Goal: Task Accomplishment & Management: Use online tool/utility

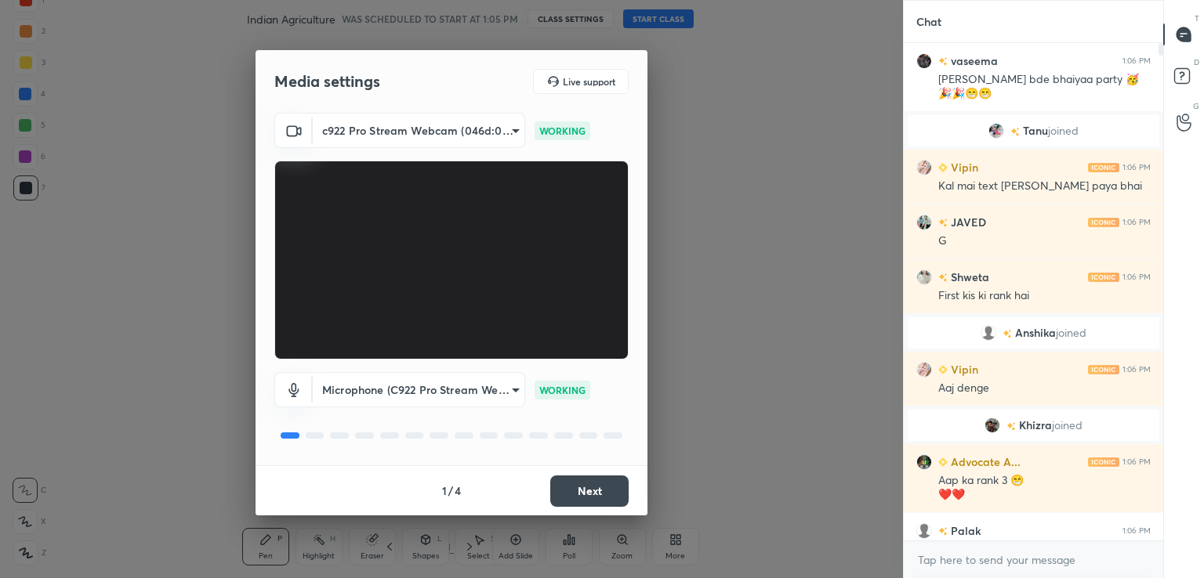
scroll to position [5, 5]
click at [949, 567] on textarea at bounding box center [1033, 560] width 234 height 25
paste textarea "[URL][DOMAIN_NAME]"
type textarea "[URL][DOMAIN_NAME]"
click at [1141, 559] on icon at bounding box center [1137, 559] width 13 height 13
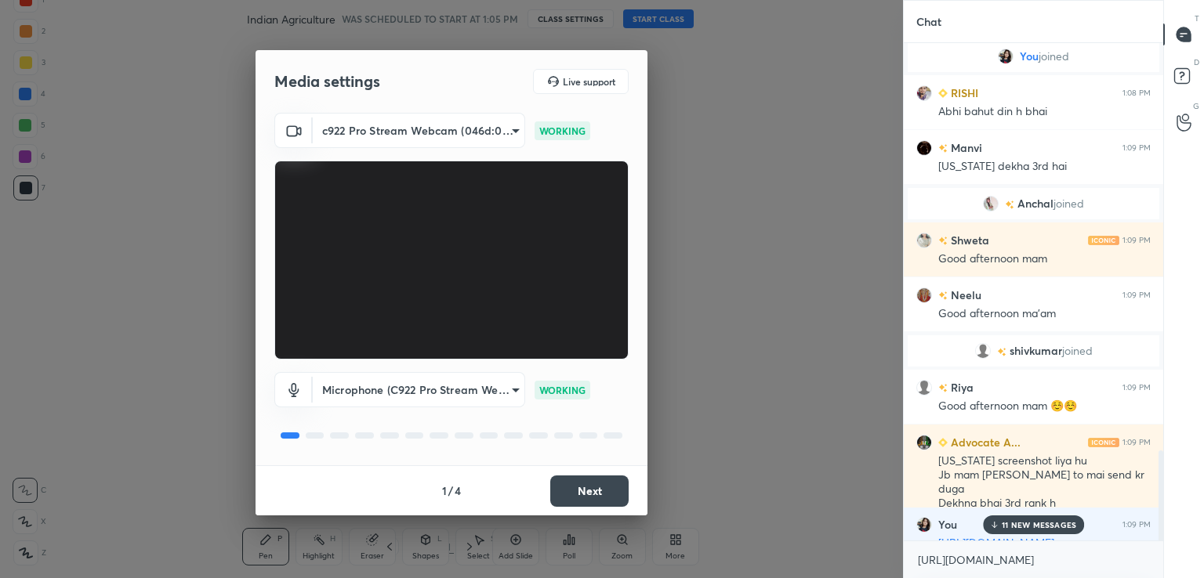
scroll to position [2741, 0]
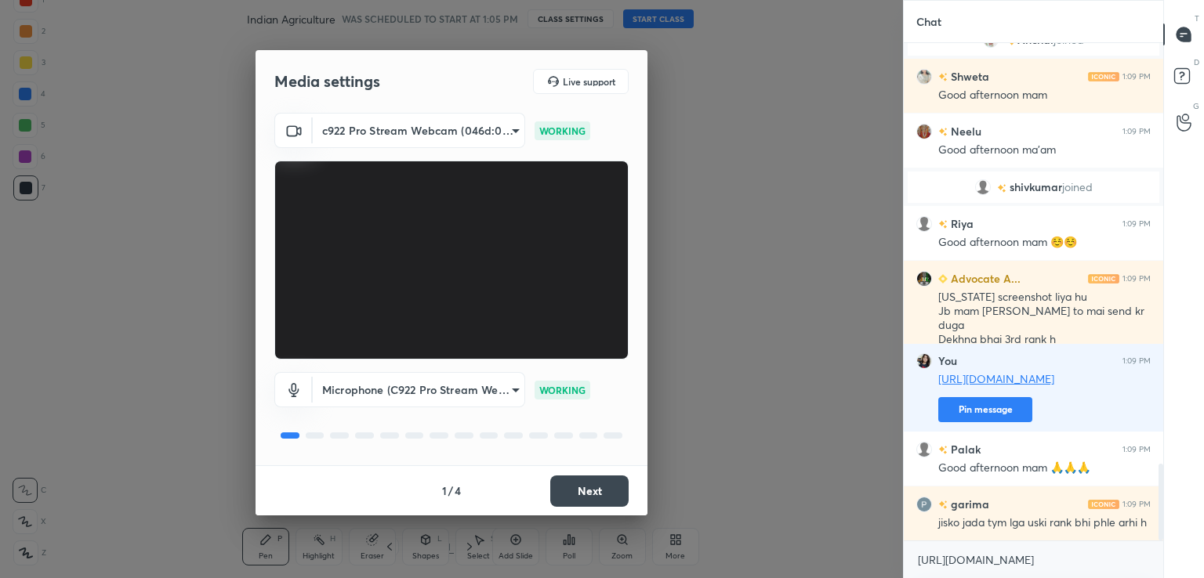
drag, startPoint x: 1163, startPoint y: 134, endPoint x: 1123, endPoint y: 558, distance: 425.8
click at [1133, 0] on html "1 2 3 4 5 6 7 C X Z C X Z E E Erase all H H Indian Agriculture WAS SCHEDULED TO…" at bounding box center [602, 0] width 1204 height 0
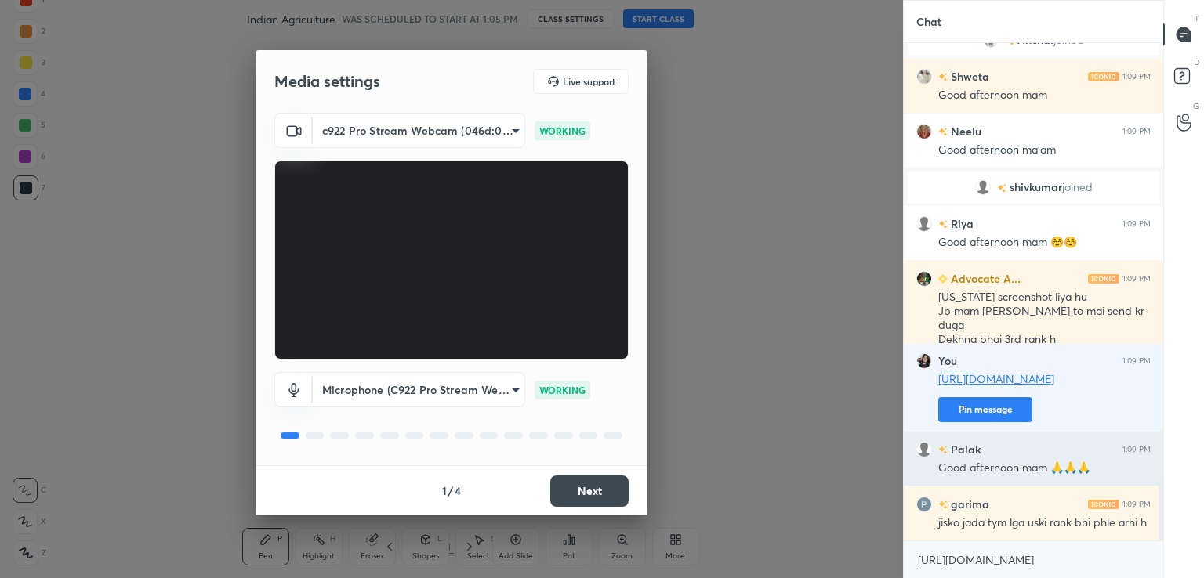
scroll to position [2796, 0]
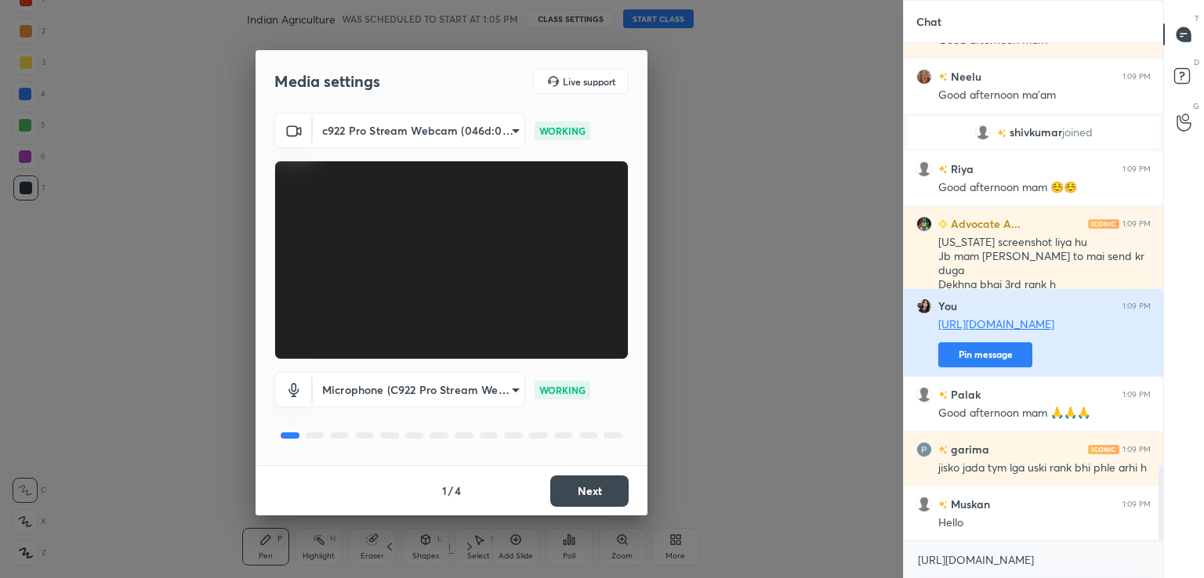
click at [986, 359] on button "Pin message" at bounding box center [985, 354] width 94 height 25
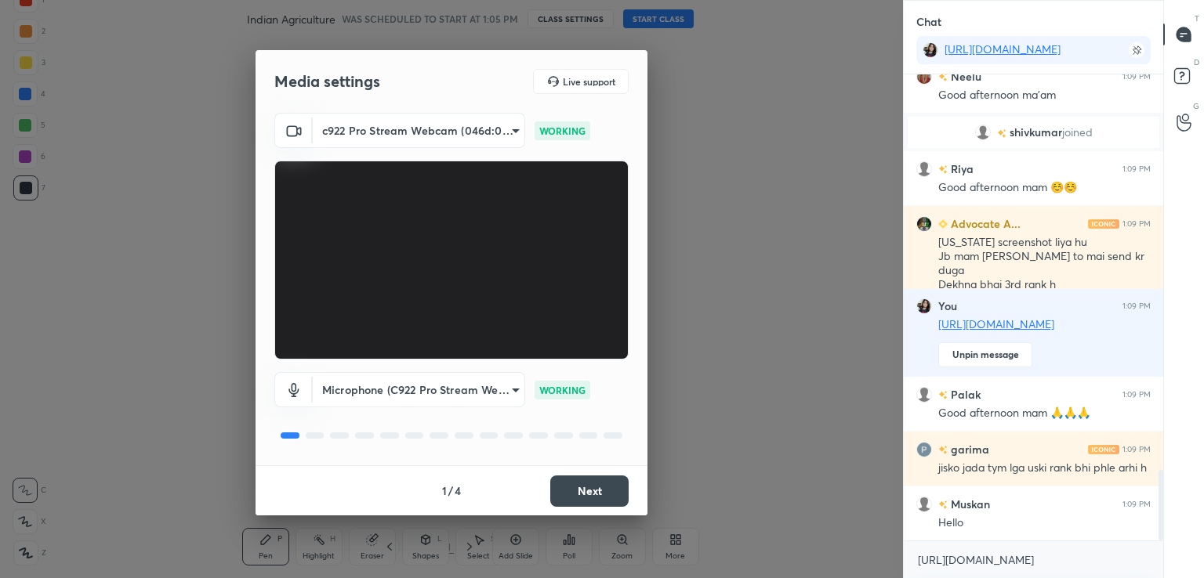
click at [589, 491] on button "Next" at bounding box center [589, 491] width 78 height 31
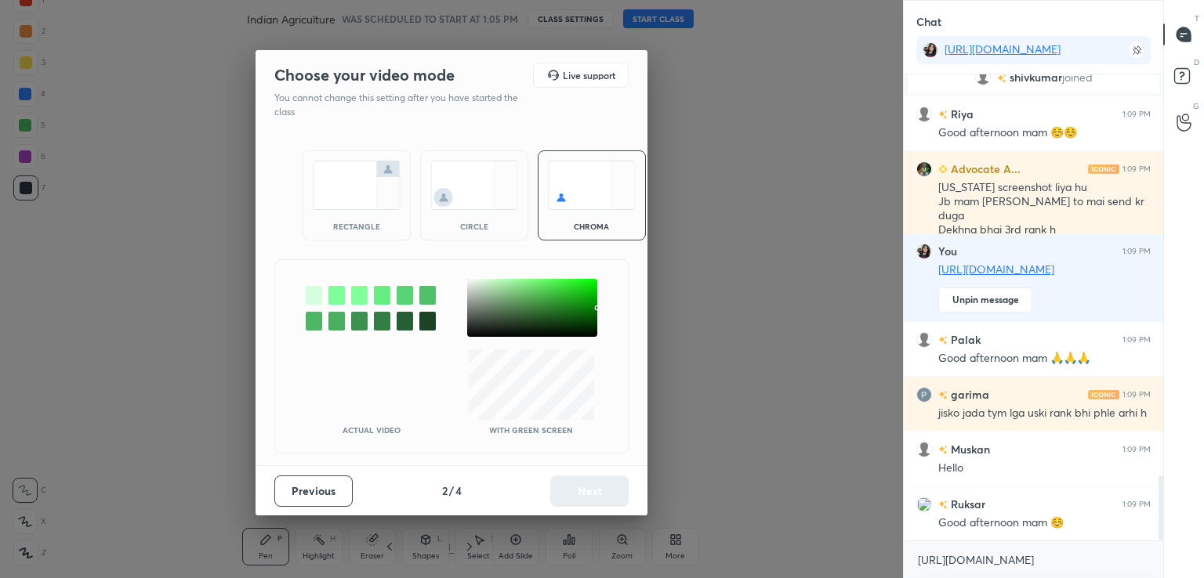
scroll to position [2937, 0]
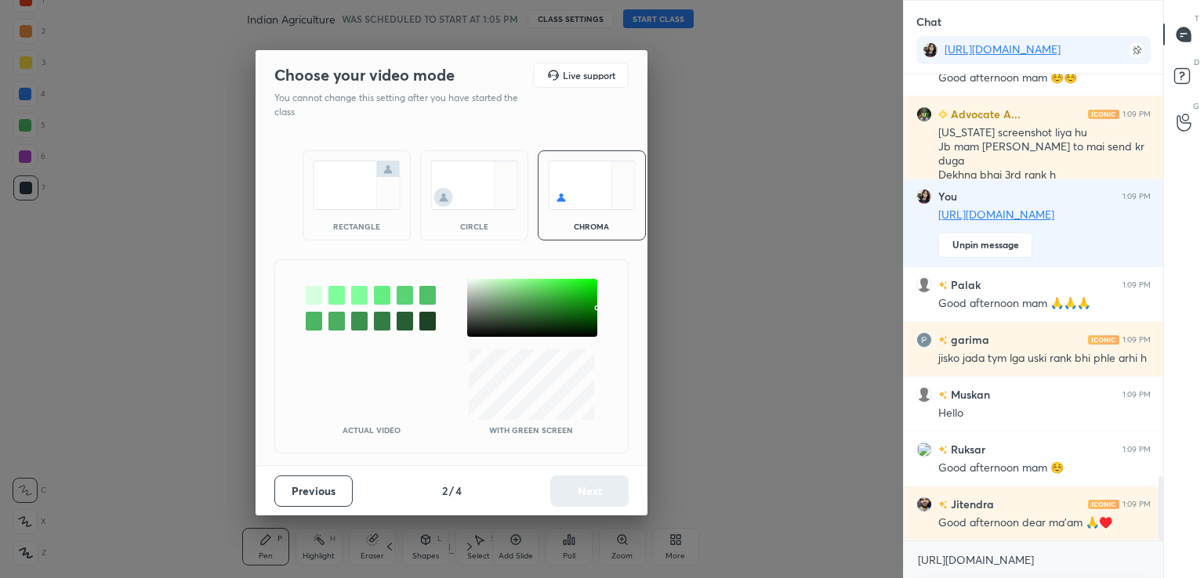
click at [469, 283] on div at bounding box center [532, 308] width 130 height 58
click at [587, 490] on button "Next" at bounding box center [589, 491] width 78 height 31
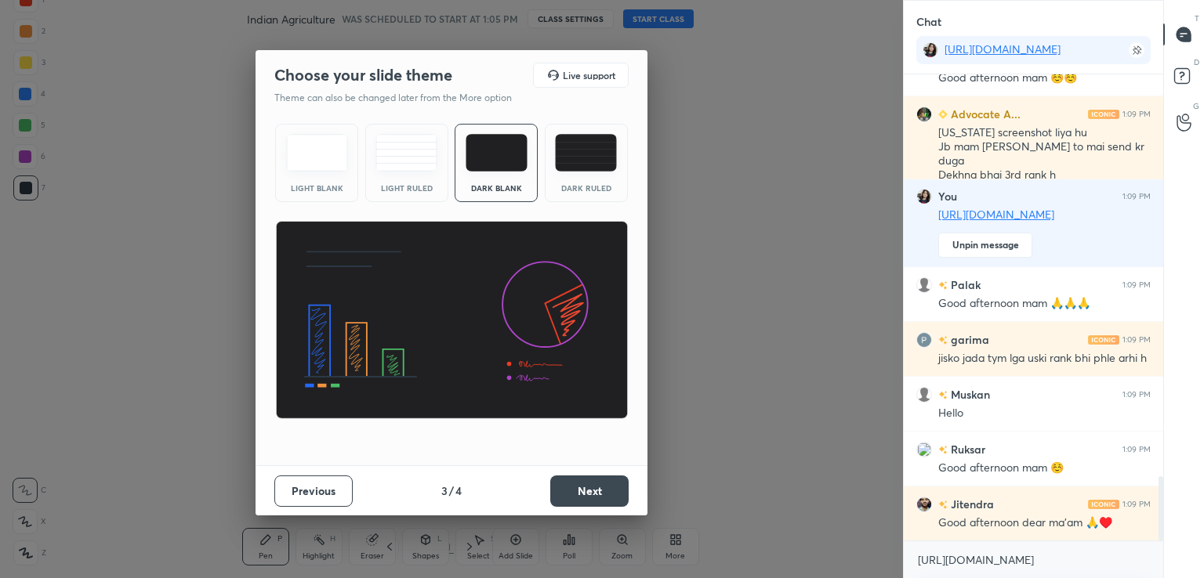
click at [313, 143] on img at bounding box center [317, 153] width 62 height 38
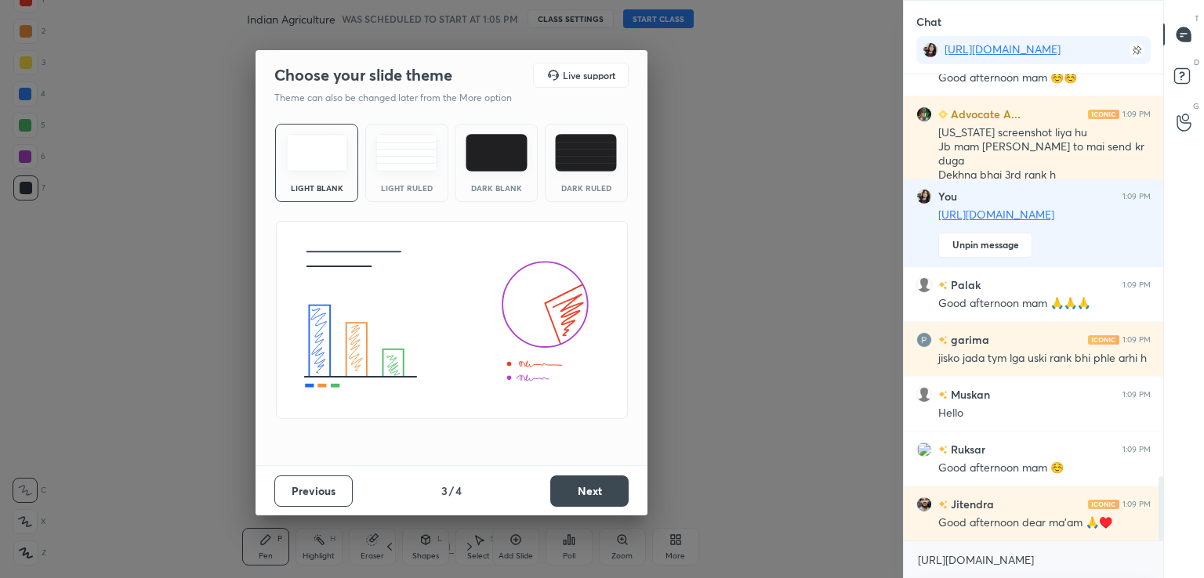
click at [608, 504] on button "Next" at bounding box center [589, 491] width 78 height 31
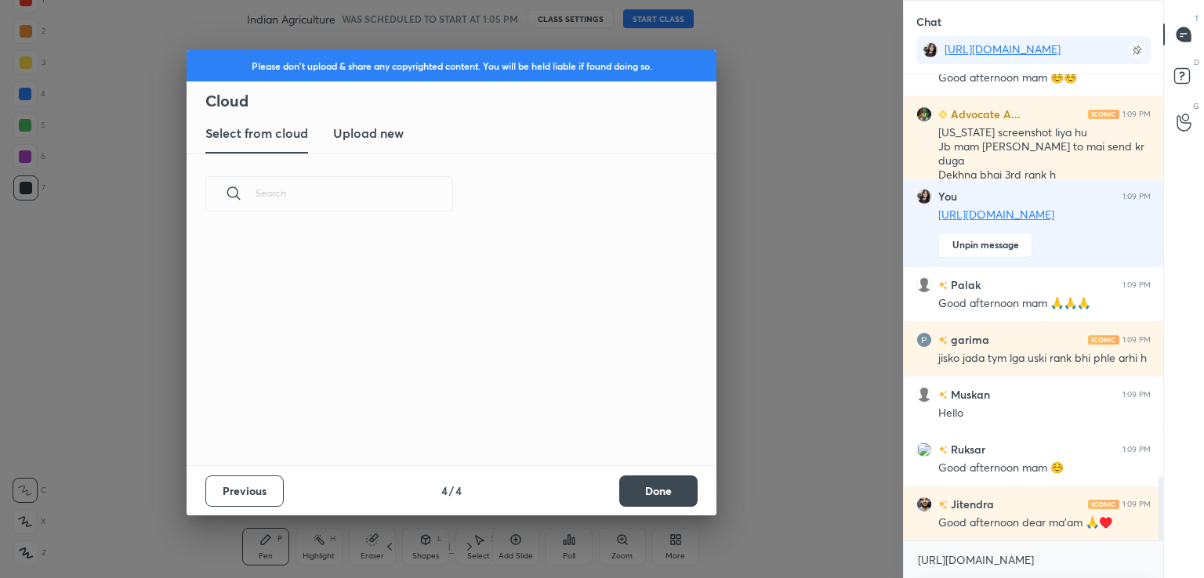
scroll to position [232, 503]
drag, startPoint x: 373, startPoint y: 136, endPoint x: 375, endPoint y: 150, distance: 15.0
click at [373, 135] on h3 "Upload new" at bounding box center [368, 133] width 71 height 19
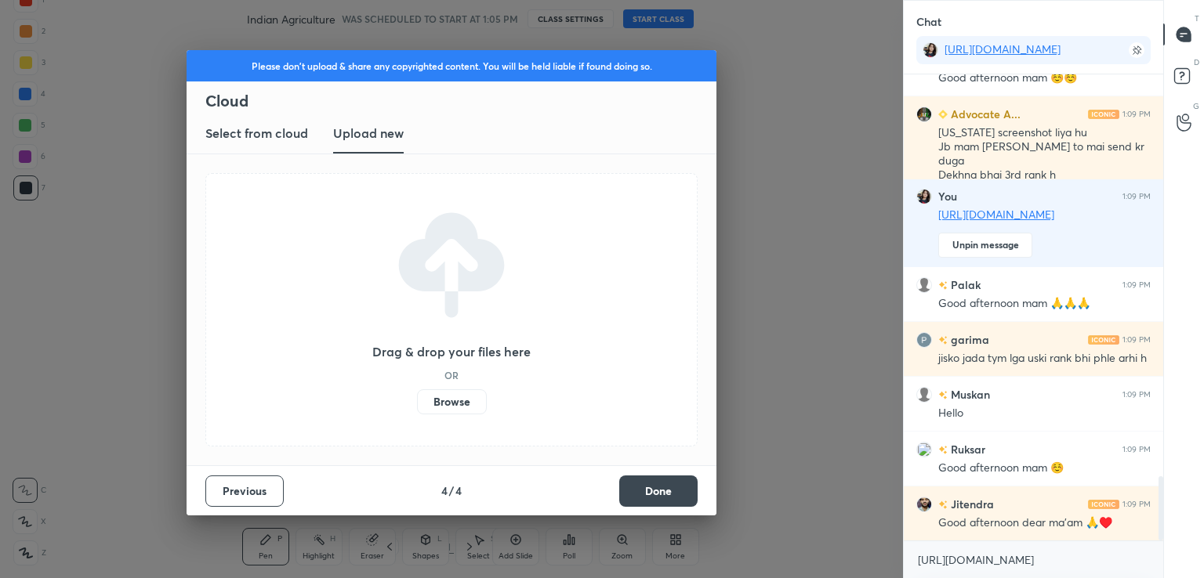
click at [443, 396] on label "Browse" at bounding box center [452, 401] width 70 height 25
click at [417, 396] on input "Browse" at bounding box center [417, 401] width 0 height 25
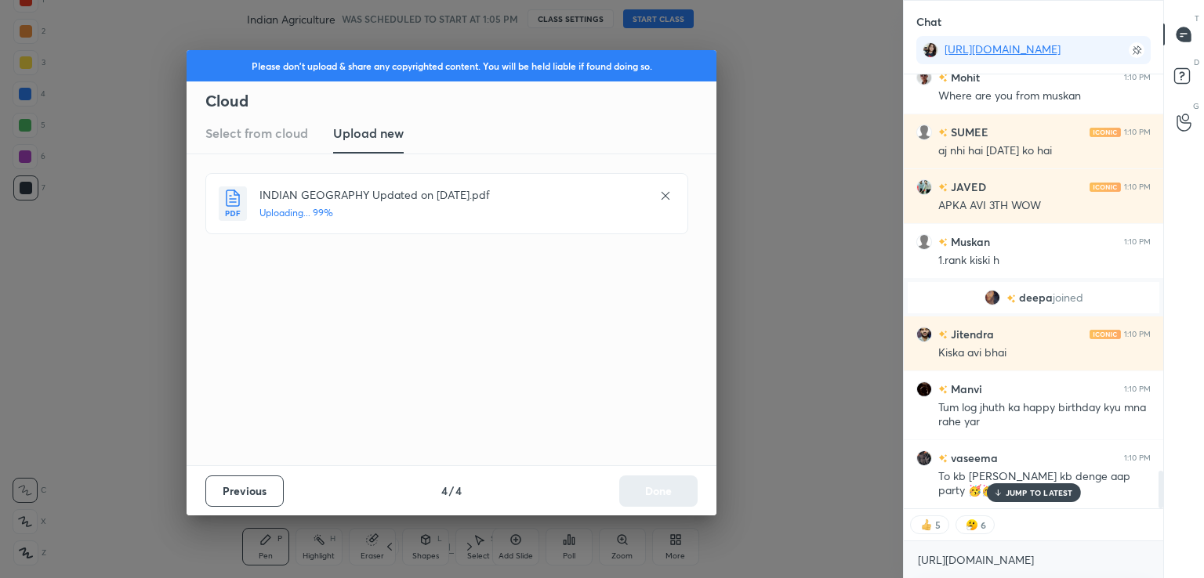
scroll to position [4545, 0]
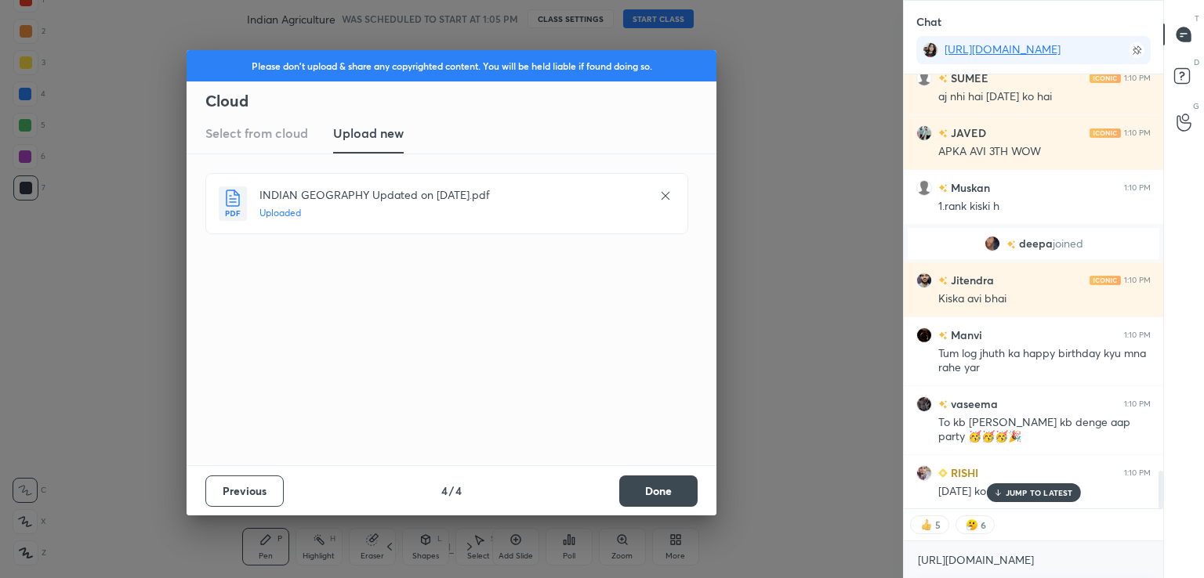
drag, startPoint x: 655, startPoint y: 494, endPoint x: 668, endPoint y: 490, distance: 13.9
click at [657, 493] on button "Done" at bounding box center [658, 491] width 78 height 31
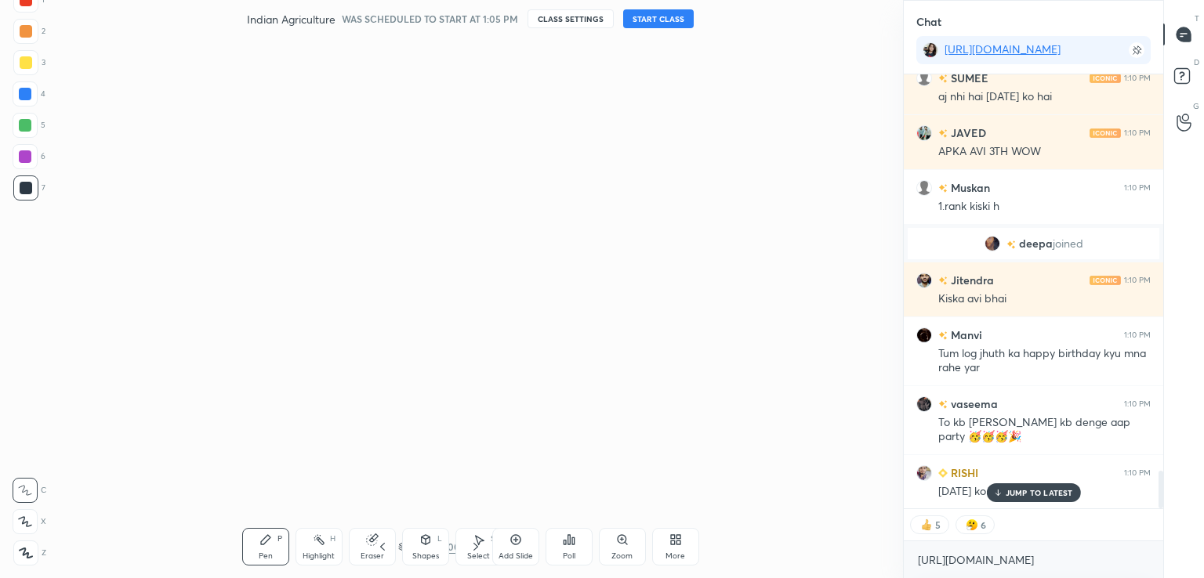
click at [664, 19] on button "START CLASS" at bounding box center [658, 18] width 71 height 19
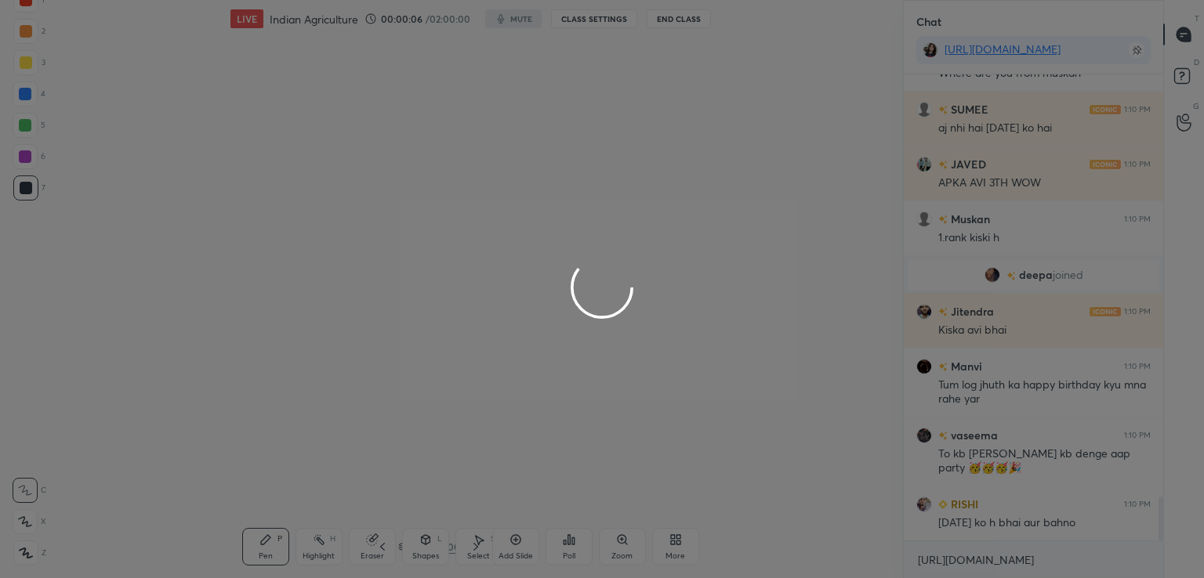
scroll to position [4568, 0]
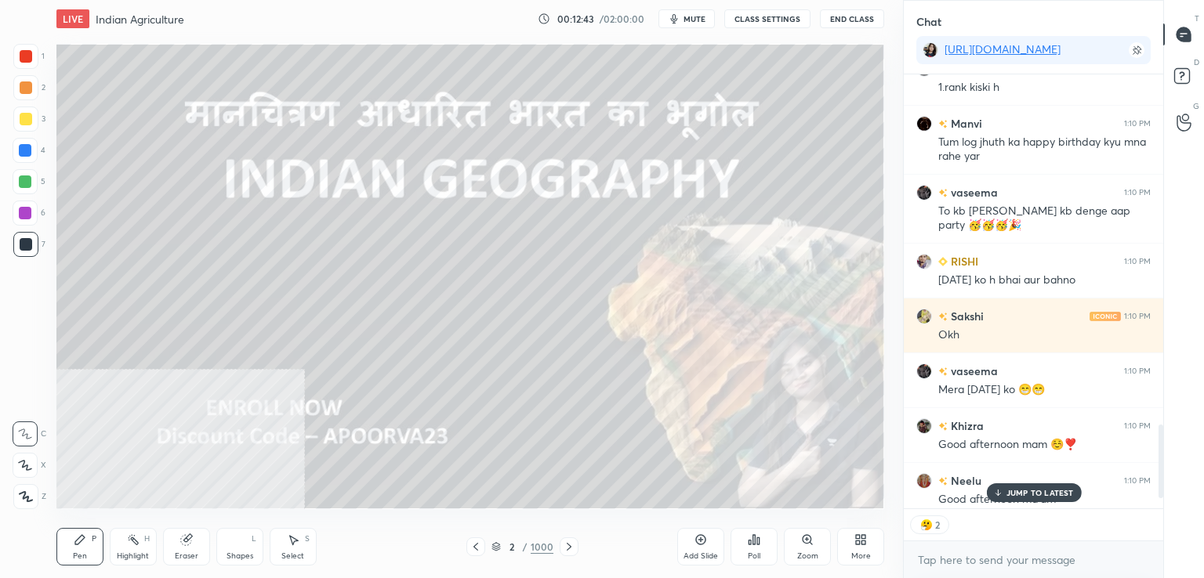
type textarea "x"
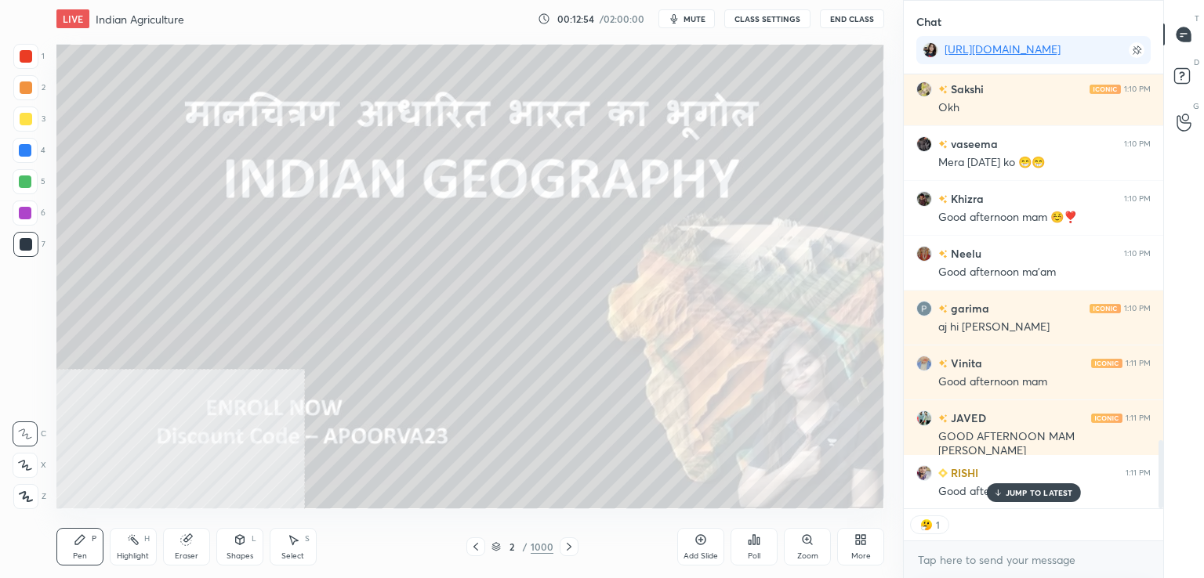
scroll to position [2375, 0]
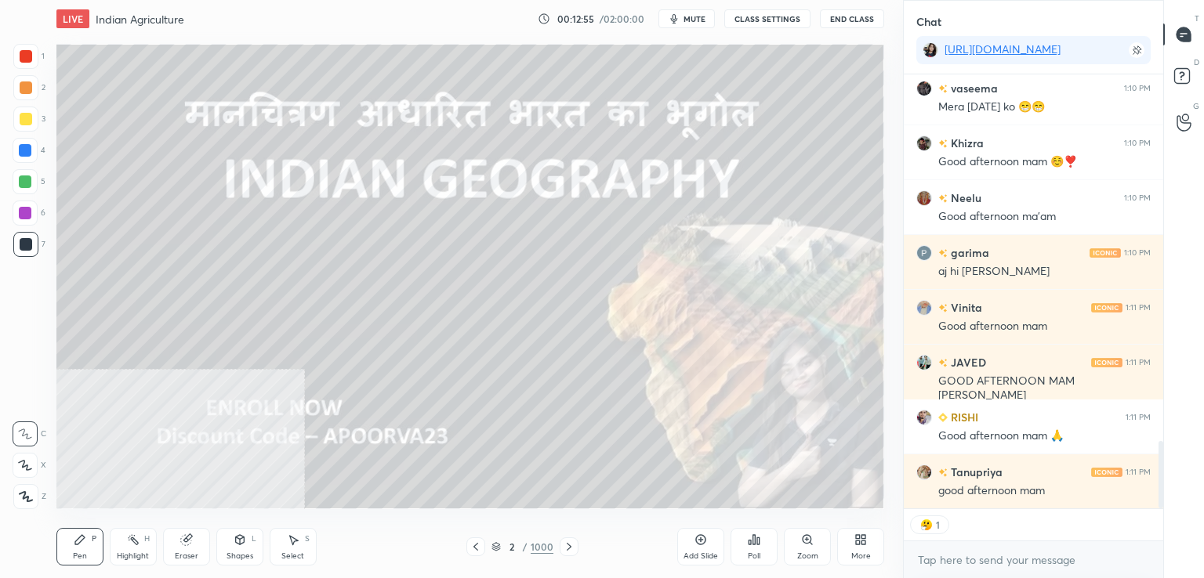
click at [865, 555] on div "More" at bounding box center [861, 556] width 20 height 8
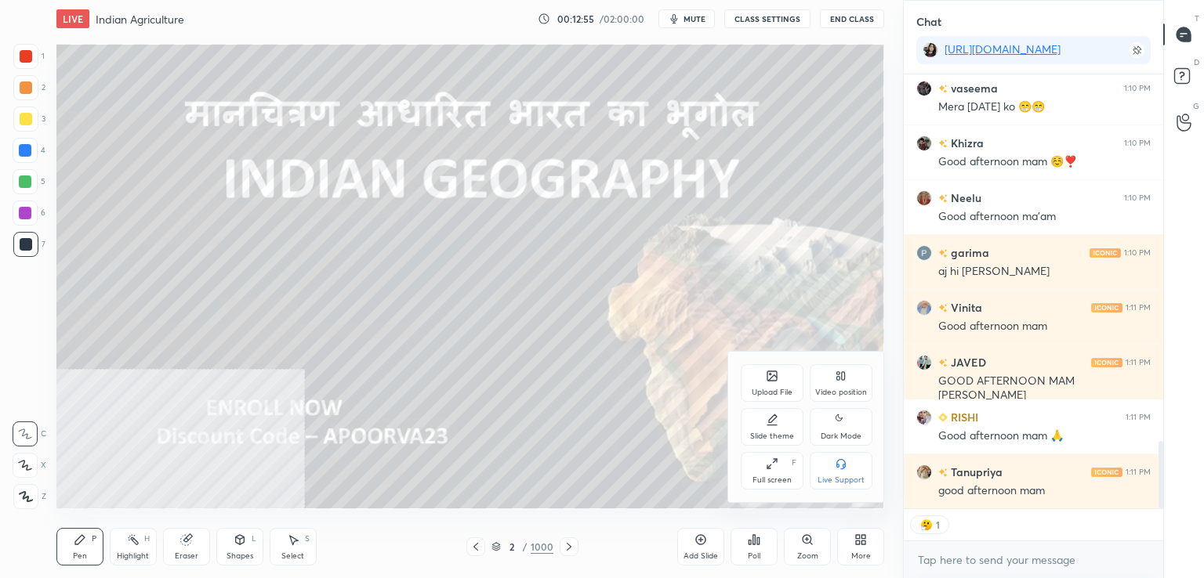
click at [856, 383] on div "Video position" at bounding box center [840, 383] width 63 height 38
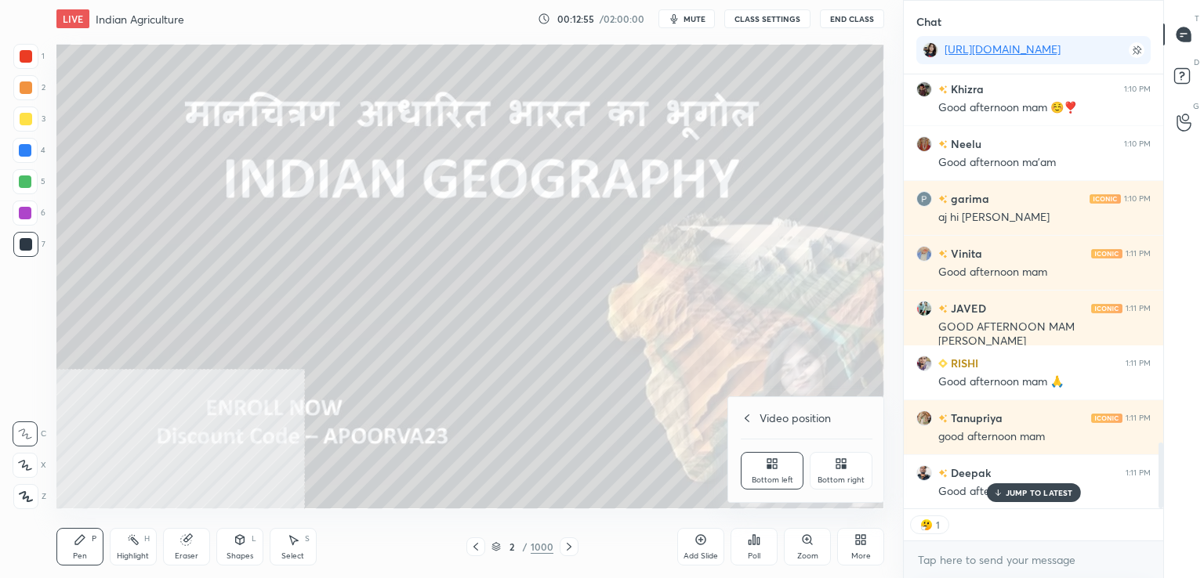
click at [853, 492] on div "Video position Bottom left Bottom right" at bounding box center [806, 449] width 157 height 105
click at [843, 477] on div "Bottom right" at bounding box center [840, 480] width 47 height 8
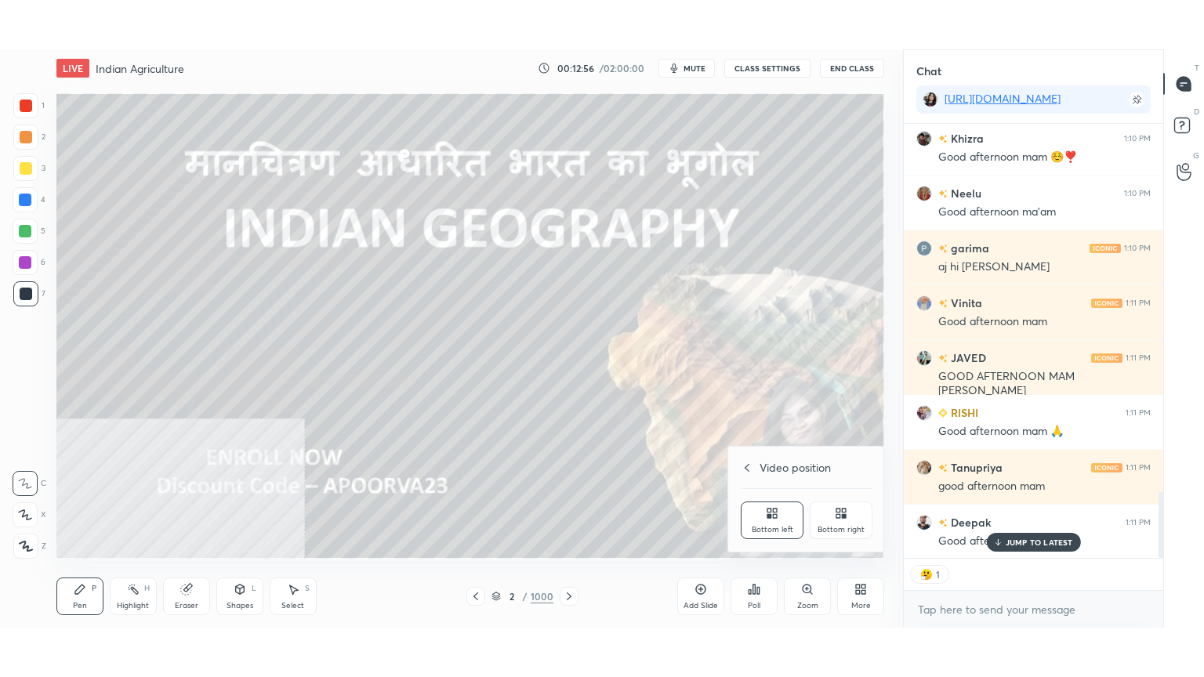
scroll to position [2539, 0]
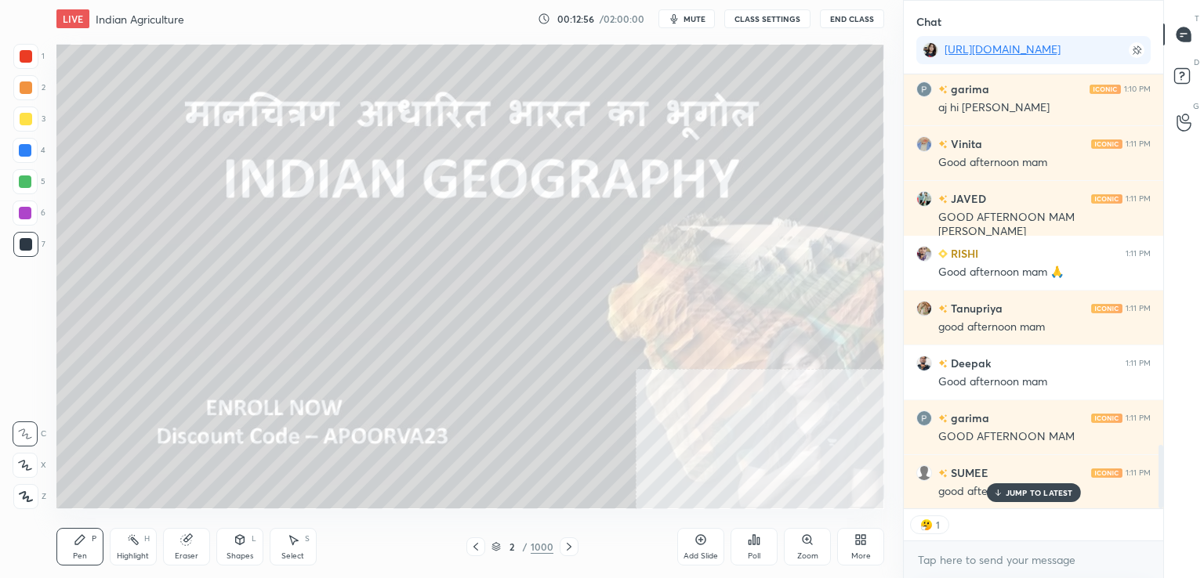
click at [857, 547] on div "More" at bounding box center [860, 547] width 47 height 38
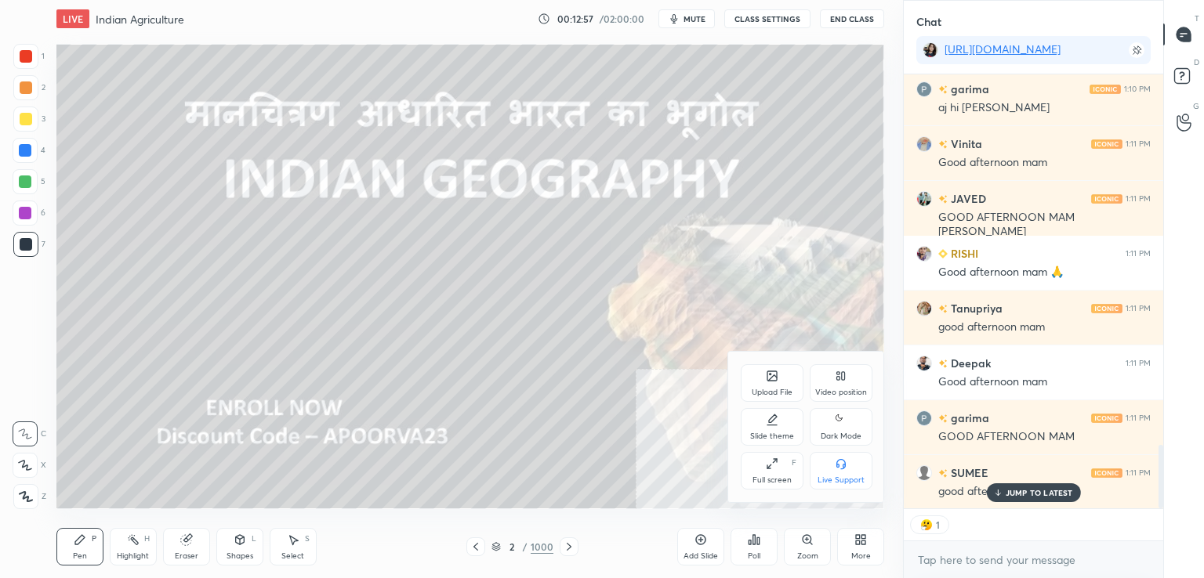
click at [766, 471] on div "Full screen F" at bounding box center [771, 471] width 63 height 38
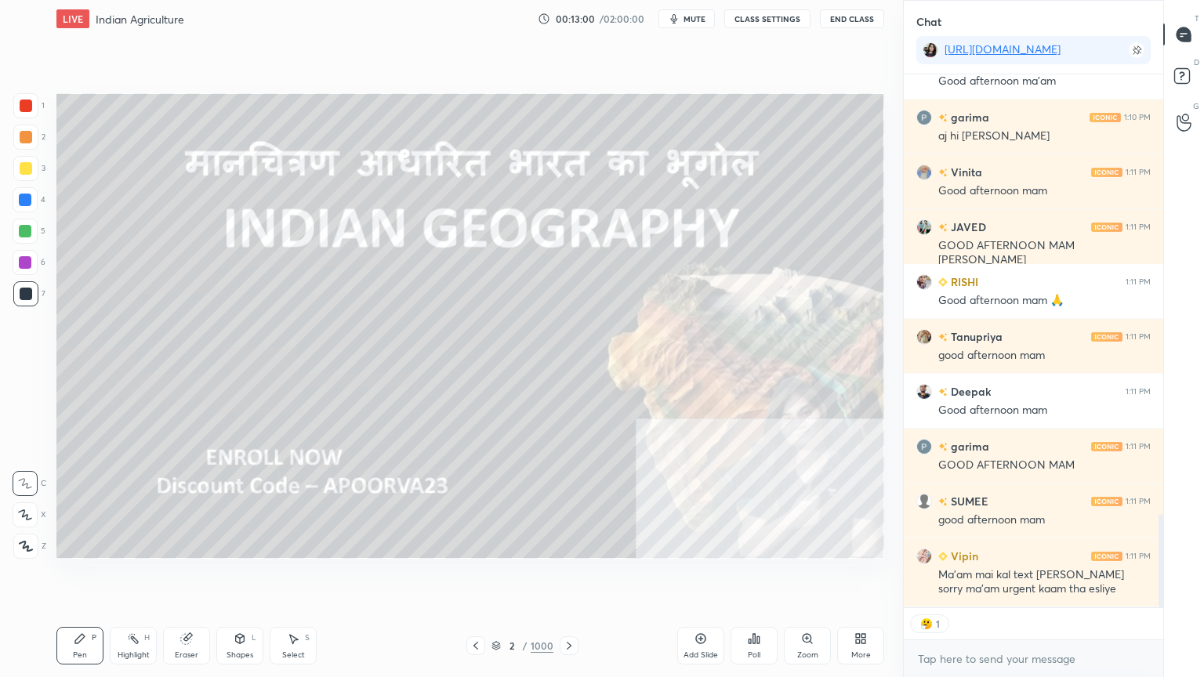
scroll to position [0, 0]
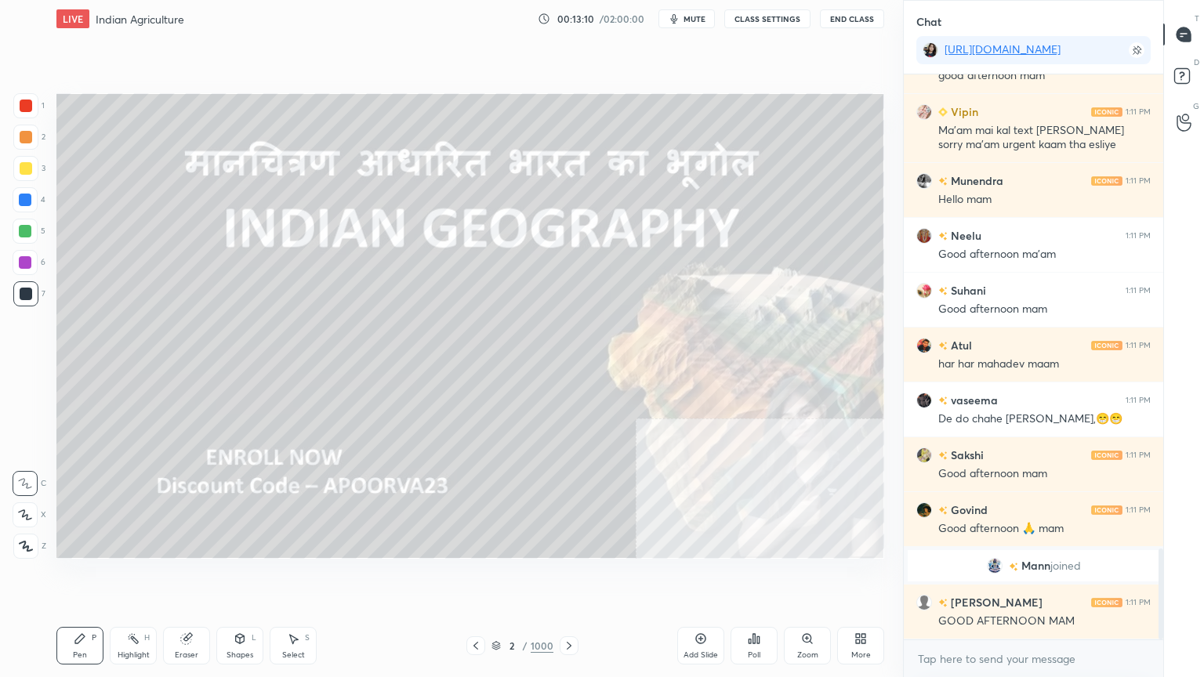
click at [27, 545] on div at bounding box center [25, 546] width 25 height 25
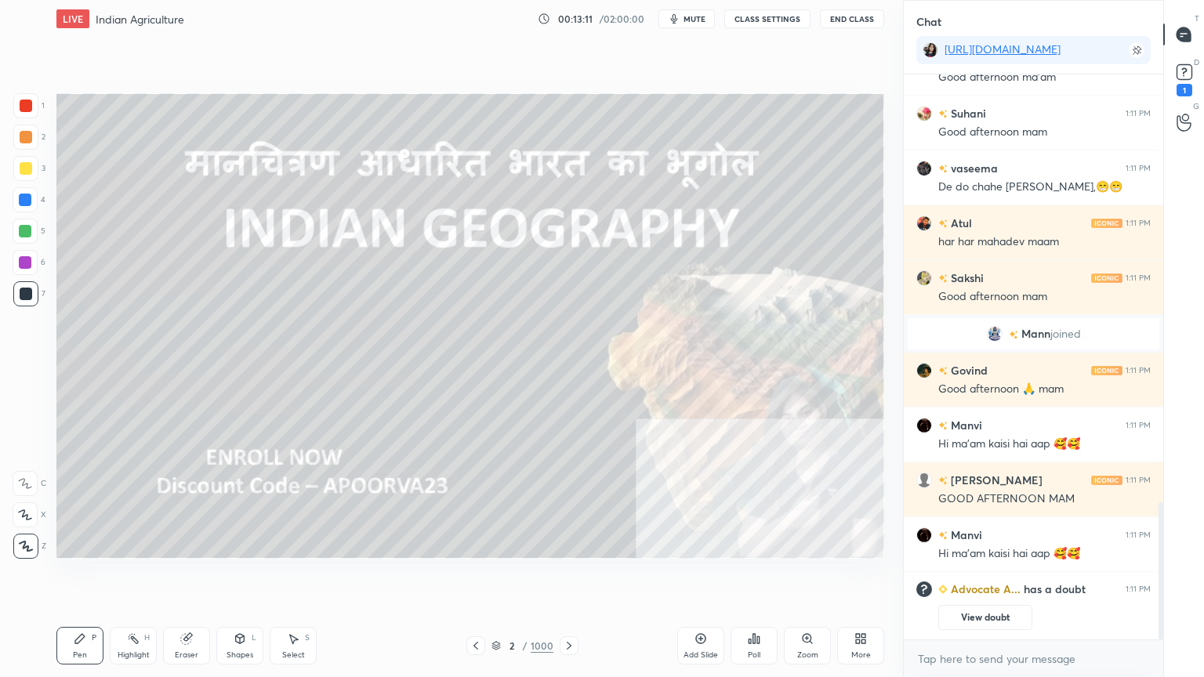
click at [502, 577] on div "2 / 1000" at bounding box center [522, 646] width 62 height 14
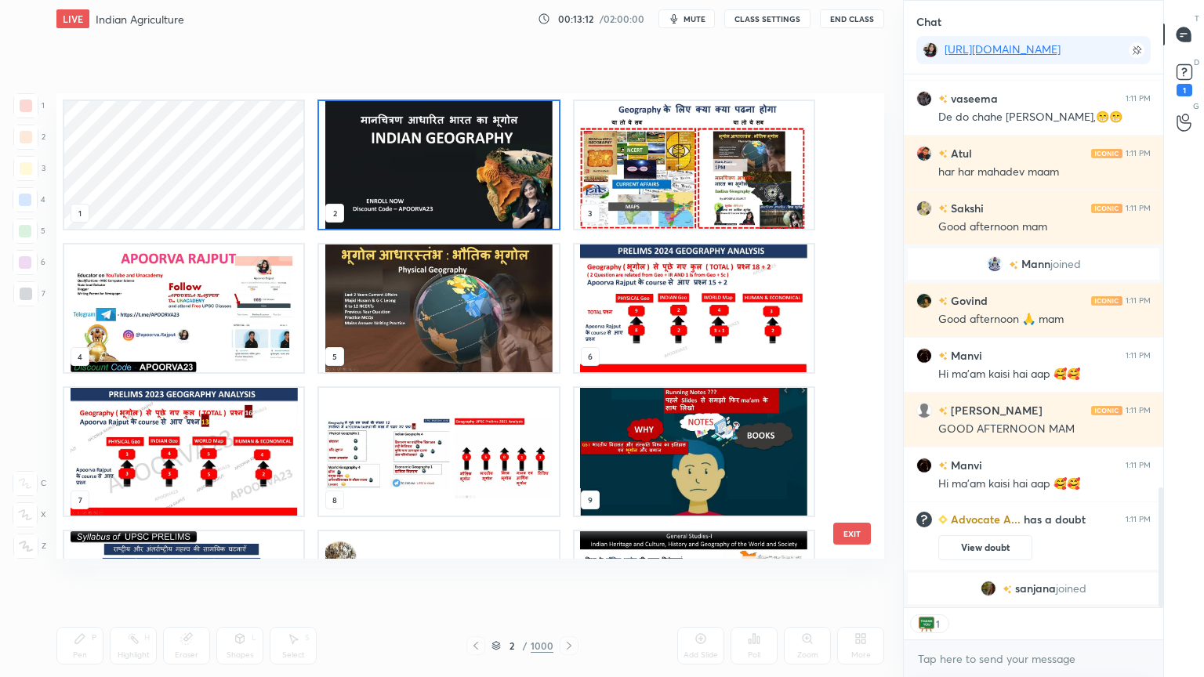
drag, startPoint x: 847, startPoint y: 127, endPoint x: 847, endPoint y: 145, distance: 18.0
click at [849, 159] on div "1 2 3 4 5 6 7 8 9 10 11 12 13 14 15" at bounding box center [456, 325] width 800 height 465
click at [858, 131] on div "1 2 3 4 5 6 7 8 9 10 11 12 13 14 15 EXIT" at bounding box center [469, 325] width 827 height 465
click at [852, 134] on div "1 2 3 4 5 6 7 8 9 10 11 12 13 14 15 EXIT" at bounding box center [469, 325] width 827 height 465
click at [852, 135] on div "1 2 3 4 5 6 7 8 9 10 11 12 13 14 15 EXIT" at bounding box center [469, 325] width 827 height 465
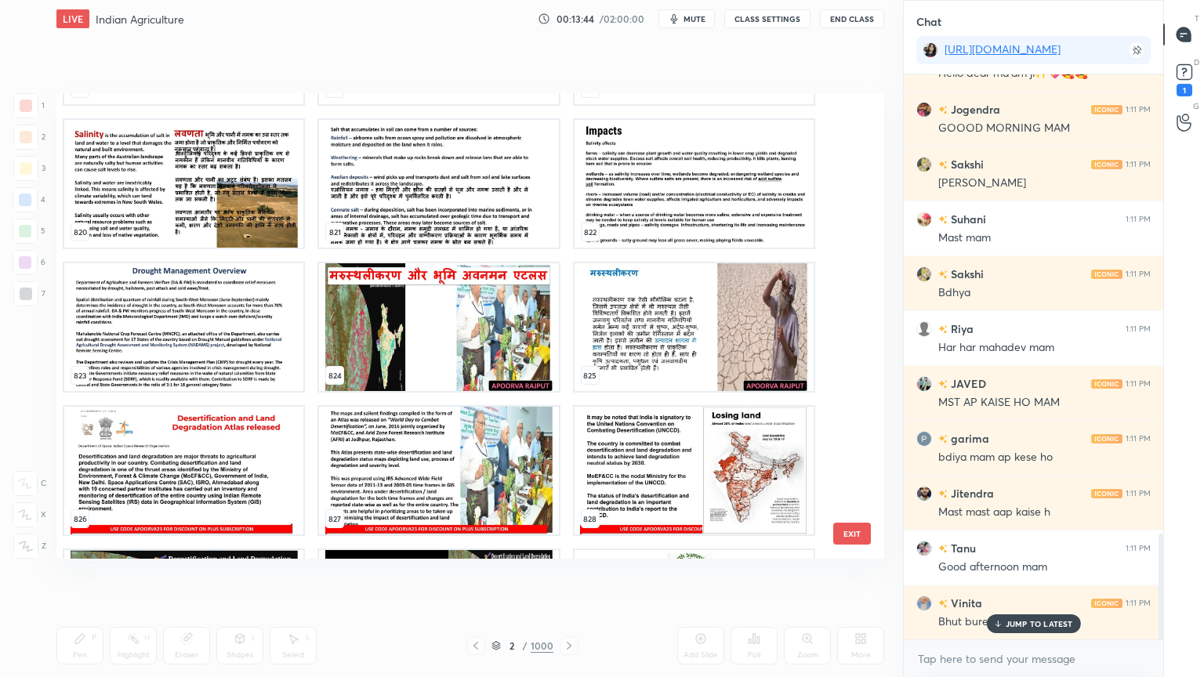
click at [680, 339] on img "grid" at bounding box center [693, 327] width 239 height 128
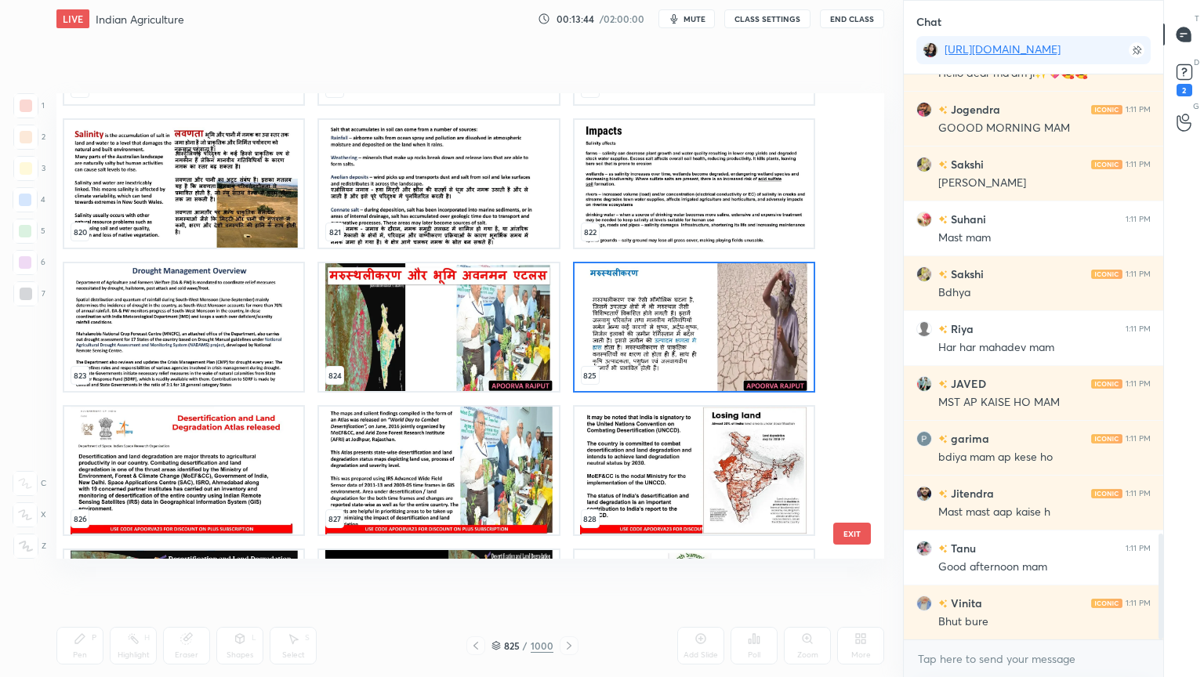
click at [677, 336] on img "grid" at bounding box center [693, 327] width 239 height 128
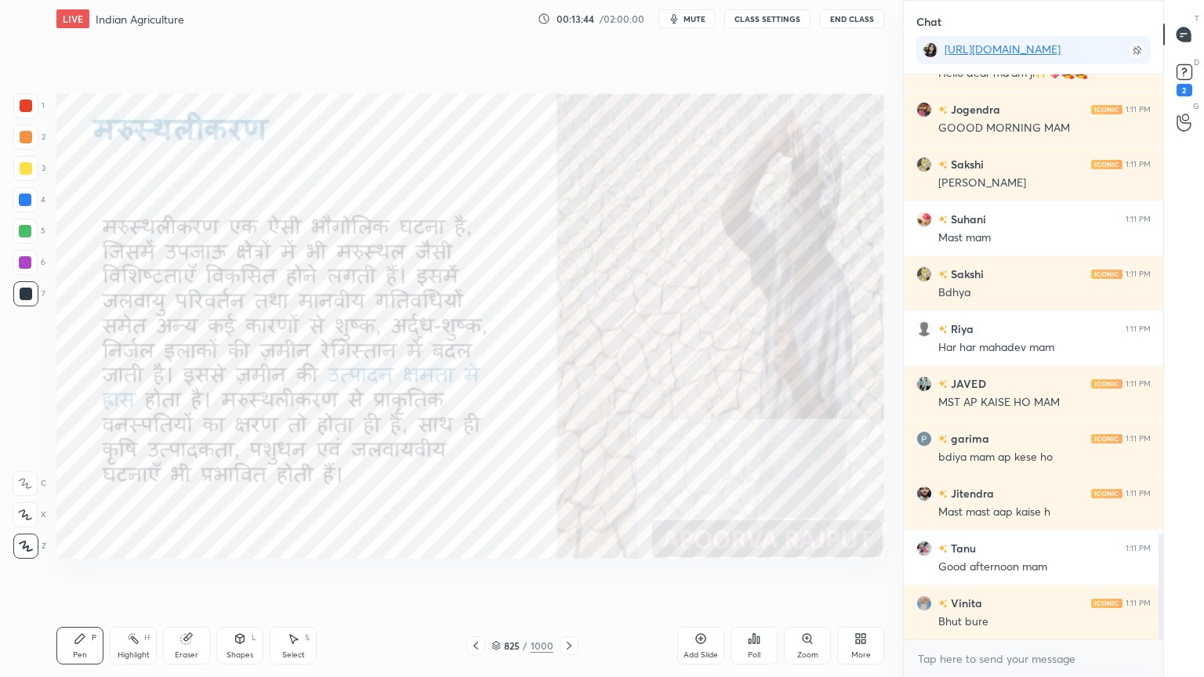
click at [677, 335] on img "grid" at bounding box center [693, 327] width 239 height 128
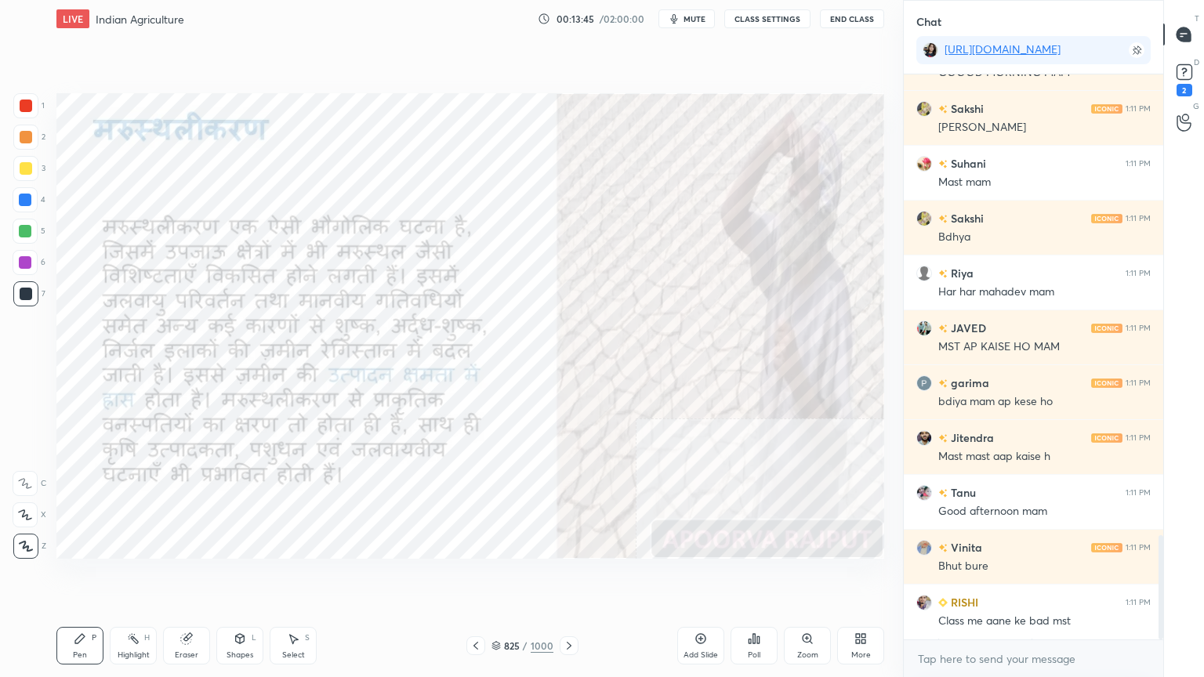
click at [16, 199] on div at bounding box center [25, 199] width 25 height 25
click at [28, 202] on div at bounding box center [25, 200] width 13 height 13
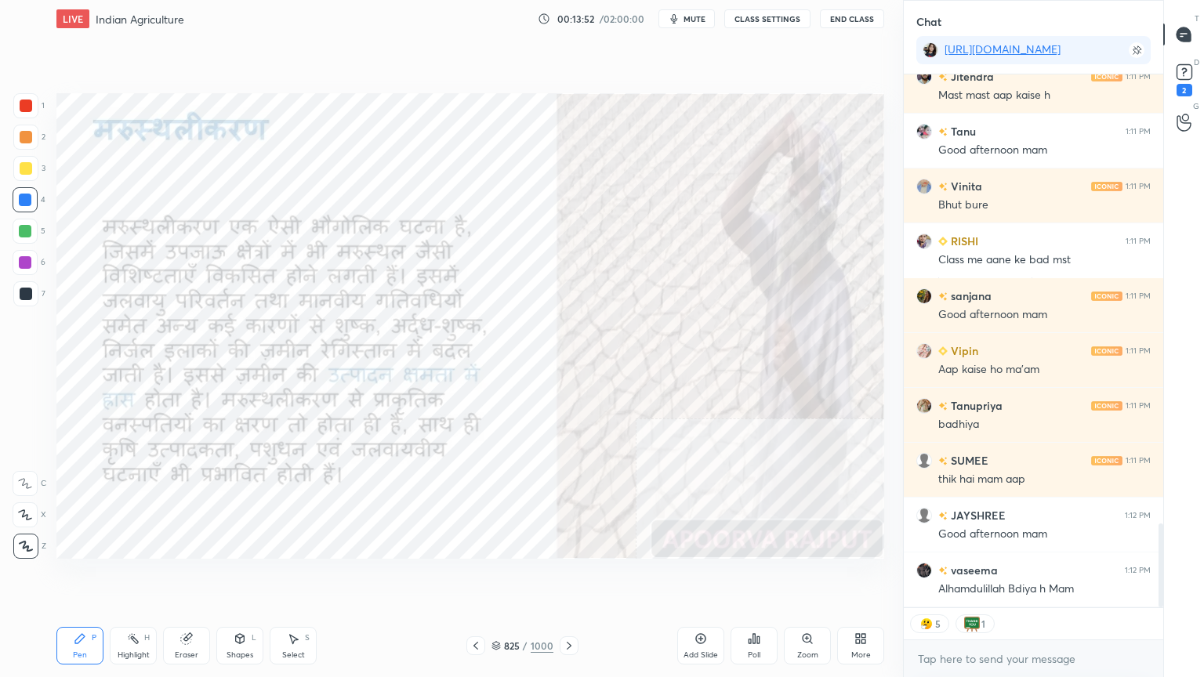
click at [756, 20] on button "CLASS SETTINGS" at bounding box center [767, 18] width 86 height 19
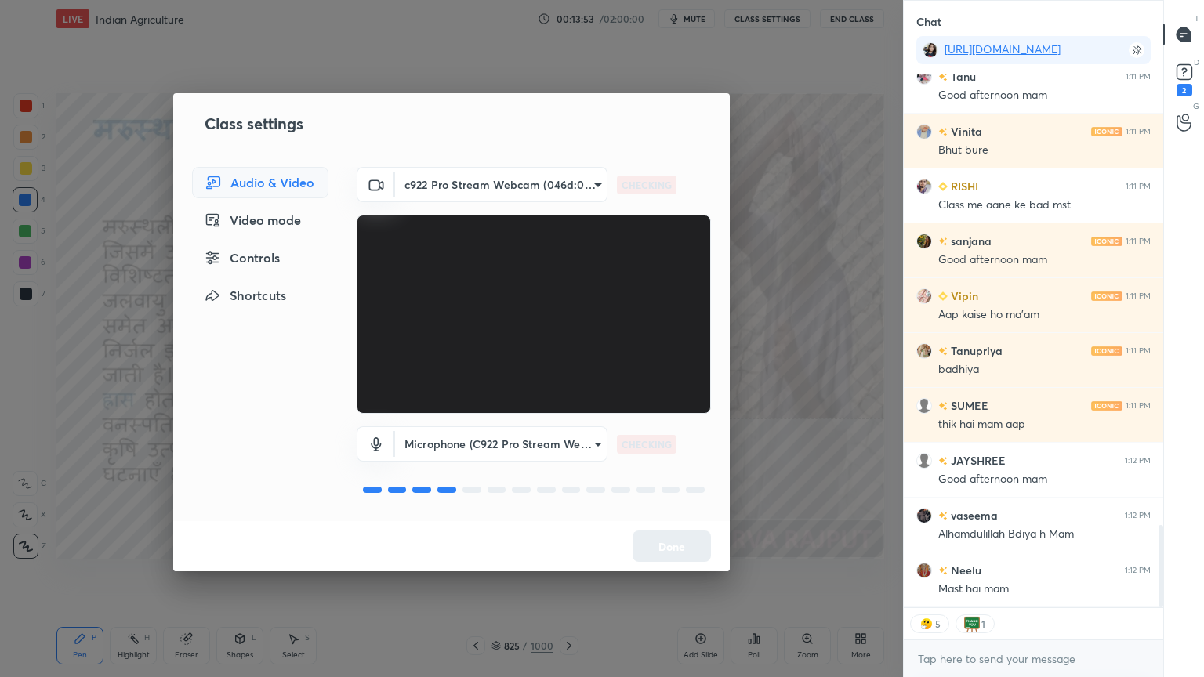
click at [268, 256] on div "Controls" at bounding box center [260, 257] width 136 height 31
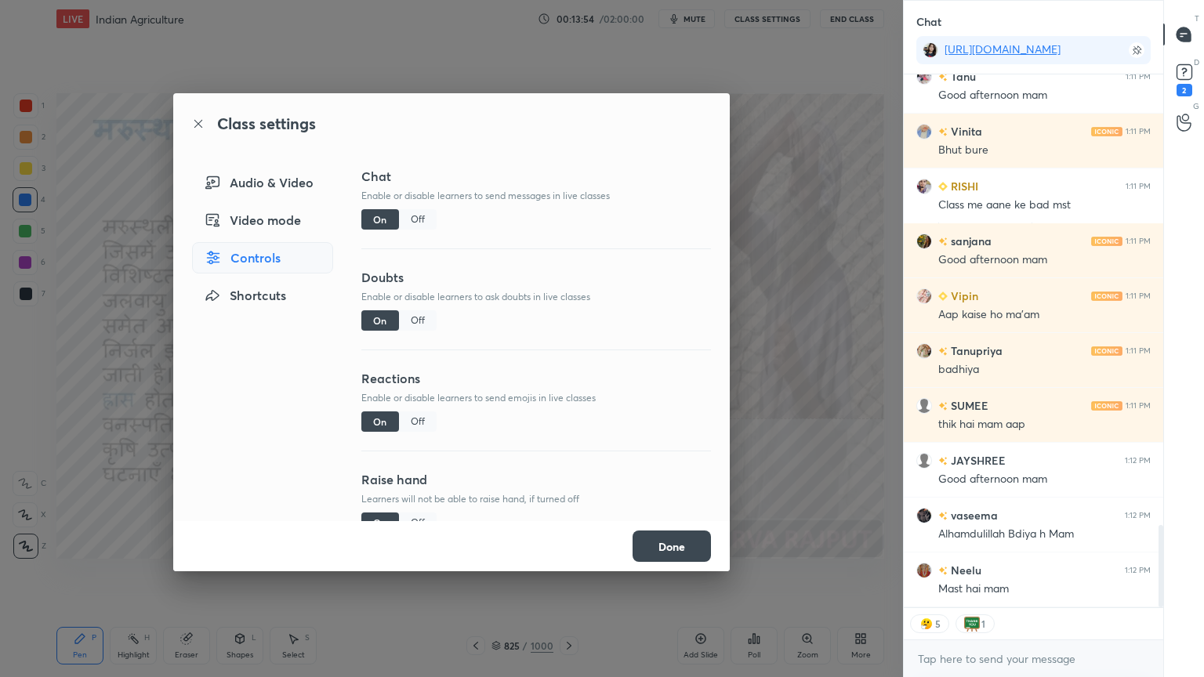
click at [416, 407] on div "Reactions Enable or disable learners to send emojis in live classes On Off" at bounding box center [535, 419] width 349 height 101
click at [407, 417] on div "Off" at bounding box center [418, 421] width 38 height 20
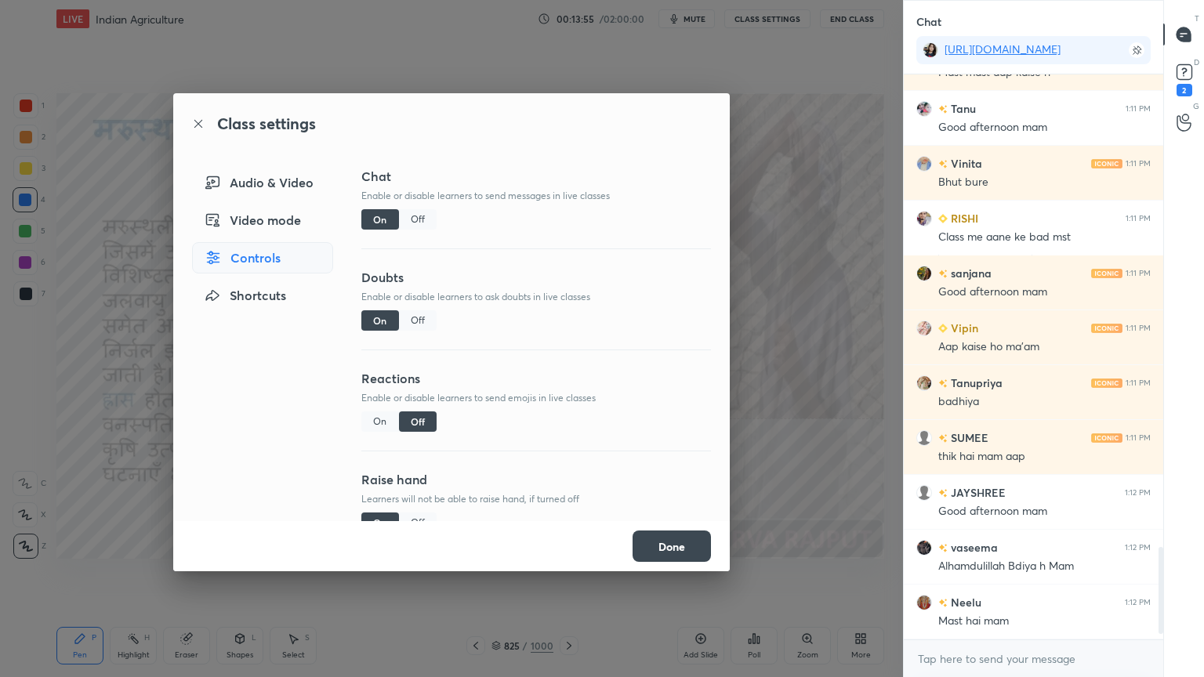
click at [667, 545] on button "Done" at bounding box center [671, 545] width 78 height 31
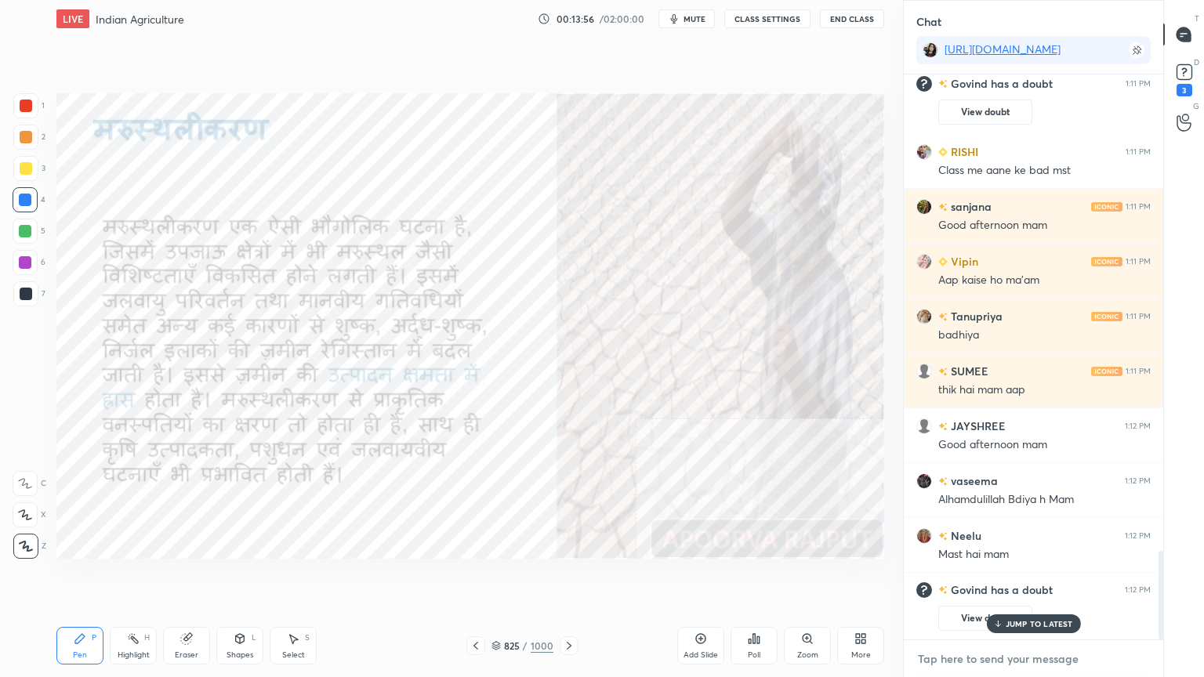
click at [1003, 577] on textarea at bounding box center [1033, 658] width 234 height 25
click at [1011, 577] on textarea at bounding box center [1033, 658] width 234 height 25
click at [1024, 577] on p "JUMP TO LATEST" at bounding box center [1038, 623] width 67 height 9
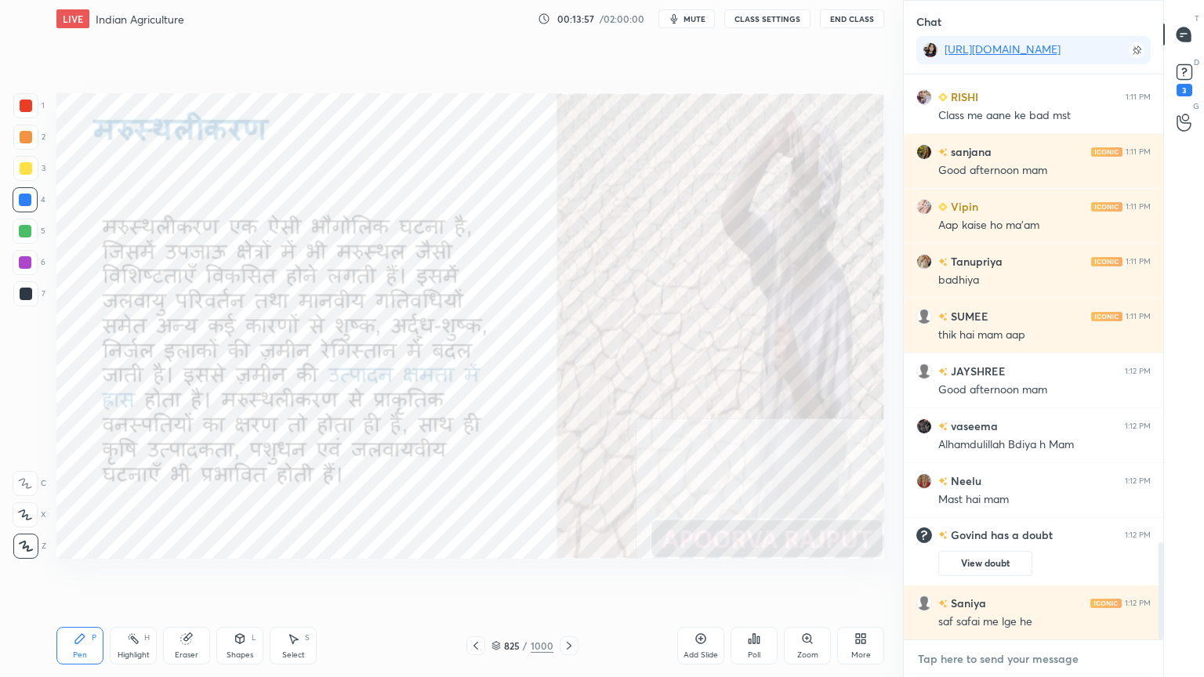
click at [1025, 577] on textarea at bounding box center [1033, 658] width 234 height 25
click at [1020, 577] on div "x" at bounding box center [1032, 658] width 259 height 37
click at [1021, 577] on div "x" at bounding box center [1032, 658] width 259 height 37
click at [1015, 577] on div "x" at bounding box center [1032, 658] width 259 height 37
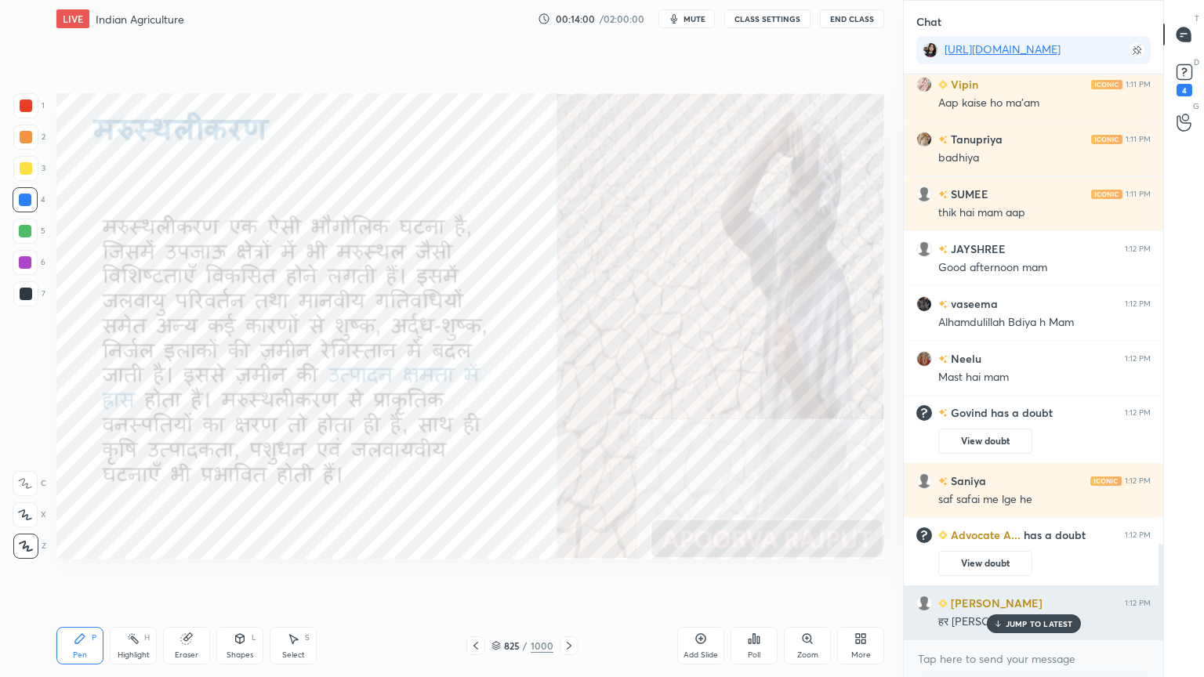
click at [1022, 577] on div "JUMP TO LATEST" at bounding box center [1033, 623] width 94 height 19
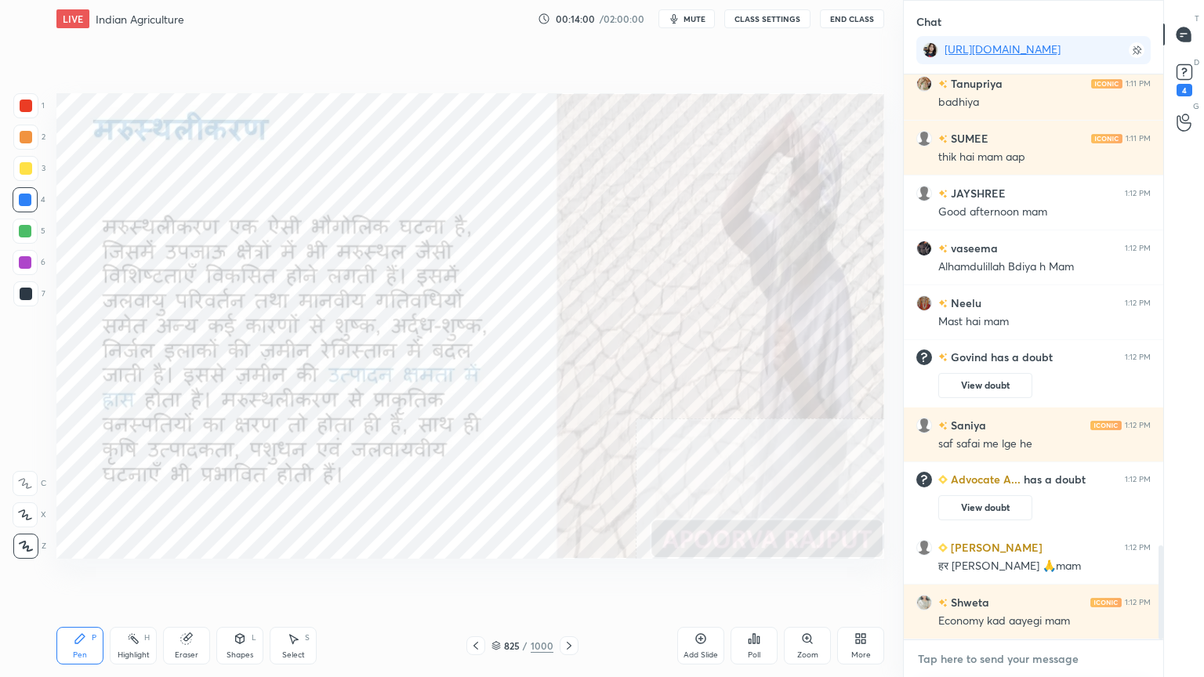
click at [1014, 577] on textarea at bounding box center [1033, 658] width 234 height 25
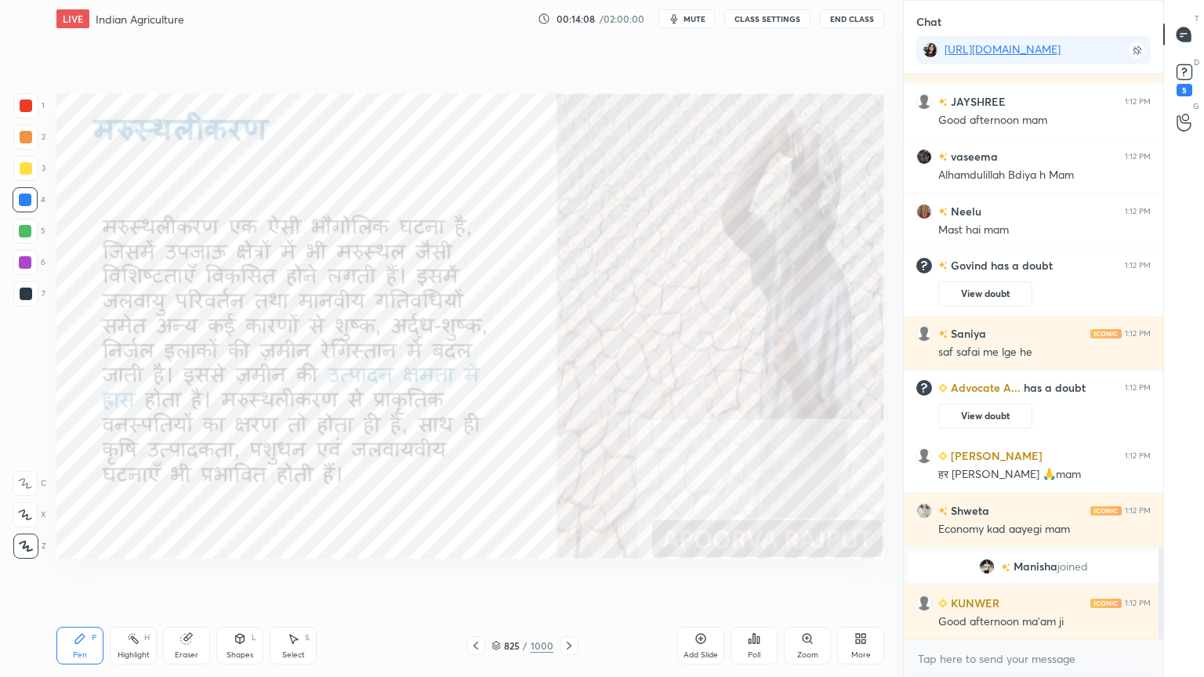
click at [1003, 577] on div "x" at bounding box center [1032, 658] width 259 height 37
click at [1009, 577] on div "x" at bounding box center [1032, 658] width 259 height 37
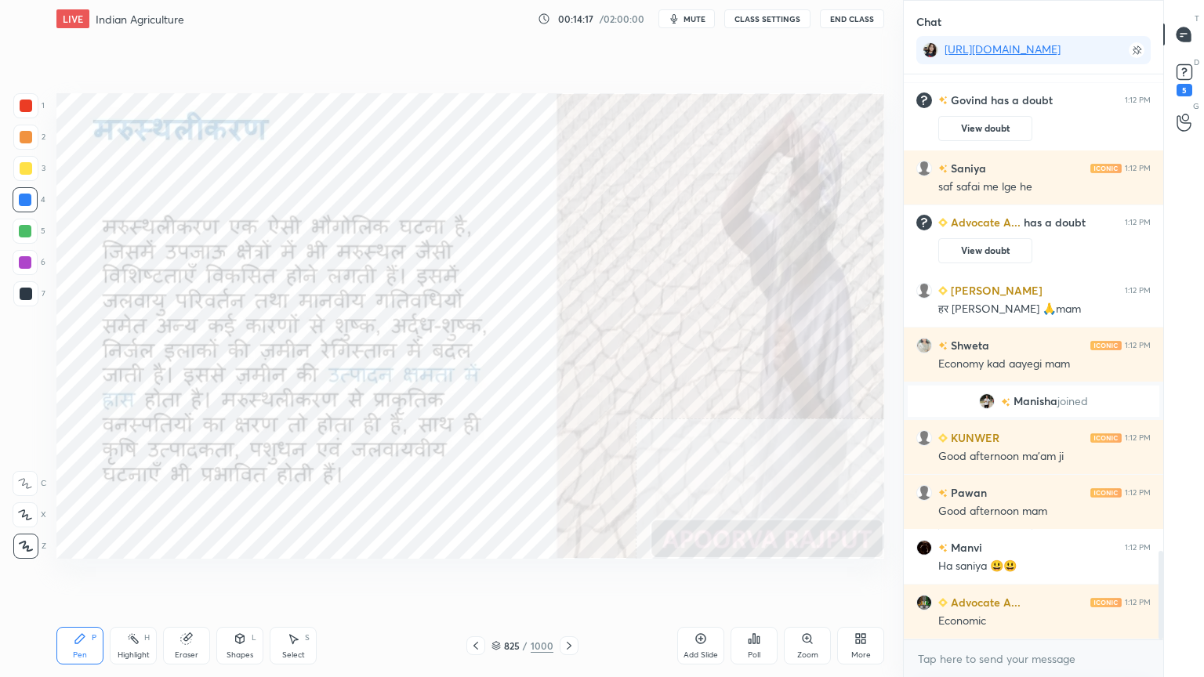
click at [1012, 577] on div "x" at bounding box center [1032, 658] width 259 height 37
click at [1015, 577] on textarea at bounding box center [1033, 658] width 234 height 25
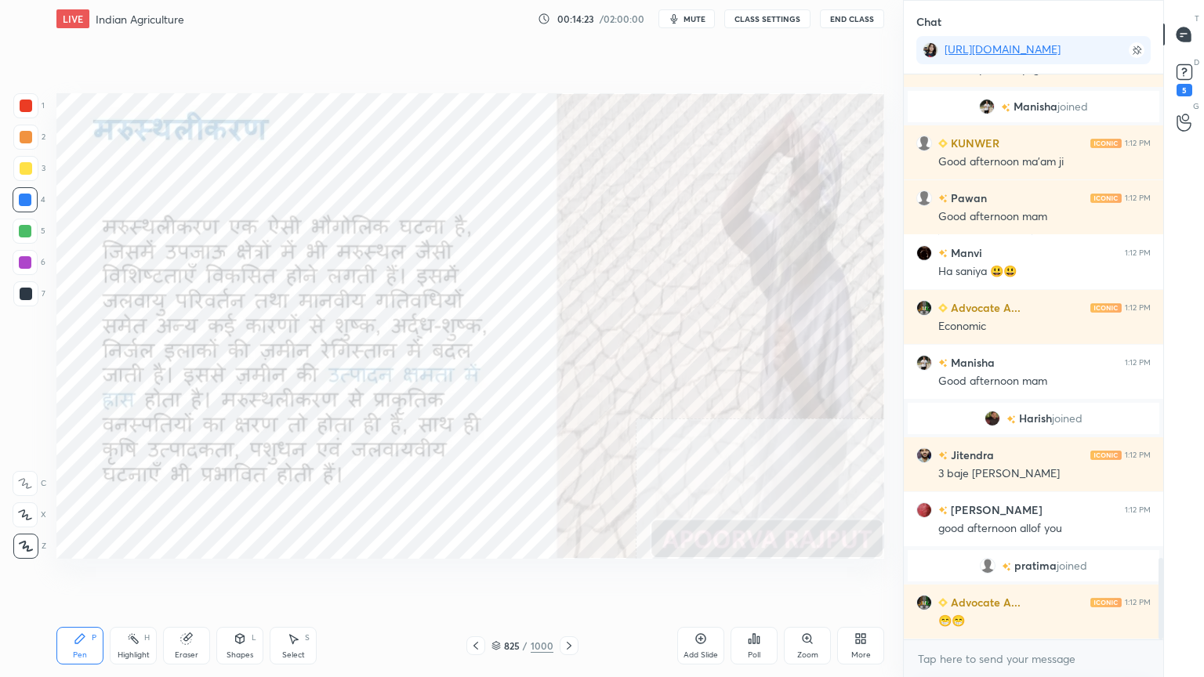
click at [1032, 577] on div "x" at bounding box center [1032, 658] width 259 height 37
click at [27, 197] on div at bounding box center [25, 200] width 13 height 13
drag, startPoint x: 24, startPoint y: 201, endPoint x: 50, endPoint y: 213, distance: 28.4
click at [25, 201] on div at bounding box center [25, 200] width 13 height 13
drag, startPoint x: 506, startPoint y: 643, endPoint x: 625, endPoint y: 587, distance: 131.5
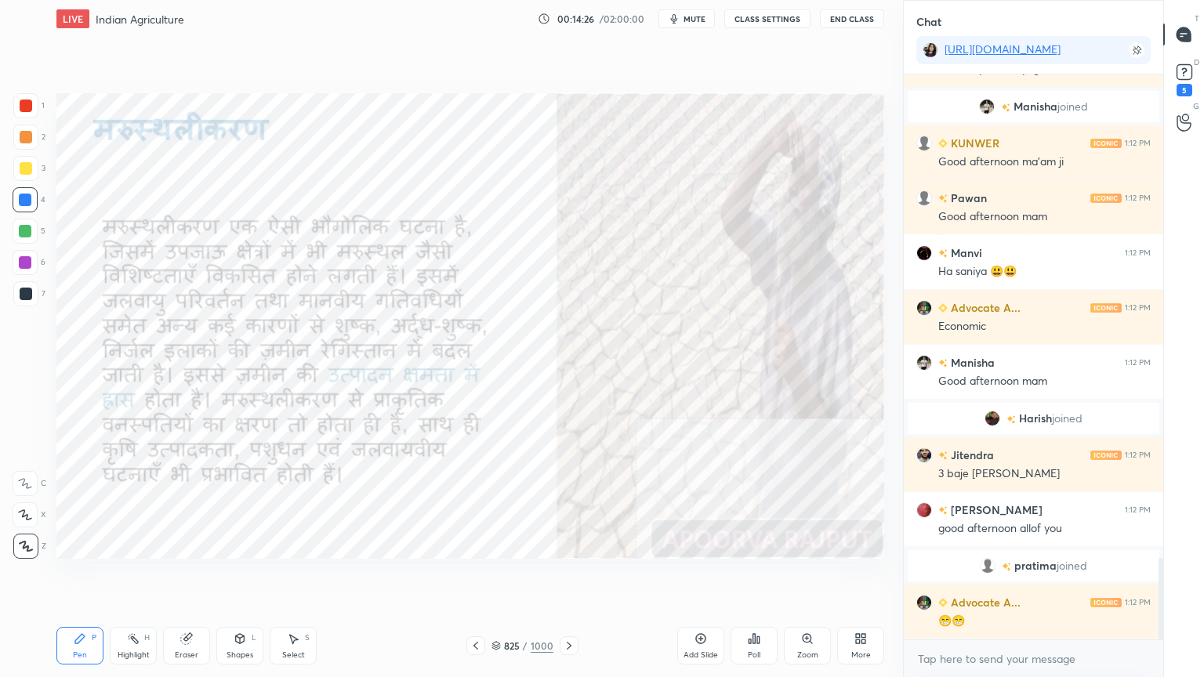
click at [508, 577] on div "825" at bounding box center [512, 645] width 16 height 9
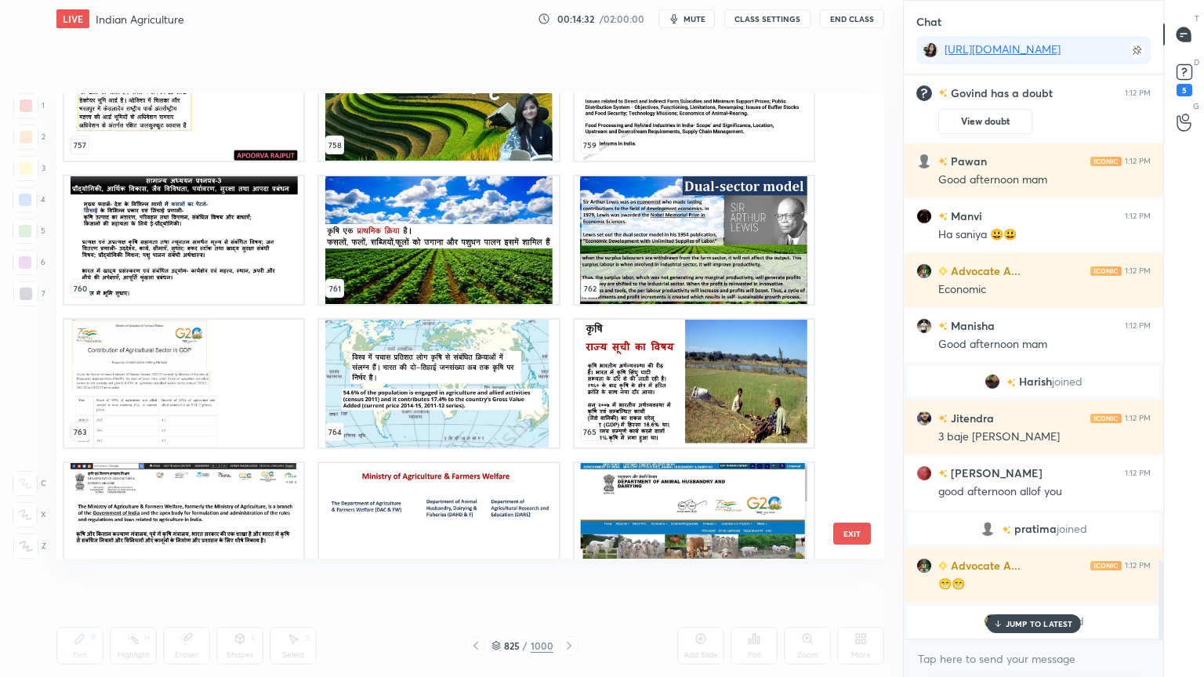
click at [458, 134] on img "grid" at bounding box center [438, 97] width 239 height 128
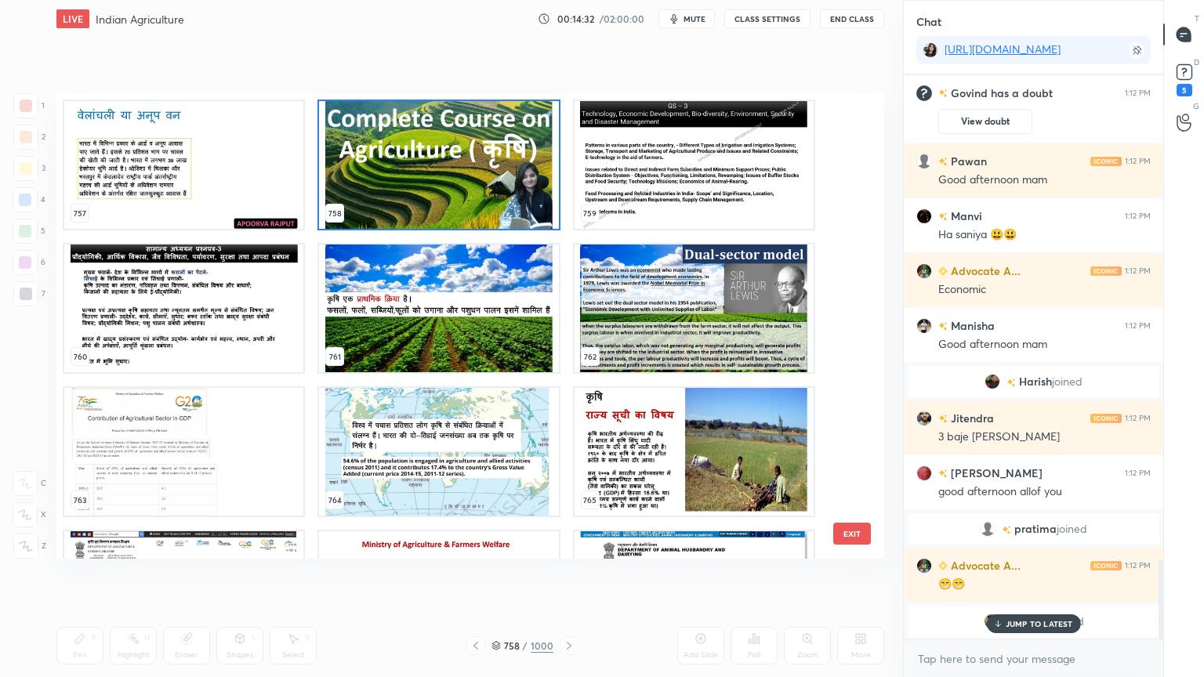
click at [459, 137] on img "grid" at bounding box center [438, 165] width 239 height 128
click at [458, 138] on img "grid" at bounding box center [438, 165] width 239 height 128
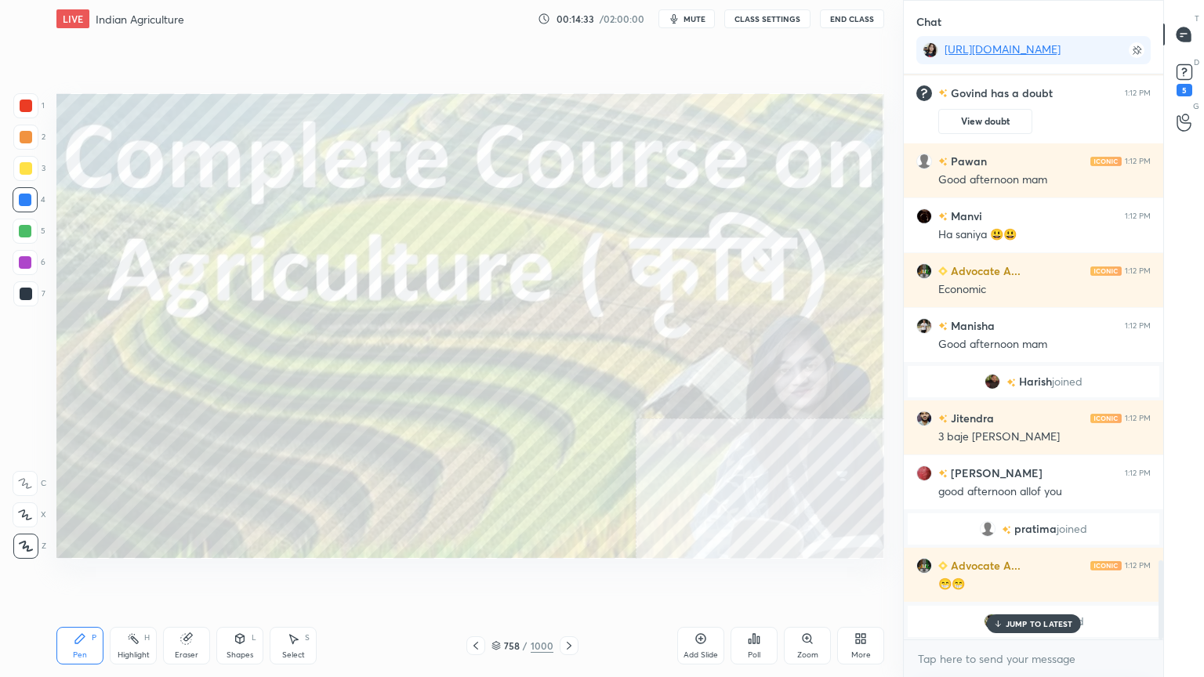
drag, startPoint x: 1031, startPoint y: 632, endPoint x: 1030, endPoint y: 653, distance: 21.2
click at [1032, 577] on div "[PERSON_NAME] 1:11 PM thik hai mam aap [PERSON_NAME] 1:12 PM Good afternoon mam…" at bounding box center [1032, 356] width 259 height 565
click at [1040, 577] on div "x" at bounding box center [1032, 658] width 259 height 37
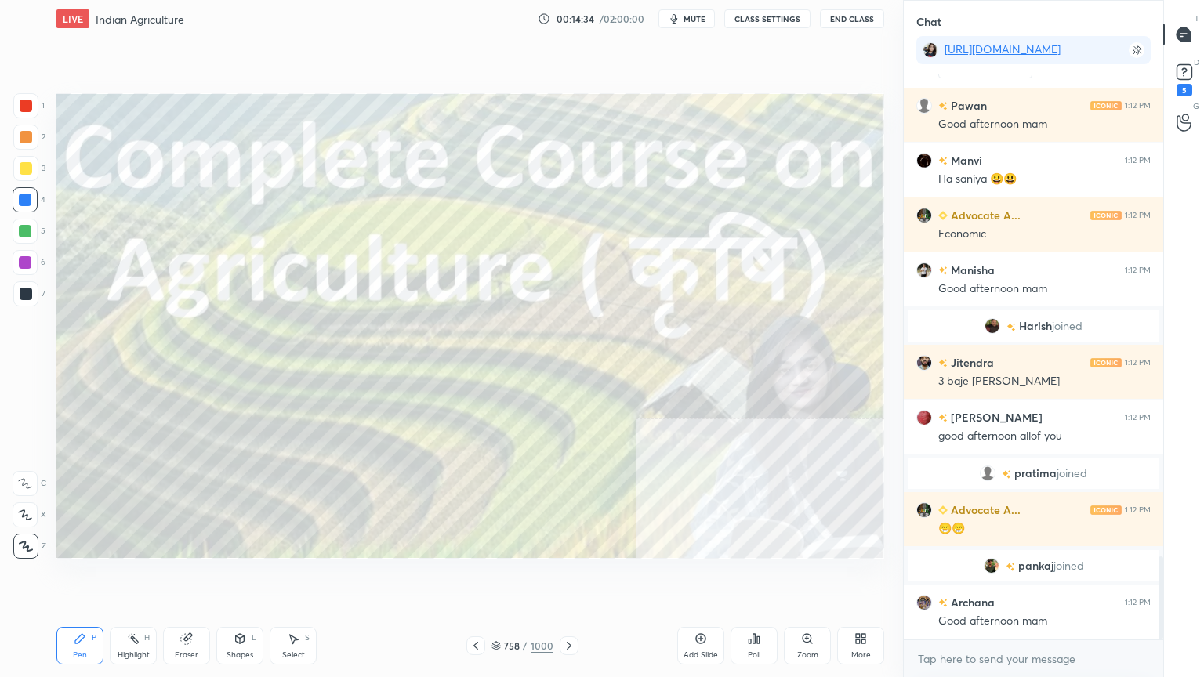
click at [1062, 577] on div "x" at bounding box center [1032, 658] width 259 height 37
drag, startPoint x: 1055, startPoint y: 676, endPoint x: 1050, endPoint y: 670, distance: 8.3
click at [1055, 577] on div "x" at bounding box center [1032, 658] width 259 height 37
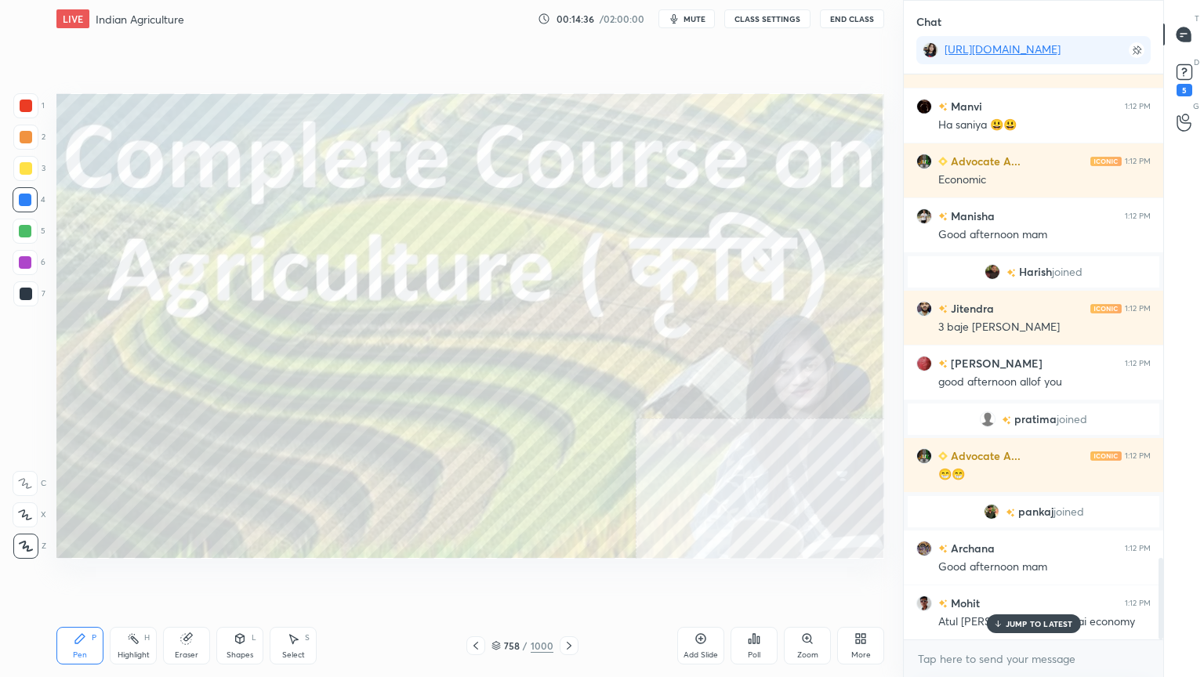
click at [1006, 577] on p "JUMP TO LATEST" at bounding box center [1038, 623] width 67 height 9
click at [990, 577] on div "x" at bounding box center [1032, 658] width 259 height 37
click at [567, 577] on icon at bounding box center [569, 645] width 13 height 13
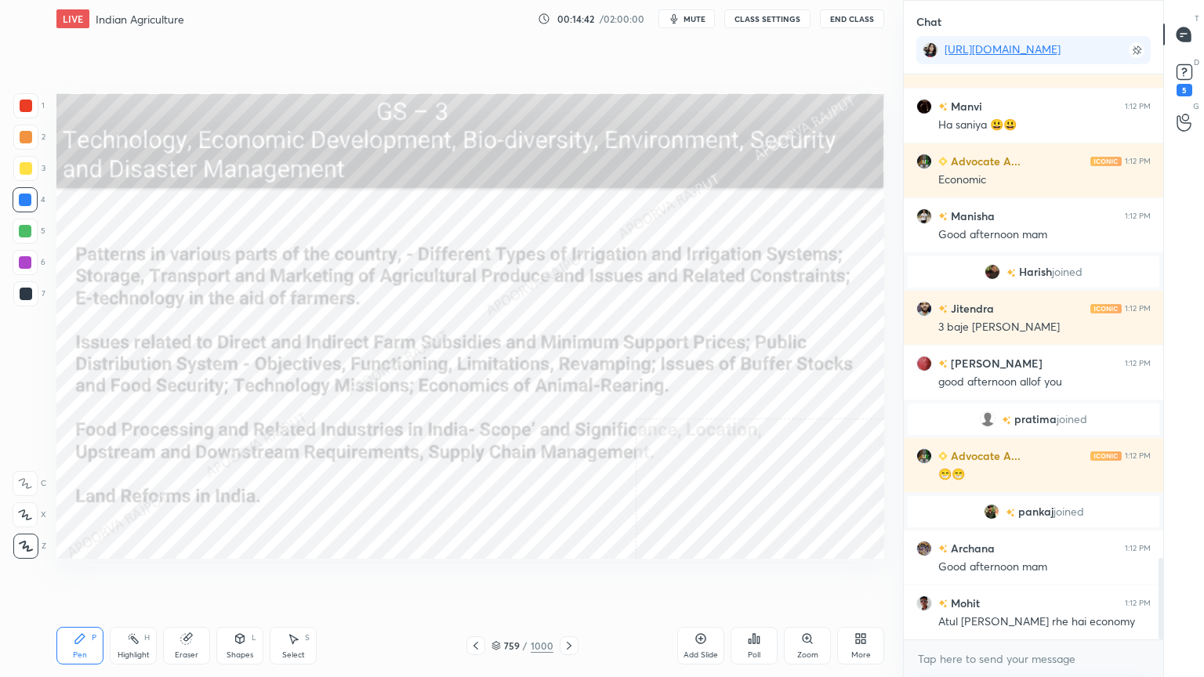
click at [567, 577] on icon at bounding box center [569, 645] width 13 height 13
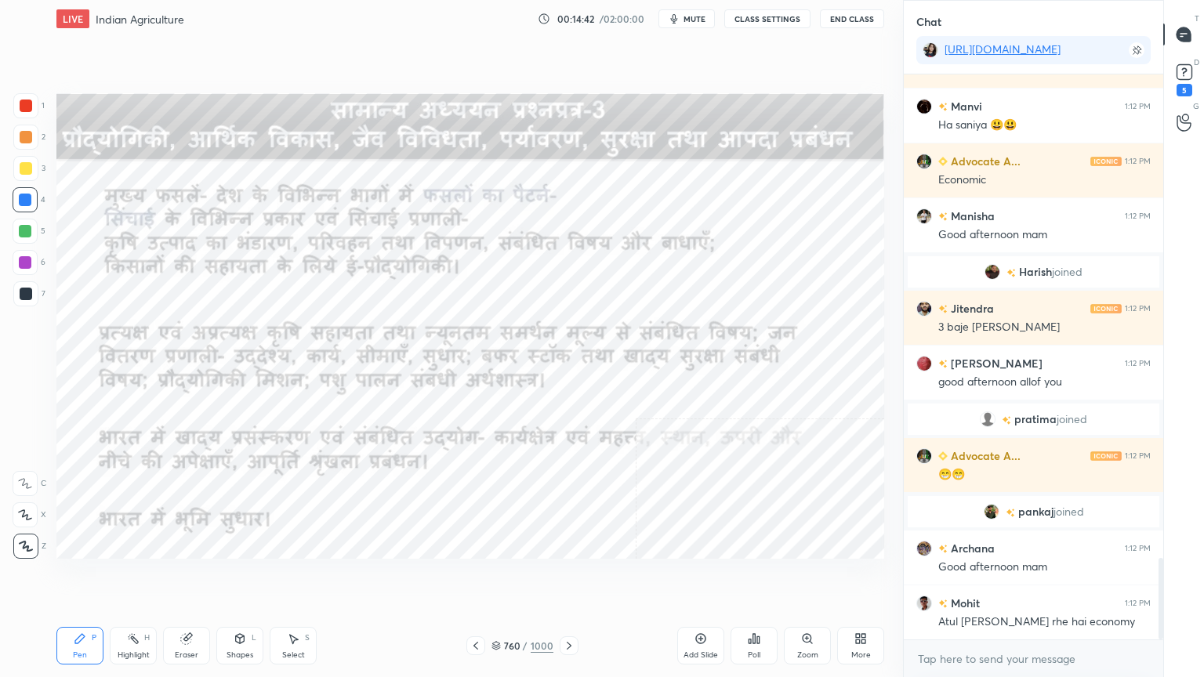
click at [566, 577] on icon at bounding box center [569, 645] width 13 height 13
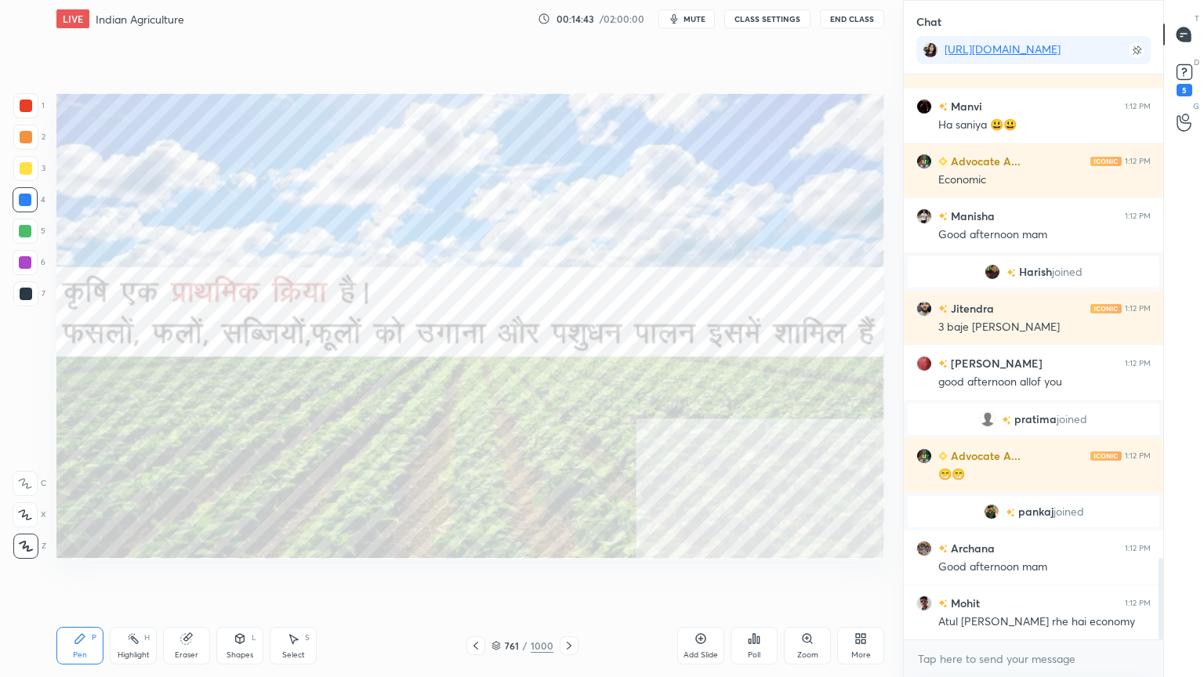
click at [568, 577] on icon at bounding box center [569, 645] width 13 height 13
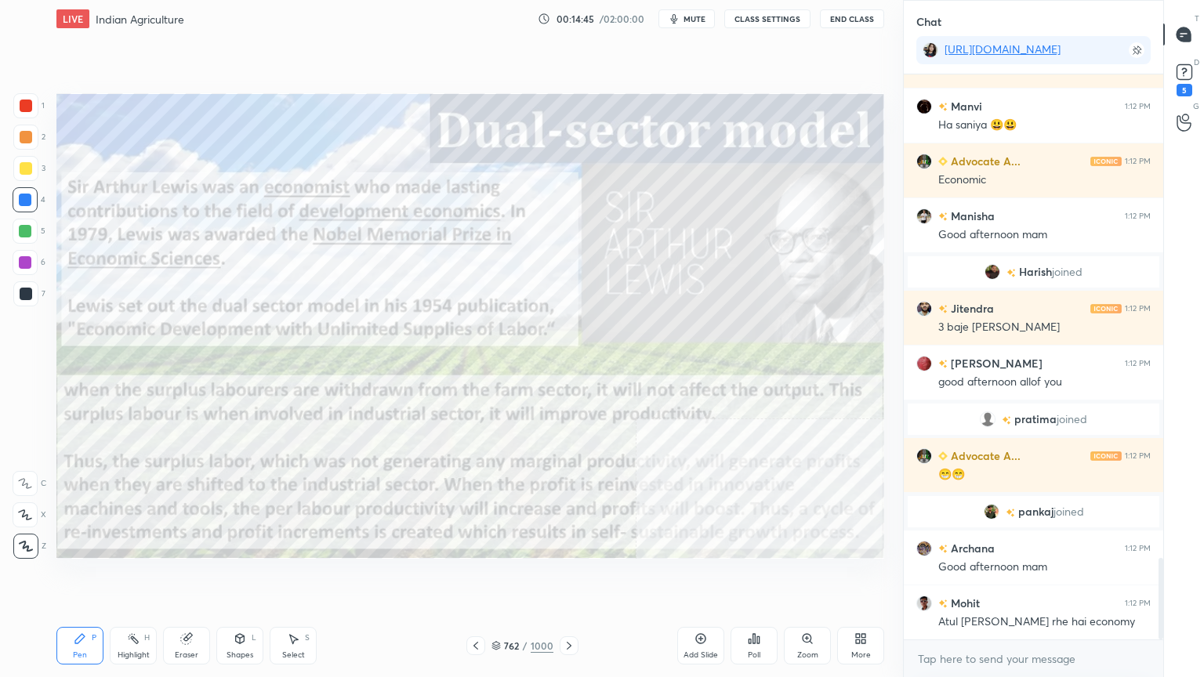
click at [564, 577] on icon at bounding box center [569, 645] width 13 height 13
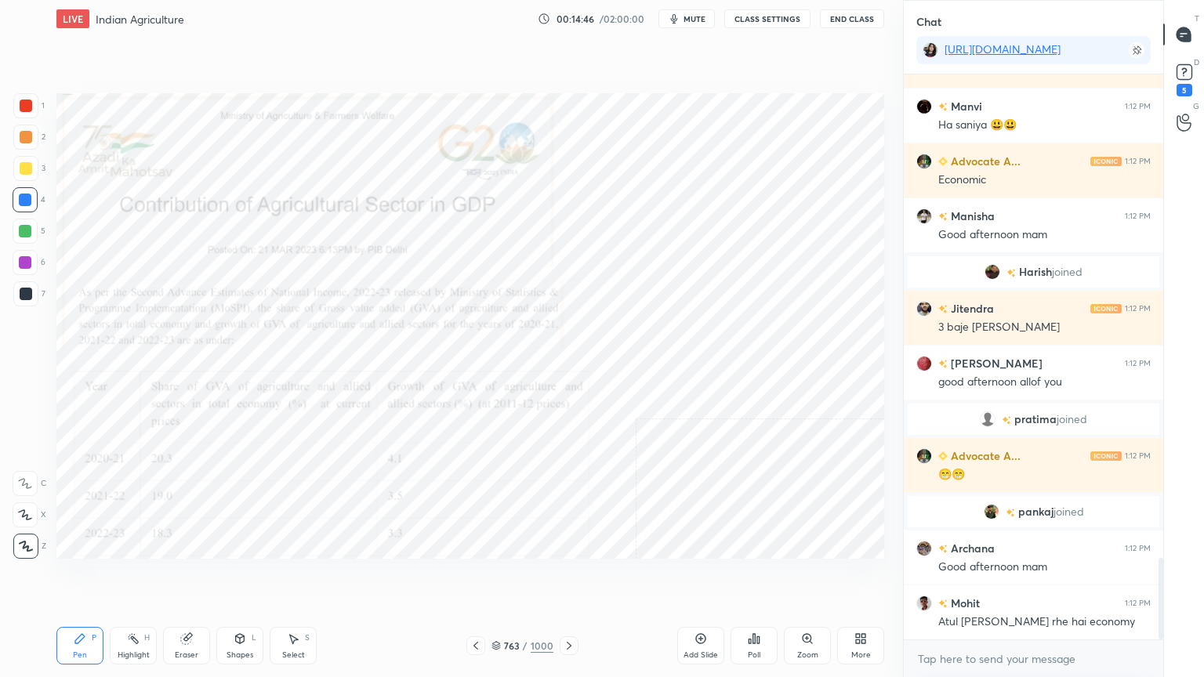
click at [564, 577] on icon at bounding box center [569, 645] width 13 height 13
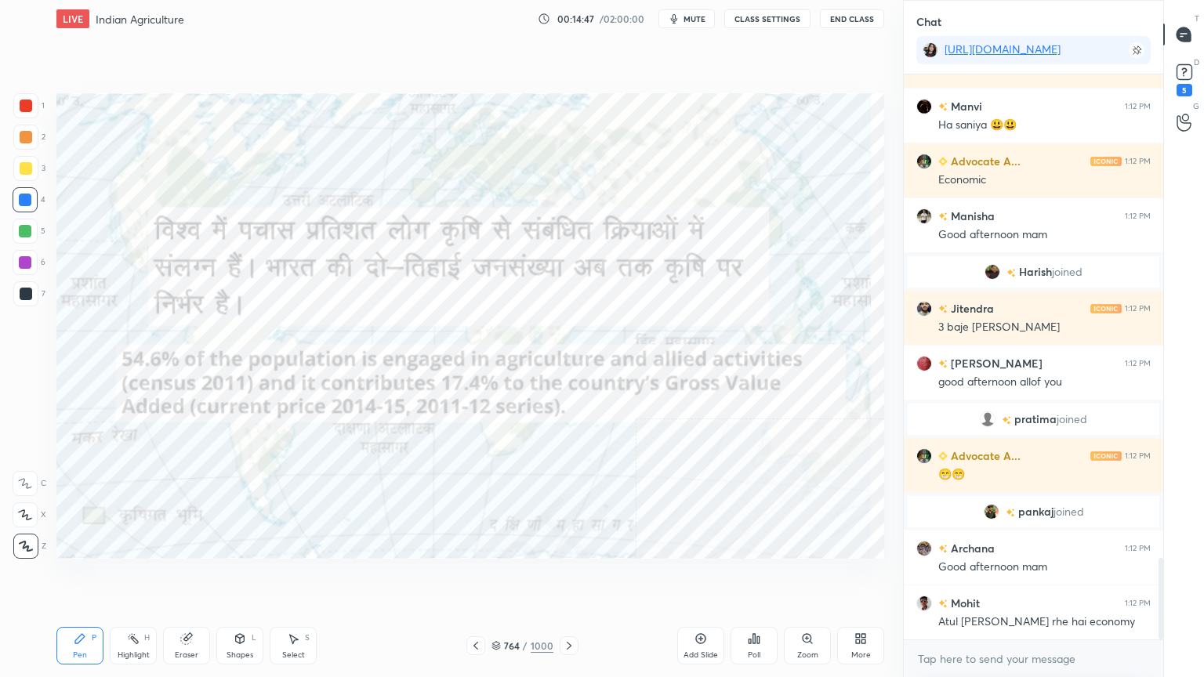
click at [504, 577] on div "764 / 1000" at bounding box center [522, 646] width 62 height 14
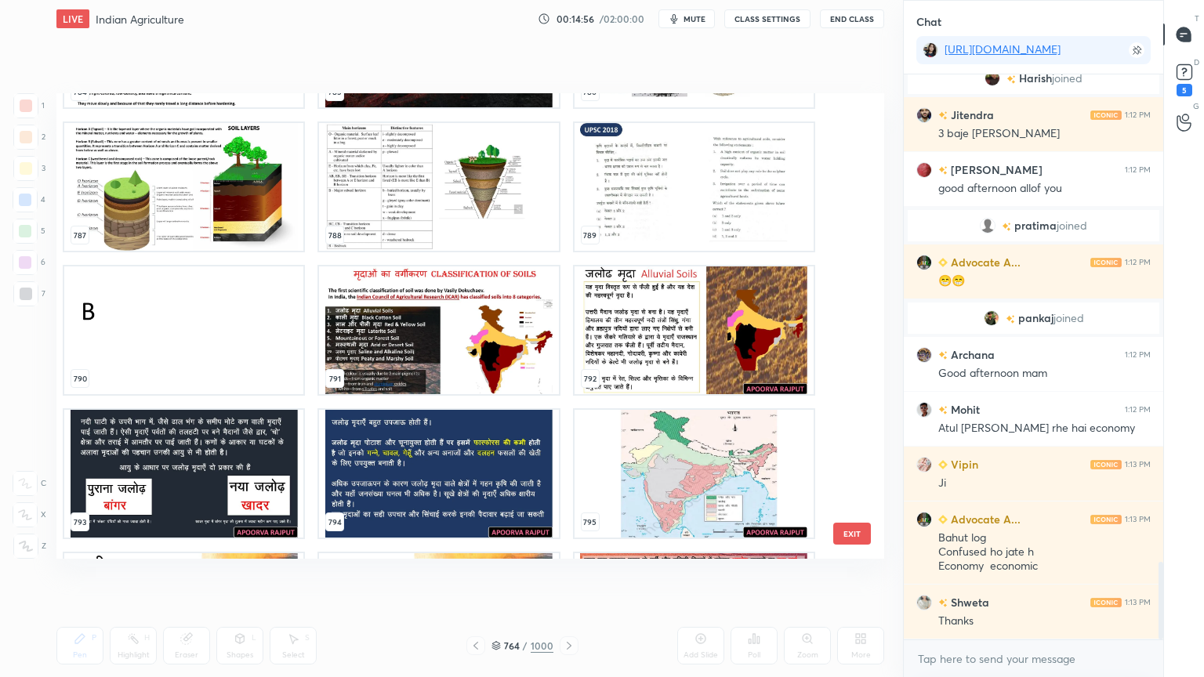
scroll to position [37466, 0]
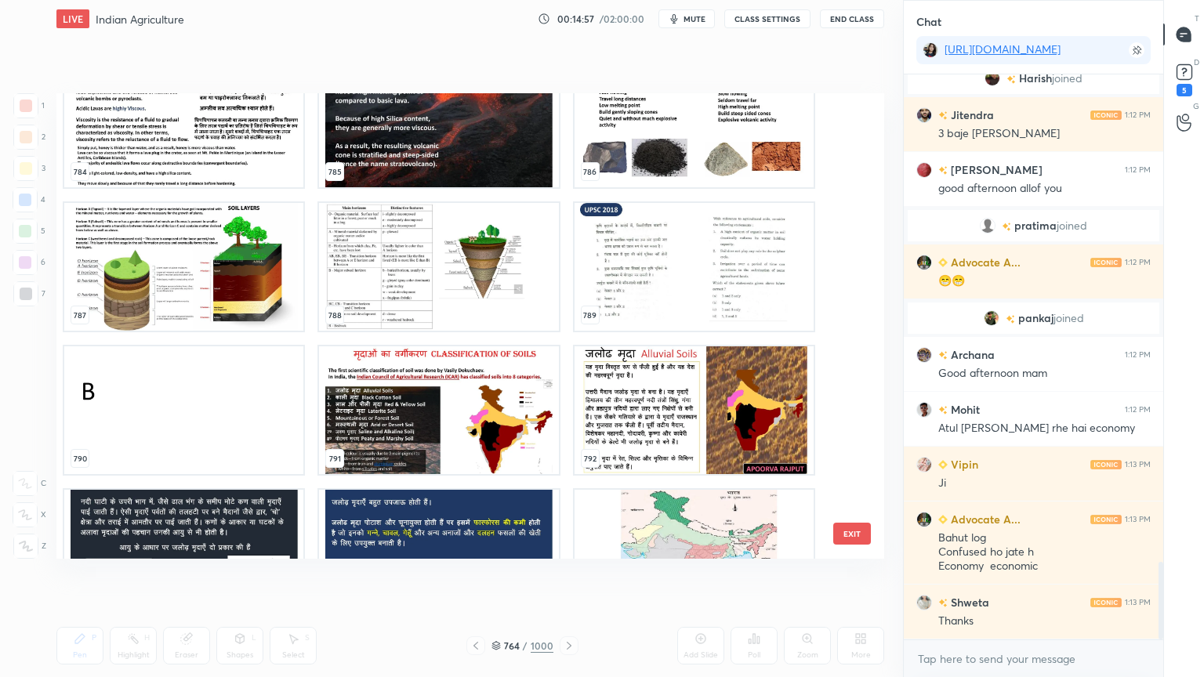
click at [439, 371] on img "grid" at bounding box center [438, 410] width 239 height 128
click at [441, 369] on img "grid" at bounding box center [438, 410] width 239 height 128
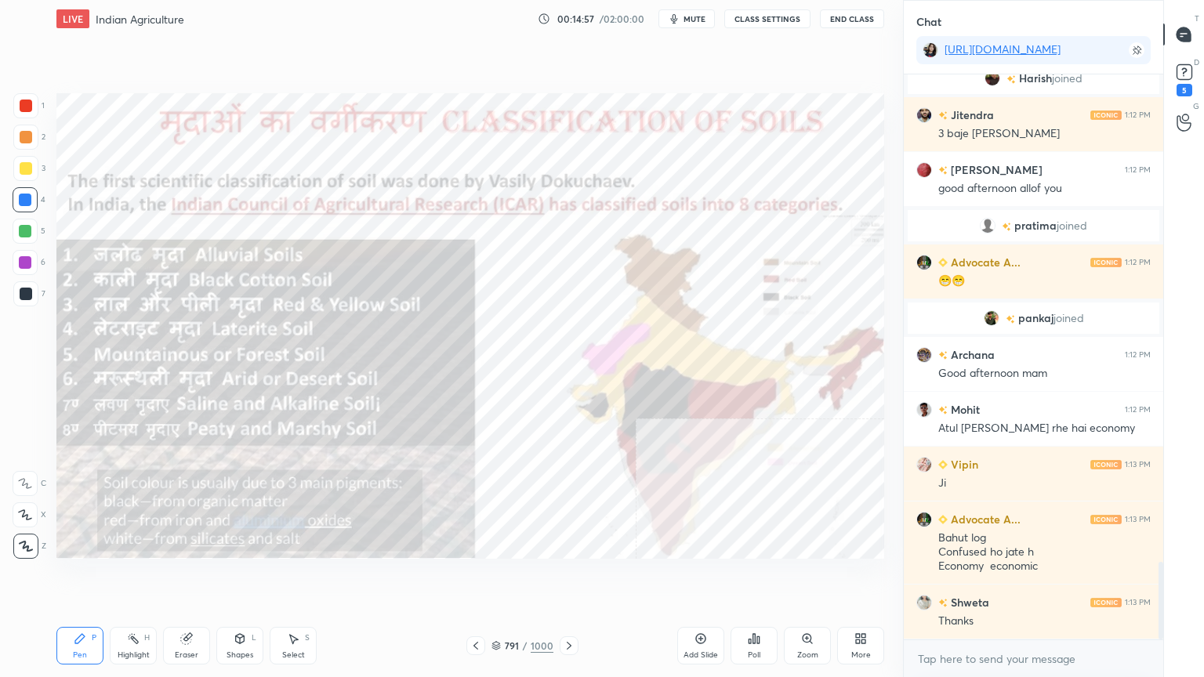
click at [442, 370] on img "grid" at bounding box center [438, 410] width 239 height 128
click at [444, 367] on img "grid" at bounding box center [438, 410] width 239 height 128
drag, startPoint x: 500, startPoint y: 646, endPoint x: 516, endPoint y: 603, distance: 45.4
click at [500, 577] on icon at bounding box center [495, 645] width 9 height 9
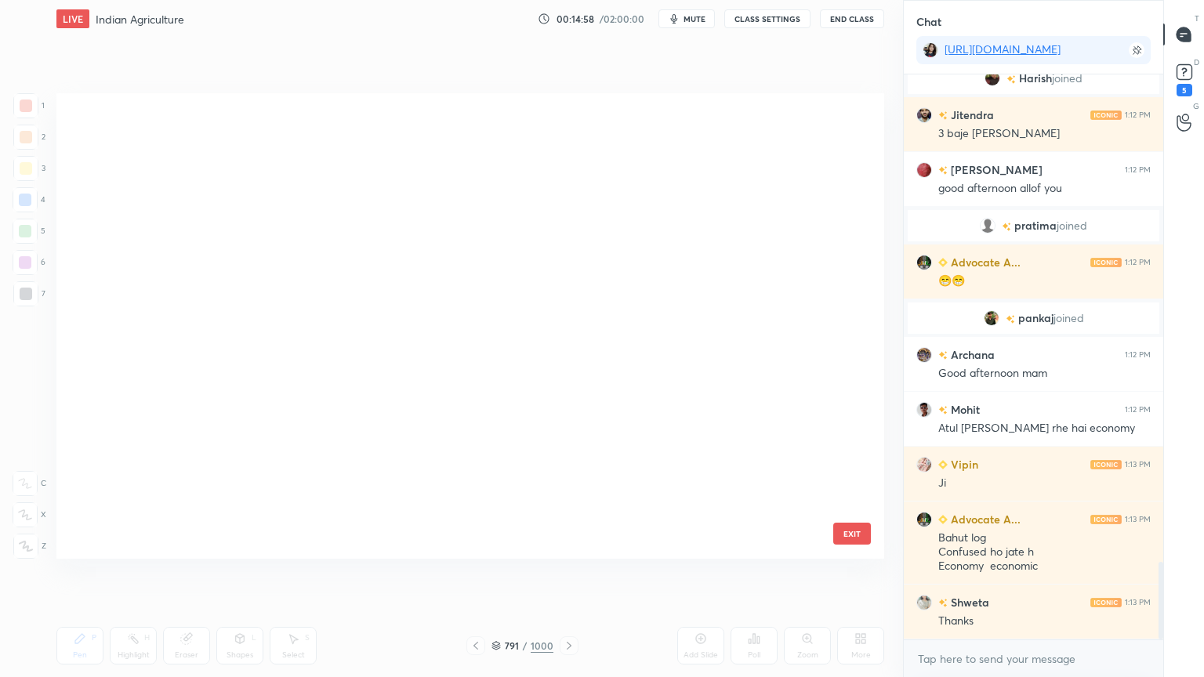
scroll to position [5, 8]
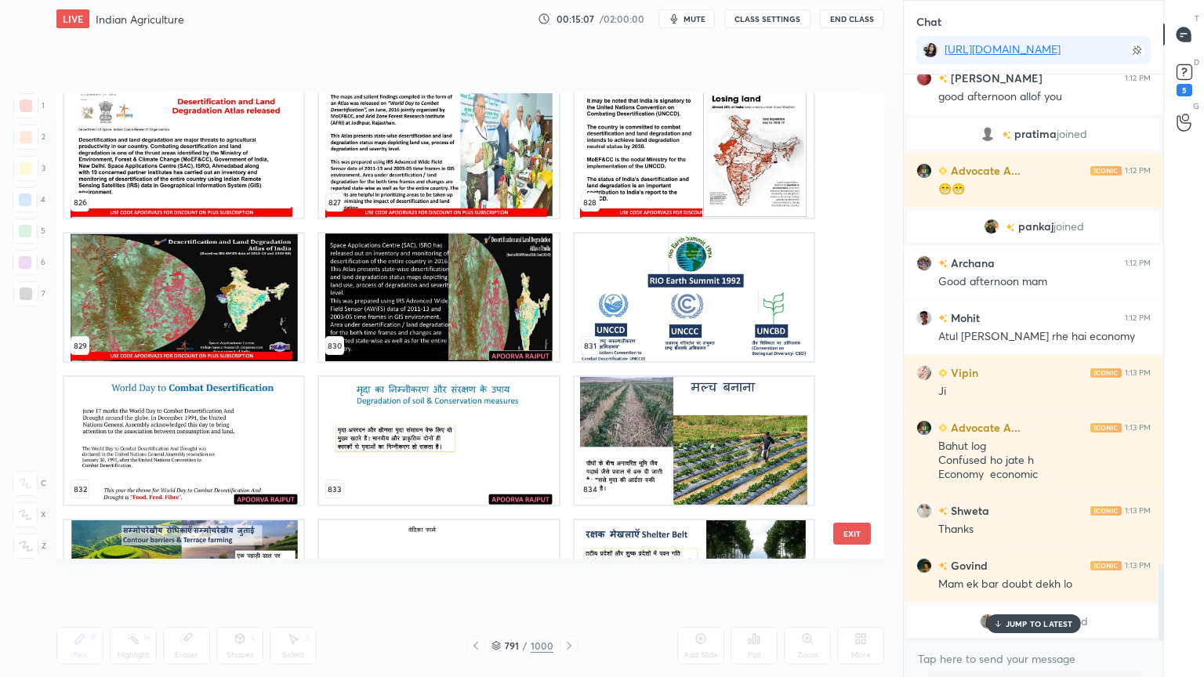
click at [628, 400] on img "grid" at bounding box center [693, 441] width 239 height 128
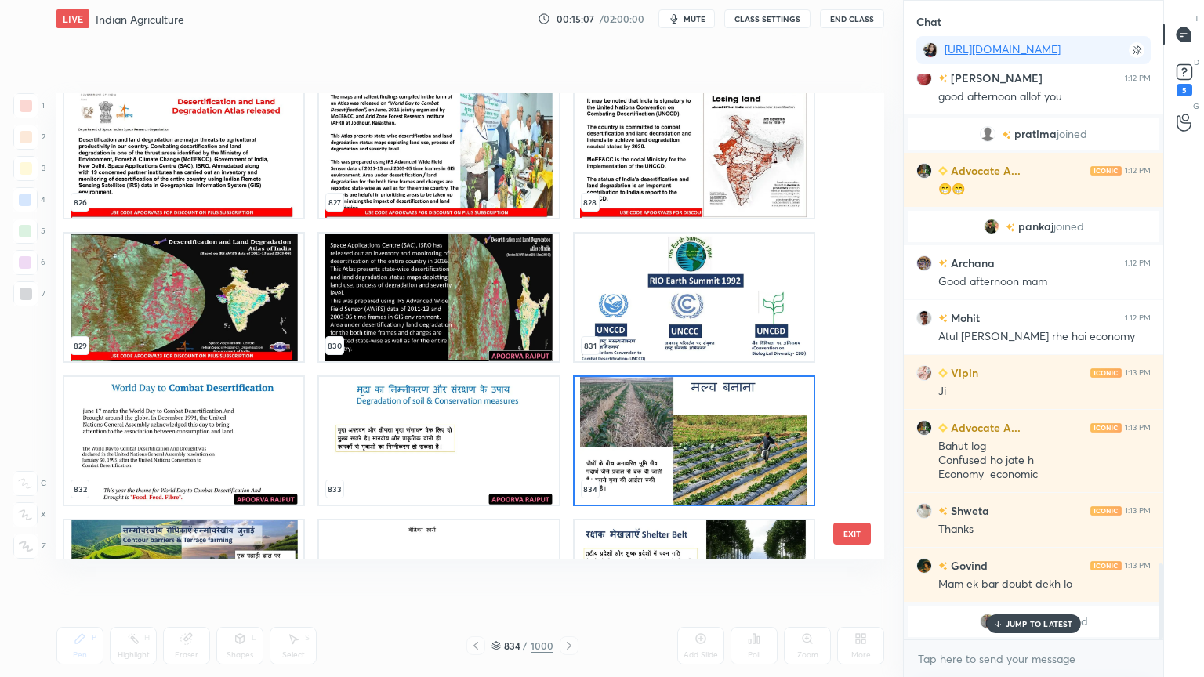
click at [629, 398] on img "grid" at bounding box center [693, 441] width 239 height 128
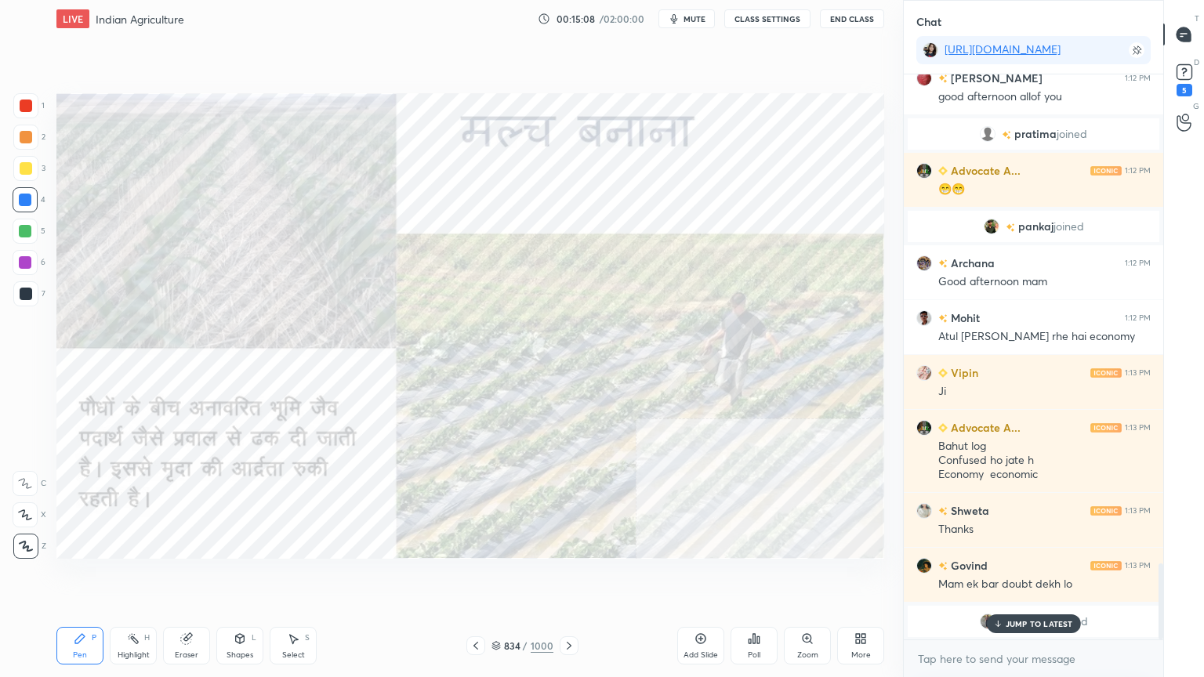
click at [1034, 577] on div "JUMP TO LATEST" at bounding box center [1033, 623] width 94 height 19
click at [1026, 577] on textarea at bounding box center [1033, 658] width 234 height 25
click at [1188, 76] on rect at bounding box center [1183, 72] width 15 height 15
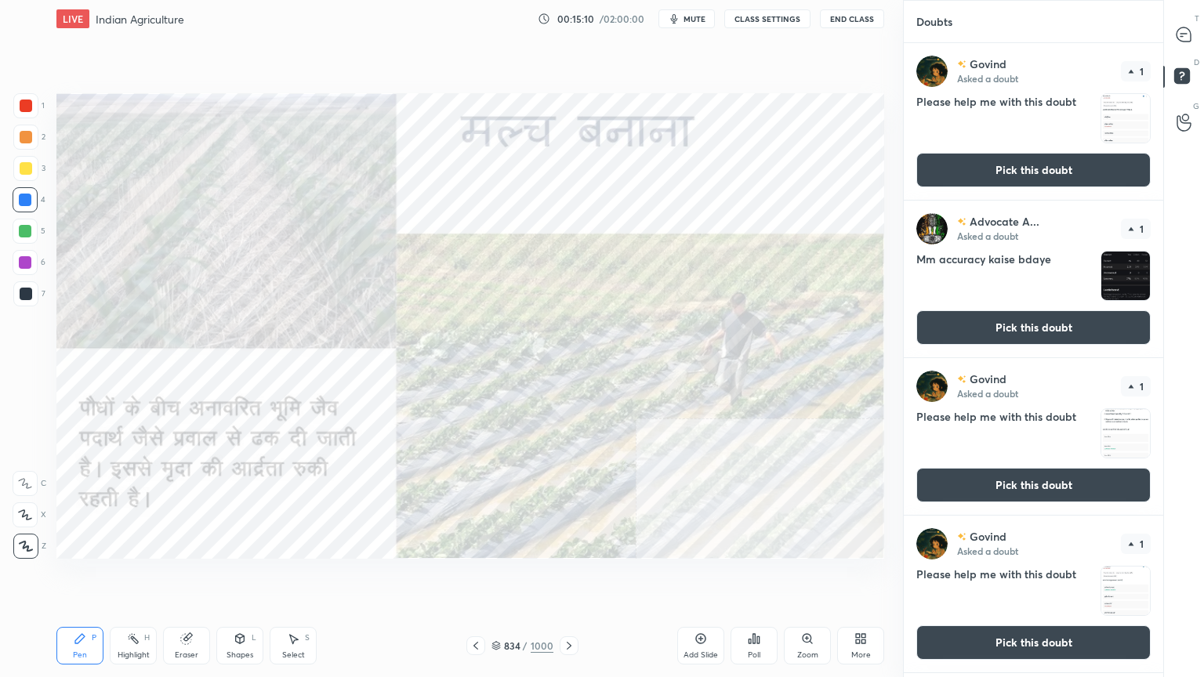
click at [1078, 165] on button "Pick this doubt" at bounding box center [1033, 170] width 234 height 34
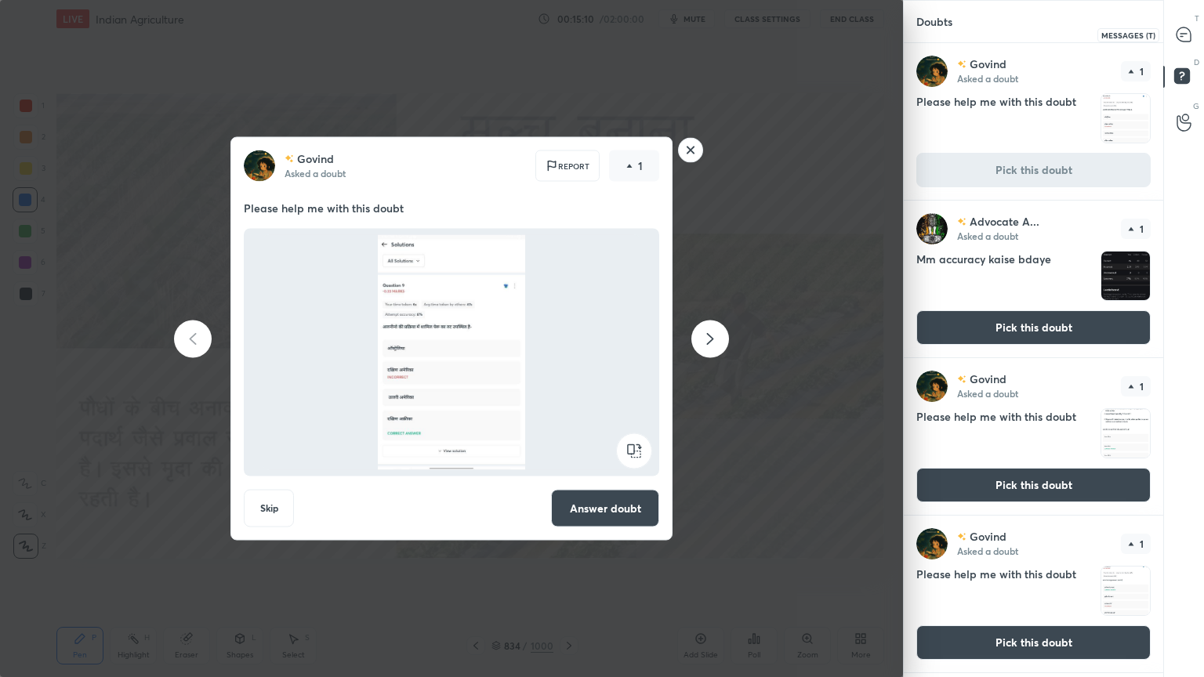
click at [1189, 47] on div at bounding box center [1183, 34] width 31 height 28
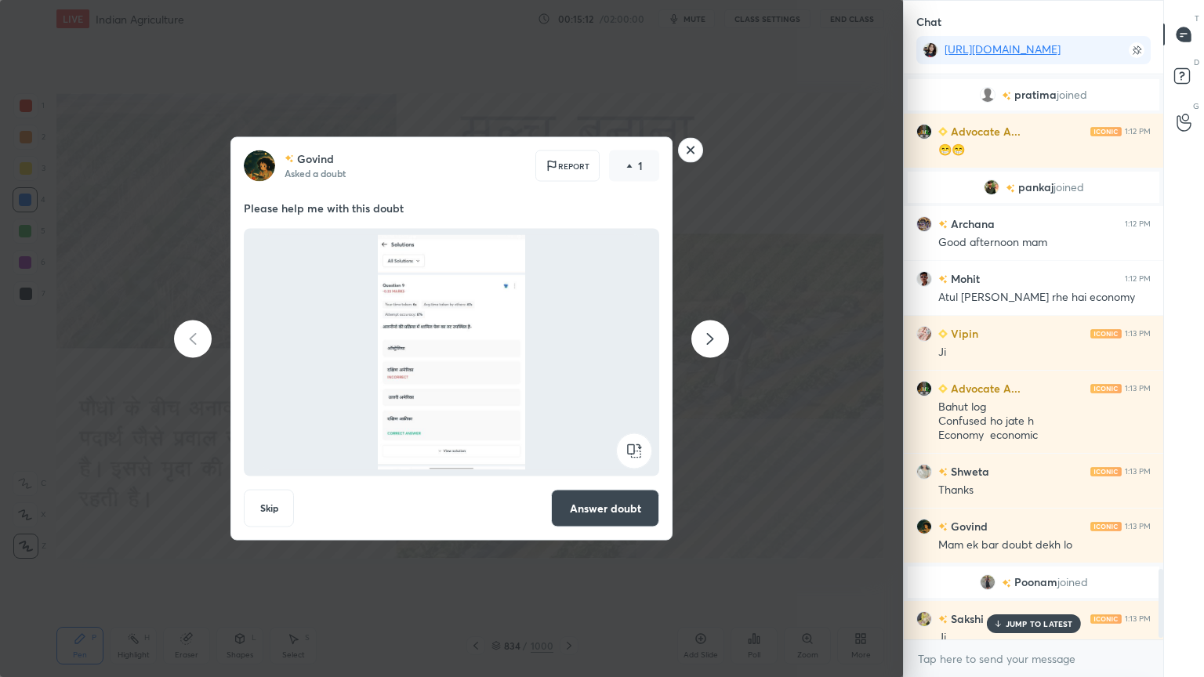
click at [617, 503] on button "Answer doubt" at bounding box center [605, 509] width 108 height 38
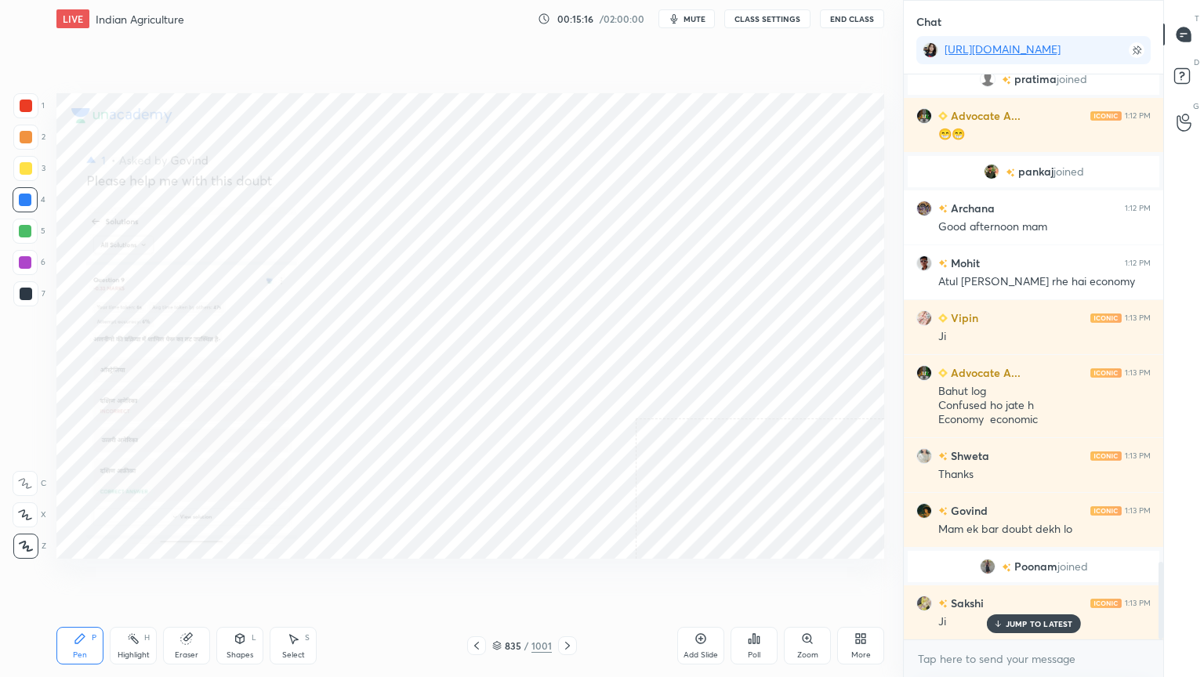
click at [476, 577] on icon at bounding box center [476, 645] width 13 height 13
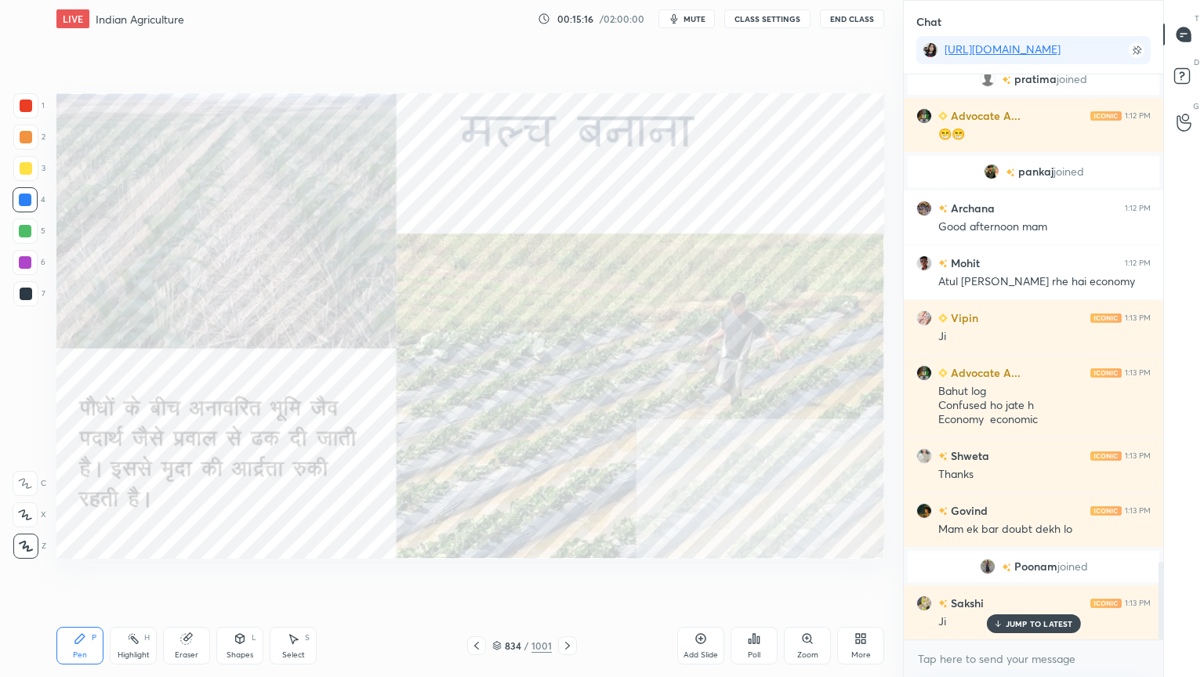
click at [1019, 577] on p "JUMP TO LATEST" at bounding box center [1038, 623] width 67 height 9
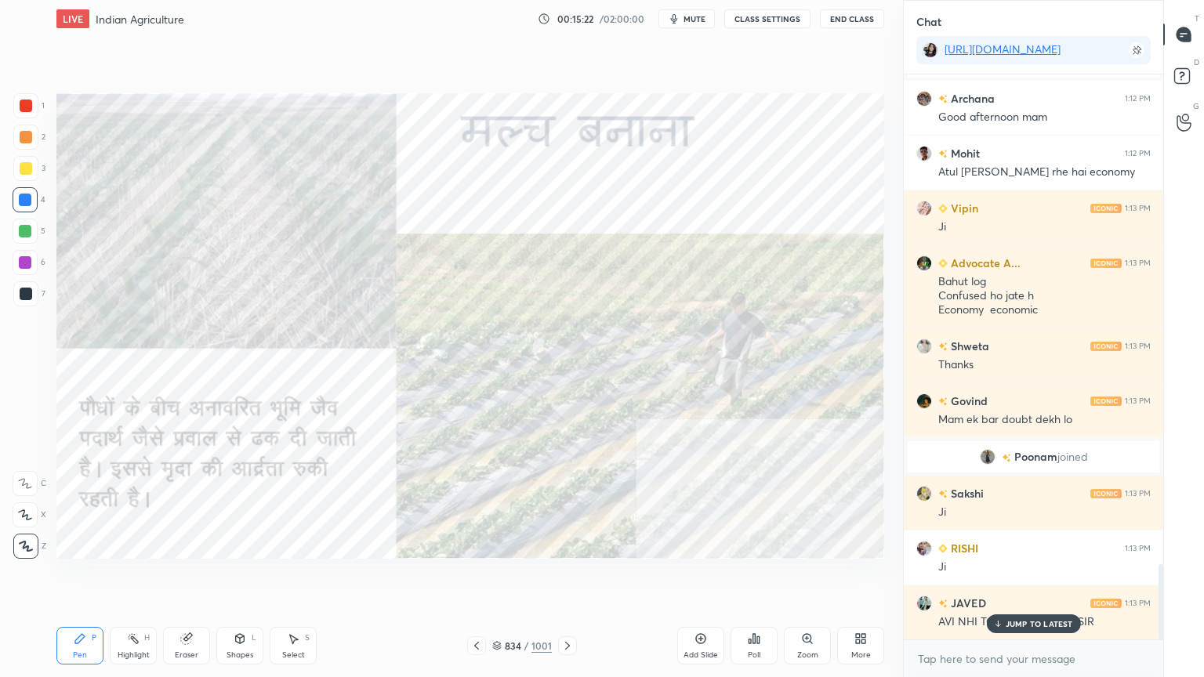
click at [569, 577] on div at bounding box center [567, 645] width 19 height 19
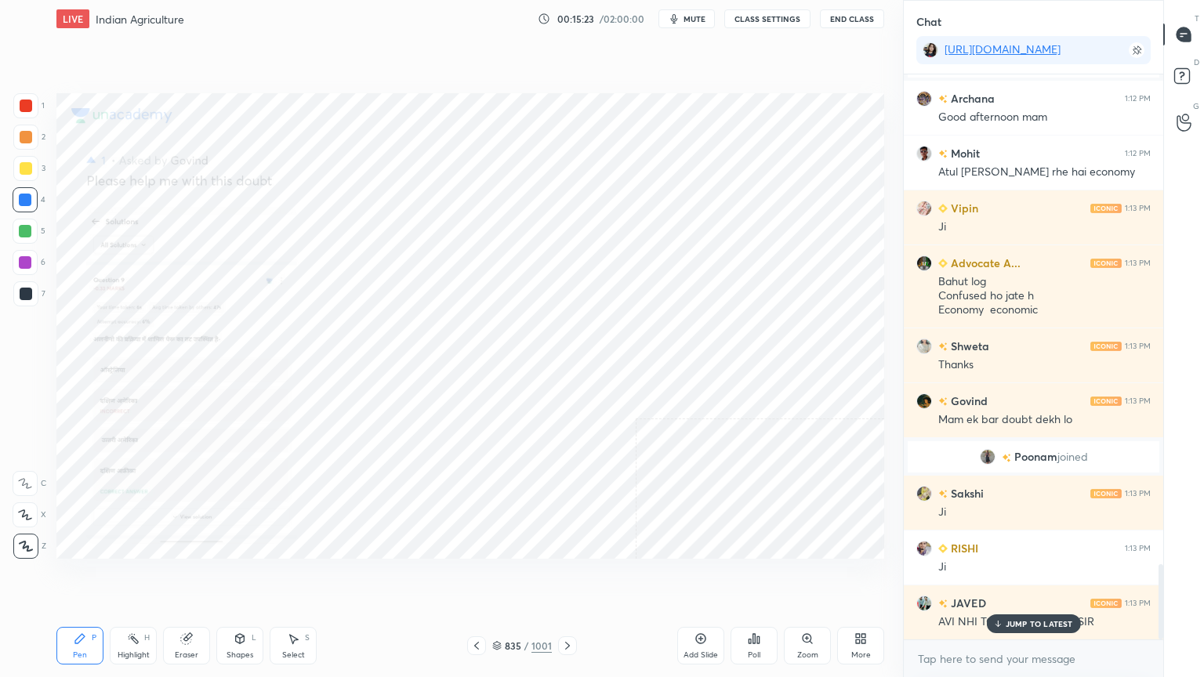
click at [567, 577] on icon at bounding box center [567, 645] width 13 height 13
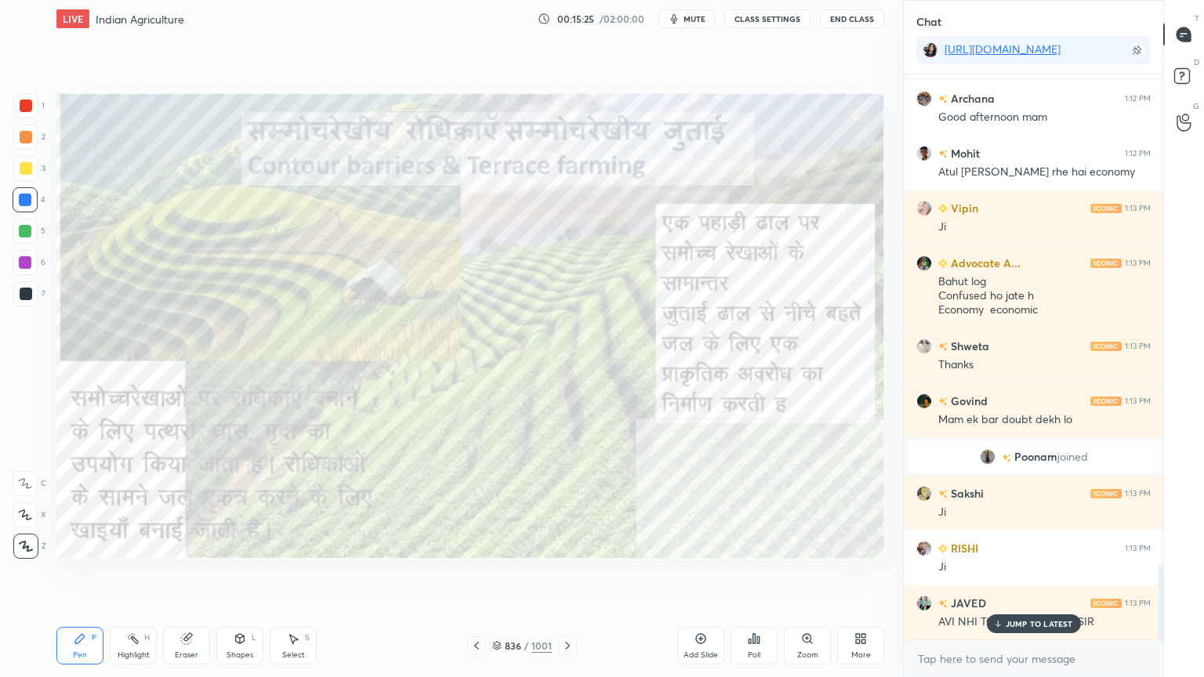
click at [1030, 577] on p "JUMP TO LATEST" at bounding box center [1038, 623] width 67 height 9
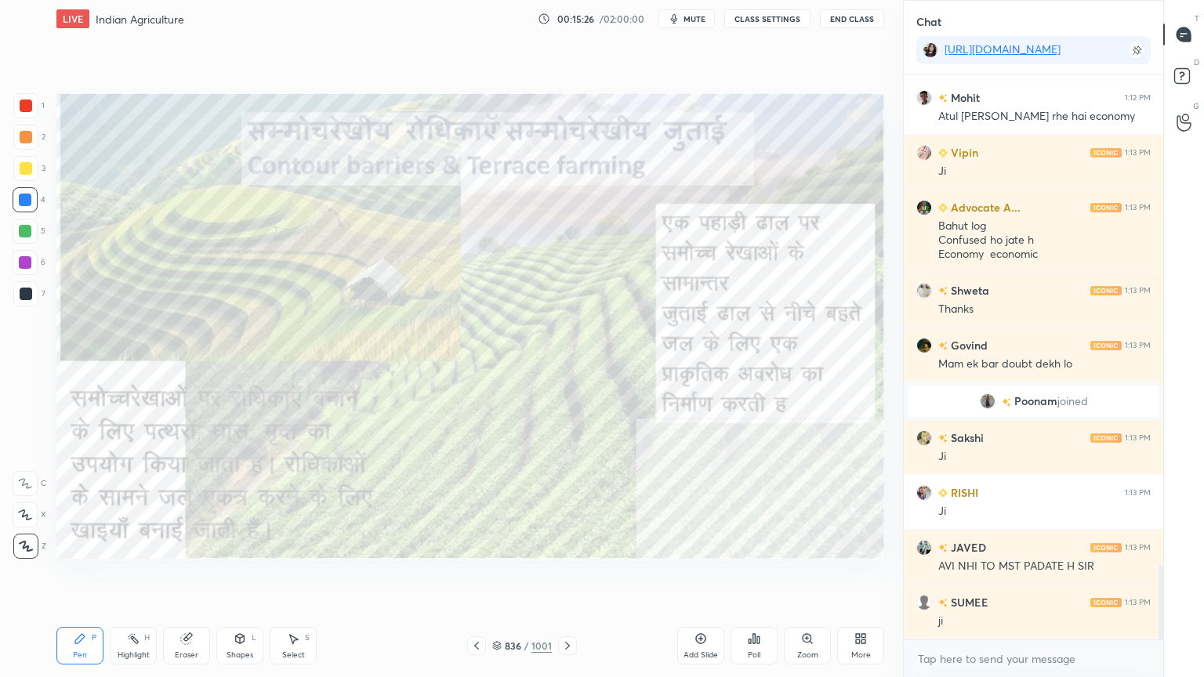
click at [567, 577] on div "Setting up your live class Poll for secs No correct answer Start poll" at bounding box center [470, 326] width 840 height 577
click at [573, 577] on div "Setting up your live class Poll for secs No correct answer Start poll" at bounding box center [470, 326] width 840 height 577
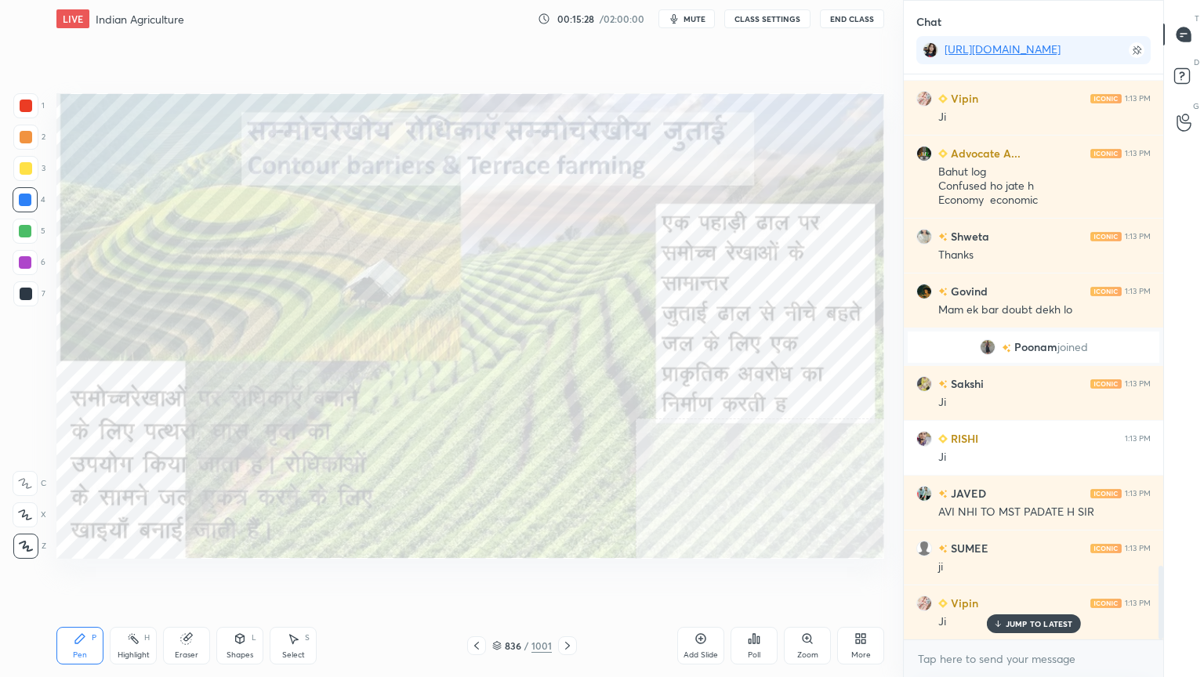
click at [568, 577] on icon at bounding box center [567, 645] width 13 height 13
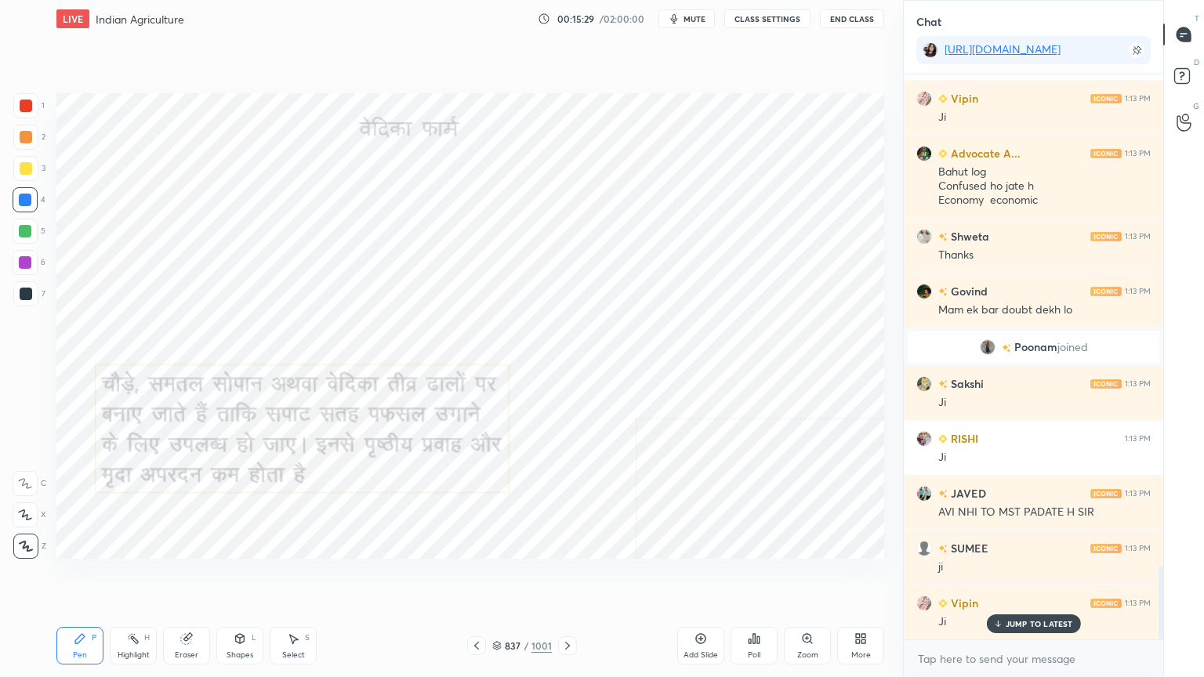
click at [563, 577] on icon at bounding box center [567, 645] width 13 height 13
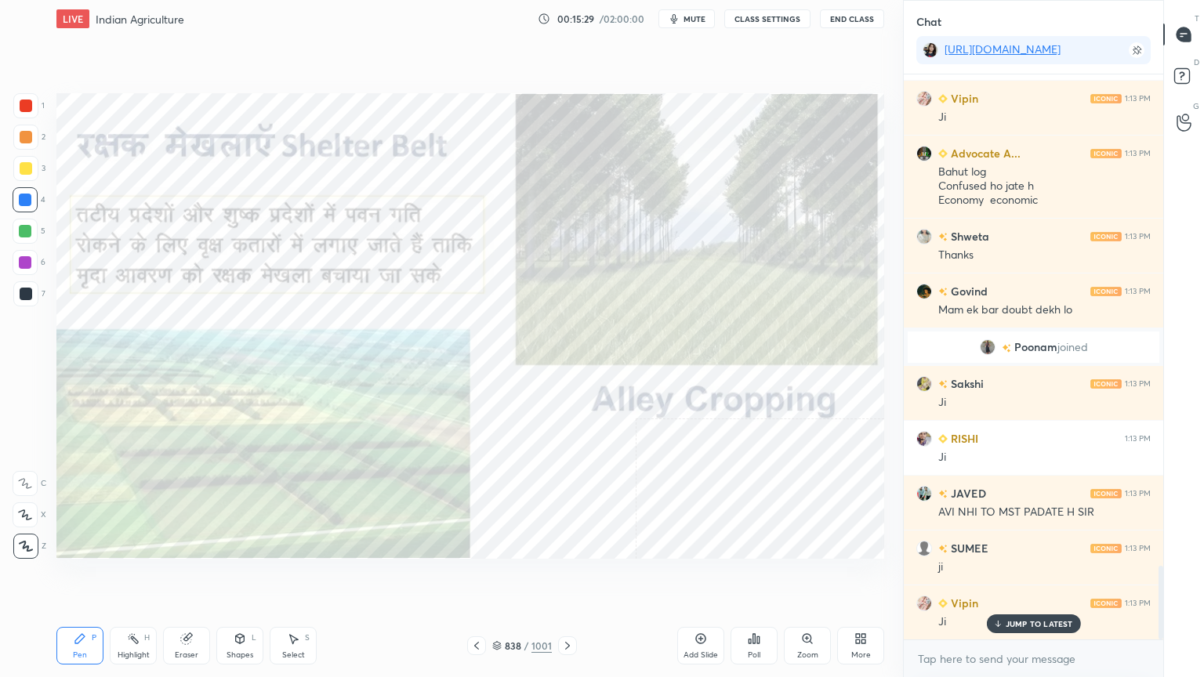
click at [562, 577] on icon at bounding box center [567, 645] width 13 height 13
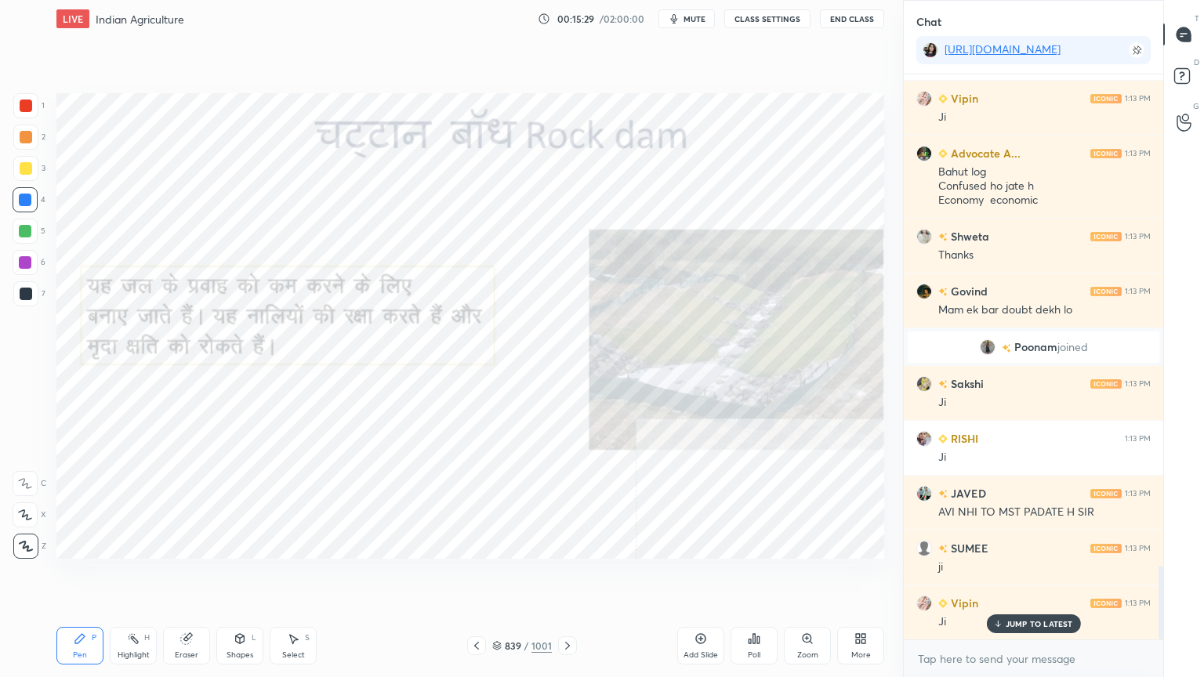
click at [561, 577] on icon at bounding box center [567, 645] width 13 height 13
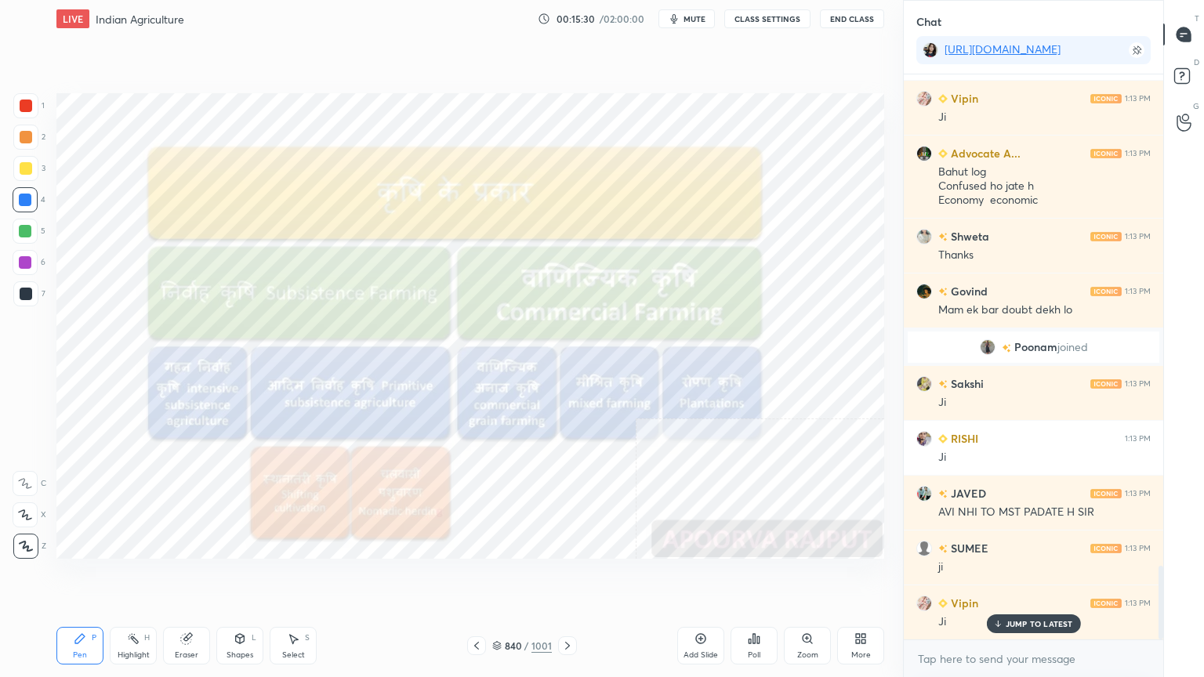
click at [563, 577] on icon at bounding box center [567, 645] width 13 height 13
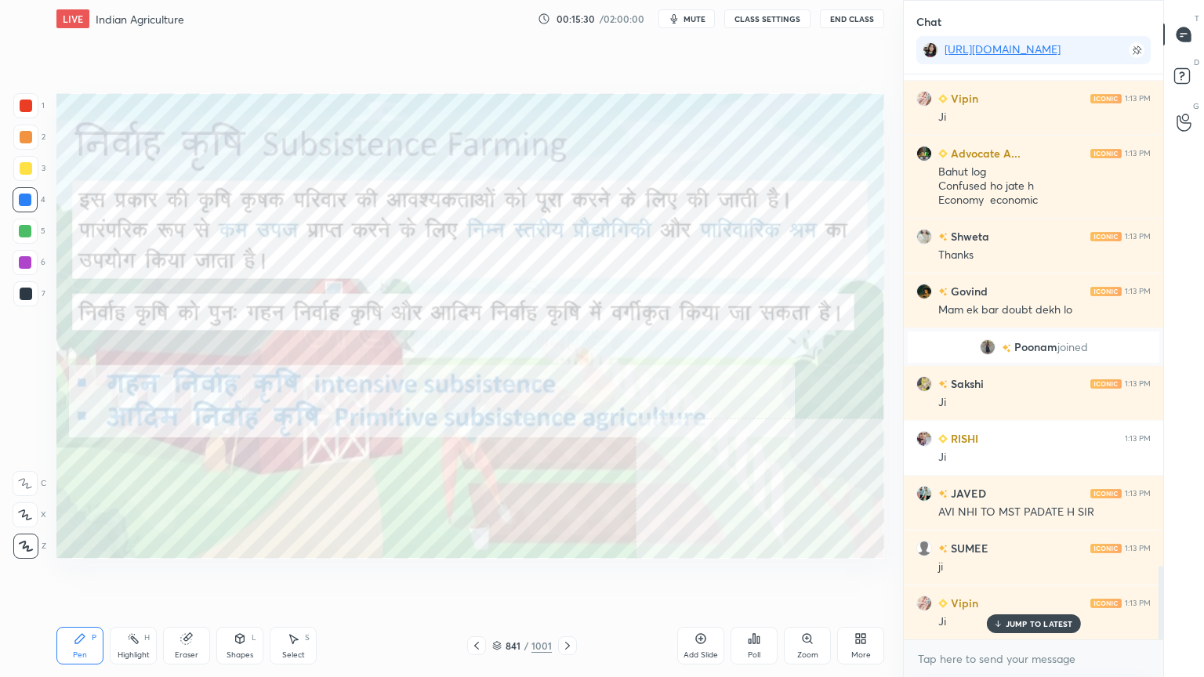
click at [508, 577] on div "841" at bounding box center [513, 645] width 16 height 9
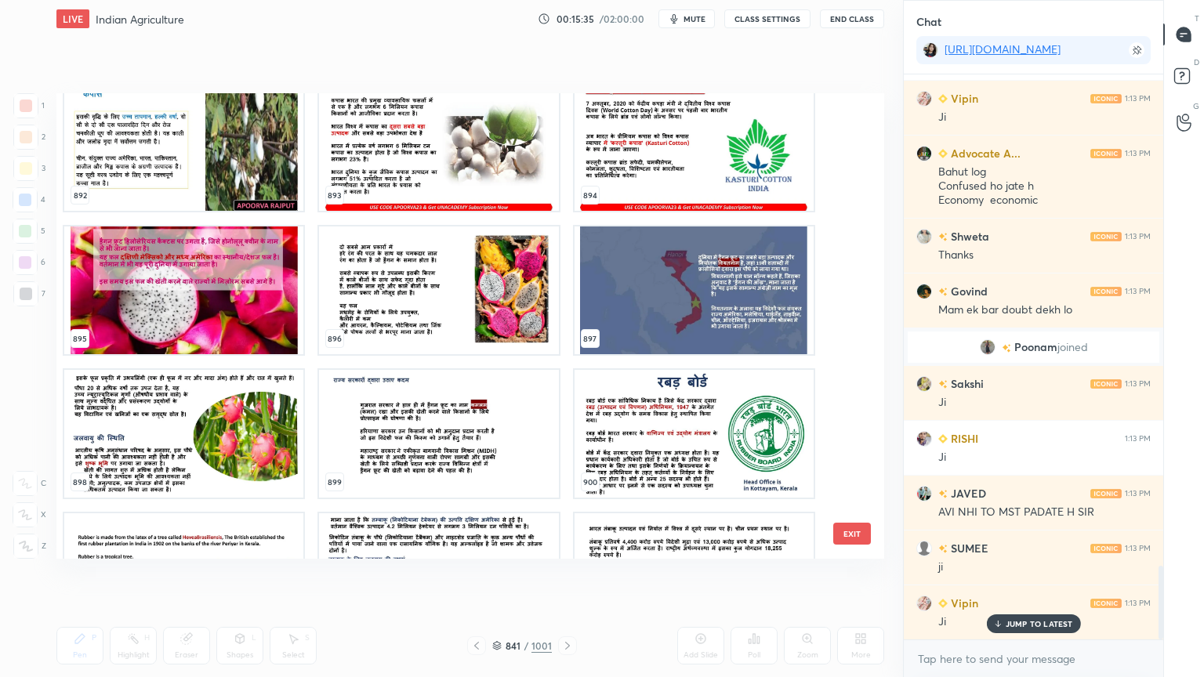
click at [850, 533] on button "EXIT" at bounding box center [852, 534] width 38 height 22
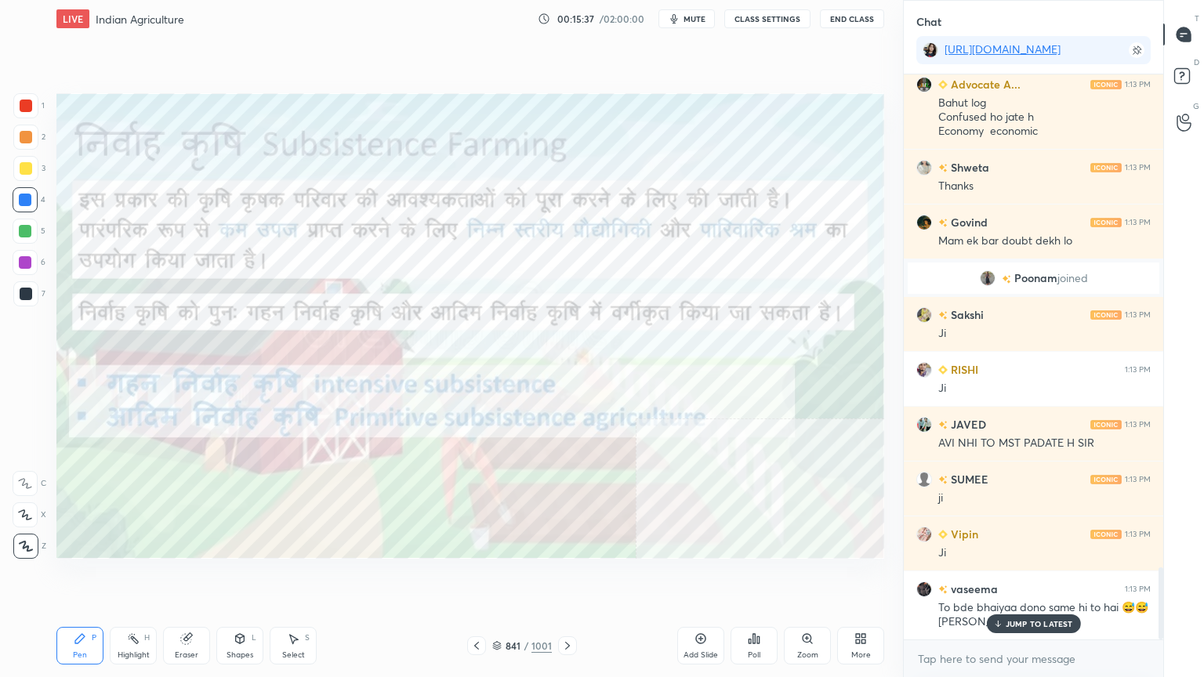
click at [1034, 577] on p "JUMP TO LATEST" at bounding box center [1038, 623] width 67 height 9
click at [1024, 577] on textarea at bounding box center [1033, 658] width 234 height 25
drag, startPoint x: 471, startPoint y: 646, endPoint x: 481, endPoint y: 643, distance: 10.5
click at [472, 577] on icon at bounding box center [476, 645] width 13 height 13
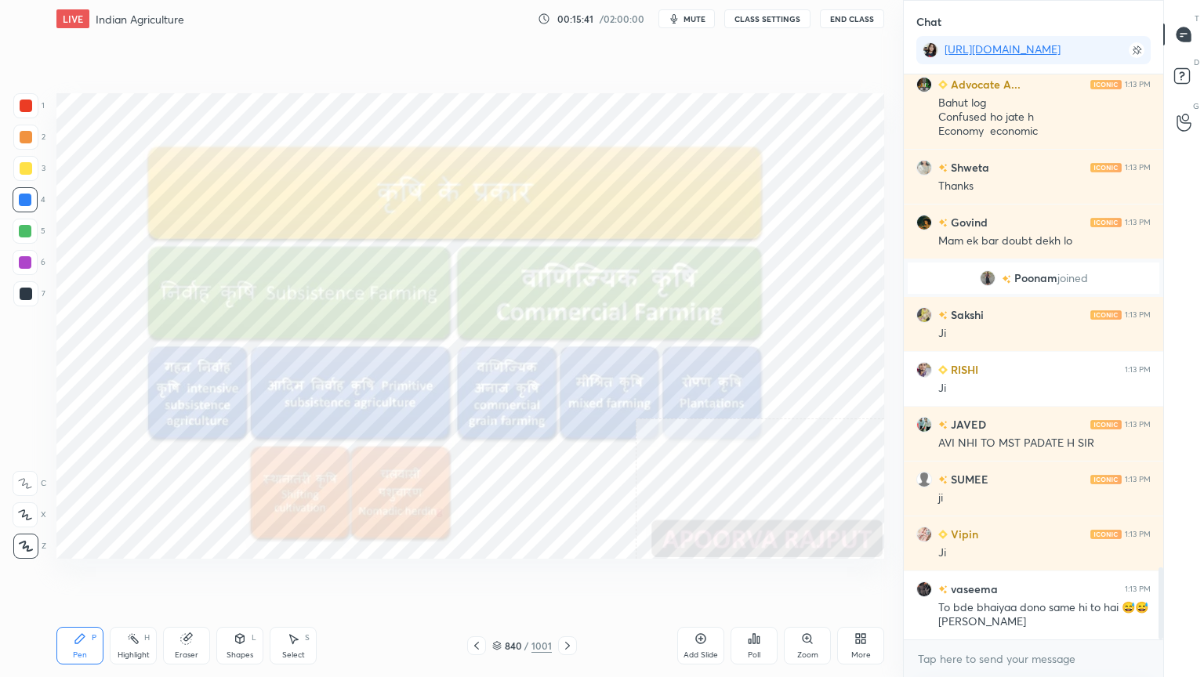
drag, startPoint x: 476, startPoint y: 643, endPoint x: 486, endPoint y: 643, distance: 9.4
click at [480, 577] on icon at bounding box center [476, 645] width 13 height 13
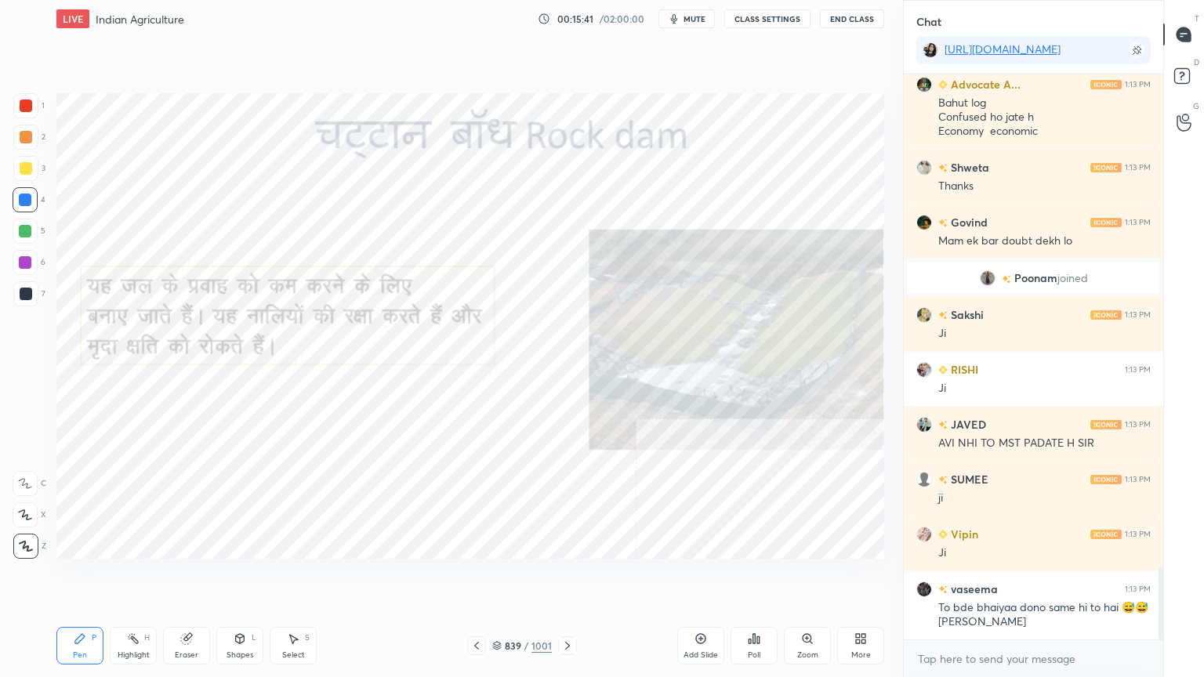
click at [494, 577] on icon at bounding box center [497, 644] width 8 height 4
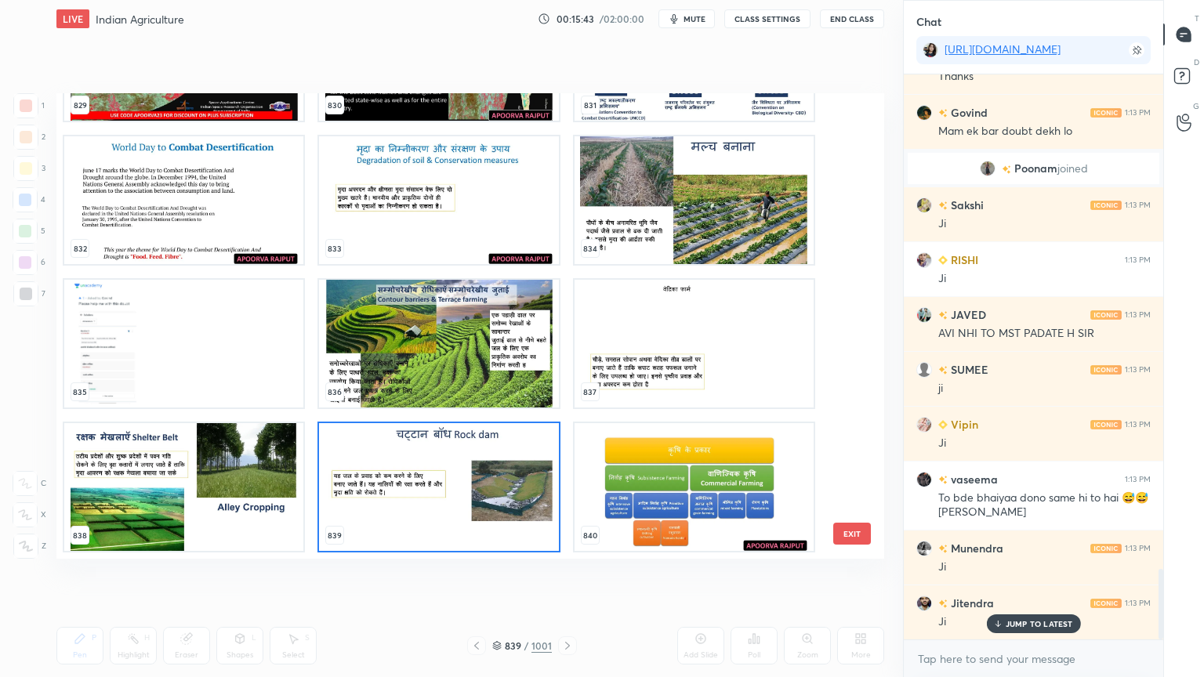
click at [216, 350] on img "grid" at bounding box center [183, 344] width 239 height 128
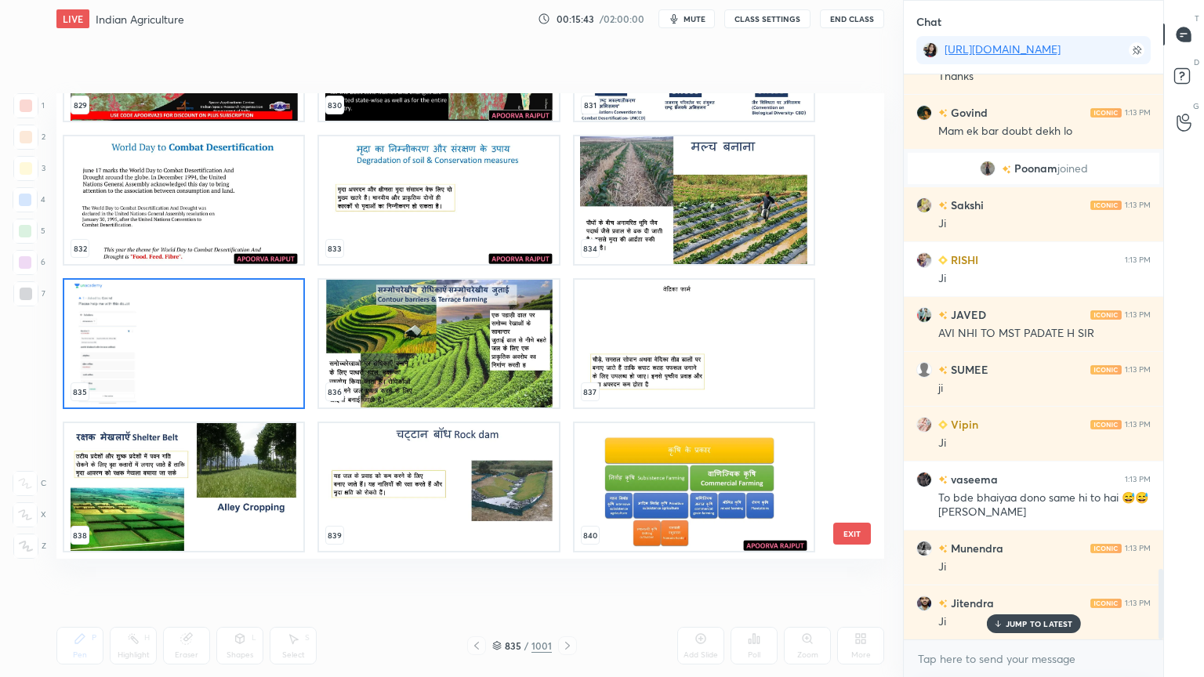
click at [217, 351] on img "grid" at bounding box center [183, 344] width 239 height 128
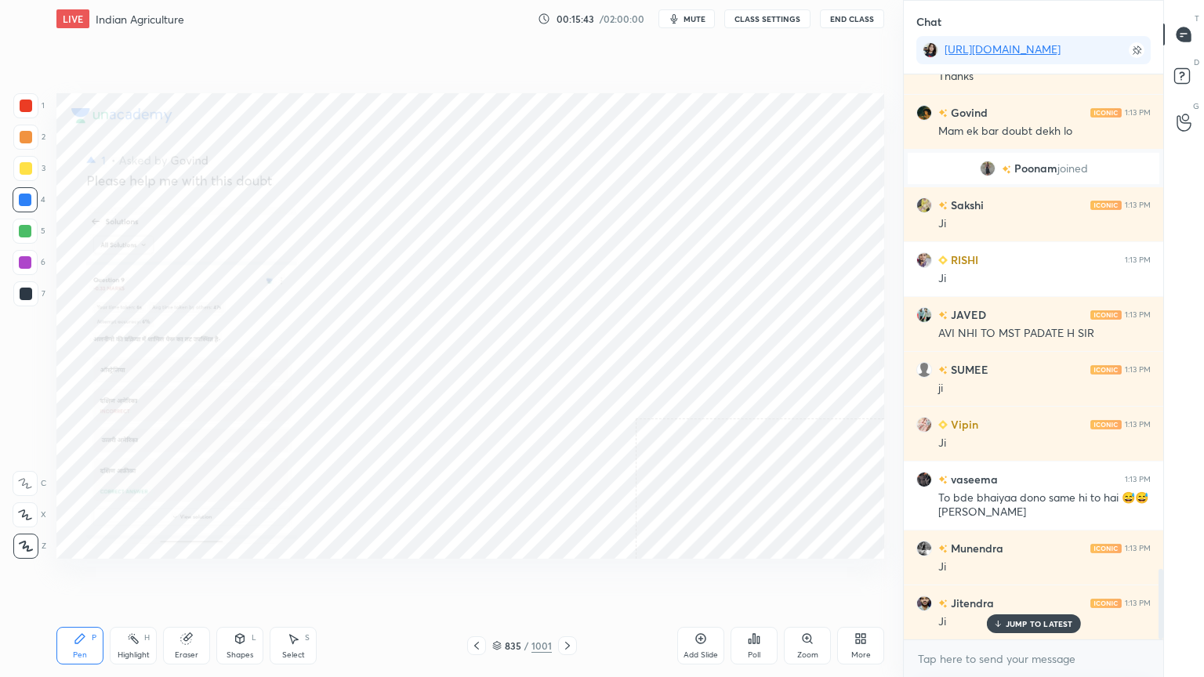
click at [216, 350] on img "grid" at bounding box center [183, 344] width 239 height 128
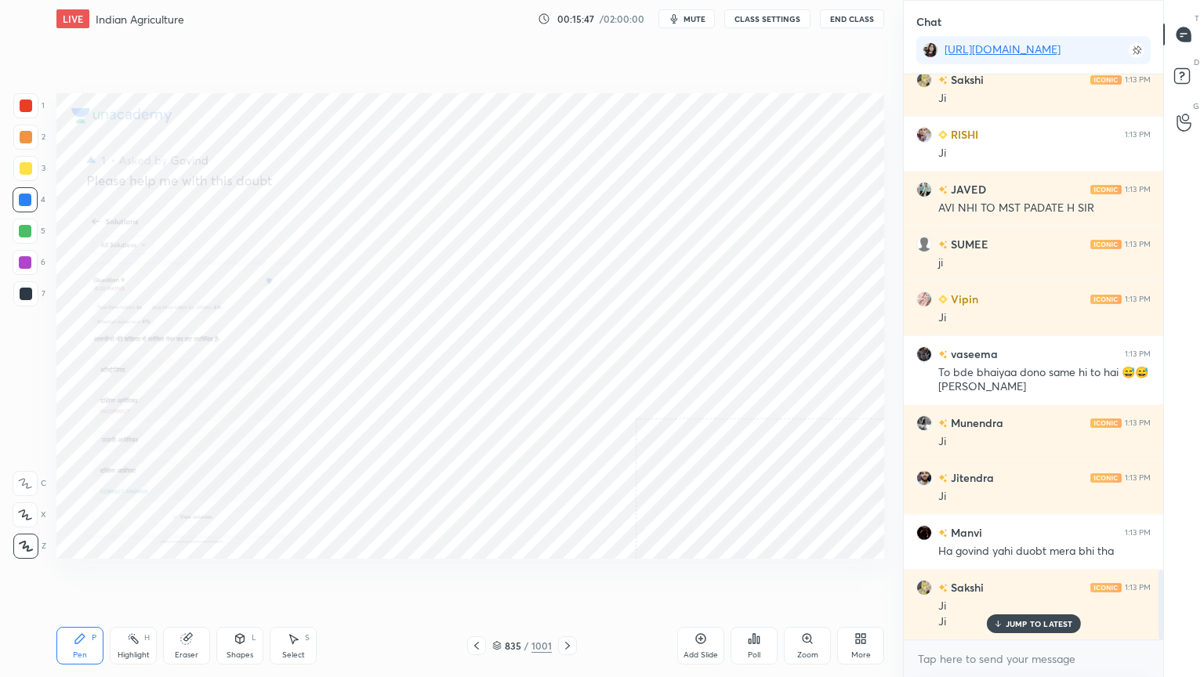
click at [811, 577] on div "Zoom" at bounding box center [807, 646] width 47 height 38
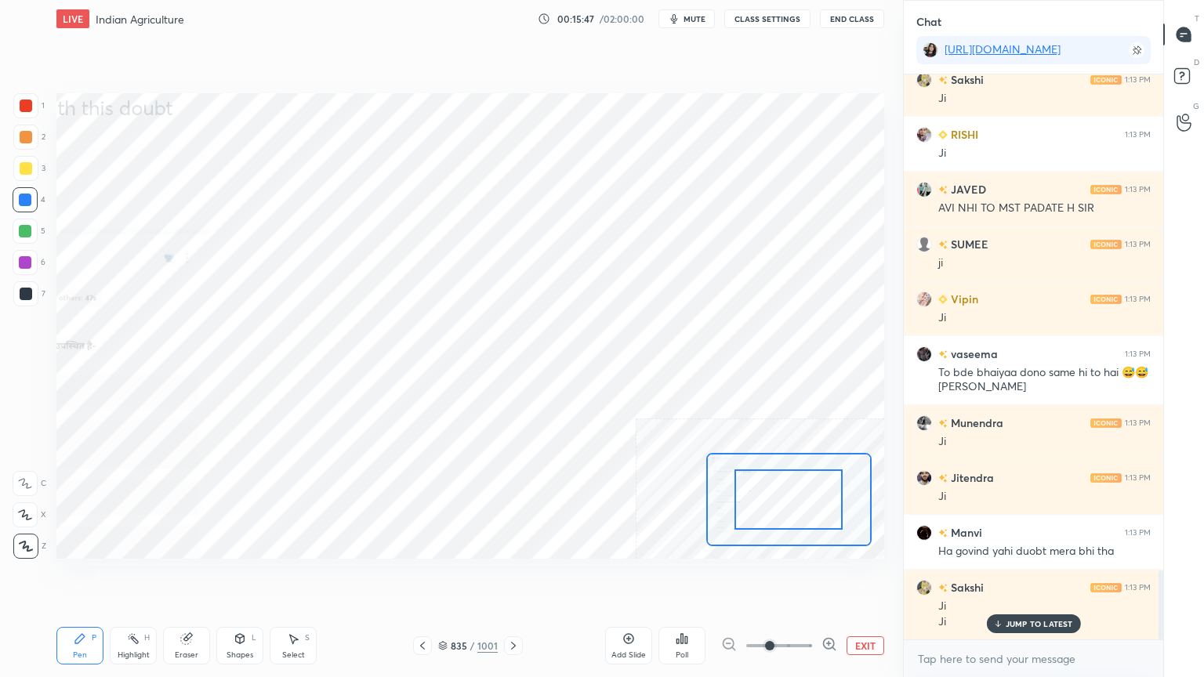
click at [822, 577] on icon at bounding box center [829, 644] width 16 height 16
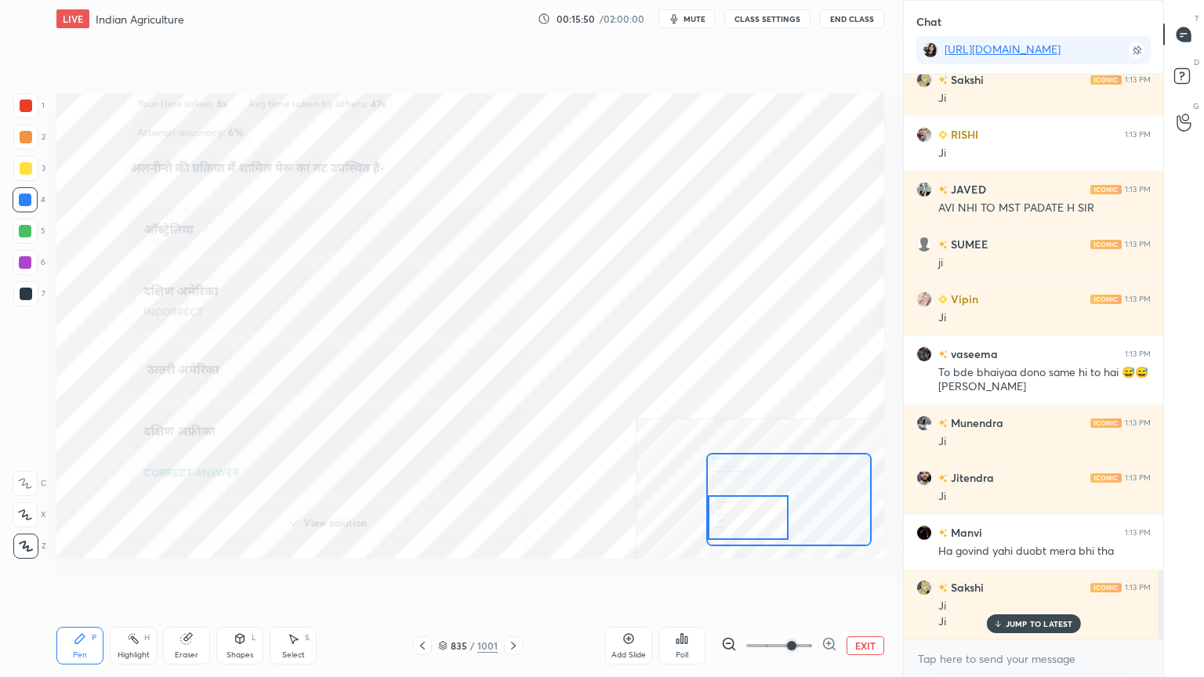
drag, startPoint x: 787, startPoint y: 516, endPoint x: 787, endPoint y: 523, distance: 7.9
click at [737, 533] on div at bounding box center [748, 517] width 81 height 45
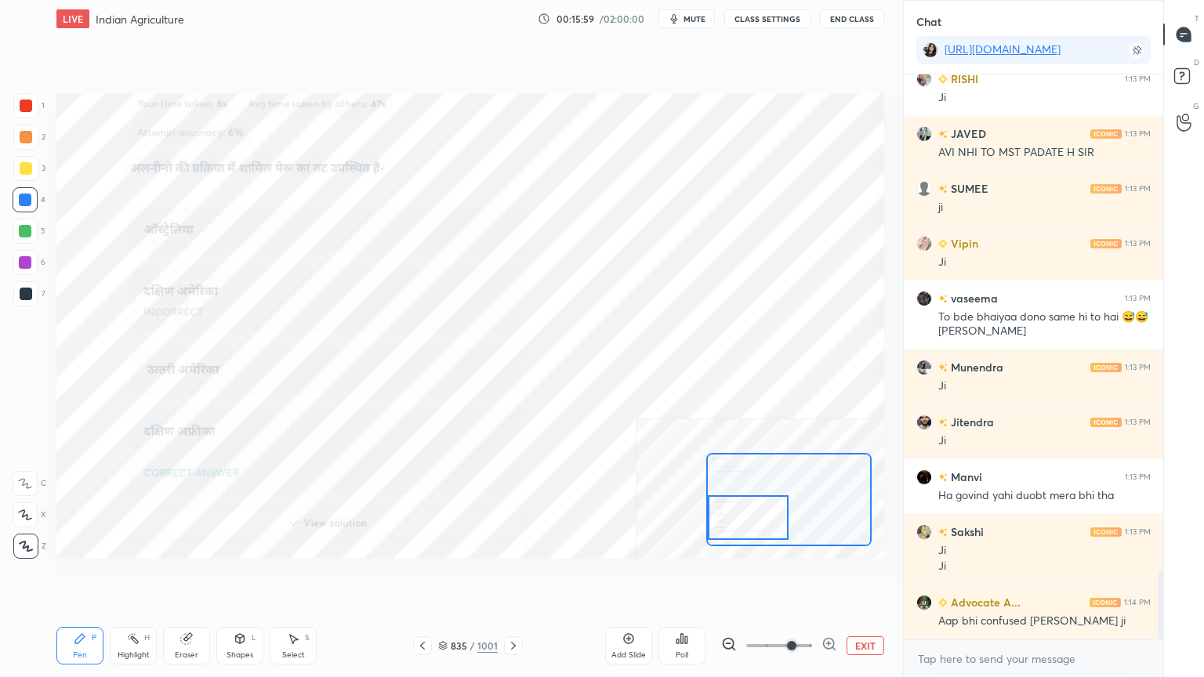
click at [859, 577] on button "EXIT" at bounding box center [865, 645] width 38 height 19
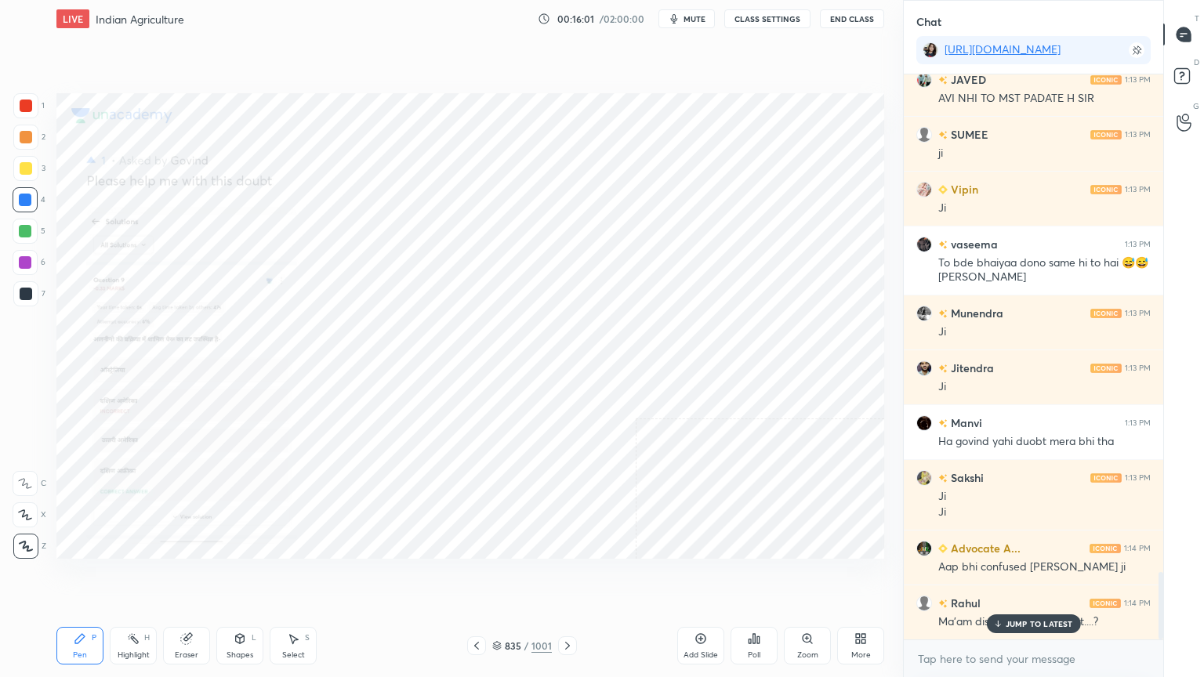
scroll to position [4243, 0]
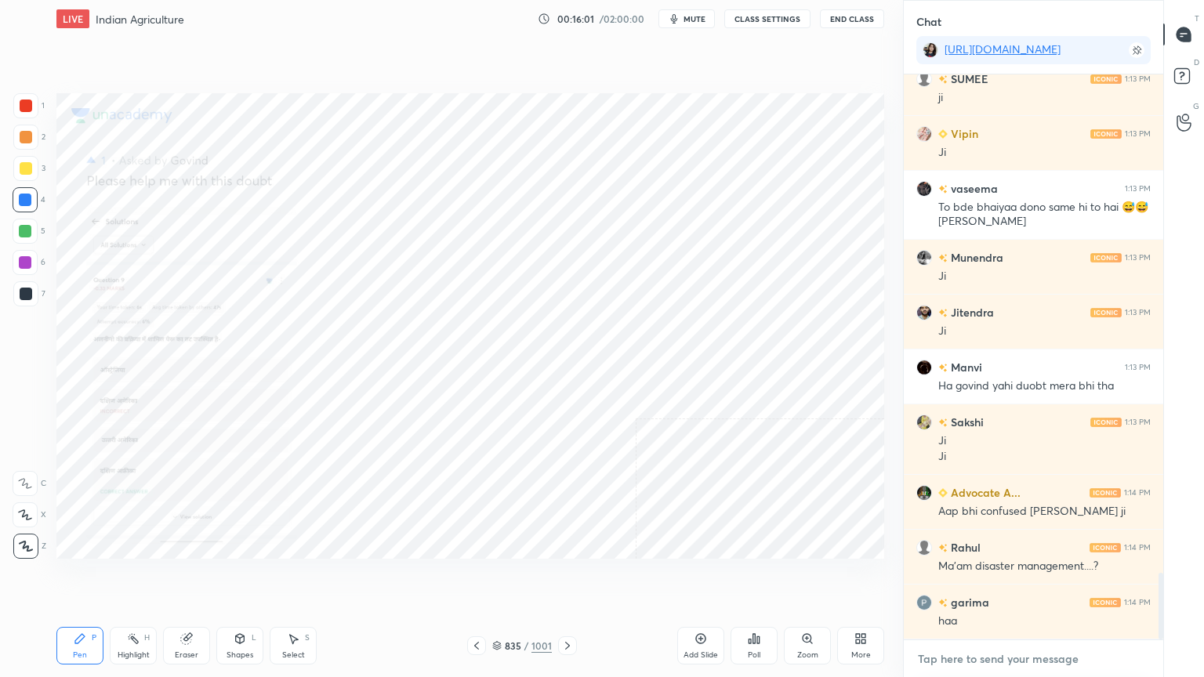
click at [989, 577] on textarea at bounding box center [1033, 658] width 234 height 25
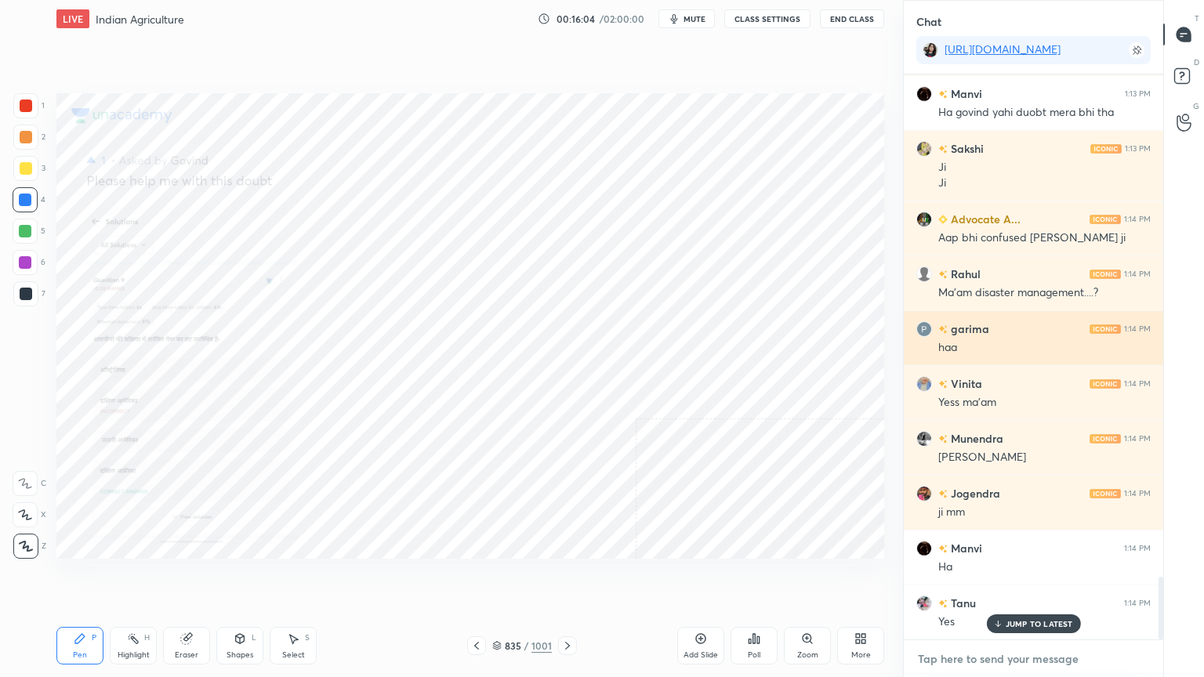
scroll to position [4610, 0]
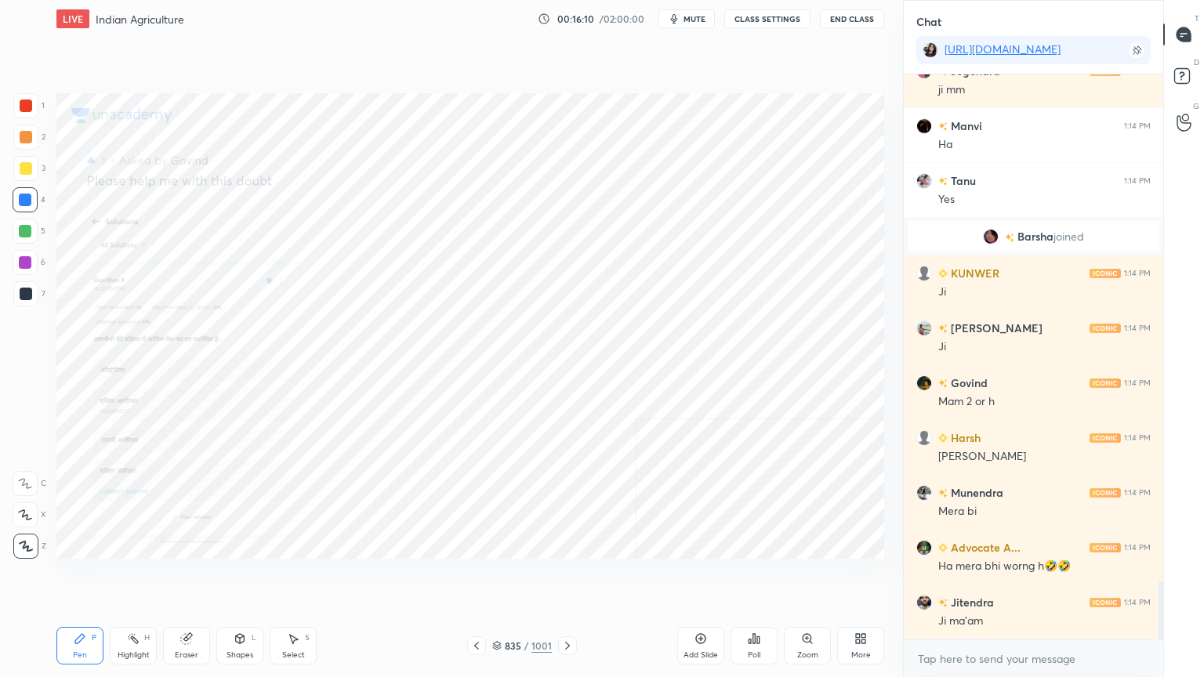
click at [988, 577] on div "x" at bounding box center [1032, 658] width 259 height 37
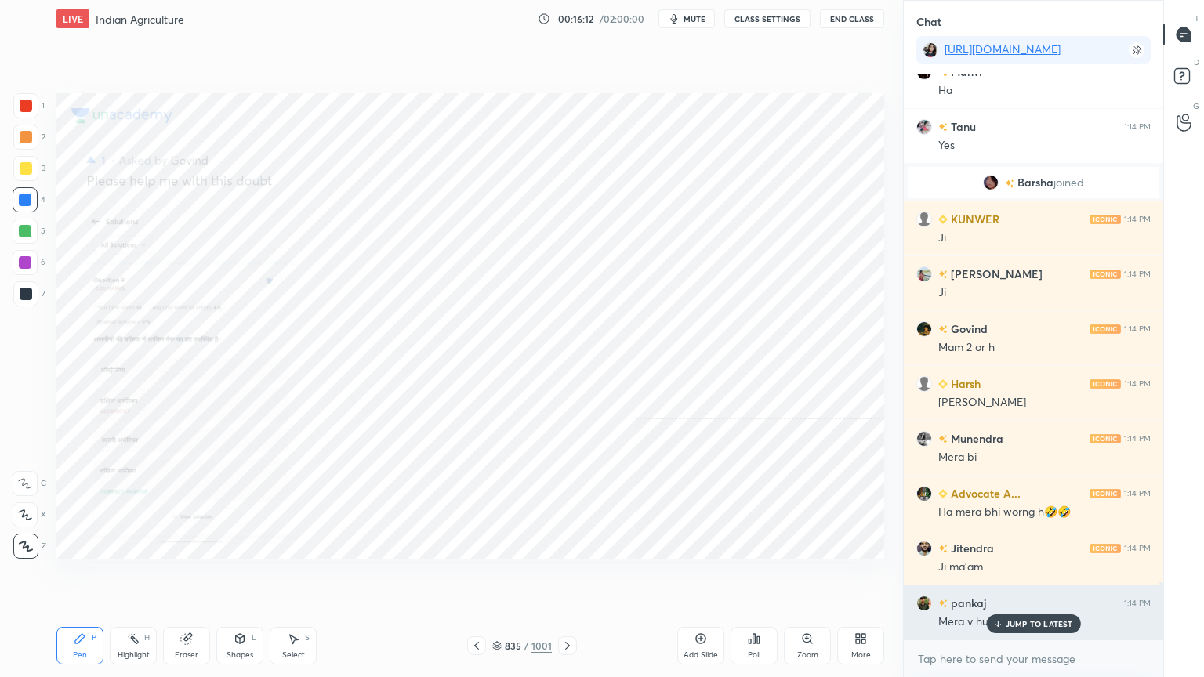
click at [1030, 577] on p "JUMP TO LATEST" at bounding box center [1038, 623] width 67 height 9
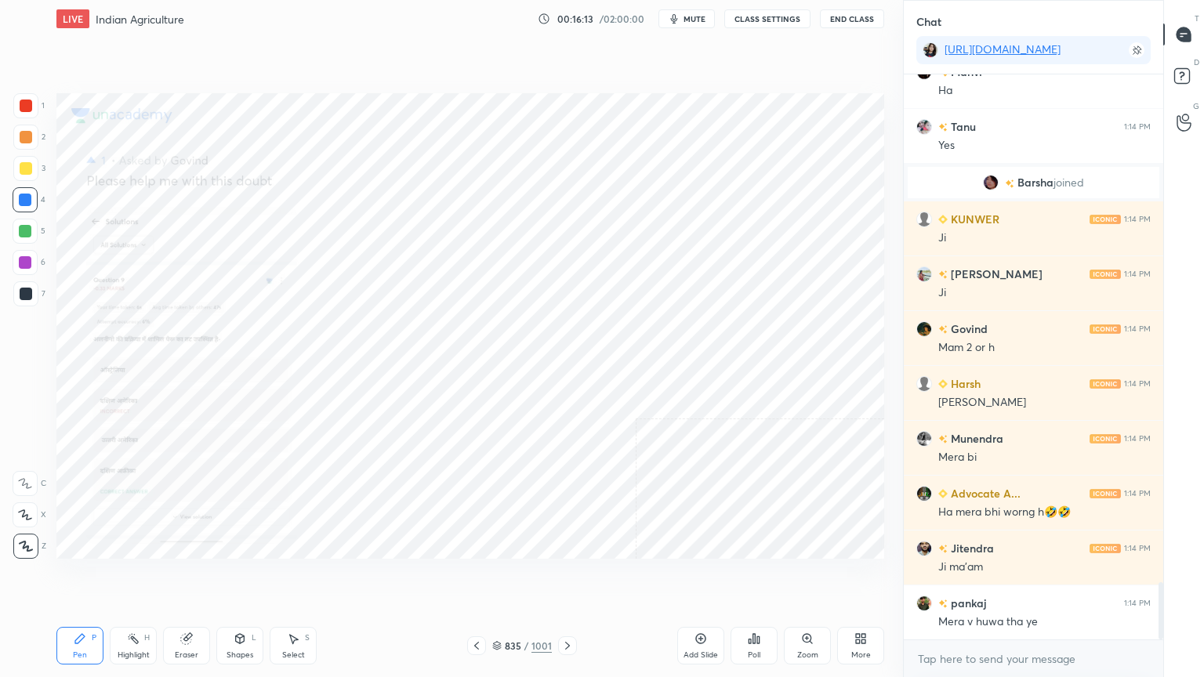
scroll to position [5048, 0]
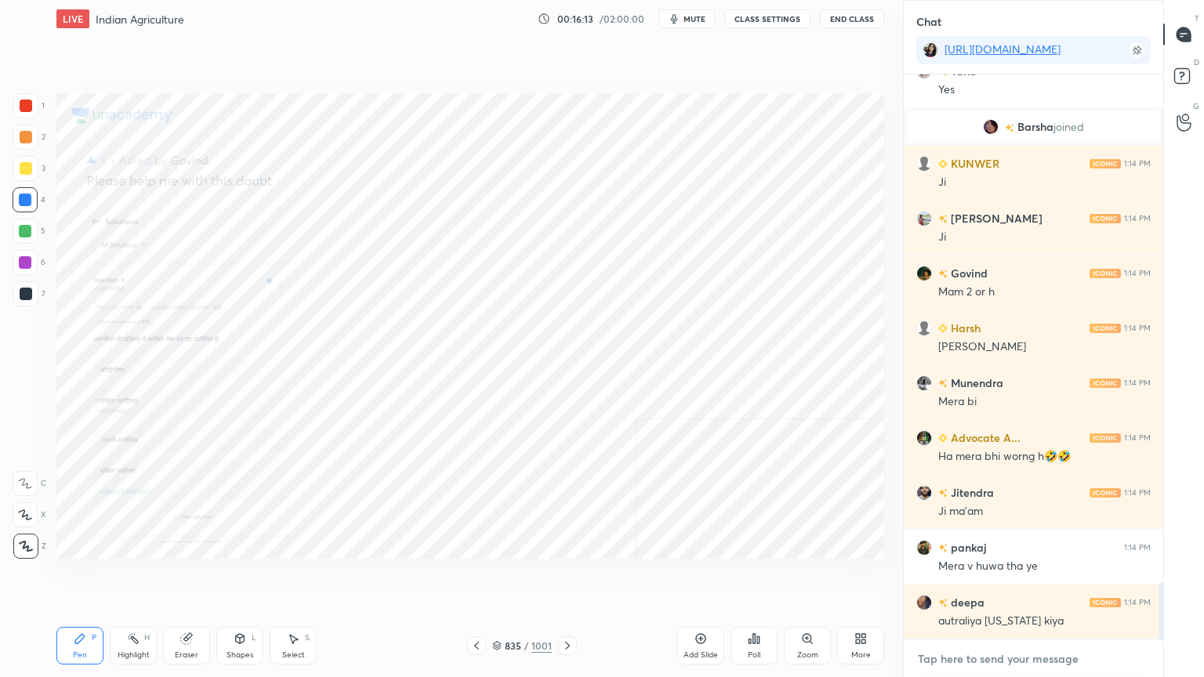
click at [1019, 577] on textarea at bounding box center [1033, 658] width 234 height 25
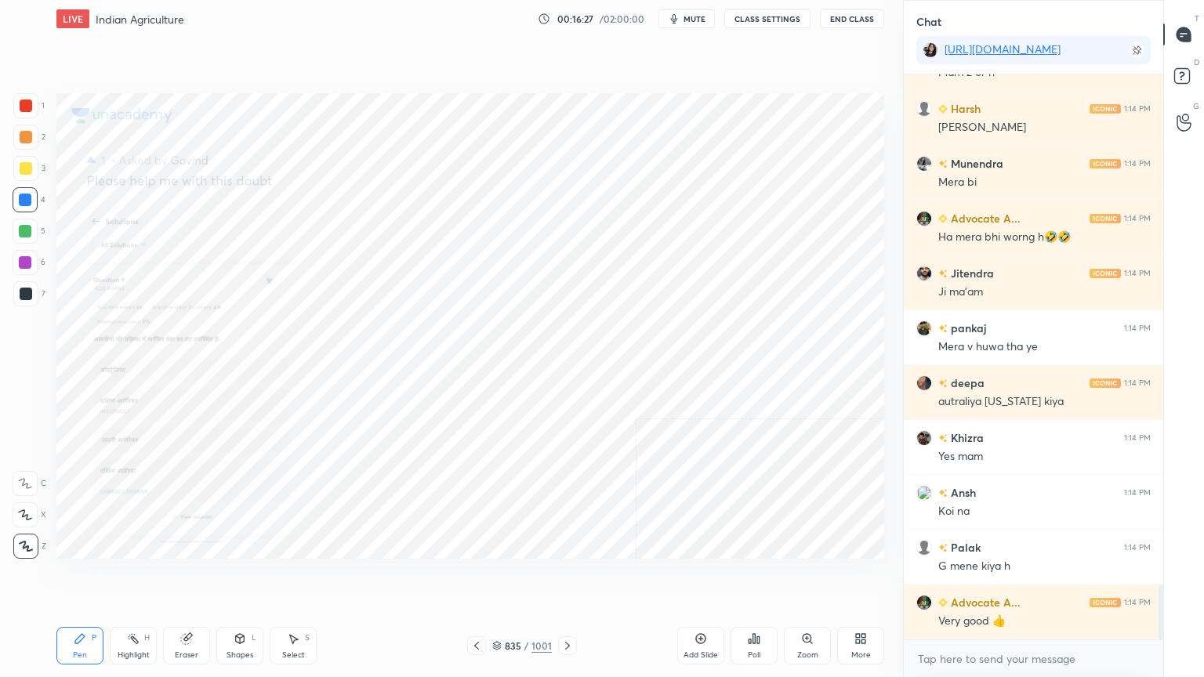
scroll to position [5322, 0]
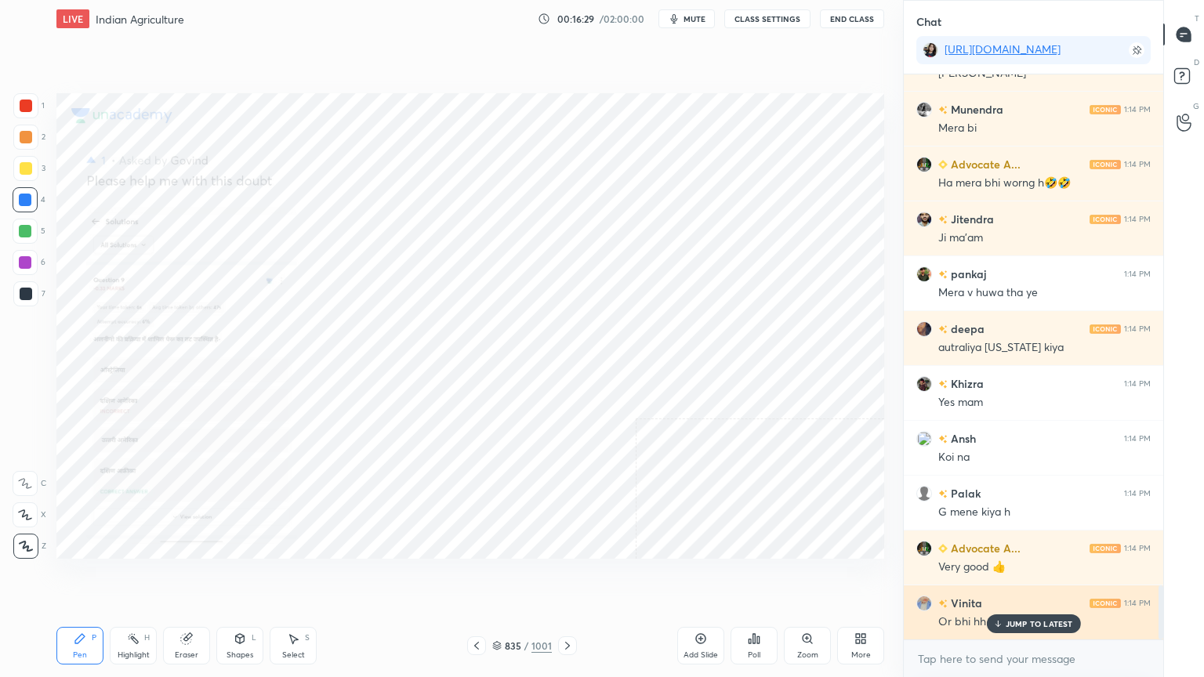
click at [1034, 577] on p "JUMP TO LATEST" at bounding box center [1038, 623] width 67 height 9
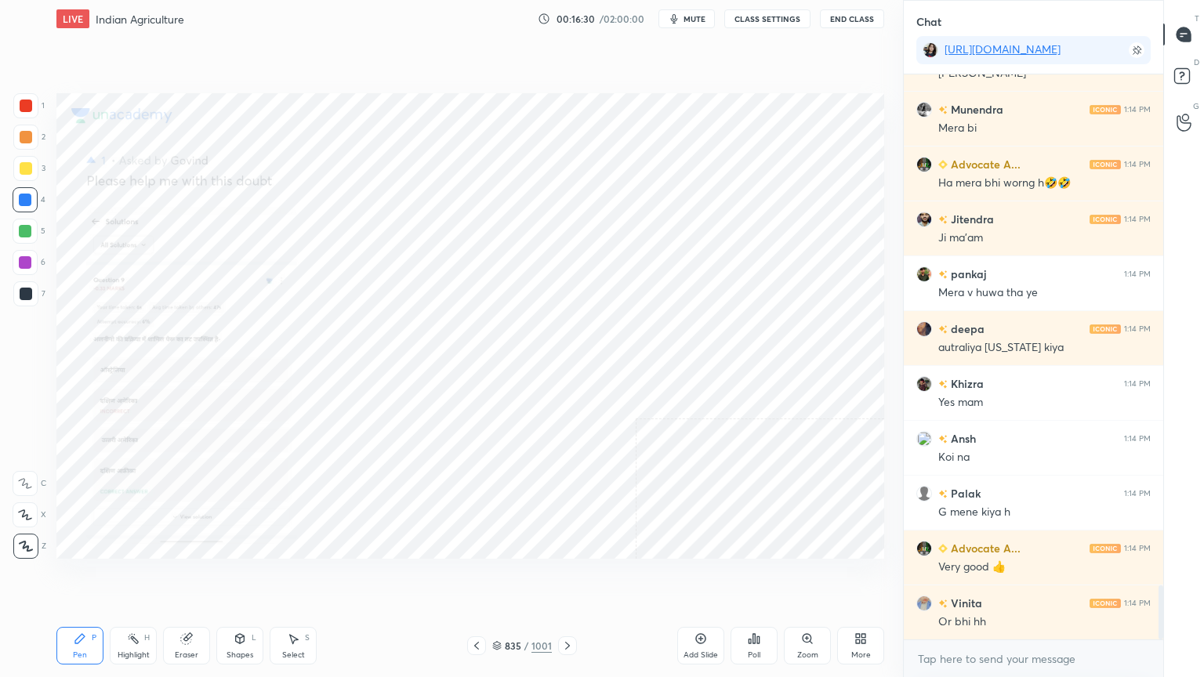
click at [187, 577] on icon at bounding box center [186, 639] width 10 height 10
click at [19, 545] on span "Erase all" at bounding box center [25, 546] width 24 height 11
click at [25, 547] on div "1 2 3 4 5 6 7 C X Z C X Z E E Erase all H H" at bounding box center [25, 325] width 50 height 465
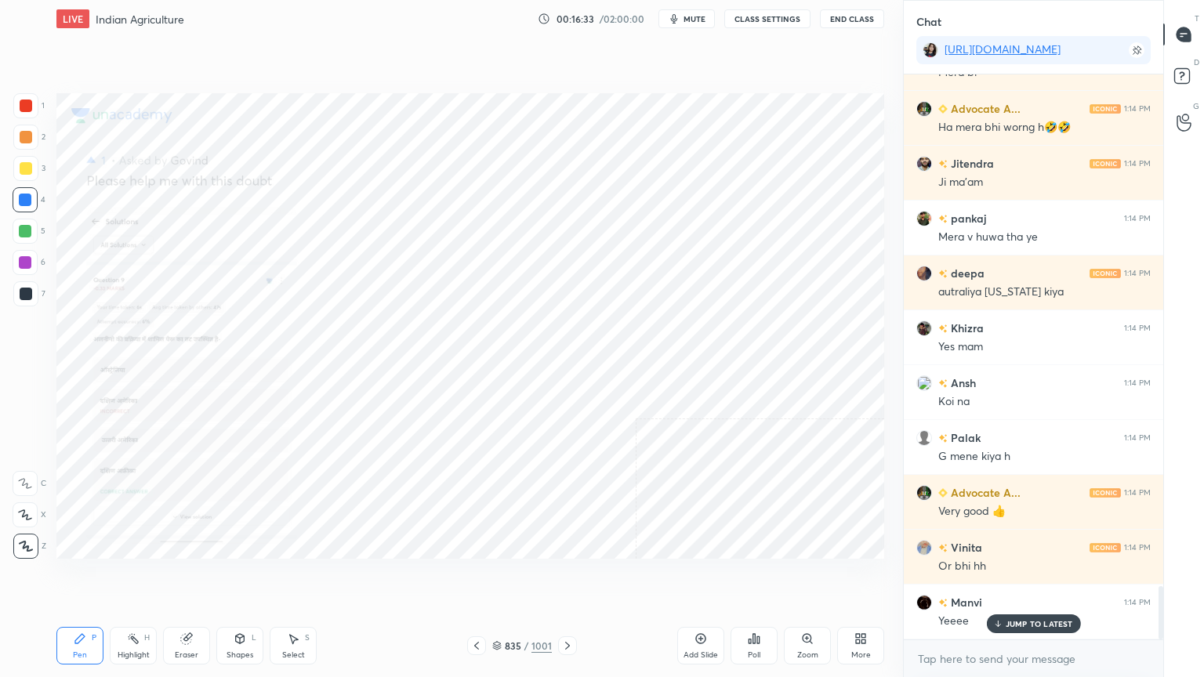
scroll to position [5432, 0]
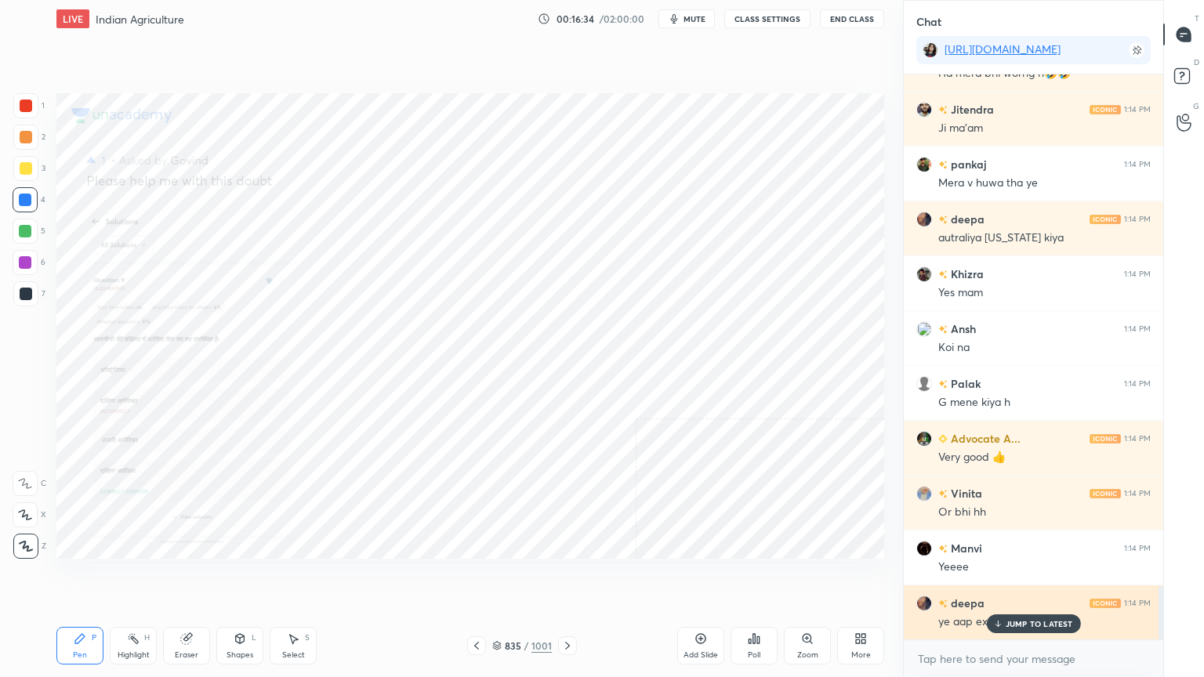
click at [1030, 577] on p "JUMP TO LATEST" at bounding box center [1038, 623] width 67 height 9
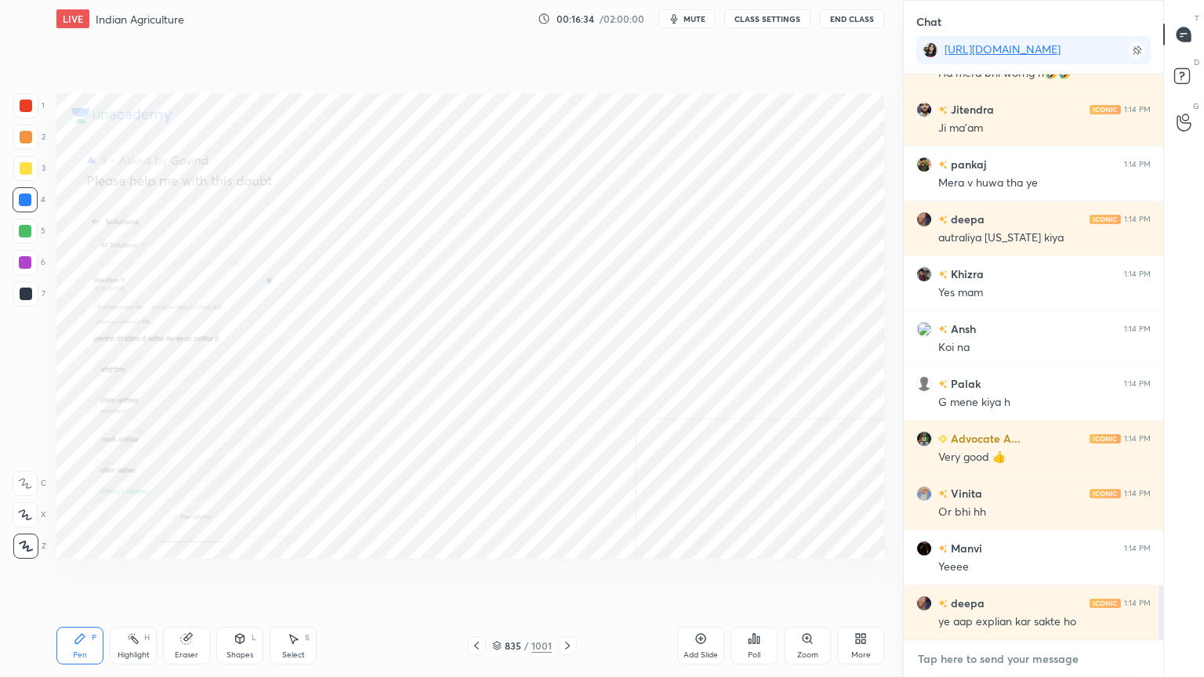
click at [1030, 577] on textarea at bounding box center [1033, 658] width 234 height 25
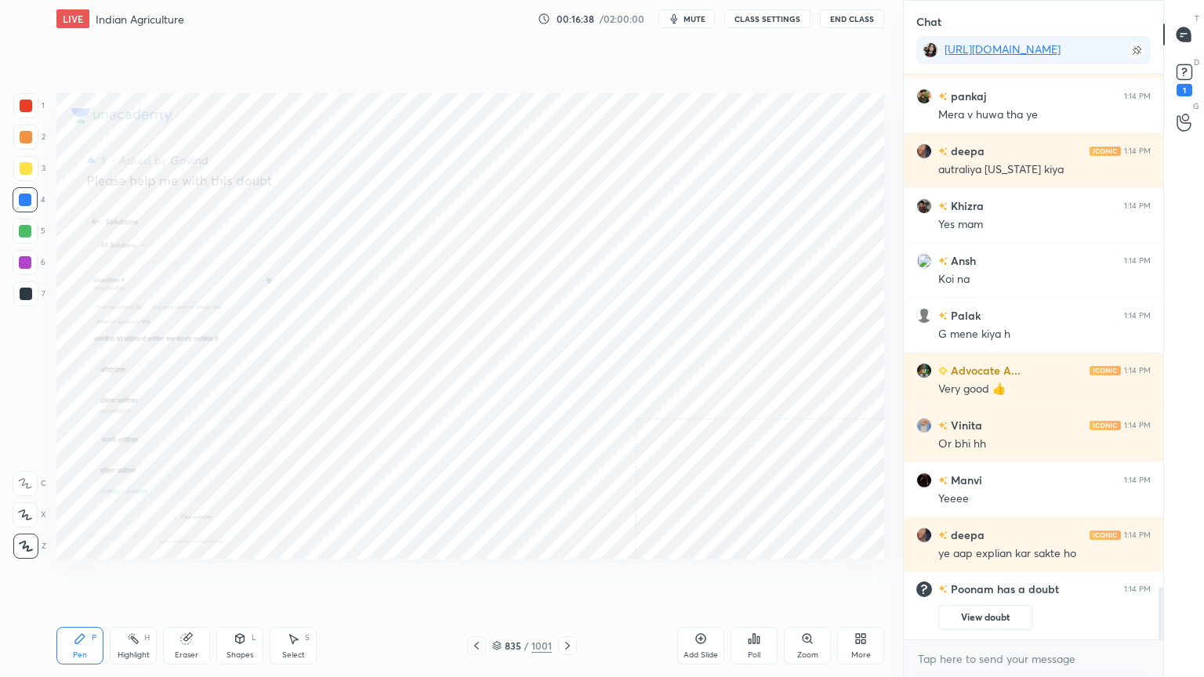
click at [802, 577] on icon at bounding box center [807, 638] width 13 height 13
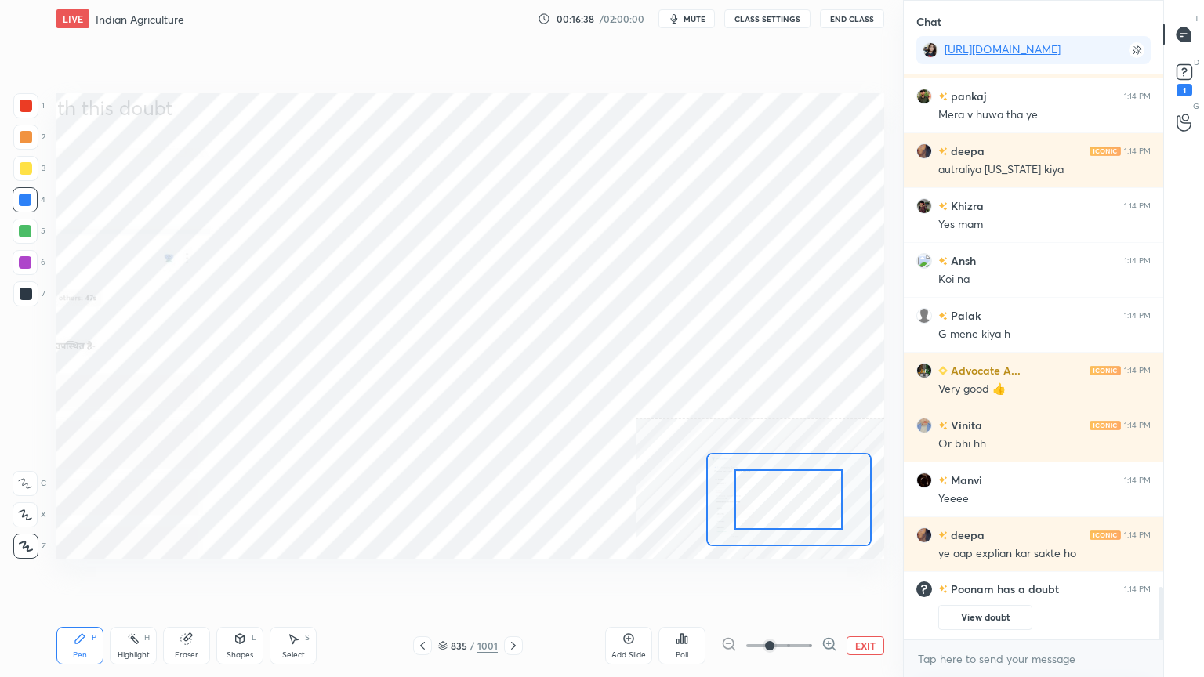
click at [830, 577] on icon at bounding box center [829, 644] width 16 height 16
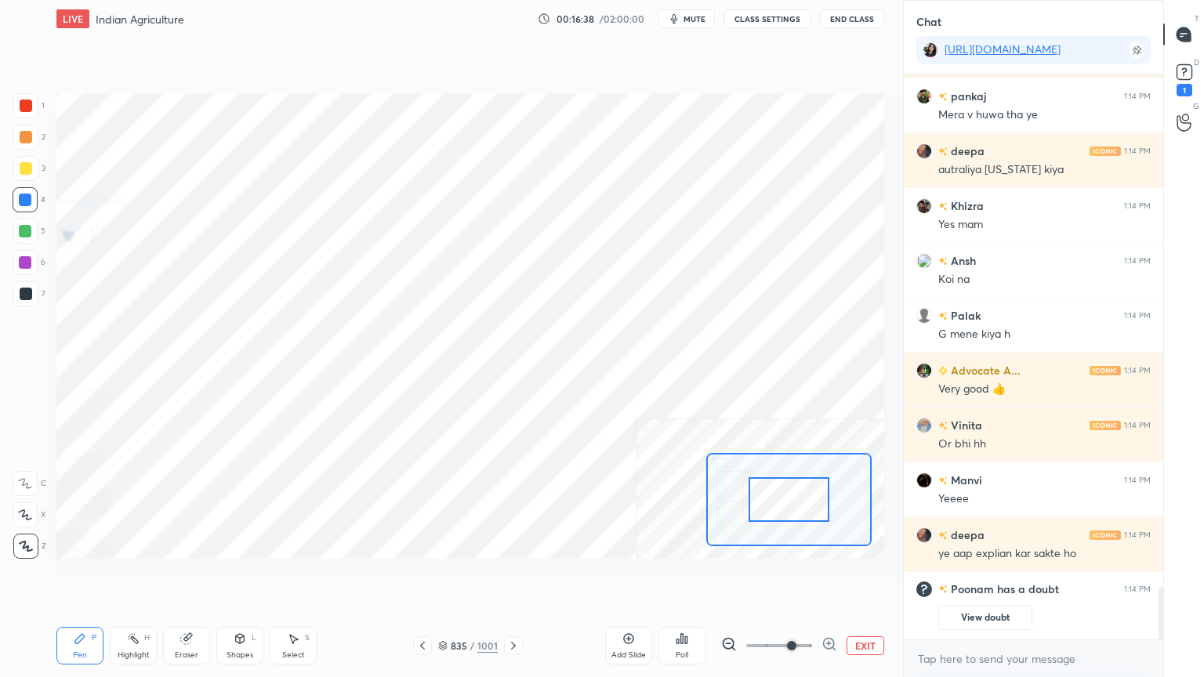
click at [827, 577] on icon at bounding box center [829, 644] width 16 height 16
click at [796, 577] on span at bounding box center [791, 645] width 9 height 9
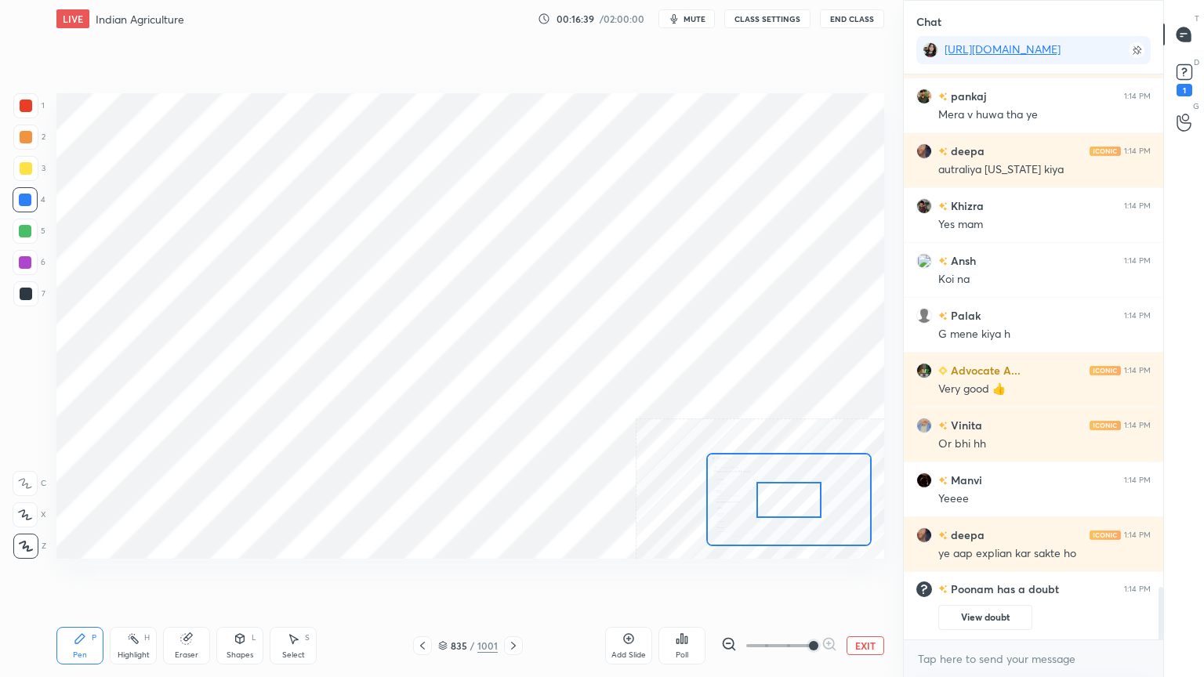
scroll to position [4961, 0]
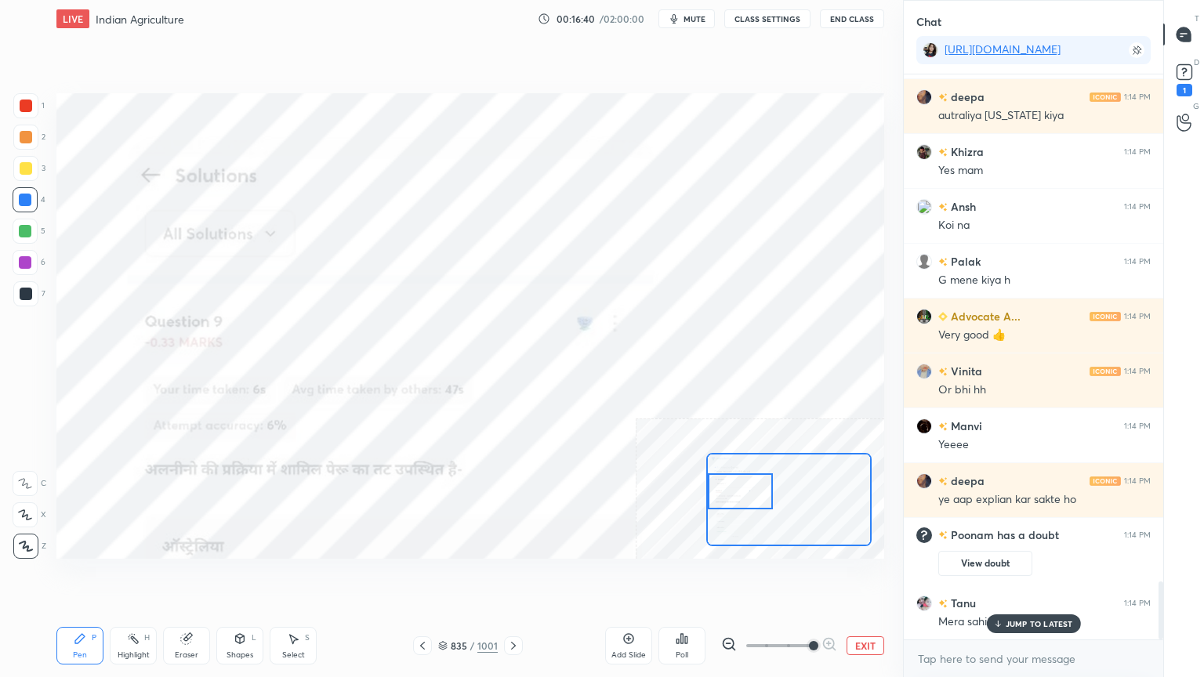
drag, startPoint x: 778, startPoint y: 501, endPoint x: 737, endPoint y: 501, distance: 41.5
click at [737, 500] on div at bounding box center [740, 491] width 65 height 36
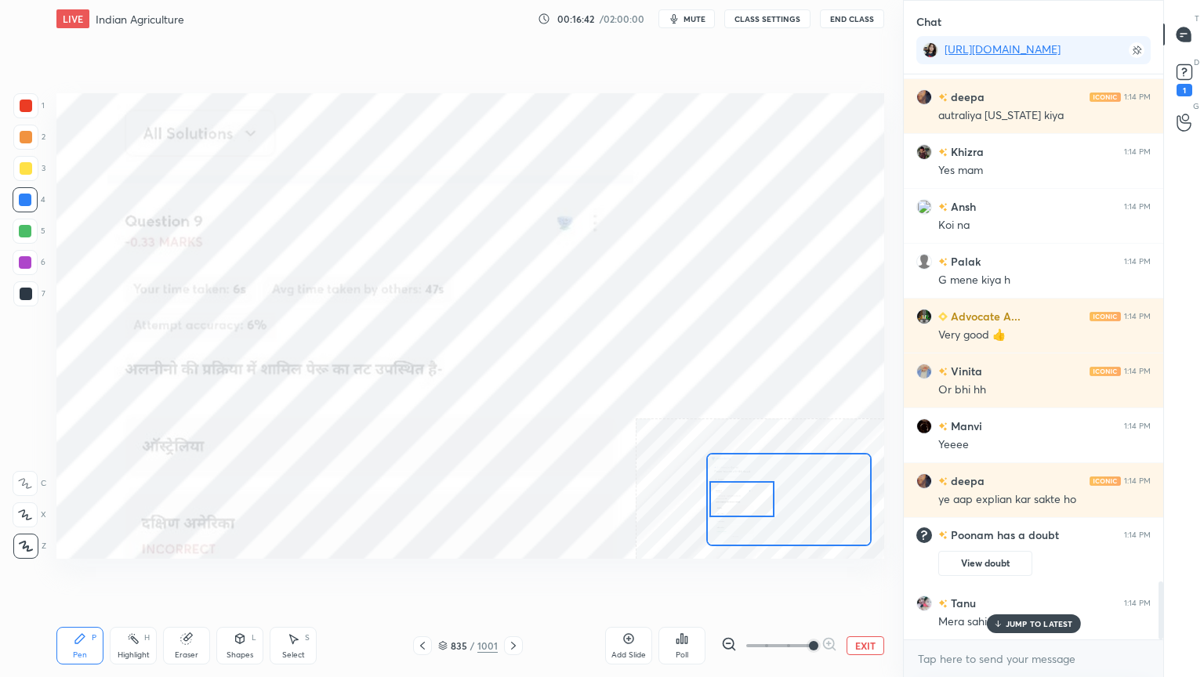
click at [747, 505] on div at bounding box center [741, 499] width 65 height 36
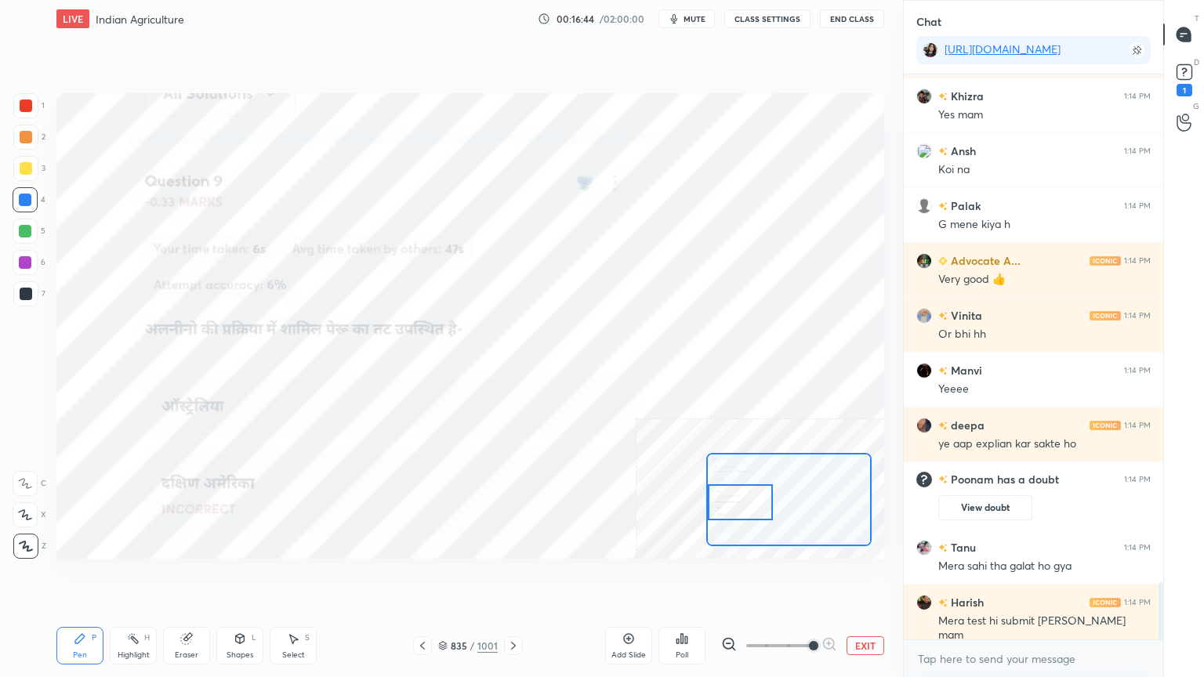
scroll to position [5086, 0]
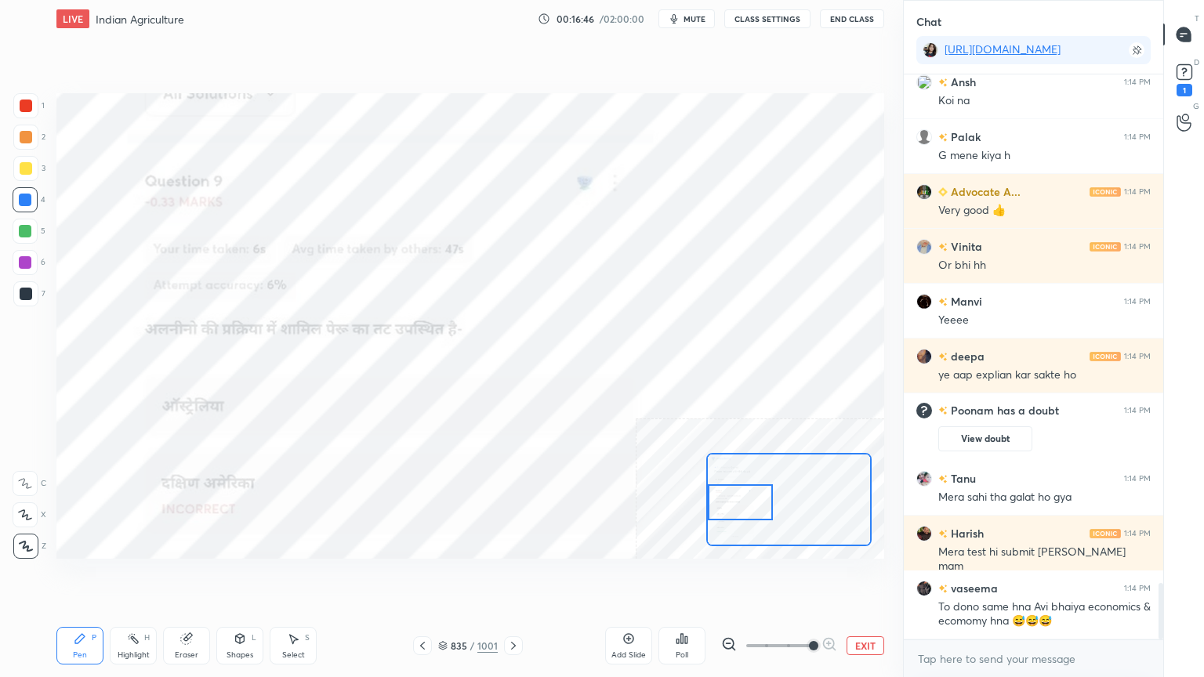
click at [857, 577] on button "EXIT" at bounding box center [865, 645] width 38 height 19
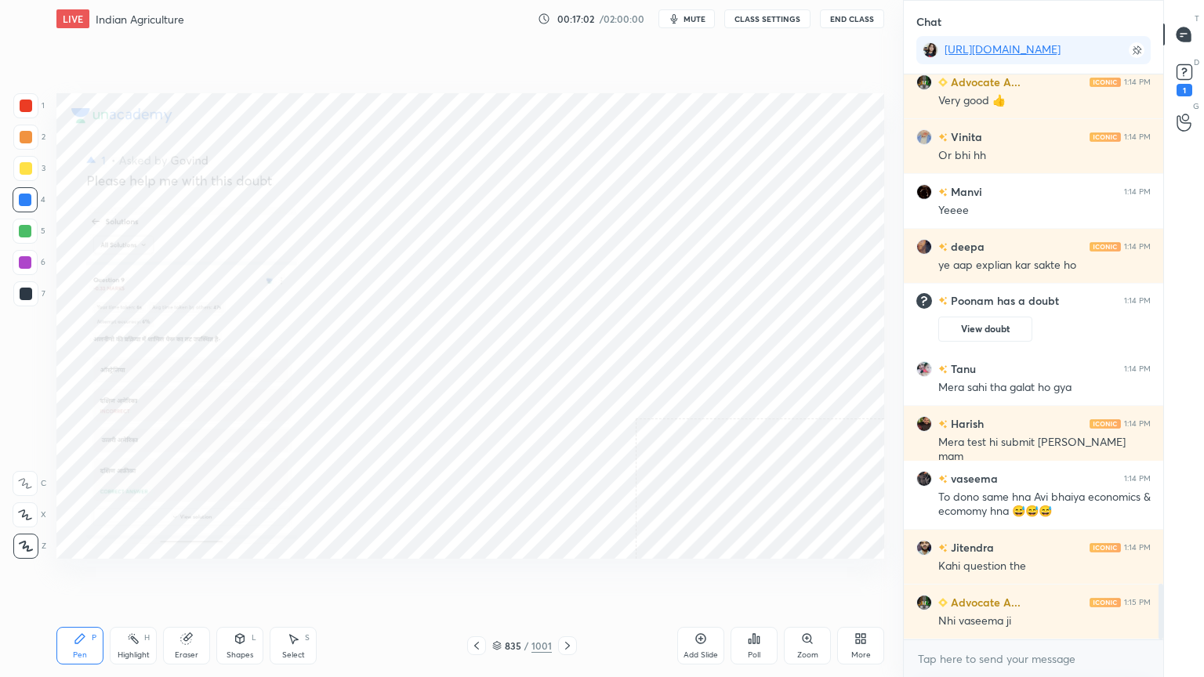
scroll to position [5250, 0]
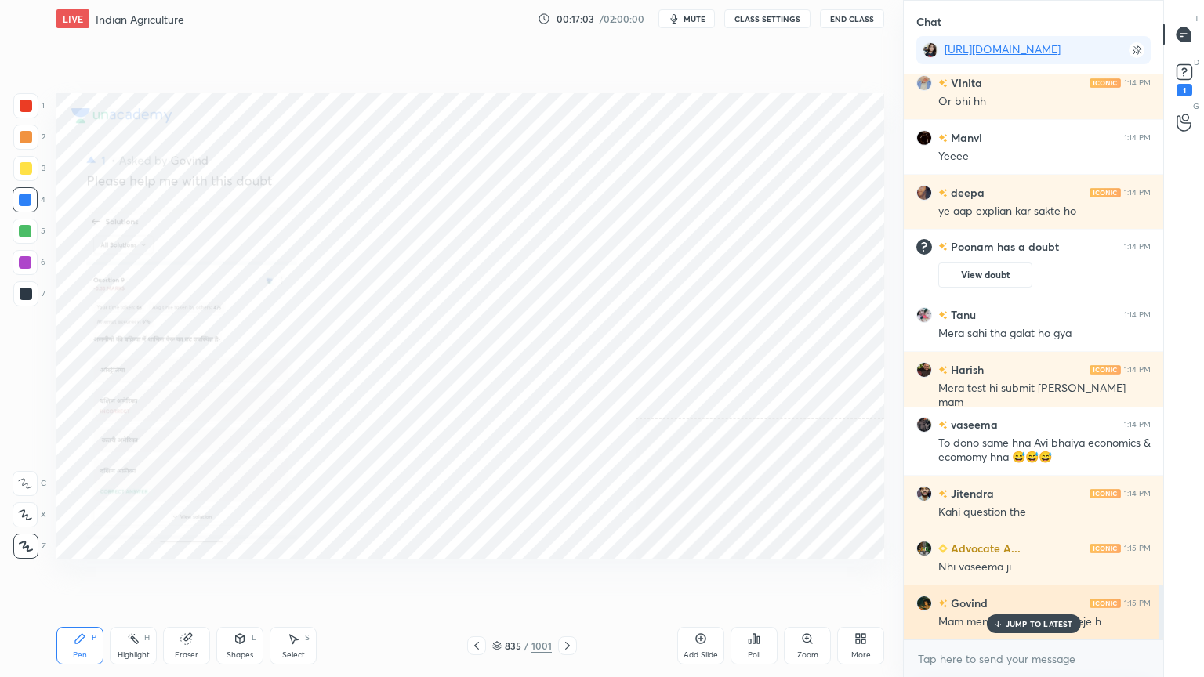
click at [1026, 577] on p "JUMP TO LATEST" at bounding box center [1038, 623] width 67 height 9
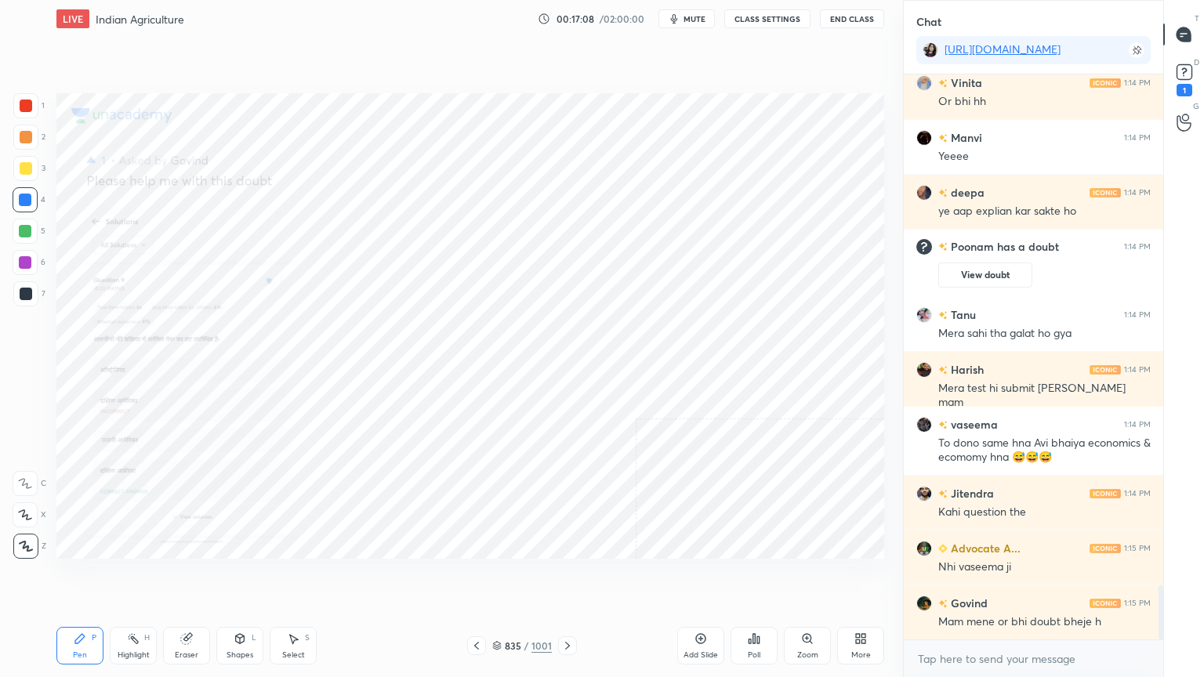
scroll to position [5305, 0]
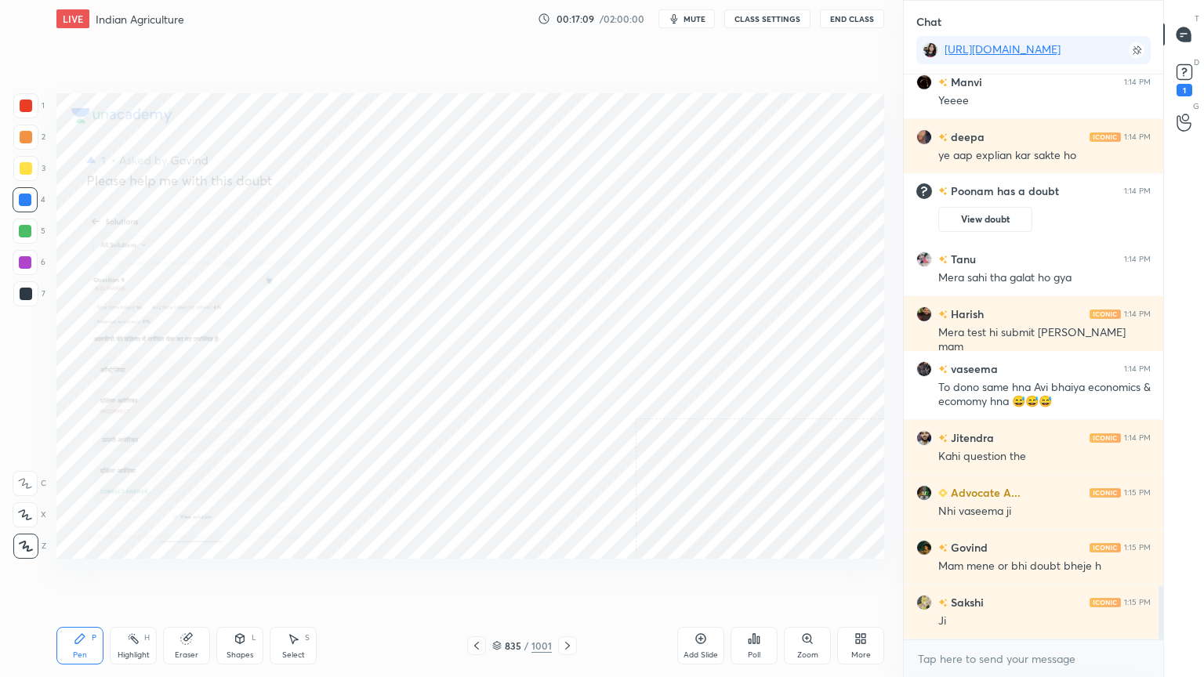
click at [181, 577] on div "Eraser" at bounding box center [187, 655] width 24 height 8
click at [22, 542] on span "Erase all" at bounding box center [25, 546] width 24 height 11
click at [24, 541] on div "1 2 3 4 5 6 7 C X Z C X Z E E Erase all H H" at bounding box center [25, 325] width 50 height 465
click at [1185, 85] on div "1" at bounding box center [1184, 90] width 16 height 13
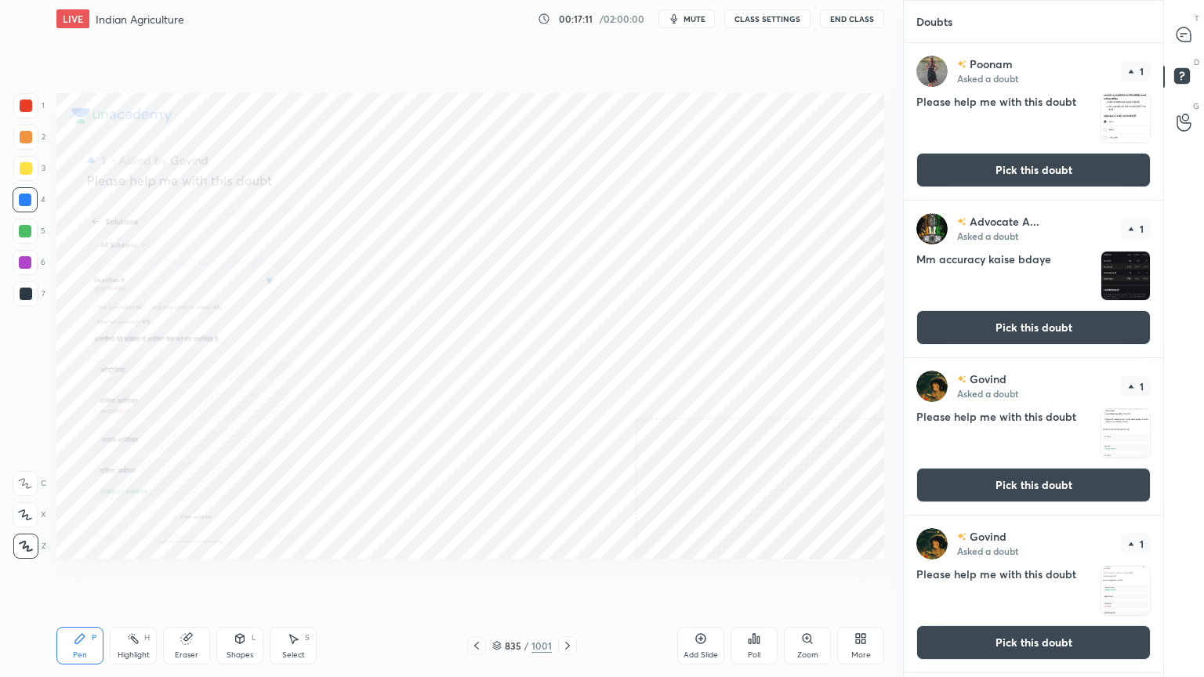
click at [1053, 166] on button "Pick this doubt" at bounding box center [1033, 170] width 234 height 34
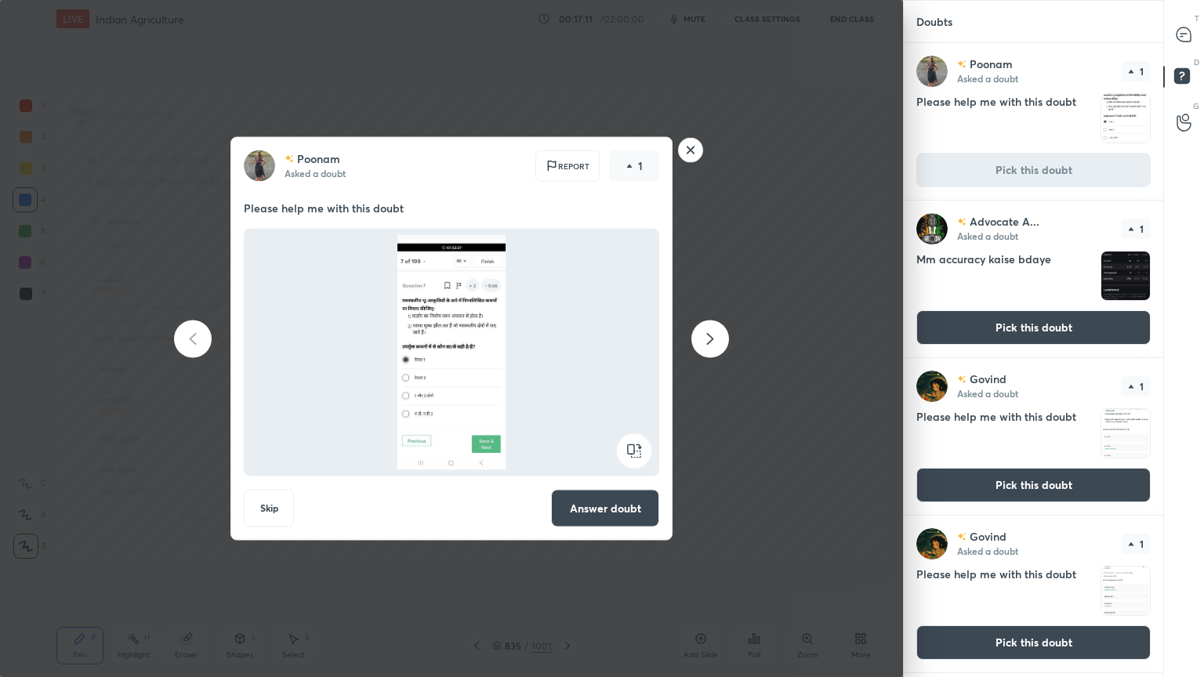
click at [1203, 56] on div "T Messages (T)" at bounding box center [1184, 35] width 40 height 44
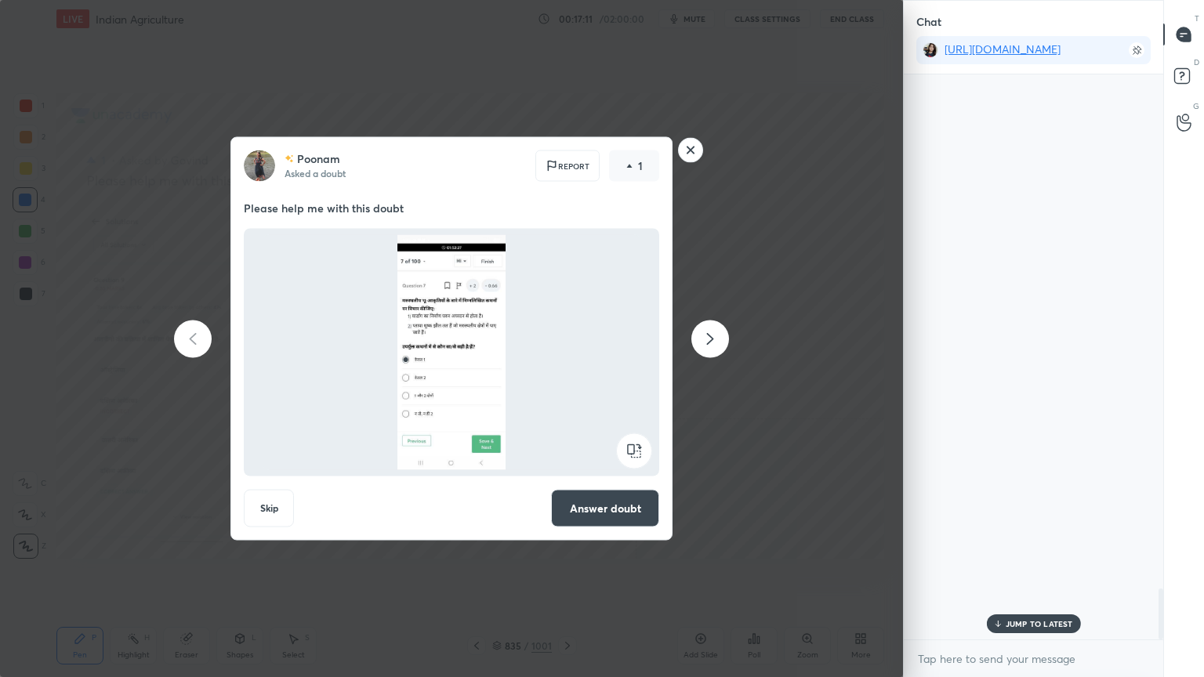
scroll to position [560, 255]
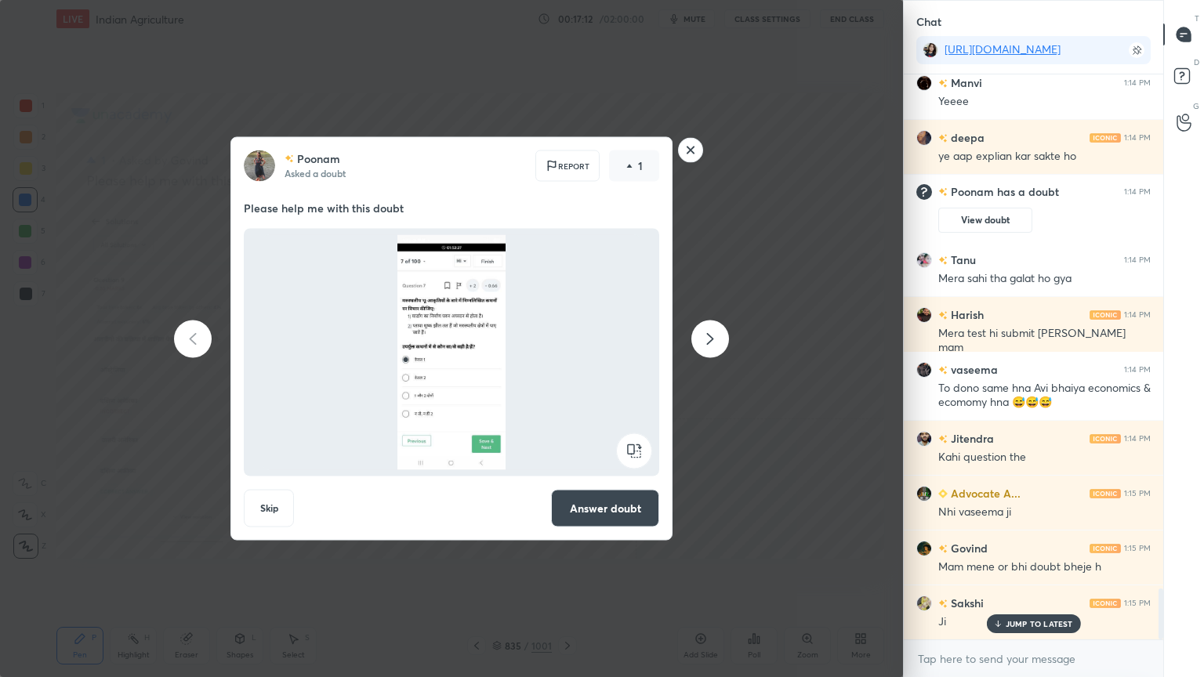
click at [616, 508] on button "Answer doubt" at bounding box center [605, 509] width 108 height 38
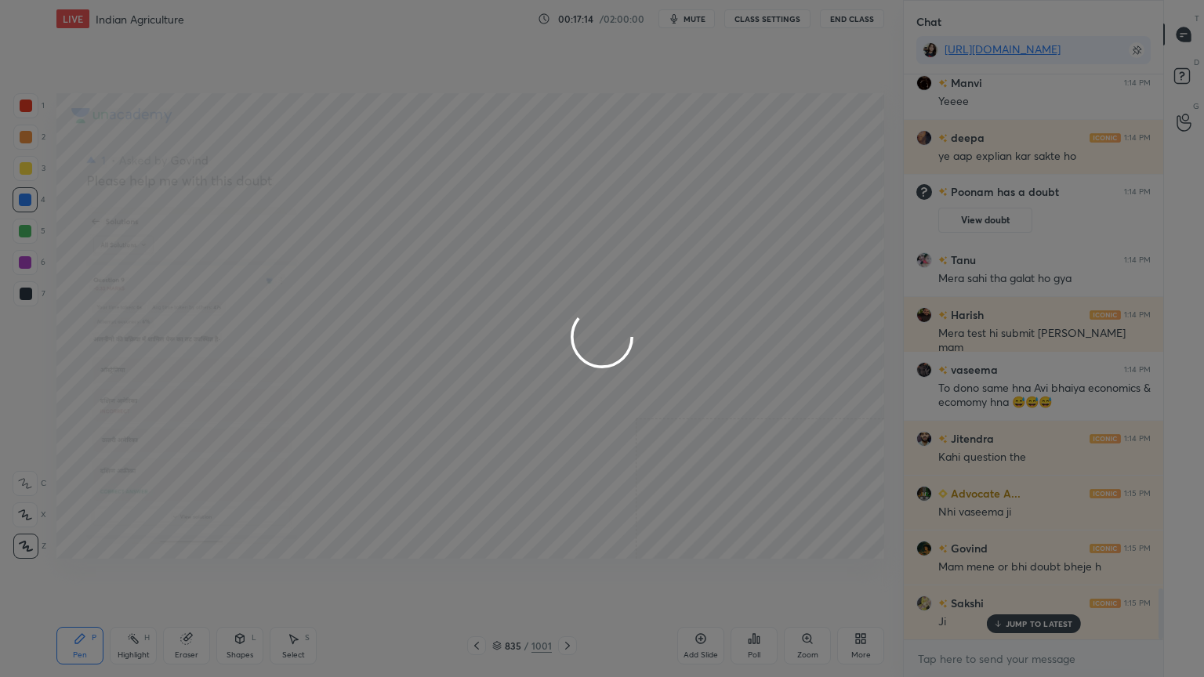
scroll to position [5175, 0]
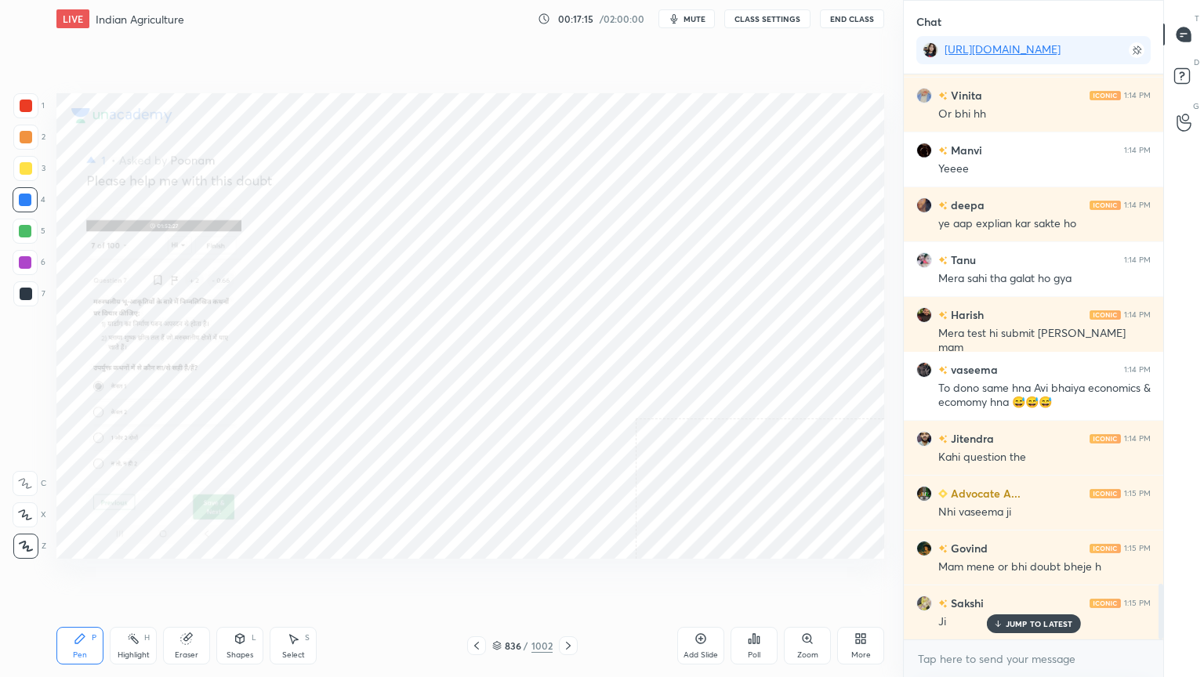
click at [813, 577] on div "Zoom" at bounding box center [807, 646] width 47 height 38
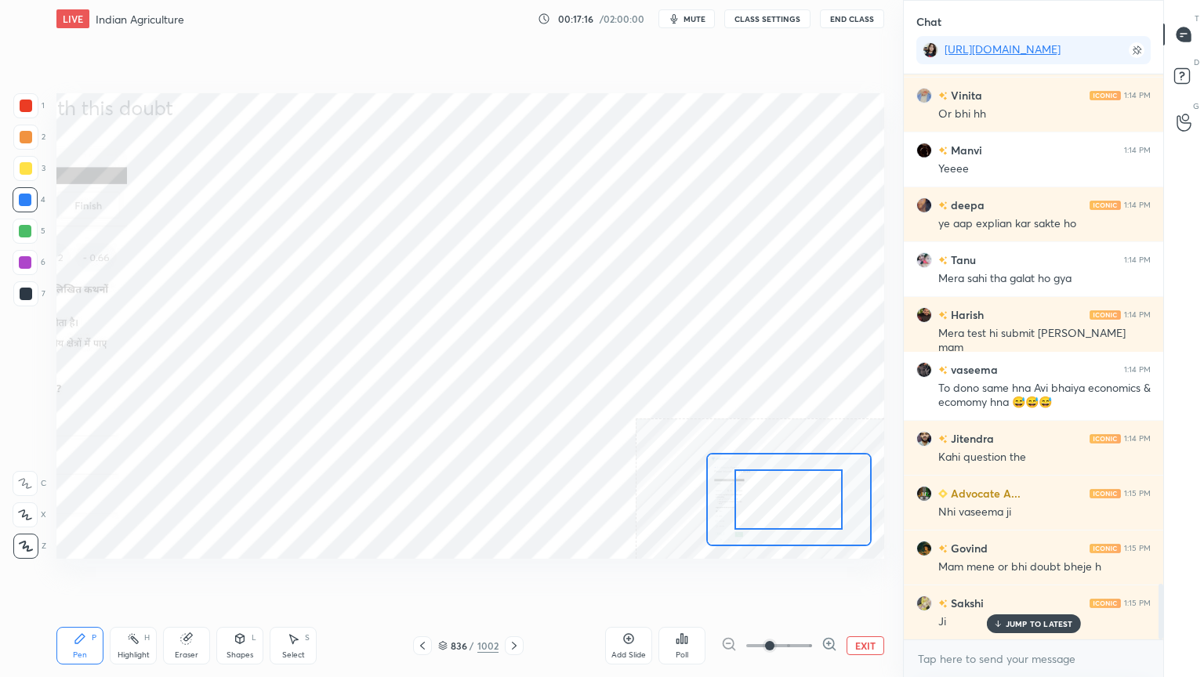
click at [826, 577] on icon at bounding box center [829, 644] width 16 height 16
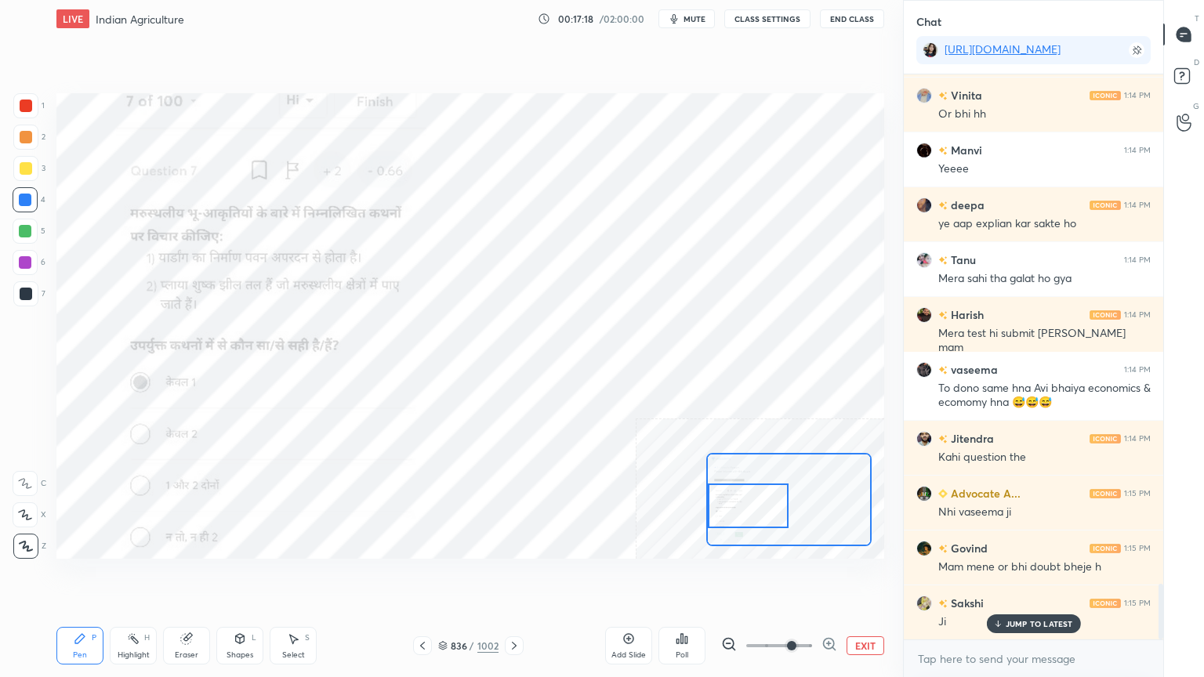
drag, startPoint x: 787, startPoint y: 504, endPoint x: 737, endPoint y: 510, distance: 50.5
click at [737, 510] on div at bounding box center [748, 505] width 81 height 45
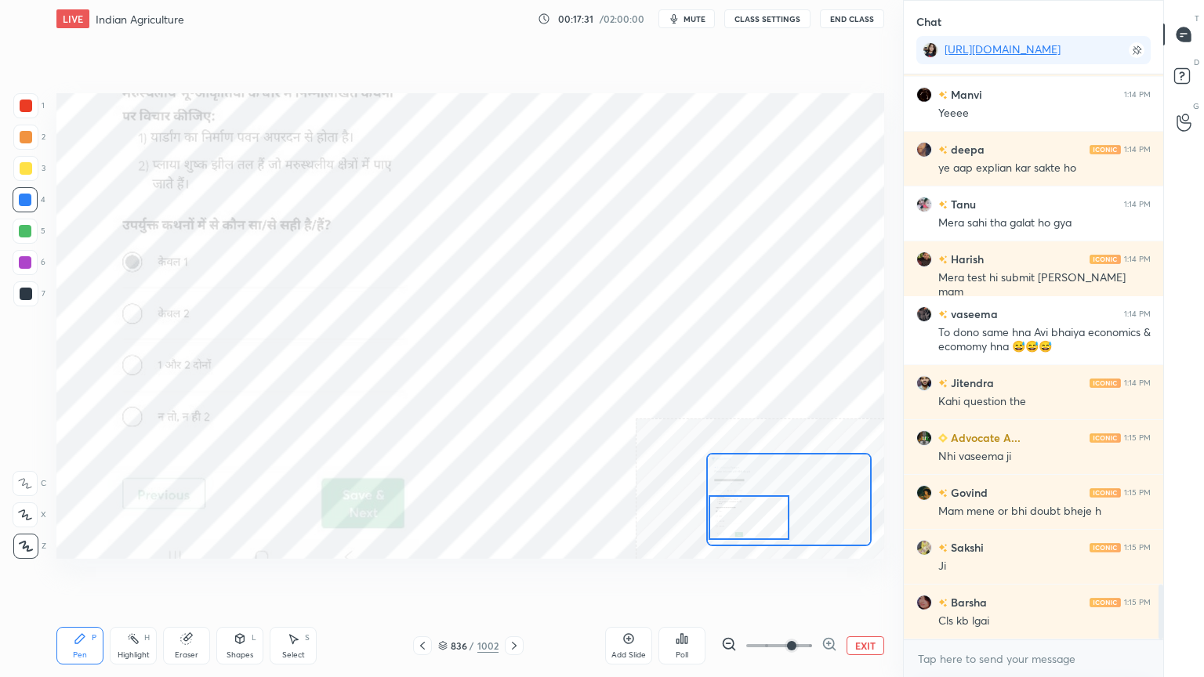
drag, startPoint x: 756, startPoint y: 515, endPoint x: 751, endPoint y: 525, distance: 11.2
click at [752, 524] on div at bounding box center [748, 517] width 81 height 45
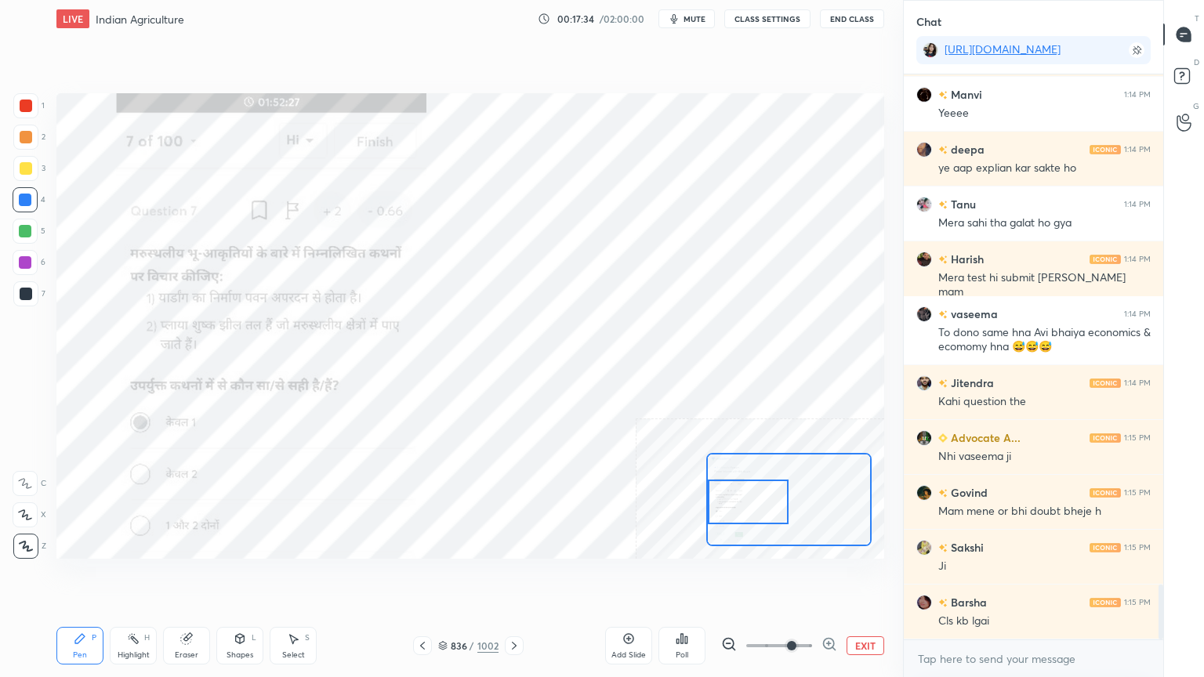
drag, startPoint x: 733, startPoint y: 505, endPoint x: 708, endPoint y: 498, distance: 25.8
click at [725, 495] on div at bounding box center [748, 502] width 81 height 45
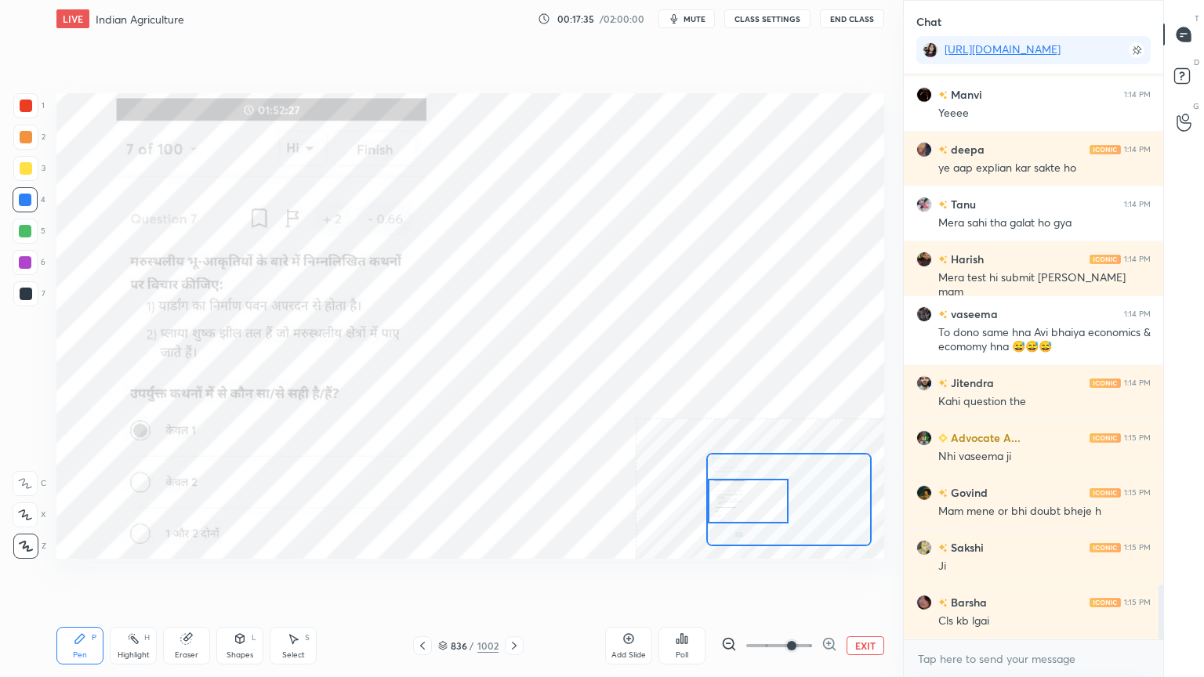
click at [197, 577] on div "Eraser" at bounding box center [186, 646] width 47 height 38
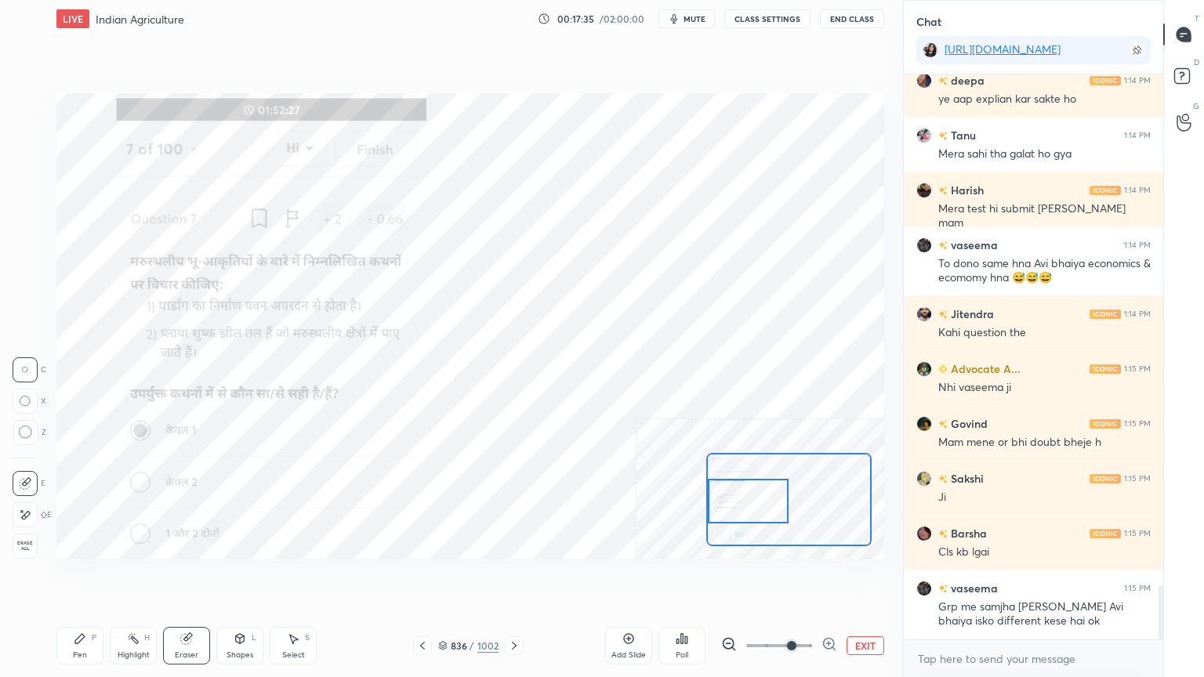
drag, startPoint x: 16, startPoint y: 552, endPoint x: 19, endPoint y: 544, distance: 8.4
click at [18, 549] on span "Erase all" at bounding box center [25, 546] width 24 height 11
click at [25, 546] on div "1 2 3 4 5 6 7 C X Z C X Z E E Erase all H H" at bounding box center [25, 325] width 50 height 465
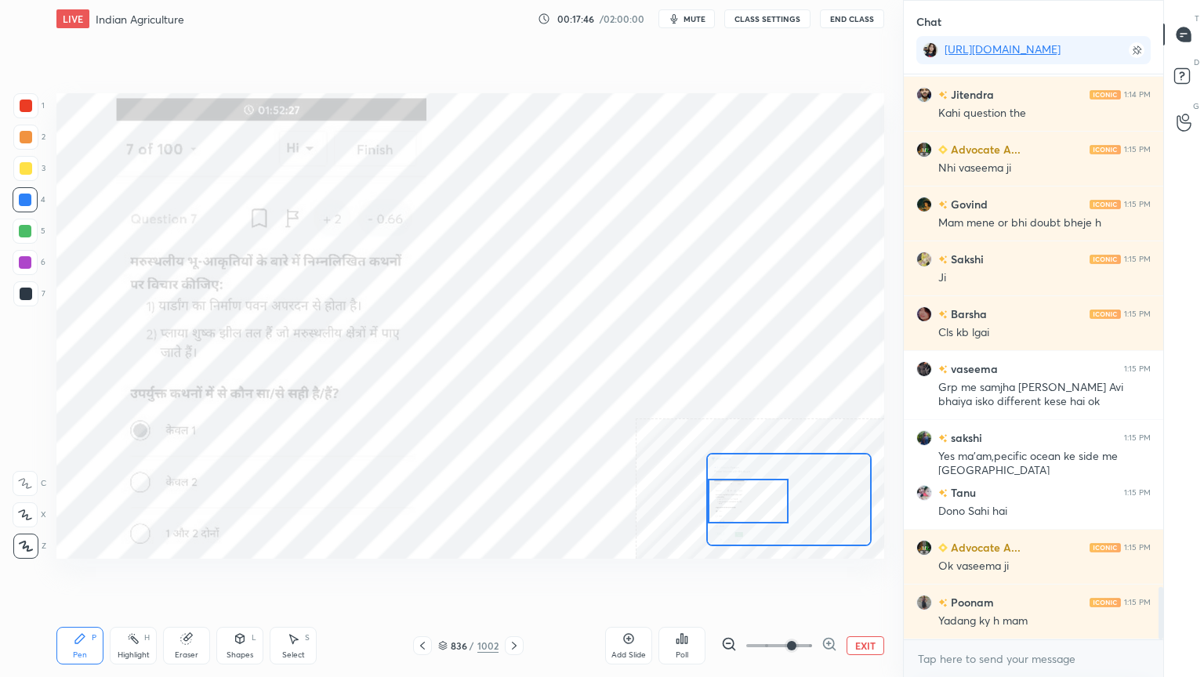
scroll to position [5556, 0]
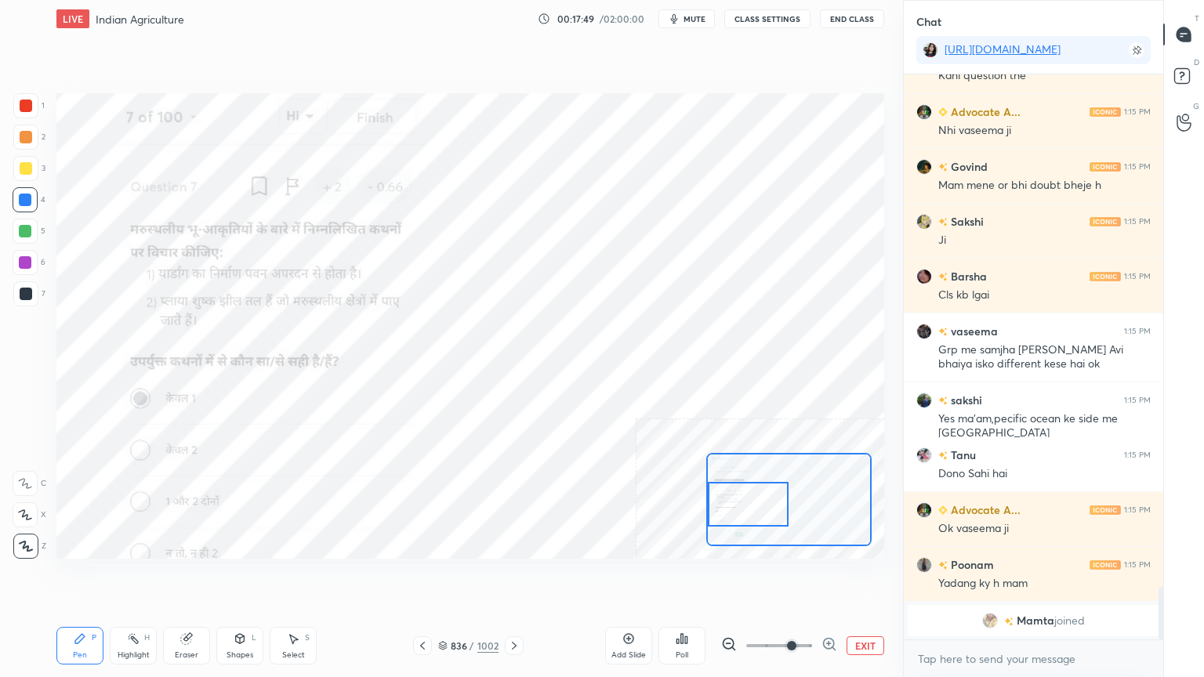
click at [748, 505] on div at bounding box center [748, 504] width 81 height 45
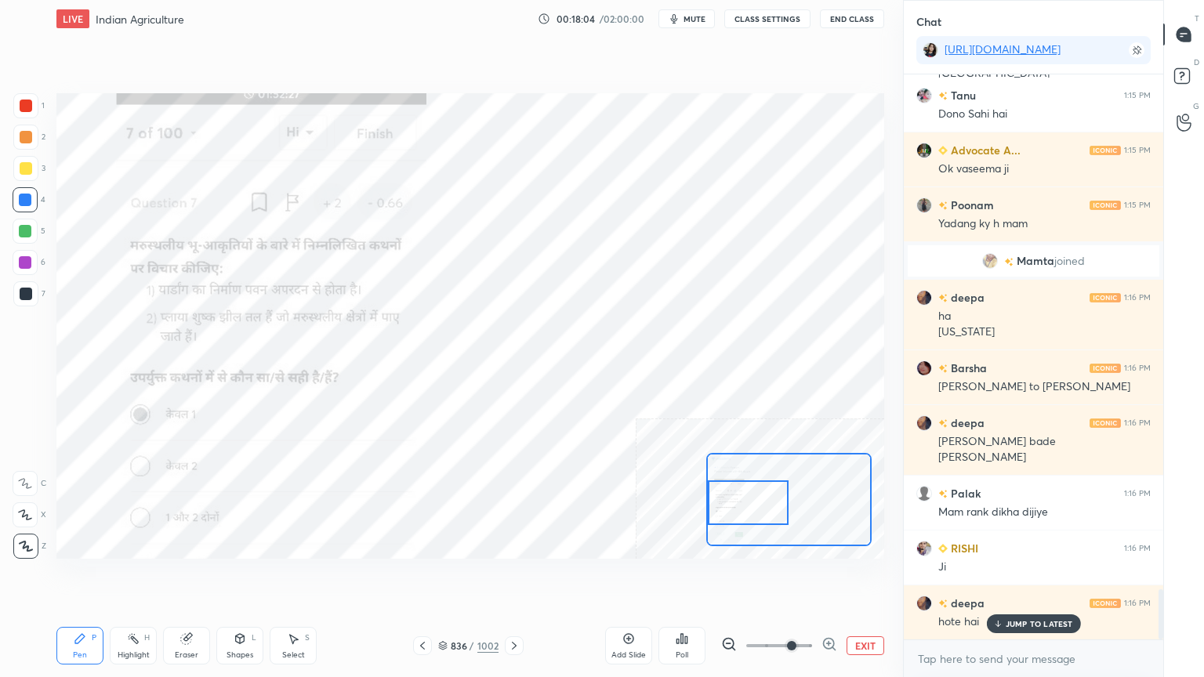
scroll to position [5848, 0]
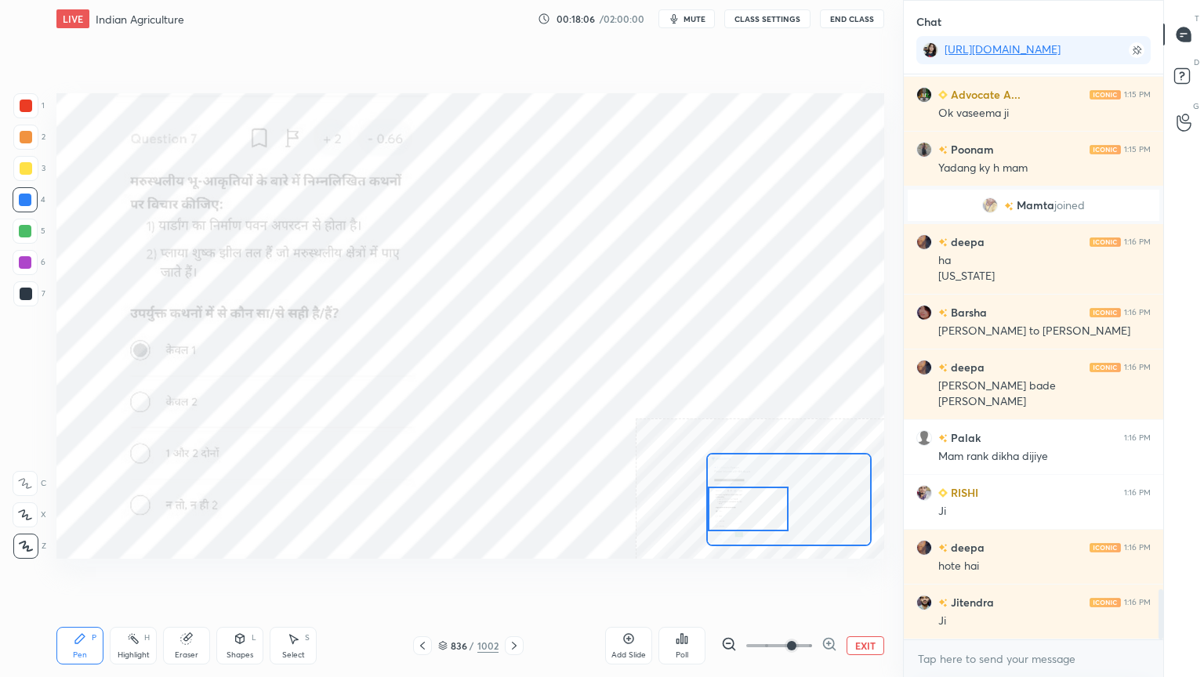
click at [740, 506] on div at bounding box center [748, 509] width 81 height 45
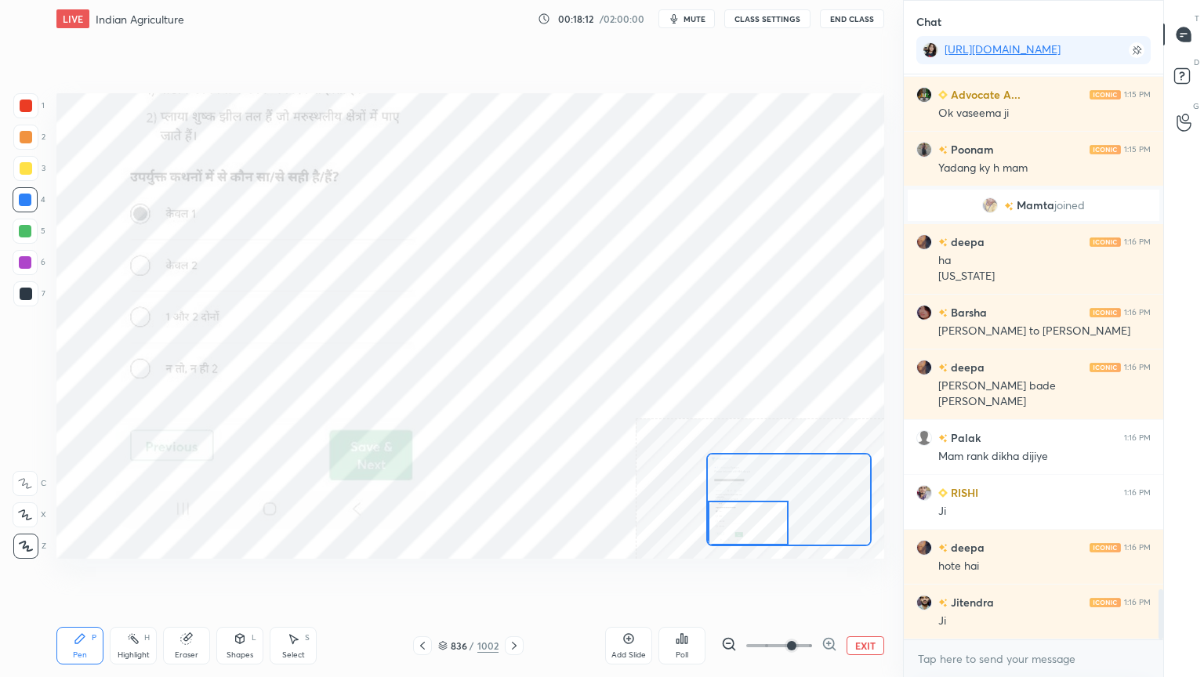
drag, startPoint x: 763, startPoint y: 516, endPoint x: 760, endPoint y: 530, distance: 14.4
click at [760, 530] on div at bounding box center [748, 523] width 81 height 45
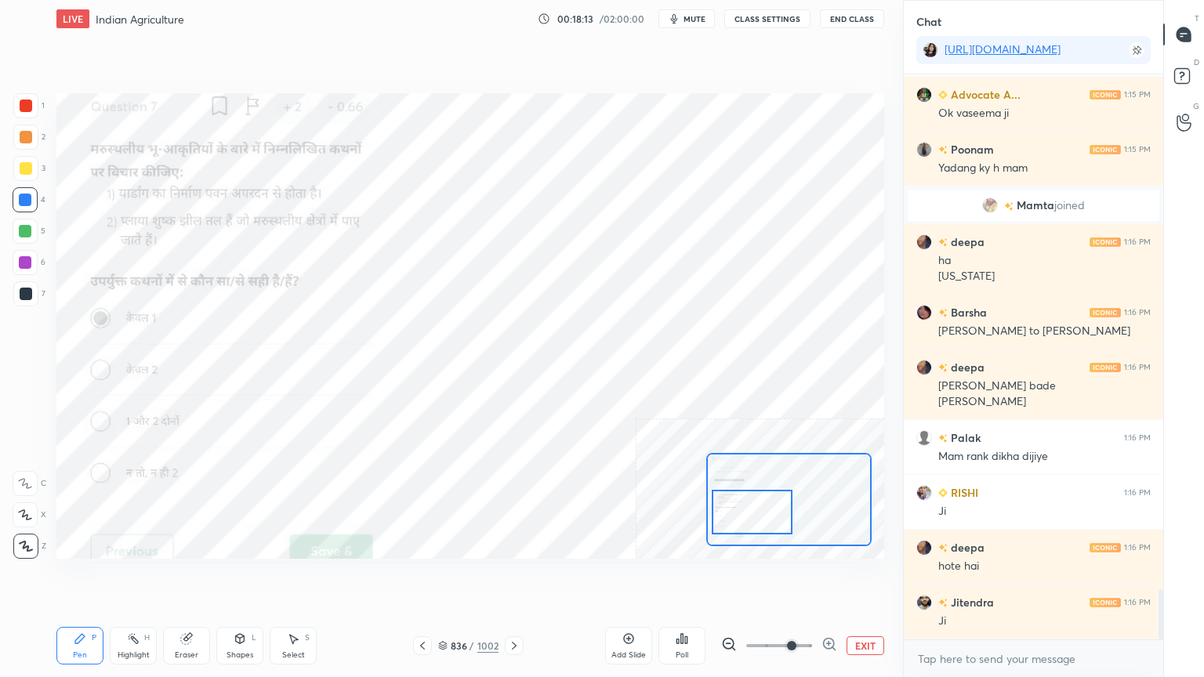
click at [766, 509] on div at bounding box center [751, 512] width 81 height 45
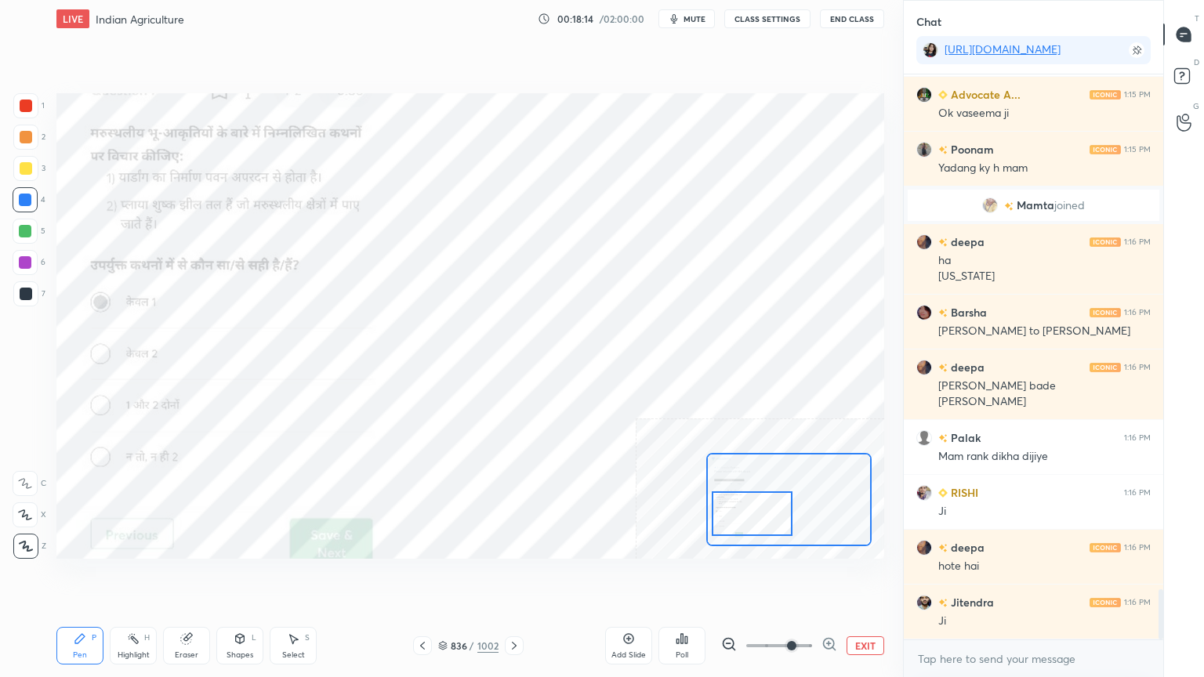
click at [188, 577] on div "Eraser" at bounding box center [186, 646] width 47 height 38
click at [20, 541] on span "Erase all" at bounding box center [25, 546] width 24 height 11
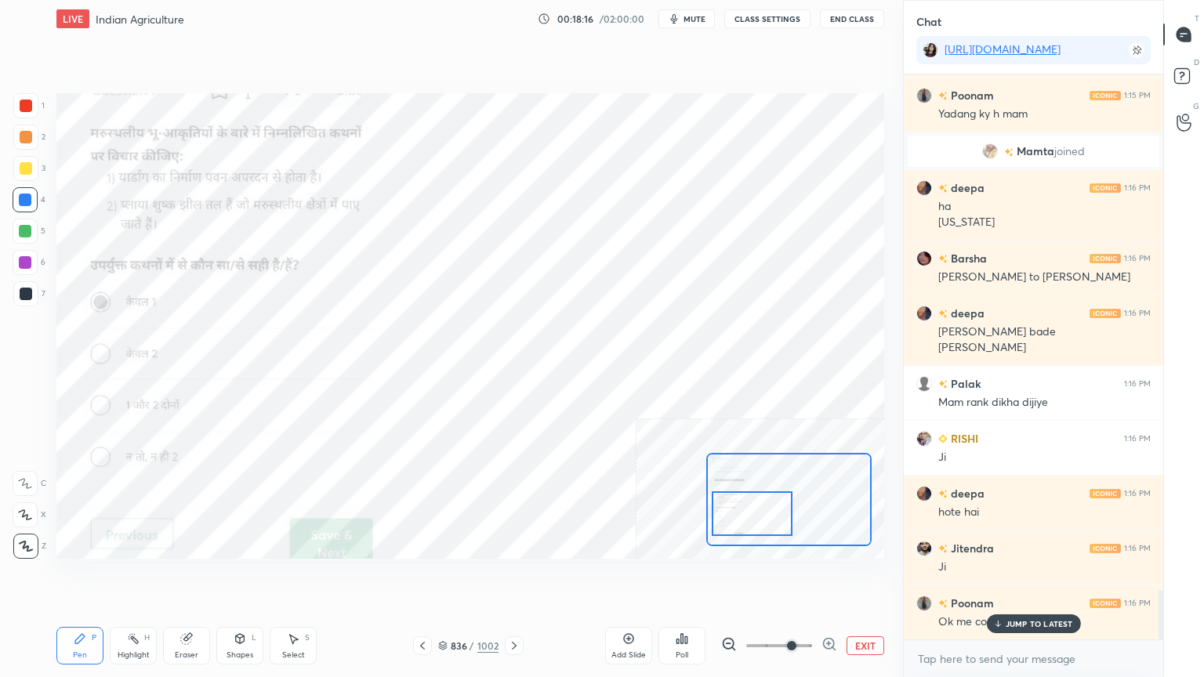
click at [859, 577] on button "EXIT" at bounding box center [865, 645] width 38 height 19
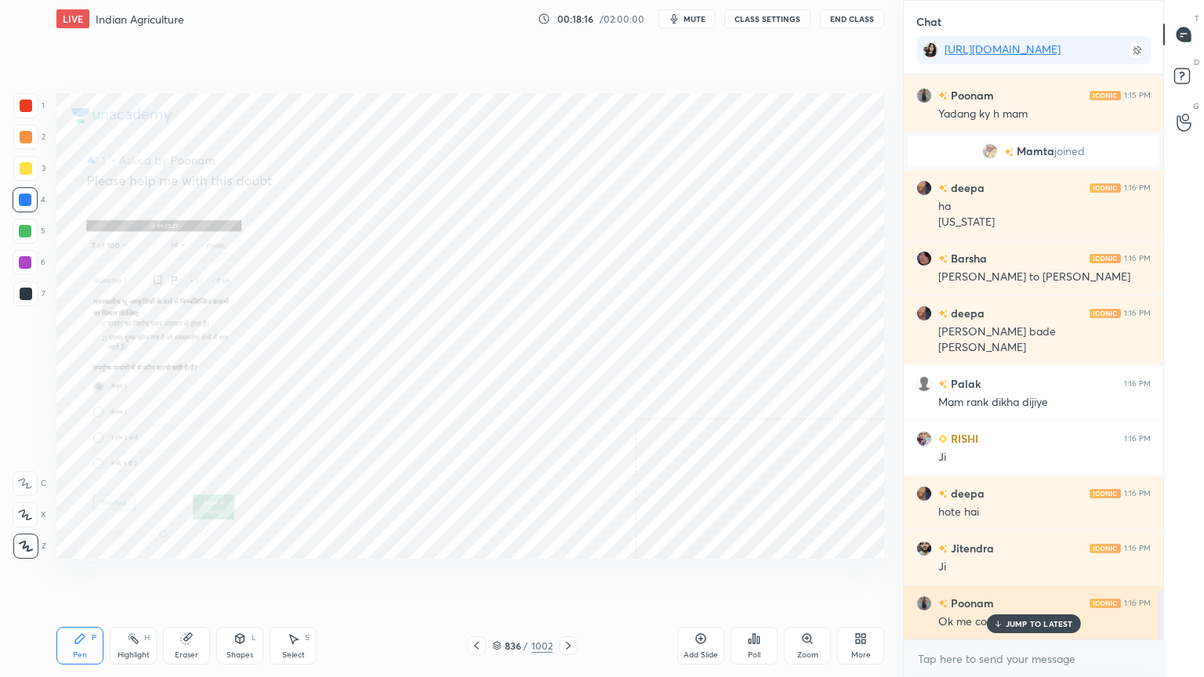
drag, startPoint x: 1034, startPoint y: 621, endPoint x: 1042, endPoint y: 597, distance: 25.5
click at [1034, 577] on div "JUMP TO LATEST" at bounding box center [1033, 623] width 94 height 19
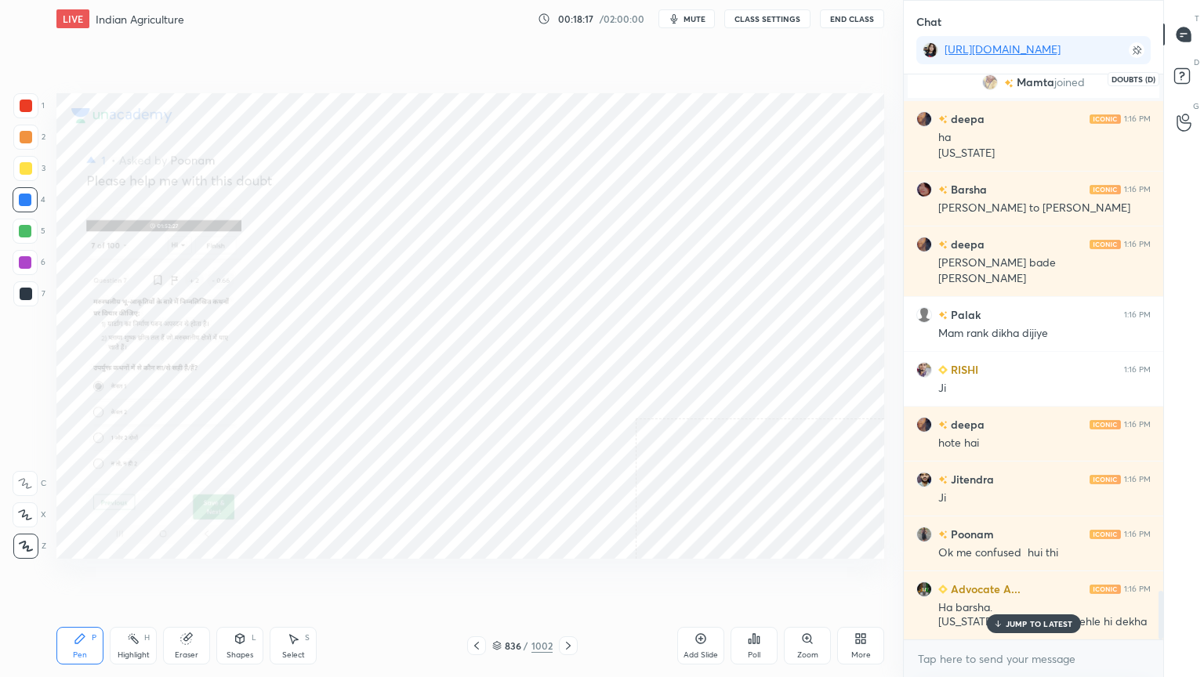
click at [1178, 72] on rect at bounding box center [1181, 76] width 15 height 15
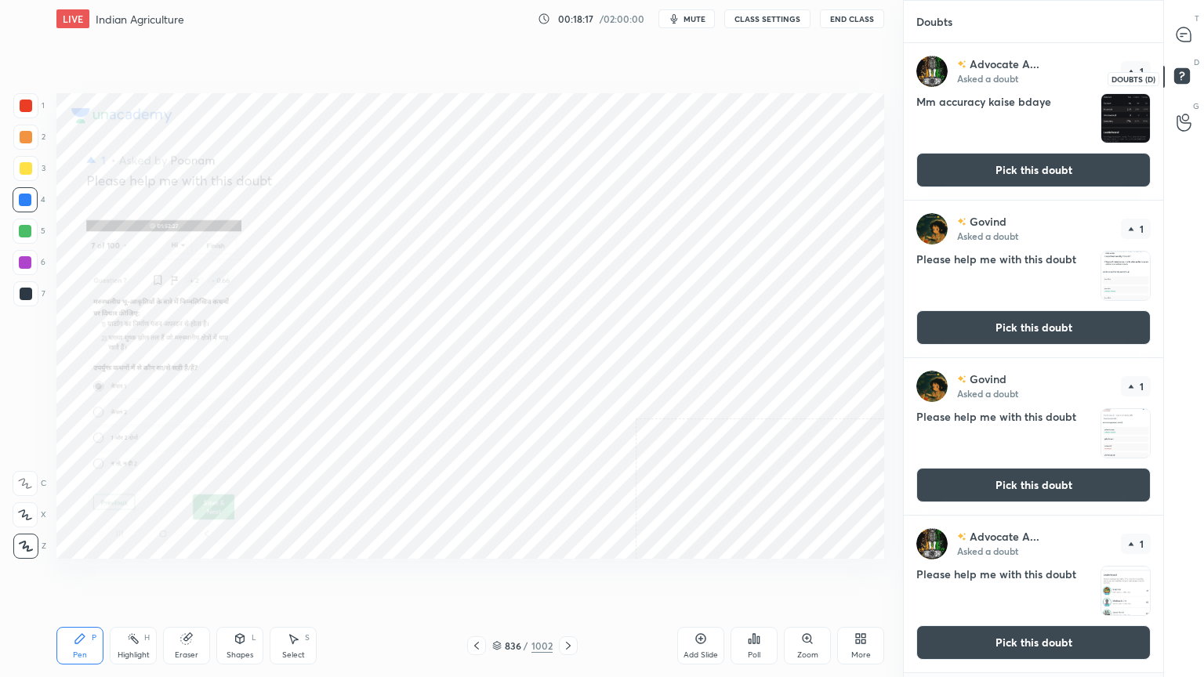
scroll to position [5, 5]
click at [1064, 172] on button "Pick this doubt" at bounding box center [1033, 170] width 234 height 34
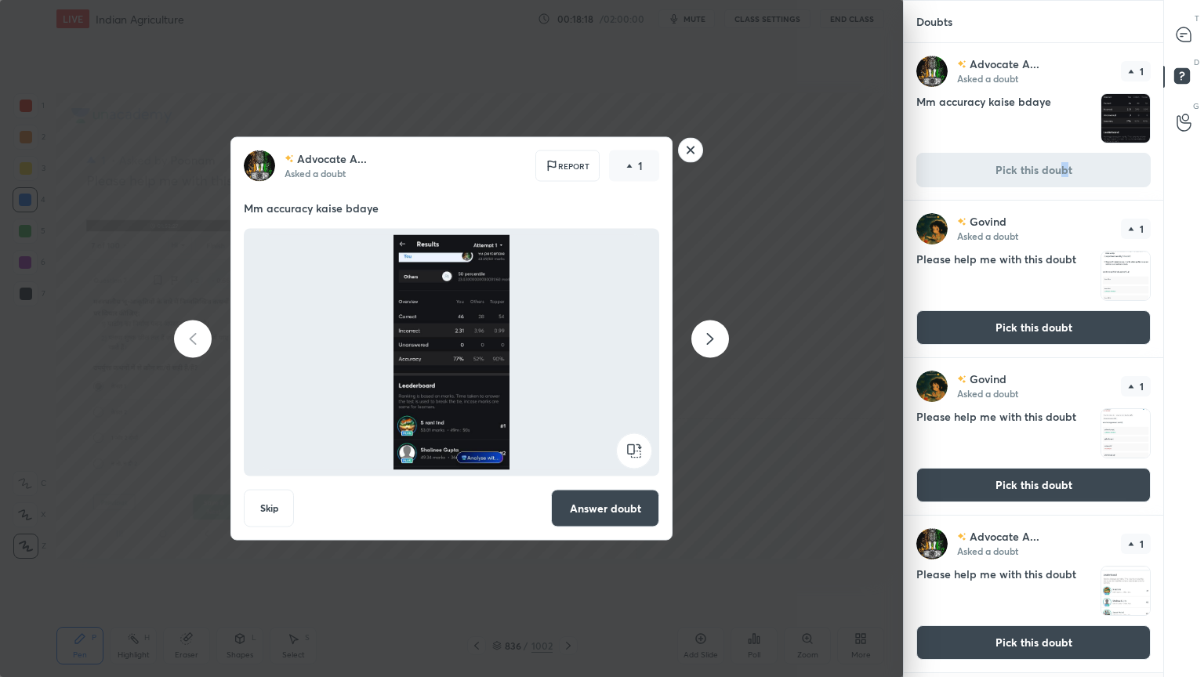
click at [1191, 51] on div "T Messages (T)" at bounding box center [1184, 35] width 40 height 44
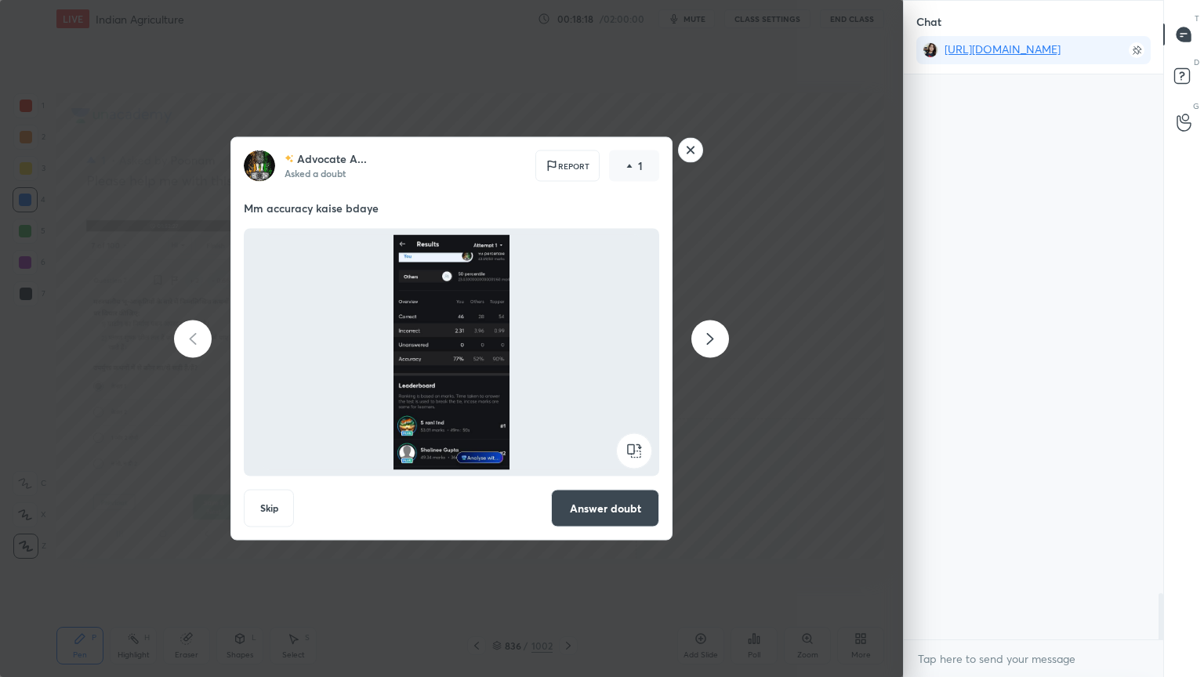
scroll to position [560, 255]
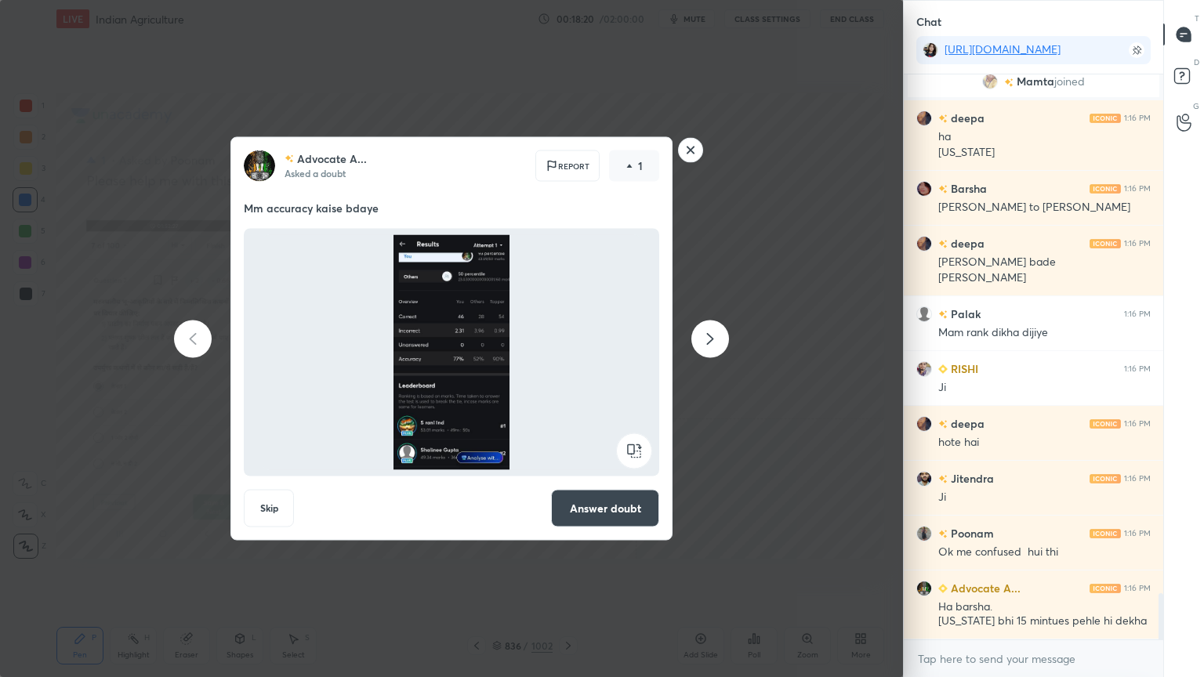
click at [704, 341] on icon at bounding box center [709, 338] width 19 height 19
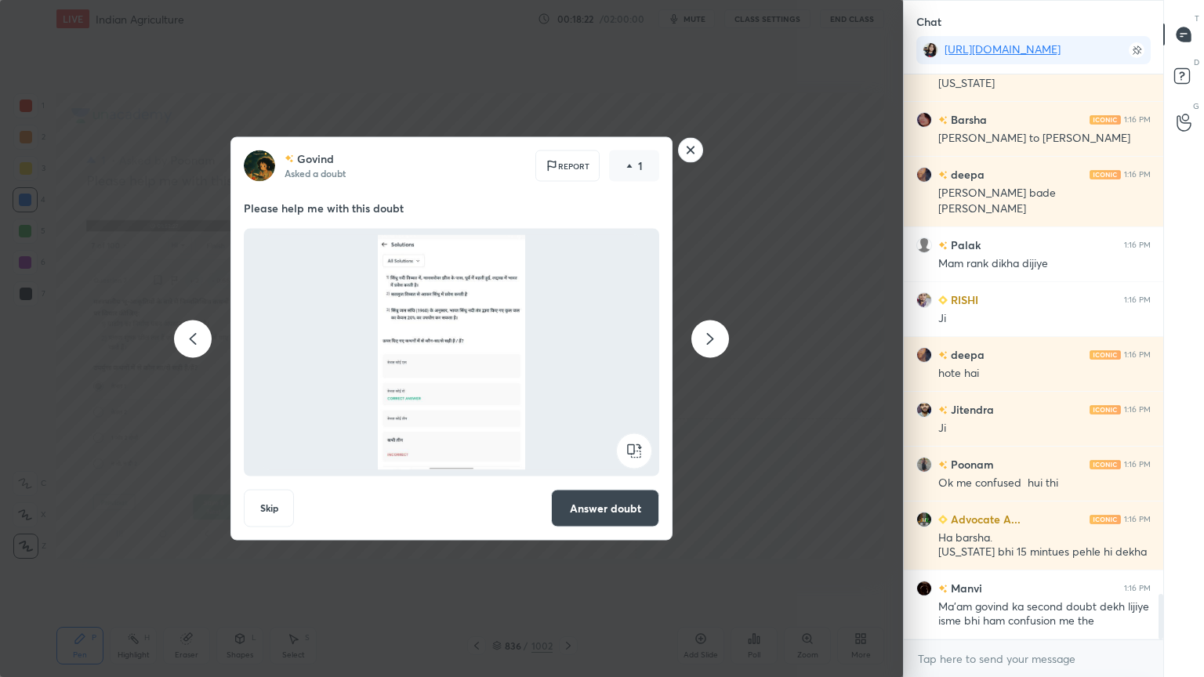
click at [589, 506] on button "Answer doubt" at bounding box center [605, 509] width 108 height 38
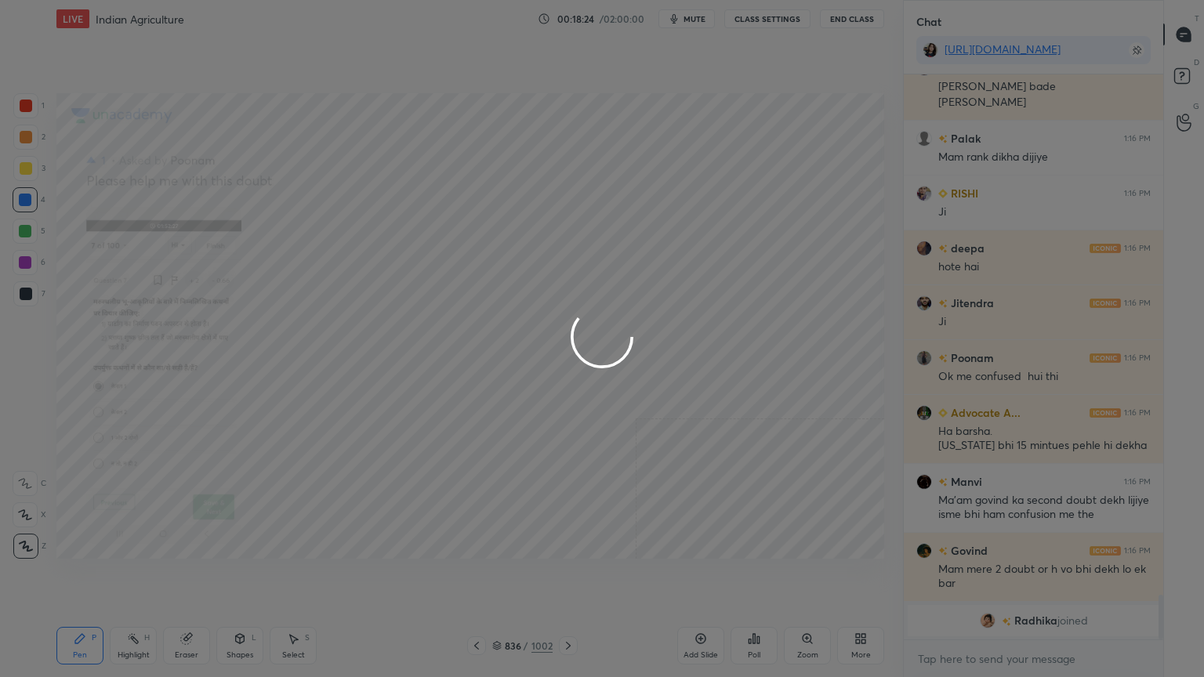
scroll to position [5535, 0]
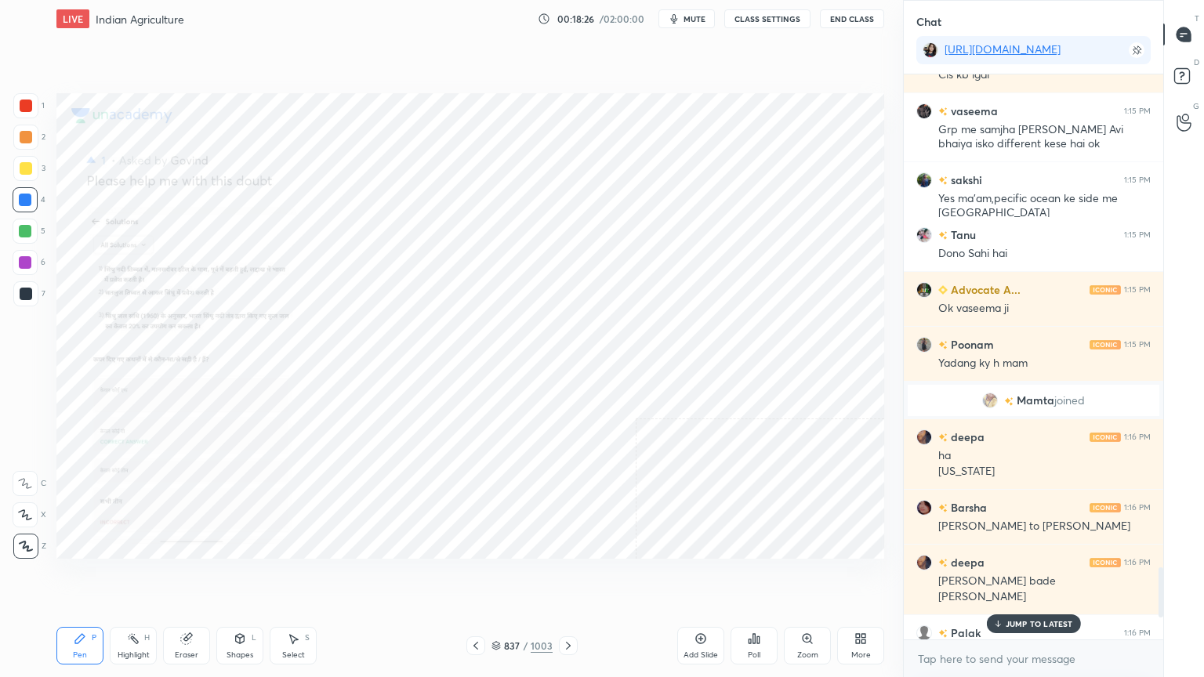
click at [817, 577] on div "Zoom" at bounding box center [807, 646] width 47 height 38
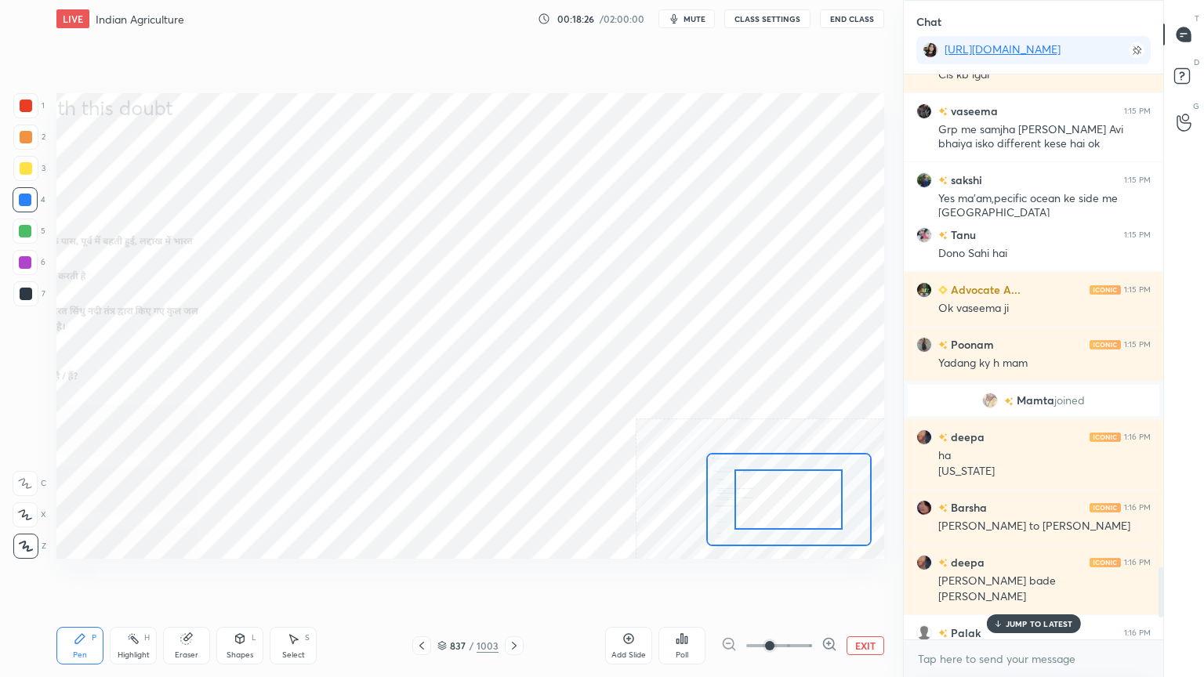
click at [831, 577] on icon at bounding box center [829, 644] width 16 height 16
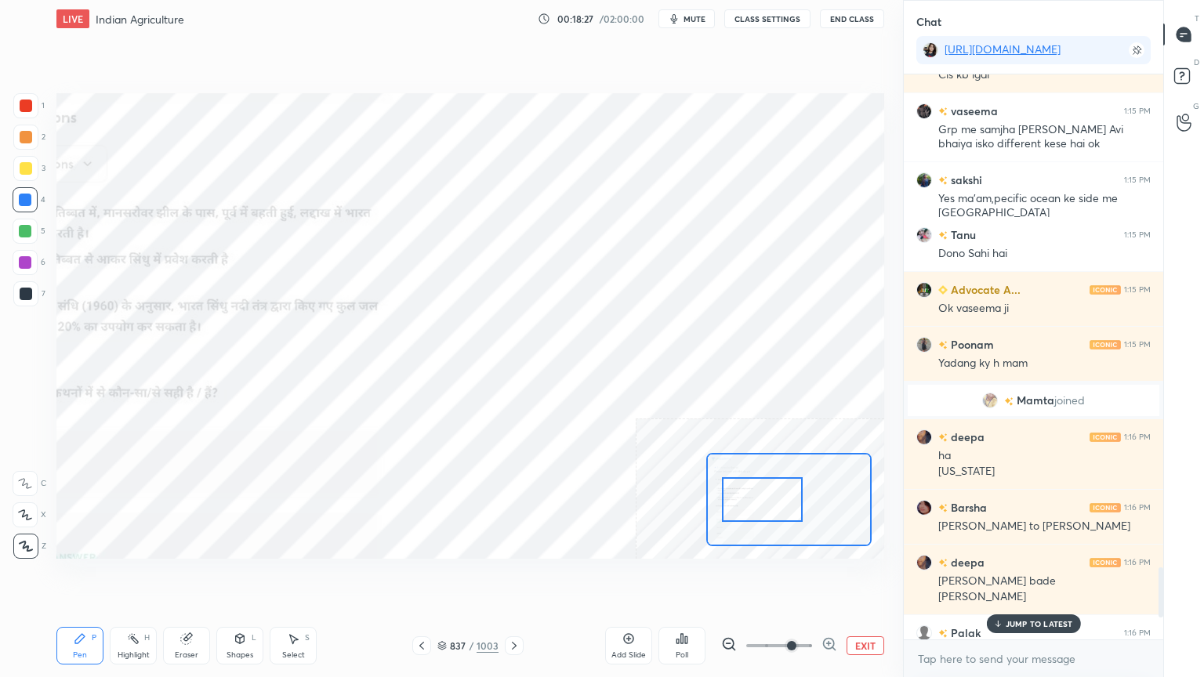
drag, startPoint x: 768, startPoint y: 500, endPoint x: 751, endPoint y: 499, distance: 16.5
click at [751, 499] on div at bounding box center [762, 499] width 81 height 45
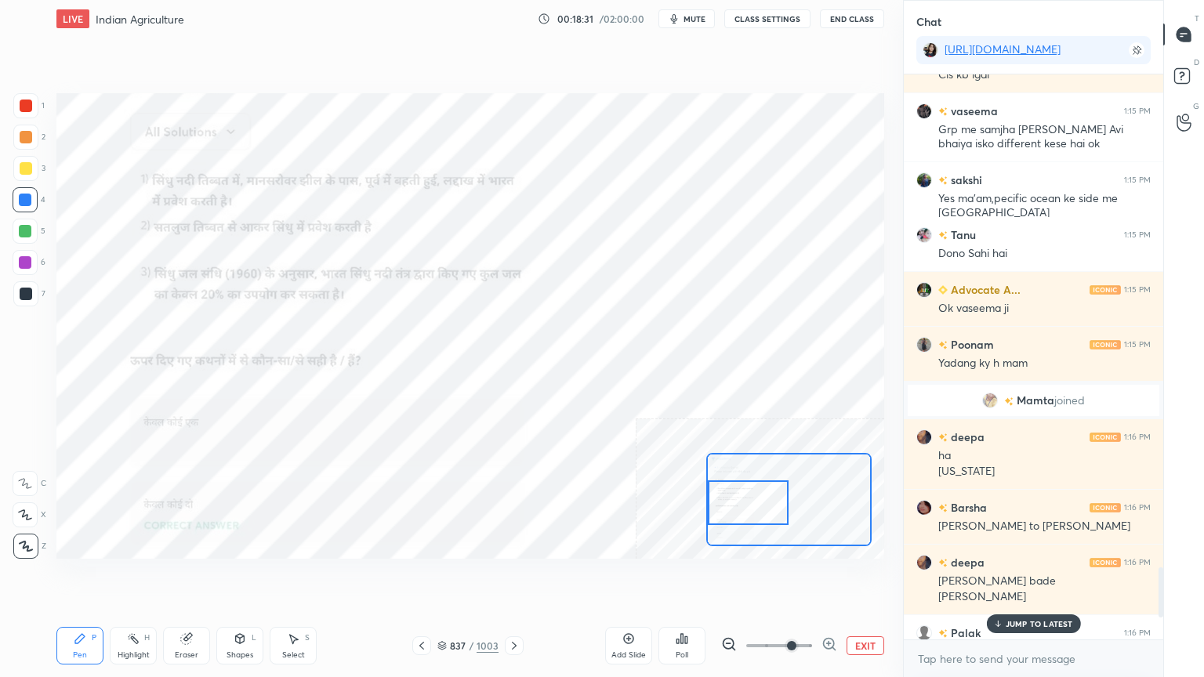
drag, startPoint x: 765, startPoint y: 501, endPoint x: 743, endPoint y: 499, distance: 22.0
click at [743, 499] on div at bounding box center [748, 502] width 81 height 45
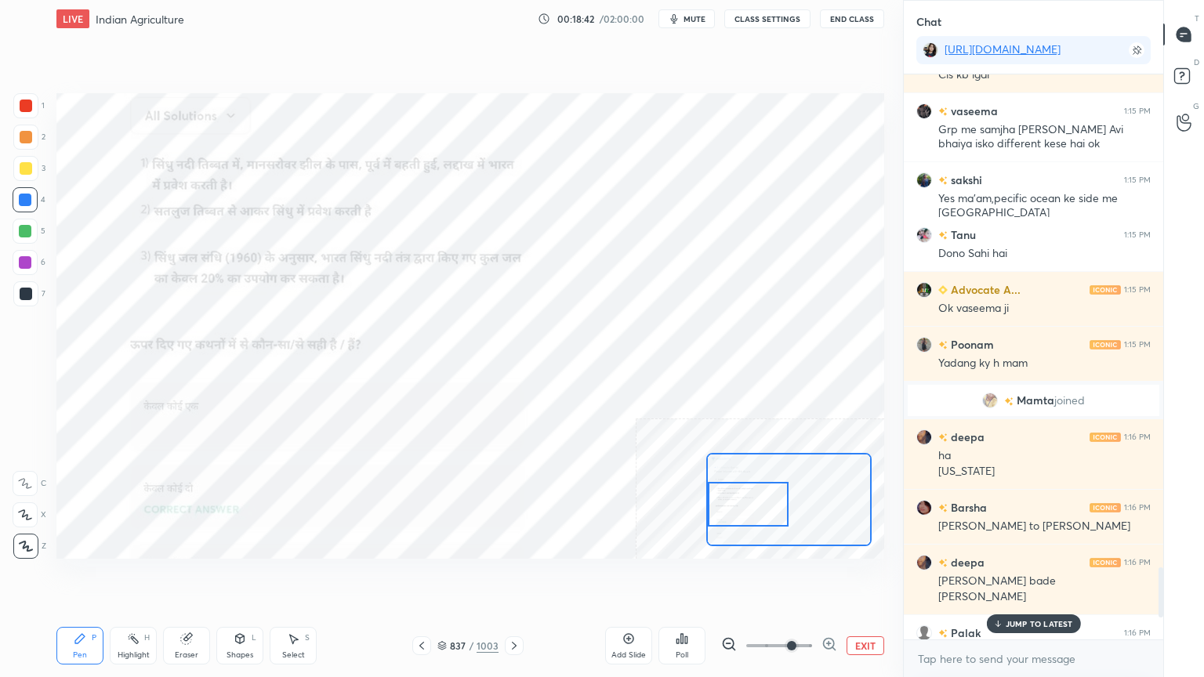
drag, startPoint x: 741, startPoint y: 502, endPoint x: 737, endPoint y: 509, distance: 8.5
click at [738, 510] on div at bounding box center [748, 504] width 81 height 45
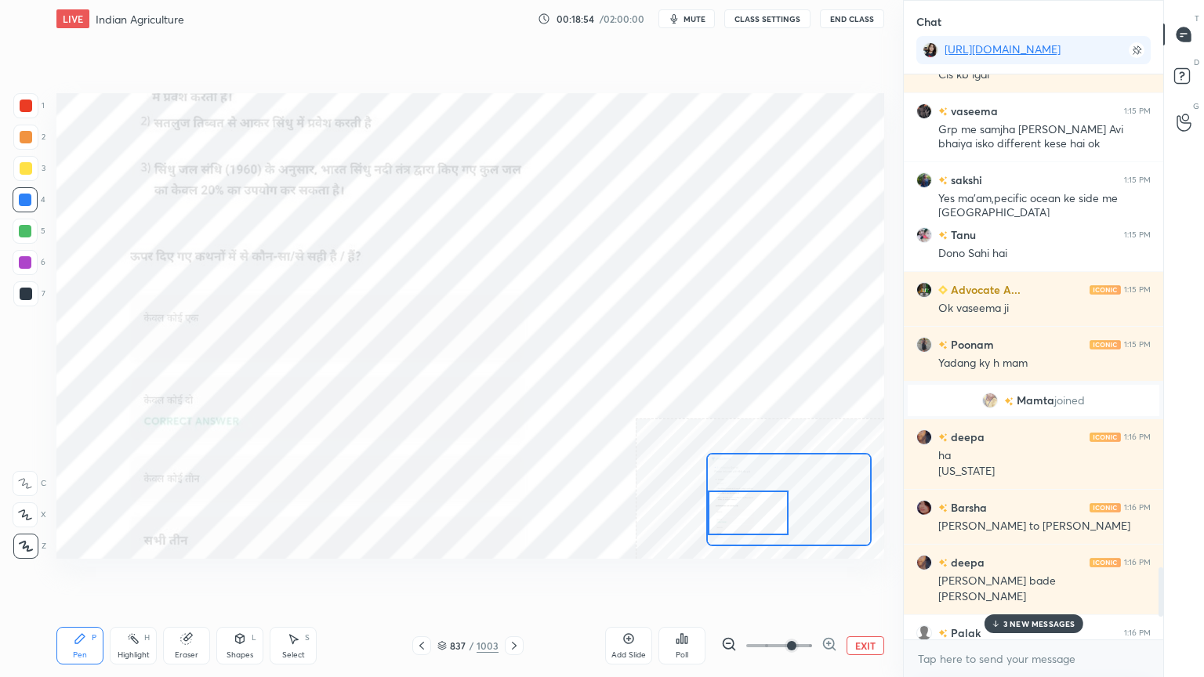
drag, startPoint x: 750, startPoint y: 496, endPoint x: 742, endPoint y: 509, distance: 15.5
click at [744, 510] on div at bounding box center [748, 512] width 81 height 45
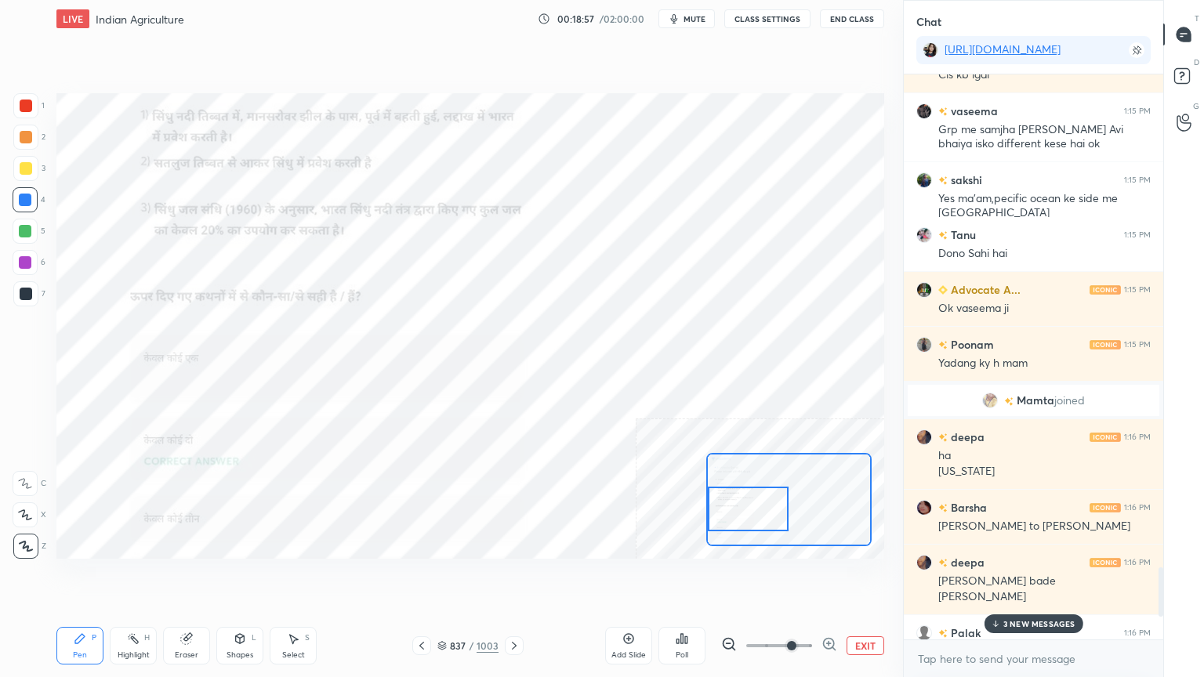
drag, startPoint x: 766, startPoint y: 527, endPoint x: 776, endPoint y: 530, distance: 11.6
click at [764, 522] on div at bounding box center [748, 509] width 81 height 45
click at [866, 577] on button "EXIT" at bounding box center [865, 645] width 38 height 19
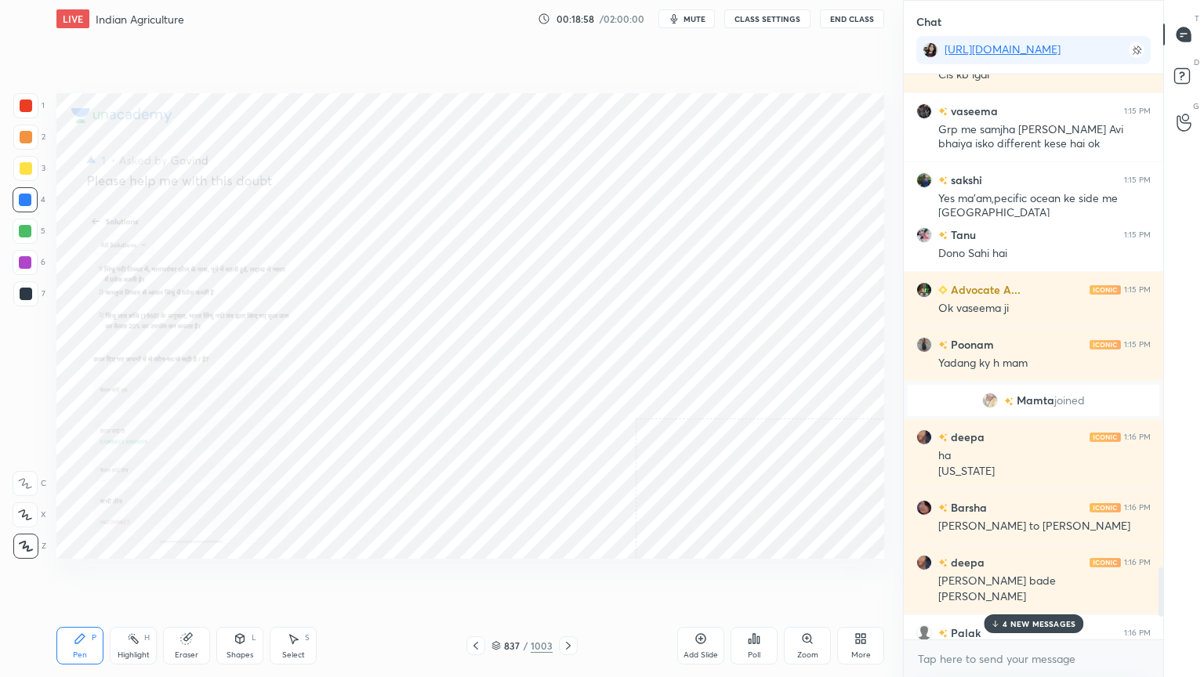
click at [1012, 577] on p "4 NEW MESSAGES" at bounding box center [1038, 623] width 73 height 9
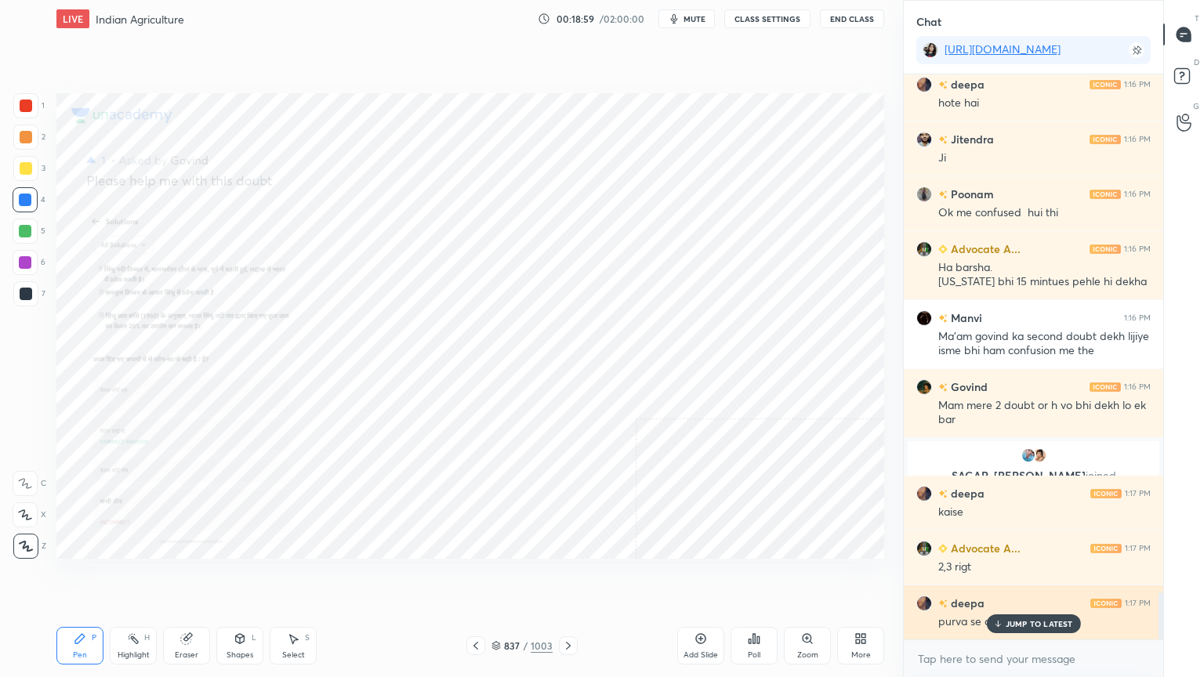
click at [1024, 577] on div "JUMP TO LATEST" at bounding box center [1033, 623] width 94 height 19
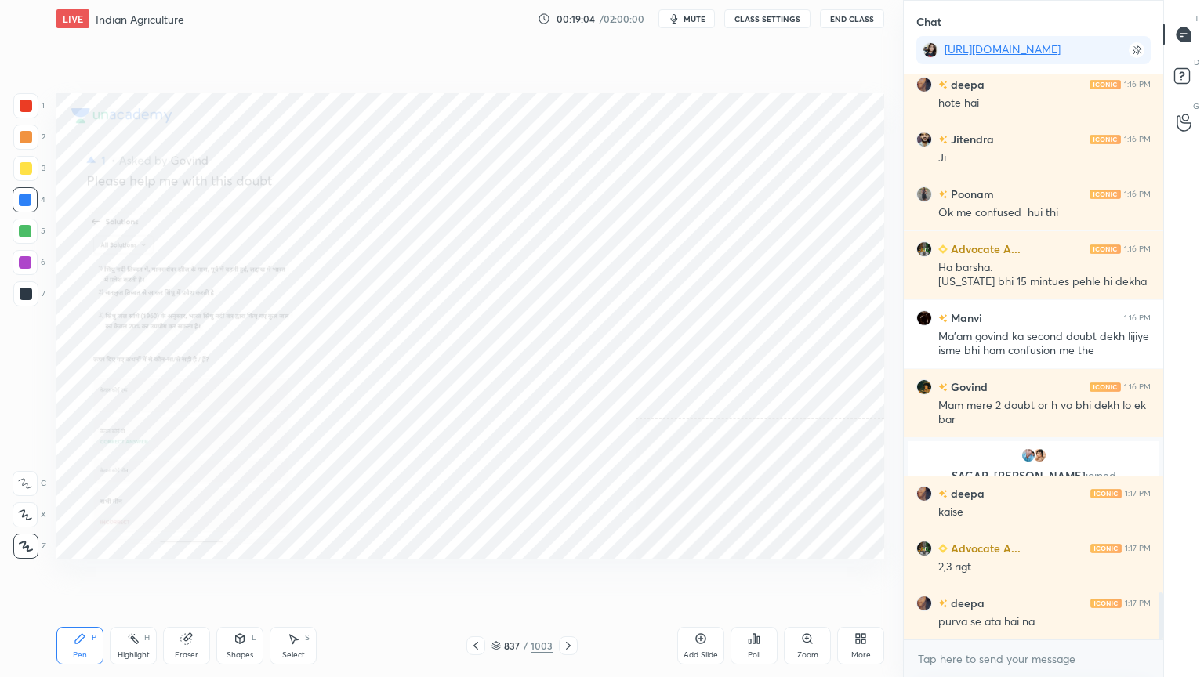
scroll to position [6209, 0]
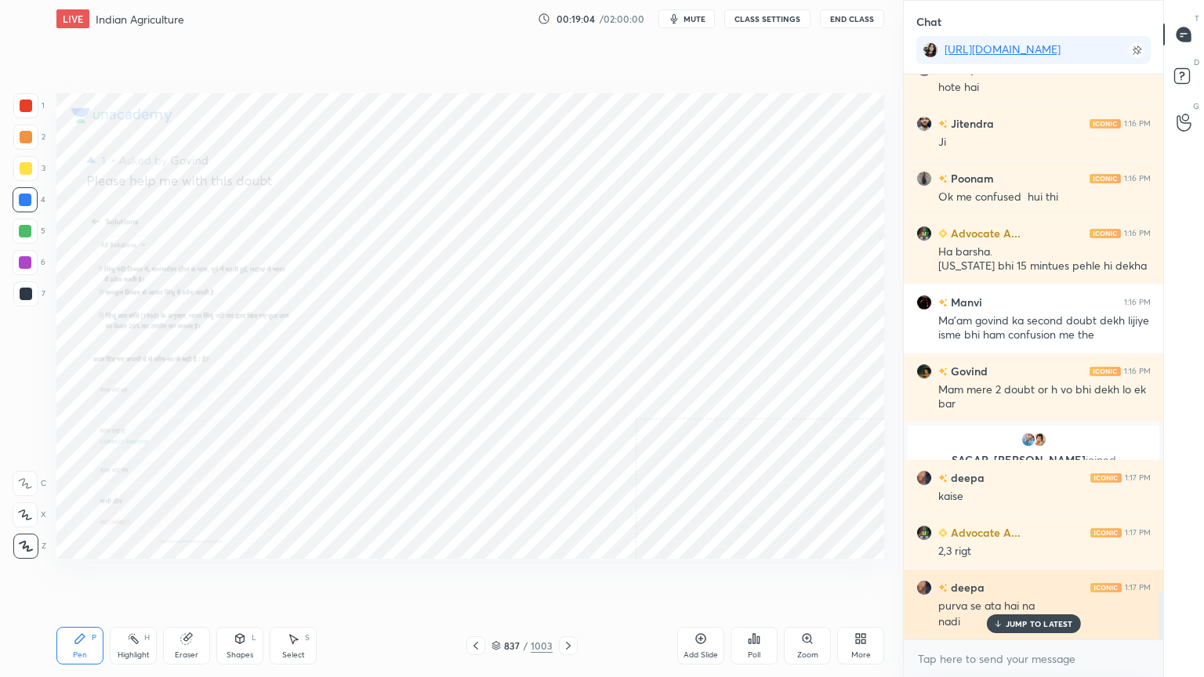
click at [1041, 577] on p "JUMP TO LATEST" at bounding box center [1038, 623] width 67 height 9
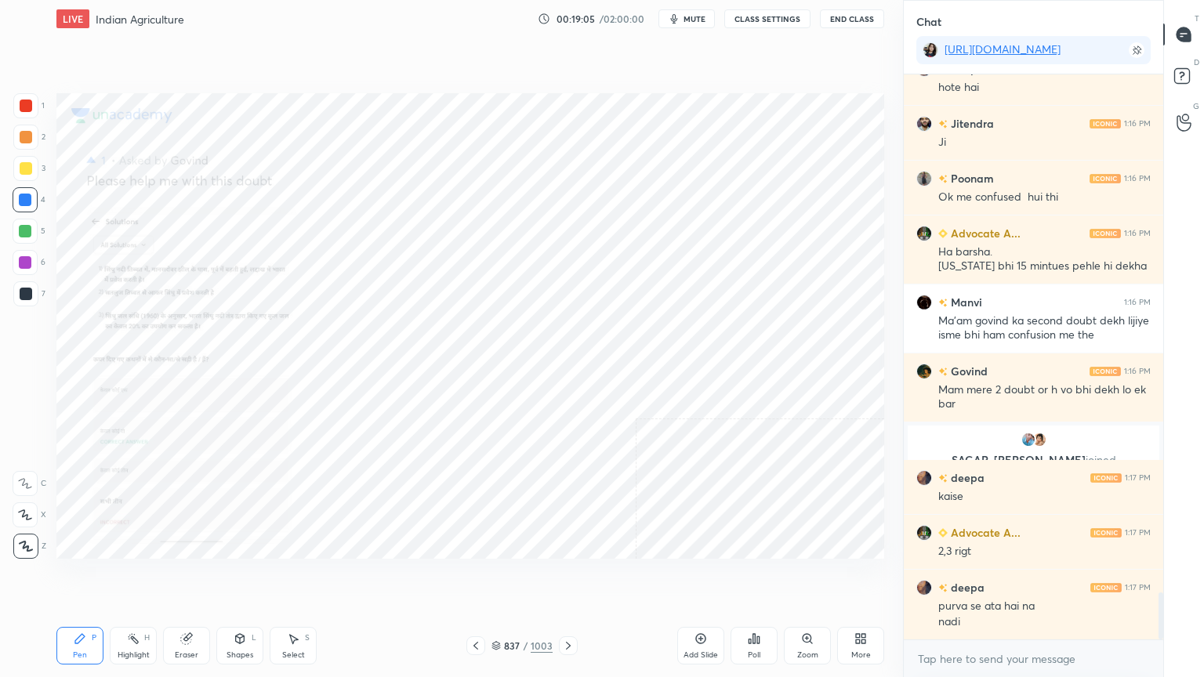
click at [816, 577] on div "Zoom" at bounding box center [807, 646] width 47 height 38
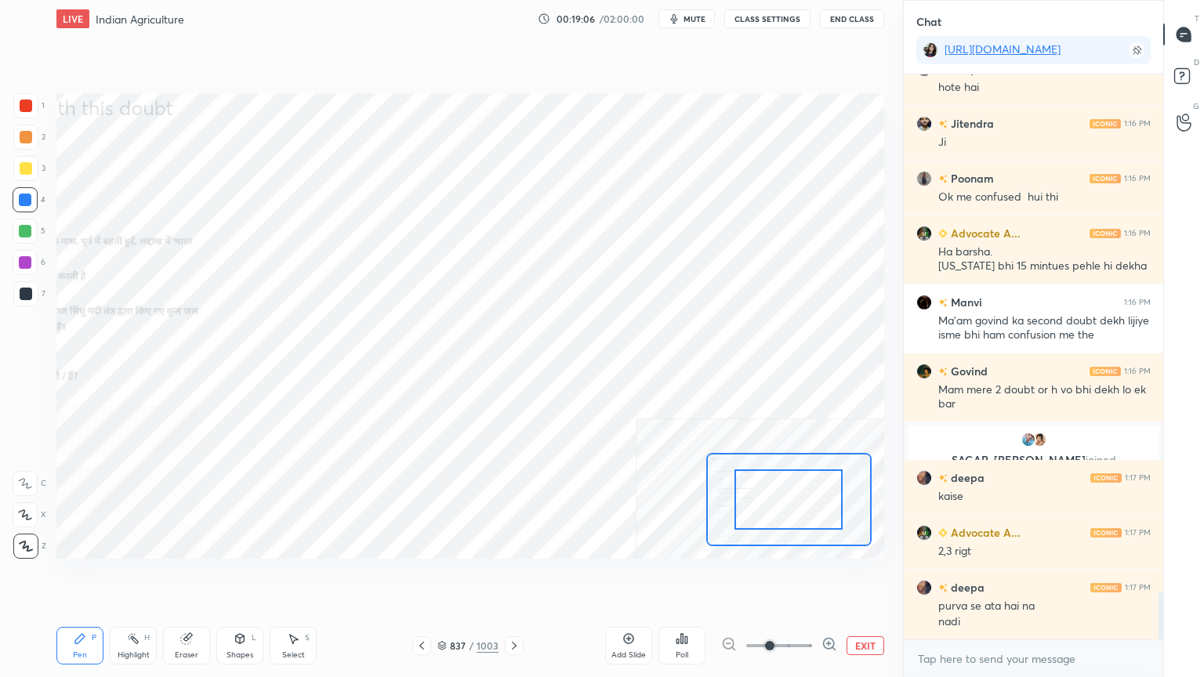
click at [827, 577] on icon at bounding box center [829, 644] width 16 height 16
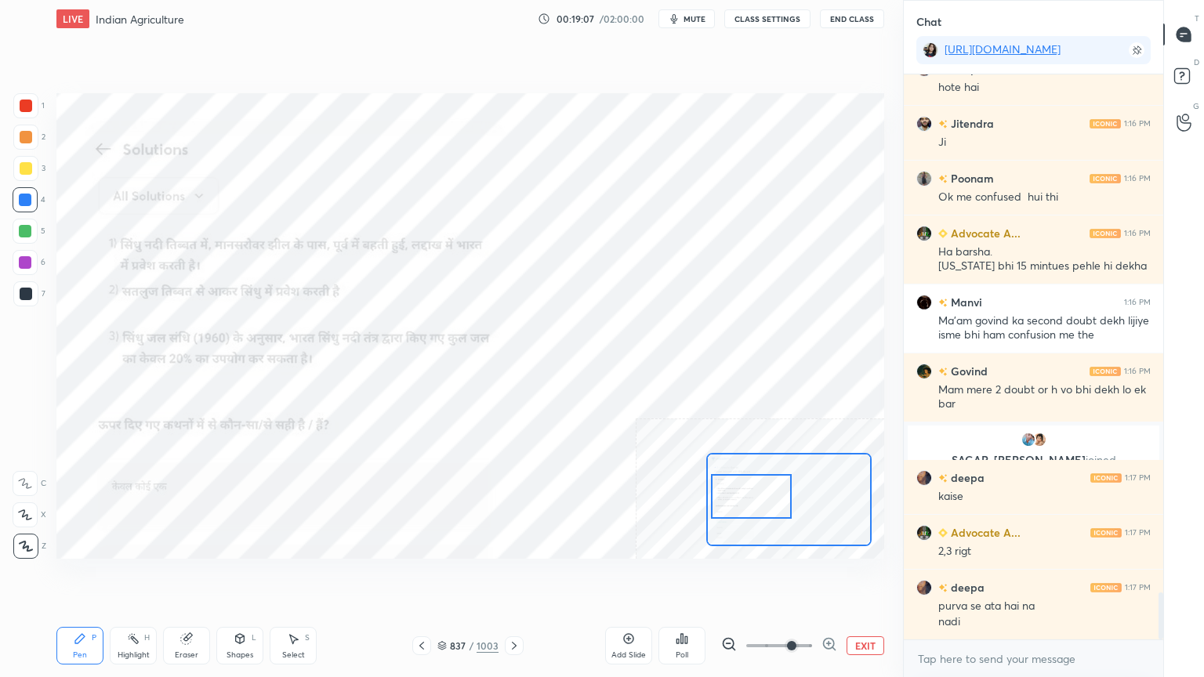
drag, startPoint x: 784, startPoint y: 505, endPoint x: 737, endPoint y: 503, distance: 47.8
click at [744, 504] on div at bounding box center [751, 496] width 81 height 45
click at [201, 577] on div "Eraser" at bounding box center [186, 646] width 47 height 38
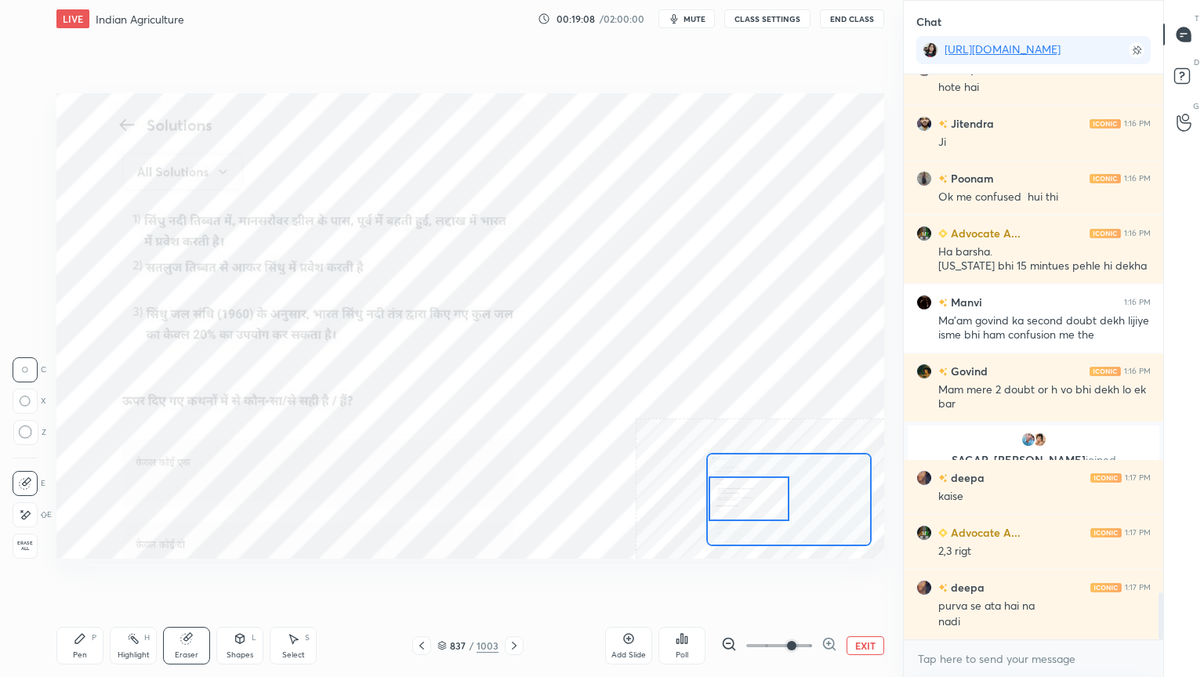
click at [24, 549] on span "Erase all" at bounding box center [25, 546] width 24 height 11
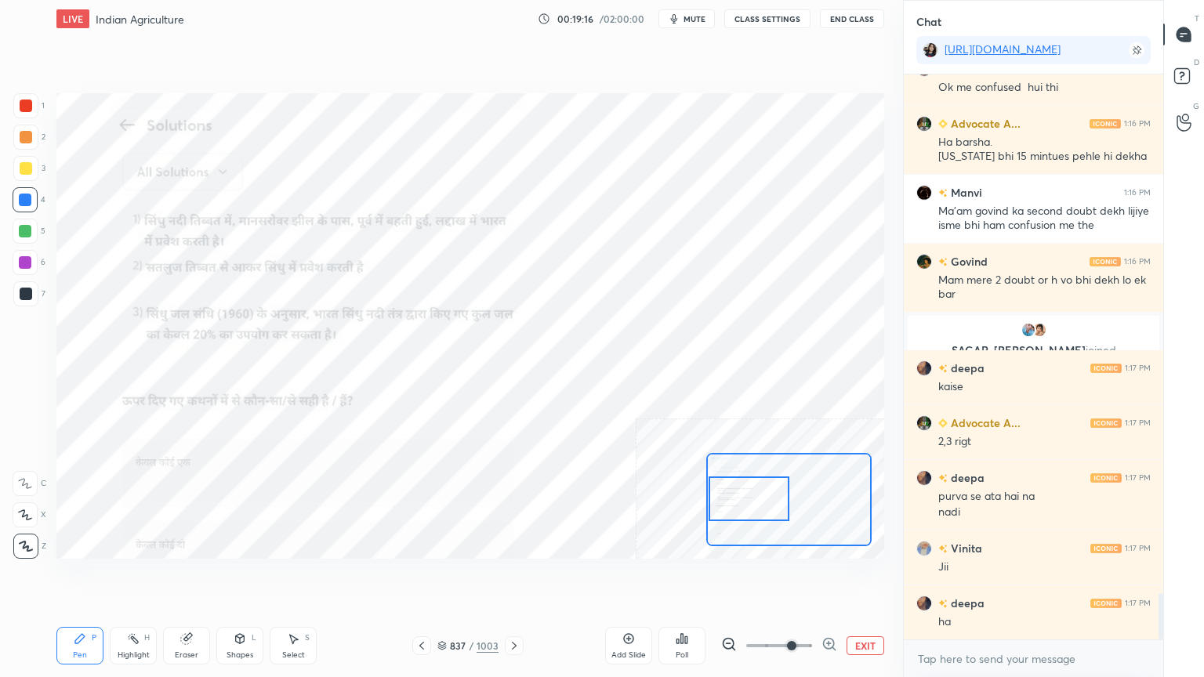
scroll to position [6374, 0]
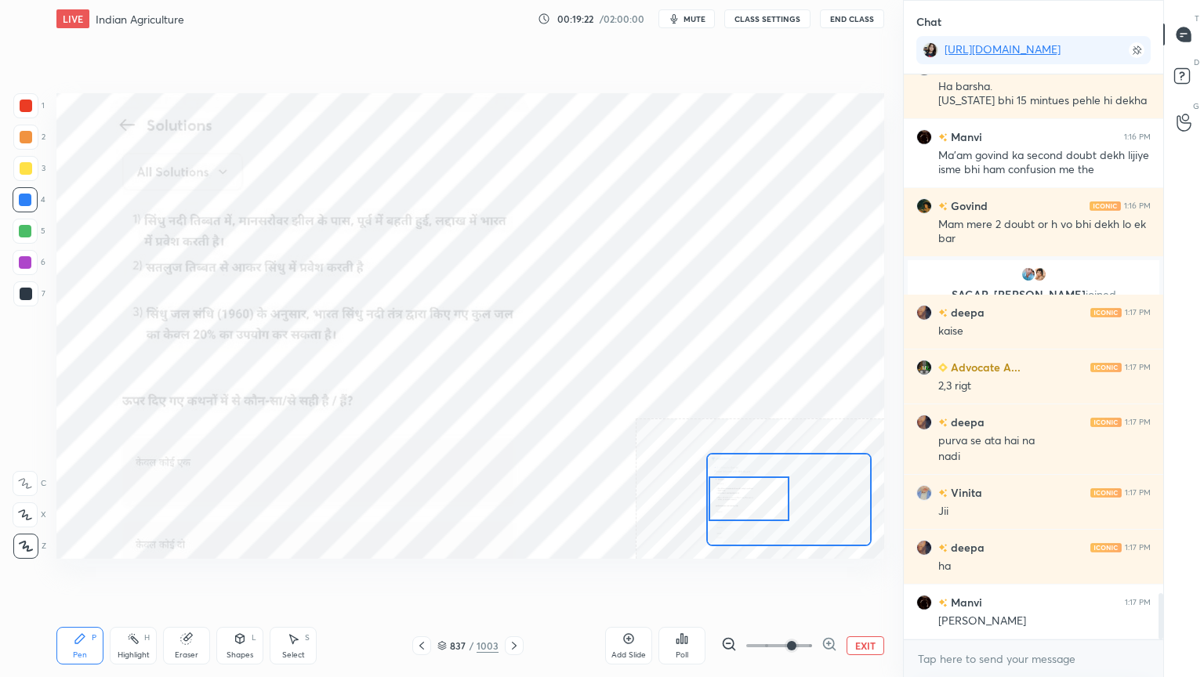
click at [30, 116] on div at bounding box center [25, 105] width 25 height 25
click at [31, 116] on div at bounding box center [25, 105] width 25 height 25
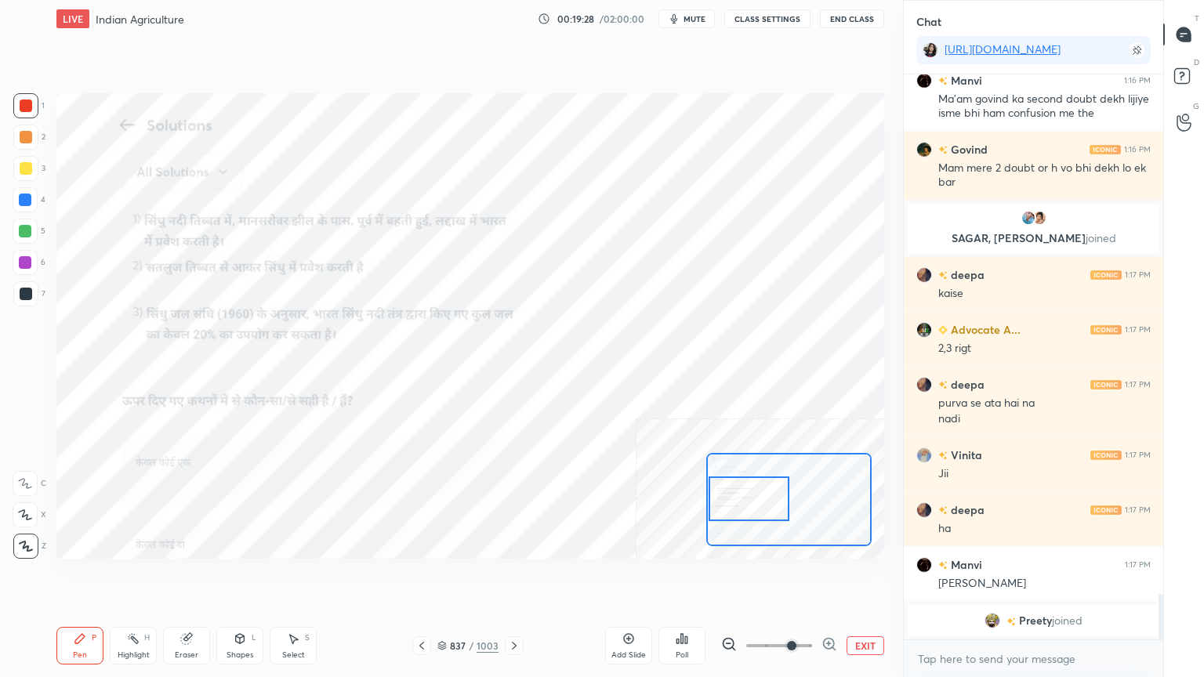
click at [31, 208] on div at bounding box center [25, 199] width 25 height 25
click at [30, 204] on div at bounding box center [25, 199] width 25 height 25
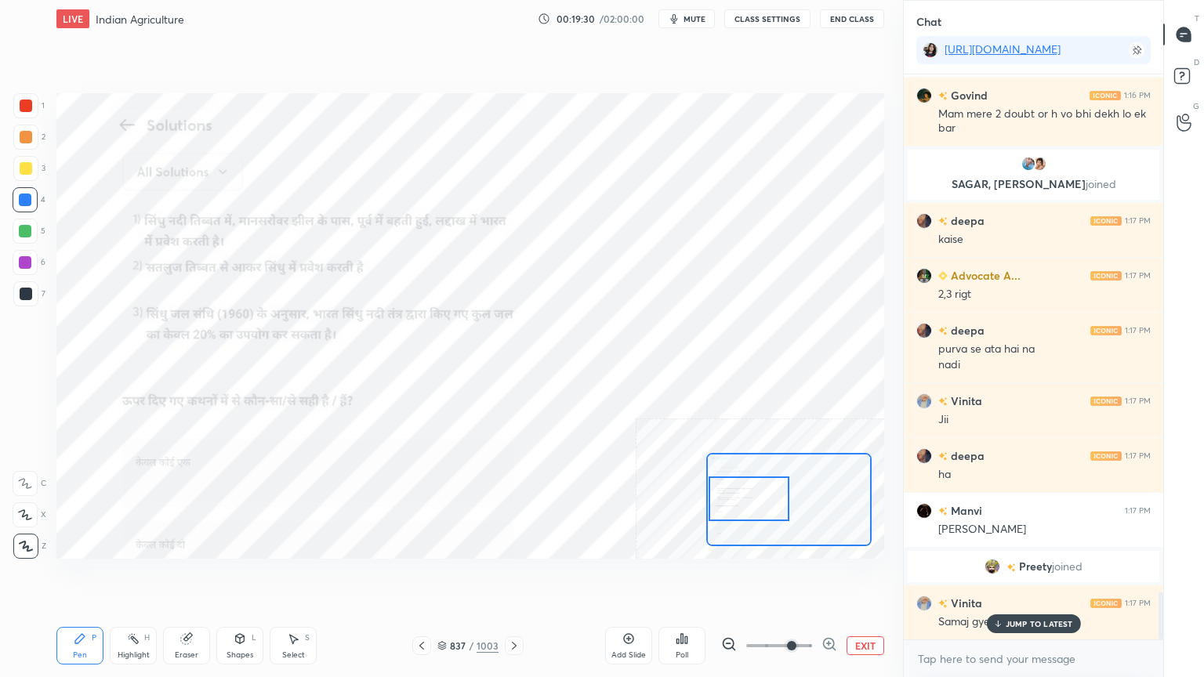
scroll to position [6293, 0]
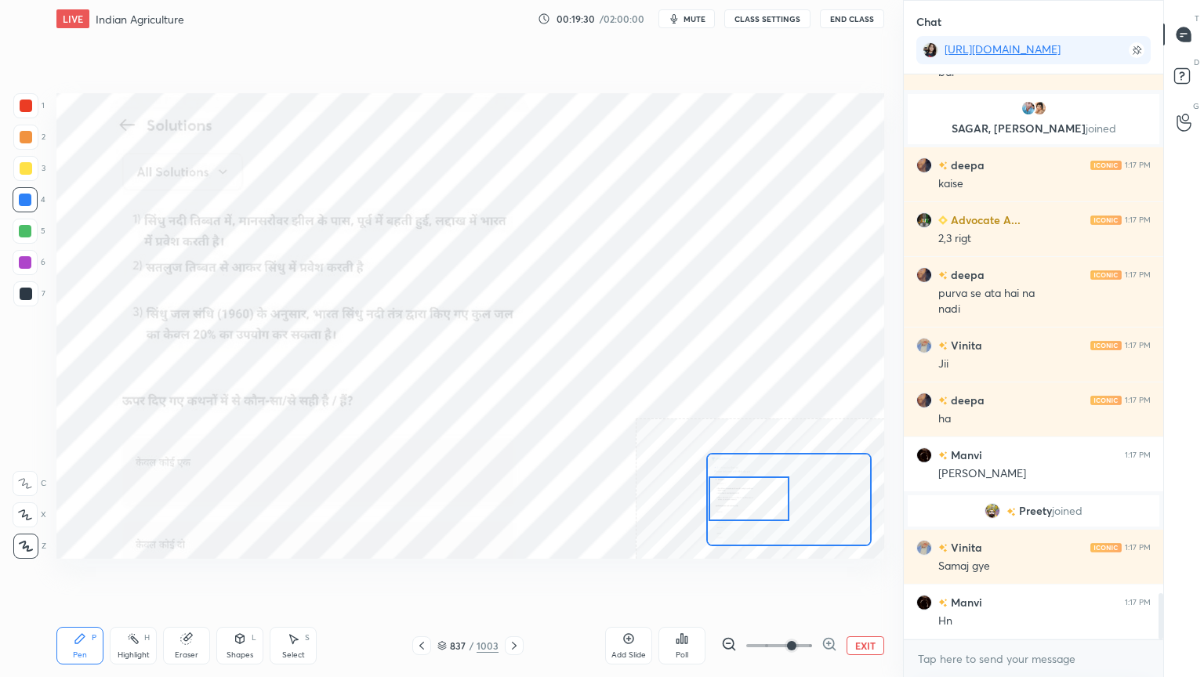
click at [965, 577] on div "x" at bounding box center [1032, 658] width 259 height 37
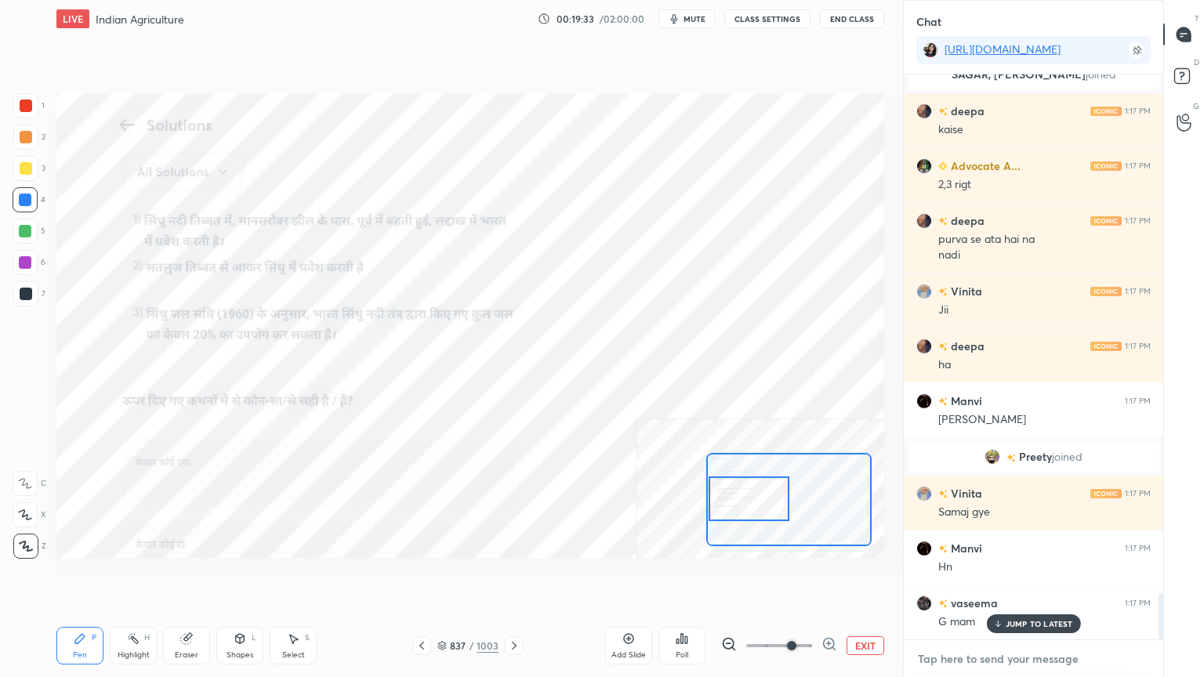
scroll to position [6402, 0]
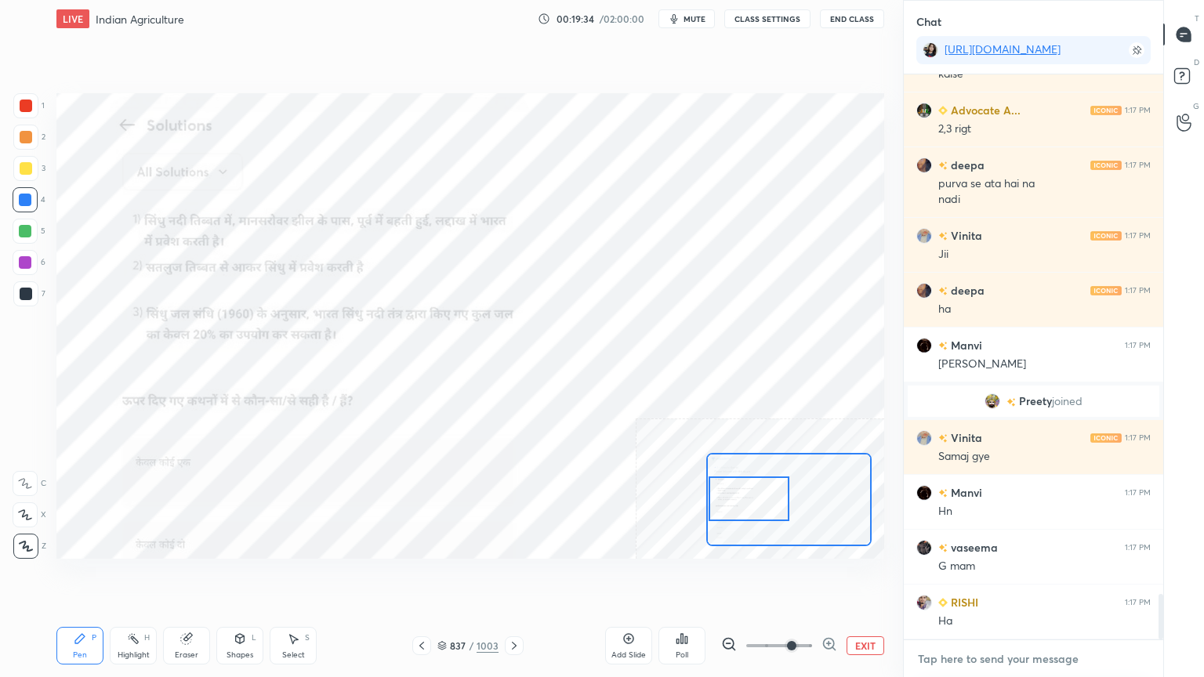
click at [982, 577] on textarea at bounding box center [1033, 658] width 234 height 25
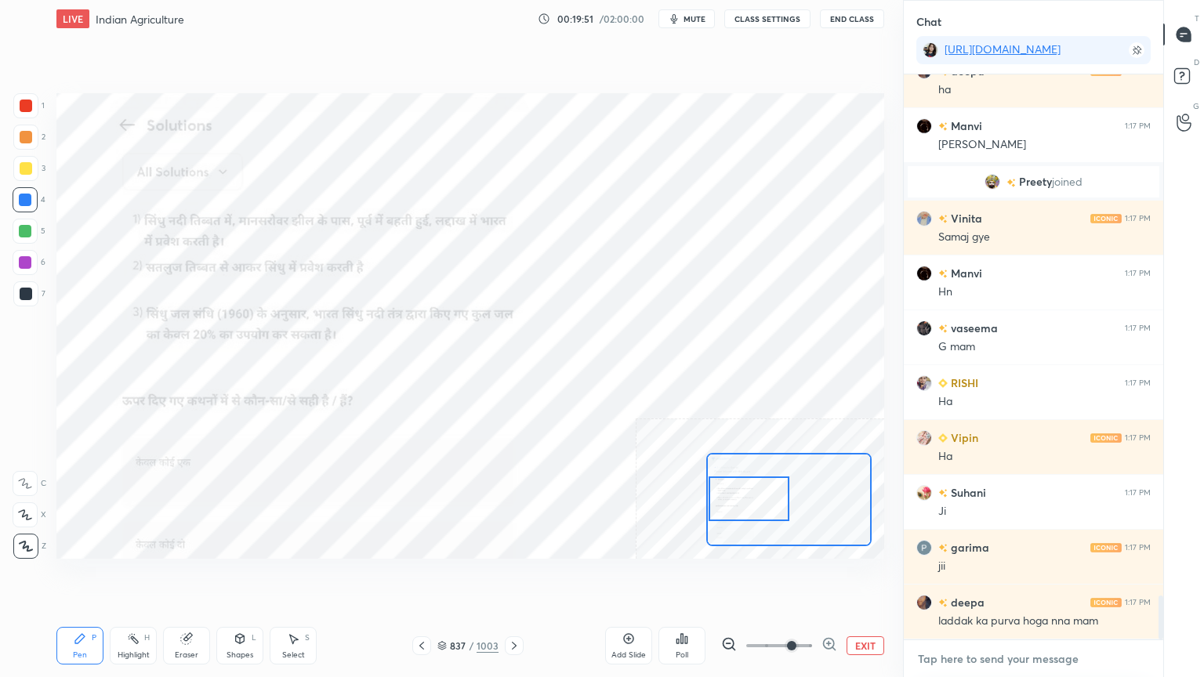
scroll to position [6691, 0]
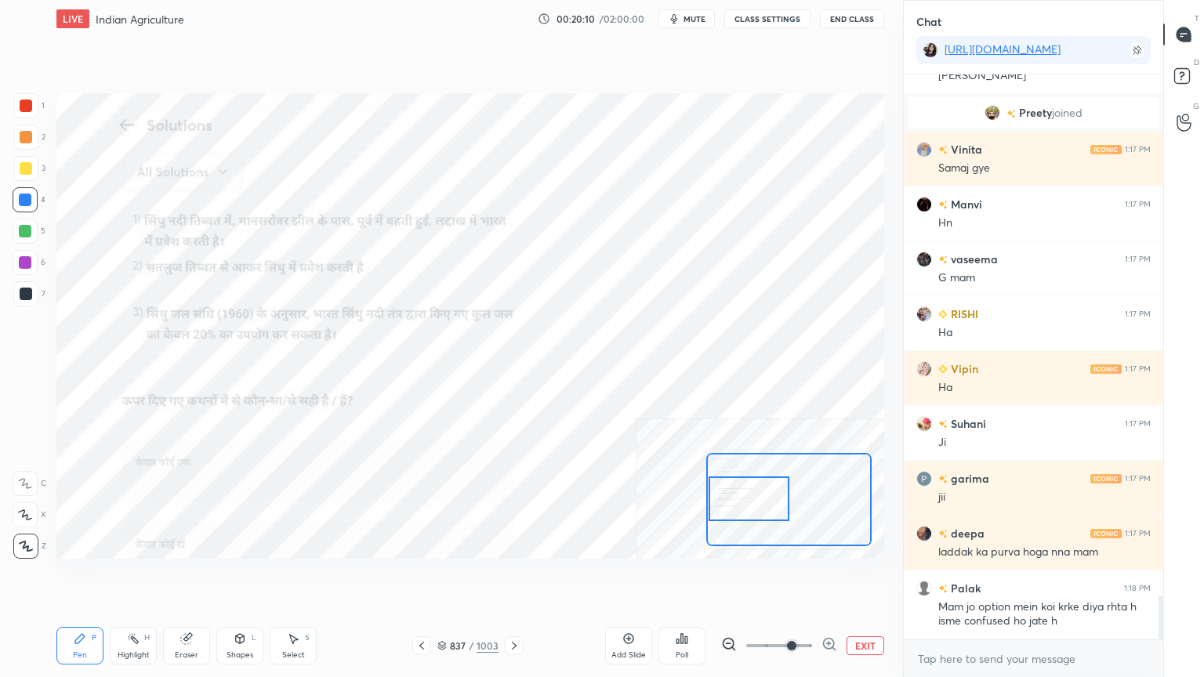
click at [194, 577] on div "Eraser" at bounding box center [187, 655] width 24 height 8
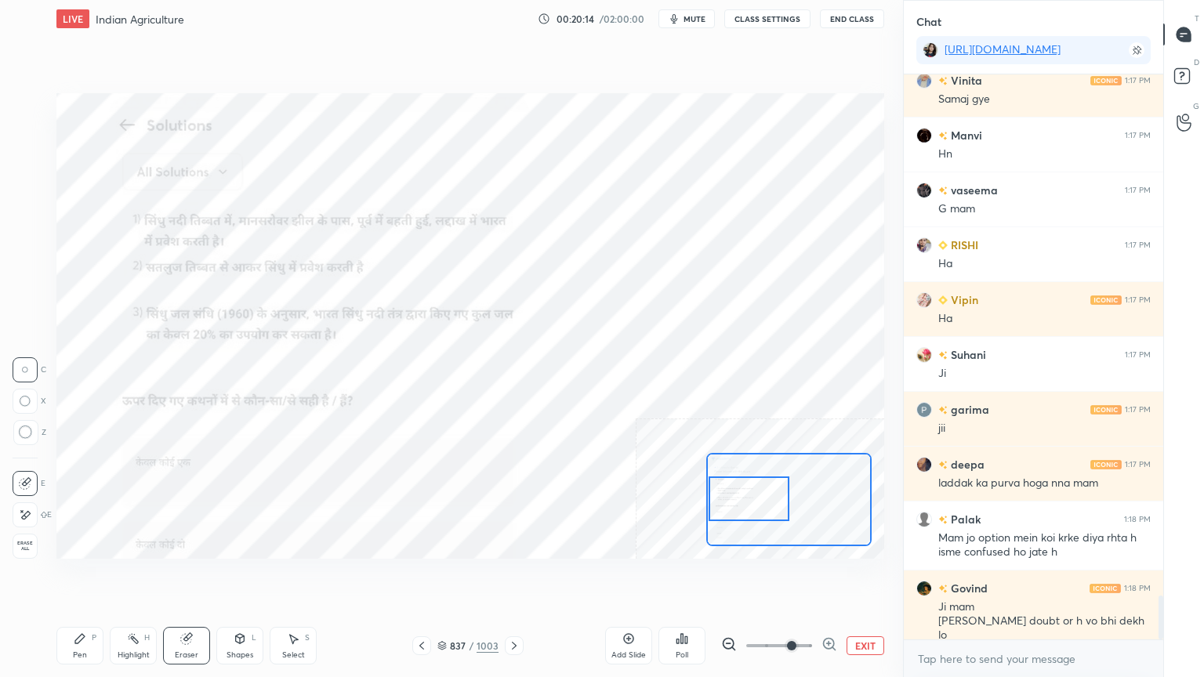
click at [18, 538] on div "Erase all" at bounding box center [25, 546] width 25 height 25
click at [873, 577] on div "Add Slide Poll EXIT" at bounding box center [744, 646] width 279 height 88
click at [867, 577] on button "EXIT" at bounding box center [865, 645] width 38 height 19
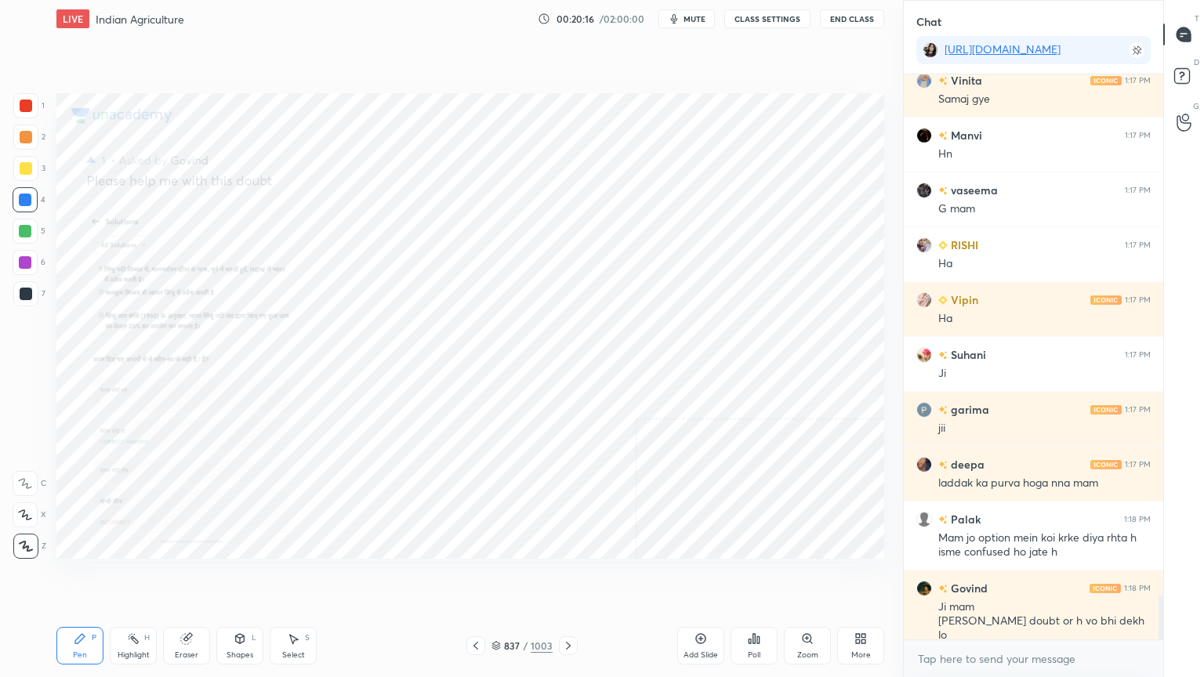
scroll to position [6814, 0]
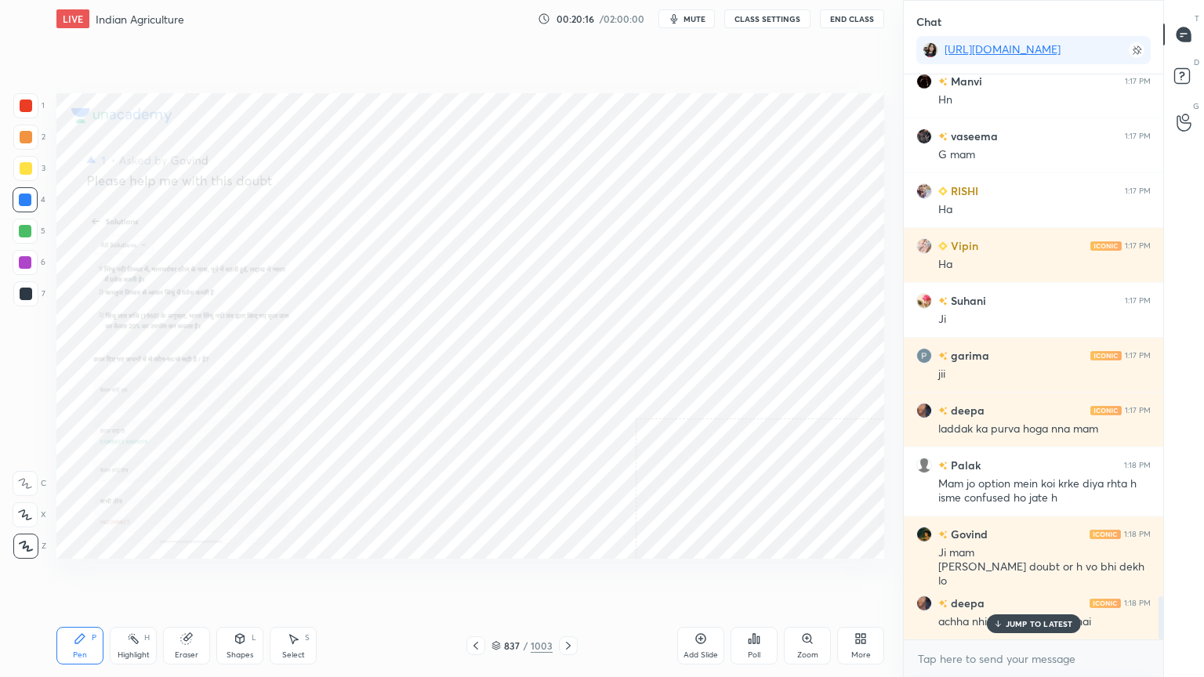
click at [185, 577] on div "Eraser" at bounding box center [186, 646] width 47 height 38
click at [19, 545] on span "Erase all" at bounding box center [25, 546] width 24 height 11
click at [1185, 80] on rect at bounding box center [1181, 76] width 15 height 15
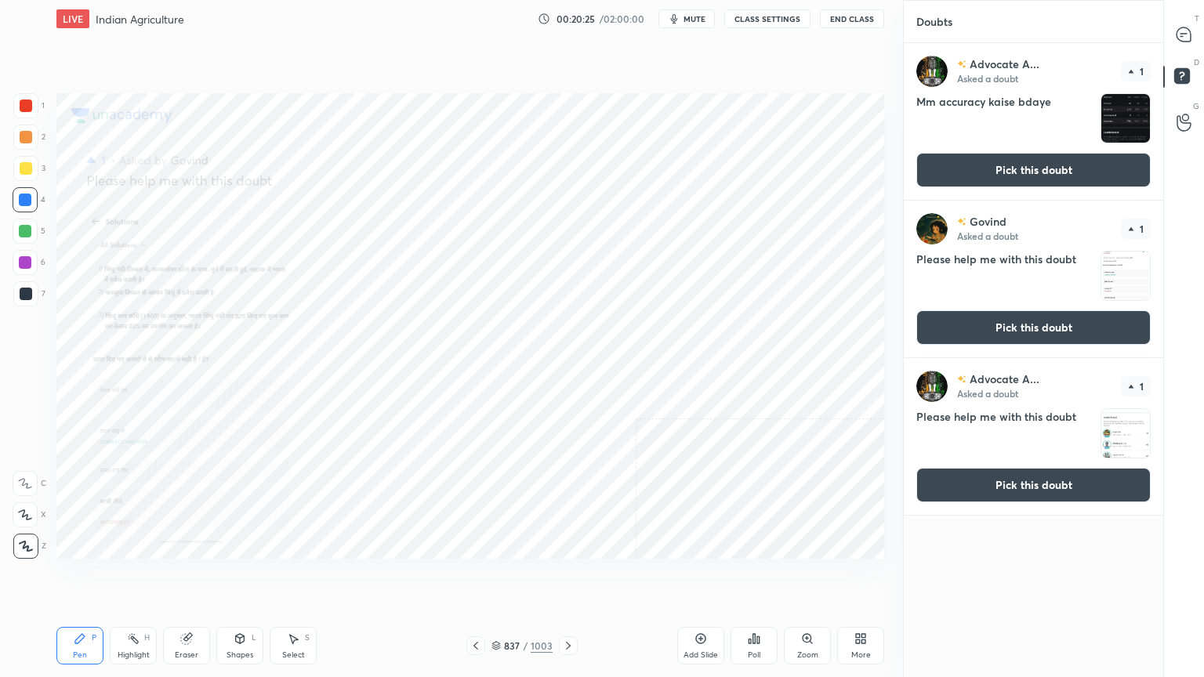
scroll to position [629, 255]
drag, startPoint x: 1047, startPoint y: 163, endPoint x: 1075, endPoint y: 158, distance: 28.6
click at [1046, 163] on button "Pick this doubt" at bounding box center [1033, 170] width 234 height 34
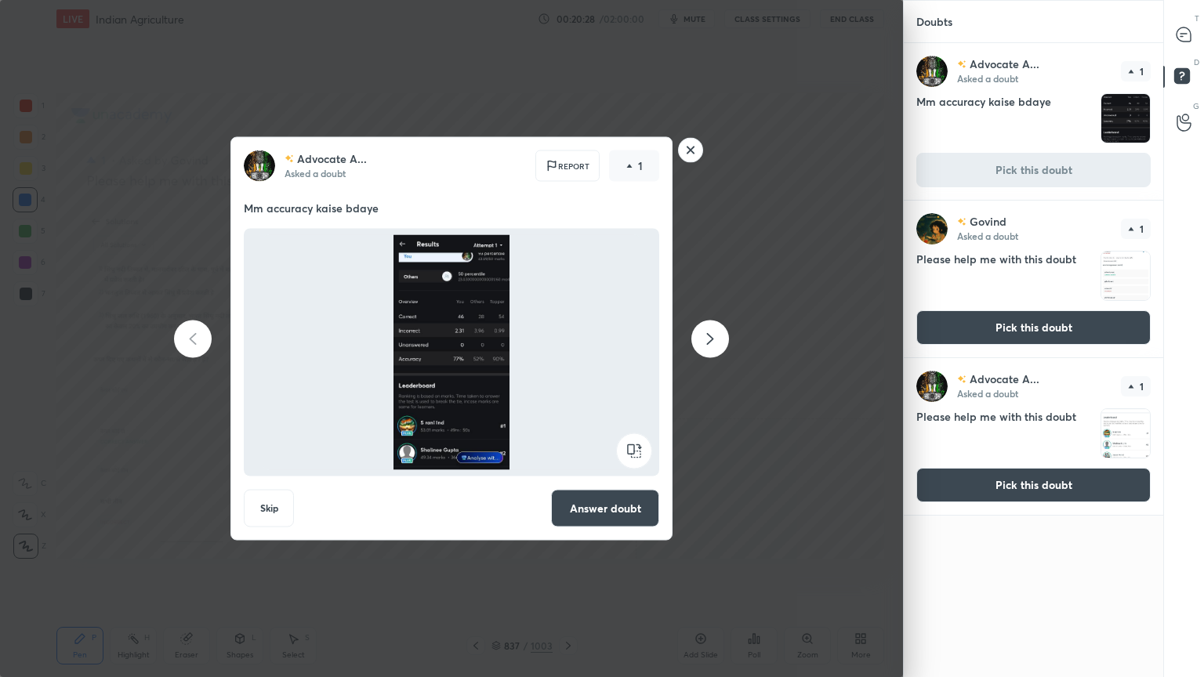
click at [715, 348] on div at bounding box center [710, 339] width 38 height 38
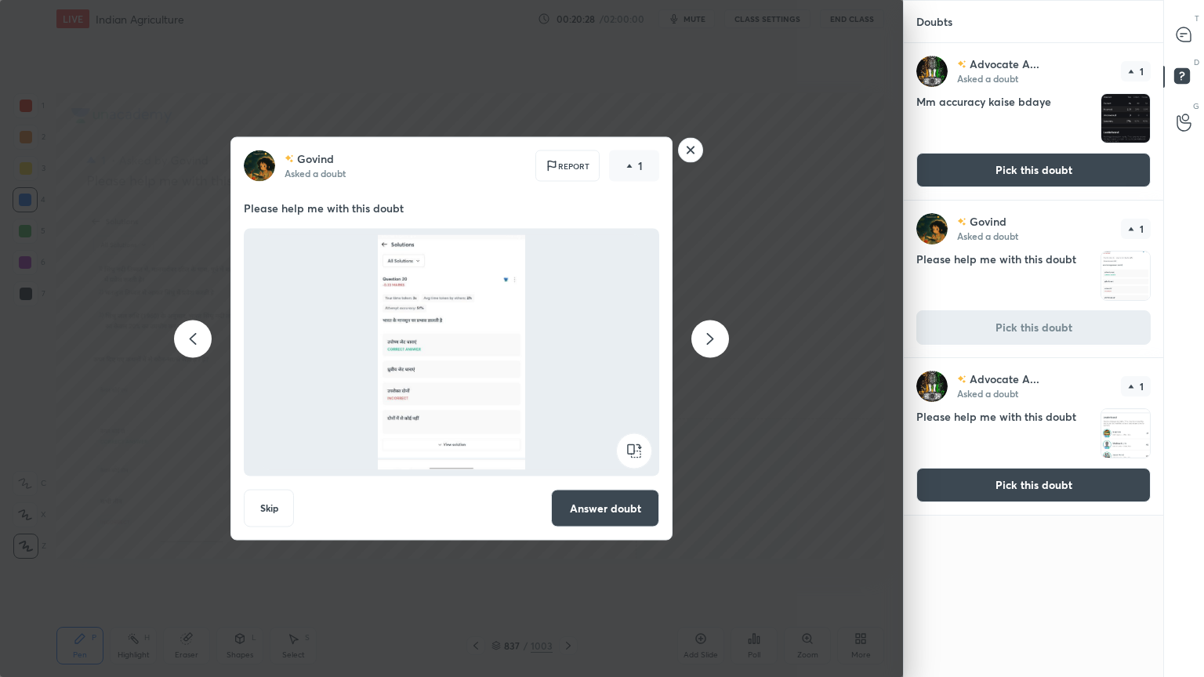
drag, startPoint x: 625, startPoint y: 487, endPoint x: 639, endPoint y: 471, distance: 21.2
click at [625, 487] on div "[PERSON_NAME] Asked a doubt Report 1 Please help me with this doubt Skip Answer…" at bounding box center [451, 339] width 442 height 404
click at [599, 505] on button "Answer doubt" at bounding box center [605, 509] width 108 height 38
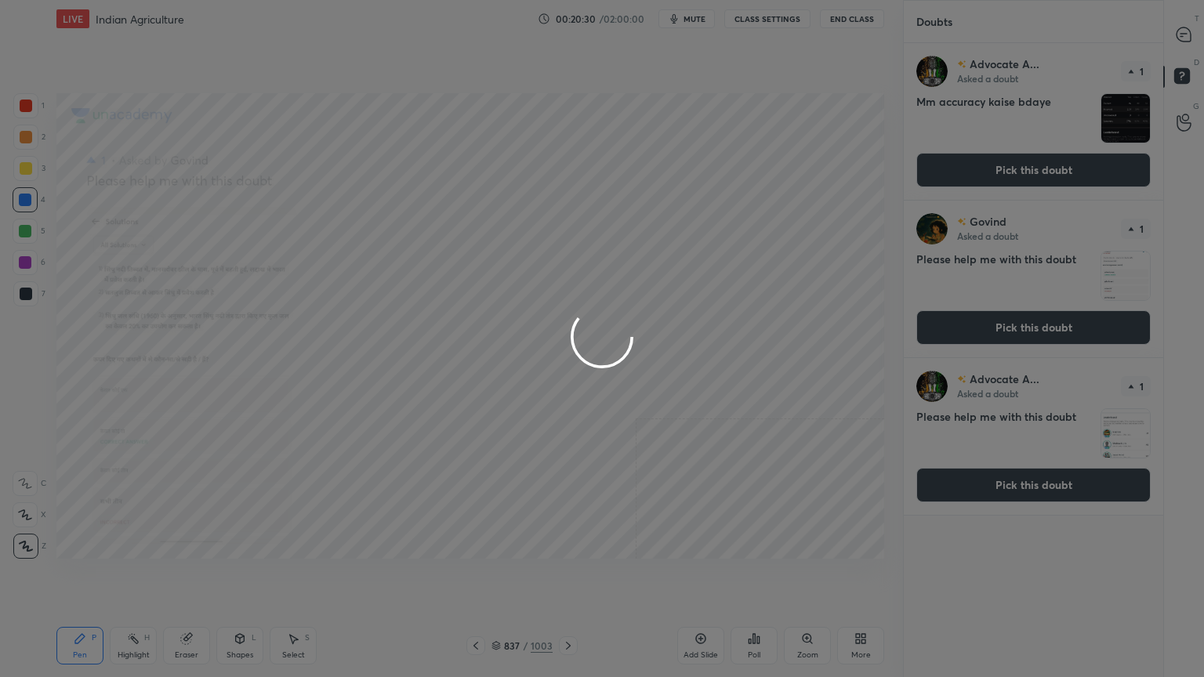
click at [1189, 37] on div at bounding box center [602, 338] width 1204 height 677
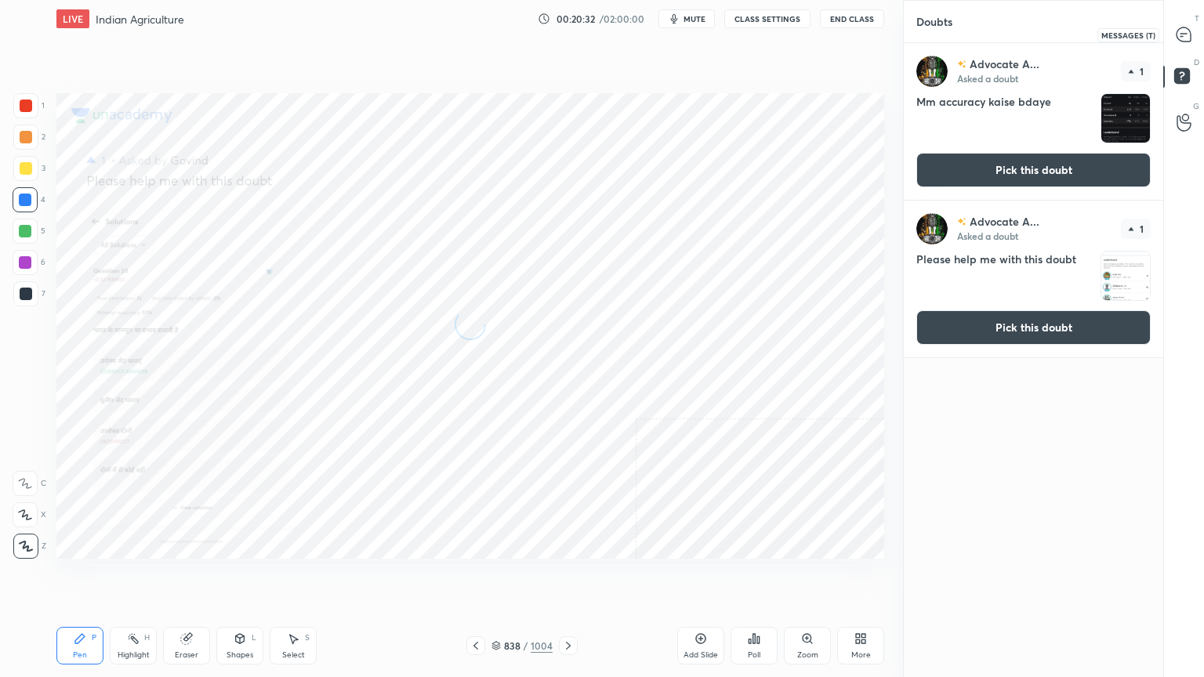
click at [1183, 35] on icon at bounding box center [1183, 34] width 14 height 14
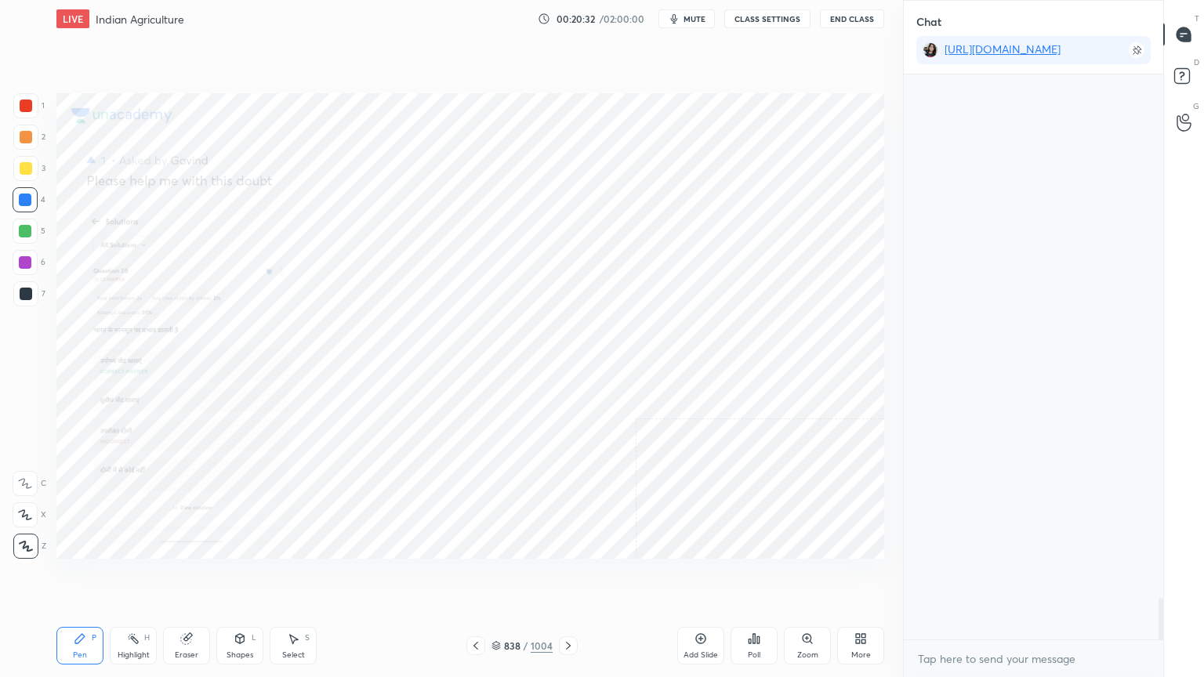
scroll to position [560, 255]
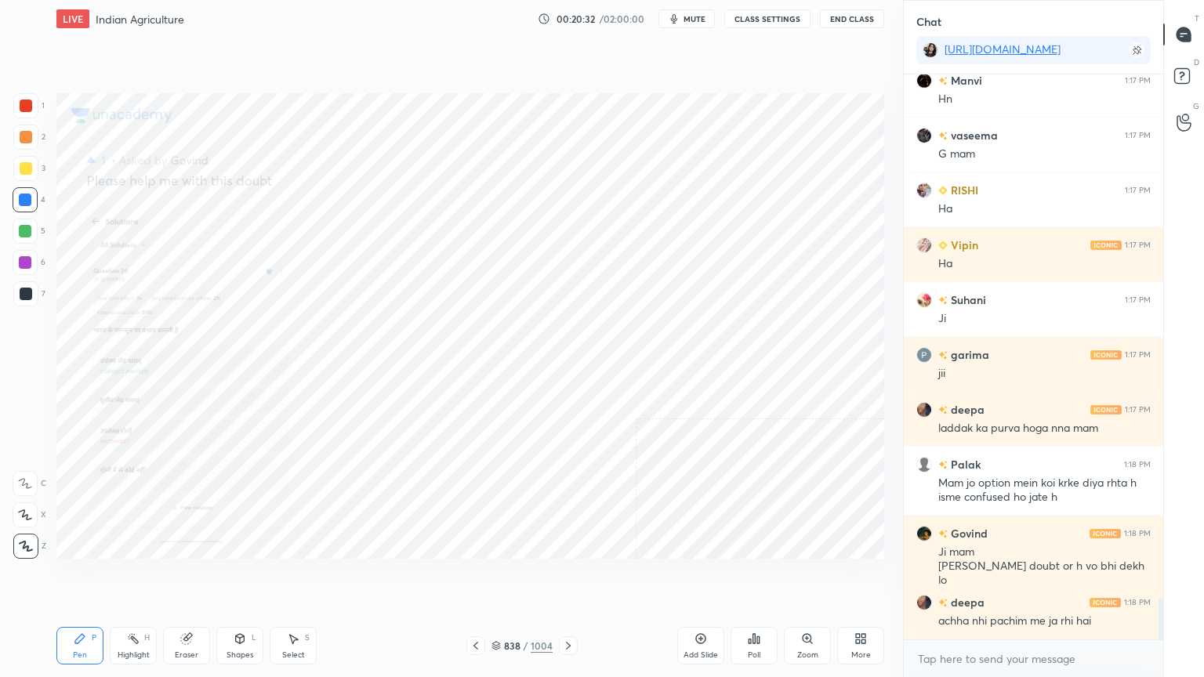
drag, startPoint x: 999, startPoint y: 672, endPoint x: 959, endPoint y: 646, distance: 48.0
click at [1000, 577] on div "x" at bounding box center [1032, 658] width 259 height 37
click at [815, 577] on div "Zoom" at bounding box center [807, 646] width 47 height 38
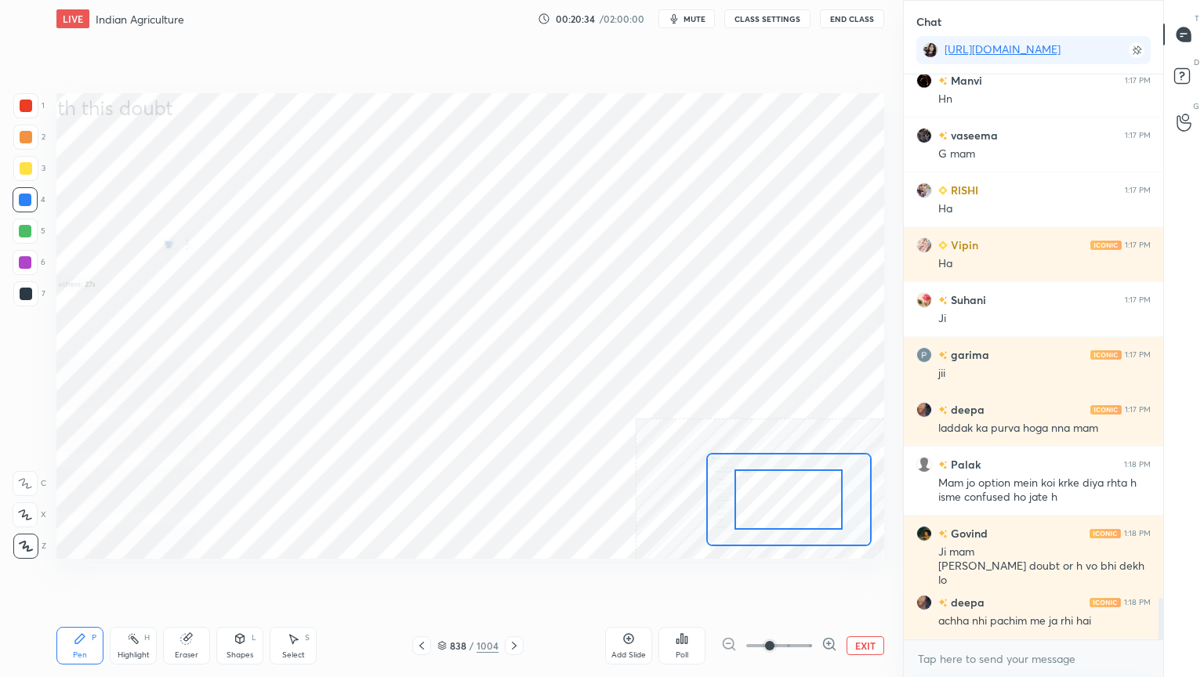
click at [830, 577] on icon at bounding box center [829, 644] width 16 height 16
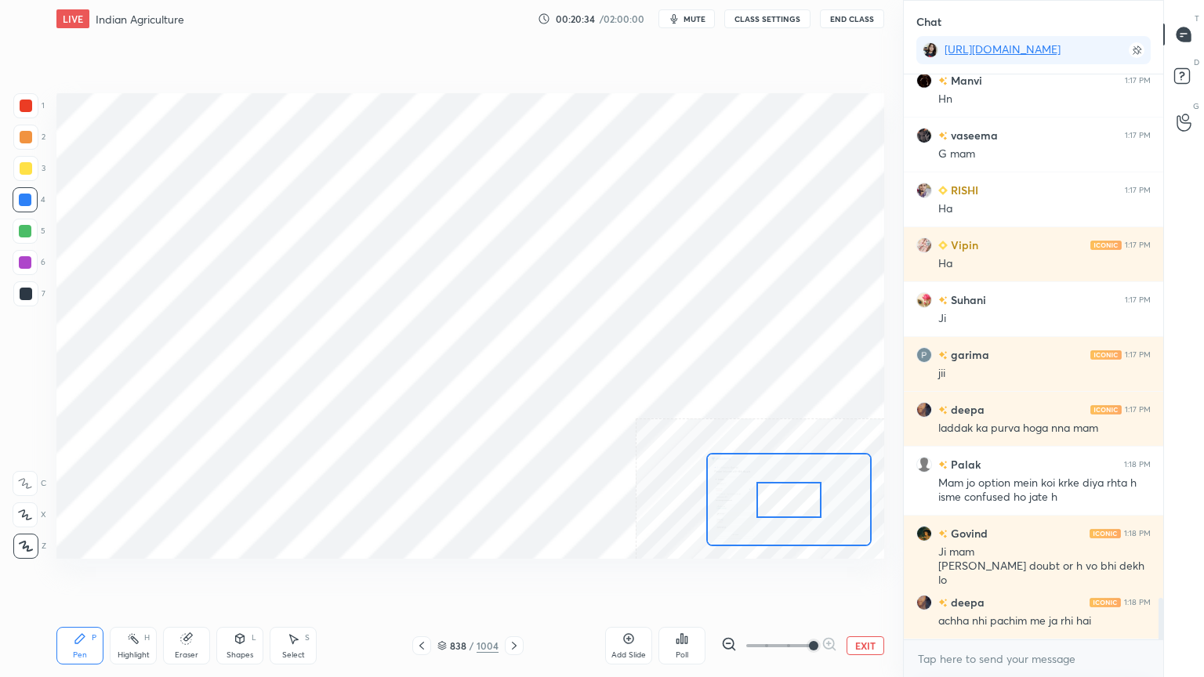
drag, startPoint x: 830, startPoint y: 643, endPoint x: 831, endPoint y: 600, distance: 42.3
click at [829, 577] on div at bounding box center [779, 645] width 116 height 19
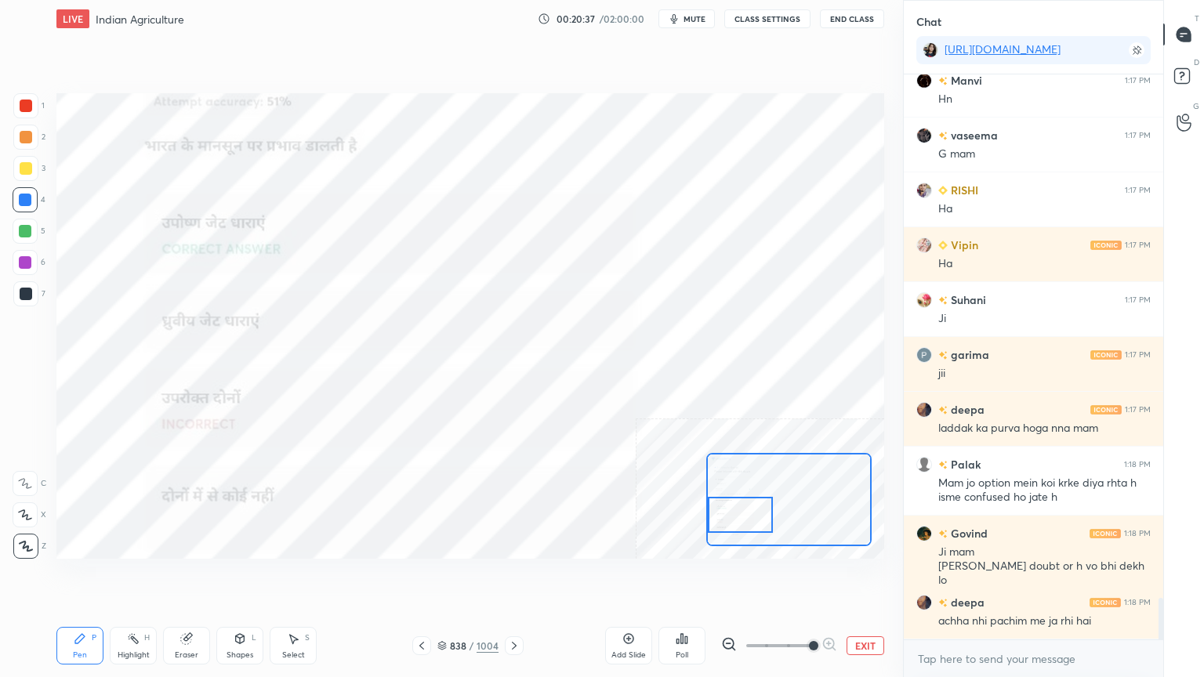
drag, startPoint x: 775, startPoint y: 503, endPoint x: 757, endPoint y: 505, distance: 18.2
click at [743, 515] on div at bounding box center [740, 515] width 65 height 36
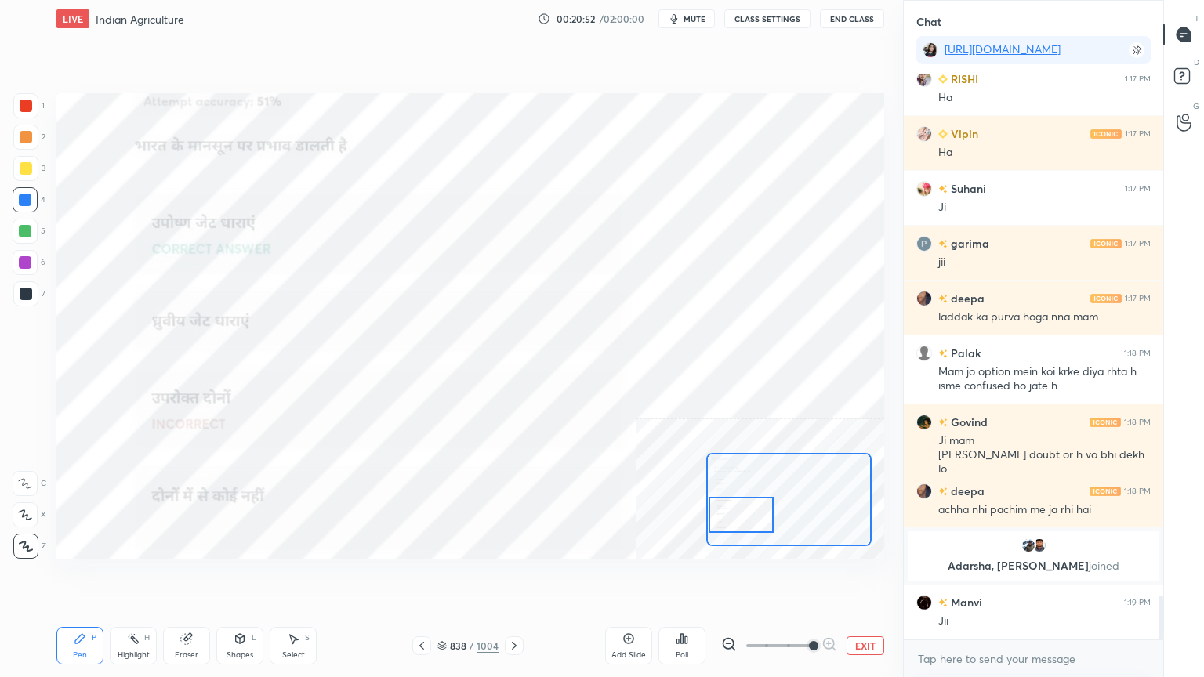
scroll to position [6785, 0]
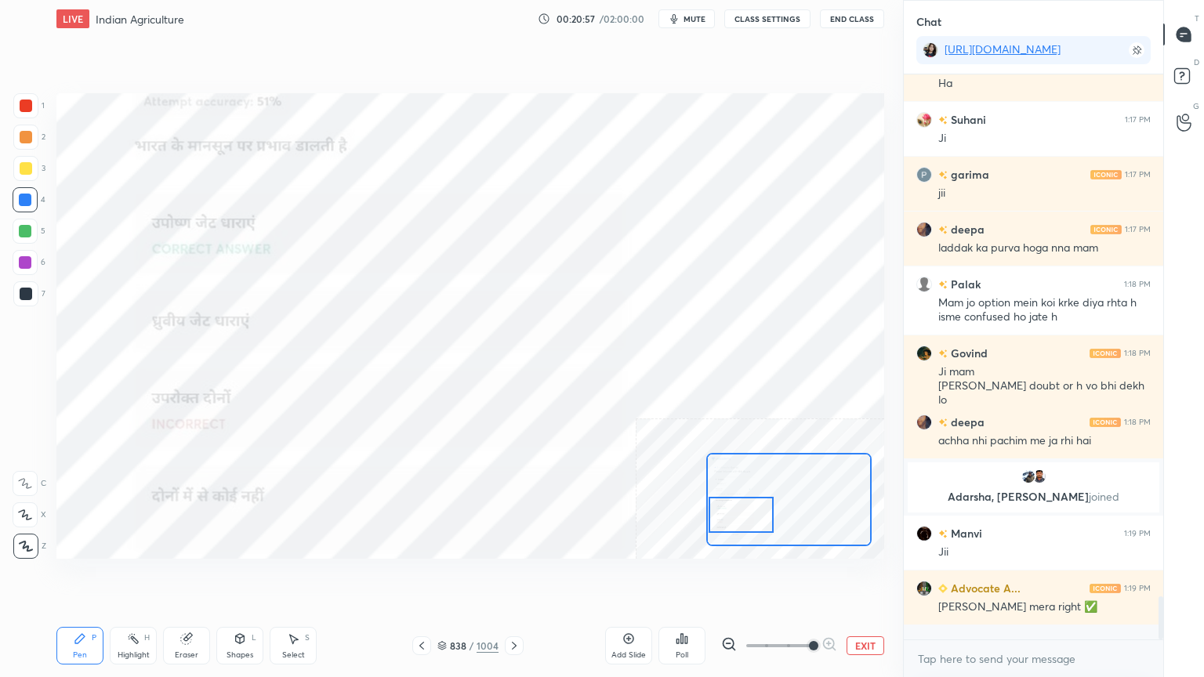
click at [878, 577] on button "EXIT" at bounding box center [865, 645] width 38 height 19
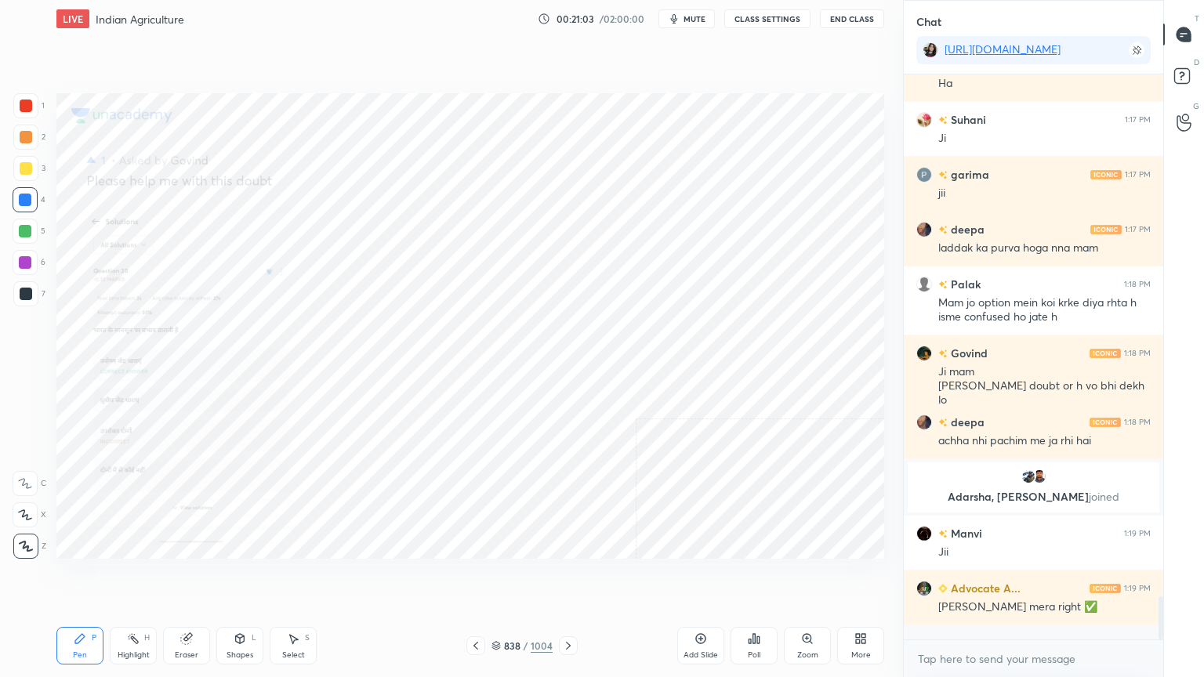
scroll to position [6839, 0]
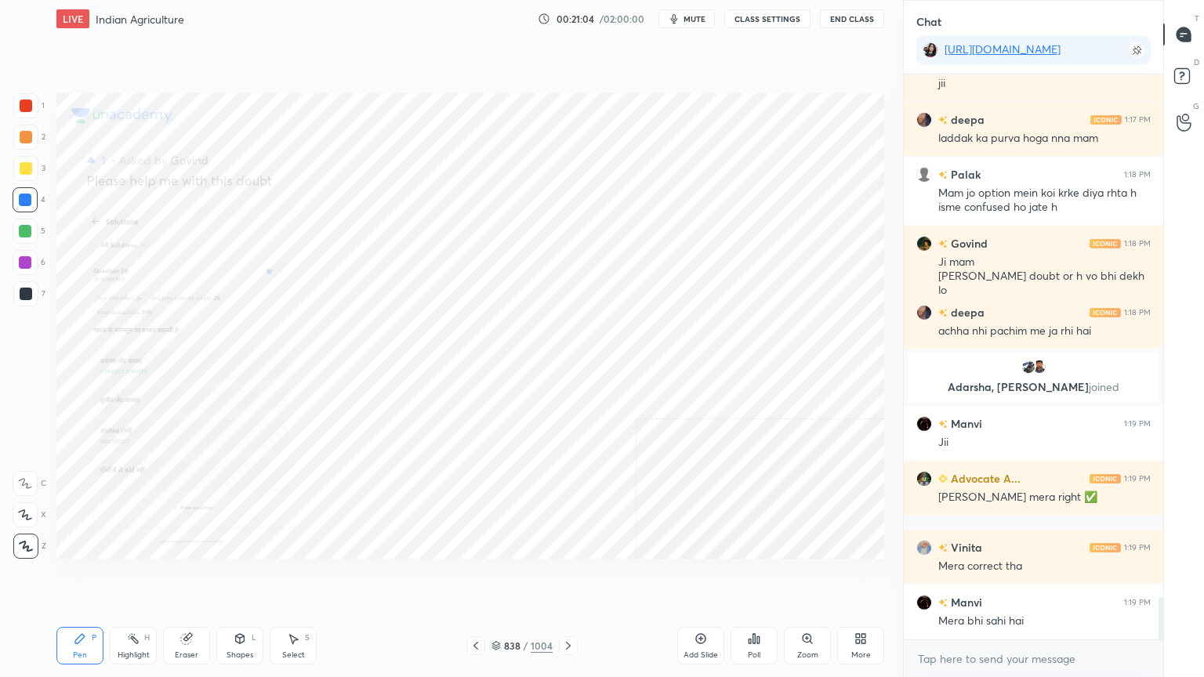
click at [1012, 577] on div "x" at bounding box center [1032, 658] width 259 height 37
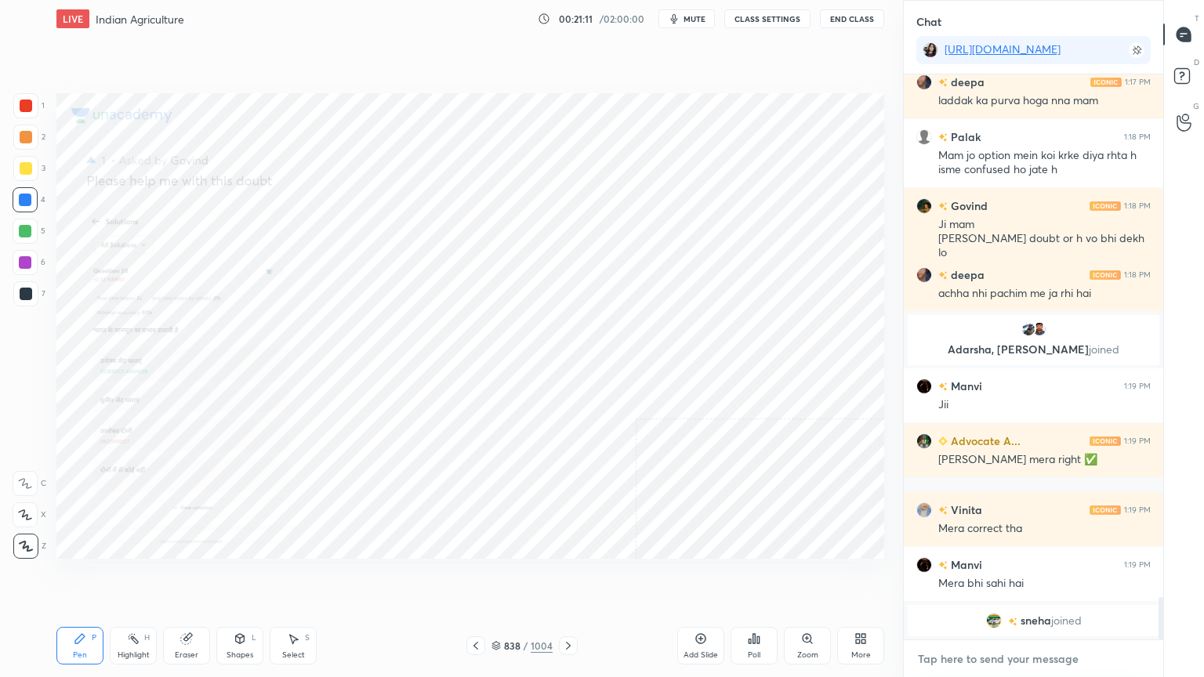
scroll to position [6832, 0]
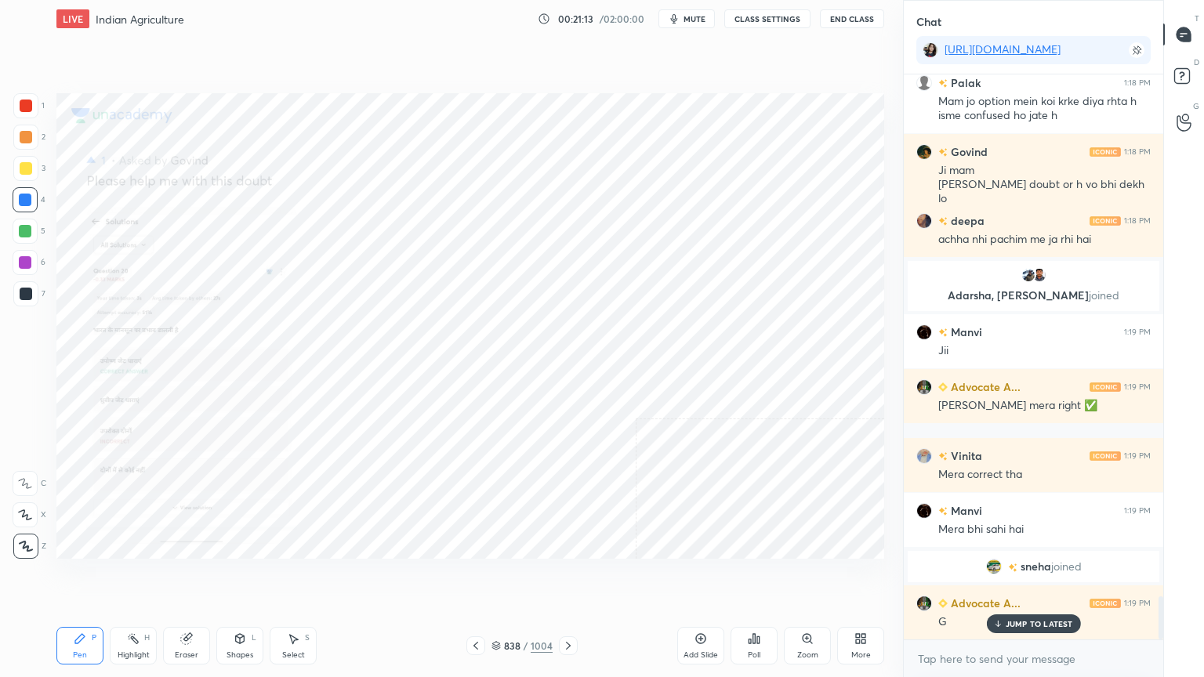
drag, startPoint x: 186, startPoint y: 659, endPoint x: 197, endPoint y: 647, distance: 16.6
click at [190, 577] on div "Eraser" at bounding box center [187, 655] width 24 height 8
drag, startPoint x: 197, startPoint y: 647, endPoint x: 186, endPoint y: 645, distance: 12.0
click at [196, 577] on div "Eraser" at bounding box center [186, 646] width 47 height 38
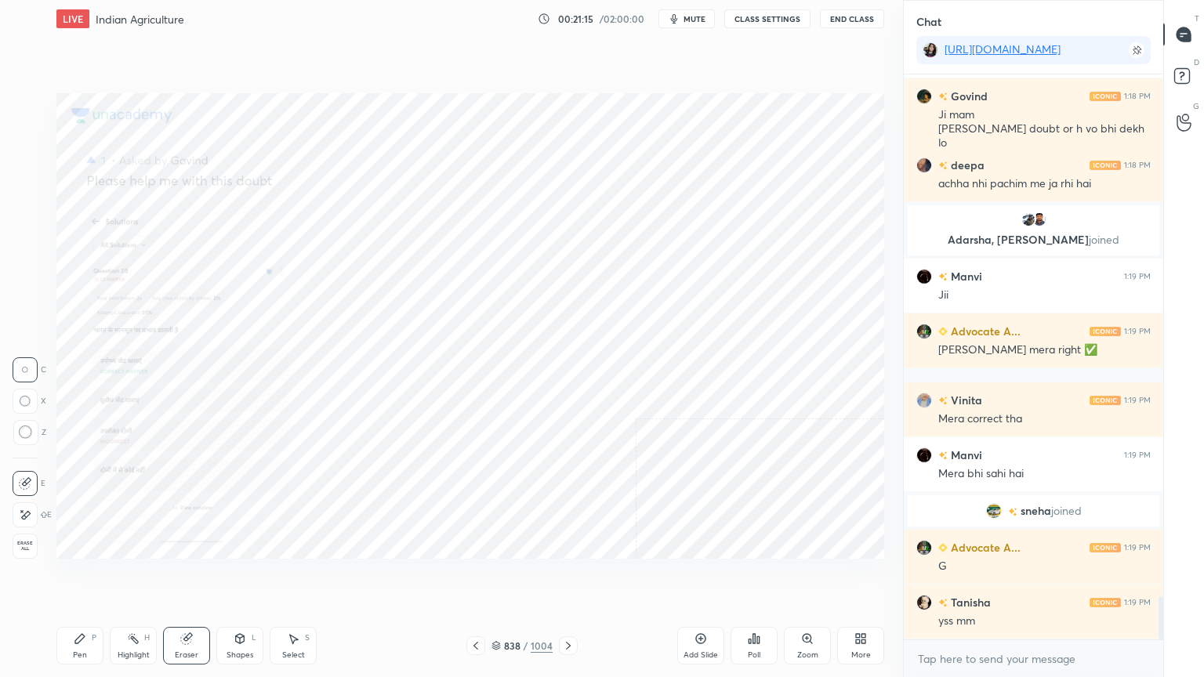
click at [28, 545] on span "Erase all" at bounding box center [25, 546] width 24 height 11
click at [26, 543] on div "1 2 3 4 5 6 7 C X Z C X Z E E Erase all H H" at bounding box center [25, 325] width 50 height 465
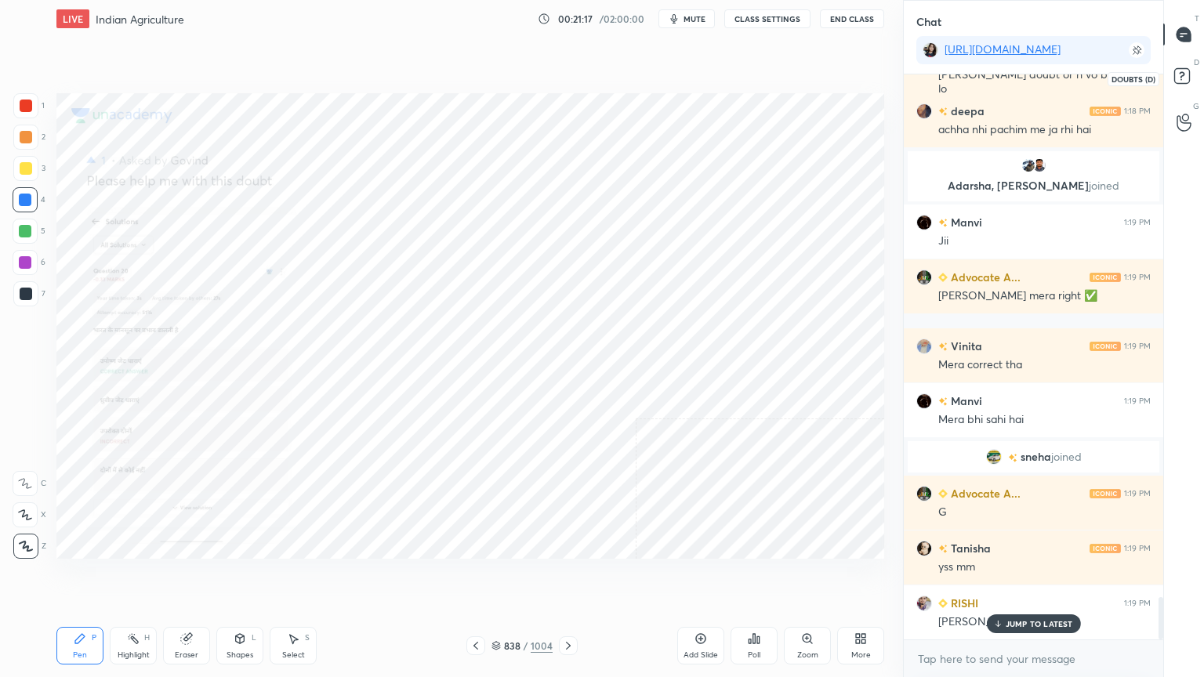
drag, startPoint x: 1185, startPoint y: 76, endPoint x: 1113, endPoint y: 127, distance: 87.6
click at [1184, 78] on rect at bounding box center [1181, 76] width 15 height 15
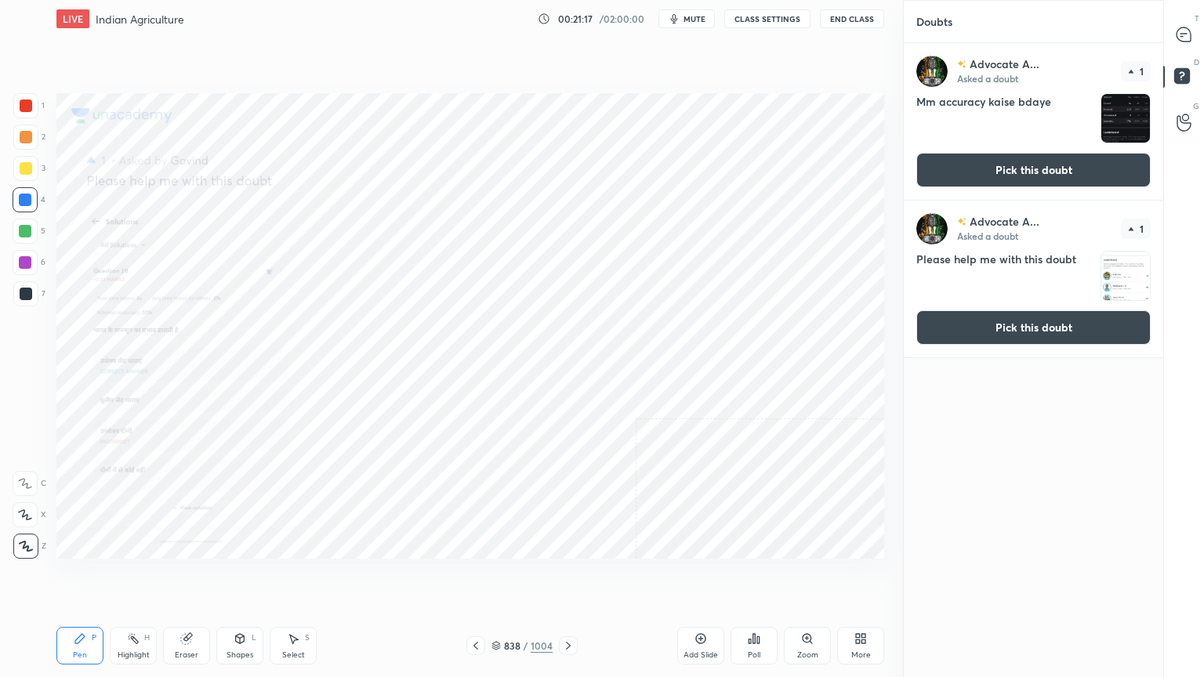
click at [1069, 168] on button "Pick this doubt" at bounding box center [1033, 170] width 234 height 34
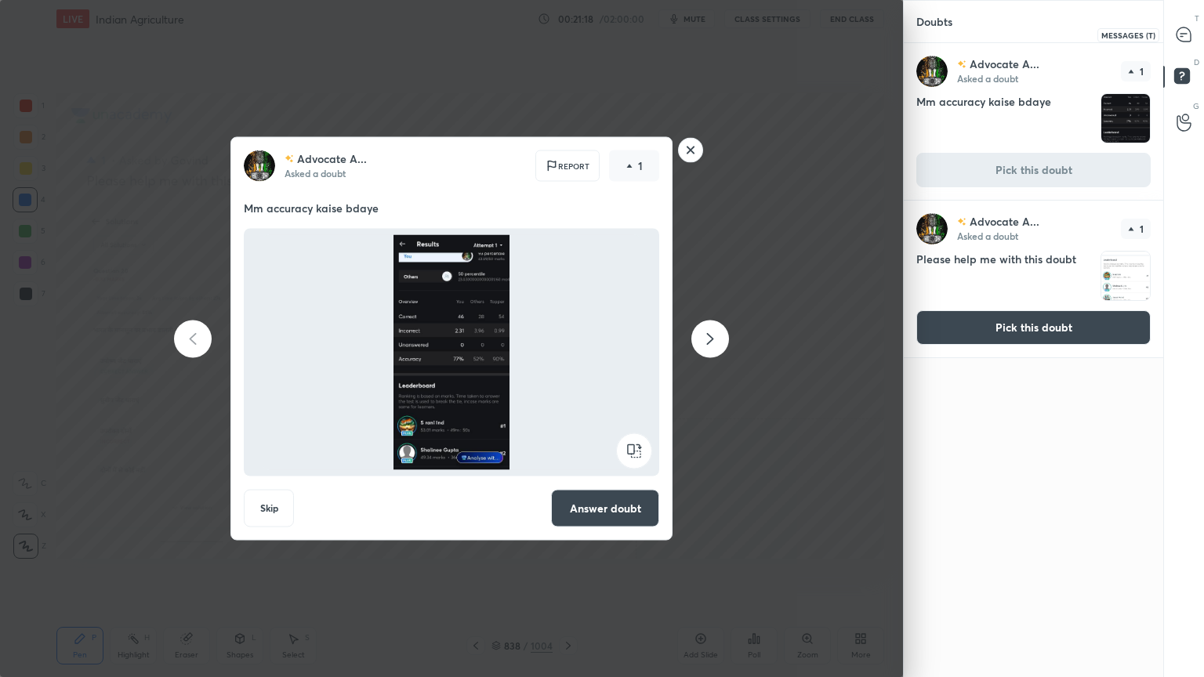
click at [1186, 46] on div at bounding box center [1183, 34] width 31 height 28
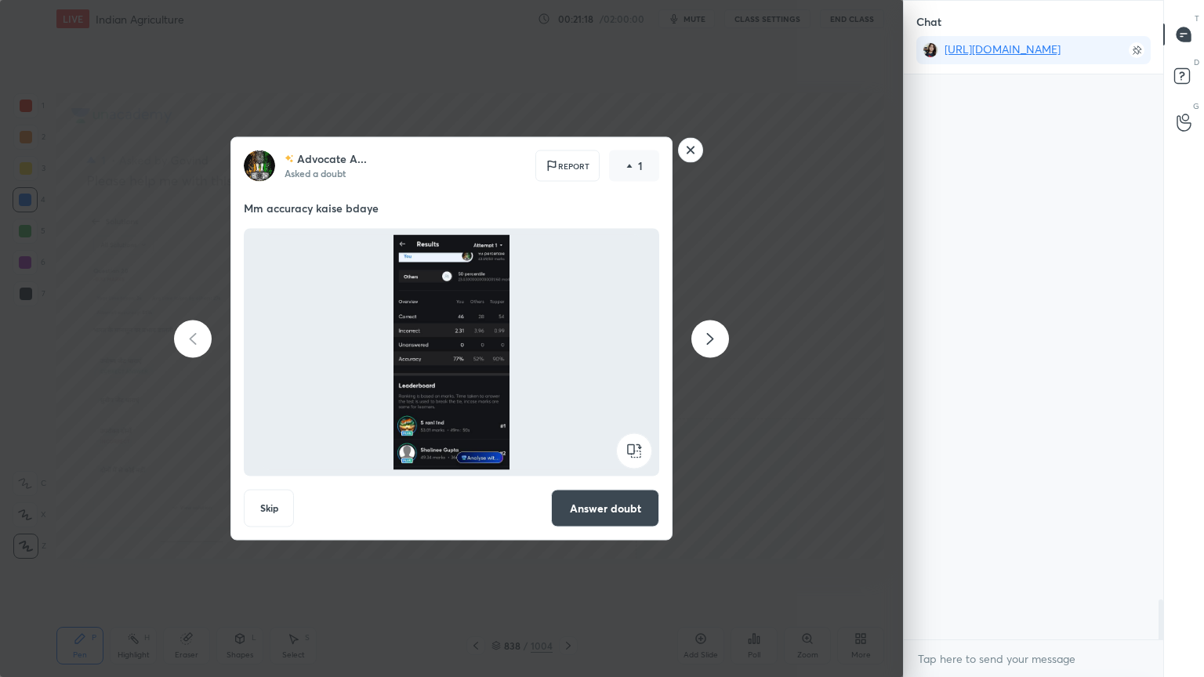
scroll to position [560, 255]
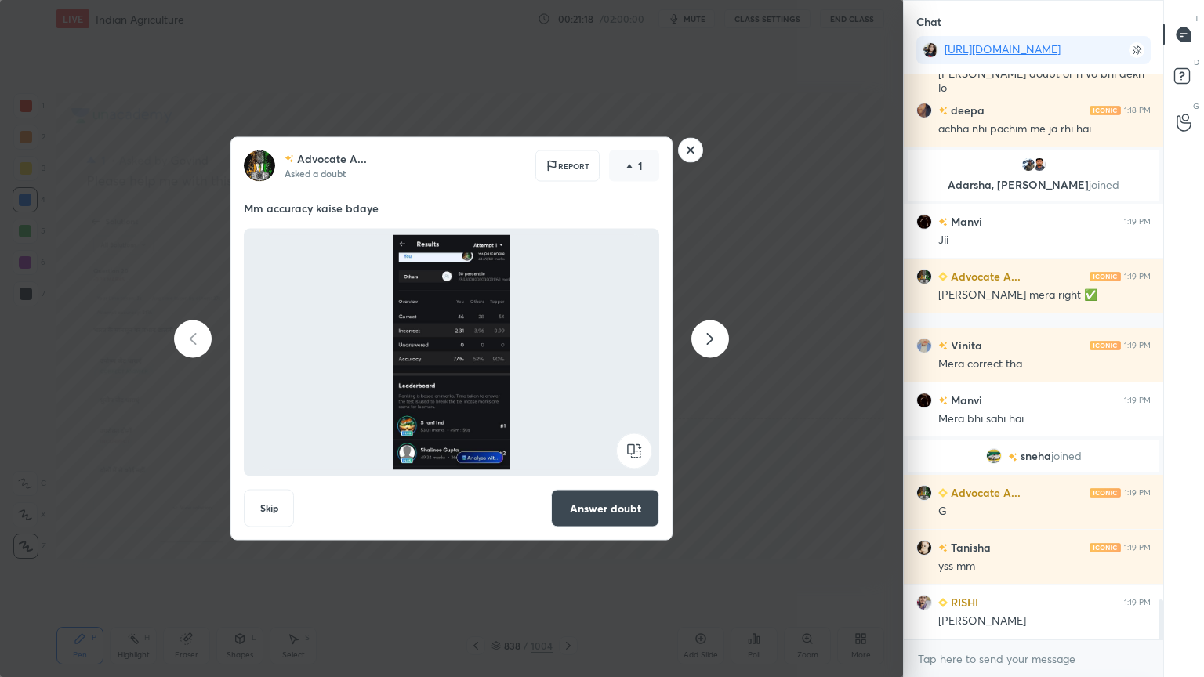
click at [715, 337] on icon at bounding box center [709, 338] width 19 height 19
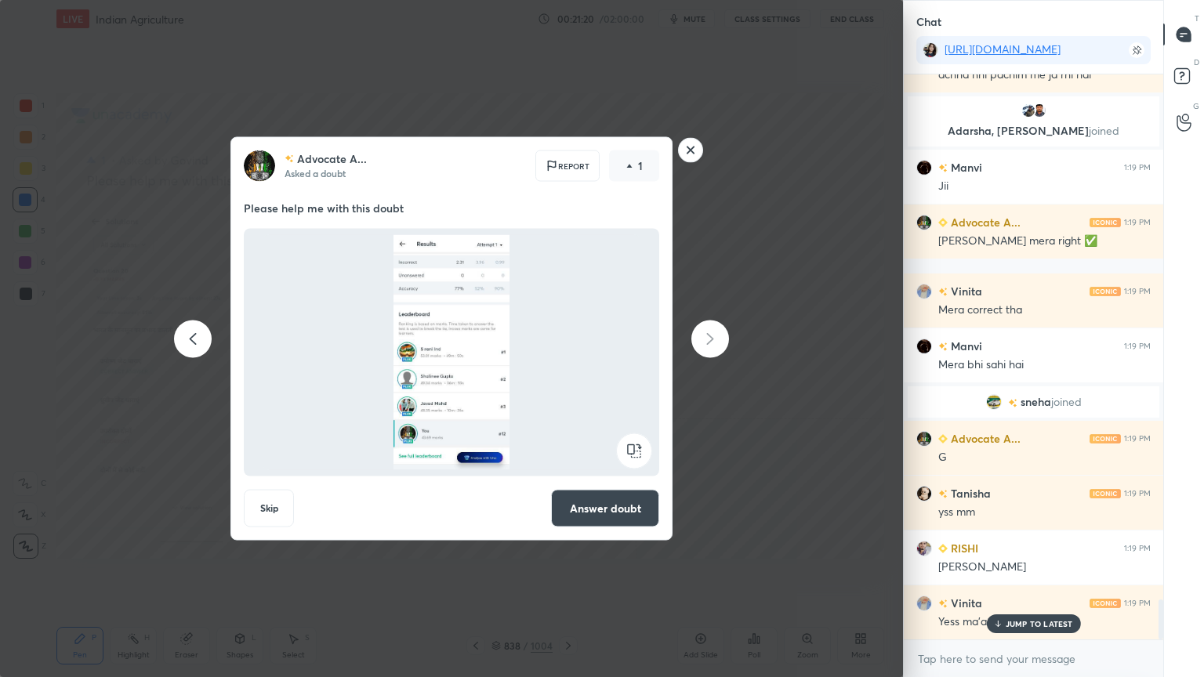
scroll to position [7471, 0]
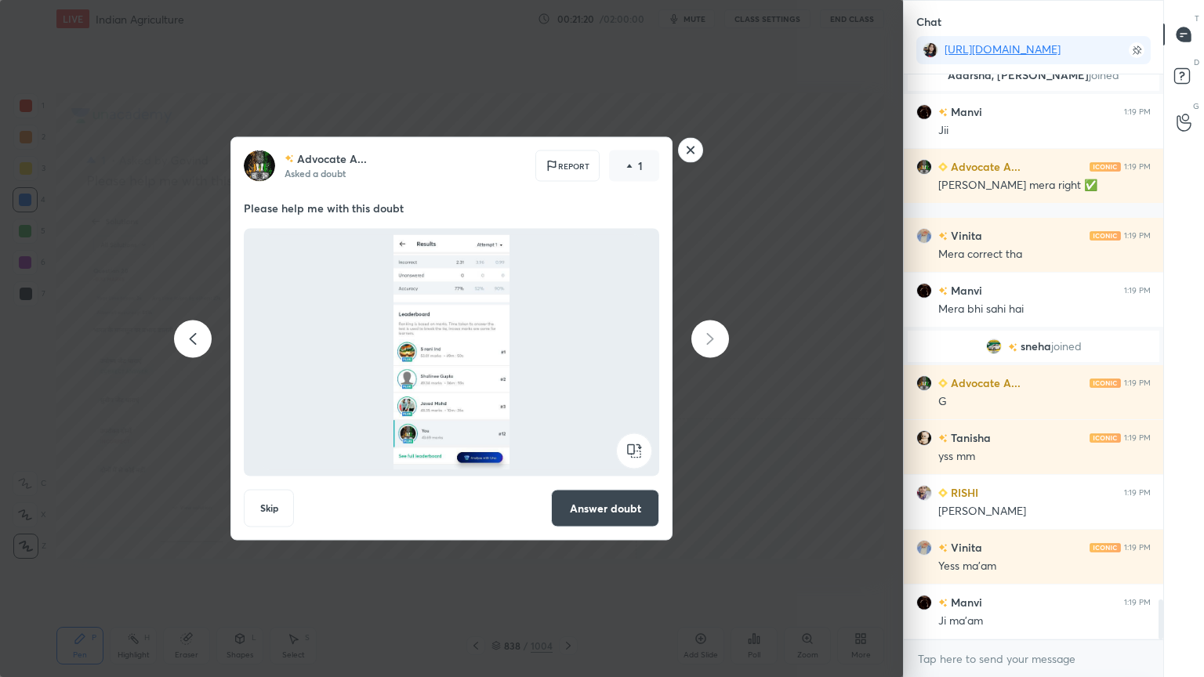
click at [615, 502] on button "Answer doubt" at bounding box center [605, 509] width 108 height 38
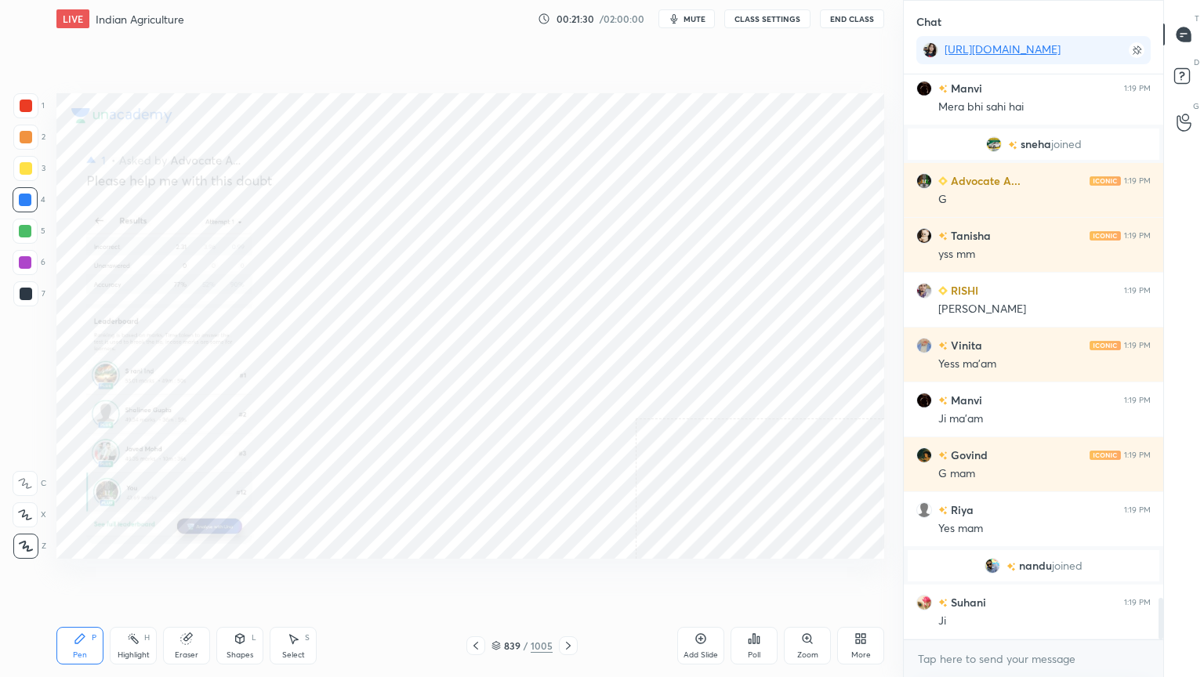
scroll to position [7177, 0]
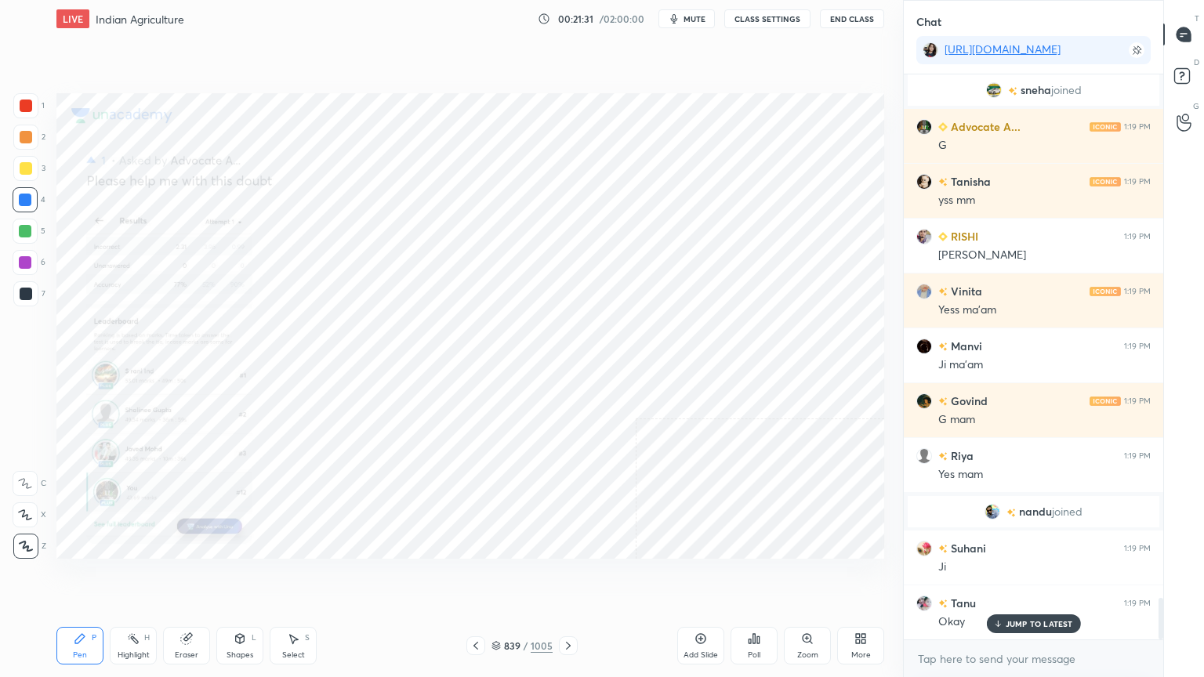
drag, startPoint x: 465, startPoint y: 617, endPoint x: 475, endPoint y: 644, distance: 29.3
click at [473, 577] on div "Pen P Highlight H Eraser Shapes L Select S 839 / 1005 Add Slide Poll Zoom More" at bounding box center [469, 645] width 827 height 63
click at [474, 577] on icon at bounding box center [475, 645] width 13 height 13
click at [477, 577] on div at bounding box center [475, 645] width 19 height 19
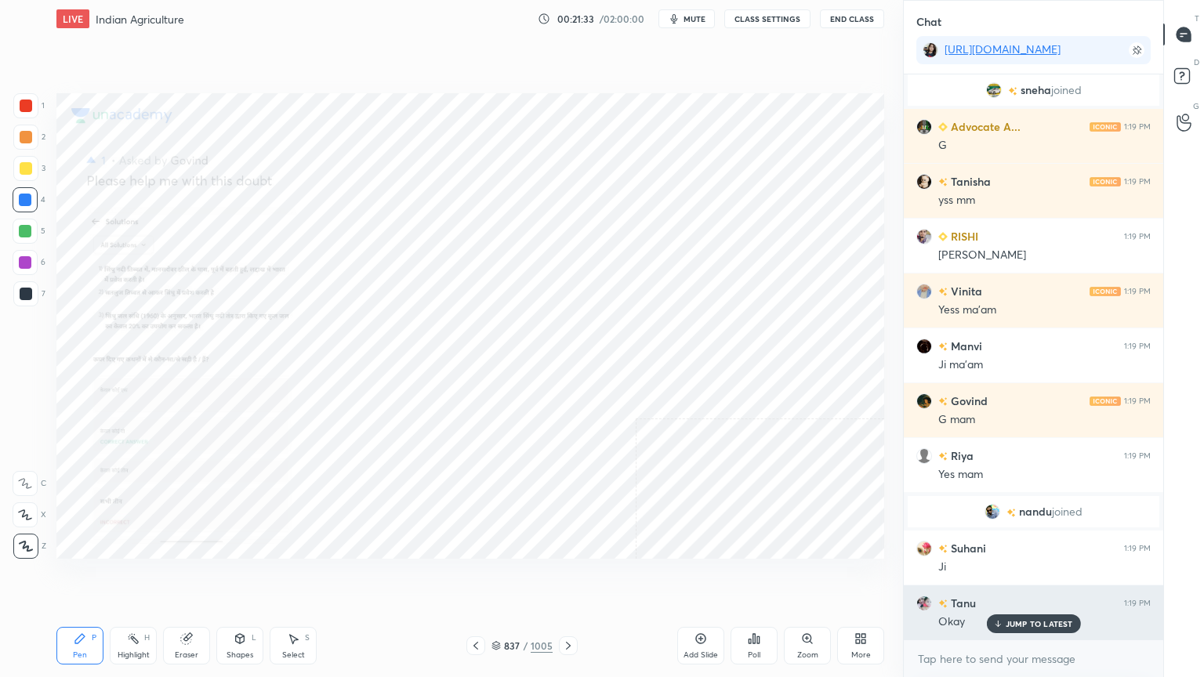
click at [1037, 577] on p "JUMP TO LATEST" at bounding box center [1038, 623] width 67 height 9
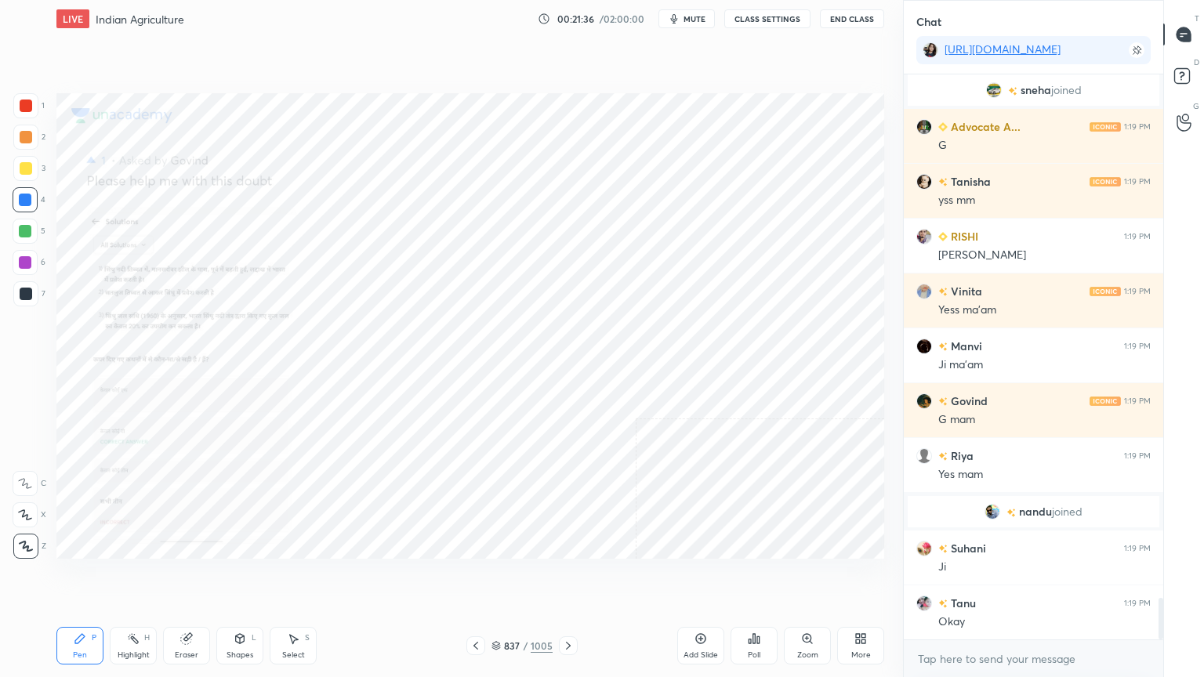
click at [474, 577] on div "LIVE Indian Agriculture 00:21:36 / 02:00:00 mute CLASS SETTINGS End Class Setti…" at bounding box center [470, 338] width 840 height 677
drag, startPoint x: 483, startPoint y: 606, endPoint x: 482, endPoint y: 627, distance: 21.2
click at [483, 577] on div "Setting up your live class Poll for secs No correct answer Start poll" at bounding box center [470, 326] width 840 height 577
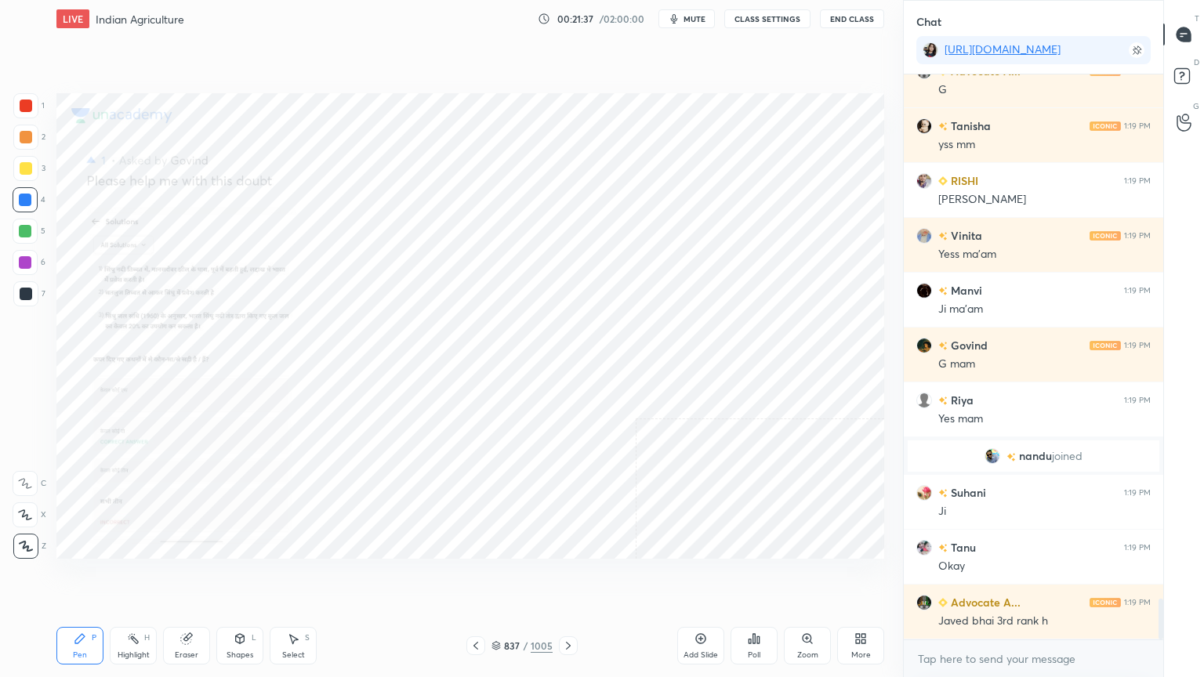
click at [501, 577] on div "Setting up your live class Poll for secs No correct answer Start poll" at bounding box center [470, 326] width 840 height 577
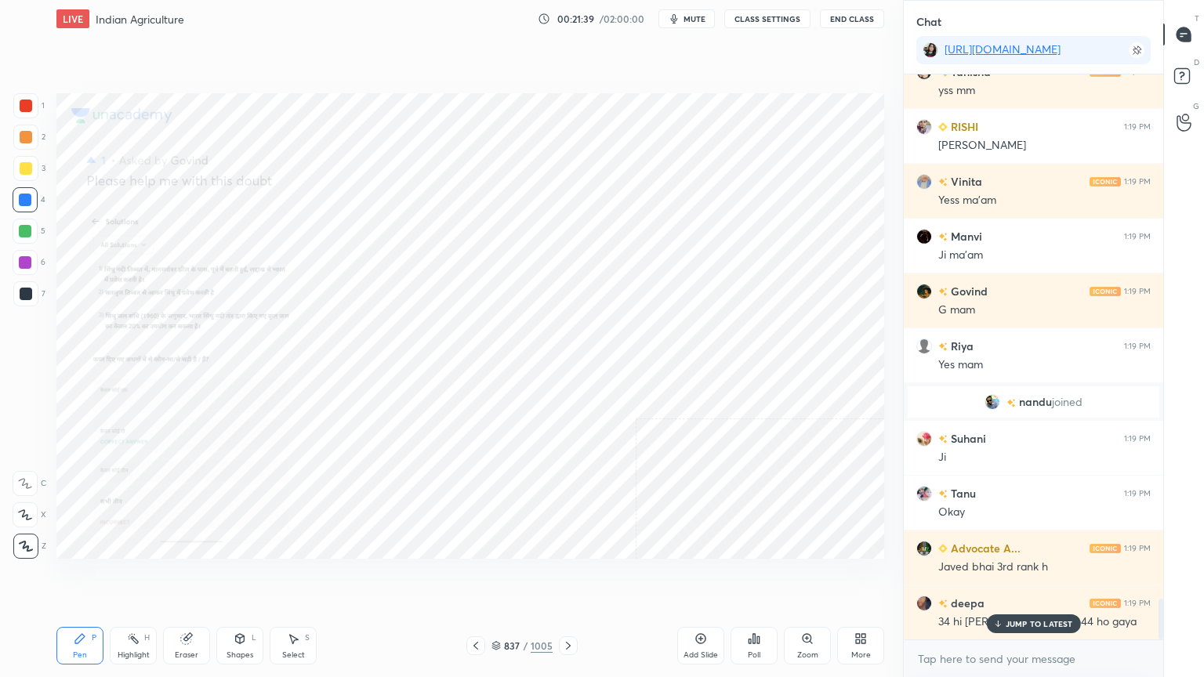
click at [1048, 577] on div "JUMP TO LATEST" at bounding box center [1033, 623] width 94 height 19
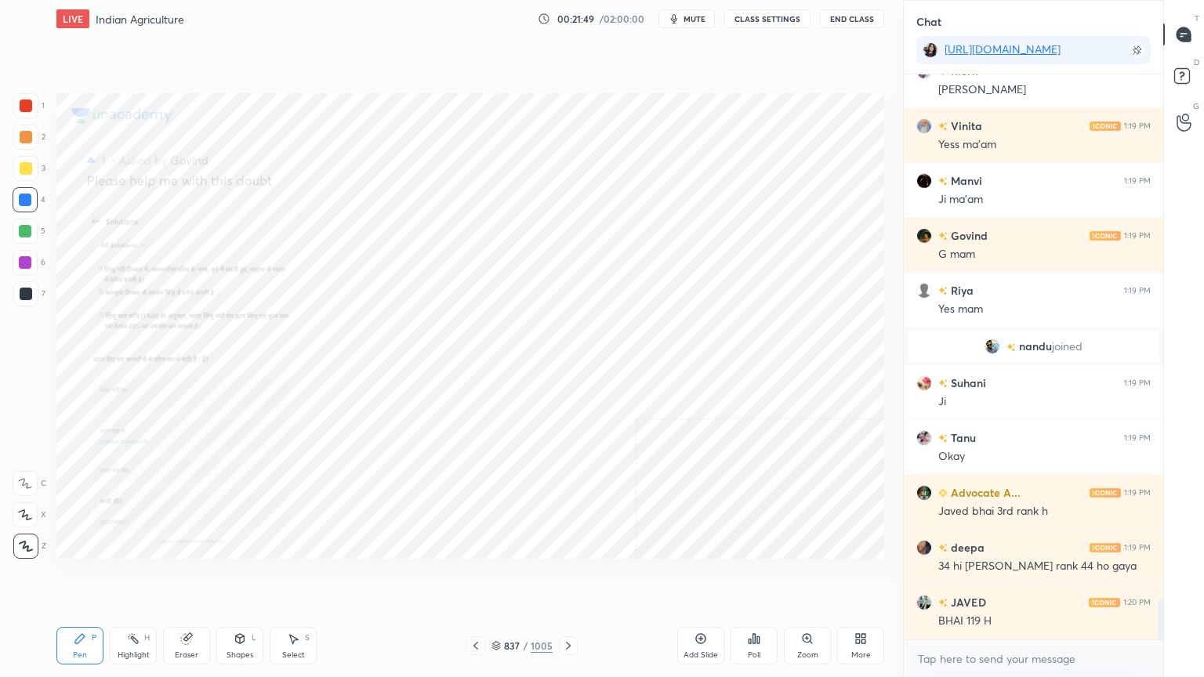
click at [185, 577] on div "Eraser" at bounding box center [187, 655] width 24 height 8
click at [27, 541] on span "Erase all" at bounding box center [25, 546] width 24 height 11
click at [498, 577] on icon at bounding box center [495, 645] width 9 height 9
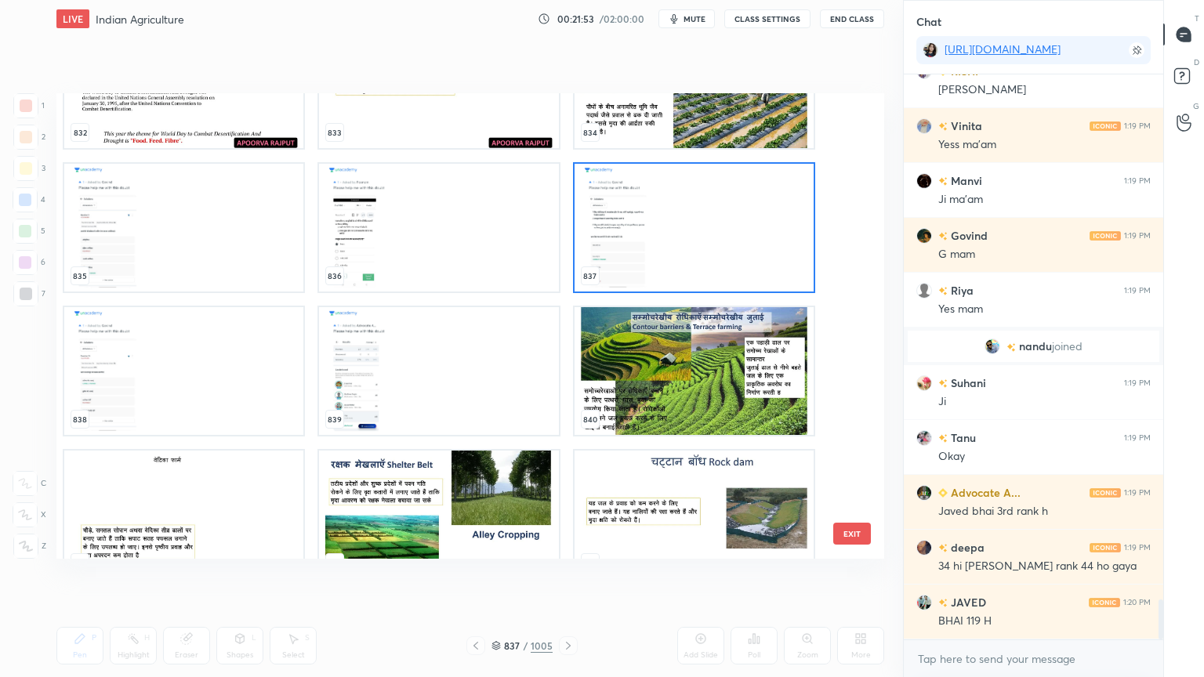
scroll to position [7397, 0]
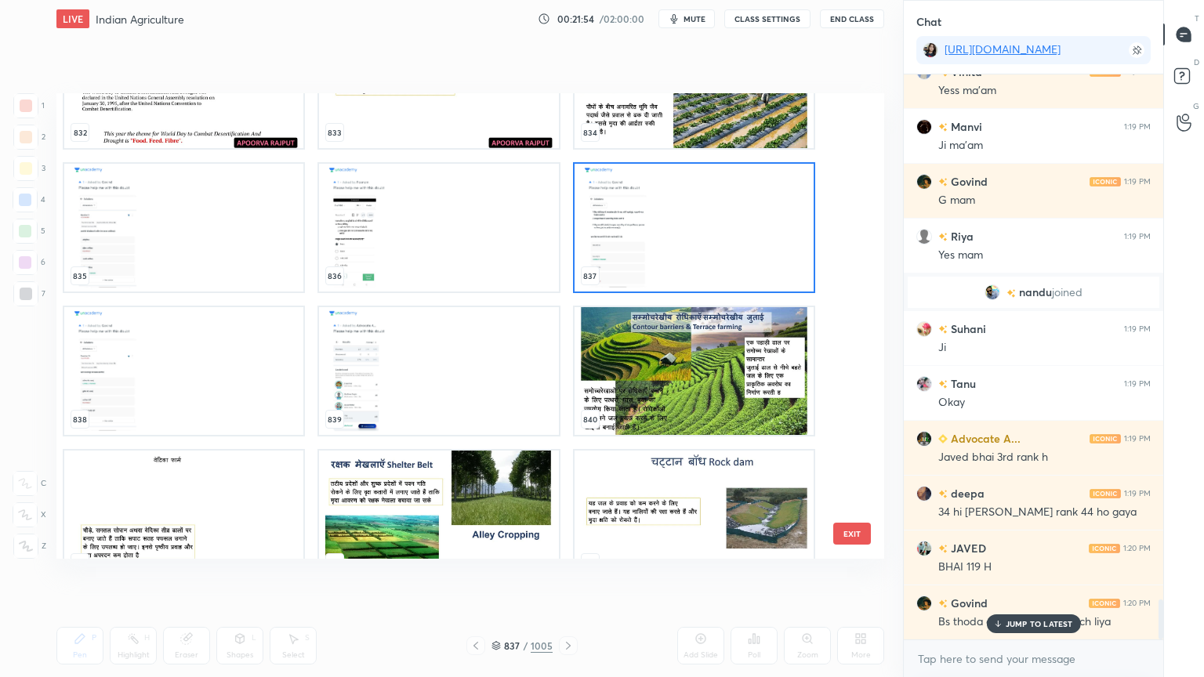
click at [1033, 577] on p "JUMP TO LATEST" at bounding box center [1038, 623] width 67 height 9
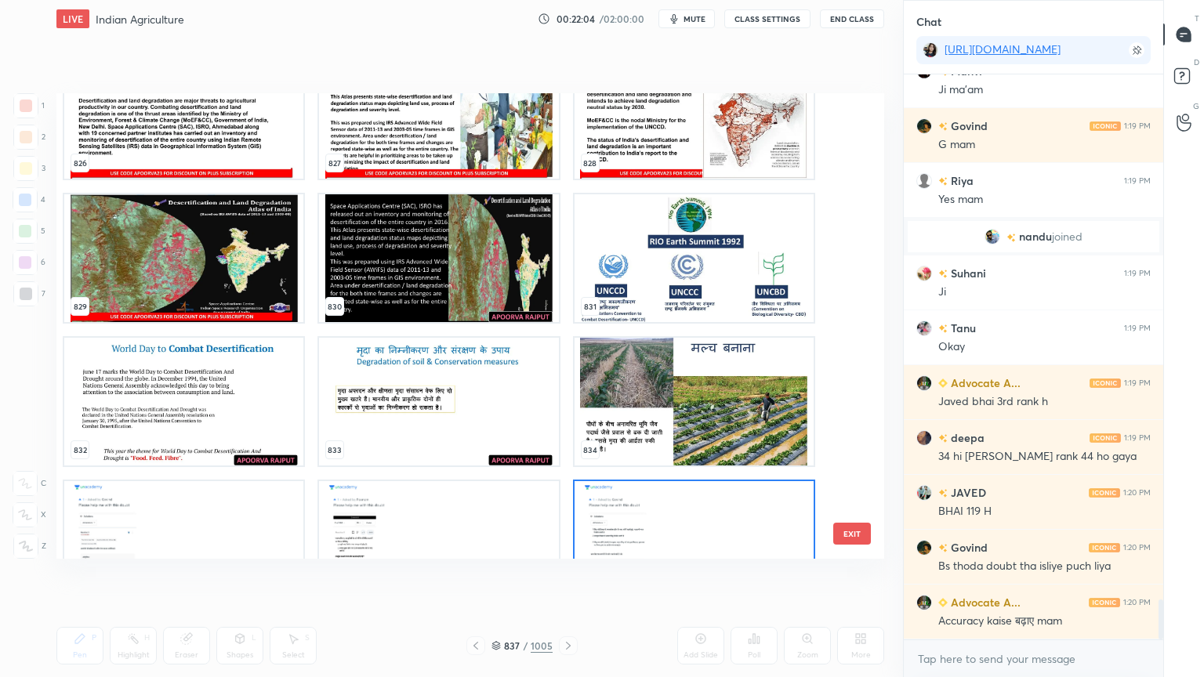
scroll to position [39324, 0]
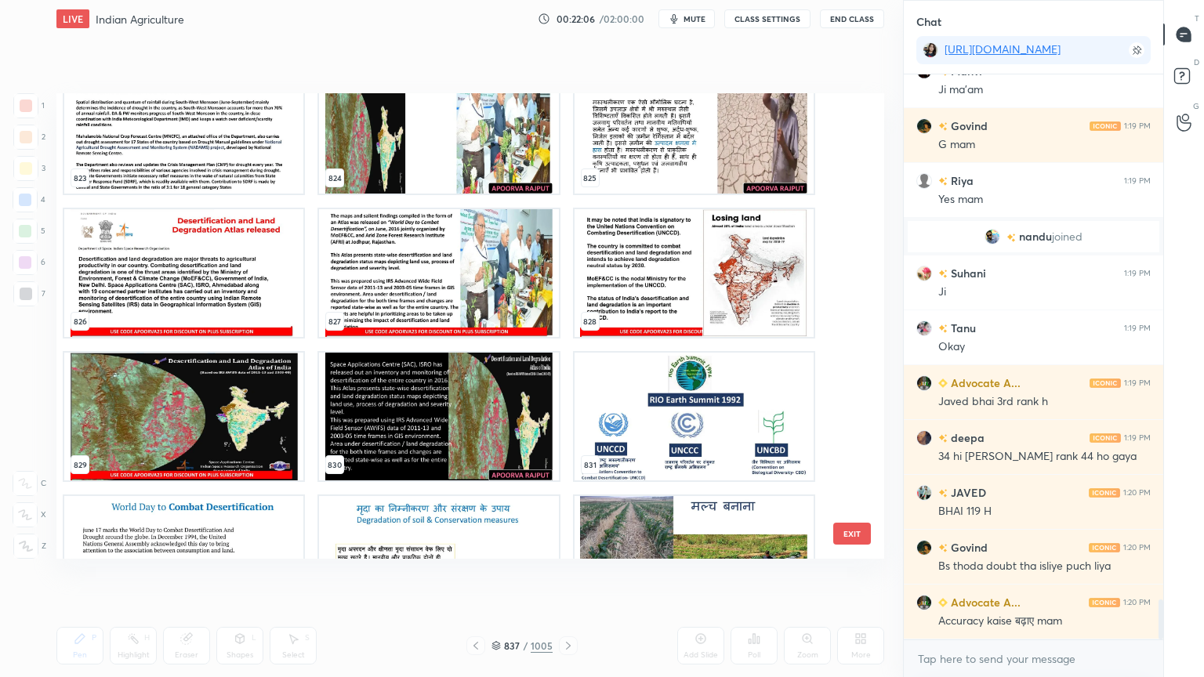
click at [706, 521] on img "grid" at bounding box center [693, 560] width 239 height 128
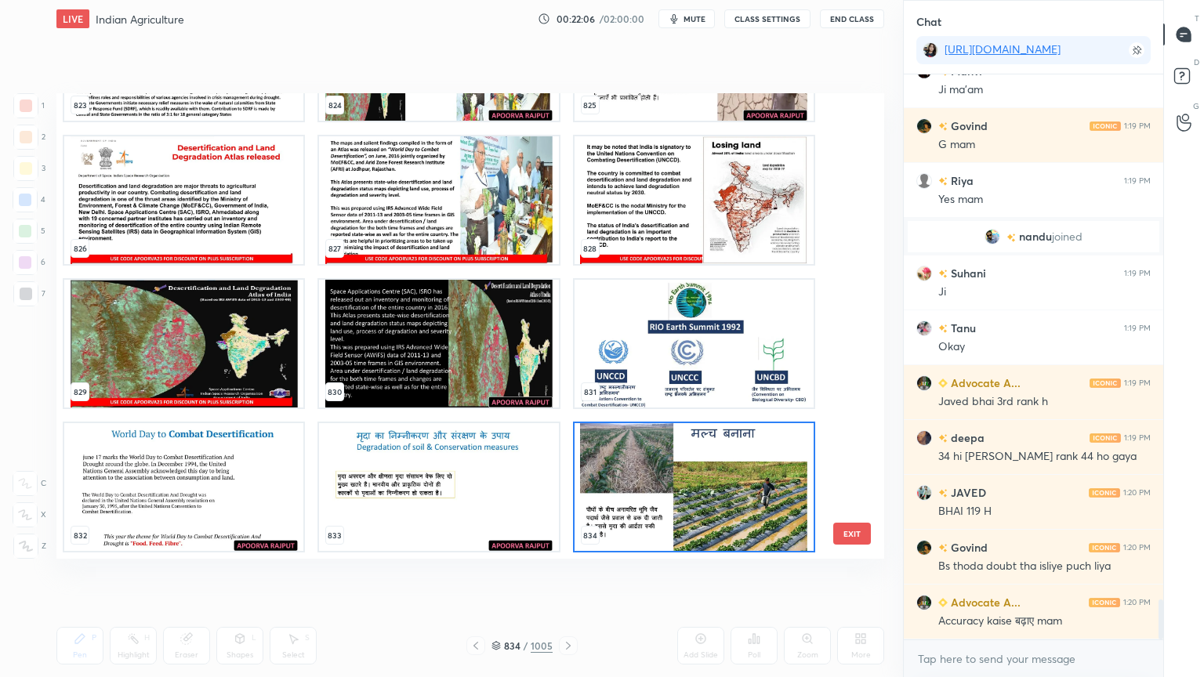
click at [708, 519] on img "grid" at bounding box center [693, 487] width 239 height 128
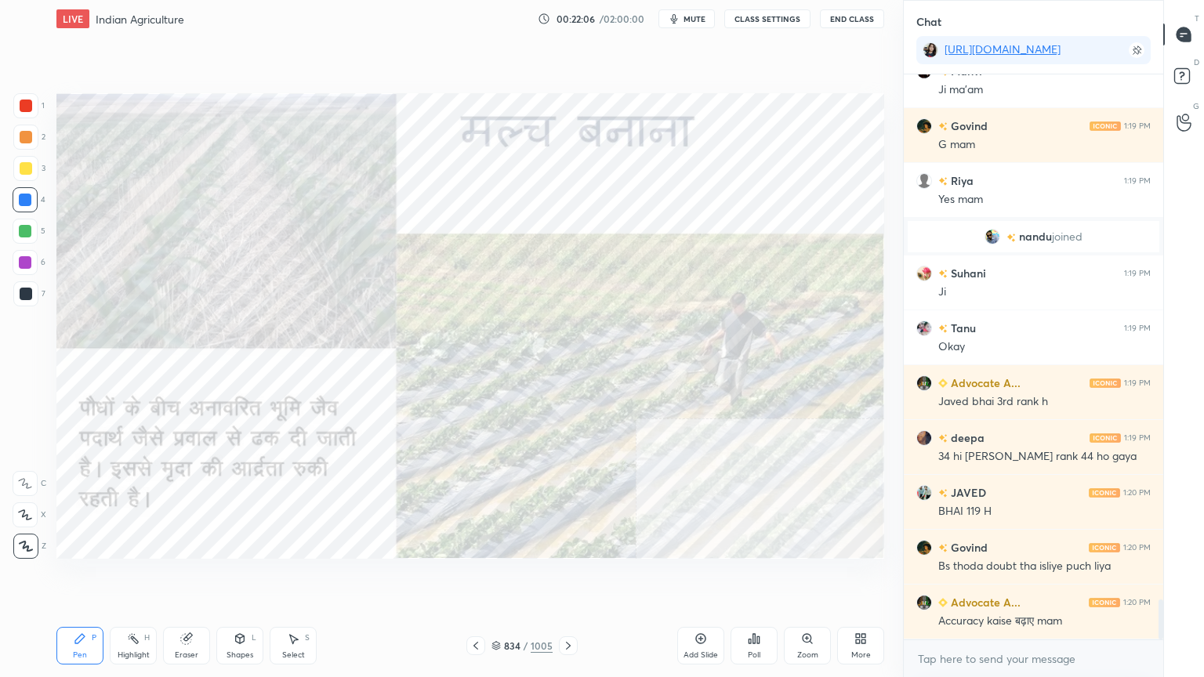
click at [708, 519] on img "grid" at bounding box center [693, 487] width 239 height 128
click at [709, 518] on img "grid" at bounding box center [693, 487] width 239 height 128
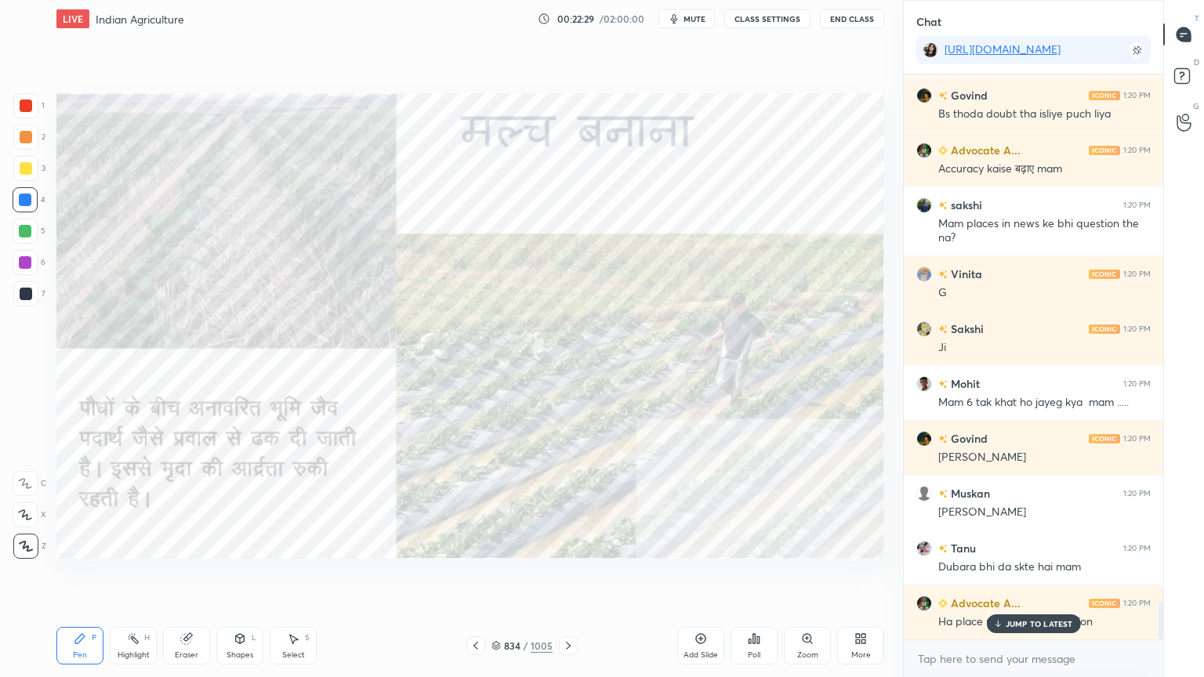
scroll to position [7973, 0]
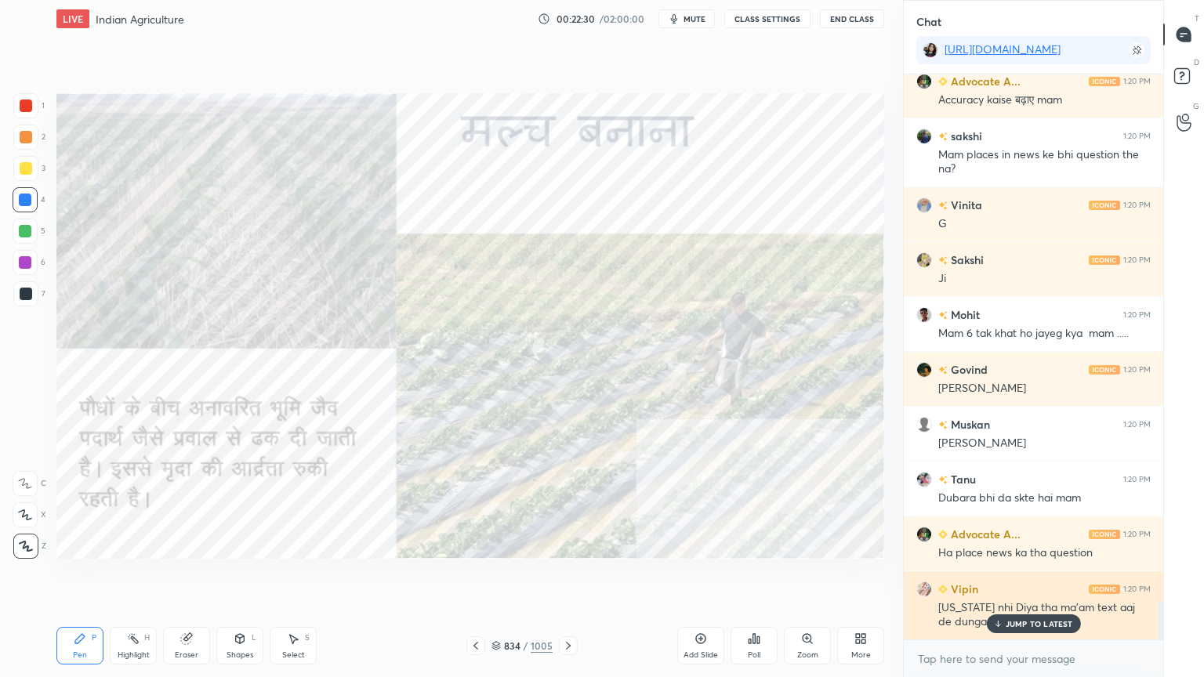
click at [1013, 577] on p "JUMP TO LATEST" at bounding box center [1038, 623] width 67 height 9
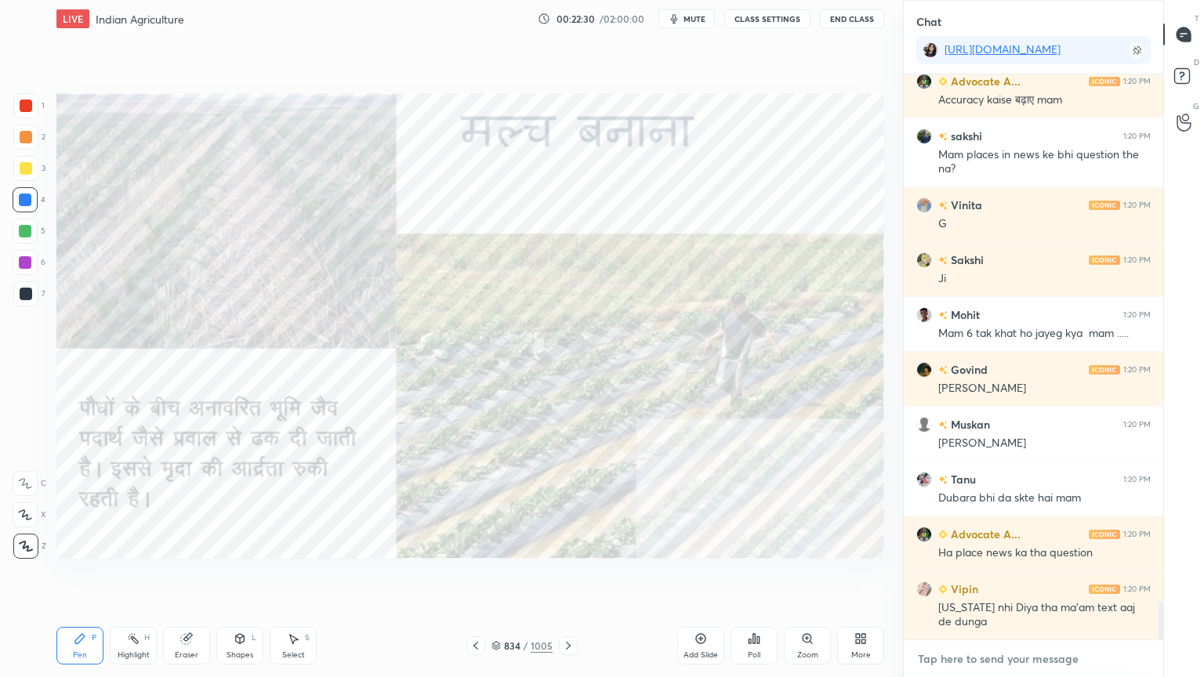
click at [1002, 577] on textarea at bounding box center [1033, 658] width 234 height 25
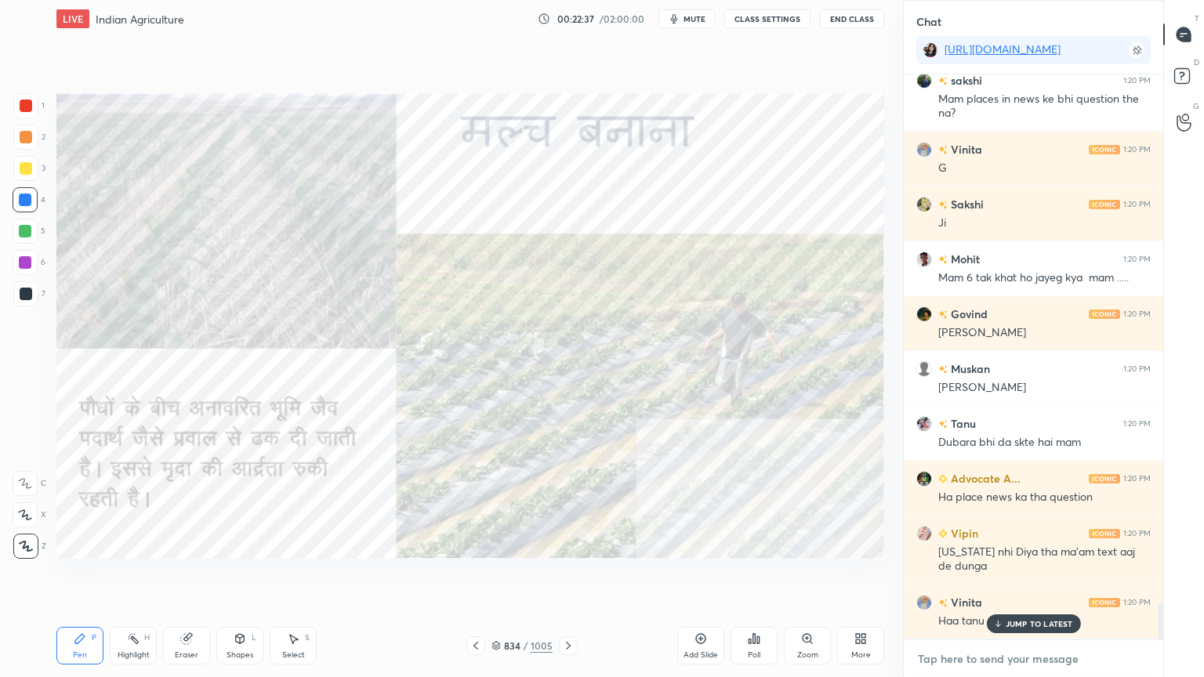
scroll to position [8083, 0]
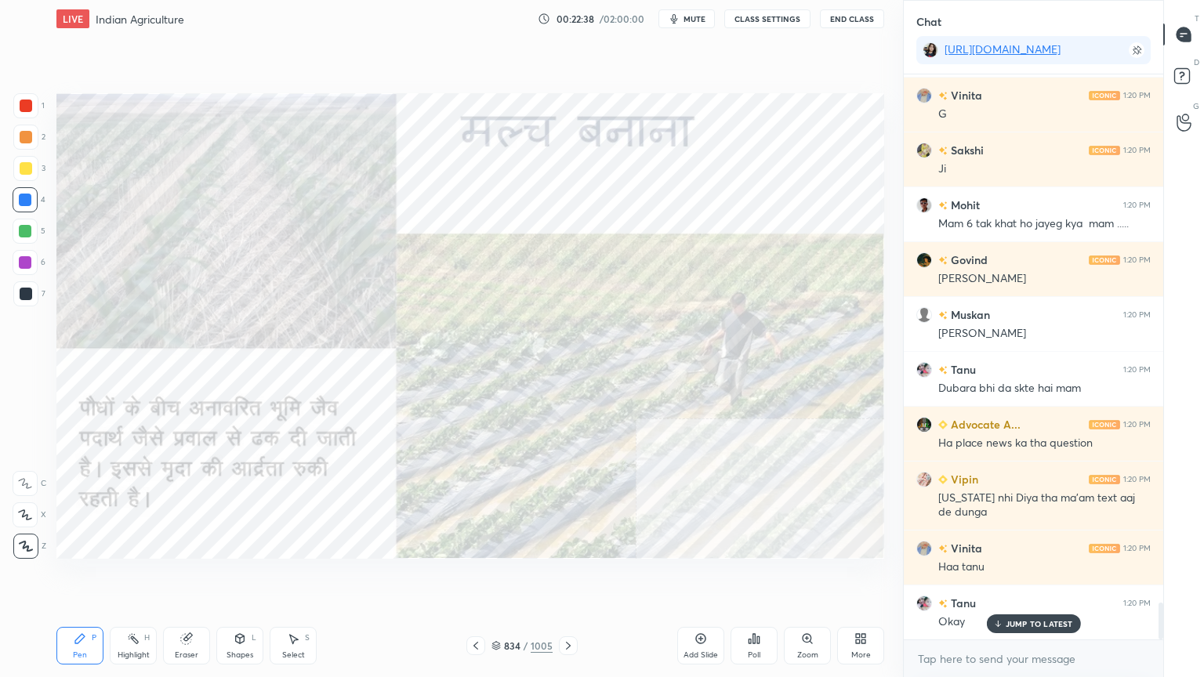
drag, startPoint x: 1003, startPoint y: 628, endPoint x: 997, endPoint y: 649, distance: 22.1
click at [1002, 577] on icon at bounding box center [997, 623] width 10 height 9
click at [995, 577] on textarea at bounding box center [1033, 658] width 234 height 25
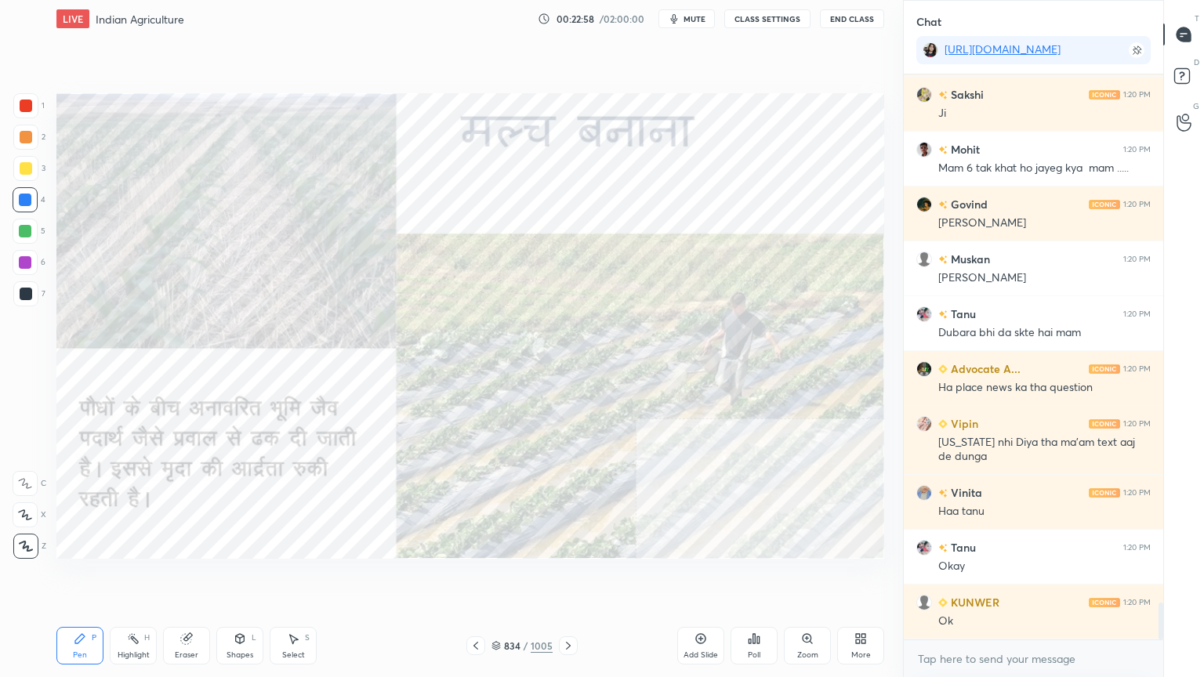
click at [24, 94] on div at bounding box center [25, 105] width 25 height 25
click at [26, 103] on div at bounding box center [26, 106] width 13 height 13
click at [24, 207] on div at bounding box center [25, 199] width 25 height 25
click at [23, 207] on div at bounding box center [25, 199] width 25 height 25
click at [174, 577] on div "Eraser" at bounding box center [186, 646] width 47 height 38
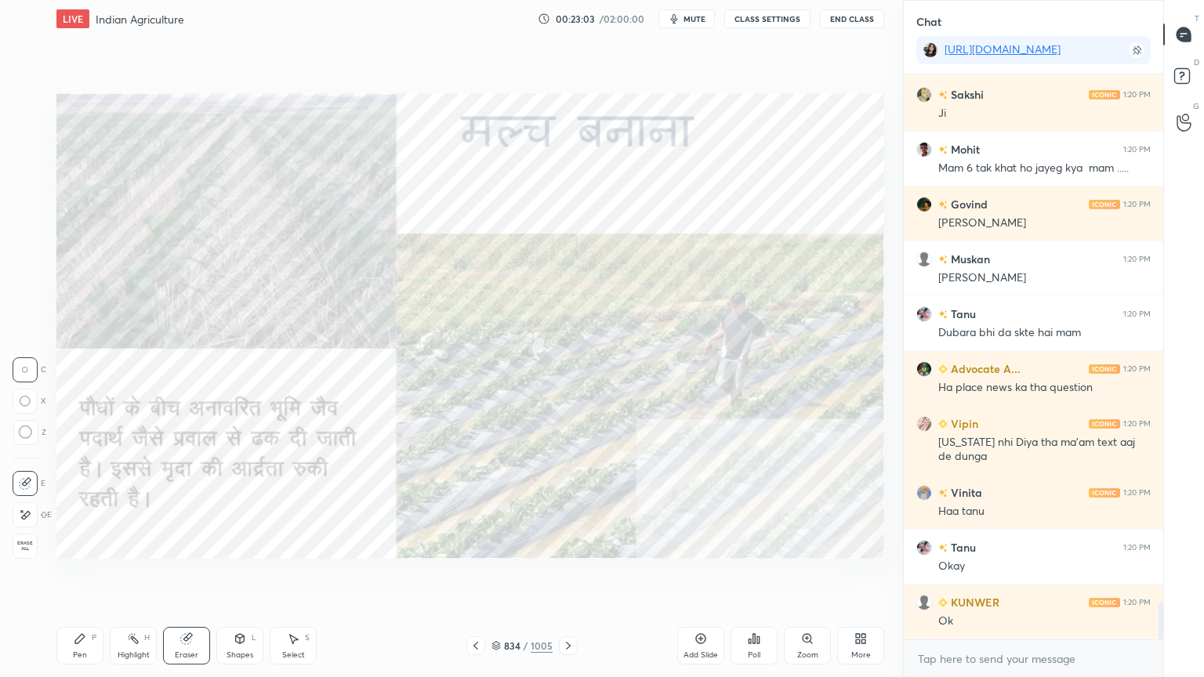
click at [25, 544] on span "Erase all" at bounding box center [25, 546] width 24 height 11
click at [25, 541] on div "1 2 3 4 5 6 7 C X Z C X Z E E Erase all H H" at bounding box center [25, 325] width 50 height 465
click at [25, 198] on div at bounding box center [25, 200] width 13 height 13
click at [28, 199] on div at bounding box center [25, 200] width 13 height 13
click at [180, 577] on div "Eraser" at bounding box center [186, 646] width 47 height 38
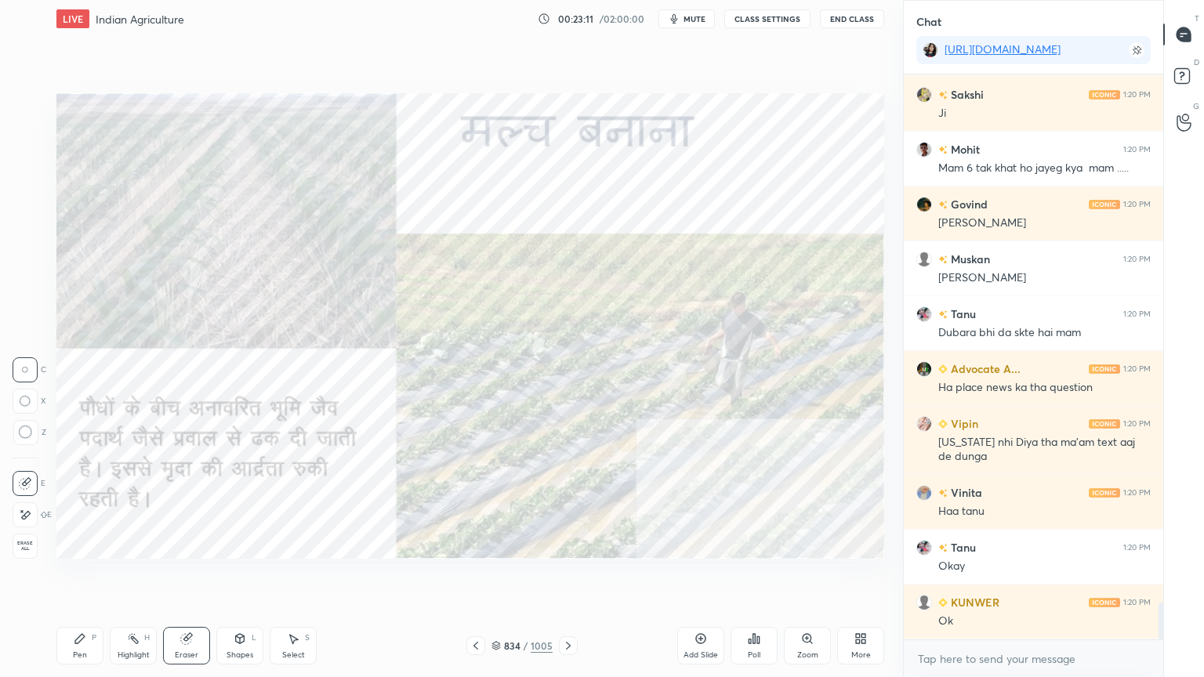
click at [17, 538] on div "Erase all" at bounding box center [25, 546] width 25 height 25
drag, startPoint x: 33, startPoint y: 546, endPoint x: 38, endPoint y: 532, distance: 15.1
click at [34, 542] on div "1 2 3 4 5 6 7 C X Z C X Z E E Erase all H H" at bounding box center [25, 325] width 50 height 465
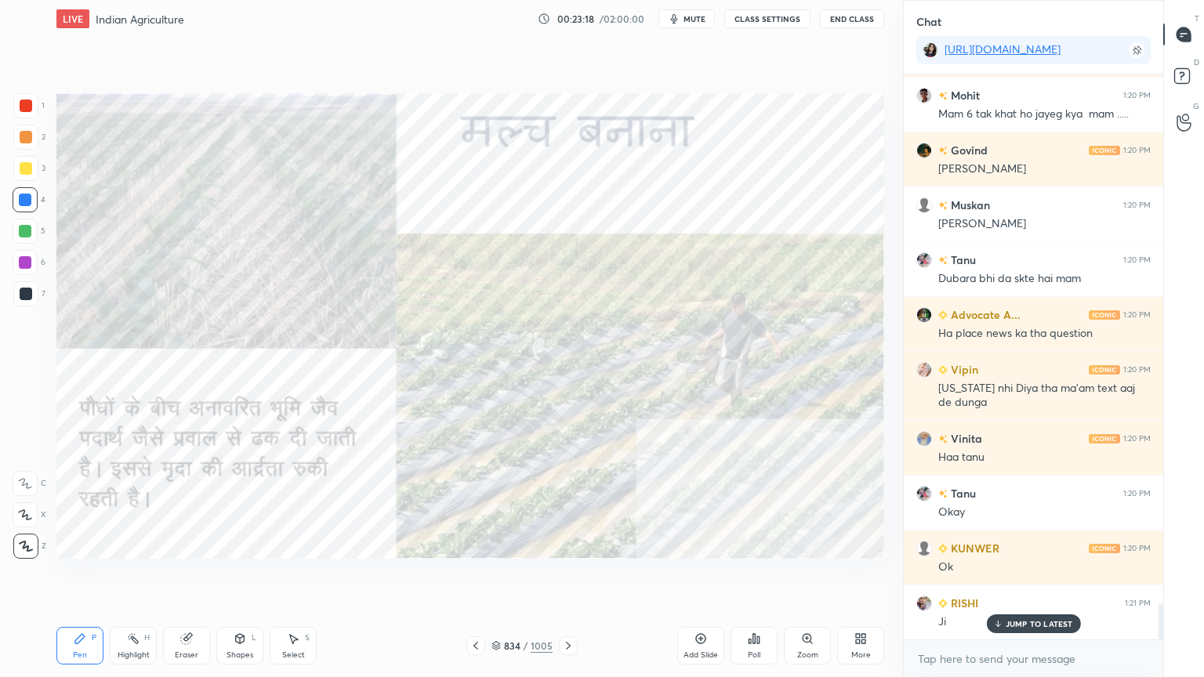
scroll to position [8302, 0]
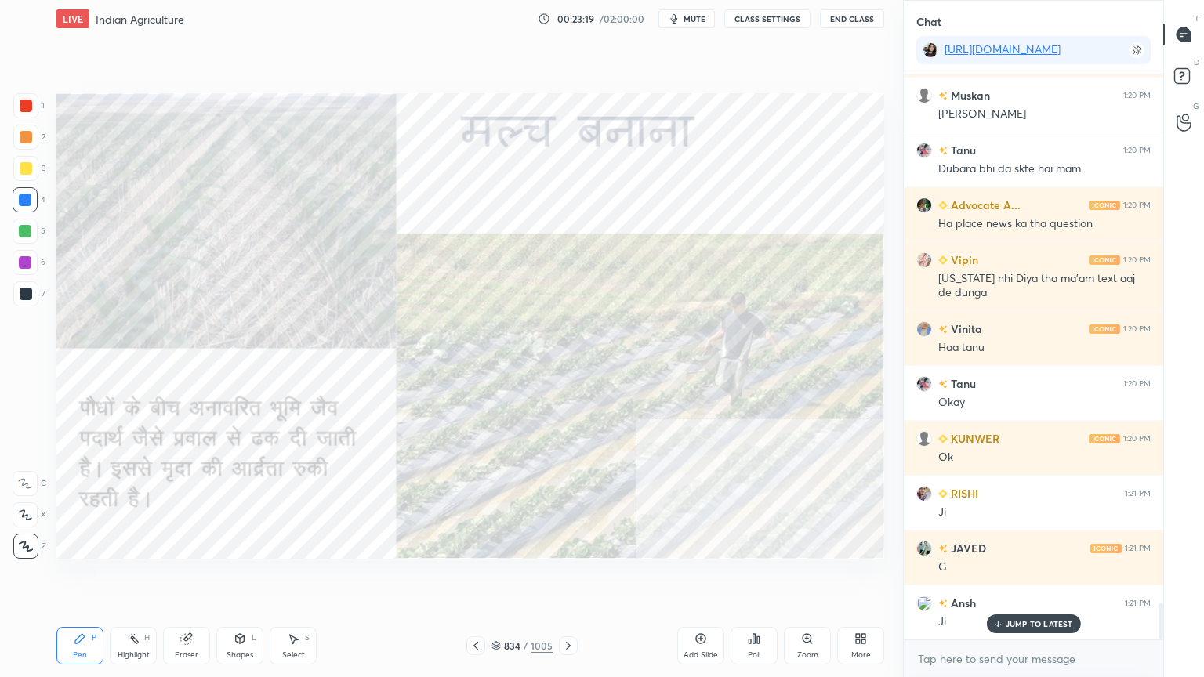
drag, startPoint x: 1020, startPoint y: 623, endPoint x: 1013, endPoint y: 659, distance: 36.7
click at [1019, 577] on p "JUMP TO LATEST" at bounding box center [1038, 623] width 67 height 9
click at [1011, 577] on textarea at bounding box center [1033, 658] width 234 height 25
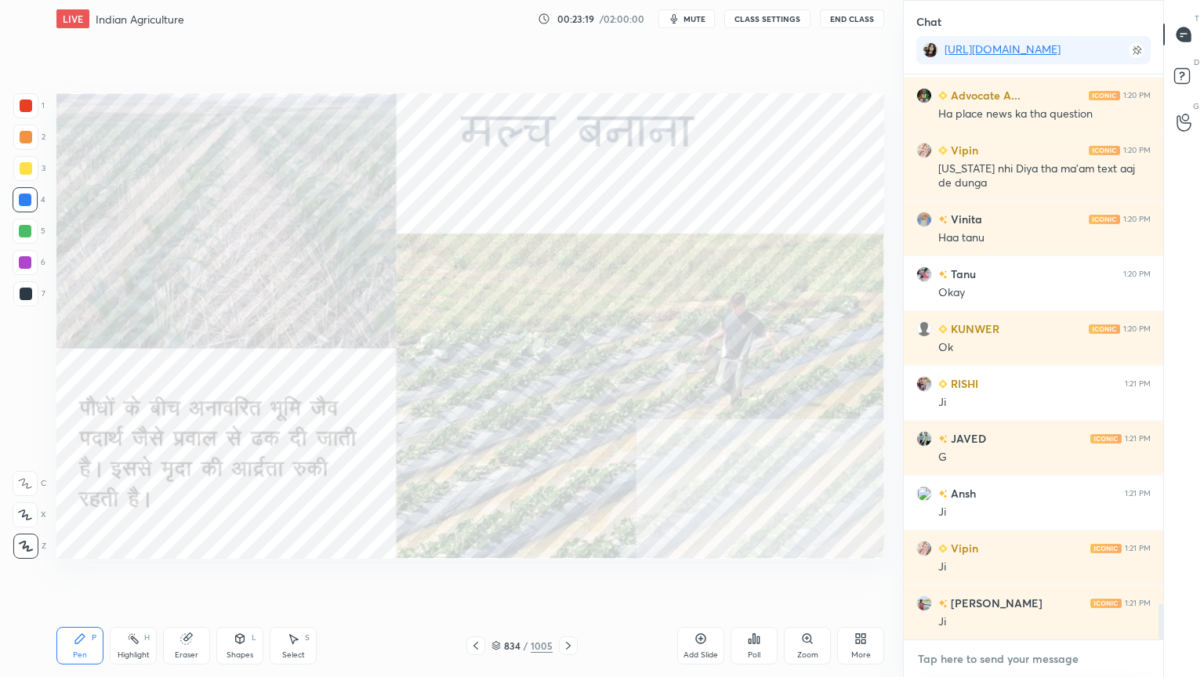
click at [1025, 577] on textarea at bounding box center [1033, 658] width 234 height 25
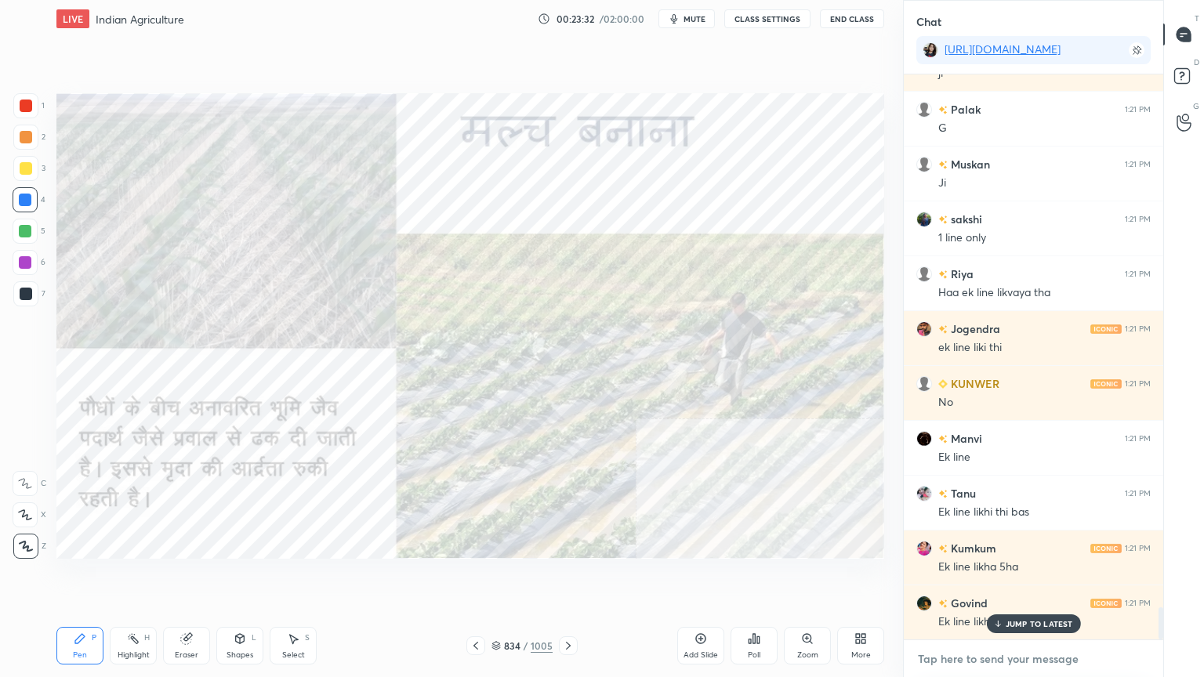
scroll to position [9455, 0]
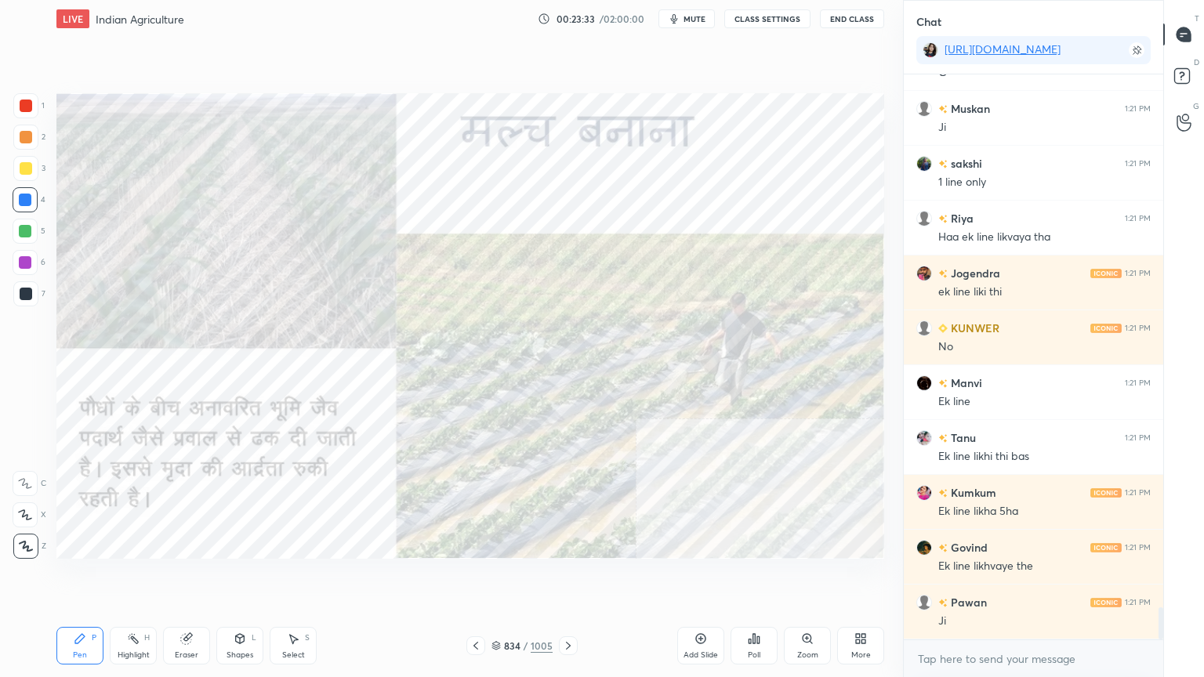
click at [567, 577] on icon at bounding box center [568, 645] width 13 height 13
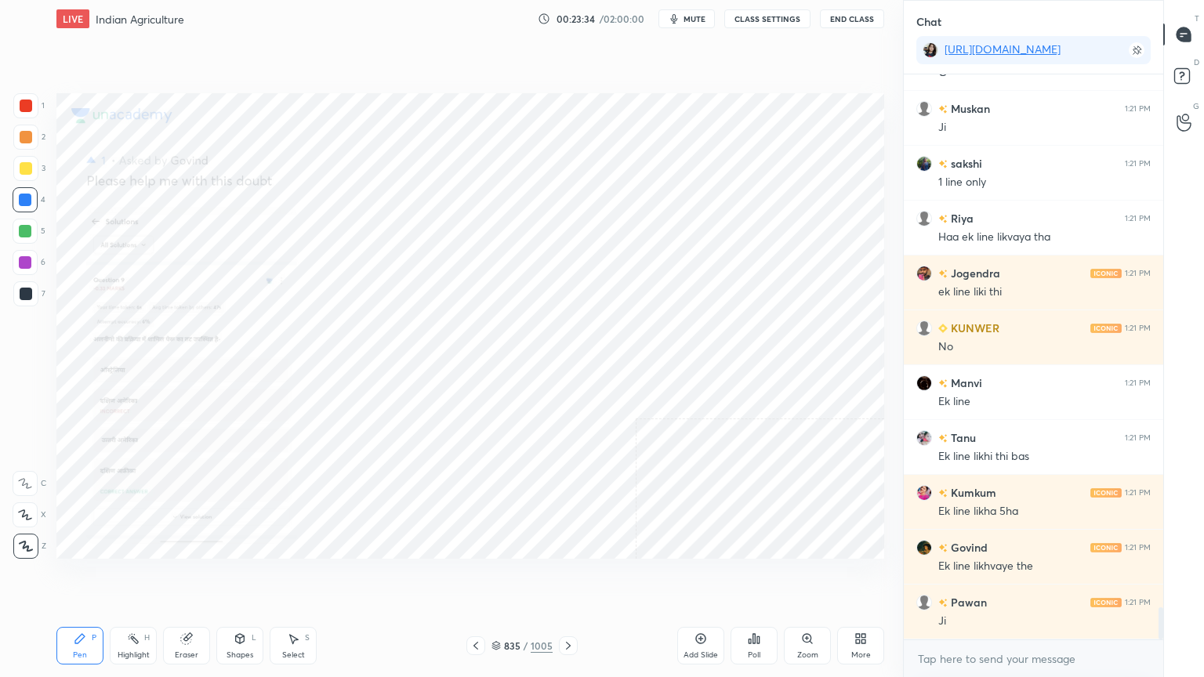
click at [570, 577] on icon at bounding box center [568, 645] width 13 height 13
click at [567, 577] on icon at bounding box center [568, 645] width 13 height 13
click at [566, 577] on icon at bounding box center [568, 645] width 13 height 13
click at [563, 577] on icon at bounding box center [568, 645] width 13 height 13
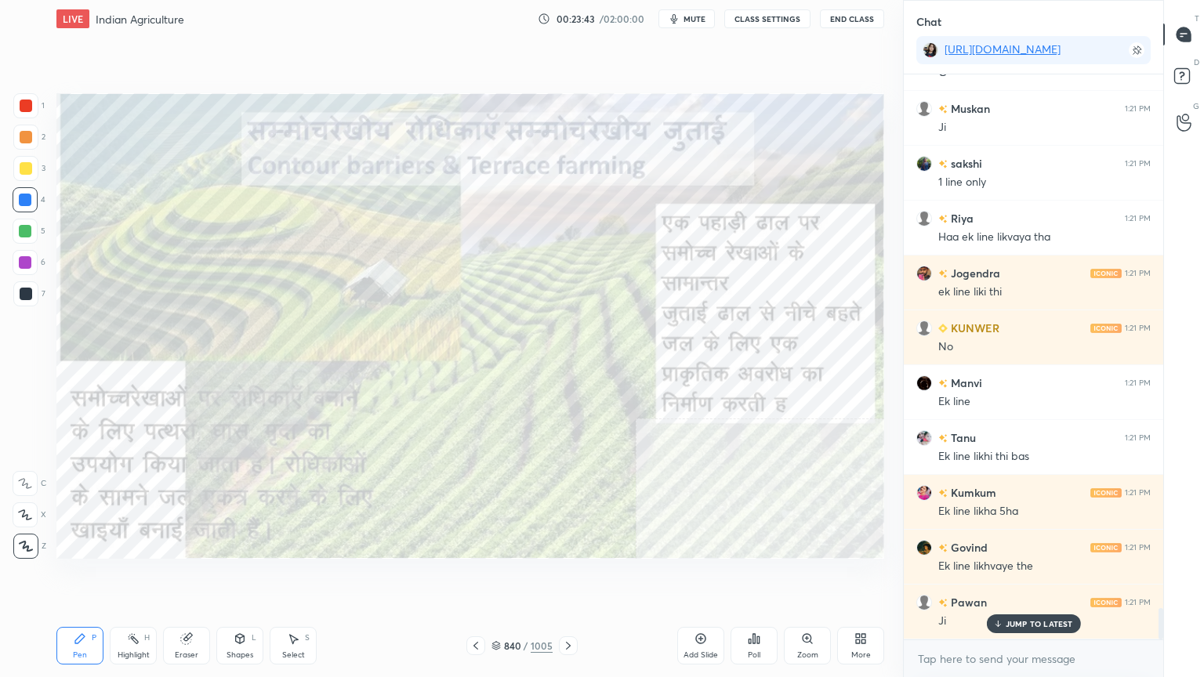
scroll to position [9509, 0]
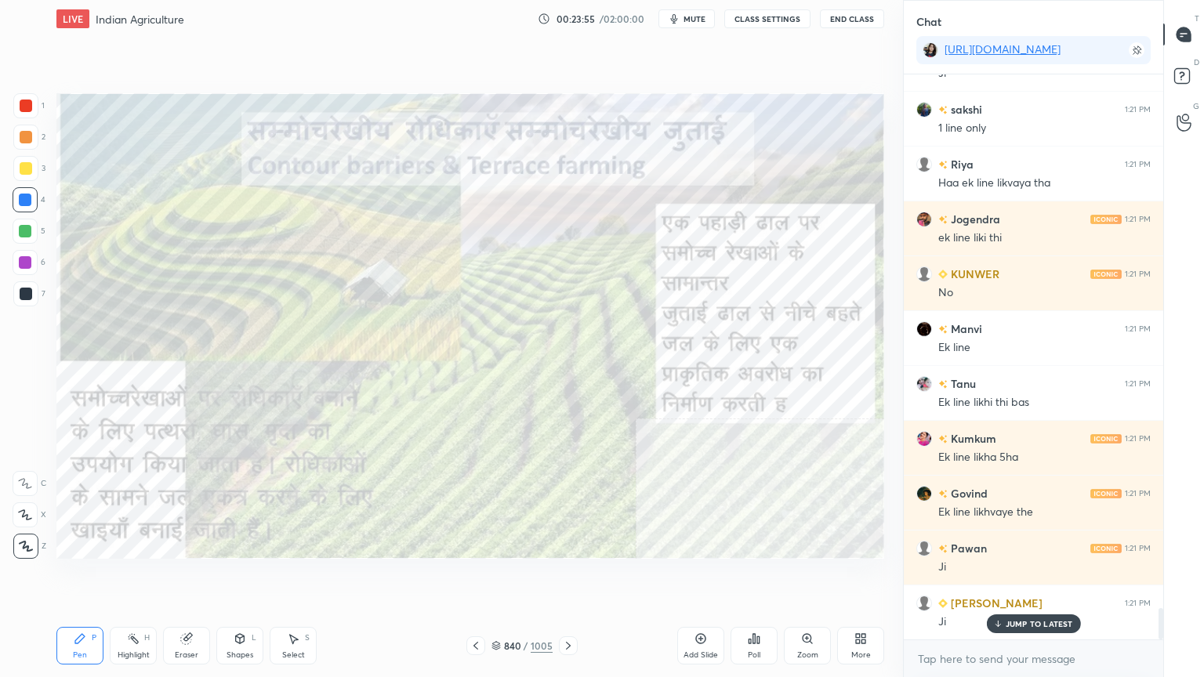
click at [860, 577] on div "More" at bounding box center [860, 646] width 47 height 38
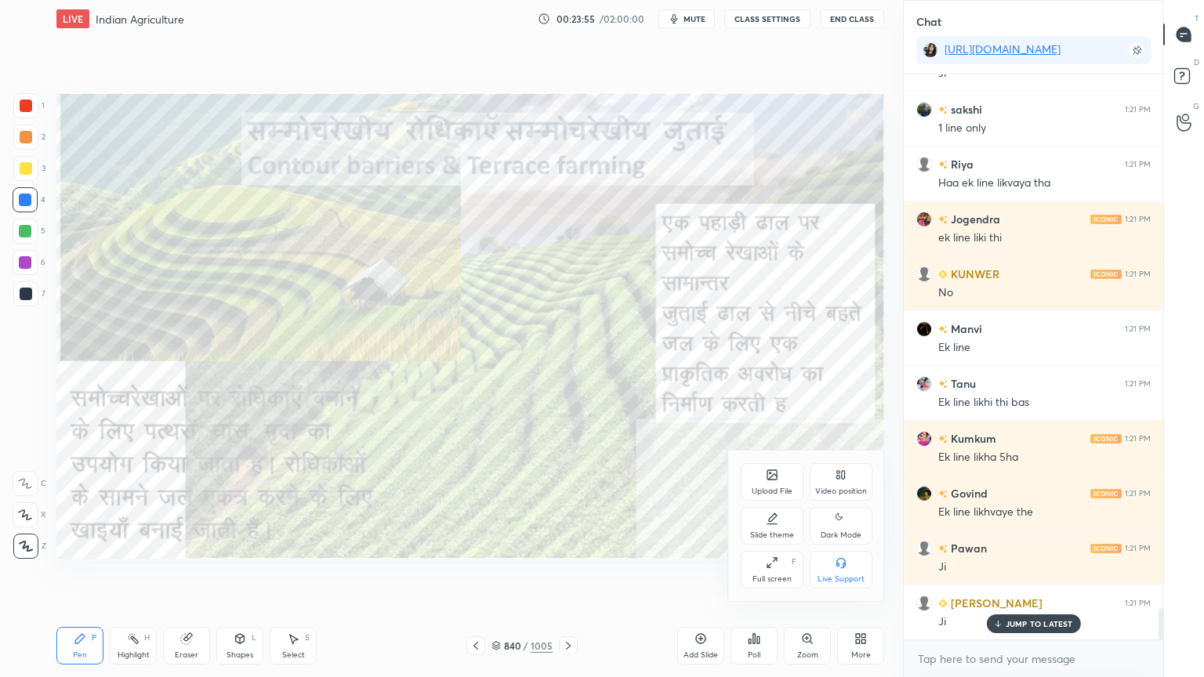
click at [766, 529] on div "Slide theme" at bounding box center [771, 526] width 63 height 38
click at [774, 577] on div "Dark Blank" at bounding box center [771, 603] width 39 height 8
drag, startPoint x: 630, startPoint y: 574, endPoint x: 694, endPoint y: 621, distance: 79.2
click at [633, 575] on div at bounding box center [602, 338] width 1204 height 677
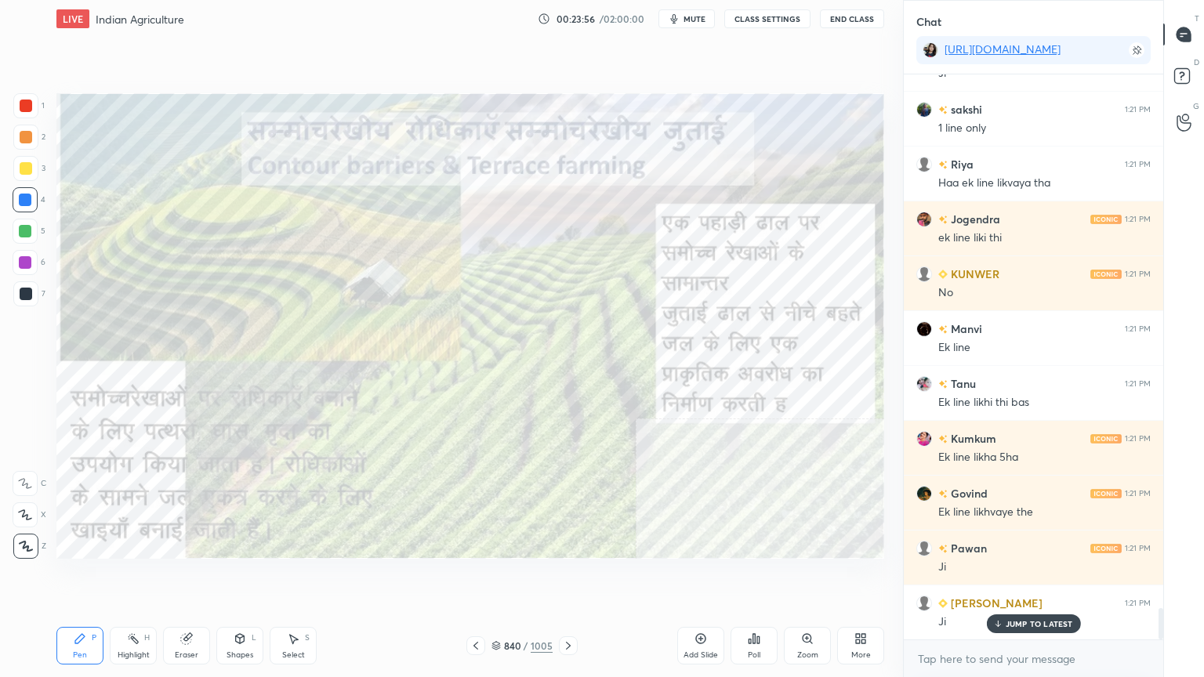
click at [698, 577] on icon at bounding box center [700, 638] width 13 height 13
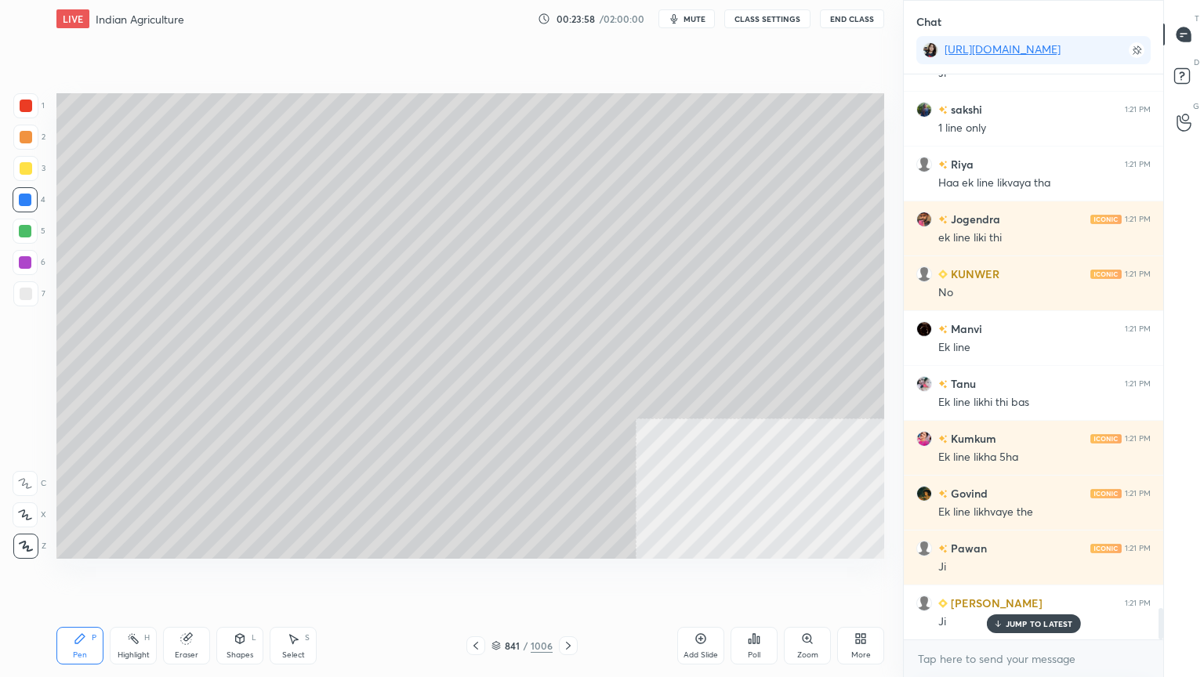
drag, startPoint x: 35, startPoint y: 120, endPoint x: 28, endPoint y: 112, distance: 10.5
click at [31, 120] on div "1" at bounding box center [28, 108] width 31 height 31
click at [29, 112] on div at bounding box center [25, 105] width 25 height 25
click at [19, 237] on div at bounding box center [25, 231] width 25 height 25
click at [13, 202] on div at bounding box center [25, 199] width 25 height 25
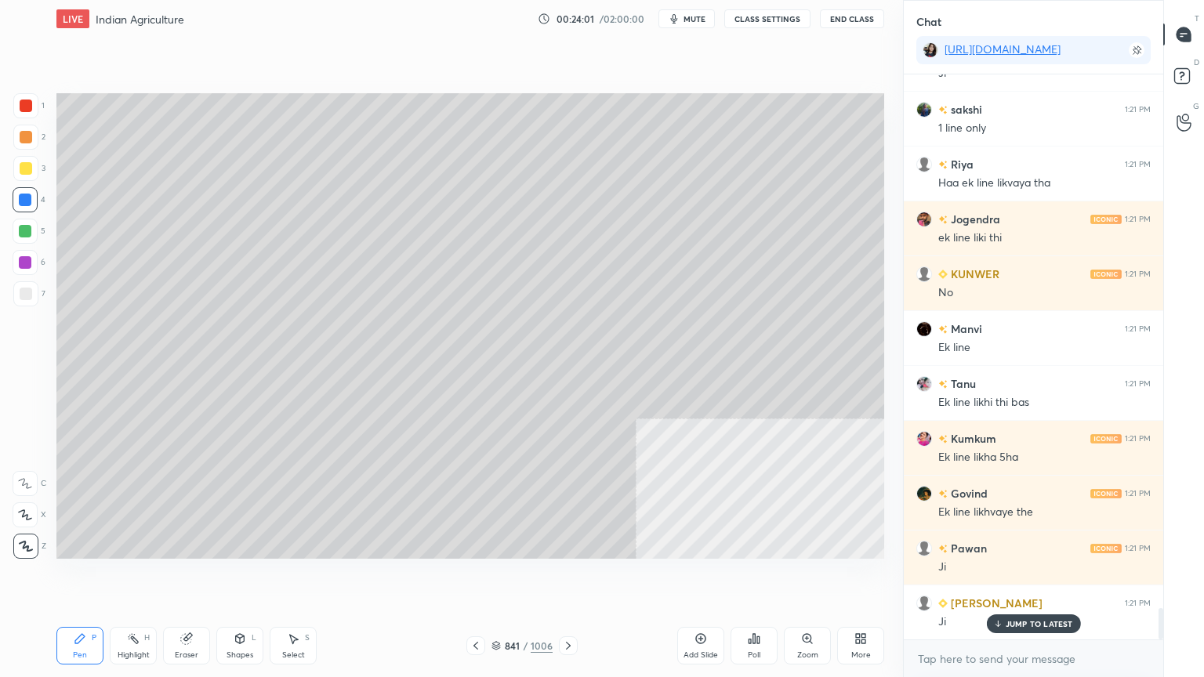
click at [18, 204] on div at bounding box center [25, 199] width 25 height 25
click at [31, 291] on div at bounding box center [26, 294] width 13 height 13
click at [31, 290] on div at bounding box center [26, 294] width 13 height 13
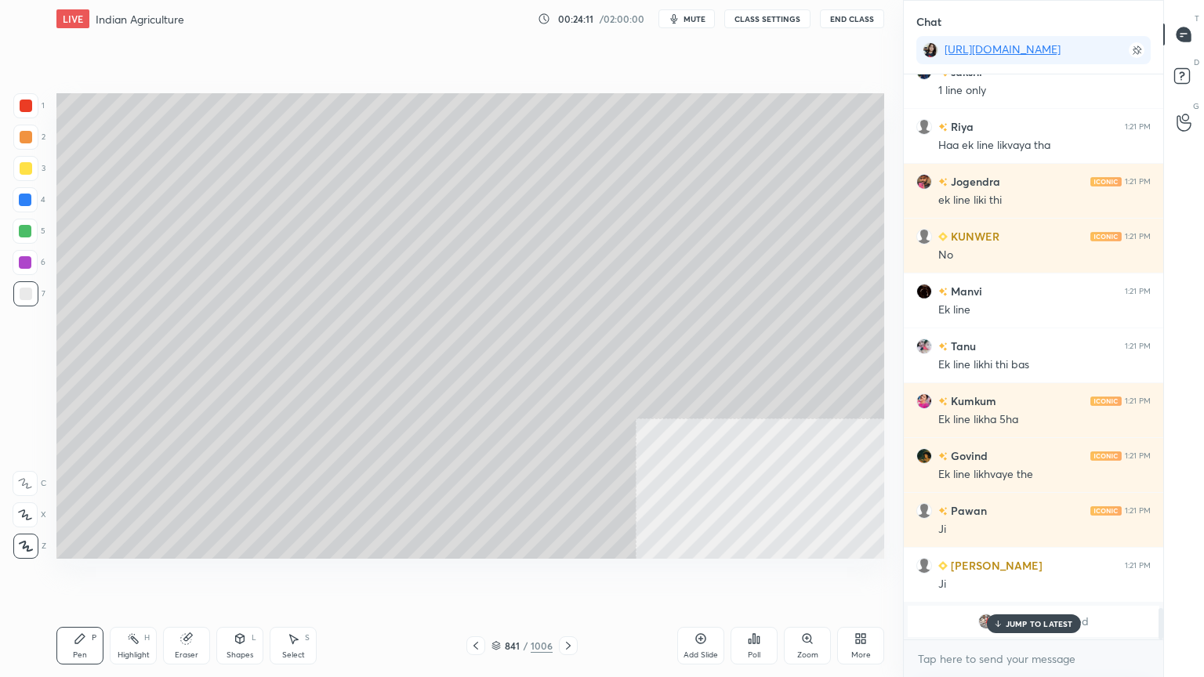
click at [1031, 577] on p "JUMP TO LATEST" at bounding box center [1038, 623] width 67 height 9
click at [480, 577] on icon at bounding box center [475, 645] width 13 height 13
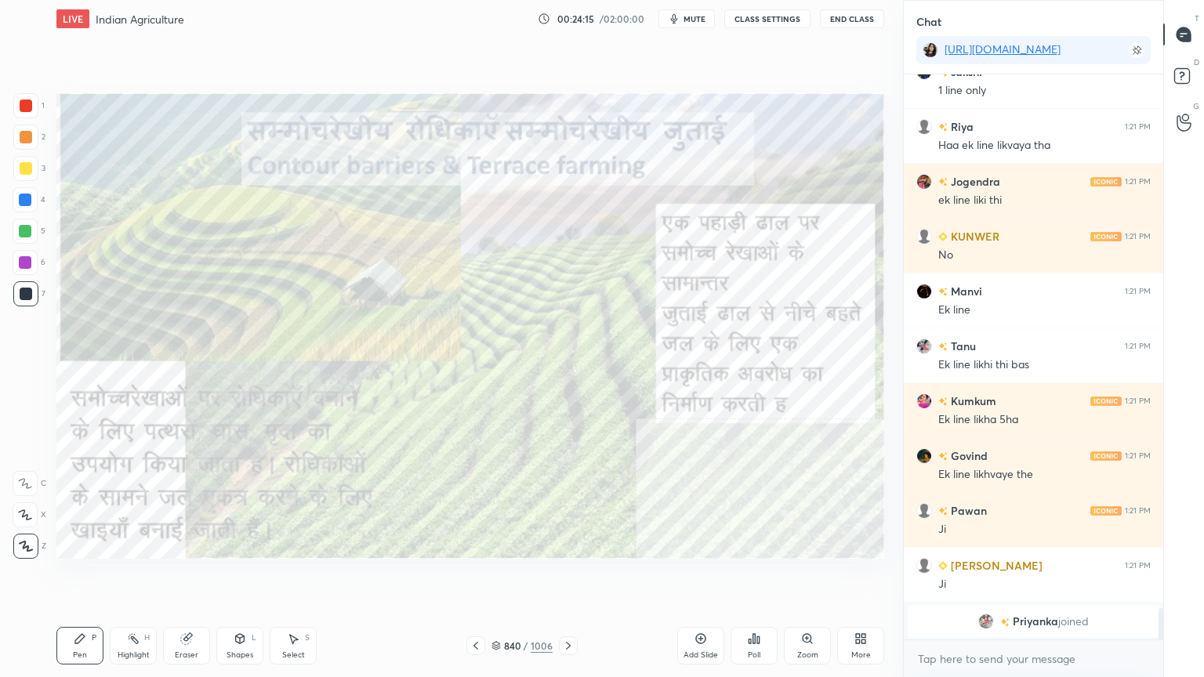
click at [573, 577] on icon at bounding box center [568, 645] width 13 height 13
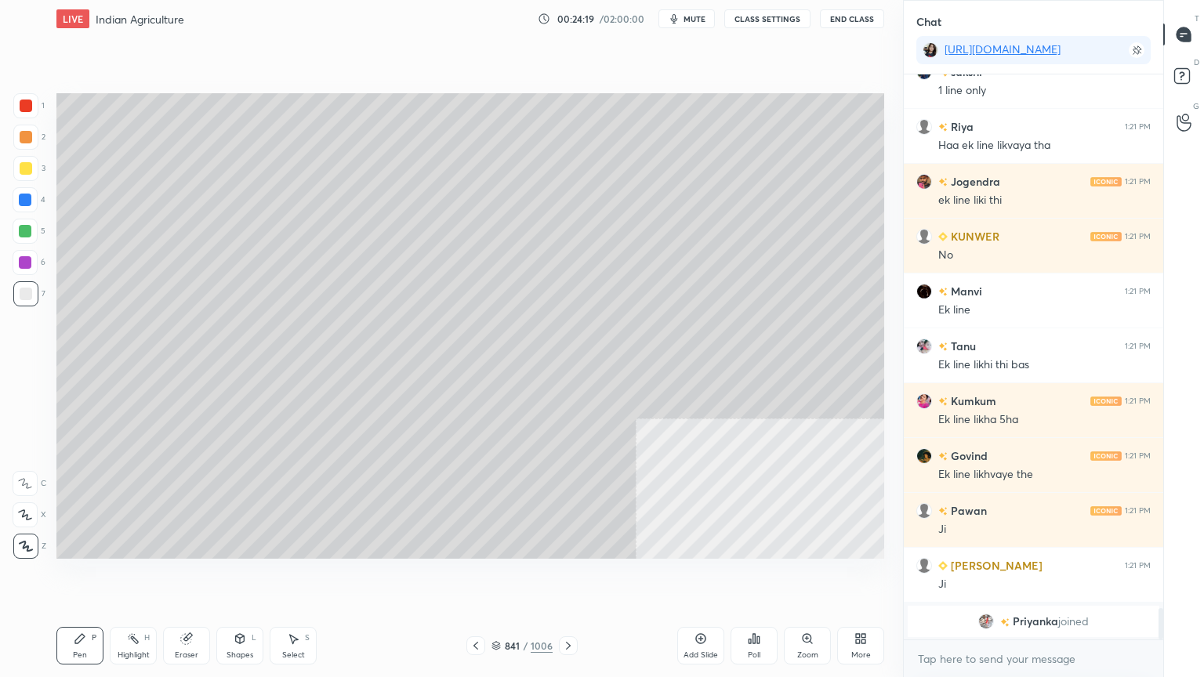
scroll to position [9602, 0]
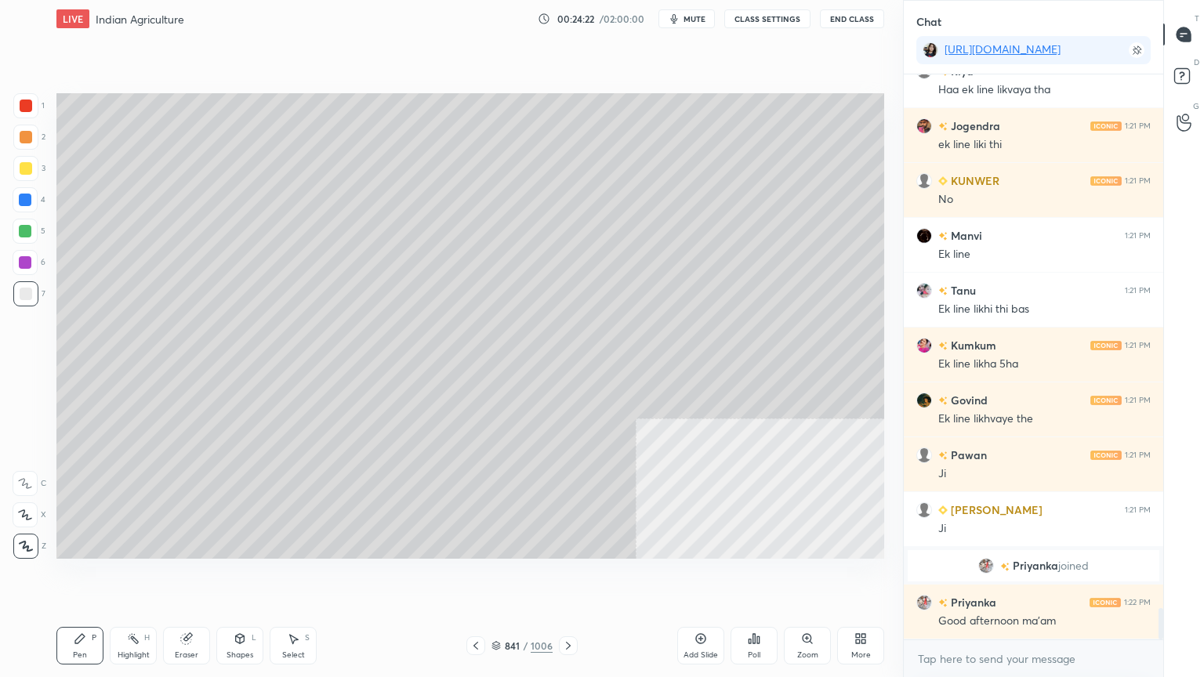
drag, startPoint x: 17, startPoint y: 192, endPoint x: 25, endPoint y: 205, distance: 14.8
click at [20, 194] on div at bounding box center [25, 199] width 25 height 25
click at [25, 204] on div at bounding box center [25, 200] width 13 height 13
drag, startPoint x: 26, startPoint y: 201, endPoint x: 53, endPoint y: 200, distance: 27.4
click at [25, 201] on div at bounding box center [25, 200] width 13 height 13
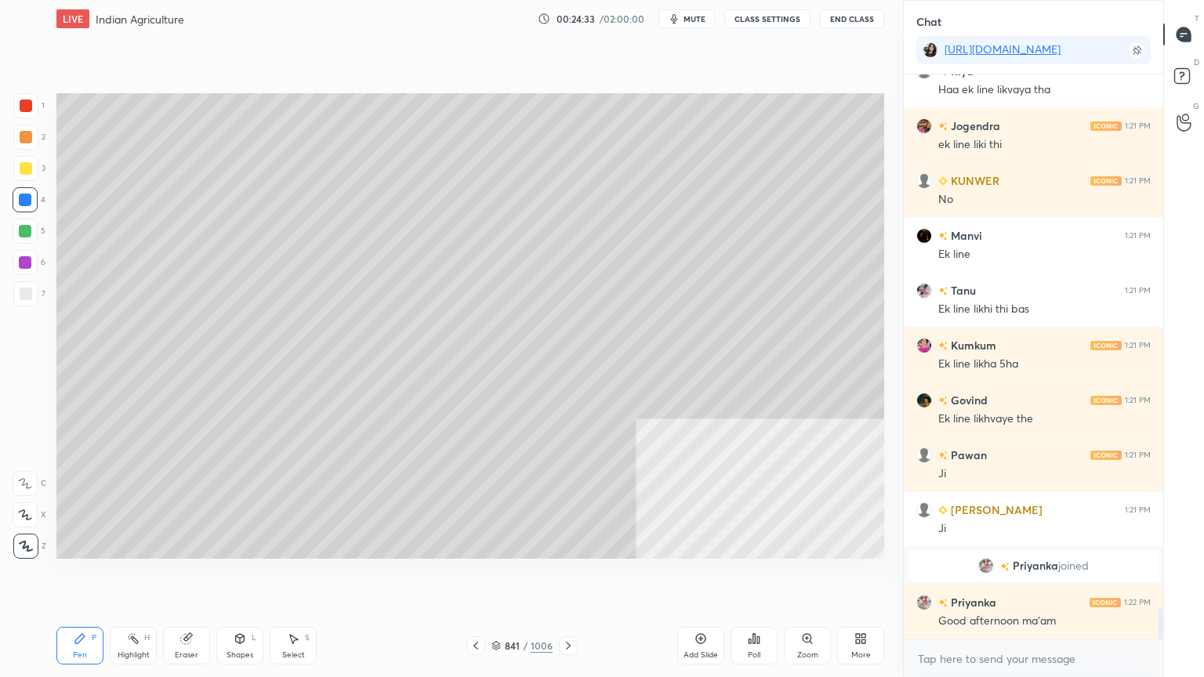
click at [484, 577] on div at bounding box center [475, 645] width 19 height 19
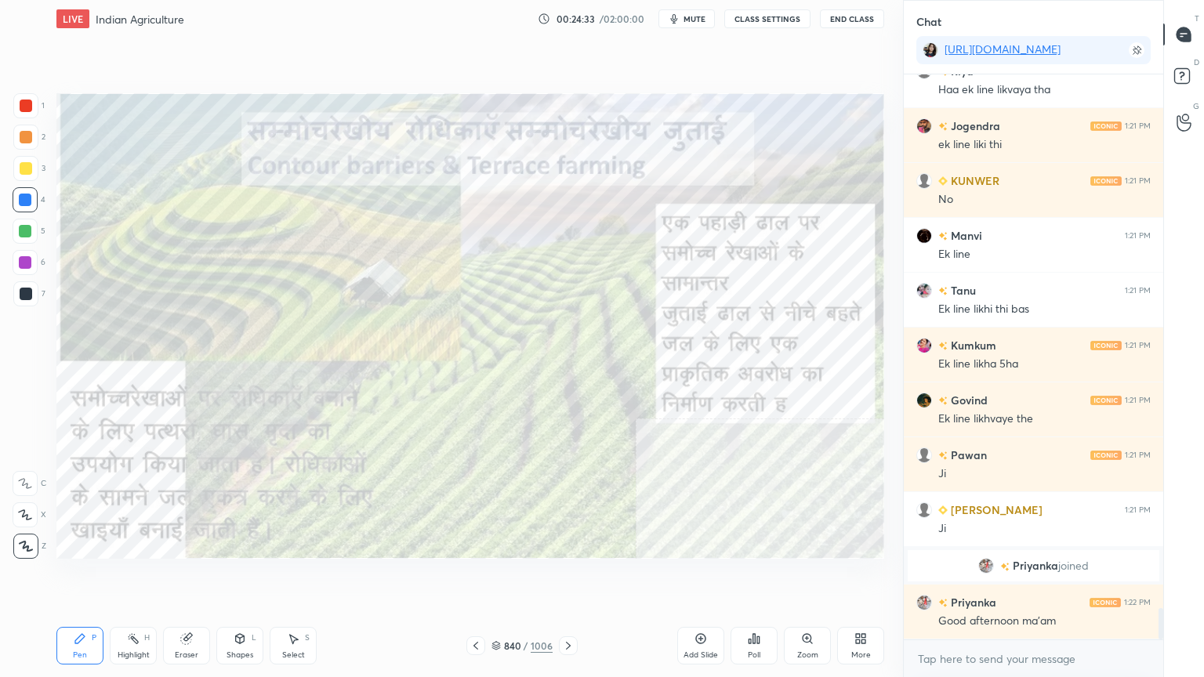
click at [28, 196] on div at bounding box center [25, 200] width 13 height 13
click at [24, 197] on div at bounding box center [25, 200] width 13 height 13
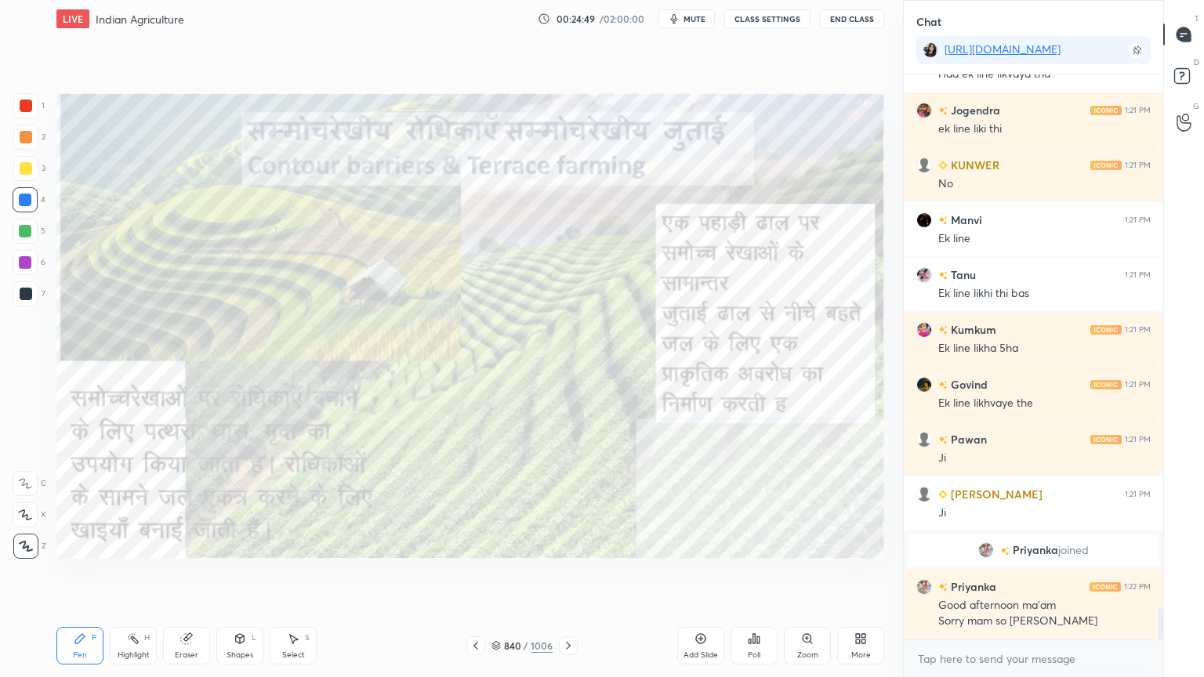
click at [570, 577] on icon at bounding box center [568, 645] width 13 height 13
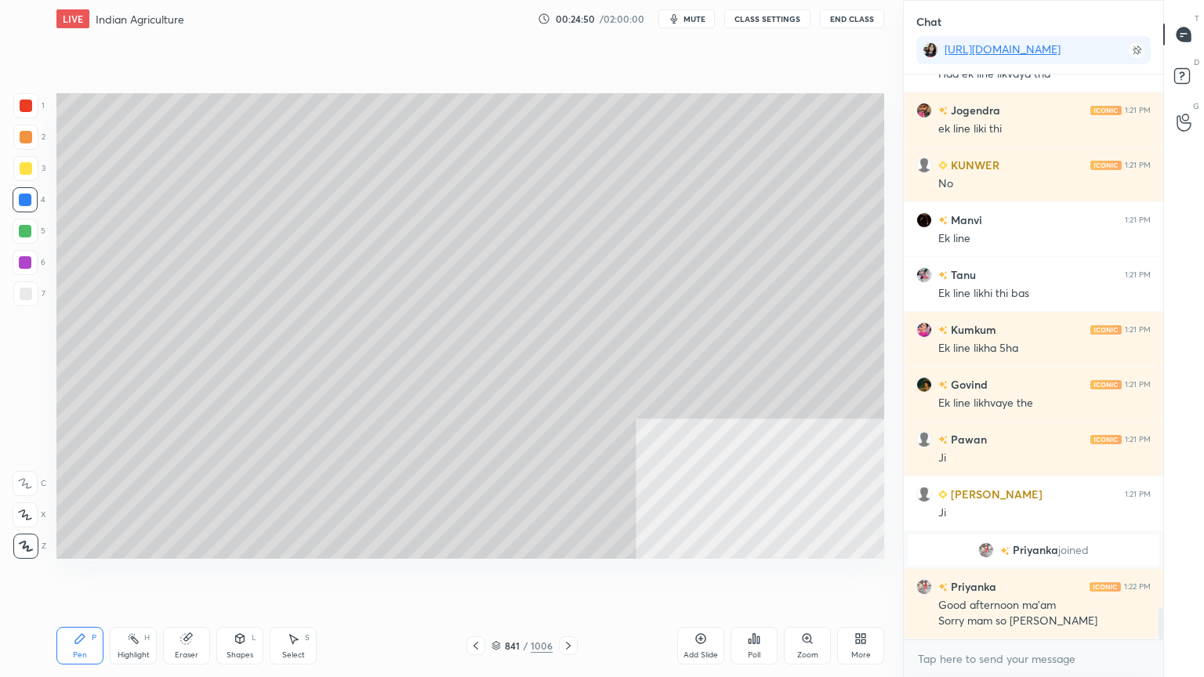
click at [291, 577] on icon at bounding box center [294, 639] width 9 height 9
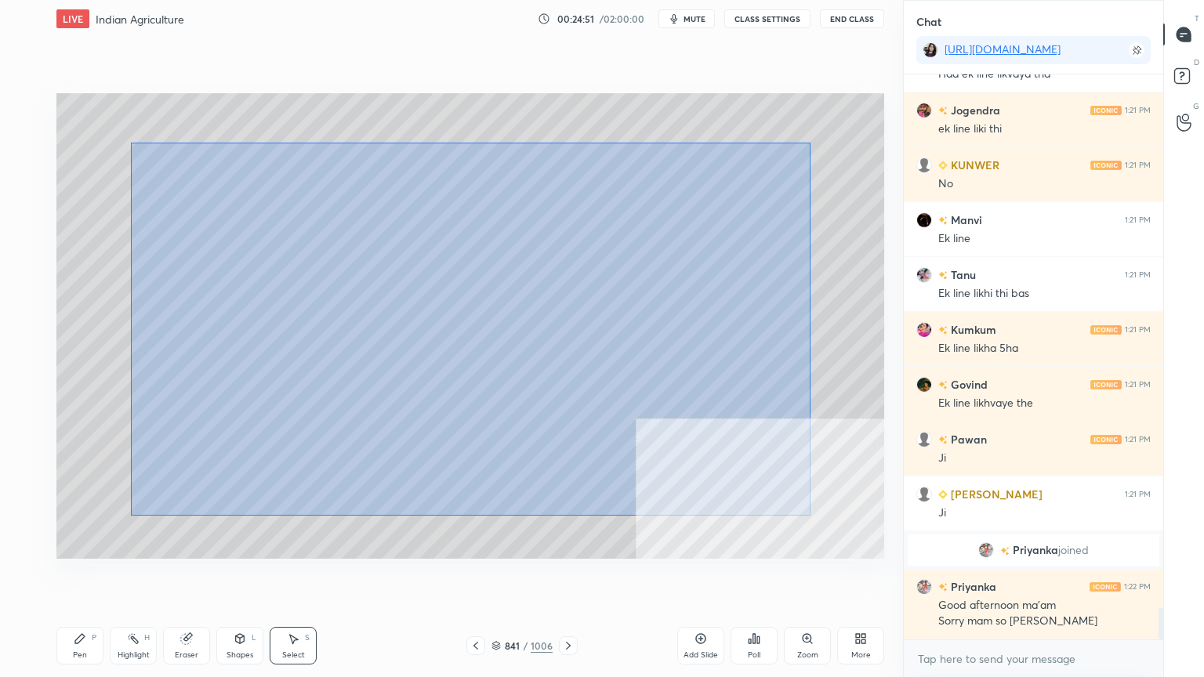
drag, startPoint x: 135, startPoint y: 143, endPoint x: 820, endPoint y: 505, distance: 775.0
click at [823, 511] on div "0 ° Undo Copy Duplicate Duplicate to new slide Delete" at bounding box center [469, 325] width 827 height 465
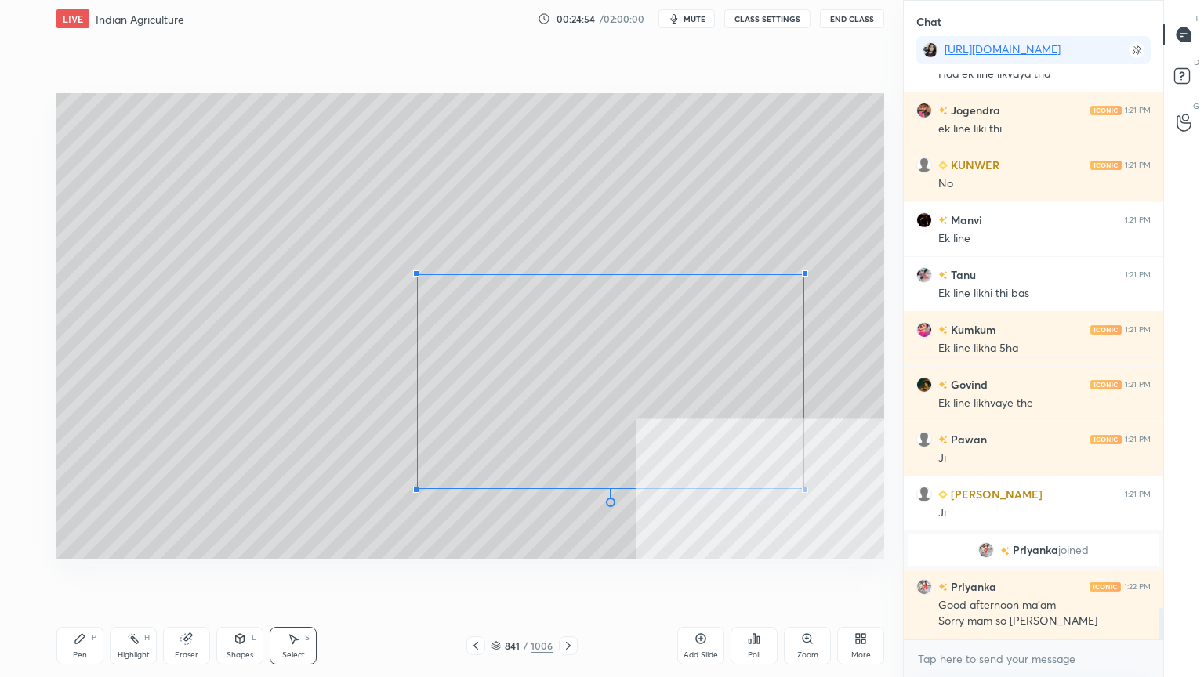
drag, startPoint x: 120, startPoint y: 154, endPoint x: 490, endPoint y: 313, distance: 402.6
click at [418, 277] on div at bounding box center [416, 273] width 6 height 6
drag, startPoint x: 453, startPoint y: 294, endPoint x: 260, endPoint y: 260, distance: 195.7
click at [262, 217] on div "0 ° Undo Copy Duplicate Duplicate to new slide Delete" at bounding box center [469, 325] width 827 height 465
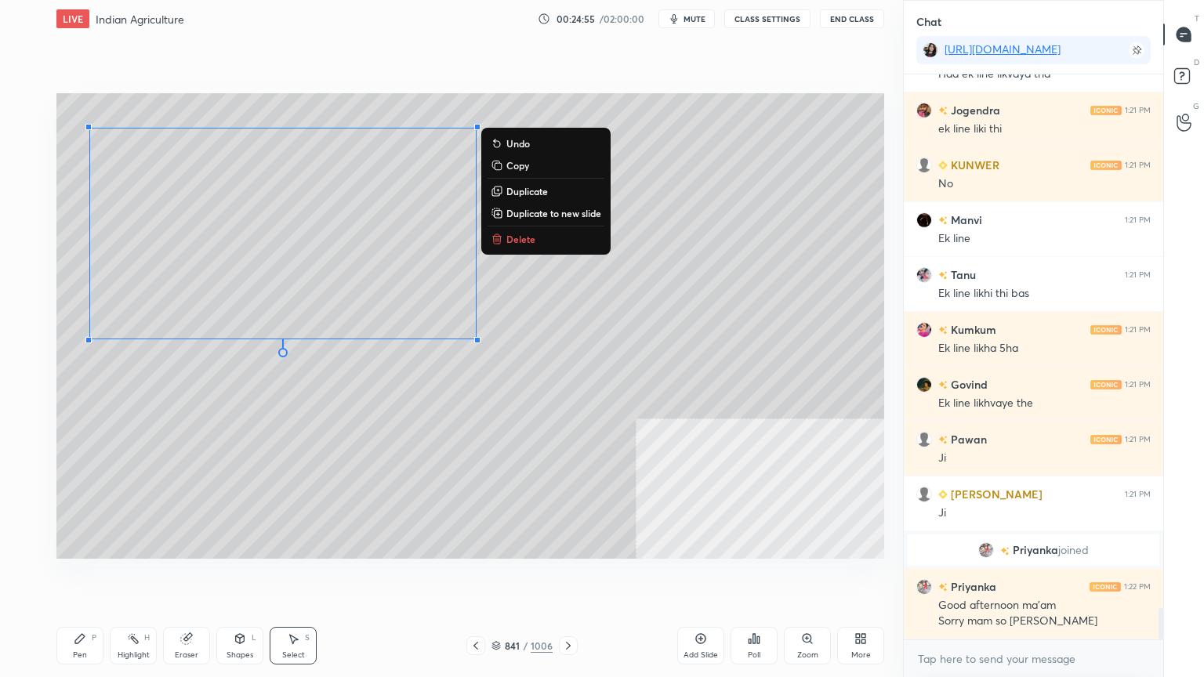
click at [79, 577] on div "Pen P Highlight H Eraser Shapes L Select S 841 / 1006 Add Slide Poll Zoom More" at bounding box center [469, 645] width 827 height 63
click at [85, 577] on div "Pen P" at bounding box center [79, 646] width 47 height 38
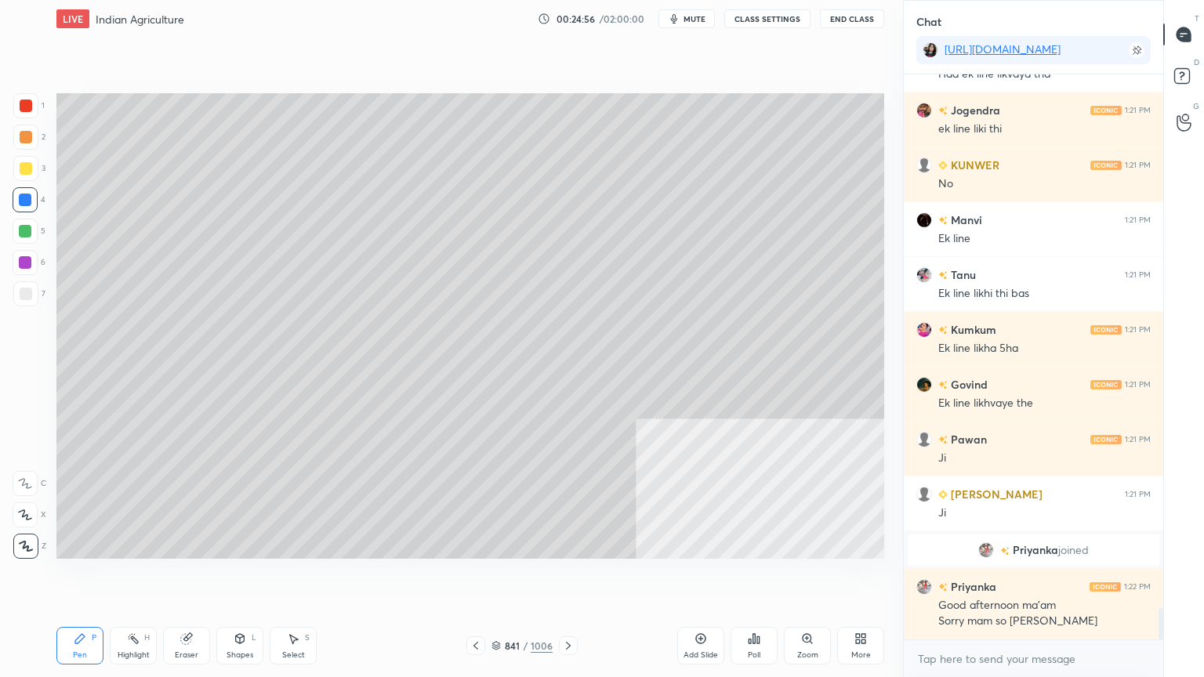
click at [24, 231] on div at bounding box center [25, 231] width 13 height 13
click at [25, 232] on div at bounding box center [25, 231] width 13 height 13
click at [473, 577] on icon at bounding box center [475, 646] width 5 height 8
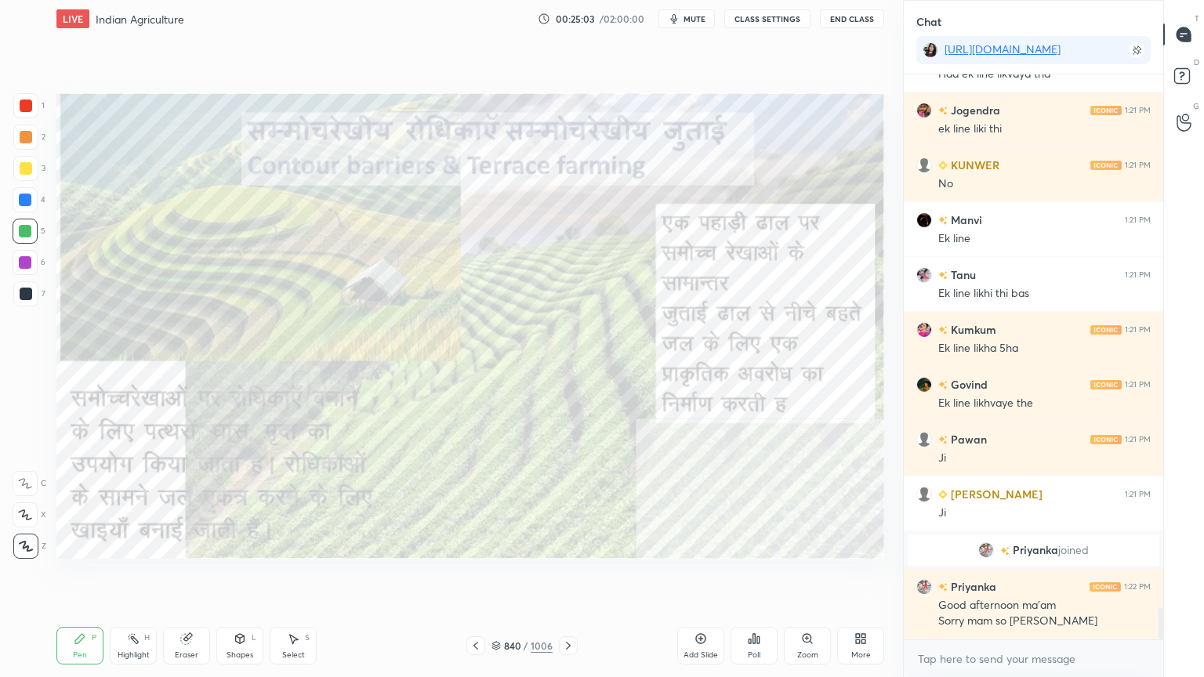
click at [37, 198] on div at bounding box center [25, 199] width 25 height 25
click at [25, 204] on div at bounding box center [25, 200] width 13 height 13
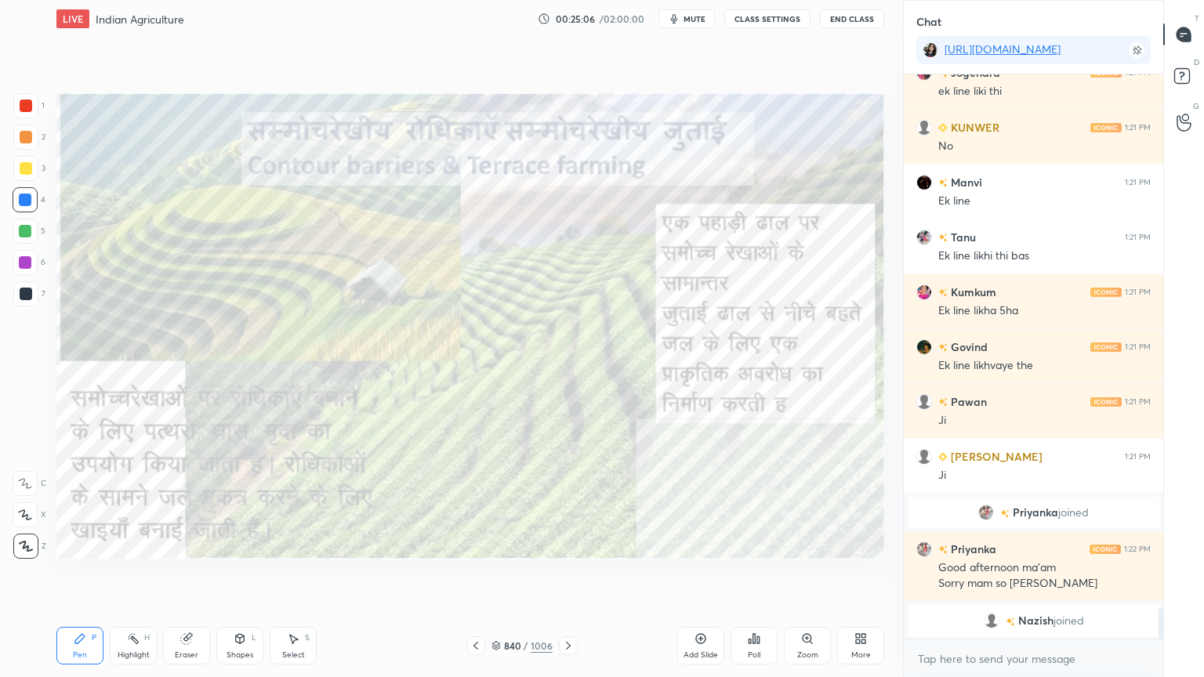
click at [813, 577] on icon at bounding box center [807, 638] width 13 height 13
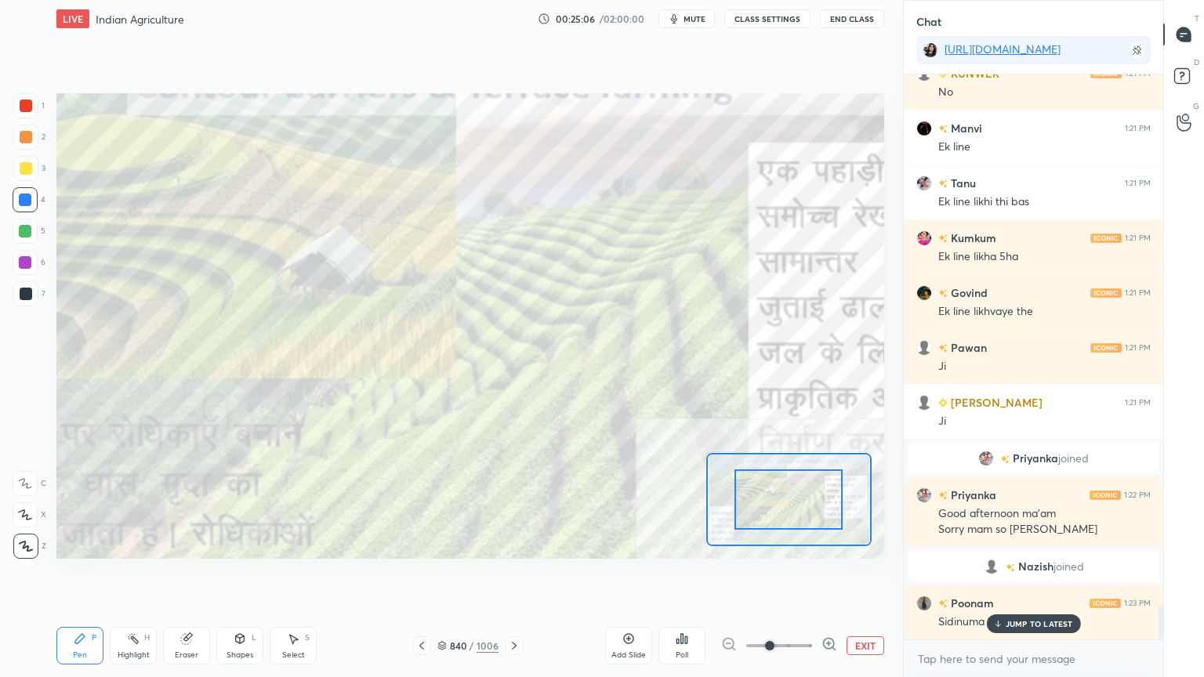
drag, startPoint x: 827, startPoint y: 641, endPoint x: 827, endPoint y: 607, distance: 33.7
click at [828, 577] on icon at bounding box center [828, 644] width 0 height 4
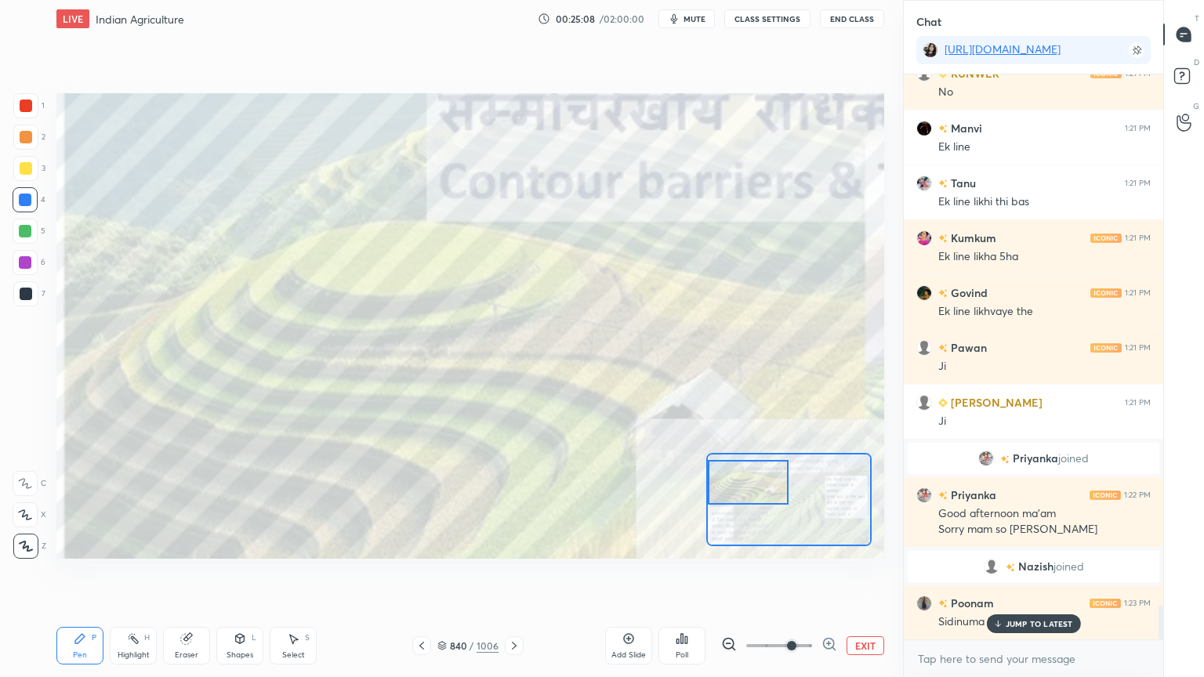
drag, startPoint x: 789, startPoint y: 502, endPoint x: 744, endPoint y: 486, distance: 48.3
click at [744, 486] on div at bounding box center [748, 482] width 81 height 45
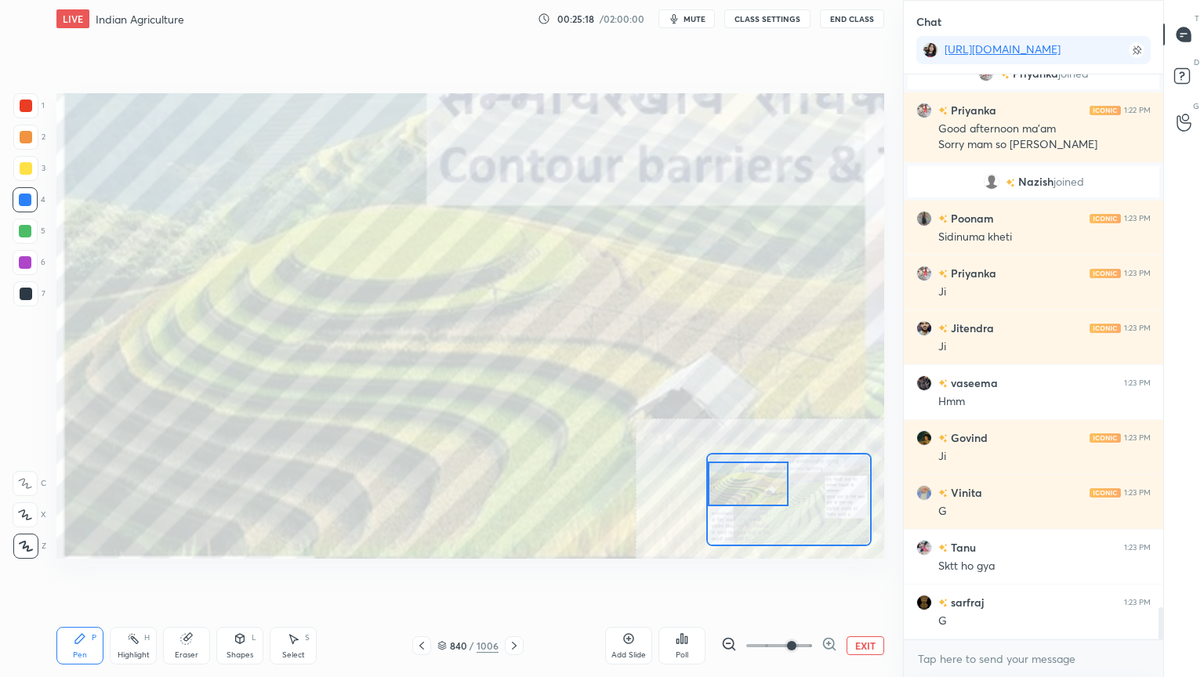
scroll to position [9359, 0]
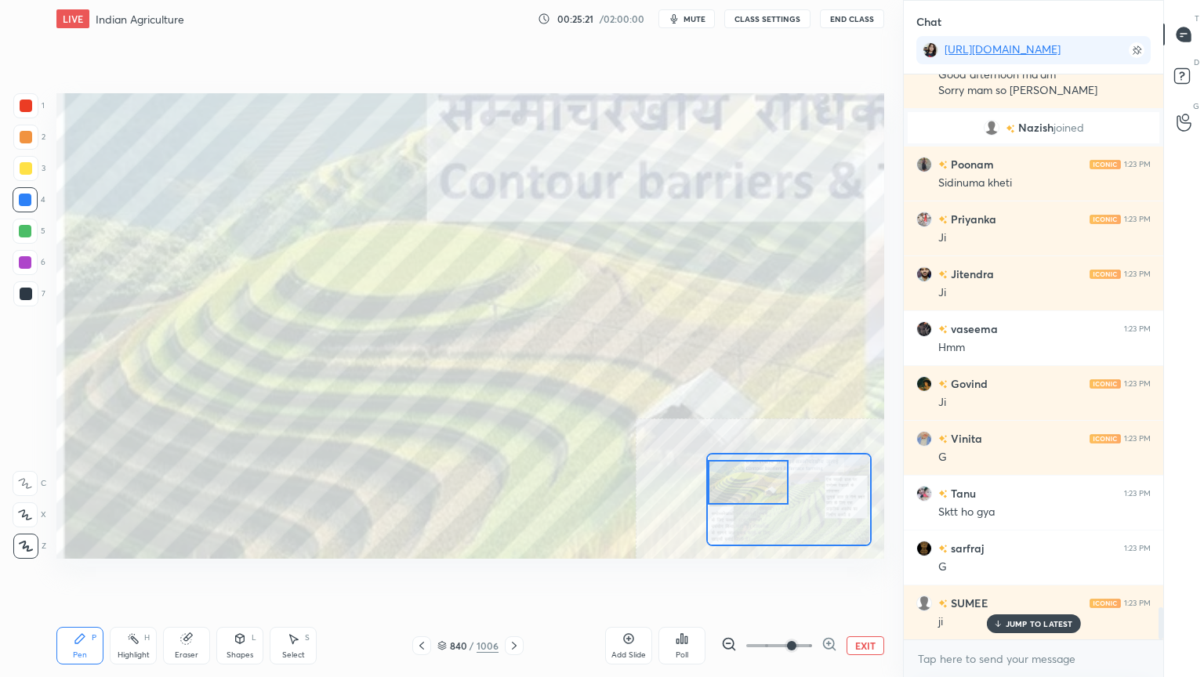
drag, startPoint x: 762, startPoint y: 490, endPoint x: 773, endPoint y: 493, distance: 10.5
click at [758, 489] on div at bounding box center [748, 482] width 81 height 45
click at [857, 577] on button "EXIT" at bounding box center [865, 645] width 38 height 19
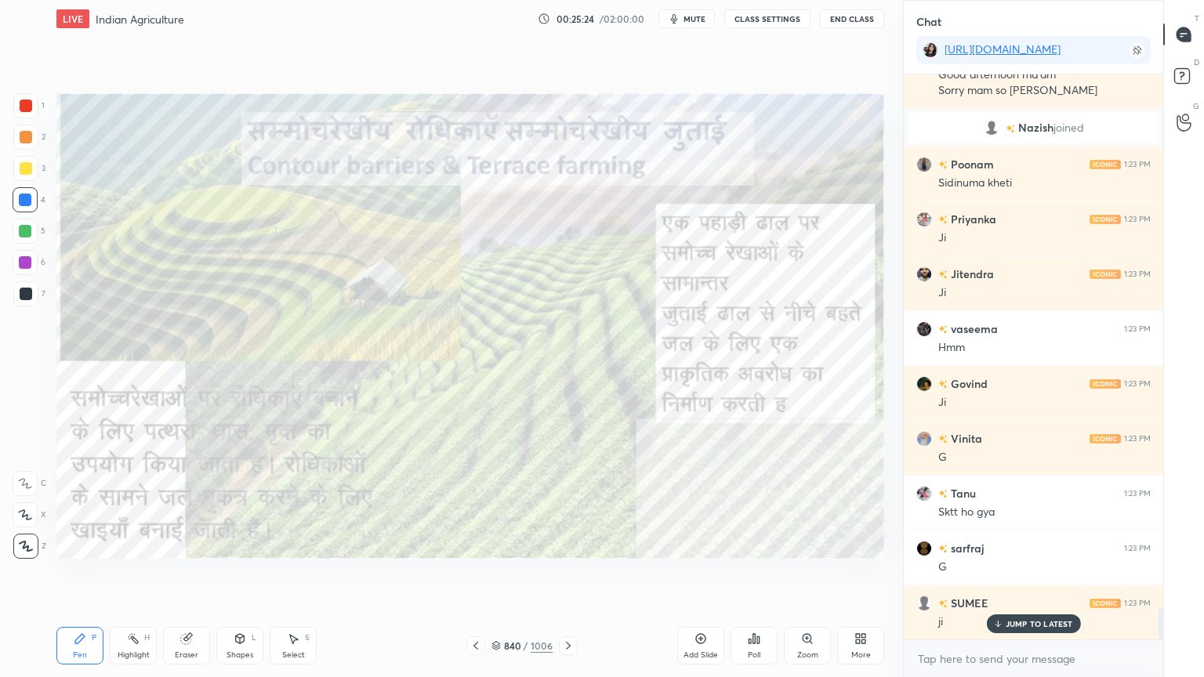
click at [803, 577] on div "Zoom" at bounding box center [807, 646] width 47 height 38
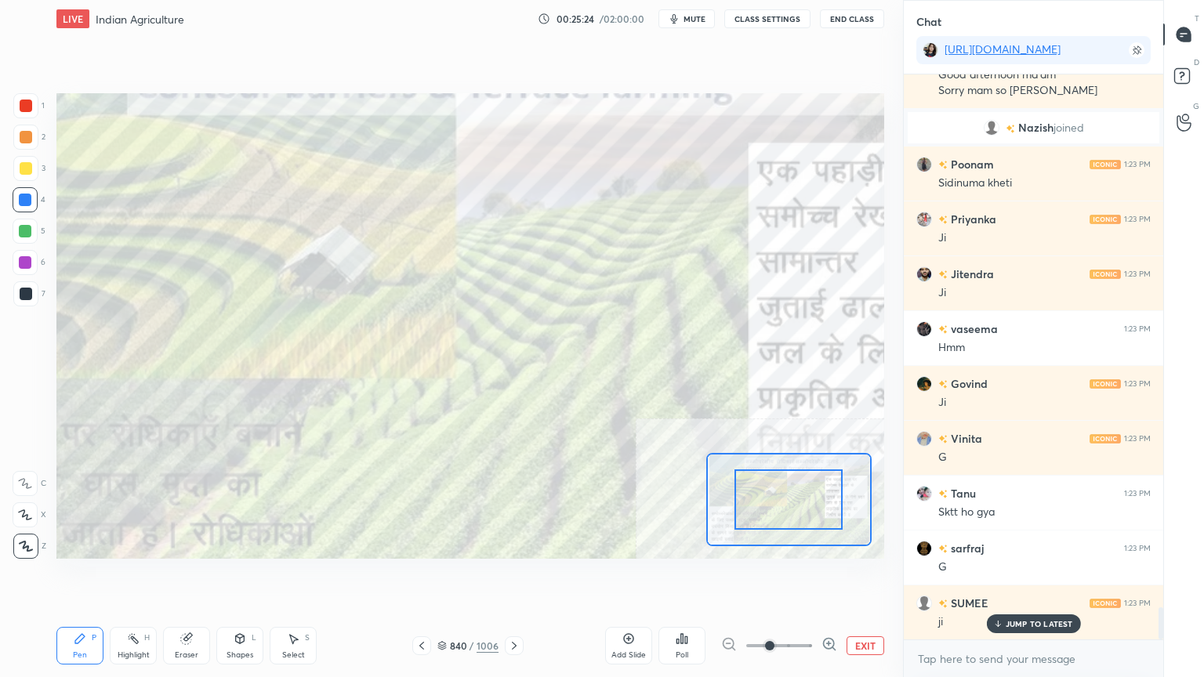
scroll to position [9396, 0]
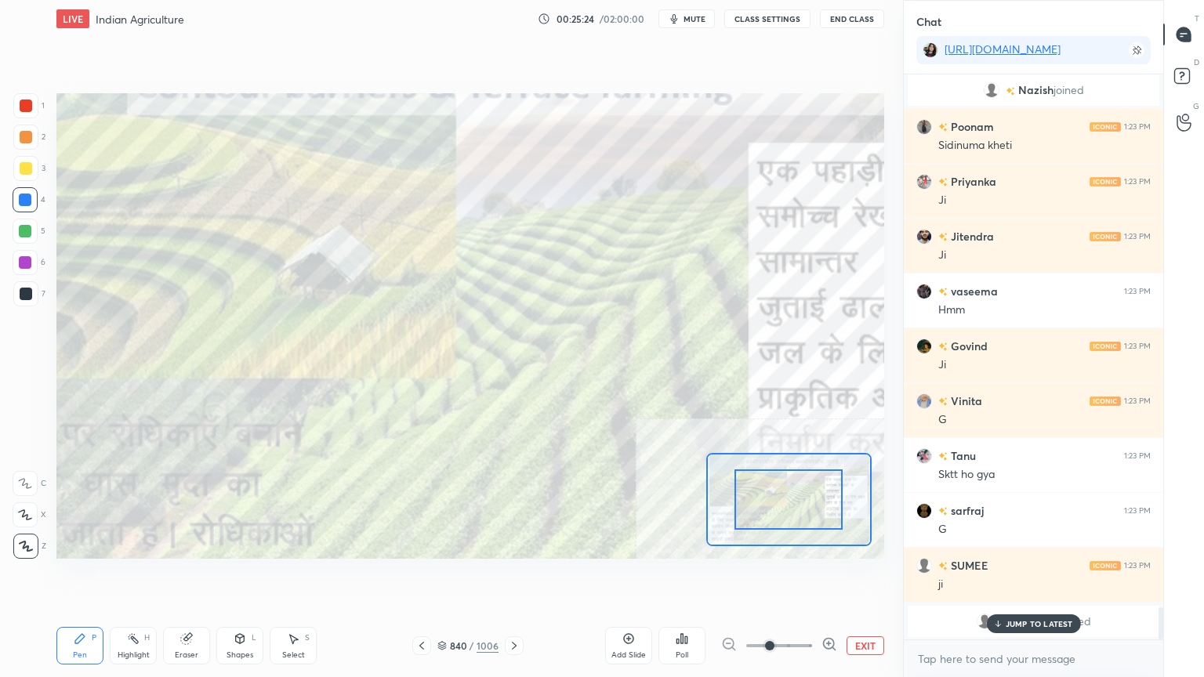
click at [831, 577] on icon at bounding box center [829, 644] width 16 height 16
click at [829, 577] on icon at bounding box center [829, 644] width 16 height 16
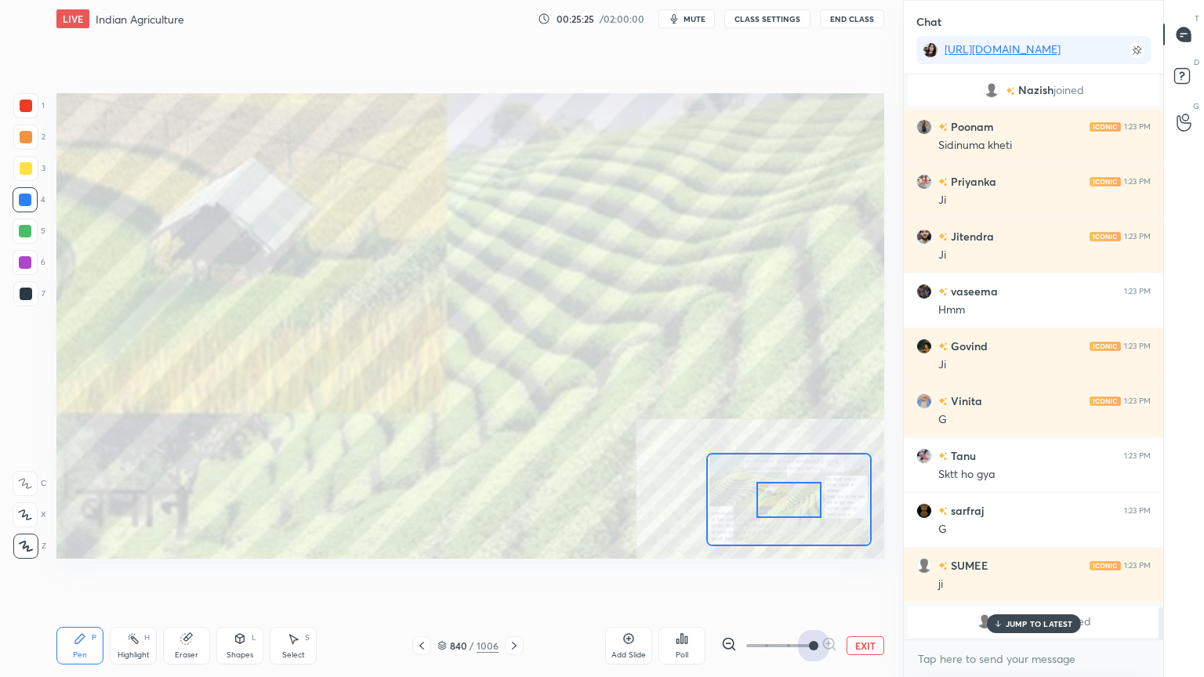
drag, startPoint x: 828, startPoint y: 644, endPoint x: 827, endPoint y: 635, distance: 9.4
click at [818, 577] on span at bounding box center [813, 645] width 9 height 9
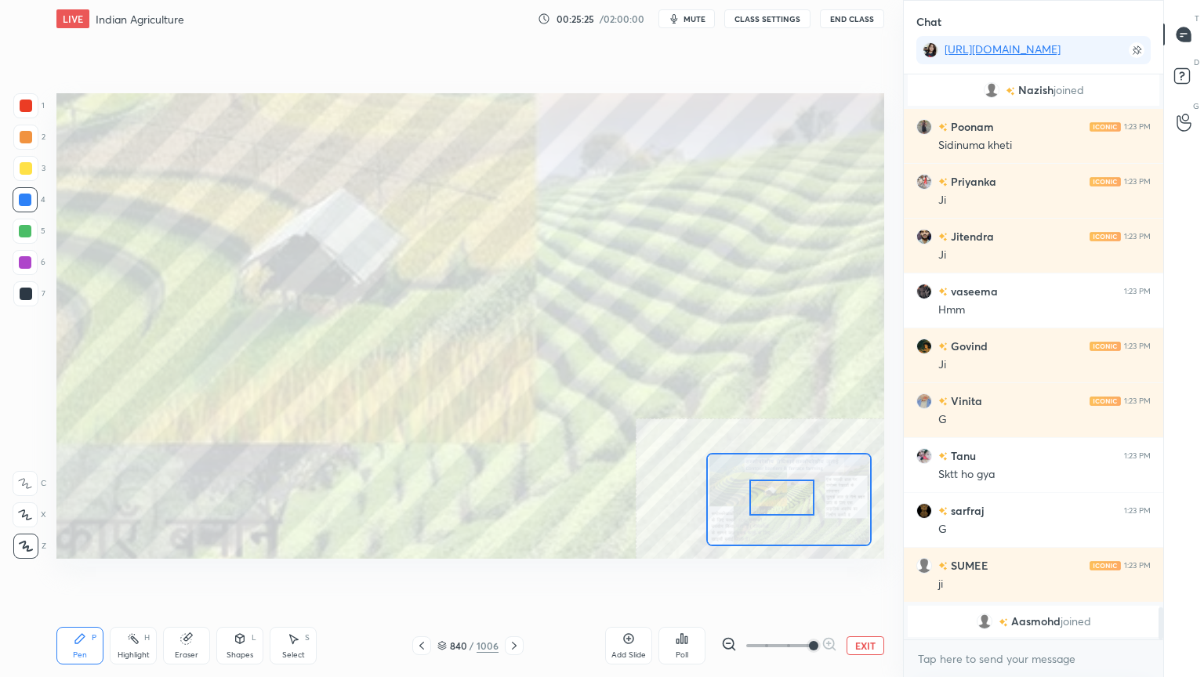
scroll to position [9452, 0]
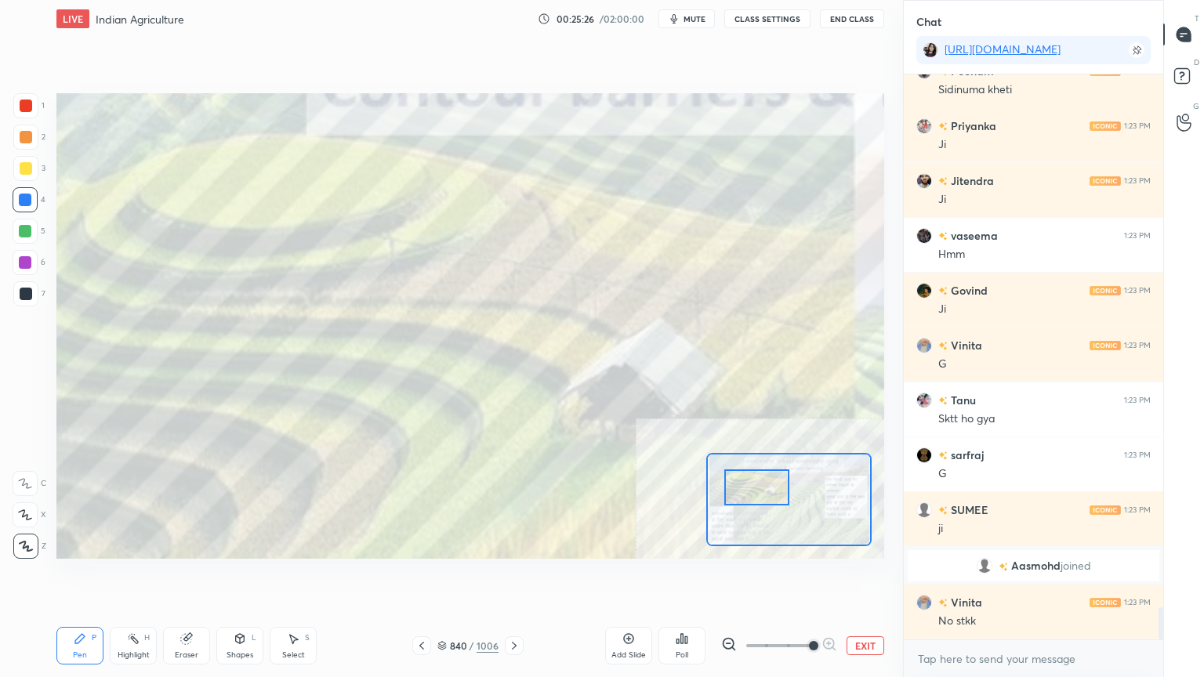
drag, startPoint x: 793, startPoint y: 505, endPoint x: 758, endPoint y: 483, distance: 41.5
click at [757, 494] on div at bounding box center [756, 487] width 65 height 36
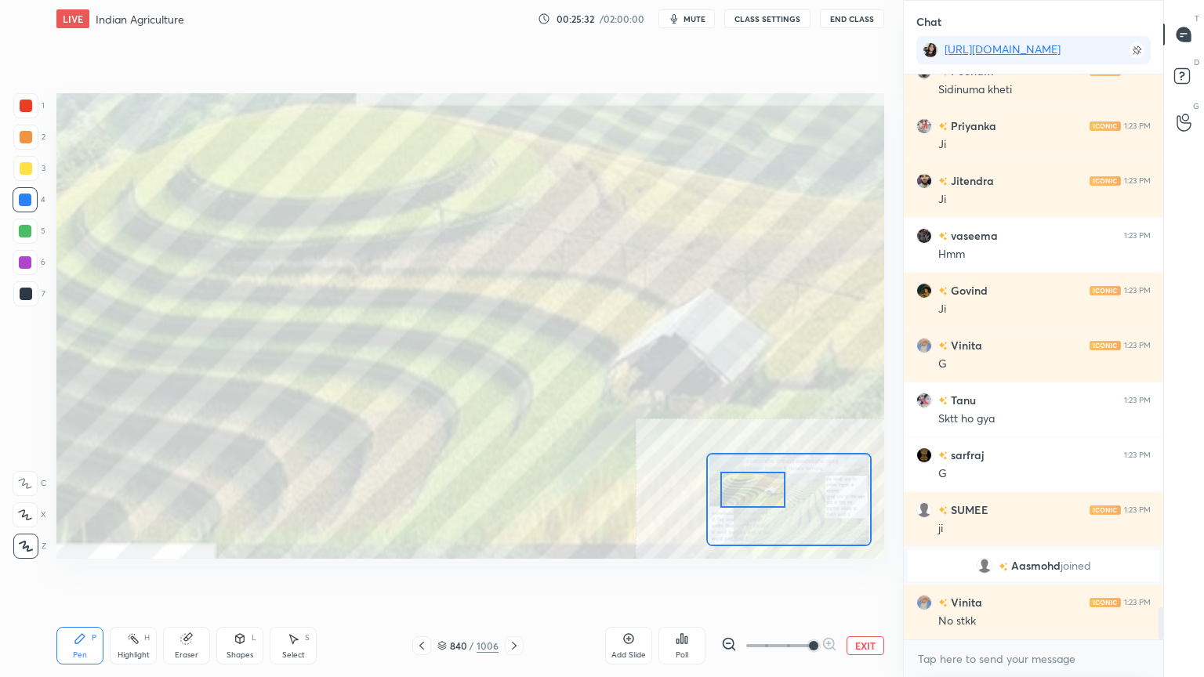
scroll to position [9489, 0]
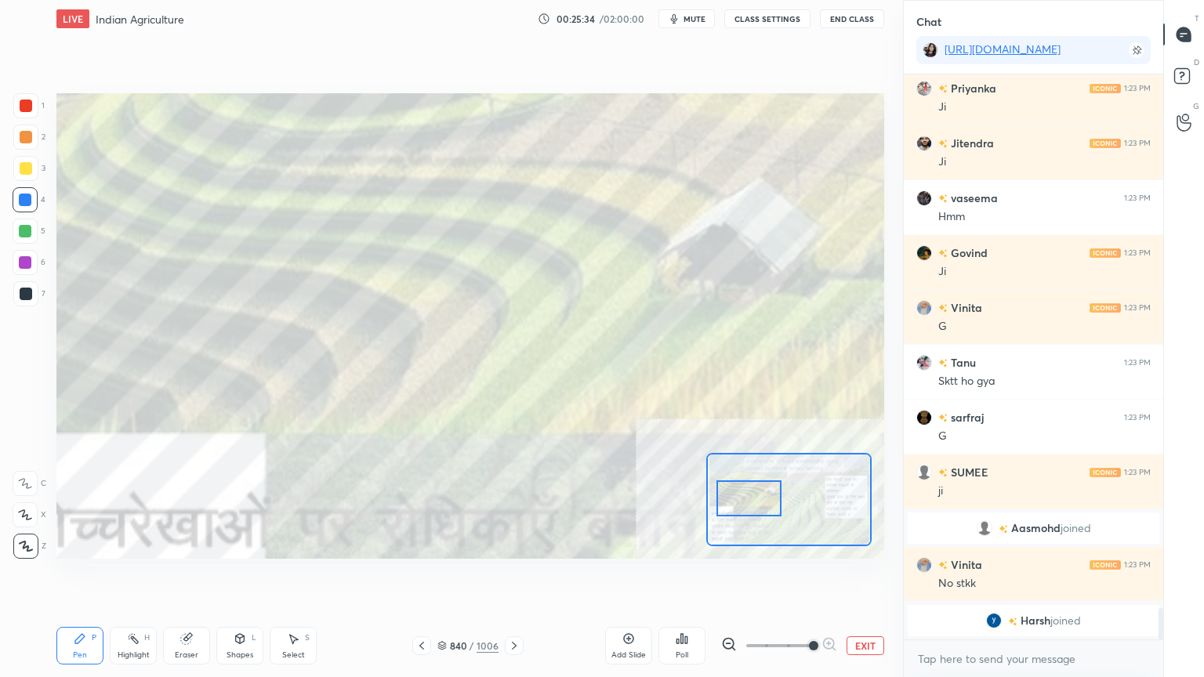
drag, startPoint x: 757, startPoint y: 496, endPoint x: 770, endPoint y: 488, distance: 15.5
click at [752, 505] on div at bounding box center [748, 498] width 65 height 36
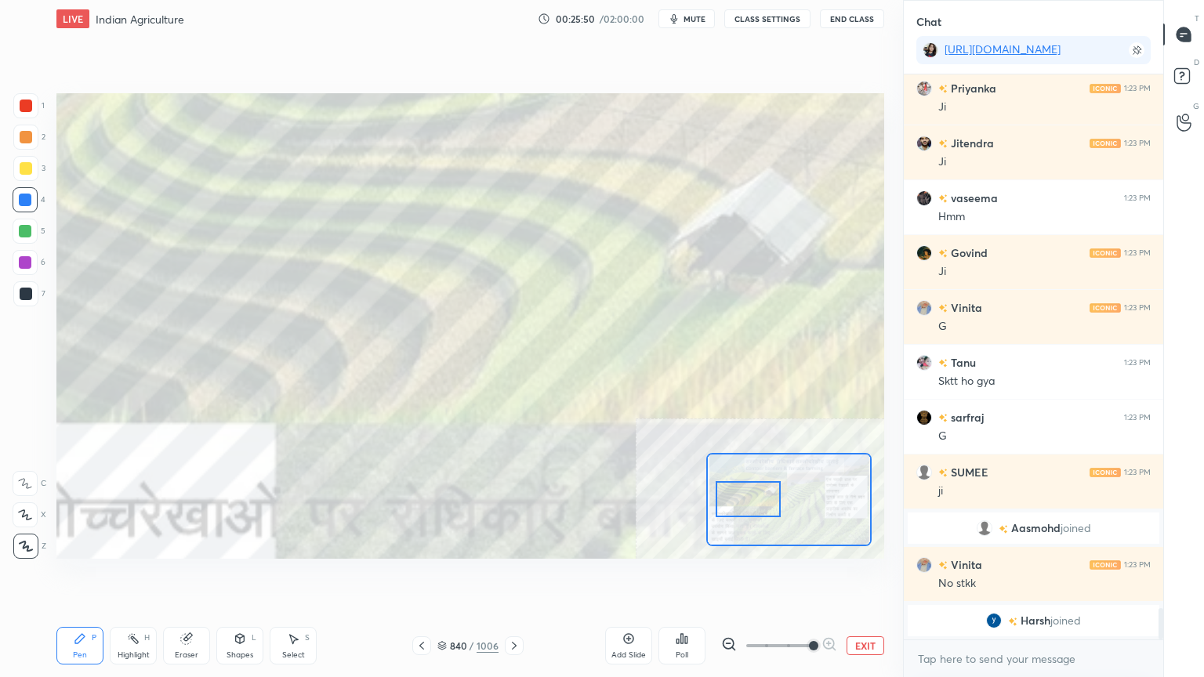
click at [24, 194] on div at bounding box center [25, 200] width 13 height 13
click at [20, 195] on div at bounding box center [25, 200] width 13 height 13
click at [864, 577] on button "EXIT" at bounding box center [865, 645] width 38 height 19
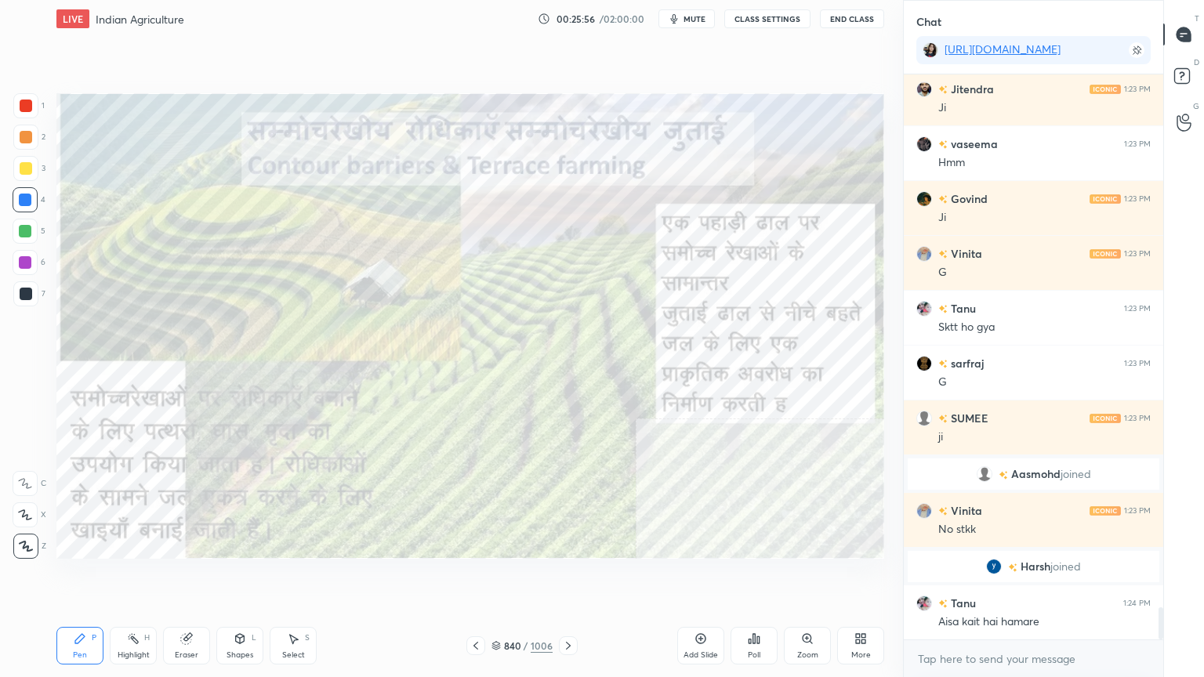
click at [812, 577] on icon at bounding box center [807, 638] width 13 height 13
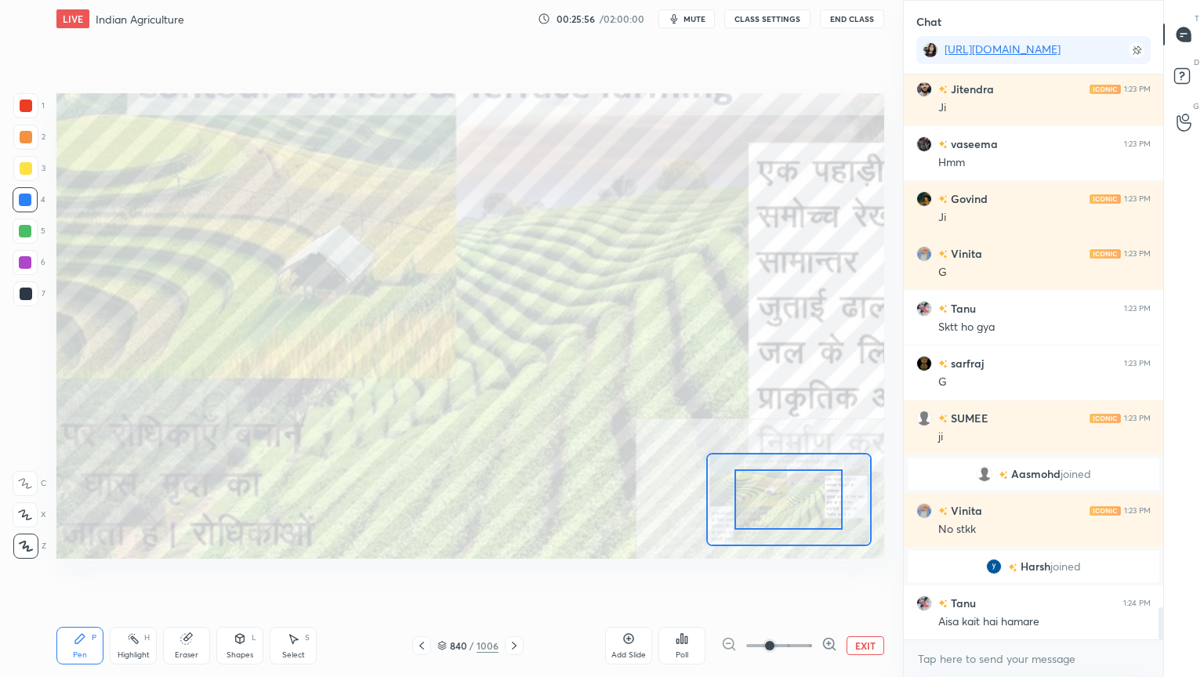
click at [827, 577] on icon at bounding box center [829, 644] width 16 height 16
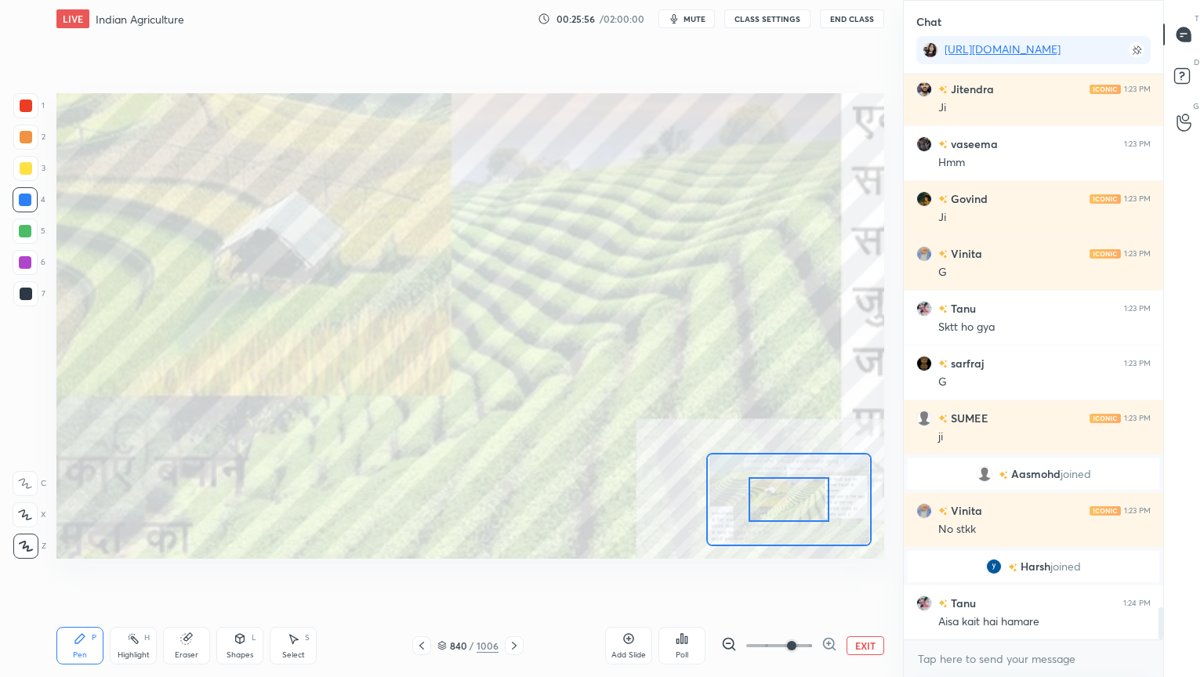
click at [827, 577] on icon at bounding box center [829, 644] width 16 height 16
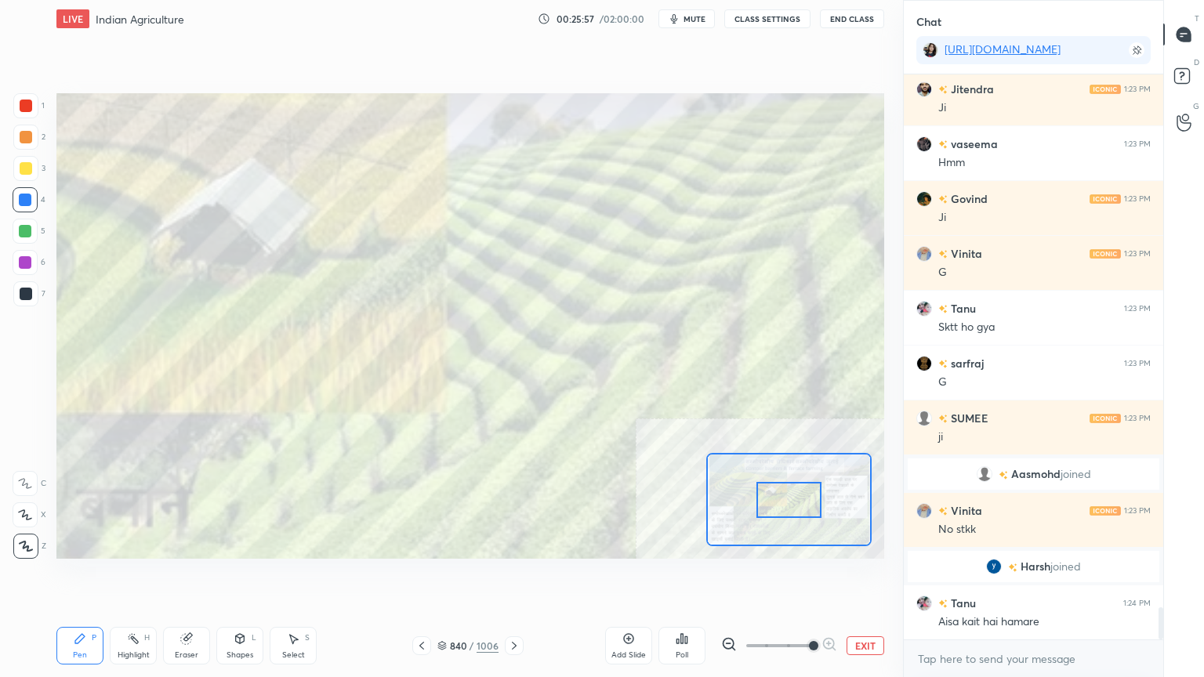
click at [818, 577] on span at bounding box center [813, 645] width 9 height 9
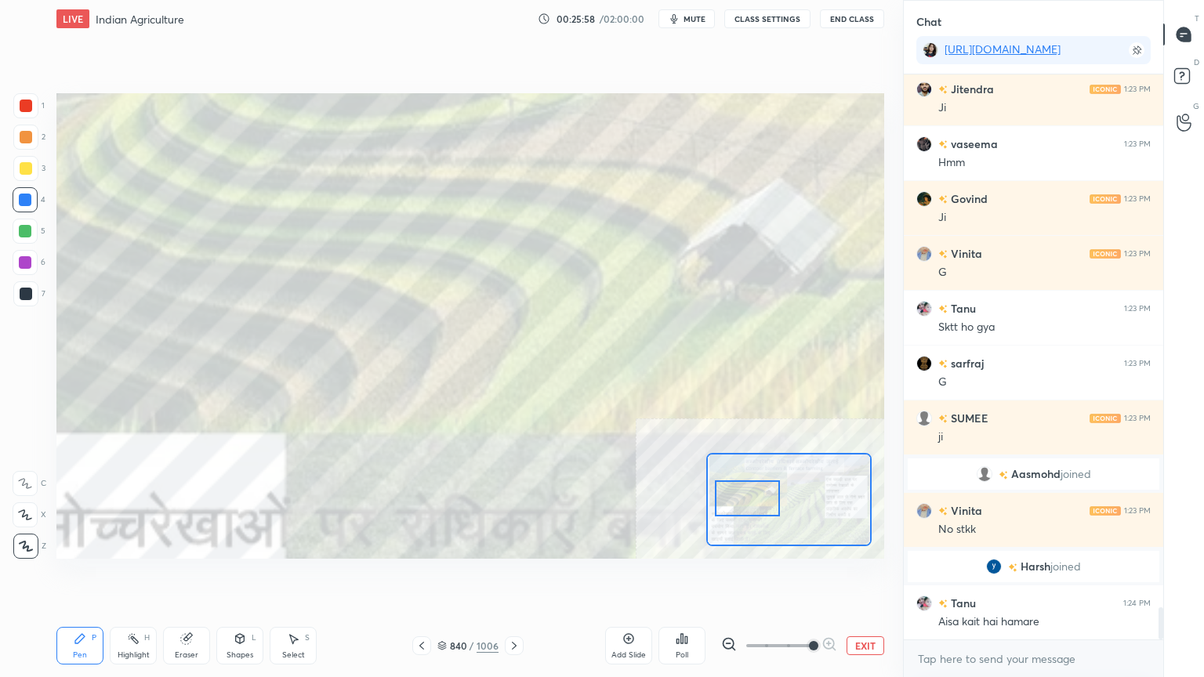
drag, startPoint x: 786, startPoint y: 508, endPoint x: 757, endPoint y: 499, distance: 30.2
click at [752, 504] on div at bounding box center [747, 498] width 65 height 36
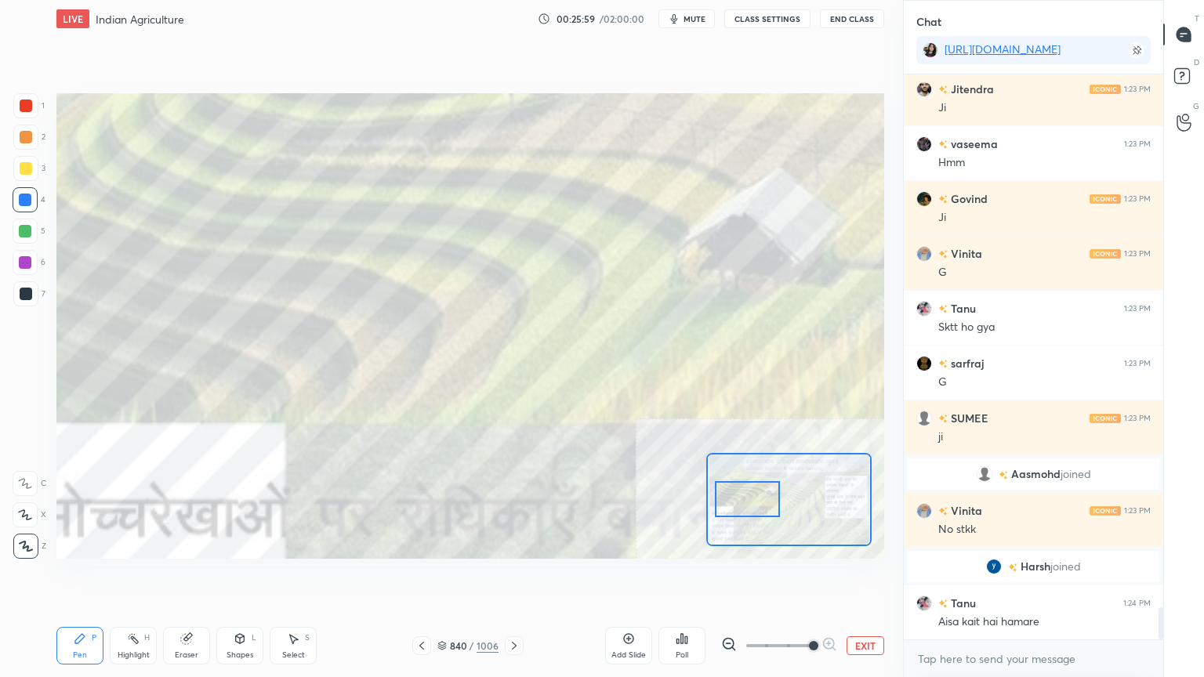
click at [32, 263] on div at bounding box center [25, 262] width 25 height 25
click at [29, 263] on div at bounding box center [25, 262] width 13 height 13
click at [34, 205] on div at bounding box center [25, 199] width 25 height 25
click at [34, 202] on div at bounding box center [25, 199] width 25 height 25
click at [24, 201] on div at bounding box center [25, 200] width 13 height 13
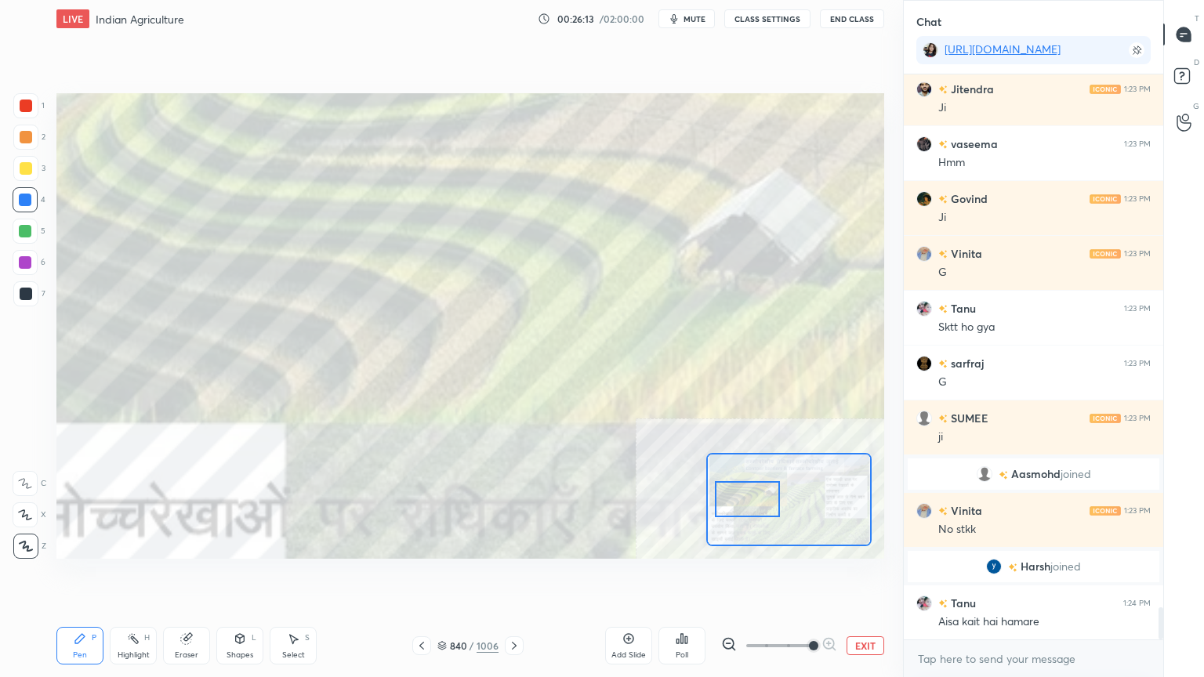
click at [24, 197] on div at bounding box center [25, 200] width 13 height 13
click at [25, 263] on div at bounding box center [25, 262] width 13 height 13
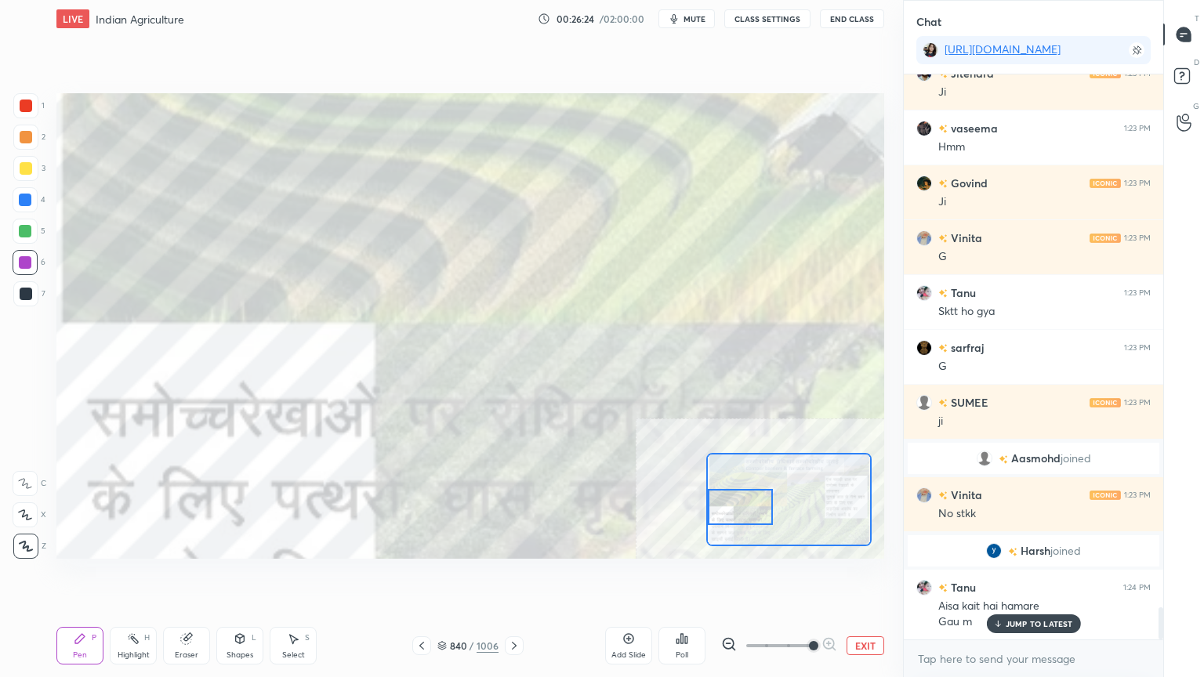
drag, startPoint x: 762, startPoint y: 500, endPoint x: 752, endPoint y: 507, distance: 12.4
click at [752, 507] on div at bounding box center [740, 507] width 65 height 36
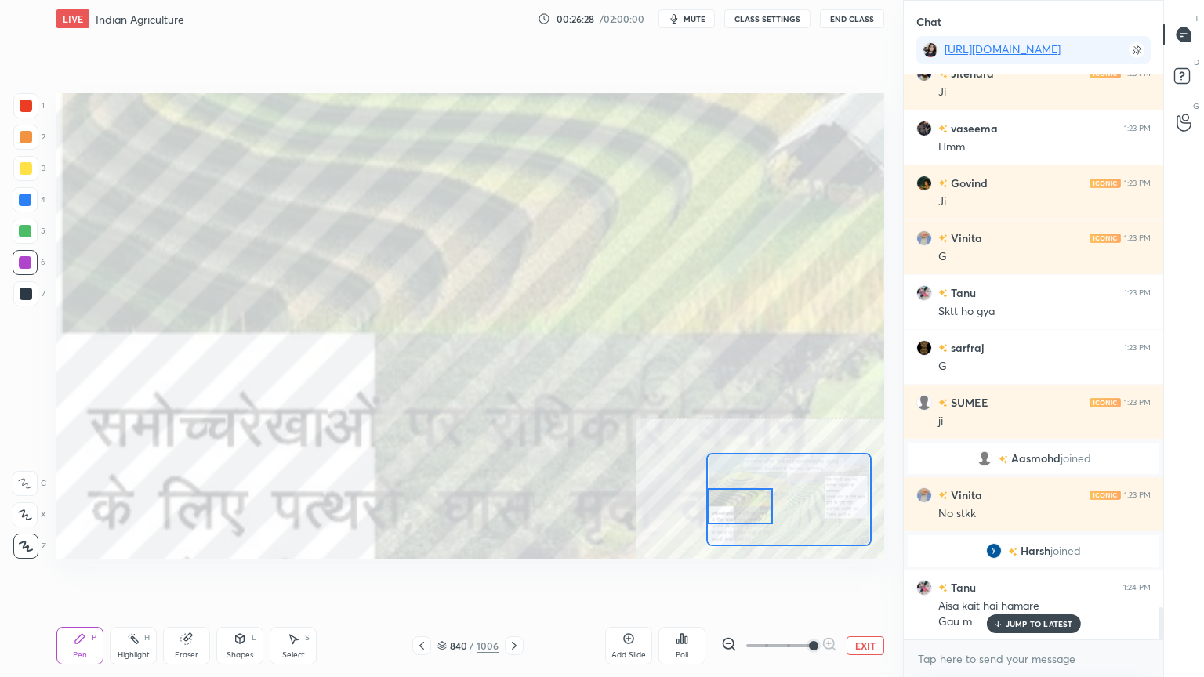
click at [871, 577] on button "EXIT" at bounding box center [865, 645] width 38 height 19
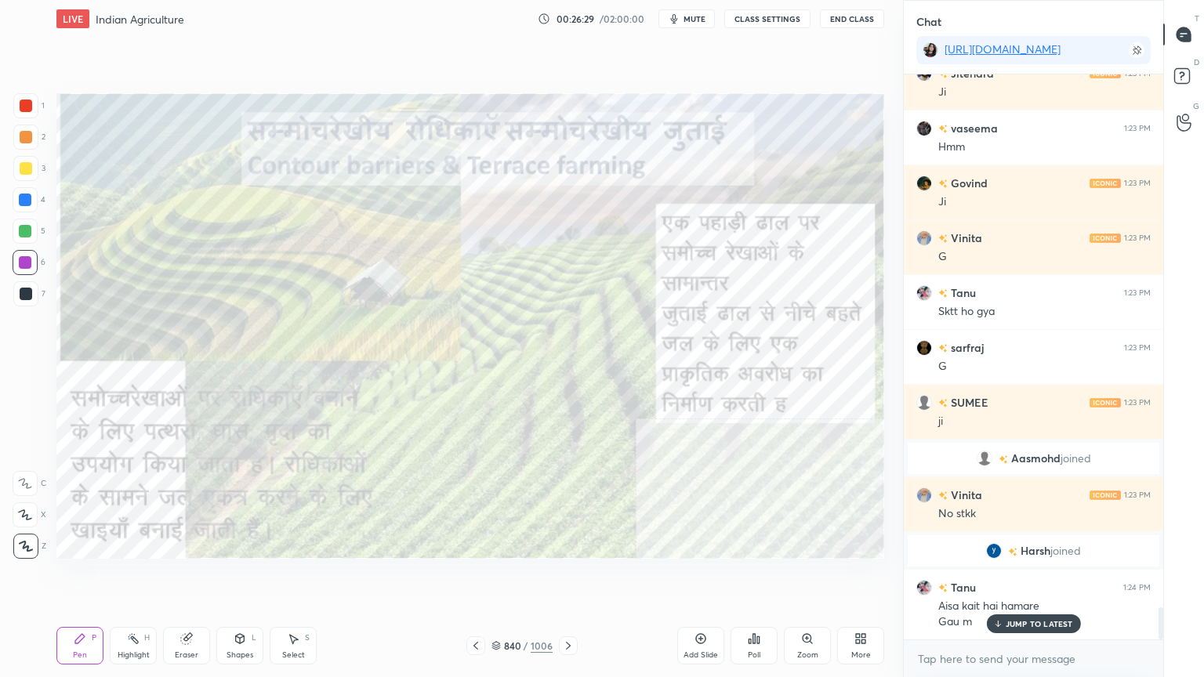
click at [16, 201] on div at bounding box center [25, 199] width 25 height 25
click at [25, 201] on div at bounding box center [25, 200] width 13 height 13
click at [27, 203] on div at bounding box center [25, 200] width 13 height 13
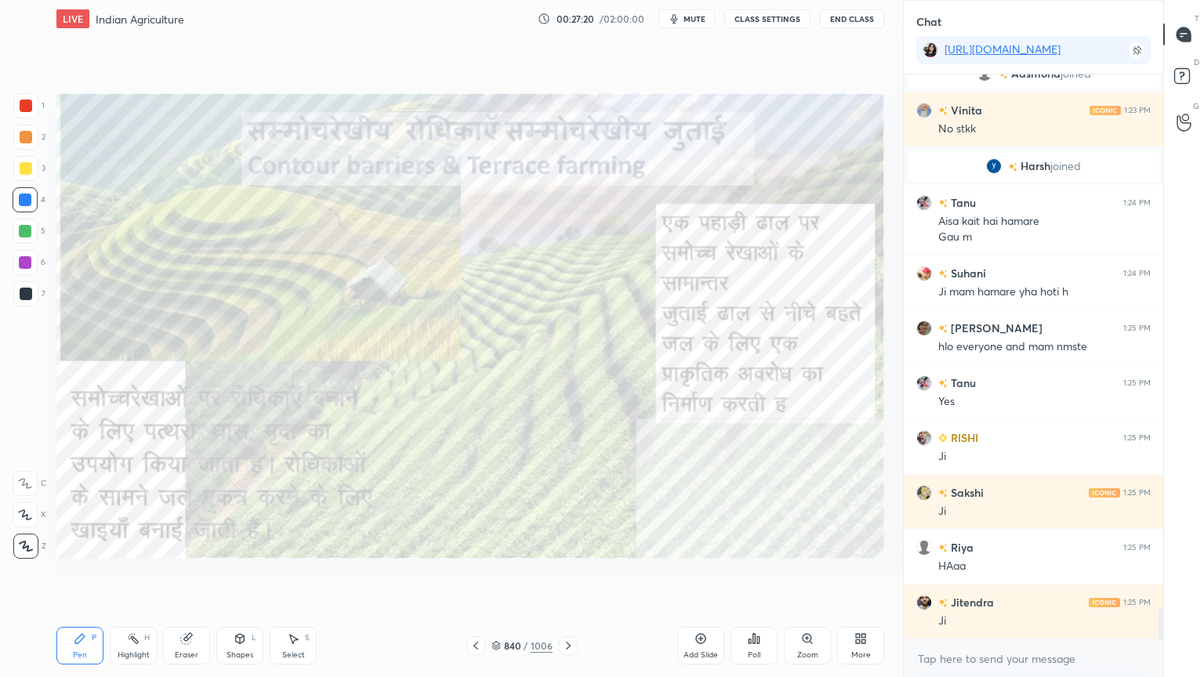
scroll to position [9794, 0]
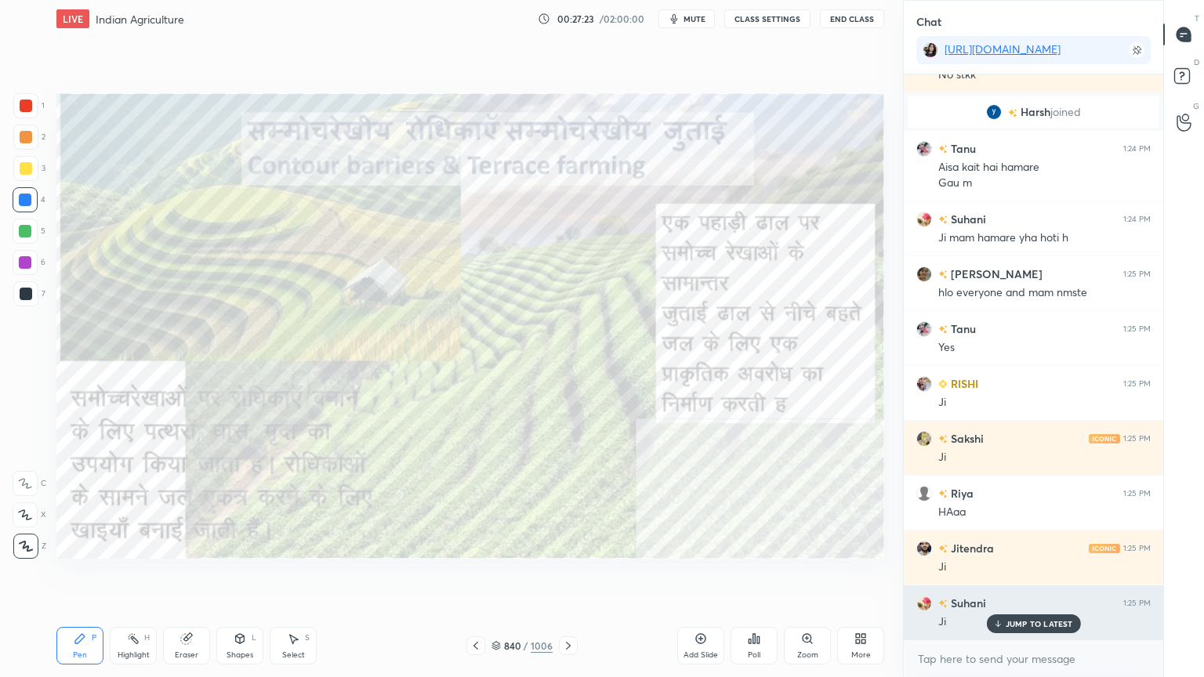
drag, startPoint x: 1014, startPoint y: 623, endPoint x: 1015, endPoint y: 632, distance: 9.5
click at [1017, 577] on p "JUMP TO LATEST" at bounding box center [1038, 623] width 67 height 9
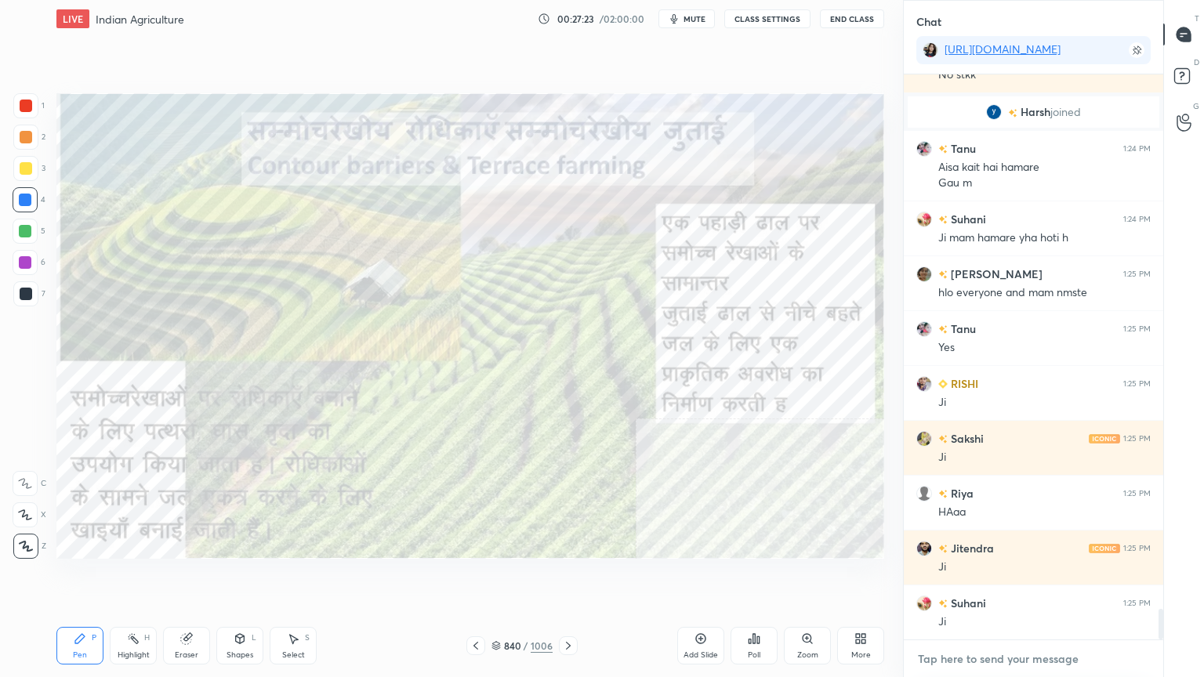
click at [1026, 577] on textarea at bounding box center [1033, 658] width 234 height 25
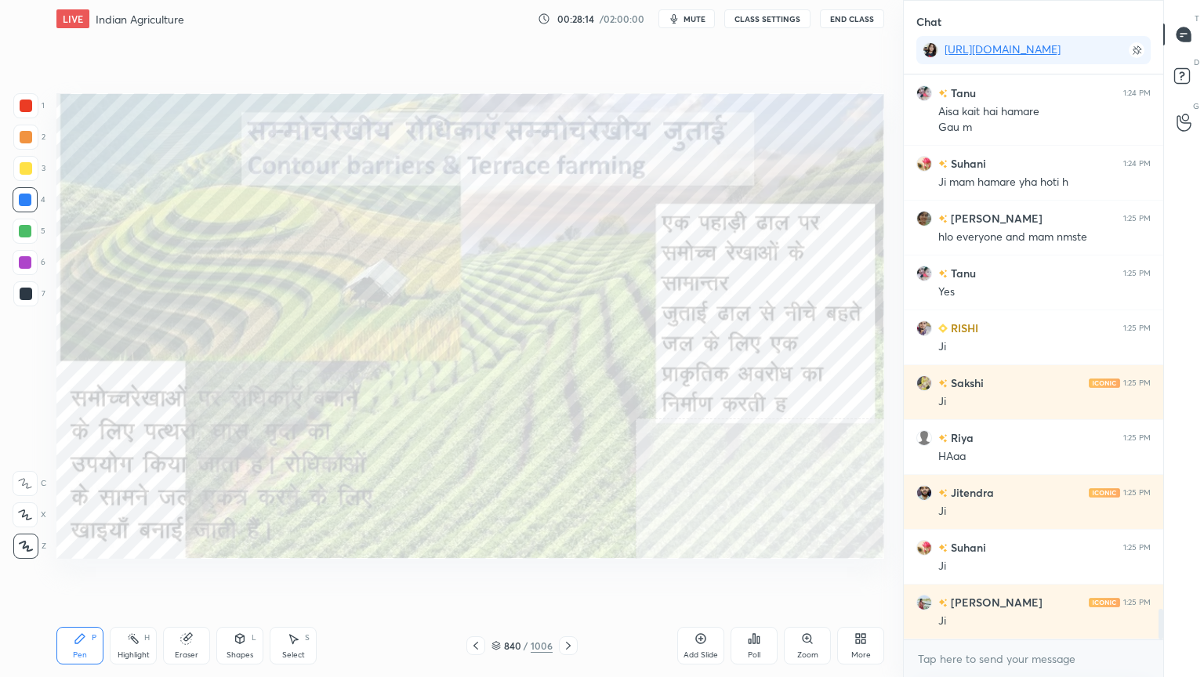
scroll to position [9919, 0]
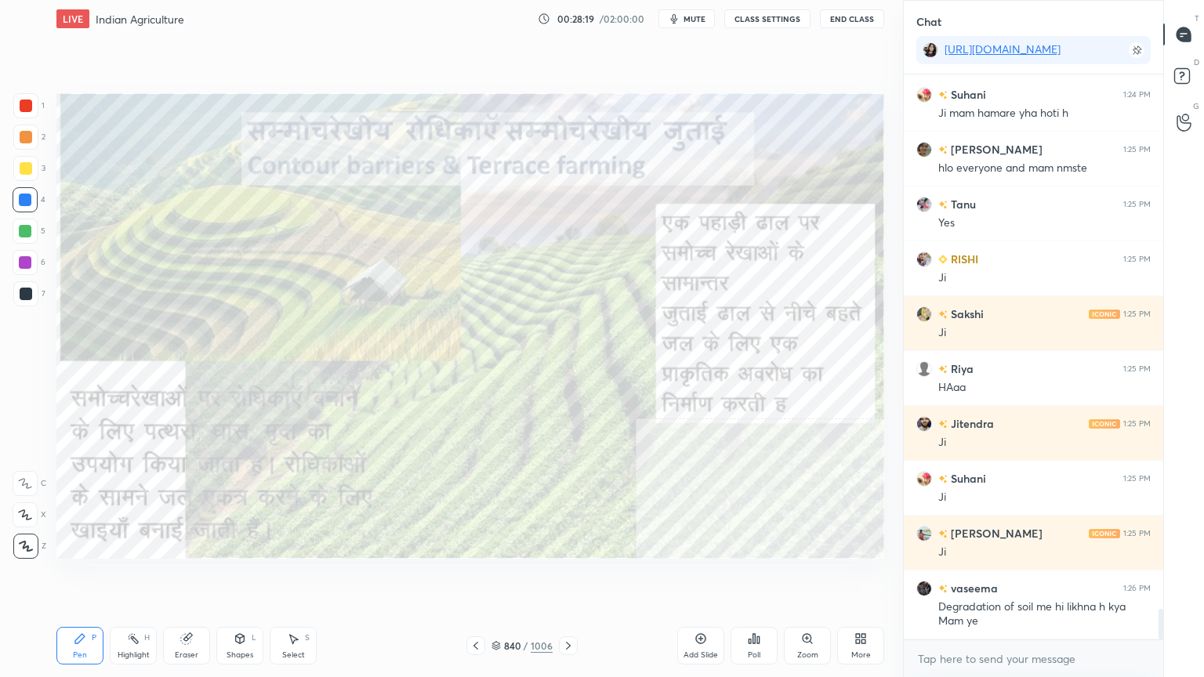
click at [501, 577] on div "840 / 1006" at bounding box center [521, 646] width 61 height 14
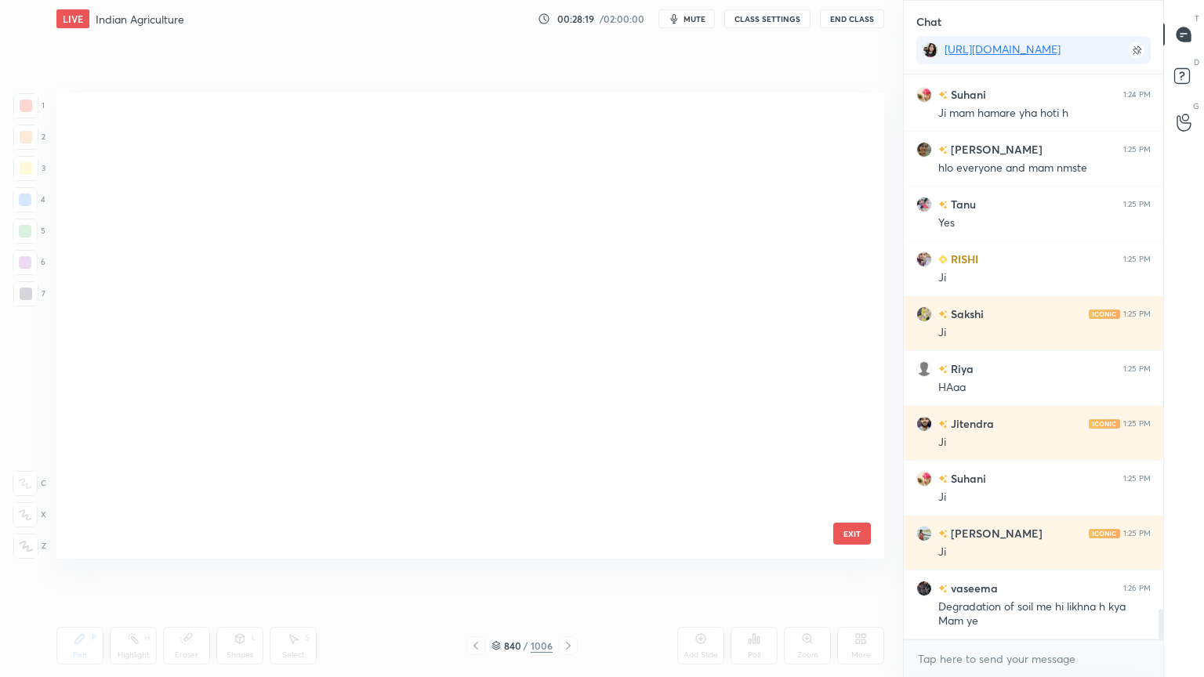
scroll to position [461, 820]
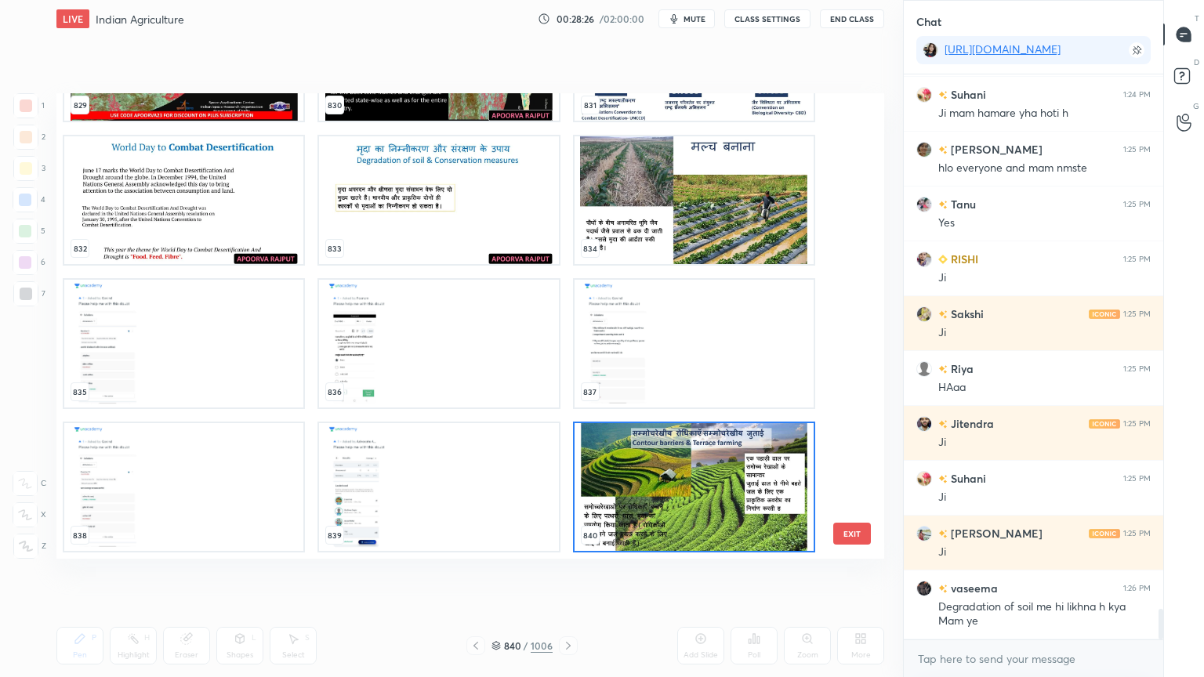
click at [686, 502] on img "grid" at bounding box center [693, 487] width 239 height 128
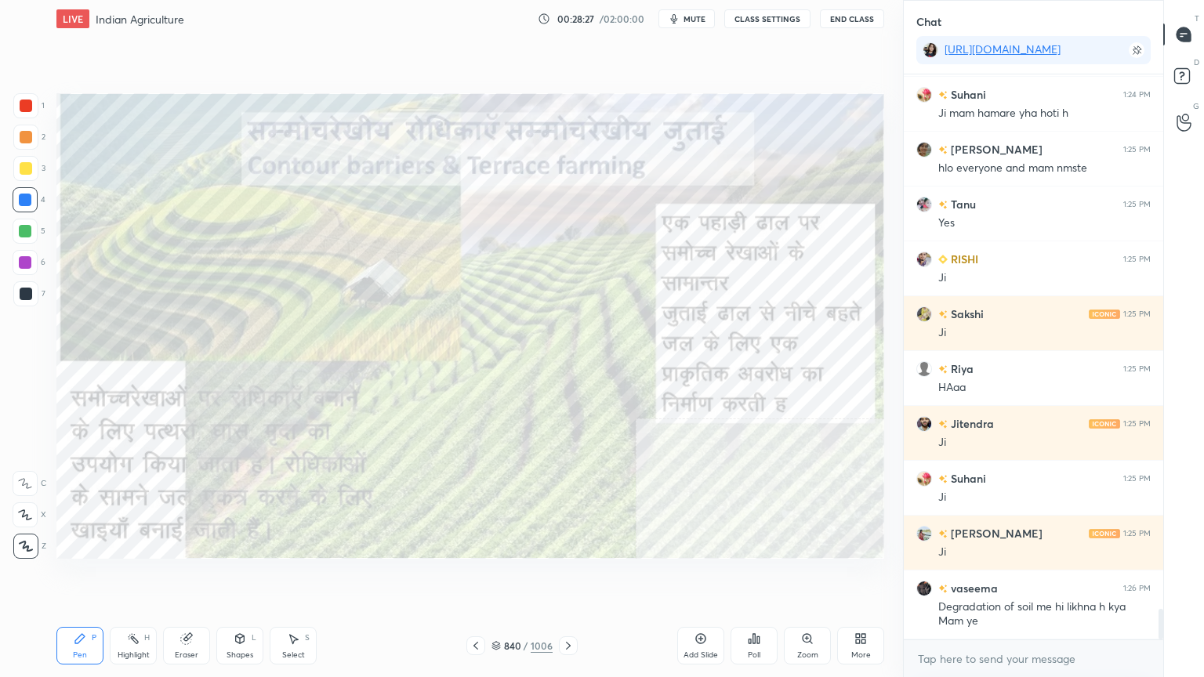
scroll to position [9935, 0]
click at [687, 503] on img "grid" at bounding box center [693, 487] width 239 height 128
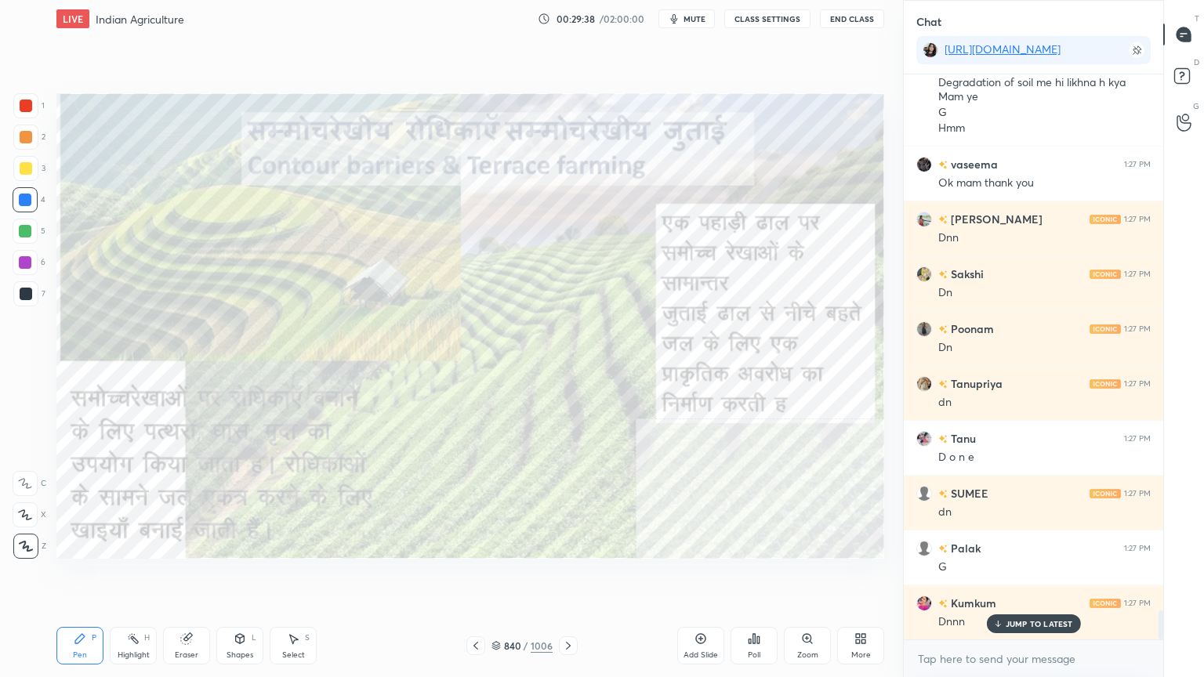
scroll to position [10553, 0]
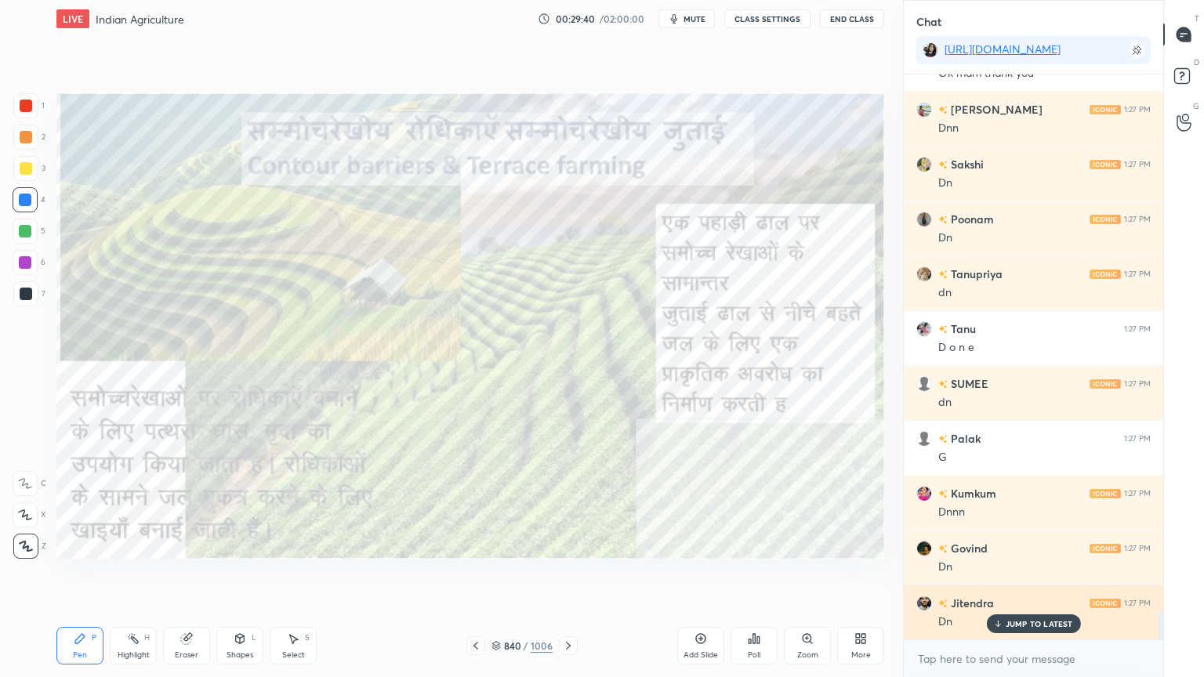
click at [1015, 577] on p "JUMP TO LATEST" at bounding box center [1038, 623] width 67 height 9
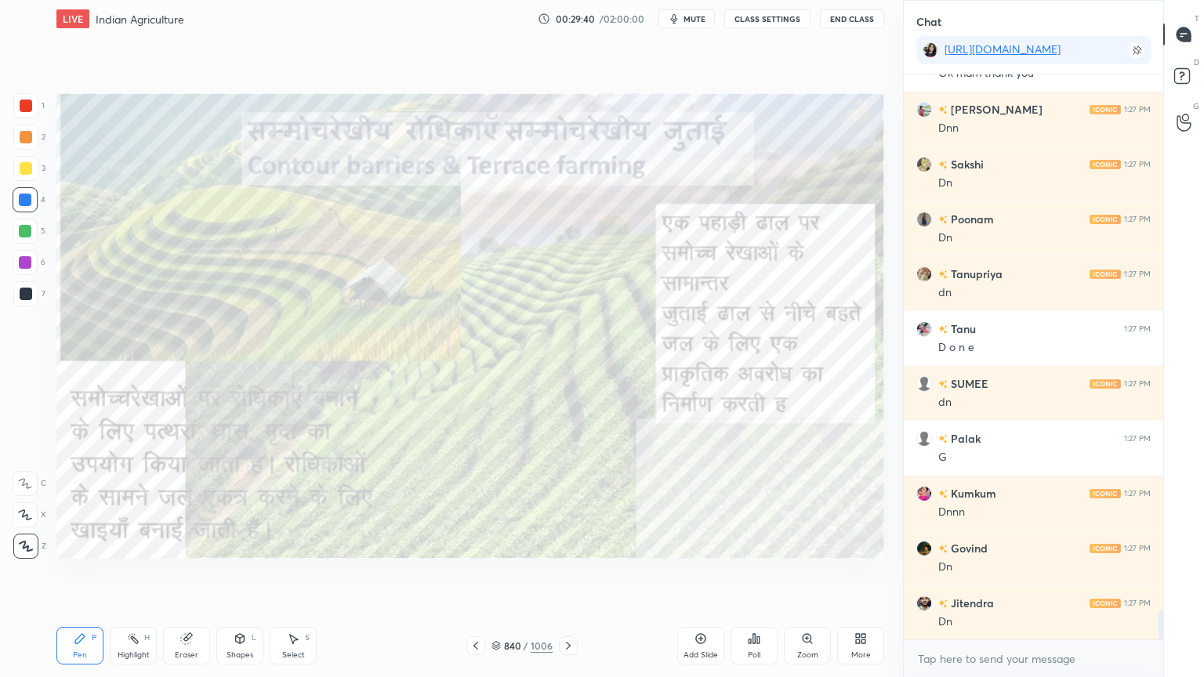
click at [1023, 577] on div "x" at bounding box center [1032, 658] width 259 height 37
click at [186, 577] on div "Eraser" at bounding box center [186, 646] width 47 height 38
click at [31, 547] on span "Erase all" at bounding box center [25, 546] width 24 height 11
click at [25, 206] on div at bounding box center [25, 199] width 25 height 25
click at [26, 201] on div at bounding box center [25, 200] width 13 height 13
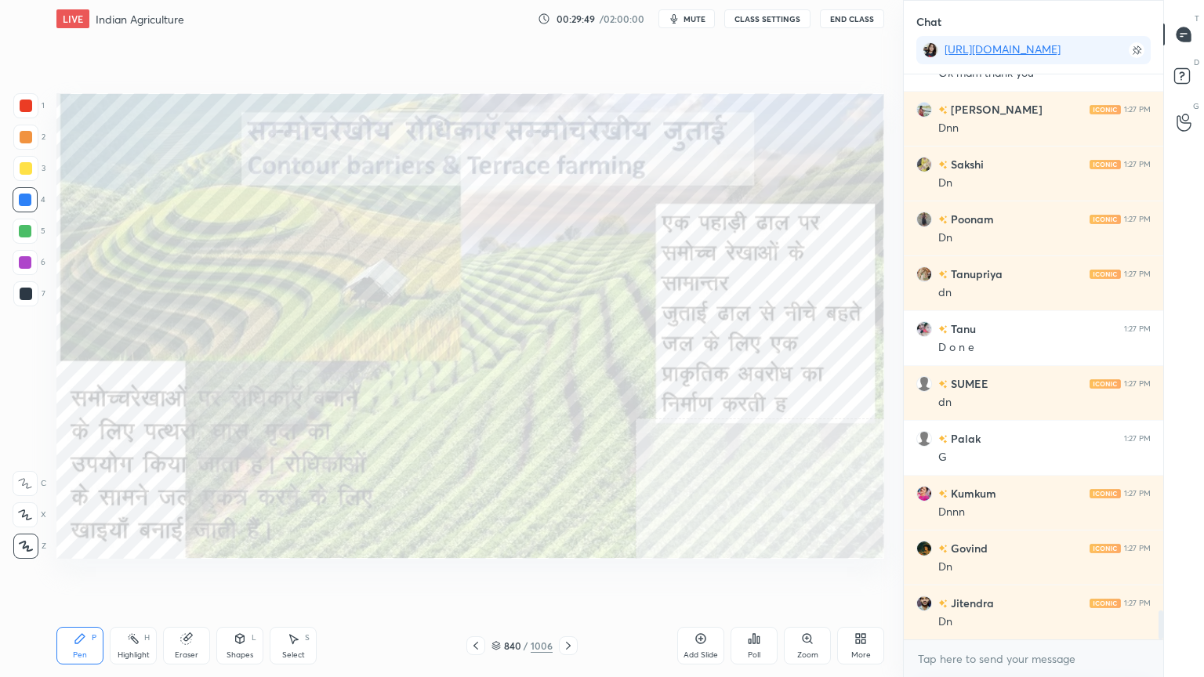
scroll to position [10608, 0]
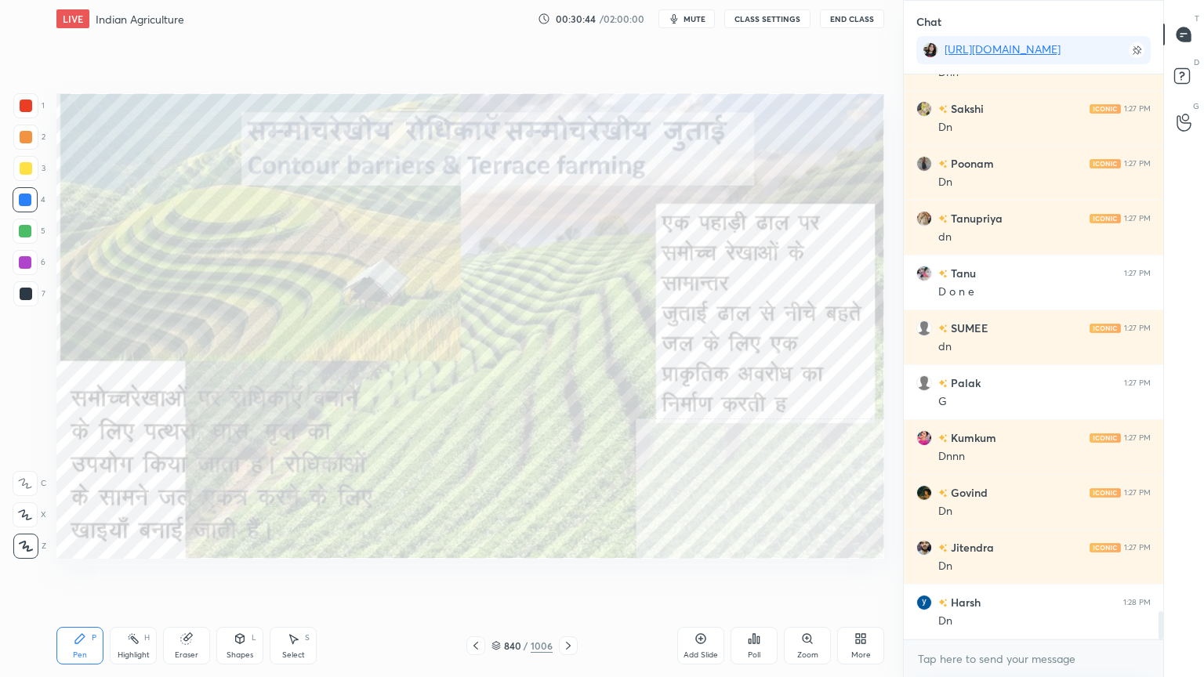
click at [816, 577] on div "Zoom" at bounding box center [807, 646] width 47 height 38
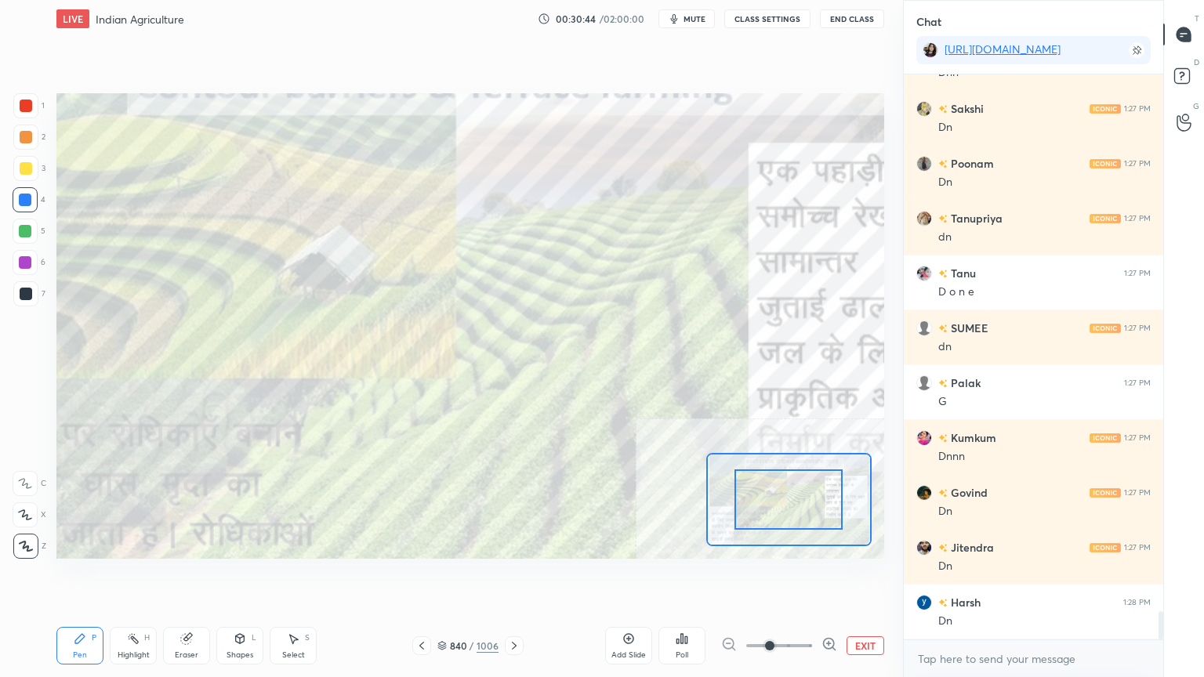
click at [830, 577] on icon at bounding box center [829, 644] width 16 height 16
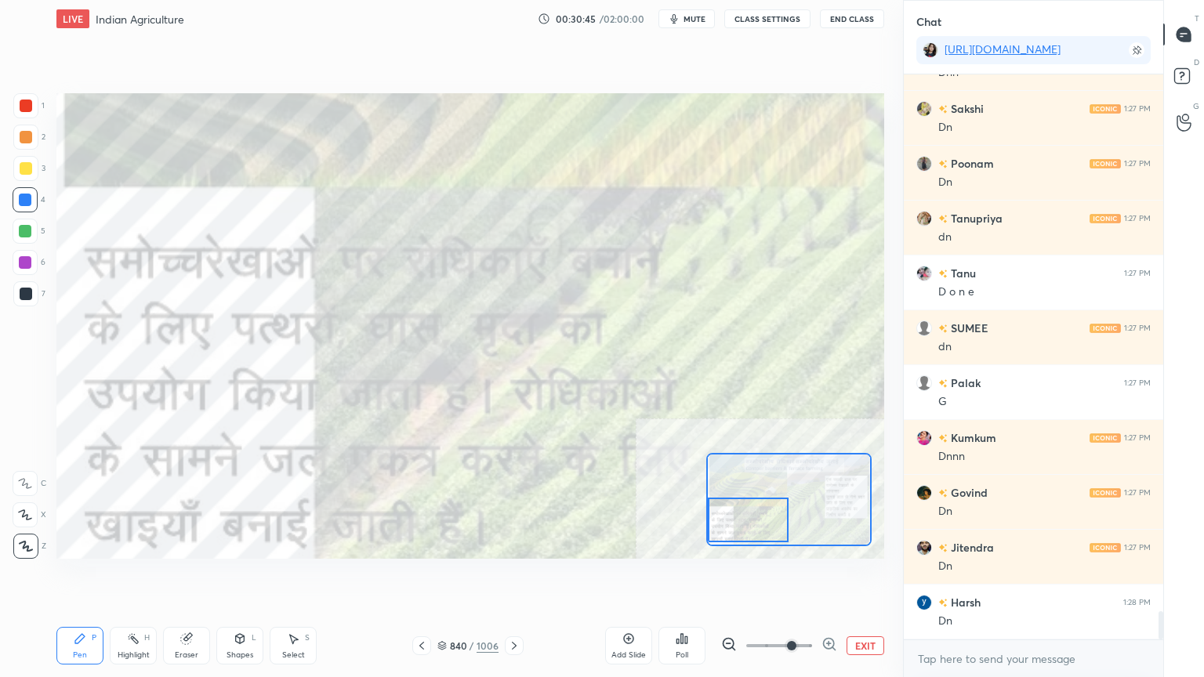
drag, startPoint x: 795, startPoint y: 506, endPoint x: 752, endPoint y: 523, distance: 46.1
click at [752, 523] on div at bounding box center [748, 520] width 81 height 45
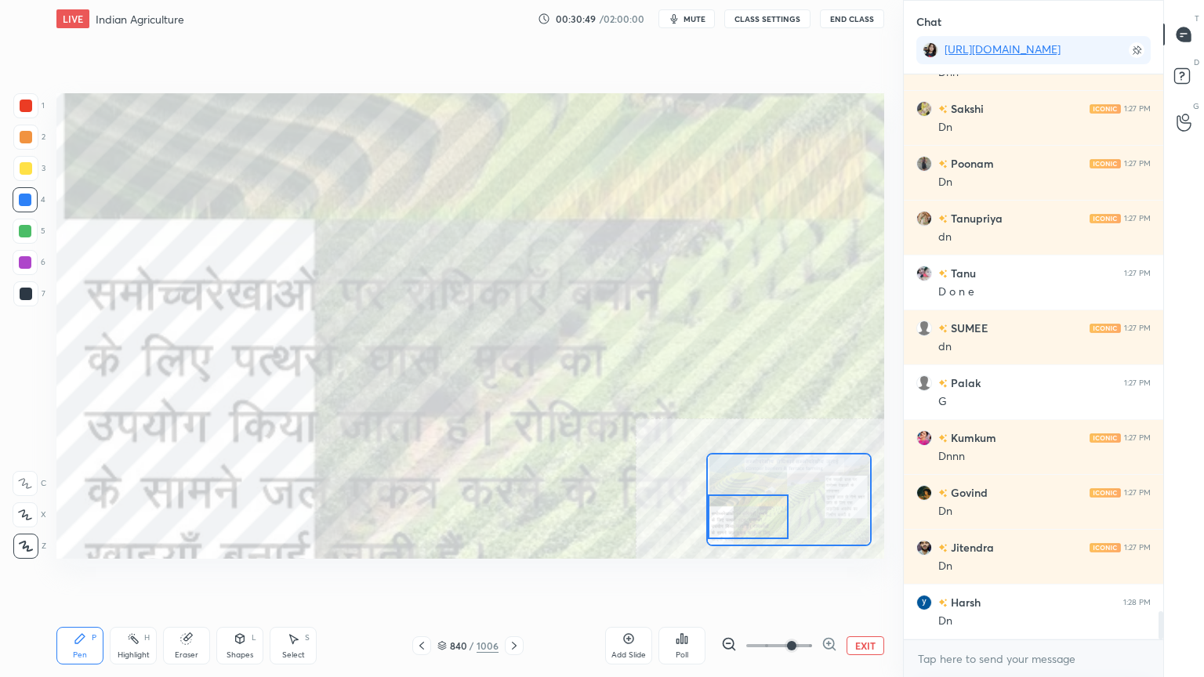
click at [865, 577] on button "EXIT" at bounding box center [865, 645] width 38 height 19
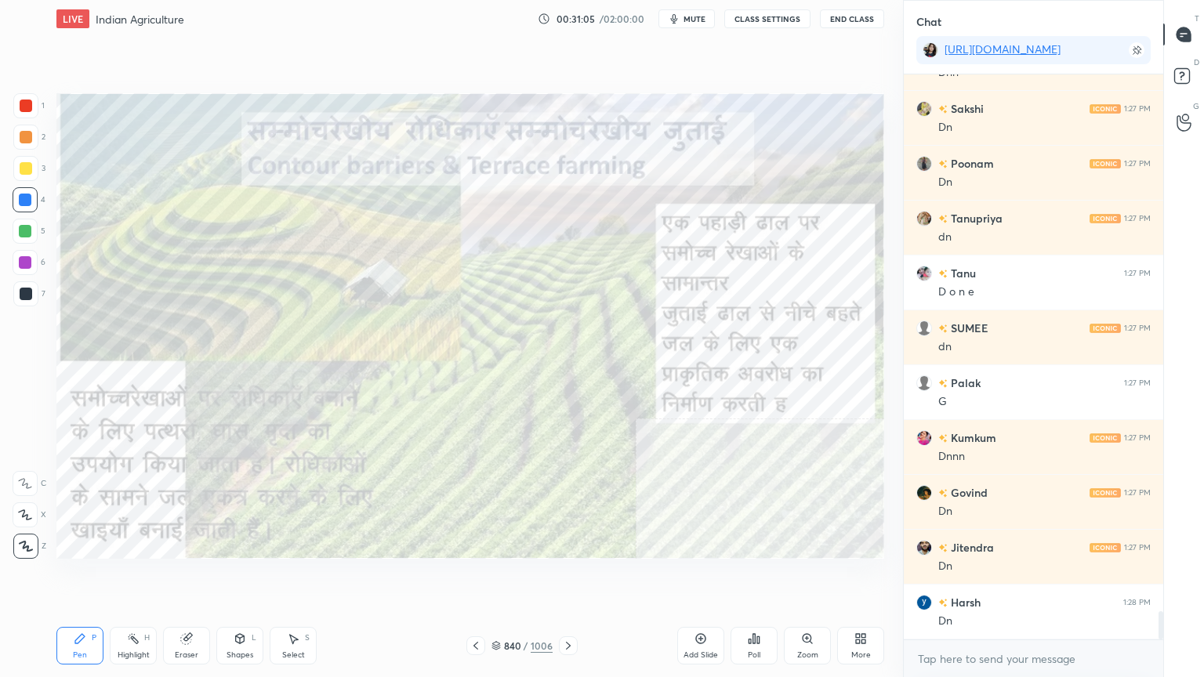
click at [191, 577] on div "Eraser" at bounding box center [187, 655] width 24 height 8
click at [29, 537] on div "Erase all" at bounding box center [25, 546] width 25 height 25
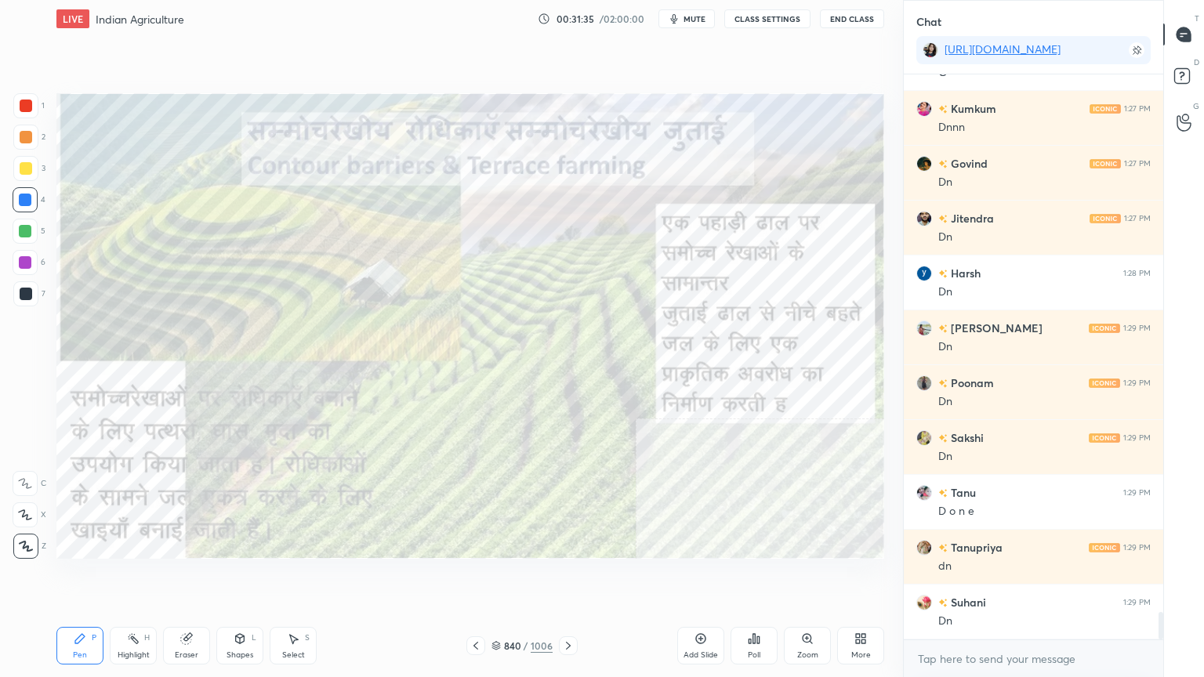
scroll to position [10992, 0]
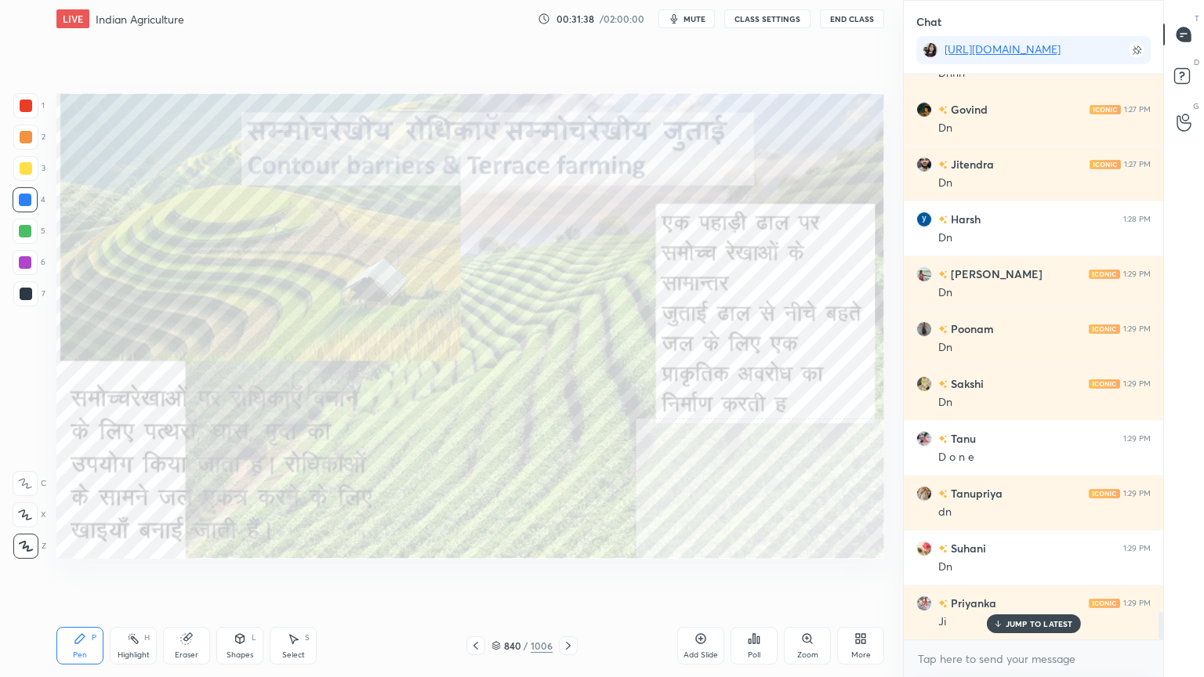
click at [27, 204] on div at bounding box center [25, 200] width 13 height 13
click at [28, 204] on div at bounding box center [25, 200] width 13 height 13
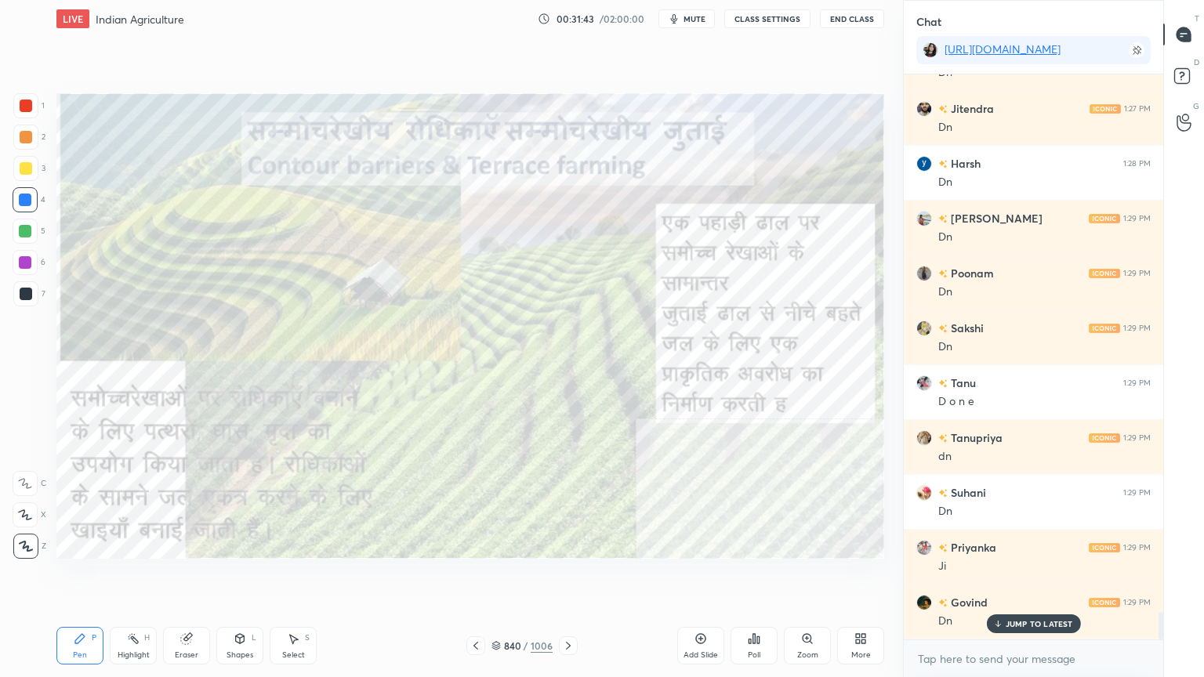
scroll to position [11101, 0]
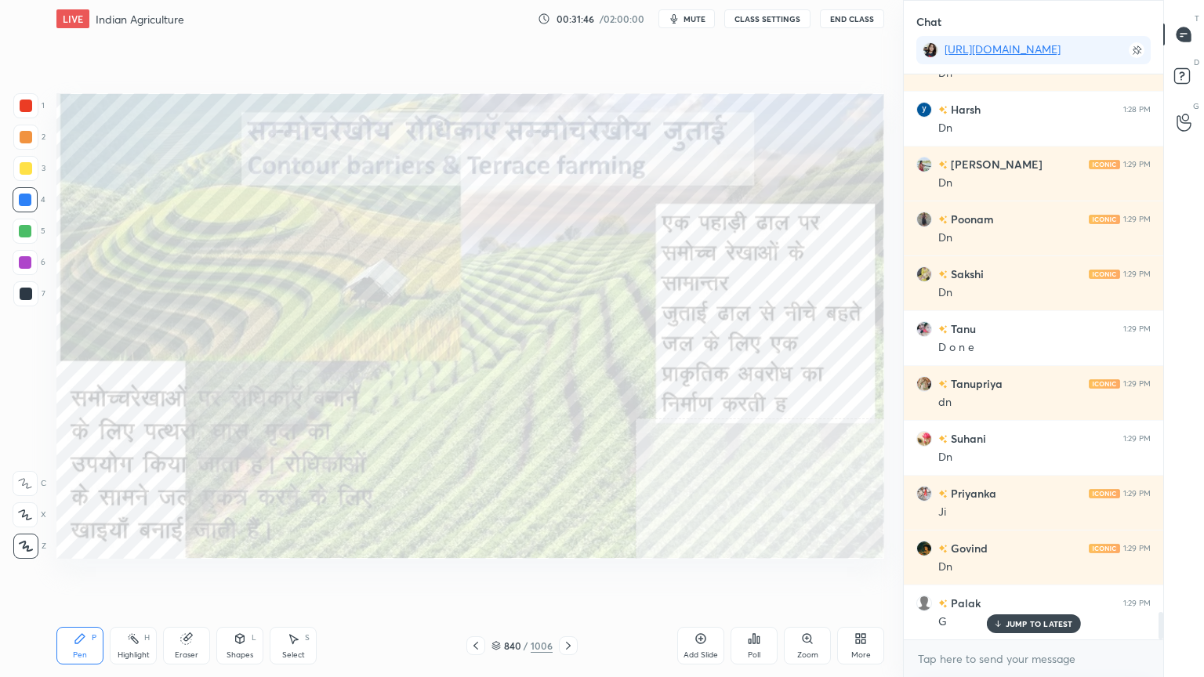
drag, startPoint x: 531, startPoint y: 611, endPoint x: 538, endPoint y: 605, distance: 8.9
click at [543, 577] on div "Setting up your live class Poll for secs No correct answer Start poll" at bounding box center [470, 326] width 840 height 577
drag, startPoint x: 540, startPoint y: 614, endPoint x: 549, endPoint y: 607, distance: 11.3
click at [549, 577] on div "Setting up your live class Poll for secs No correct answer Start poll" at bounding box center [470, 326] width 840 height 577
click at [577, 577] on div "LIVE Indian Agriculture 00:31:49 / 02:00:00 mute CLASS SETTINGS End Class Setti…" at bounding box center [470, 338] width 840 height 677
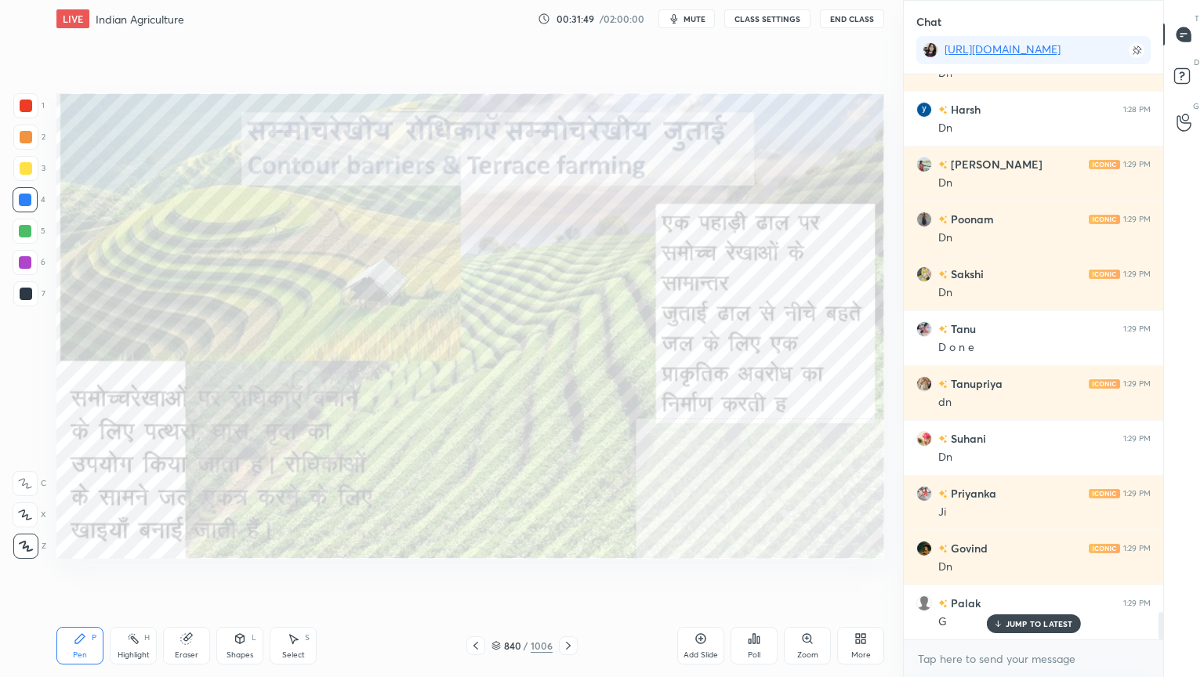
click at [584, 577] on div "Setting up your live class Poll for secs No correct answer Start poll" at bounding box center [470, 326] width 840 height 577
click at [573, 577] on icon at bounding box center [568, 645] width 13 height 13
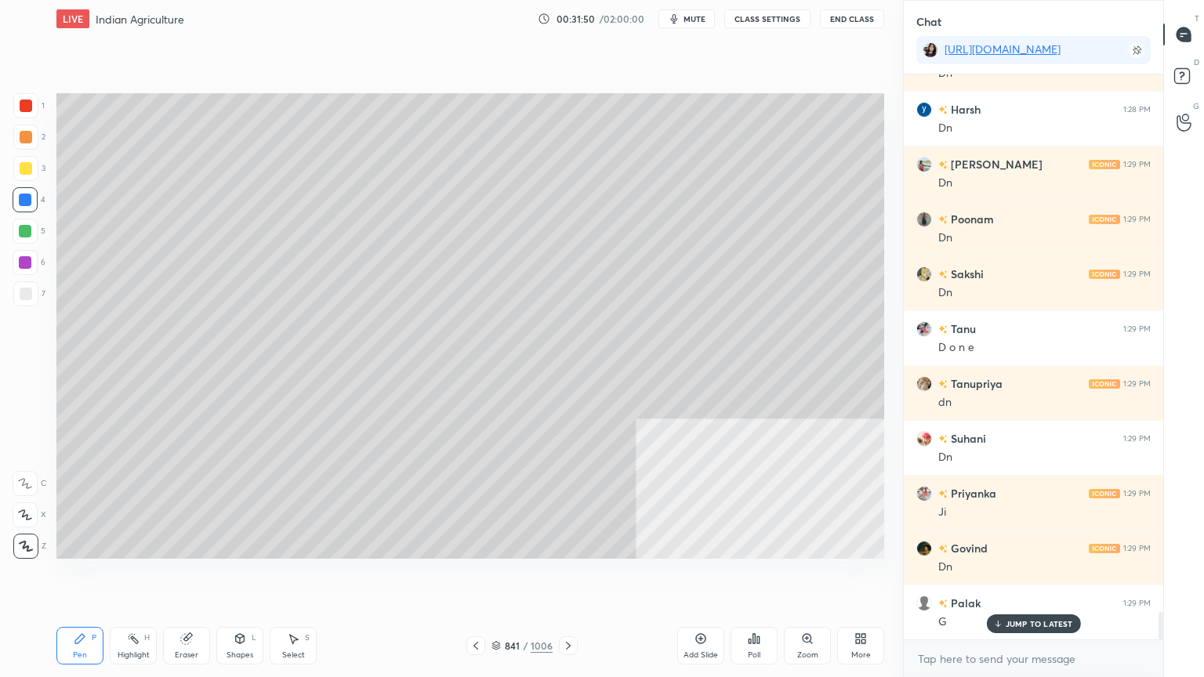
click at [569, 577] on icon at bounding box center [568, 645] width 13 height 13
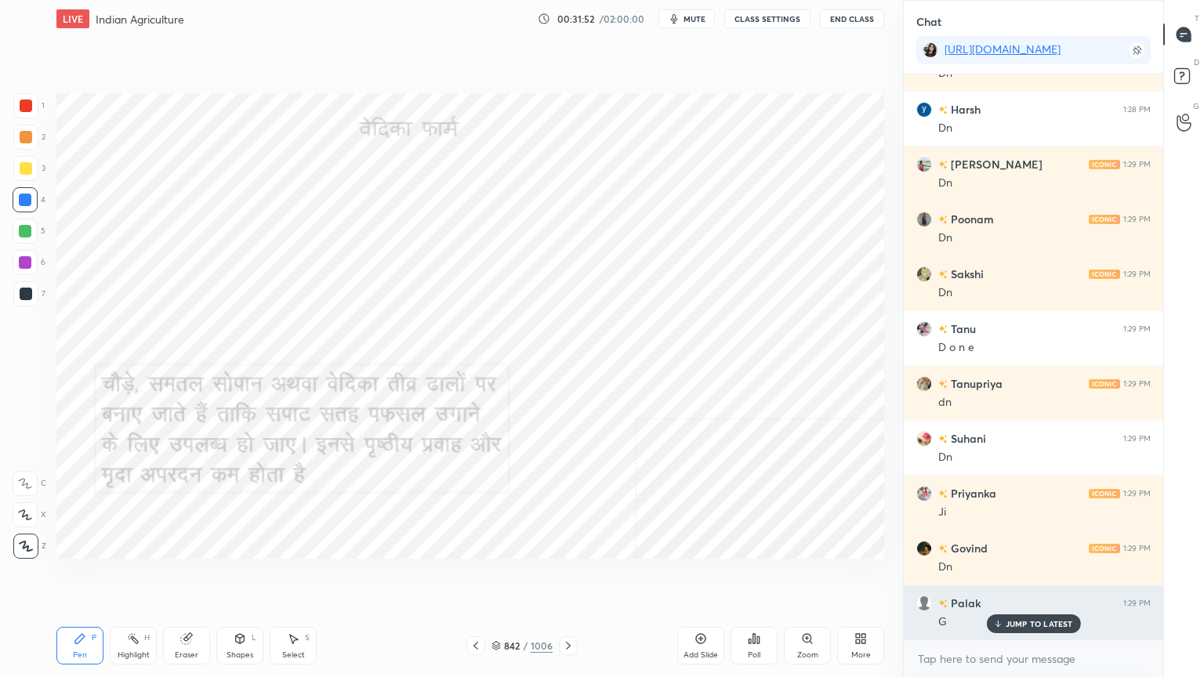
click at [1052, 577] on p "JUMP TO LATEST" at bounding box center [1038, 623] width 67 height 9
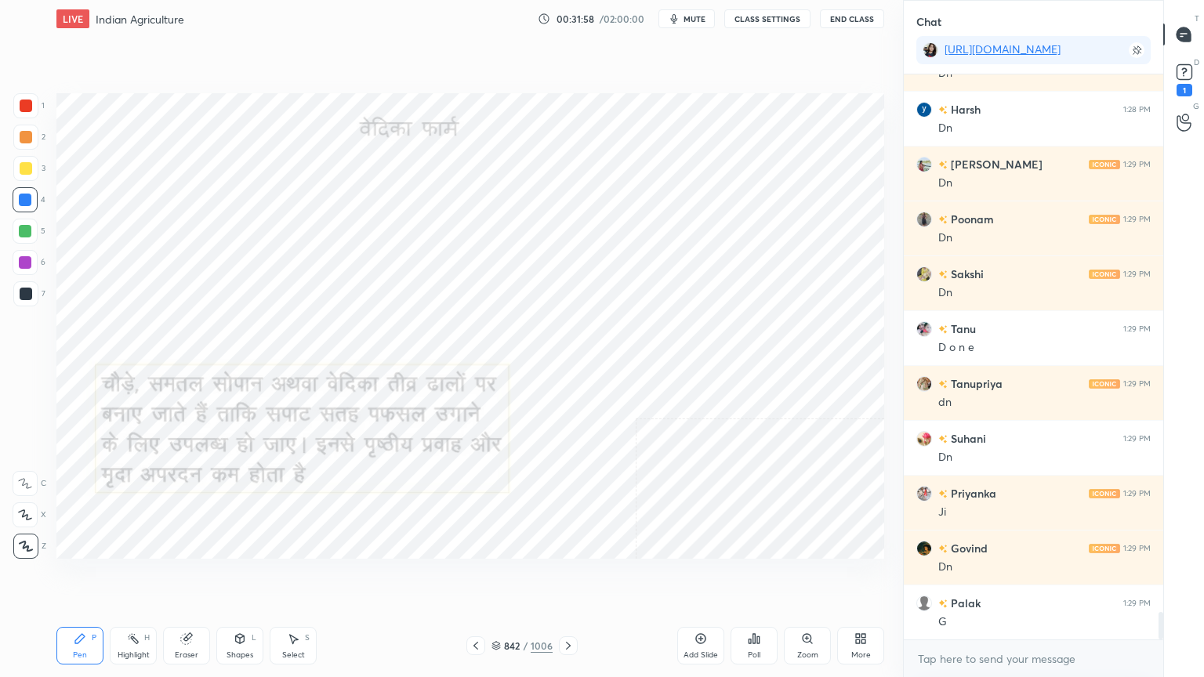
scroll to position [11169, 0]
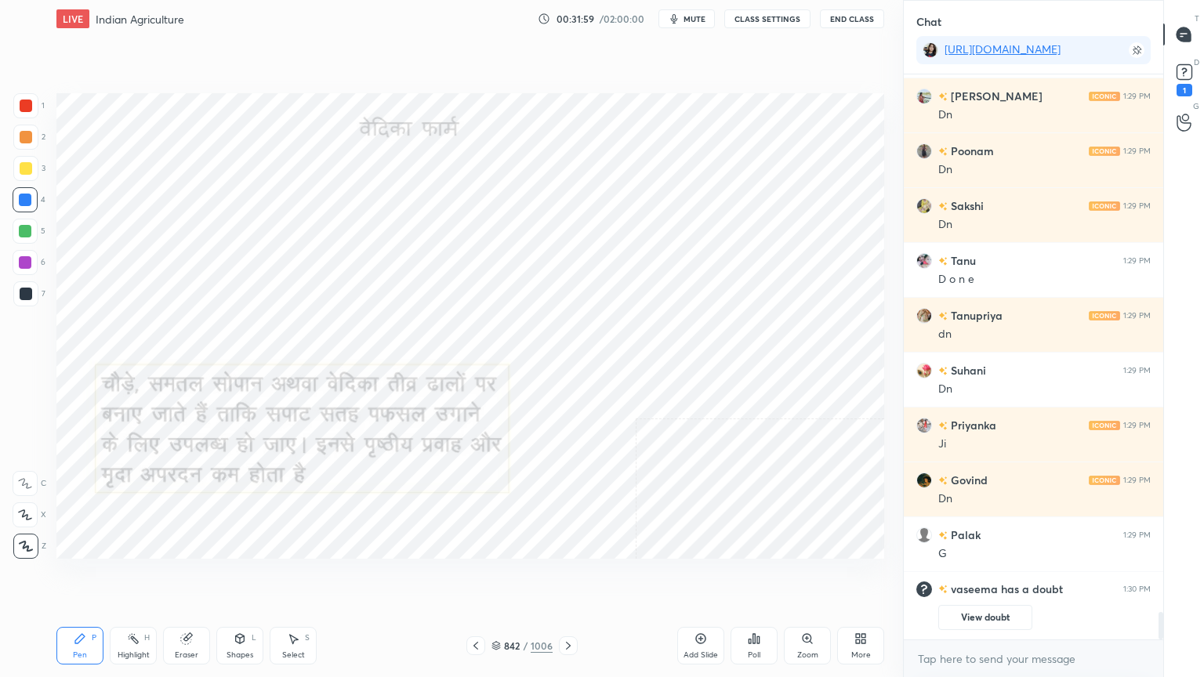
click at [564, 577] on icon at bounding box center [568, 645] width 13 height 13
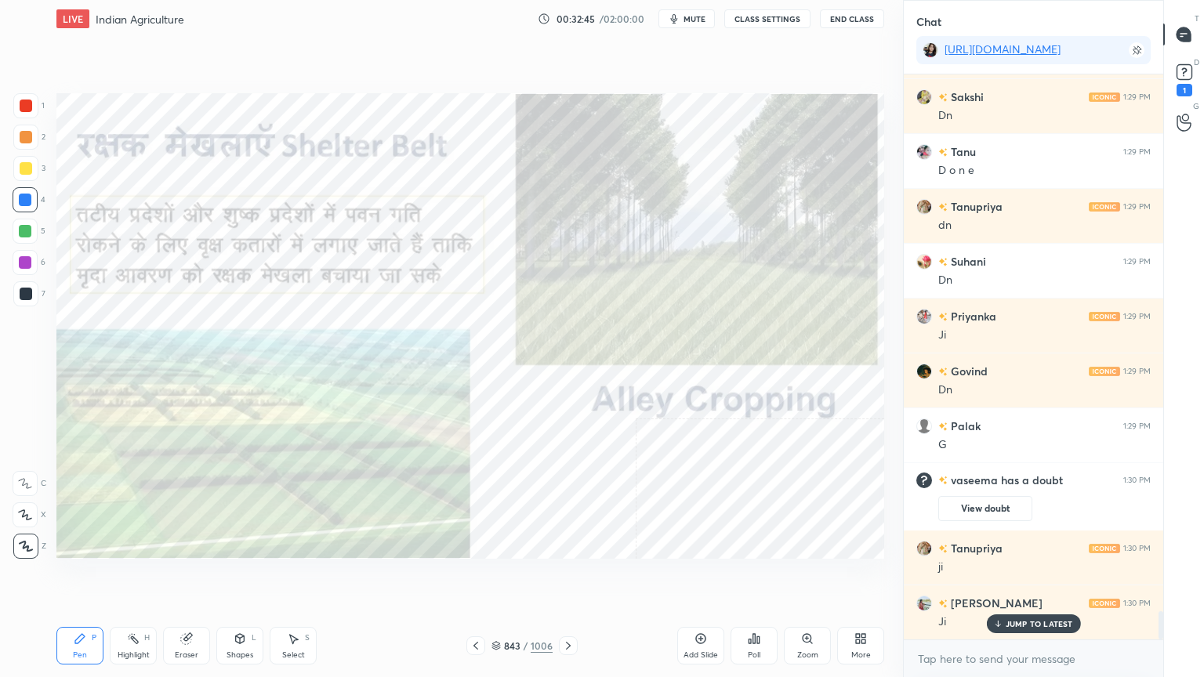
scroll to position [10809, 0]
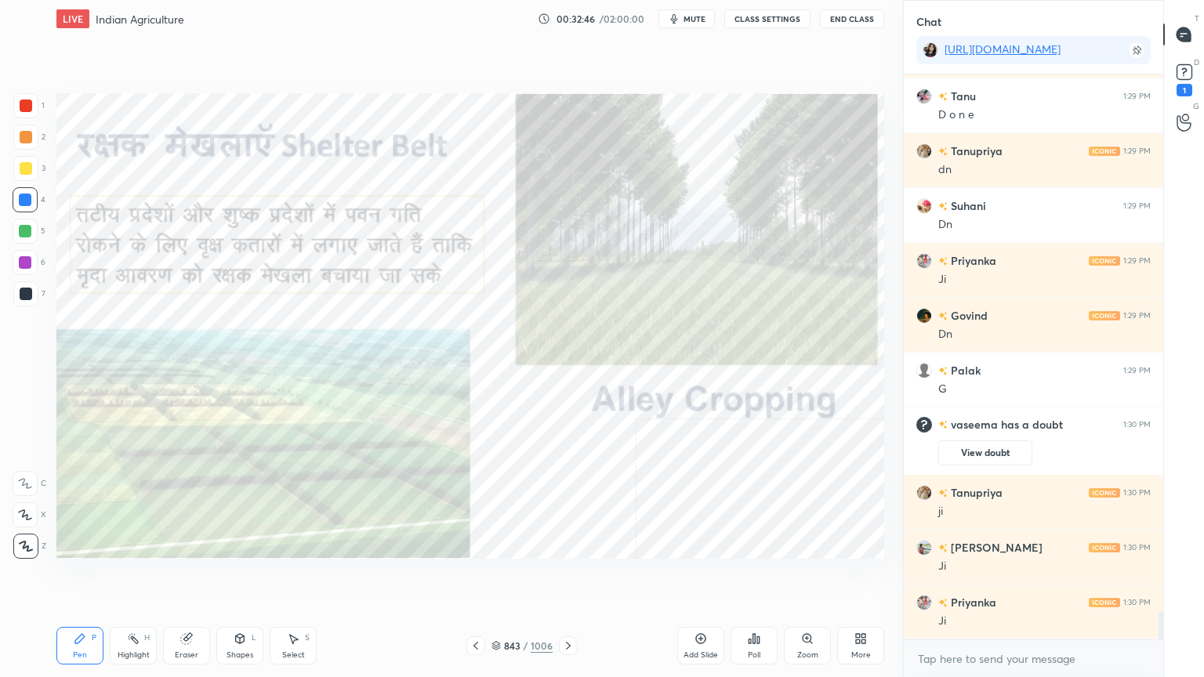
click at [994, 577] on div "x" at bounding box center [1032, 658] width 259 height 37
click at [1010, 577] on textarea at bounding box center [1033, 658] width 234 height 25
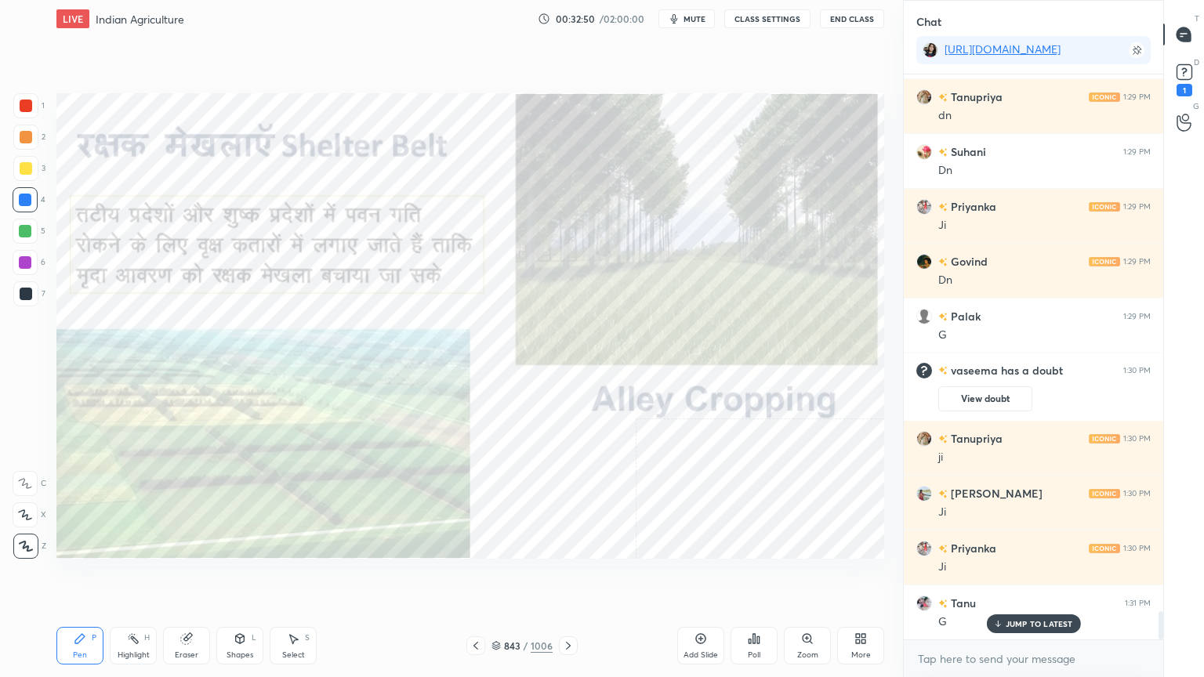
click at [182, 577] on div "Eraser" at bounding box center [187, 655] width 24 height 8
click at [23, 551] on span "Erase all" at bounding box center [25, 546] width 24 height 11
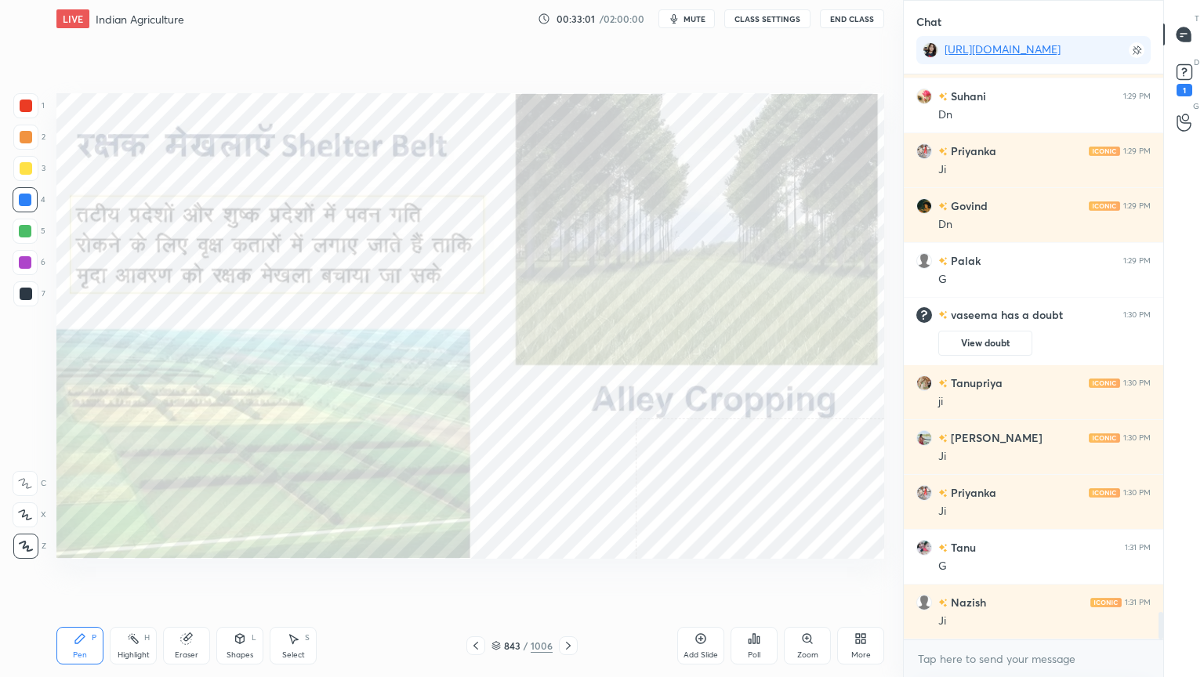
click at [818, 577] on div "Zoom" at bounding box center [807, 646] width 47 height 38
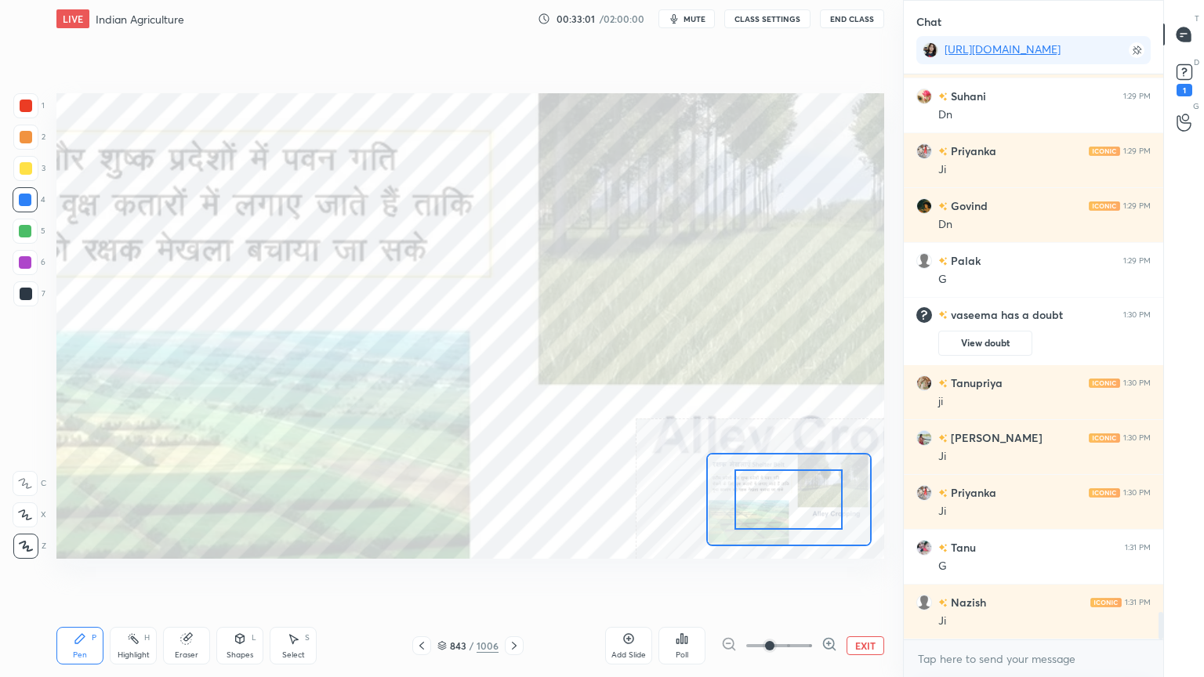
click at [837, 577] on div "EXIT" at bounding box center [802, 645] width 163 height 19
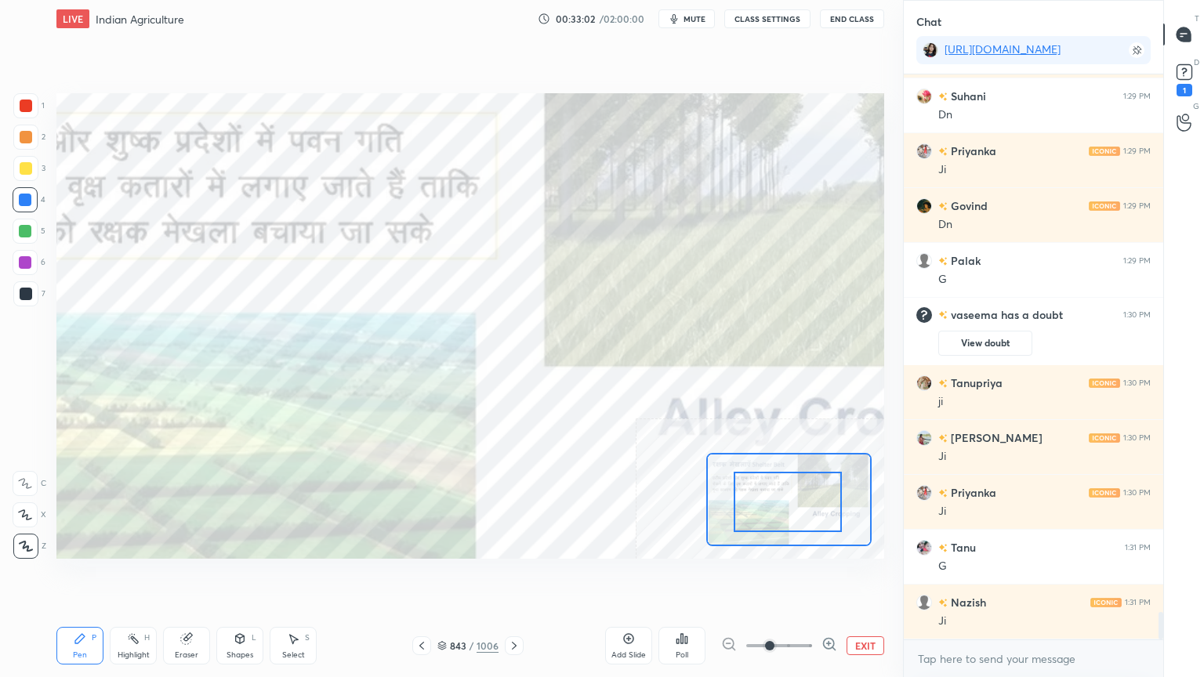
drag, startPoint x: 791, startPoint y: 507, endPoint x: 784, endPoint y: 521, distance: 15.8
drag, startPoint x: 783, startPoint y: 523, endPoint x: 769, endPoint y: 534, distance: 16.8
click at [769, 532] on div at bounding box center [787, 502] width 108 height 60
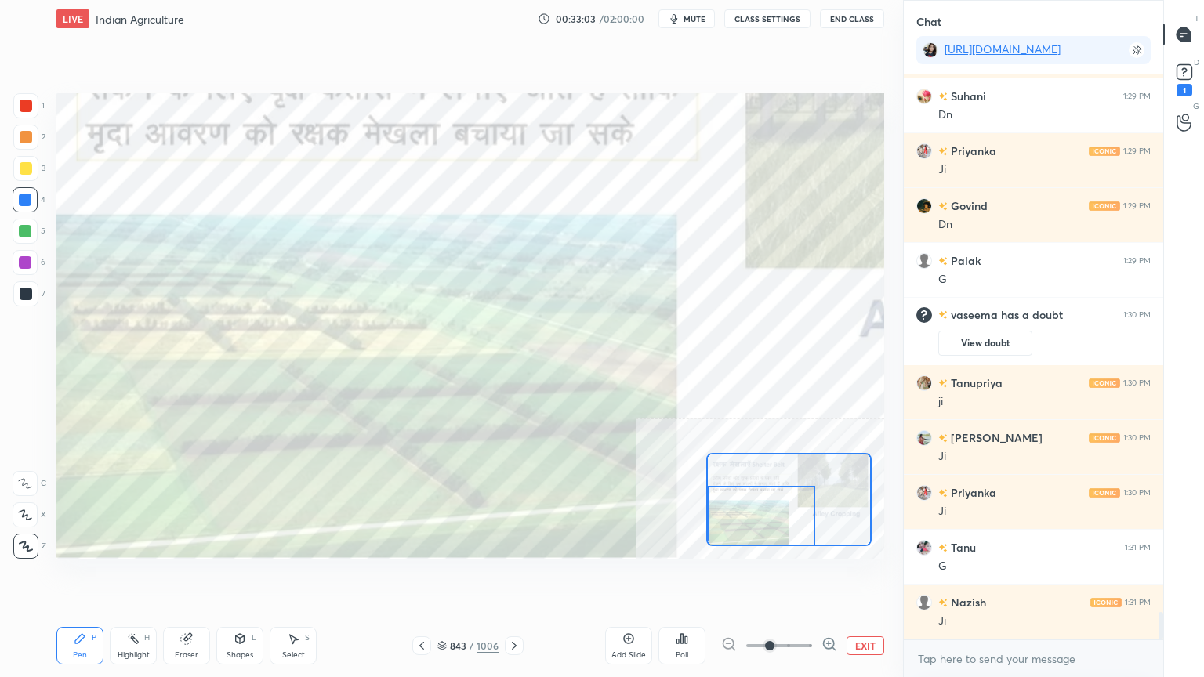
drag, startPoint x: 784, startPoint y: 519, endPoint x: 764, endPoint y: 533, distance: 23.7
click at [765, 533] on div at bounding box center [761, 516] width 108 height 60
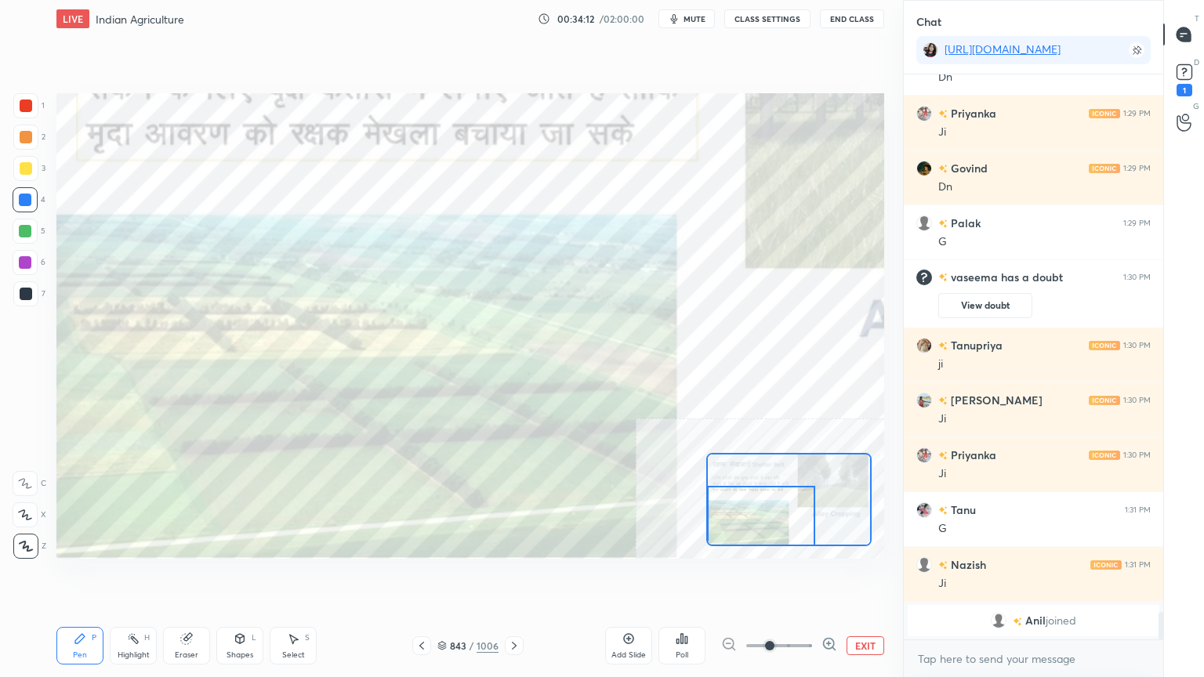
click at [871, 577] on button "EXIT" at bounding box center [865, 645] width 38 height 19
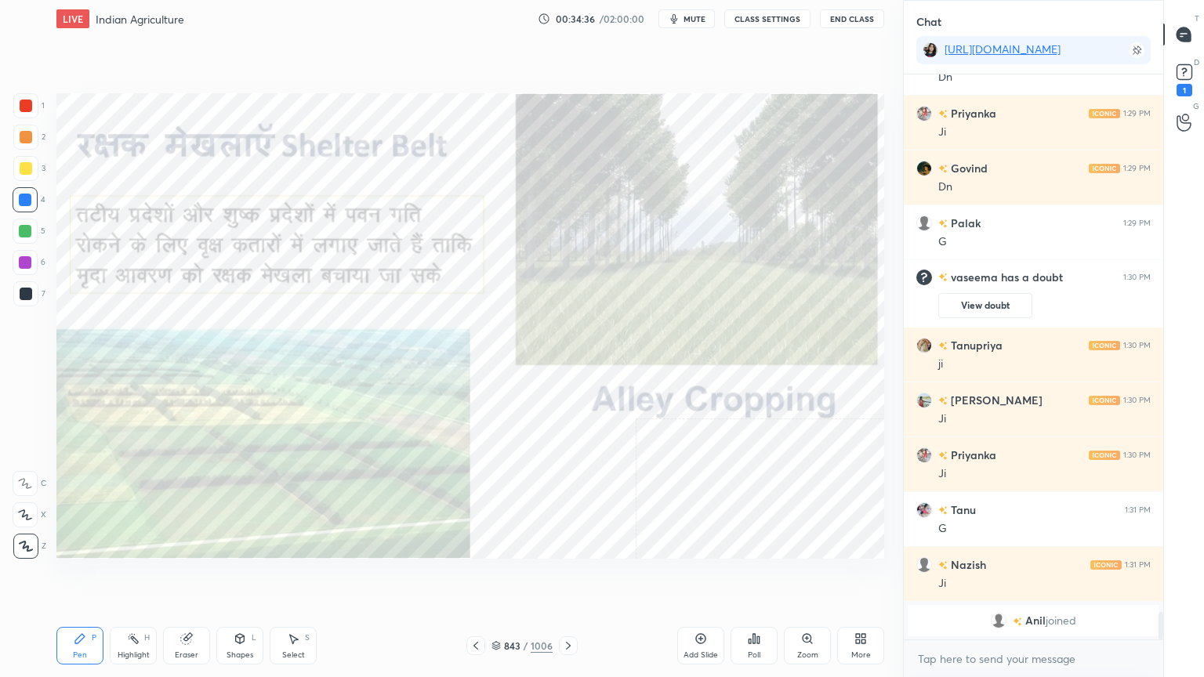
drag, startPoint x: 197, startPoint y: 642, endPoint x: 186, endPoint y: 637, distance: 12.7
click at [194, 577] on div "Eraser" at bounding box center [186, 646] width 47 height 38
click at [20, 536] on div "Erase all" at bounding box center [25, 546] width 25 height 25
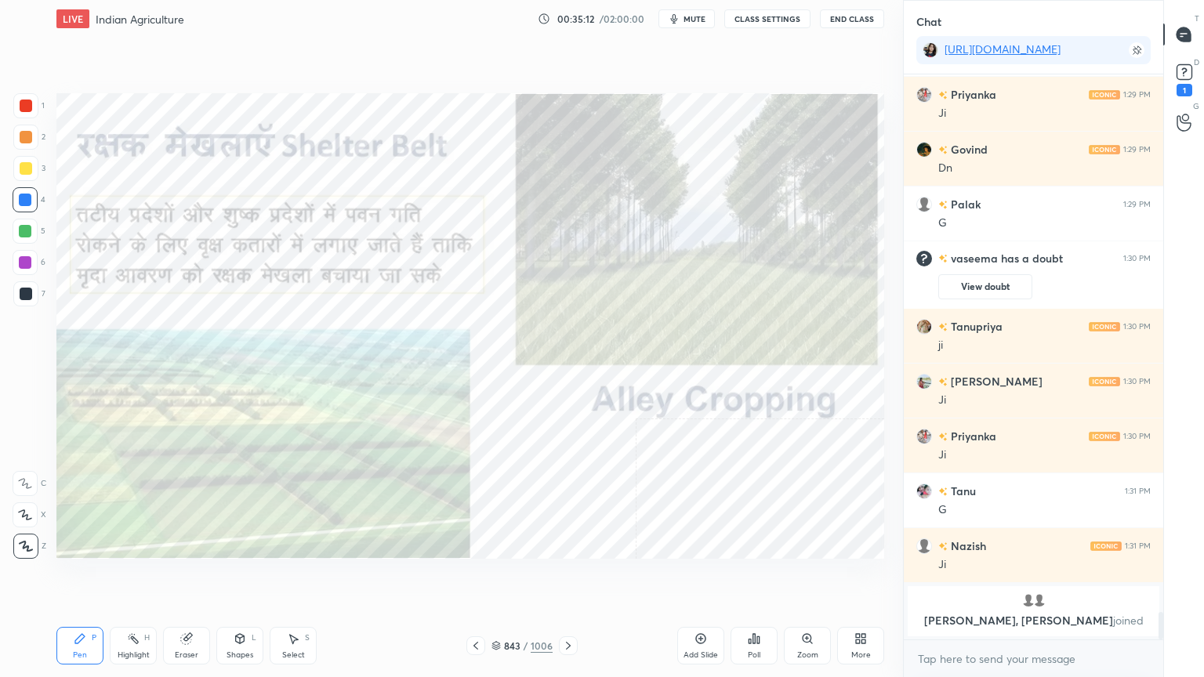
drag, startPoint x: 498, startPoint y: 646, endPoint x: 518, endPoint y: 630, distance: 25.7
click at [498, 577] on icon at bounding box center [495, 645] width 9 height 9
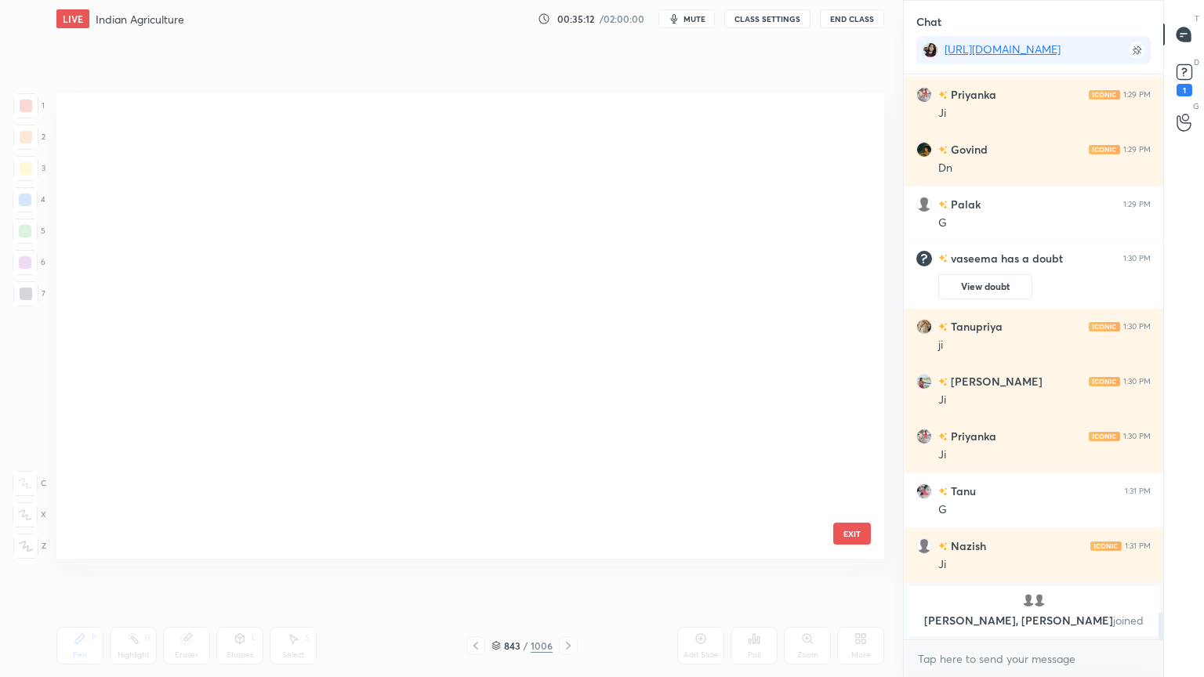
scroll to position [461, 820]
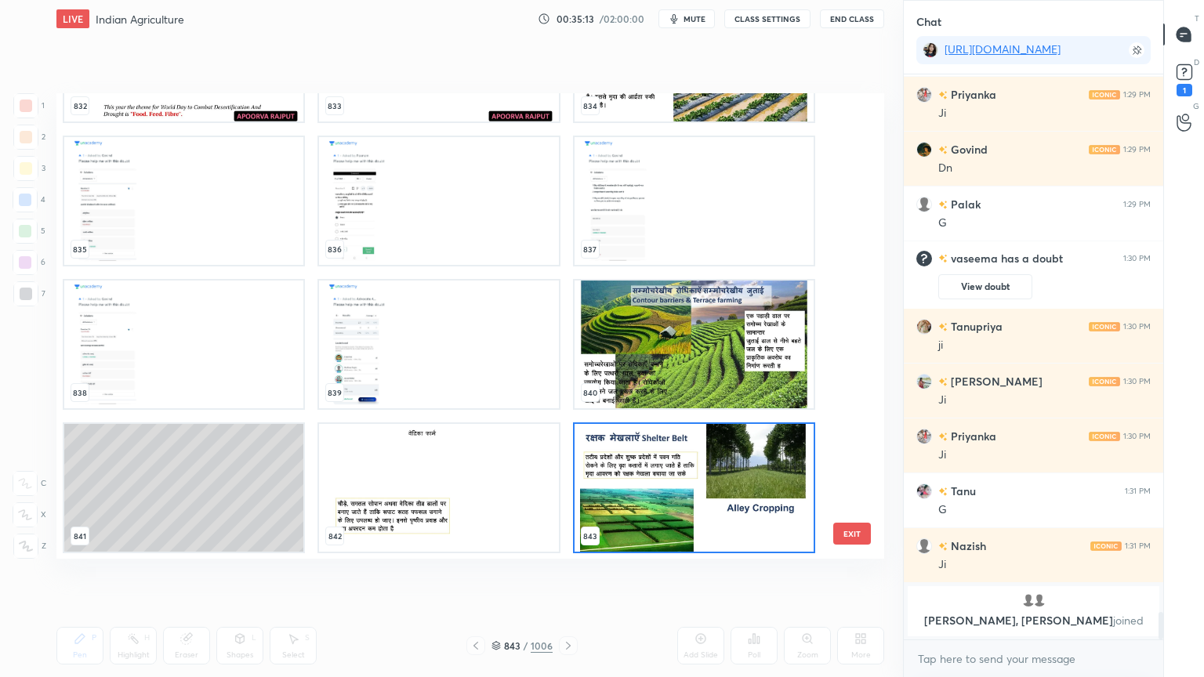
click at [726, 473] on img "grid" at bounding box center [693, 488] width 239 height 128
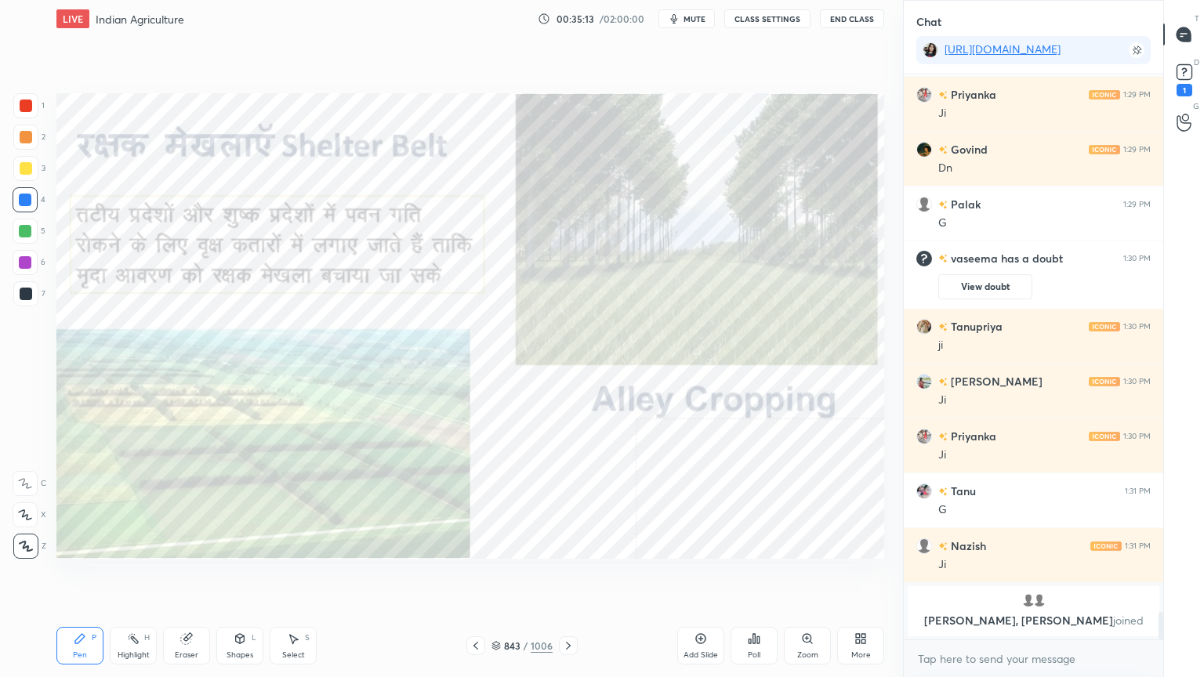
click at [725, 475] on img "grid" at bounding box center [693, 488] width 239 height 128
click at [185, 577] on div "Eraser" at bounding box center [187, 655] width 24 height 8
click at [76, 577] on div "Pen P" at bounding box center [79, 646] width 47 height 38
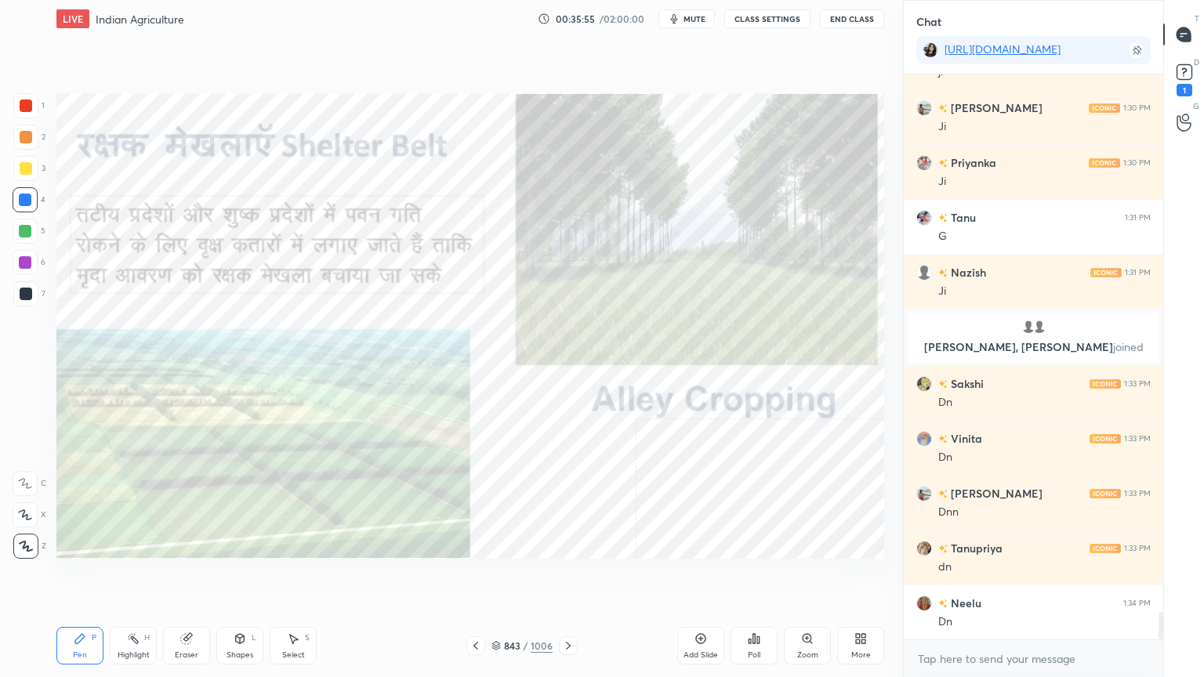
scroll to position [11194, 0]
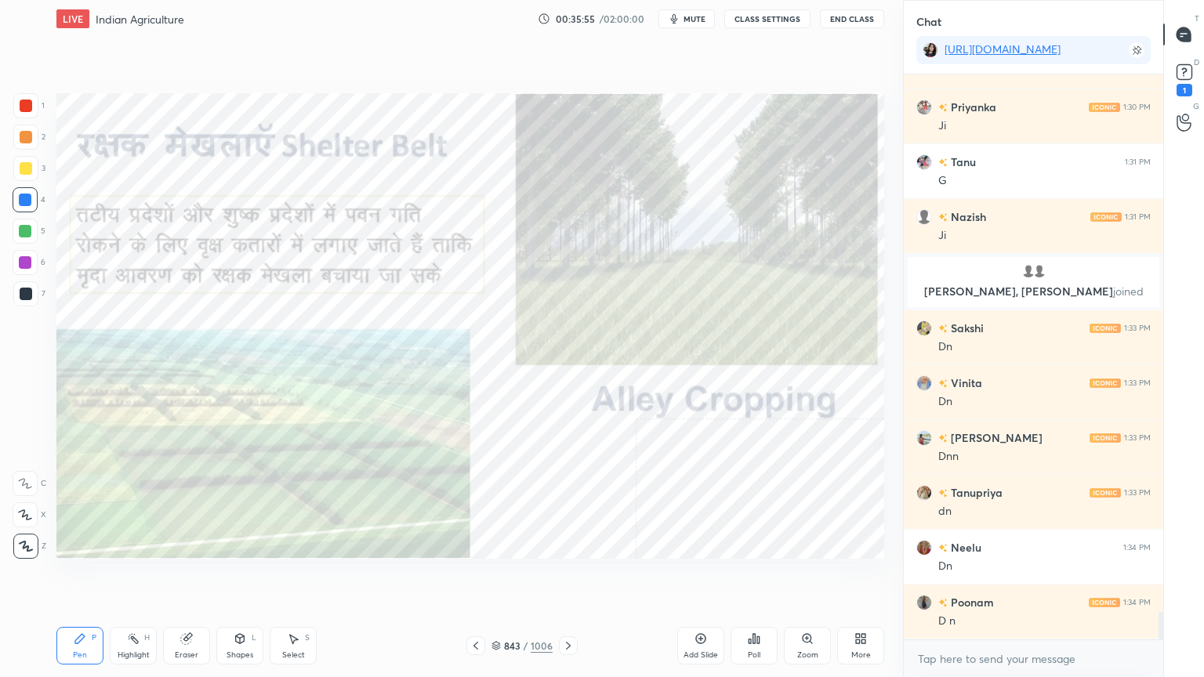
drag, startPoint x: 1028, startPoint y: 622, endPoint x: 1025, endPoint y: 632, distance: 9.9
click at [1025, 577] on div "[PERSON_NAME] 1:30 PM [PERSON_NAME] 1:30 PM [PERSON_NAME] 1:30 PM [PERSON_NAME]…" at bounding box center [1032, 356] width 259 height 565
click at [1020, 577] on div "x" at bounding box center [1032, 658] width 259 height 37
click at [29, 203] on div at bounding box center [25, 200] width 13 height 13
click at [26, 203] on div at bounding box center [25, 200] width 13 height 13
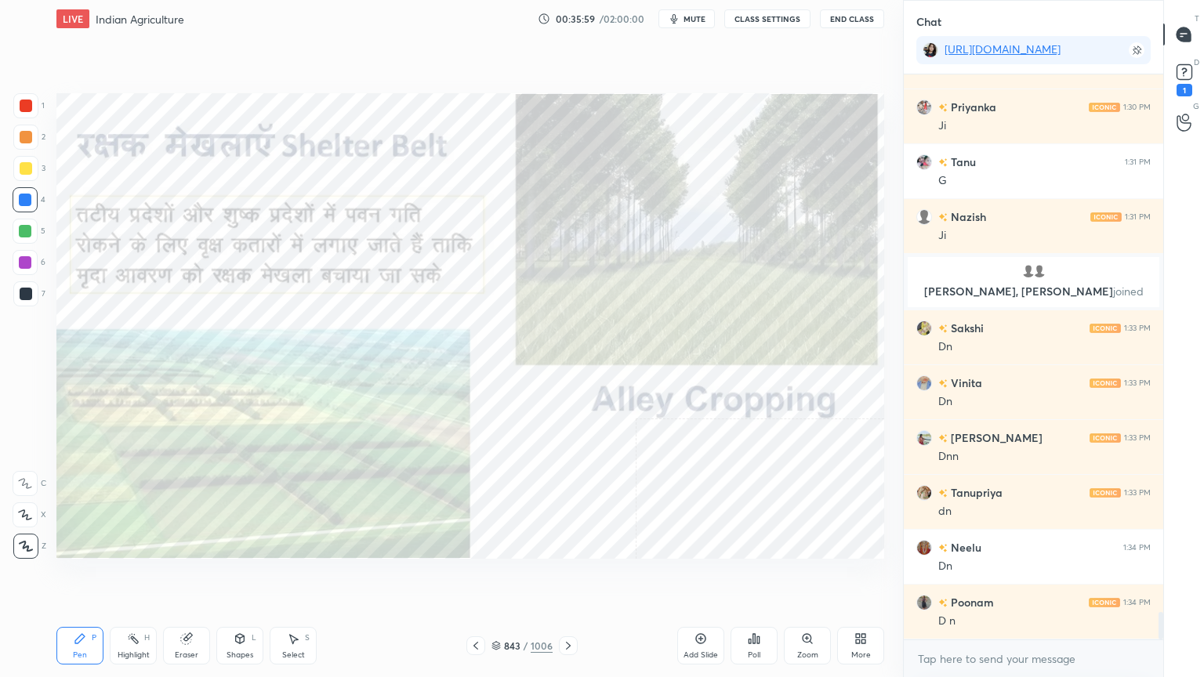
click at [24, 201] on div at bounding box center [25, 200] width 13 height 13
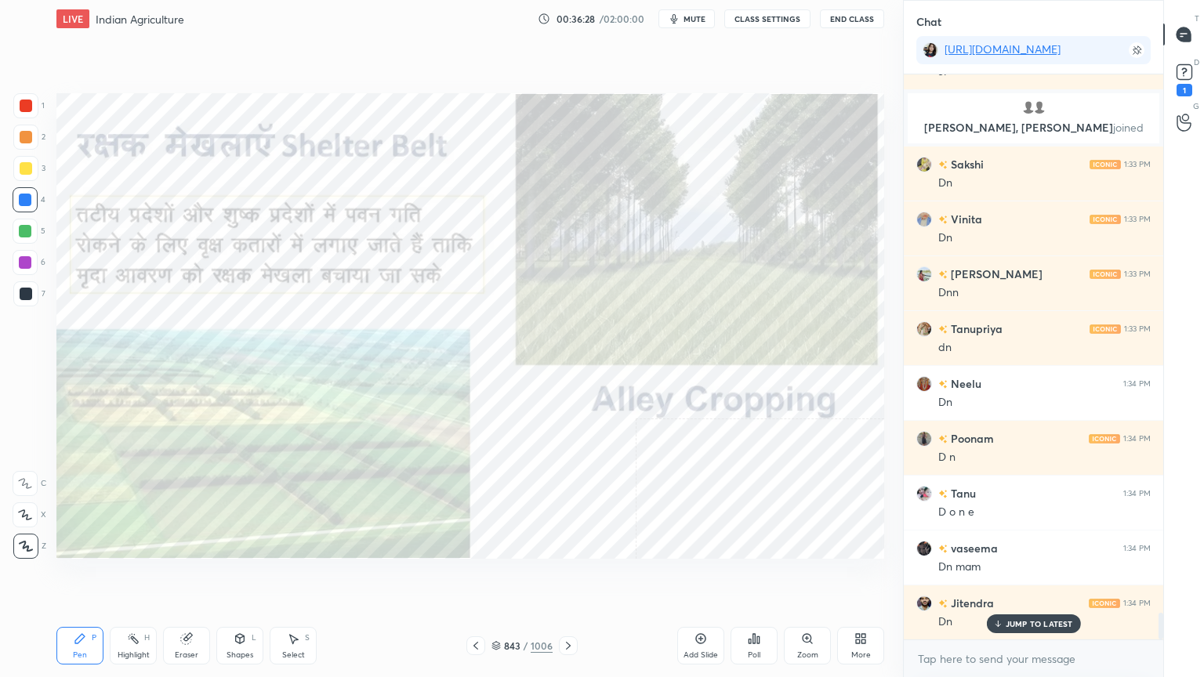
scroll to position [11396, 0]
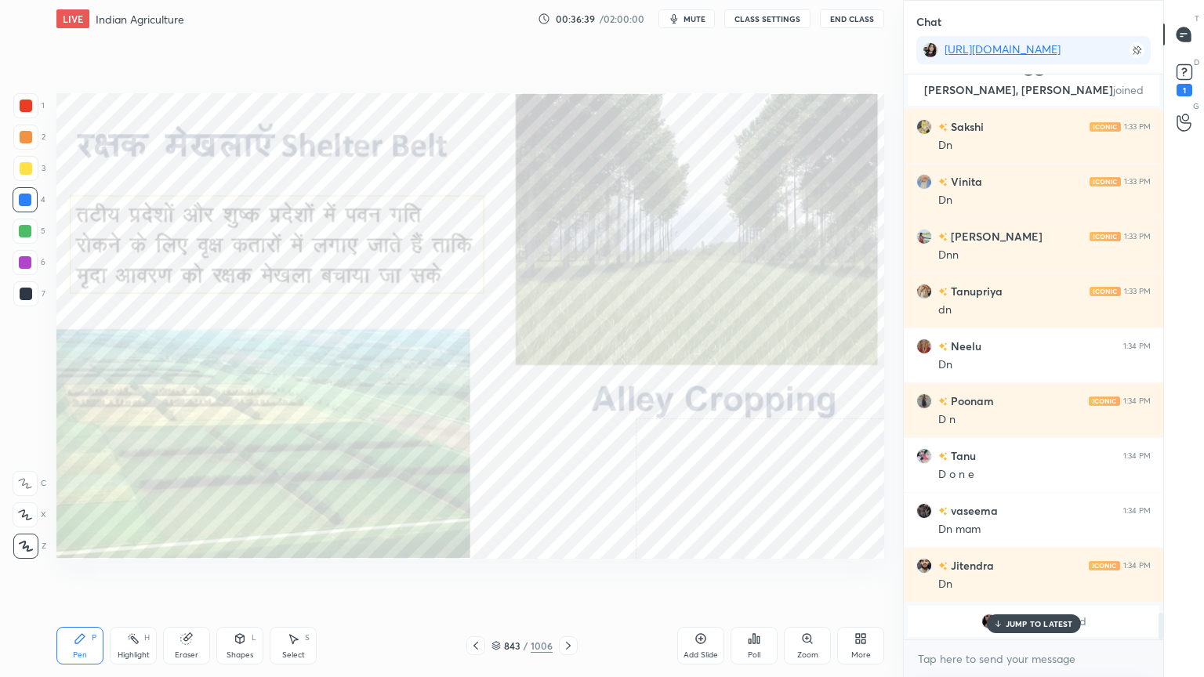
click at [1031, 577] on p "JUMP TO LATEST" at bounding box center [1038, 623] width 67 height 9
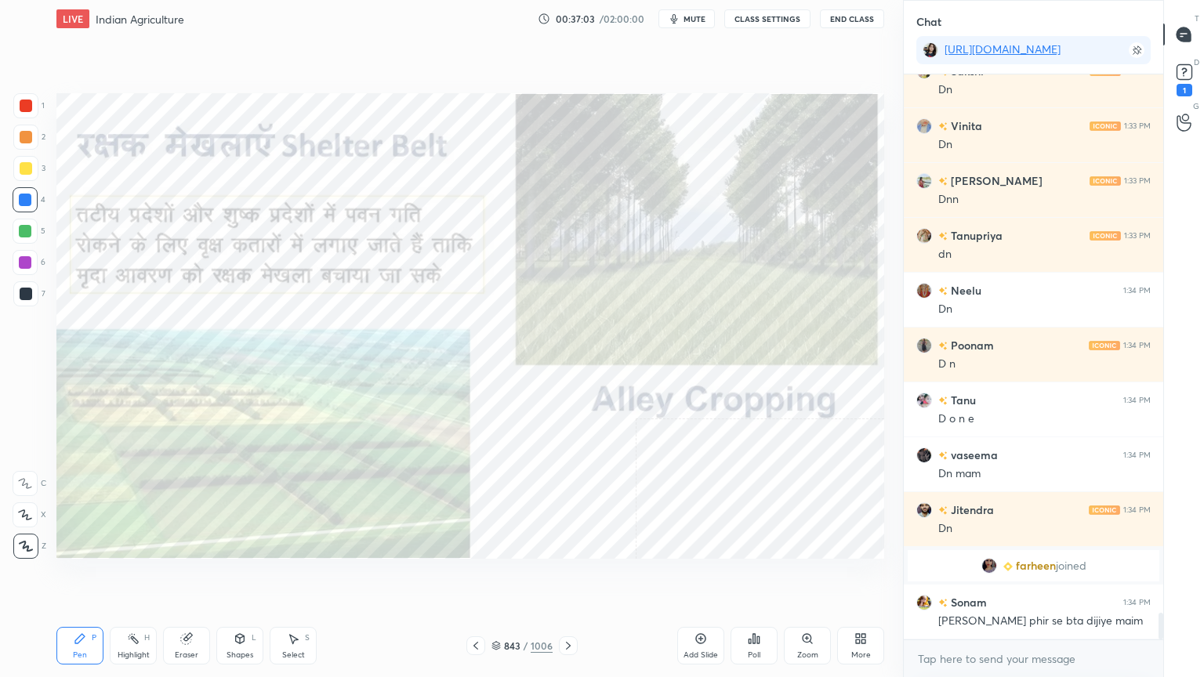
click at [194, 577] on div "Eraser" at bounding box center [187, 655] width 24 height 8
click at [28, 543] on span "Erase all" at bounding box center [25, 546] width 24 height 11
click at [28, 539] on div "1 2 3 4 5 6 7 C X Z C X Z E E Erase all H H" at bounding box center [25, 325] width 50 height 465
drag, startPoint x: 501, startPoint y: 646, endPoint x: 522, endPoint y: 639, distance: 22.3
click at [501, 577] on icon at bounding box center [495, 645] width 9 height 9
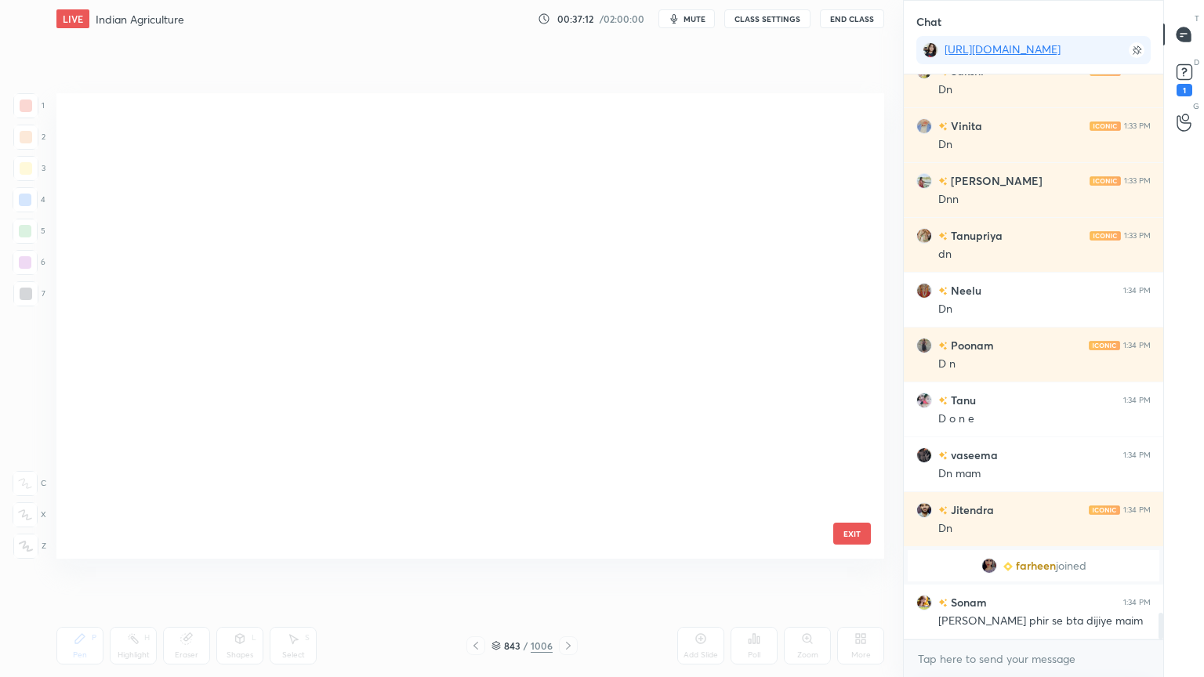
scroll to position [461, 820]
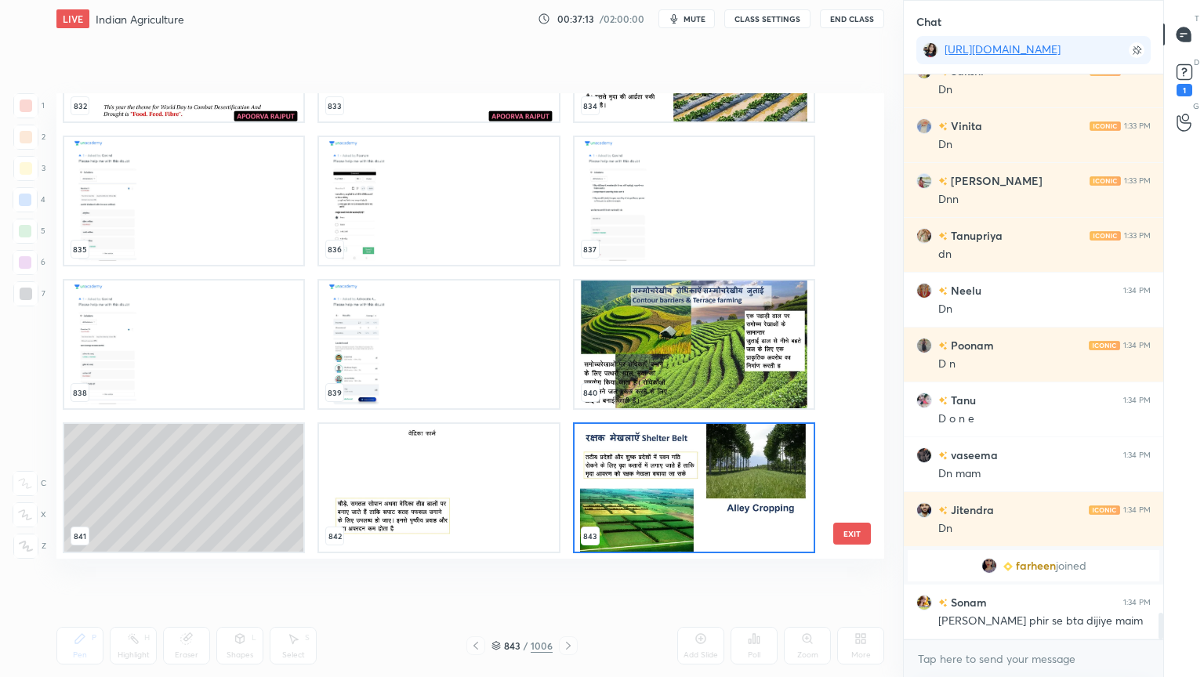
click at [779, 460] on img "grid" at bounding box center [693, 488] width 239 height 128
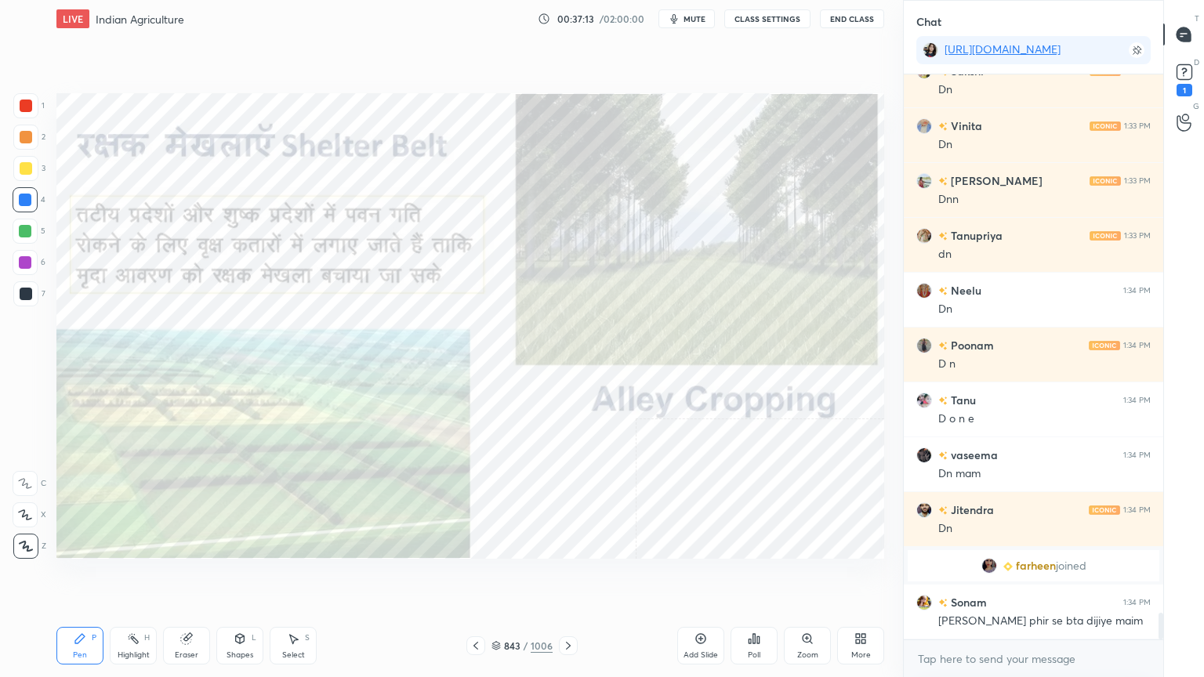
click at [780, 460] on img "grid" at bounding box center [693, 488] width 239 height 128
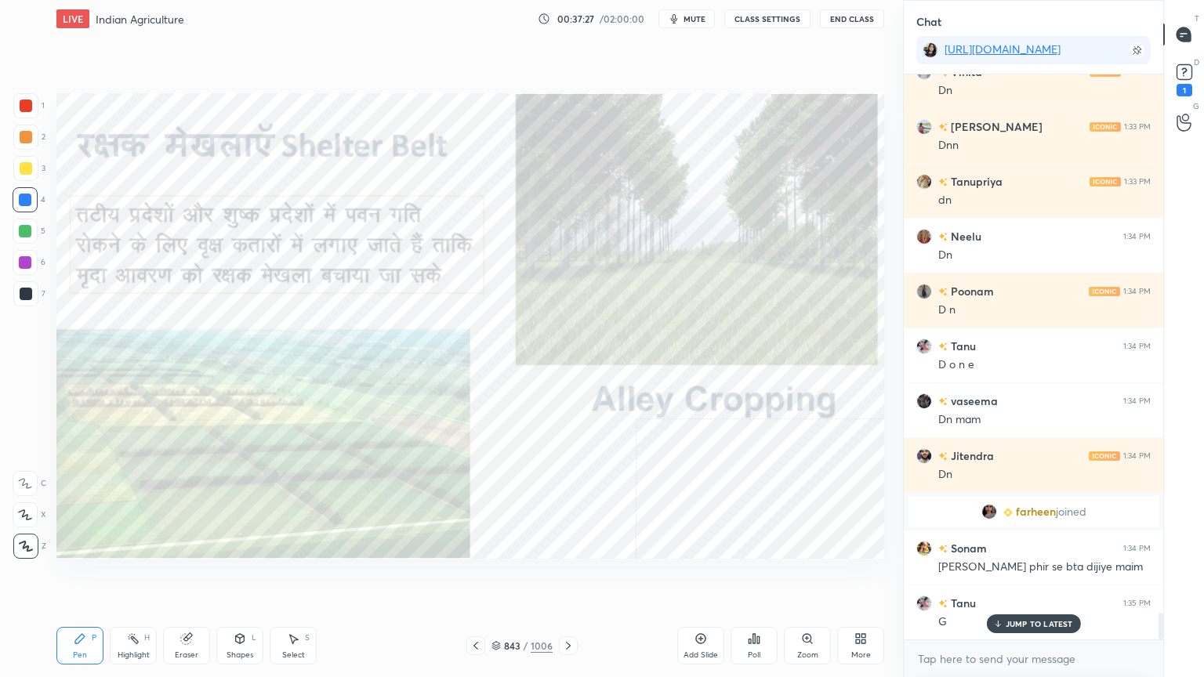
click at [177, 577] on div "Eraser" at bounding box center [186, 646] width 47 height 38
click at [191, 577] on icon at bounding box center [186, 638] width 13 height 13
click at [25, 541] on span "Erase all" at bounding box center [25, 546] width 24 height 11
drag, startPoint x: 22, startPoint y: 536, endPoint x: 50, endPoint y: 534, distance: 28.3
click at [23, 536] on div "1 2 3 4 5 6 7 C X Z C X Z E E Erase all H H" at bounding box center [25, 325] width 50 height 465
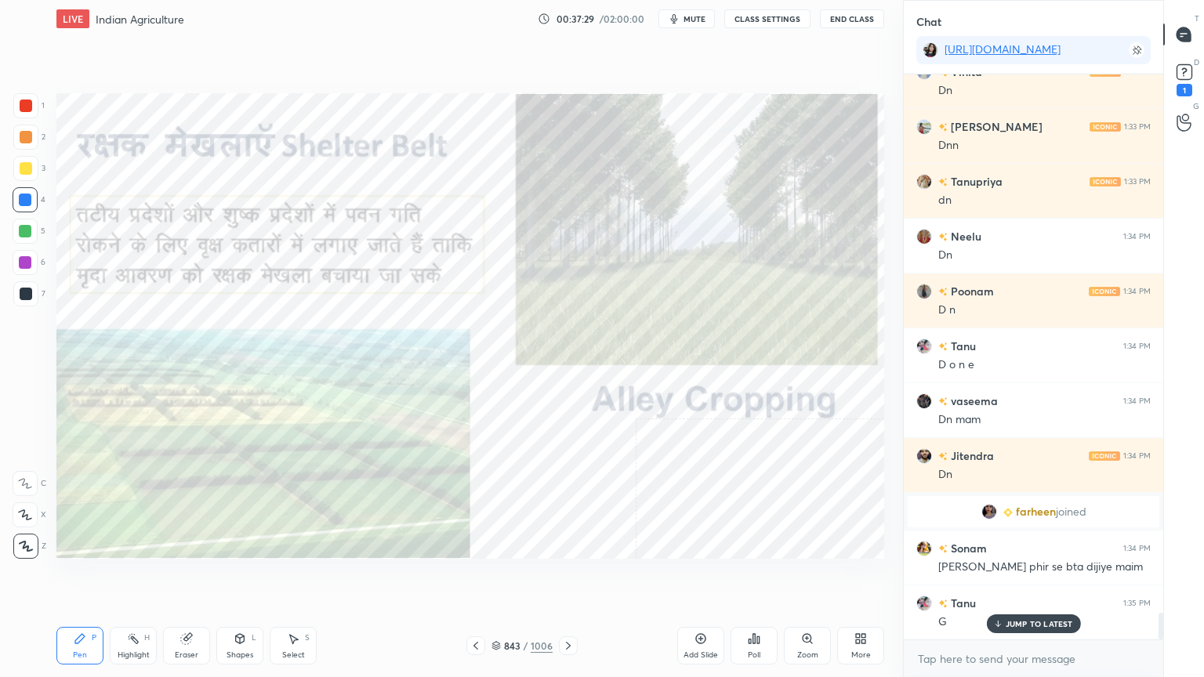
click at [569, 577] on div at bounding box center [568, 645] width 19 height 19
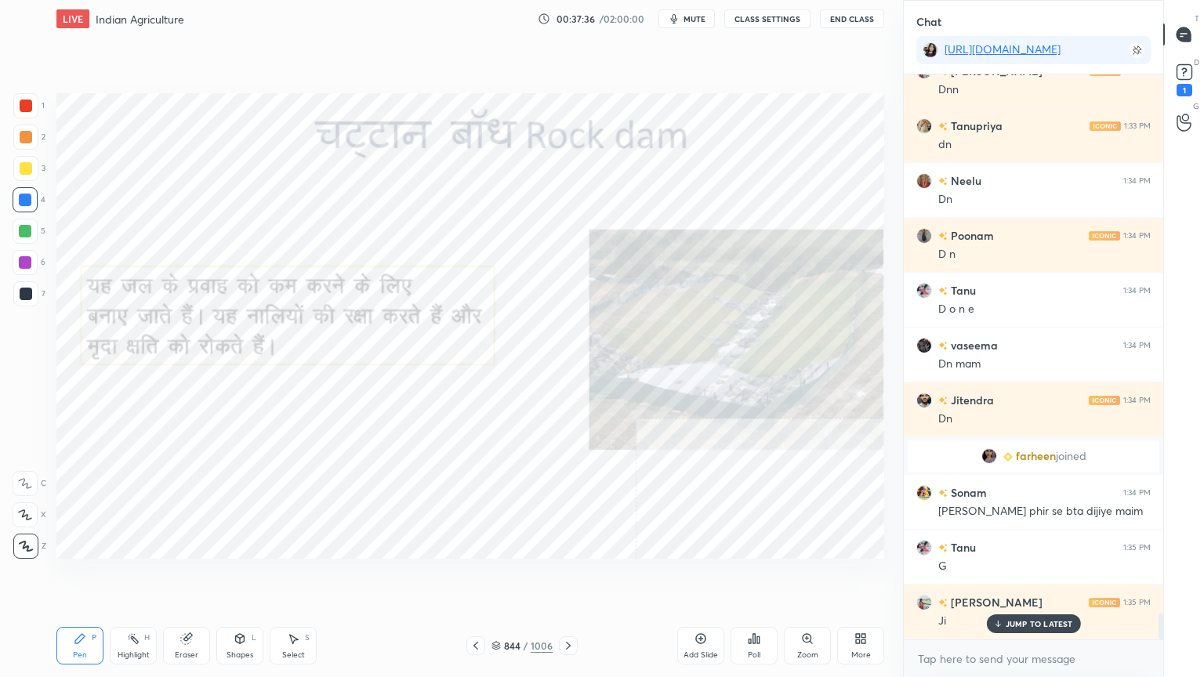
scroll to position [11615, 0]
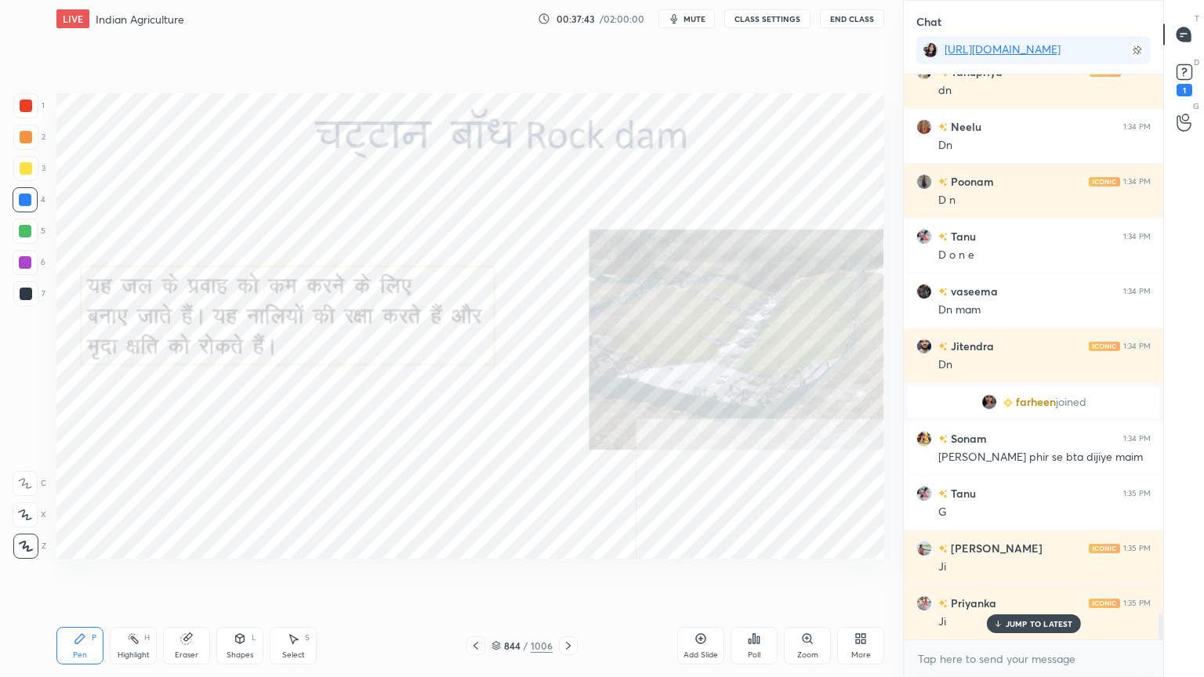
click at [1018, 577] on p "JUMP TO LATEST" at bounding box center [1038, 623] width 67 height 9
drag, startPoint x: 493, startPoint y: 604, endPoint x: 511, endPoint y: 595, distance: 20.0
click at [512, 577] on div "Setting up your live class Poll for secs No correct answer Start poll" at bounding box center [470, 326] width 840 height 577
drag, startPoint x: 511, startPoint y: 608, endPoint x: 541, endPoint y: 588, distance: 36.7
click at [541, 577] on div "Setting up your live class Poll for secs No correct answer Start poll" at bounding box center [470, 326] width 840 height 577
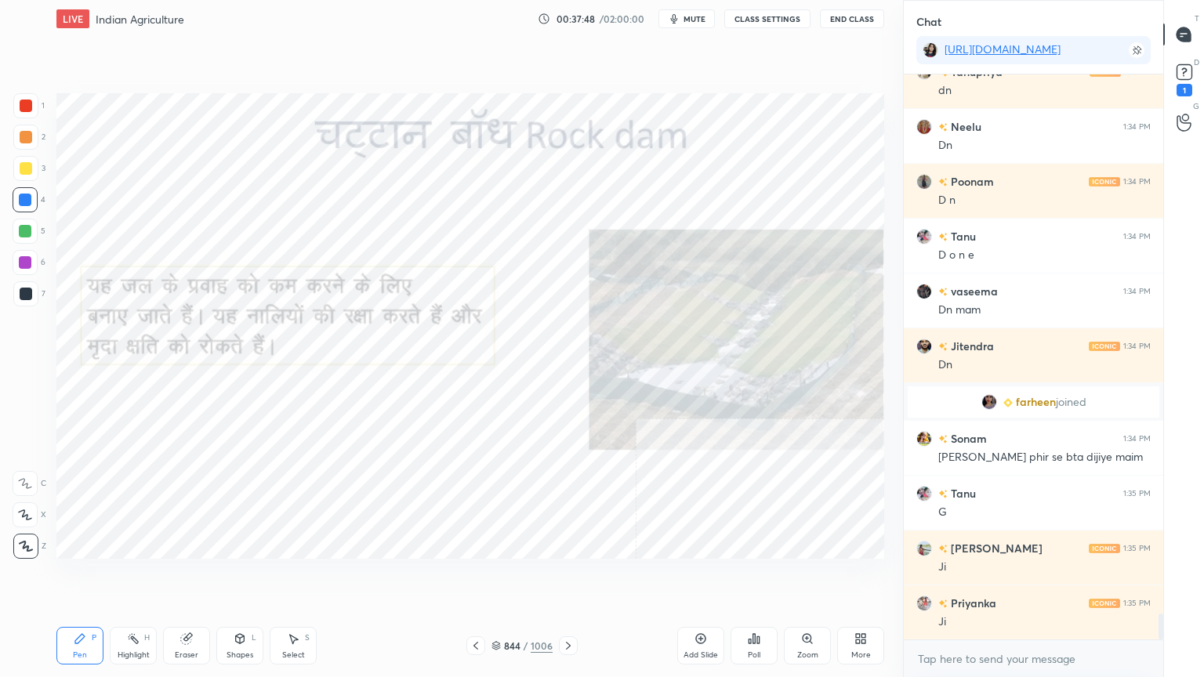
click at [514, 577] on div "Setting up your live class Poll for secs No correct answer Start poll" at bounding box center [470, 326] width 840 height 577
click at [523, 577] on div "Setting up your live class Poll for secs No correct answer Start poll" at bounding box center [470, 326] width 840 height 577
drag, startPoint x: 521, startPoint y: 614, endPoint x: 532, endPoint y: 614, distance: 11.0
click at [532, 577] on div "LIVE Indian Agriculture 00:38:02 / 02:00:00 mute CLASS SETTINGS End Class Setti…" at bounding box center [470, 338] width 840 height 677
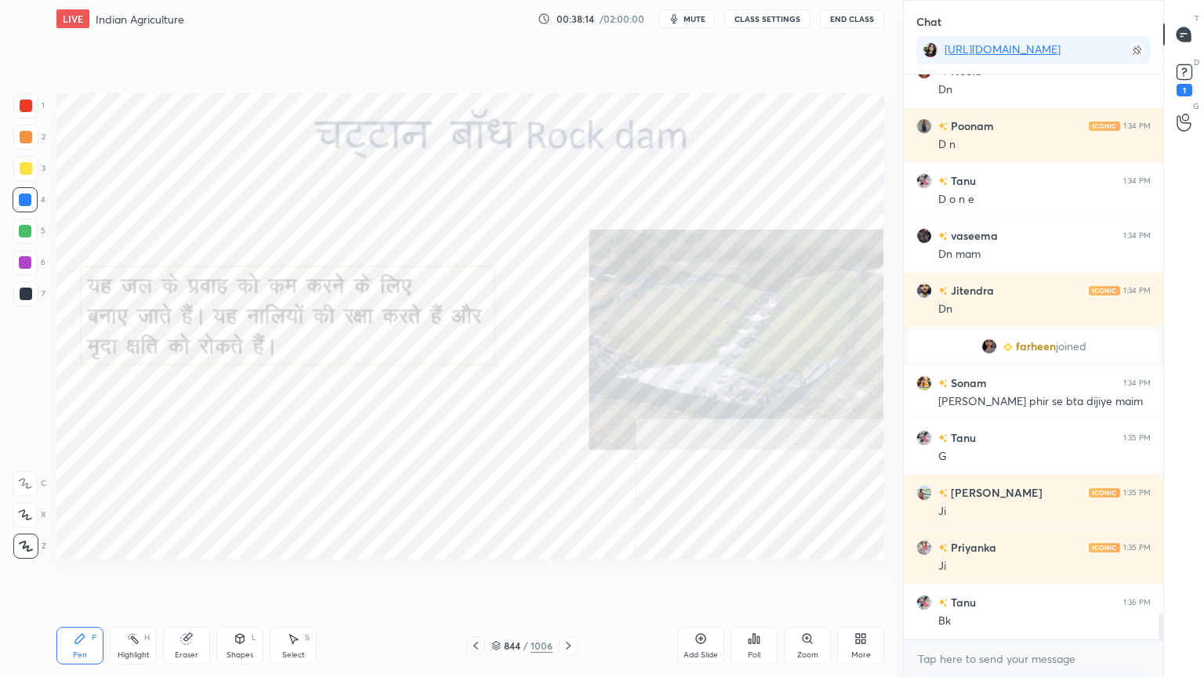
click at [480, 577] on icon at bounding box center [475, 645] width 13 height 13
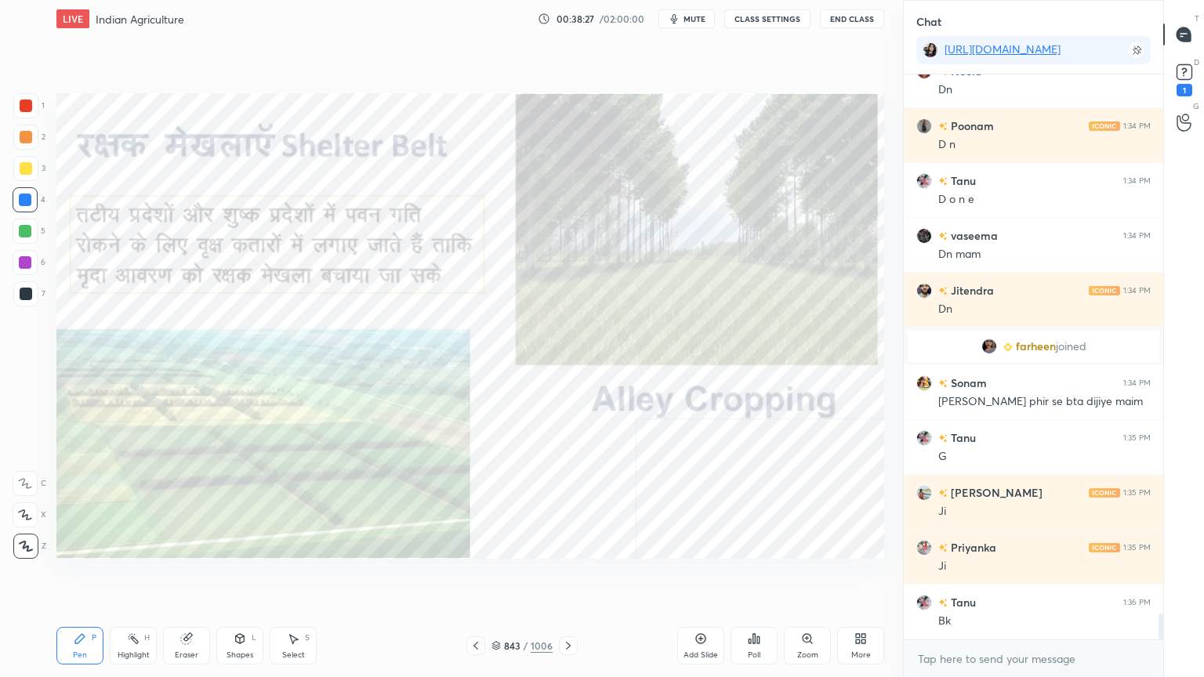
click at [567, 577] on div "LIVE Indian Agriculture 00:38:27 / 02:00:00 mute CLASS SETTINGS End Class Setti…" at bounding box center [470, 338] width 840 height 677
click at [579, 577] on div "Setting up your live class Poll for secs No correct answer Start poll" at bounding box center [470, 326] width 840 height 577
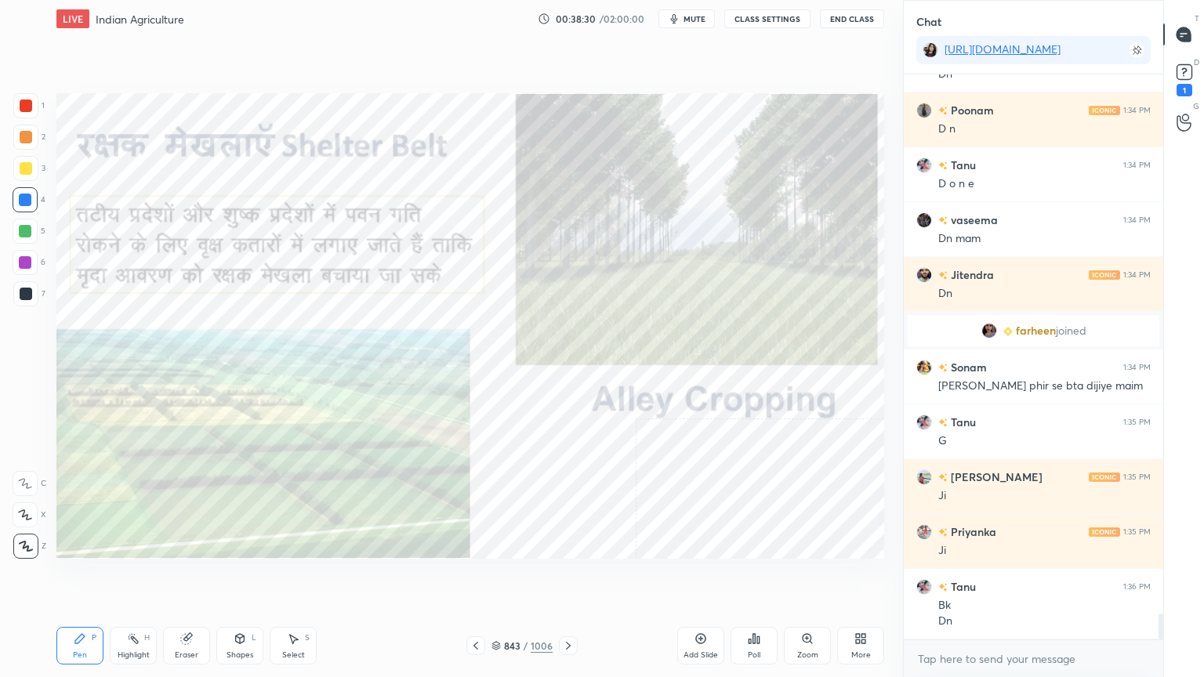
click at [567, 577] on icon at bounding box center [568, 645] width 13 height 13
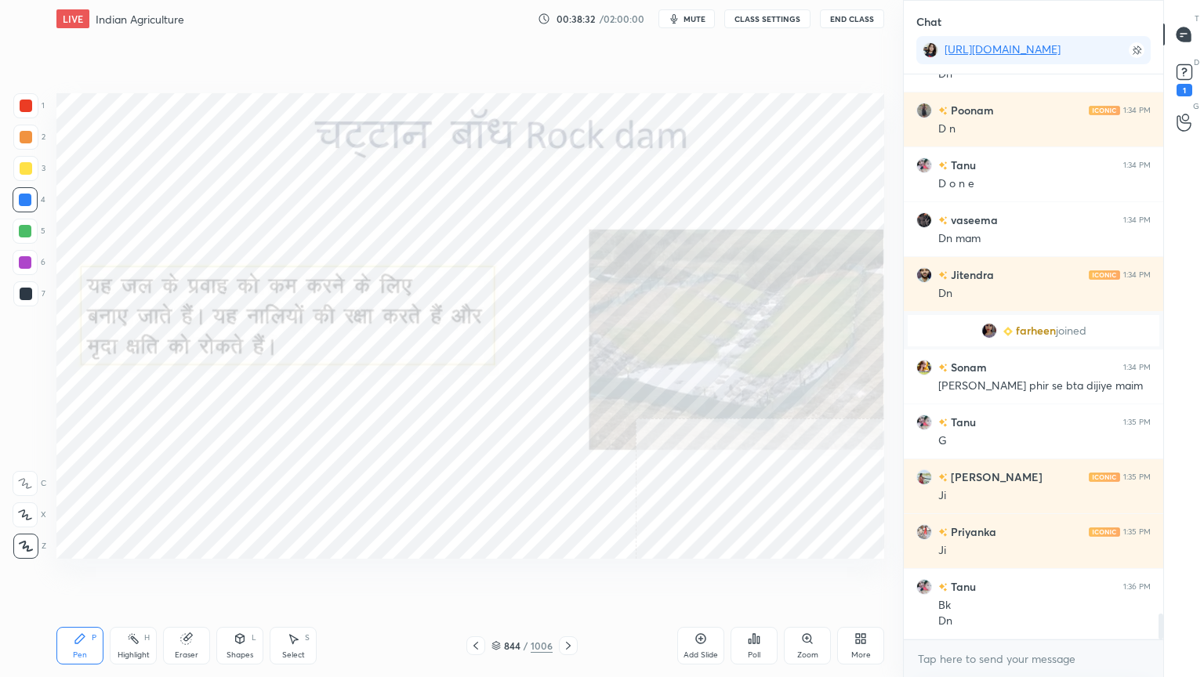
click at [814, 577] on div "Zoom" at bounding box center [807, 646] width 47 height 38
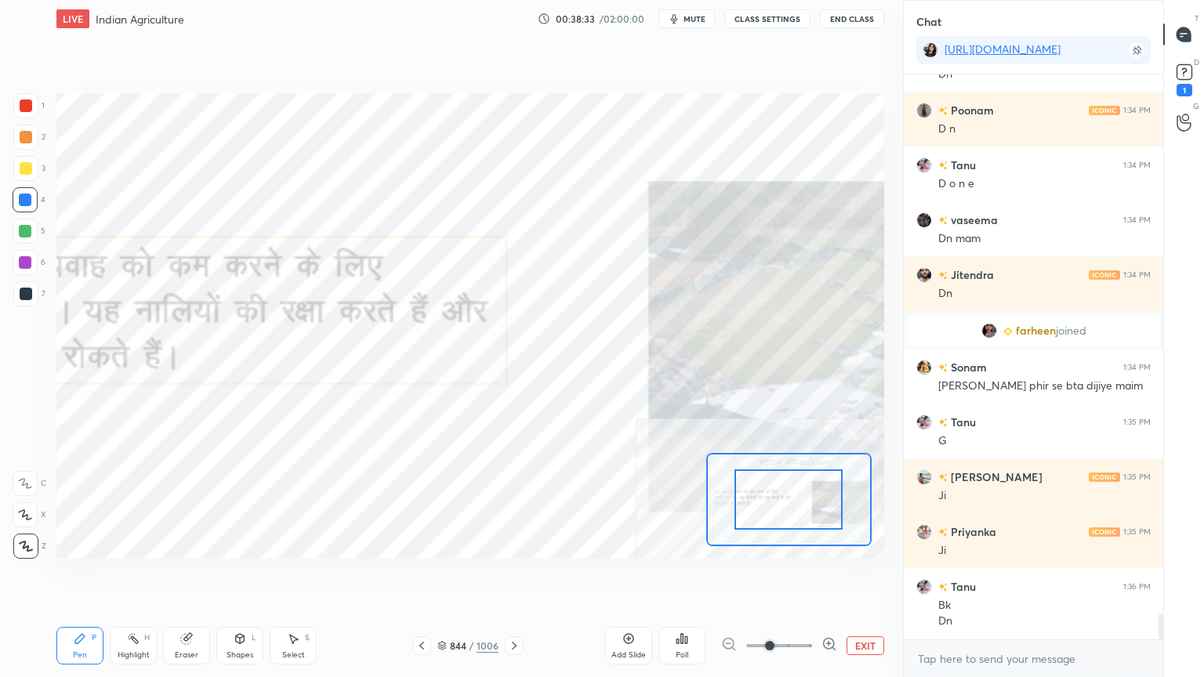
click at [829, 577] on icon at bounding box center [829, 644] width 16 height 16
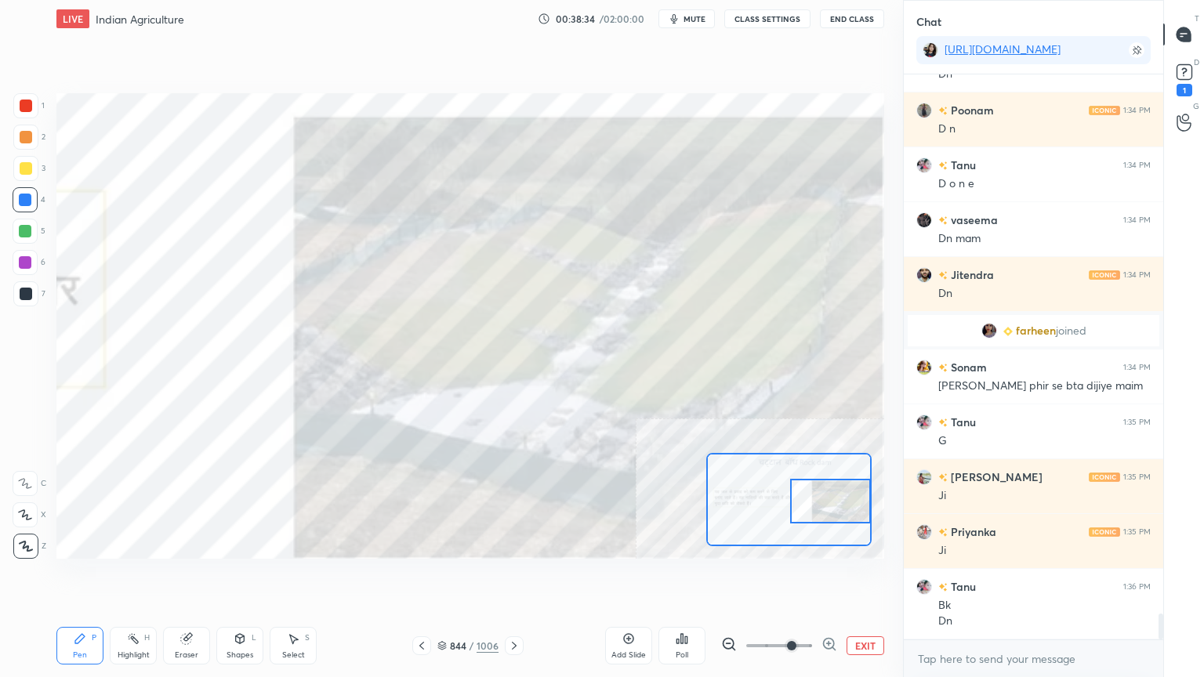
drag, startPoint x: 802, startPoint y: 505, endPoint x: 836, endPoint y: 508, distance: 34.6
click at [837, 509] on div at bounding box center [830, 501] width 81 height 45
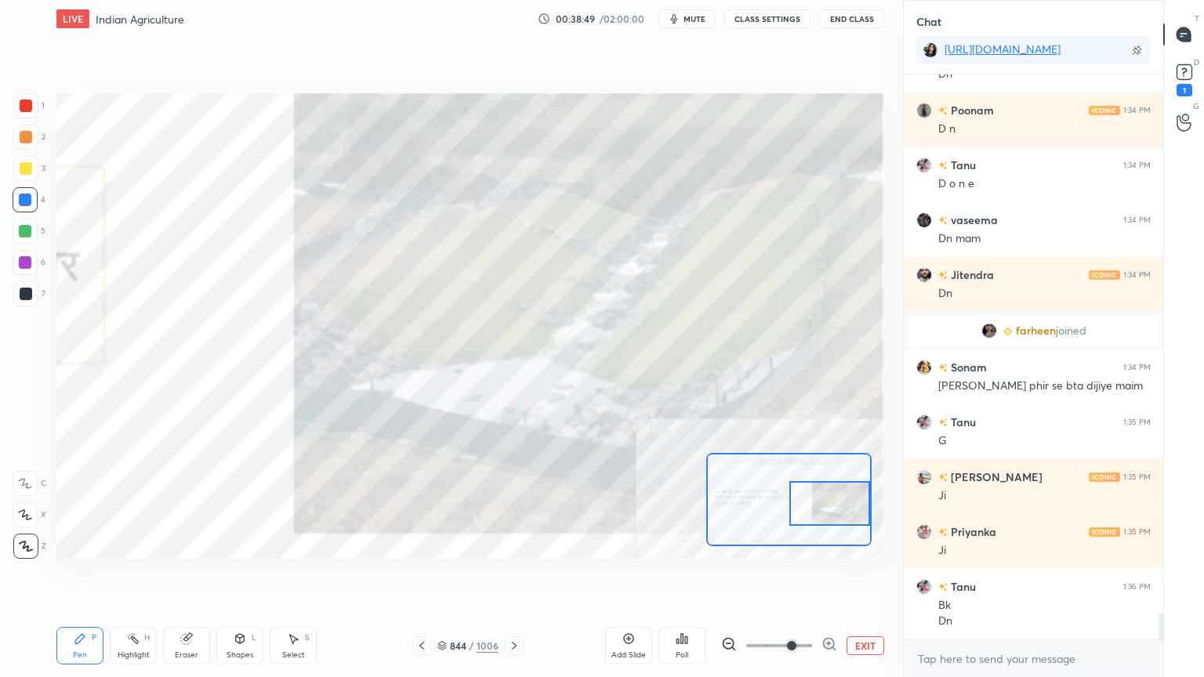
click at [186, 577] on div "Eraser" at bounding box center [186, 646] width 47 height 38
click at [30, 542] on span "Erase all" at bounding box center [25, 546] width 24 height 11
click at [37, 534] on div "1 2 3 4 5 6 7 C X Z C X Z E E Erase all H H" at bounding box center [25, 325] width 50 height 465
click at [872, 577] on div "Add Slide Poll EXIT" at bounding box center [744, 646] width 279 height 88
click at [871, 577] on button "EXIT" at bounding box center [865, 645] width 38 height 19
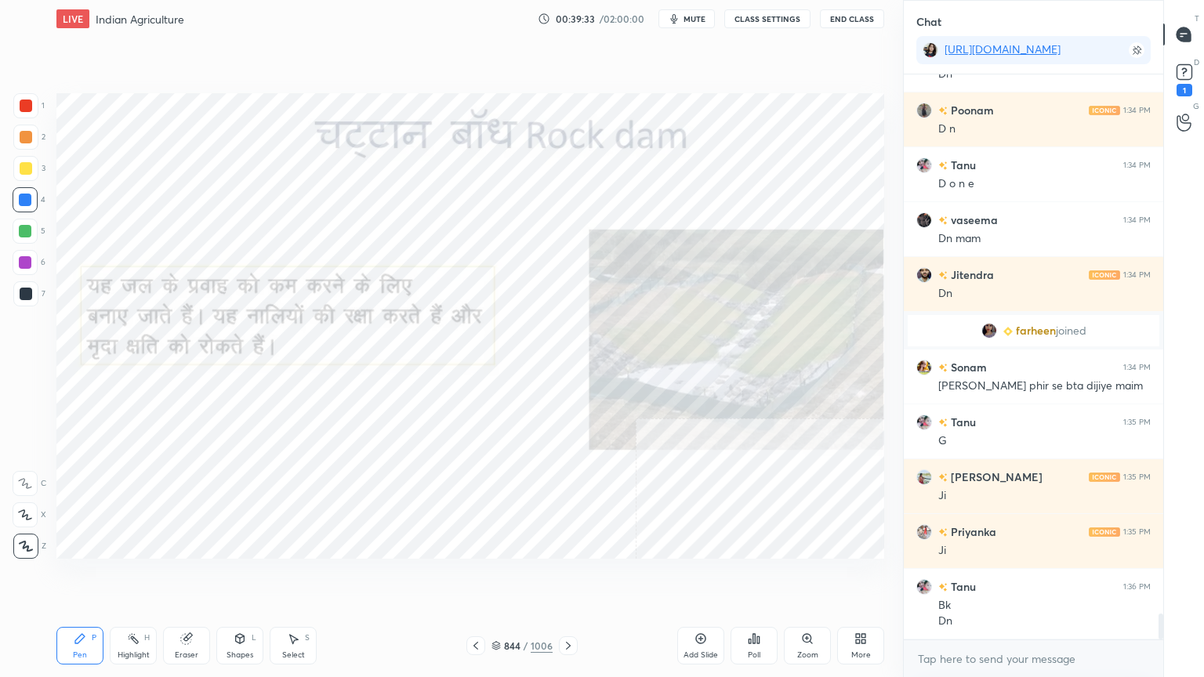
drag, startPoint x: 194, startPoint y: 649, endPoint x: 182, endPoint y: 643, distance: 13.0
click at [191, 577] on div "Eraser" at bounding box center [186, 646] width 47 height 38
click at [24, 543] on span "Erase all" at bounding box center [25, 546] width 24 height 11
click at [567, 577] on icon at bounding box center [568, 645] width 13 height 13
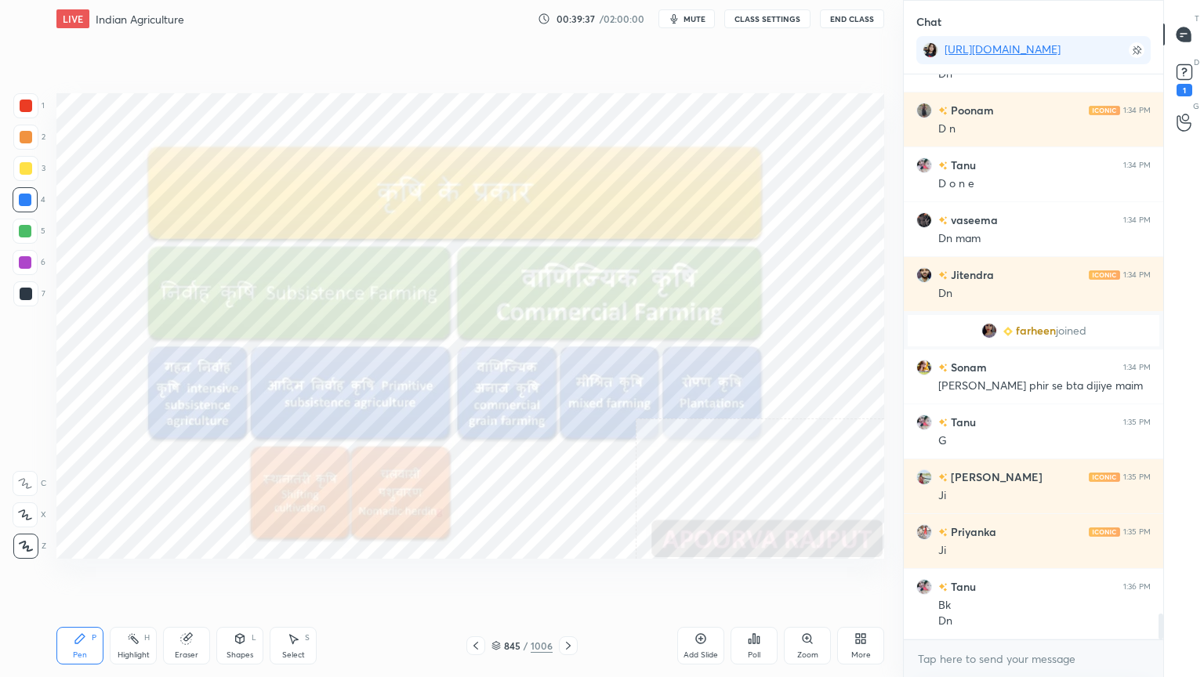
click at [481, 577] on div at bounding box center [475, 645] width 19 height 19
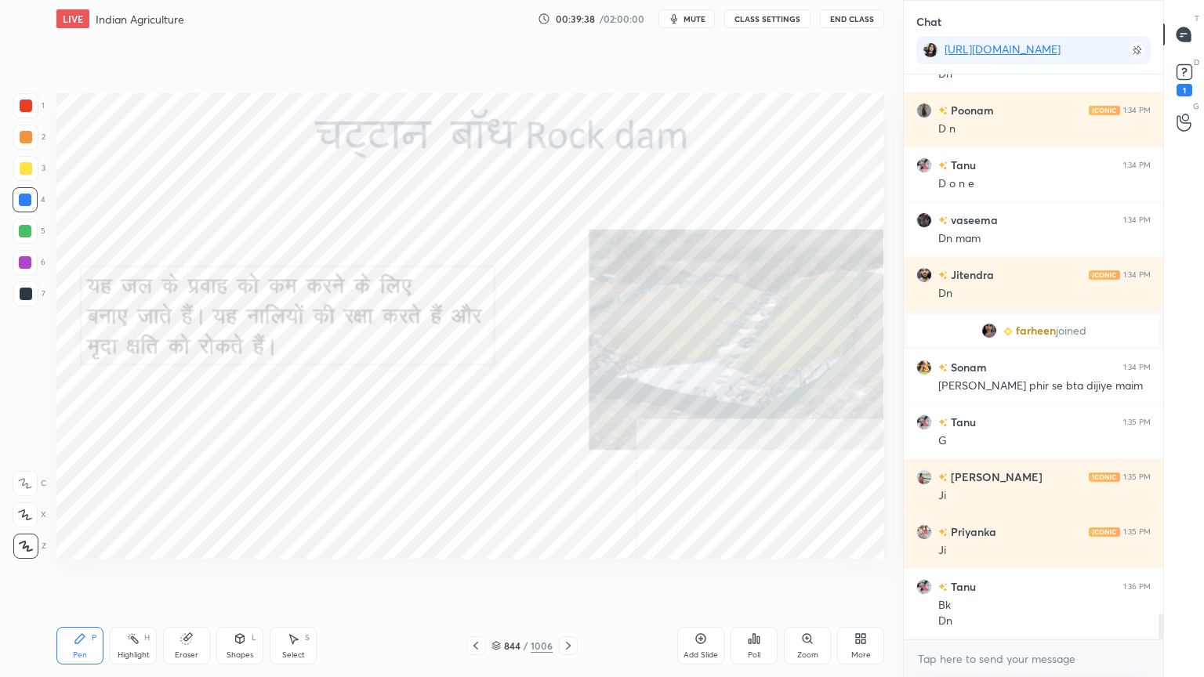
click at [496, 577] on icon at bounding box center [495, 645] width 9 height 9
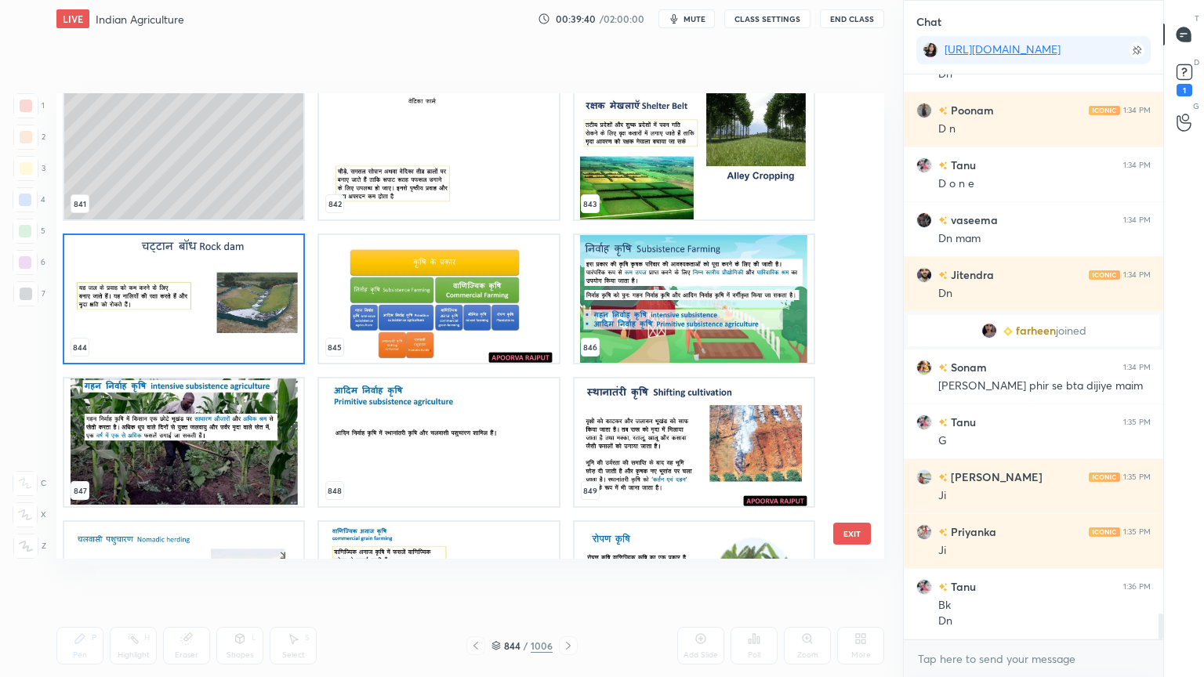
scroll to position [40237, 0]
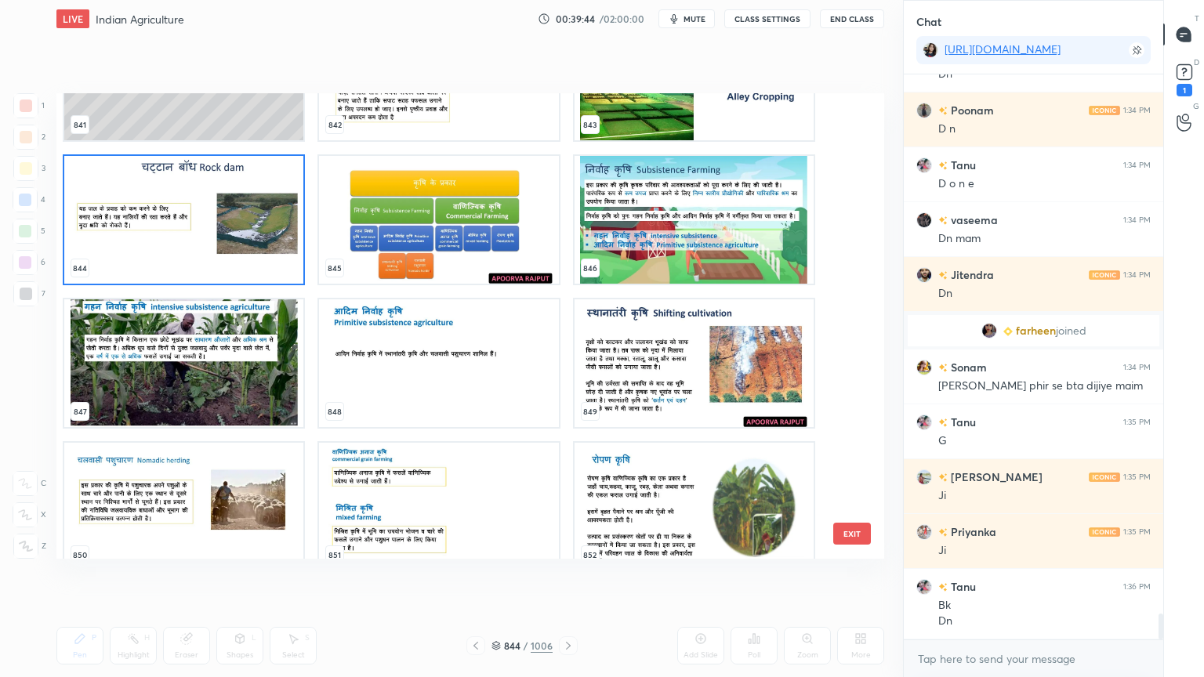
click at [240, 267] on img "grid" at bounding box center [183, 220] width 239 height 128
click at [241, 266] on img "grid" at bounding box center [183, 220] width 239 height 128
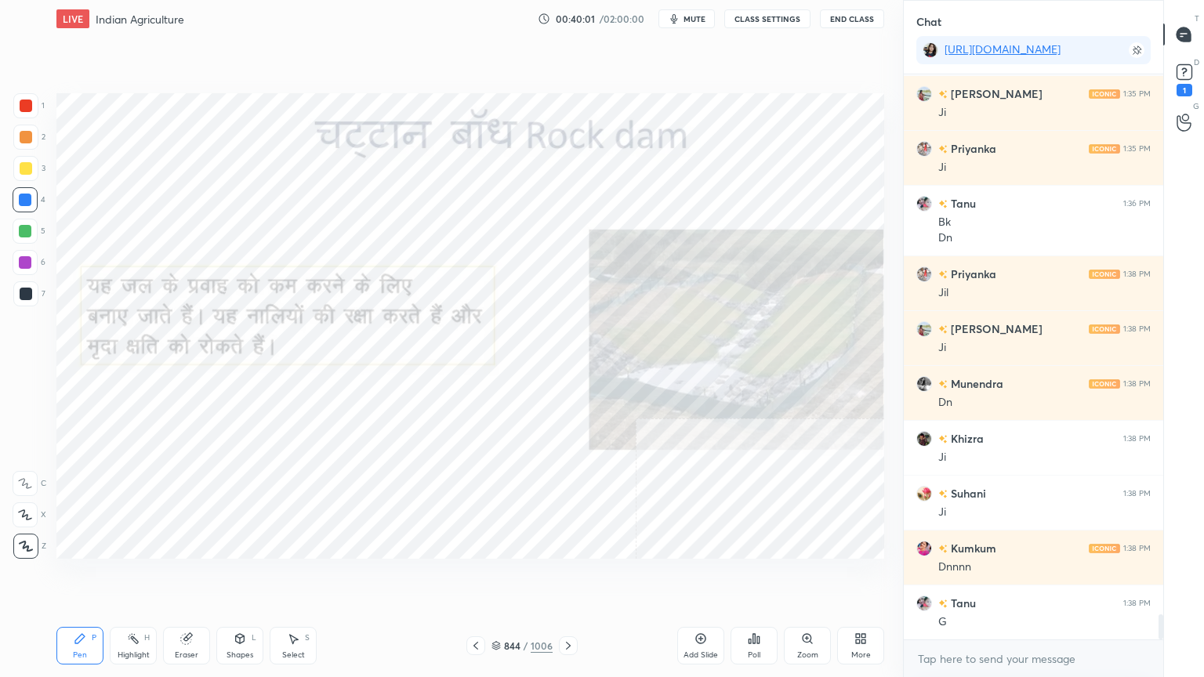
scroll to position [12125, 0]
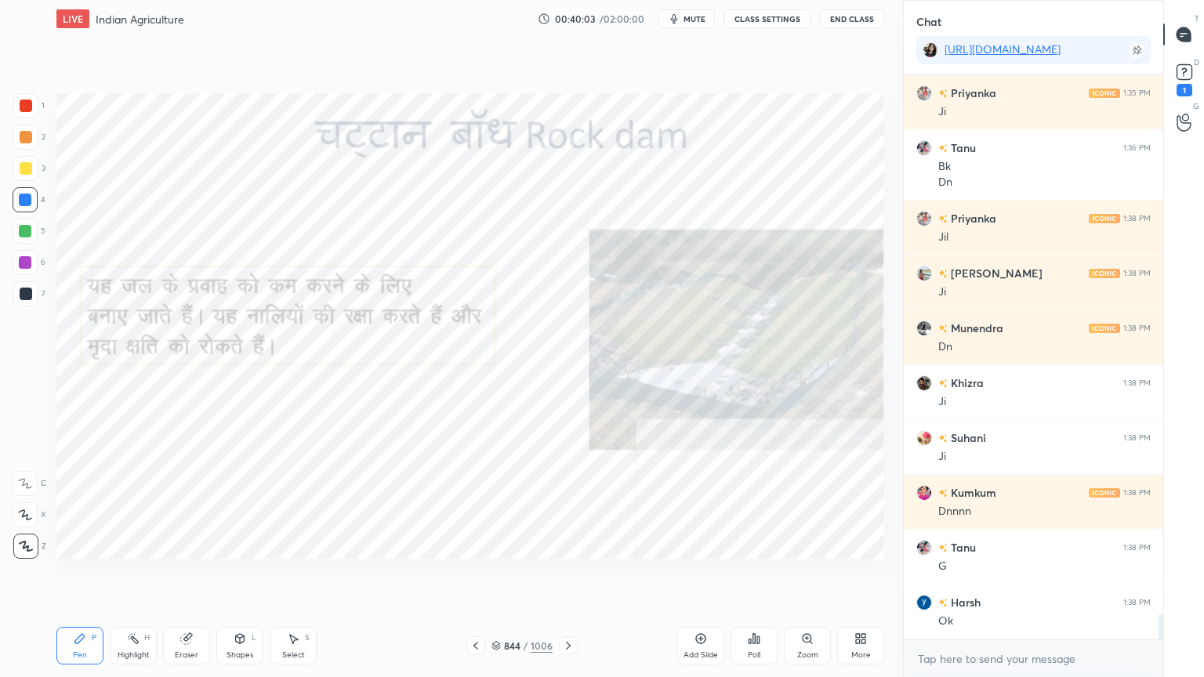
click at [541, 577] on div "Setting up your live class Poll for secs No correct answer Start poll" at bounding box center [470, 326] width 840 height 577
drag, startPoint x: 561, startPoint y: 598, endPoint x: 570, endPoint y: 610, distance: 15.7
click at [564, 577] on div "Setting up your live class Poll for secs No correct answer Start poll" at bounding box center [470, 326] width 840 height 577
click at [570, 577] on icon at bounding box center [568, 645] width 13 height 13
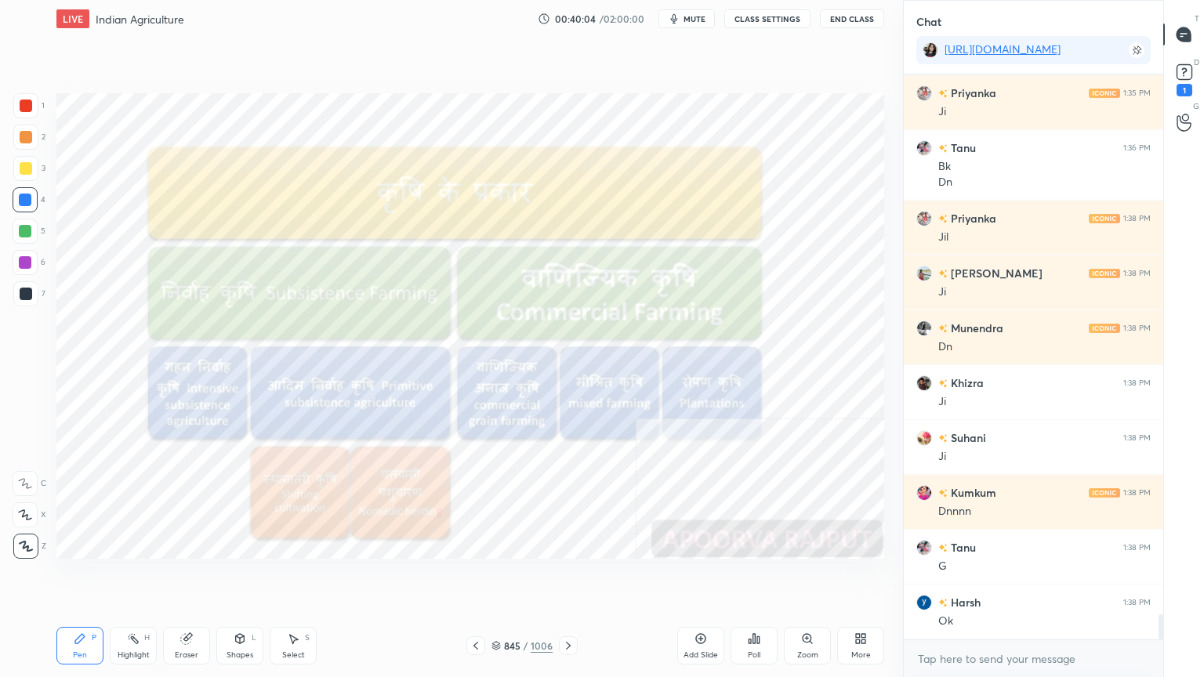
click at [25, 202] on div at bounding box center [25, 200] width 13 height 13
click at [26, 198] on div at bounding box center [25, 200] width 13 height 13
drag, startPoint x: 25, startPoint y: 197, endPoint x: 50, endPoint y: 190, distance: 26.3
click at [27, 197] on div at bounding box center [25, 200] width 13 height 13
click at [502, 577] on div "845 / 1006" at bounding box center [521, 646] width 61 height 14
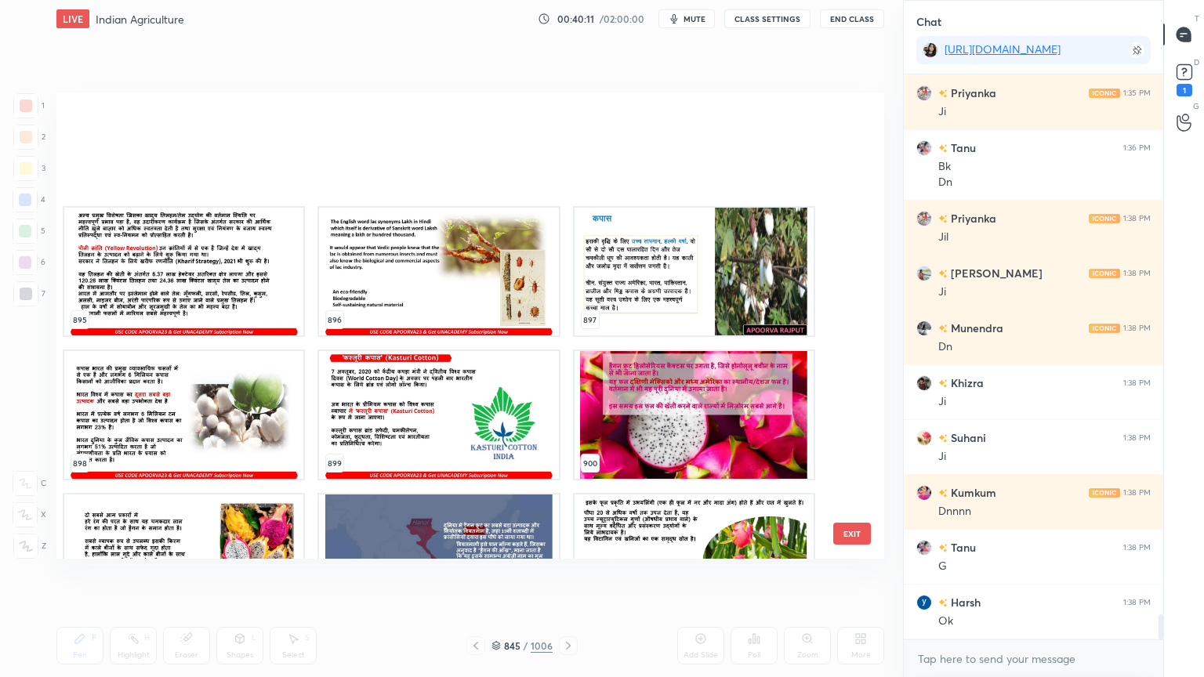
scroll to position [42861, 0]
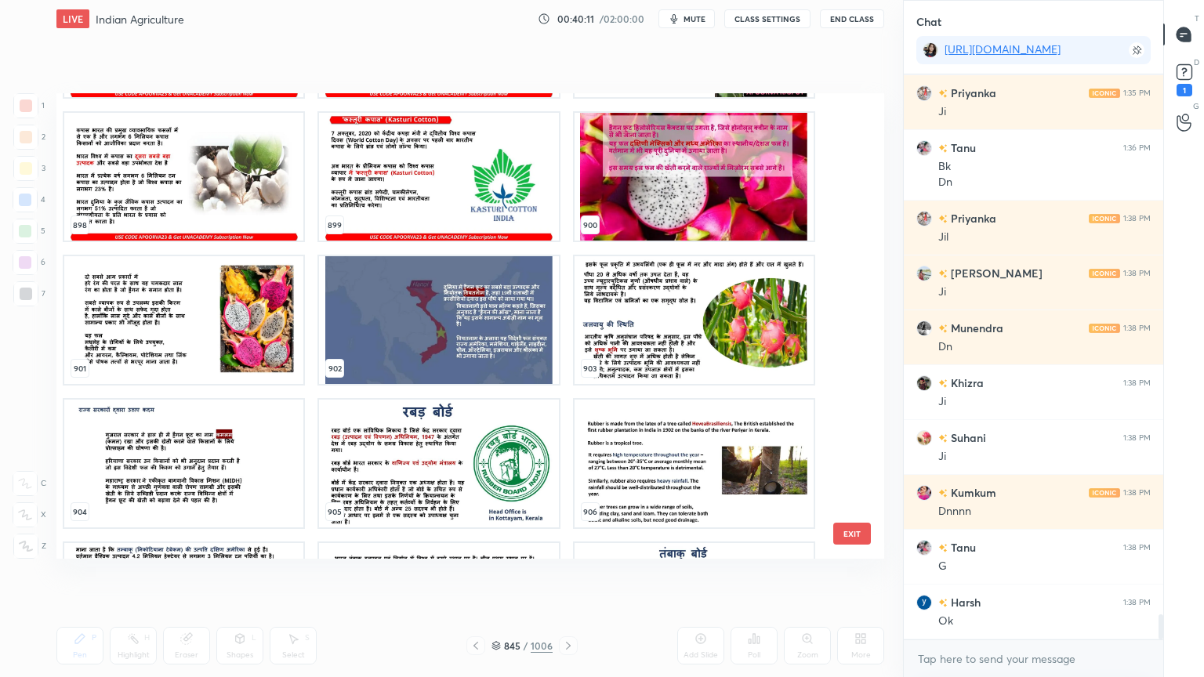
click at [849, 536] on button "EXIT" at bounding box center [852, 534] width 38 height 22
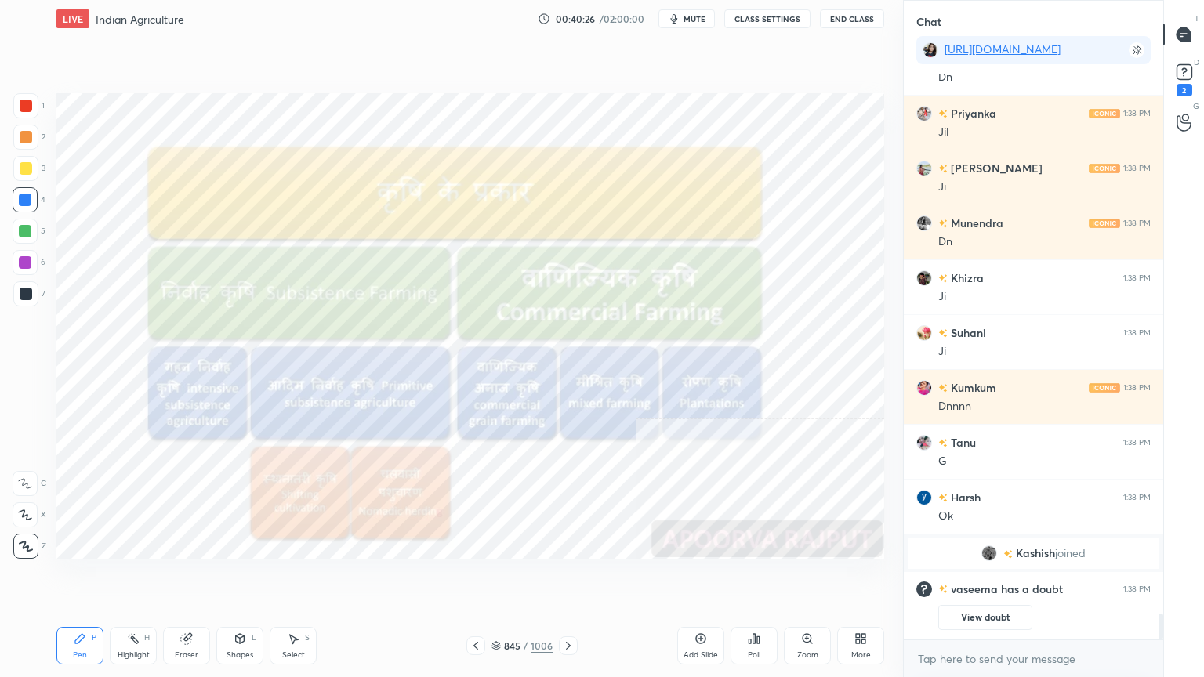
scroll to position [11871, 0]
click at [565, 577] on icon at bounding box center [568, 645] width 13 height 13
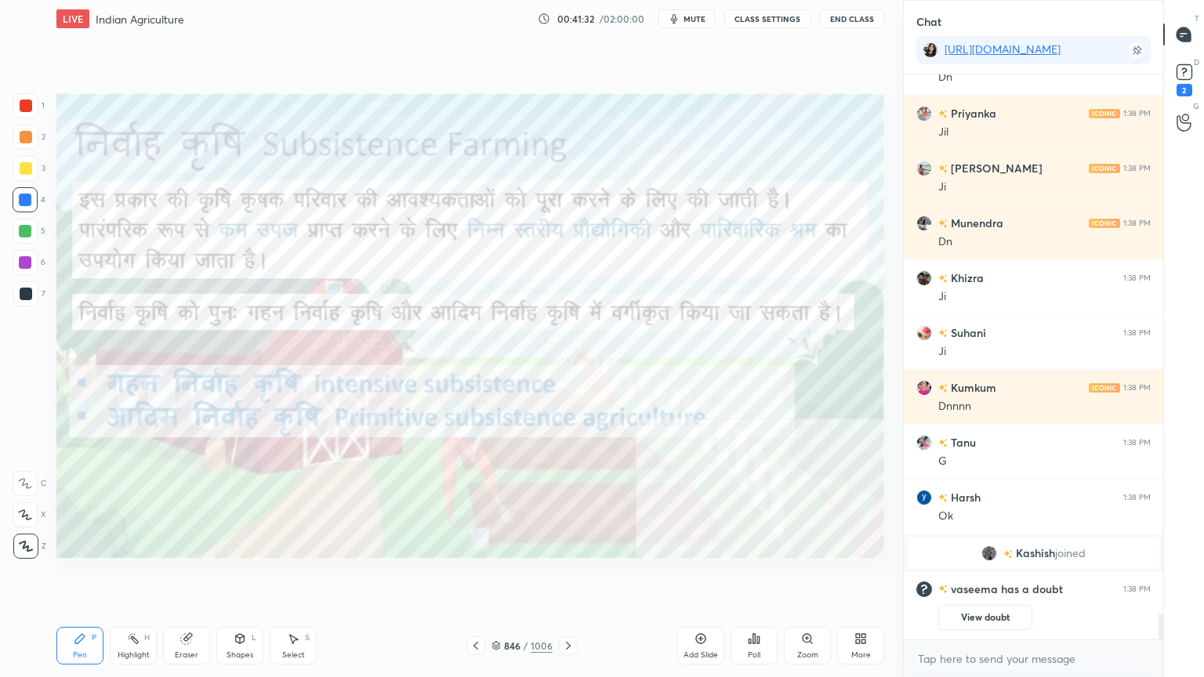
click at [499, 577] on icon at bounding box center [495, 645] width 9 height 9
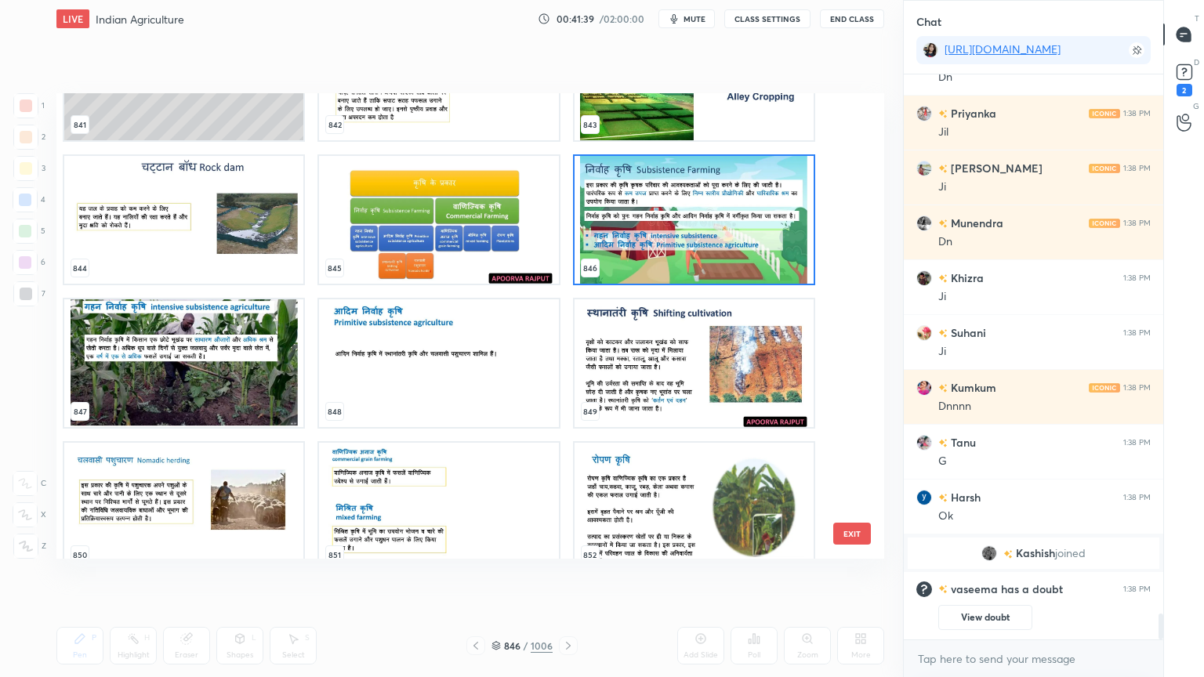
scroll to position [40078, 0]
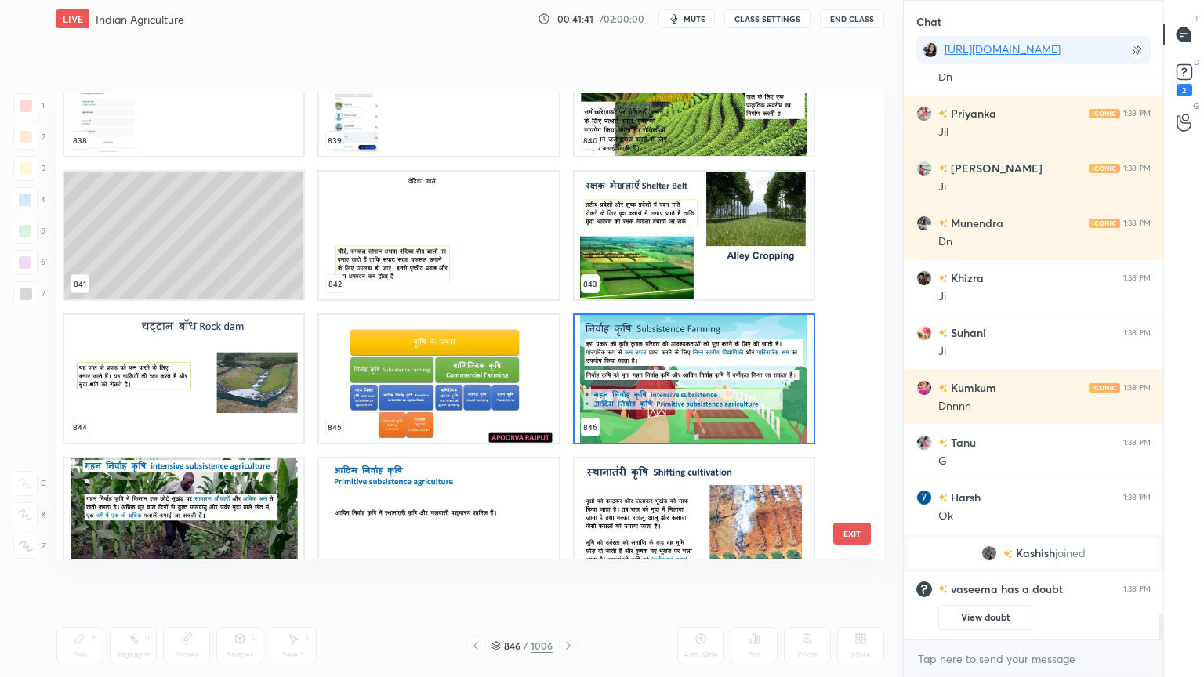
click at [650, 360] on img "grid" at bounding box center [693, 379] width 239 height 128
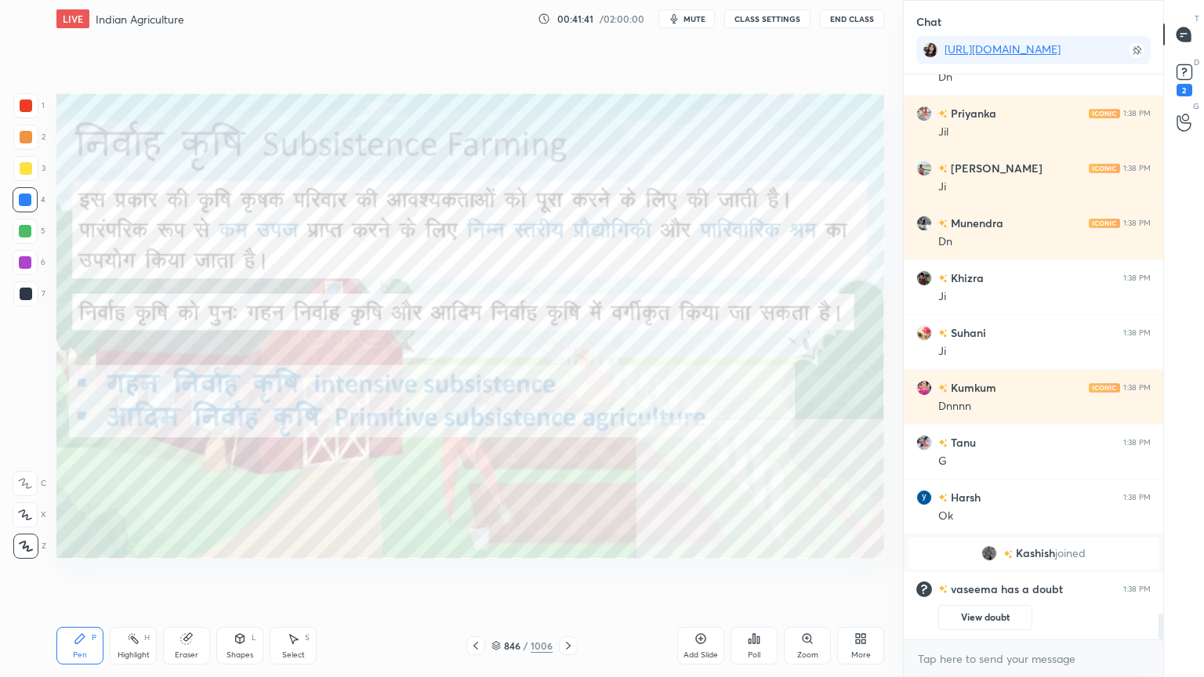
click at [650, 361] on img "grid" at bounding box center [693, 379] width 239 height 128
click at [476, 577] on icon at bounding box center [475, 645] width 13 height 13
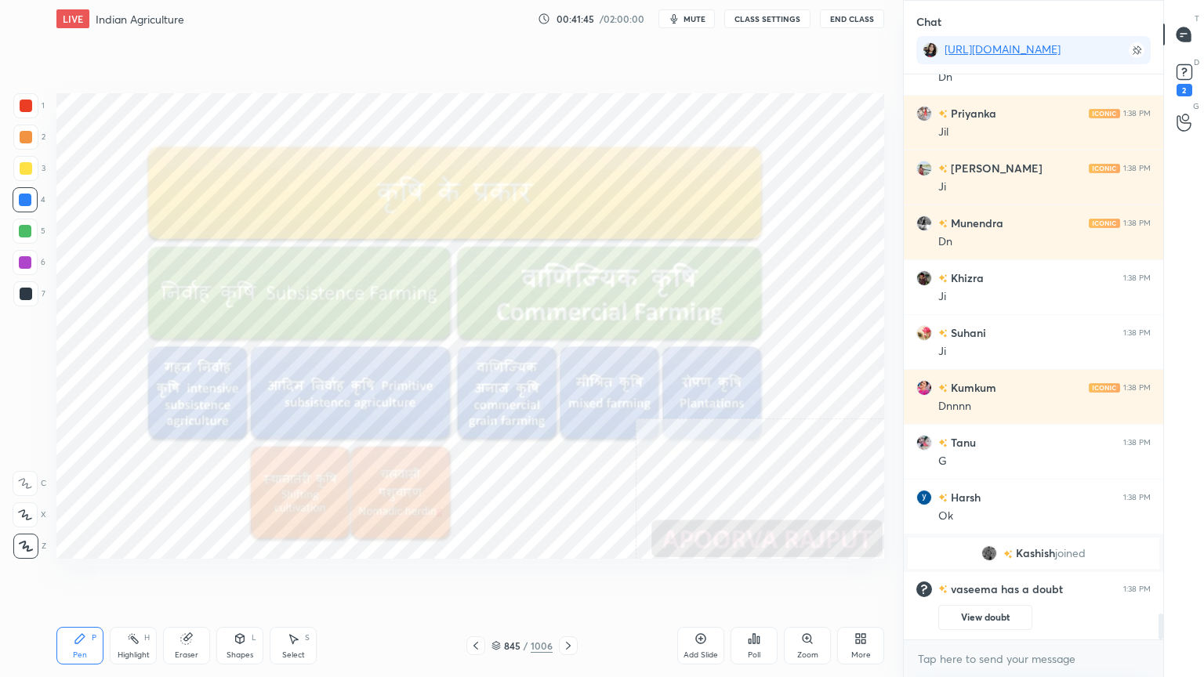
click at [567, 577] on icon at bounding box center [568, 645] width 13 height 13
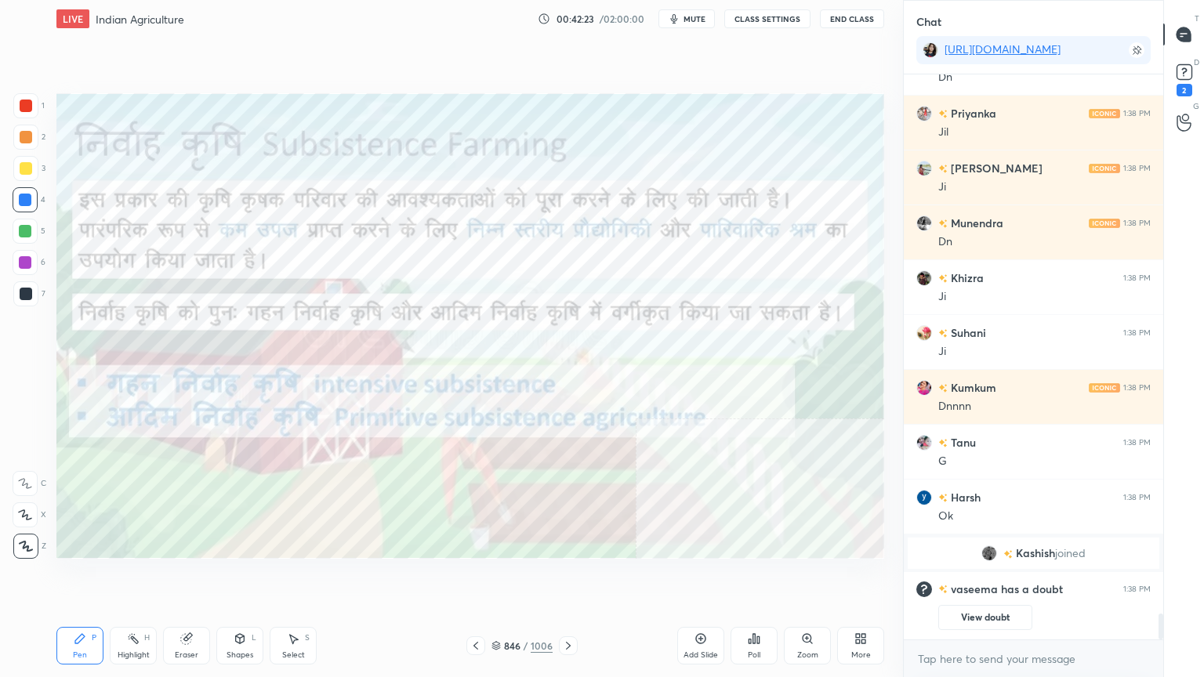
click at [181, 577] on div "Eraser" at bounding box center [187, 655] width 24 height 8
click at [27, 536] on div "Erase all" at bounding box center [25, 546] width 25 height 25
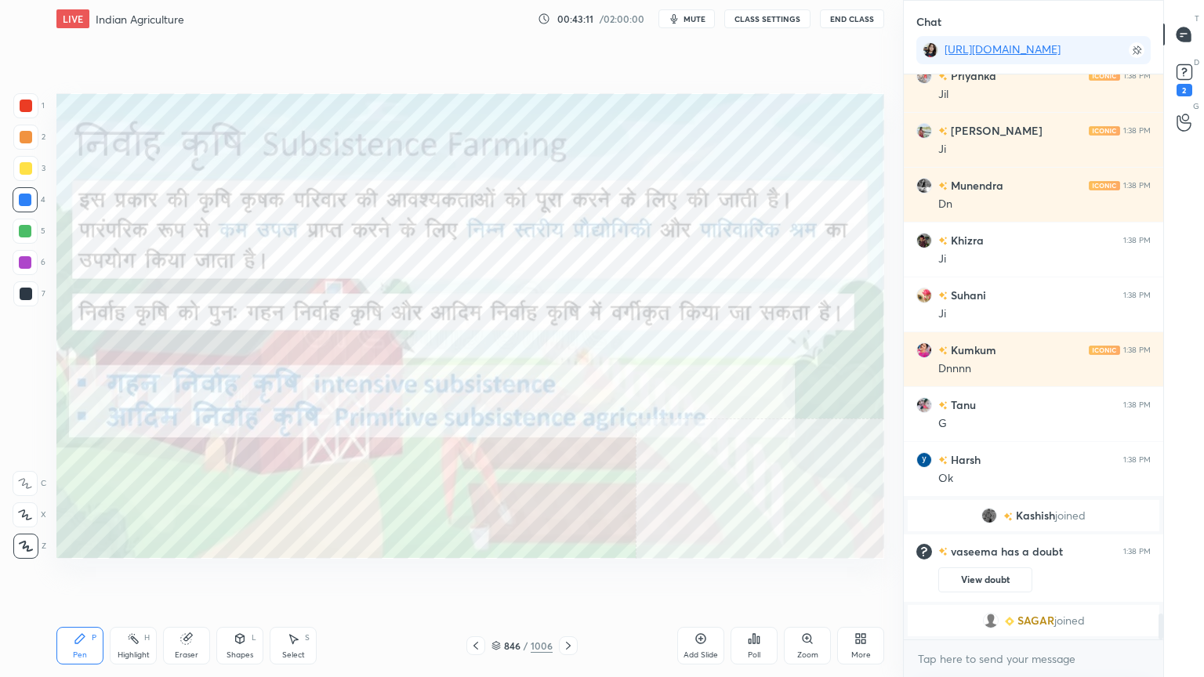
drag, startPoint x: 495, startPoint y: 648, endPoint x: 563, endPoint y: 621, distance: 72.8
click at [495, 577] on icon at bounding box center [495, 645] width 9 height 9
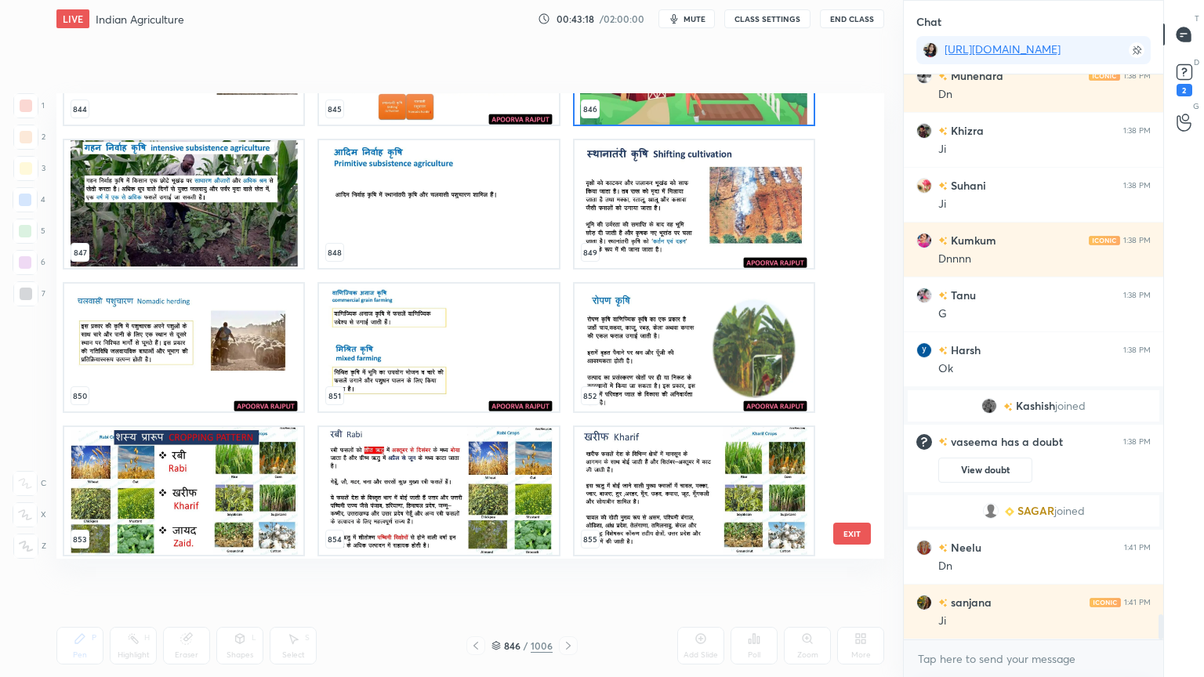
scroll to position [40476, 0]
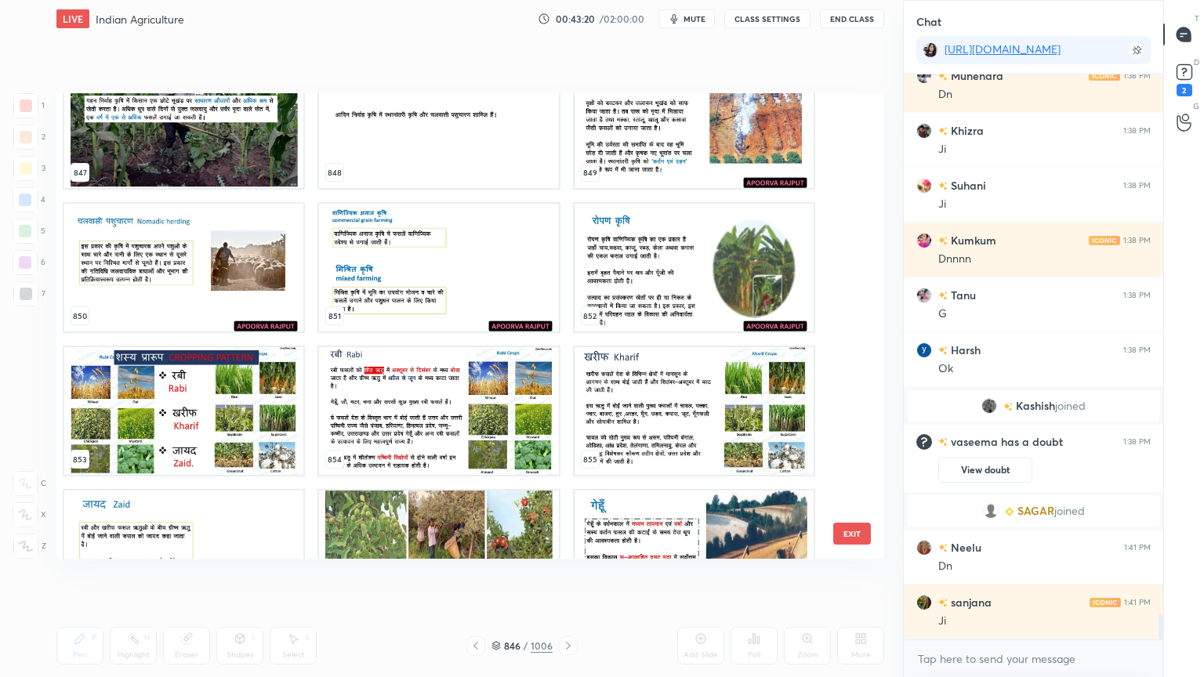
click at [852, 527] on button "EXIT" at bounding box center [852, 534] width 38 height 22
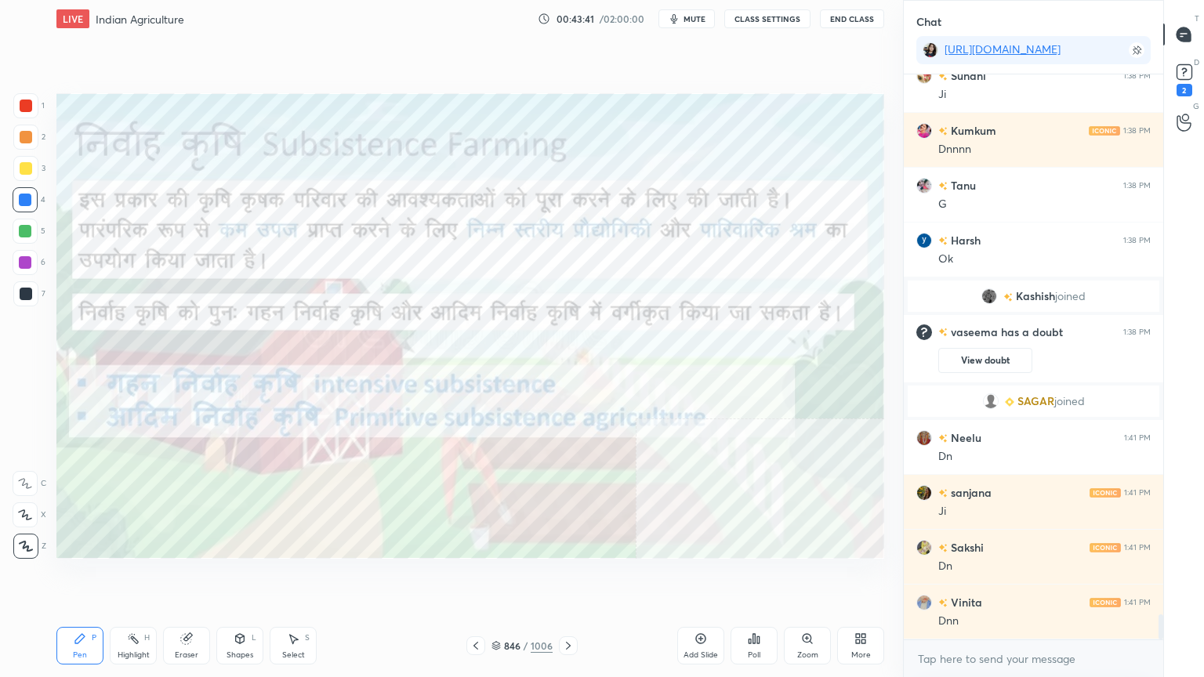
scroll to position [12136, 0]
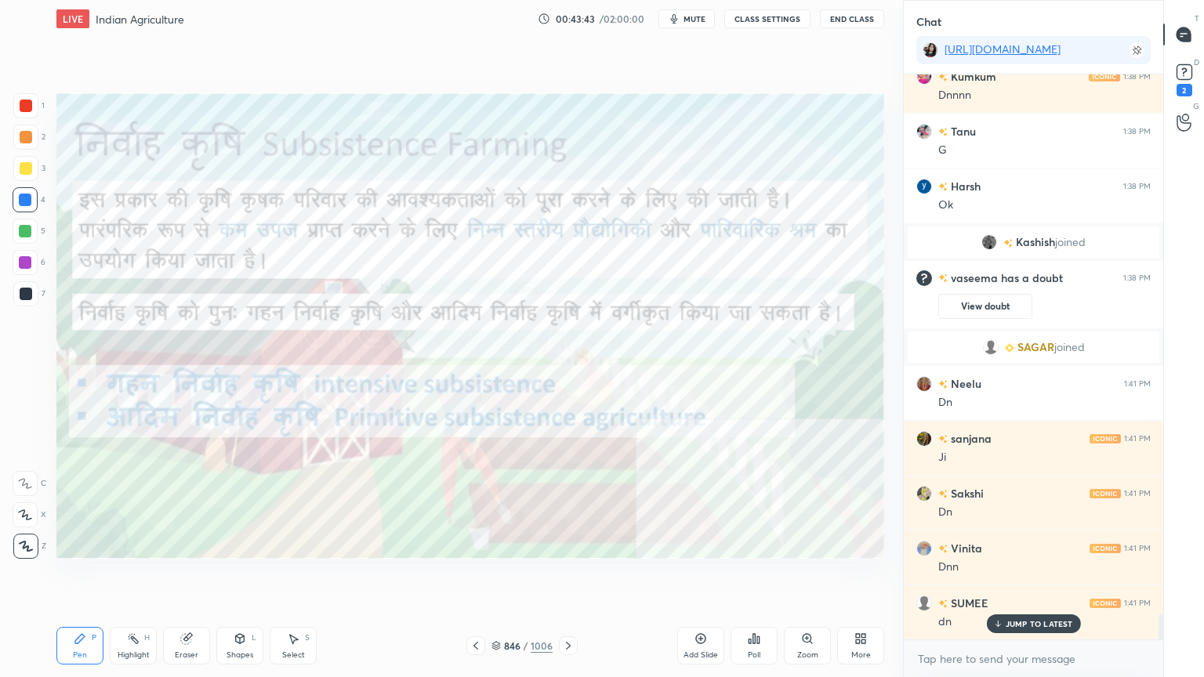
click at [1016, 577] on p "JUMP TO LATEST" at bounding box center [1038, 623] width 67 height 9
click at [1013, 577] on textarea at bounding box center [1033, 658] width 234 height 25
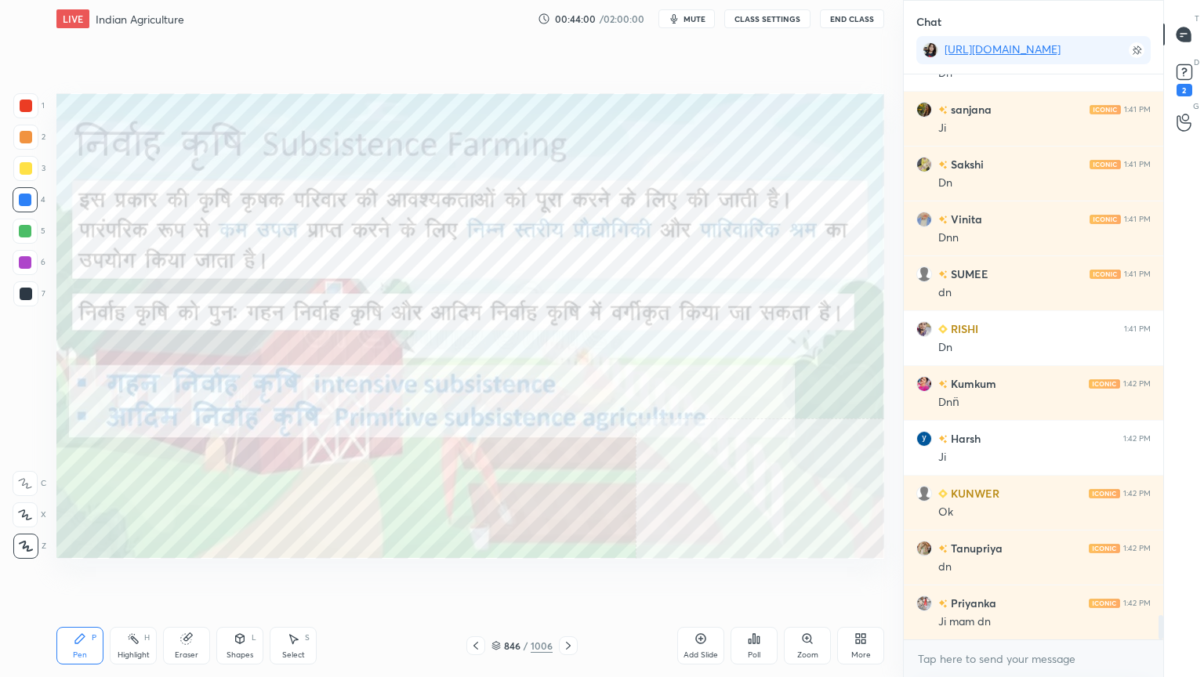
scroll to position [12520, 0]
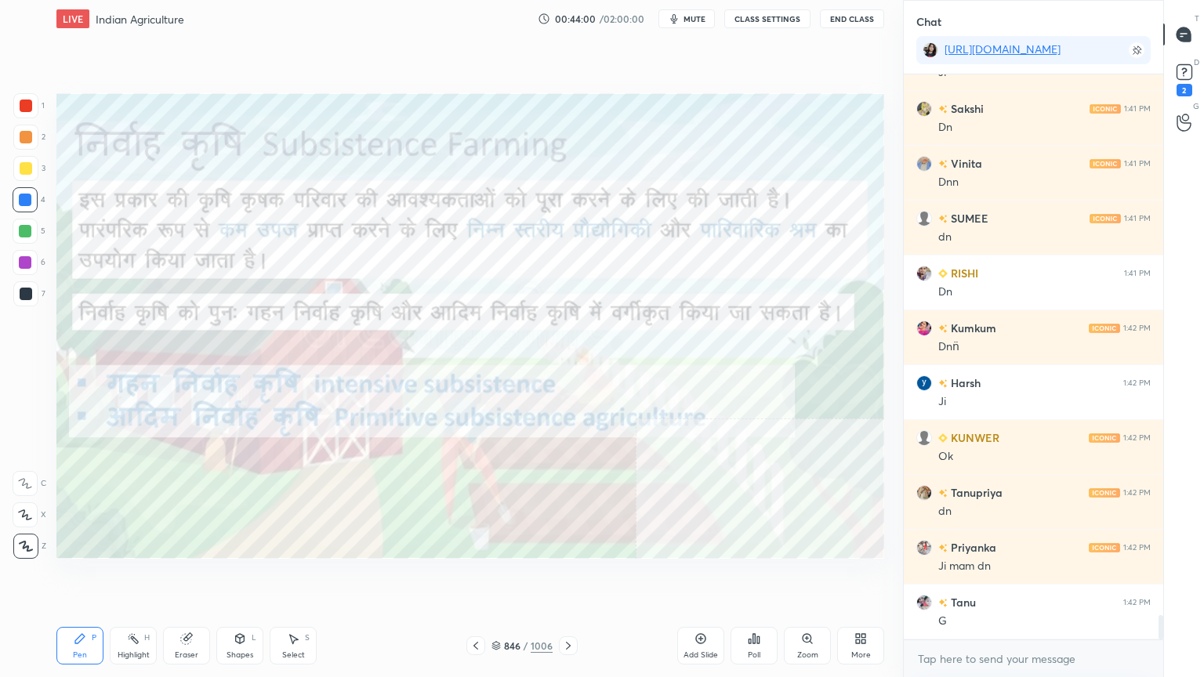
drag, startPoint x: 581, startPoint y: 600, endPoint x: 733, endPoint y: 604, distance: 152.1
click at [598, 577] on div "Setting up your live class Poll for secs No correct answer Start poll" at bounding box center [470, 326] width 840 height 577
drag, startPoint x: 574, startPoint y: 611, endPoint x: 581, endPoint y: 601, distance: 12.4
click at [580, 577] on div "Setting up your live class Poll for secs No correct answer Start poll" at bounding box center [470, 326] width 840 height 577
click at [585, 577] on div "Setting up your live class Poll for secs No correct answer Start poll" at bounding box center [470, 326] width 840 height 577
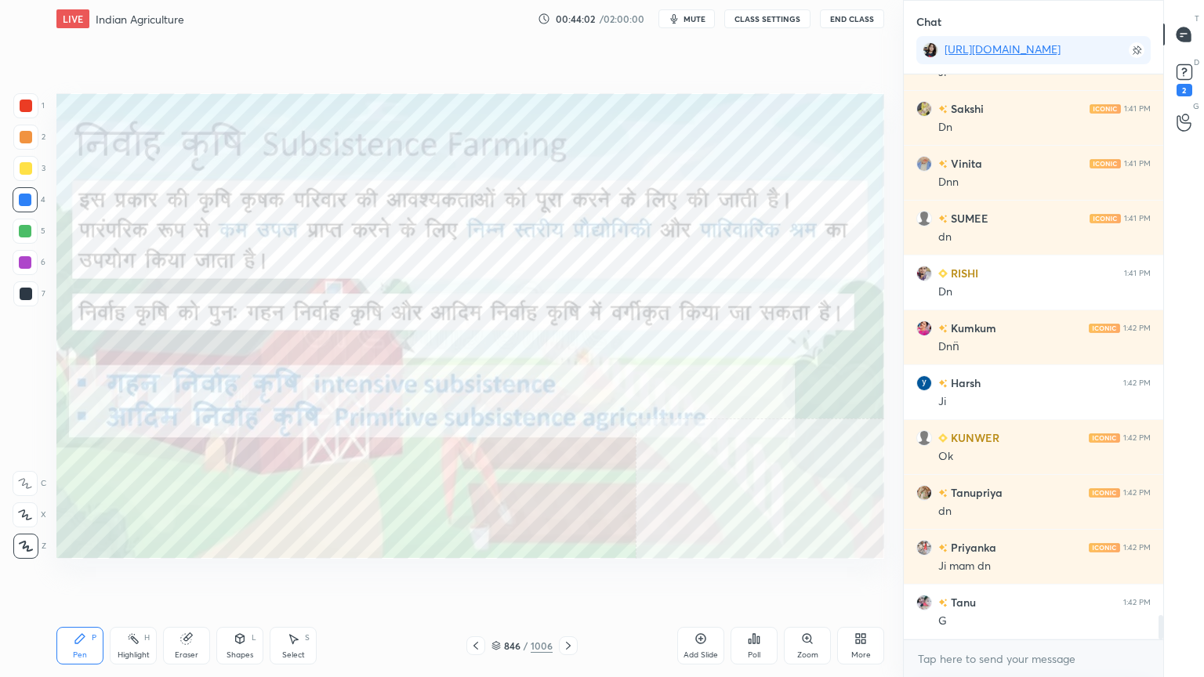
drag, startPoint x: 575, startPoint y: 610, endPoint x: 583, endPoint y: 608, distance: 8.2
click at [585, 577] on div "Setting up your live class Poll for secs No correct answer Start poll" at bounding box center [470, 326] width 840 height 577
click at [567, 577] on icon at bounding box center [568, 645] width 13 height 13
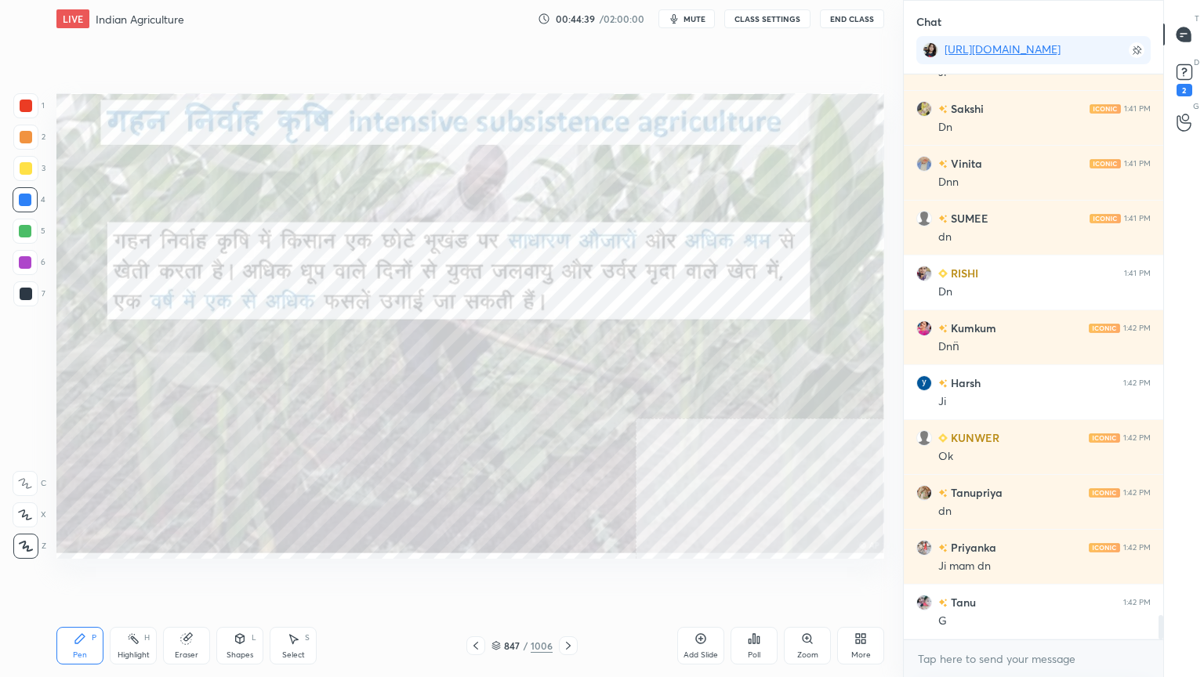
scroll to position [12574, 0]
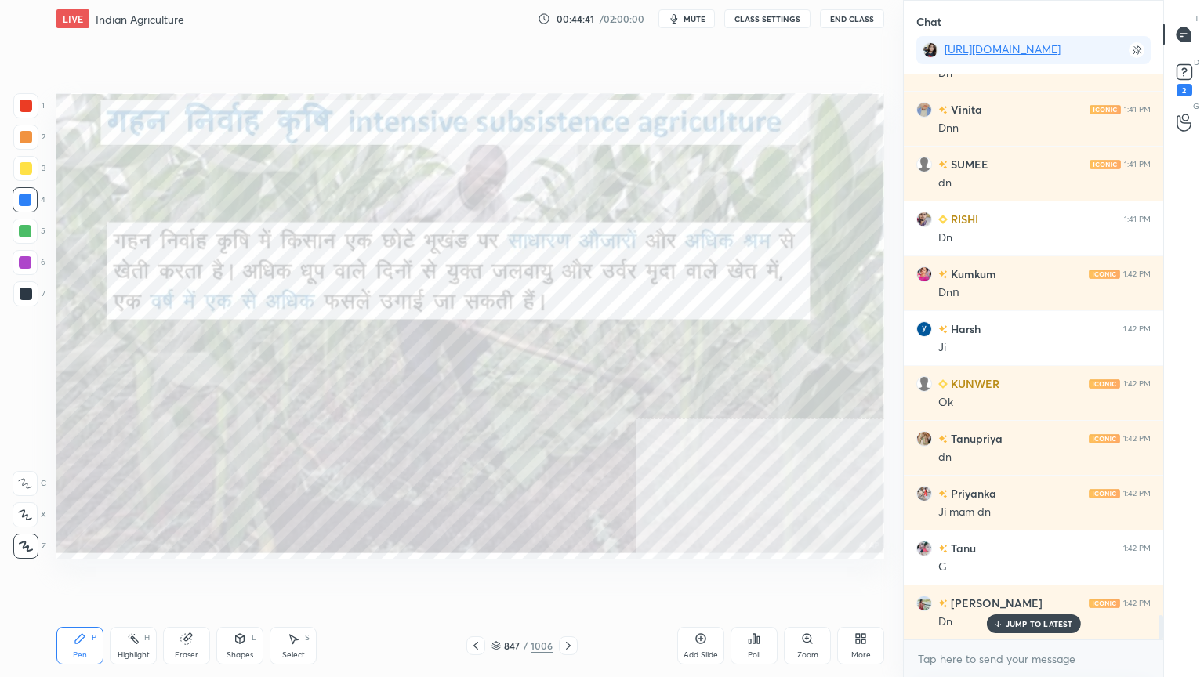
click at [565, 577] on icon at bounding box center [568, 645] width 13 height 13
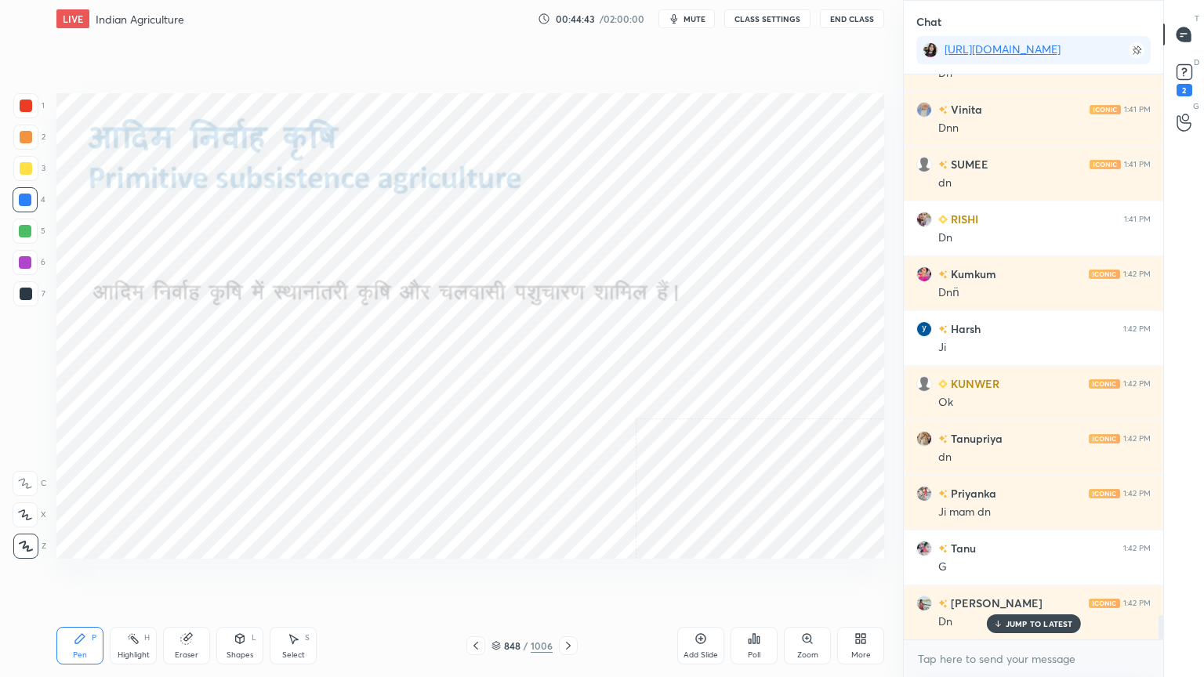
click at [1015, 577] on p "JUMP TO LATEST" at bounding box center [1038, 623] width 67 height 9
click at [1019, 577] on textarea at bounding box center [1033, 658] width 234 height 25
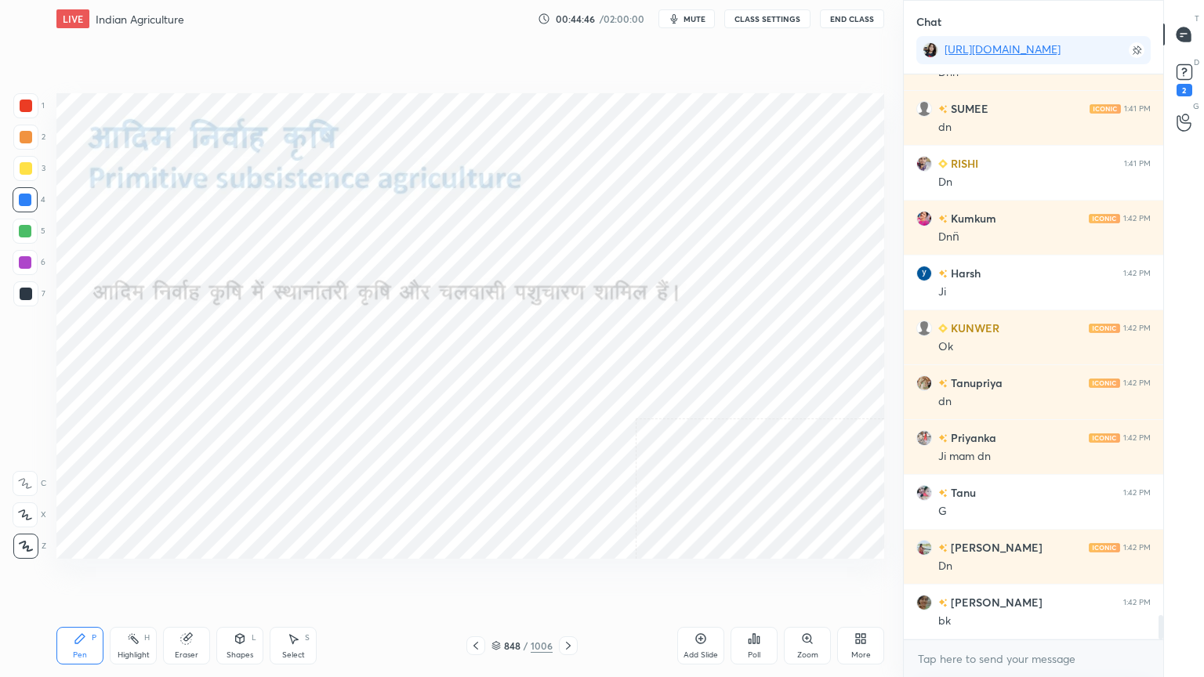
click at [476, 577] on icon at bounding box center [475, 645] width 13 height 13
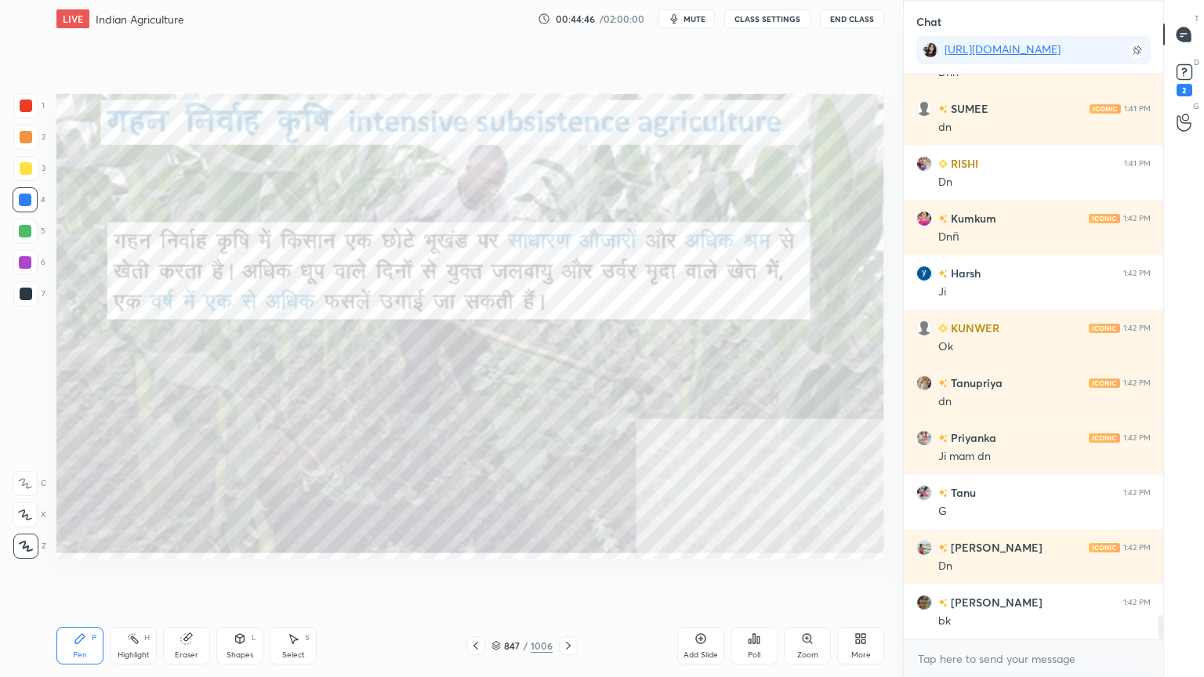
click at [479, 577] on icon at bounding box center [475, 645] width 13 height 13
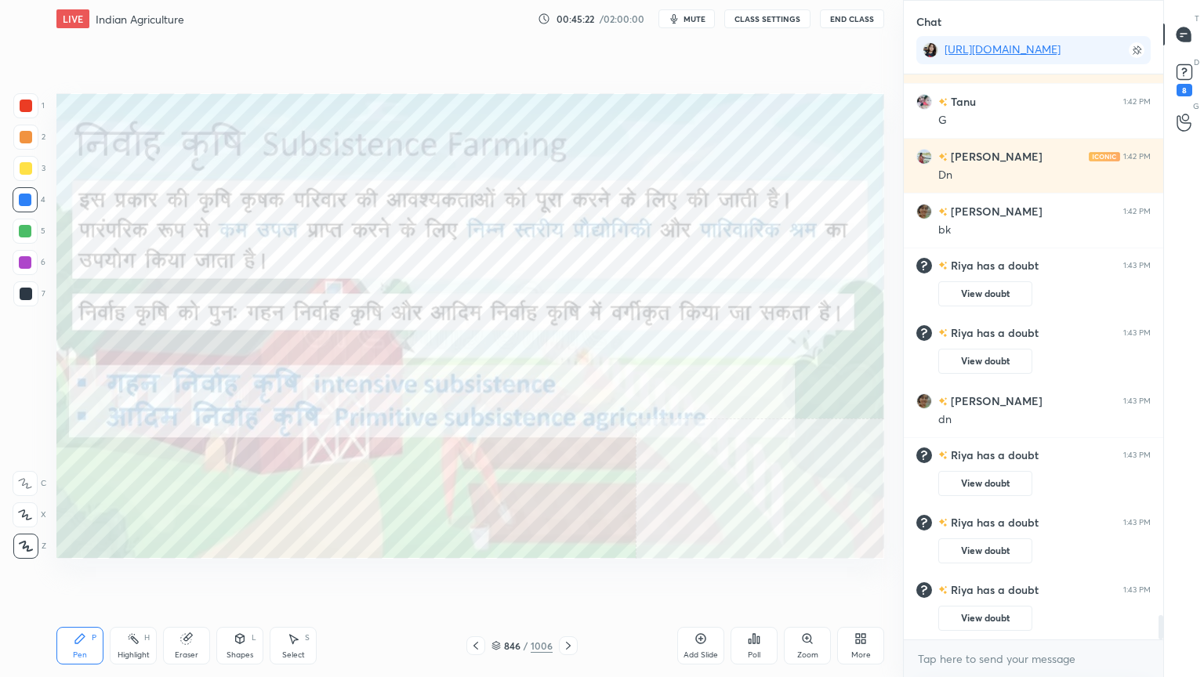
scroll to position [12780, 0]
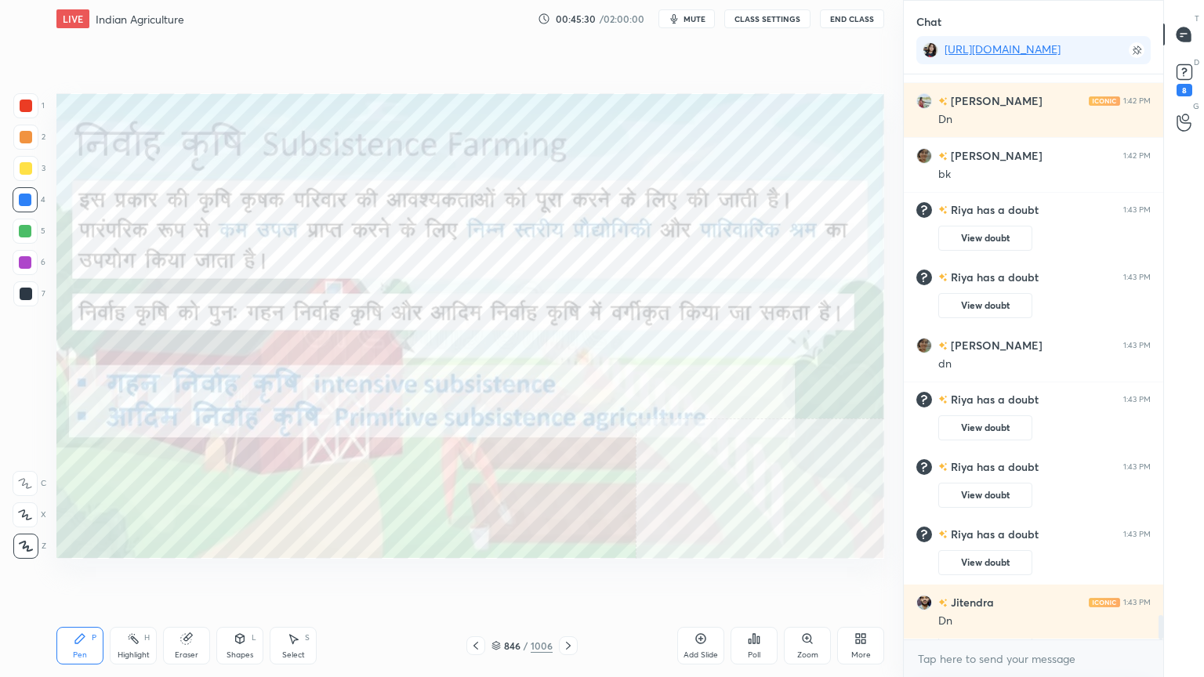
click at [567, 577] on icon at bounding box center [568, 646] width 5 height 8
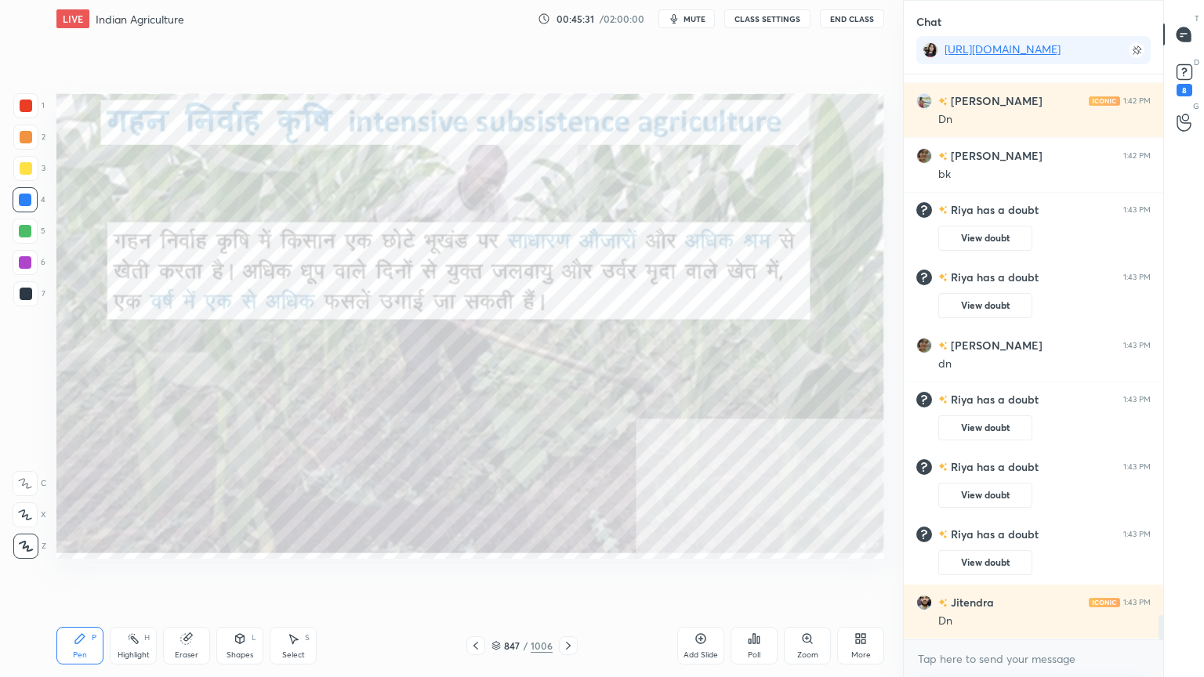
click at [566, 577] on icon at bounding box center [568, 645] width 13 height 13
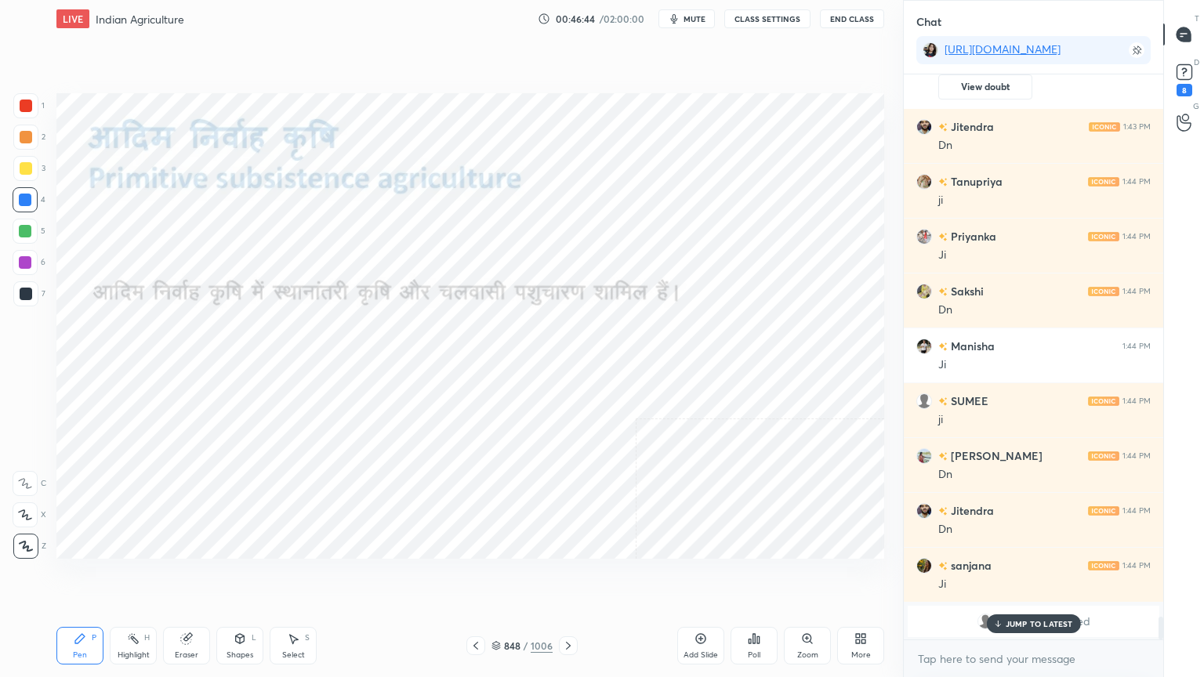
scroll to position [13197, 0]
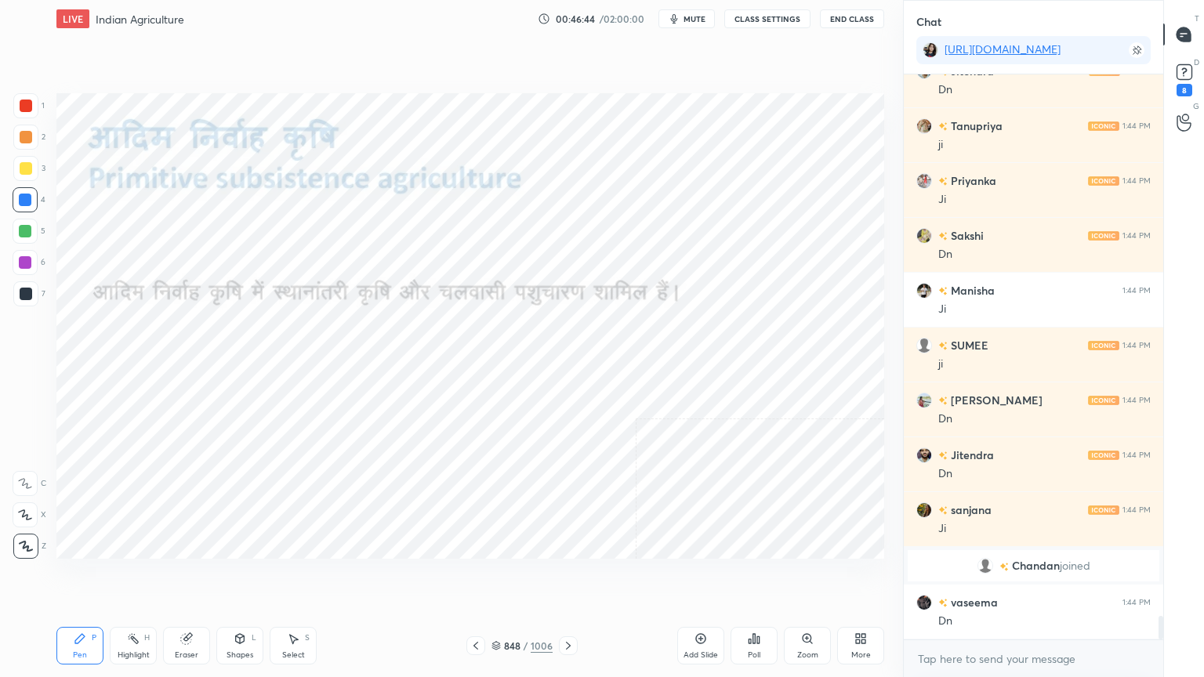
click at [969, 577] on div "x" at bounding box center [1032, 658] width 259 height 37
click at [986, 577] on div "x" at bounding box center [1032, 658] width 259 height 37
click at [1000, 577] on textarea at bounding box center [1033, 658] width 234 height 25
click at [1021, 577] on textarea at bounding box center [1033, 658] width 234 height 25
click at [566, 577] on icon at bounding box center [568, 645] width 13 height 13
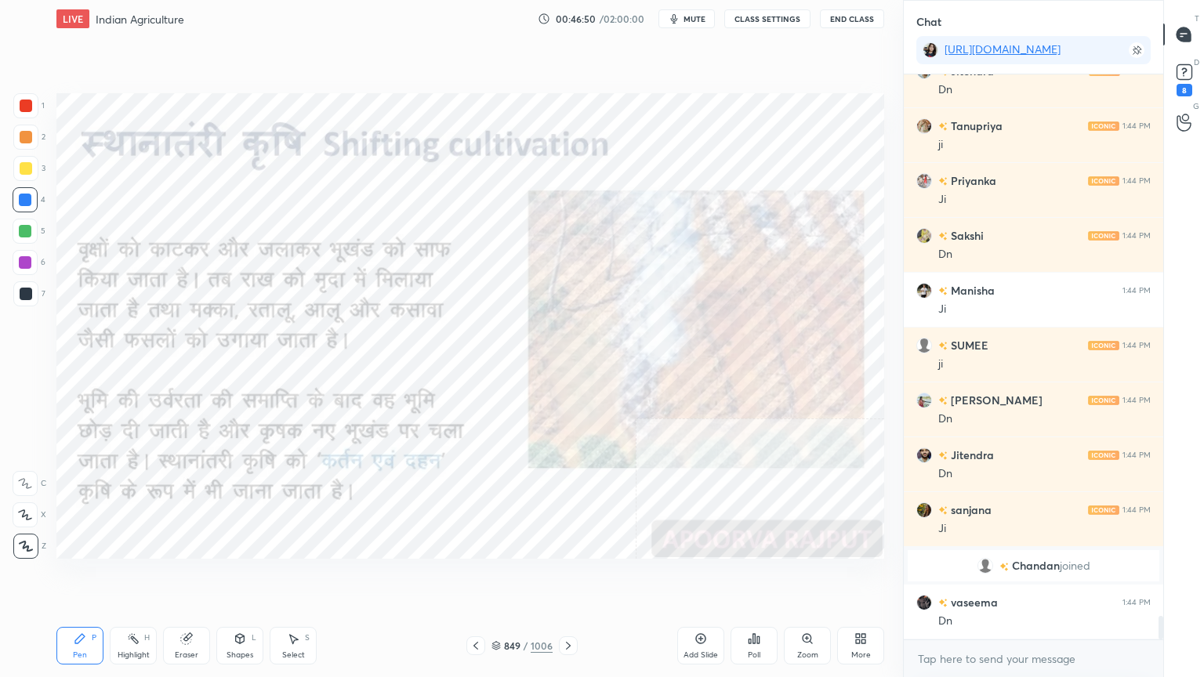
scroll to position [13251, 0]
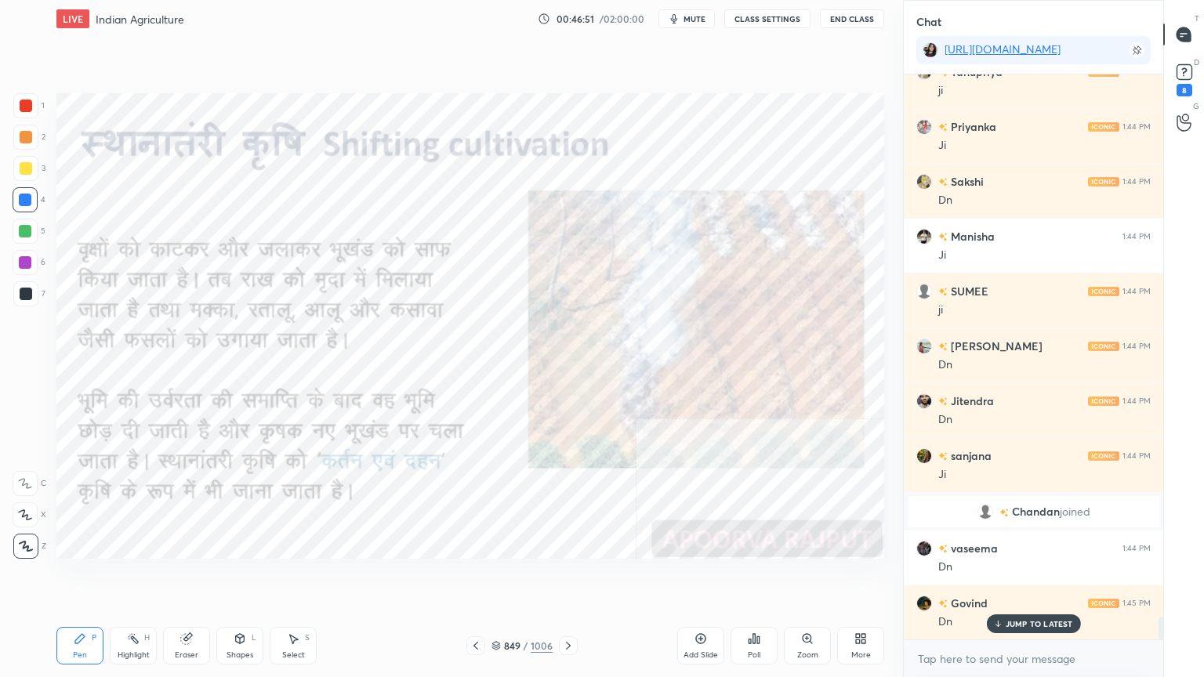
click at [1016, 577] on p "JUMP TO LATEST" at bounding box center [1038, 623] width 67 height 9
click at [1019, 577] on textarea at bounding box center [1033, 658] width 234 height 25
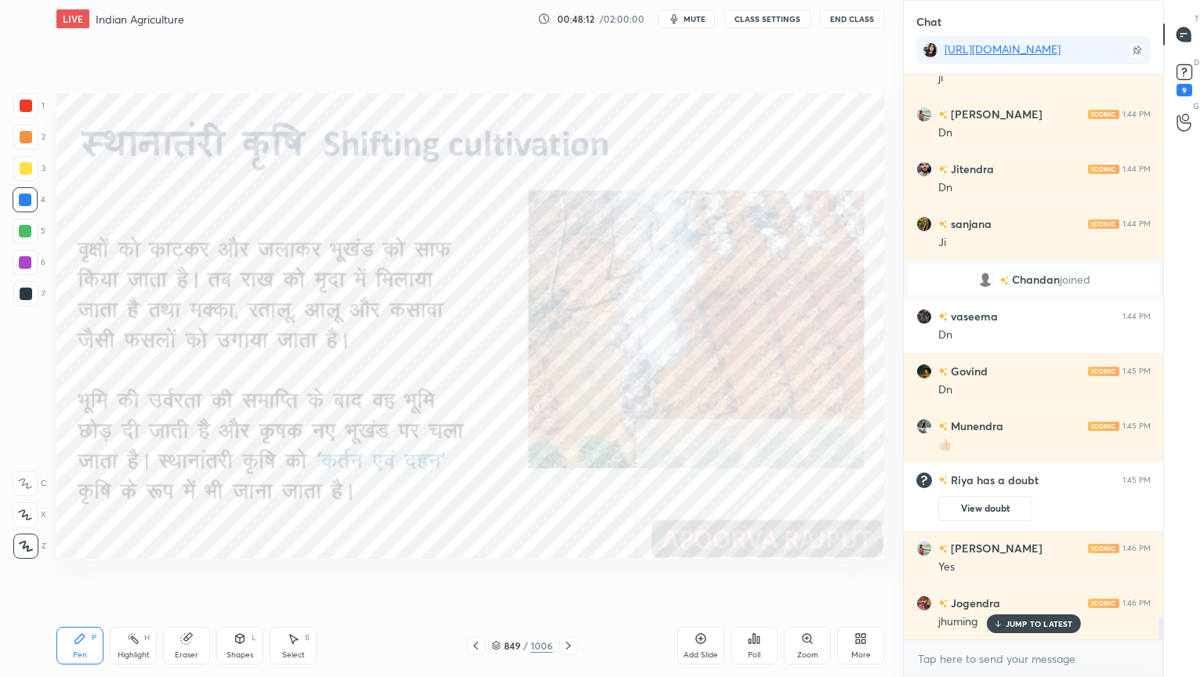
scroll to position [13458, 0]
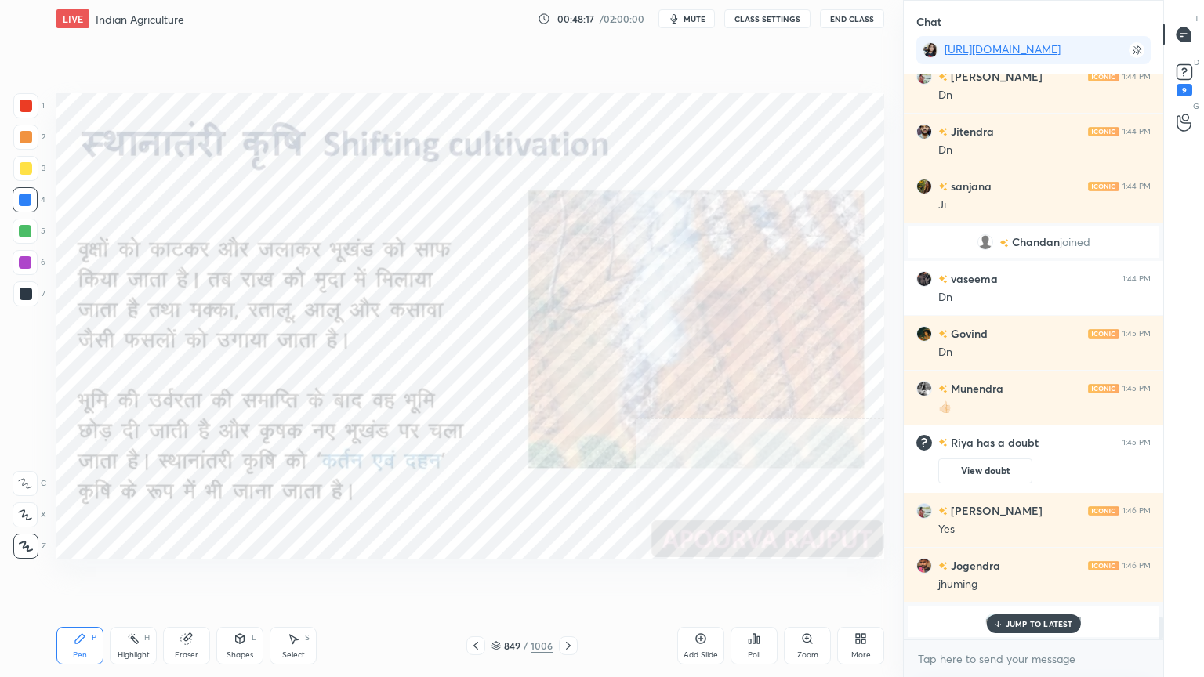
click at [1038, 577] on p "JUMP TO LATEST" at bounding box center [1038, 623] width 67 height 9
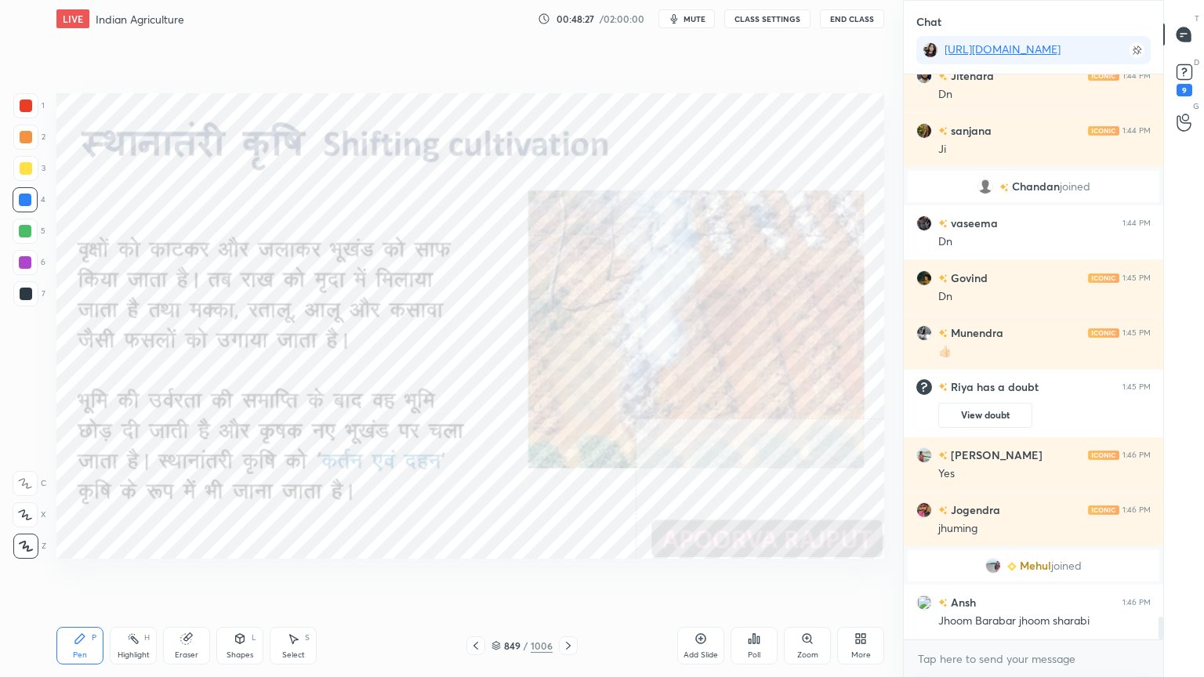
click at [194, 577] on div "Eraser" at bounding box center [186, 646] width 47 height 38
click at [27, 544] on span "Erase all" at bounding box center [25, 546] width 24 height 11
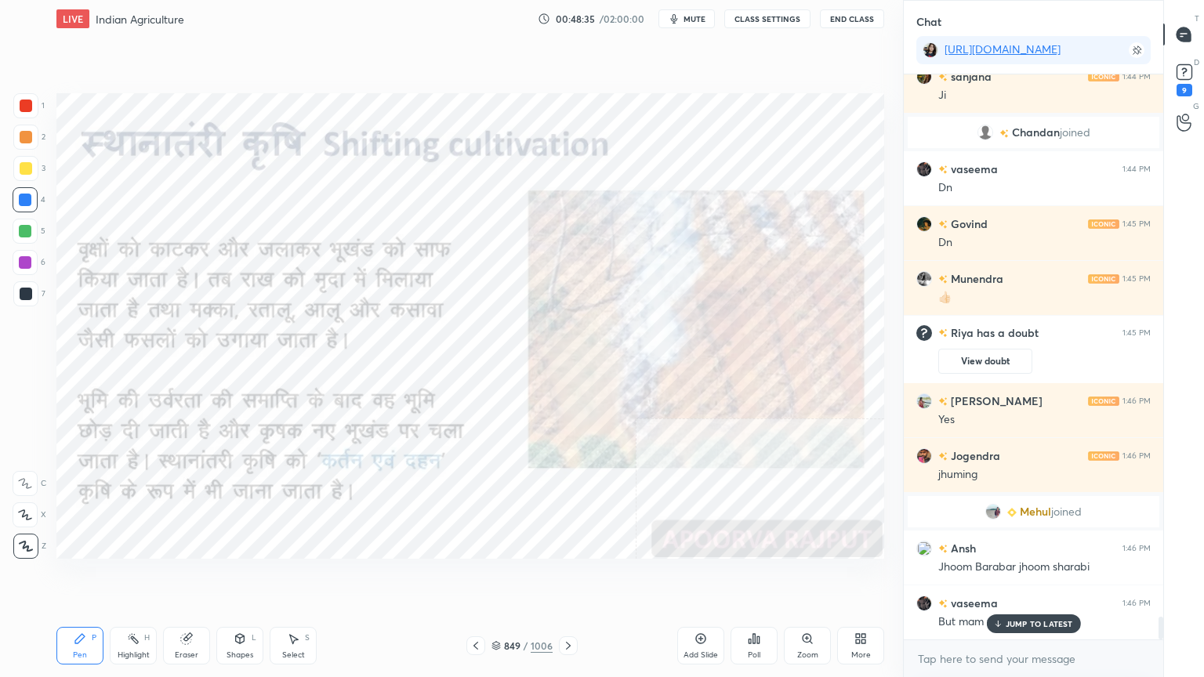
click at [1015, 577] on div "JUMP TO LATEST" at bounding box center [1033, 623] width 94 height 19
click at [185, 577] on div "Eraser" at bounding box center [186, 646] width 47 height 38
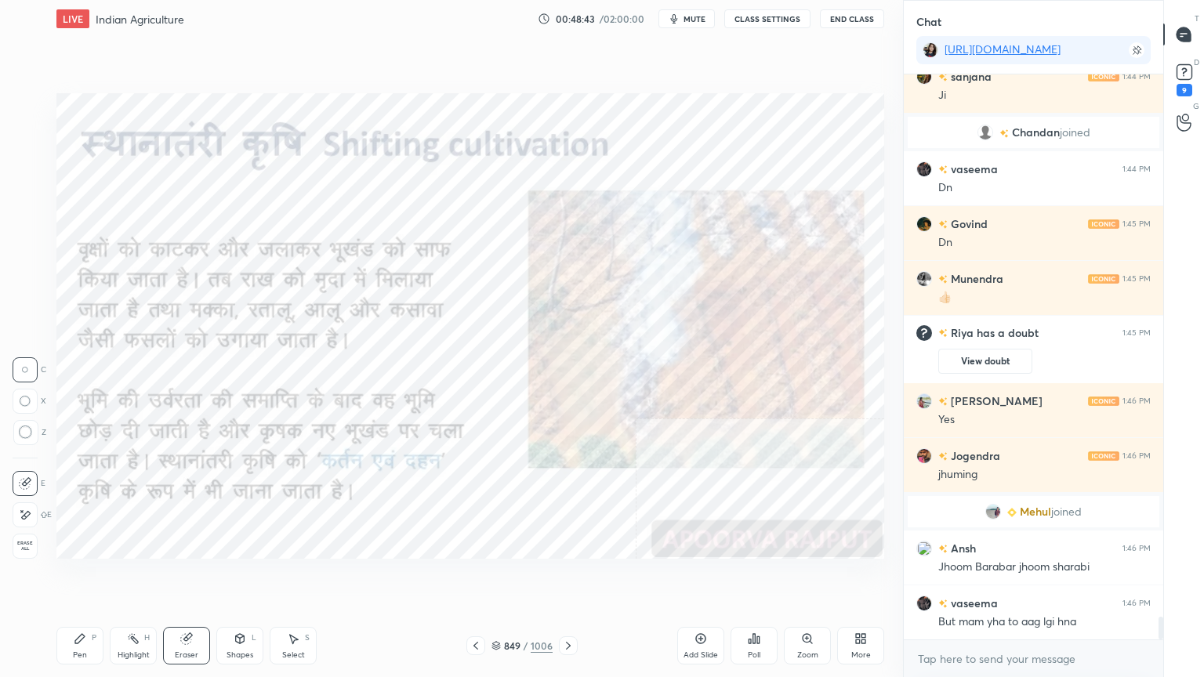
click at [17, 538] on div "Erase all" at bounding box center [25, 546] width 25 height 25
click at [22, 536] on div "1 2 3 4 5 6 7 C X Z C X Z E E Erase all H H" at bounding box center [25, 325] width 50 height 465
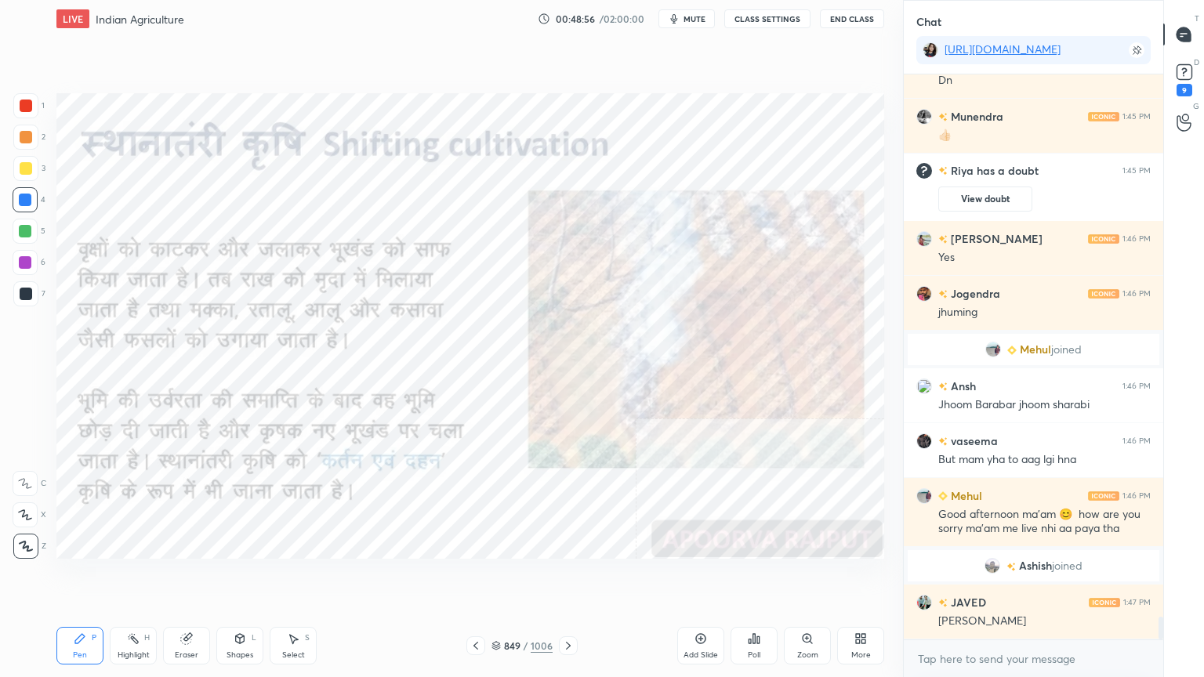
scroll to position [13545, 0]
click at [193, 577] on div "Eraser" at bounding box center [187, 655] width 24 height 8
click at [194, 577] on div "Eraser" at bounding box center [186, 646] width 47 height 38
click at [19, 541] on span "Erase all" at bounding box center [25, 546] width 24 height 11
click at [20, 538] on div "1 2 3 4 5 6 7 C X Z C X Z E E Erase all H H" at bounding box center [25, 325] width 50 height 465
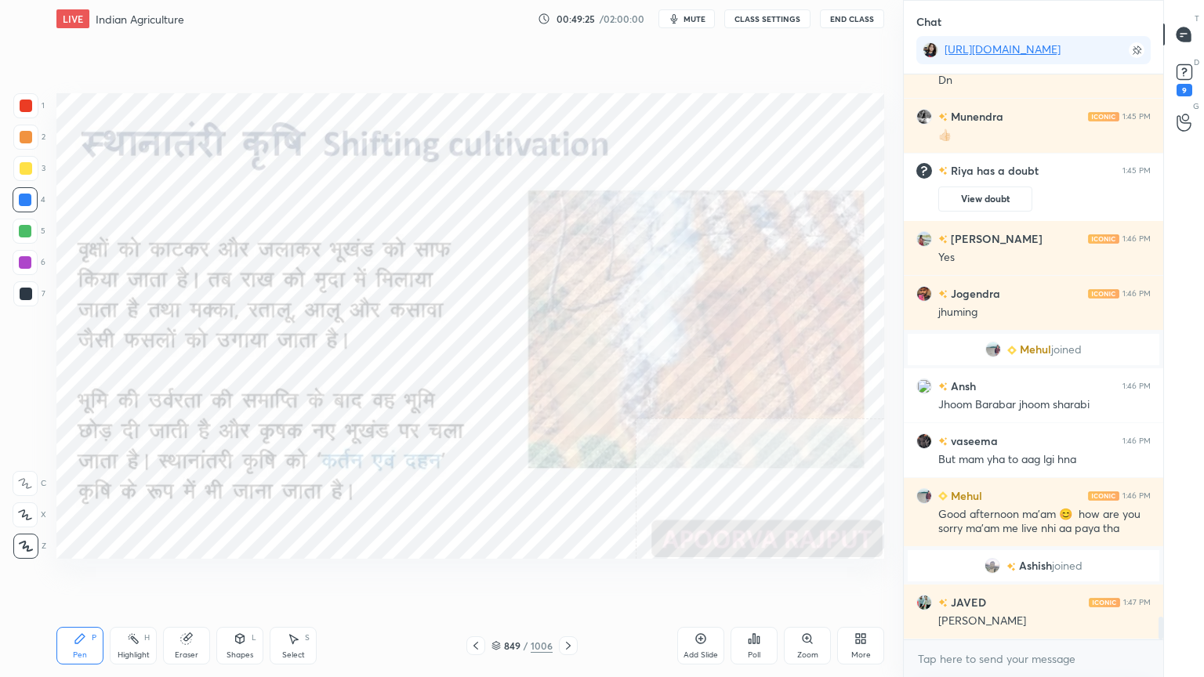
click at [867, 577] on div "More" at bounding box center [860, 646] width 47 height 38
click at [765, 524] on div "Slide theme" at bounding box center [771, 526] width 63 height 38
click at [787, 577] on div "Dark Blank" at bounding box center [771, 570] width 63 height 38
click at [640, 577] on div at bounding box center [602, 338] width 1204 height 677
click at [708, 577] on div "Add Slide" at bounding box center [700, 646] width 47 height 38
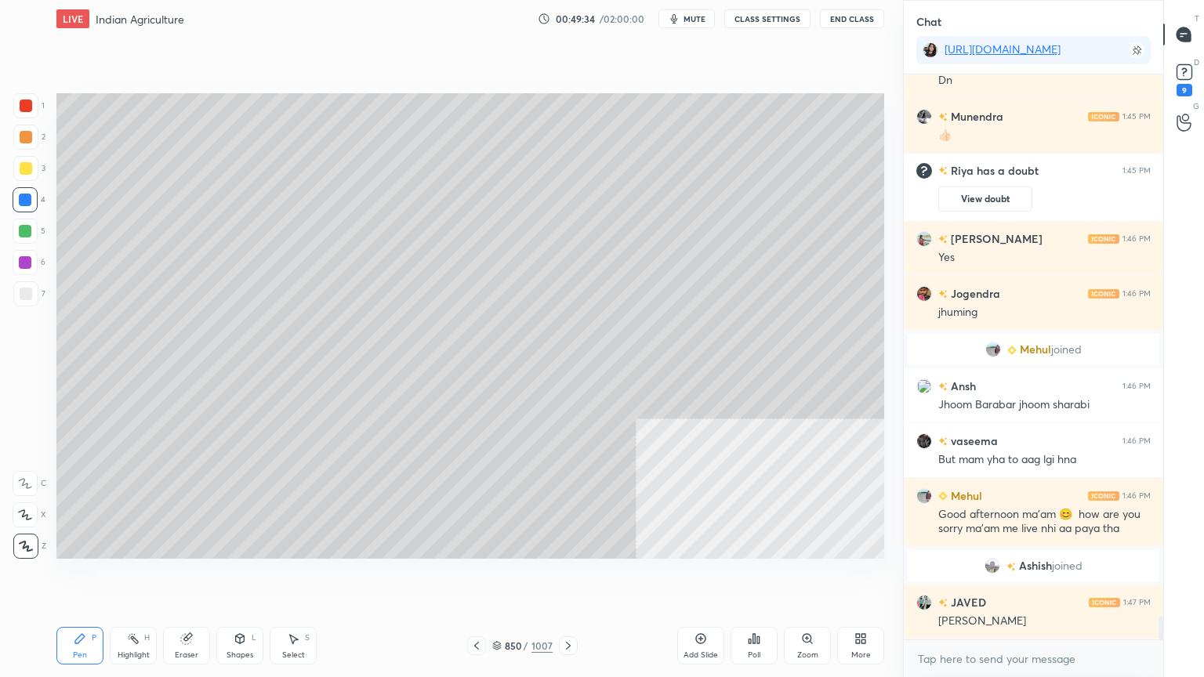
click at [470, 577] on icon at bounding box center [476, 645] width 13 height 13
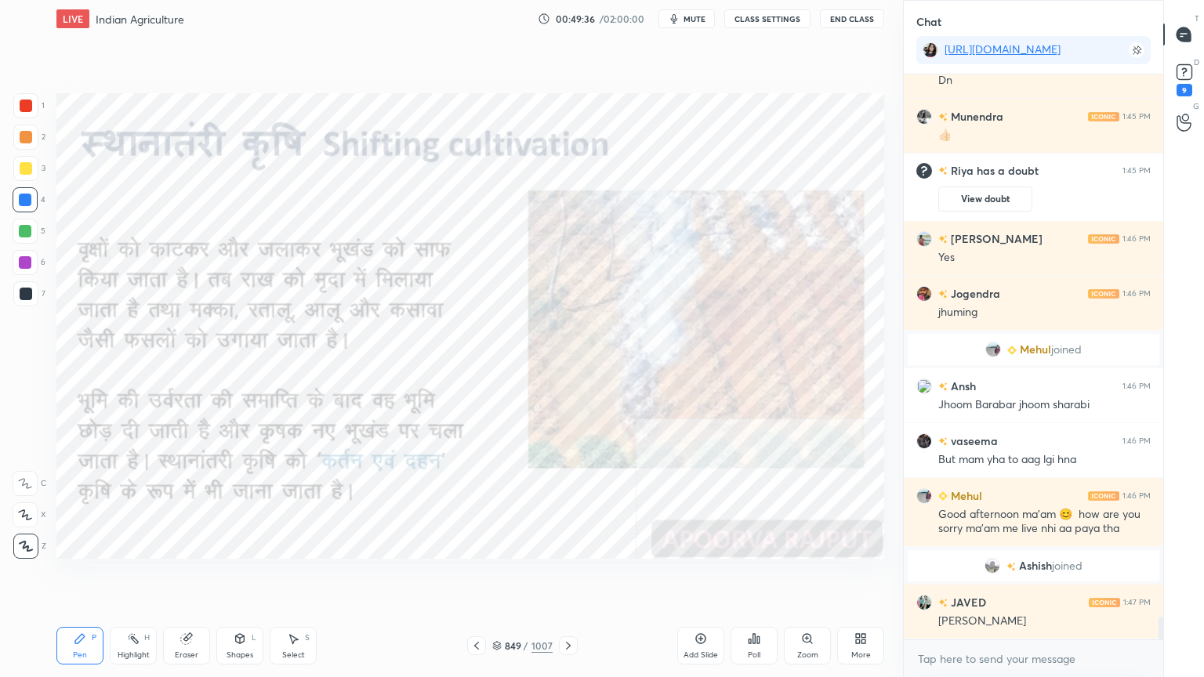
click at [564, 577] on icon at bounding box center [568, 645] width 13 height 13
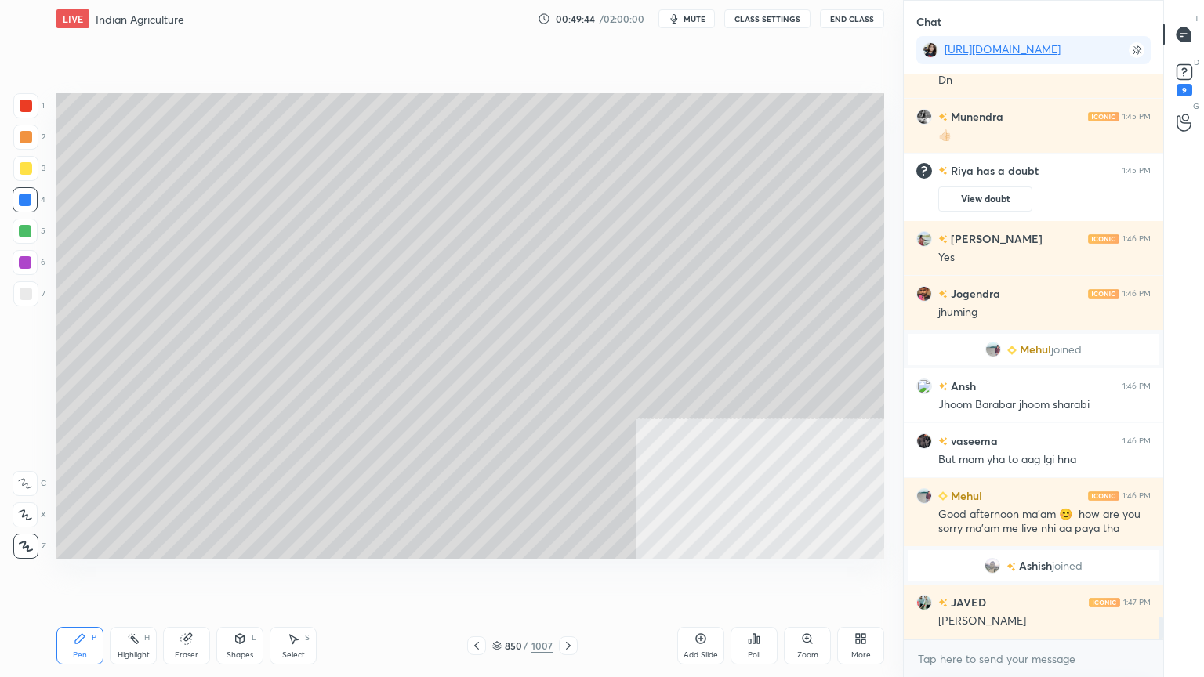
click at [1, 298] on div "1 2 3 4 5 6 7 C X Z C X Z E E Erase all H H" at bounding box center [25, 325] width 50 height 465
click at [14, 296] on div at bounding box center [25, 293] width 25 height 25
click at [31, 293] on div at bounding box center [26, 294] width 13 height 13
drag, startPoint x: 291, startPoint y: 636, endPoint x: 298, endPoint y: 646, distance: 11.3
click at [295, 577] on icon at bounding box center [294, 639] width 9 height 9
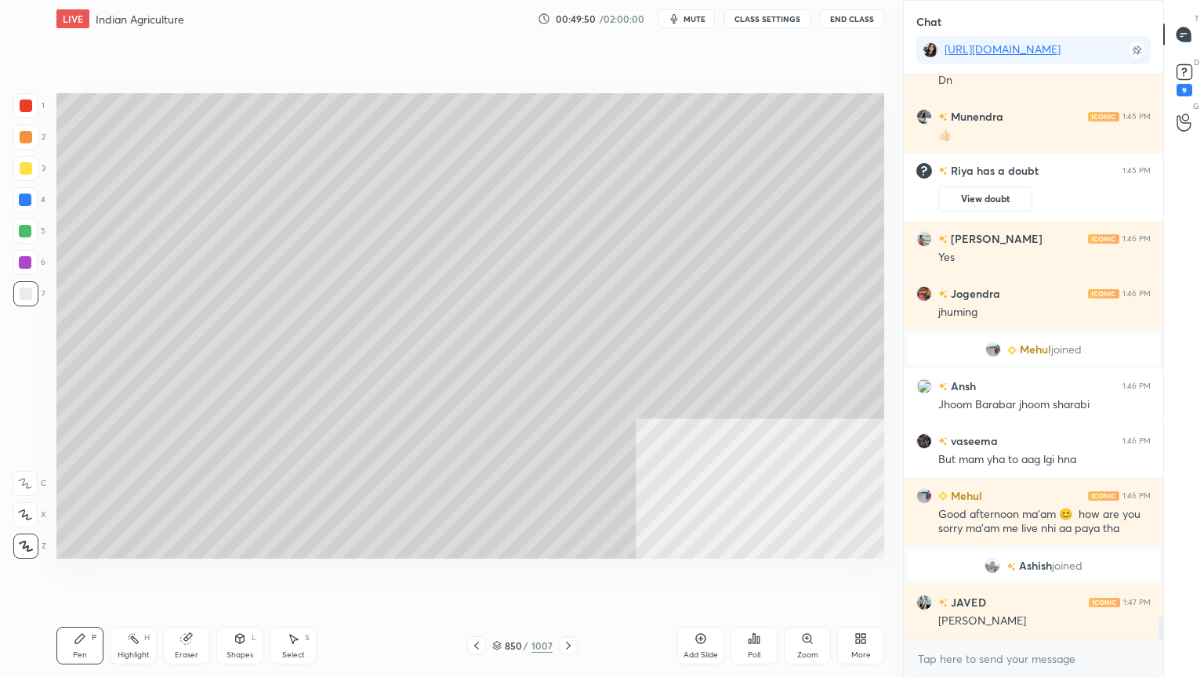
drag, startPoint x: 298, startPoint y: 646, endPoint x: 287, endPoint y: 565, distance: 81.4
click at [297, 577] on div "Select S" at bounding box center [293, 646] width 47 height 38
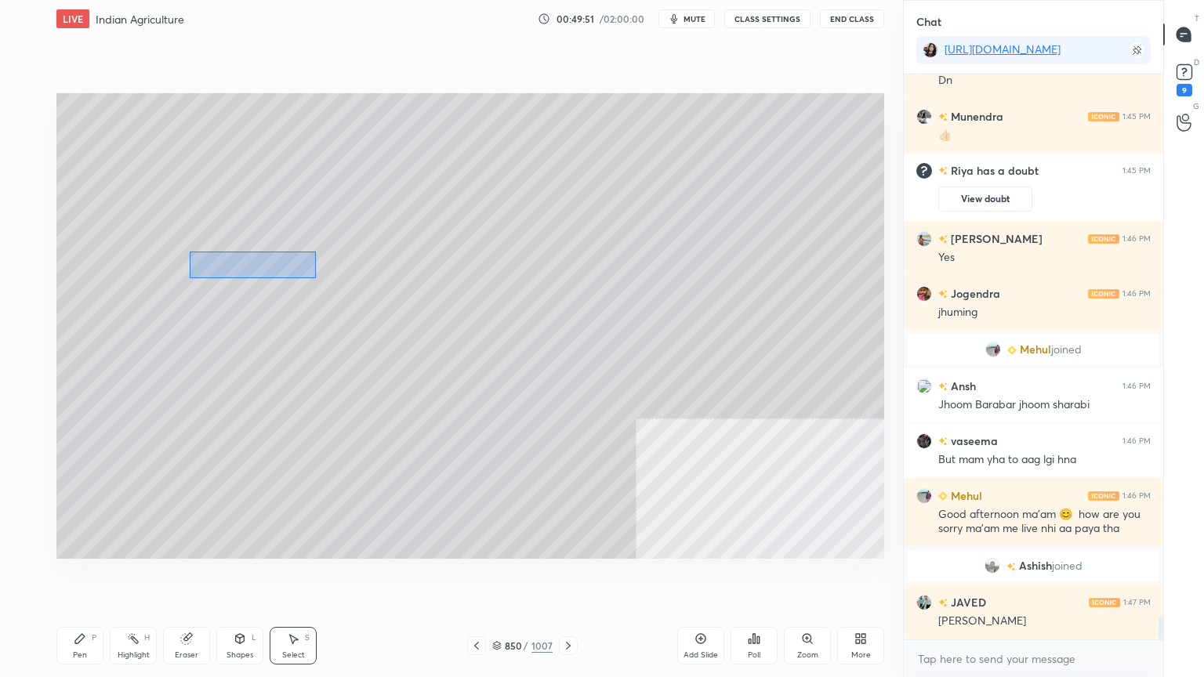
drag, startPoint x: 299, startPoint y: 274, endPoint x: 429, endPoint y: 329, distance: 141.2
click at [431, 314] on div "0 ° Undo Copy Duplicate Duplicate to new slide Delete" at bounding box center [469, 325] width 827 height 465
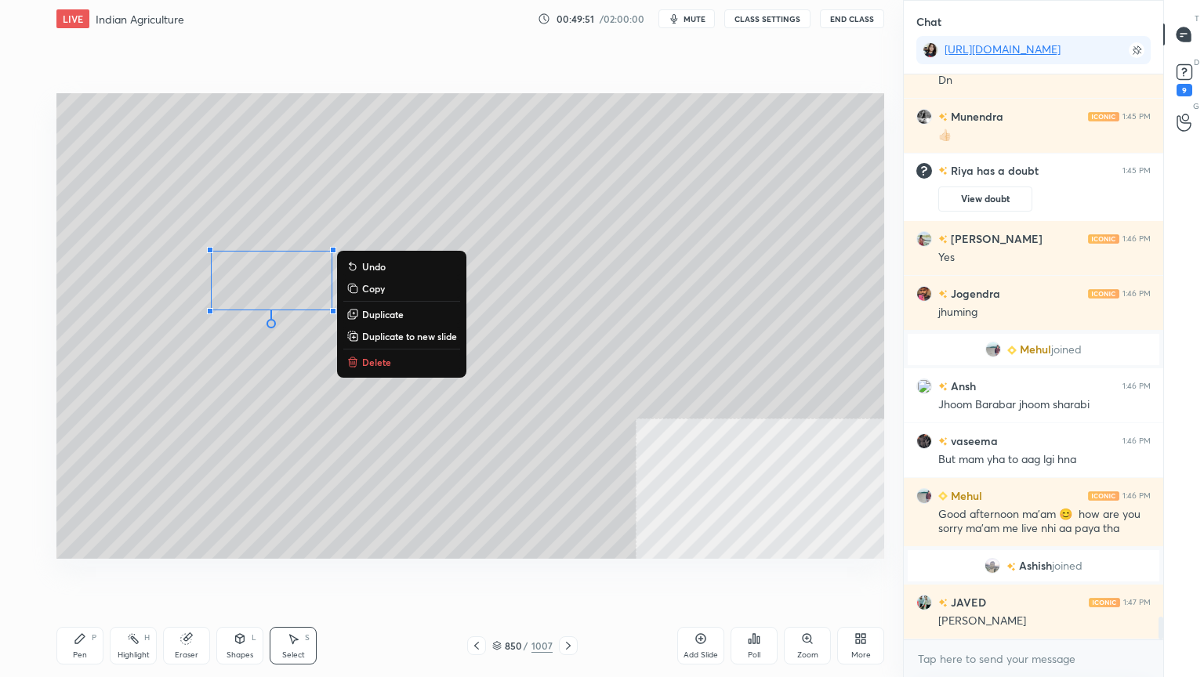
click at [378, 367] on p "Delete" at bounding box center [376, 362] width 29 height 13
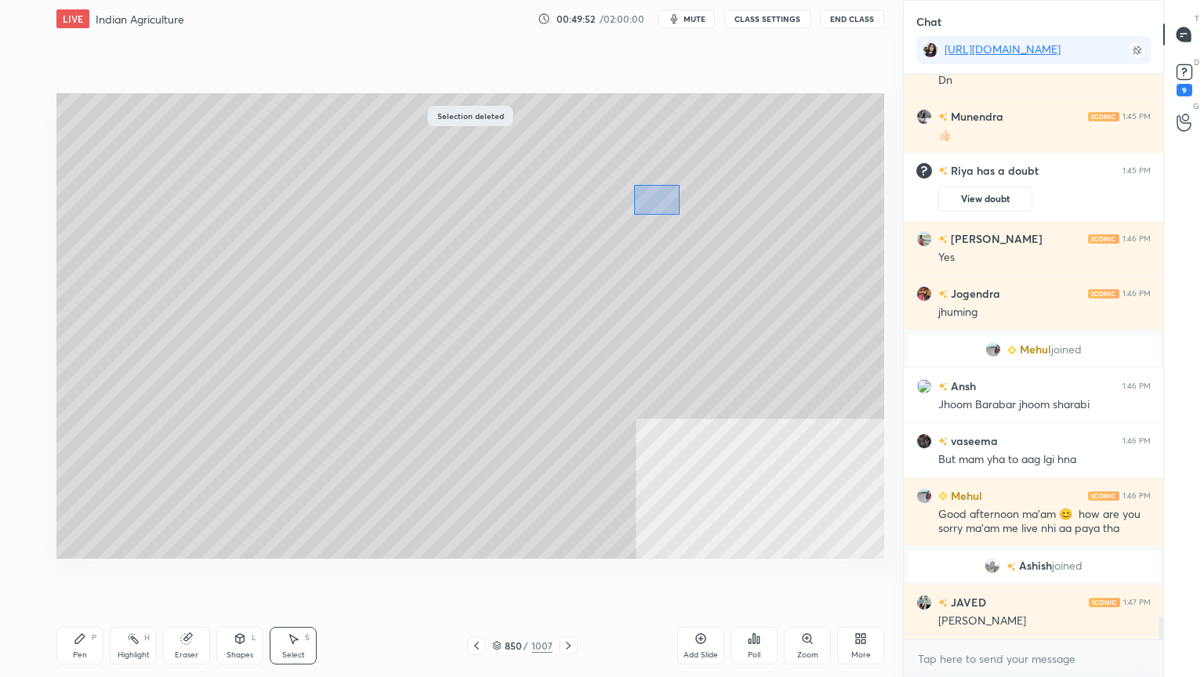
drag, startPoint x: 633, startPoint y: 185, endPoint x: 821, endPoint y: 302, distance: 221.3
click at [834, 304] on div "0 ° Undo Copy Duplicate Duplicate to new slide Delete" at bounding box center [469, 325] width 827 height 465
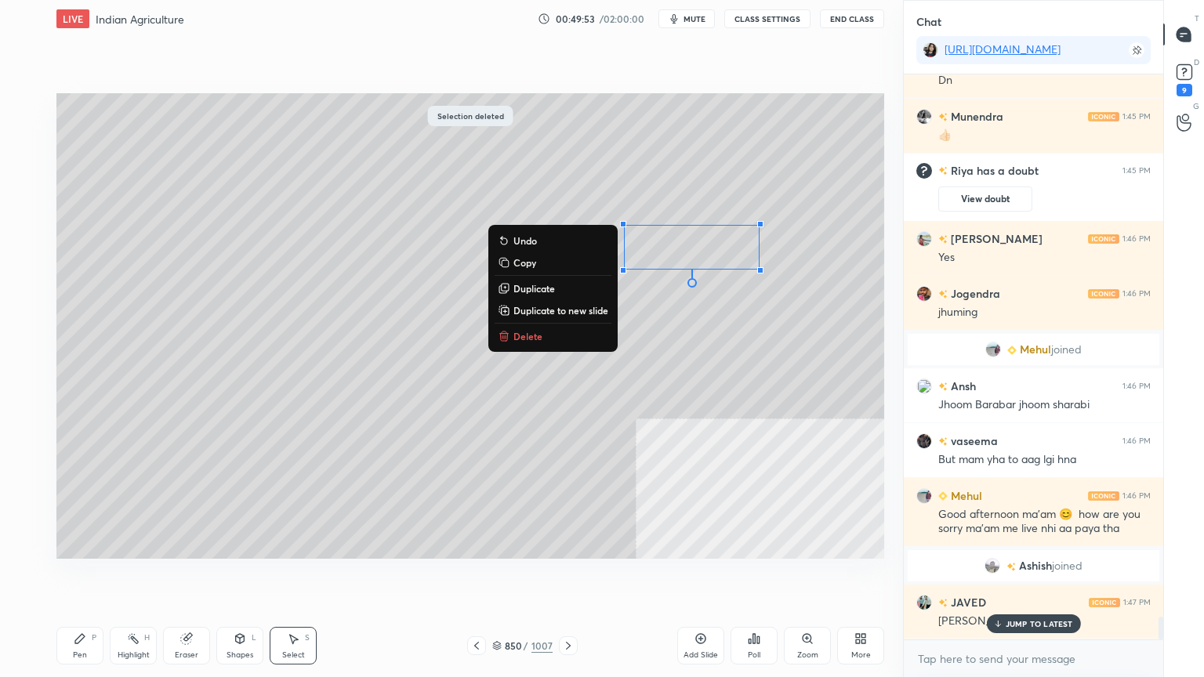
scroll to position [13599, 0]
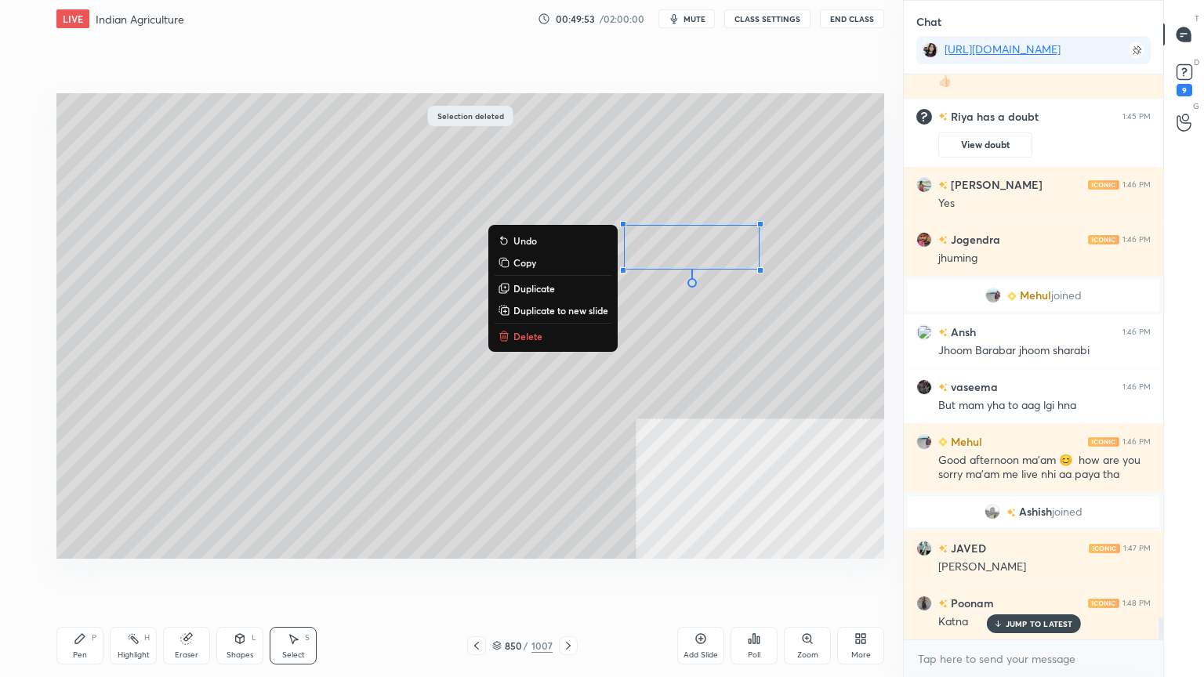
click at [531, 336] on p "Delete" at bounding box center [527, 336] width 29 height 13
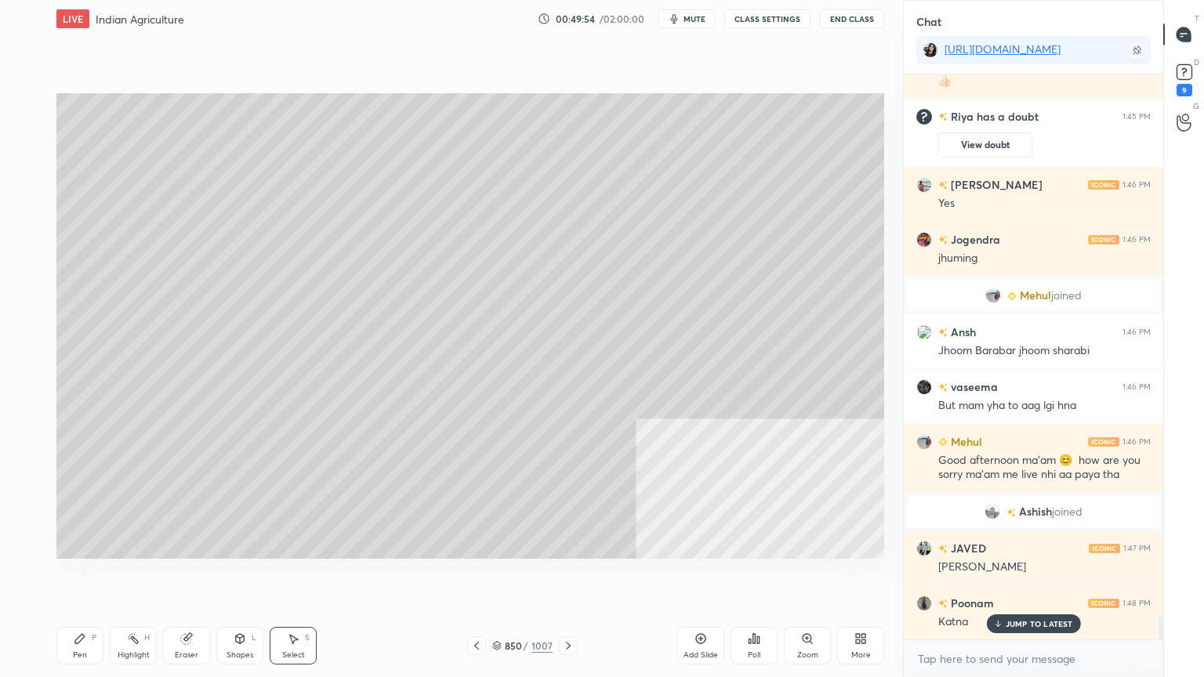
drag, startPoint x: 97, startPoint y: 655, endPoint x: 82, endPoint y: 652, distance: 15.2
click at [93, 577] on div "Pen P" at bounding box center [79, 646] width 47 height 38
click at [82, 577] on div "Pen" at bounding box center [80, 655] width 14 height 8
click at [1030, 577] on p "JUMP TO LATEST" at bounding box center [1038, 623] width 67 height 9
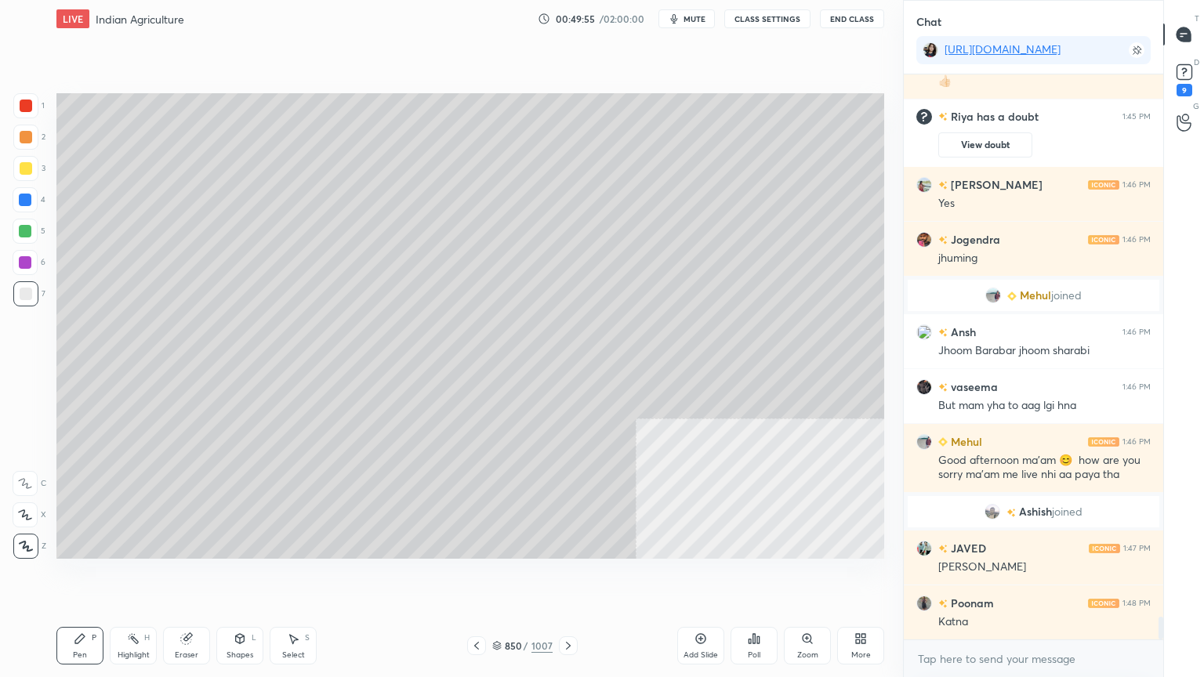
scroll to position [13668, 0]
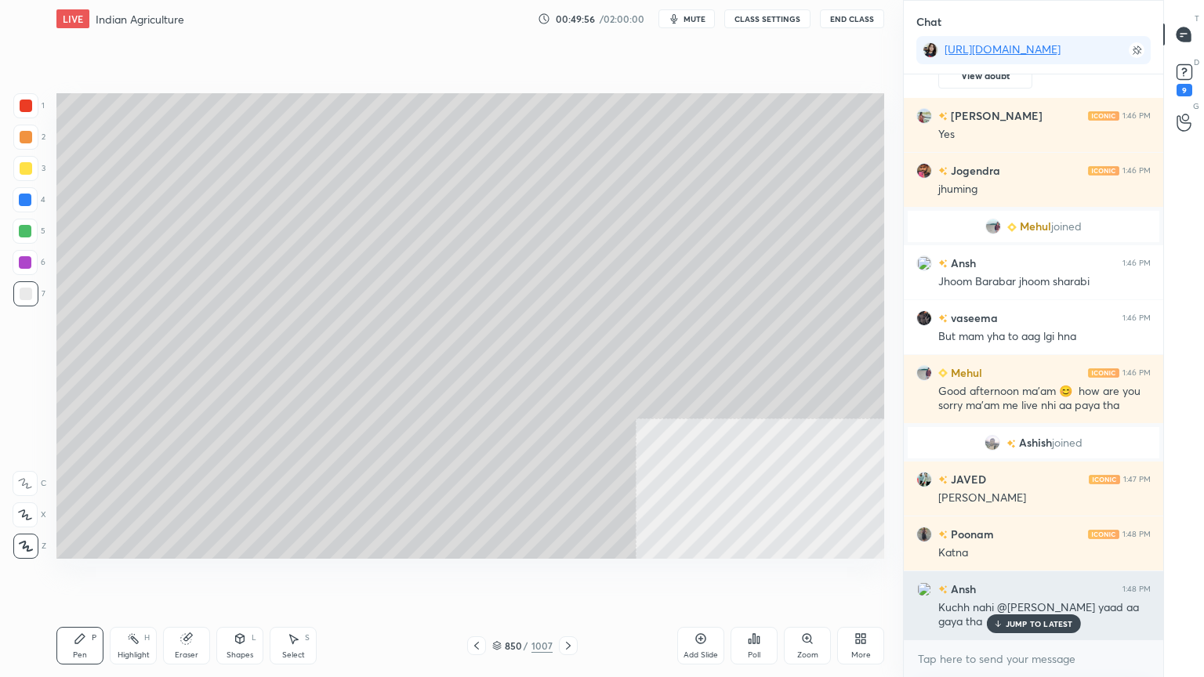
click at [1054, 577] on p "JUMP TO LATEST" at bounding box center [1038, 623] width 67 height 9
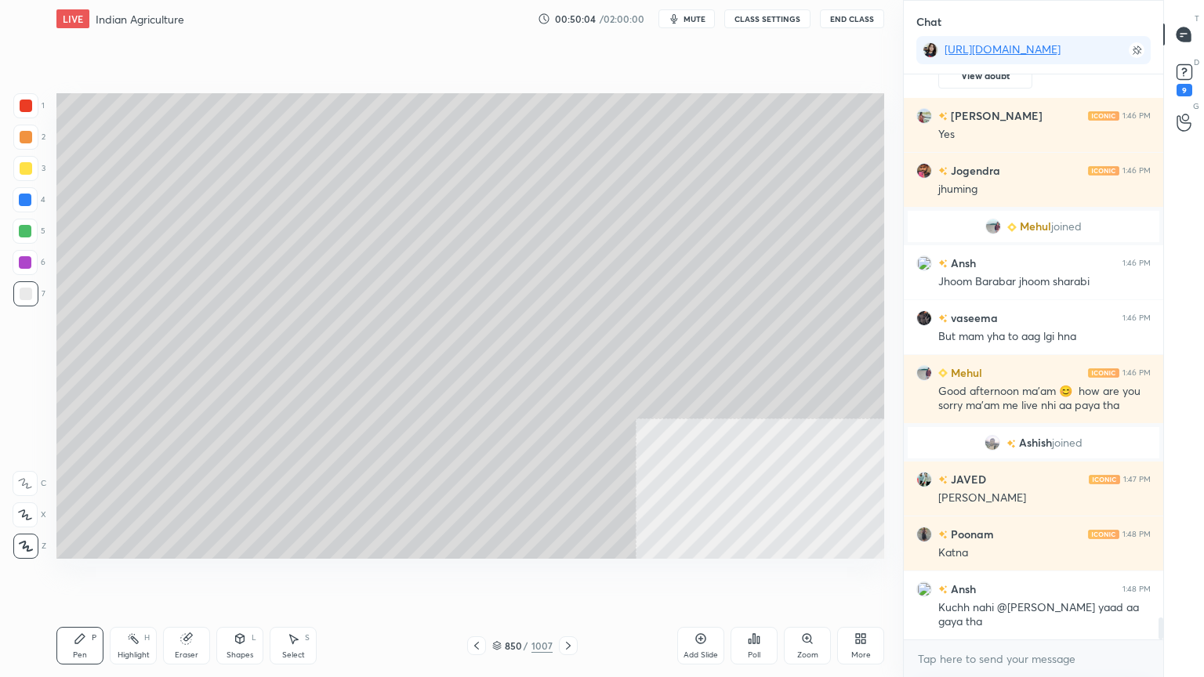
scroll to position [13724, 0]
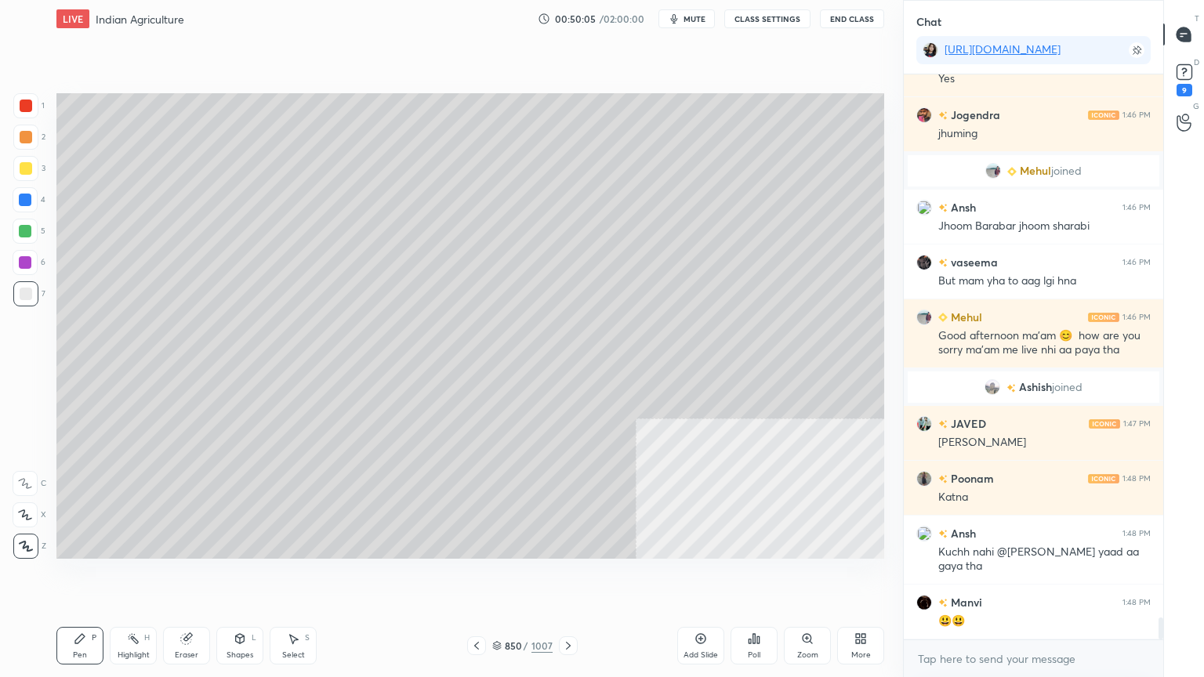
click at [16, 198] on div at bounding box center [25, 199] width 25 height 25
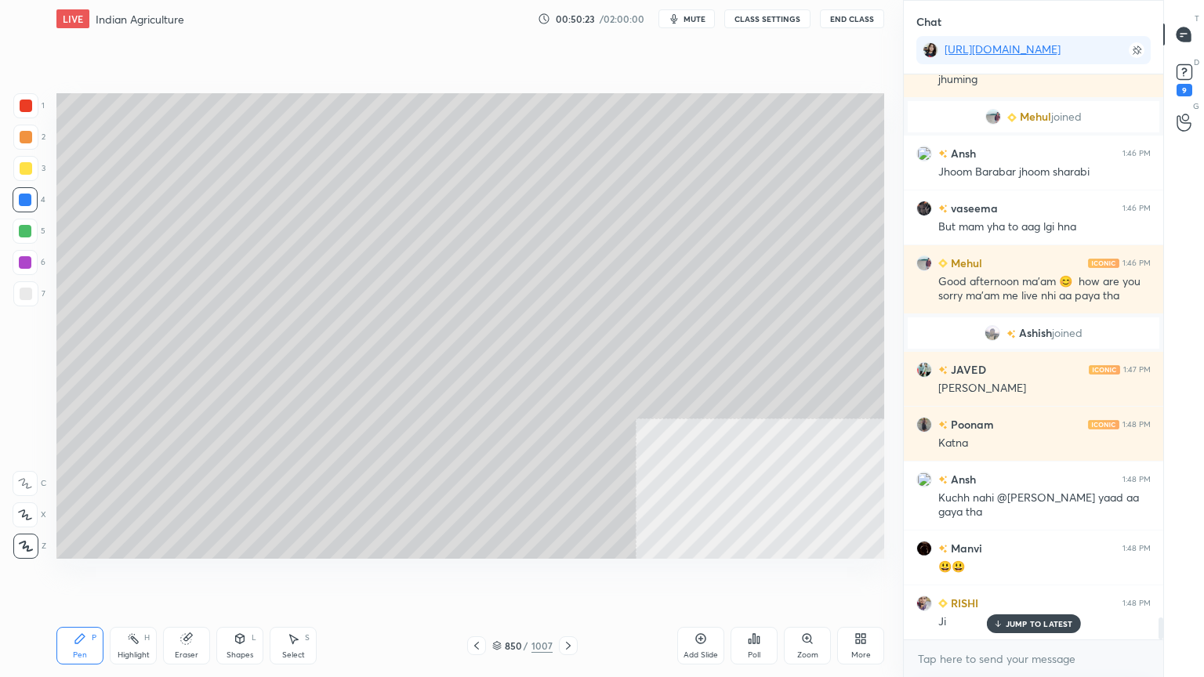
click at [22, 197] on div at bounding box center [25, 200] width 13 height 13
click at [23, 195] on div at bounding box center [25, 200] width 13 height 13
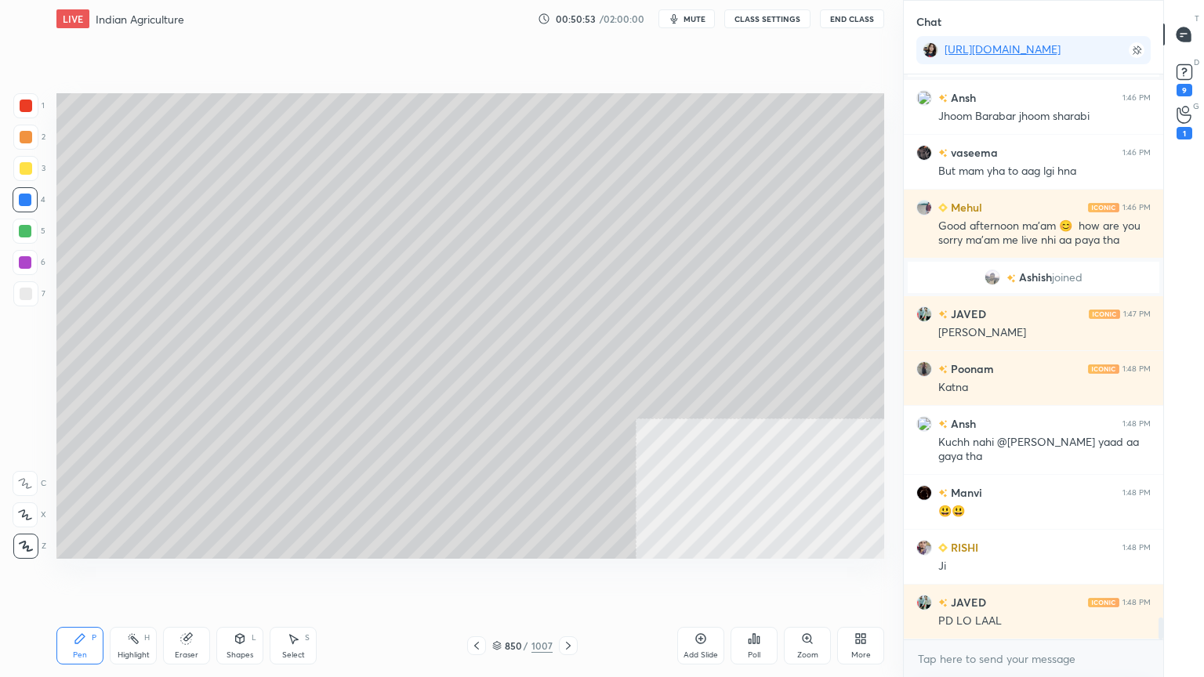
drag, startPoint x: 278, startPoint y: 652, endPoint x: 288, endPoint y: 630, distance: 24.2
click at [282, 577] on div "Select S" at bounding box center [293, 646] width 47 height 38
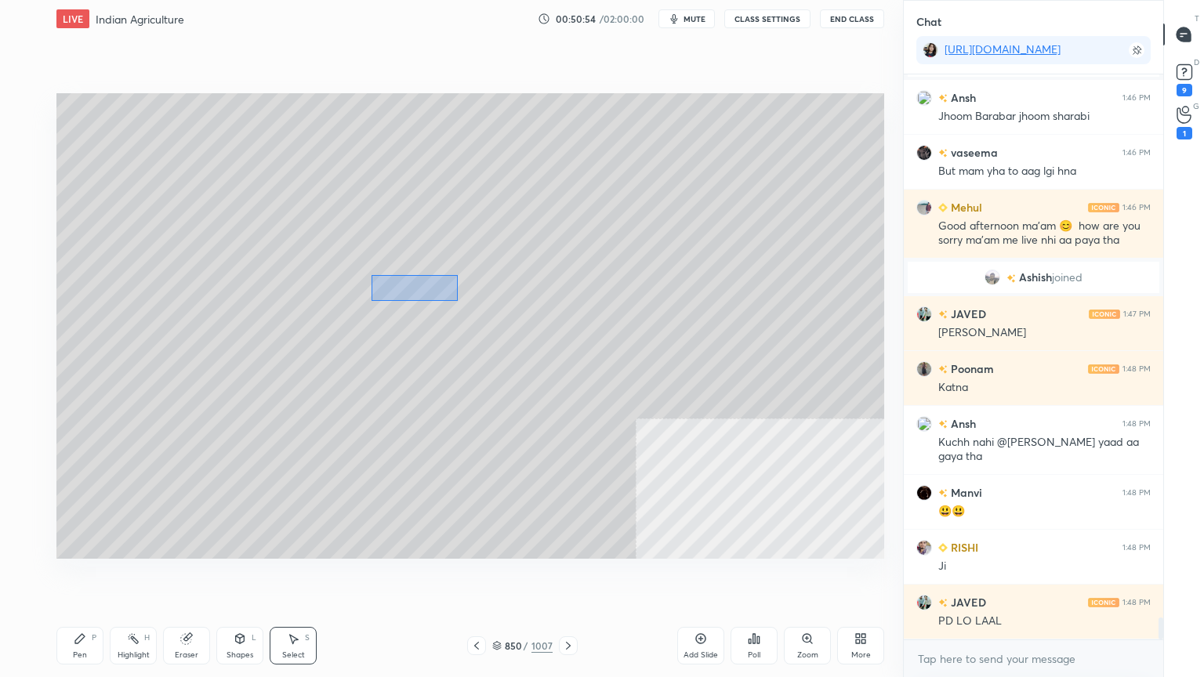
drag, startPoint x: 382, startPoint y: 281, endPoint x: 701, endPoint y: 388, distance: 336.5
click at [730, 398] on div "0 ° Undo Copy Duplicate Duplicate to new slide Delete" at bounding box center [469, 325] width 827 height 465
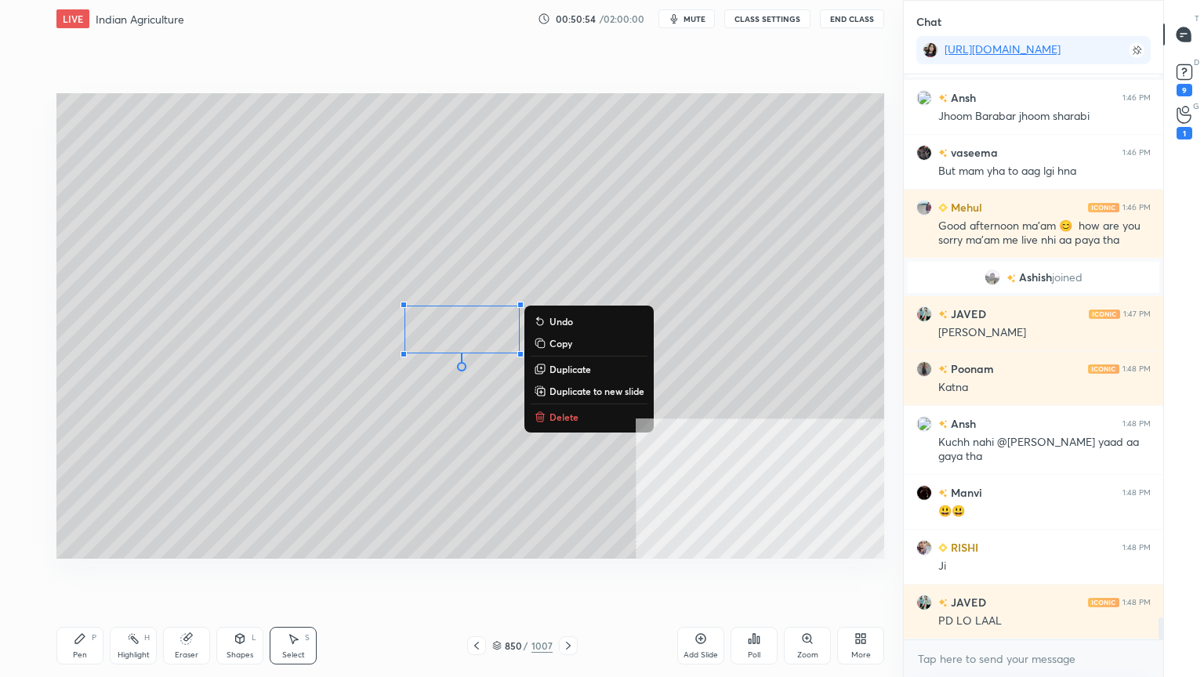
drag, startPoint x: 567, startPoint y: 421, endPoint x: 611, endPoint y: 414, distance: 44.4
click at [570, 419] on p "Delete" at bounding box center [563, 417] width 29 height 13
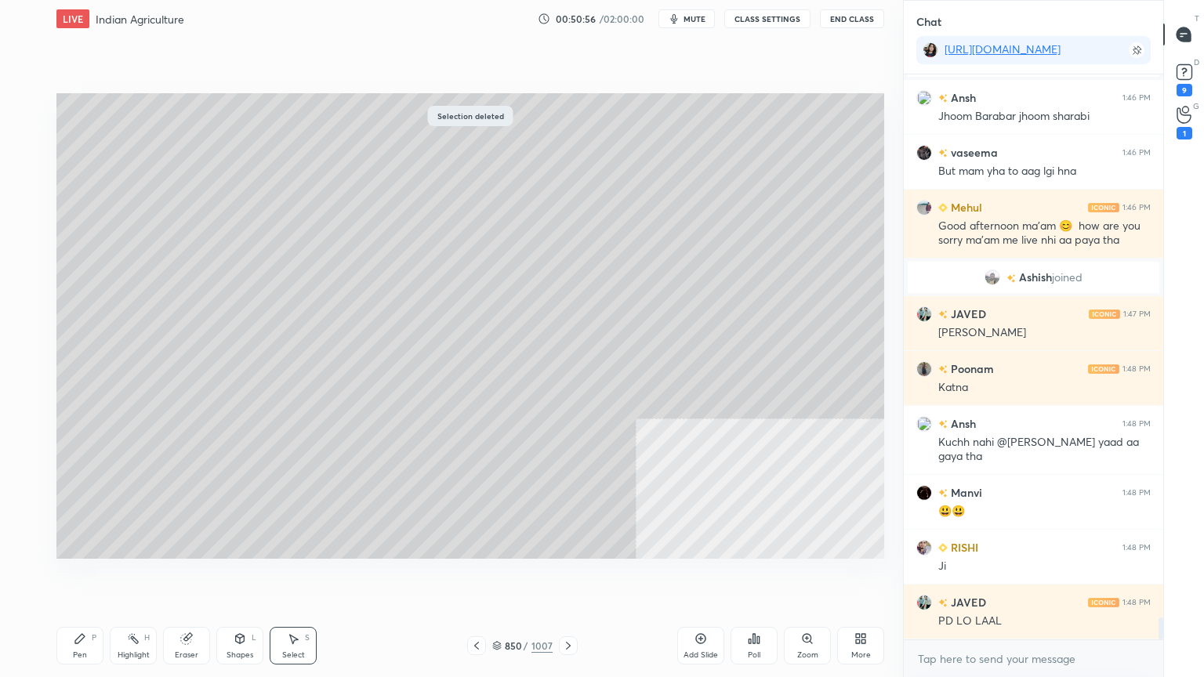
click at [78, 577] on div "Pen P" at bounding box center [79, 646] width 47 height 38
click at [31, 194] on div at bounding box center [25, 199] width 25 height 25
click at [31, 195] on div at bounding box center [25, 199] width 25 height 25
click at [492, 577] on div "Setting up your live class Poll for secs No correct answer Start poll" at bounding box center [470, 326] width 840 height 577
drag, startPoint x: 489, startPoint y: 607, endPoint x: 481, endPoint y: 626, distance: 20.4
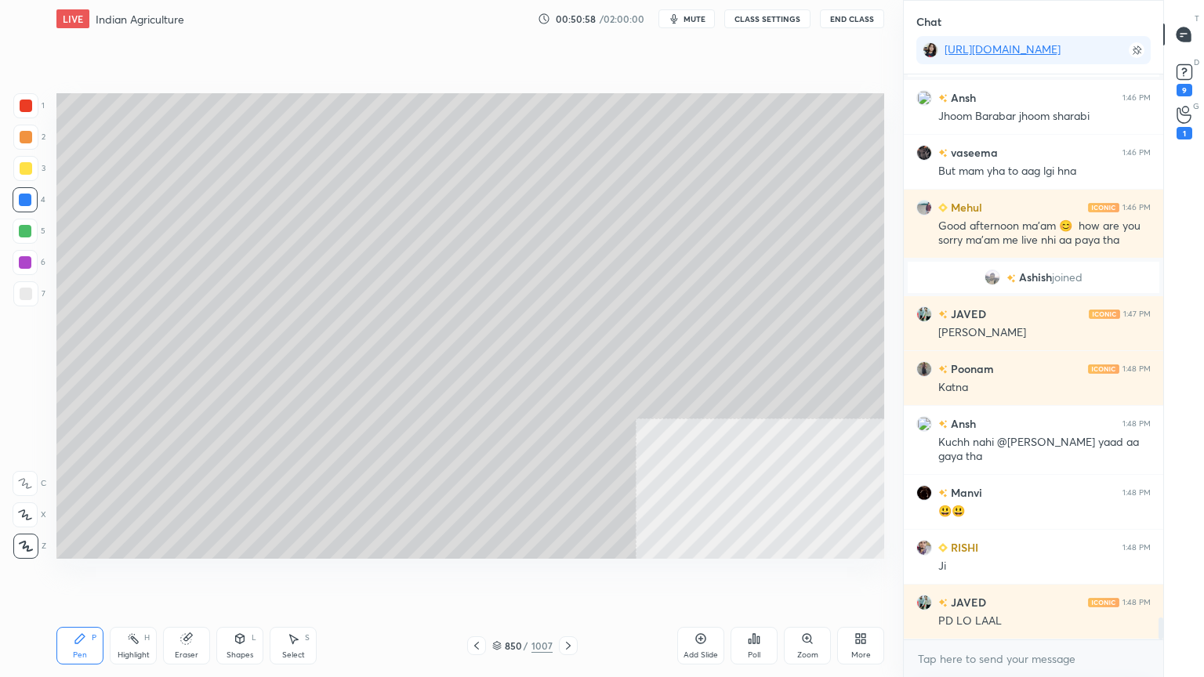
click at [498, 577] on div "Setting up your live class Poll for secs No correct answer Start poll" at bounding box center [470, 326] width 840 height 577
click at [475, 577] on icon at bounding box center [476, 646] width 5 height 8
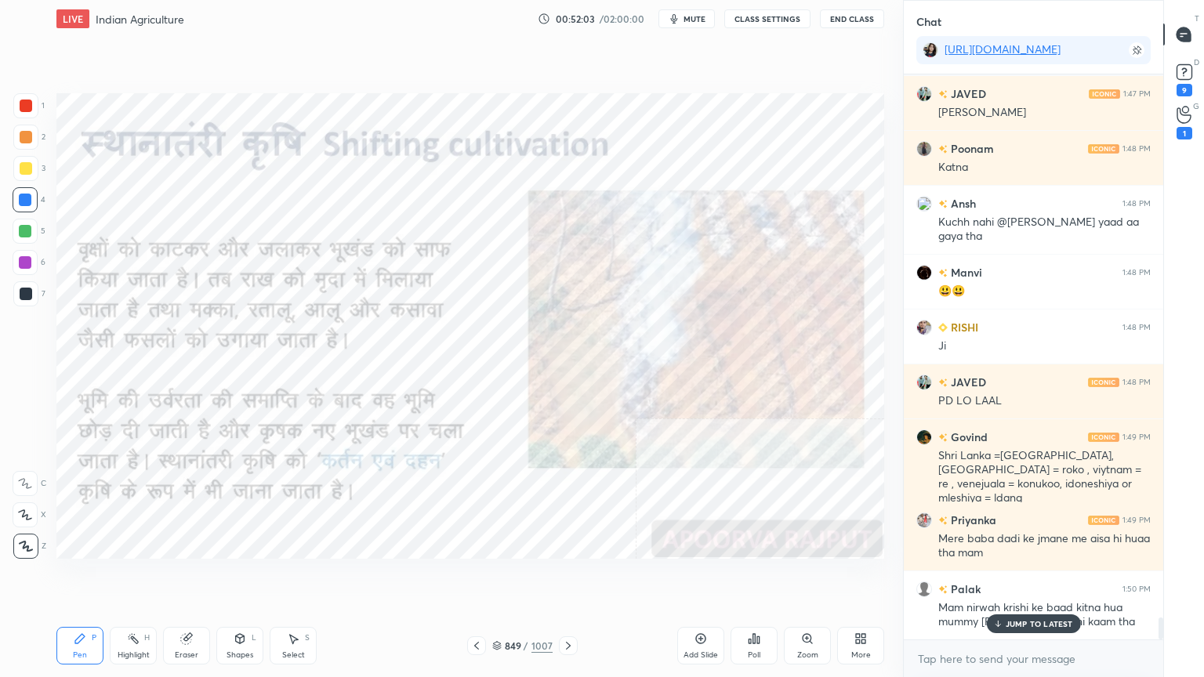
scroll to position [14109, 0]
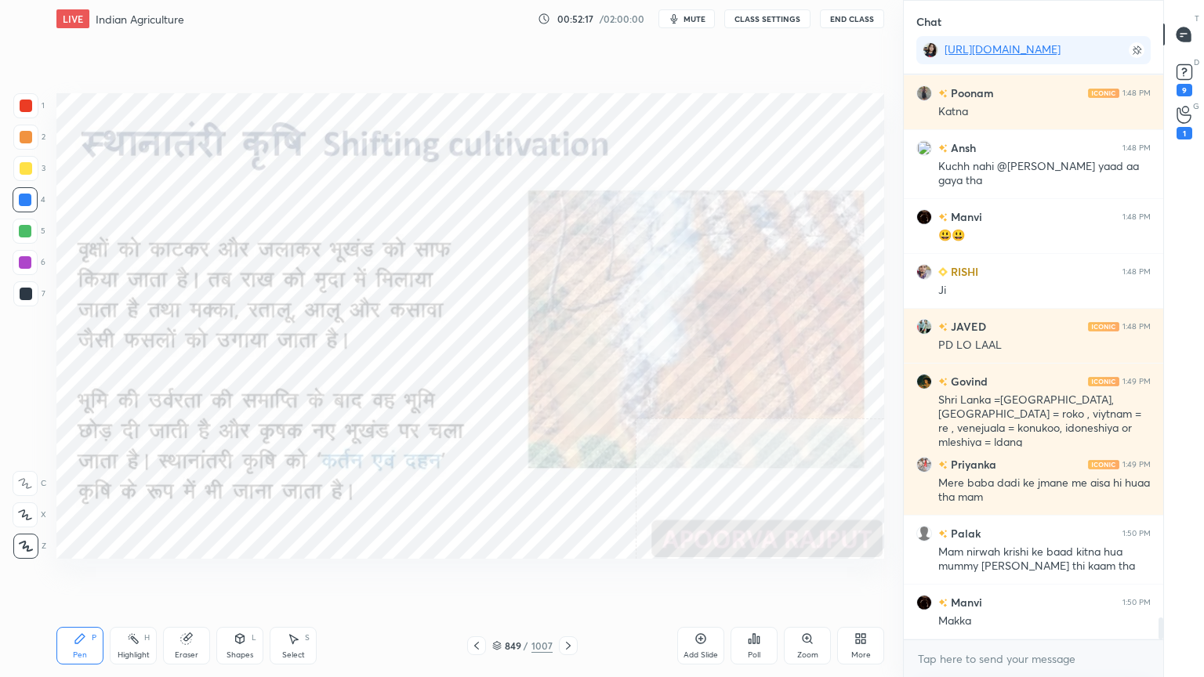
click at [168, 577] on div "Eraser" at bounding box center [186, 646] width 47 height 38
click at [176, 577] on div "Eraser" at bounding box center [186, 646] width 47 height 38
click at [29, 538] on div "Erase all" at bounding box center [25, 546] width 25 height 25
drag, startPoint x: 23, startPoint y: 537, endPoint x: 34, endPoint y: 506, distance: 32.7
click at [25, 535] on div "1 2 3 4 5 6 7 C X Z C X Z E E Erase all H H" at bounding box center [25, 325] width 50 height 465
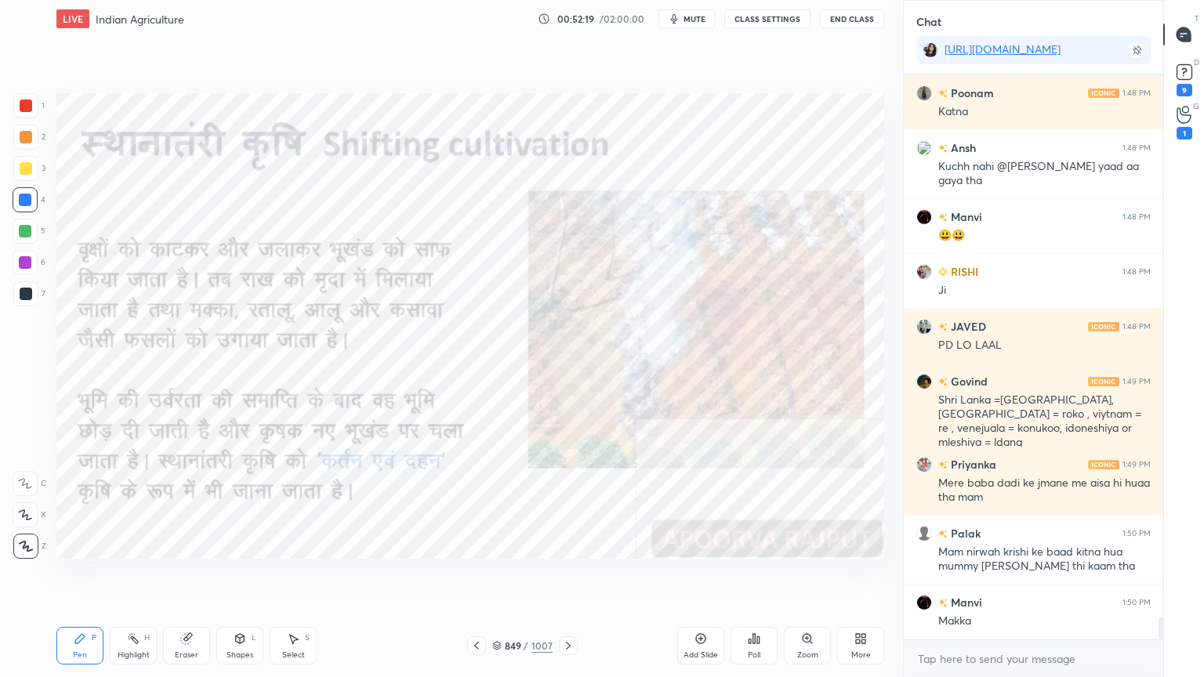
scroll to position [14163, 0]
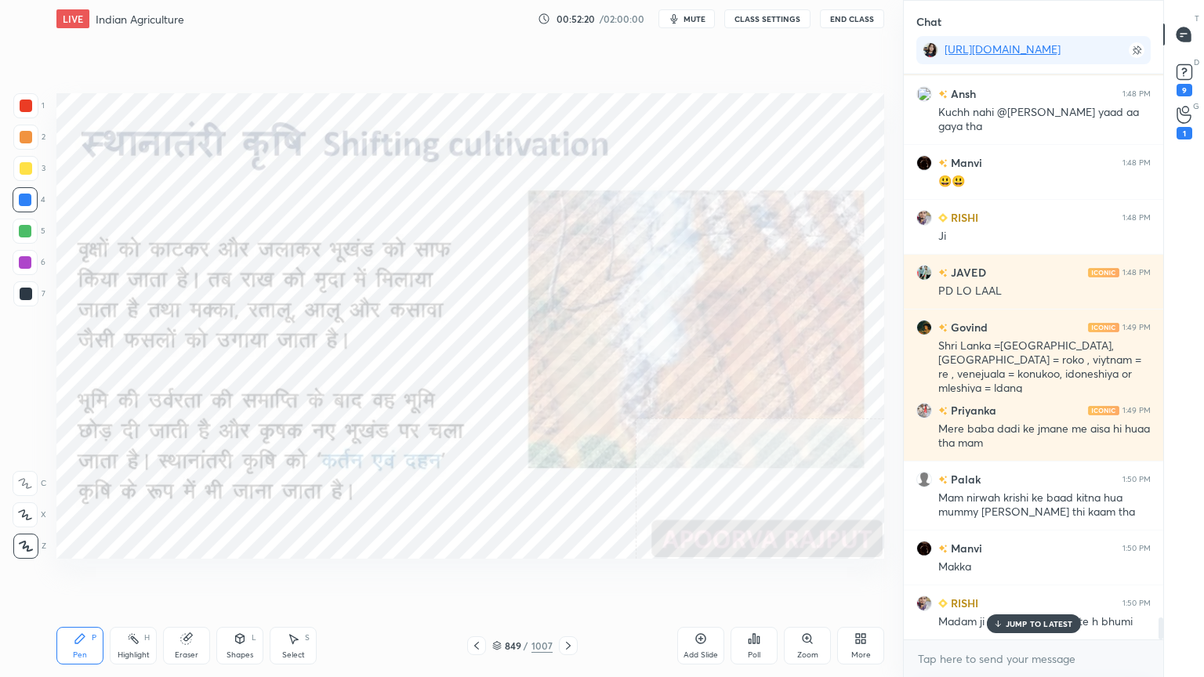
drag, startPoint x: 1034, startPoint y: 624, endPoint x: 1028, endPoint y: 640, distance: 17.6
click at [1035, 577] on p "JUMP TO LATEST" at bounding box center [1038, 623] width 67 height 9
click at [1034, 577] on textarea at bounding box center [1033, 658] width 234 height 25
click at [193, 577] on div "Eraser" at bounding box center [186, 646] width 47 height 38
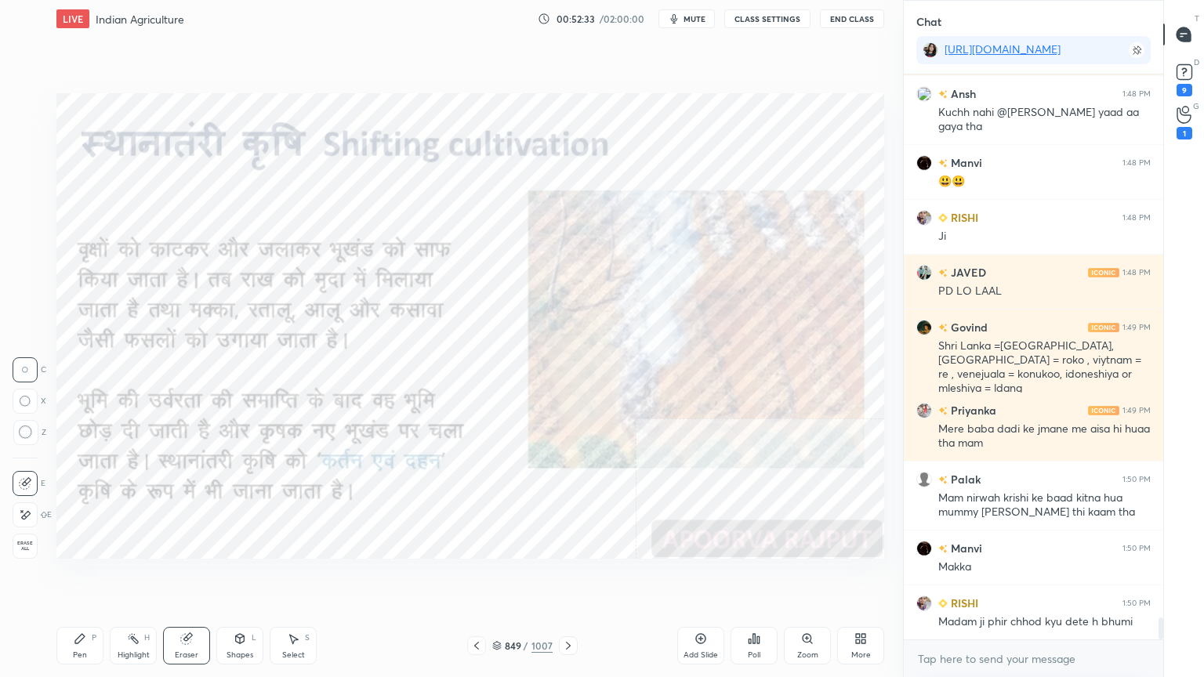
click at [17, 541] on span "Erase all" at bounding box center [25, 546] width 24 height 11
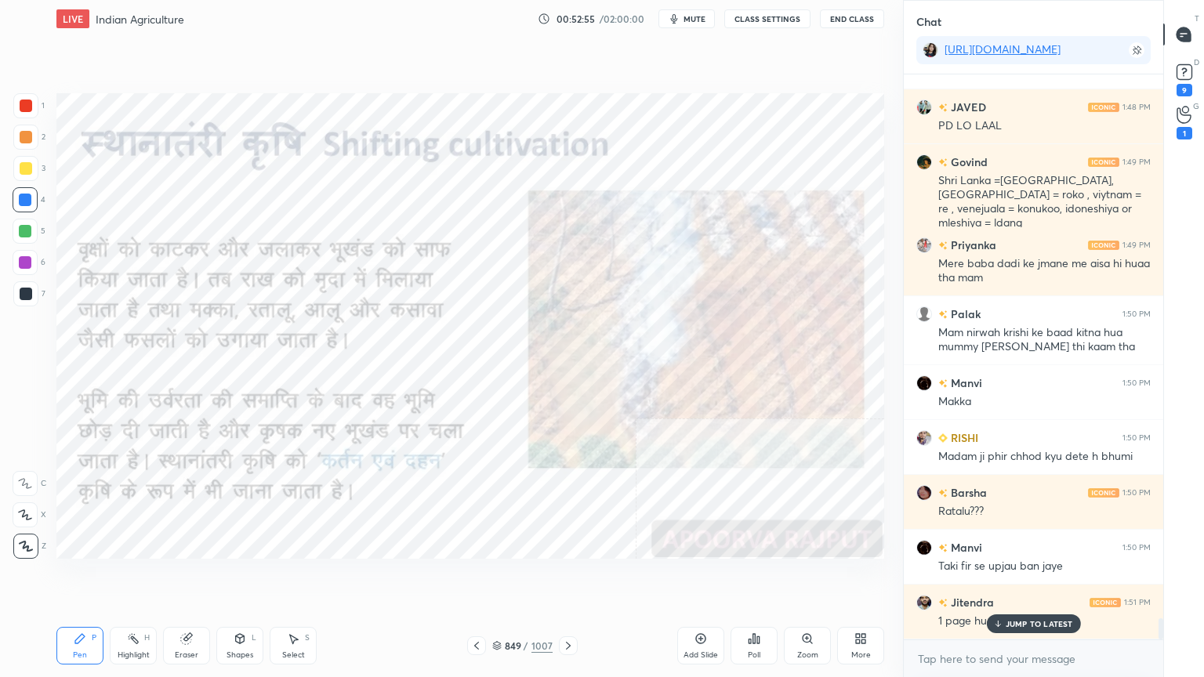
scroll to position [14383, 0]
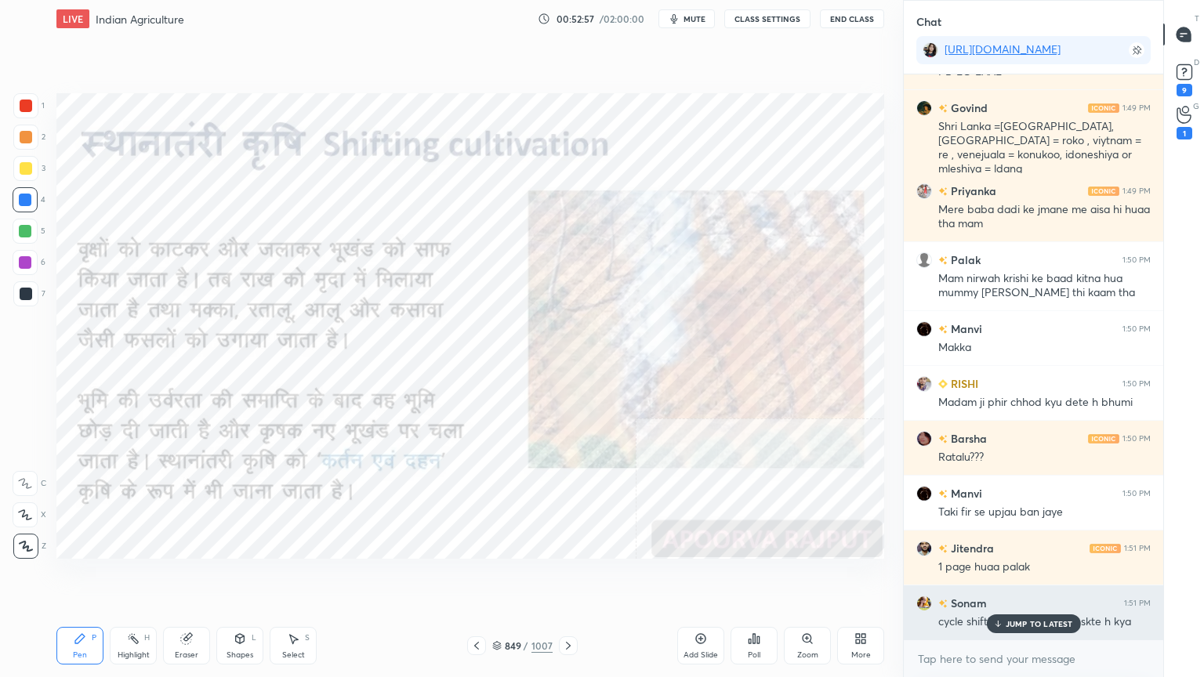
click at [1019, 577] on p "JUMP TO LATEST" at bounding box center [1038, 623] width 67 height 9
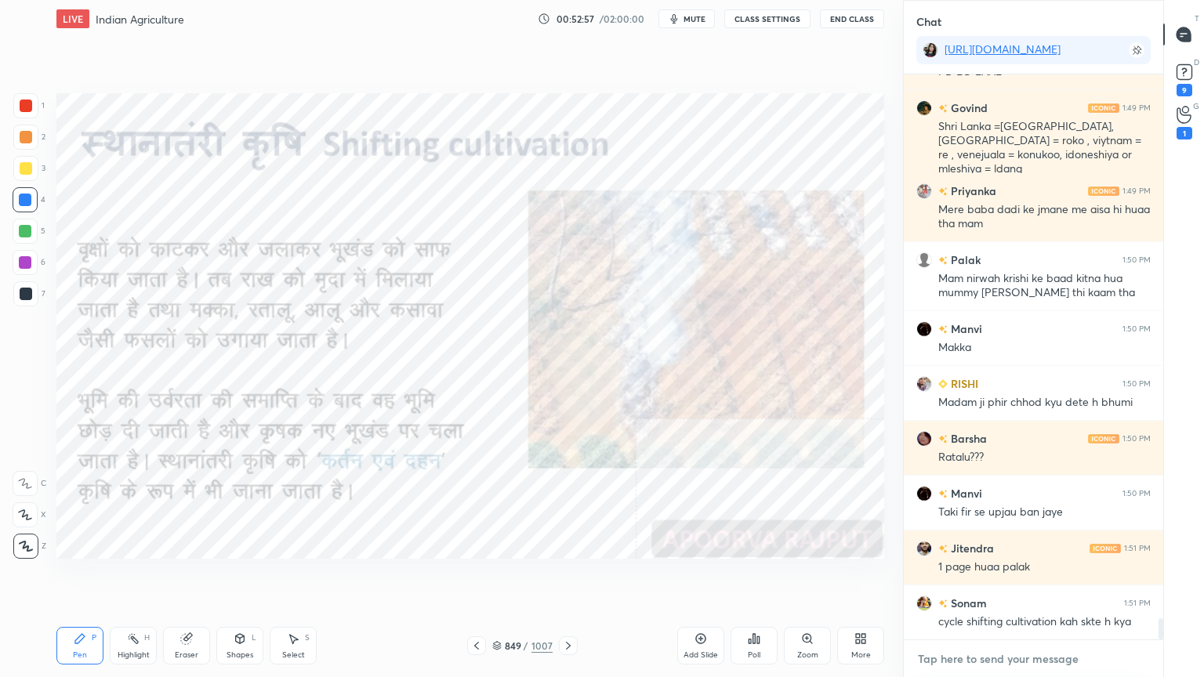
click at [1012, 577] on textarea at bounding box center [1033, 658] width 234 height 25
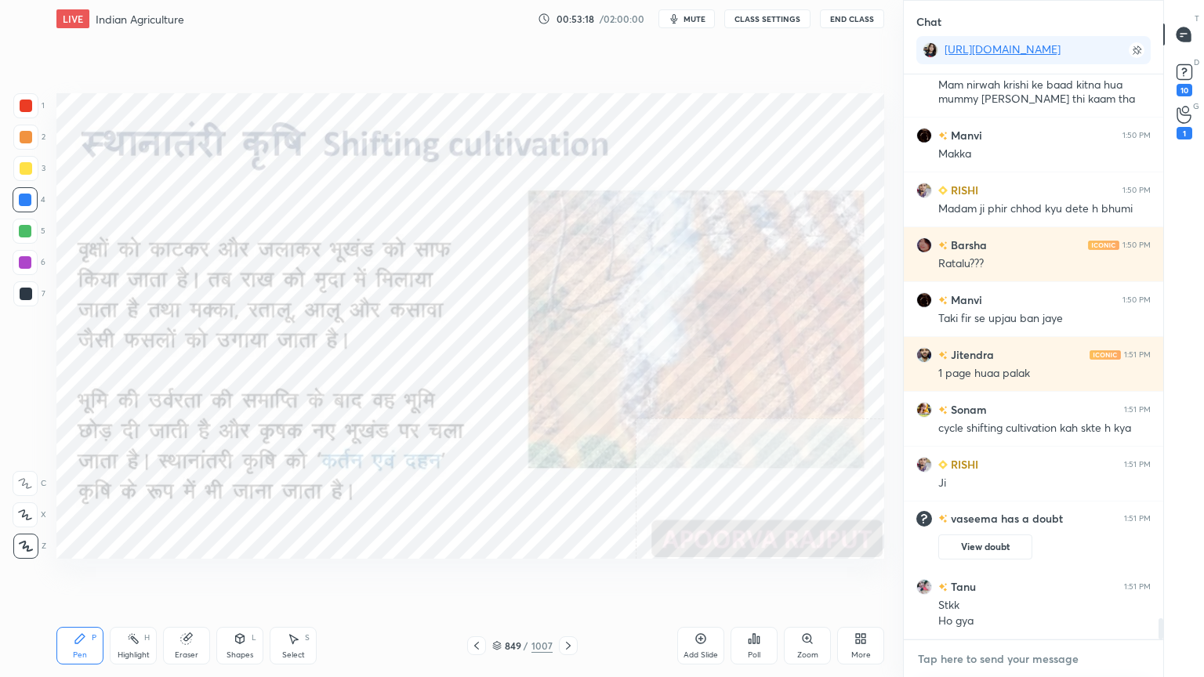
scroll to position [14370, 0]
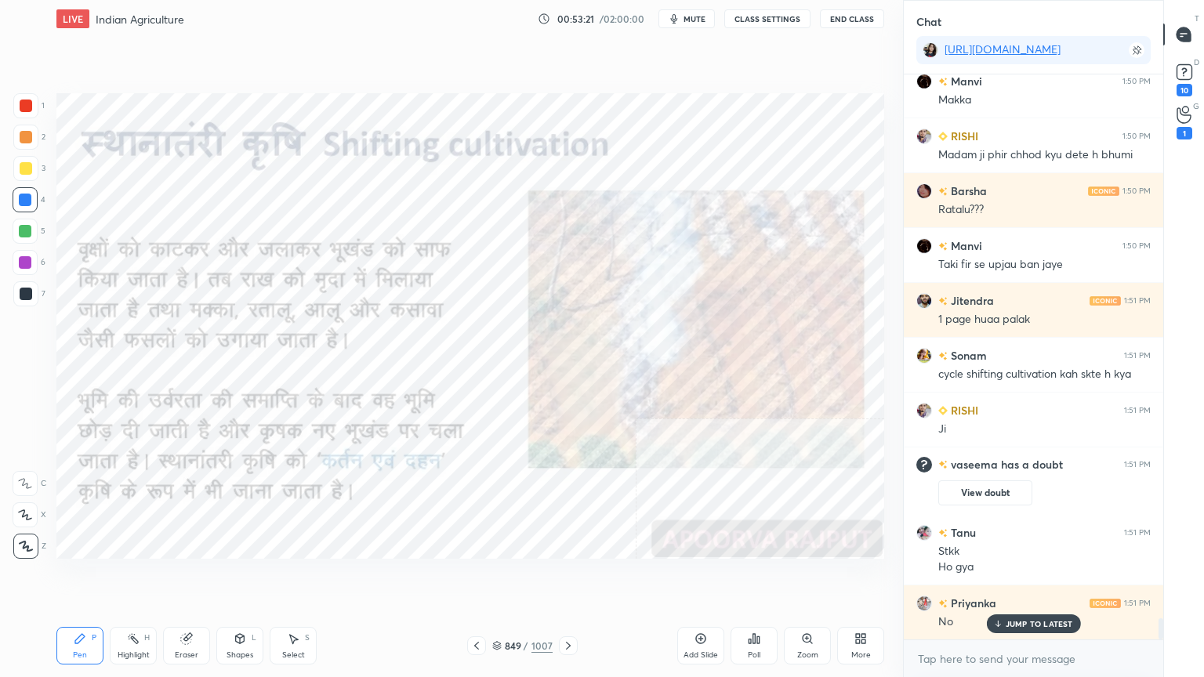
click at [563, 577] on icon at bounding box center [568, 645] width 13 height 13
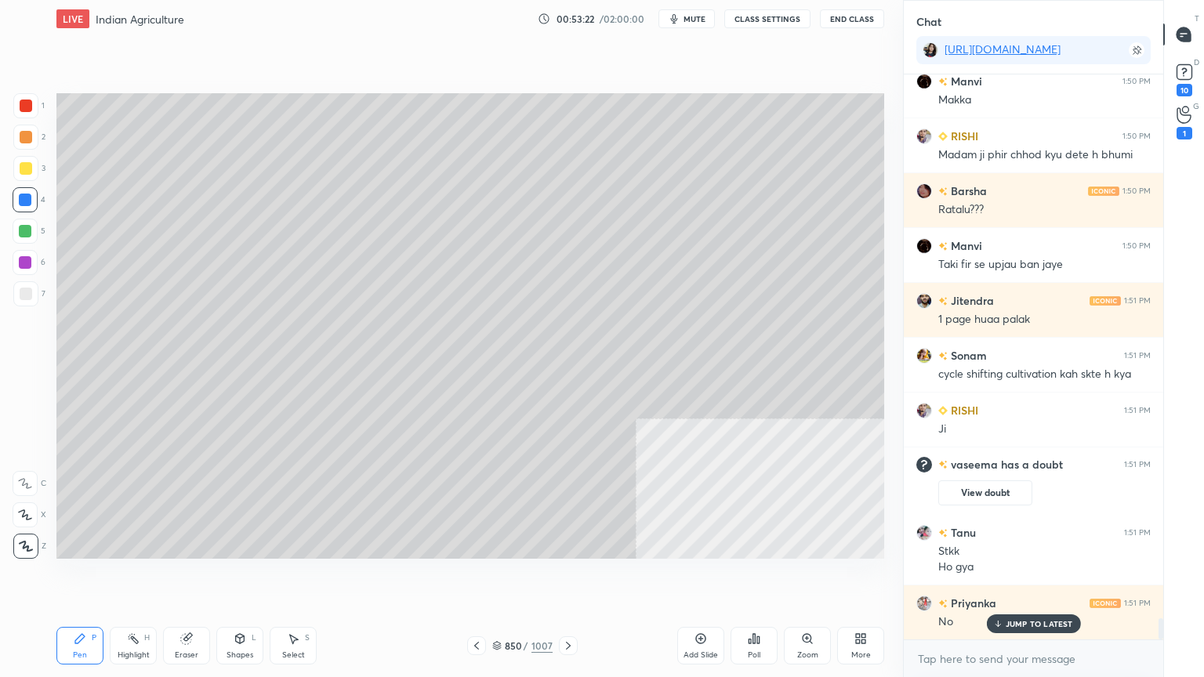
click at [252, 577] on div "Shapes" at bounding box center [239, 655] width 27 height 8
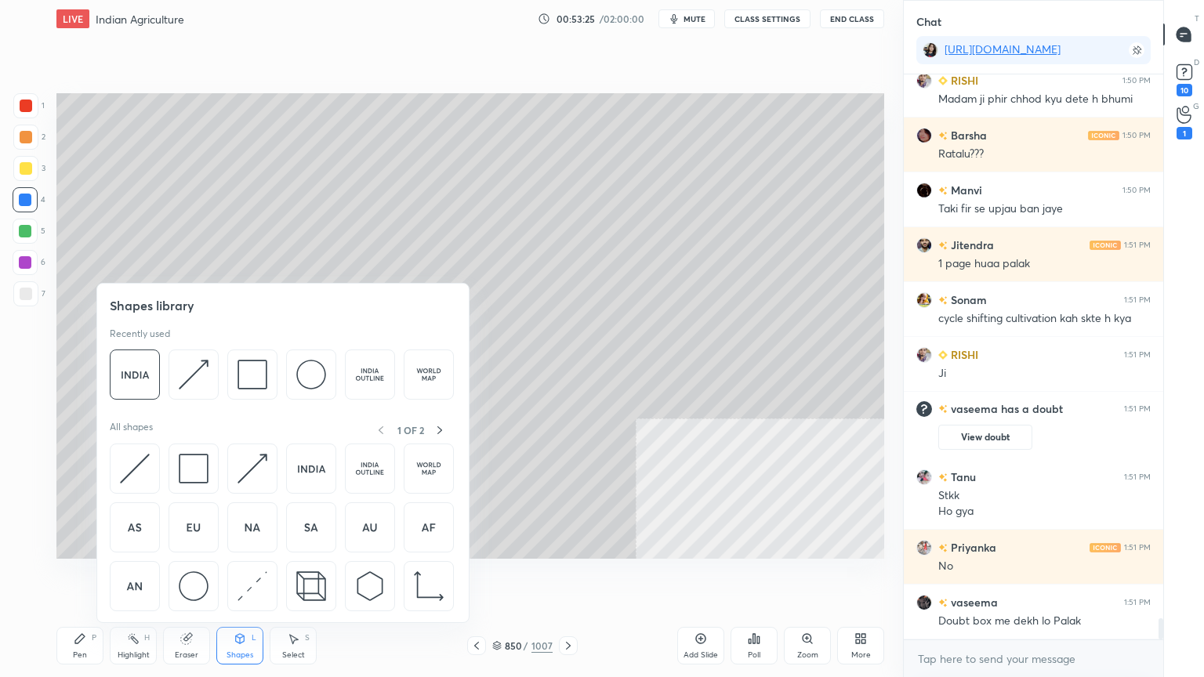
scroll to position [14535, 0]
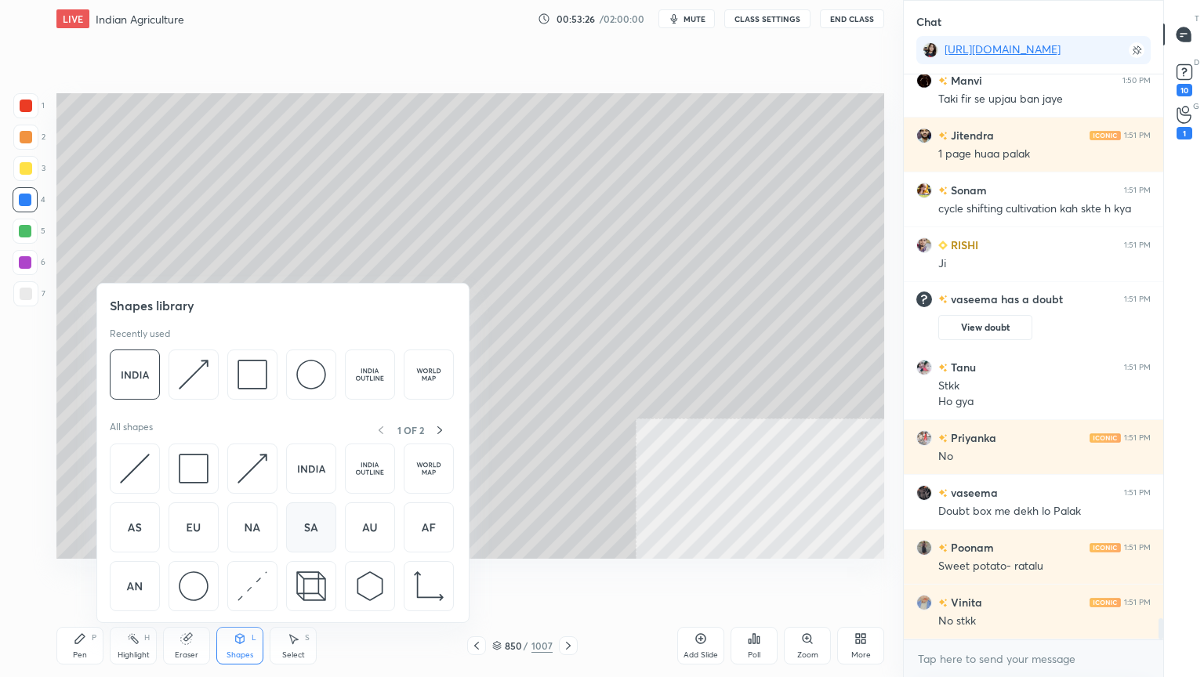
click at [318, 529] on img at bounding box center [311, 527] width 30 height 30
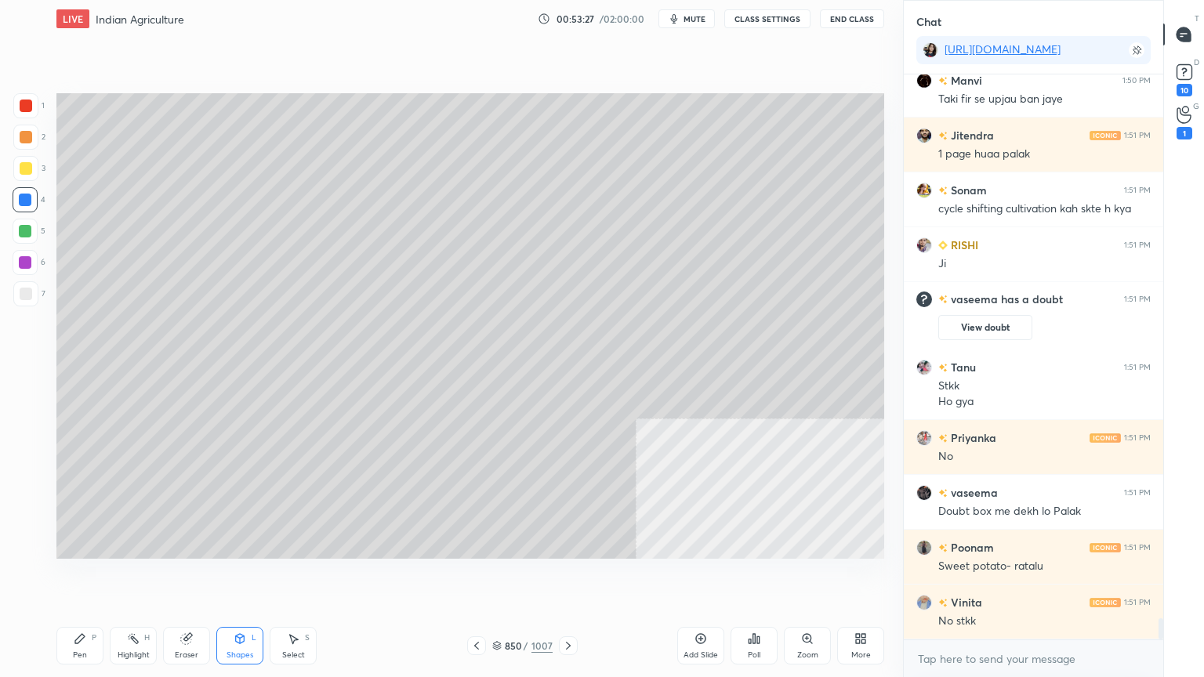
click at [28, 288] on div at bounding box center [26, 294] width 13 height 13
click at [28, 283] on div at bounding box center [25, 293] width 25 height 25
drag, startPoint x: 183, startPoint y: 653, endPoint x: 179, endPoint y: 621, distance: 32.5
click at [182, 577] on div "Eraser" at bounding box center [186, 646] width 47 height 38
click at [97, 577] on div "Pen P Highlight H Eraser Shapes L Select S 850 / 1007 Add Slide Poll Zoom More" at bounding box center [469, 645] width 827 height 63
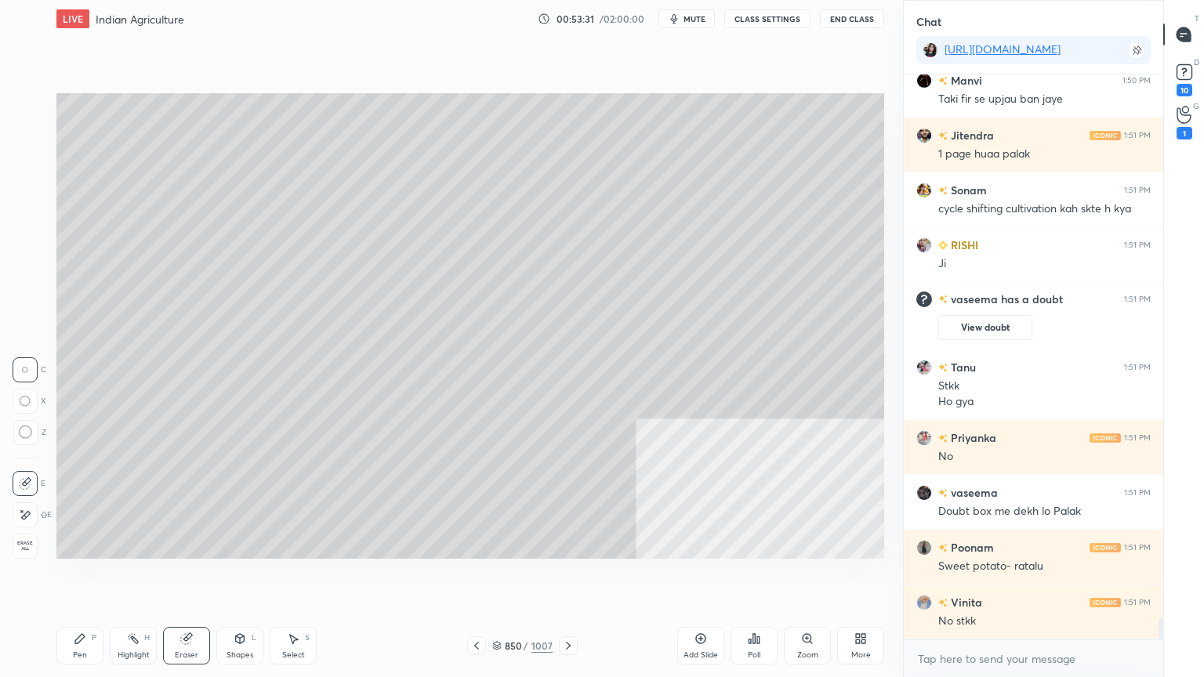
click at [90, 577] on div "Pen P" at bounding box center [79, 646] width 47 height 38
click at [92, 577] on div "Pen P" at bounding box center [79, 646] width 47 height 38
click at [32, 198] on div at bounding box center [25, 199] width 25 height 25
click at [33, 201] on div at bounding box center [25, 199] width 25 height 25
click at [31, 227] on div at bounding box center [25, 231] width 25 height 25
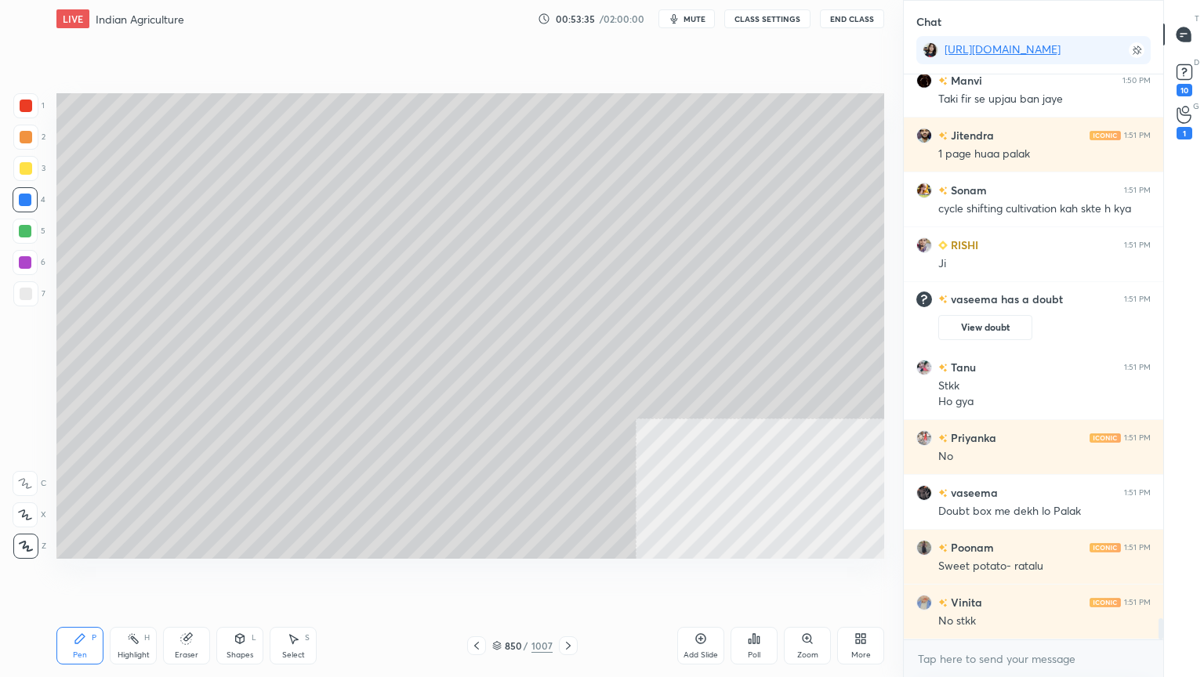
click at [38, 226] on div "5" at bounding box center [29, 231] width 33 height 25
click at [196, 577] on div "Eraser" at bounding box center [186, 646] width 47 height 38
click at [27, 542] on span "Erase all" at bounding box center [25, 546] width 24 height 11
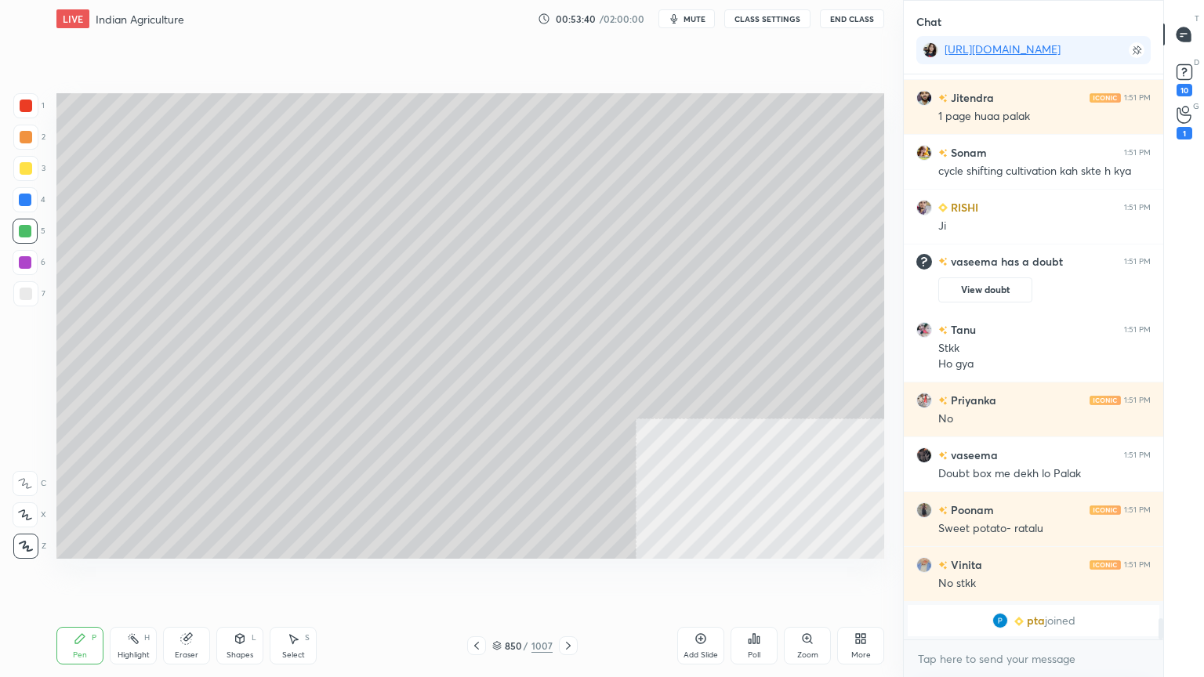
click at [475, 577] on icon at bounding box center [476, 645] width 13 height 13
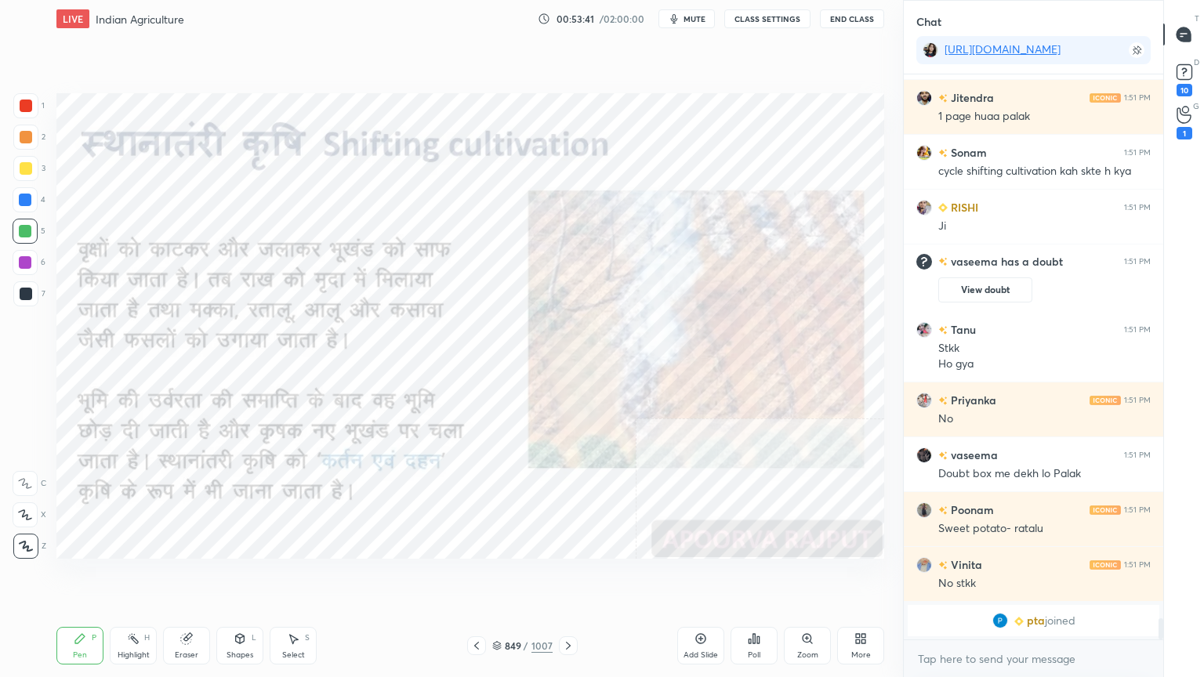
click at [25, 201] on div at bounding box center [25, 200] width 13 height 13
click at [22, 197] on div at bounding box center [25, 200] width 13 height 13
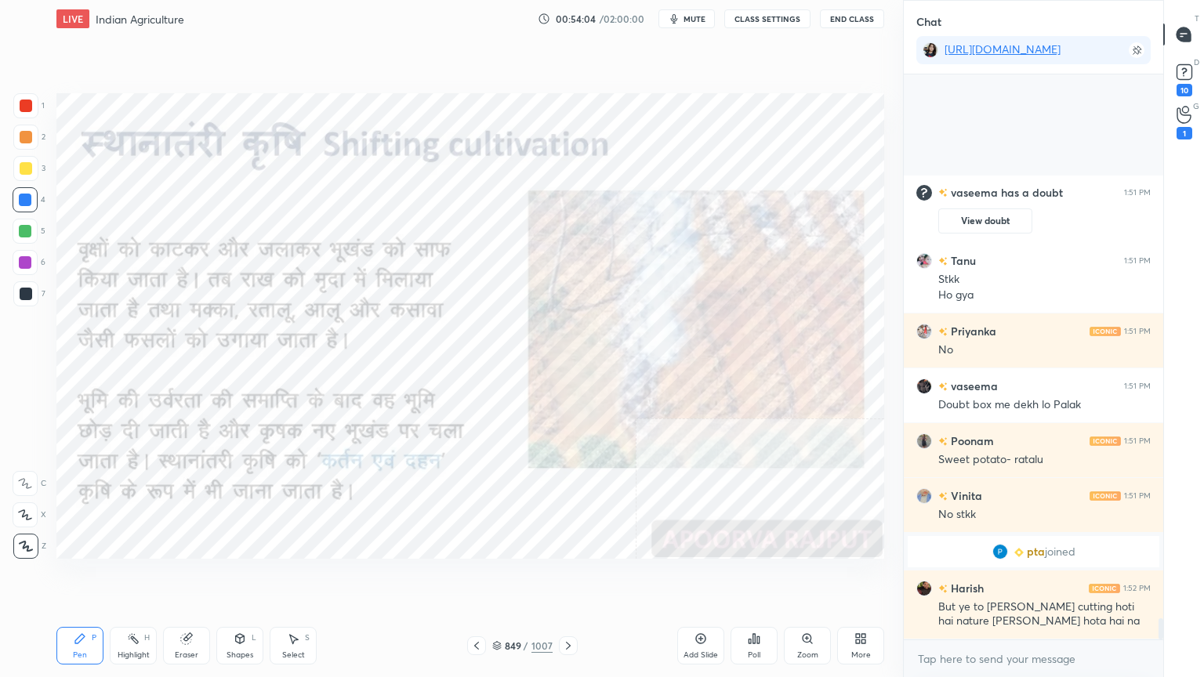
scroll to position [14596, 0]
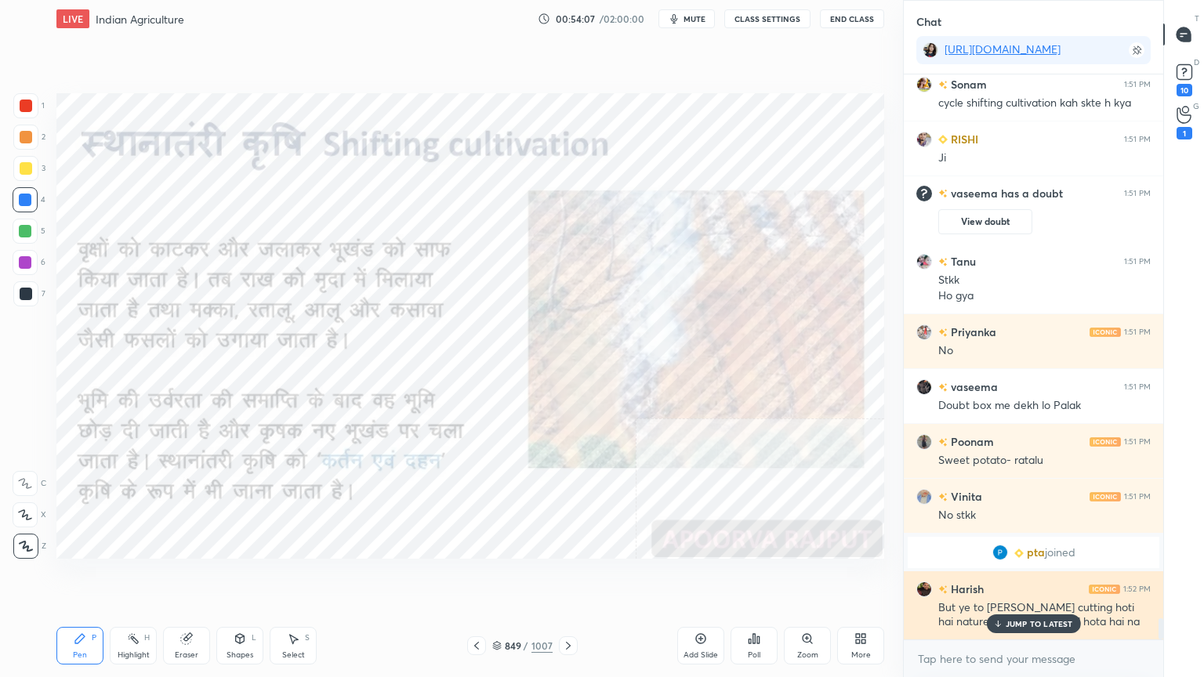
click at [1019, 577] on p "JUMP TO LATEST" at bounding box center [1038, 623] width 67 height 9
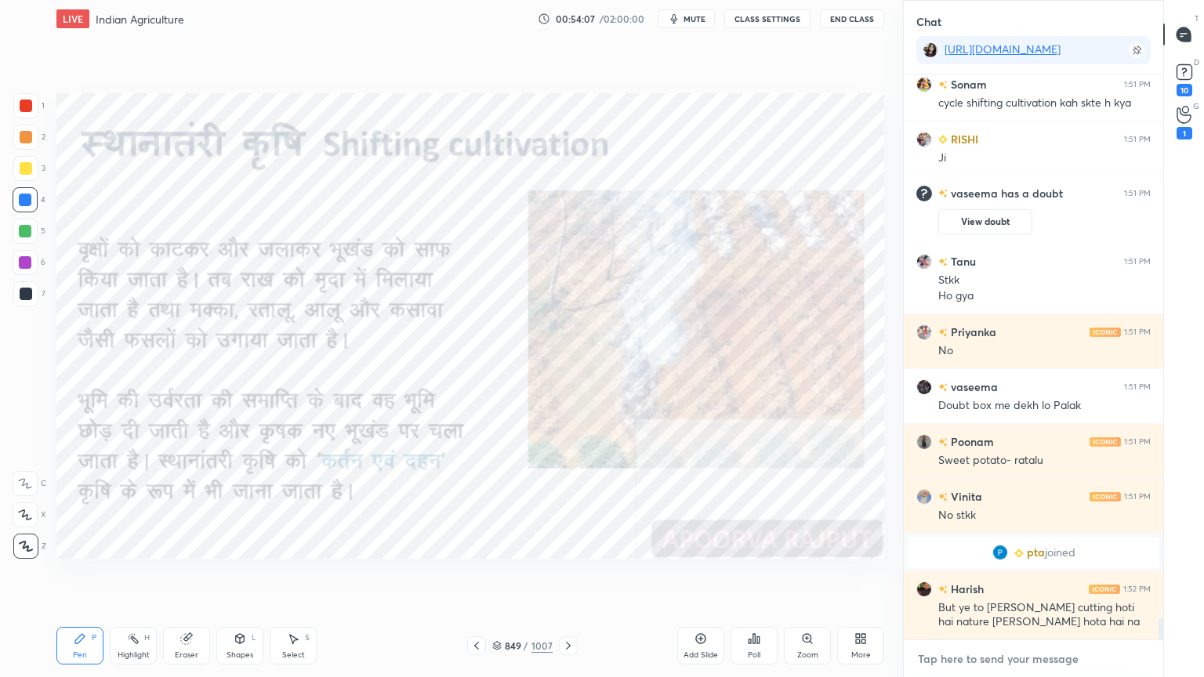
click at [1009, 577] on textarea at bounding box center [1033, 658] width 234 height 25
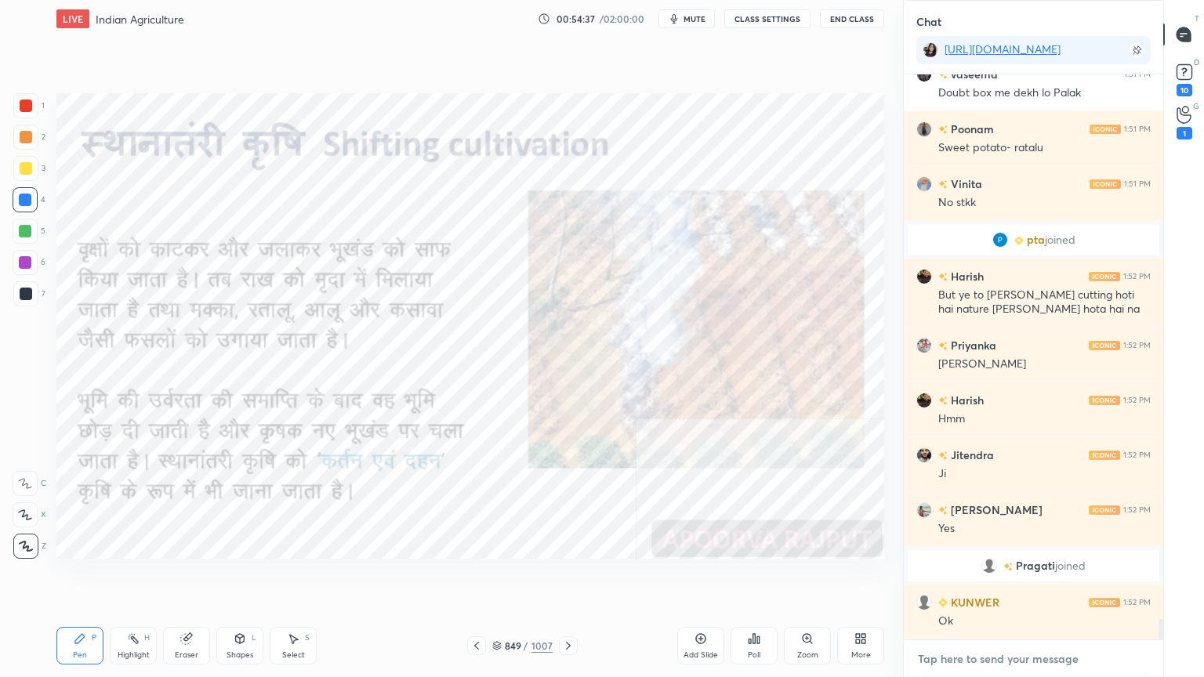
scroll to position [14963, 0]
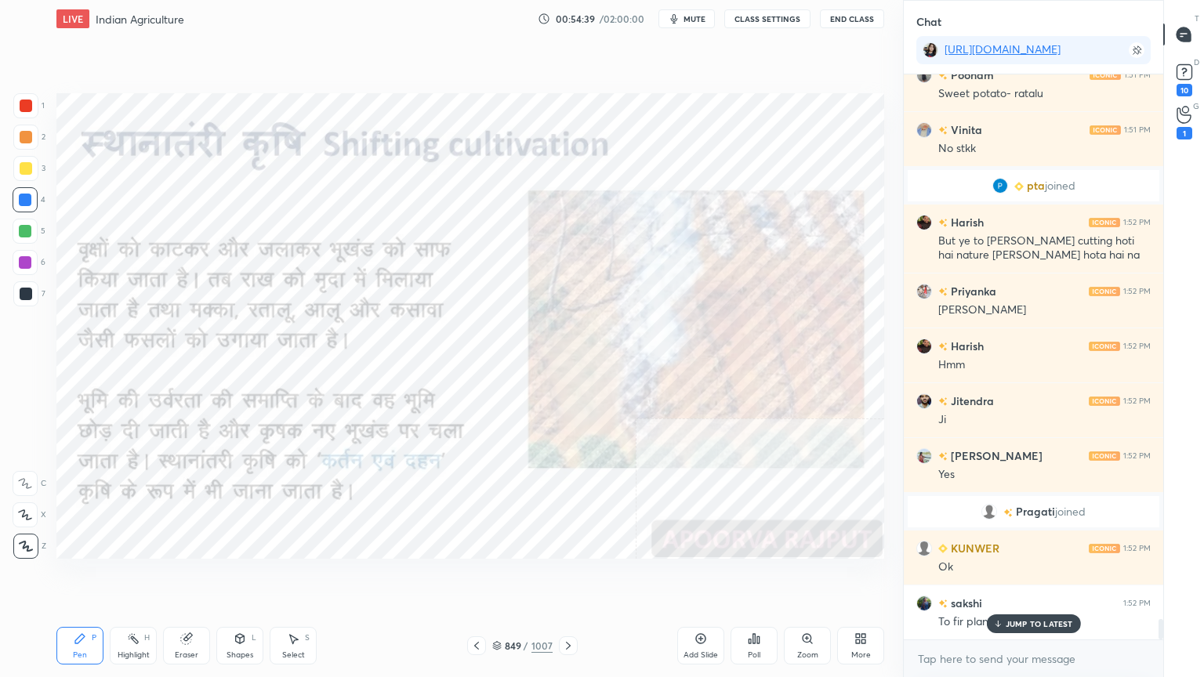
drag, startPoint x: 1052, startPoint y: 621, endPoint x: 1048, endPoint y: 647, distance: 26.0
click at [1051, 577] on p "JUMP TO LATEST" at bounding box center [1038, 623] width 67 height 9
click at [1048, 577] on div "x" at bounding box center [1032, 658] width 259 height 37
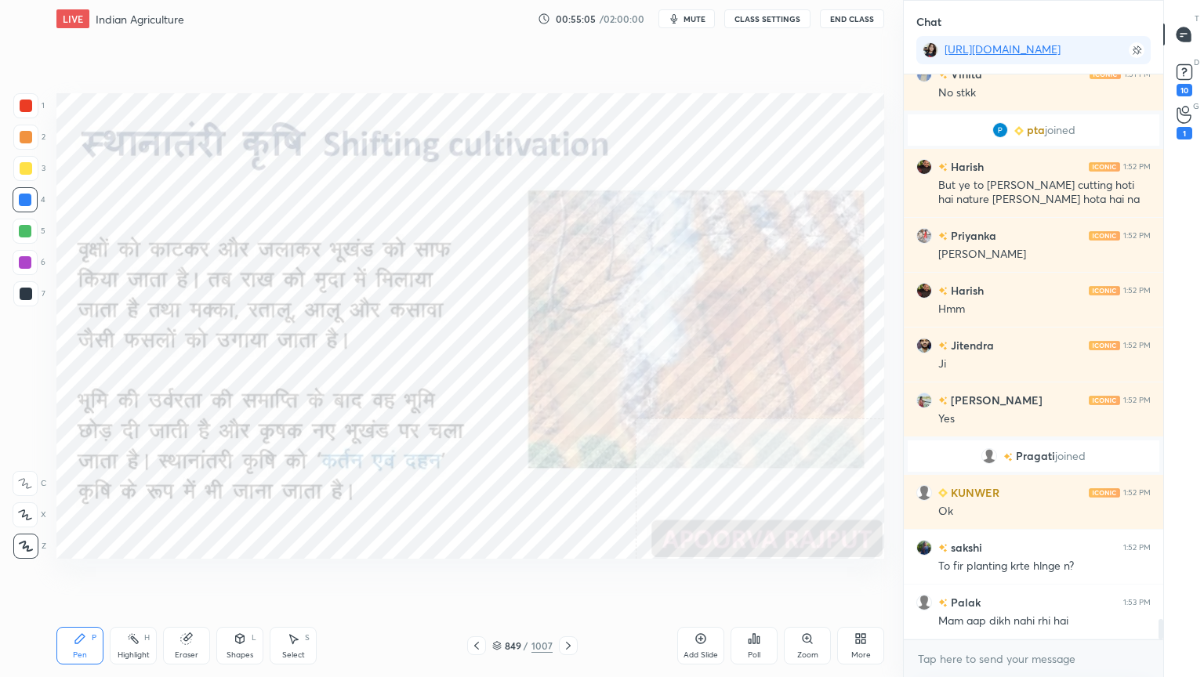
click at [188, 577] on g at bounding box center [187, 639] width 12 height 12
click at [22, 535] on div "Erase all" at bounding box center [25, 546] width 25 height 25
click at [193, 577] on div "Eraser" at bounding box center [186, 646] width 47 height 38
drag, startPoint x: 21, startPoint y: 532, endPoint x: 34, endPoint y: 527, distance: 14.1
click at [26, 533] on div "Erase all" at bounding box center [27, 542] width 28 height 31
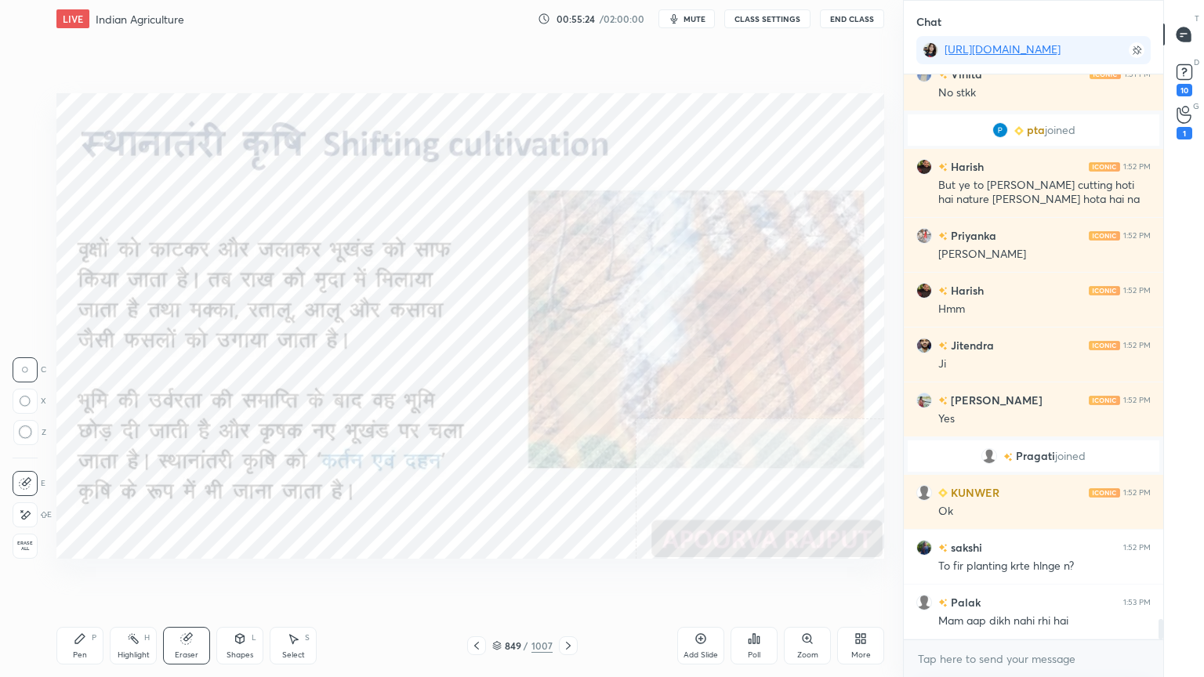
click at [36, 526] on div "1 2 3 4 5 6 7 C X Z C X Z E E Erase all H H" at bounding box center [25, 325] width 50 height 465
click at [36, 524] on div "X" at bounding box center [30, 514] width 34 height 25
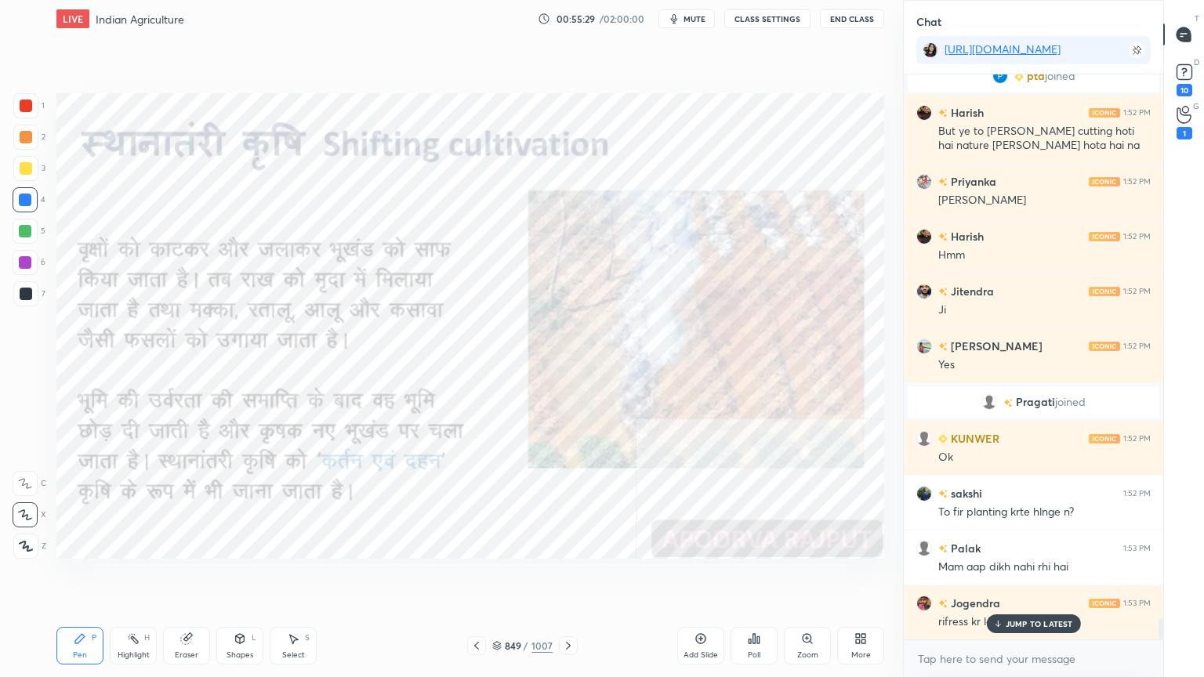
scroll to position [15128, 0]
click at [1027, 577] on div "[PERSON_NAME] 1:50 PM Taki fir se upjau ban [PERSON_NAME] 1:51 PM 1 page huaa p…" at bounding box center [1032, 356] width 259 height 565
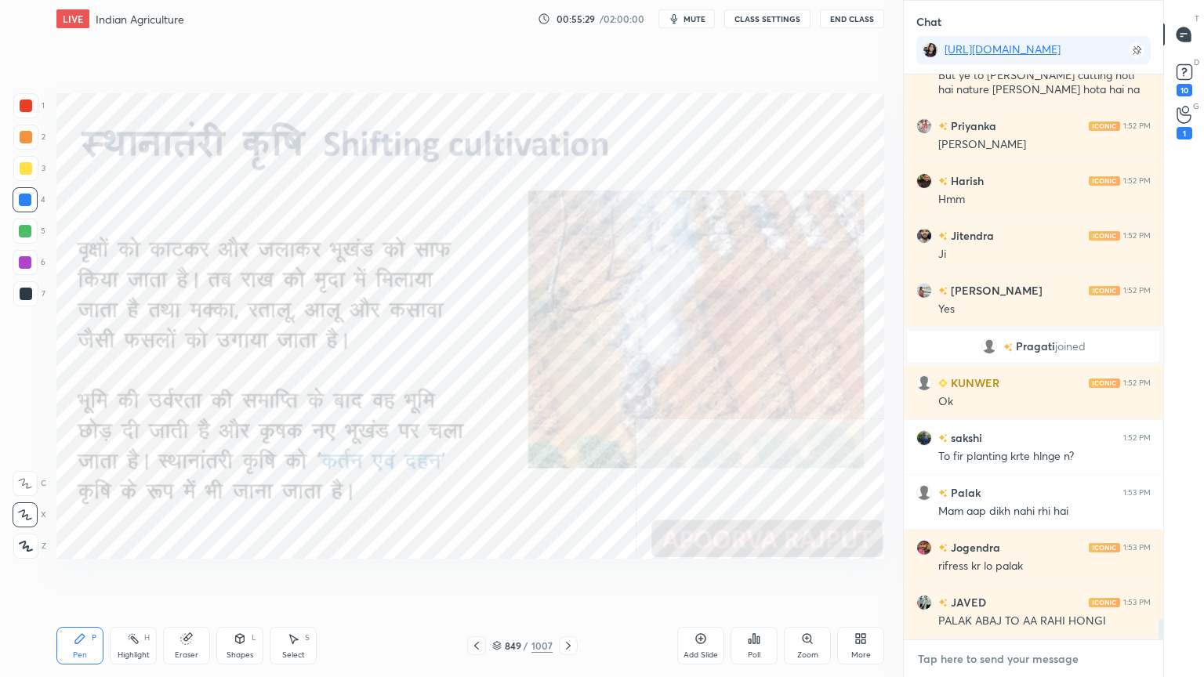
click at [1028, 577] on textarea at bounding box center [1033, 658] width 234 height 25
click at [503, 577] on div "849 / 1007" at bounding box center [522, 646] width 60 height 14
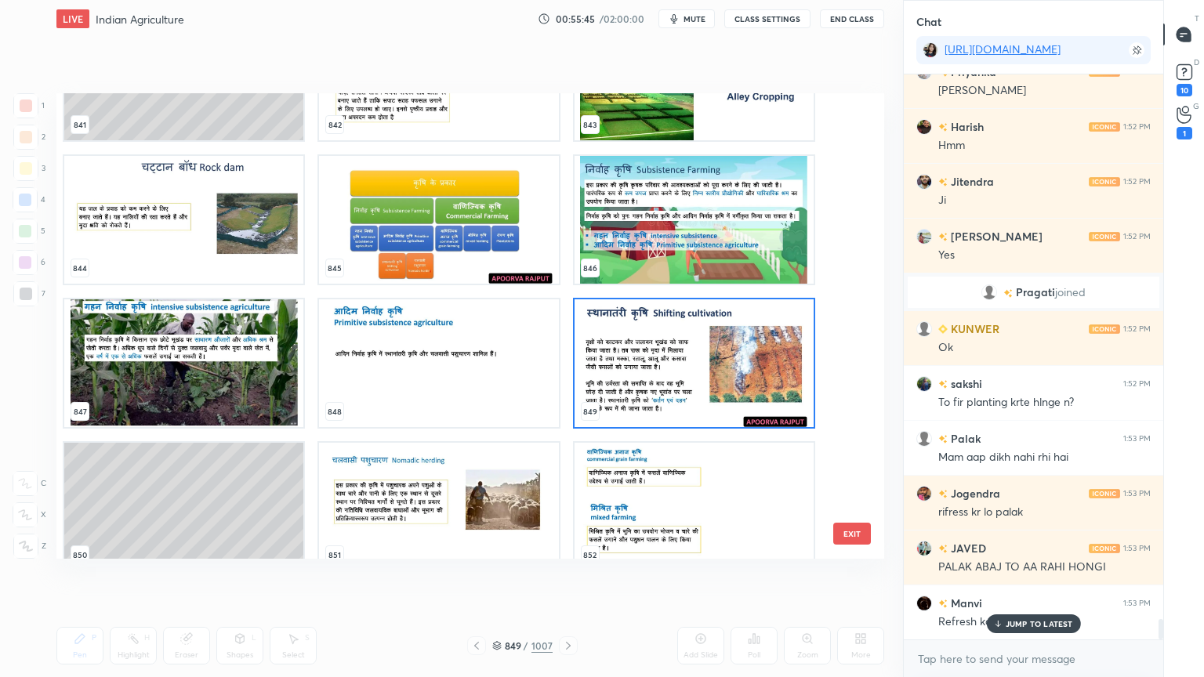
scroll to position [40317, 0]
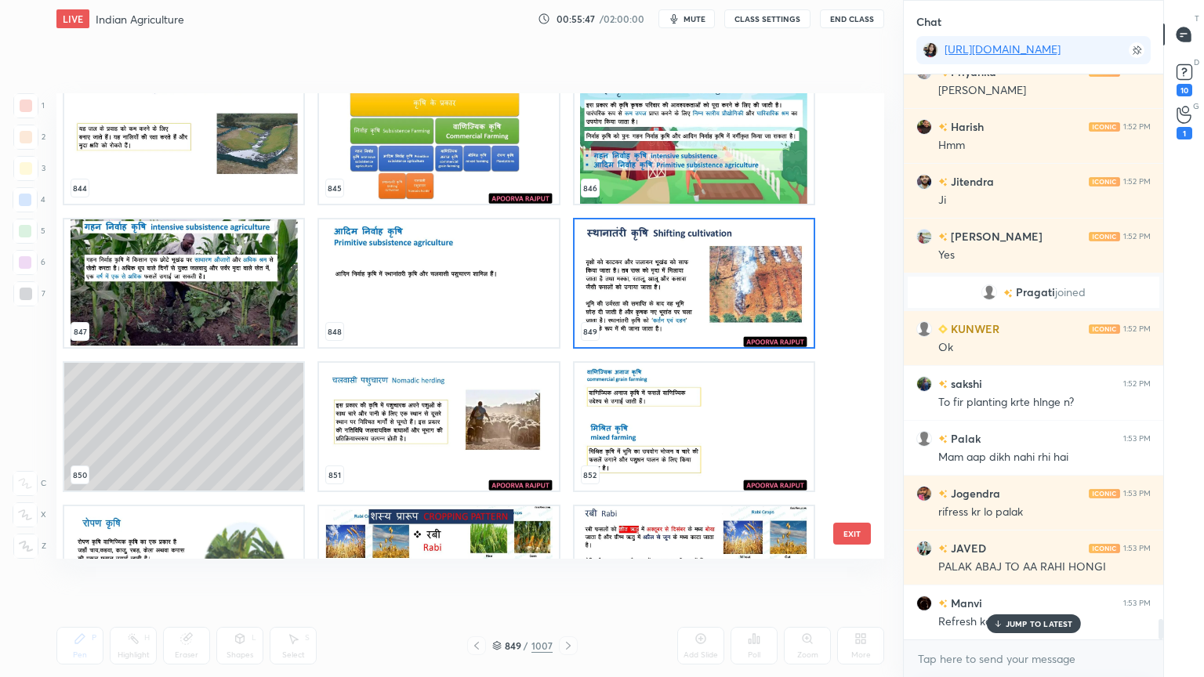
click at [1023, 577] on p "JUMP TO LATEST" at bounding box center [1038, 623] width 67 height 9
drag, startPoint x: 845, startPoint y: 536, endPoint x: 827, endPoint y: 538, distance: 17.3
click at [846, 536] on button "EXIT" at bounding box center [852, 534] width 38 height 22
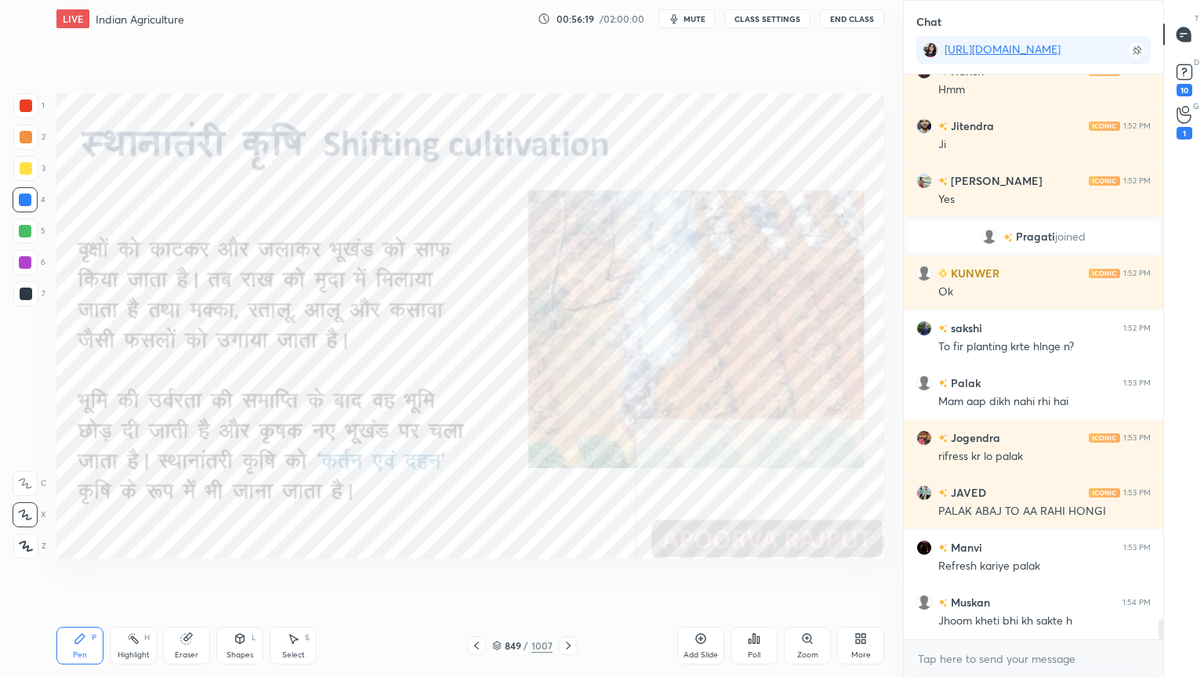
scroll to position [15292, 0]
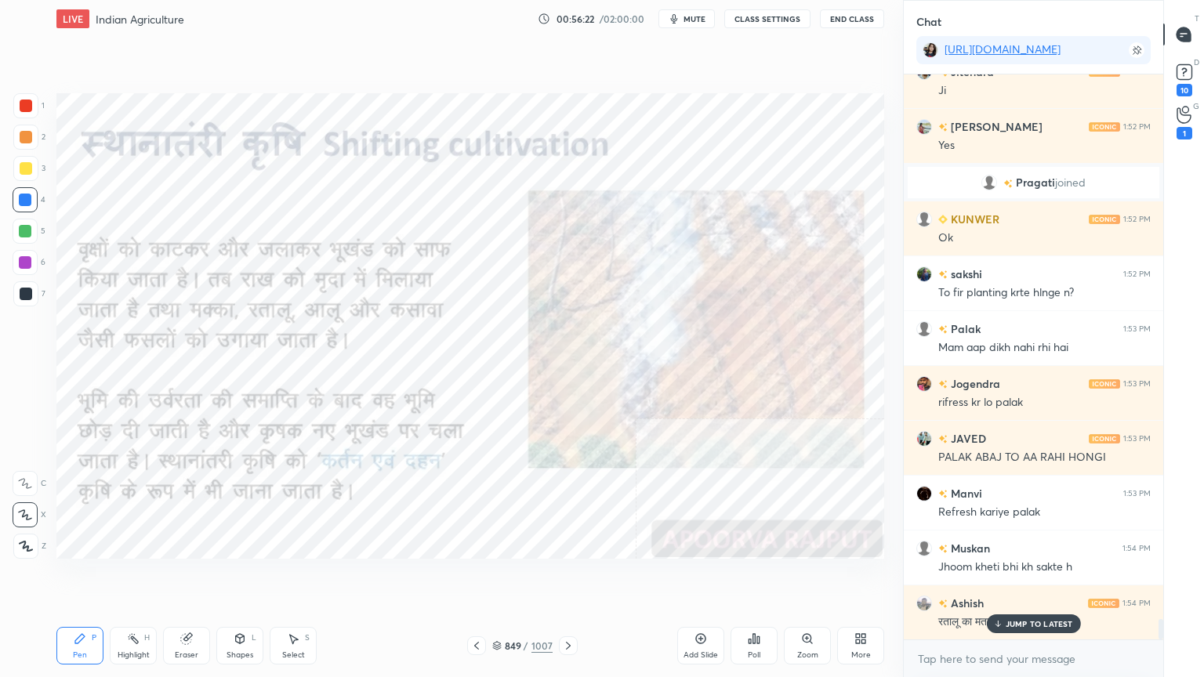
drag, startPoint x: 1022, startPoint y: 622, endPoint x: 1018, endPoint y: 654, distance: 32.4
click at [1019, 577] on p "JUMP TO LATEST" at bounding box center [1038, 623] width 67 height 9
drag, startPoint x: 1019, startPoint y: 661, endPoint x: 1001, endPoint y: 641, distance: 26.7
click at [1013, 577] on textarea at bounding box center [1033, 658] width 234 height 25
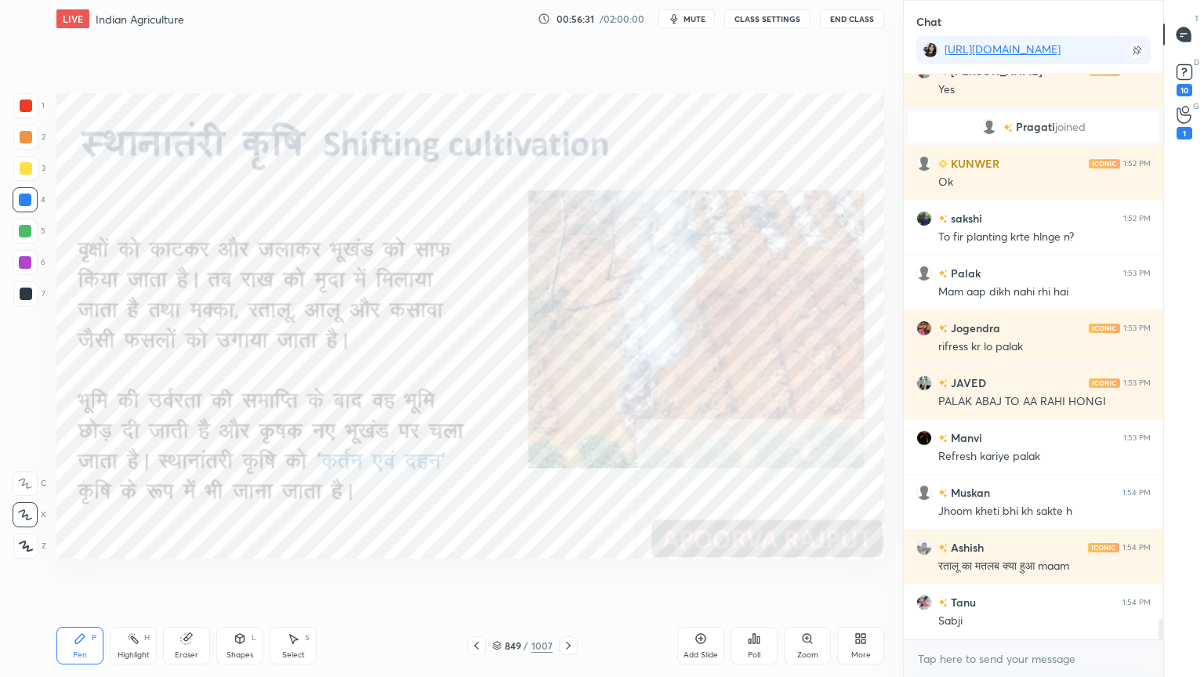
click at [850, 577] on div "More" at bounding box center [860, 646] width 47 height 38
click at [740, 464] on div "Slide theme Light Blank Light Ruled Dark Blank Dark Ruled" at bounding box center [806, 526] width 157 height 149
click at [741, 477] on icon at bounding box center [740, 473] width 13 height 13
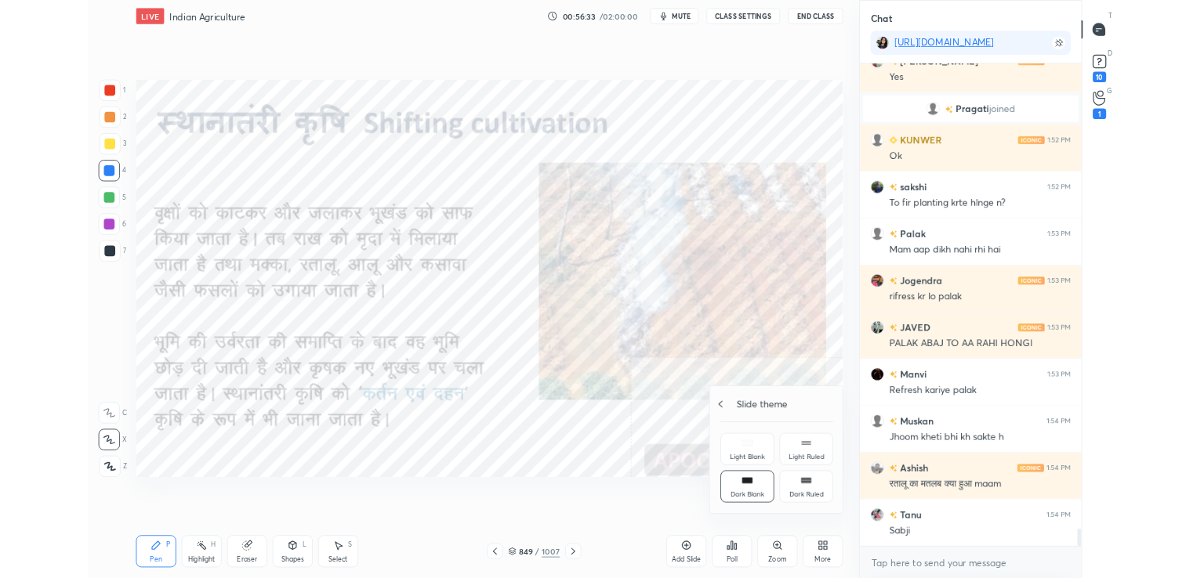
scroll to position [15401, 0]
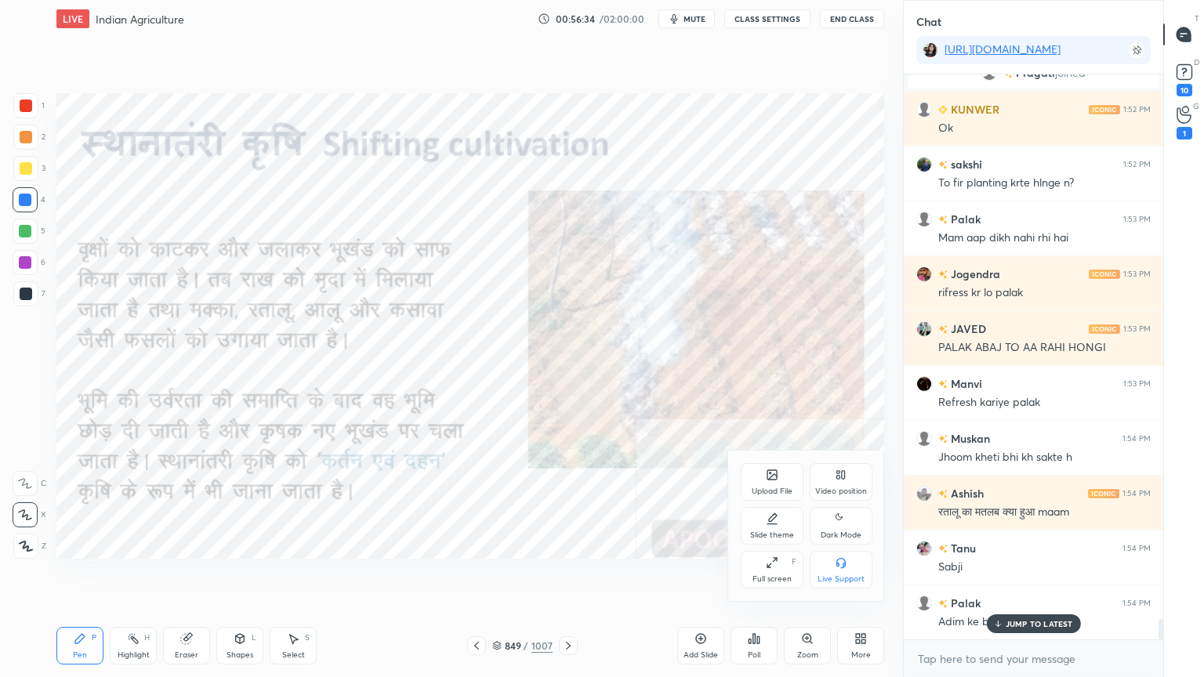
click at [766, 570] on div "Full screen F" at bounding box center [771, 570] width 63 height 38
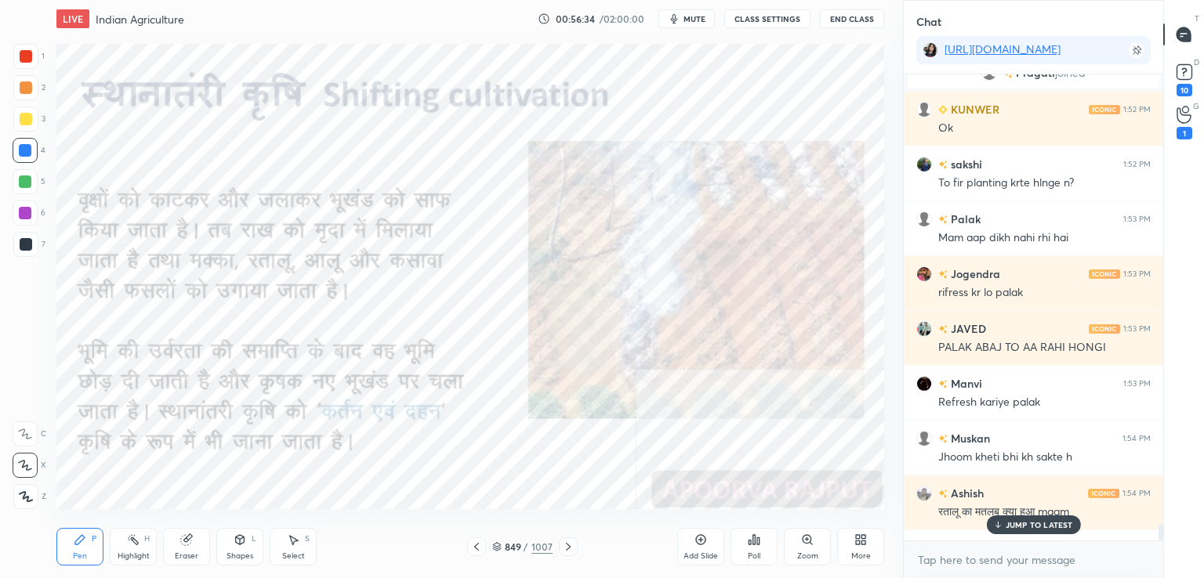
scroll to position [77875, 77514]
click at [1006, 528] on p "JUMP TO LATEST" at bounding box center [1038, 524] width 67 height 9
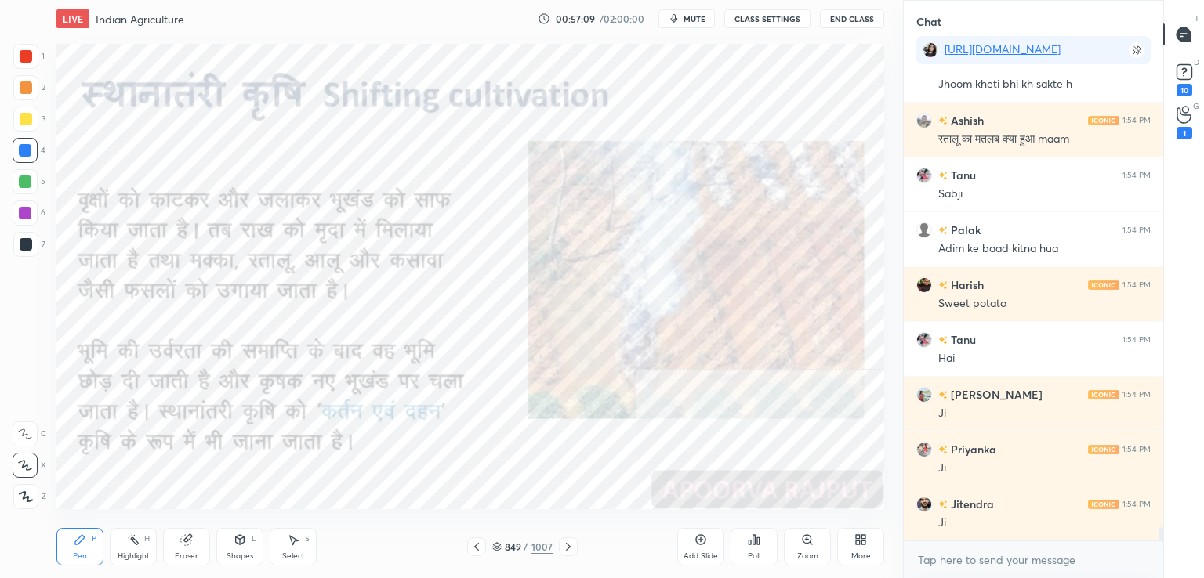
scroll to position [15829, 0]
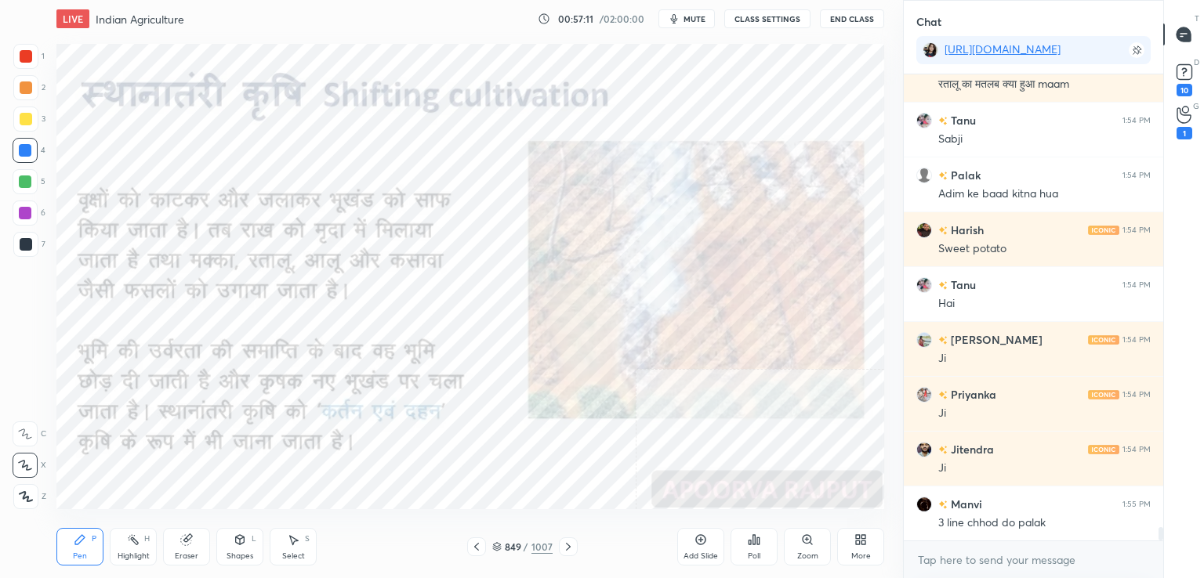
click at [866, 546] on div "More" at bounding box center [860, 547] width 47 height 38
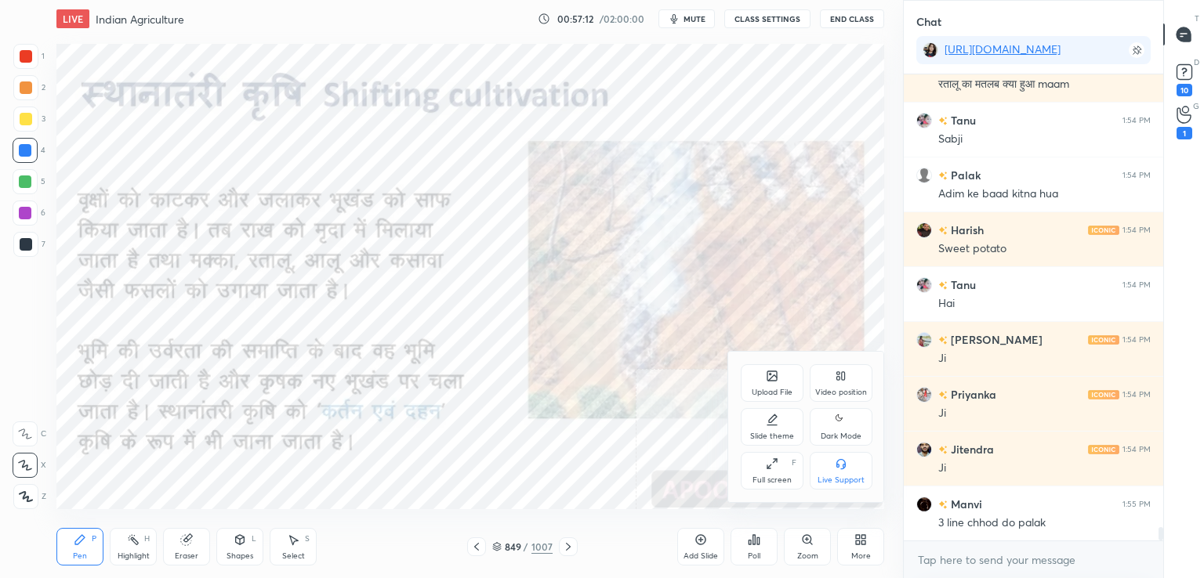
click at [766, 381] on div "Upload File" at bounding box center [771, 383] width 63 height 38
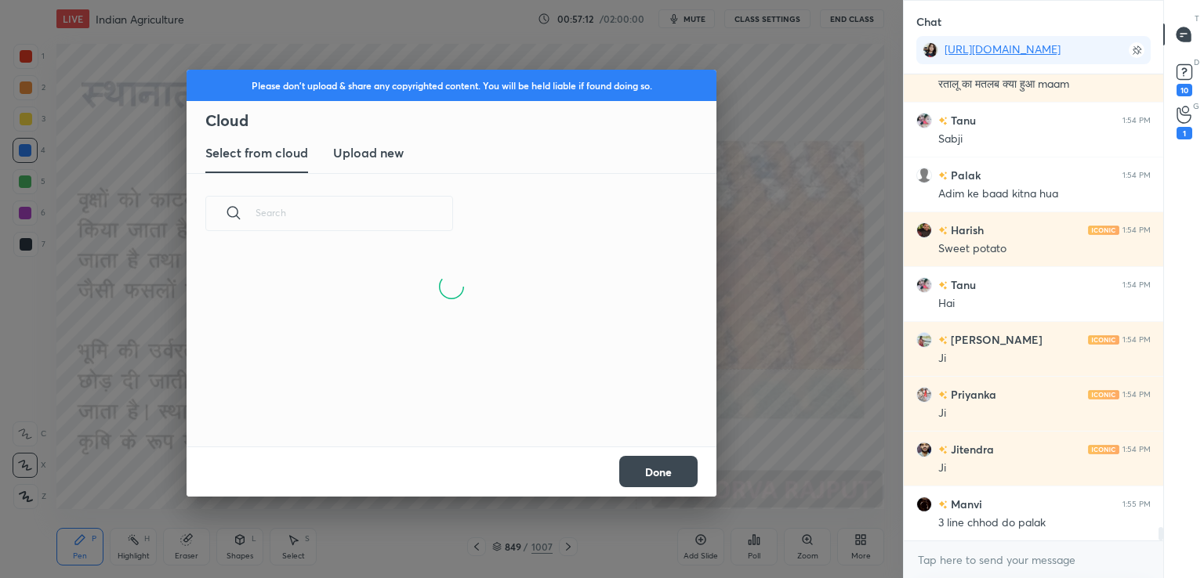
click at [389, 159] on h3 "Upload new" at bounding box center [368, 152] width 71 height 19
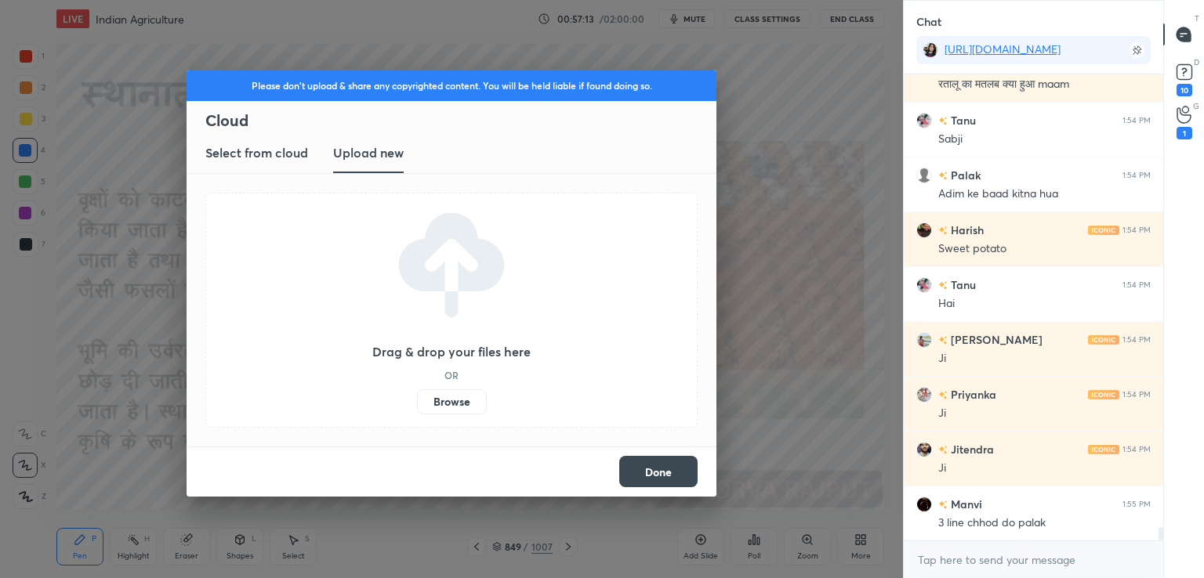
scroll to position [15884, 0]
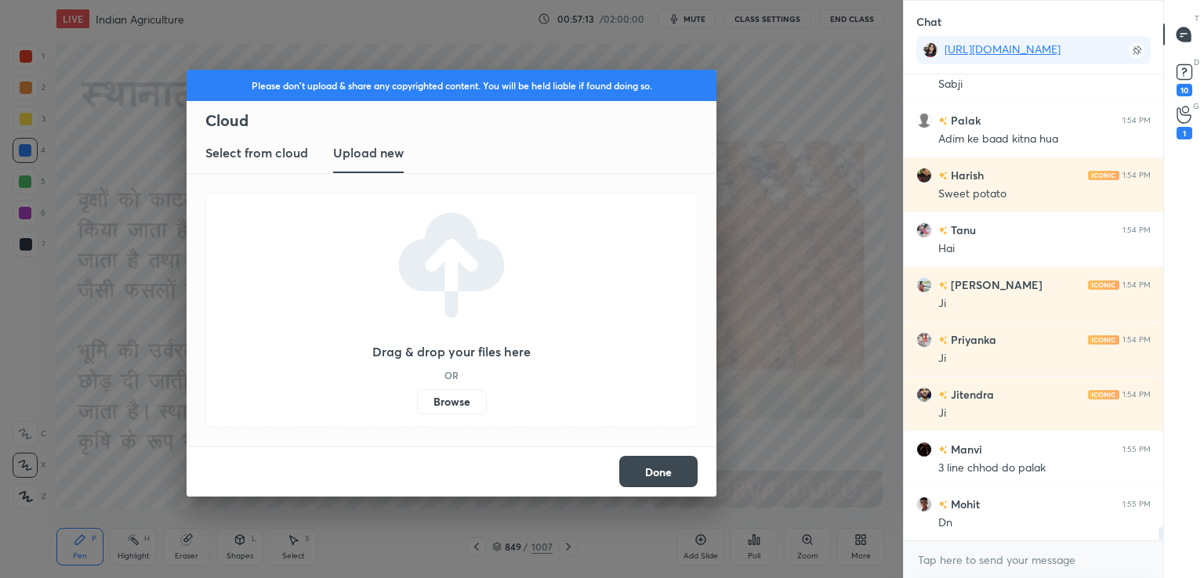
click at [455, 402] on label "Browse" at bounding box center [452, 401] width 70 height 25
click at [417, 402] on input "Browse" at bounding box center [417, 401] width 0 height 25
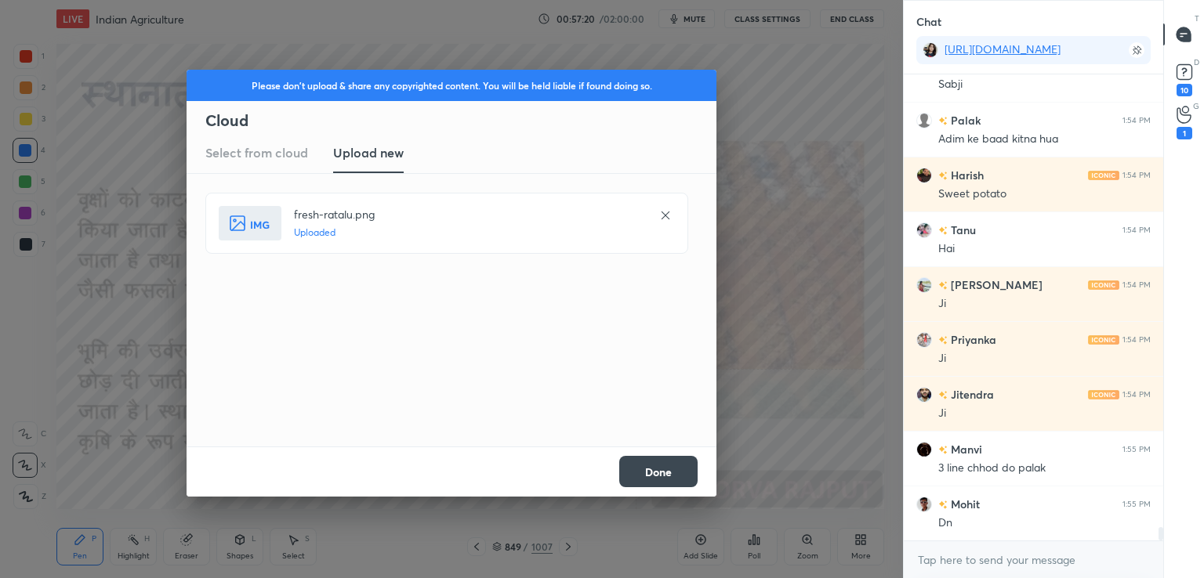
click at [675, 472] on button "Done" at bounding box center [658, 471] width 78 height 31
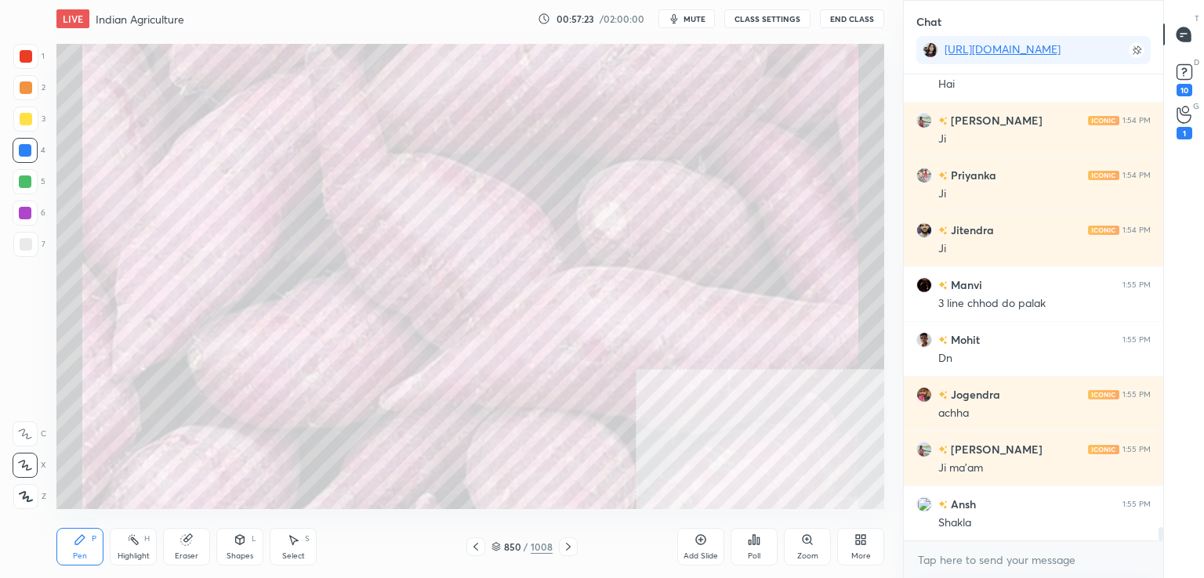
scroll to position [16103, 0]
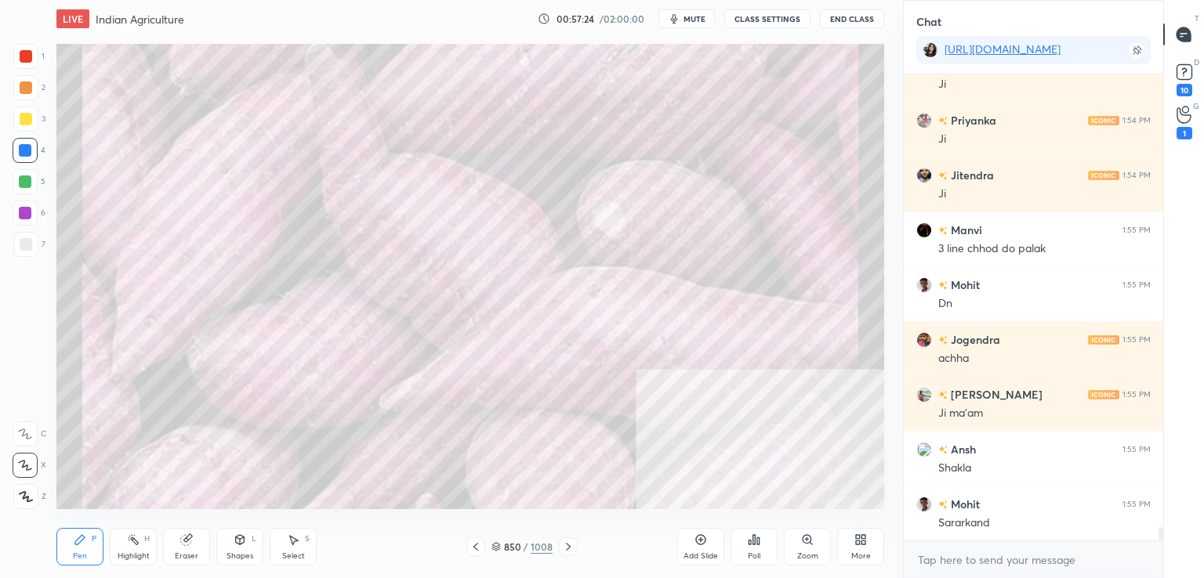
click at [850, 550] on div "More" at bounding box center [860, 547] width 47 height 38
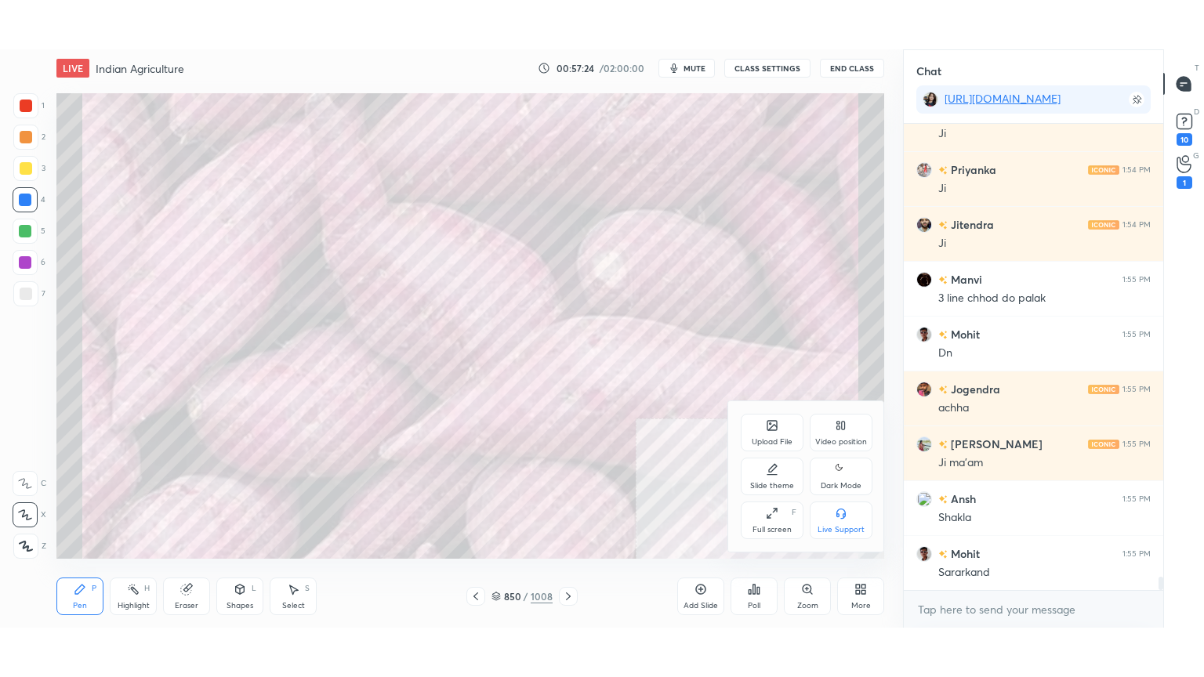
scroll to position [16158, 0]
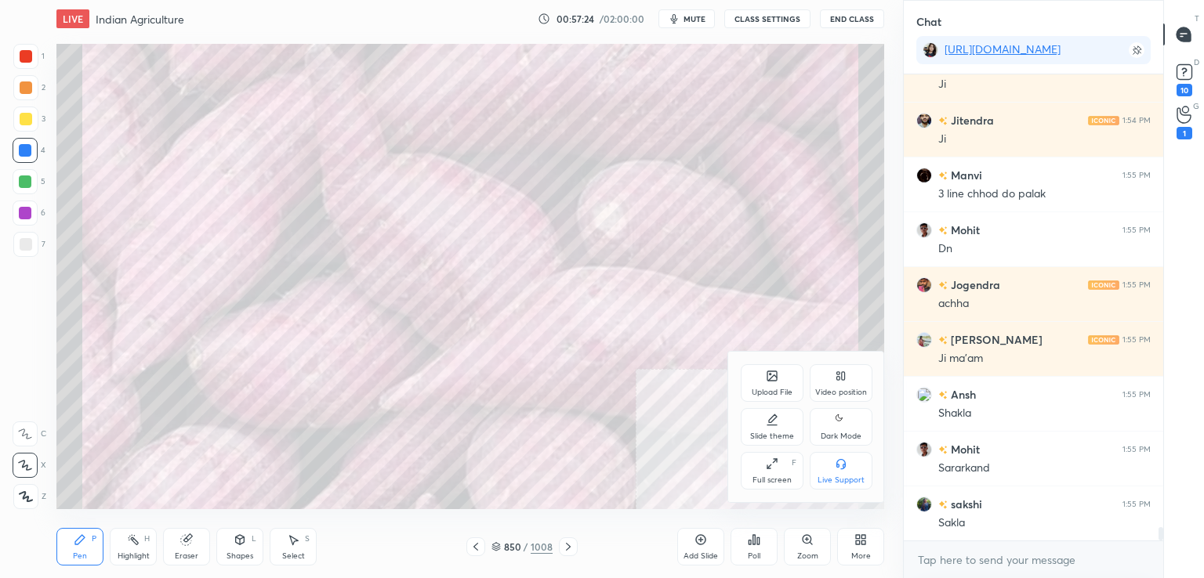
click at [774, 472] on div "Full screen F" at bounding box center [771, 471] width 63 height 38
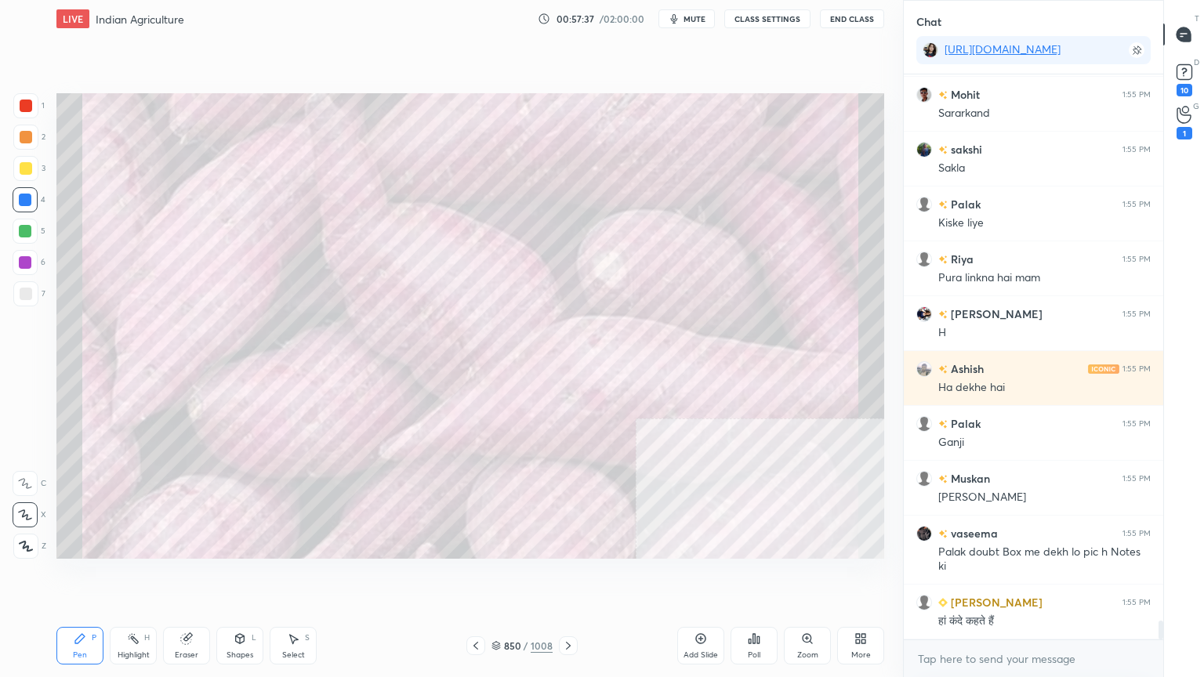
scroll to position [16567, 0]
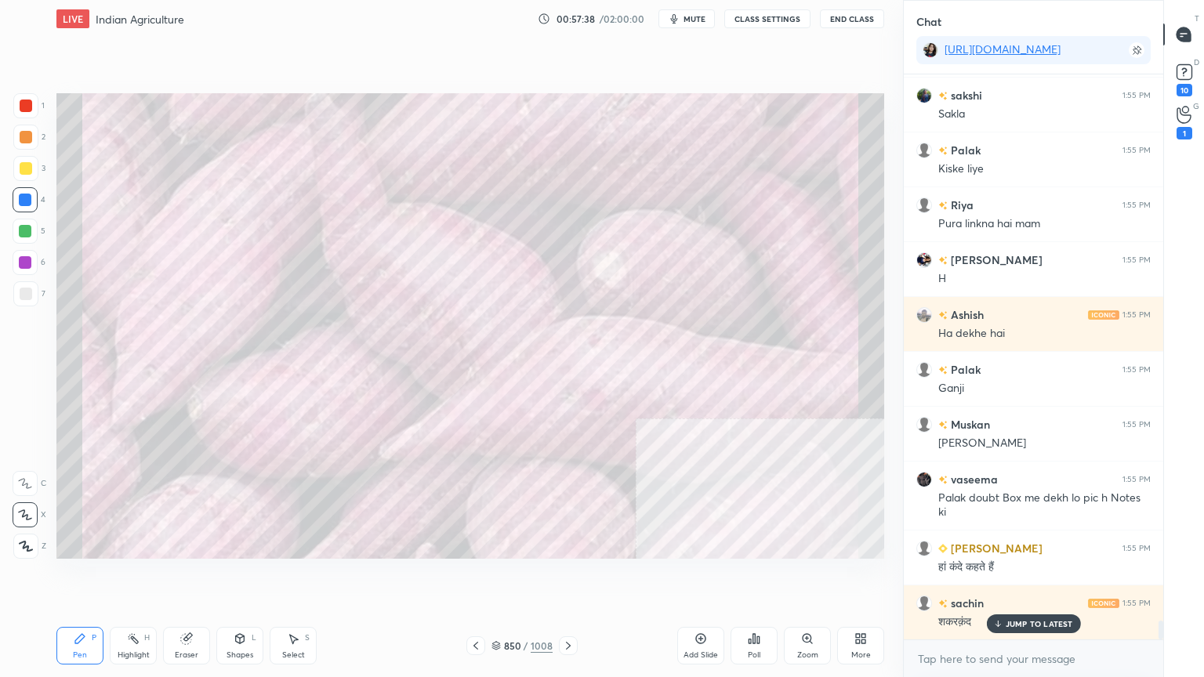
drag, startPoint x: 477, startPoint y: 615, endPoint x: 473, endPoint y: 624, distance: 10.2
click at [479, 577] on div "Pen P Highlight H Eraser Shapes L Select S 850 / 1008 Add Slide Poll Zoom More" at bounding box center [469, 645] width 827 height 63
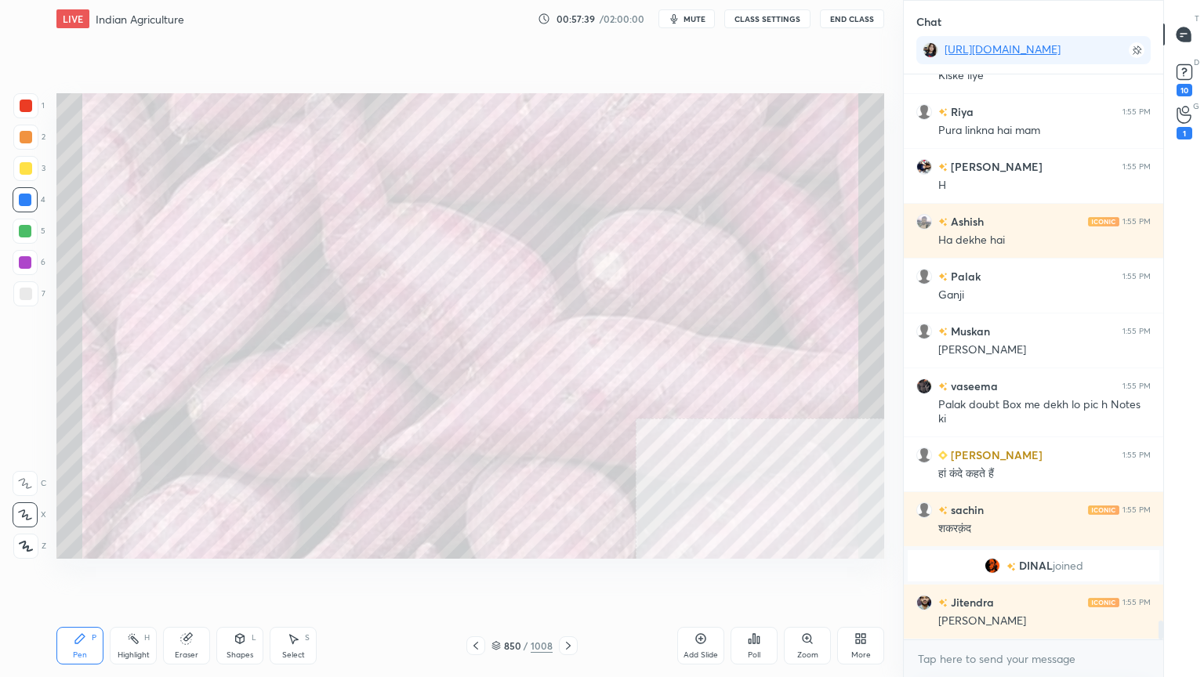
click at [483, 577] on div "Pen P Highlight H Eraser Shapes L Select S 850 / 1008 Add Slide Poll Zoom More" at bounding box center [469, 645] width 827 height 63
click at [473, 577] on icon at bounding box center [475, 645] width 13 height 13
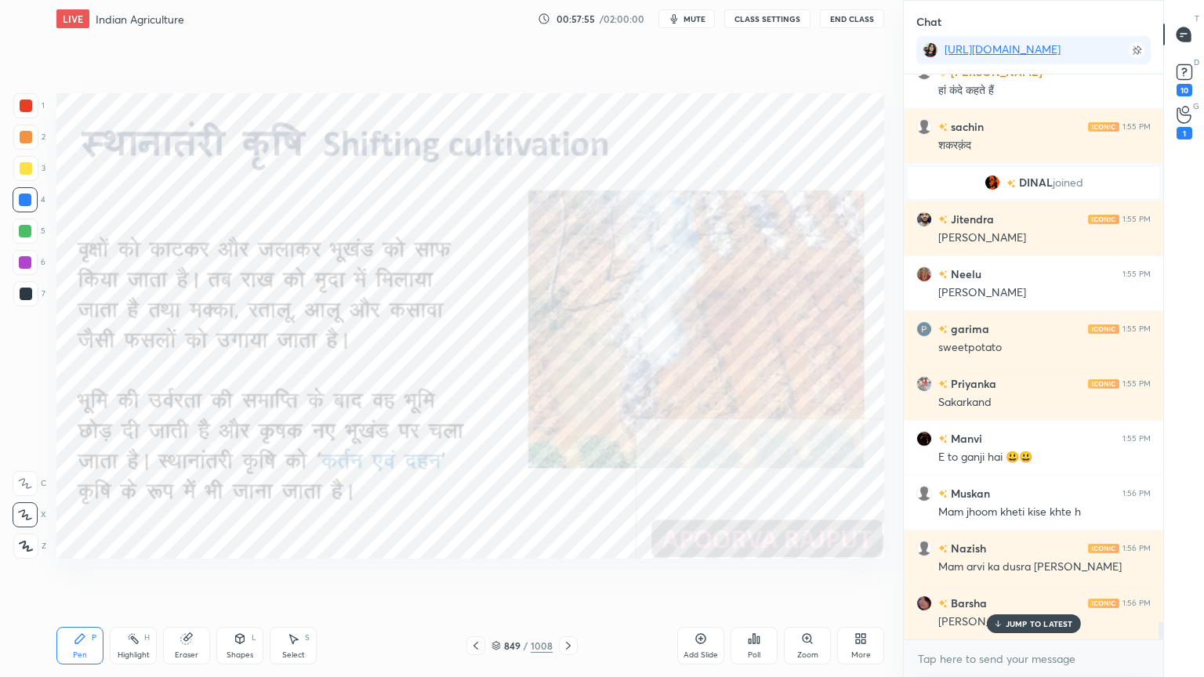
scroll to position [17099, 0]
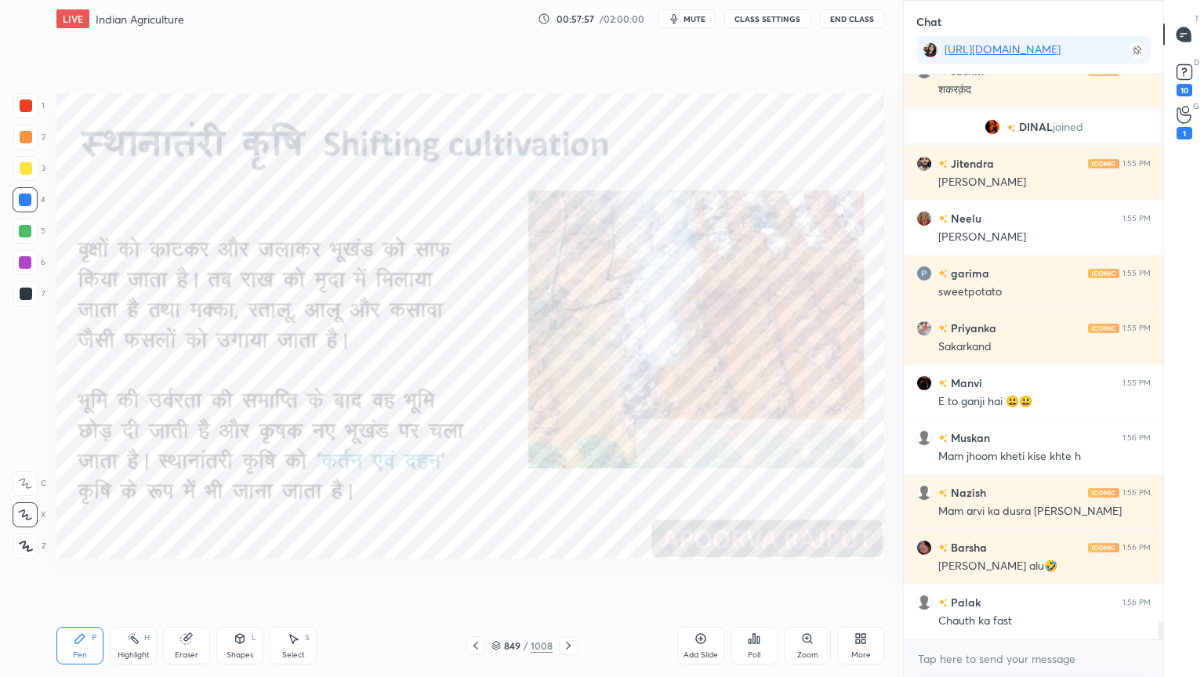
click at [21, 537] on div at bounding box center [25, 546] width 25 height 25
click at [843, 19] on button "End Class" at bounding box center [852, 18] width 64 height 19
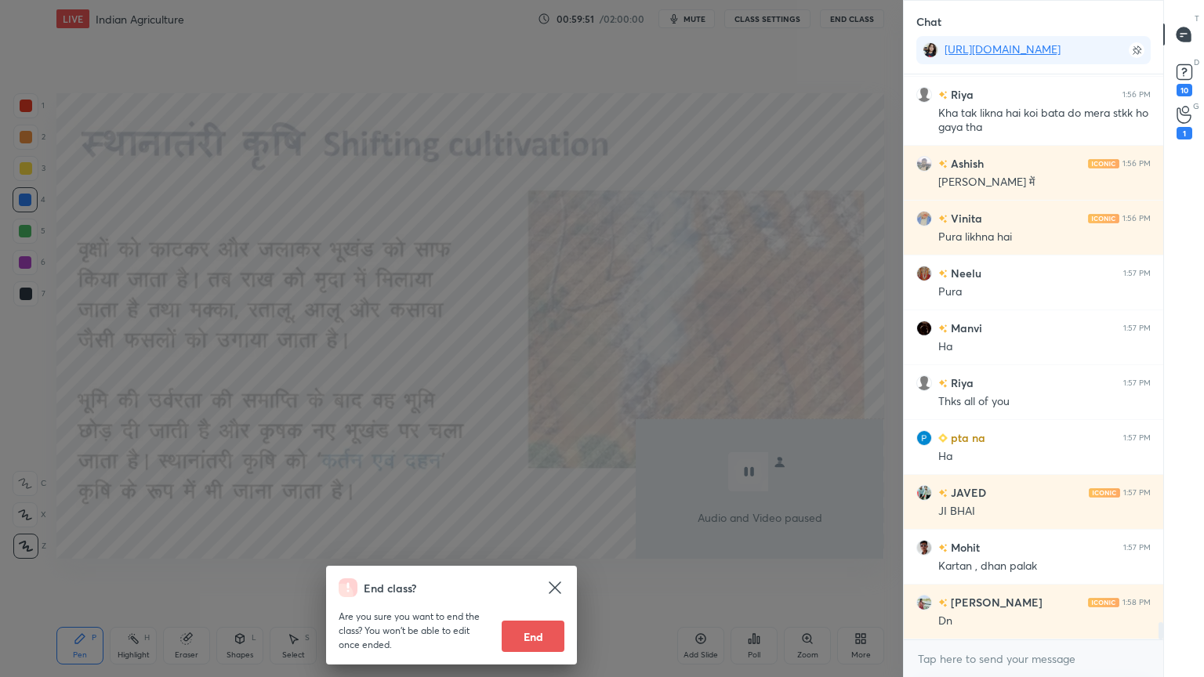
scroll to position [17880, 0]
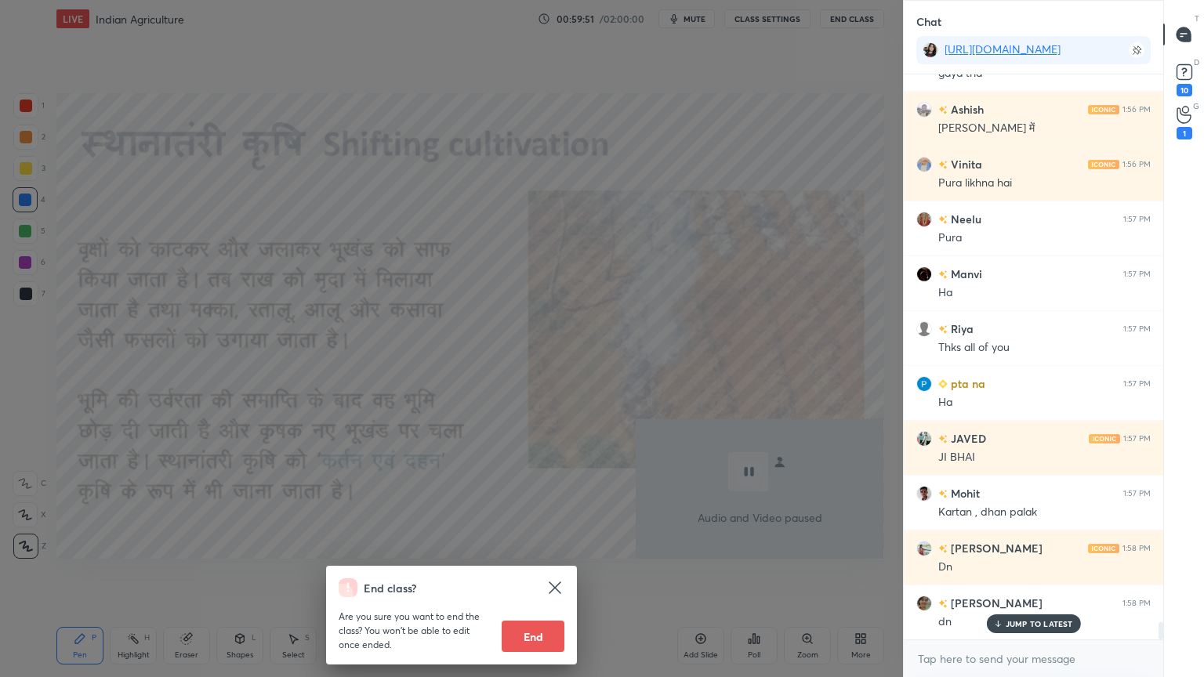
click at [553, 577] on icon at bounding box center [554, 587] width 19 height 19
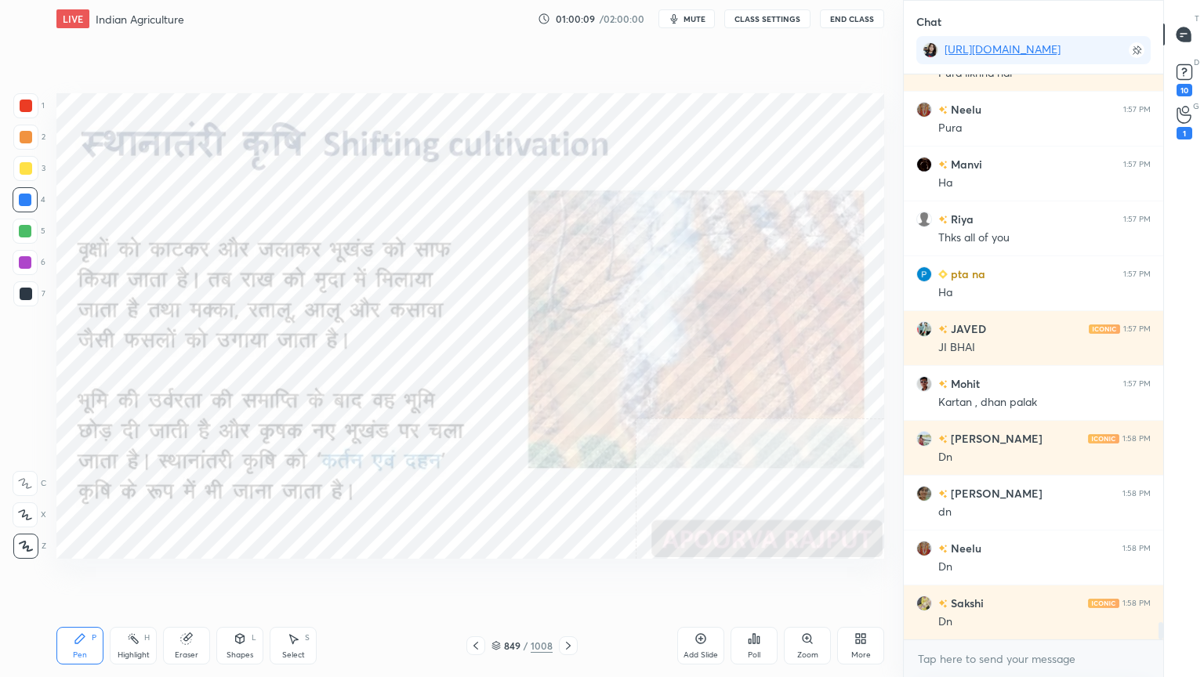
scroll to position [18046, 0]
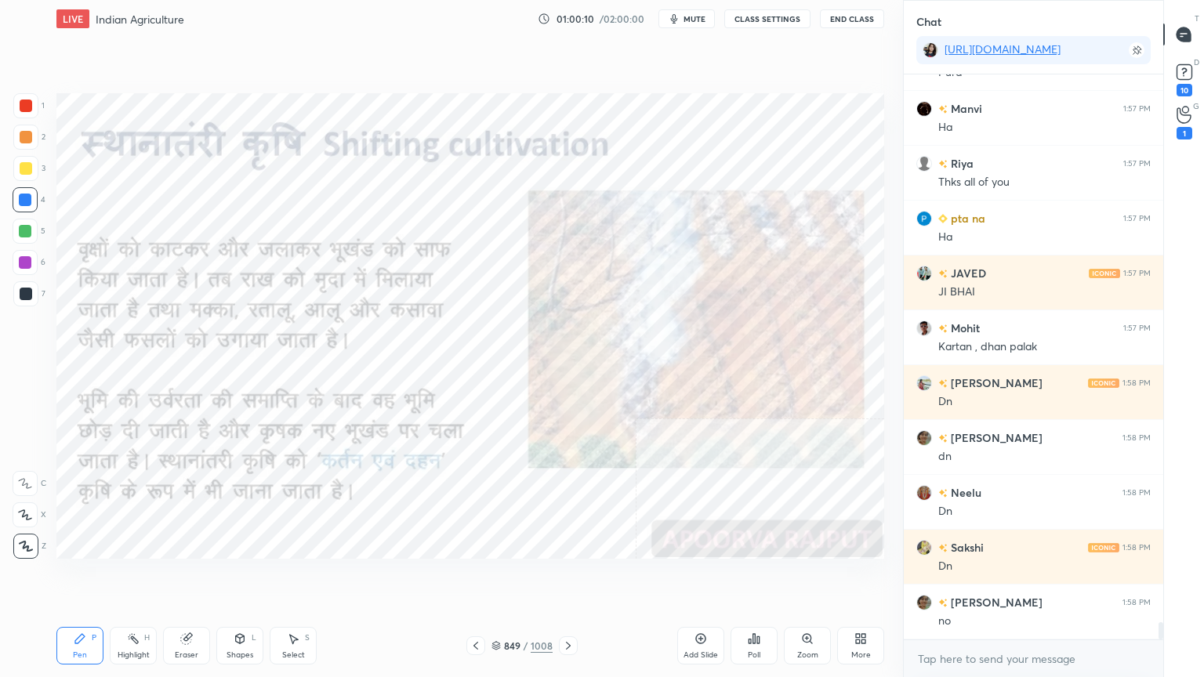
click at [1002, 577] on div "x" at bounding box center [1032, 658] width 259 height 37
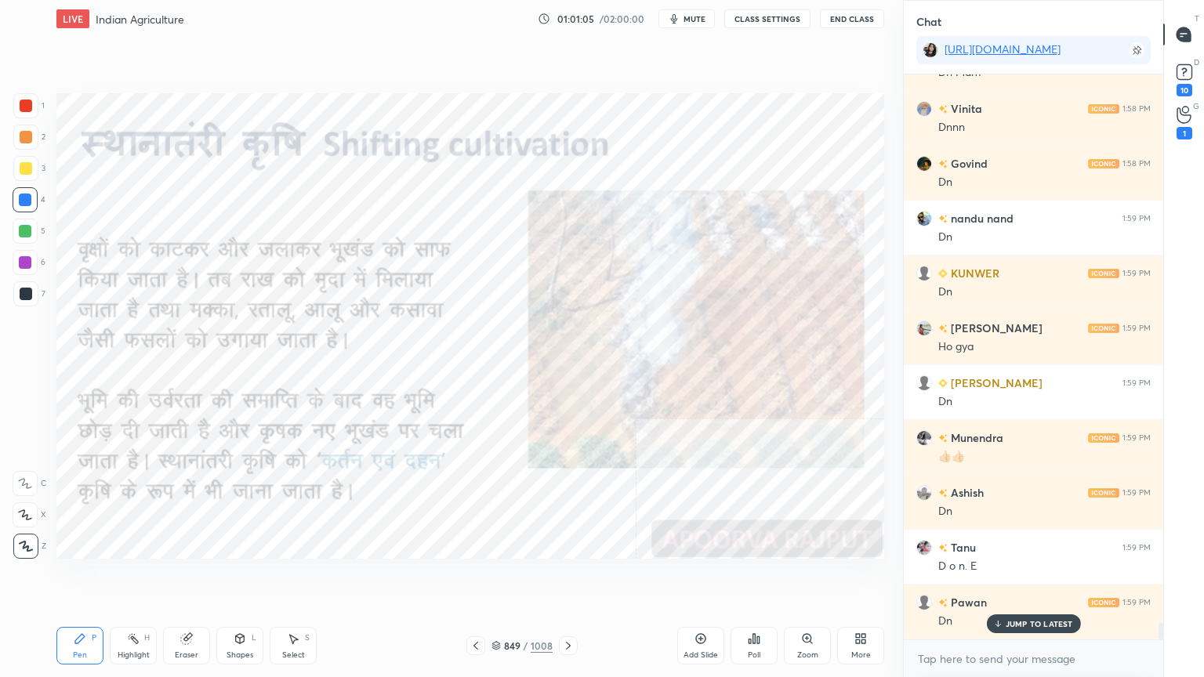
scroll to position [19087, 0]
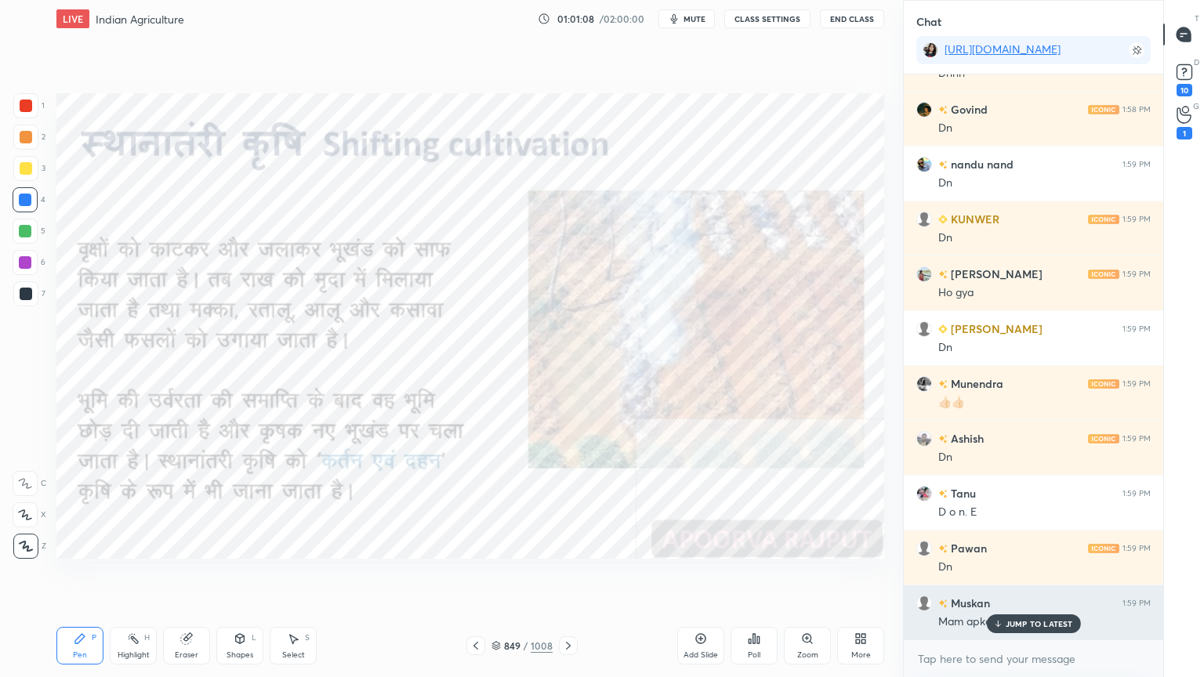
click at [1019, 577] on div "JUMP TO LATEST" at bounding box center [1033, 623] width 94 height 19
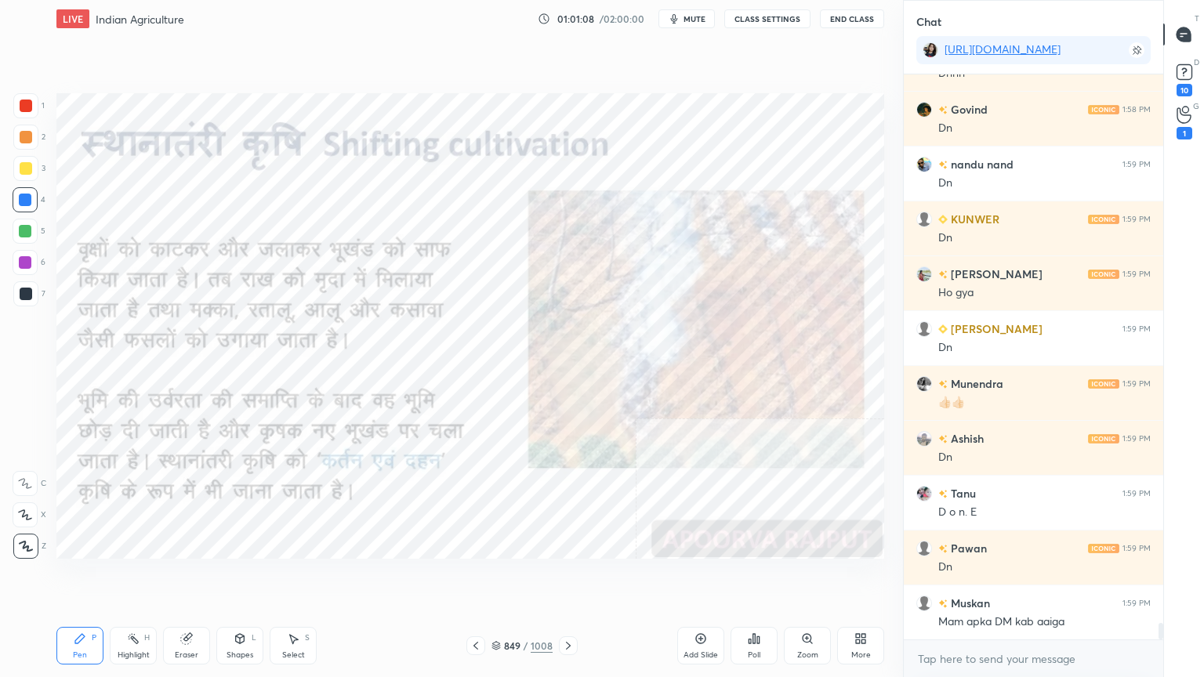
scroll to position [19143, 0]
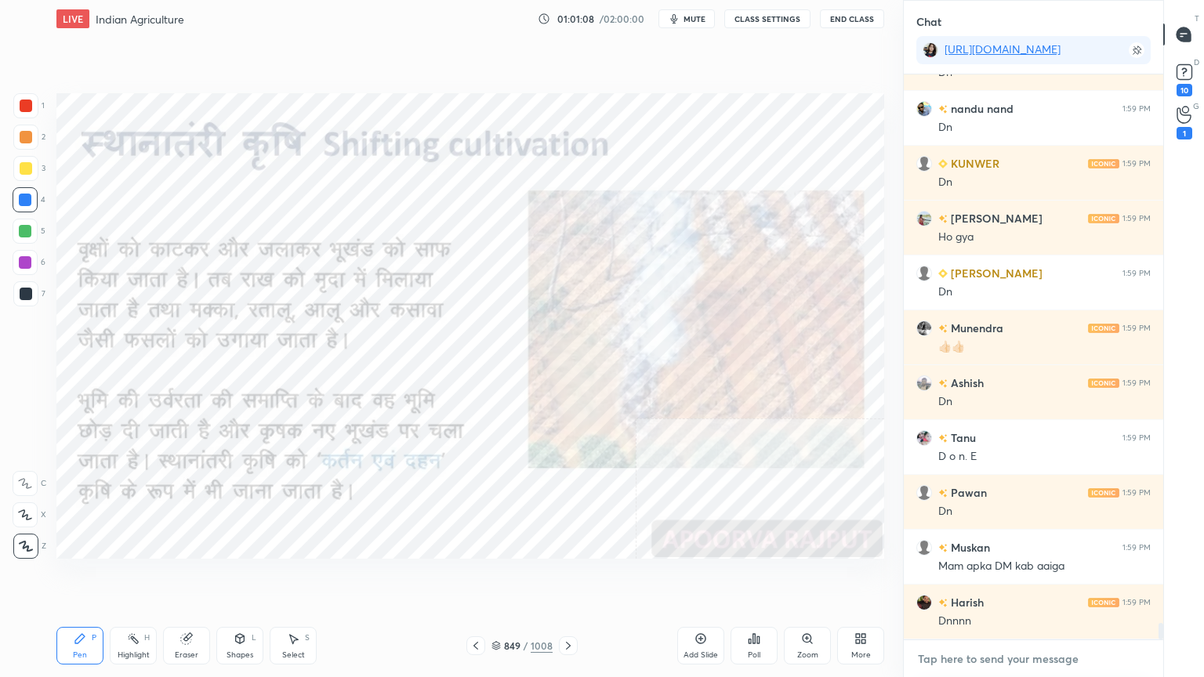
click at [1008, 577] on textarea at bounding box center [1033, 658] width 234 height 25
click at [1006, 577] on div "x" at bounding box center [1032, 658] width 259 height 37
click at [1007, 577] on div "x" at bounding box center [1032, 658] width 259 height 37
click at [968, 577] on textarea at bounding box center [1033, 658] width 234 height 25
click at [974, 577] on textarea at bounding box center [1033, 658] width 234 height 25
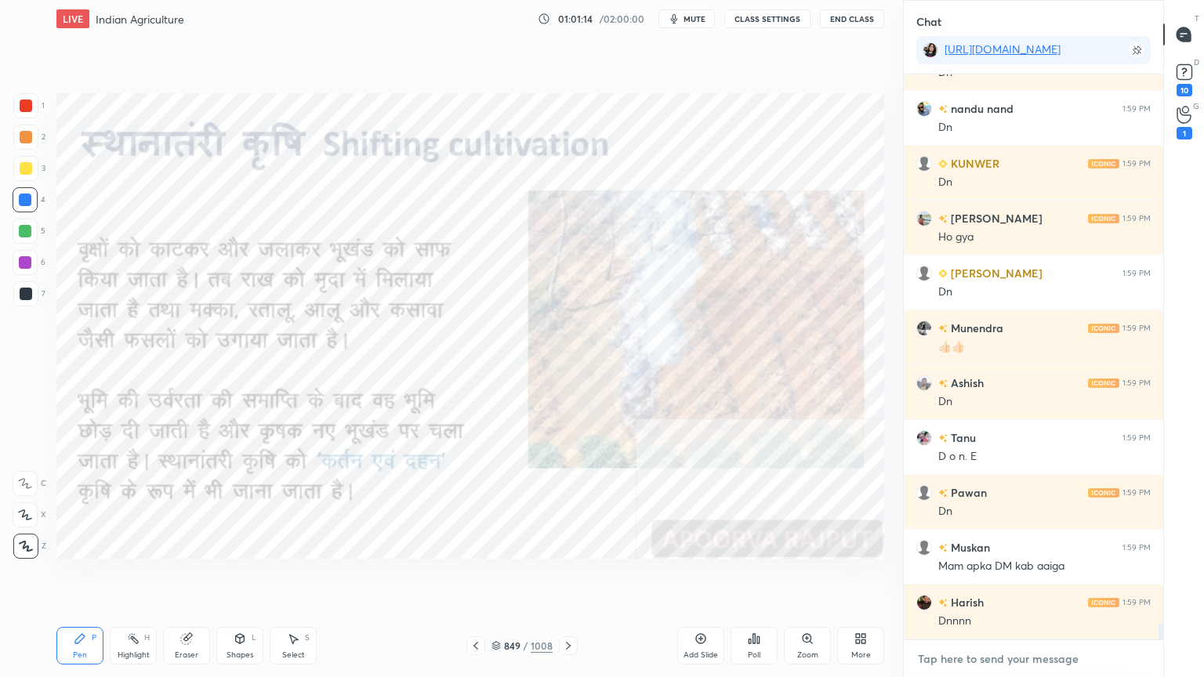
click at [962, 577] on textarea at bounding box center [1033, 658] width 234 height 25
click at [965, 577] on textarea at bounding box center [1033, 658] width 234 height 25
click at [973, 577] on textarea at bounding box center [1033, 658] width 234 height 25
click at [979, 577] on textarea at bounding box center [1033, 658] width 234 height 25
click at [987, 577] on textarea at bounding box center [1033, 658] width 234 height 25
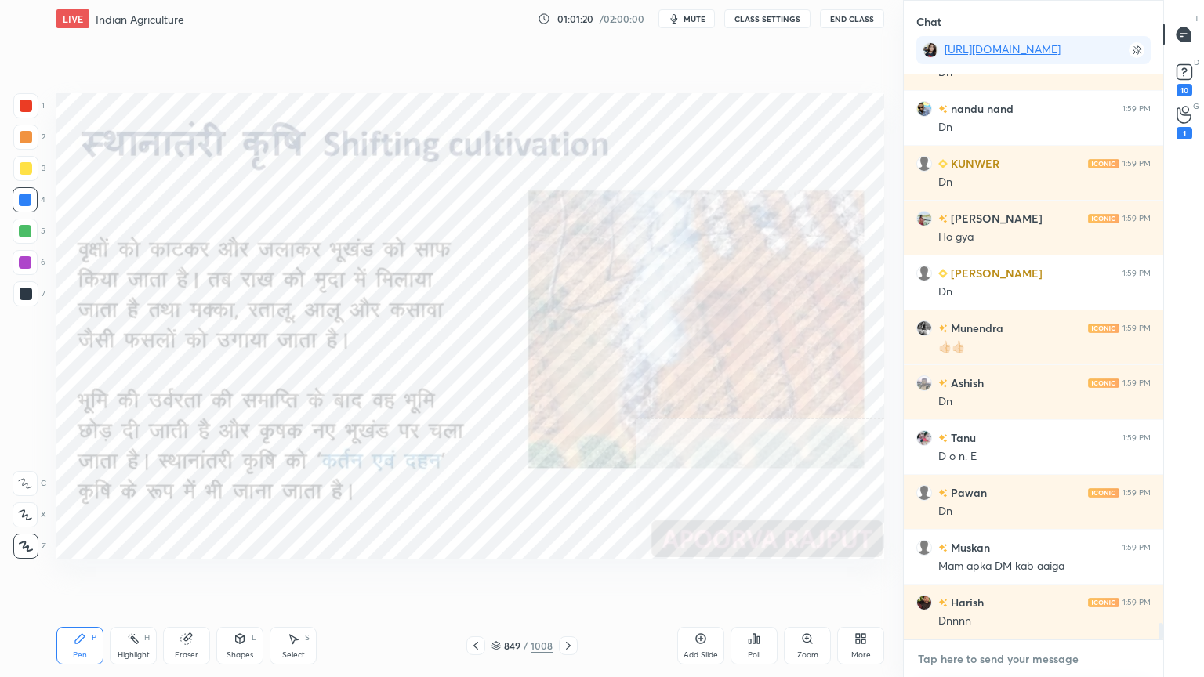
click at [994, 577] on textarea at bounding box center [1033, 658] width 234 height 25
click at [997, 577] on textarea at bounding box center [1033, 658] width 234 height 25
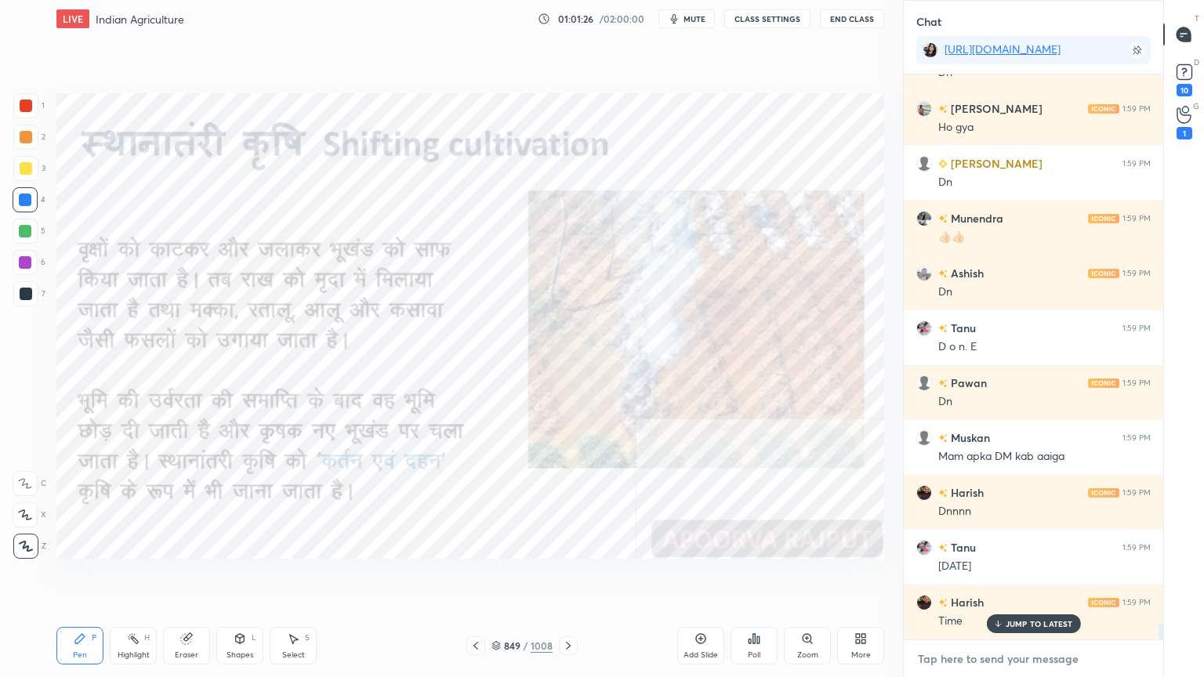
scroll to position [19306, 0]
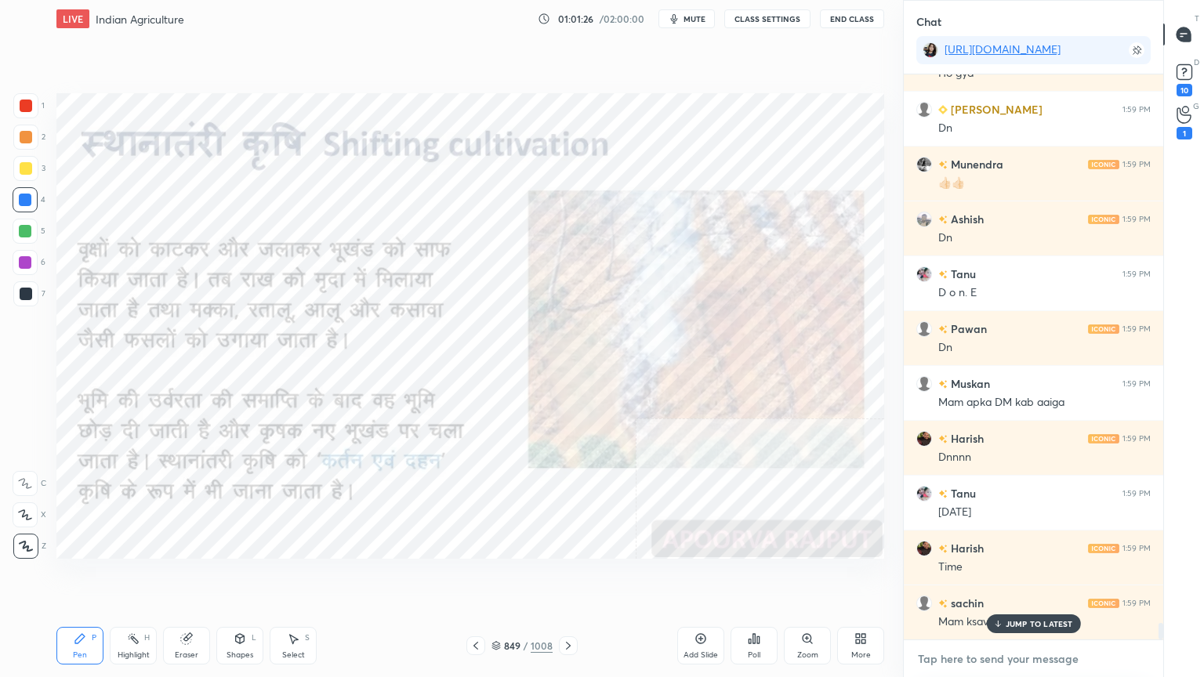
click at [950, 577] on textarea at bounding box center [1033, 658] width 234 height 25
click at [954, 577] on div "x" at bounding box center [1032, 658] width 259 height 37
click at [1011, 577] on p "JUMP TO LATEST" at bounding box center [1038, 623] width 67 height 9
click at [986, 577] on div "x" at bounding box center [1032, 658] width 259 height 37
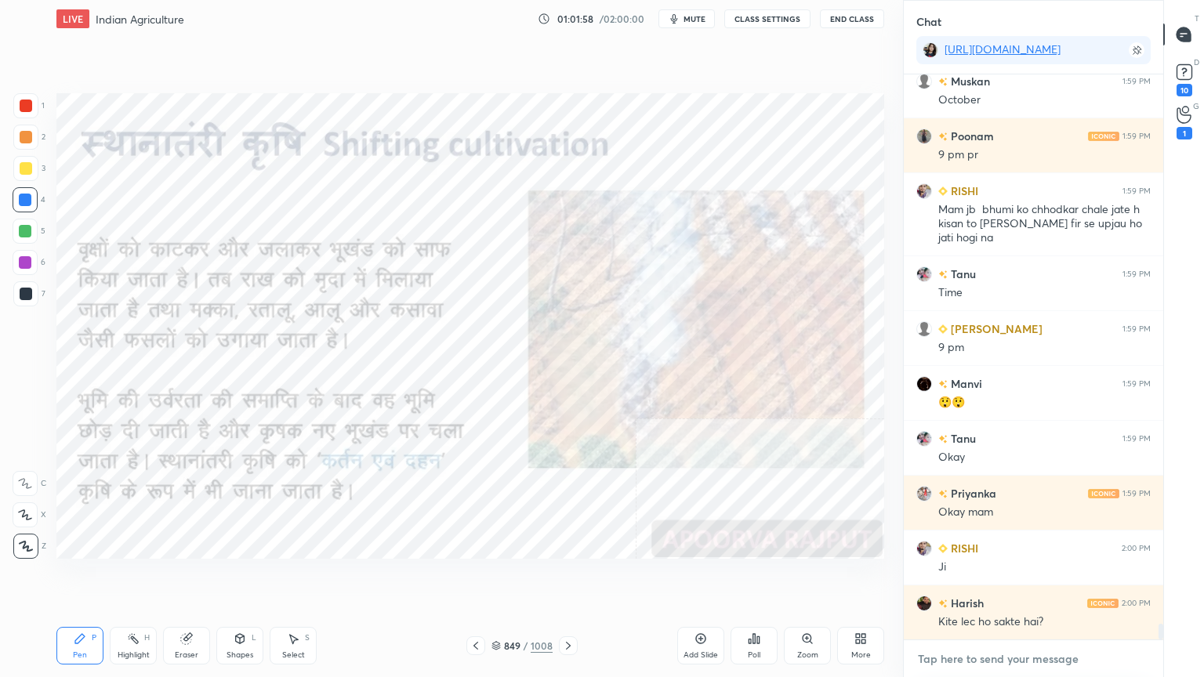
scroll to position [20049, 0]
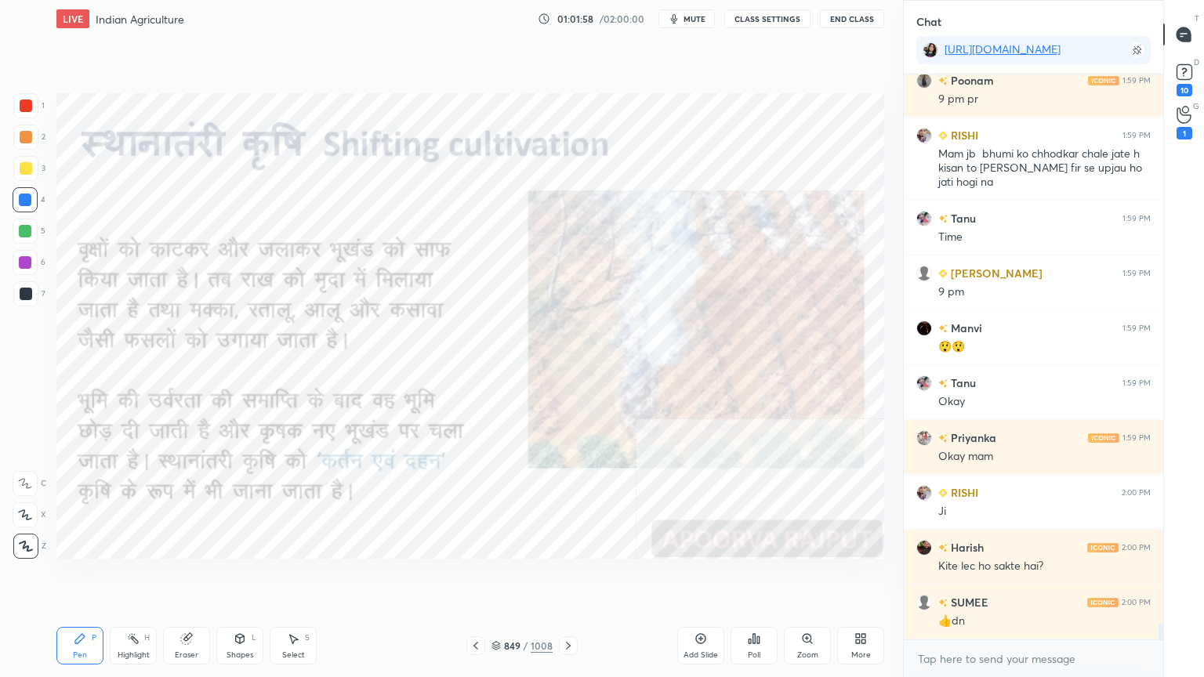
click at [979, 577] on div "x" at bounding box center [1032, 658] width 259 height 37
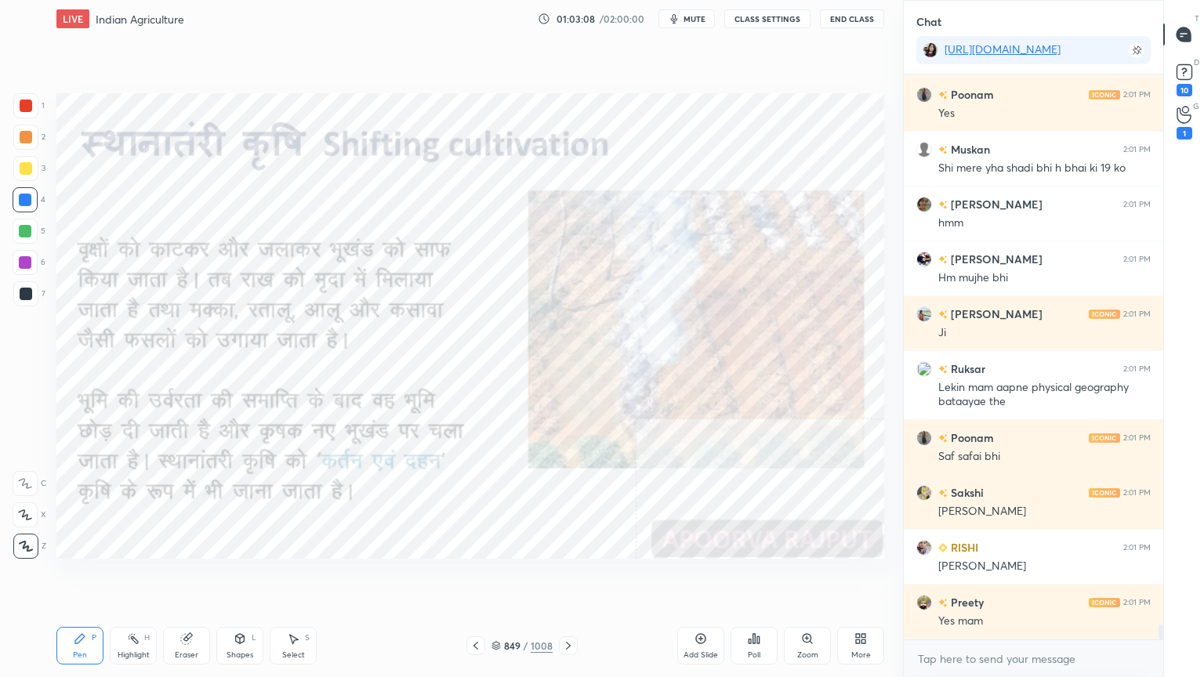
scroll to position [21268, 0]
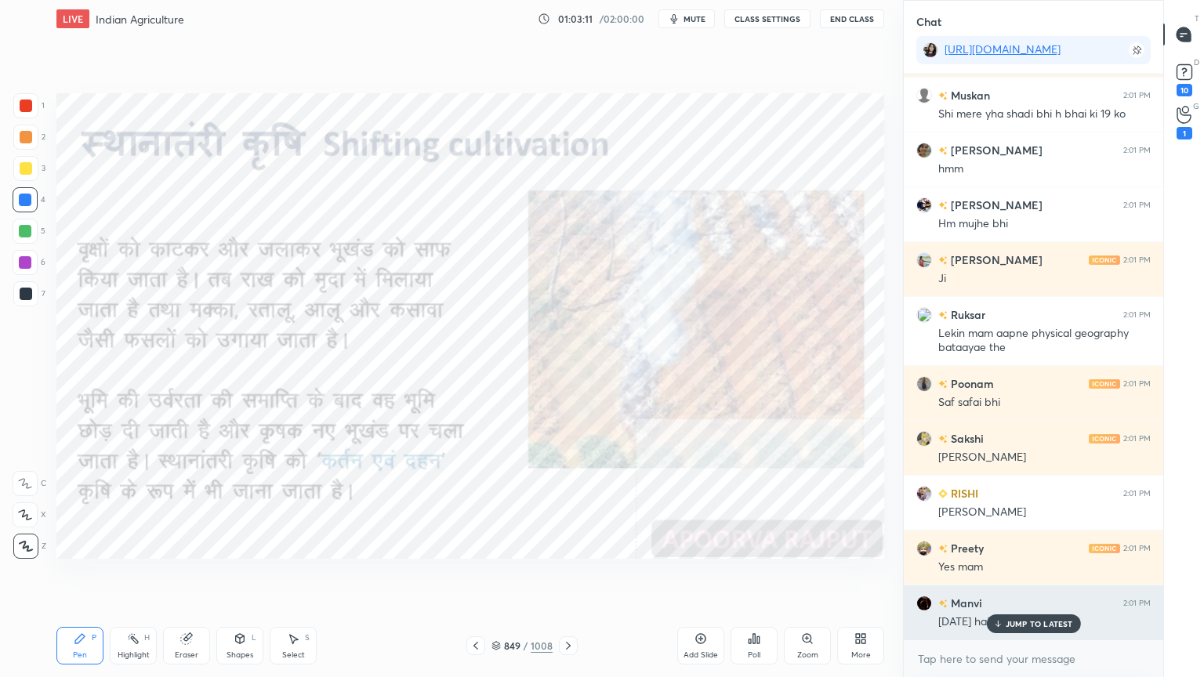
click at [1033, 577] on p "JUMP TO LATEST" at bounding box center [1038, 623] width 67 height 9
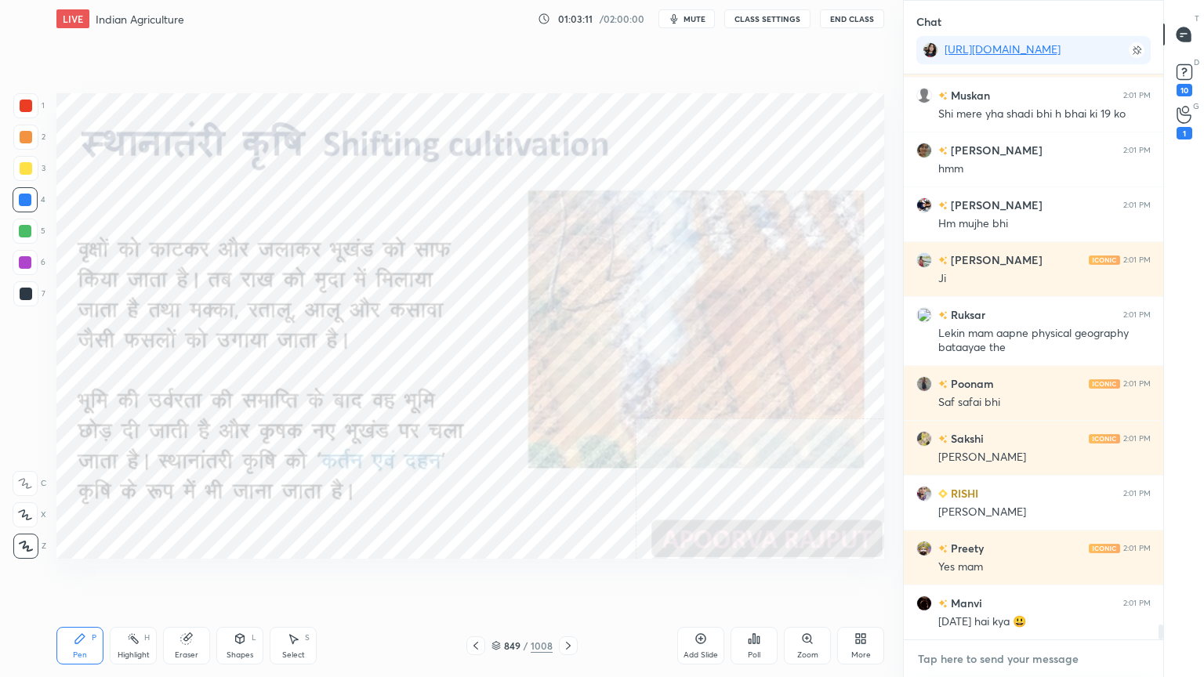
click at [1021, 577] on textarea at bounding box center [1033, 658] width 234 height 25
click at [1018, 577] on textarea at bounding box center [1033, 658] width 234 height 25
click at [992, 577] on textarea at bounding box center [1033, 658] width 234 height 25
click at [246, 577] on div "Setting up your live class Poll for secs No correct answer Start poll" at bounding box center [470, 326] width 840 height 577
drag, startPoint x: 270, startPoint y: 574, endPoint x: 269, endPoint y: 583, distance: 9.5
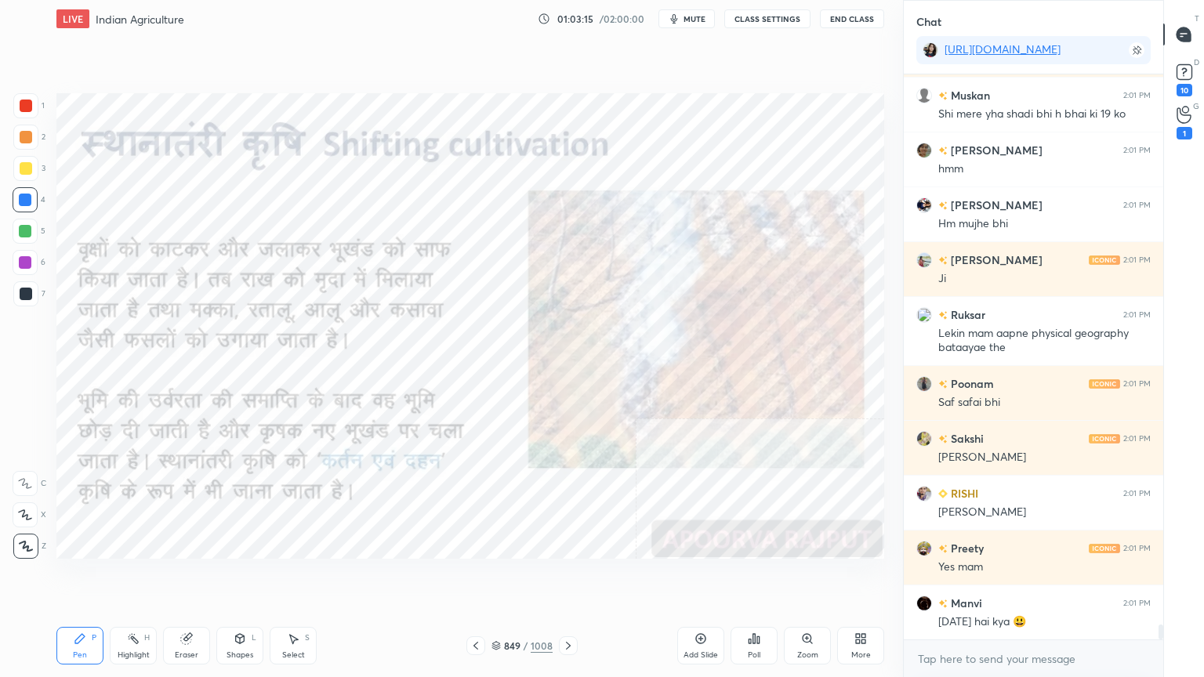
click at [270, 574] on div "Setting up your live class Poll for secs No correct answer Start poll" at bounding box center [470, 326] width 840 height 577
drag, startPoint x: 277, startPoint y: 577, endPoint x: 282, endPoint y: 570, distance: 9.6
click at [288, 571] on div "Setting up your live class Poll for secs No correct answer Start poll" at bounding box center [470, 326] width 840 height 577
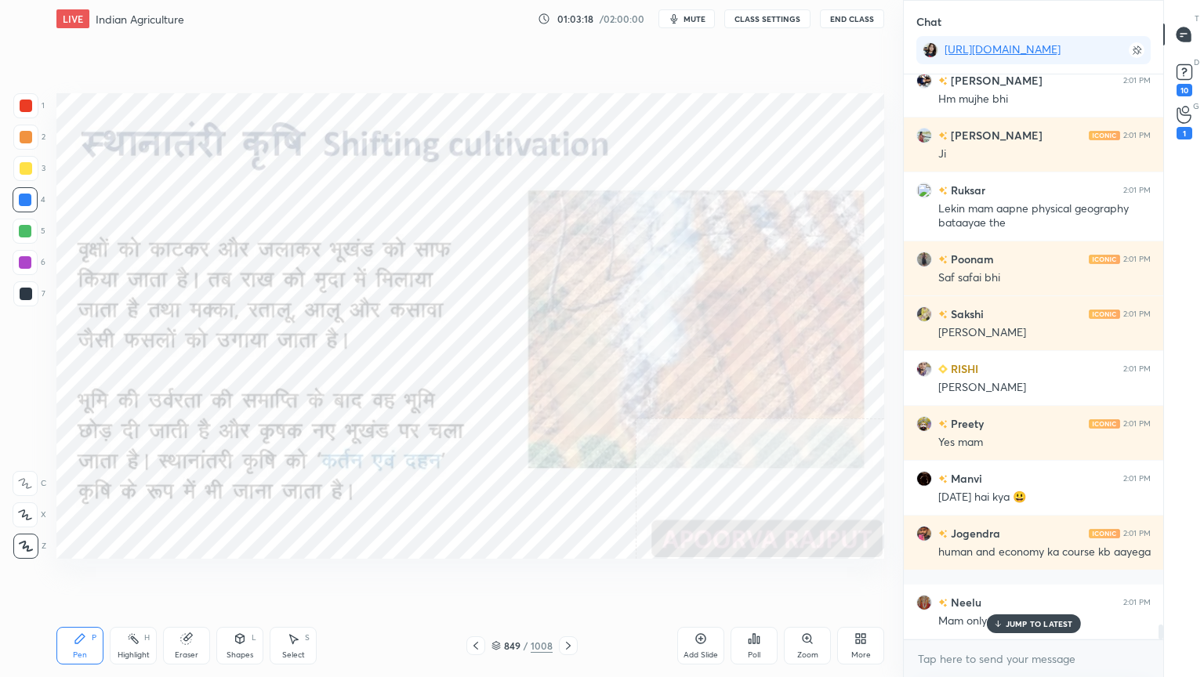
scroll to position [21447, 0]
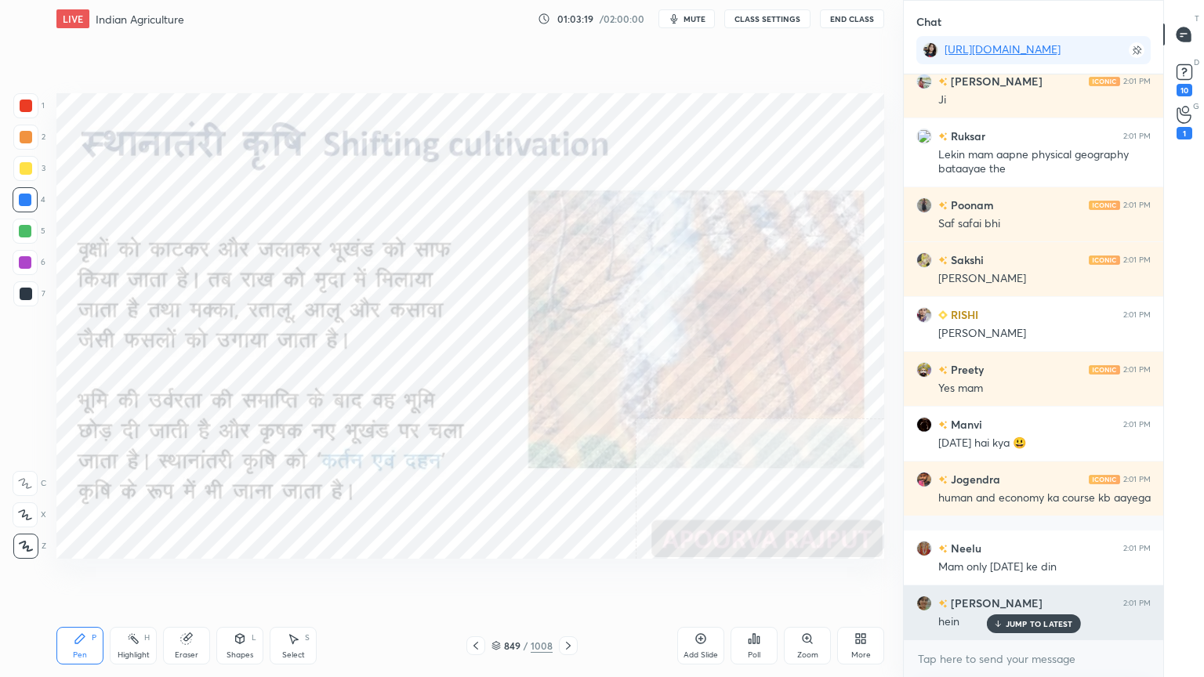
click at [1025, 577] on p "JUMP TO LATEST" at bounding box center [1038, 623] width 67 height 9
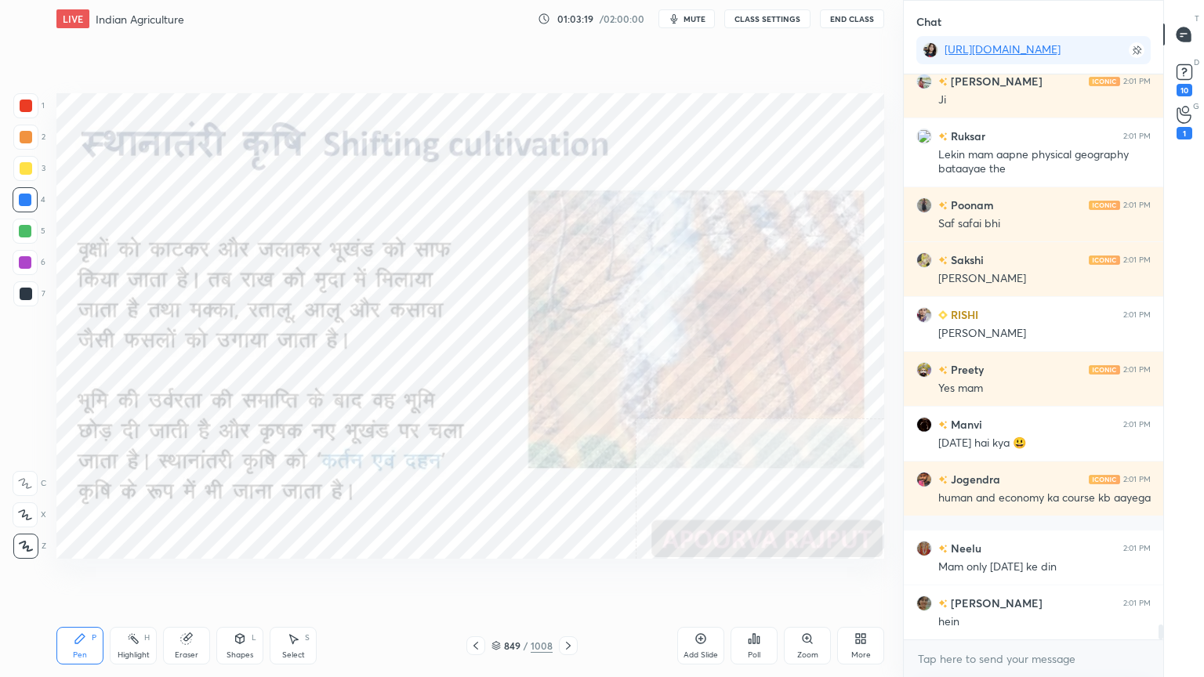
scroll to position [21503, 0]
click at [1019, 577] on textarea at bounding box center [1033, 658] width 234 height 25
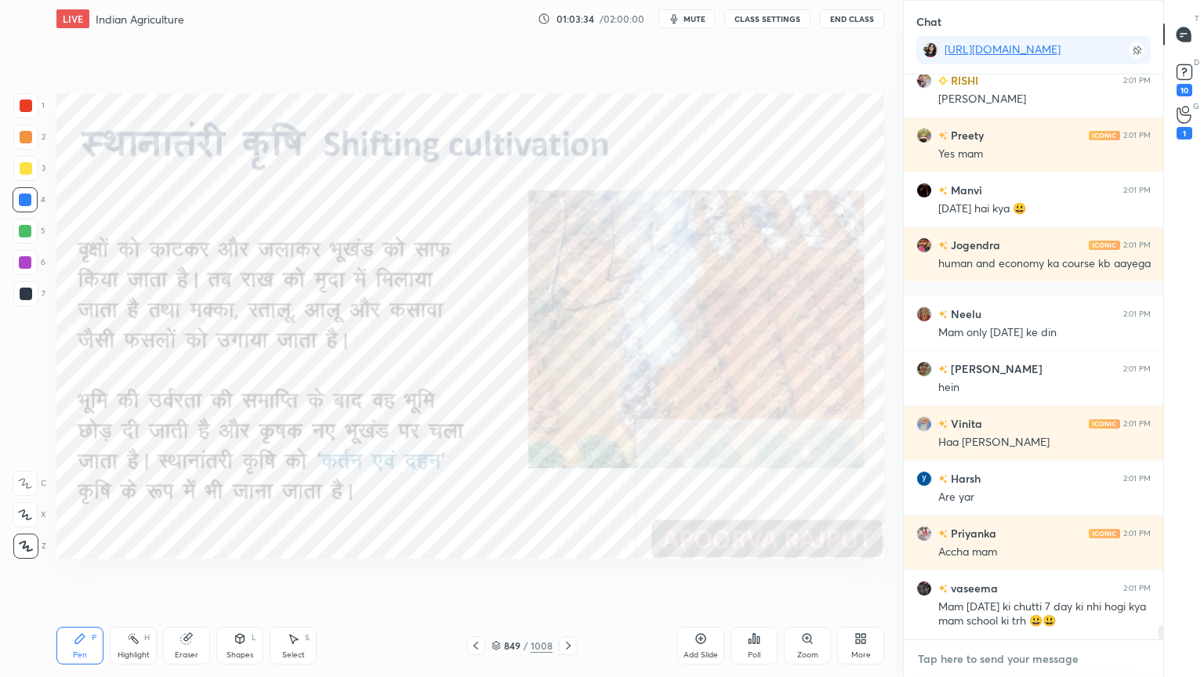
scroll to position [21735, 0]
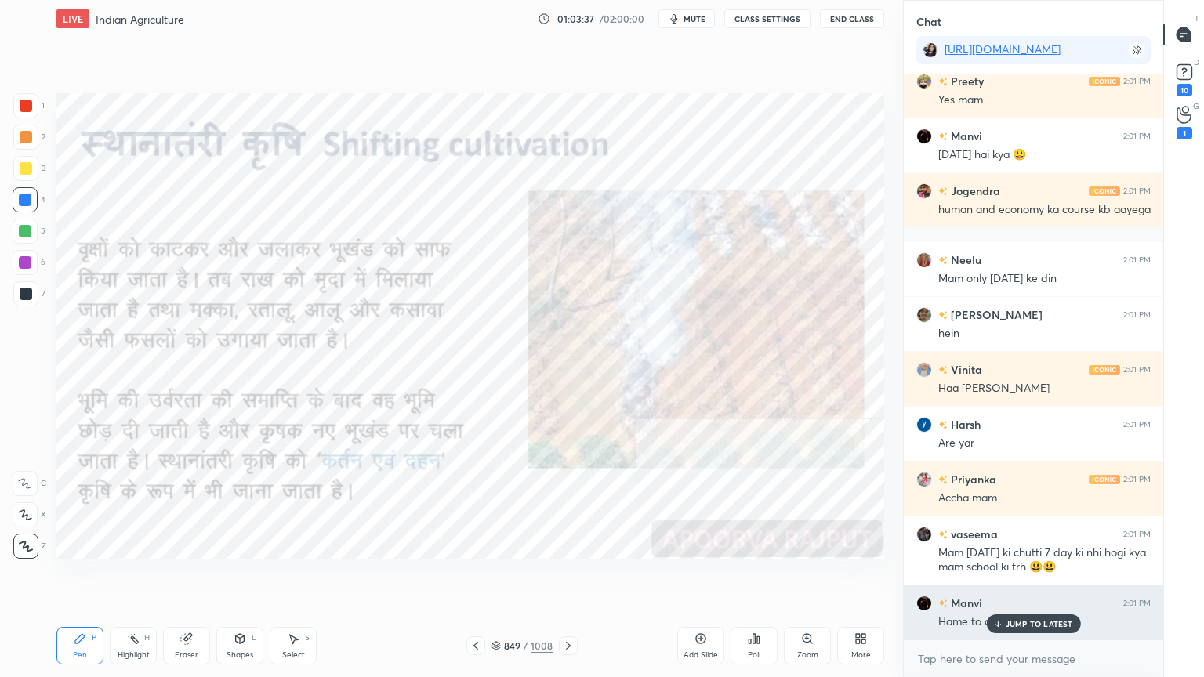
click at [1032, 577] on p "JUMP TO LATEST" at bounding box center [1038, 623] width 67 height 9
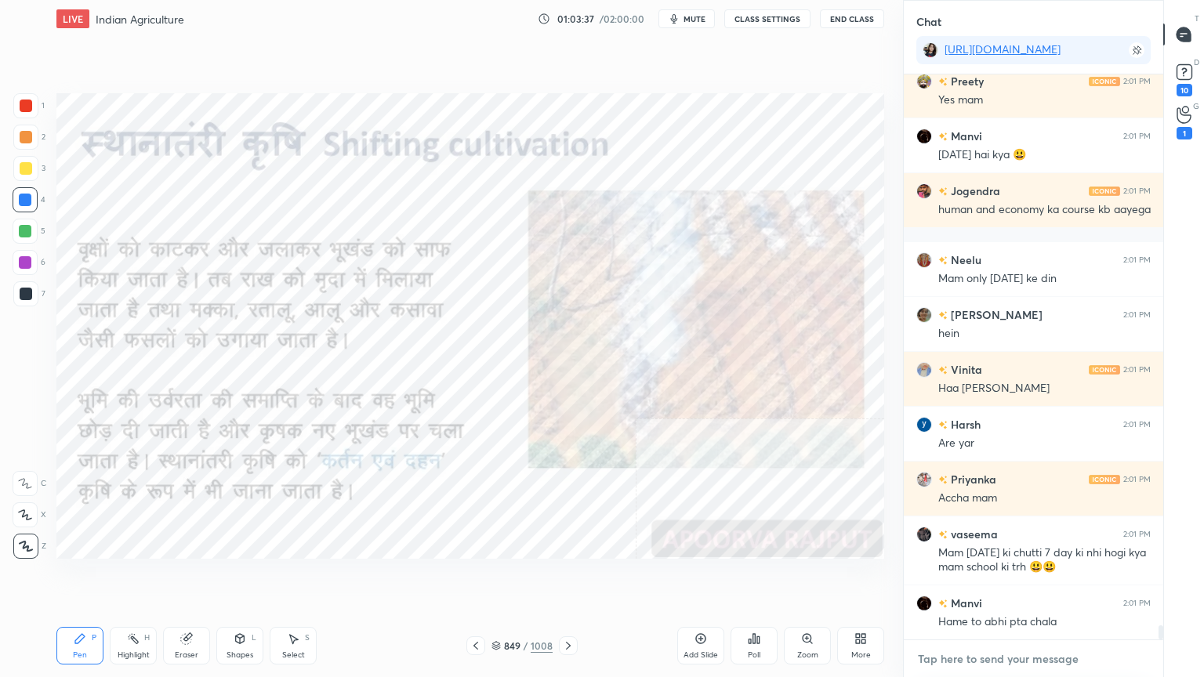
click at [1028, 577] on textarea at bounding box center [1033, 658] width 234 height 25
click at [1031, 577] on div "x" at bounding box center [1032, 658] width 259 height 37
click at [1037, 577] on div "x" at bounding box center [1032, 658] width 259 height 37
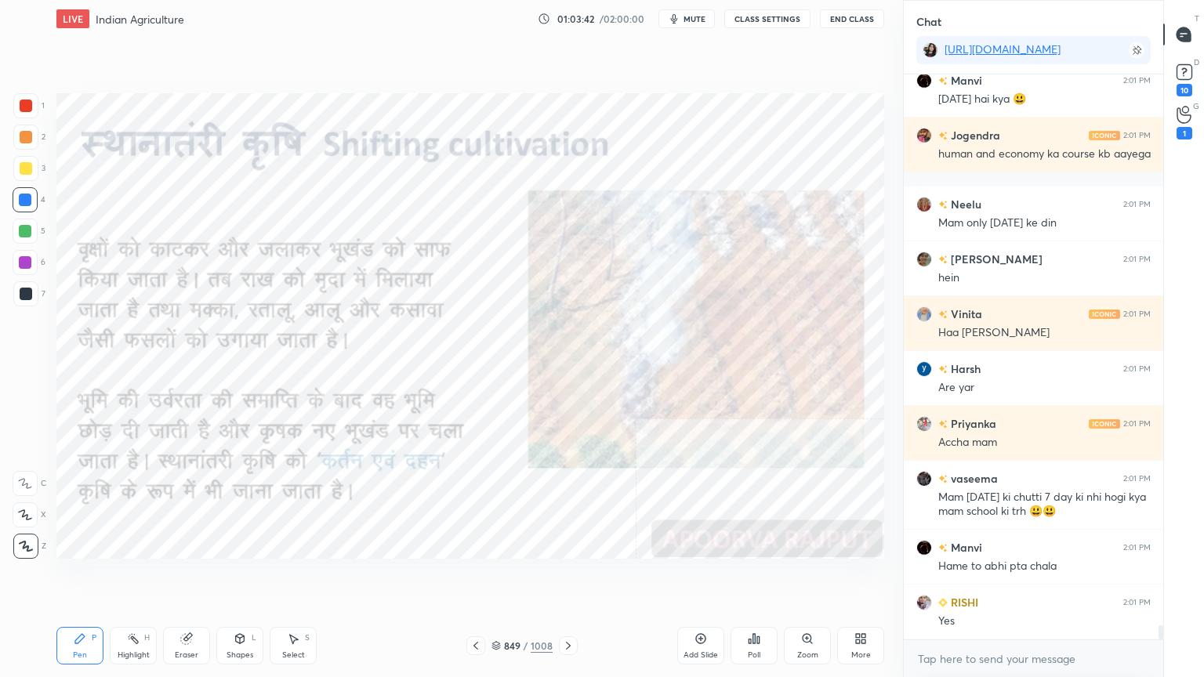
scroll to position [21901, 0]
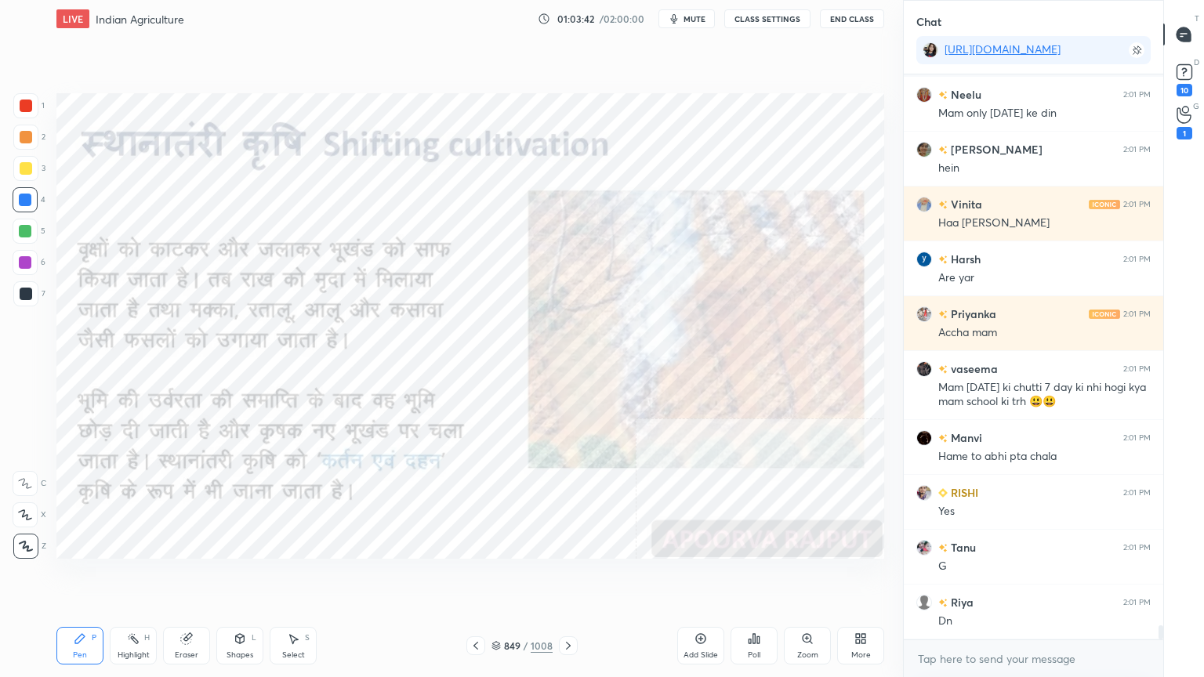
drag, startPoint x: 176, startPoint y: 652, endPoint x: 188, endPoint y: 646, distance: 14.0
click at [180, 577] on div "Eraser" at bounding box center [187, 655] width 24 height 8
click at [189, 577] on div "Eraser" at bounding box center [186, 646] width 47 height 38
click at [30, 545] on span "Erase all" at bounding box center [25, 546] width 24 height 11
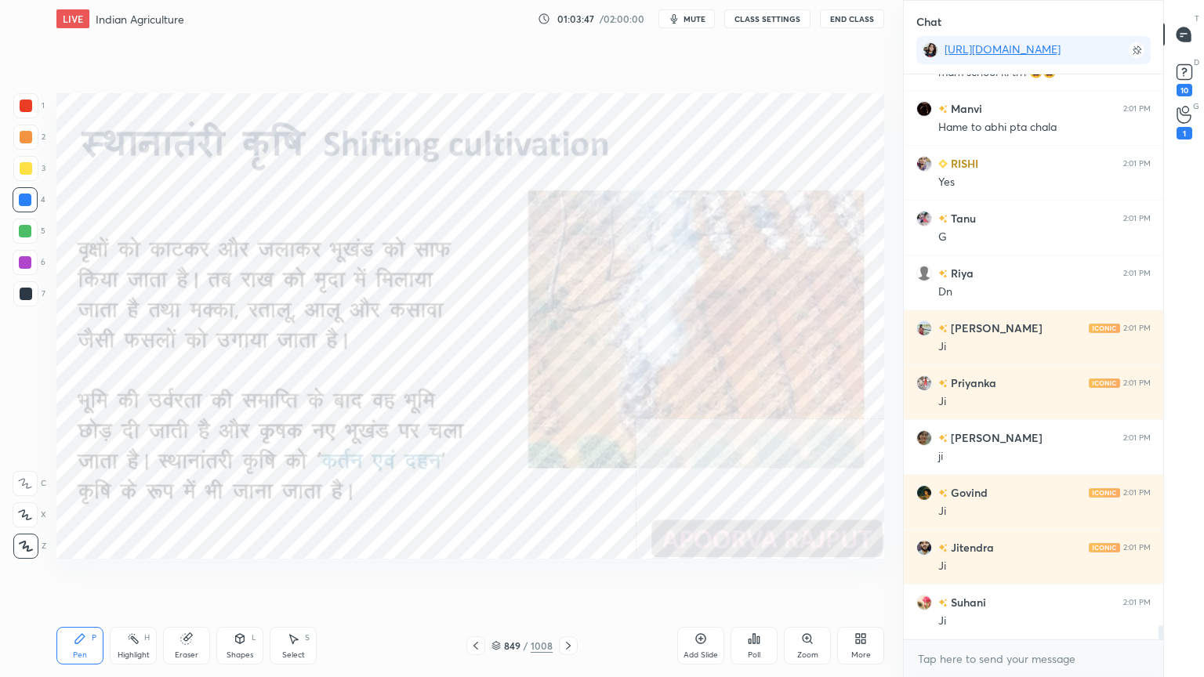
scroll to position [22394, 0]
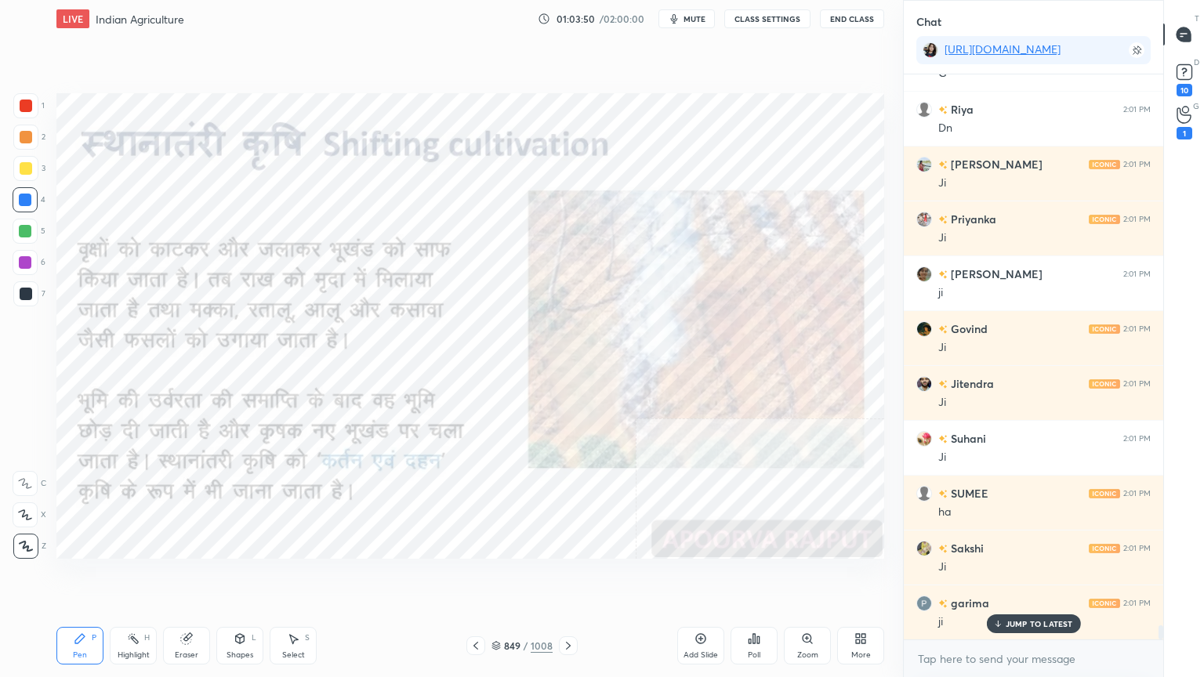
click at [504, 577] on div "849" at bounding box center [512, 645] width 16 height 9
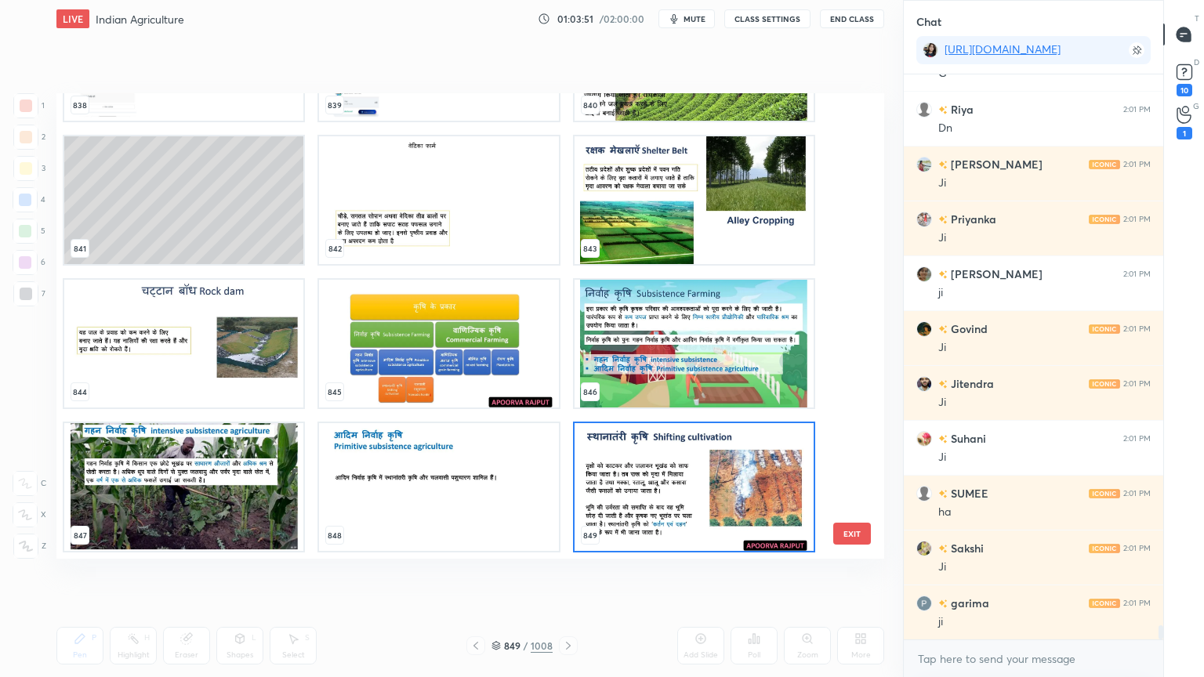
scroll to position [22449, 0]
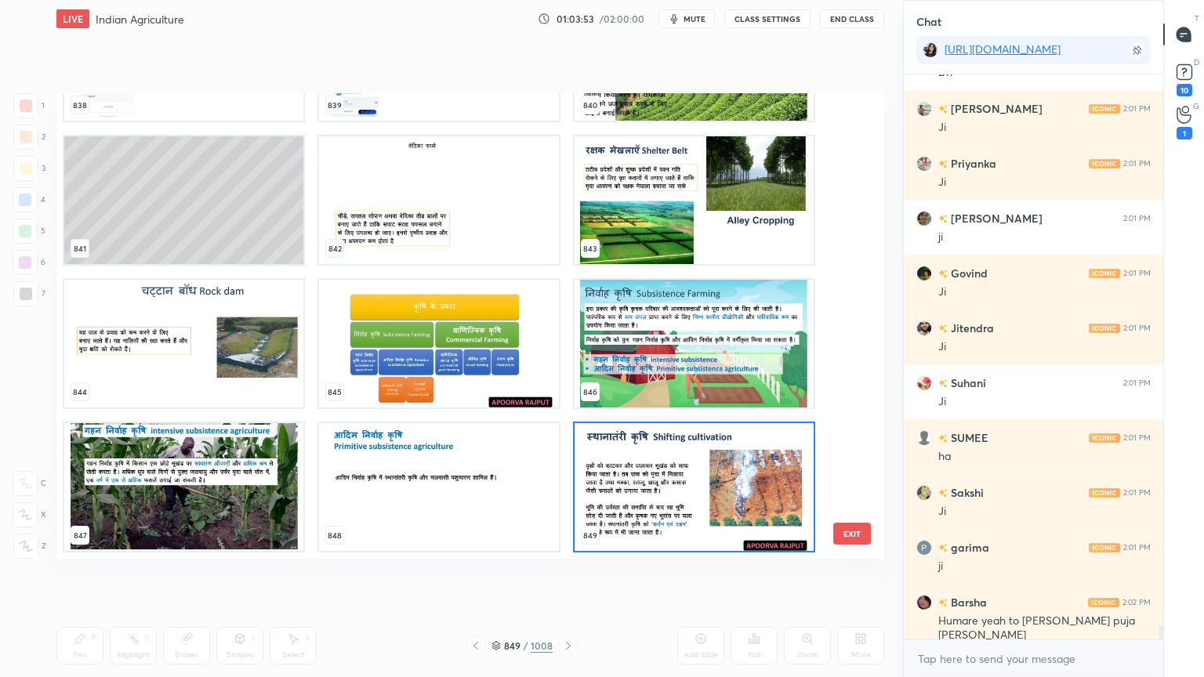
click at [853, 526] on button "EXIT" at bounding box center [852, 534] width 38 height 22
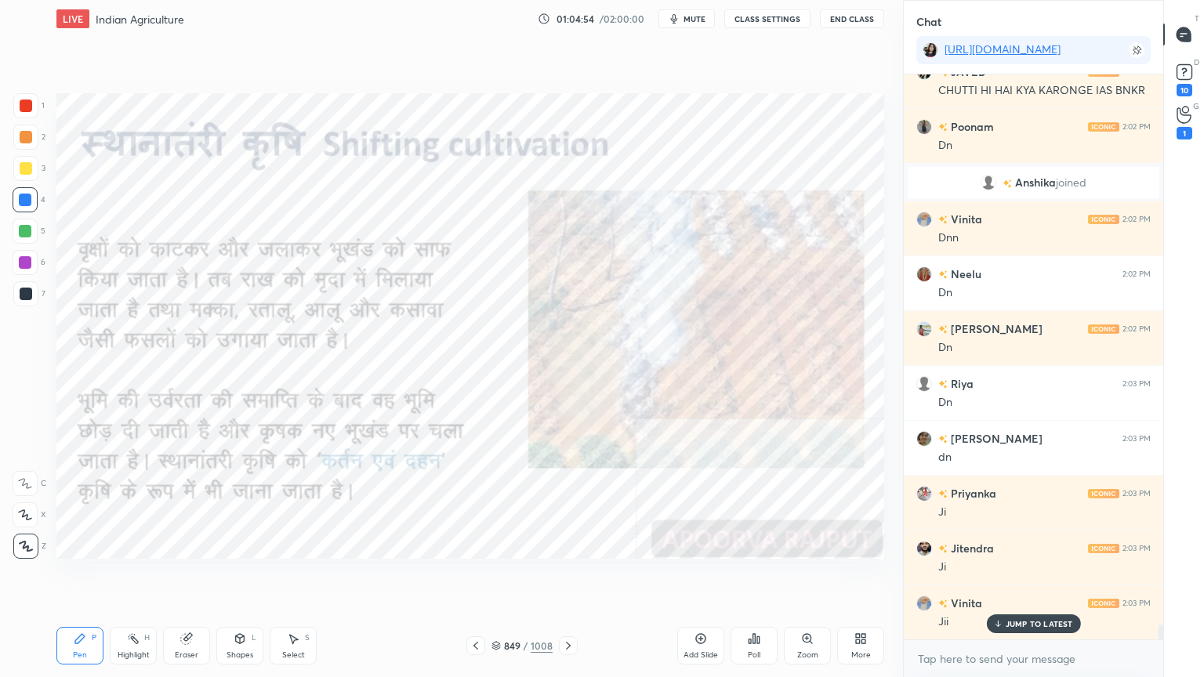
scroll to position [20742, 0]
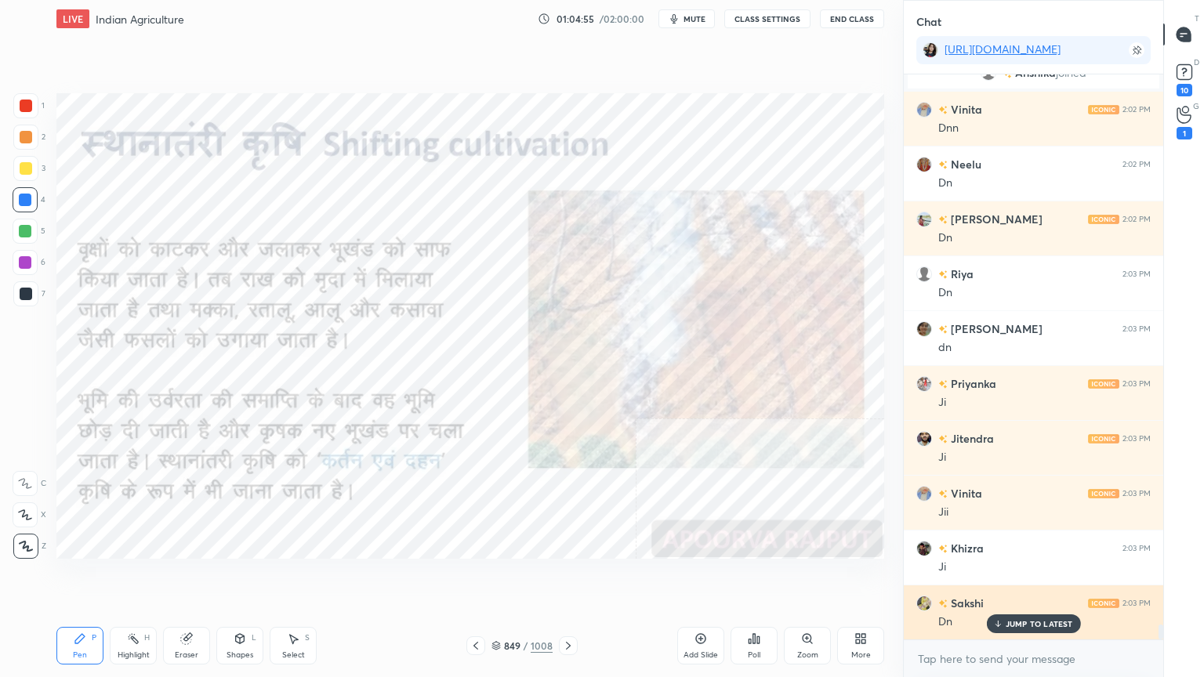
click at [1008, 577] on p "JUMP TO LATEST" at bounding box center [1038, 623] width 67 height 9
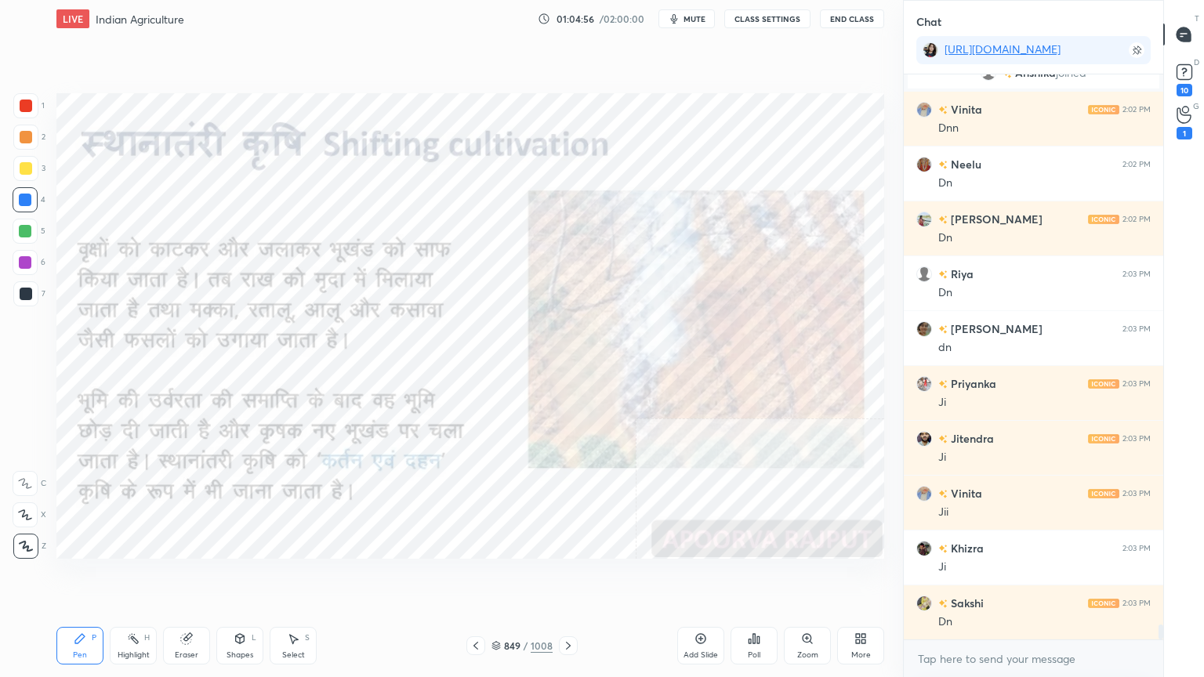
click at [514, 577] on div "Setting up your live class Poll for secs No correct answer Start poll" at bounding box center [470, 326] width 840 height 577
drag, startPoint x: 508, startPoint y: 605, endPoint x: 514, endPoint y: 595, distance: 11.3
click at [526, 577] on div "Setting up your live class Poll for secs No correct answer Start poll" at bounding box center [470, 326] width 840 height 577
click at [573, 577] on icon at bounding box center [568, 645] width 13 height 13
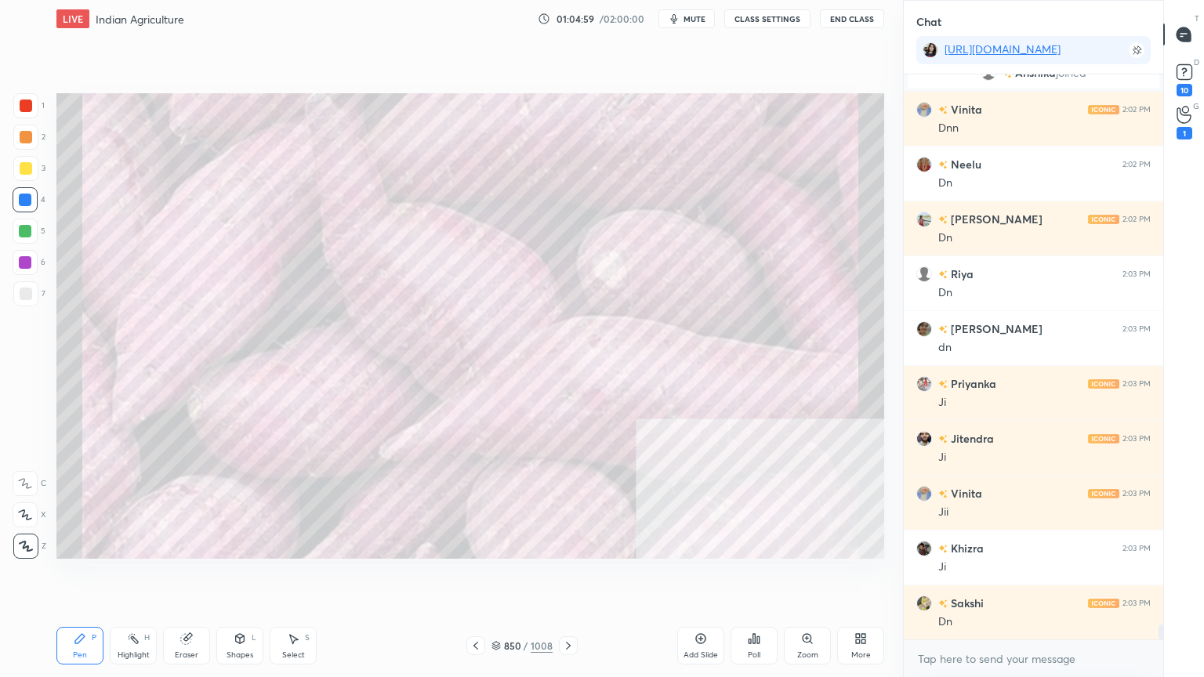
click at [569, 577] on icon at bounding box center [568, 645] width 13 height 13
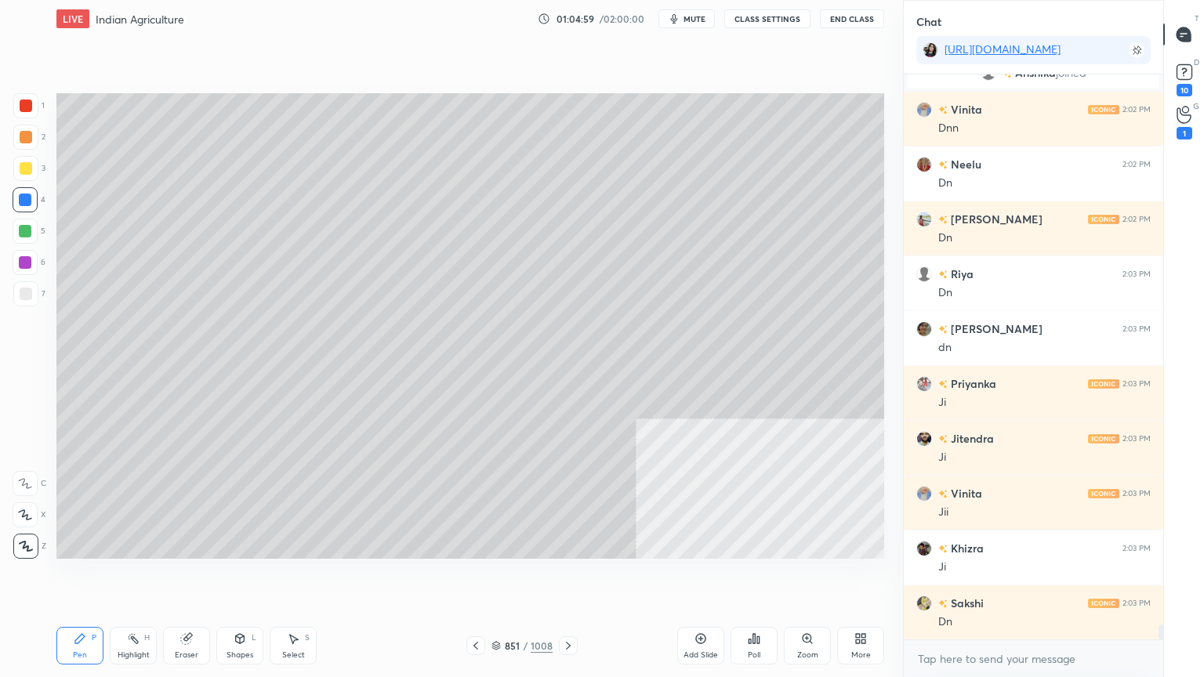
click at [567, 577] on icon at bounding box center [568, 645] width 13 height 13
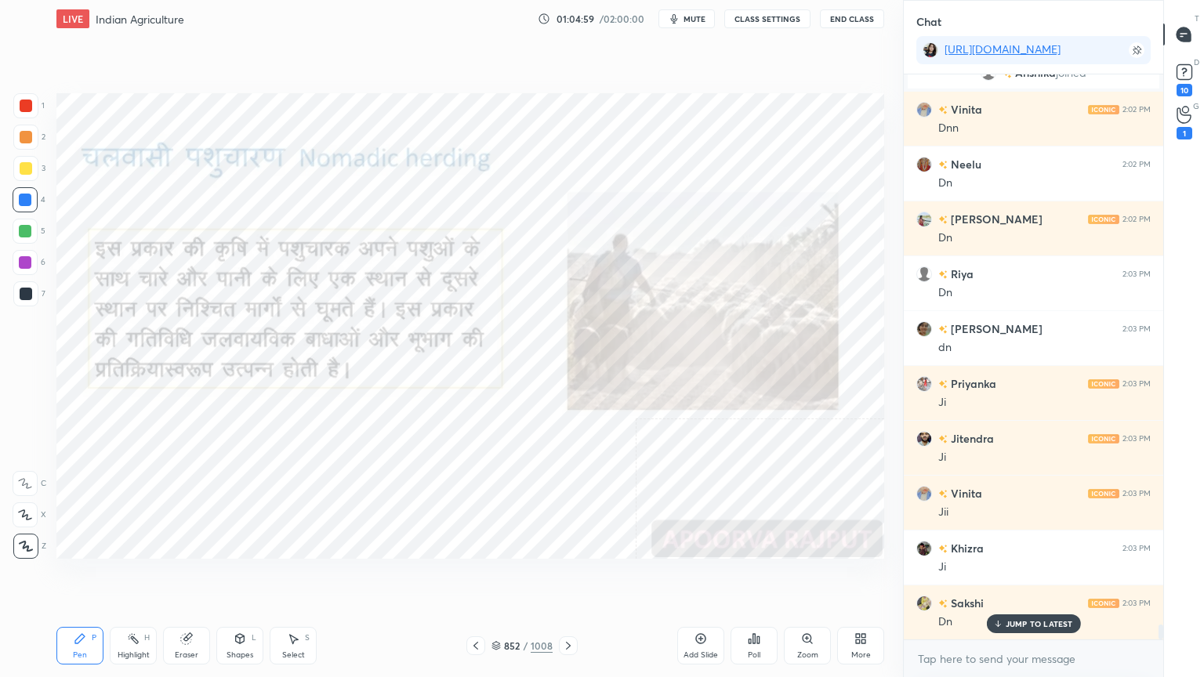
scroll to position [20780, 0]
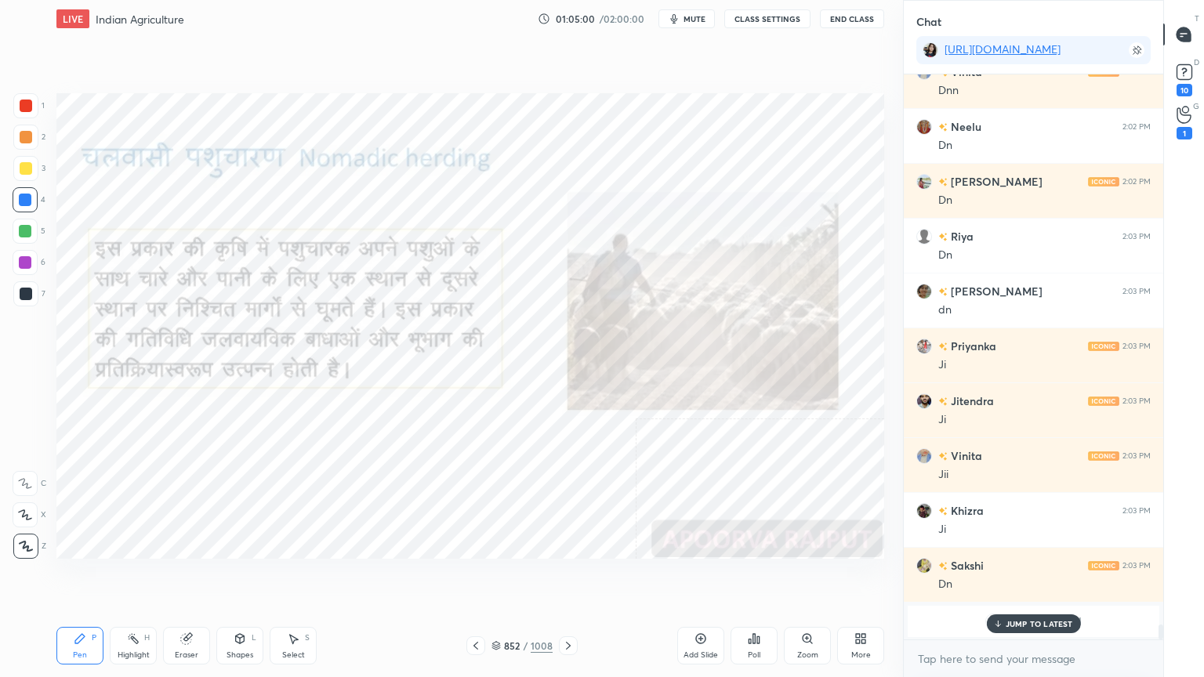
drag, startPoint x: 1022, startPoint y: 624, endPoint x: 1023, endPoint y: 638, distance: 14.2
click at [1022, 577] on p "JUMP TO LATEST" at bounding box center [1038, 623] width 67 height 9
click at [1023, 577] on textarea at bounding box center [1033, 658] width 234 height 25
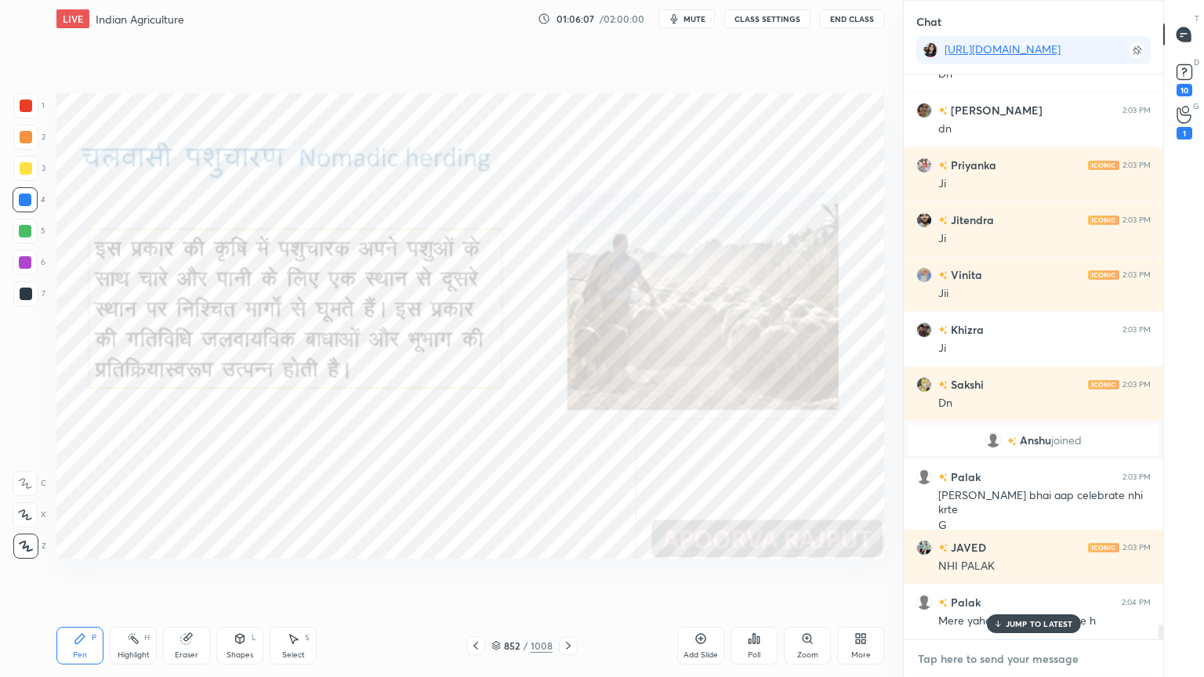
scroll to position [20767, 0]
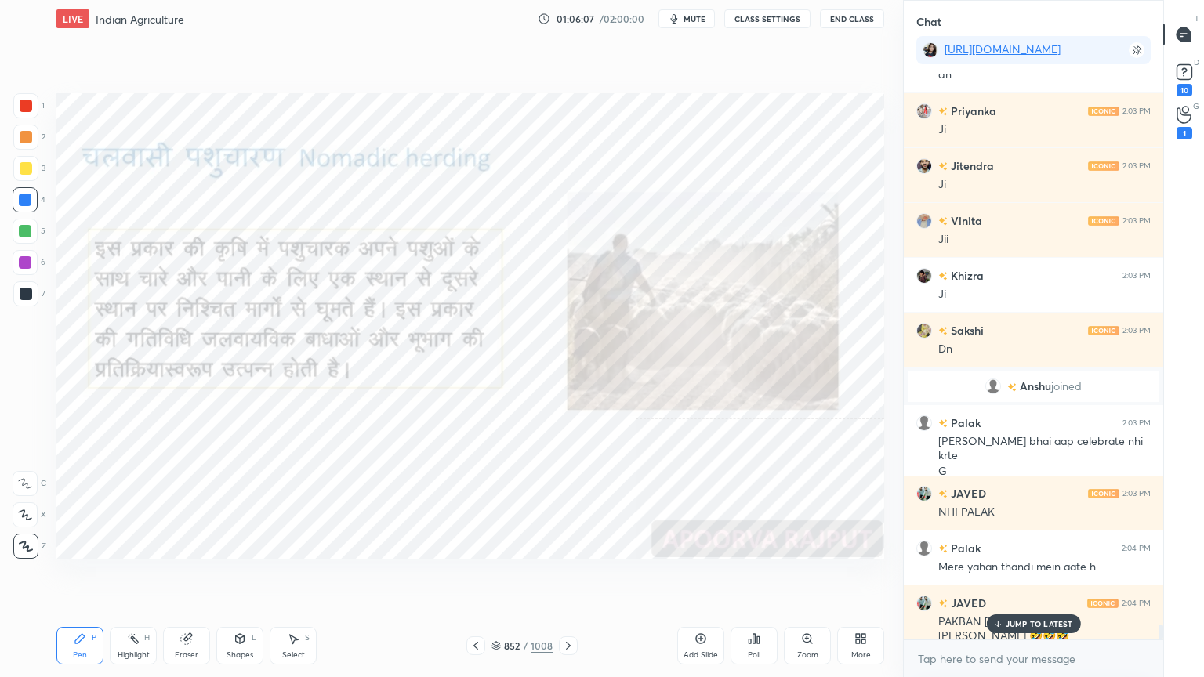
click at [559, 577] on div at bounding box center [568, 645] width 19 height 19
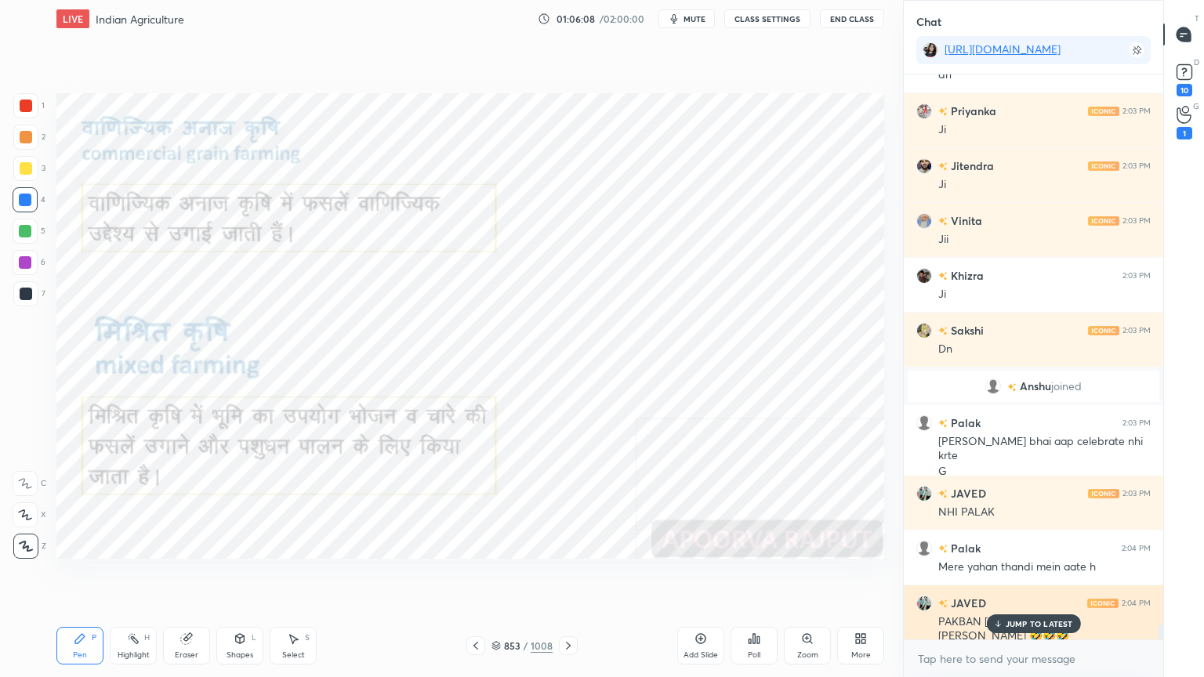
click at [1045, 577] on p "JUMP TO LATEST" at bounding box center [1038, 623] width 67 height 9
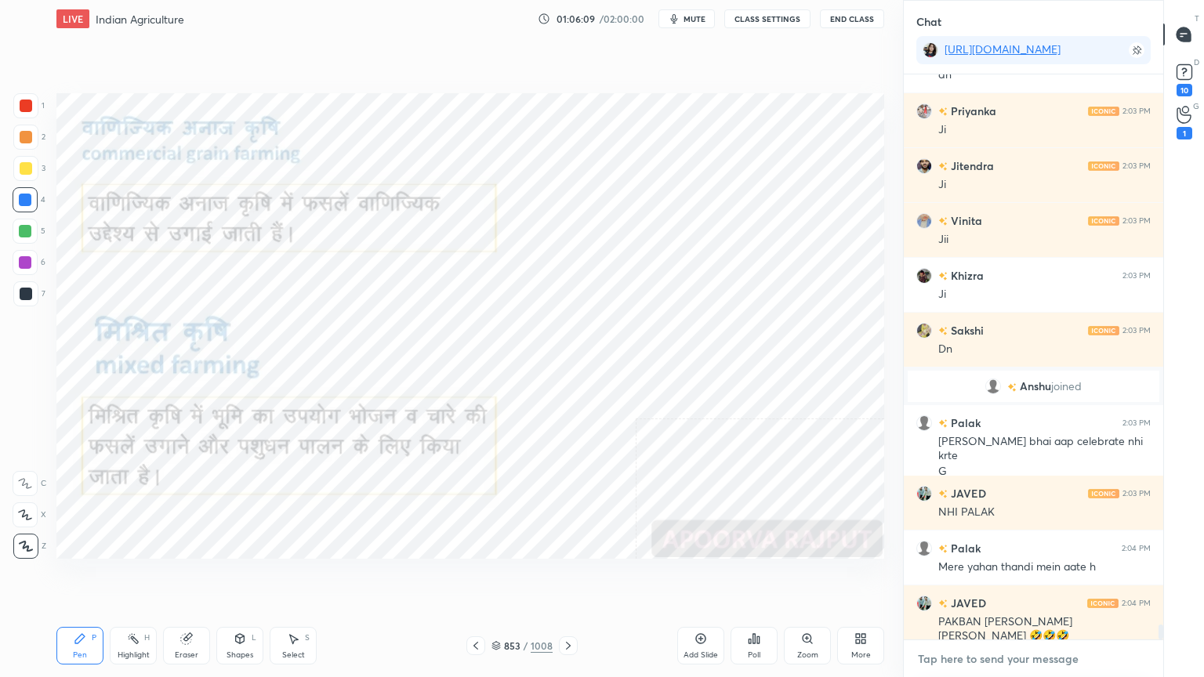
drag, startPoint x: 1040, startPoint y: 650, endPoint x: 900, endPoint y: 609, distance: 146.3
click at [1038, 577] on textarea at bounding box center [1033, 658] width 234 height 25
drag, startPoint x: 514, startPoint y: 605, endPoint x: 525, endPoint y: 599, distance: 12.6
click at [528, 577] on div "Setting up your live class Poll for secs No correct answer Start poll" at bounding box center [470, 326] width 840 height 577
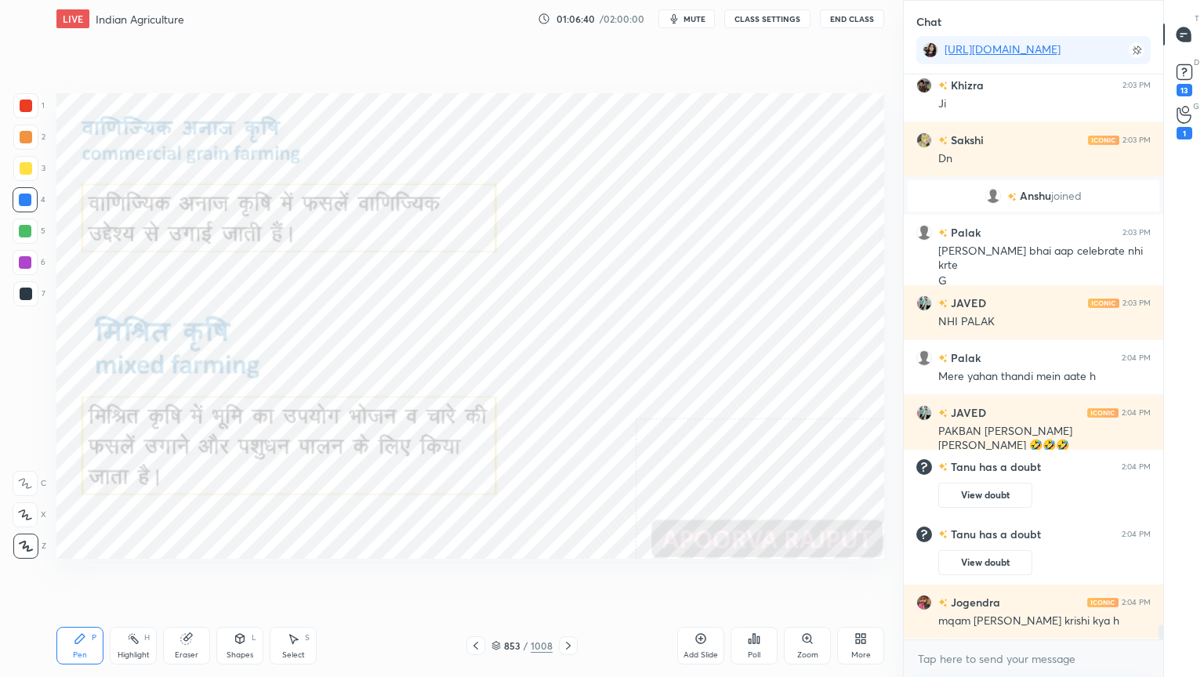
scroll to position [20964, 0]
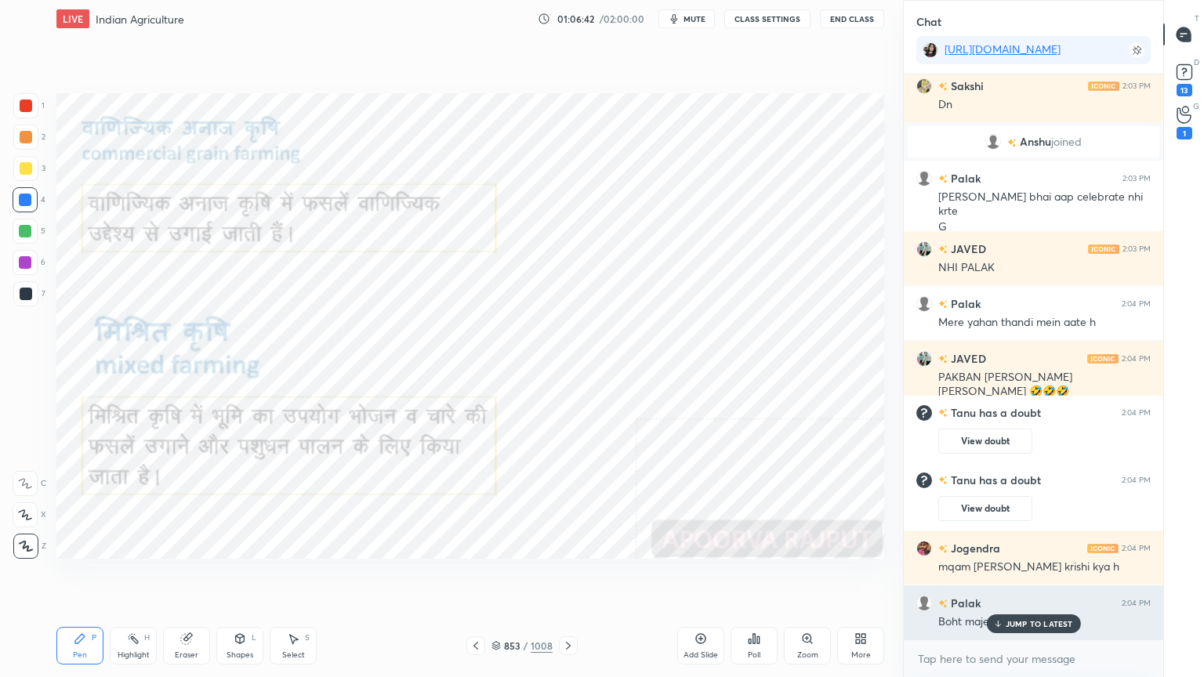
drag, startPoint x: 1048, startPoint y: 627, endPoint x: 1047, endPoint y: 638, distance: 11.1
click at [1048, 577] on div "JUMP TO LATEST" at bounding box center [1033, 623] width 94 height 19
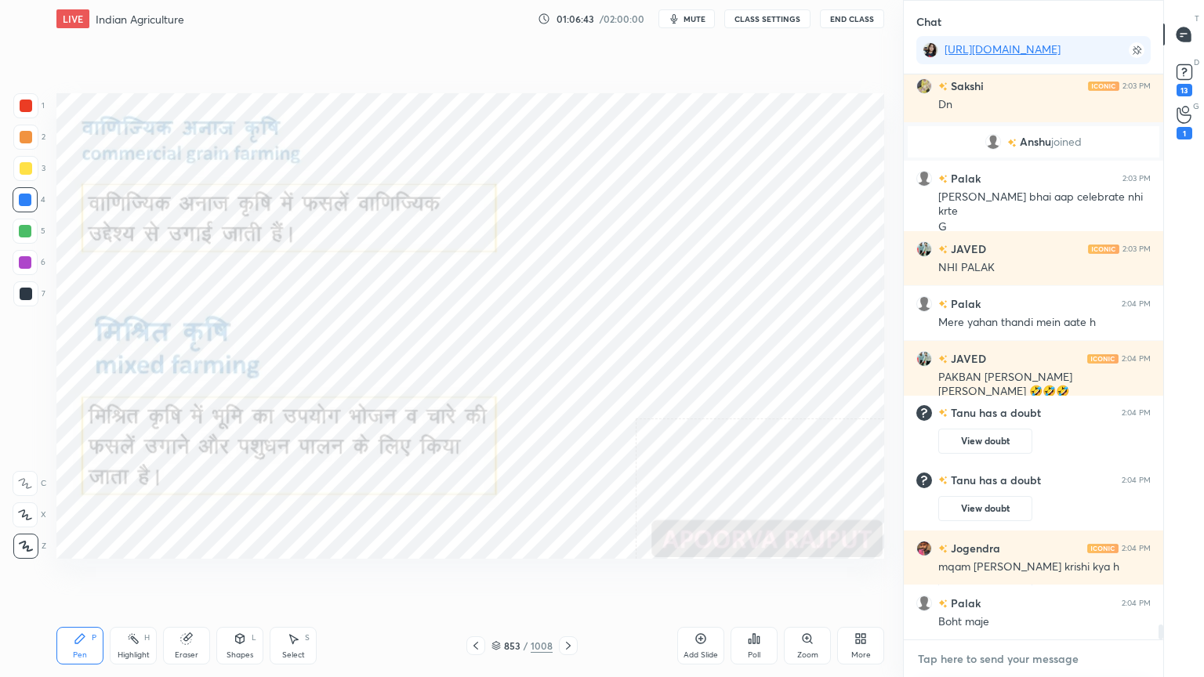
click at [1047, 577] on textarea at bounding box center [1033, 658] width 234 height 25
click at [1050, 577] on div "x" at bounding box center [1032, 658] width 259 height 37
click at [1044, 577] on div "x" at bounding box center [1032, 658] width 259 height 37
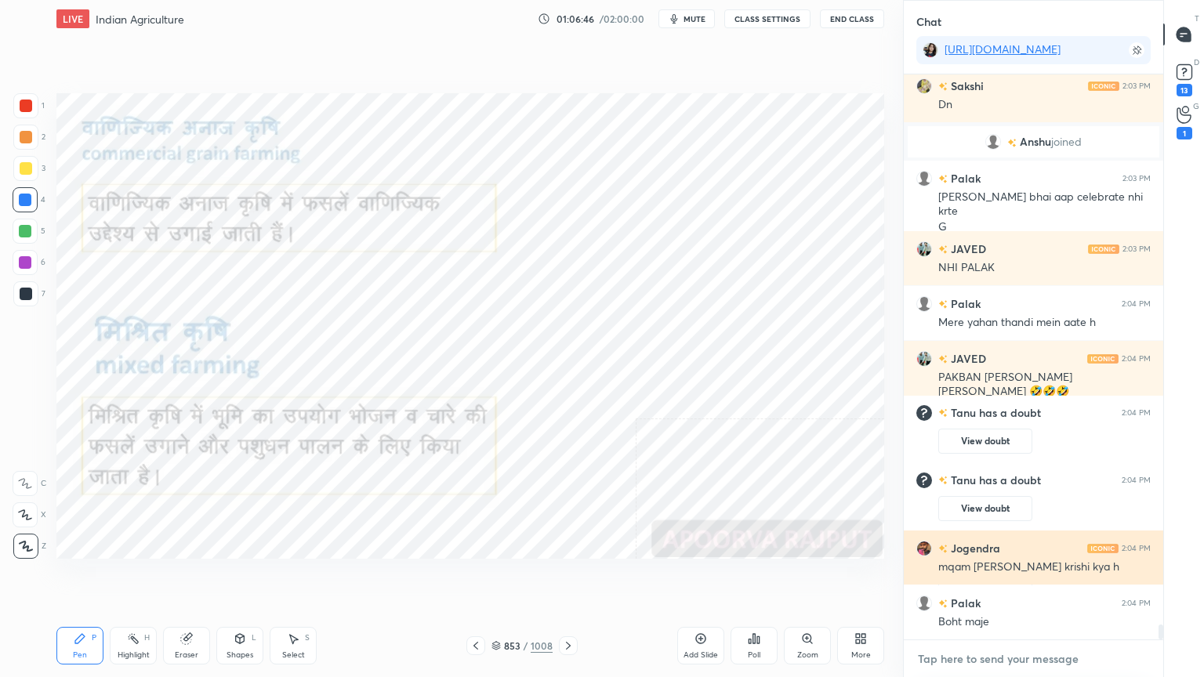
scroll to position [21020, 0]
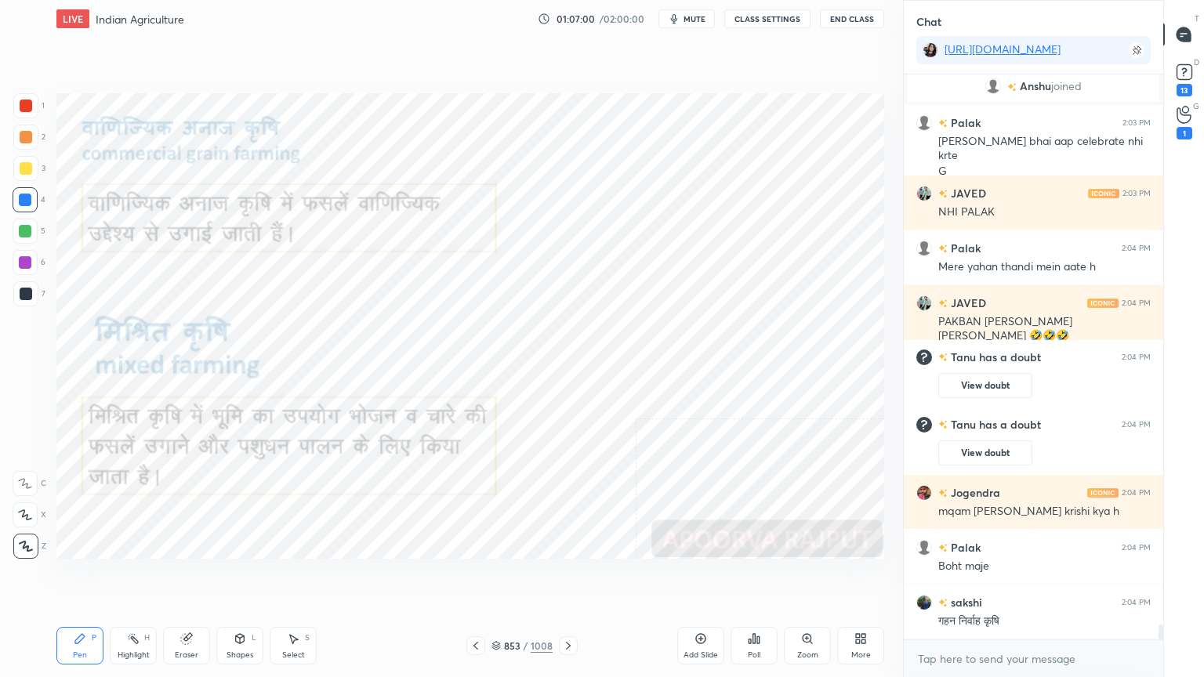
click at [503, 577] on div "853 / 1008" at bounding box center [521, 646] width 61 height 14
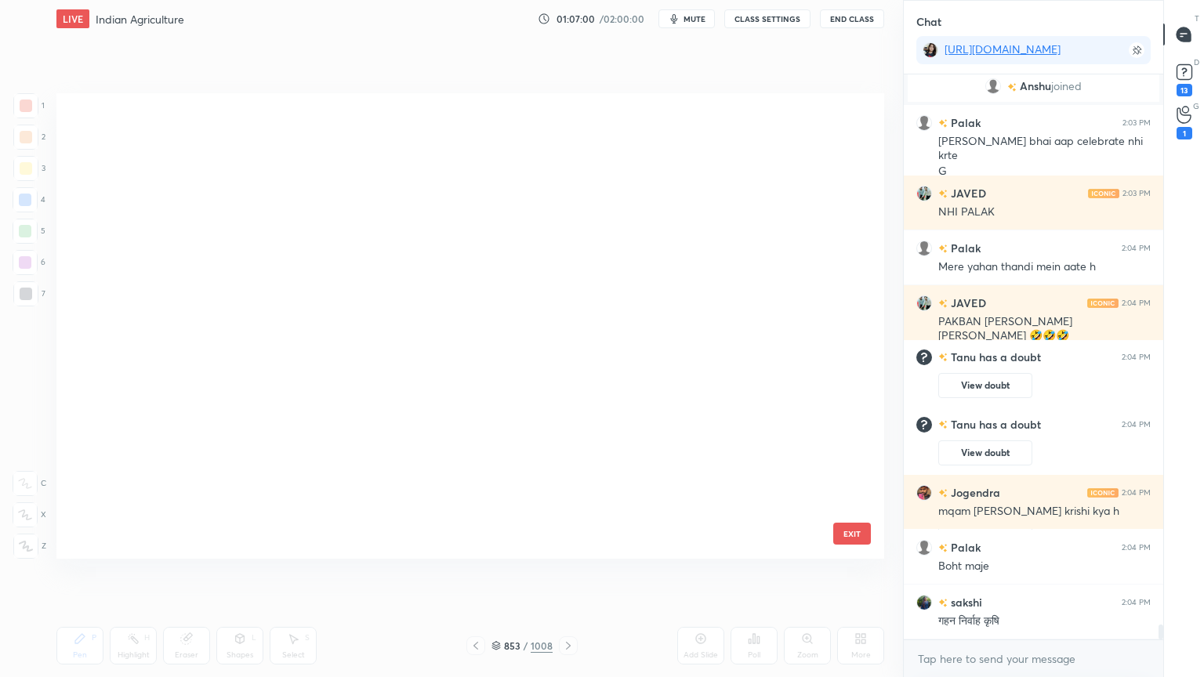
scroll to position [461, 820]
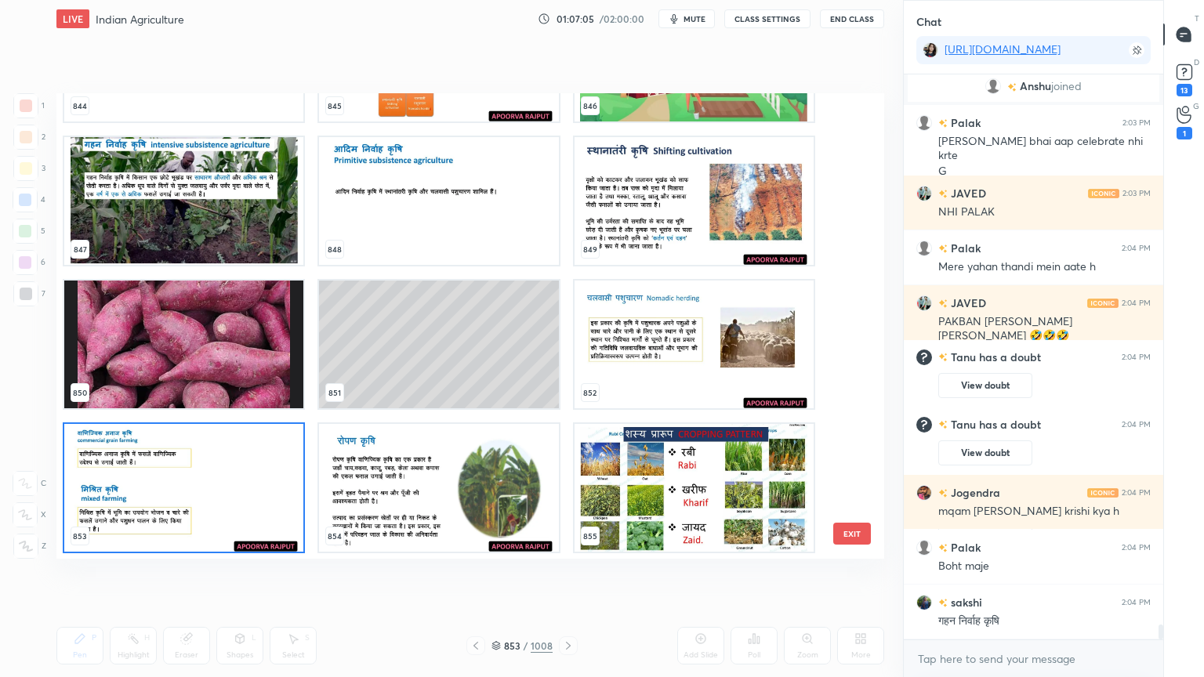
click at [258, 229] on img "grid" at bounding box center [183, 201] width 239 height 128
click at [257, 230] on img "grid" at bounding box center [183, 201] width 239 height 128
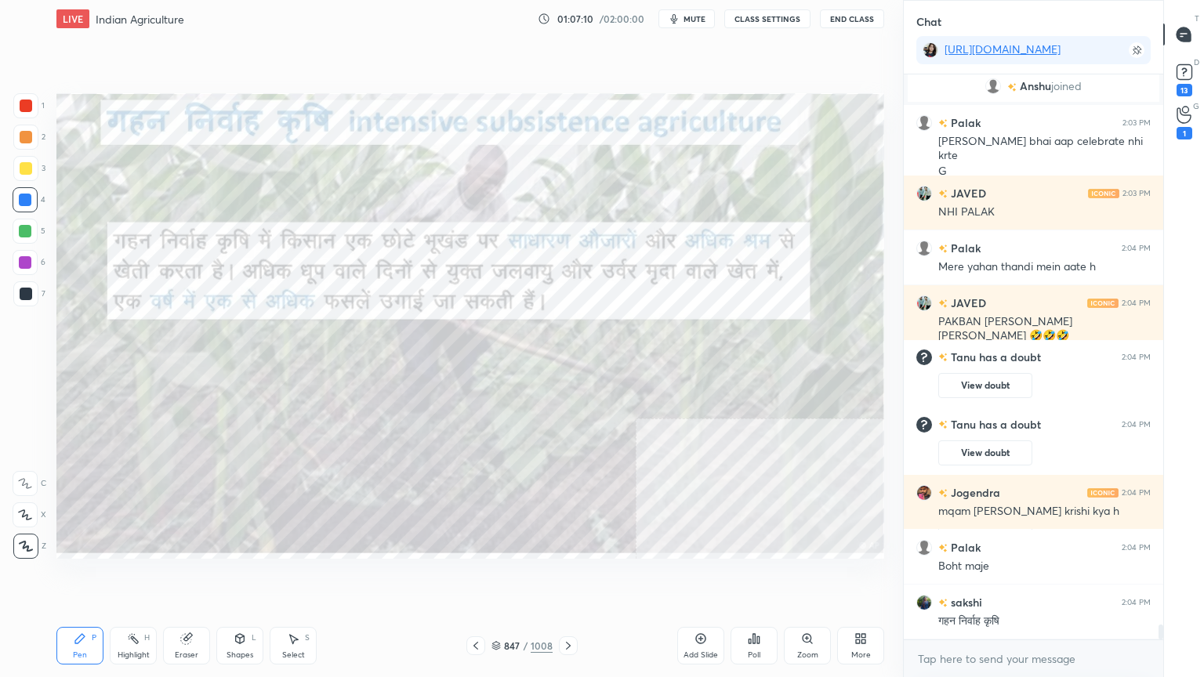
scroll to position [21074, 0]
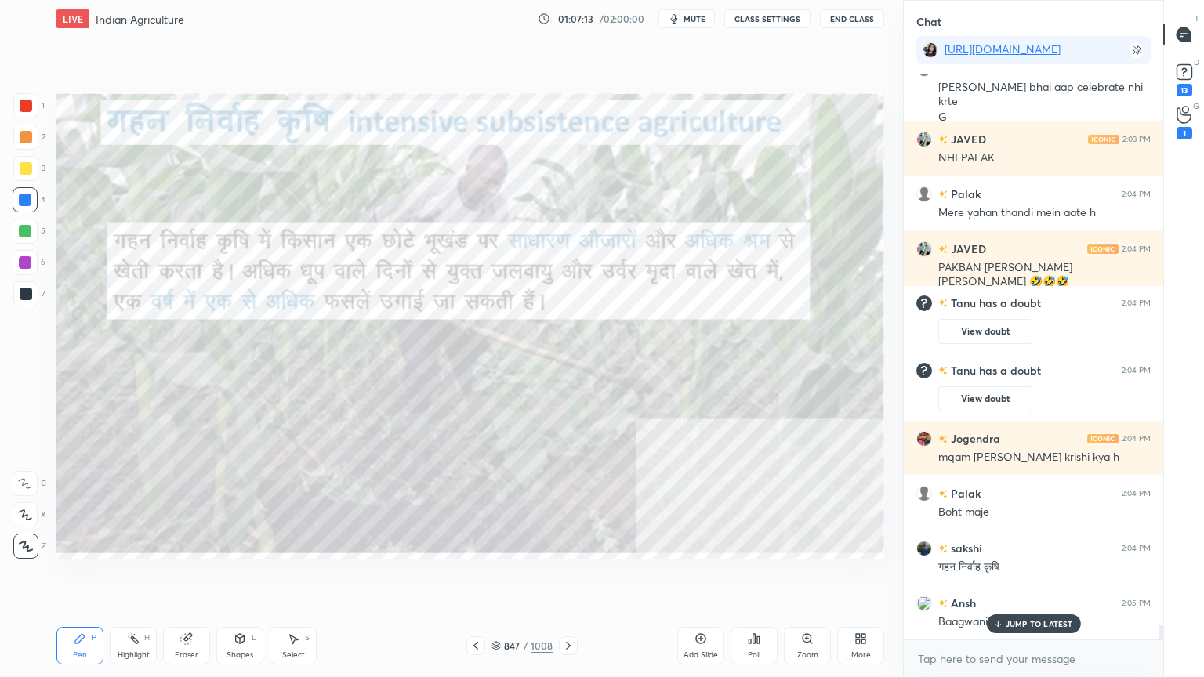
click at [191, 577] on div "Eraser" at bounding box center [187, 655] width 24 height 8
click at [191, 577] on div "Eraser" at bounding box center [186, 646] width 47 height 38
click at [20, 545] on span "Erase all" at bounding box center [25, 546] width 24 height 11
click at [20, 540] on div "1 2 3 4 5 6 7 C X Z C X Z E E Erase all H H" at bounding box center [25, 325] width 50 height 465
drag, startPoint x: 21, startPoint y: 539, endPoint x: 46, endPoint y: 523, distance: 29.6
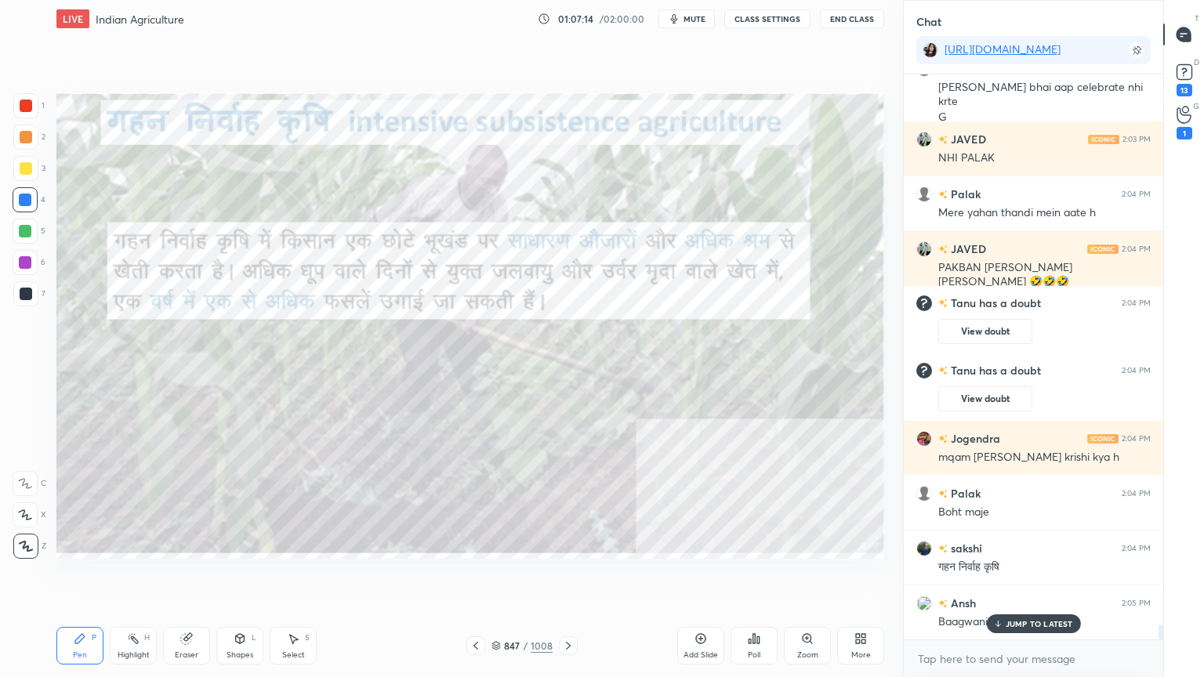
click at [22, 541] on icon at bounding box center [26, 546] width 14 height 11
click at [1033, 577] on p "JUMP TO LATEST" at bounding box center [1038, 623] width 67 height 9
click at [562, 577] on icon at bounding box center [568, 645] width 13 height 13
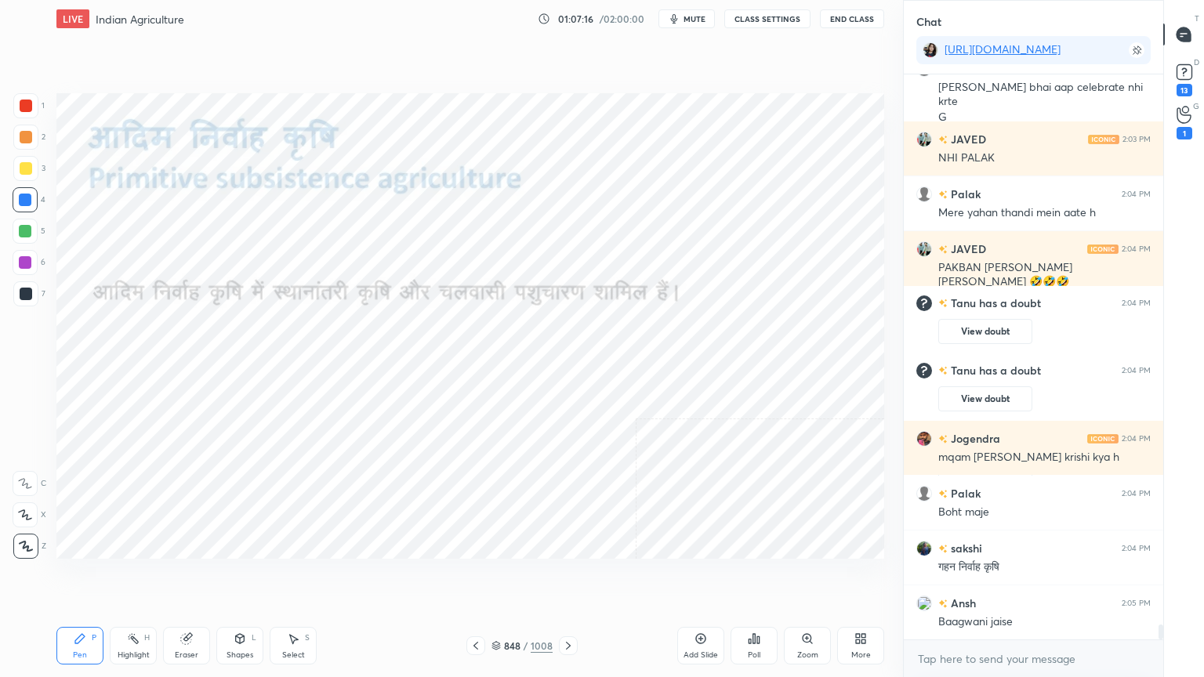
click at [562, 577] on icon at bounding box center [568, 645] width 13 height 13
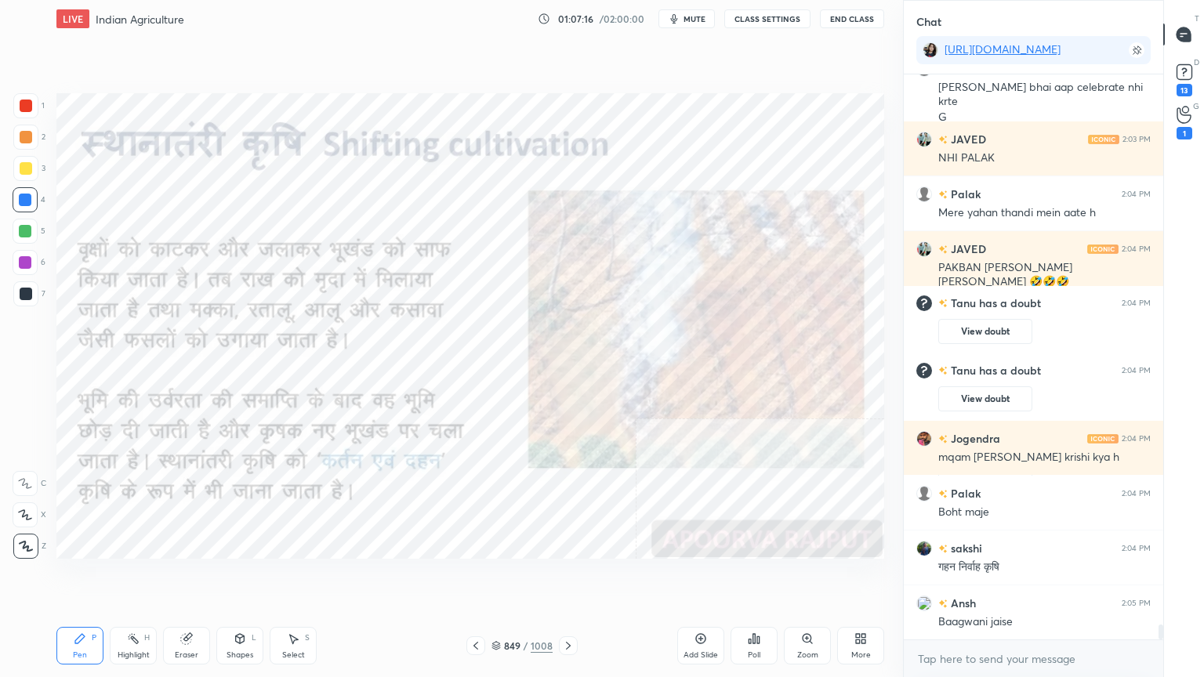
click at [562, 577] on icon at bounding box center [568, 645] width 13 height 13
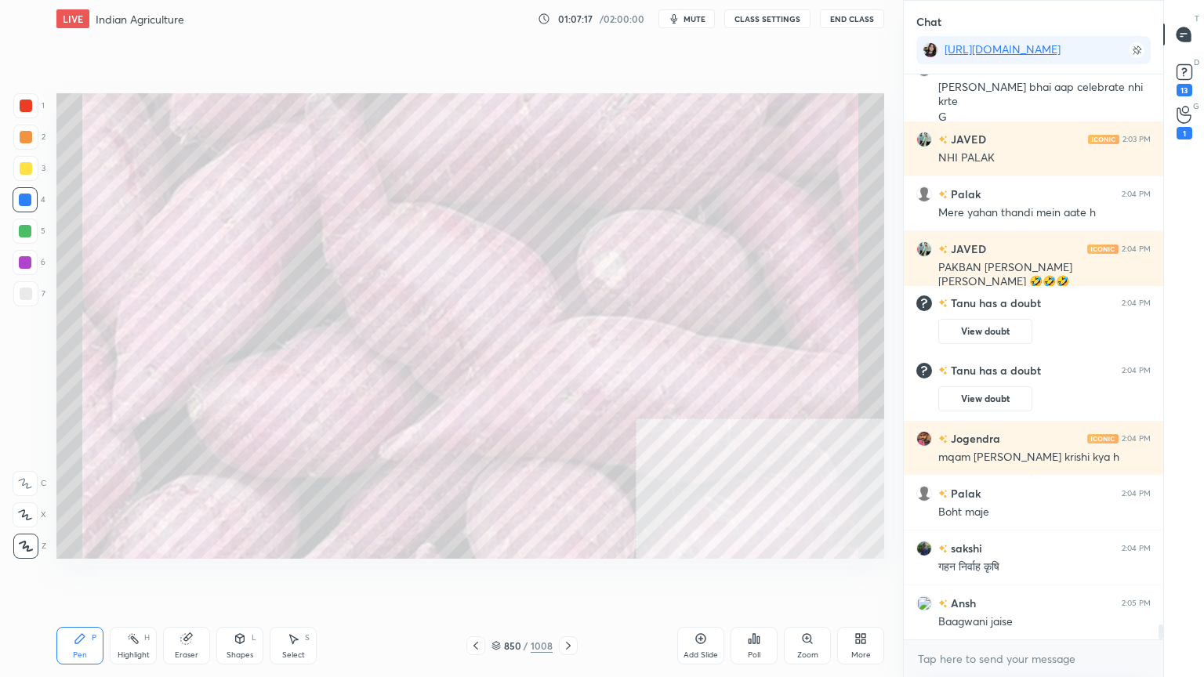
click at [559, 577] on div at bounding box center [568, 645] width 19 height 19
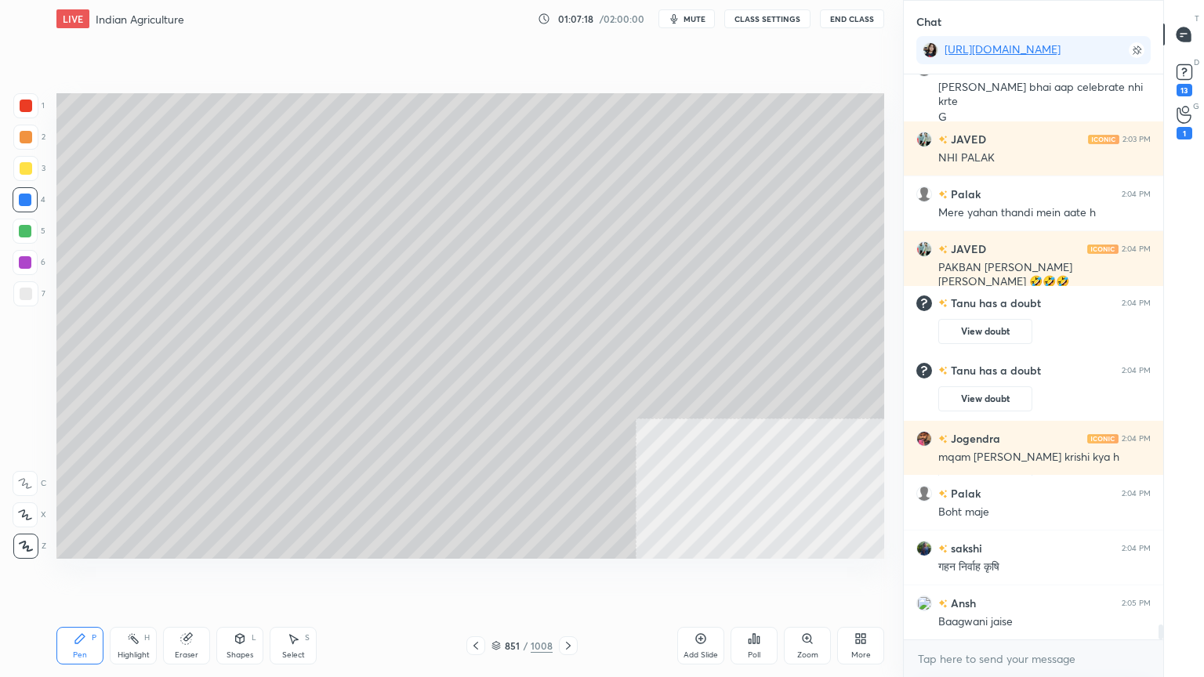
click at [567, 577] on icon at bounding box center [568, 645] width 13 height 13
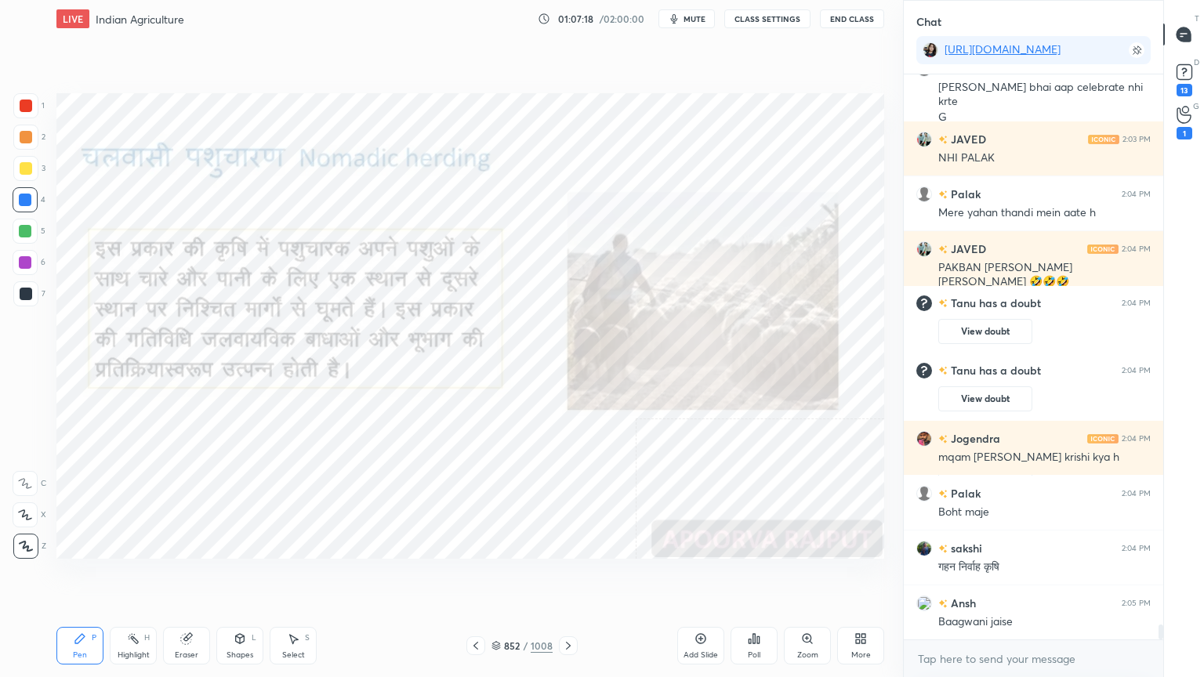
click at [568, 577] on icon at bounding box center [568, 645] width 13 height 13
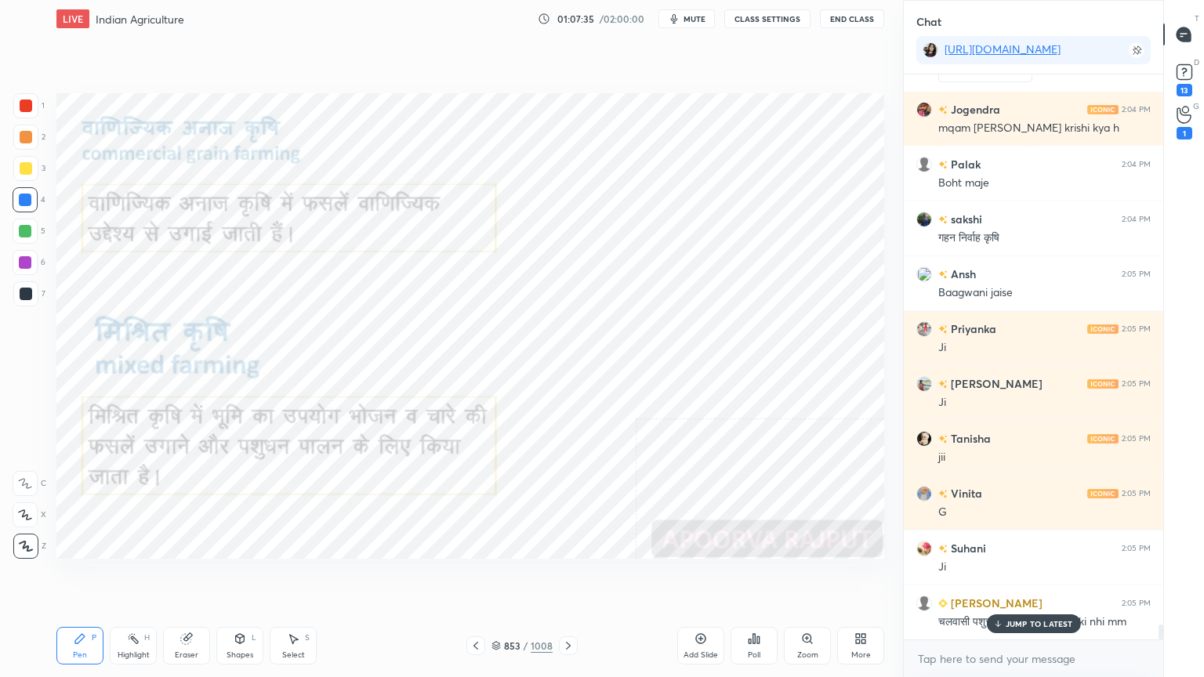
scroll to position [21459, 0]
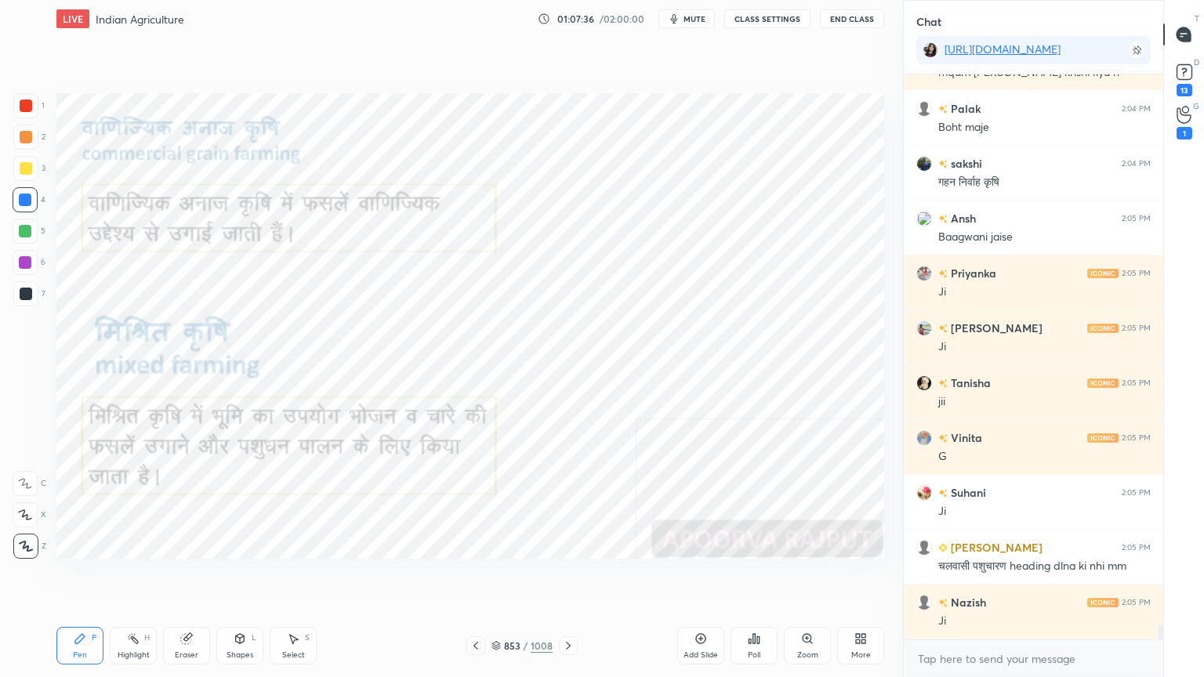
click at [1018, 577] on div "x" at bounding box center [1032, 658] width 259 height 37
click at [1020, 577] on div "x" at bounding box center [1032, 658] width 259 height 37
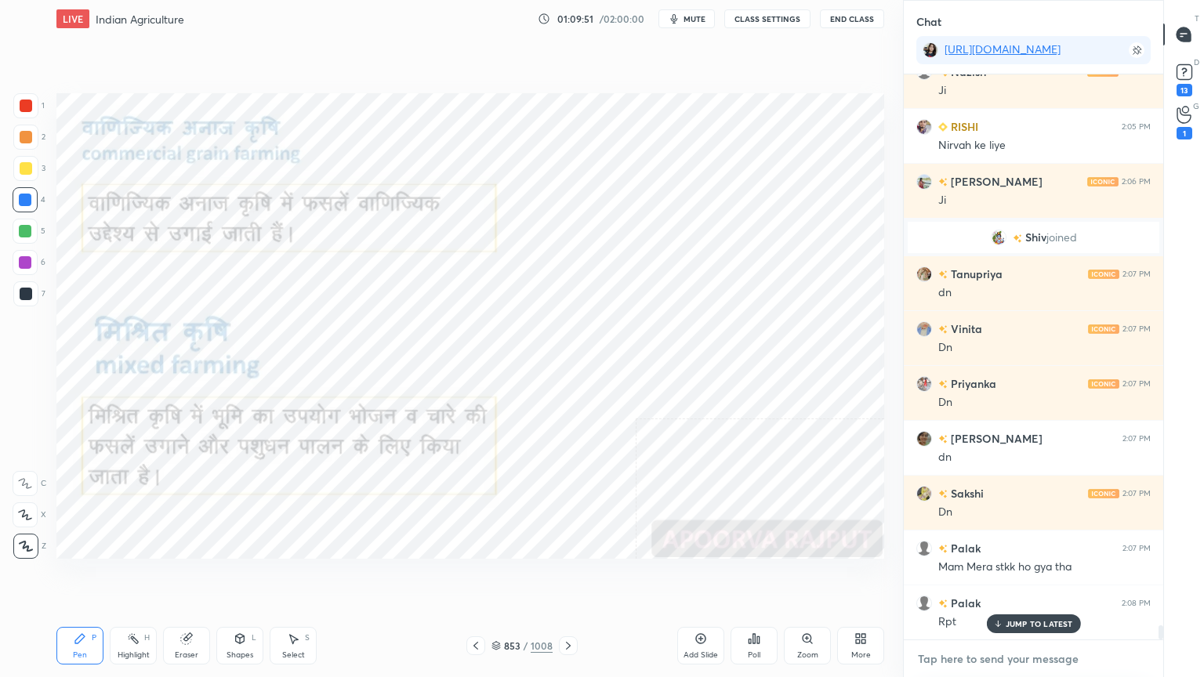
scroll to position [21895, 0]
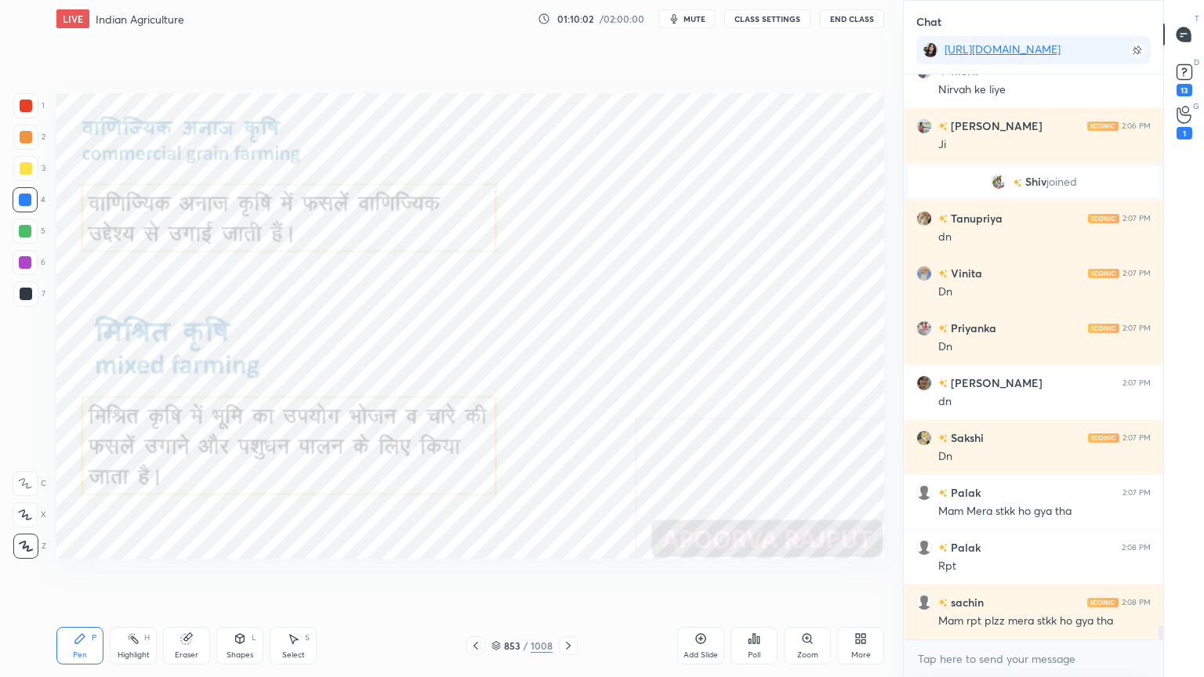
click at [705, 577] on div "Add Slide" at bounding box center [700, 646] width 47 height 38
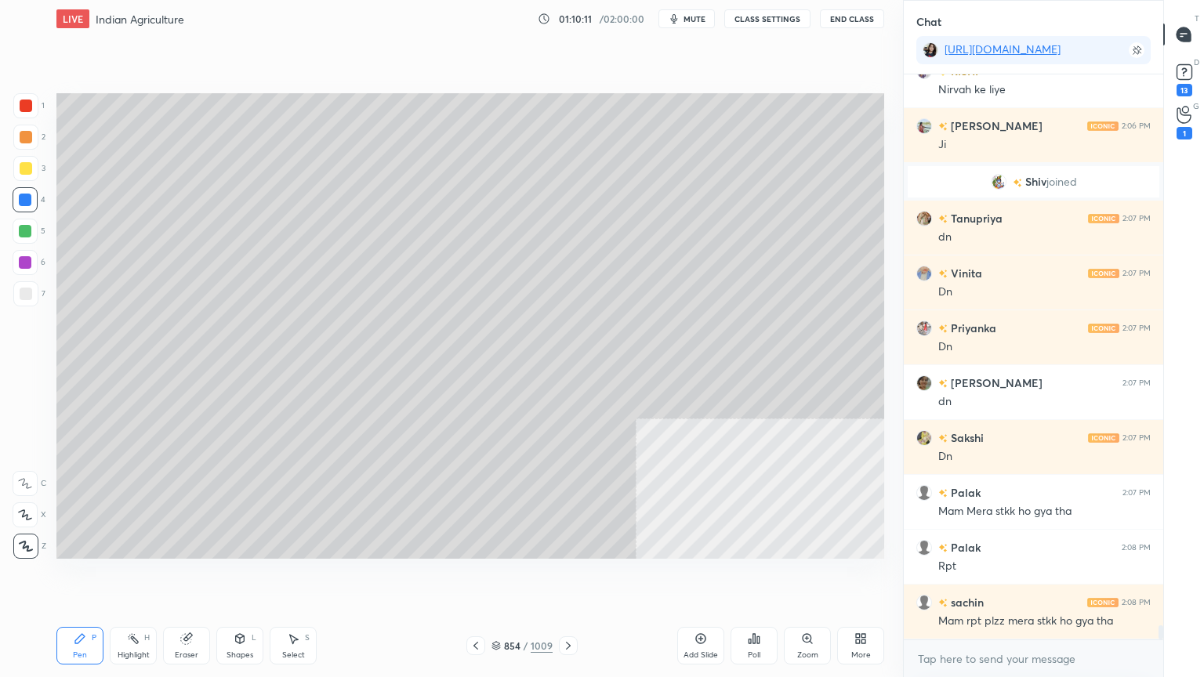
click at [24, 291] on div at bounding box center [26, 294] width 13 height 13
click at [28, 291] on div at bounding box center [26, 294] width 13 height 13
click at [31, 288] on div at bounding box center [25, 293] width 25 height 25
click at [34, 169] on div at bounding box center [25, 168] width 25 height 25
click at [22, 302] on div at bounding box center [25, 293] width 25 height 25
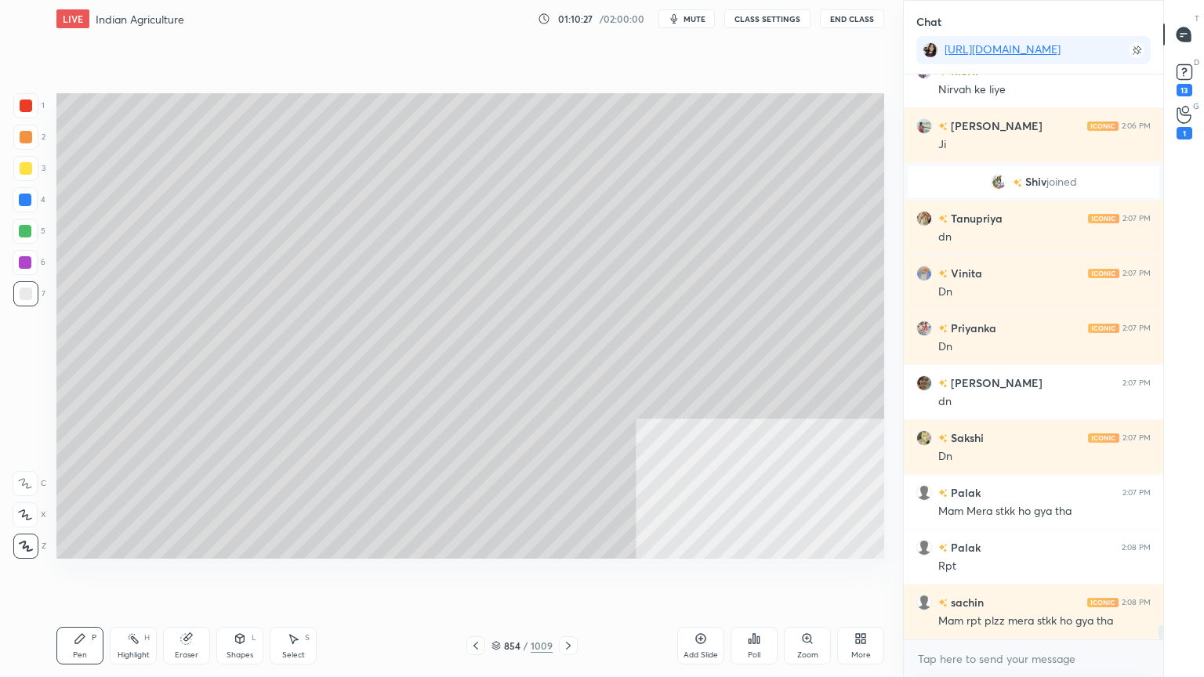
click at [244, 577] on div "Shapes" at bounding box center [239, 655] width 27 height 8
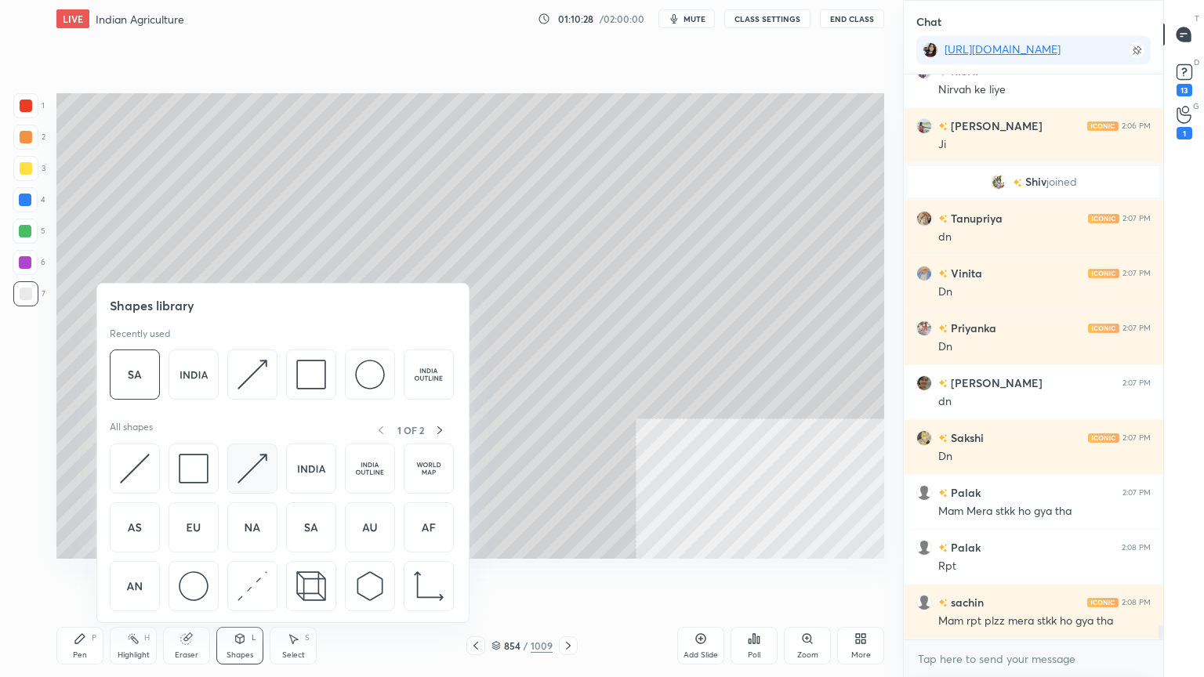
click at [252, 463] on img at bounding box center [252, 469] width 30 height 30
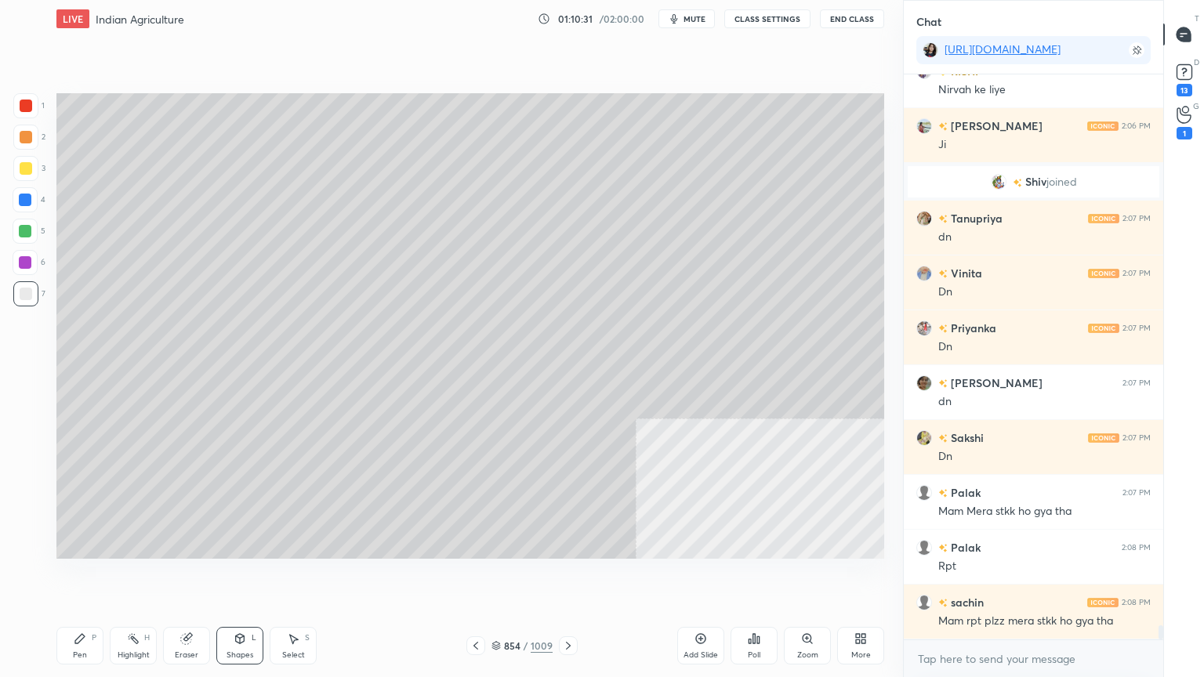
click at [88, 577] on div "Pen P" at bounding box center [79, 646] width 47 height 38
click at [92, 577] on div "Pen P" at bounding box center [79, 646] width 47 height 38
click at [23, 210] on div "4" at bounding box center [29, 202] width 33 height 31
click at [27, 208] on div at bounding box center [25, 199] width 25 height 25
click at [25, 175] on div at bounding box center [25, 168] width 25 height 25
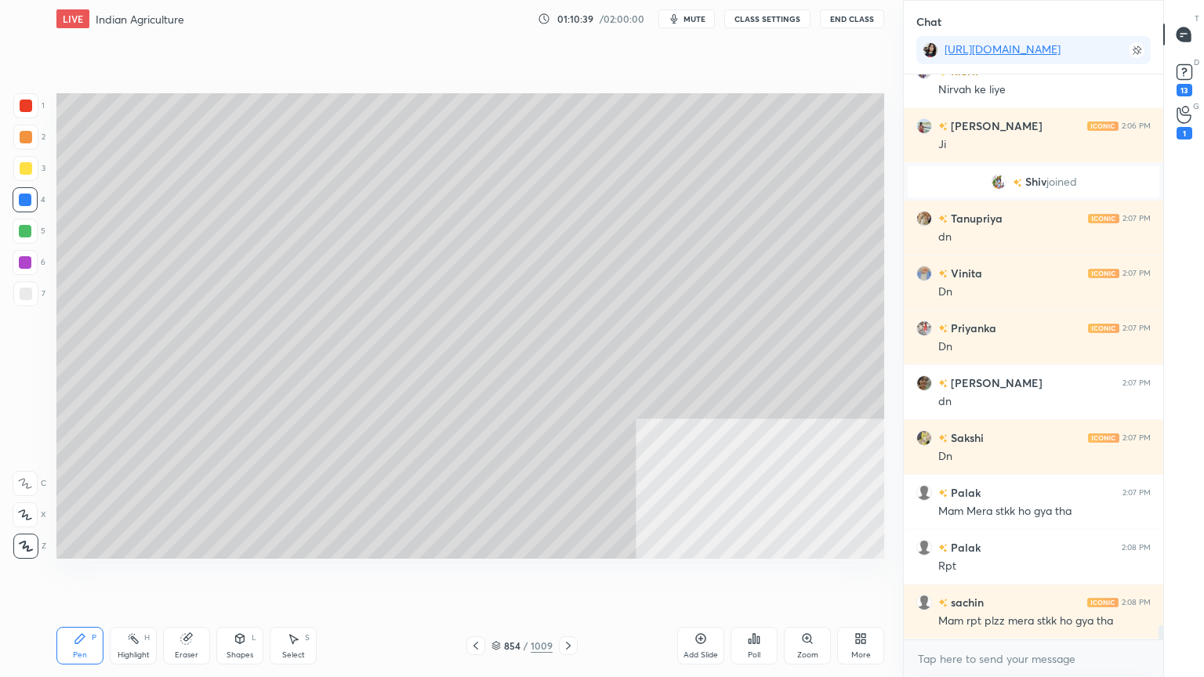
click at [28, 179] on div at bounding box center [25, 168] width 25 height 25
click at [24, 303] on div at bounding box center [25, 293] width 25 height 25
click at [26, 298] on div at bounding box center [26, 294] width 13 height 13
click at [183, 577] on icon at bounding box center [186, 639] width 10 height 10
click at [189, 577] on icon at bounding box center [186, 638] width 13 height 13
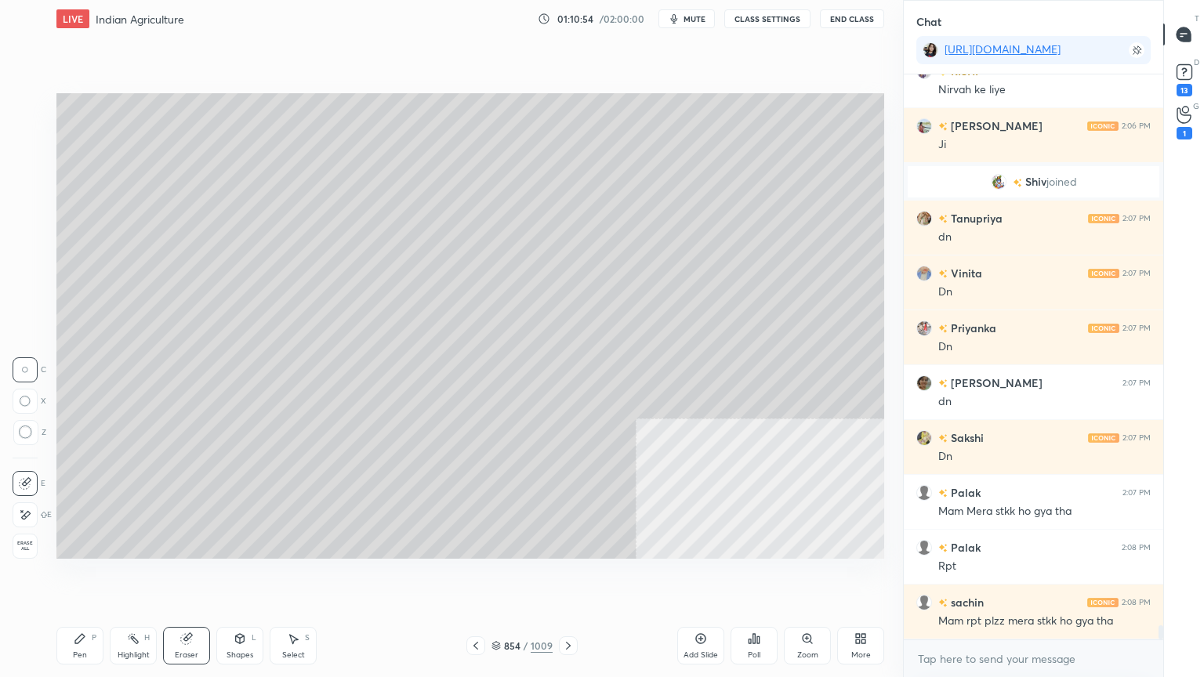
drag, startPoint x: 24, startPoint y: 512, endPoint x: 38, endPoint y: 503, distance: 17.2
click at [29, 509] on icon at bounding box center [25, 515] width 13 height 13
click at [66, 577] on div "Pen P" at bounding box center [79, 646] width 47 height 38
click at [83, 577] on icon at bounding box center [79, 638] width 9 height 9
click at [23, 208] on div at bounding box center [25, 199] width 25 height 25
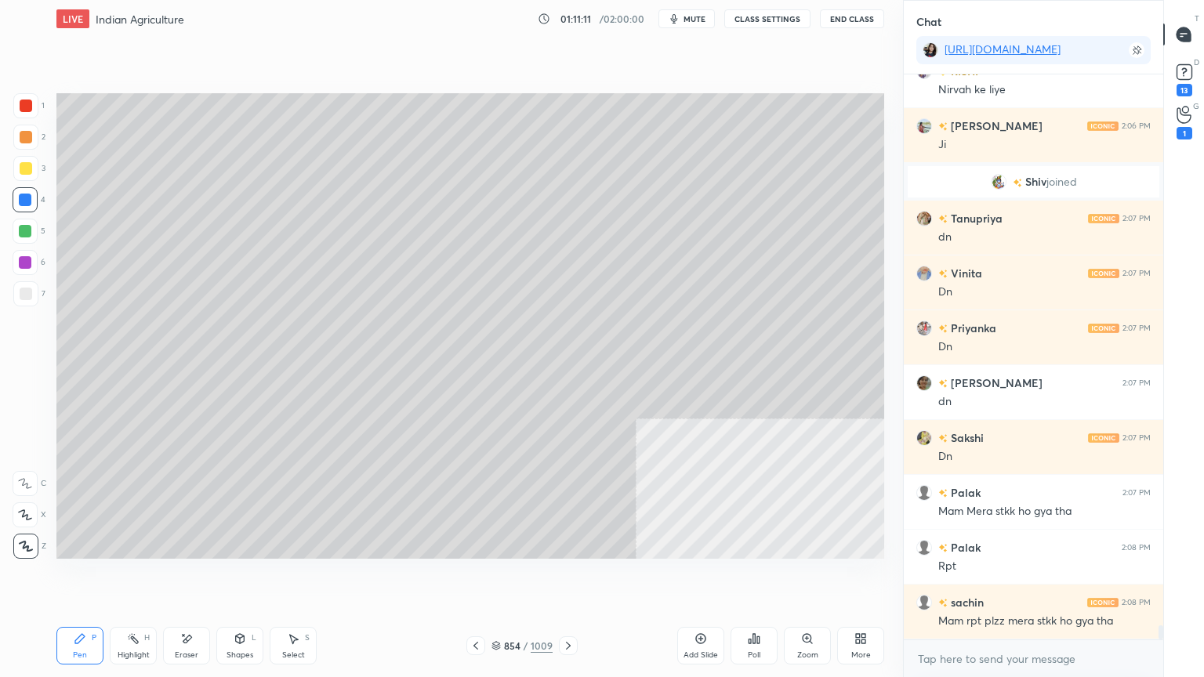
click at [27, 207] on div at bounding box center [25, 199] width 25 height 25
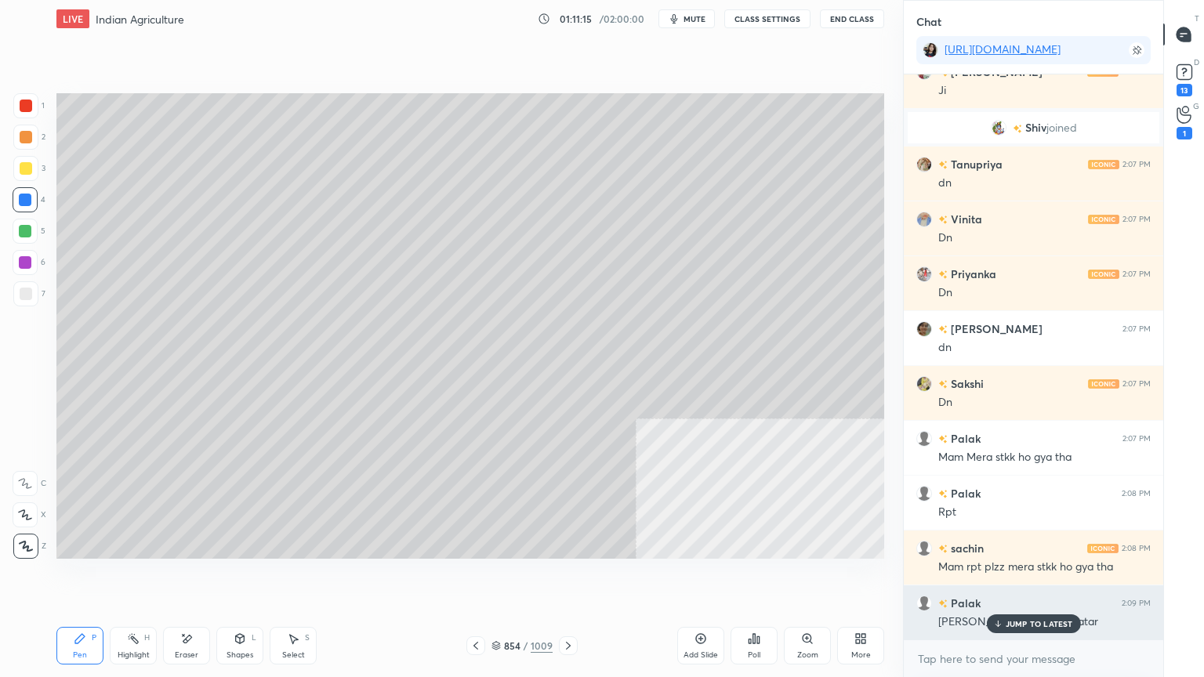
click at [1033, 577] on p "JUMP TO LATEST" at bounding box center [1038, 623] width 67 height 9
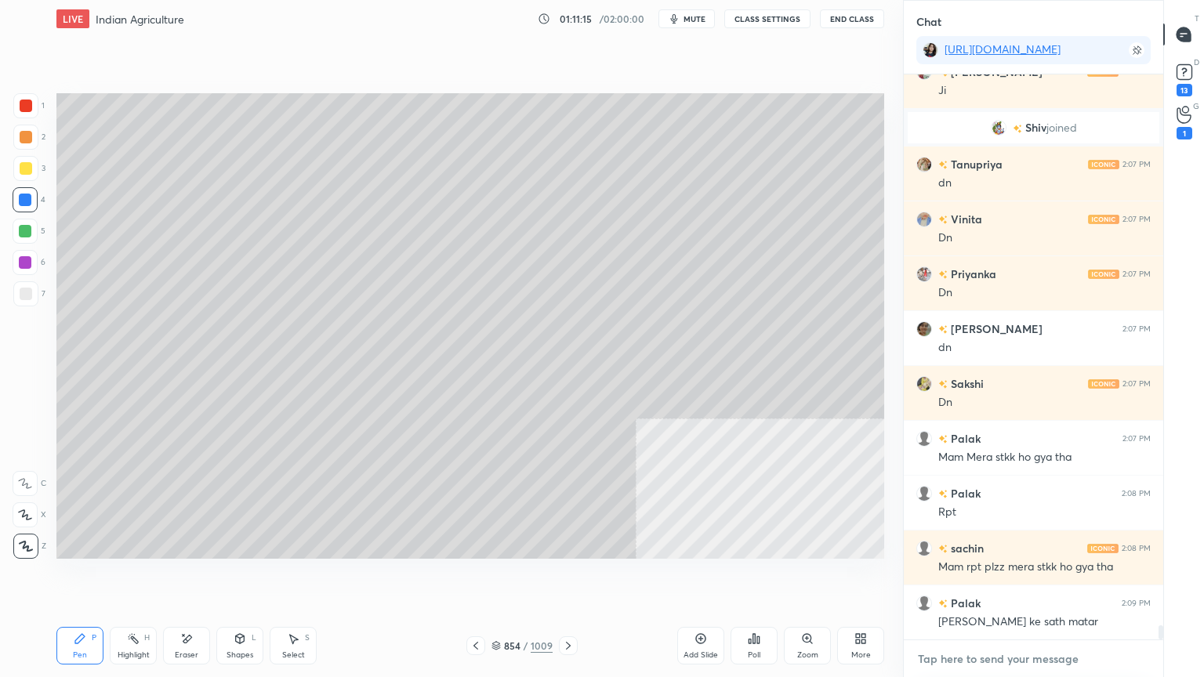
click at [1037, 577] on textarea at bounding box center [1033, 658] width 234 height 25
click at [25, 203] on div at bounding box center [25, 199] width 25 height 25
click at [32, 293] on div at bounding box center [25, 293] width 25 height 25
click at [28, 295] on div at bounding box center [26, 294] width 13 height 13
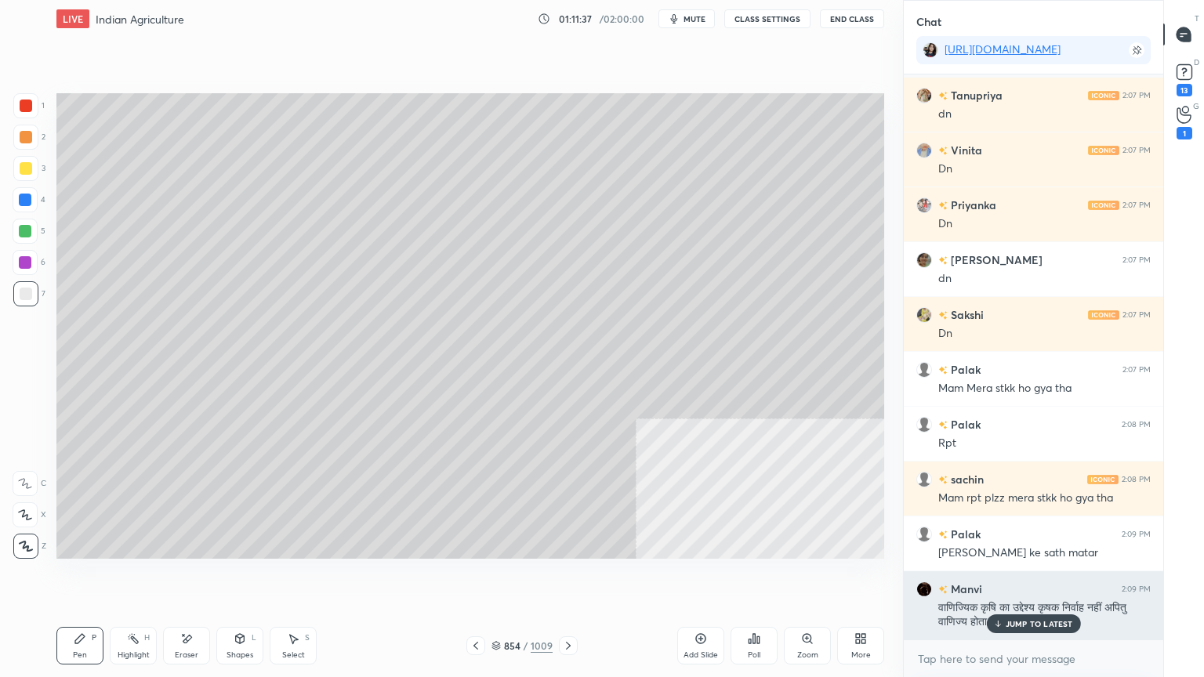
click at [1043, 577] on p "JUMP TO LATEST" at bounding box center [1038, 623] width 67 height 9
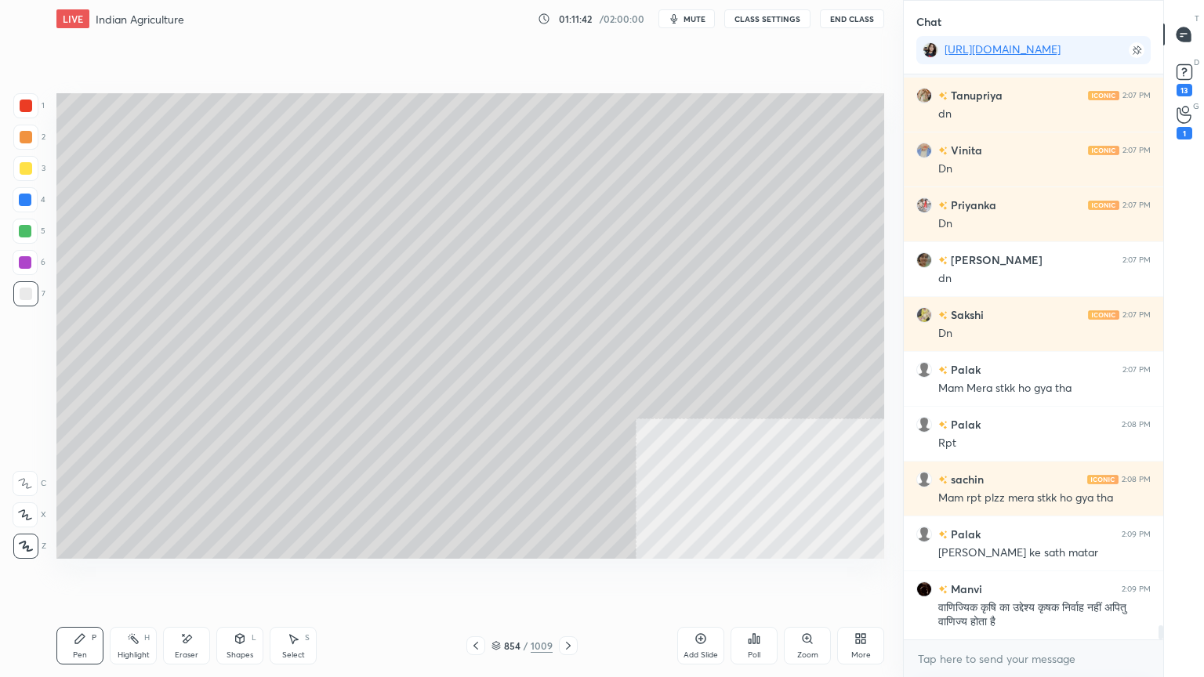
click at [190, 577] on icon at bounding box center [186, 638] width 13 height 13
drag, startPoint x: 202, startPoint y: 634, endPoint x: 184, endPoint y: 568, distance: 68.2
click at [197, 577] on div "Eraser" at bounding box center [186, 646] width 47 height 38
click at [78, 577] on div "Pen P" at bounding box center [79, 646] width 47 height 38
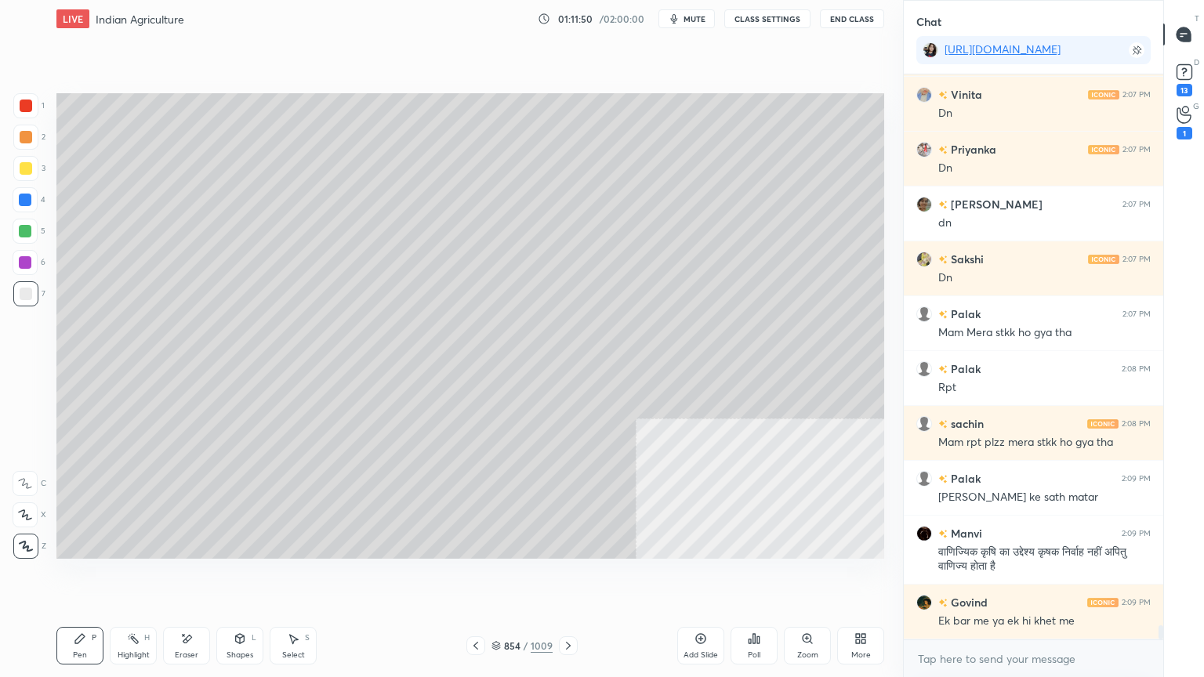
scroll to position [22127, 0]
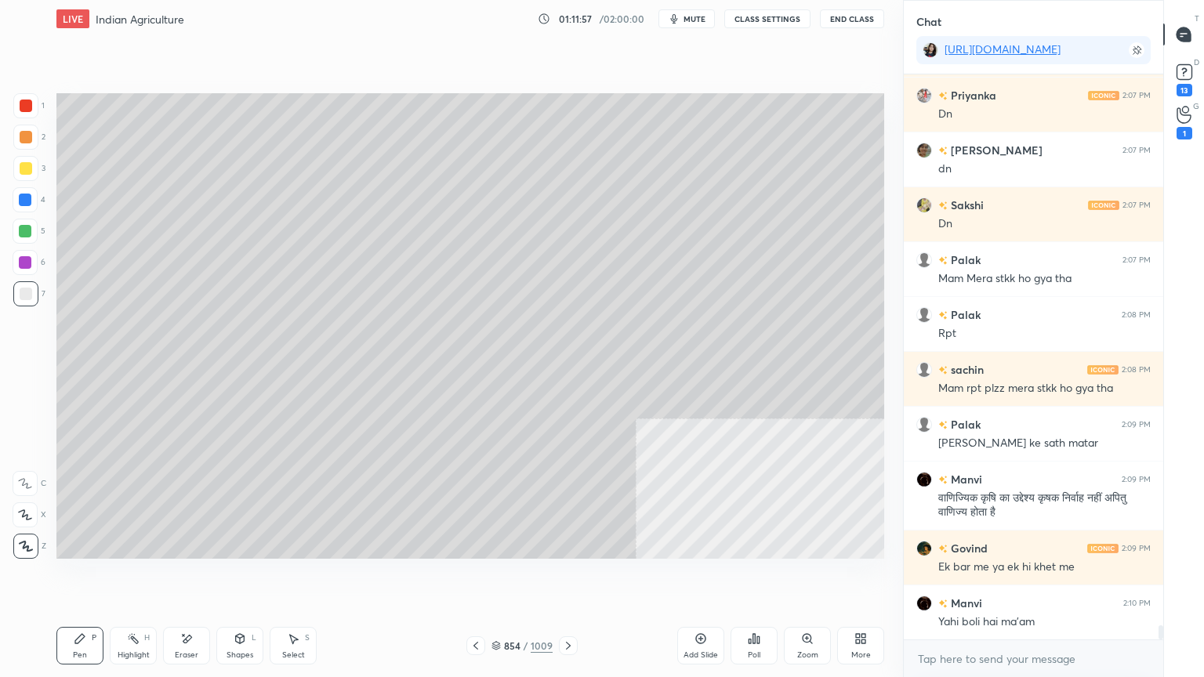
click at [25, 192] on div at bounding box center [25, 199] width 25 height 25
click at [33, 199] on div at bounding box center [25, 199] width 25 height 25
click at [30, 201] on div at bounding box center [25, 199] width 25 height 25
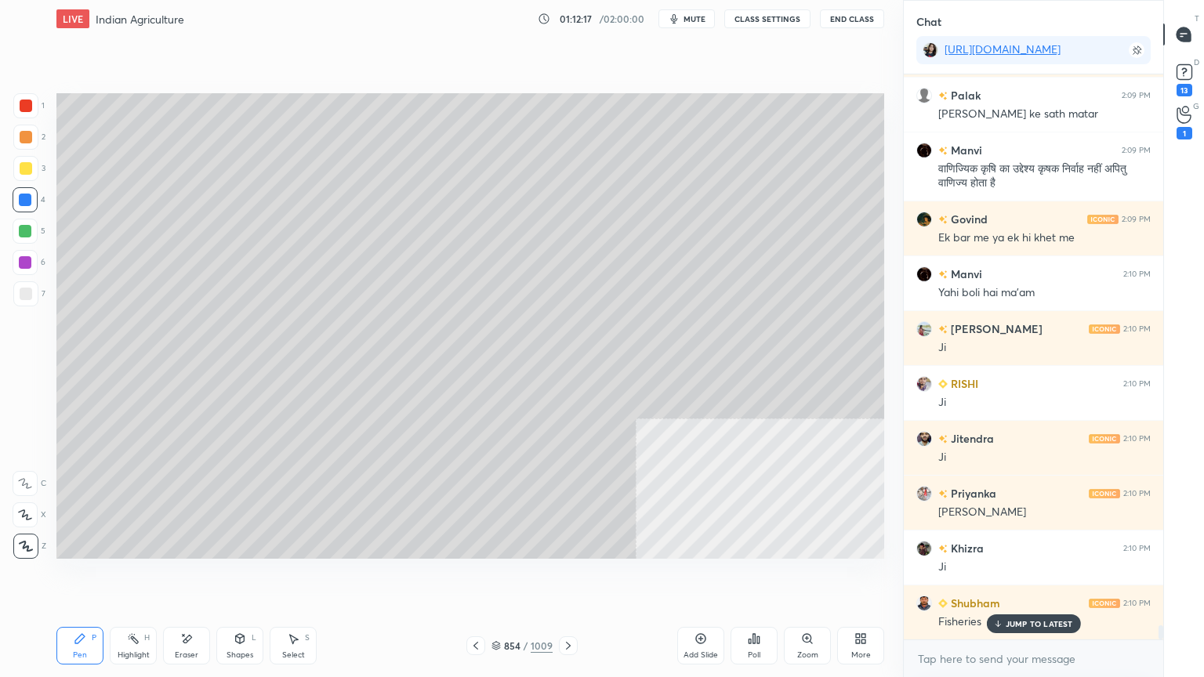
scroll to position [22512, 0]
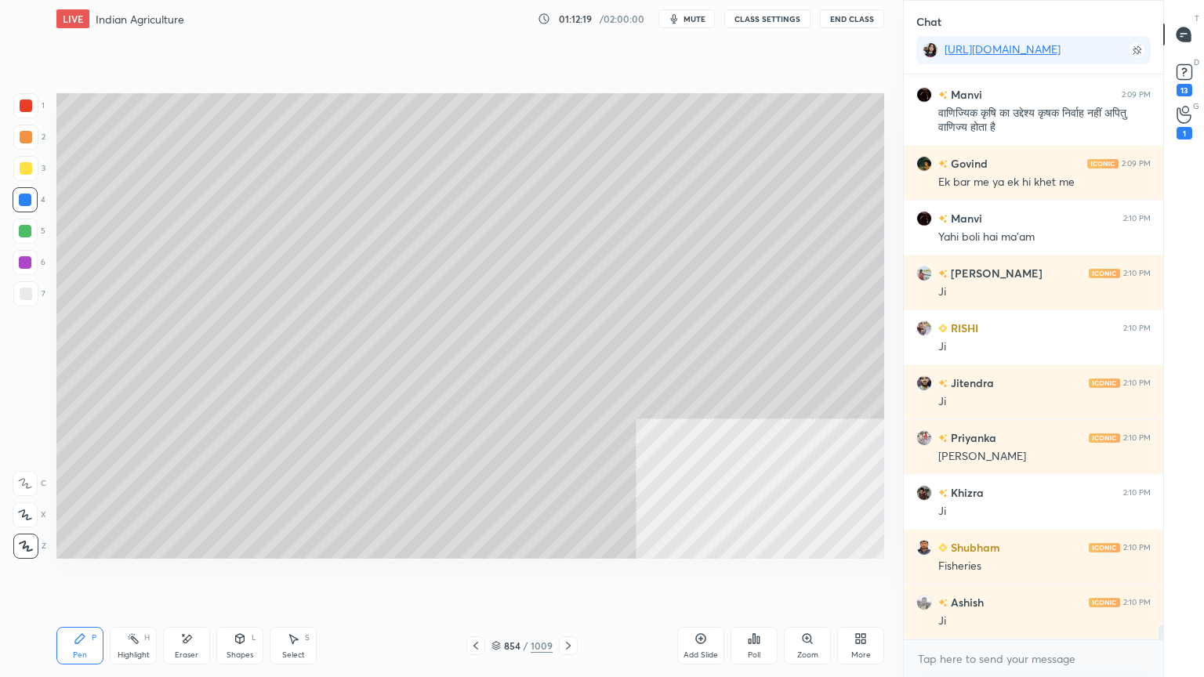
click at [483, 577] on div at bounding box center [475, 645] width 19 height 19
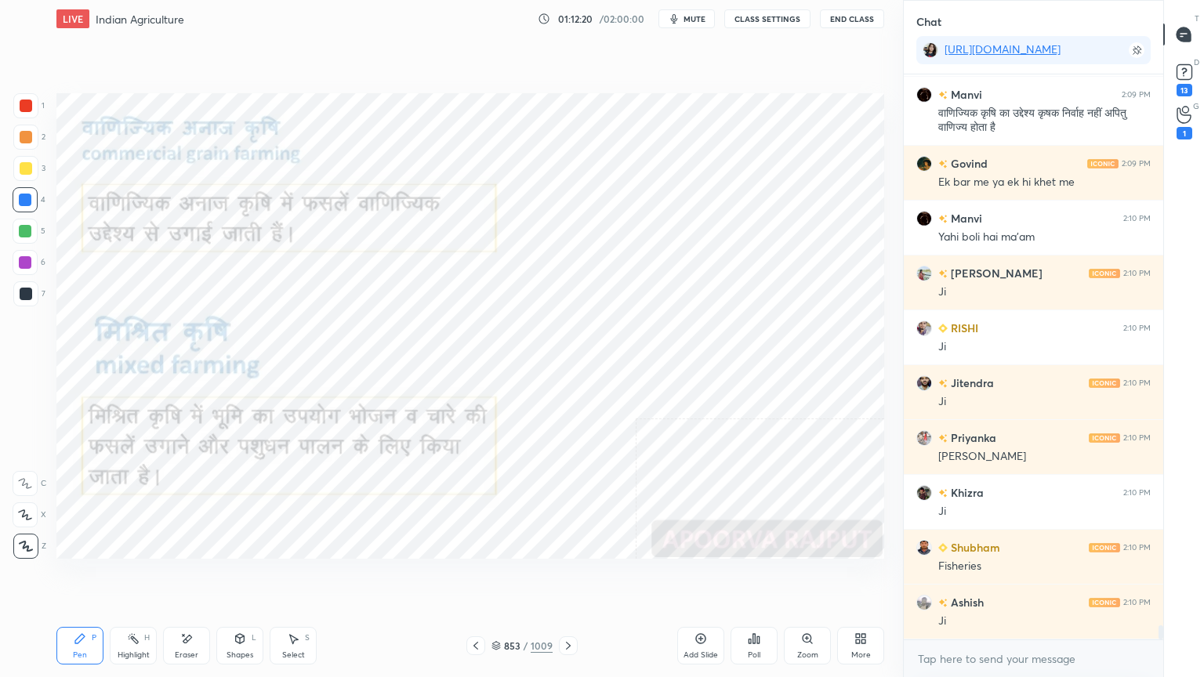
click at [18, 200] on div at bounding box center [25, 199] width 25 height 25
click at [19, 197] on div at bounding box center [25, 199] width 25 height 25
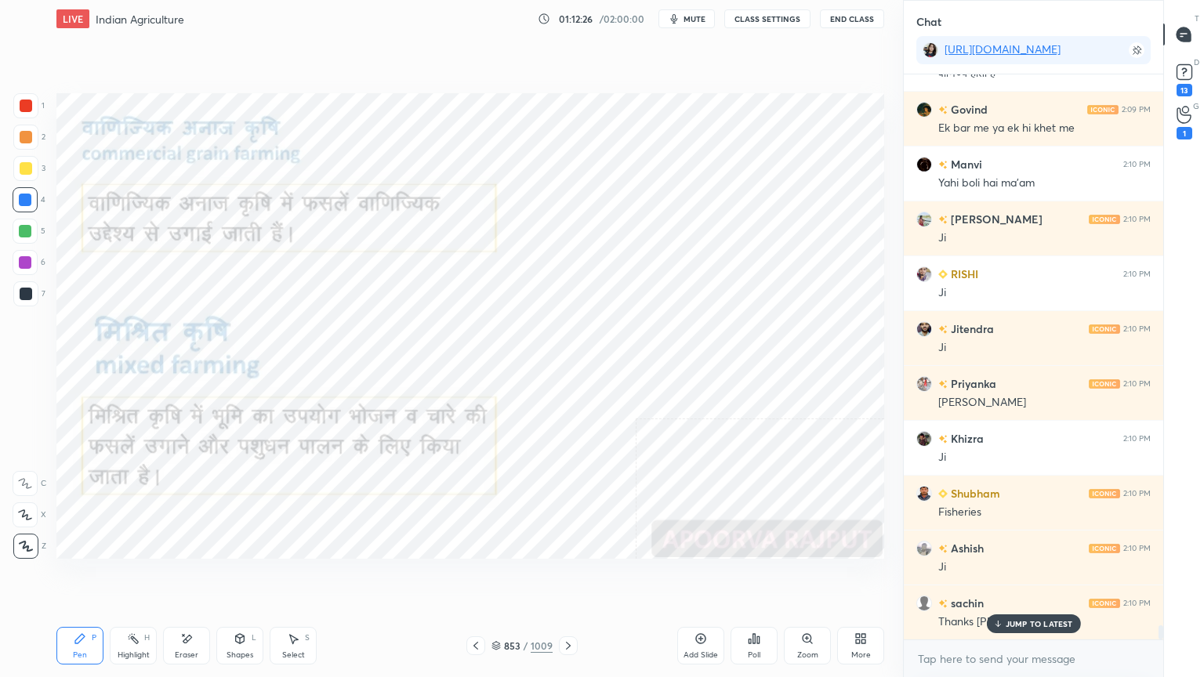
click at [1024, 577] on p "JUMP TO LATEST" at bounding box center [1038, 623] width 67 height 9
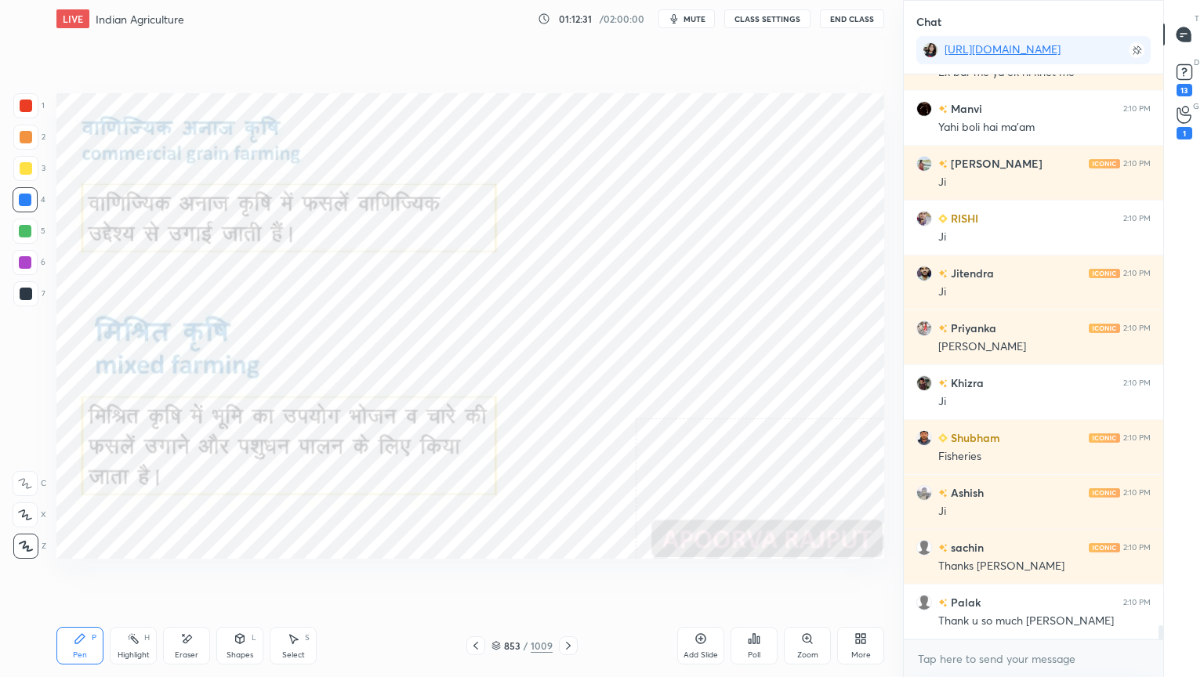
scroll to position [22676, 0]
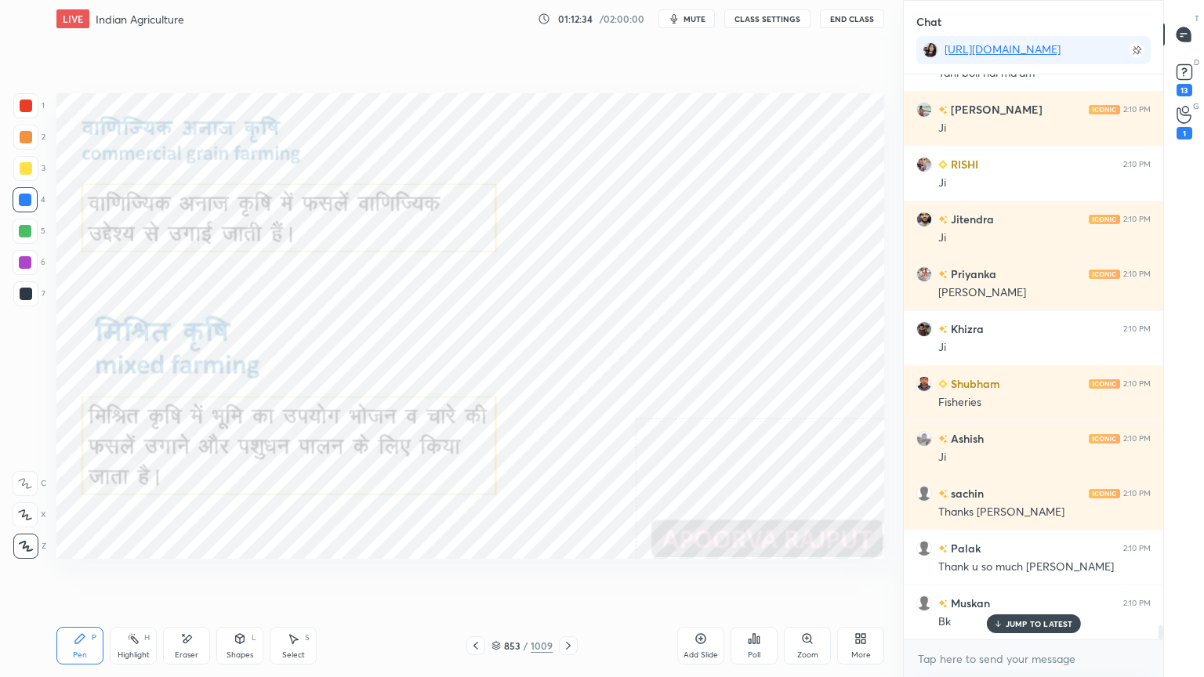
click at [570, 577] on icon at bounding box center [568, 645] width 13 height 13
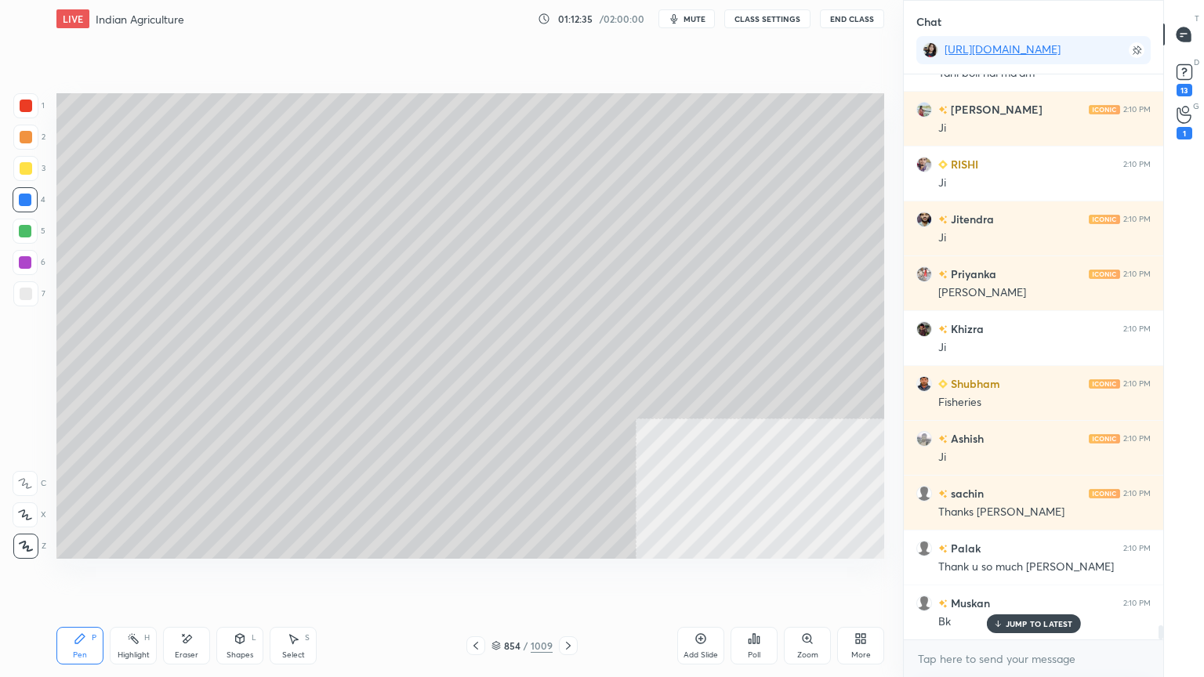
click at [469, 577] on div at bounding box center [475, 645] width 19 height 19
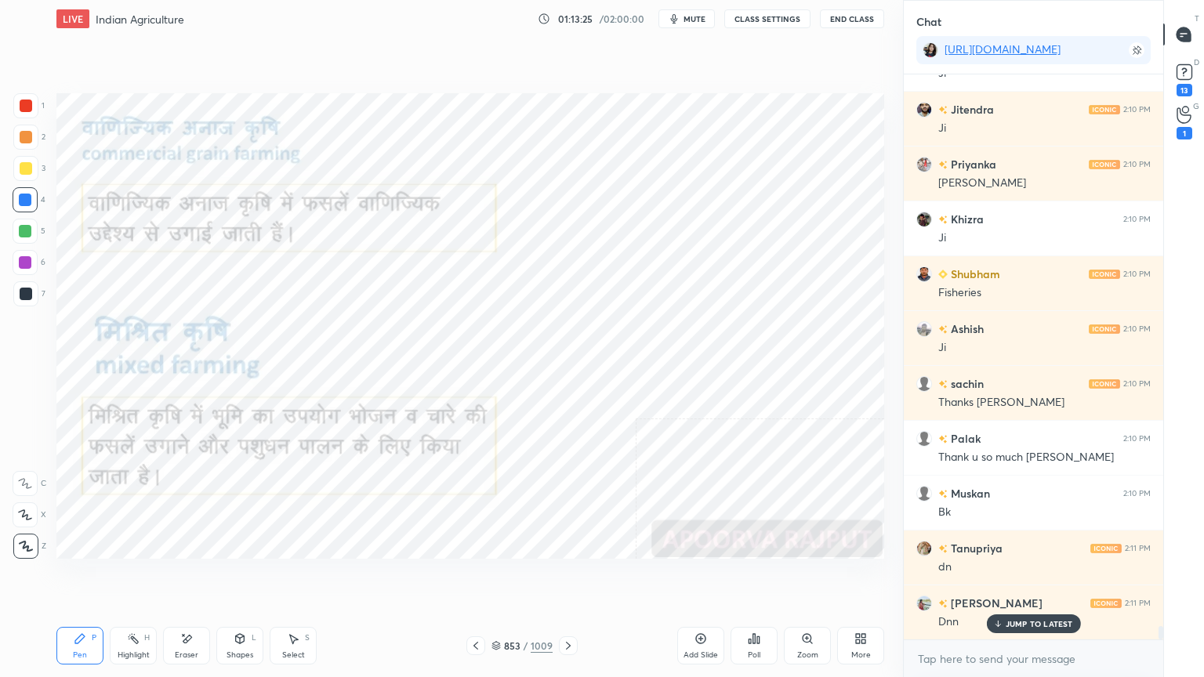
scroll to position [22841, 0]
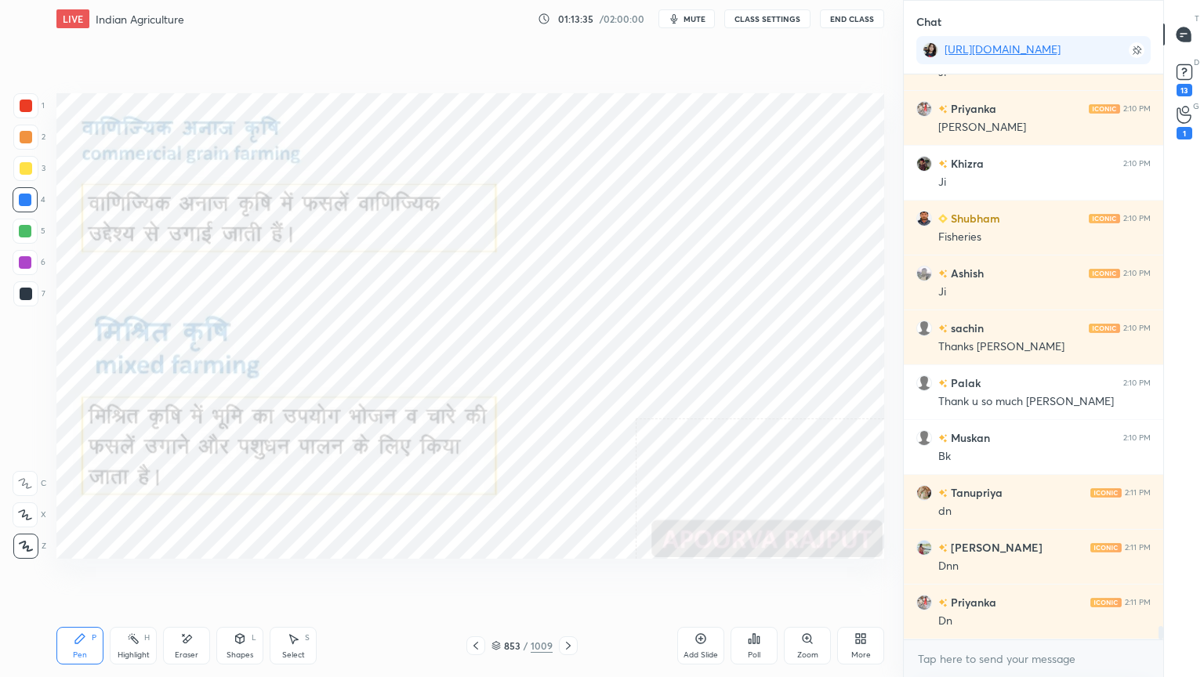
click at [193, 577] on div "Eraser" at bounding box center [186, 646] width 47 height 38
click at [28, 534] on div "Erase all" at bounding box center [25, 546] width 25 height 25
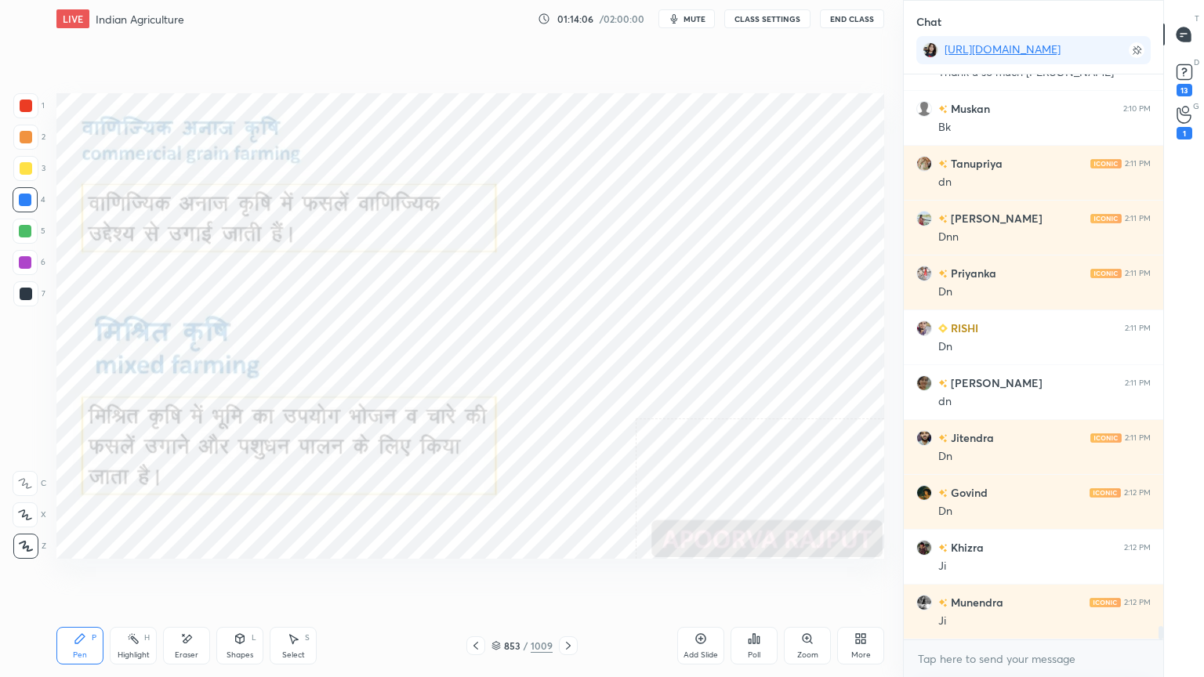
scroll to position [23224, 0]
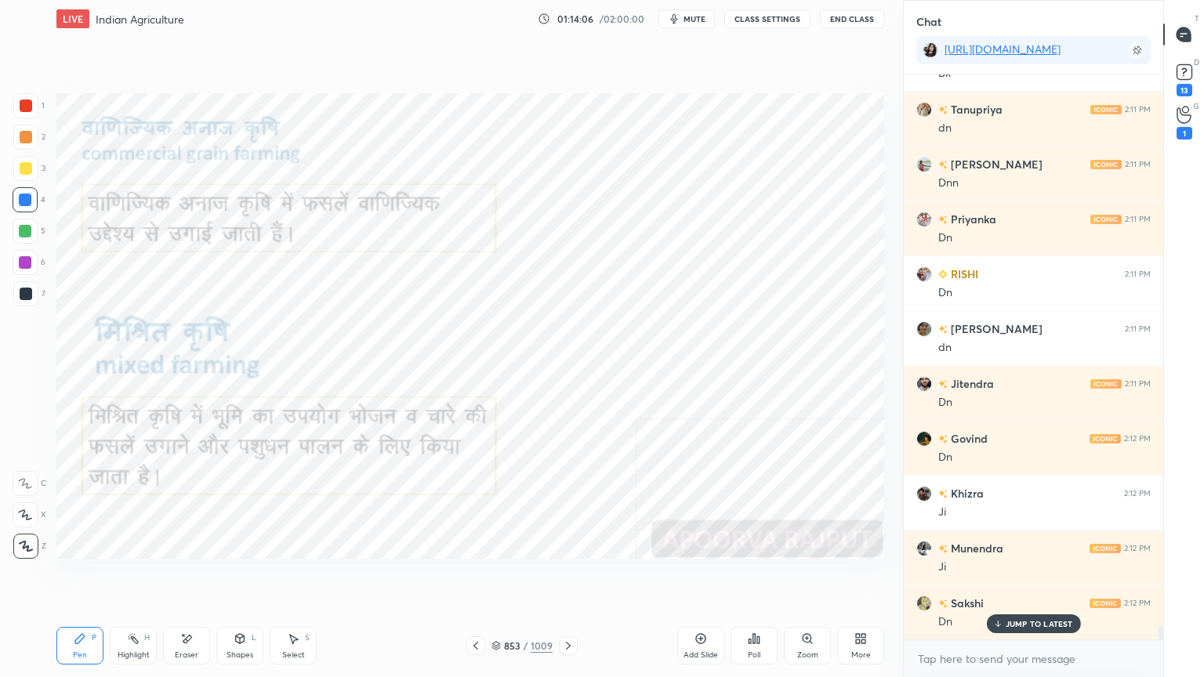
click at [547, 577] on div "LIVE Indian Agriculture 01:14:06 / 02:00:00 mute CLASS SETTINGS End Class Setti…" at bounding box center [470, 338] width 840 height 677
click at [551, 577] on div "Pen P Highlight H Eraser Shapes L Select S 853 / 1009 Add Slide Poll Zoom More" at bounding box center [469, 645] width 827 height 63
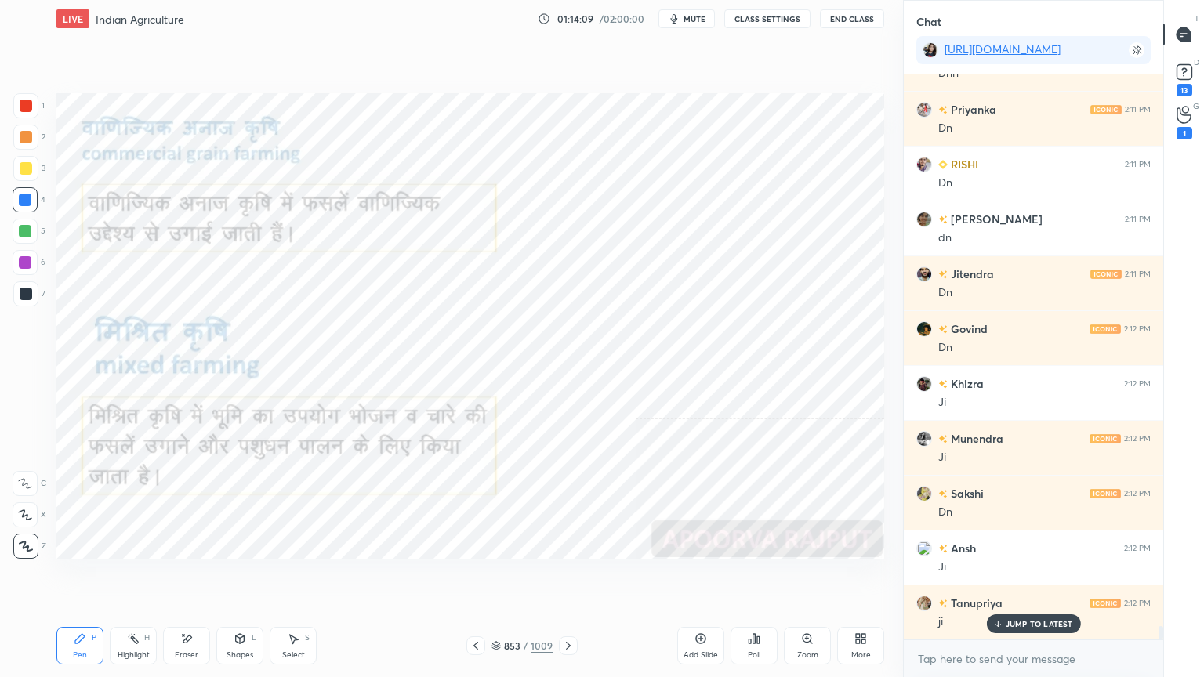
click at [569, 577] on icon at bounding box center [568, 645] width 13 height 13
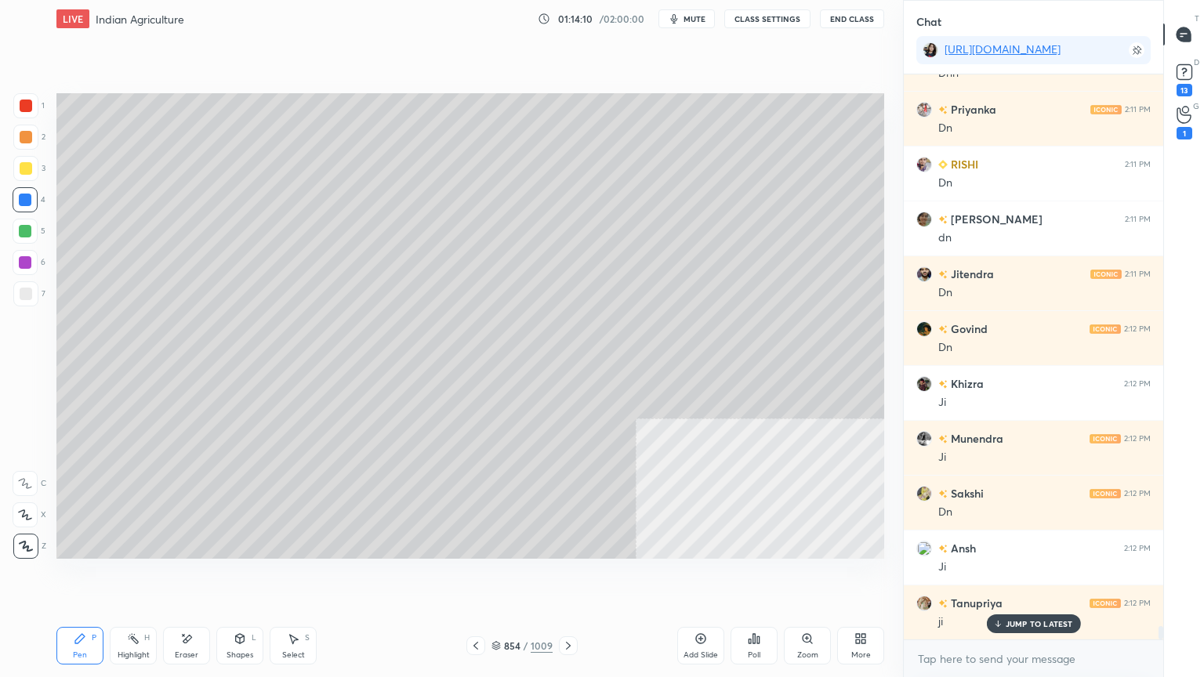
click at [569, 577] on icon at bounding box center [568, 645] width 13 height 13
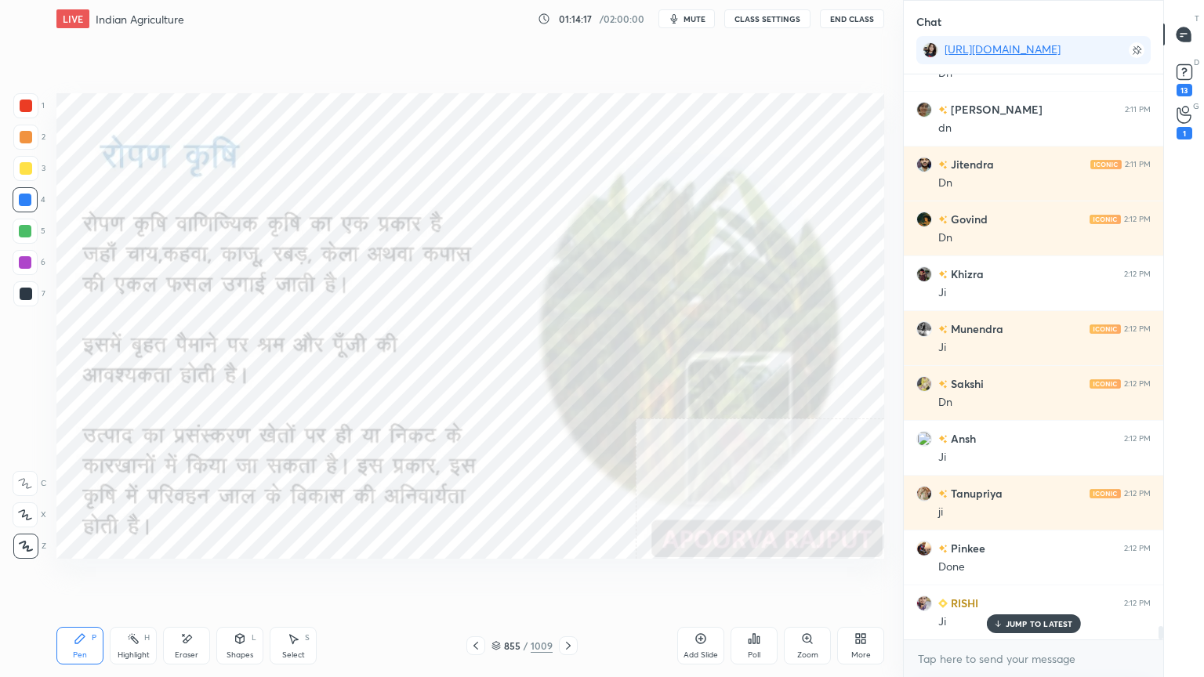
scroll to position [23499, 0]
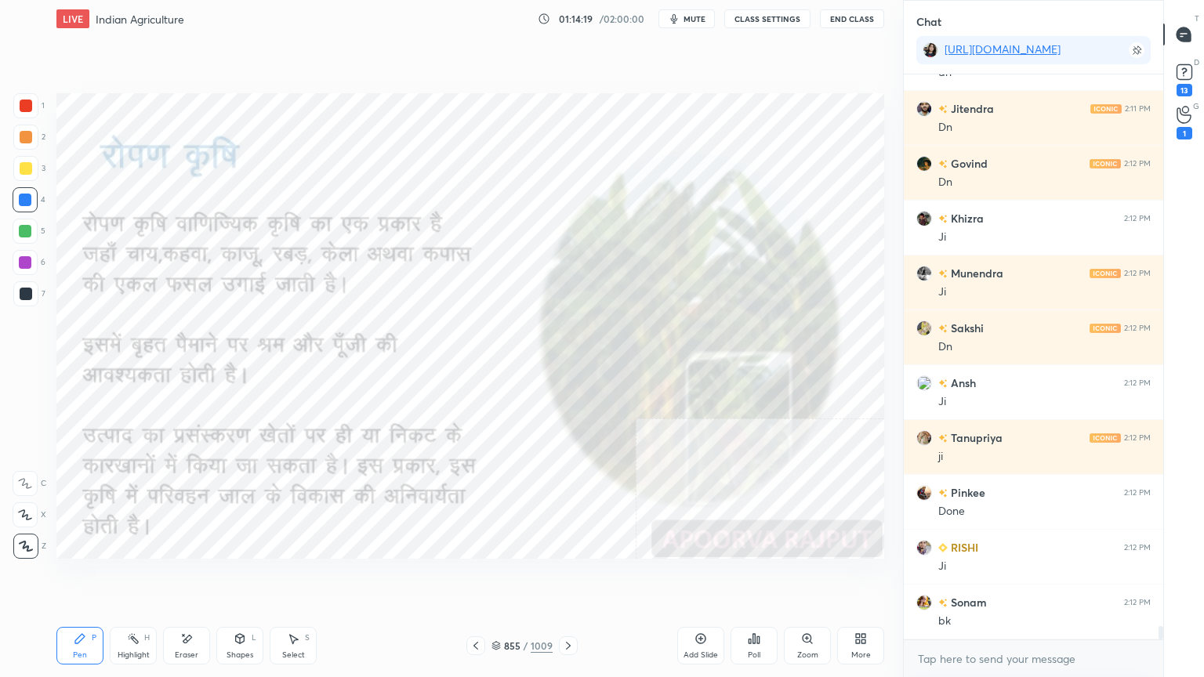
click at [473, 577] on icon at bounding box center [475, 645] width 13 height 13
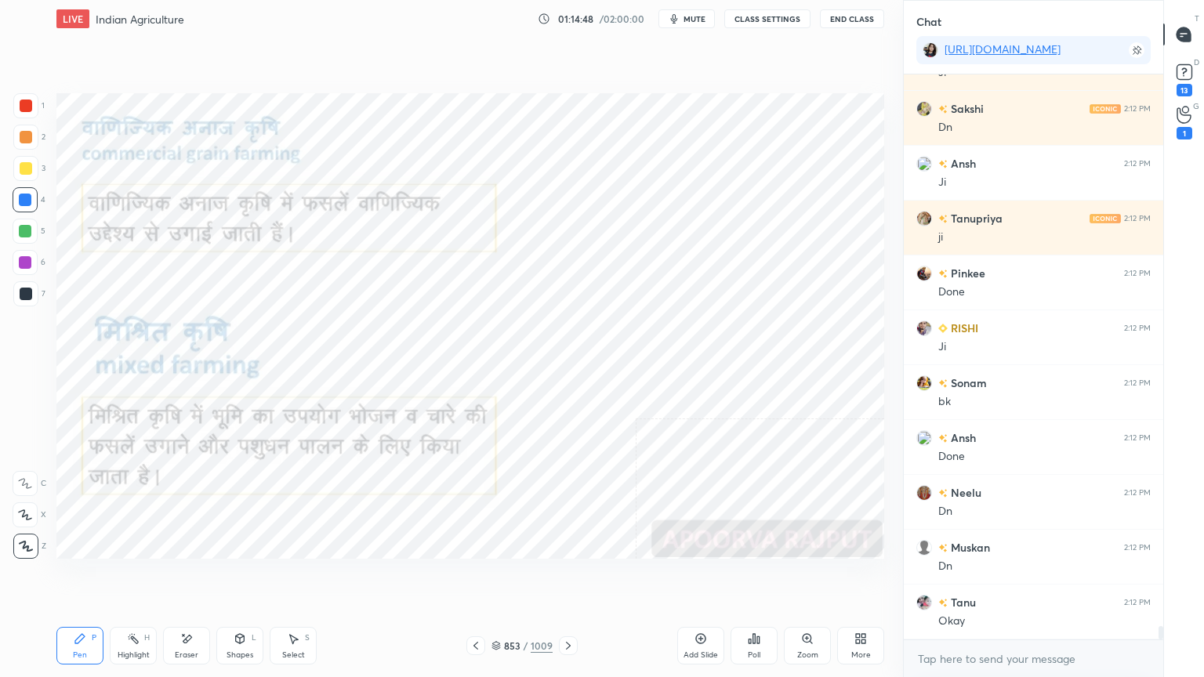
scroll to position [23773, 0]
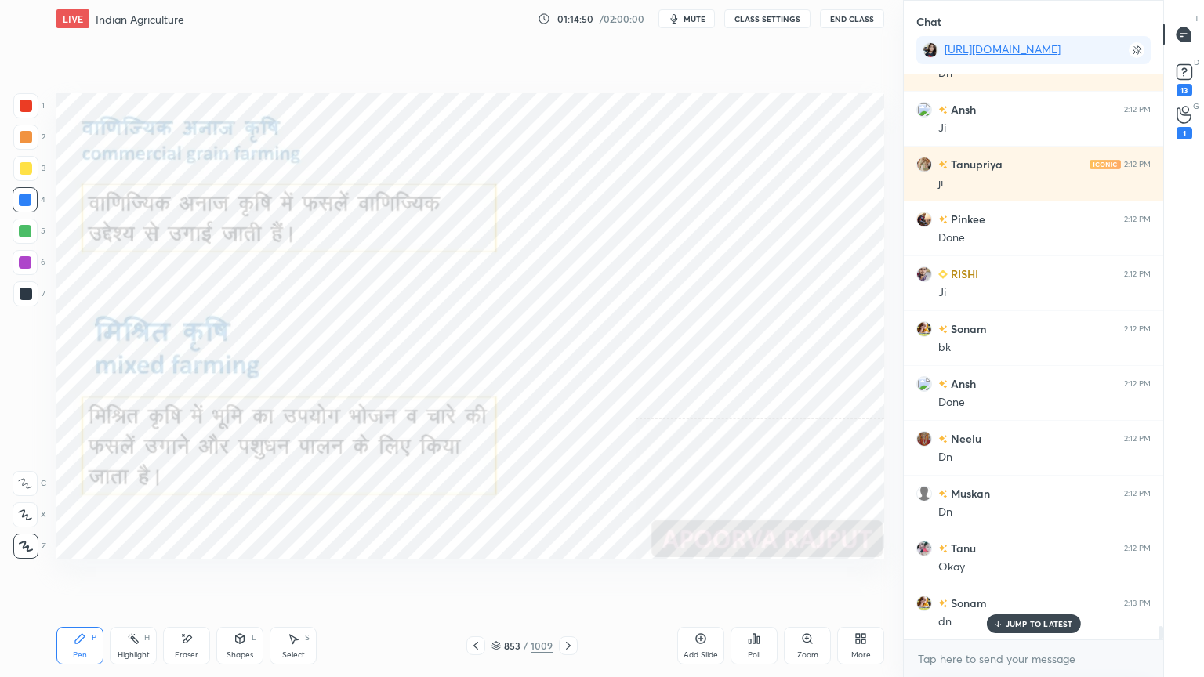
click at [539, 577] on div "Setting up your live class Poll for secs No correct answer Start poll" at bounding box center [470, 326] width 840 height 577
click at [542, 577] on div "Setting up your live class Poll for secs No correct answer Start poll" at bounding box center [470, 326] width 840 height 577
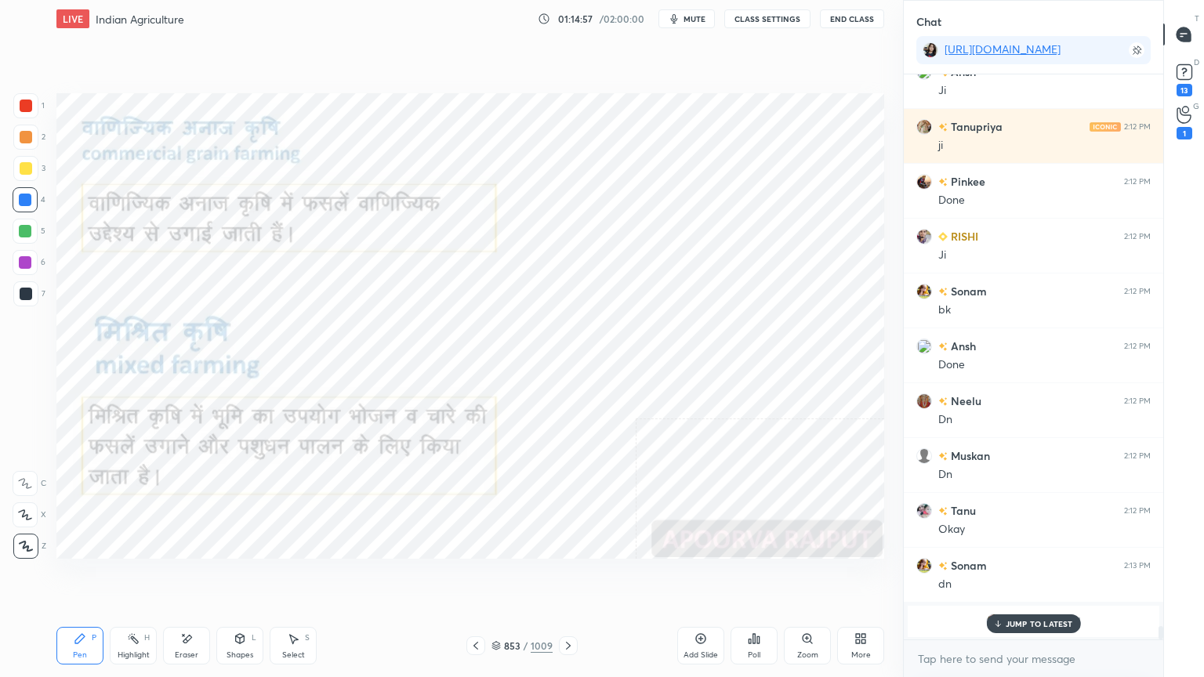
click at [558, 577] on div "Setting up your live class Poll for secs No correct answer Start poll" at bounding box center [470, 326] width 840 height 577
click at [1023, 577] on p "JUMP TO LATEST" at bounding box center [1038, 623] width 67 height 9
click at [557, 577] on div "Setting up your live class Poll for secs No correct answer Start poll" at bounding box center [470, 326] width 840 height 577
click at [559, 577] on div "Setting up your live class Poll for secs No correct answer Start poll" at bounding box center [470, 326] width 840 height 577
click at [562, 577] on icon at bounding box center [568, 645] width 13 height 13
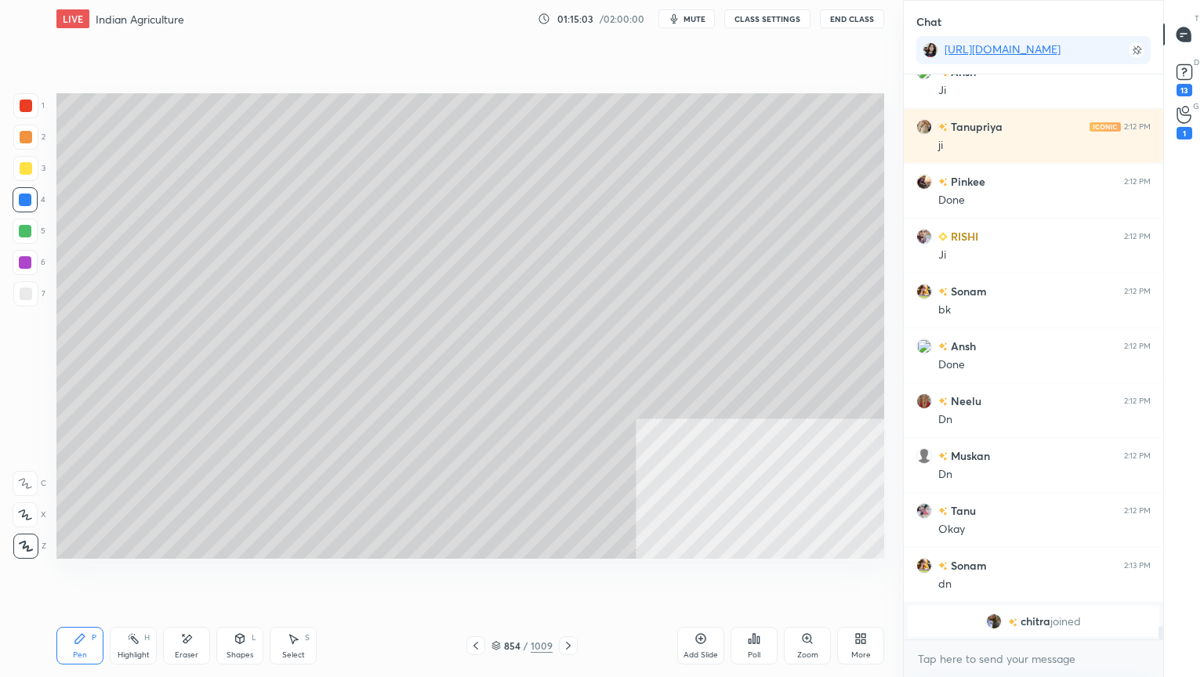
click at [567, 577] on icon at bounding box center [568, 646] width 5 height 8
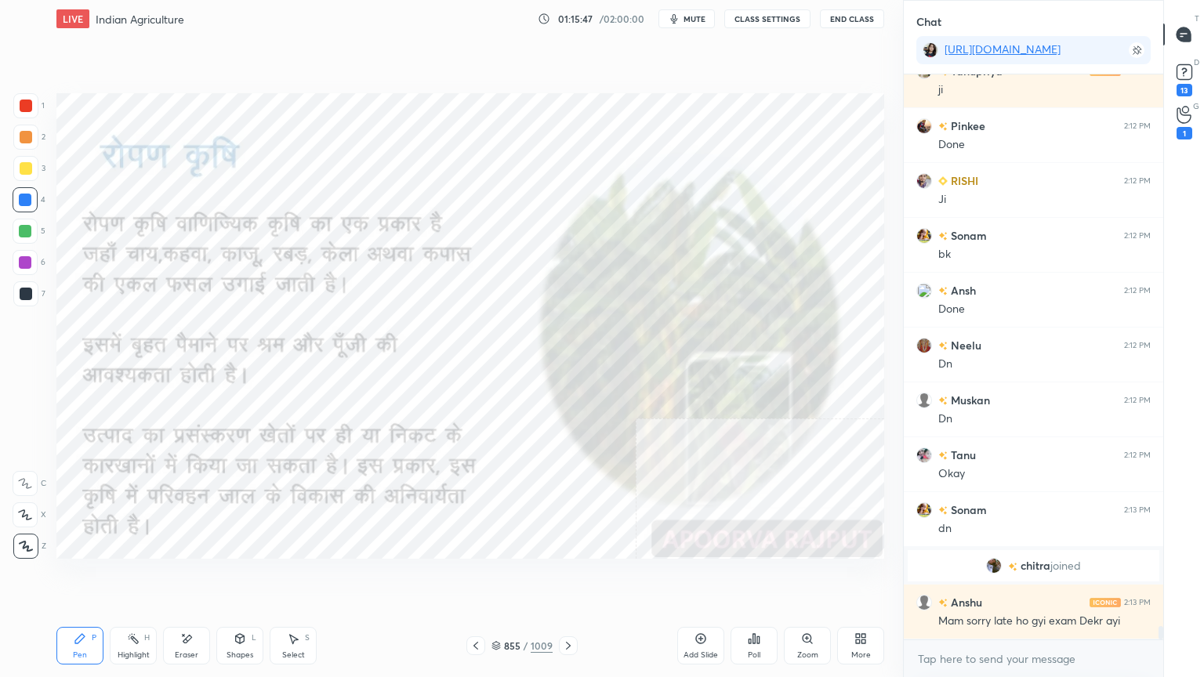
scroll to position [23920, 0]
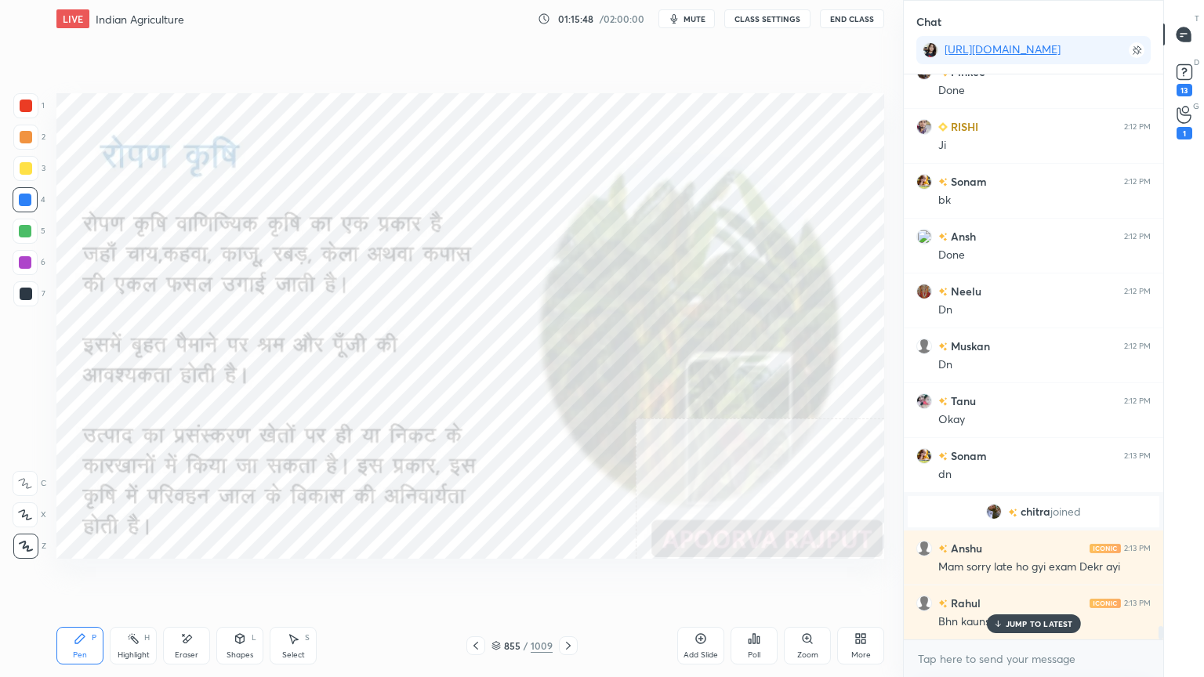
click at [559, 577] on div at bounding box center [568, 645] width 19 height 19
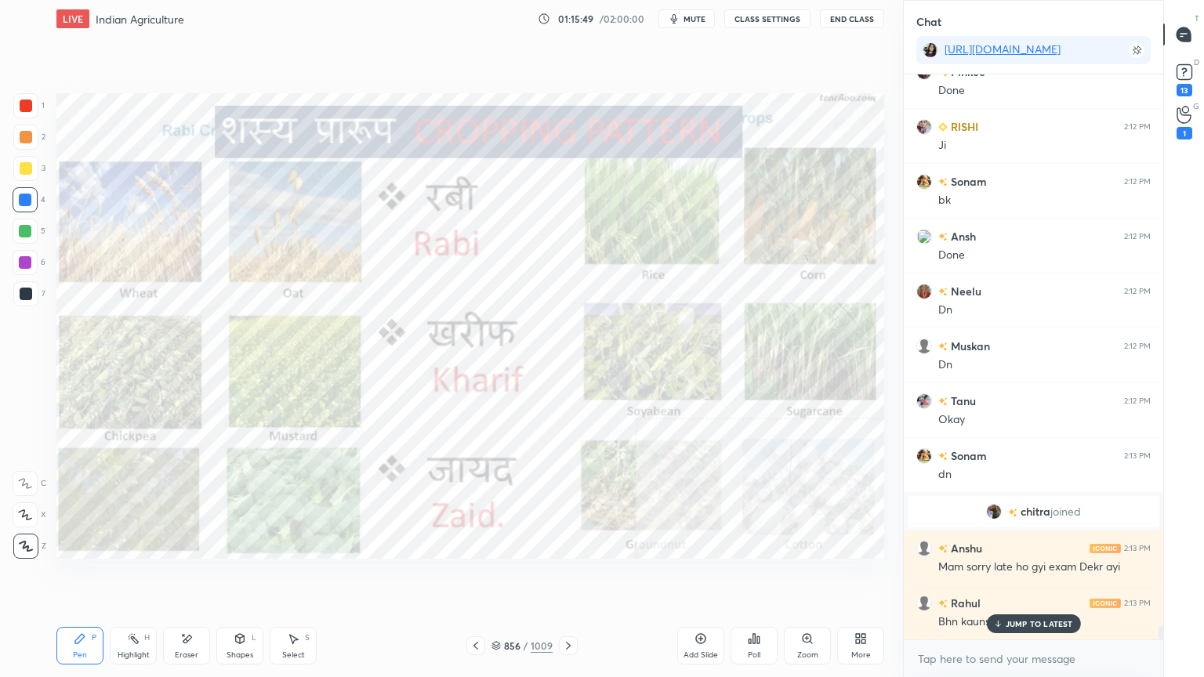
drag, startPoint x: 467, startPoint y: 648, endPoint x: 512, endPoint y: 642, distance: 45.9
click at [469, 577] on div at bounding box center [475, 645] width 19 height 19
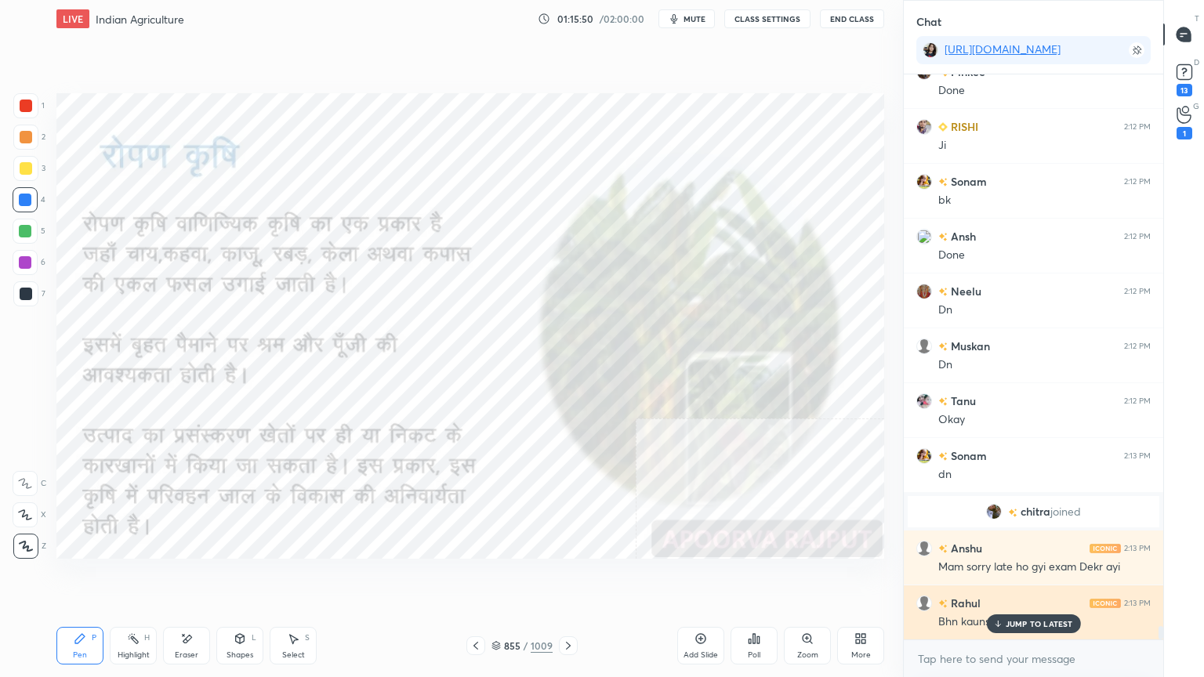
click at [1016, 577] on p "JUMP TO LATEST" at bounding box center [1038, 623] width 67 height 9
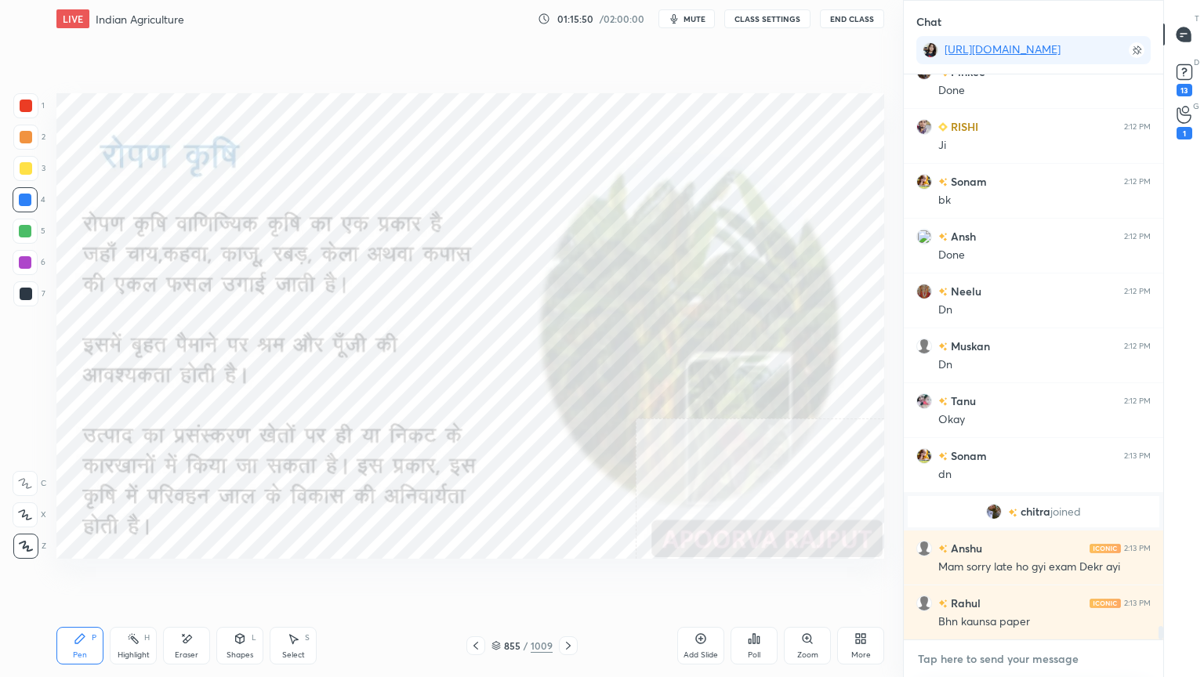
click at [1020, 577] on textarea at bounding box center [1033, 658] width 234 height 25
click at [1016, 577] on textarea at bounding box center [1033, 658] width 234 height 25
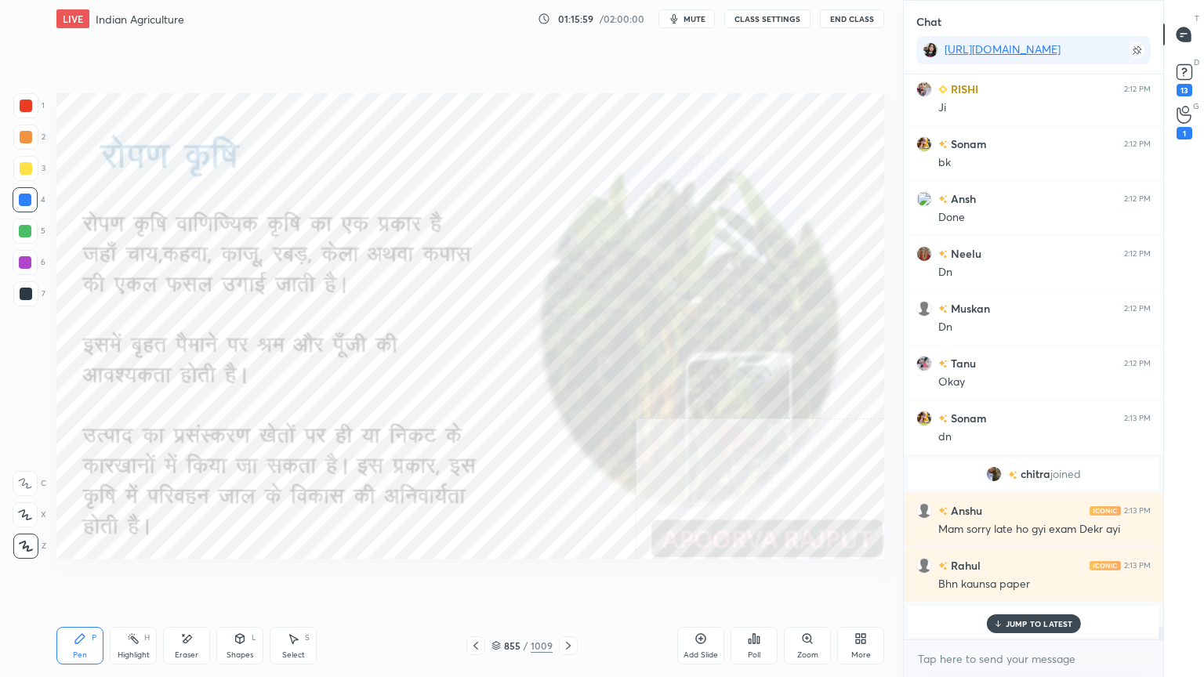
scroll to position [23212, 0]
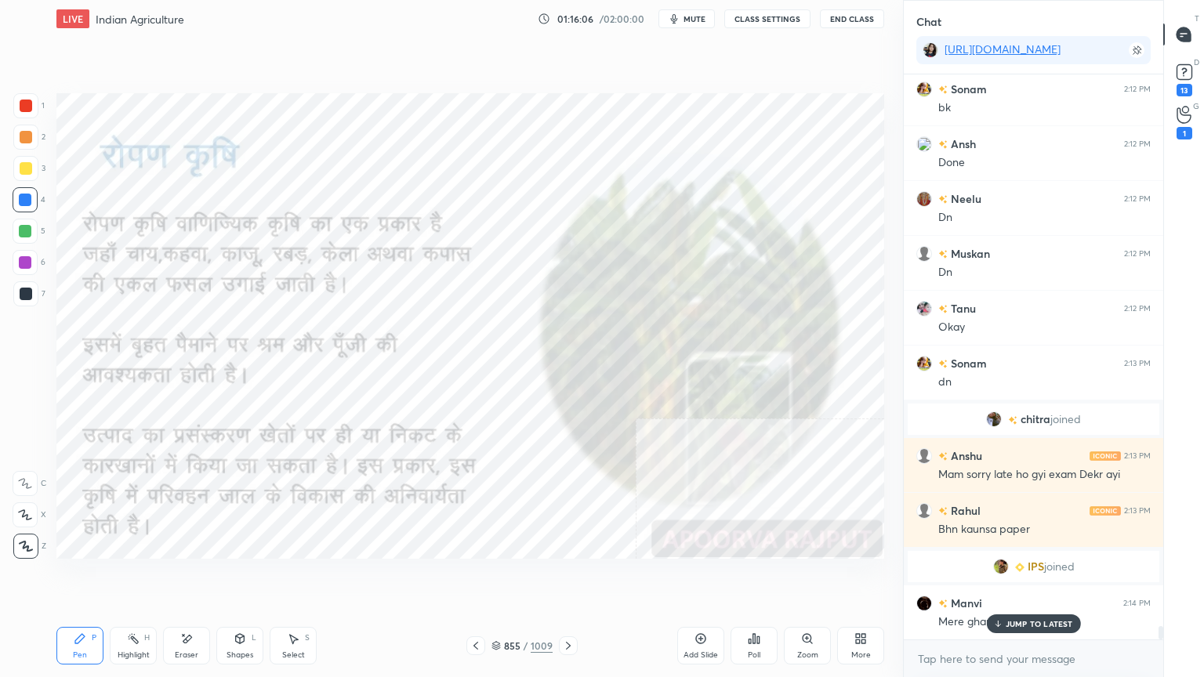
click at [193, 577] on div "Eraser" at bounding box center [187, 655] width 24 height 8
drag, startPoint x: 31, startPoint y: 541, endPoint x: 45, endPoint y: 515, distance: 30.5
click at [29, 538] on div "Erase all" at bounding box center [25, 546] width 25 height 25
drag, startPoint x: 192, startPoint y: 639, endPoint x: 157, endPoint y: 611, distance: 44.5
click at [191, 577] on icon at bounding box center [186, 638] width 13 height 13
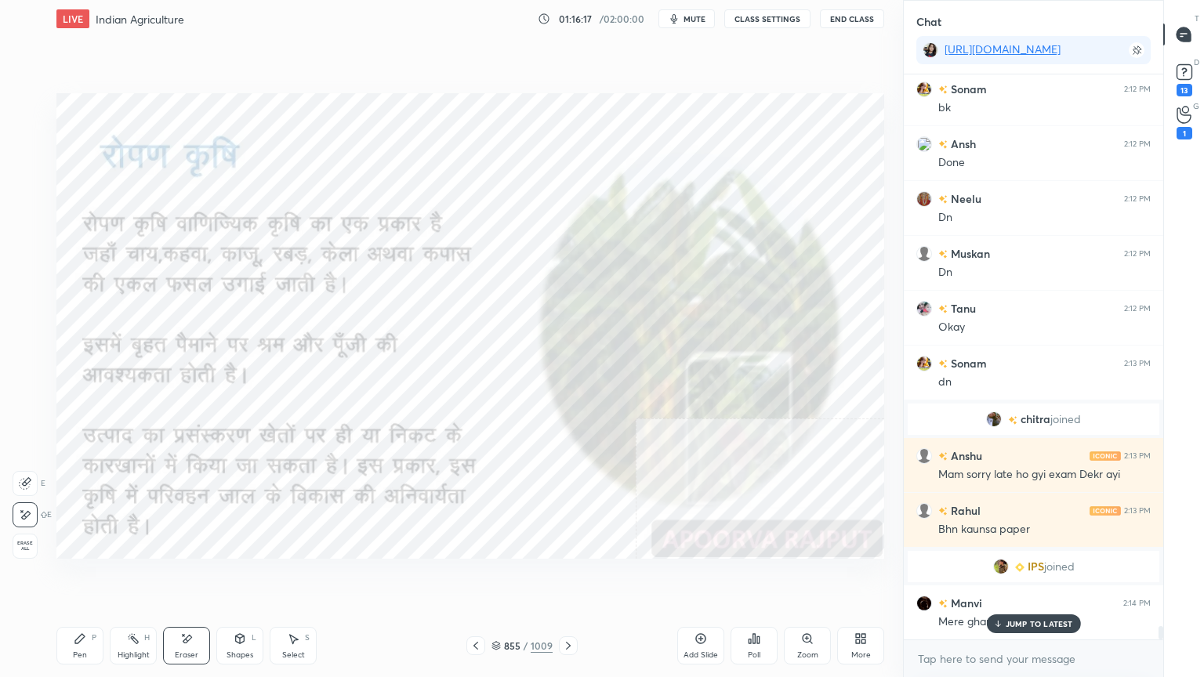
click at [25, 536] on div "Erase all" at bounding box center [25, 546] width 25 height 25
click at [24, 536] on div "1 2 3 4 5 6 7 C X Z E E Erase all H H" at bounding box center [25, 325] width 50 height 465
drag, startPoint x: 555, startPoint y: 621, endPoint x: 563, endPoint y: 619, distance: 8.2
click at [562, 577] on div "Pen P Highlight H Eraser Shapes L Select S 855 / 1009 Add Slide Poll Zoom More" at bounding box center [469, 645] width 827 height 63
drag, startPoint x: 567, startPoint y: 624, endPoint x: 577, endPoint y: 621, distance: 10.2
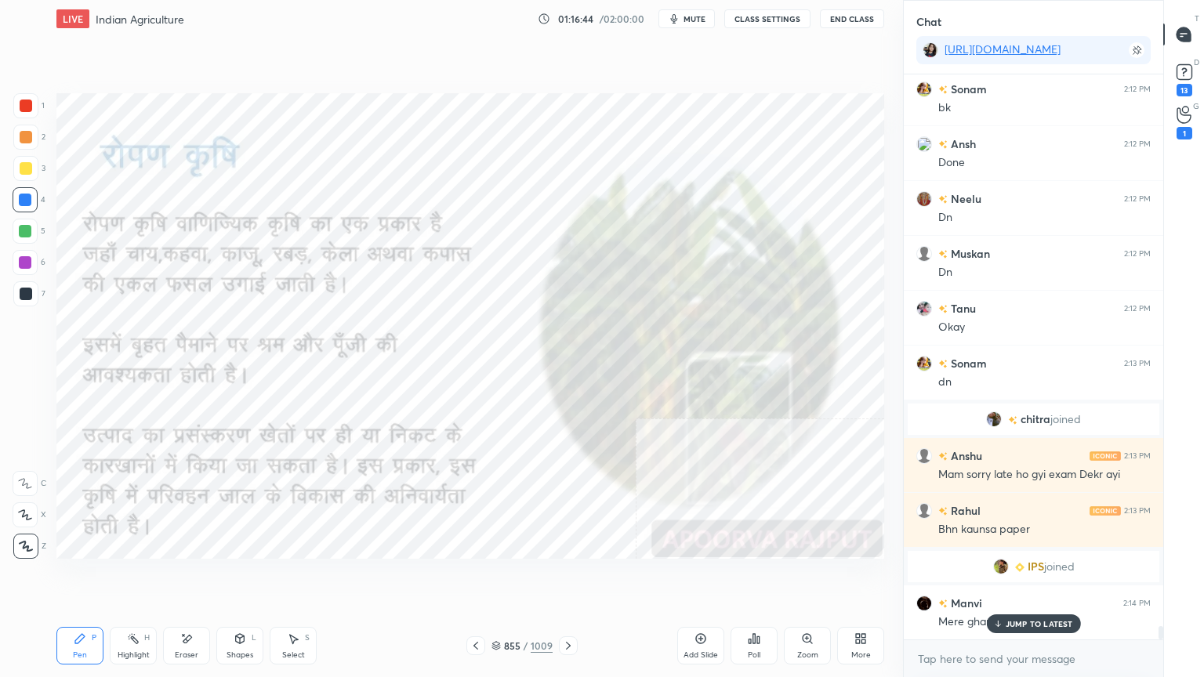
click at [577, 577] on div "Pen P Highlight H Eraser Shapes L Select S 855 / 1009 Add Slide Poll Zoom More" at bounding box center [469, 645] width 827 height 63
click at [565, 577] on icon at bounding box center [568, 645] width 13 height 13
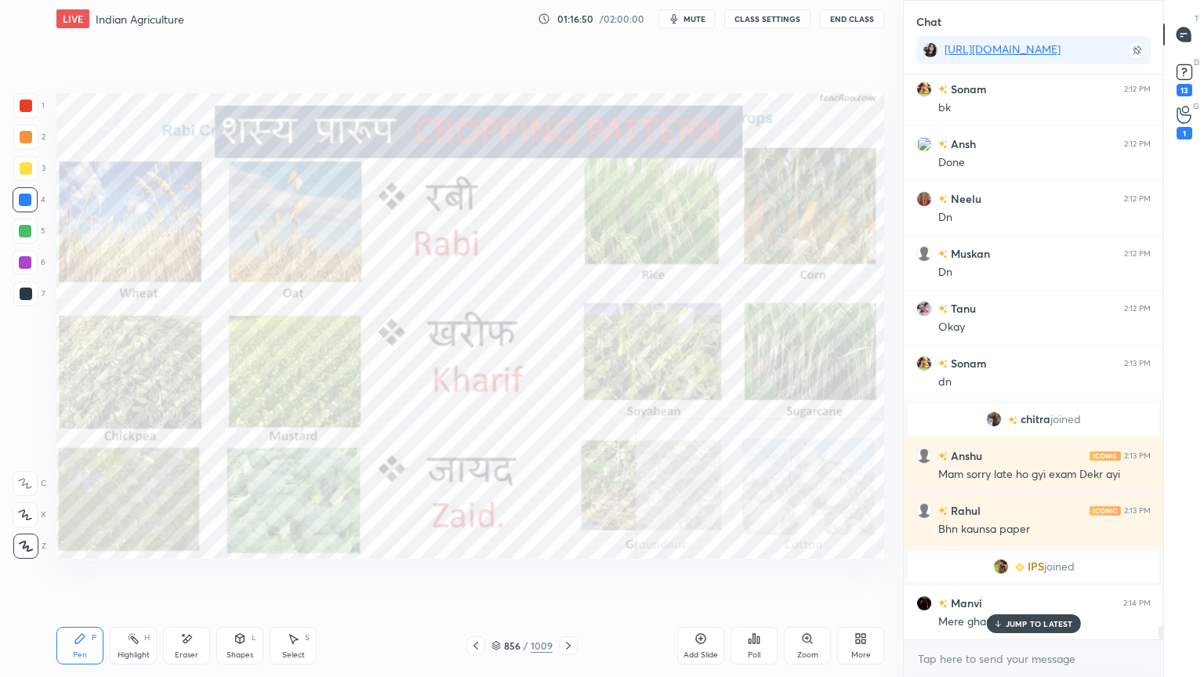
click at [501, 577] on div "856 / 1009" at bounding box center [521, 646] width 61 height 14
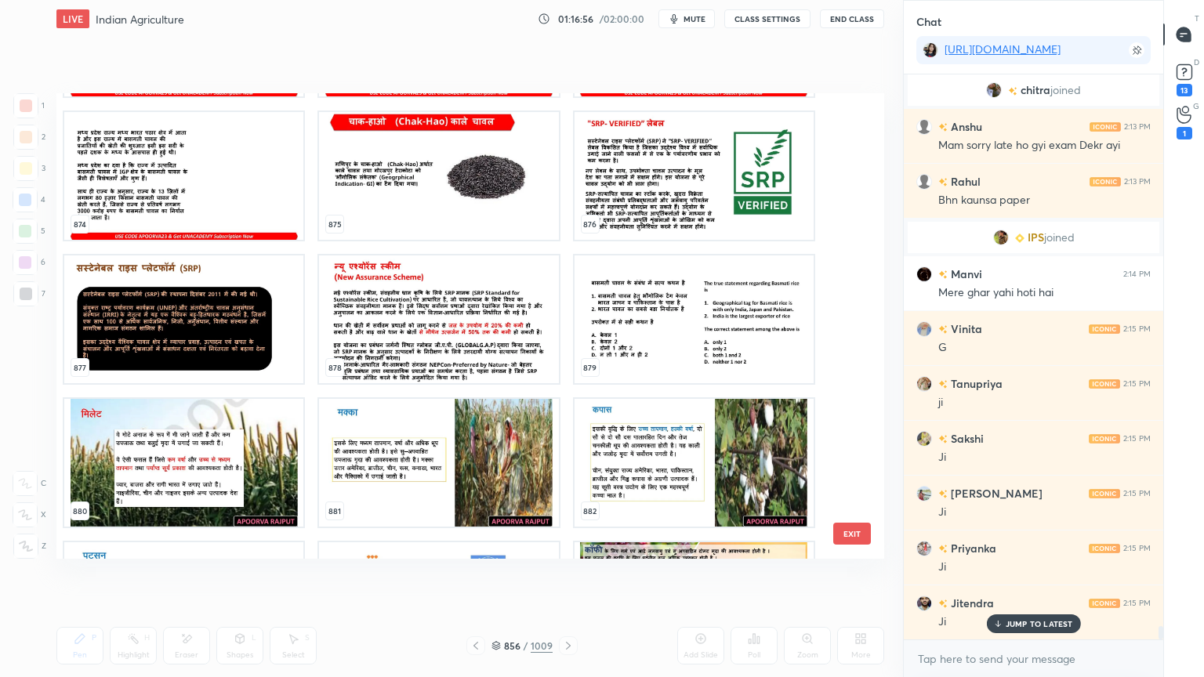
scroll to position [41954, 0]
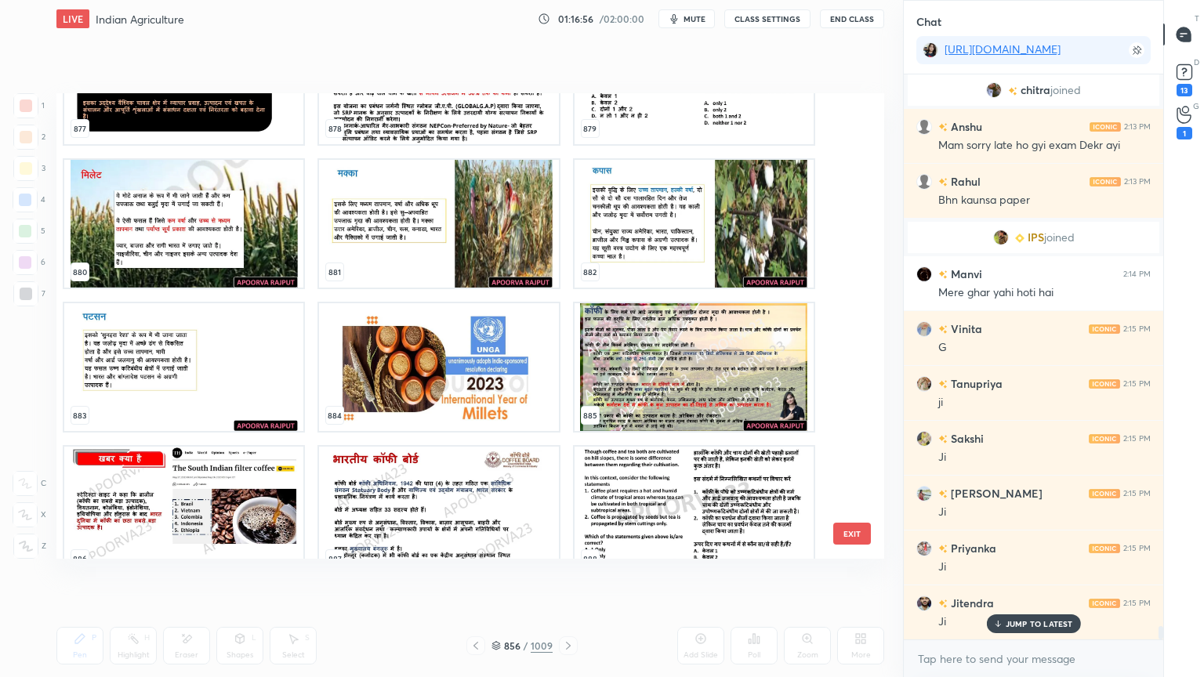
click at [843, 525] on button "EXIT" at bounding box center [852, 534] width 38 height 22
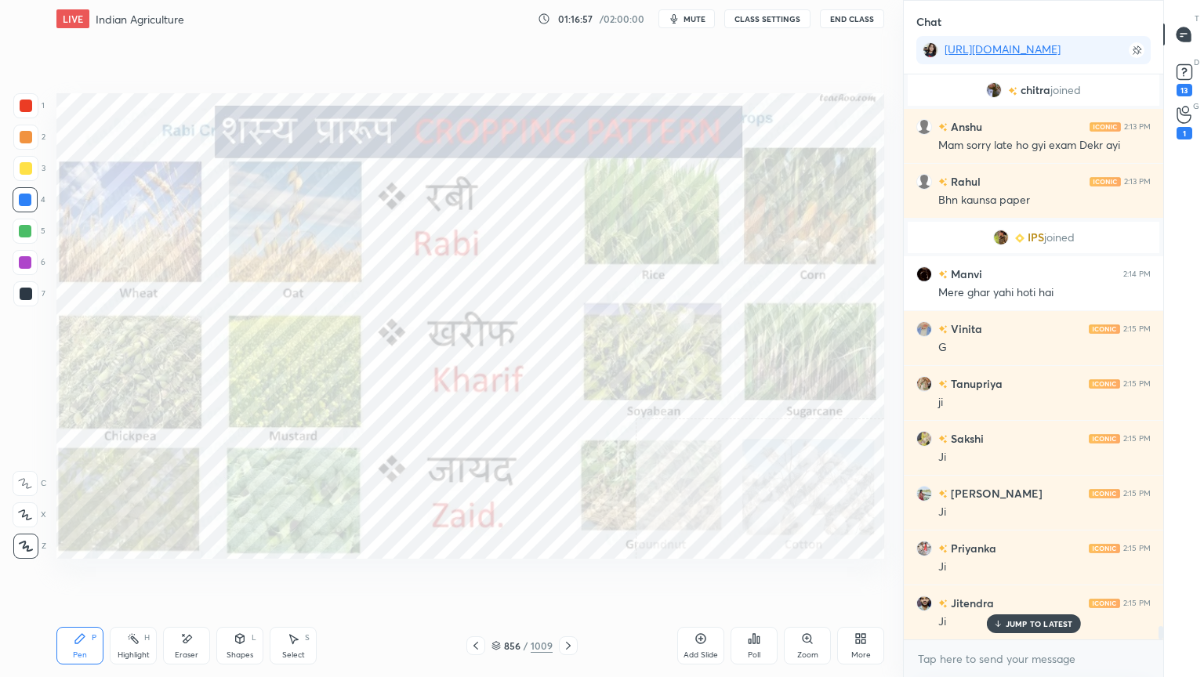
click at [505, 577] on div "856" at bounding box center [512, 645] width 16 height 9
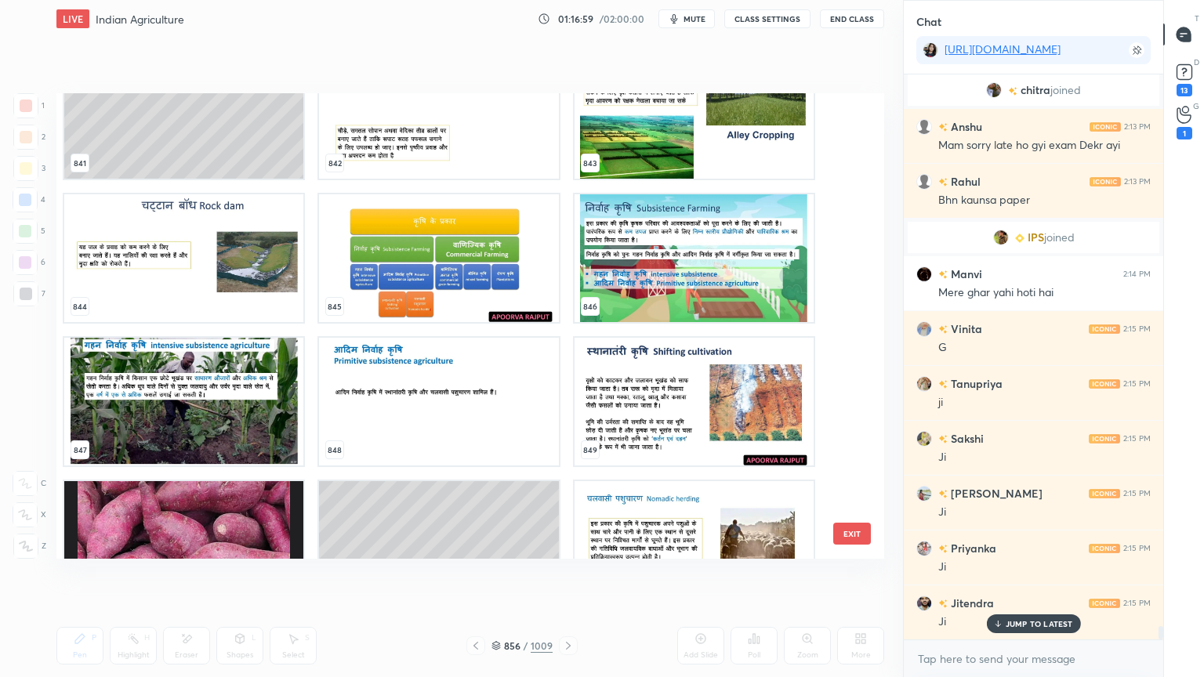
scroll to position [40119, 0]
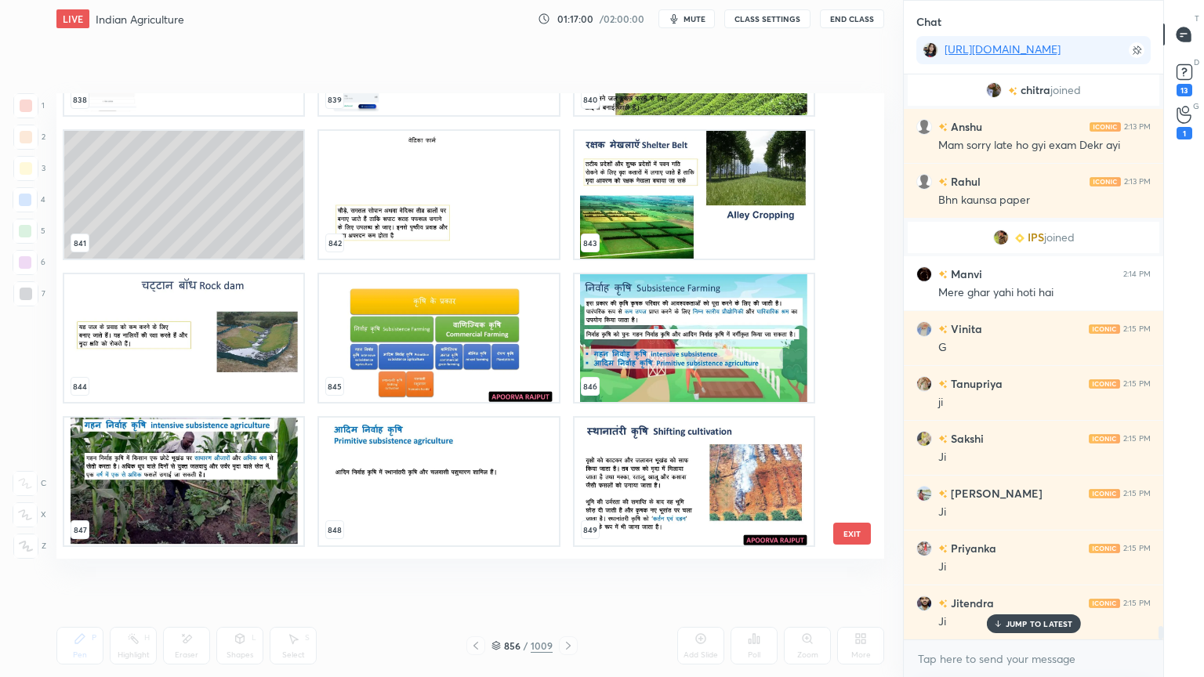
click at [413, 371] on img "grid" at bounding box center [438, 338] width 239 height 128
click at [409, 374] on img "grid" at bounding box center [438, 338] width 239 height 128
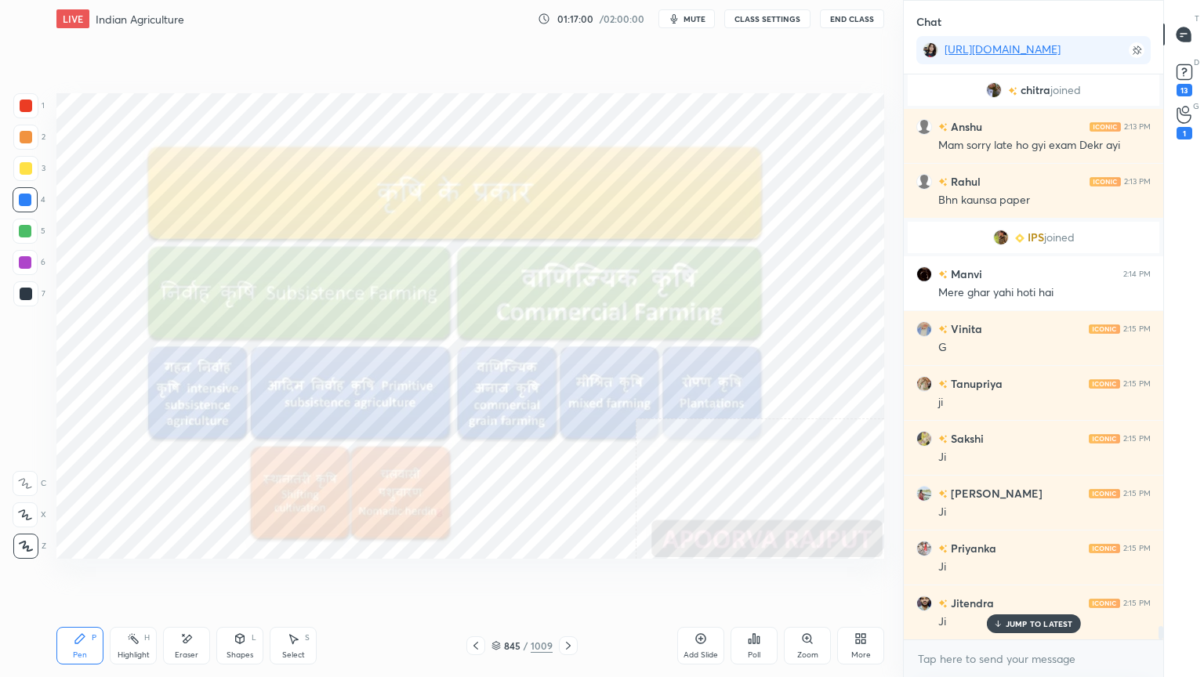
click at [410, 374] on img "grid" at bounding box center [438, 338] width 239 height 128
click at [15, 165] on div at bounding box center [25, 168] width 25 height 25
click at [20, 168] on div at bounding box center [26, 168] width 13 height 13
click at [25, 201] on div at bounding box center [25, 200] width 13 height 13
click at [23, 201] on div at bounding box center [25, 200] width 13 height 13
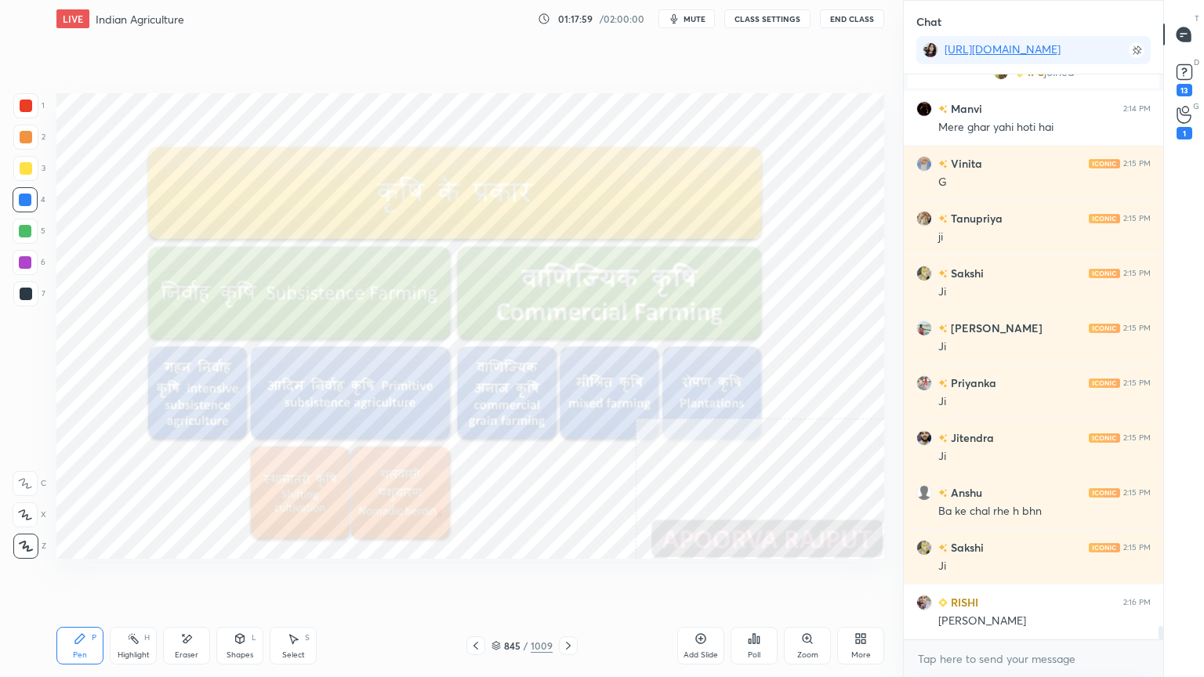
scroll to position [23775, 0]
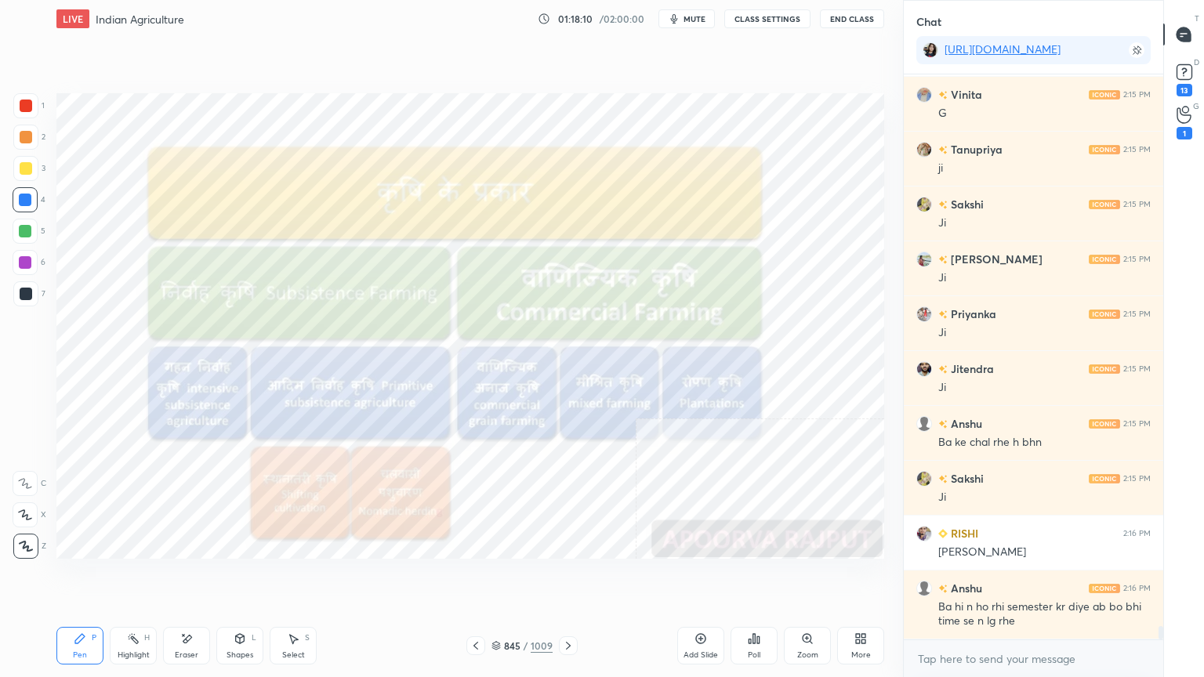
click at [179, 577] on div "Eraser" at bounding box center [187, 655] width 24 height 8
drag, startPoint x: 19, startPoint y: 544, endPoint x: 31, endPoint y: 548, distance: 13.1
click at [19, 544] on span "Erase all" at bounding box center [25, 546] width 24 height 11
click at [31, 548] on div "1 2 3 4 5 6 7 C X Z E E Erase all H H" at bounding box center [25, 325] width 50 height 465
click at [563, 577] on icon at bounding box center [568, 645] width 13 height 13
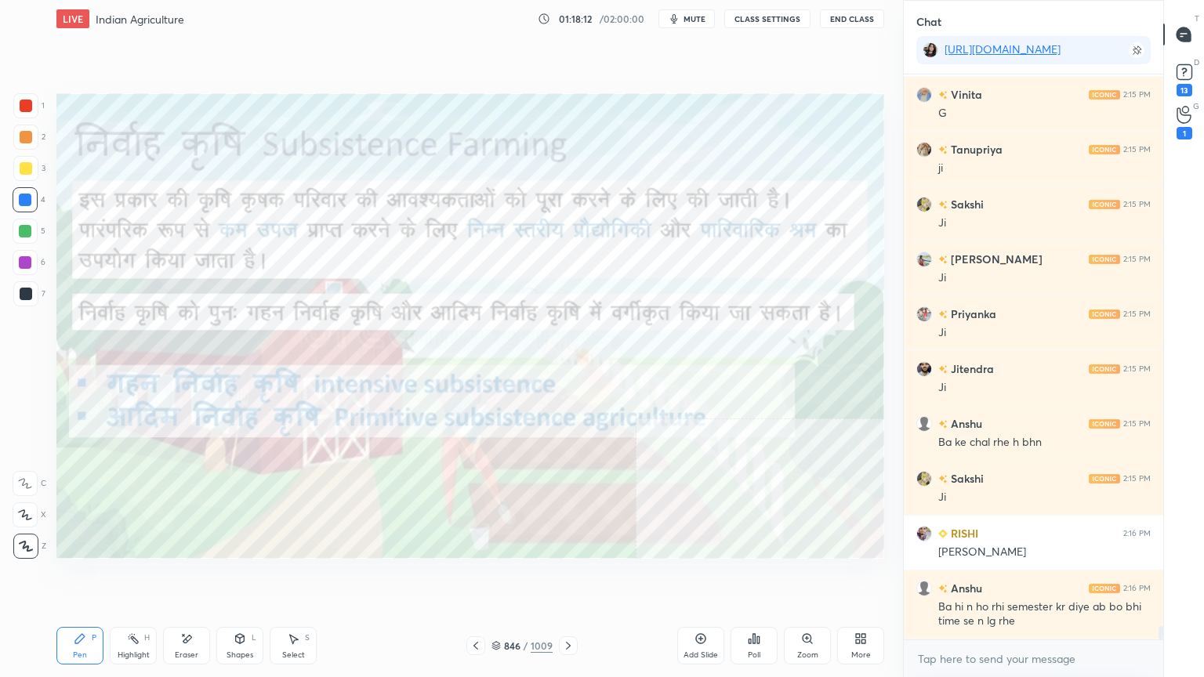
click at [569, 577] on icon at bounding box center [568, 645] width 13 height 13
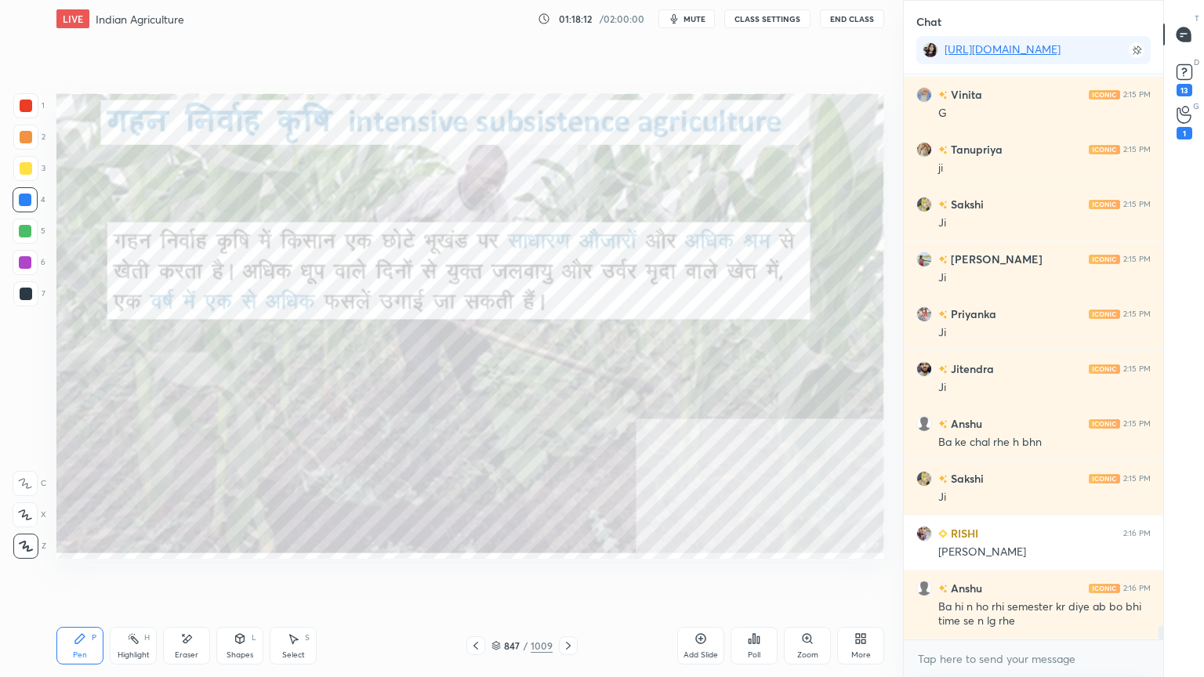
drag, startPoint x: 564, startPoint y: 645, endPoint x: 556, endPoint y: 656, distance: 14.0
click at [560, 577] on div at bounding box center [568, 645] width 19 height 19
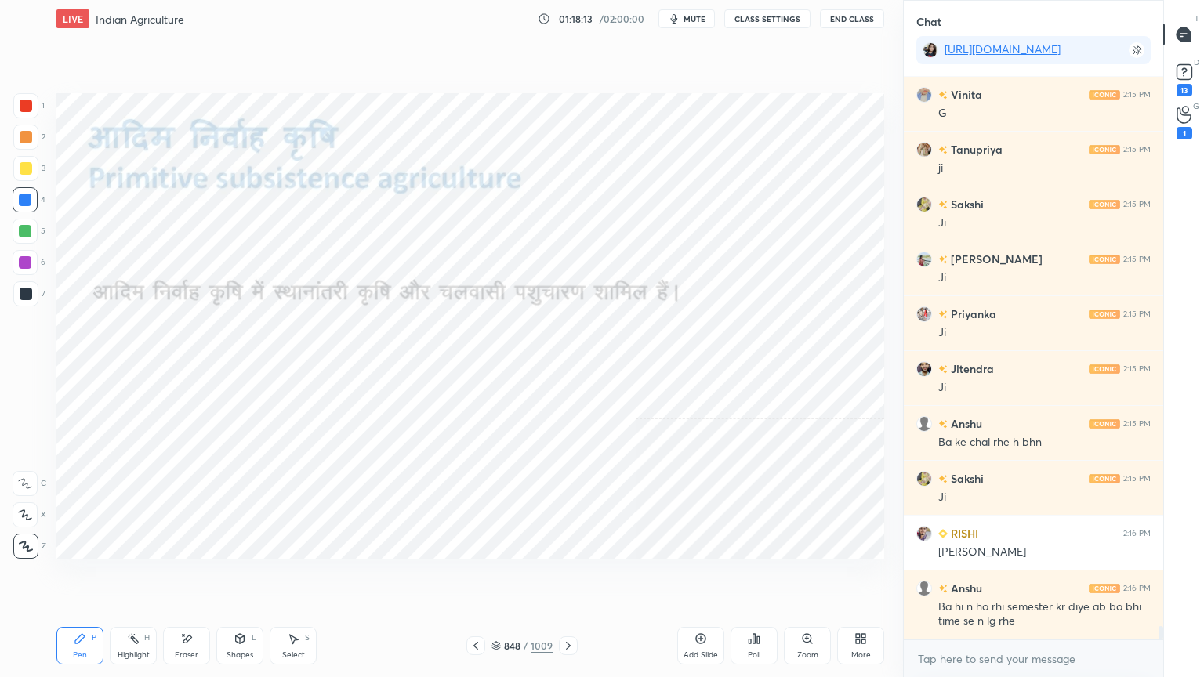
click at [559, 577] on div "Pen P Highlight H Eraser Shapes L Select S 848 / 1009 Add Slide Poll Zoom More" at bounding box center [469, 645] width 827 height 63
click at [561, 577] on div at bounding box center [568, 645] width 19 height 19
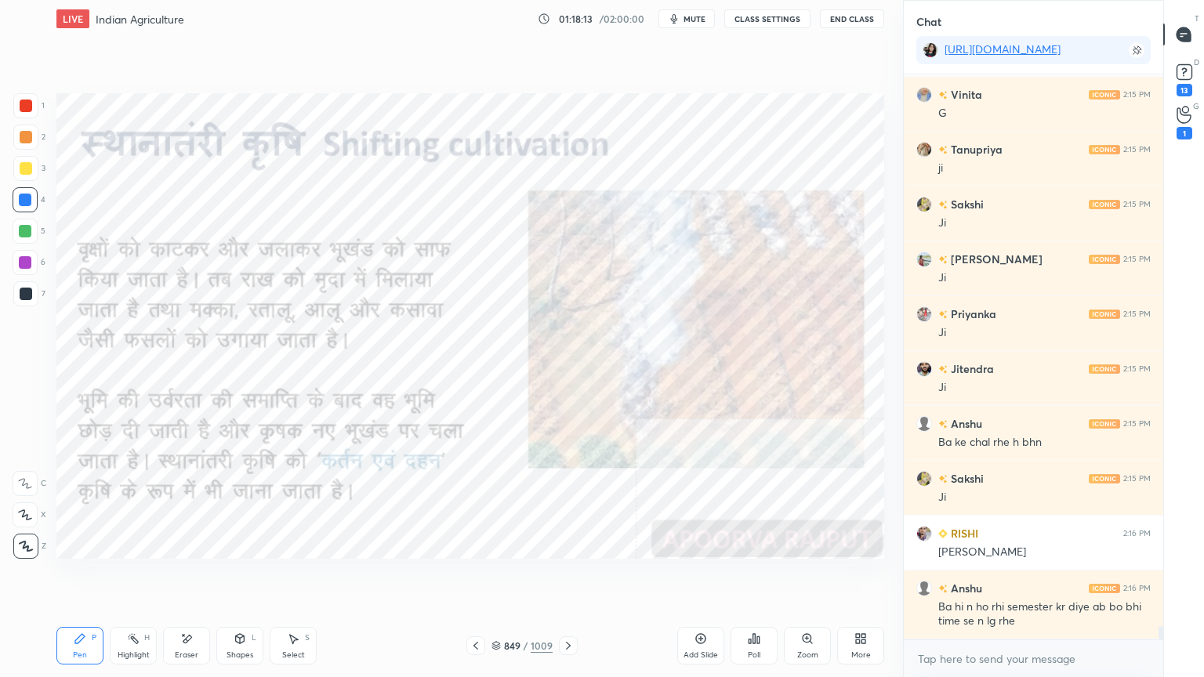
click at [570, 577] on icon at bounding box center [568, 645] width 13 height 13
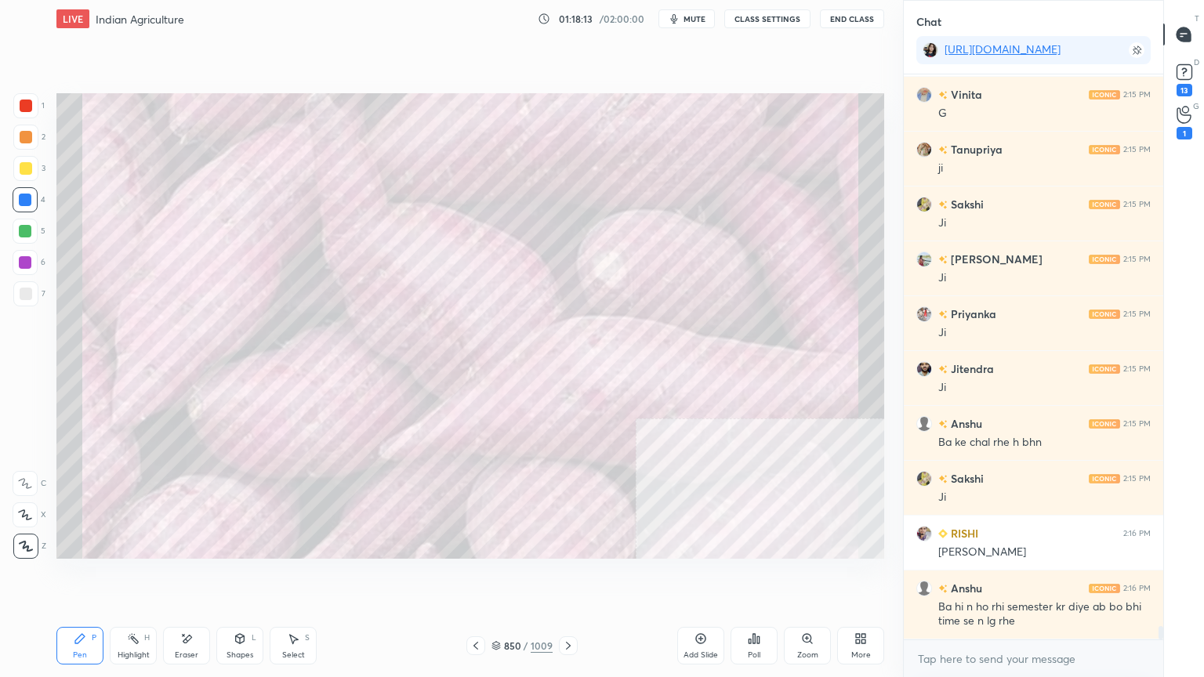
click at [568, 577] on div at bounding box center [568, 645] width 19 height 19
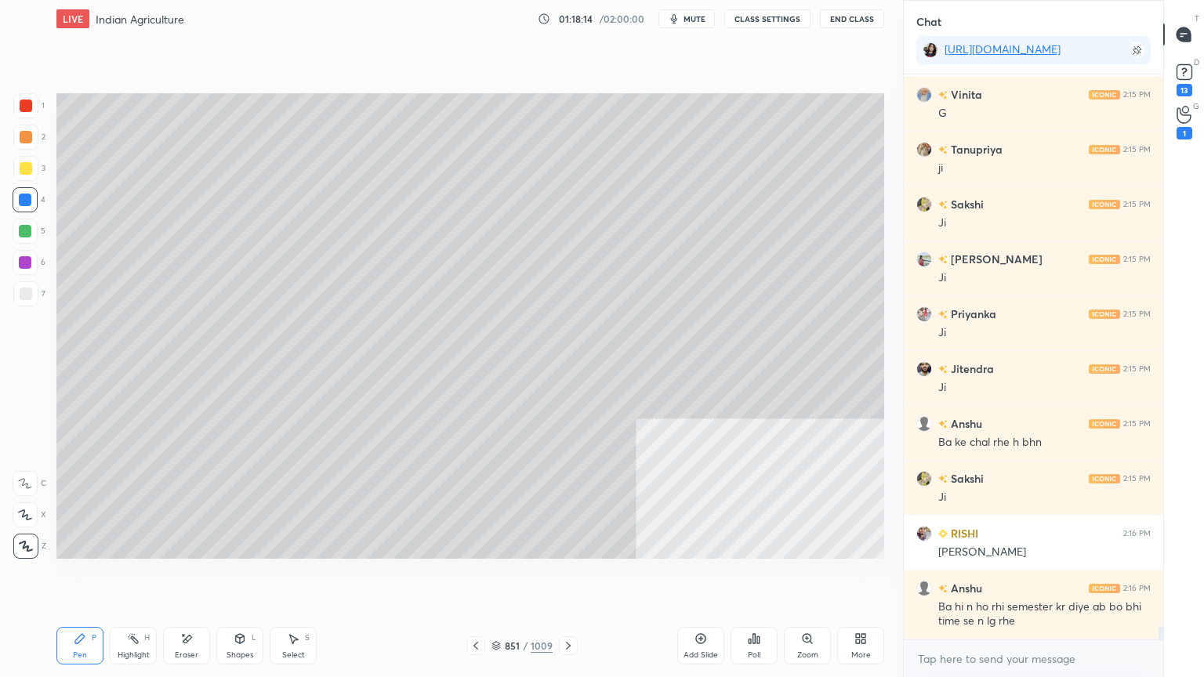
click at [561, 577] on div "Pen P Highlight H Eraser Shapes L Select S 851 / 1009 Add Slide Poll Zoom More" at bounding box center [469, 645] width 827 height 63
click at [562, 577] on div at bounding box center [568, 645] width 19 height 19
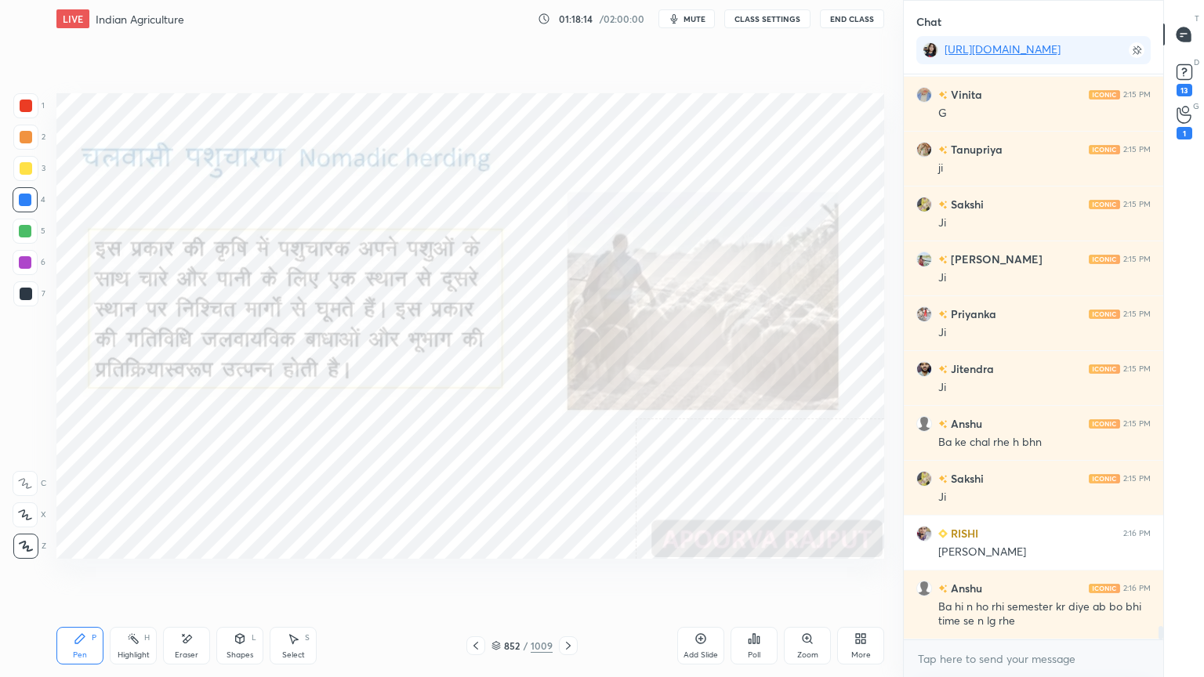
click at [562, 577] on div at bounding box center [568, 645] width 19 height 19
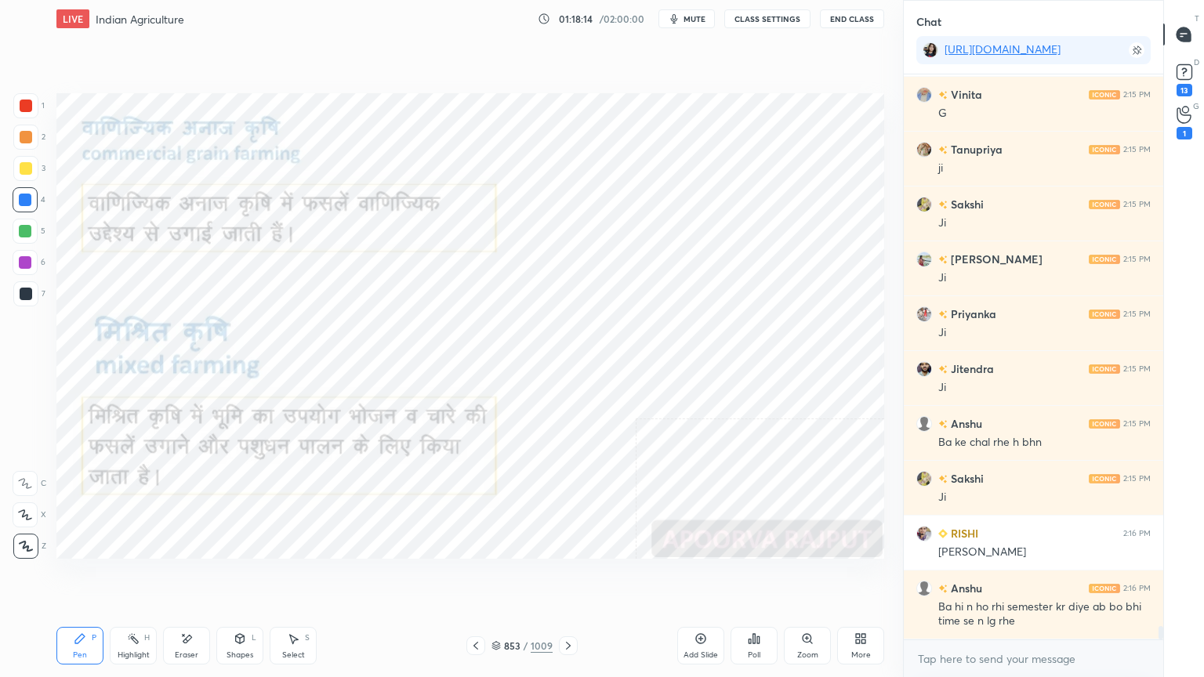
click at [563, 577] on icon at bounding box center [568, 645] width 13 height 13
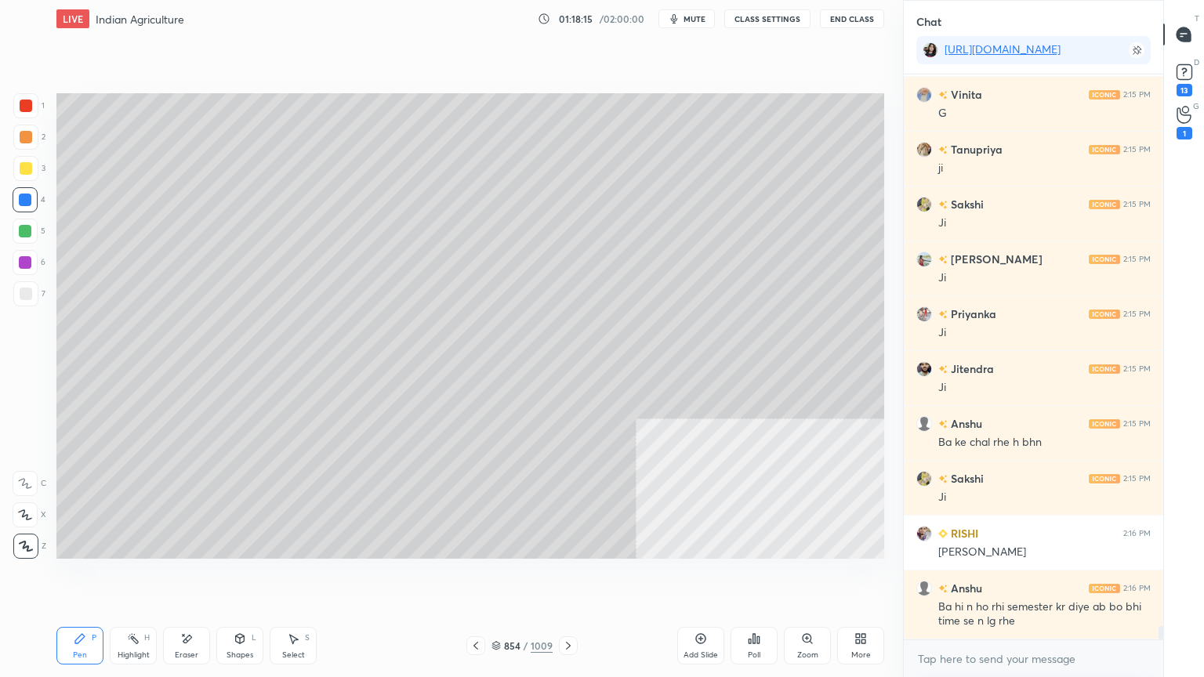
click at [567, 577] on icon at bounding box center [568, 645] width 13 height 13
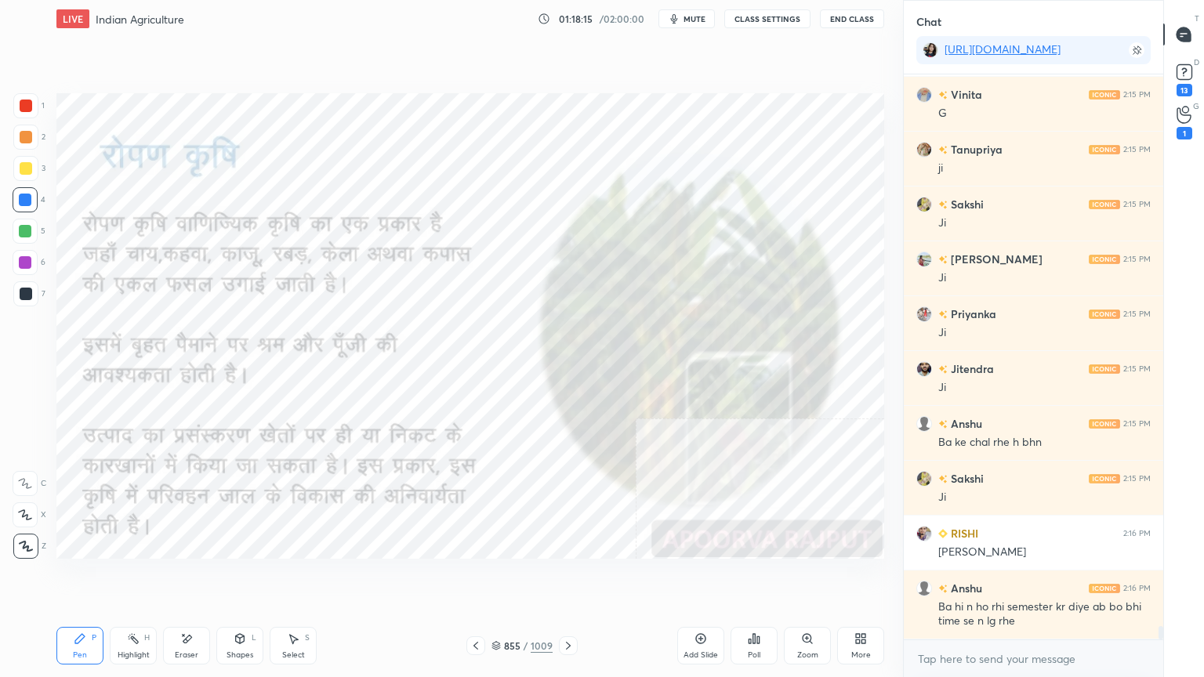
click at [564, 577] on icon at bounding box center [568, 645] width 13 height 13
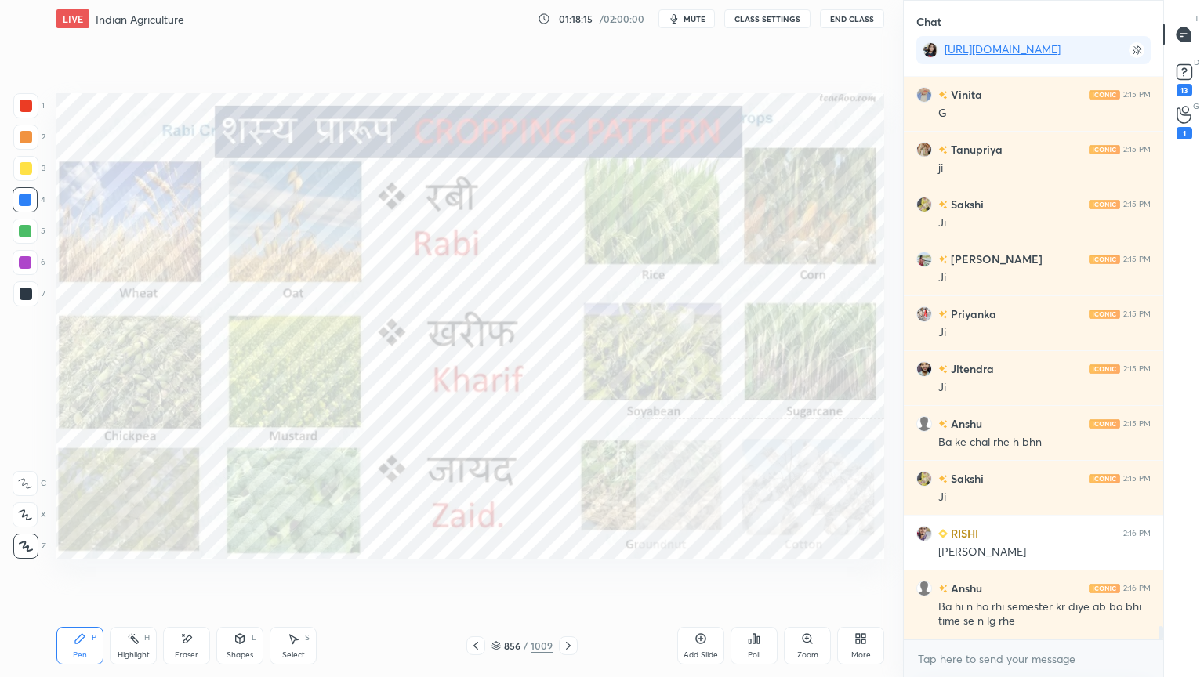
click at [564, 577] on icon at bounding box center [568, 645] width 13 height 13
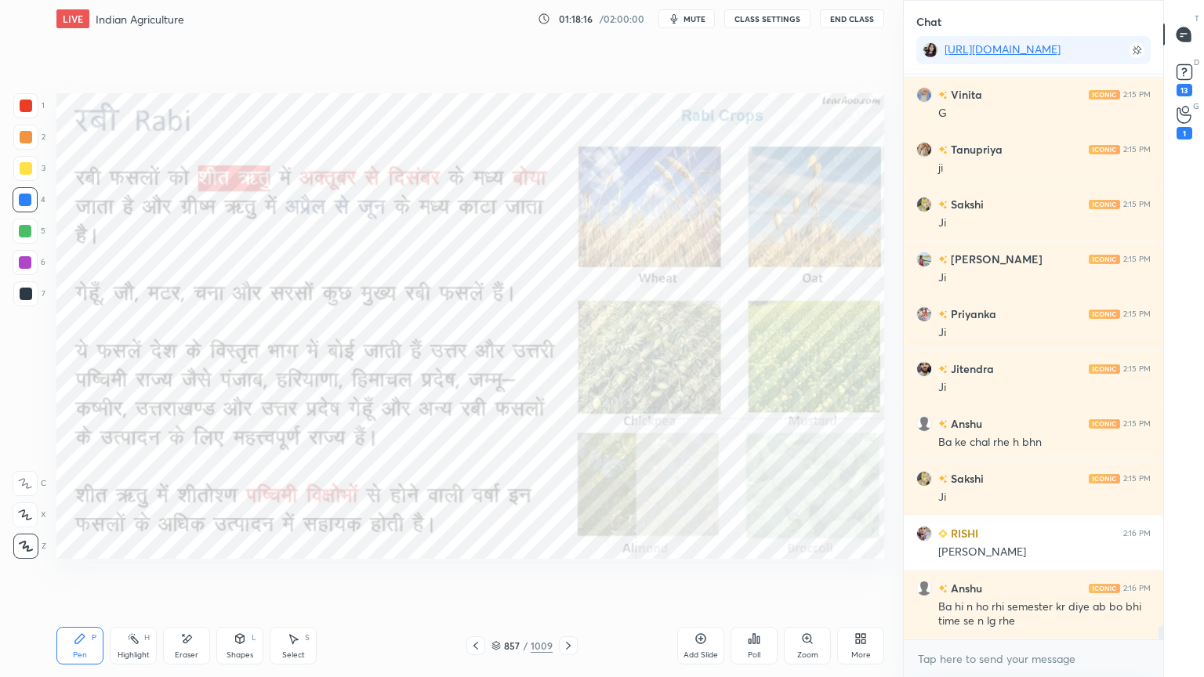
click at [480, 577] on icon at bounding box center [475, 645] width 13 height 13
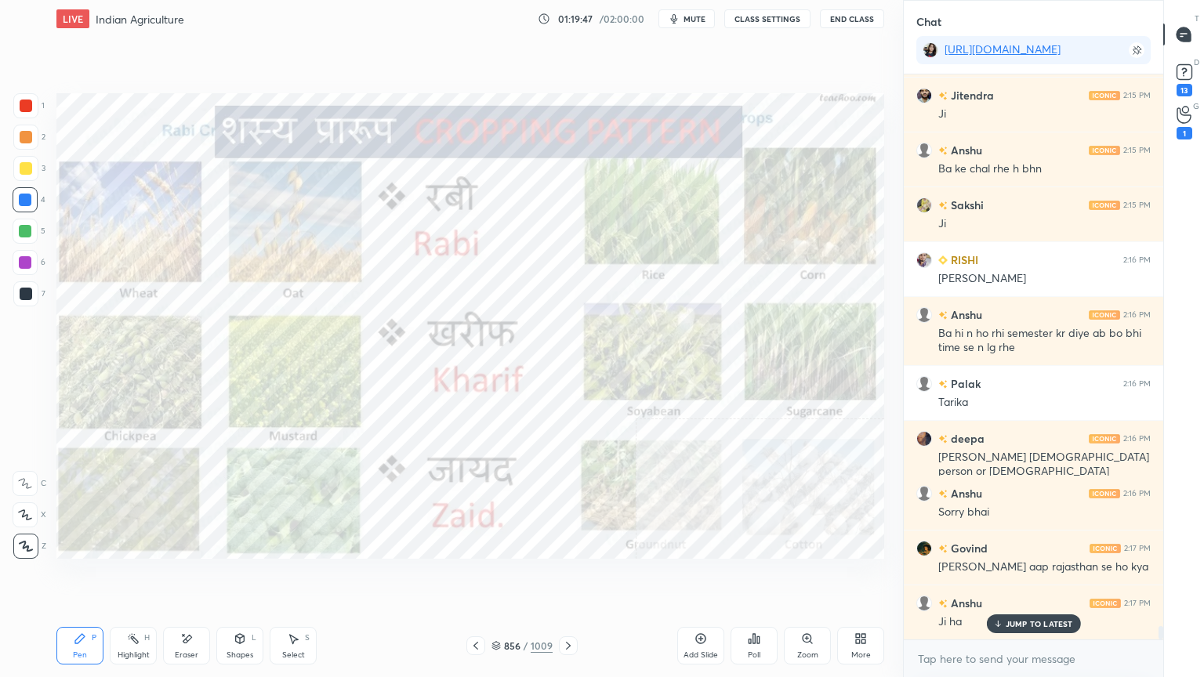
scroll to position [24064, 0]
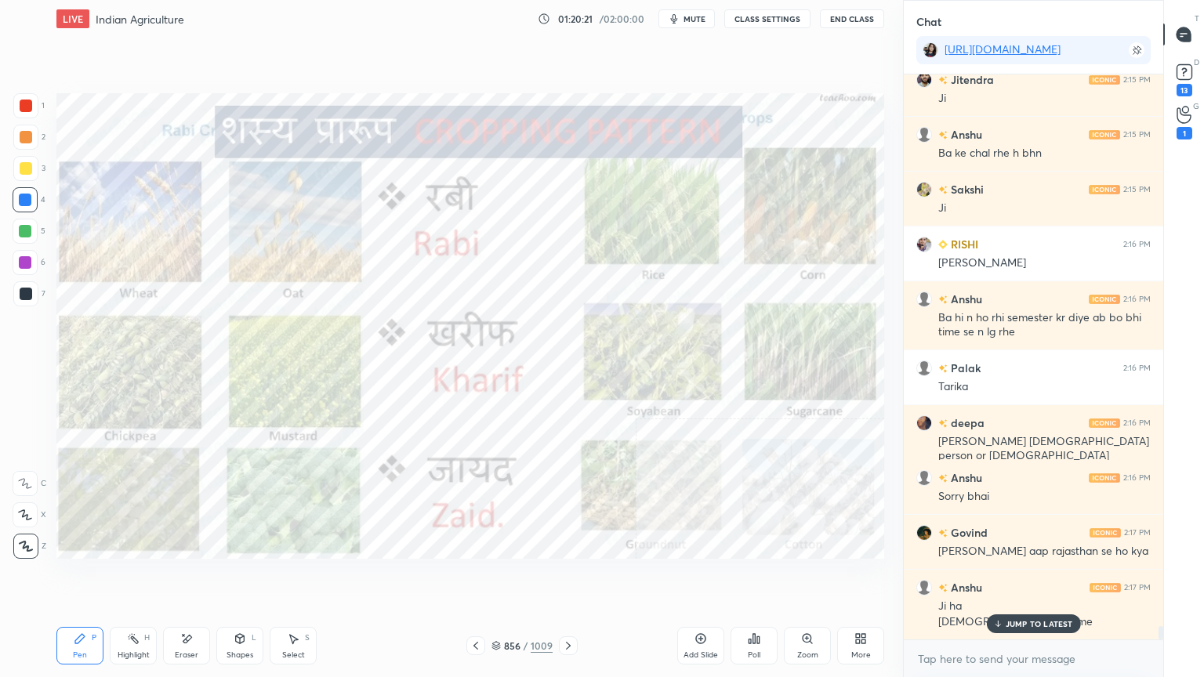
click at [570, 577] on icon at bounding box center [568, 645] width 13 height 13
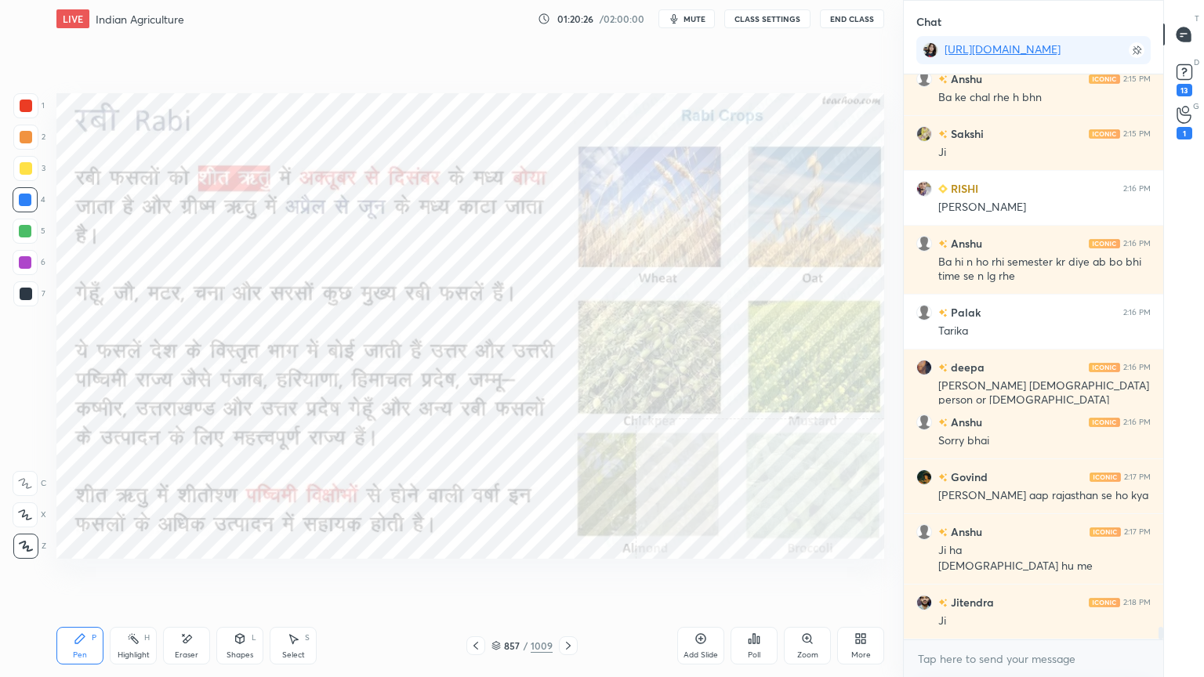
scroll to position [24174, 0]
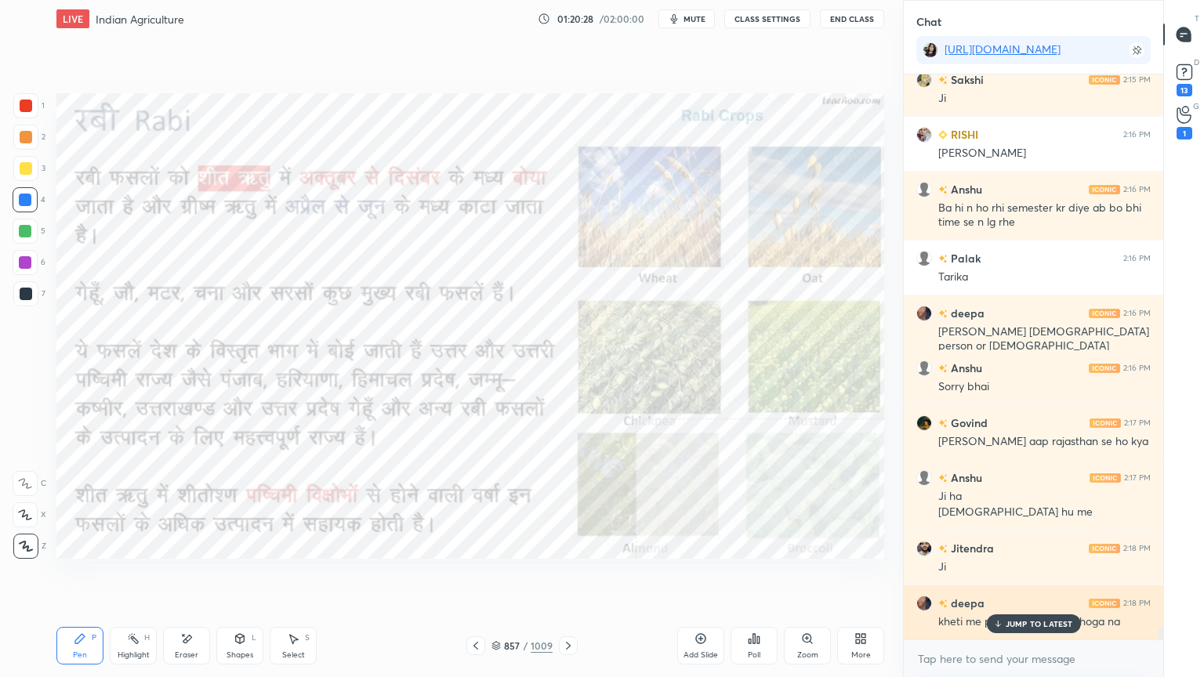
click at [1005, 577] on div "JUMP TO LATEST" at bounding box center [1033, 623] width 94 height 19
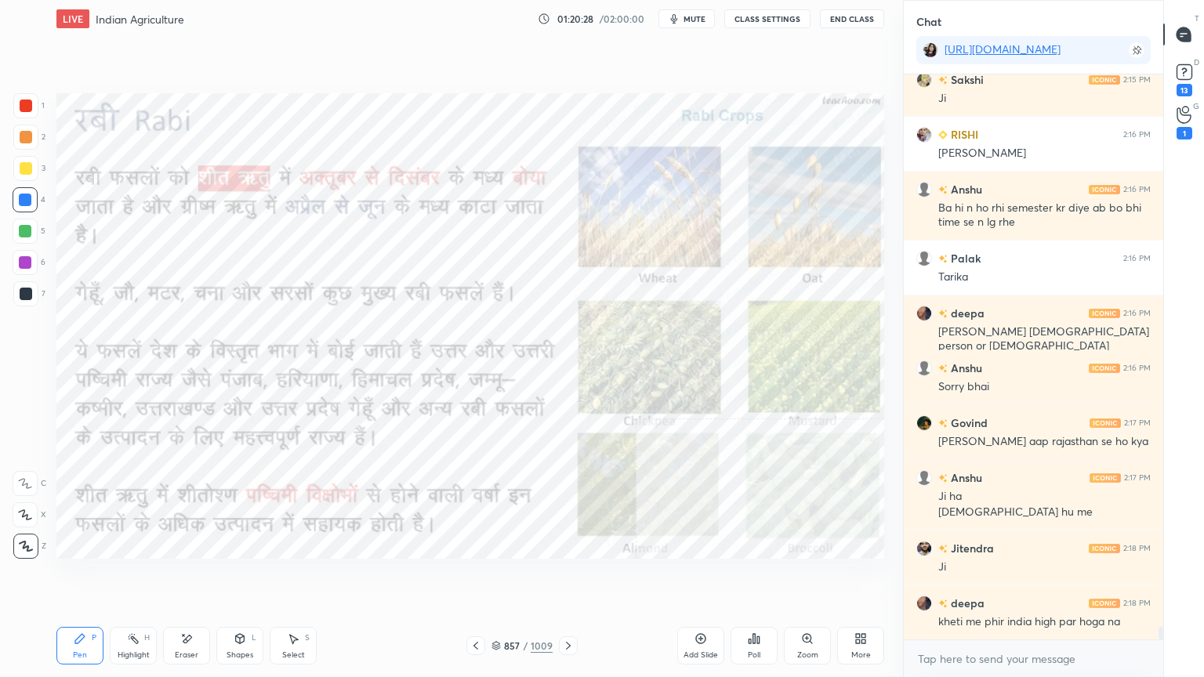
click at [1006, 577] on div "x" at bounding box center [1032, 658] width 259 height 37
click at [1008, 577] on div "x" at bounding box center [1032, 658] width 259 height 37
click at [1013, 577] on div "x" at bounding box center [1032, 658] width 259 height 37
drag, startPoint x: 996, startPoint y: 676, endPoint x: 984, endPoint y: 676, distance: 11.8
click at [984, 577] on div "x" at bounding box center [1032, 658] width 259 height 37
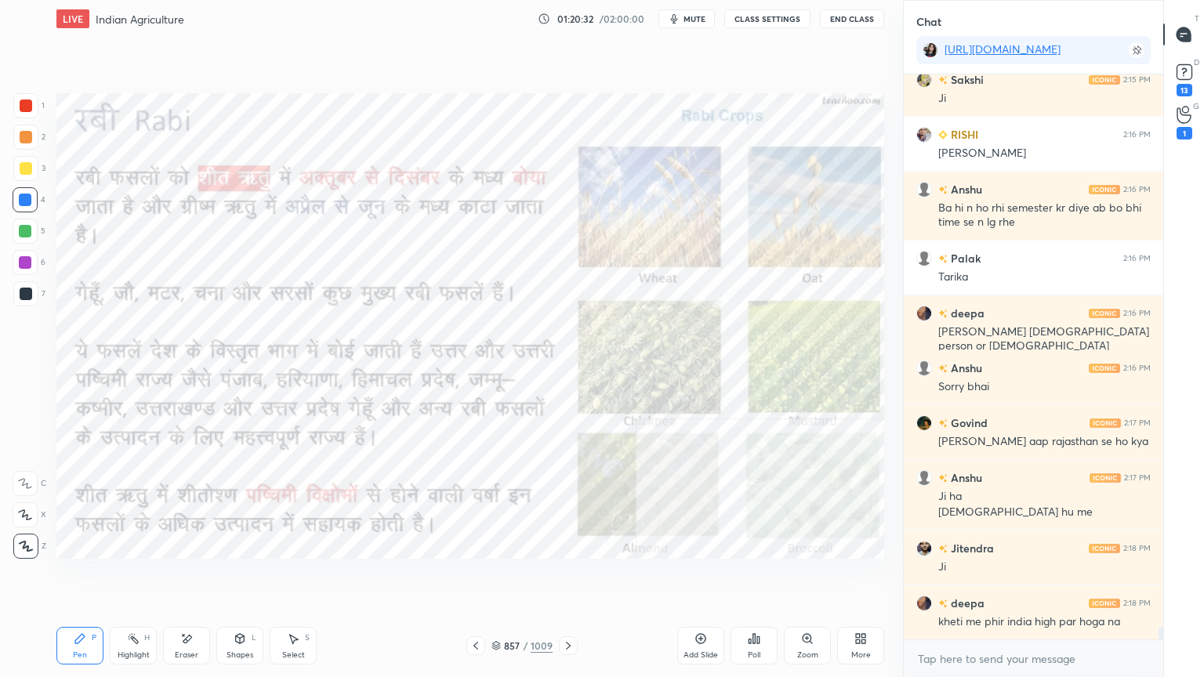
click at [976, 577] on div "x" at bounding box center [1032, 658] width 259 height 37
click at [987, 577] on div "x" at bounding box center [1032, 658] width 259 height 37
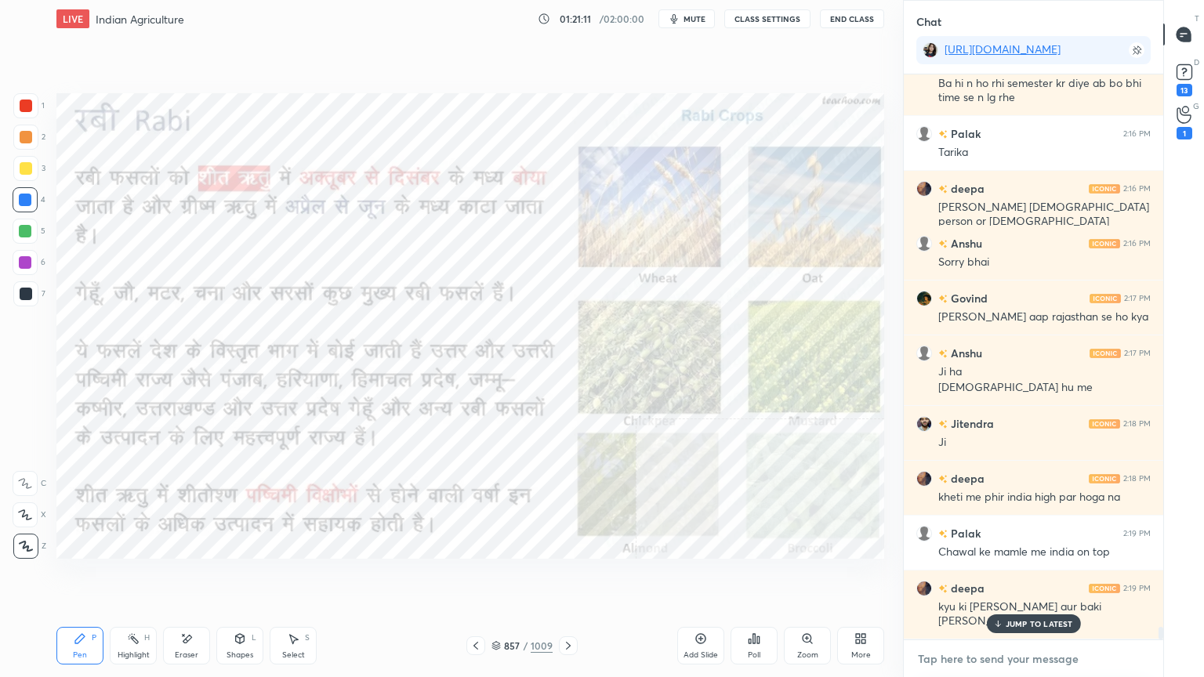
scroll to position [24352, 0]
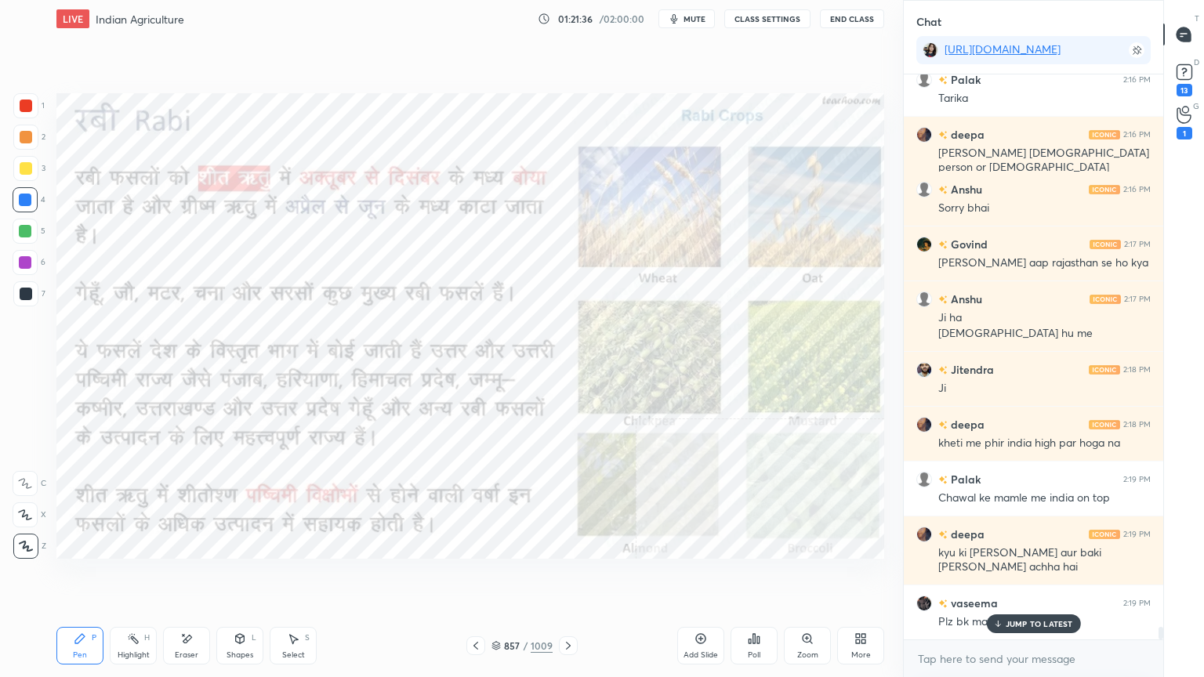
click at [476, 577] on icon at bounding box center [475, 645] width 13 height 13
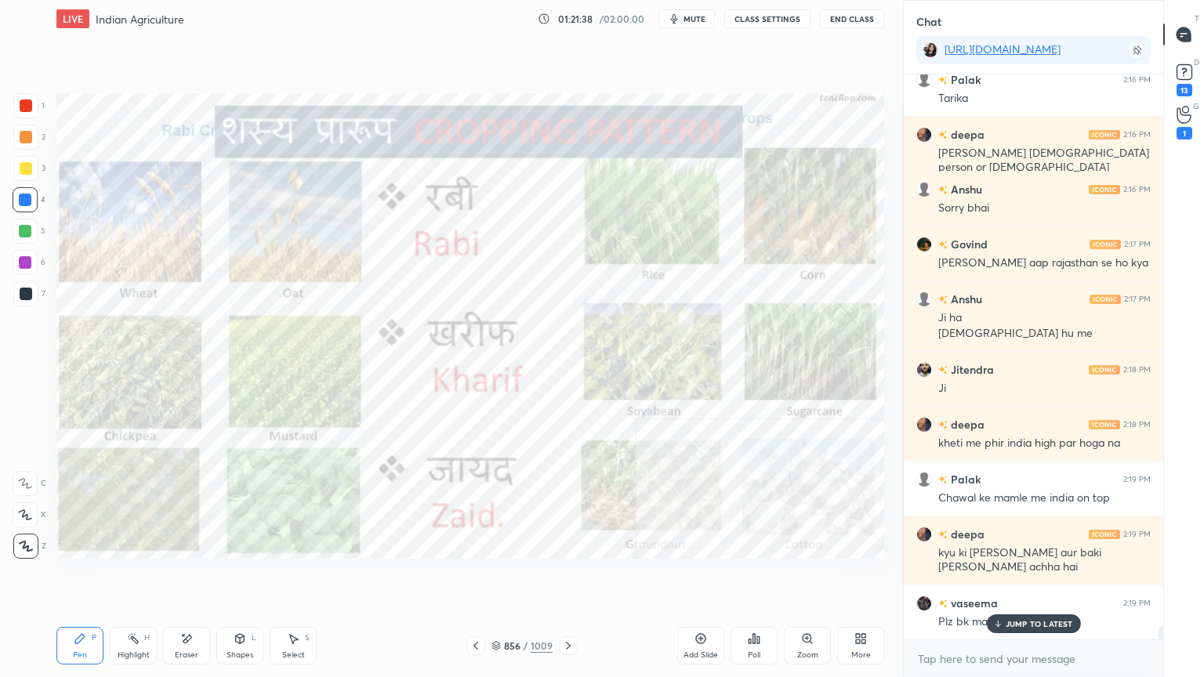
click at [568, 577] on icon at bounding box center [568, 645] width 13 height 13
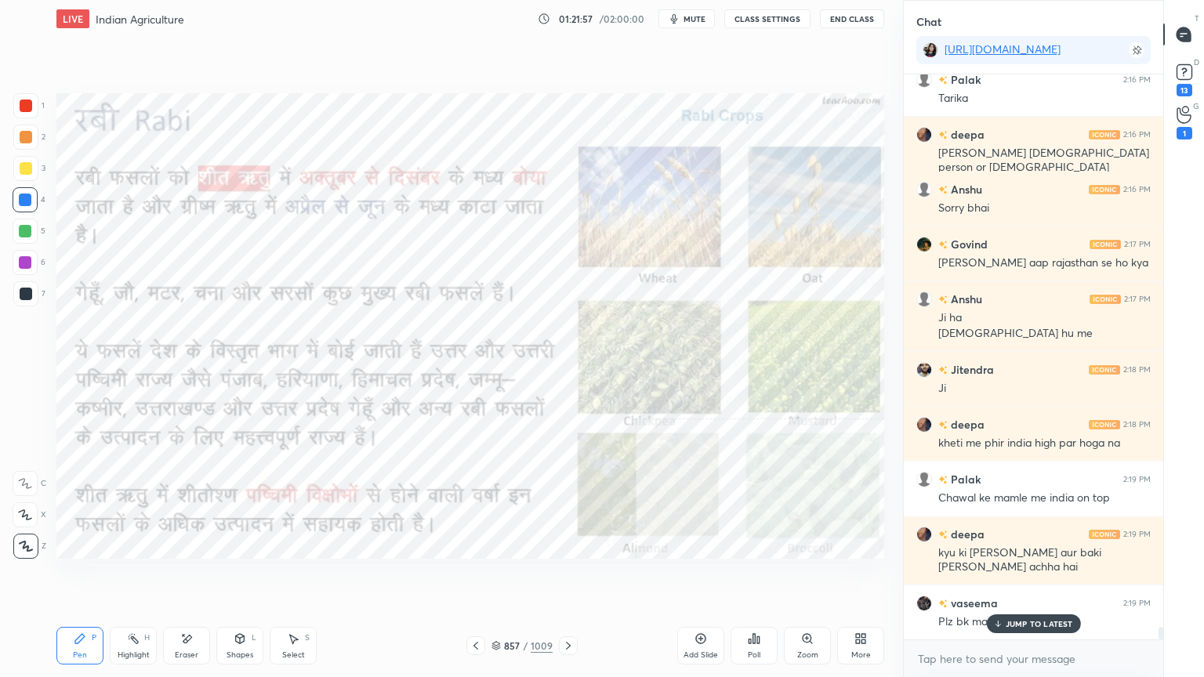
scroll to position [24408, 0]
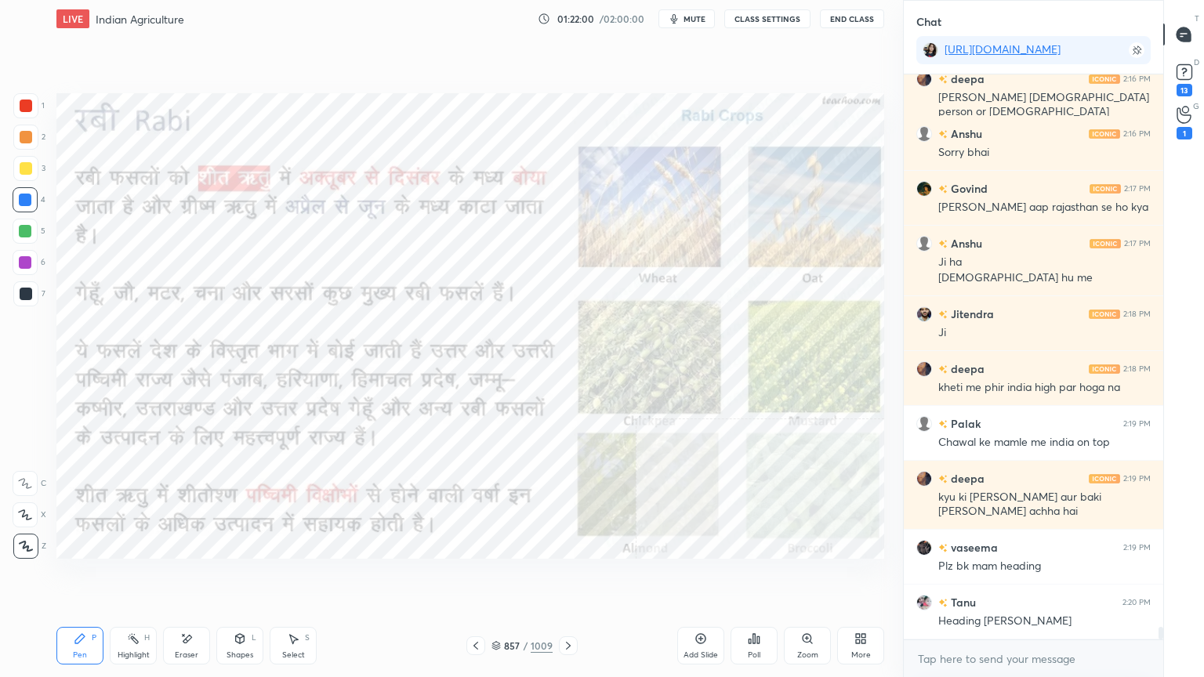
click at [473, 577] on icon at bounding box center [475, 645] width 13 height 13
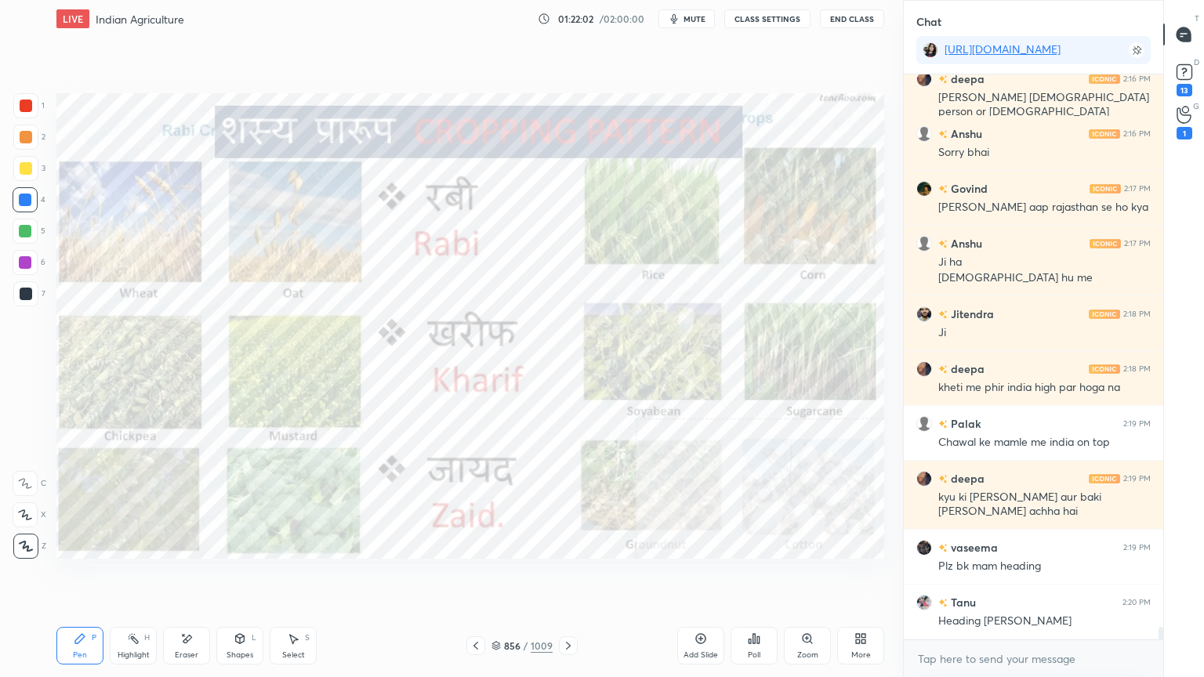
click at [567, 577] on icon at bounding box center [568, 645] width 13 height 13
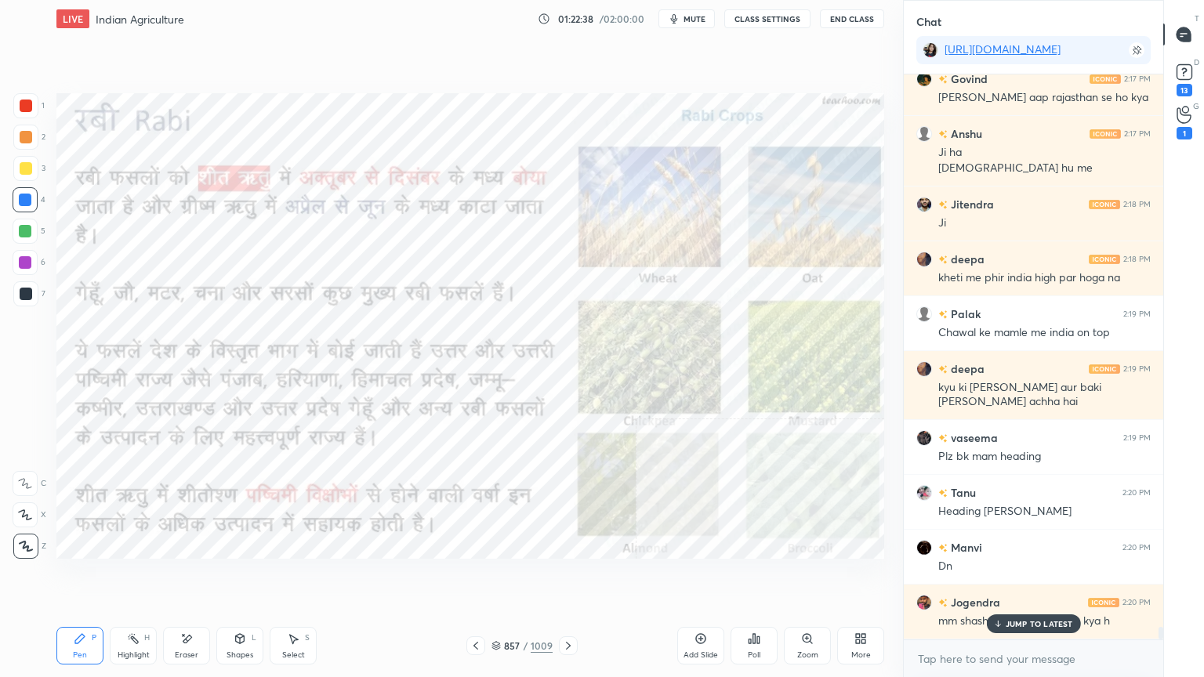
scroll to position [24572, 0]
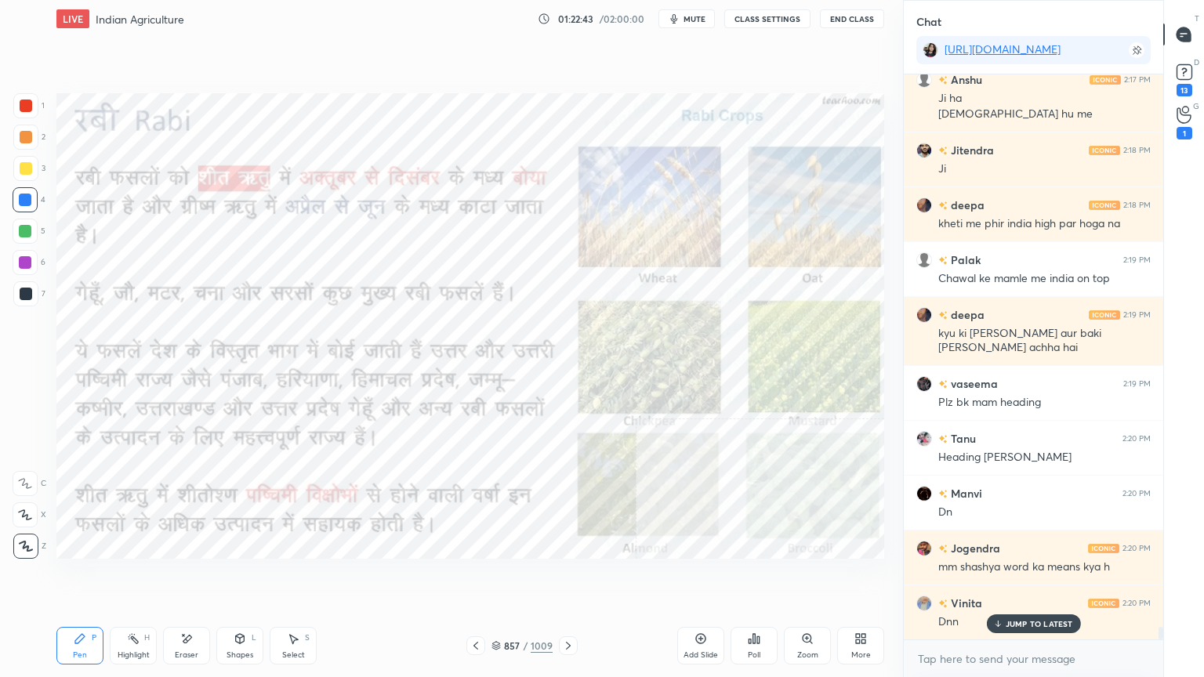
click at [480, 577] on icon at bounding box center [475, 645] width 13 height 13
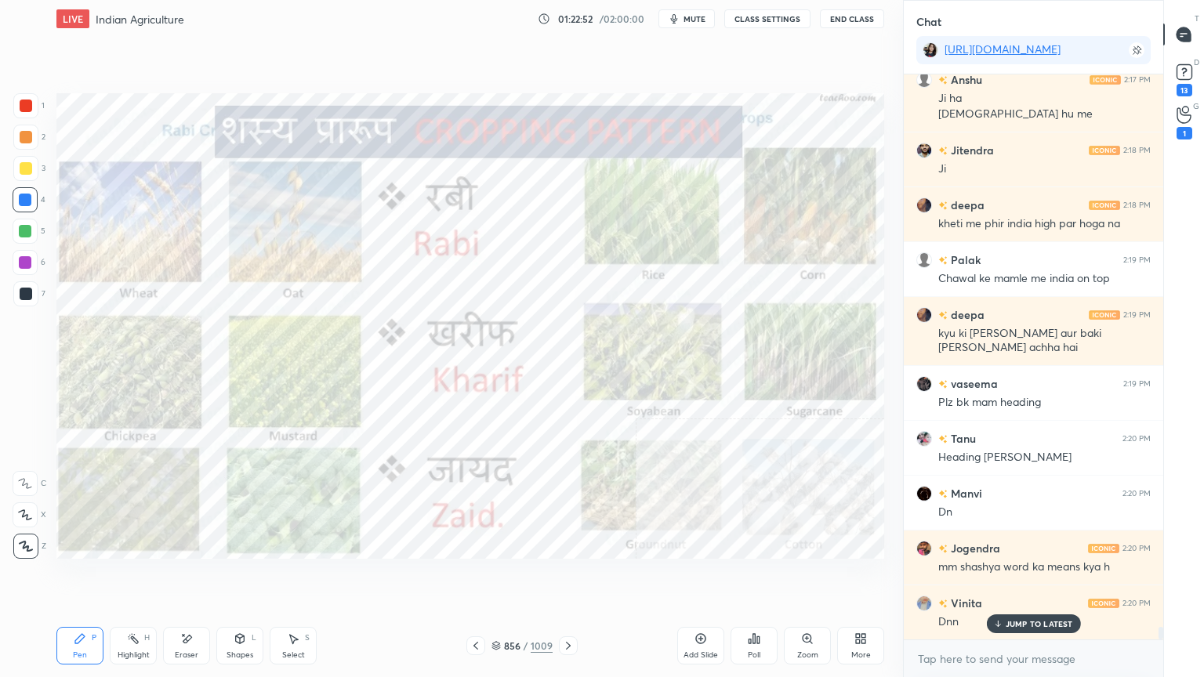
click at [194, 577] on div "Eraser" at bounding box center [186, 646] width 47 height 38
click at [31, 534] on div "Erase all" at bounding box center [25, 546] width 25 height 25
click at [27, 533] on div "1 2 3 4 5 6 7 C X Z E E Erase all H H" at bounding box center [25, 325] width 50 height 465
click at [567, 577] on icon at bounding box center [568, 645] width 13 height 13
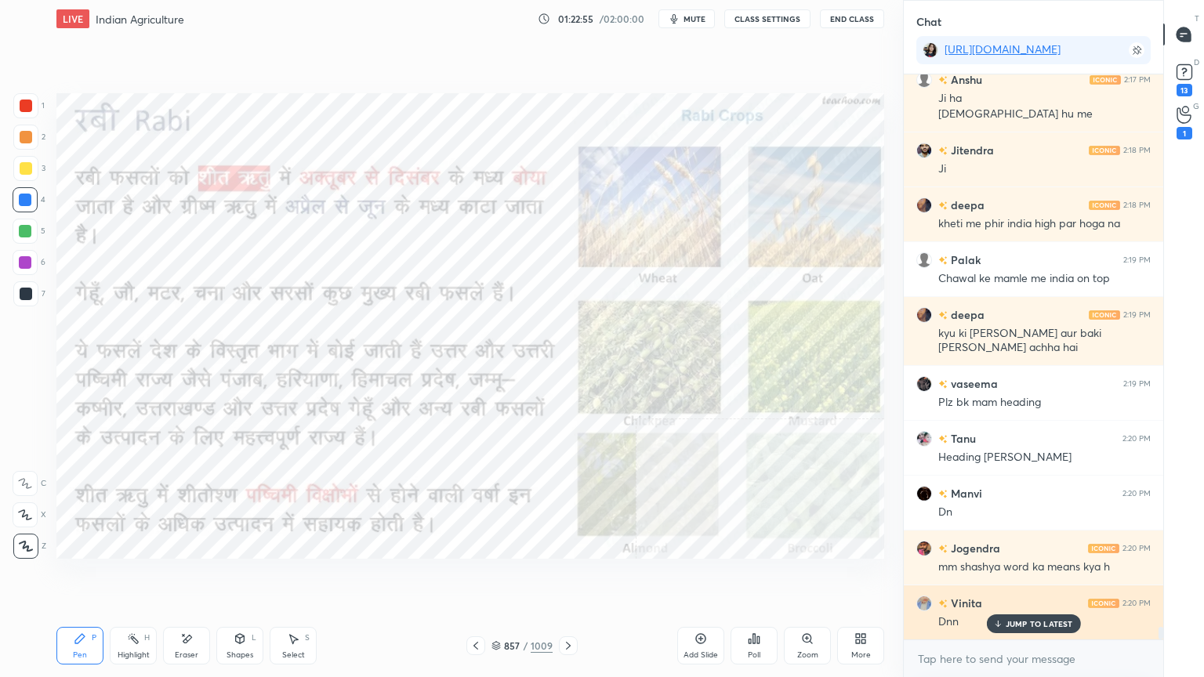
click at [1012, 577] on p "JUMP TO LATEST" at bounding box center [1038, 623] width 67 height 9
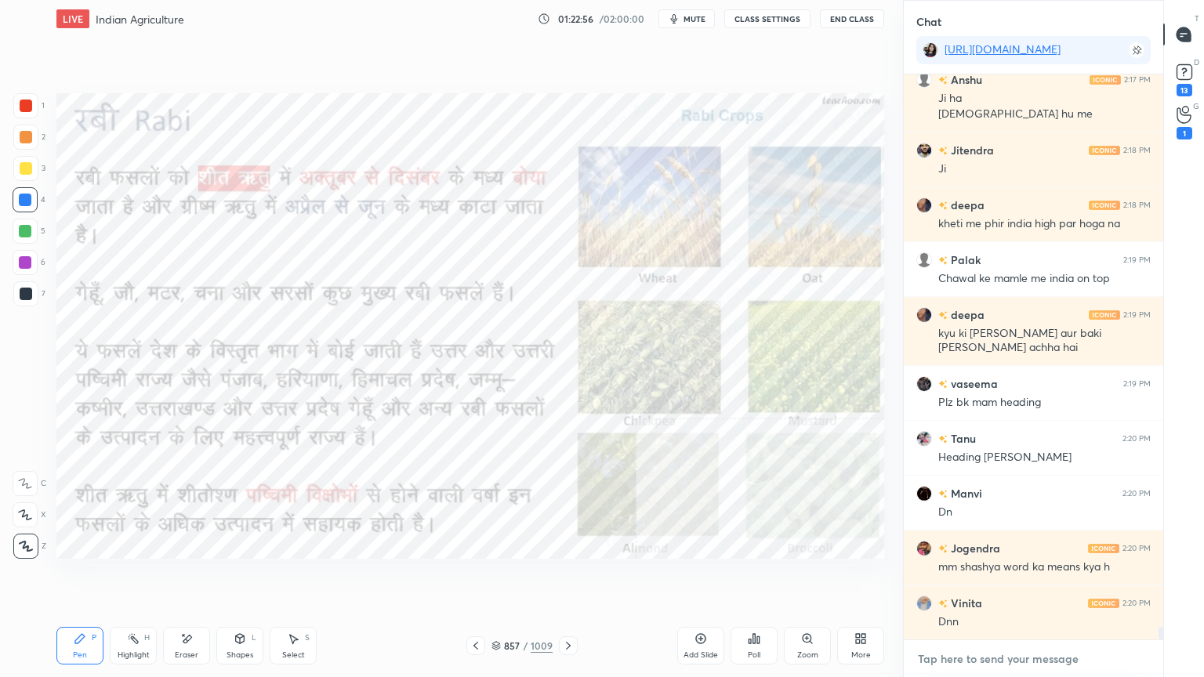
click at [1016, 577] on textarea at bounding box center [1033, 658] width 234 height 25
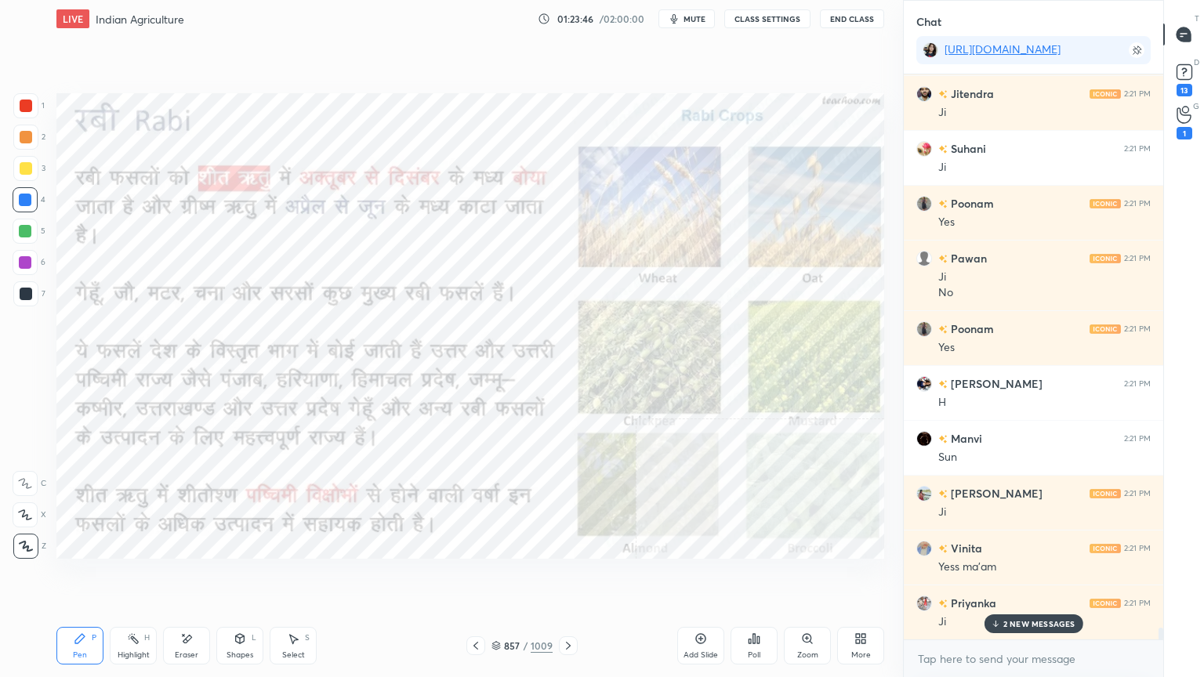
scroll to position [26014, 0]
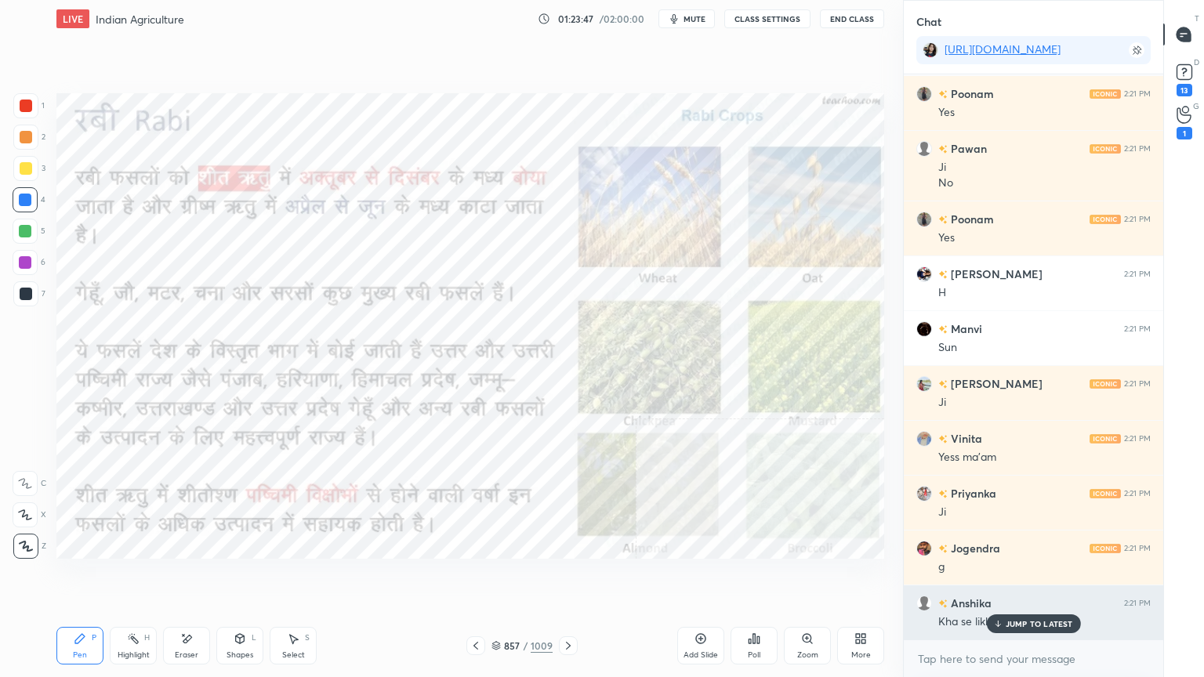
click at [1013, 577] on p "JUMP TO LATEST" at bounding box center [1038, 623] width 67 height 9
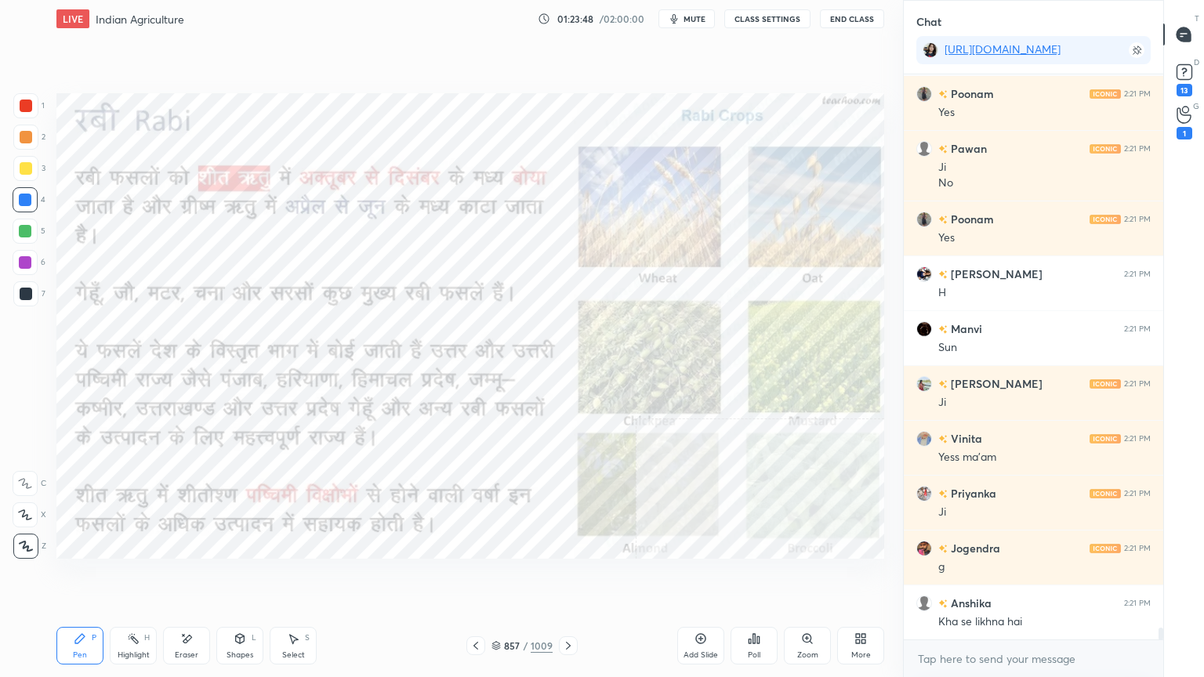
click at [24, 163] on div at bounding box center [26, 168] width 13 height 13
click at [22, 114] on div at bounding box center [25, 105] width 25 height 25
click at [25, 110] on div at bounding box center [26, 106] width 13 height 13
click at [27, 204] on div at bounding box center [25, 200] width 13 height 13
click at [29, 202] on div at bounding box center [25, 200] width 13 height 13
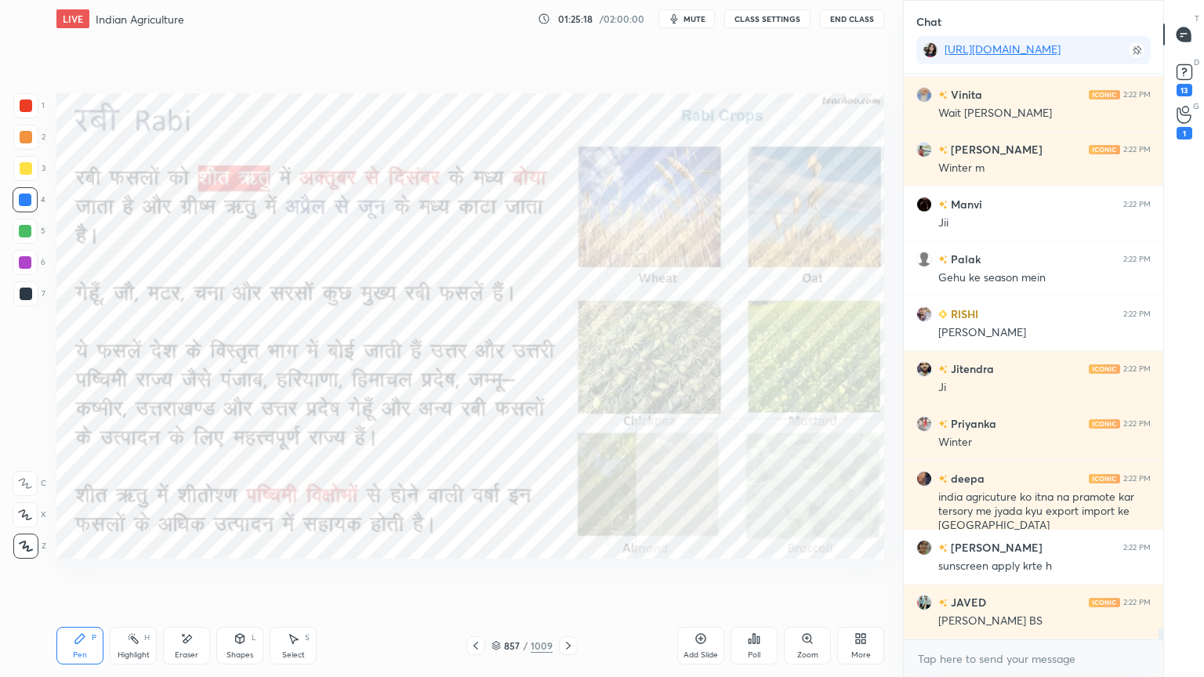
scroll to position [26631, 0]
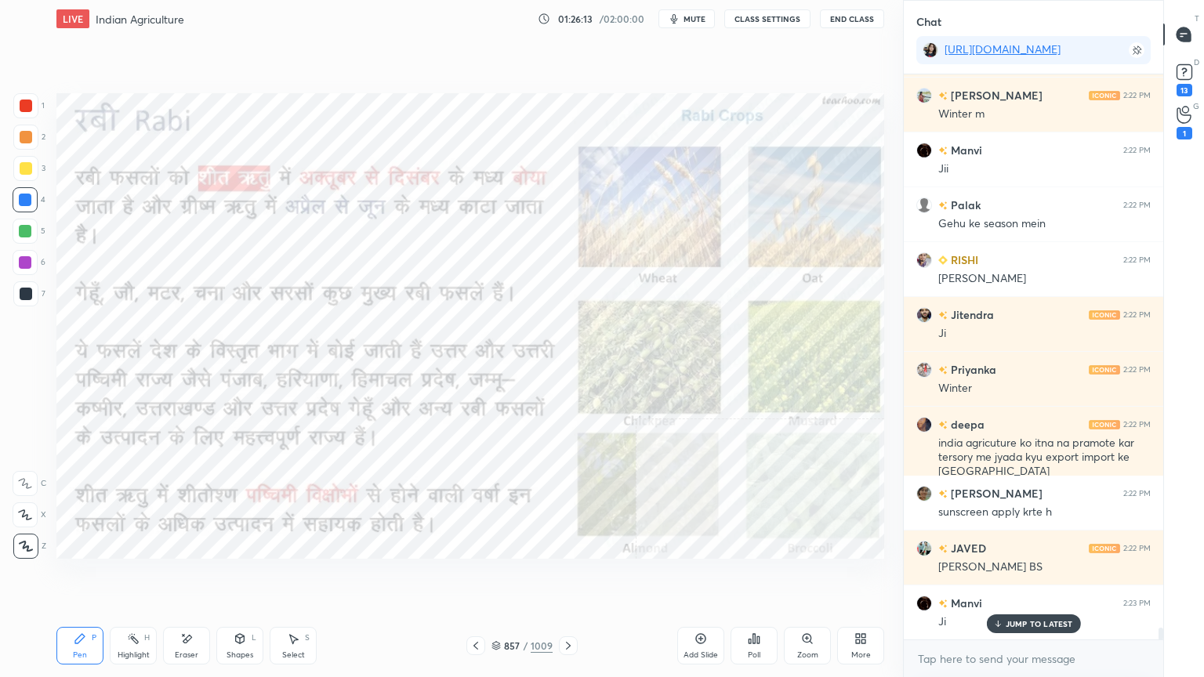
drag, startPoint x: 705, startPoint y: 643, endPoint x: 693, endPoint y: 639, distance: 12.9
click at [707, 577] on div "Add Slide" at bounding box center [700, 646] width 47 height 38
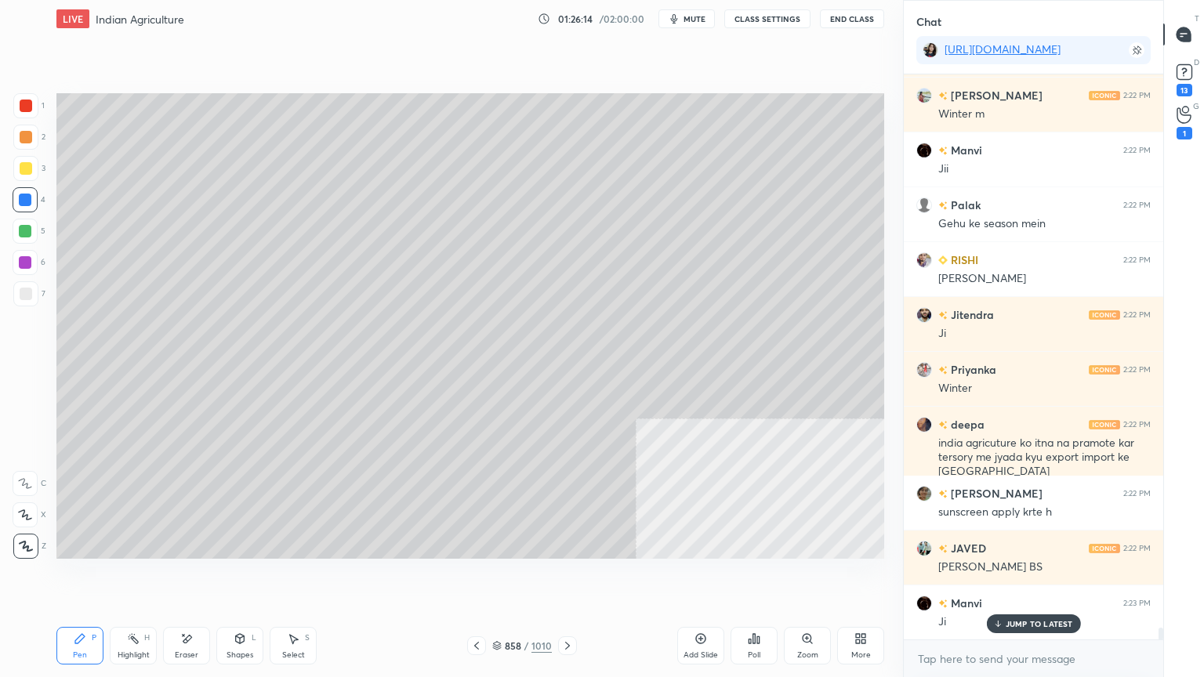
drag, startPoint x: 235, startPoint y: 643, endPoint x: 238, endPoint y: 623, distance: 19.8
click at [236, 577] on icon at bounding box center [239, 638] width 13 height 13
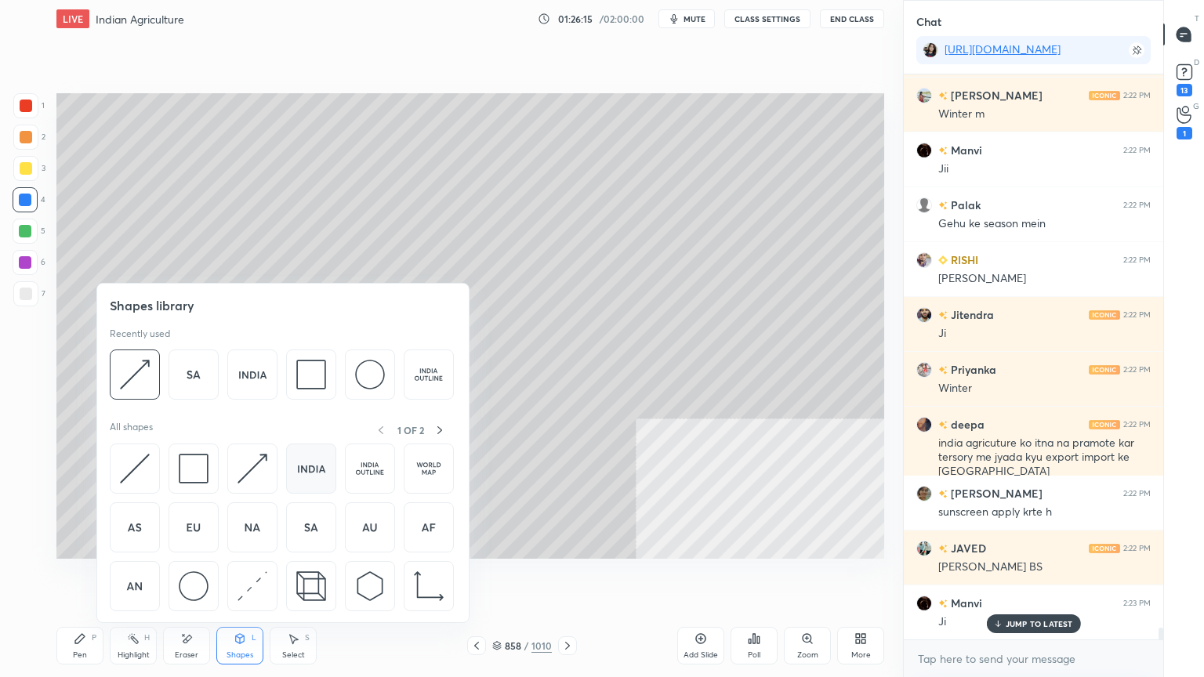
click at [318, 476] on img at bounding box center [311, 469] width 30 height 30
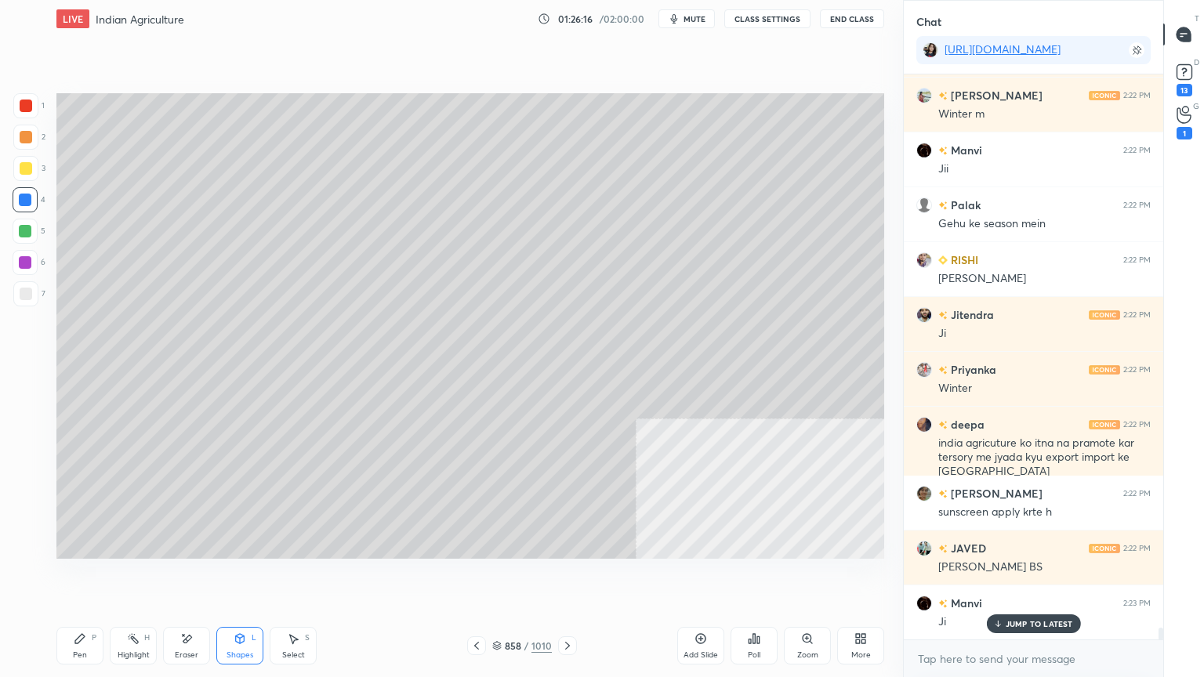
drag, startPoint x: 28, startPoint y: 288, endPoint x: 38, endPoint y: 283, distance: 10.9
click at [33, 288] on div at bounding box center [25, 293] width 25 height 25
drag, startPoint x: 33, startPoint y: 156, endPoint x: 30, endPoint y: 166, distance: 10.7
click at [31, 160] on div at bounding box center [25, 168] width 25 height 25
click at [28, 169] on div at bounding box center [26, 168] width 13 height 13
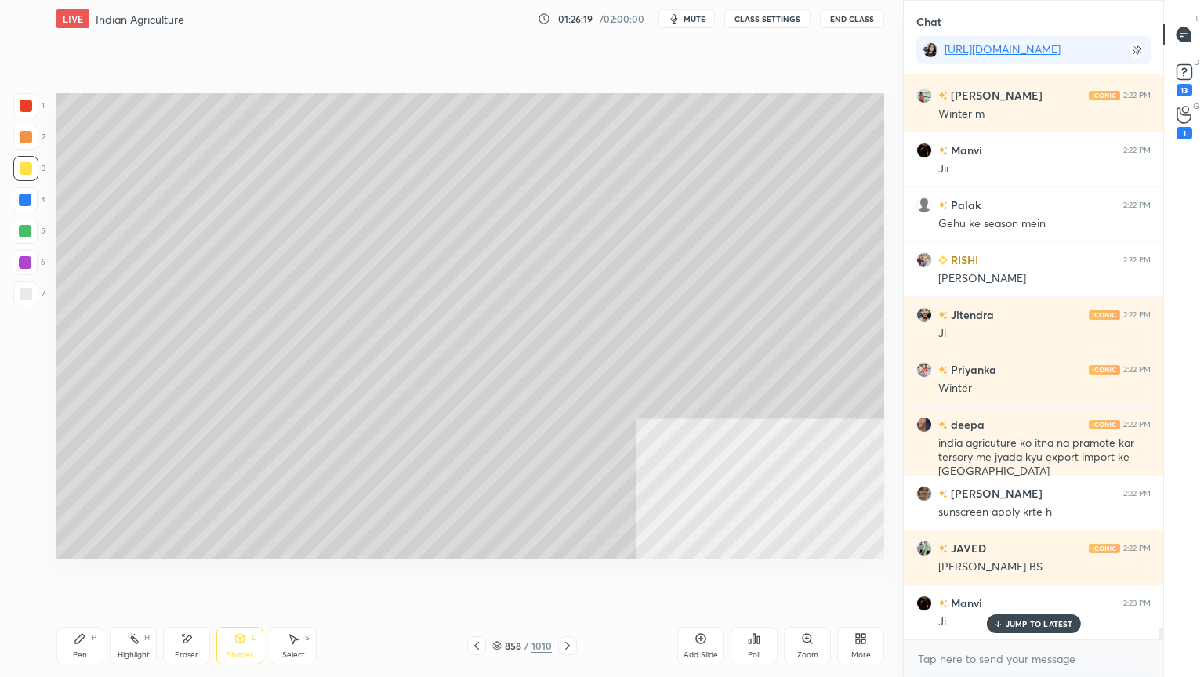
drag, startPoint x: 81, startPoint y: 646, endPoint x: 105, endPoint y: 616, distance: 37.9
click at [85, 577] on icon at bounding box center [80, 638] width 13 height 13
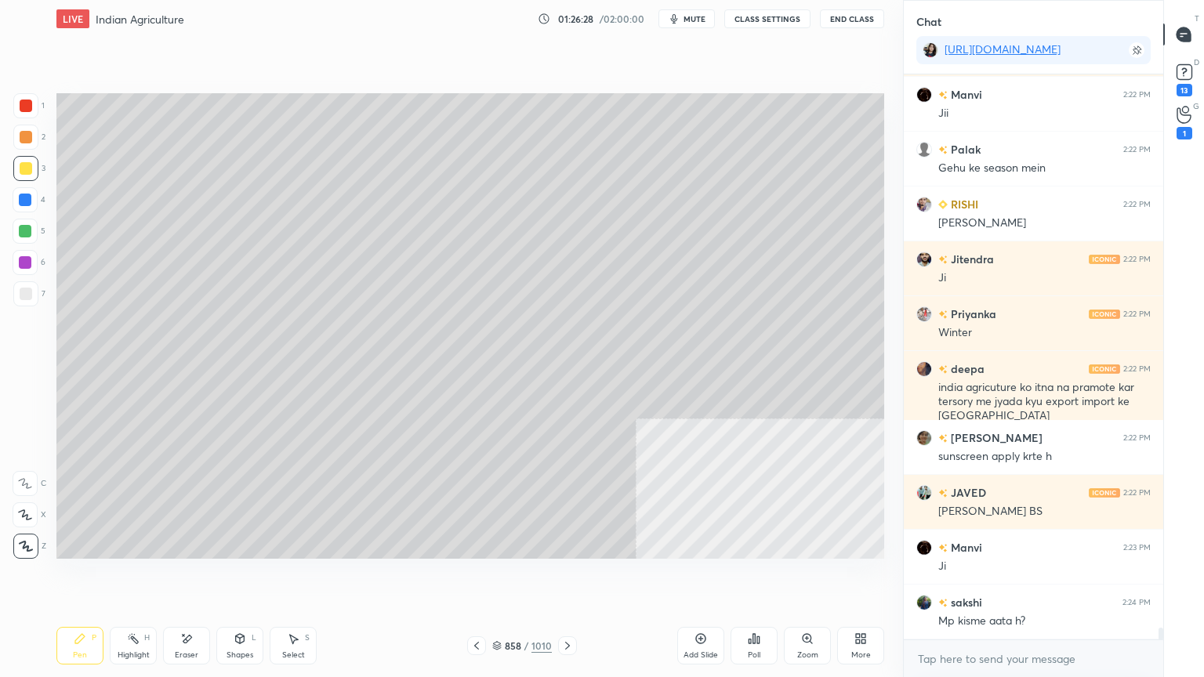
scroll to position [26741, 0]
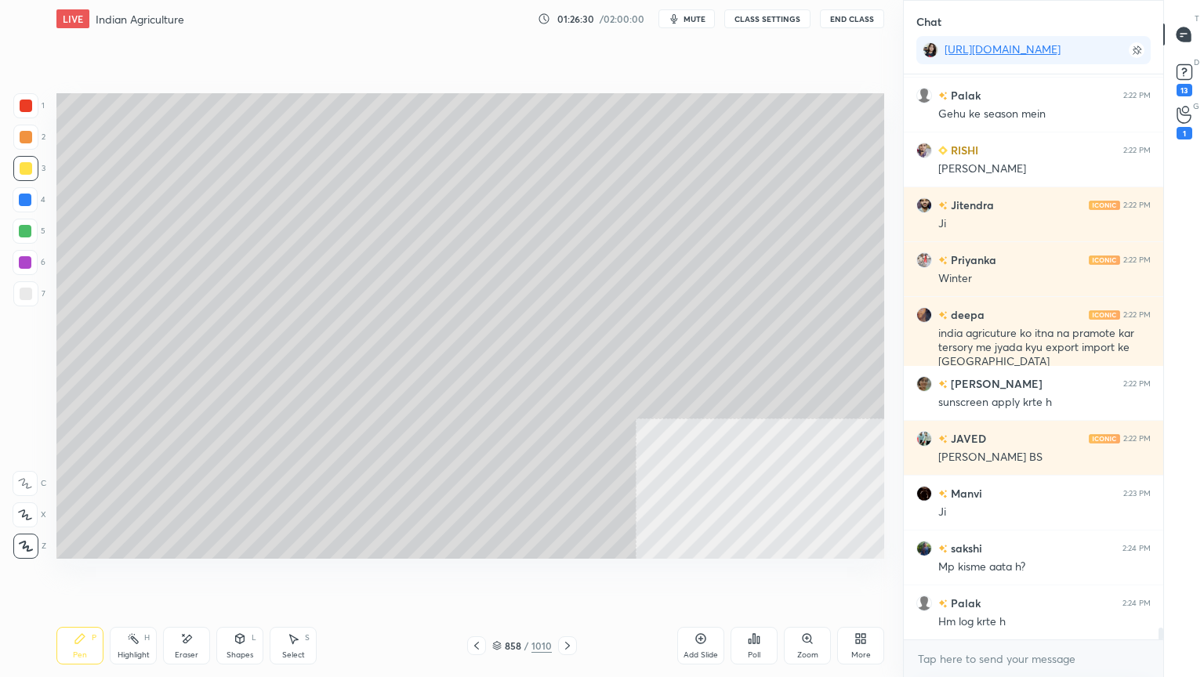
click at [481, 577] on icon at bounding box center [476, 645] width 13 height 13
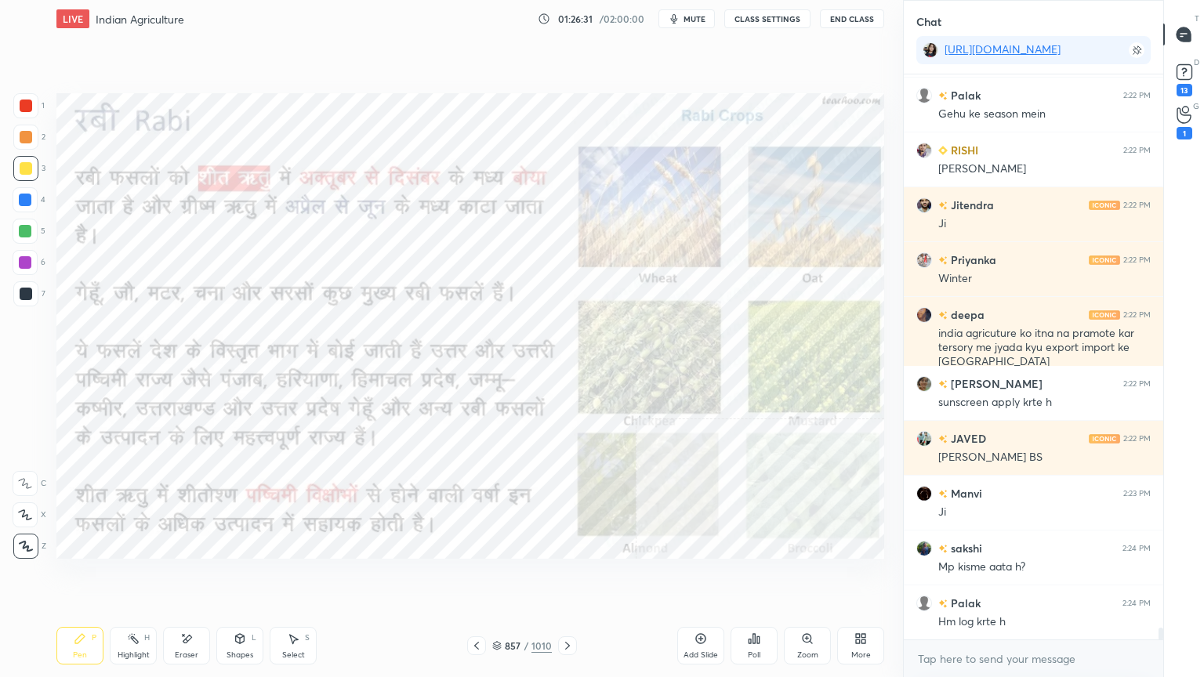
click at [34, 201] on div at bounding box center [25, 199] width 25 height 25
click at [28, 196] on div at bounding box center [25, 200] width 13 height 13
click at [25, 197] on div at bounding box center [25, 200] width 13 height 13
drag, startPoint x: 555, startPoint y: 640, endPoint x: 569, endPoint y: 636, distance: 14.6
click at [558, 577] on div "857 / 1010" at bounding box center [522, 645] width 110 height 19
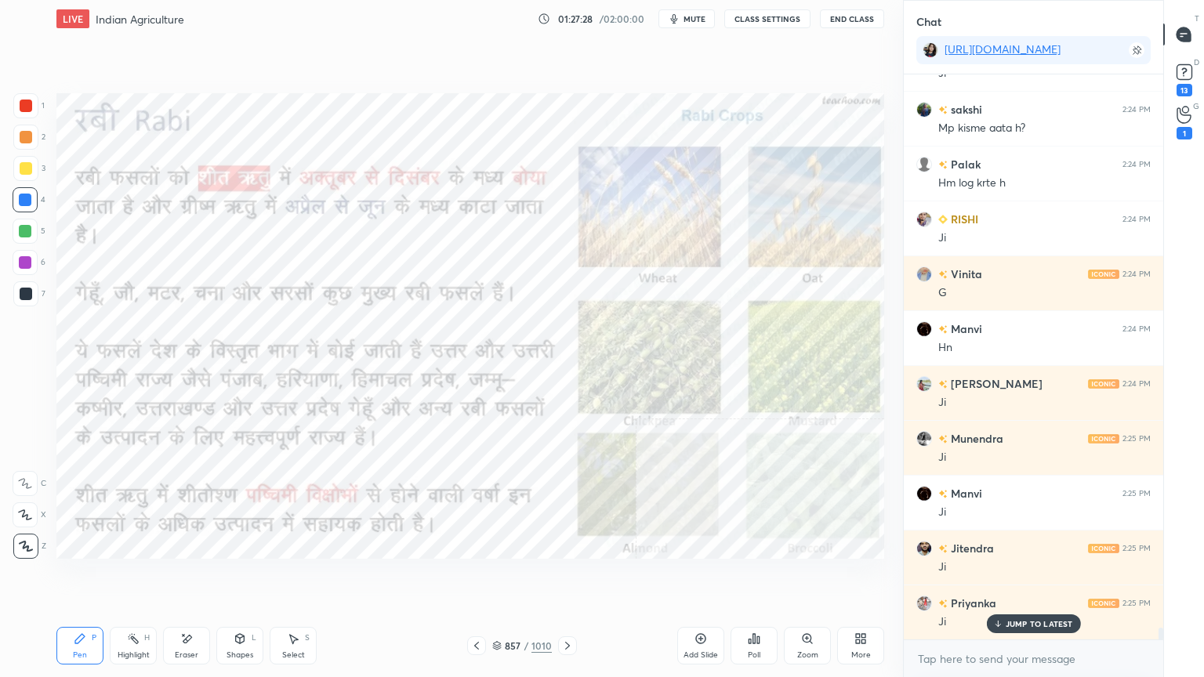
scroll to position [27235, 0]
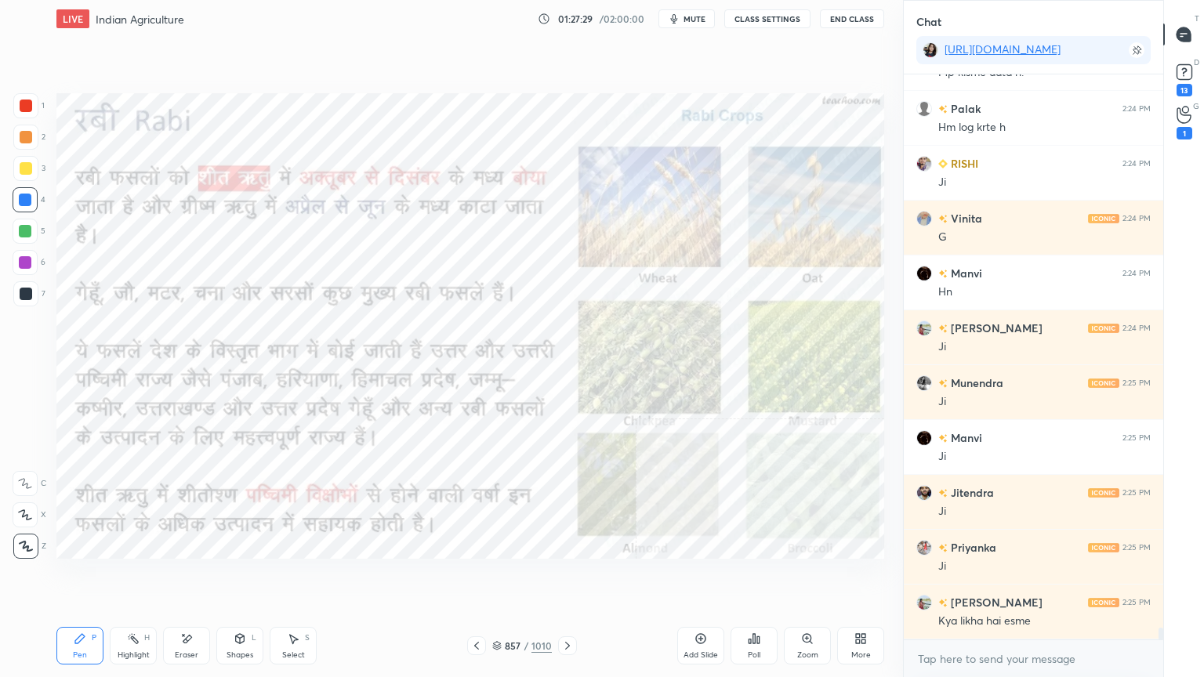
drag, startPoint x: 188, startPoint y: 649, endPoint x: 179, endPoint y: 633, distance: 18.3
click at [187, 577] on div "Eraser" at bounding box center [186, 646] width 47 height 38
click at [24, 537] on div "Erase all" at bounding box center [25, 546] width 25 height 25
click at [26, 538] on div "1 2 3 4 5 6 7 C X Z E E Erase all H H" at bounding box center [25, 325] width 50 height 465
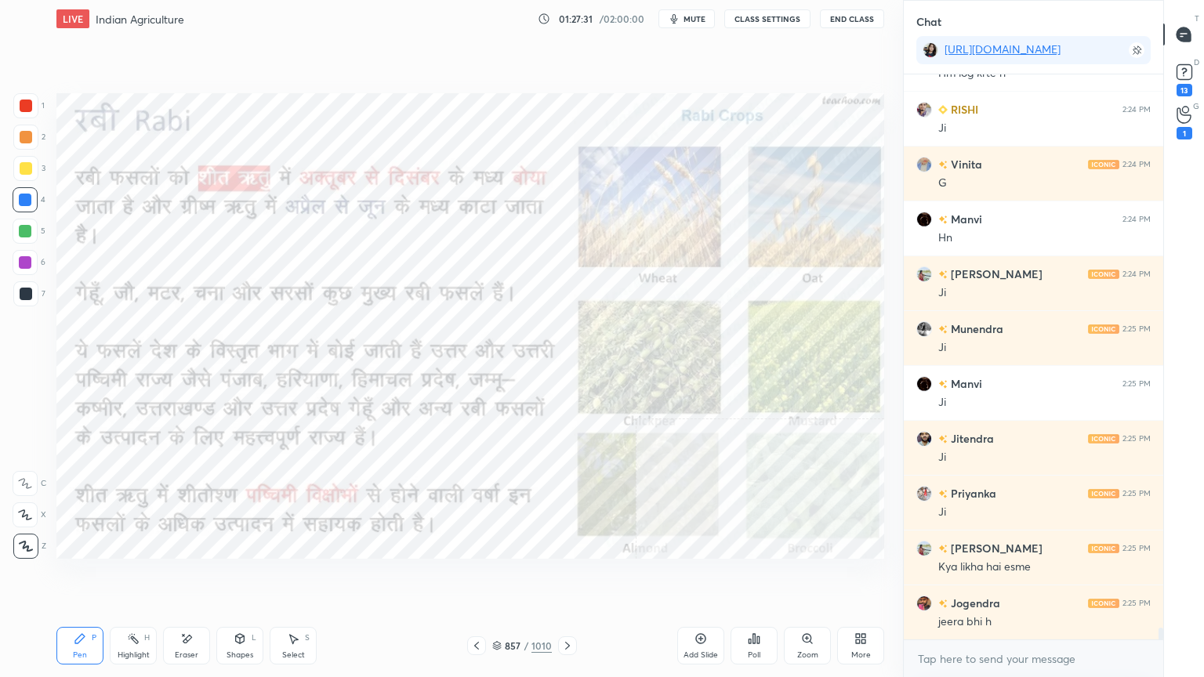
click at [561, 577] on icon at bounding box center [567, 645] width 13 height 13
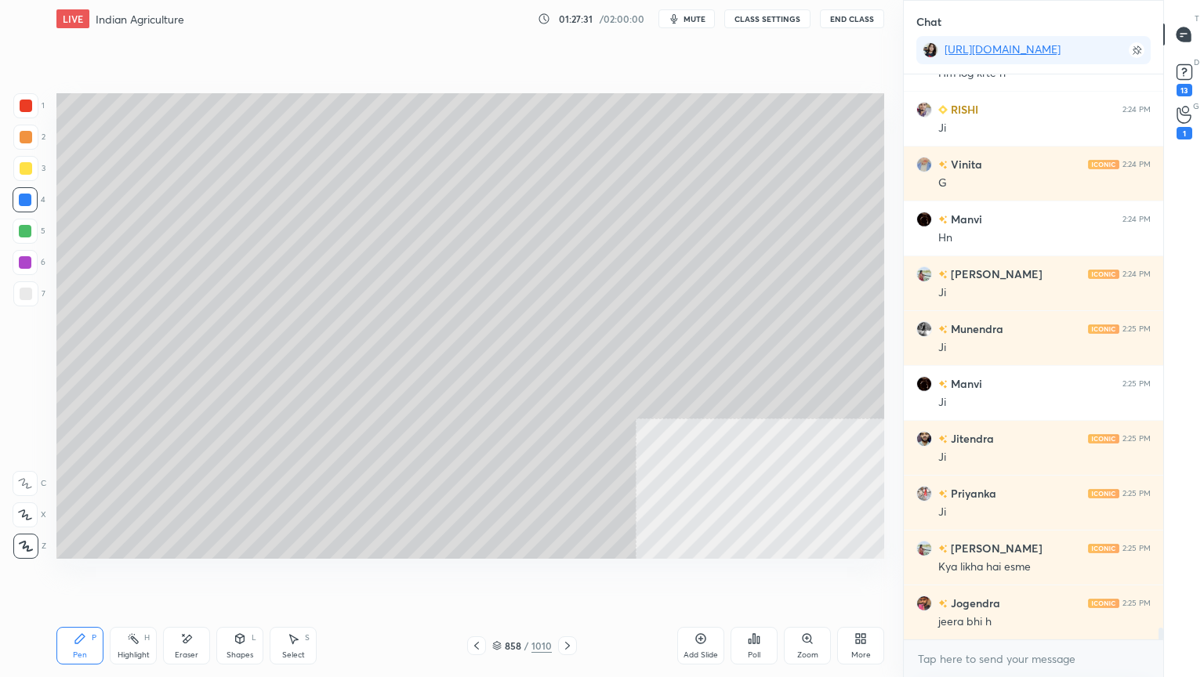
click at [562, 577] on icon at bounding box center [567, 645] width 13 height 13
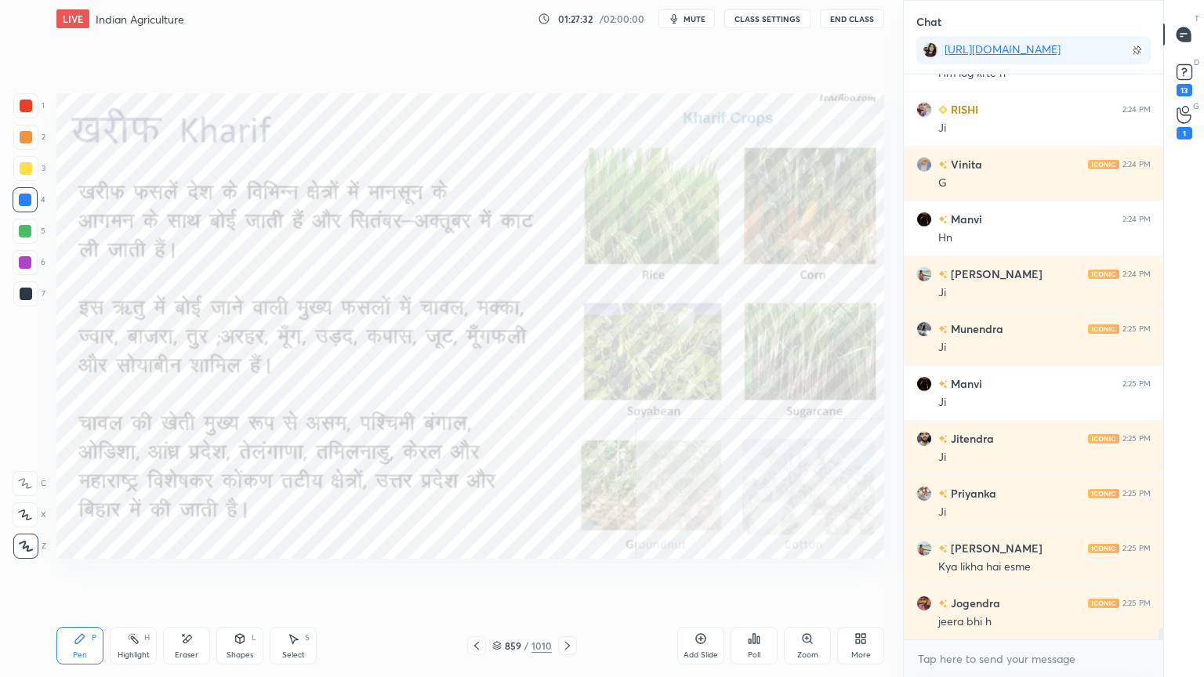
click at [466, 577] on div "859 / 1010" at bounding box center [522, 645] width 310 height 19
click at [467, 577] on div "859 / 1010" at bounding box center [522, 645] width 310 height 19
click at [469, 577] on div at bounding box center [476, 645] width 19 height 19
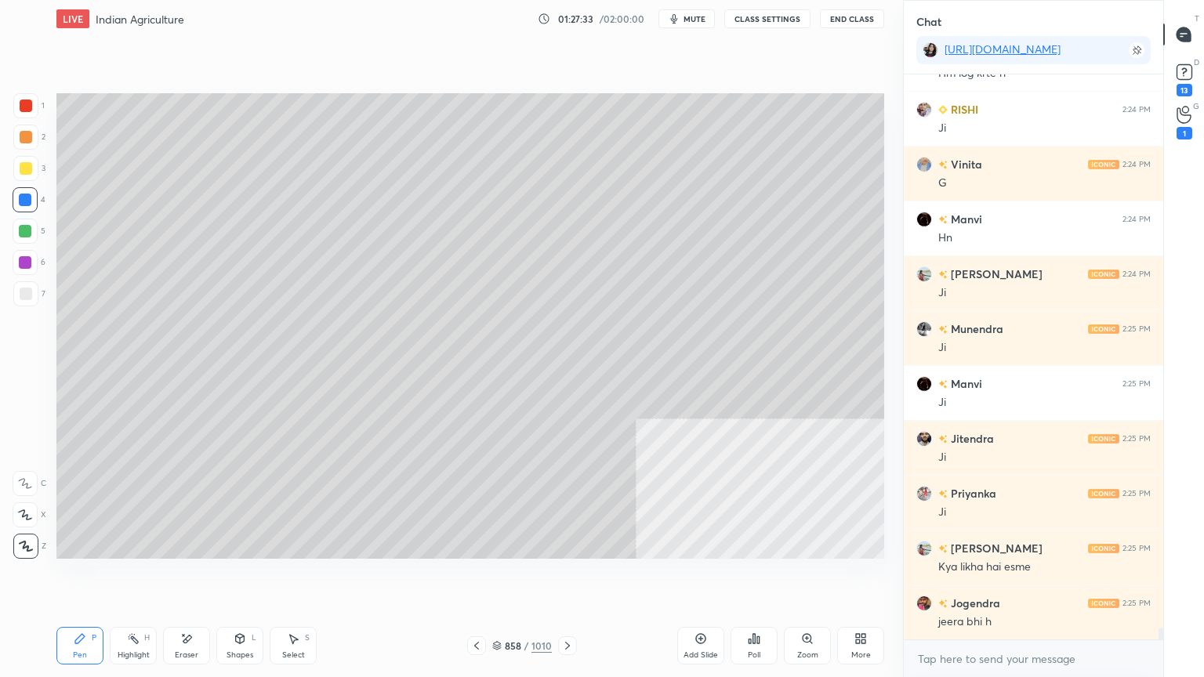
click at [475, 577] on icon at bounding box center [476, 645] width 13 height 13
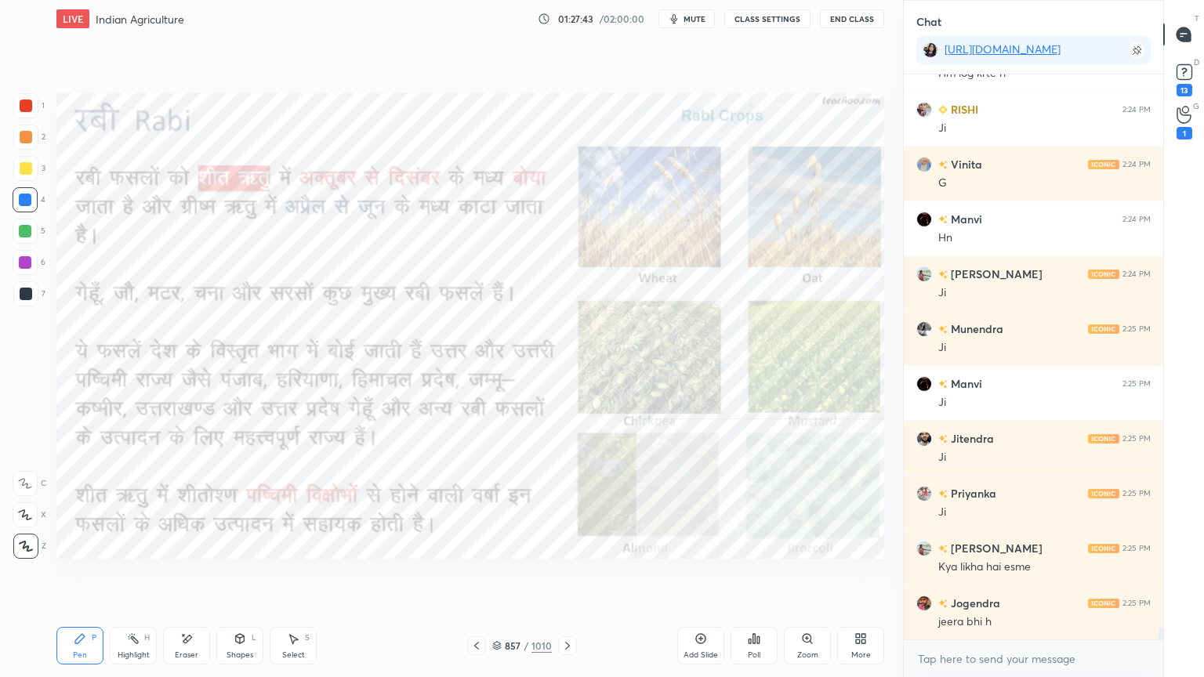
click at [567, 577] on div at bounding box center [567, 645] width 19 height 19
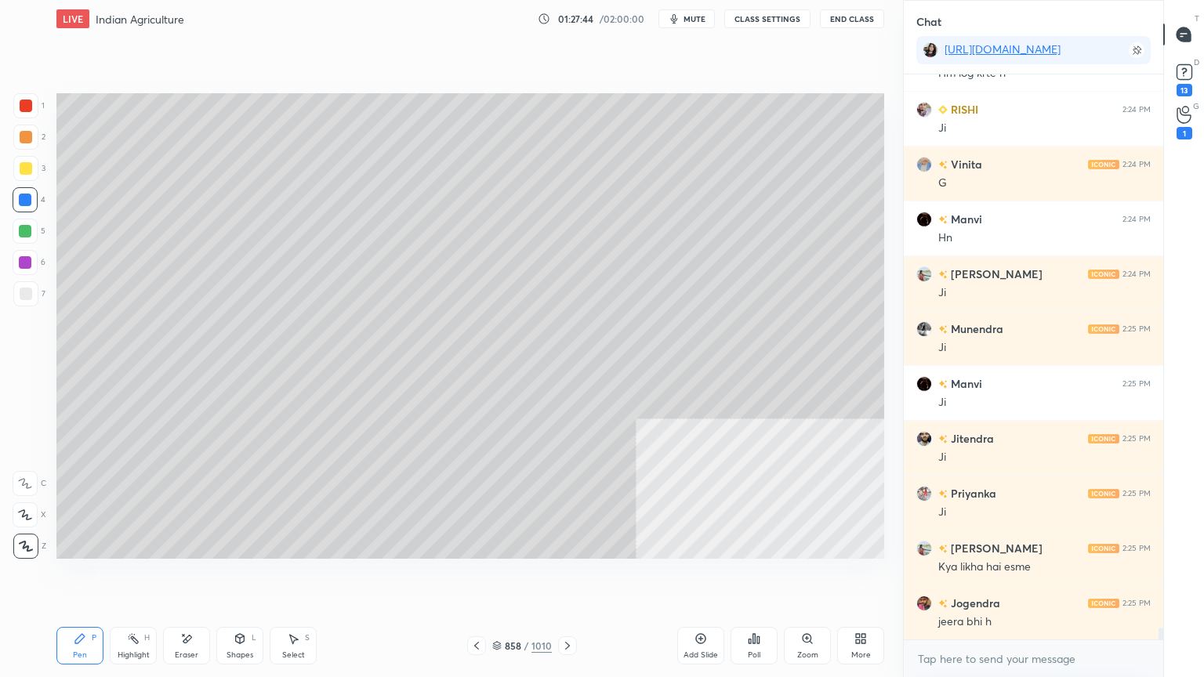
click at [566, 577] on div at bounding box center [567, 645] width 19 height 19
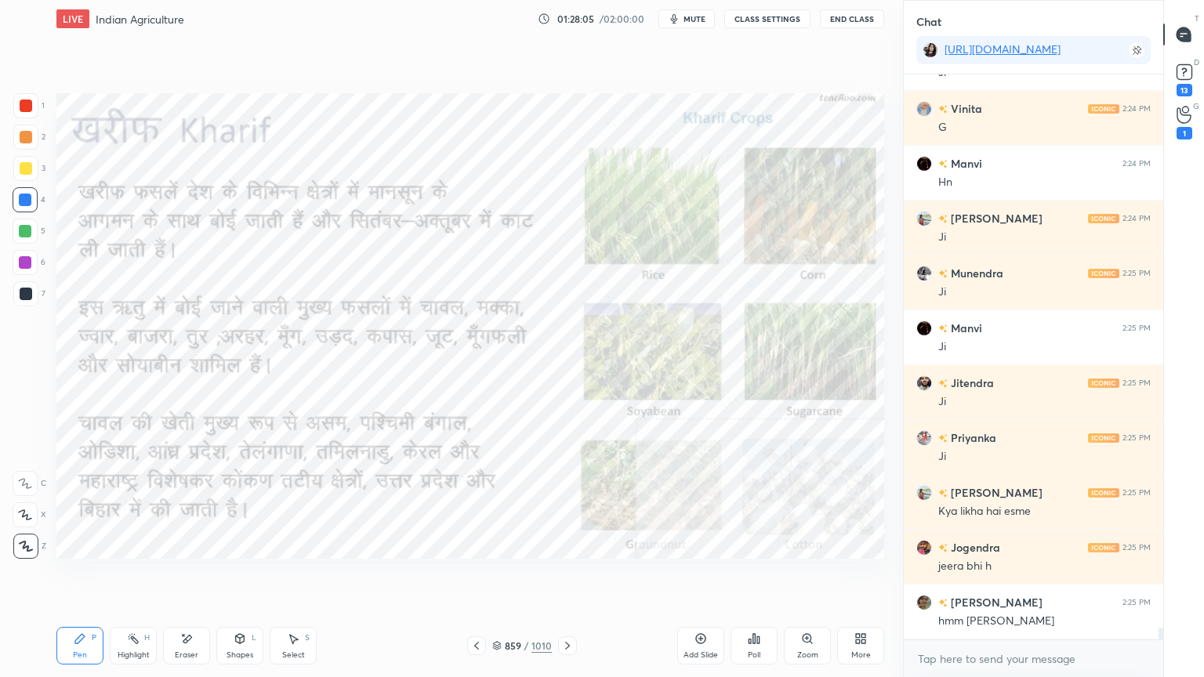
scroll to position [27399, 0]
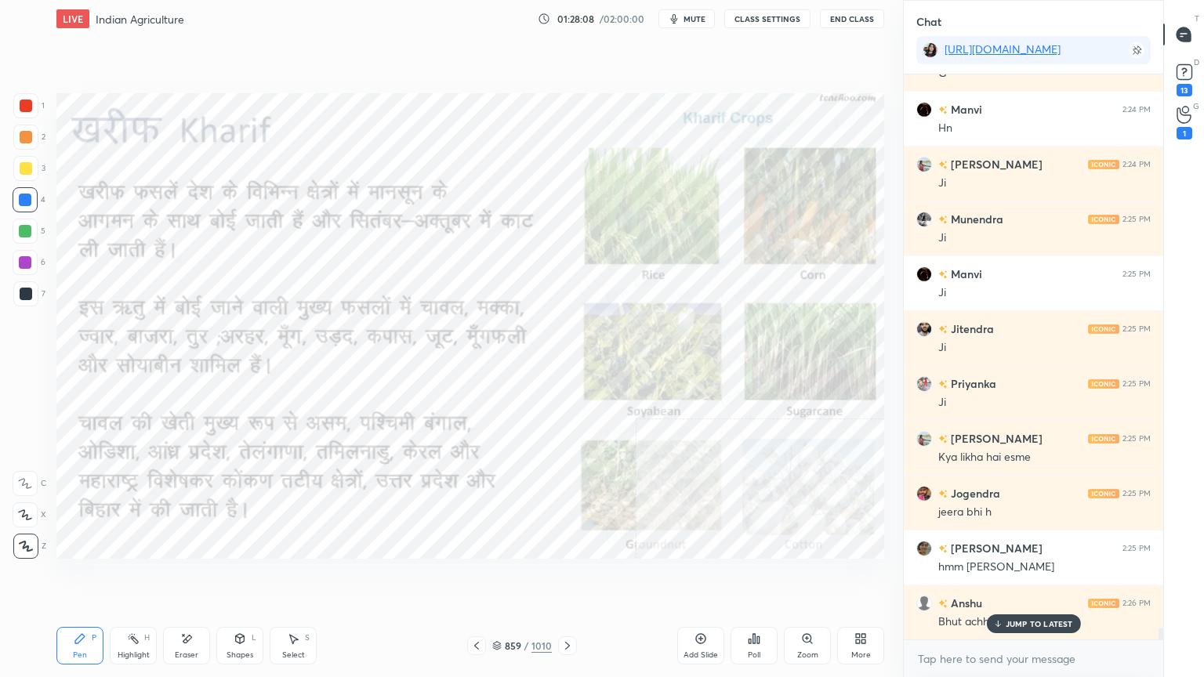
drag, startPoint x: 1023, startPoint y: 630, endPoint x: 1019, endPoint y: 639, distance: 10.5
click at [1023, 577] on div "JUMP TO LATEST" at bounding box center [1033, 623] width 94 height 19
drag, startPoint x: 1012, startPoint y: 674, endPoint x: 1015, endPoint y: 664, distance: 10.9
click at [1012, 577] on div "x" at bounding box center [1032, 658] width 259 height 37
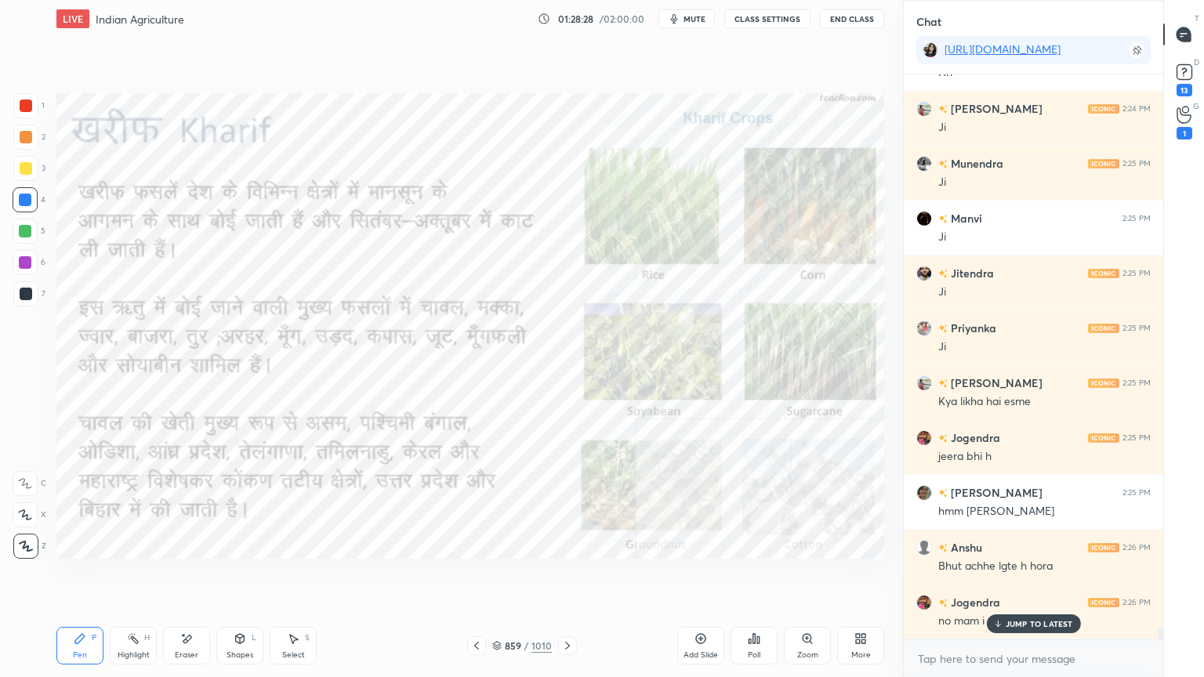
scroll to position [27509, 0]
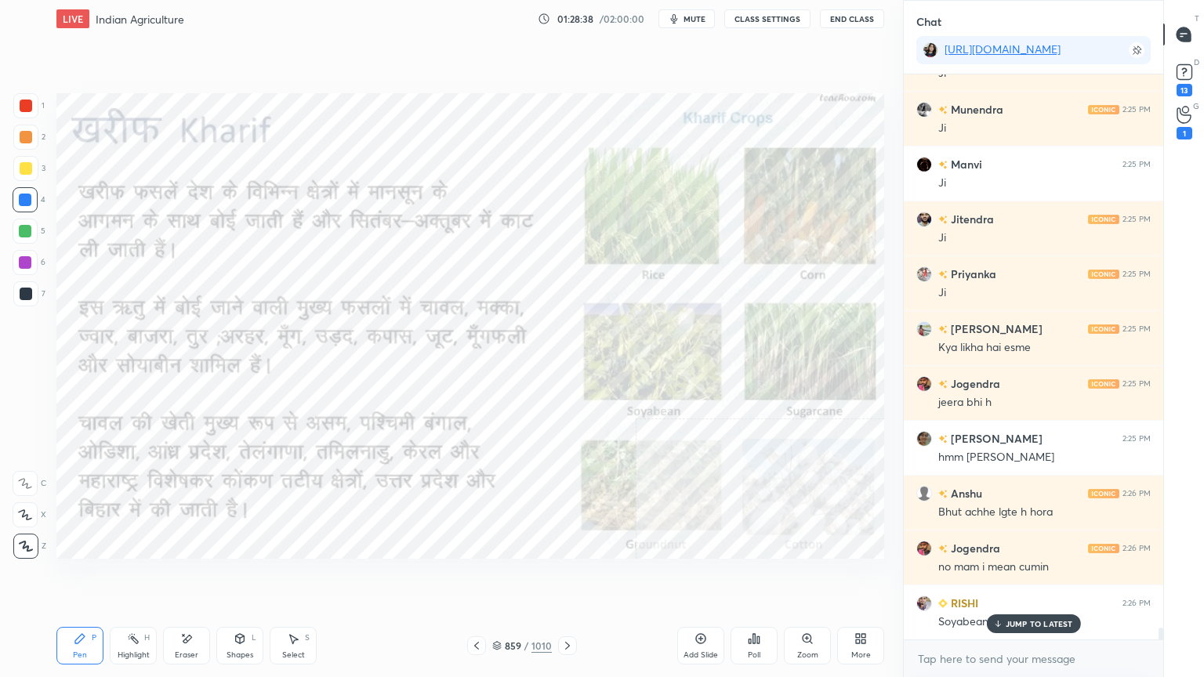
drag, startPoint x: 187, startPoint y: 646, endPoint x: 179, endPoint y: 647, distance: 8.7
click at [182, 577] on div "Eraser" at bounding box center [186, 646] width 47 height 38
click at [20, 541] on span "Erase all" at bounding box center [25, 546] width 24 height 11
click at [22, 538] on div "1 2 3 4 5 6 7 C X Z E E Erase all H H" at bounding box center [25, 325] width 50 height 465
click at [567, 577] on icon at bounding box center [567, 645] width 13 height 13
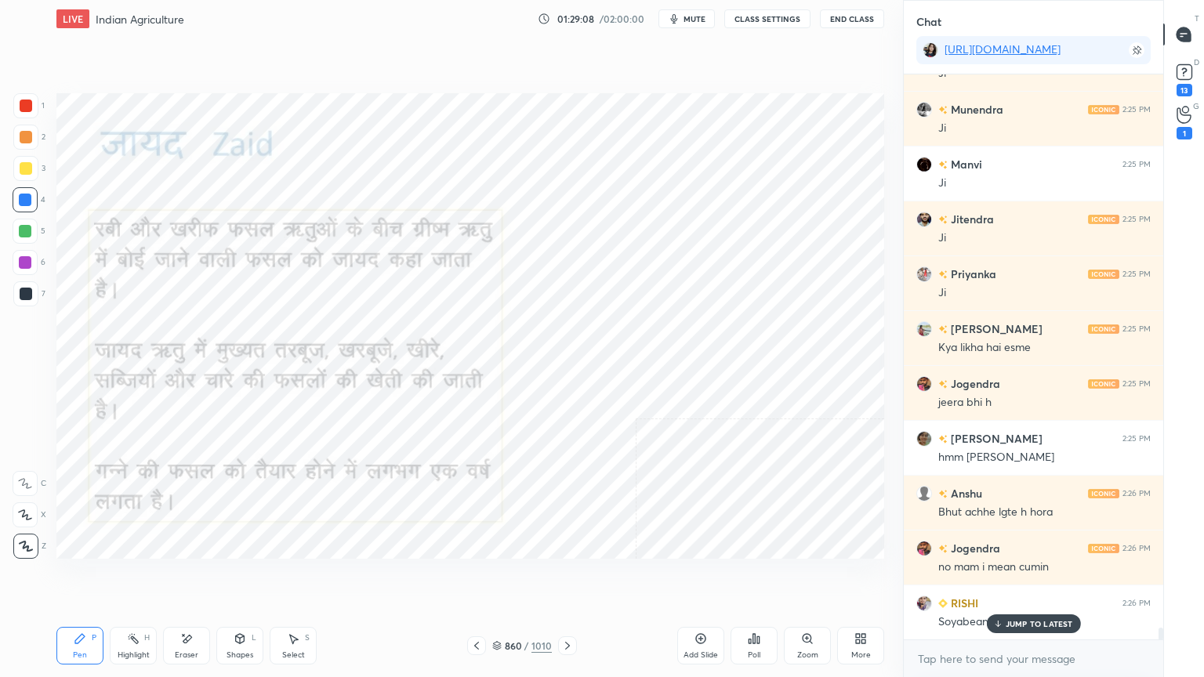
click at [480, 577] on icon at bounding box center [476, 645] width 13 height 13
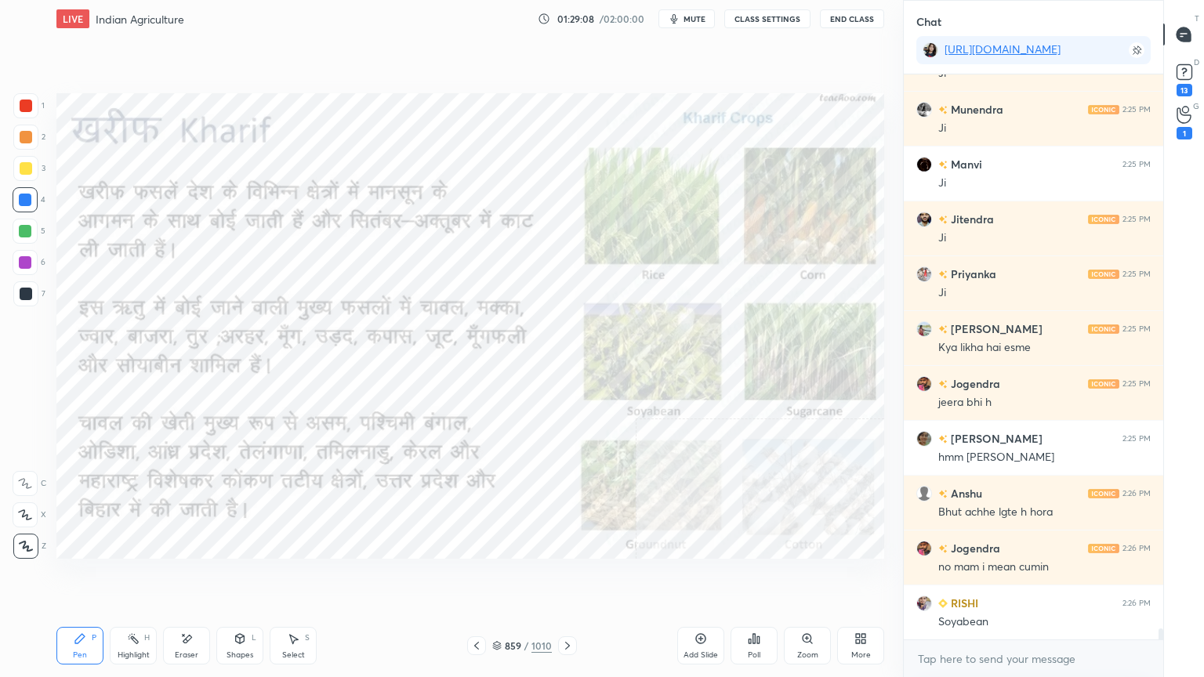
scroll to position [27564, 0]
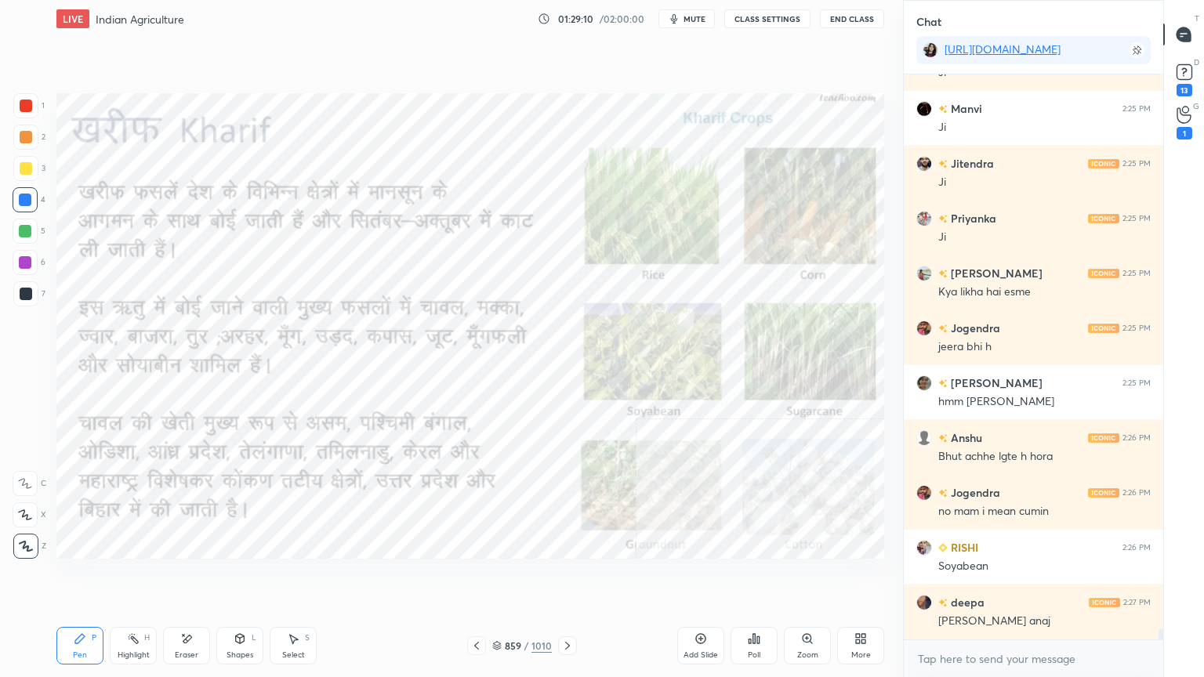
click at [697, 577] on icon at bounding box center [700, 638] width 13 height 13
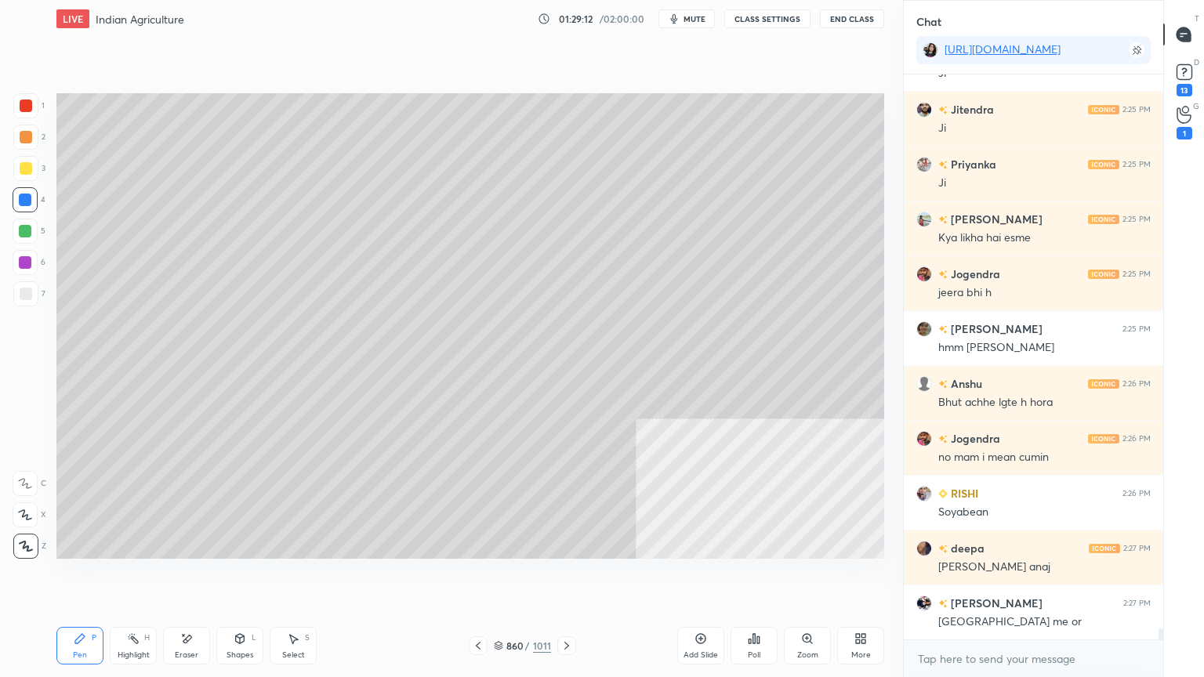
scroll to position [27674, 0]
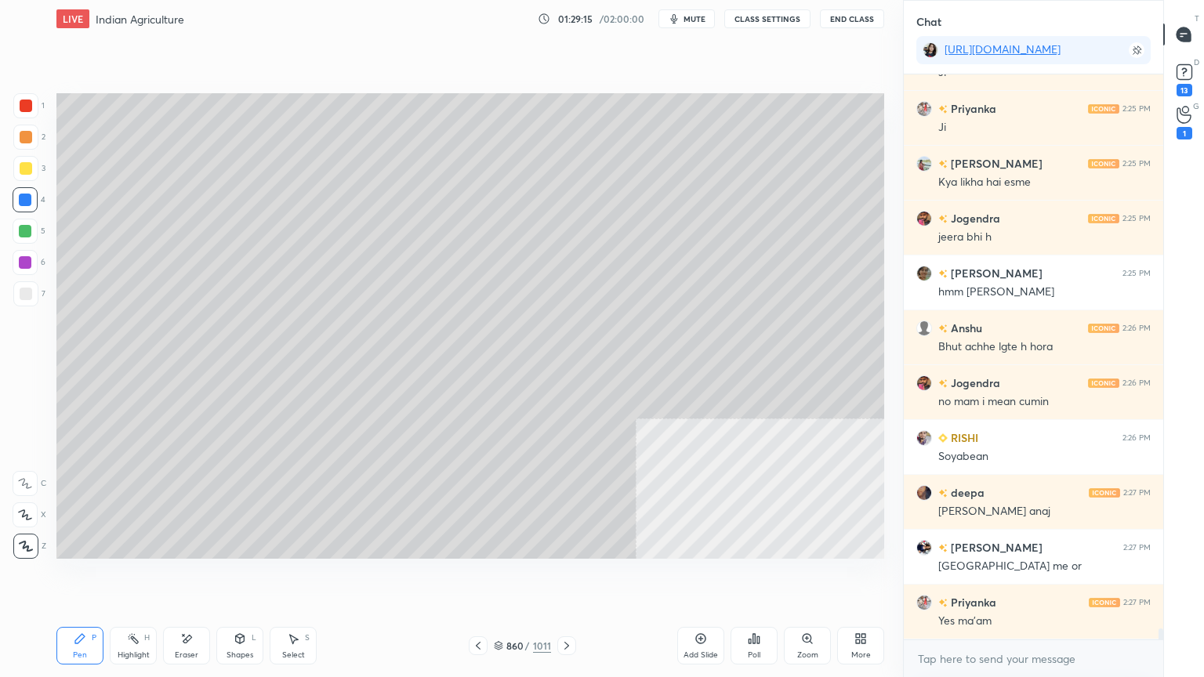
click at [183, 577] on icon at bounding box center [186, 638] width 13 height 13
drag, startPoint x: 25, startPoint y: 556, endPoint x: 51, endPoint y: 528, distance: 38.3
click at [27, 552] on div "Erase all" at bounding box center [25, 546] width 25 height 25
click at [503, 577] on div "860 / 1011" at bounding box center [522, 646] width 57 height 14
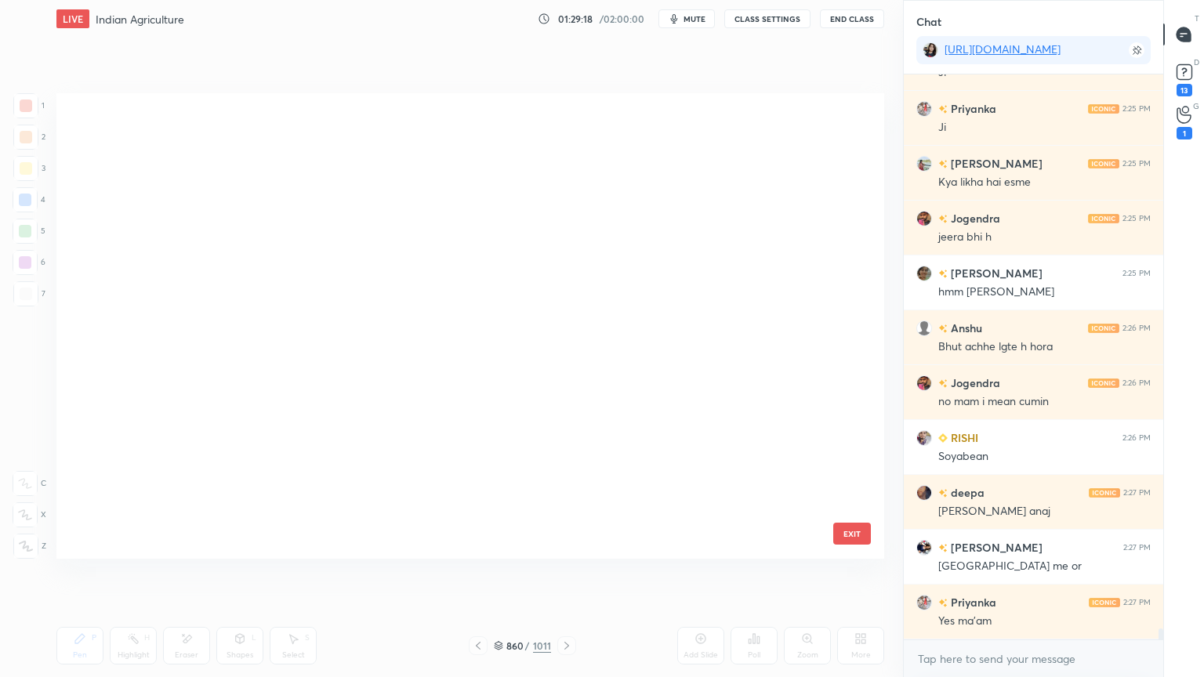
scroll to position [461, 820]
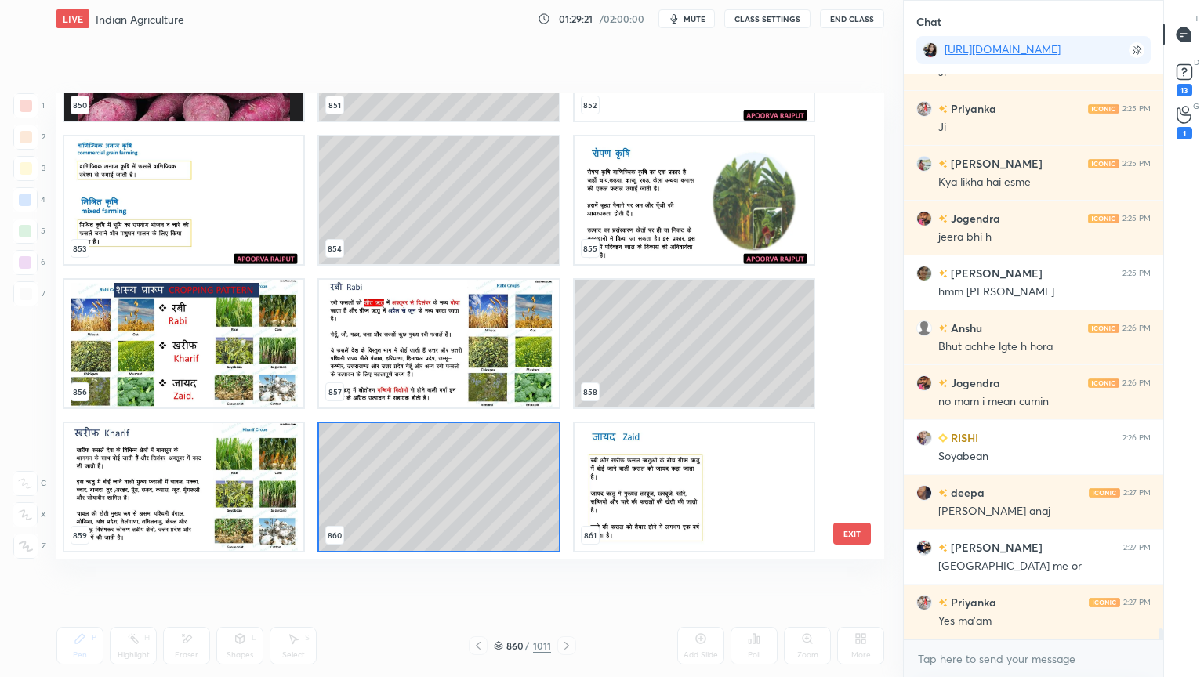
click at [843, 538] on button "EXIT" at bounding box center [852, 534] width 38 height 22
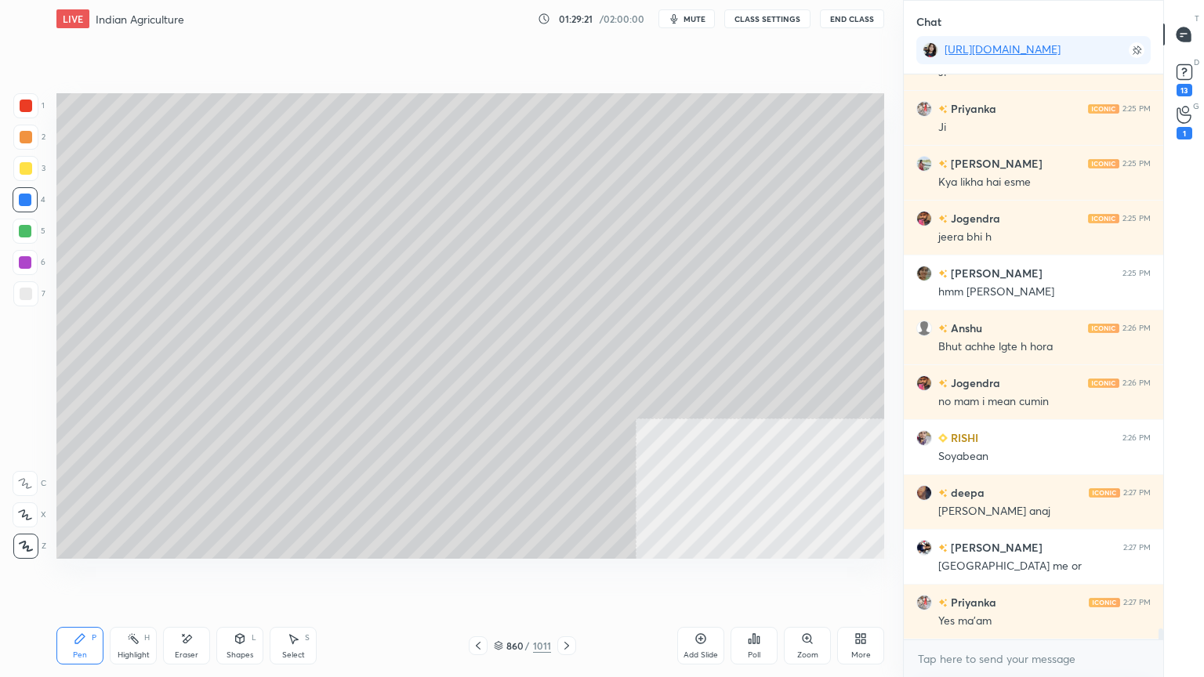
click at [169, 577] on div "Eraser" at bounding box center [186, 646] width 47 height 38
drag, startPoint x: 21, startPoint y: 555, endPoint x: 28, endPoint y: 544, distance: 13.0
click at [25, 550] on div "Erase all" at bounding box center [25, 546] width 25 height 25
click at [297, 577] on div "Select S" at bounding box center [293, 646] width 47 height 38
drag, startPoint x: 205, startPoint y: 100, endPoint x: 309, endPoint y: 150, distance: 116.0
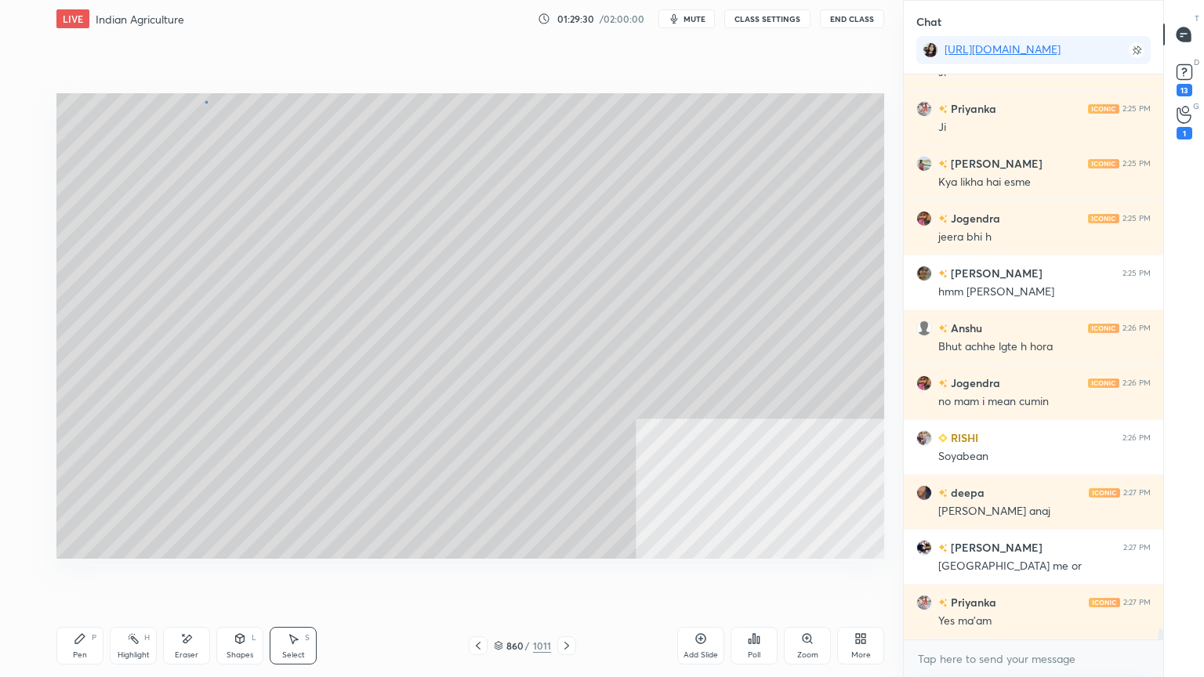
click at [309, 150] on div "0 ° Undo Copy Duplicate Duplicate to new slide Delete" at bounding box center [469, 325] width 827 height 465
drag, startPoint x: 248, startPoint y: 124, endPoint x: 288, endPoint y: 136, distance: 41.9
click at [372, 138] on div "0 ° Undo Copy Duplicate Duplicate to new slide Delete" at bounding box center [469, 325] width 827 height 465
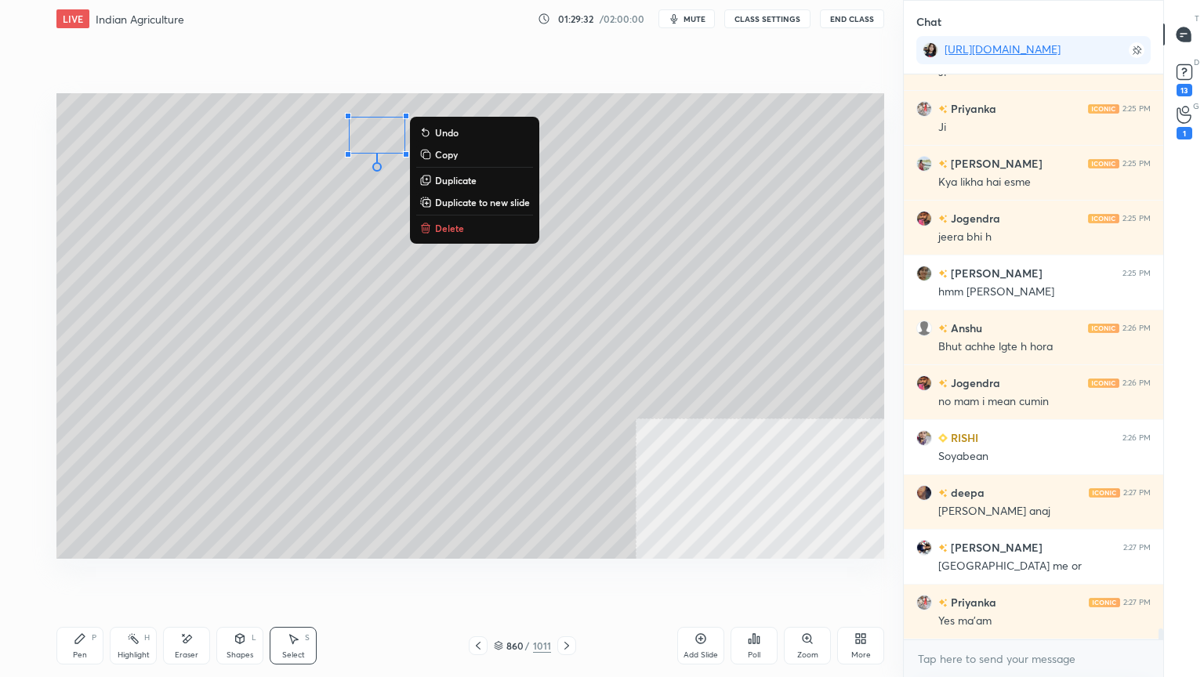
click at [157, 136] on div "0 ° Undo Copy Duplicate Duplicate to new slide Delete" at bounding box center [469, 325] width 827 height 465
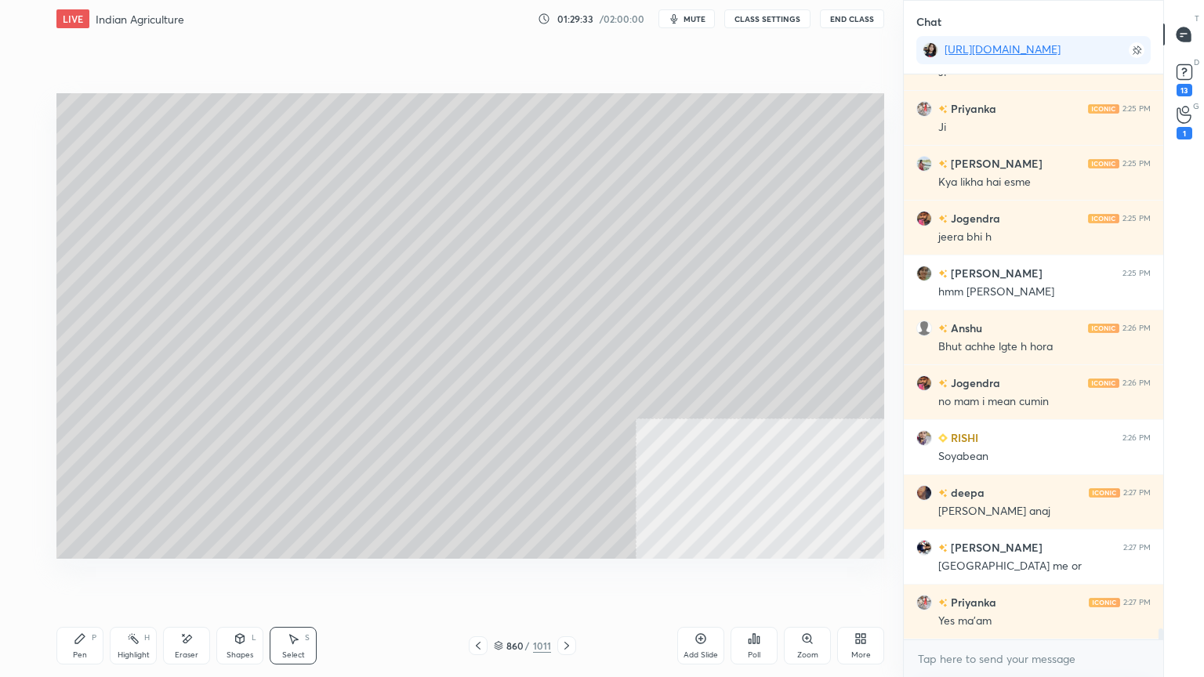
click at [88, 577] on div "Pen P" at bounding box center [79, 646] width 47 height 38
click at [85, 577] on div "Pen P" at bounding box center [79, 646] width 47 height 38
click at [501, 577] on icon at bounding box center [498, 645] width 9 height 9
click at [21, 298] on div at bounding box center [25, 293] width 25 height 25
click at [23, 296] on div at bounding box center [26, 294] width 13 height 13
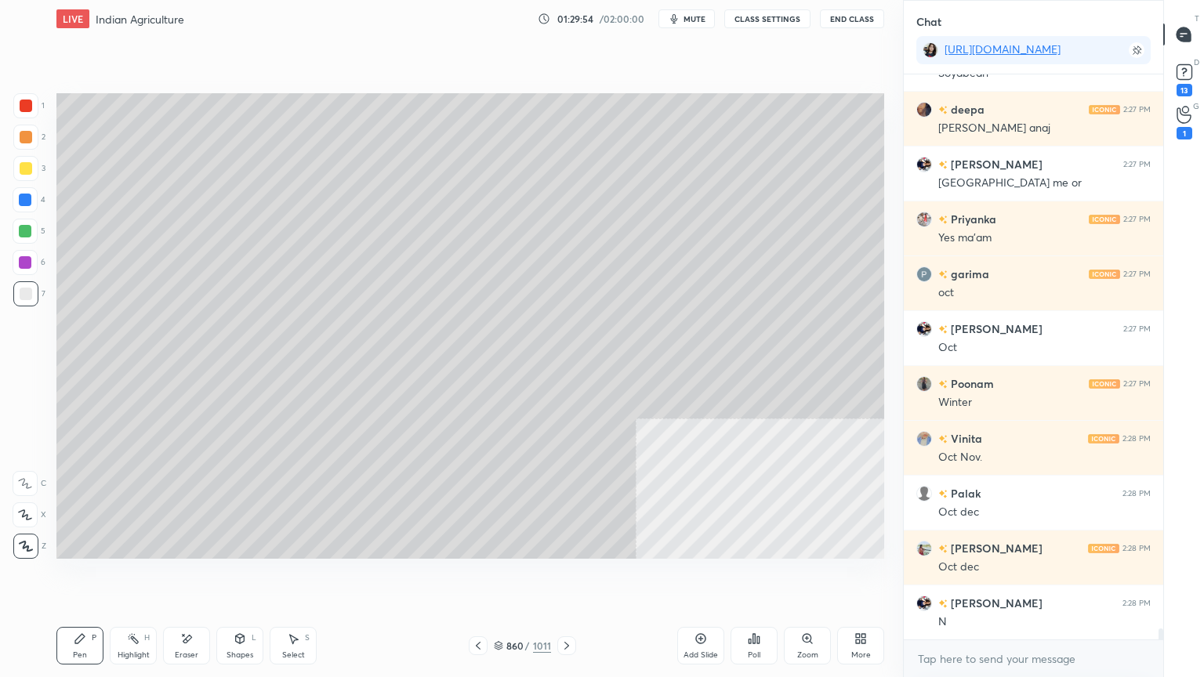
scroll to position [28113, 0]
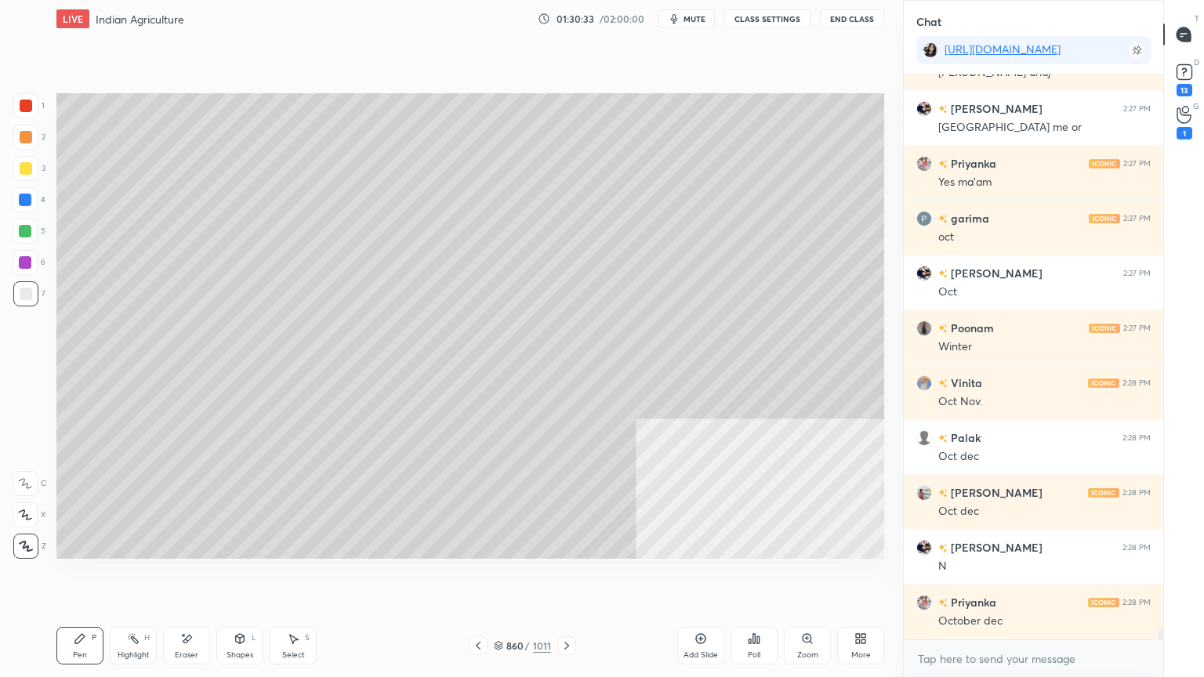
click at [499, 577] on icon at bounding box center [498, 644] width 8 height 4
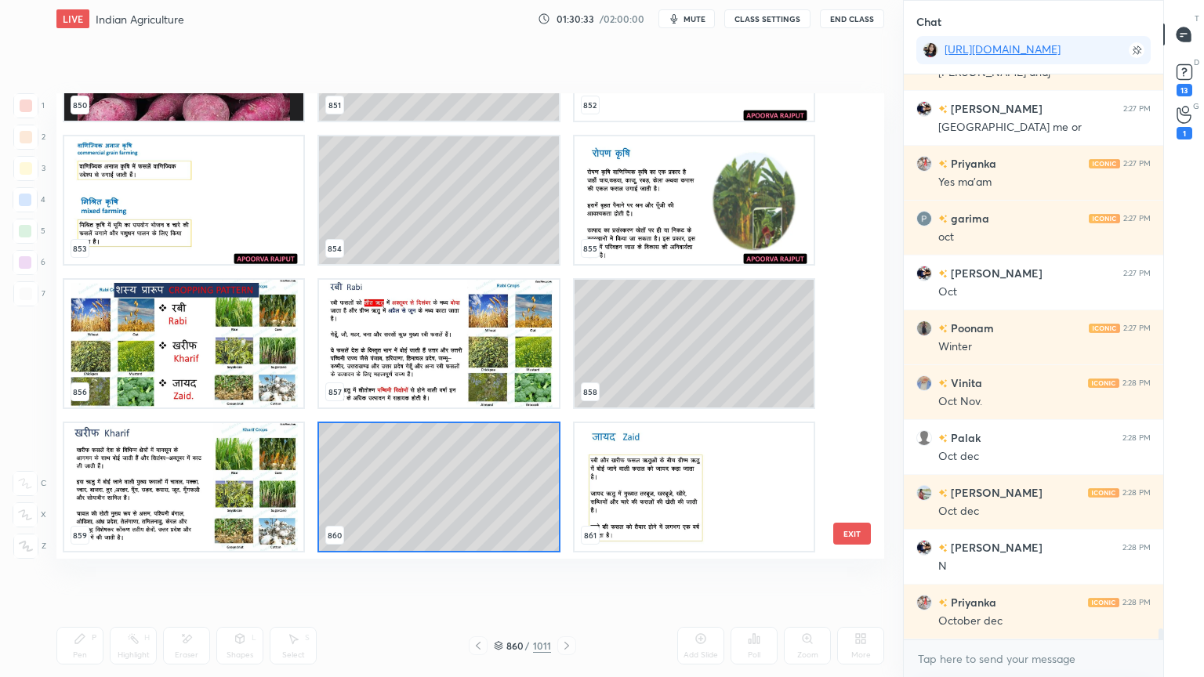
scroll to position [461, 820]
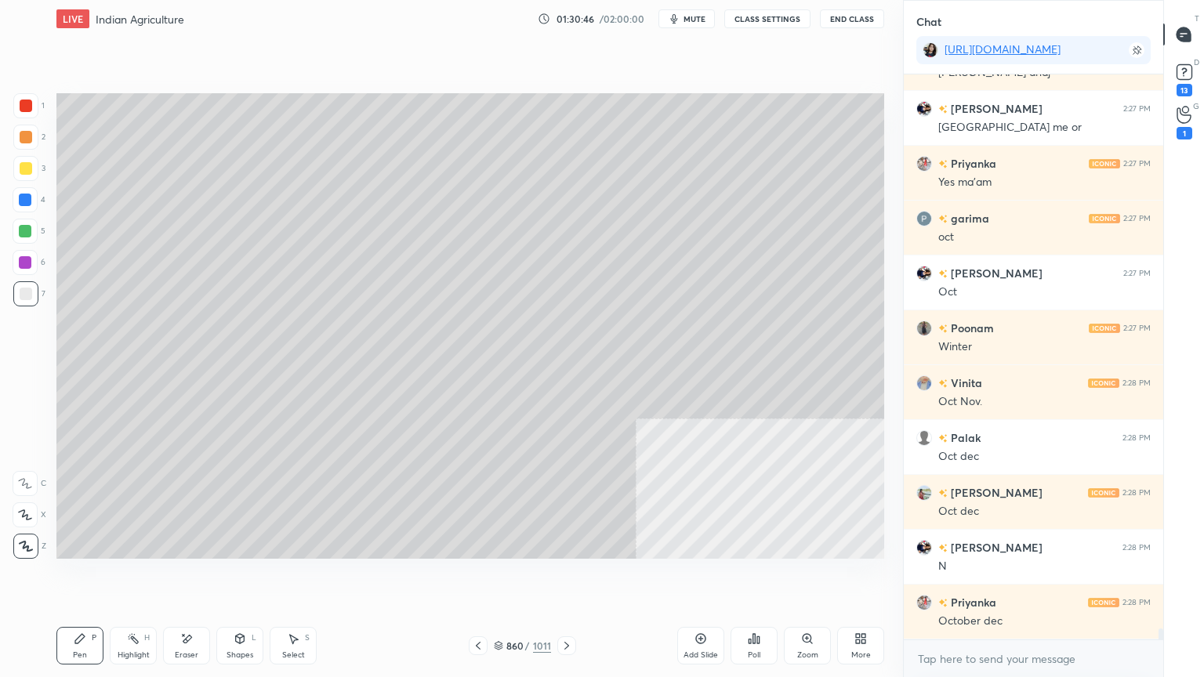
click at [501, 577] on icon at bounding box center [498, 645] width 9 height 9
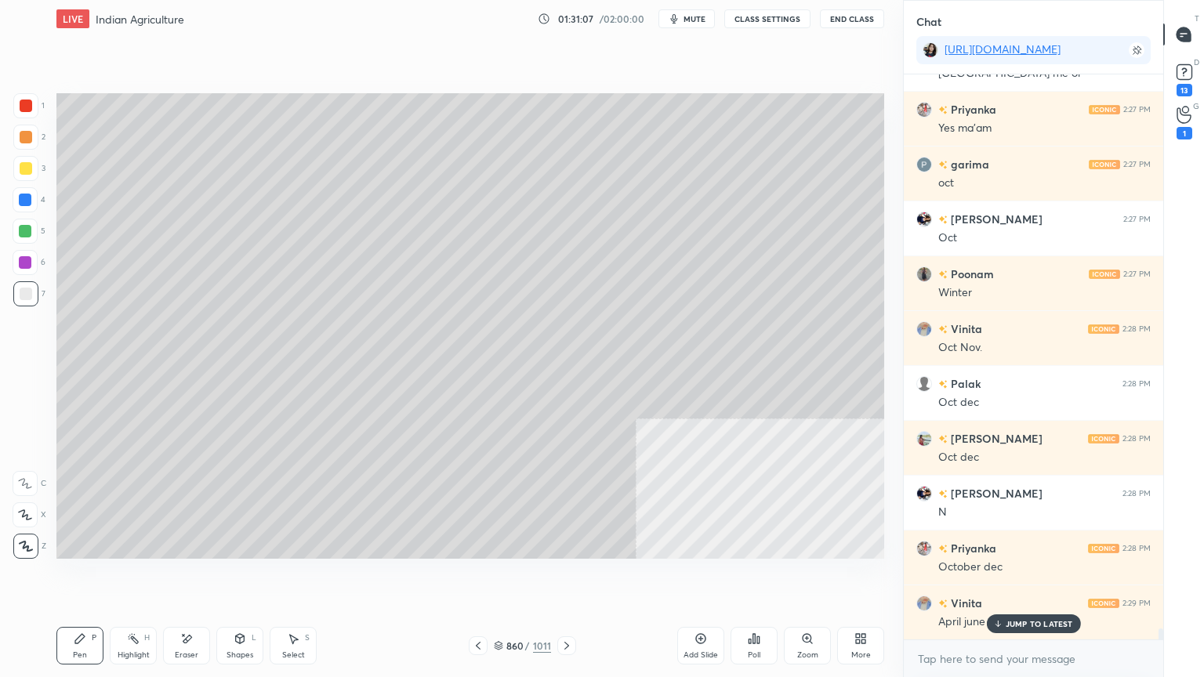
click at [494, 577] on icon at bounding box center [498, 645] width 9 height 9
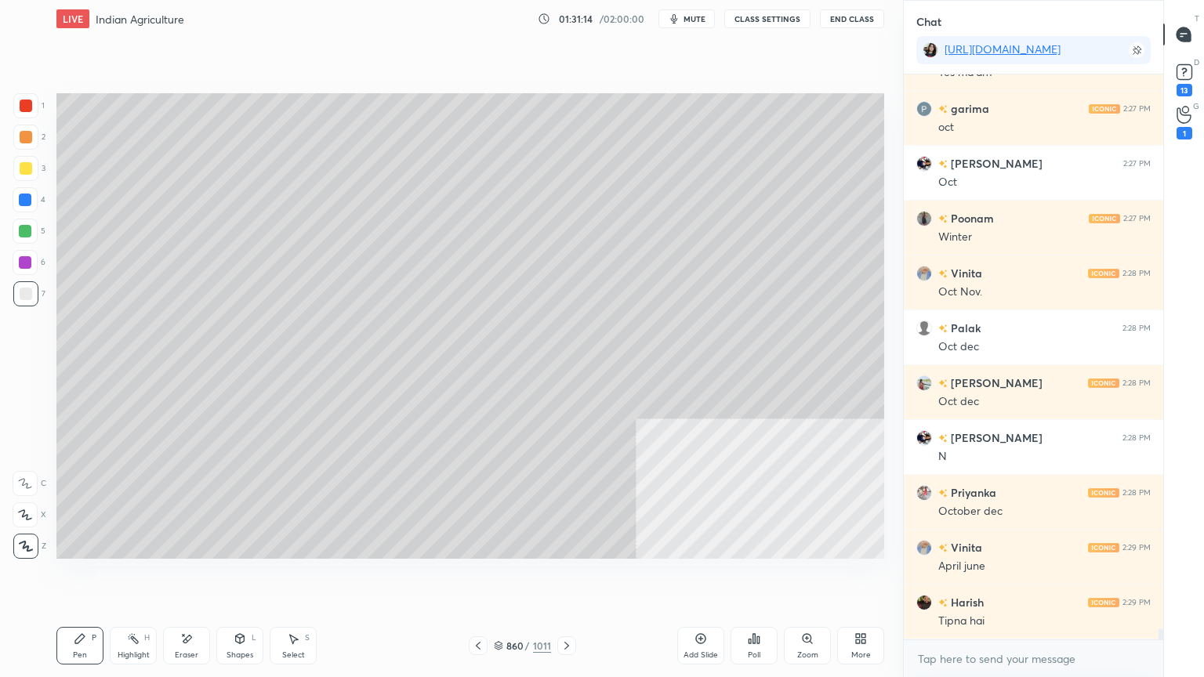
scroll to position [28276, 0]
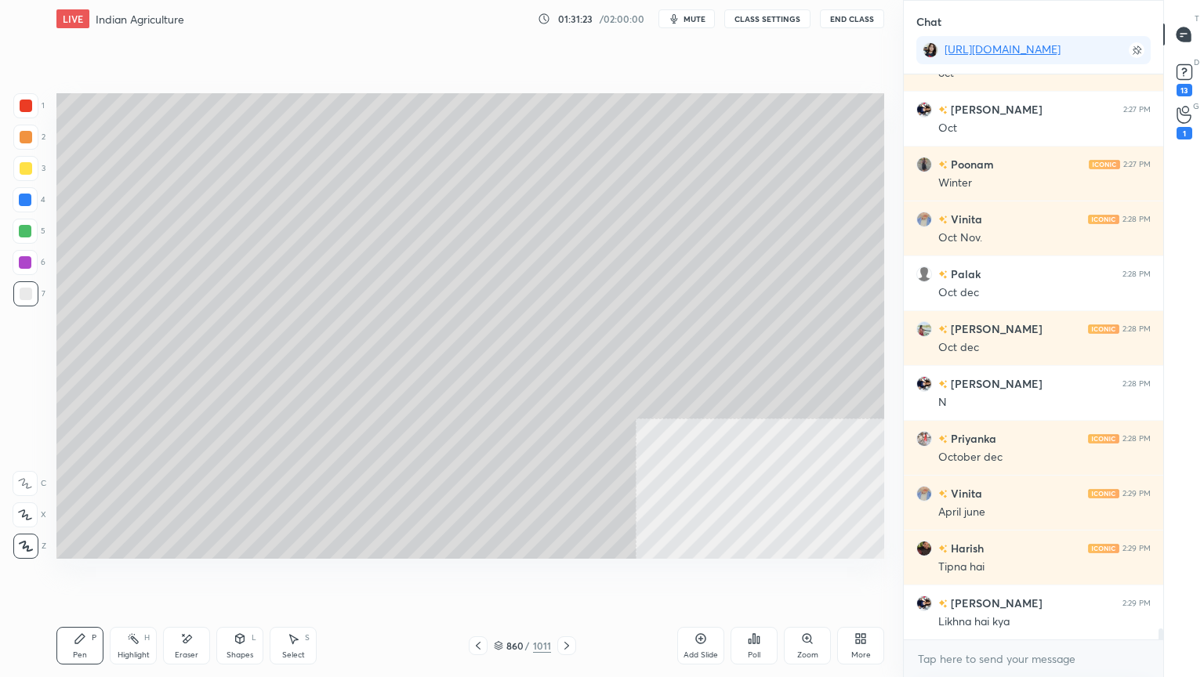
drag, startPoint x: 501, startPoint y: 649, endPoint x: 534, endPoint y: 636, distance: 35.2
click at [505, 577] on div "860 / 1011" at bounding box center [522, 646] width 57 height 14
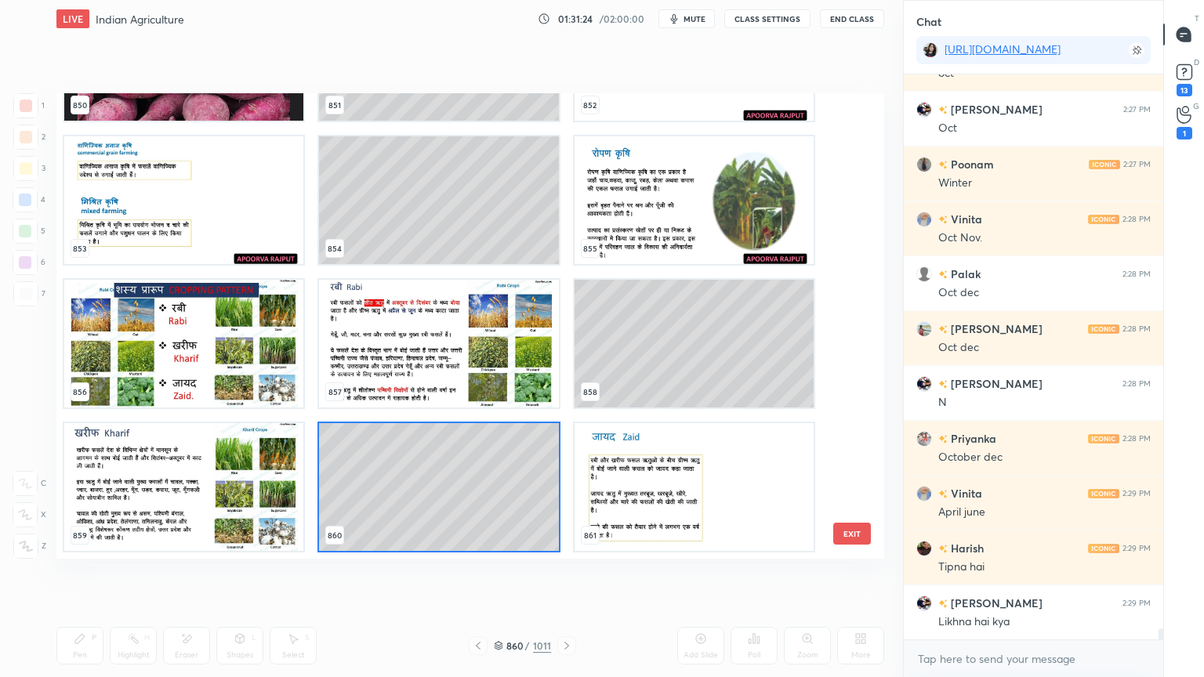
scroll to position [461, 820]
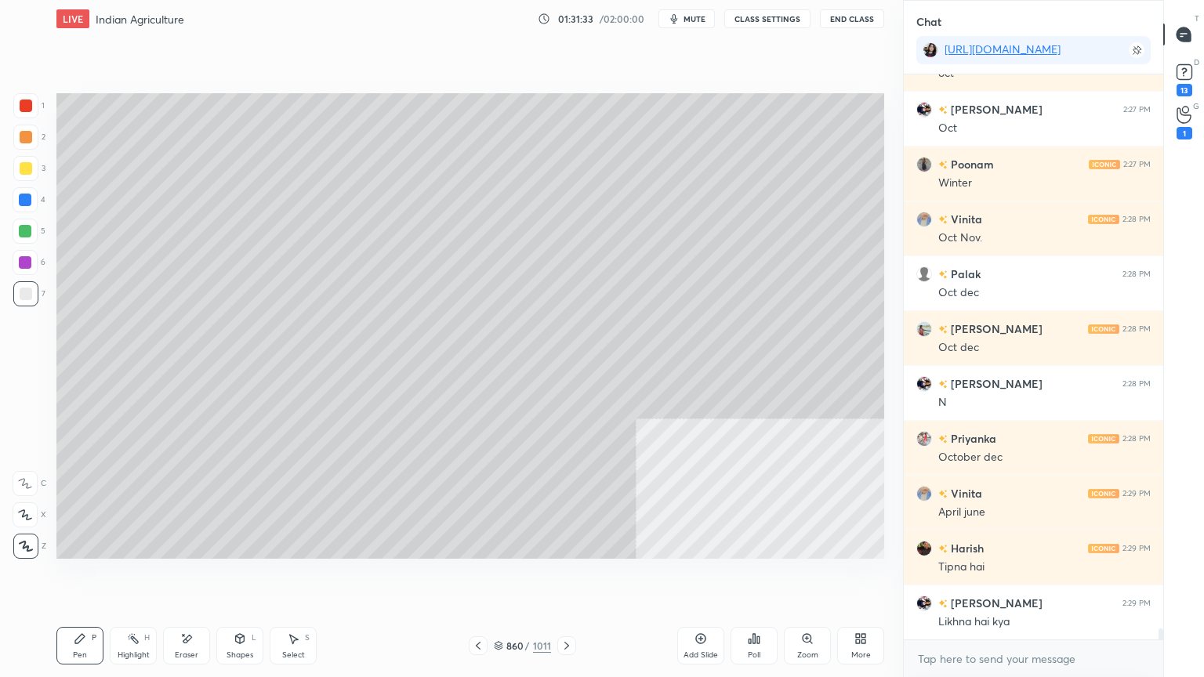
drag, startPoint x: 290, startPoint y: 646, endPoint x: 302, endPoint y: 601, distance: 46.9
click at [294, 577] on div "Select S" at bounding box center [293, 646] width 47 height 38
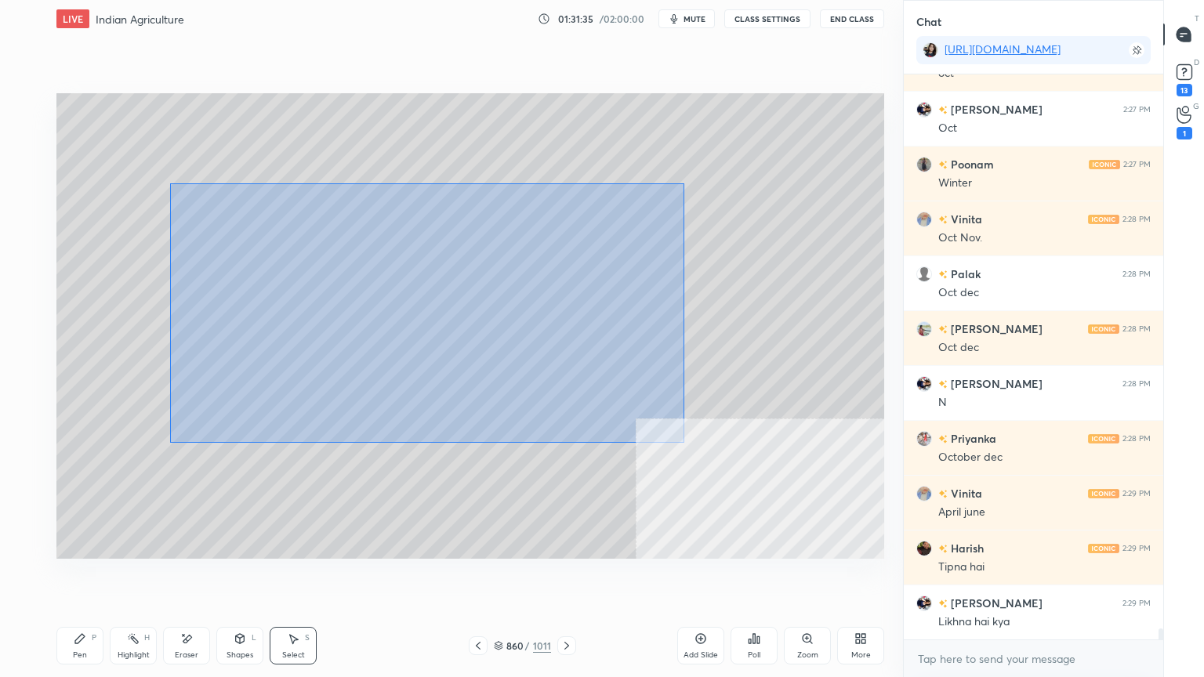
scroll to position [28332, 0]
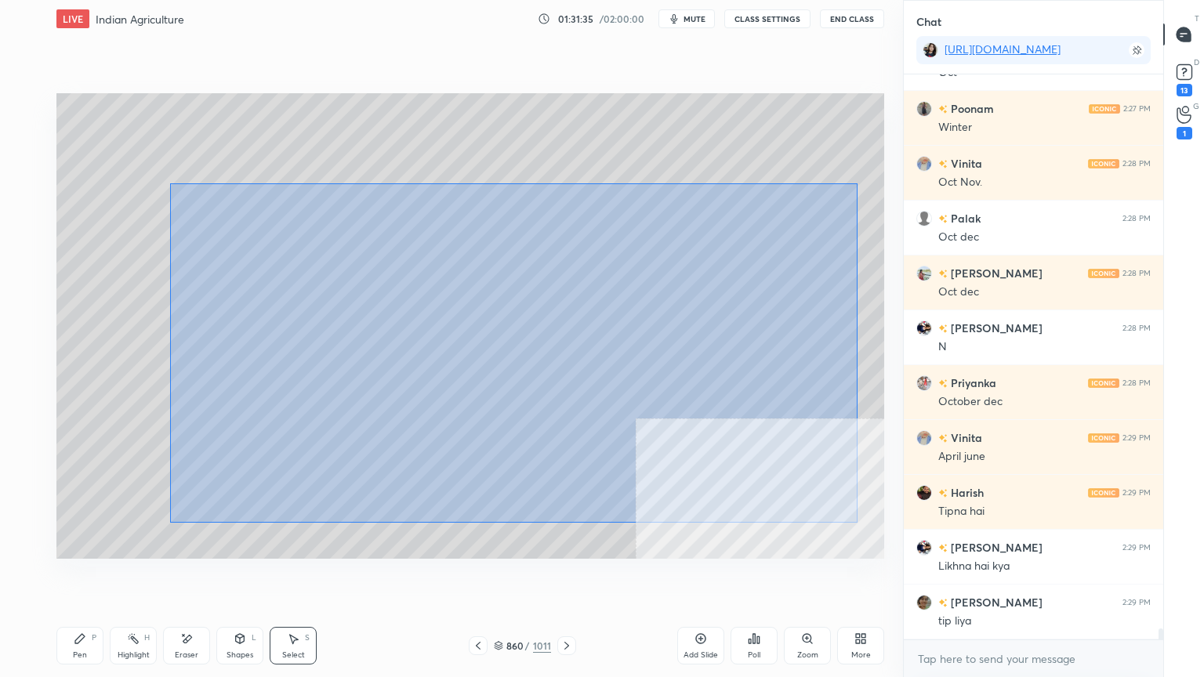
drag, startPoint x: 169, startPoint y: 183, endPoint x: 842, endPoint y: 499, distance: 743.1
click at [865, 523] on div "0 ° Undo Copy Duplicate Duplicate to new slide Delete" at bounding box center [469, 325] width 827 height 465
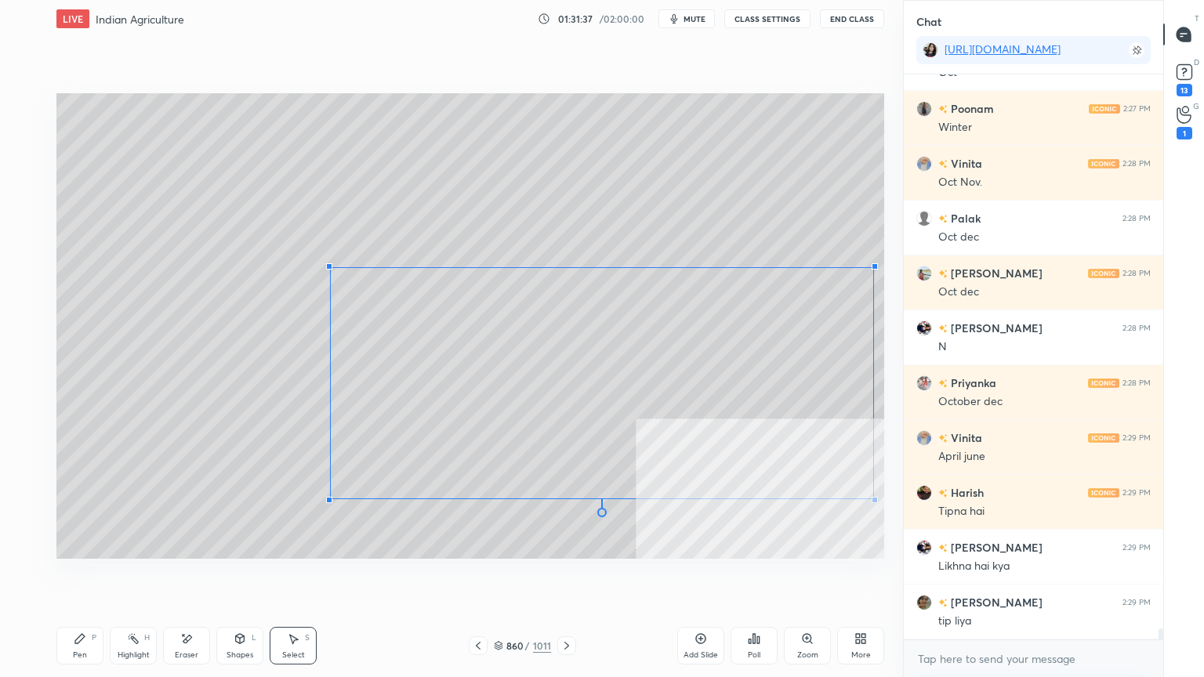
drag, startPoint x: 219, startPoint y: 219, endPoint x: 373, endPoint y: 272, distance: 162.6
click at [332, 269] on div at bounding box center [329, 266] width 6 height 6
drag, startPoint x: 606, startPoint y: 288, endPoint x: 613, endPoint y: 263, distance: 26.0
click at [617, 263] on div "0 ° Undo Copy Duplicate Duplicate to new slide Delete" at bounding box center [469, 325] width 827 height 465
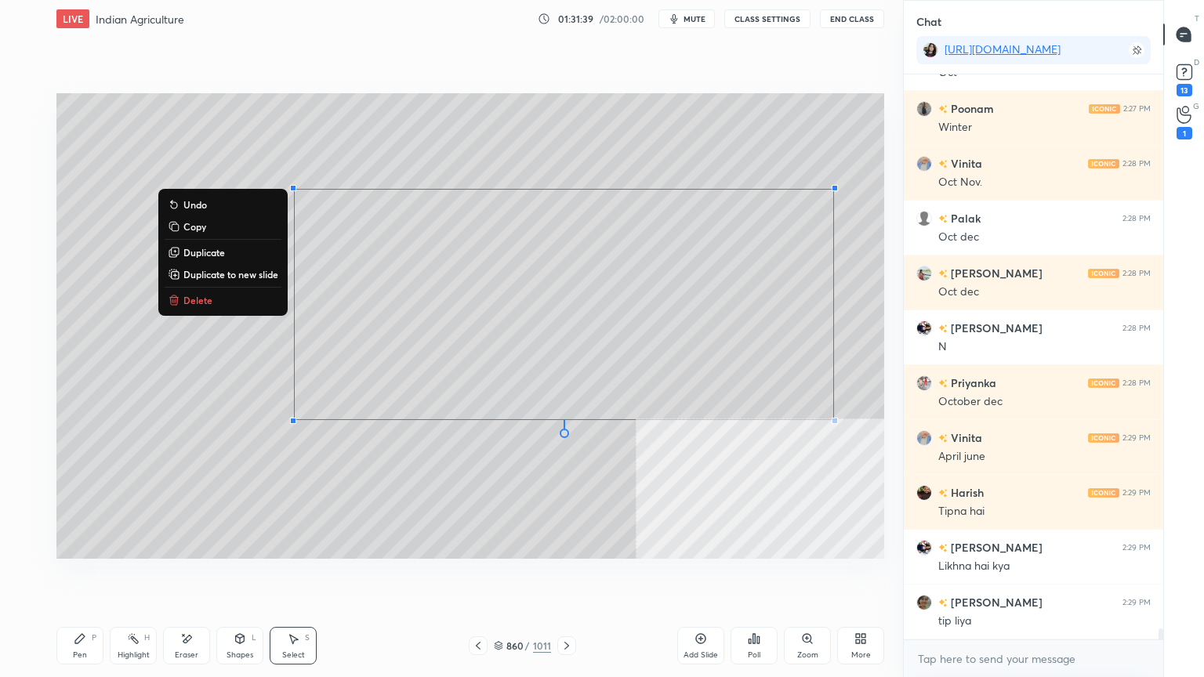
click at [241, 148] on div "0 ° Undo Copy Duplicate Duplicate to new slide Delete" at bounding box center [469, 325] width 827 height 465
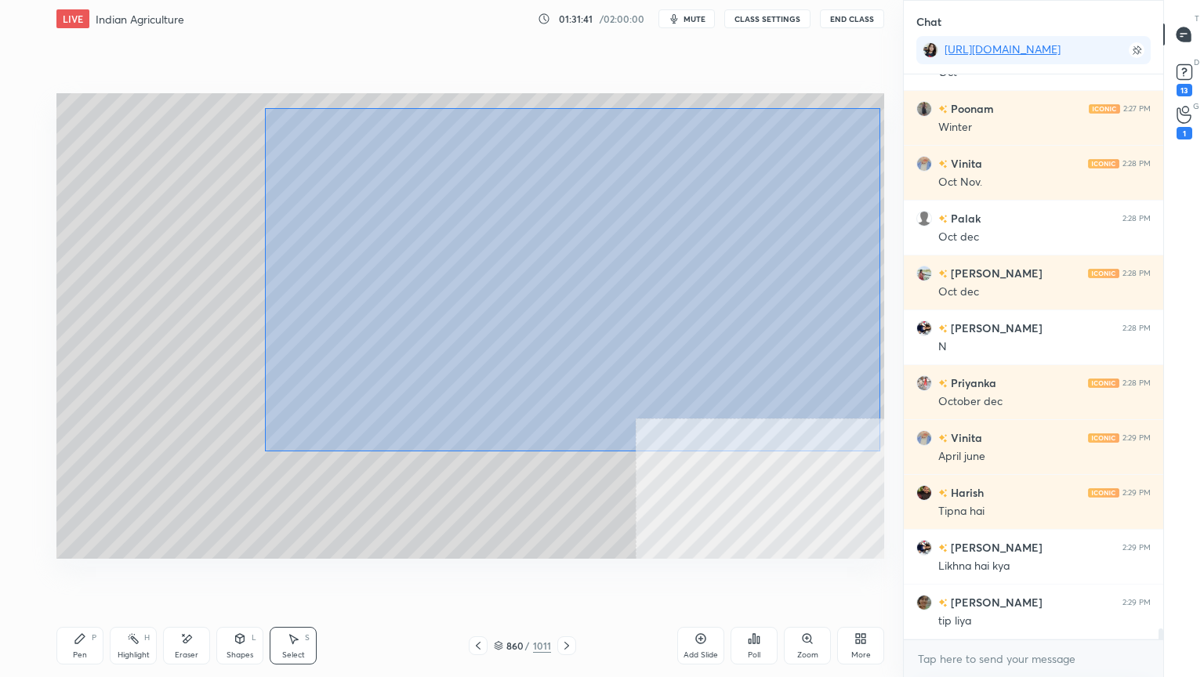
drag, startPoint x: 319, startPoint y: 144, endPoint x: 875, endPoint y: 442, distance: 631.0
click at [878, 446] on div "0 ° Undo Copy Duplicate Duplicate to new slide Delete" at bounding box center [469, 325] width 827 height 465
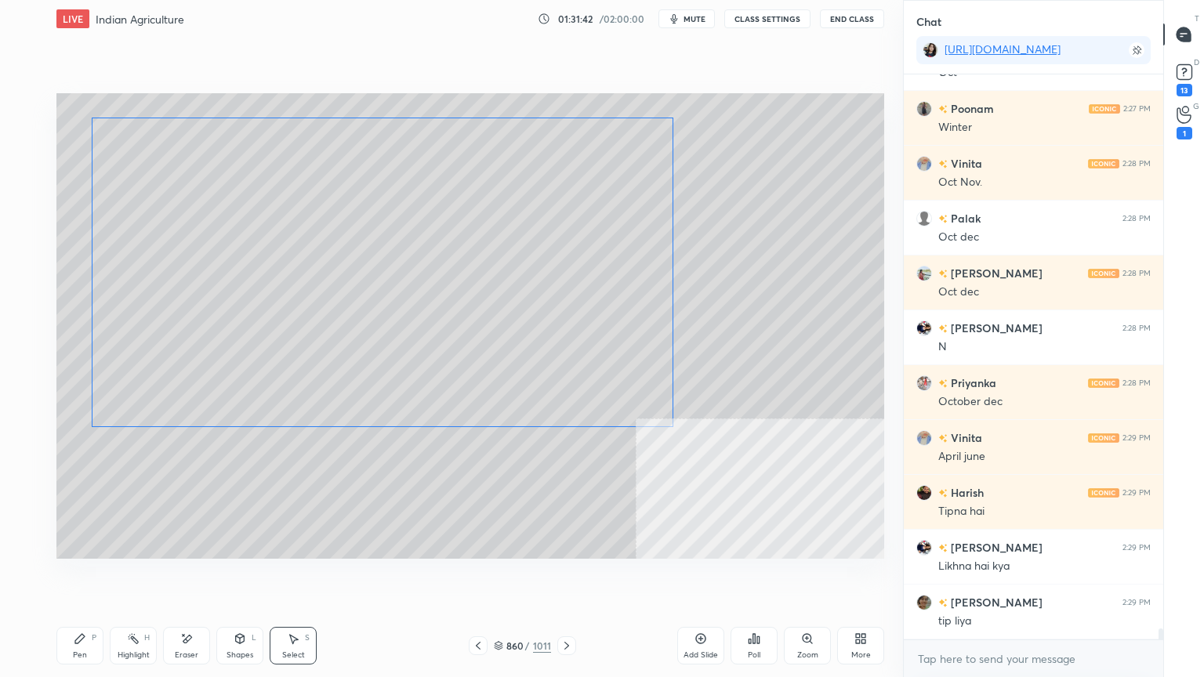
drag, startPoint x: 632, startPoint y: 364, endPoint x: 564, endPoint y: 375, distance: 68.2
click at [564, 375] on div "0 ° Undo Copy Duplicate Duplicate to new slide Delete" at bounding box center [469, 325] width 827 height 465
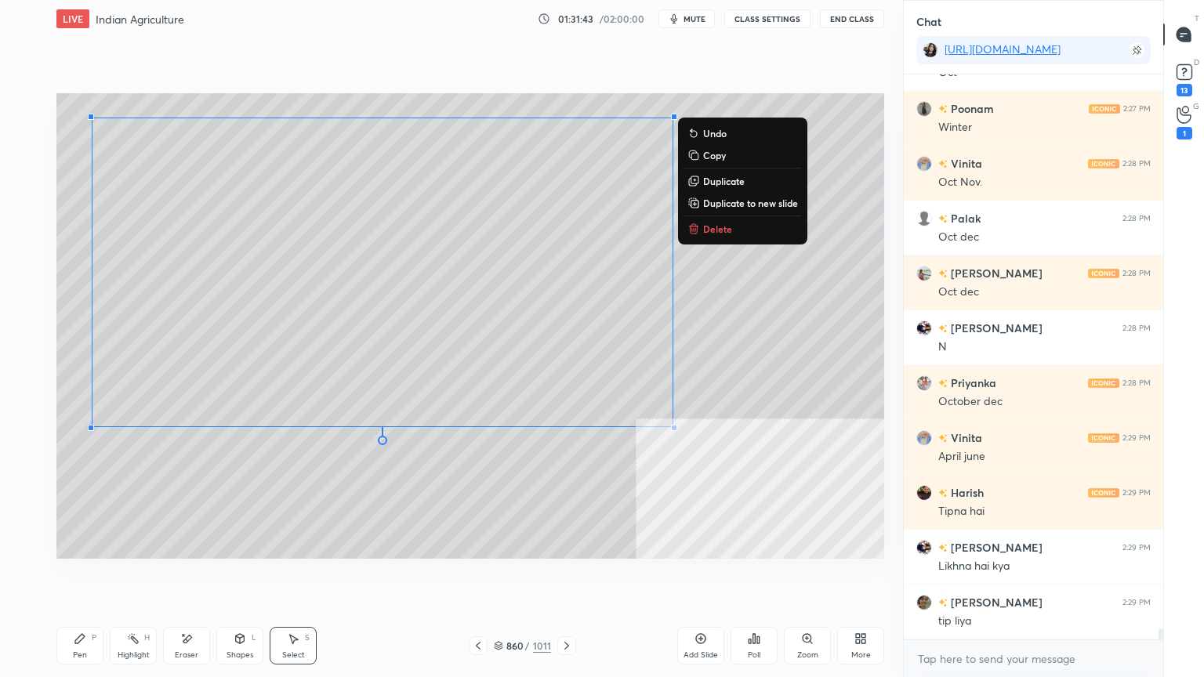
click at [196, 506] on div "0 ° Undo Copy Duplicate Duplicate to new slide Delete" at bounding box center [469, 325] width 827 height 465
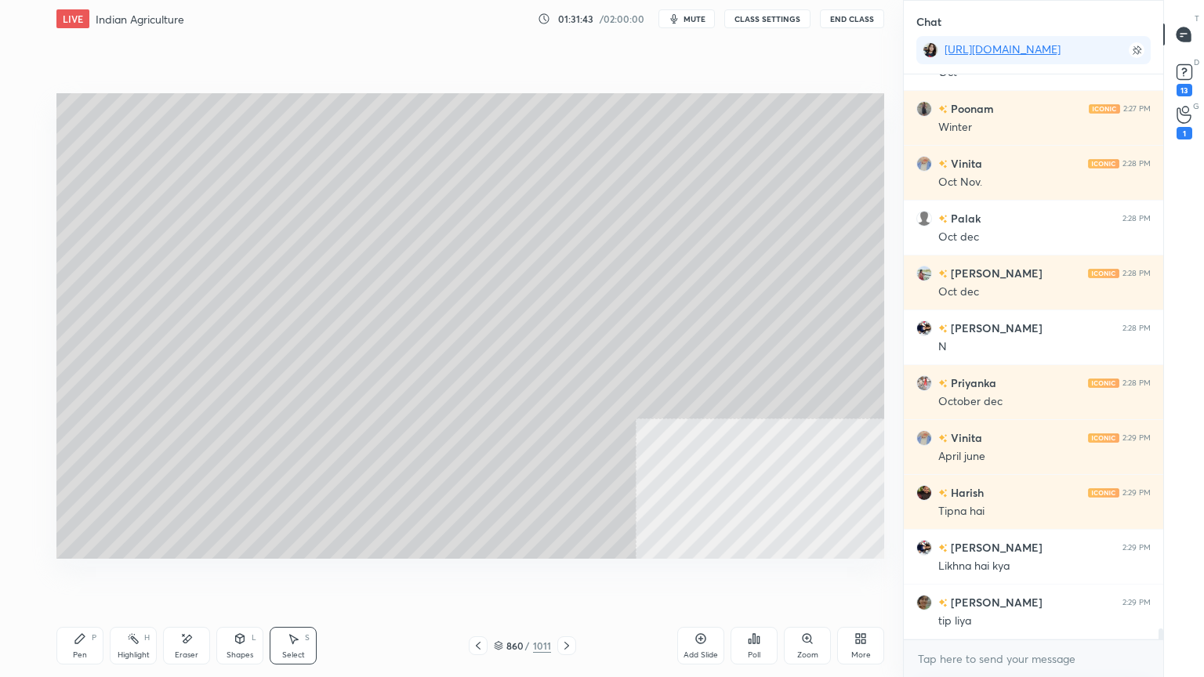
drag, startPoint x: 92, startPoint y: 644, endPoint x: 153, endPoint y: 639, distance: 61.4
click at [94, 577] on div "Pen P" at bounding box center [79, 646] width 47 height 38
click at [500, 577] on icon at bounding box center [498, 645] width 9 height 9
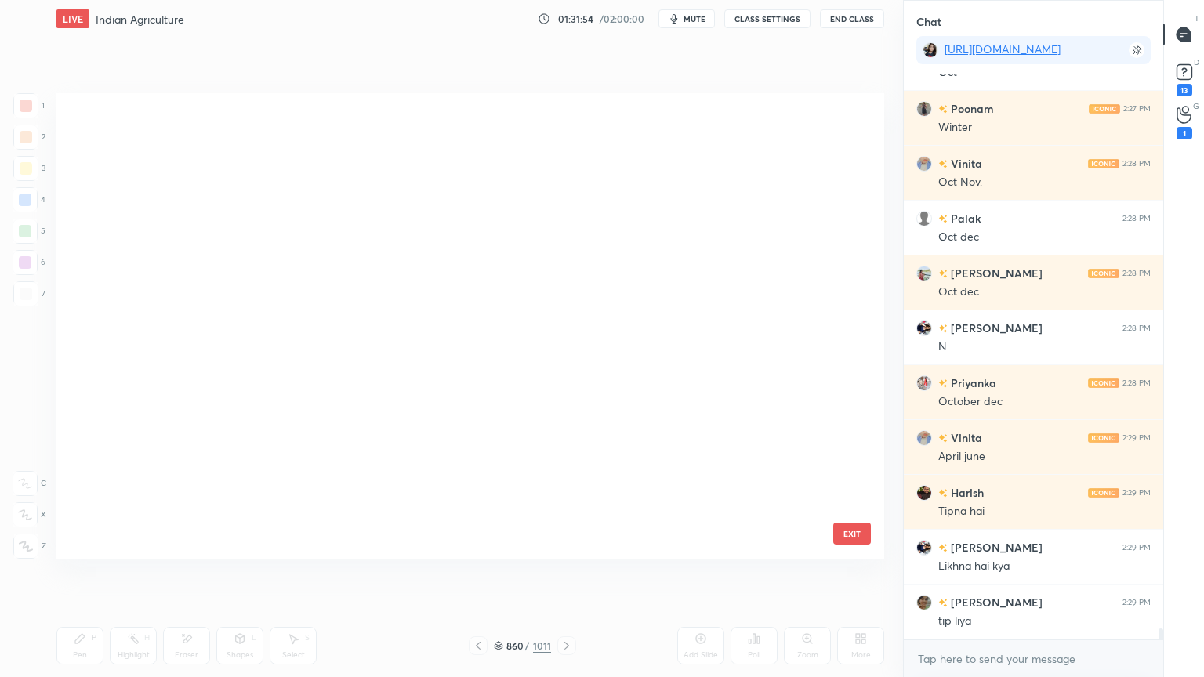
scroll to position [461, 820]
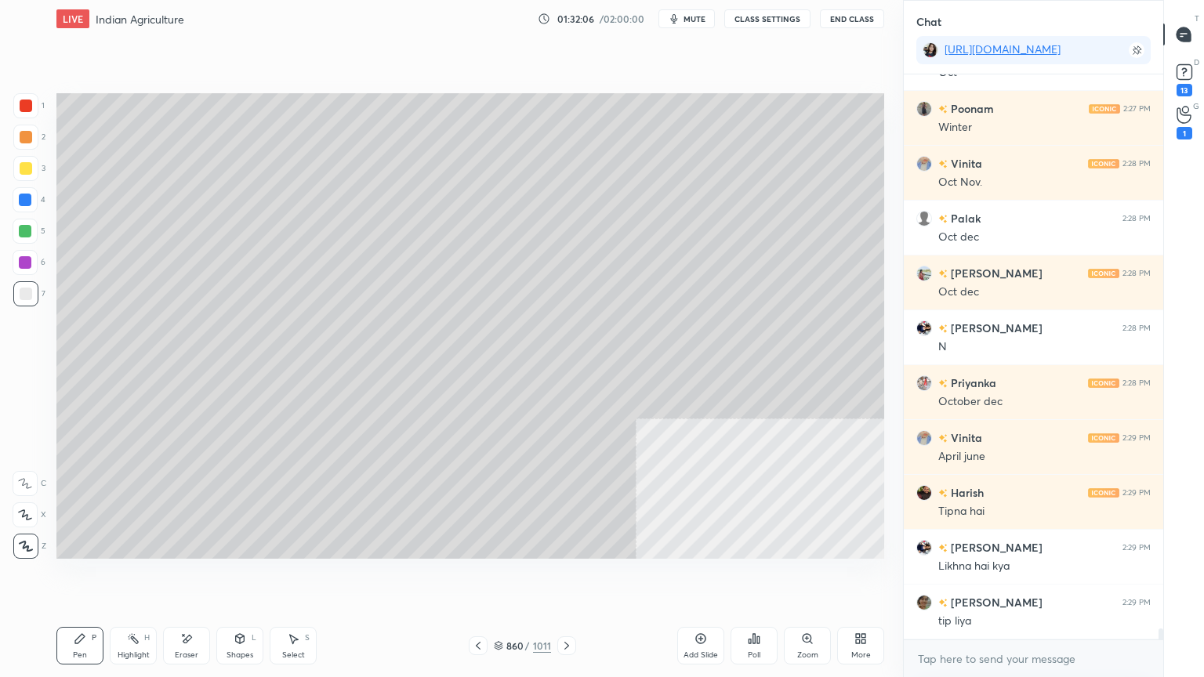
click at [496, 577] on icon at bounding box center [498, 645] width 9 height 9
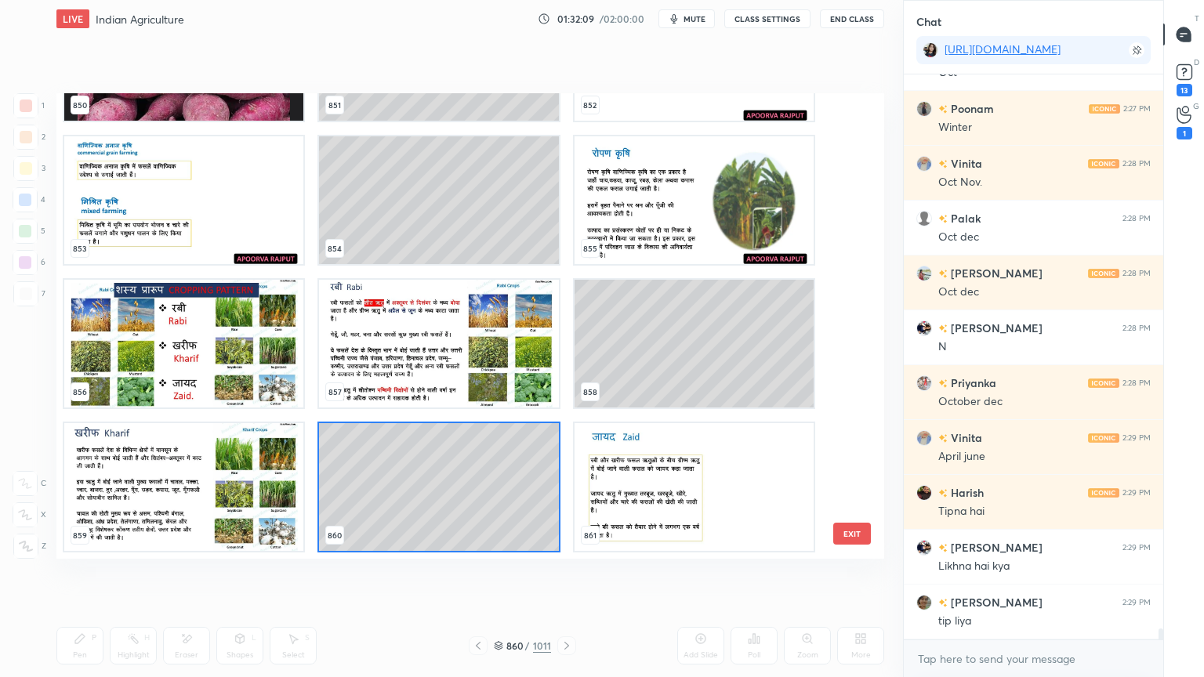
click at [433, 351] on img "grid" at bounding box center [438, 344] width 239 height 128
click at [433, 352] on img "grid" at bounding box center [438, 344] width 239 height 128
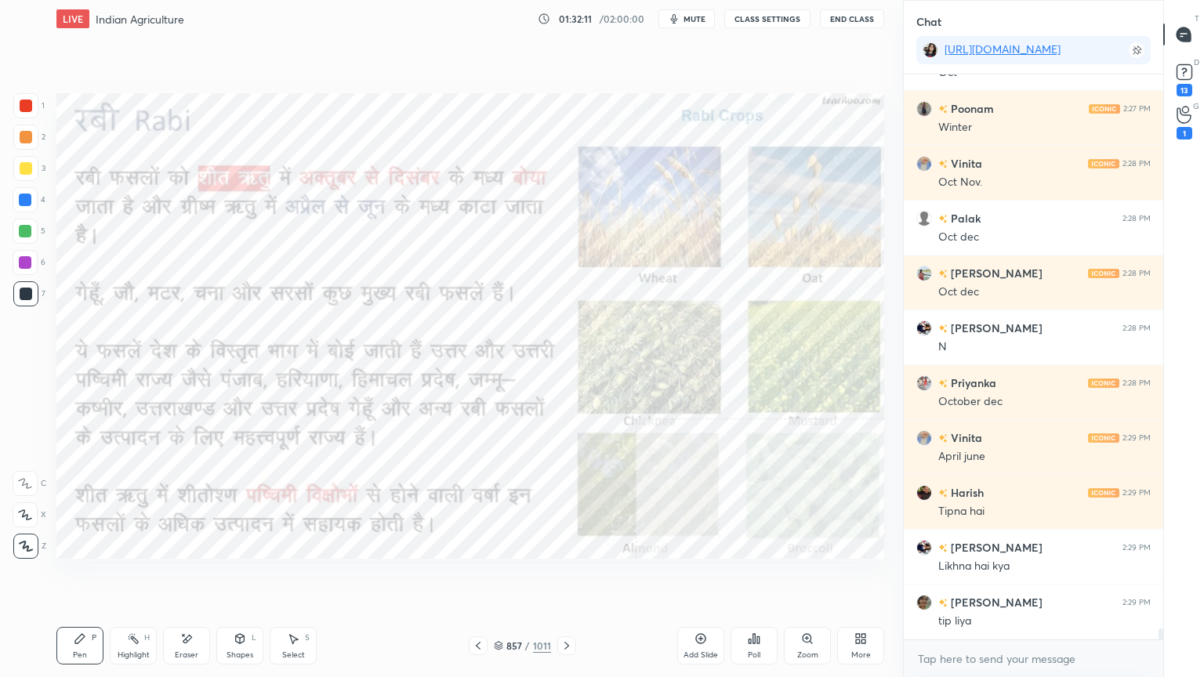
click at [568, 577] on icon at bounding box center [566, 645] width 13 height 13
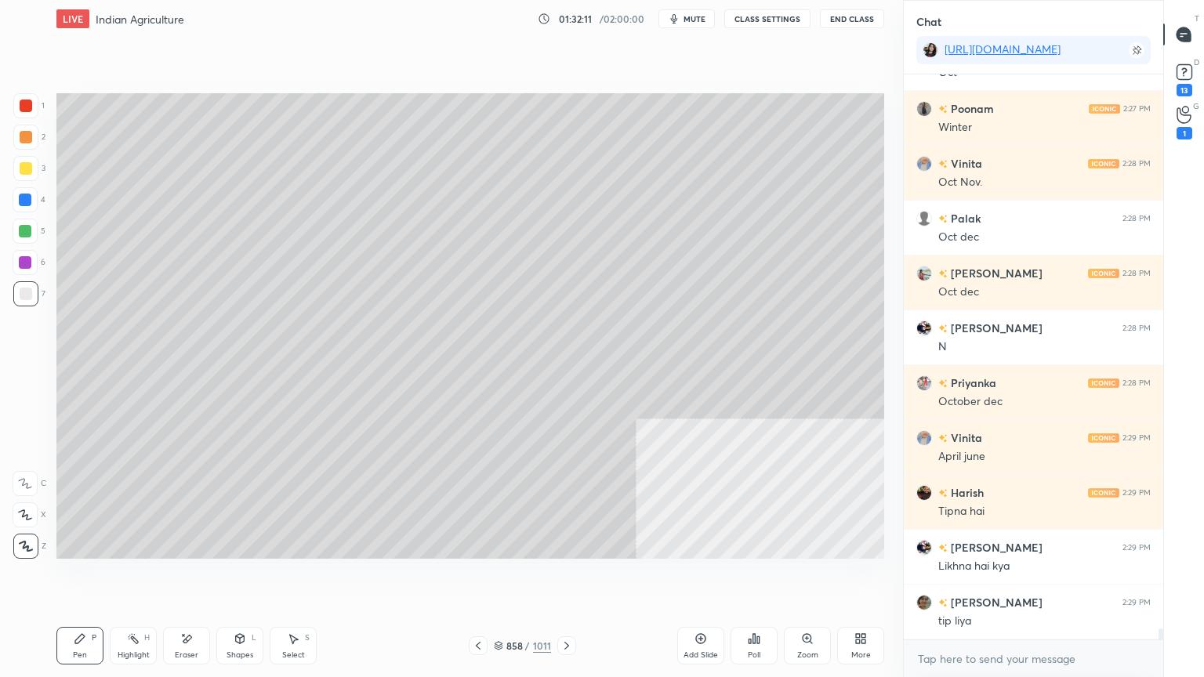
click at [564, 577] on icon at bounding box center [566, 645] width 13 height 13
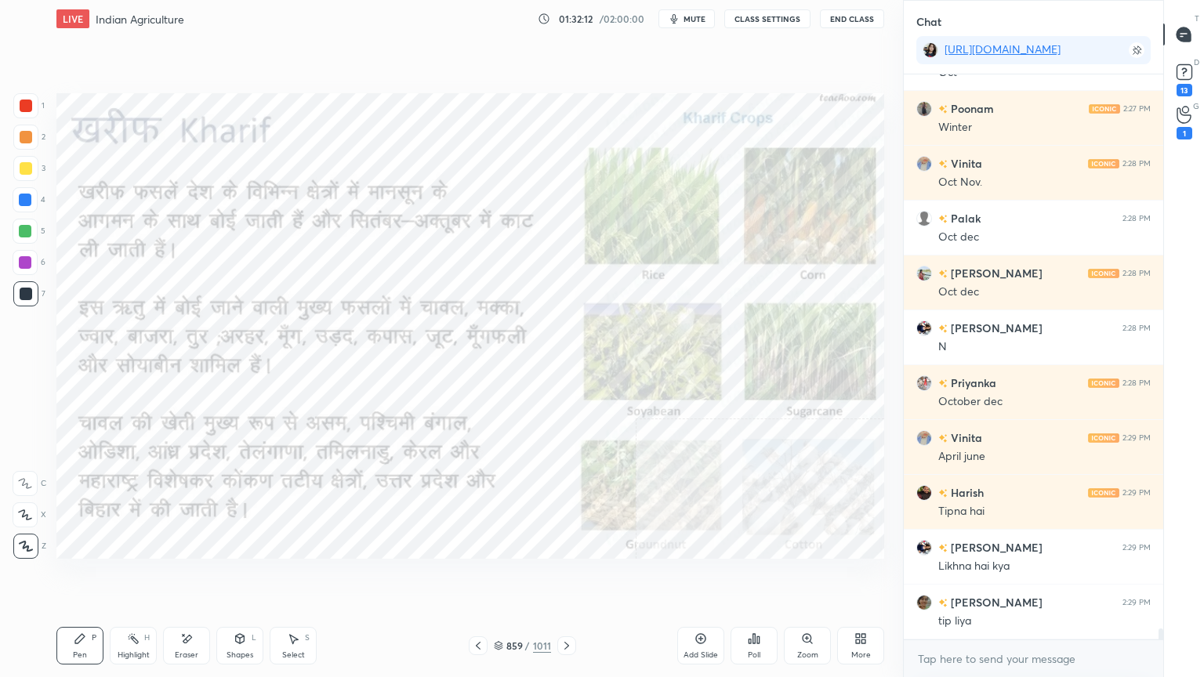
click at [561, 577] on icon at bounding box center [566, 645] width 13 height 13
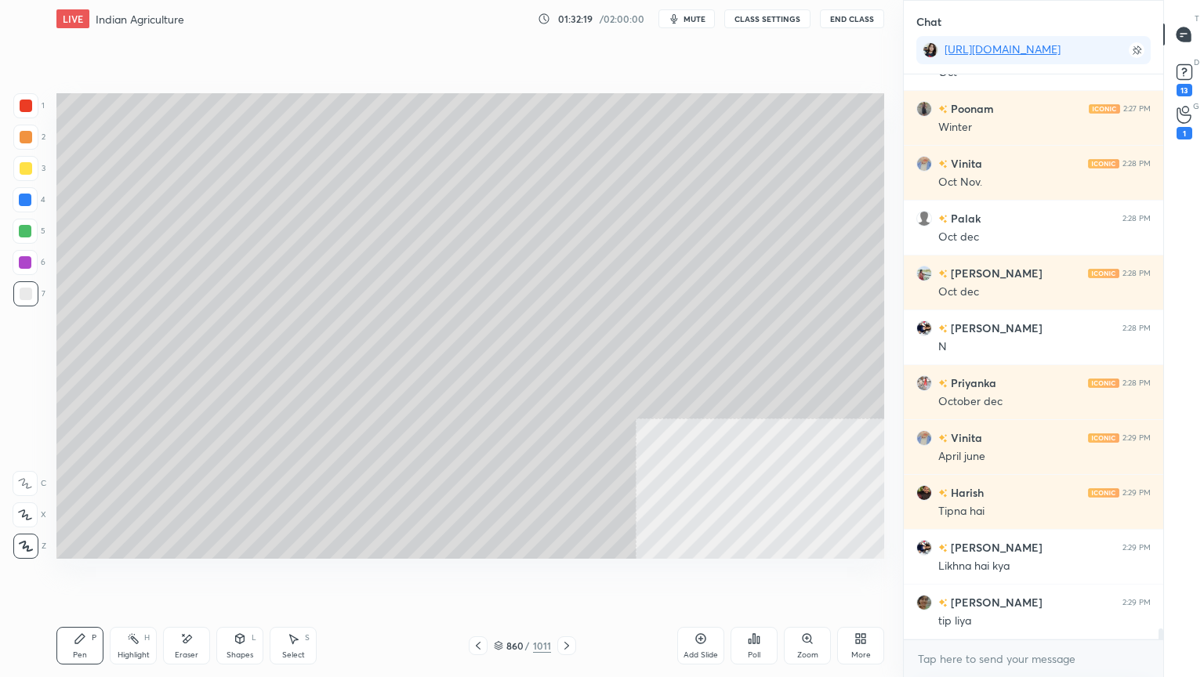
drag, startPoint x: 501, startPoint y: 643, endPoint x: 523, endPoint y: 638, distance: 21.7
click at [505, 577] on div "860 / 1011" at bounding box center [522, 646] width 57 height 14
click at [166, 577] on div "Pen P Highlight H Eraser Shapes L Select S" at bounding box center [211, 646] width 310 height 38
click at [199, 577] on div "Eraser" at bounding box center [186, 646] width 47 height 38
click at [285, 577] on div "Select S" at bounding box center [293, 646] width 47 height 38
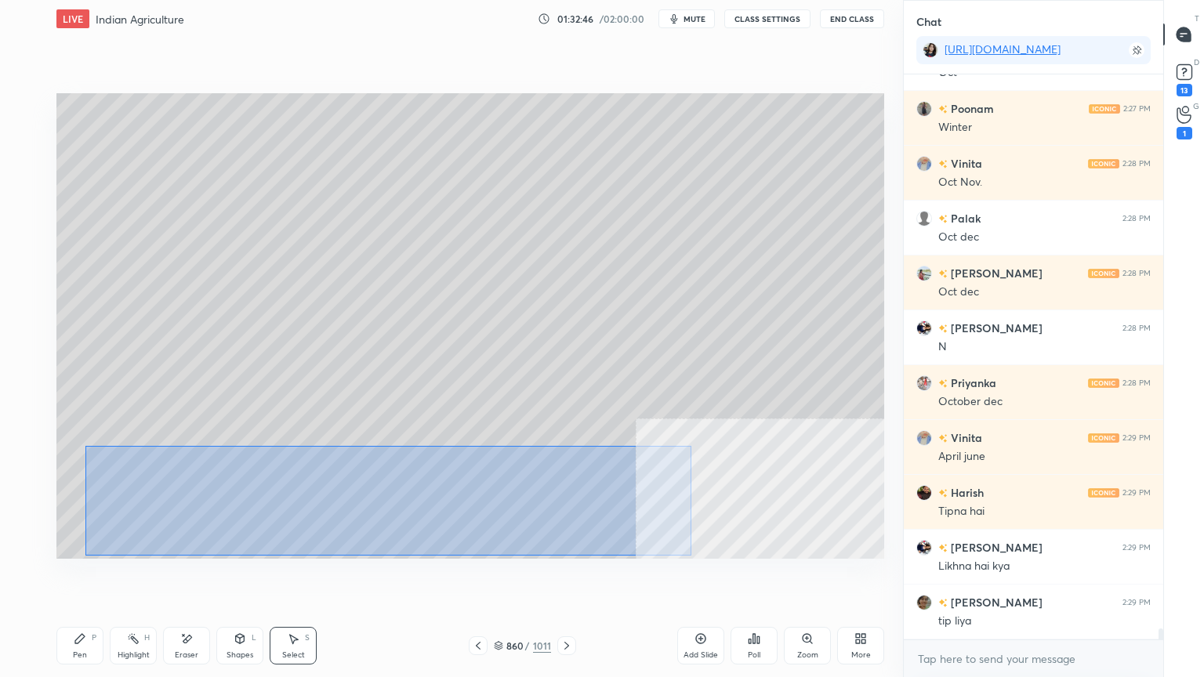
drag, startPoint x: 141, startPoint y: 465, endPoint x: 545, endPoint y: 527, distance: 409.1
click at [682, 554] on div "0 ° Undo Copy Duplicate Duplicate to new slide Delete" at bounding box center [469, 325] width 827 height 465
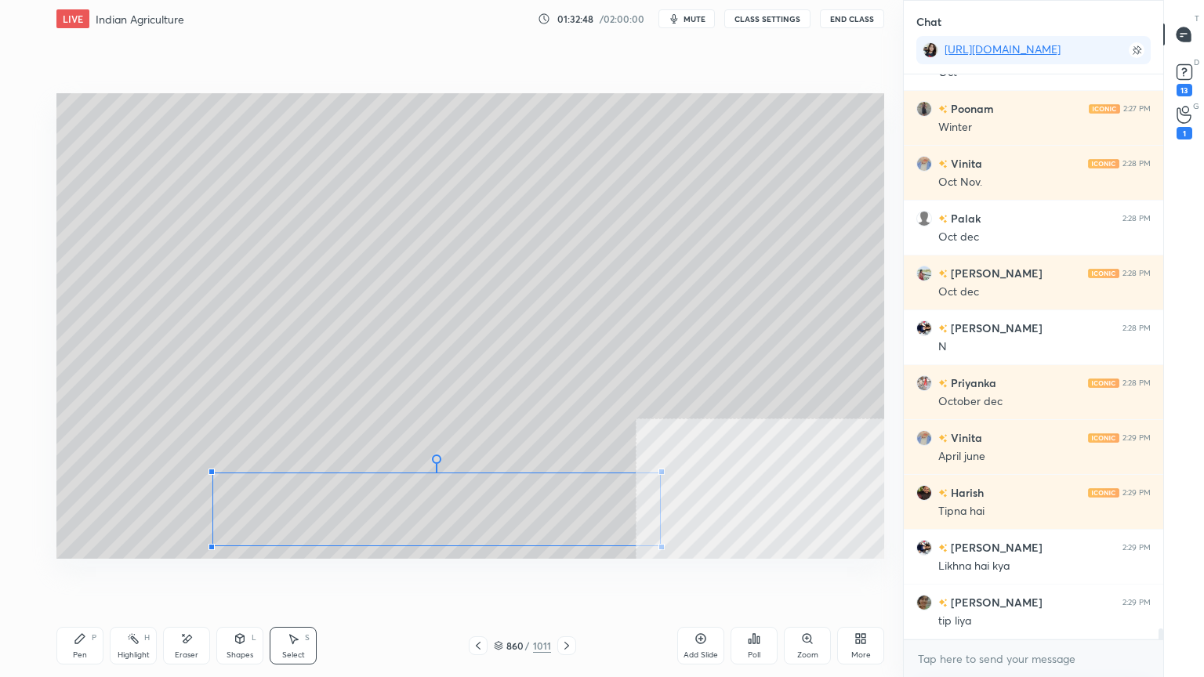
drag, startPoint x: 85, startPoint y: 463, endPoint x: 213, endPoint y: 473, distance: 128.9
click at [213, 473] on div at bounding box center [211, 472] width 6 height 6
drag, startPoint x: 296, startPoint y: 498, endPoint x: 342, endPoint y: 478, distance: 49.8
click at [266, 496] on div "0 ° Undo Copy Duplicate Duplicate to new slide Delete" at bounding box center [469, 325] width 827 height 465
drag, startPoint x: 787, startPoint y: 338, endPoint x: 737, endPoint y: 359, distance: 53.4
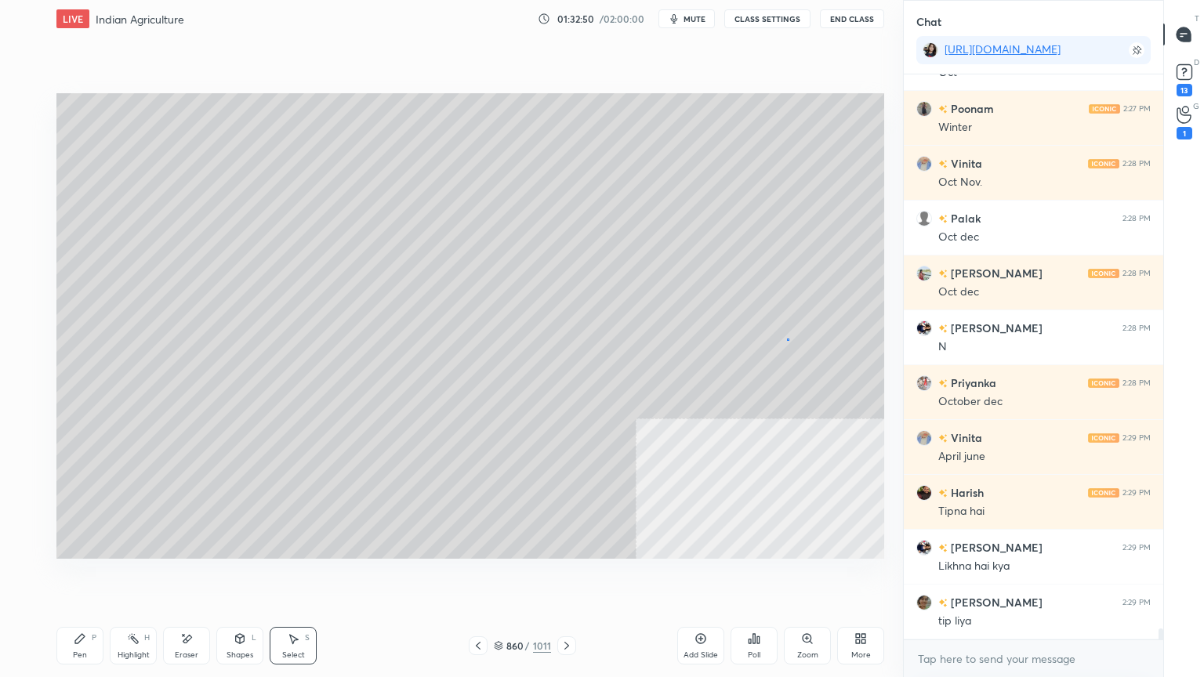
click at [782, 342] on div "0 ° Undo Copy Duplicate Duplicate to new slide Delete" at bounding box center [469, 325] width 827 height 465
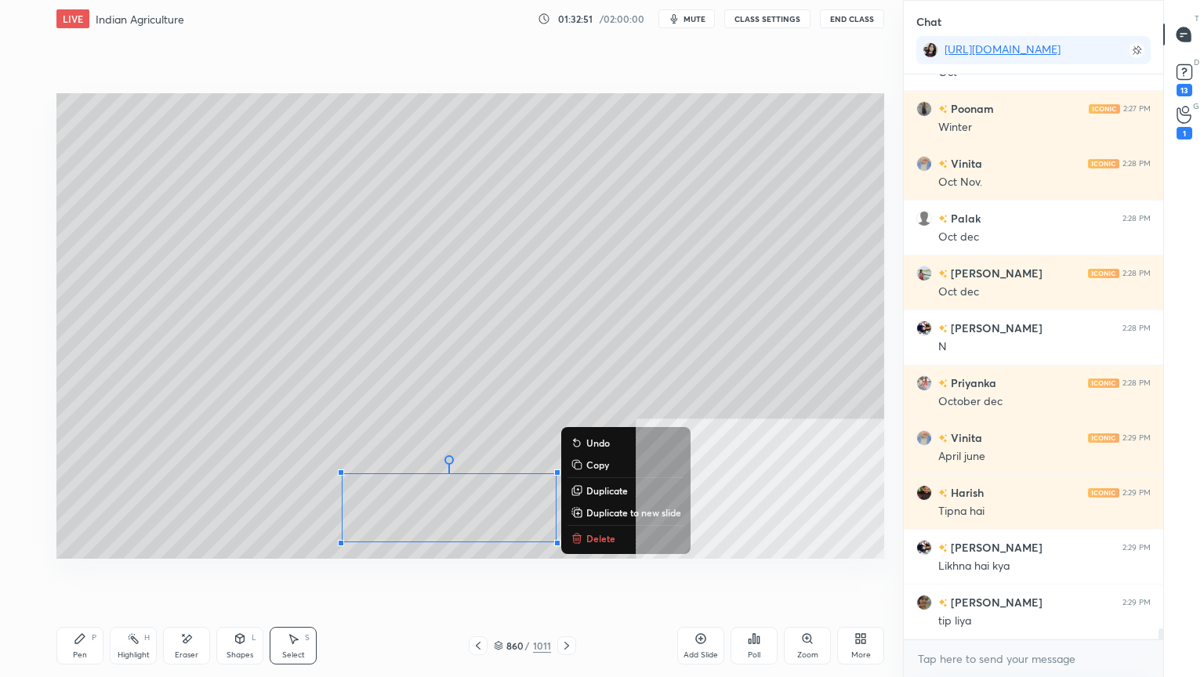
drag, startPoint x: 418, startPoint y: 492, endPoint x: 539, endPoint y: 529, distance: 126.9
click at [636, 563] on div "0 ° Undo Copy Duplicate Duplicate to new slide Delete Setting up your live clas…" at bounding box center [470, 326] width 840 height 577
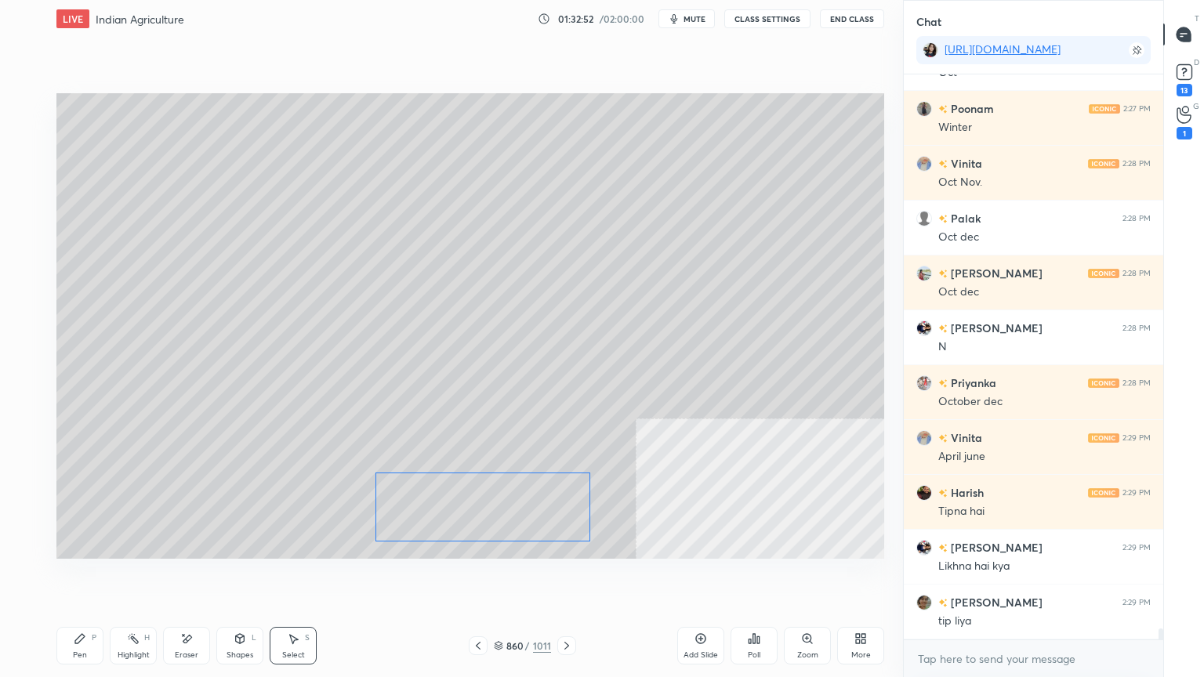
drag, startPoint x: 501, startPoint y: 505, endPoint x: 510, endPoint y: 505, distance: 8.7
click at [512, 505] on div "0 ° Undo Copy Duplicate Duplicate to new slide Delete" at bounding box center [469, 325] width 827 height 465
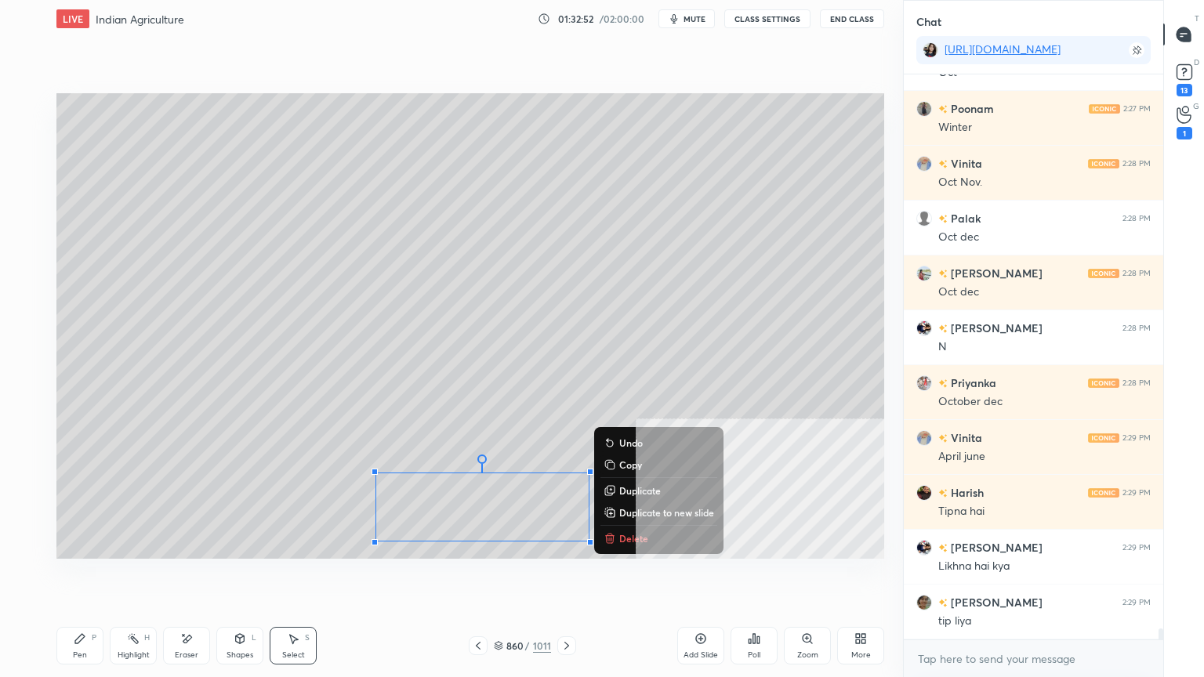
drag, startPoint x: 767, startPoint y: 341, endPoint x: 758, endPoint y: 344, distance: 9.2
click at [762, 342] on div "0 ° Undo Copy Duplicate Duplicate to new slide Delete" at bounding box center [469, 325] width 827 height 465
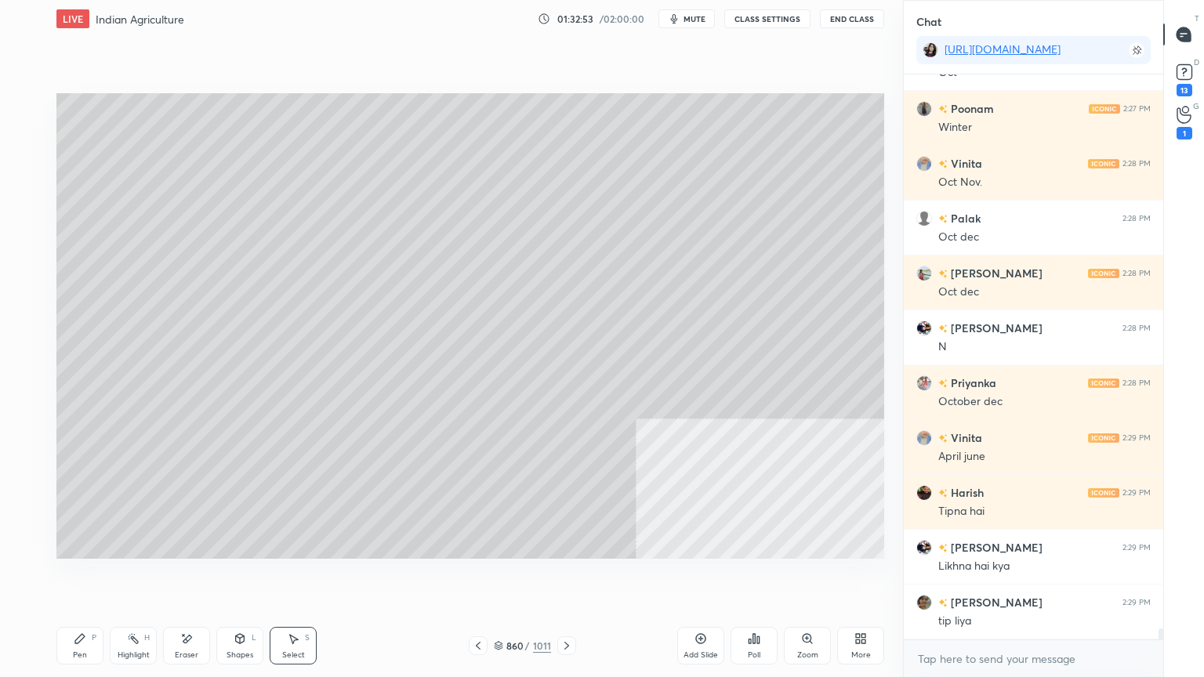
click at [498, 577] on icon at bounding box center [498, 644] width 8 height 4
click at [74, 577] on icon at bounding box center [80, 638] width 13 height 13
click at [86, 577] on div "Pen P" at bounding box center [79, 646] width 47 height 38
click at [281, 577] on div "Select S" at bounding box center [293, 646] width 47 height 38
click at [288, 577] on div "Select S" at bounding box center [293, 646] width 47 height 38
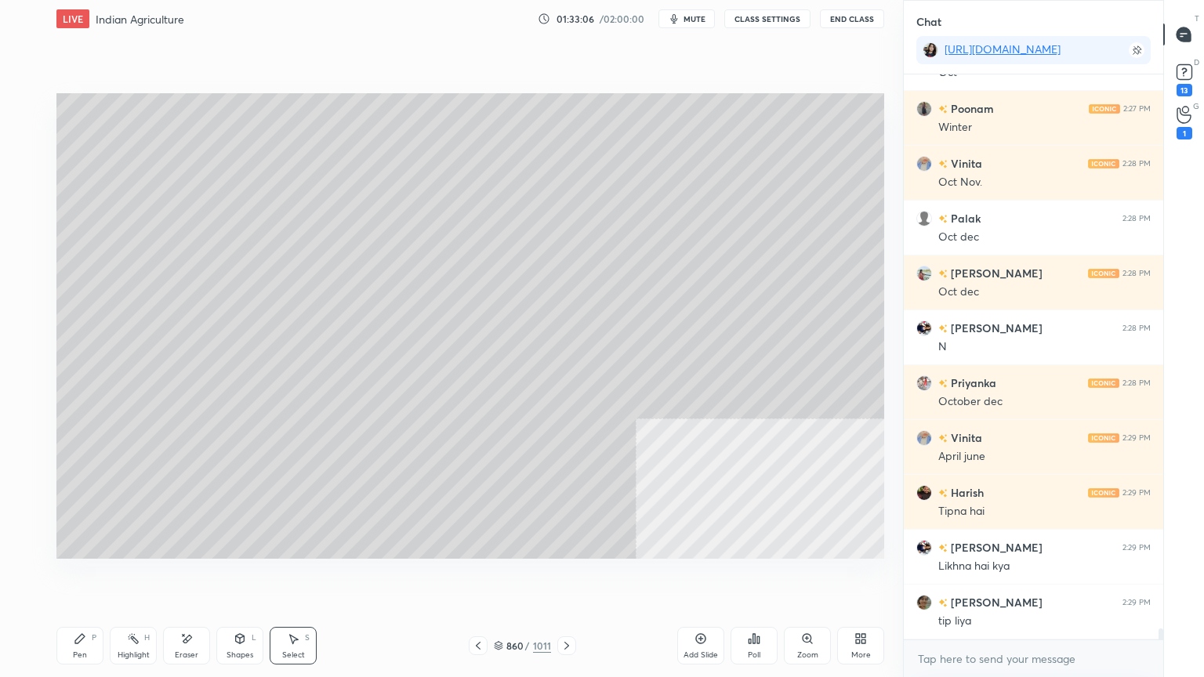
drag, startPoint x: 88, startPoint y: 646, endPoint x: 205, endPoint y: 611, distance: 121.7
click at [93, 577] on div "Pen P" at bounding box center [79, 646] width 47 height 38
click at [288, 577] on div "Select S" at bounding box center [293, 646] width 47 height 38
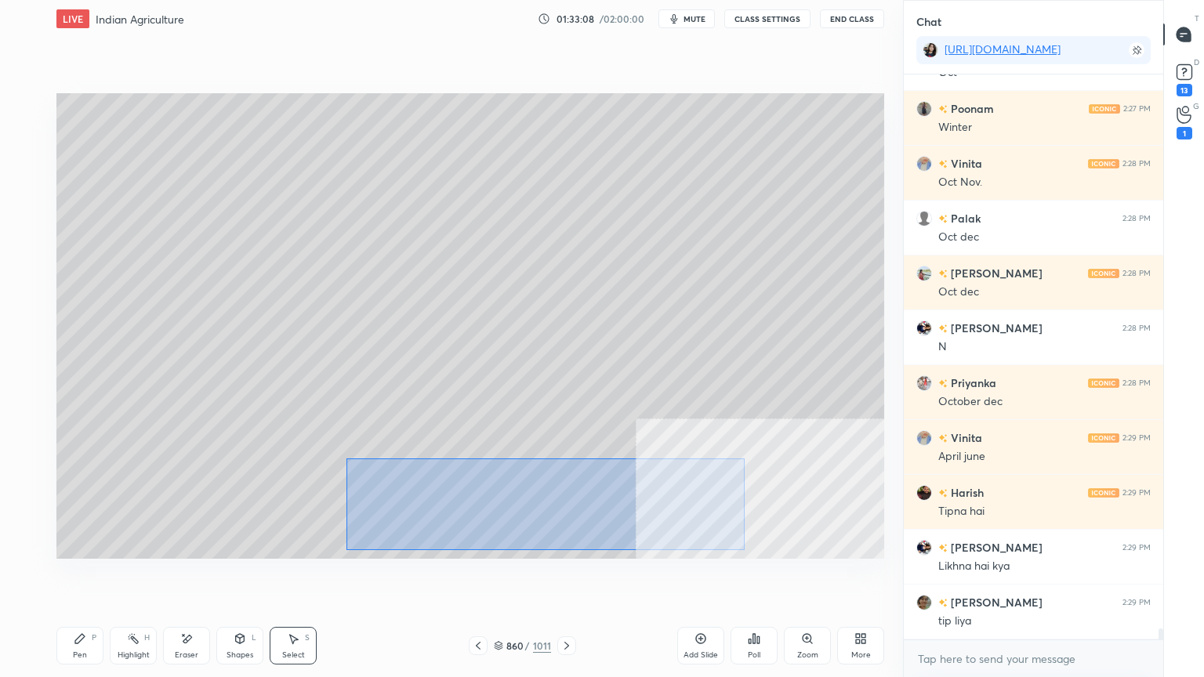
drag, startPoint x: 380, startPoint y: 472, endPoint x: 744, endPoint y: 550, distance: 371.9
click at [744, 550] on div "0 ° Undo Copy Duplicate Duplicate to new slide Delete" at bounding box center [469, 325] width 827 height 465
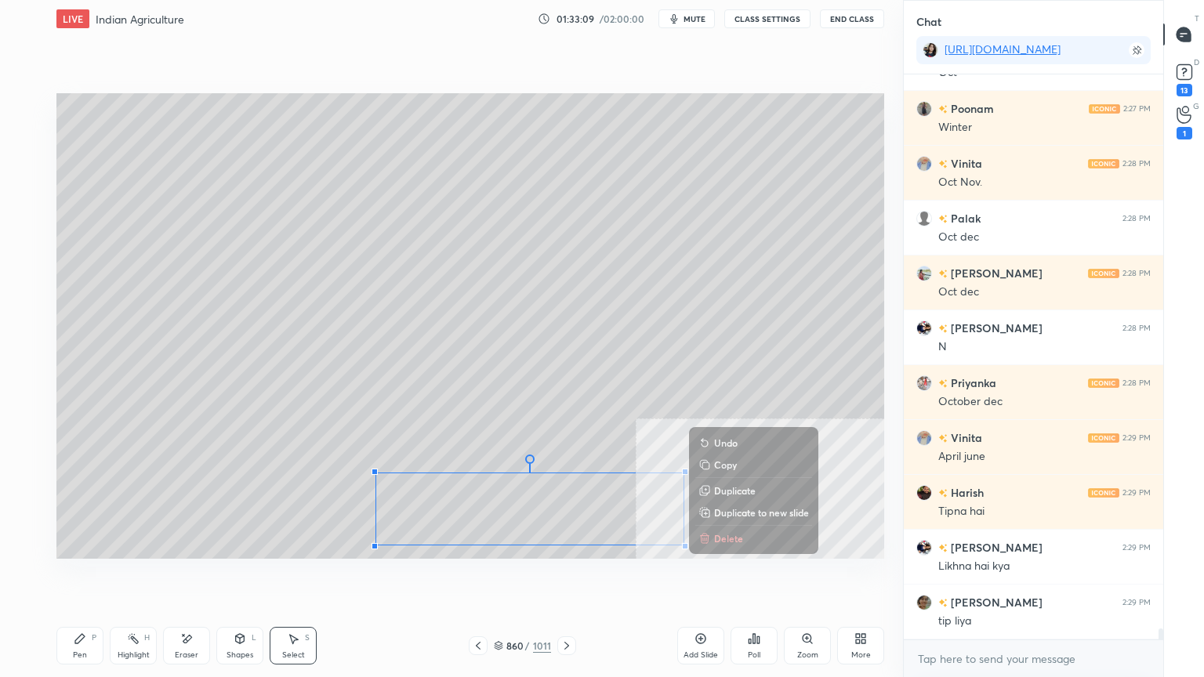
scroll to position [28386, 0]
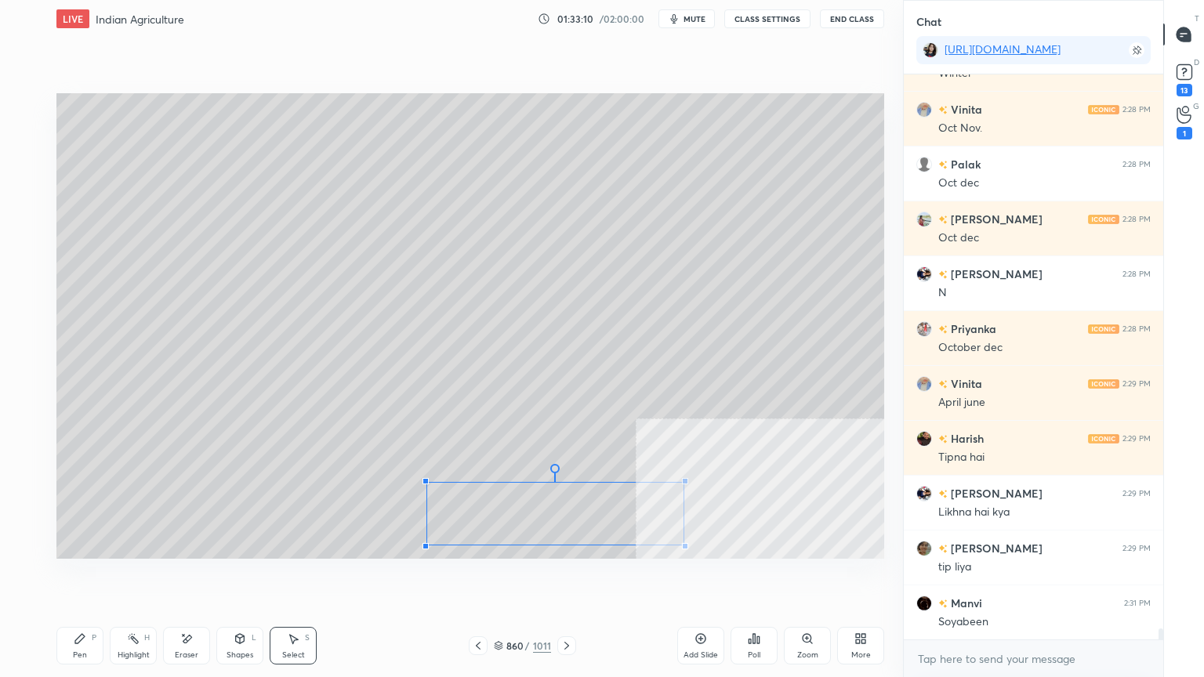
drag, startPoint x: 374, startPoint y: 471, endPoint x: 425, endPoint y: 483, distance: 53.0
click at [425, 483] on div at bounding box center [425, 481] width 6 height 6
drag, startPoint x: 527, startPoint y: 498, endPoint x: 476, endPoint y: 470, distance: 58.2
click at [474, 470] on div "0 ° Undo Copy Duplicate Duplicate to new slide Delete" at bounding box center [469, 325] width 827 height 465
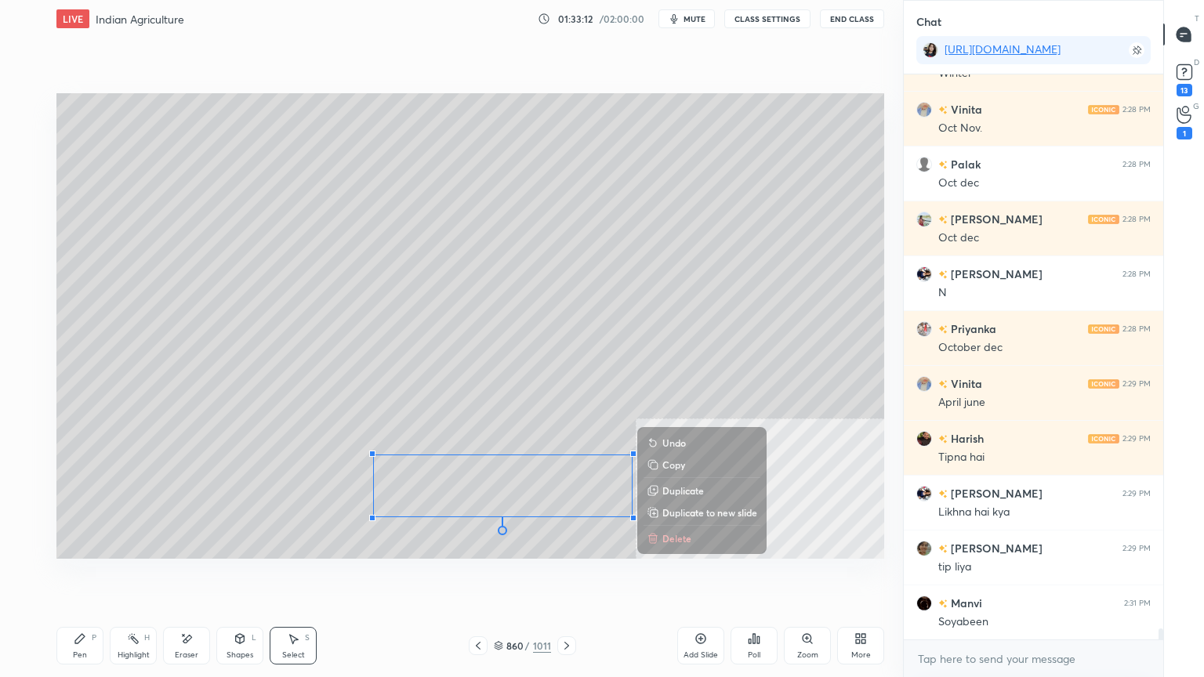
click at [87, 577] on div "Pen P" at bounding box center [79, 646] width 47 height 38
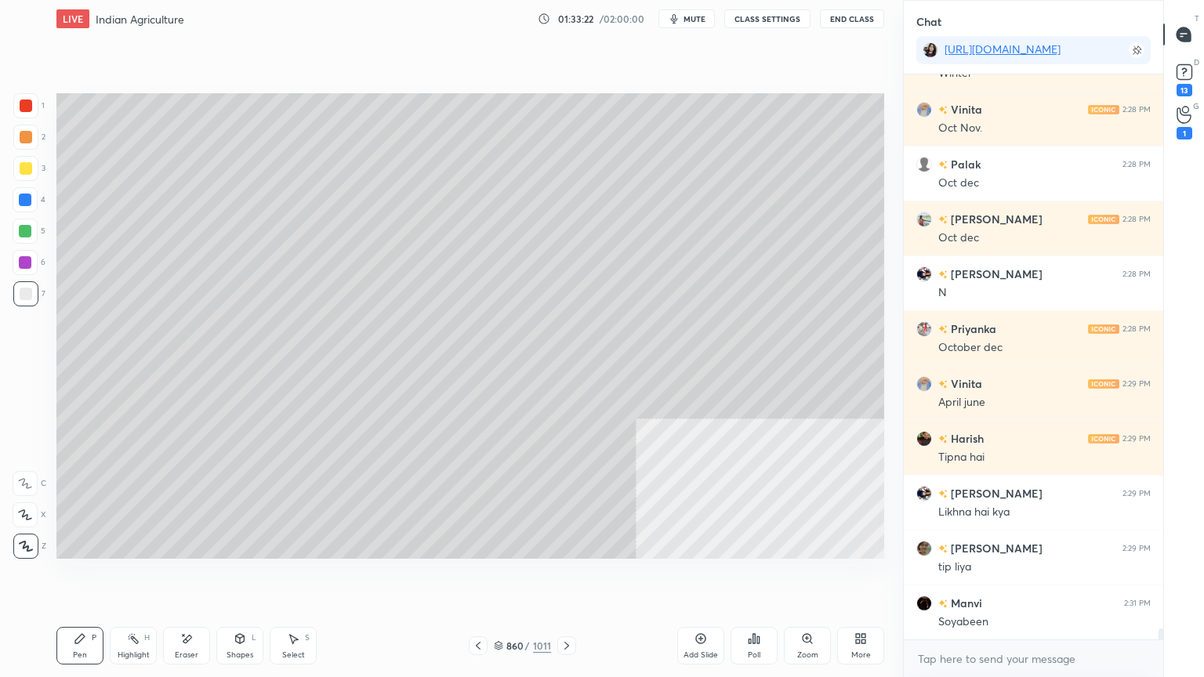
drag, startPoint x: 501, startPoint y: 644, endPoint x: 527, endPoint y: 638, distance: 25.8
click at [501, 577] on icon at bounding box center [498, 645] width 9 height 9
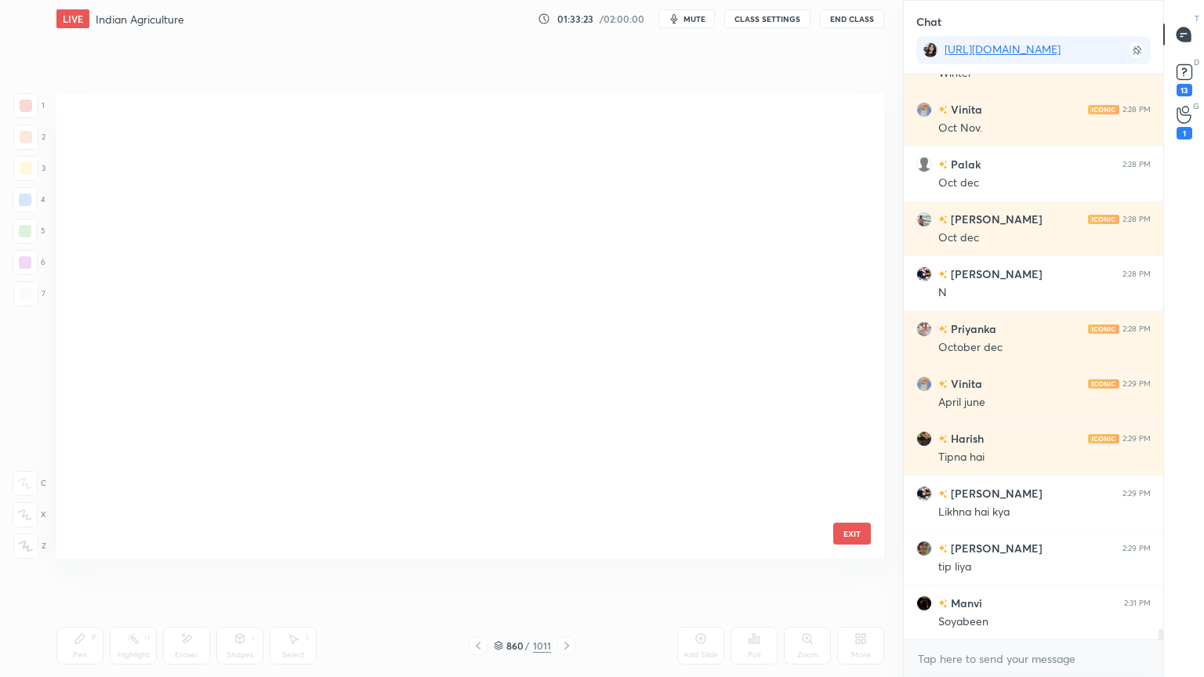
scroll to position [461, 820]
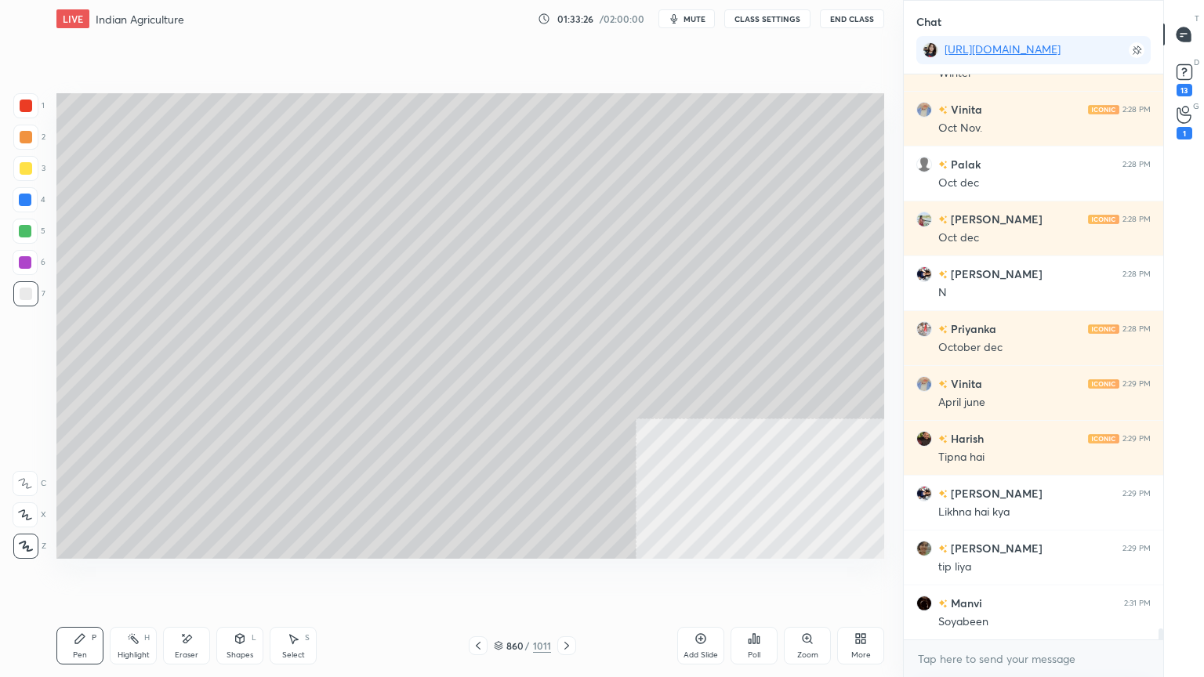
click at [296, 577] on div "Select S" at bounding box center [293, 646] width 47 height 38
click at [294, 577] on icon at bounding box center [293, 638] width 13 height 13
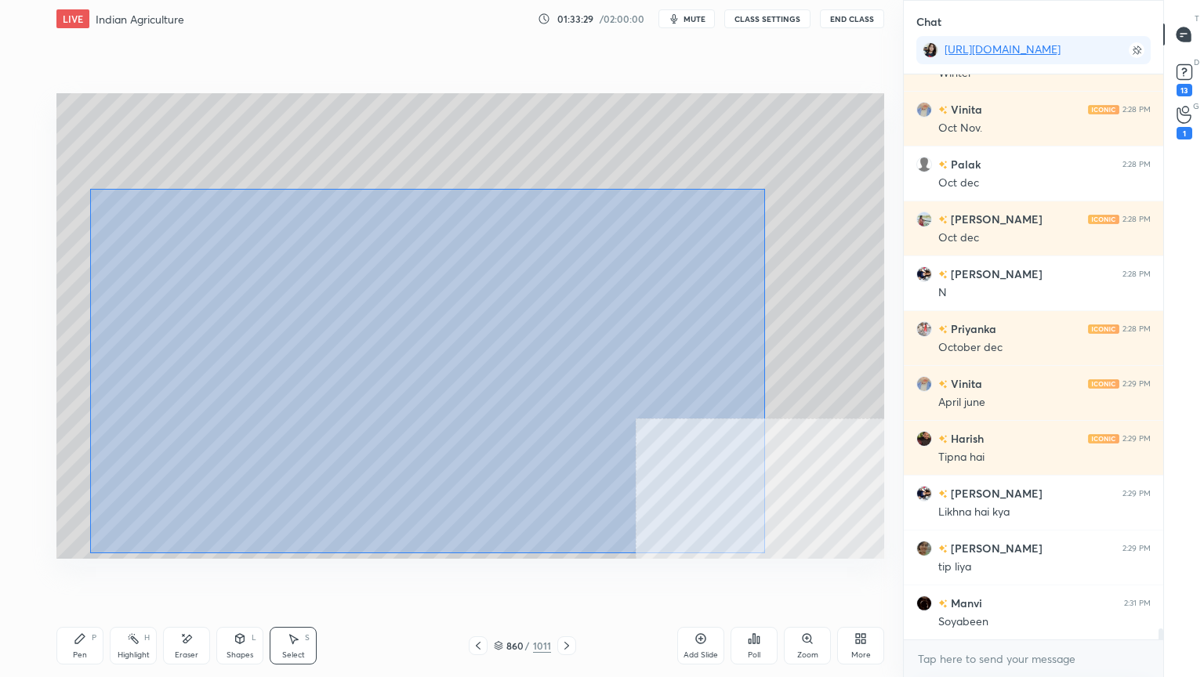
drag, startPoint x: 91, startPoint y: 190, endPoint x: 763, endPoint y: 545, distance: 760.6
click at [762, 551] on div "0 ° Undo Copy Duplicate Duplicate to new slide Delete" at bounding box center [469, 325] width 827 height 465
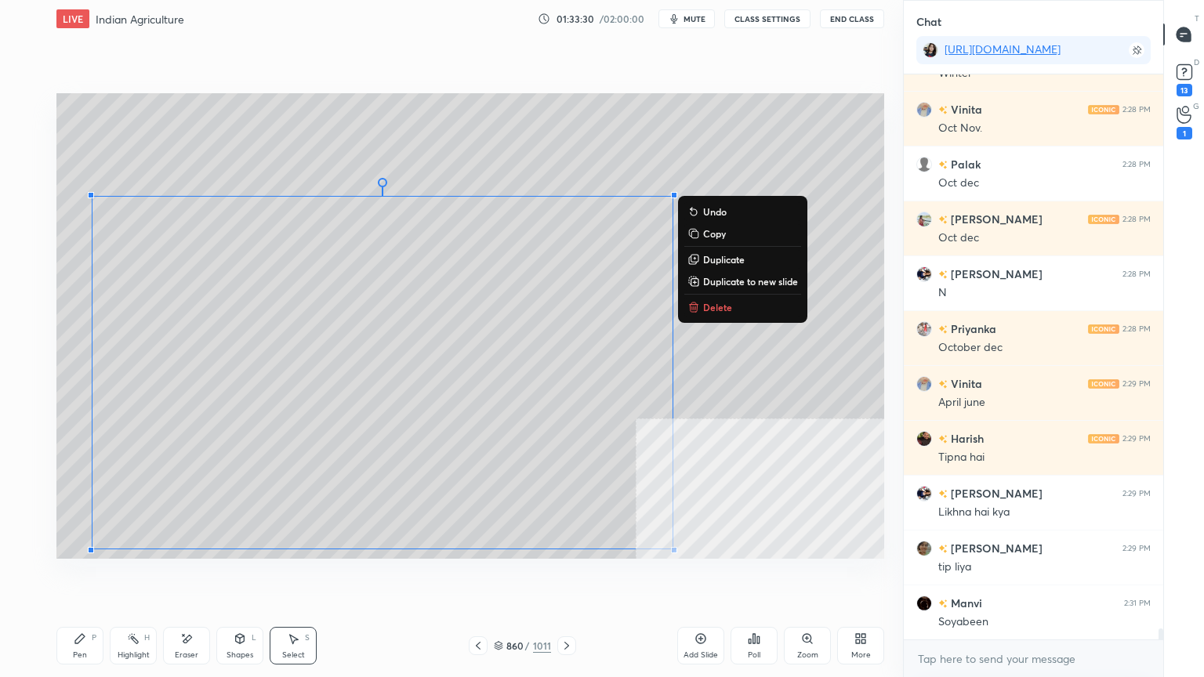
click at [89, 577] on div "Pen P" at bounding box center [79, 646] width 47 height 38
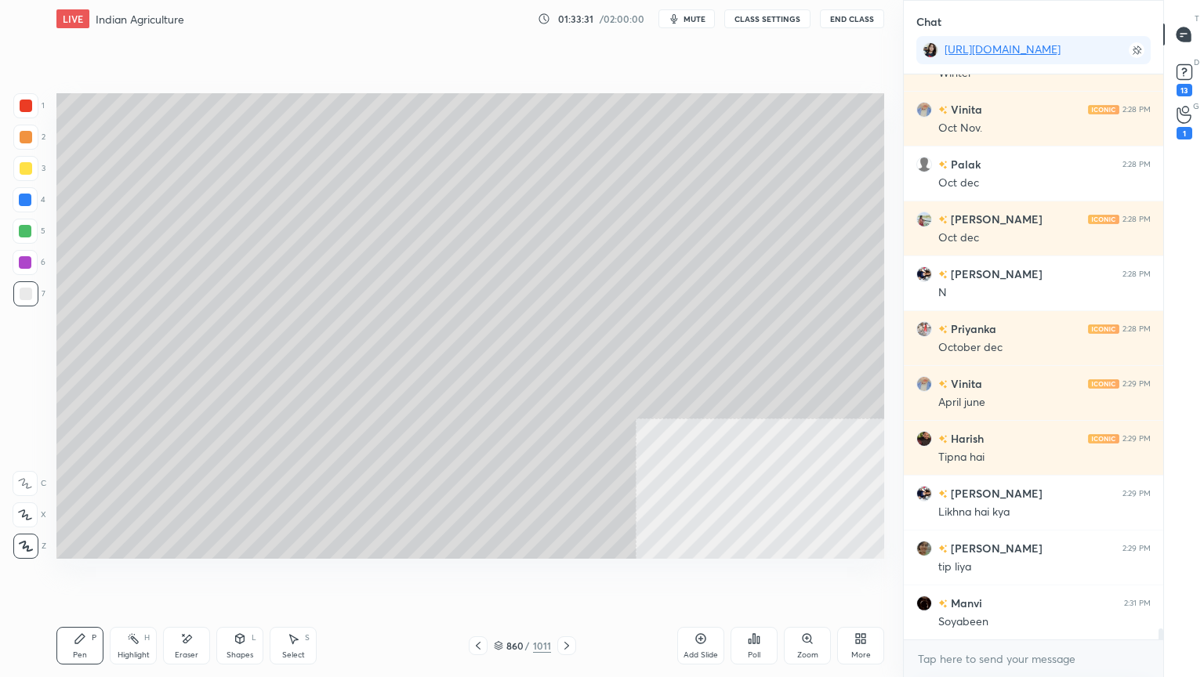
click at [186, 577] on div "Eraser" at bounding box center [186, 646] width 47 height 38
click at [282, 577] on div "Select S" at bounding box center [293, 646] width 47 height 38
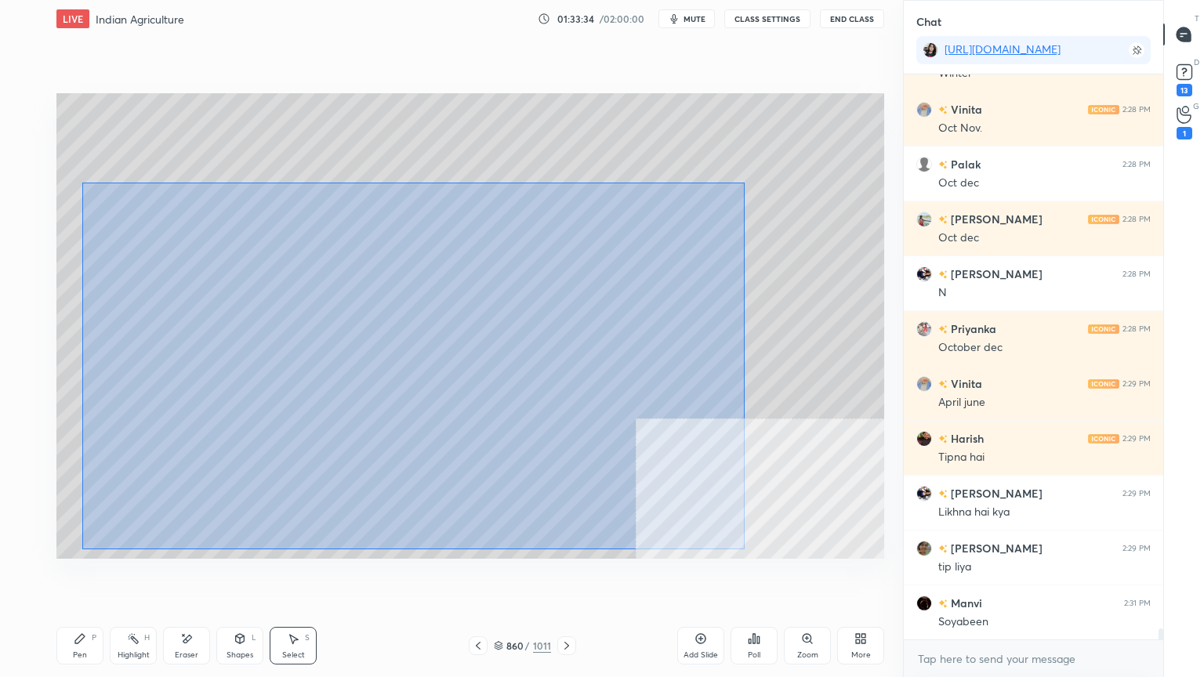
drag, startPoint x: 157, startPoint y: 219, endPoint x: 721, endPoint y: 534, distance: 645.7
click at [740, 547] on div "0 ° Undo Copy Duplicate Duplicate to new slide Delete" at bounding box center [469, 325] width 827 height 465
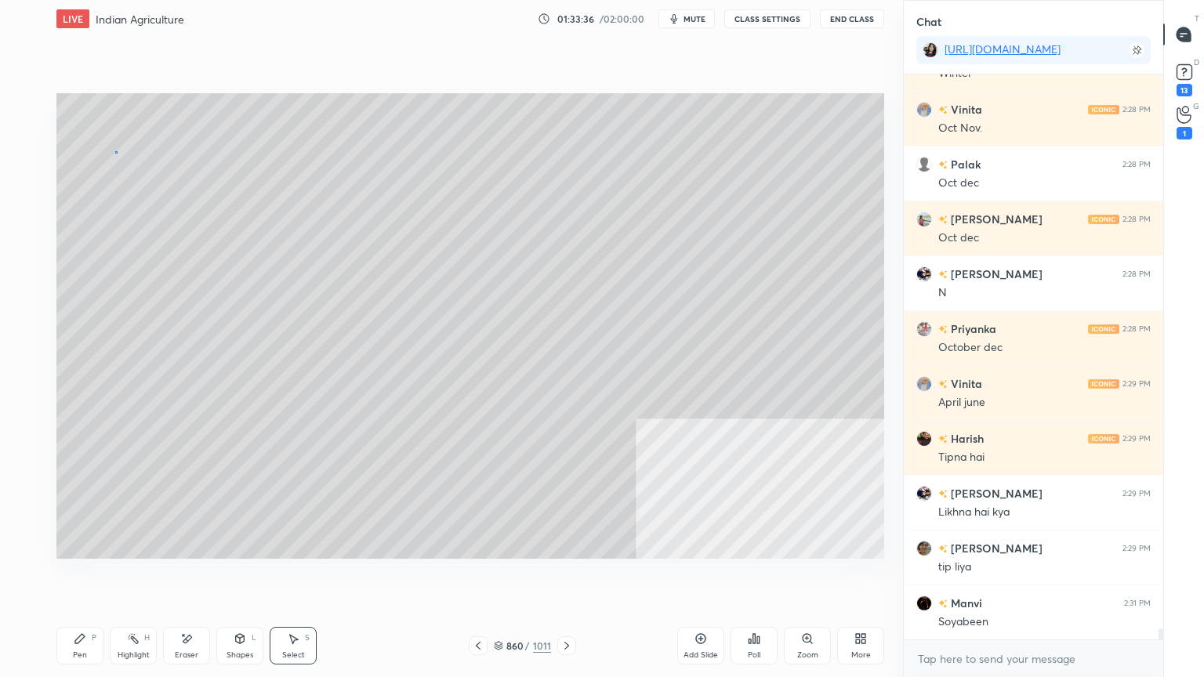
click at [116, 152] on div "0 ° Undo Copy Duplicate Duplicate to new slide Delete" at bounding box center [469, 325] width 827 height 465
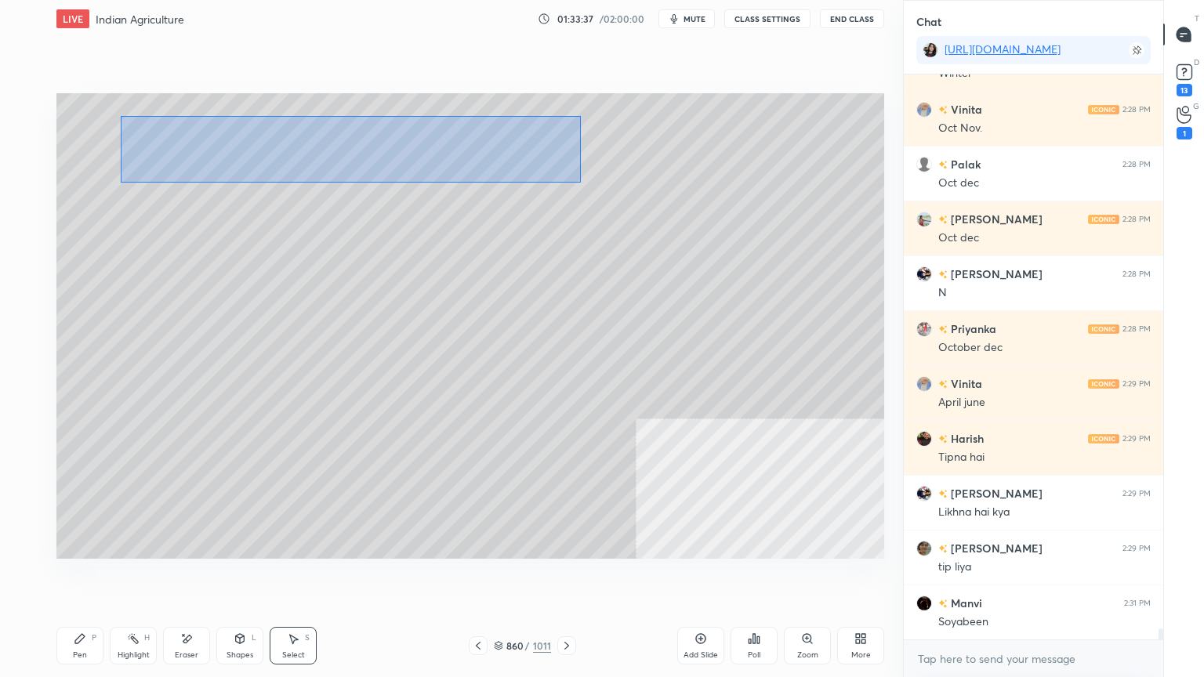
drag, startPoint x: 144, startPoint y: 122, endPoint x: 583, endPoint y: 172, distance: 441.6
click at [585, 172] on div "0 ° Undo Copy Duplicate Duplicate to new slide Delete" at bounding box center [469, 325] width 827 height 465
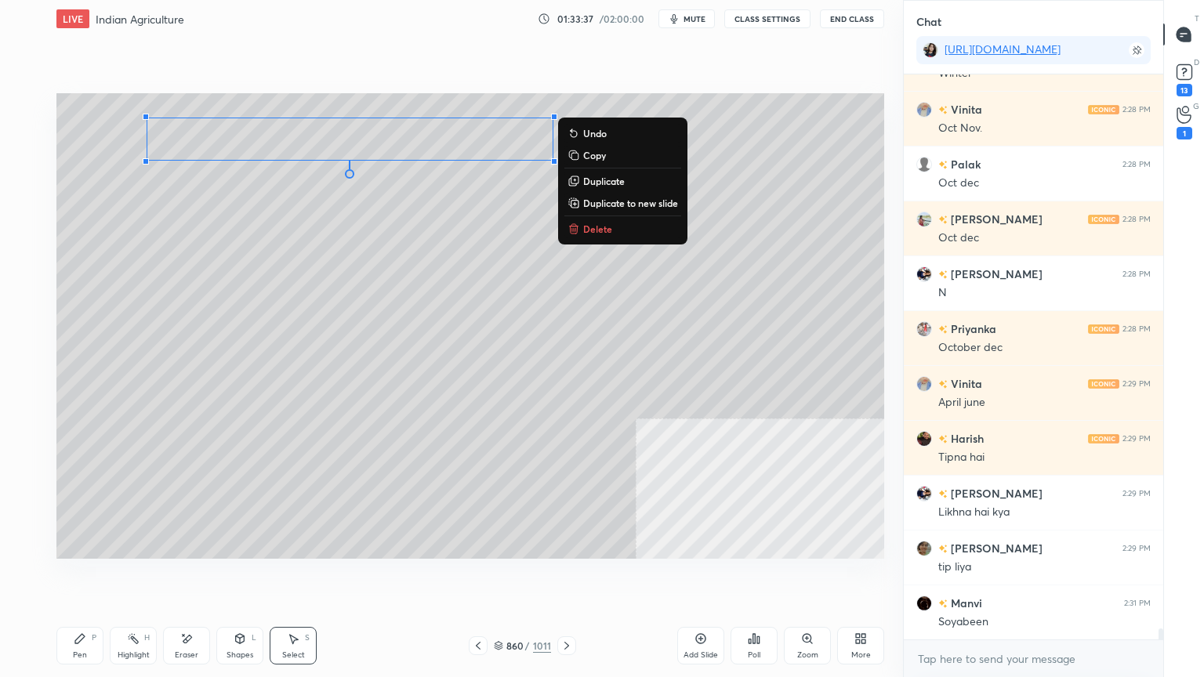
click at [589, 229] on p "Delete" at bounding box center [597, 229] width 29 height 13
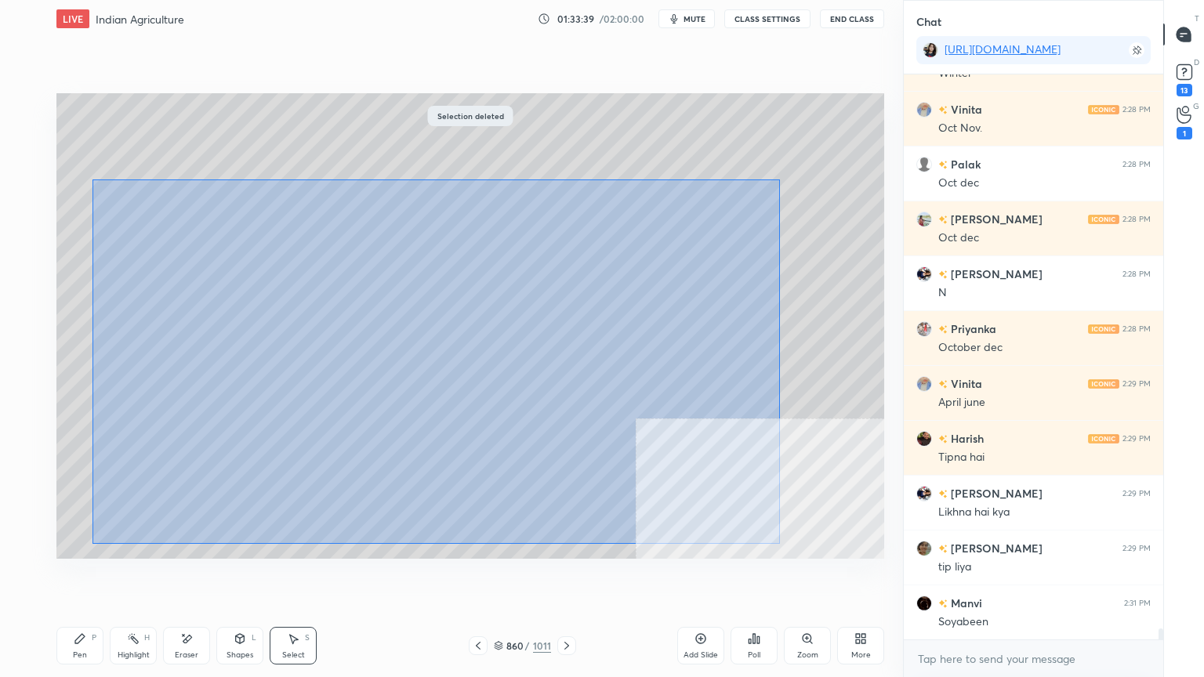
drag, startPoint x: 115, startPoint y: 190, endPoint x: 776, endPoint y: 548, distance: 751.7
click at [780, 552] on div "0 ° Undo Copy Duplicate Duplicate to new slide Delete" at bounding box center [469, 325] width 827 height 465
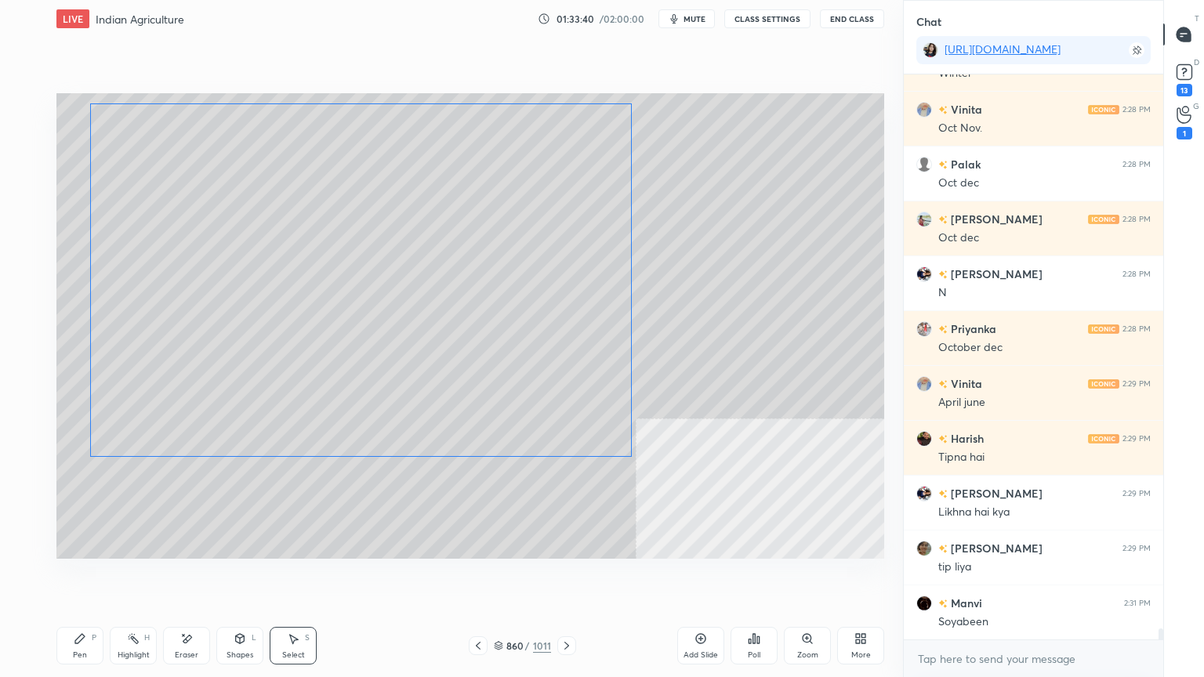
drag, startPoint x: 515, startPoint y: 336, endPoint x: 505, endPoint y: 334, distance: 10.5
click at [532, 313] on div "0 ° Undo Copy Duplicate Duplicate to new slide Delete" at bounding box center [469, 325] width 827 height 465
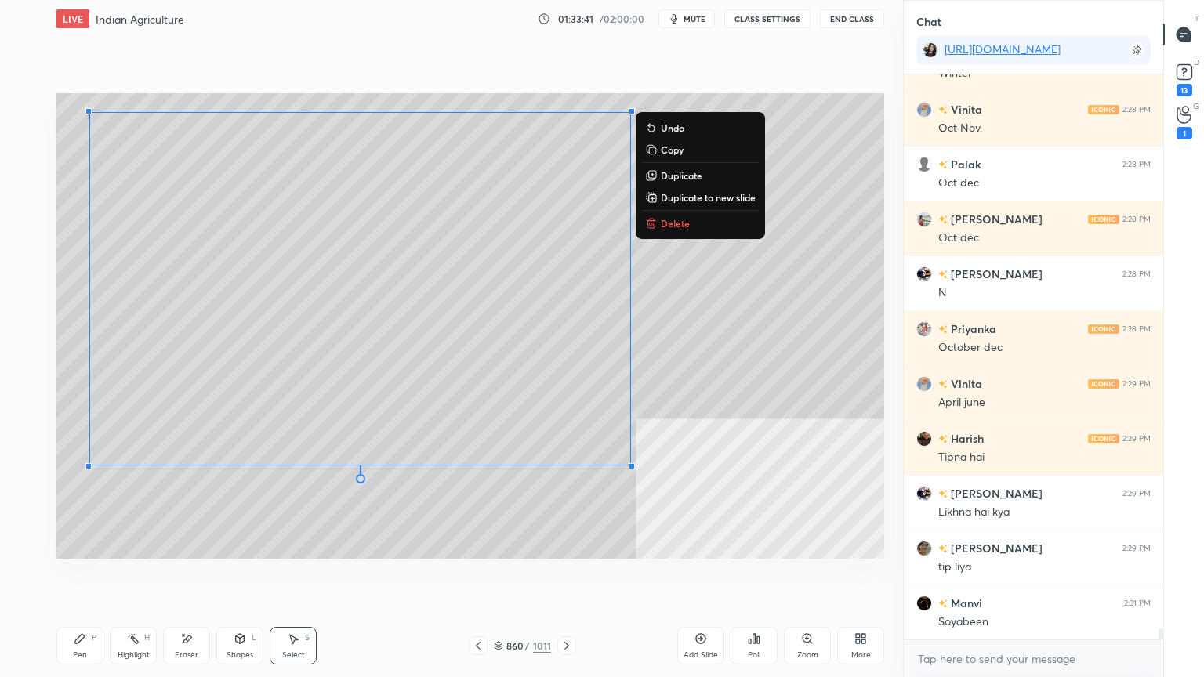
click at [66, 577] on div "Pen P" at bounding box center [79, 646] width 47 height 38
click at [85, 577] on icon at bounding box center [80, 638] width 13 height 13
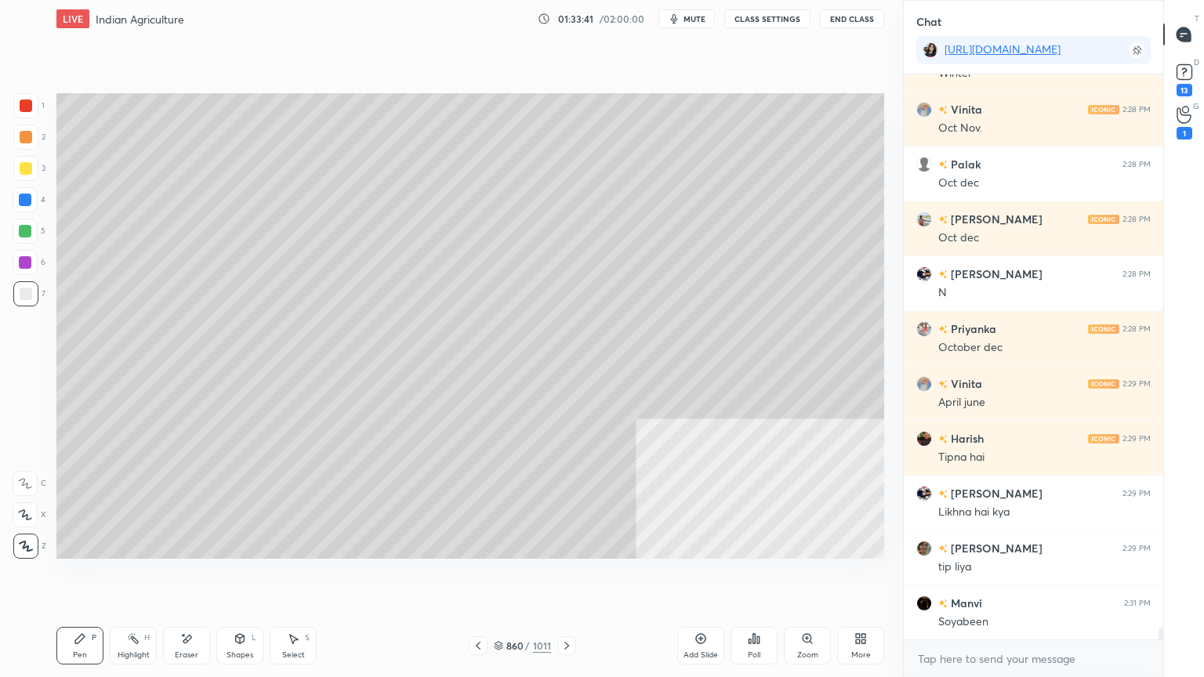
click at [25, 192] on div at bounding box center [25, 199] width 25 height 25
click at [498, 577] on icon at bounding box center [498, 645] width 9 height 9
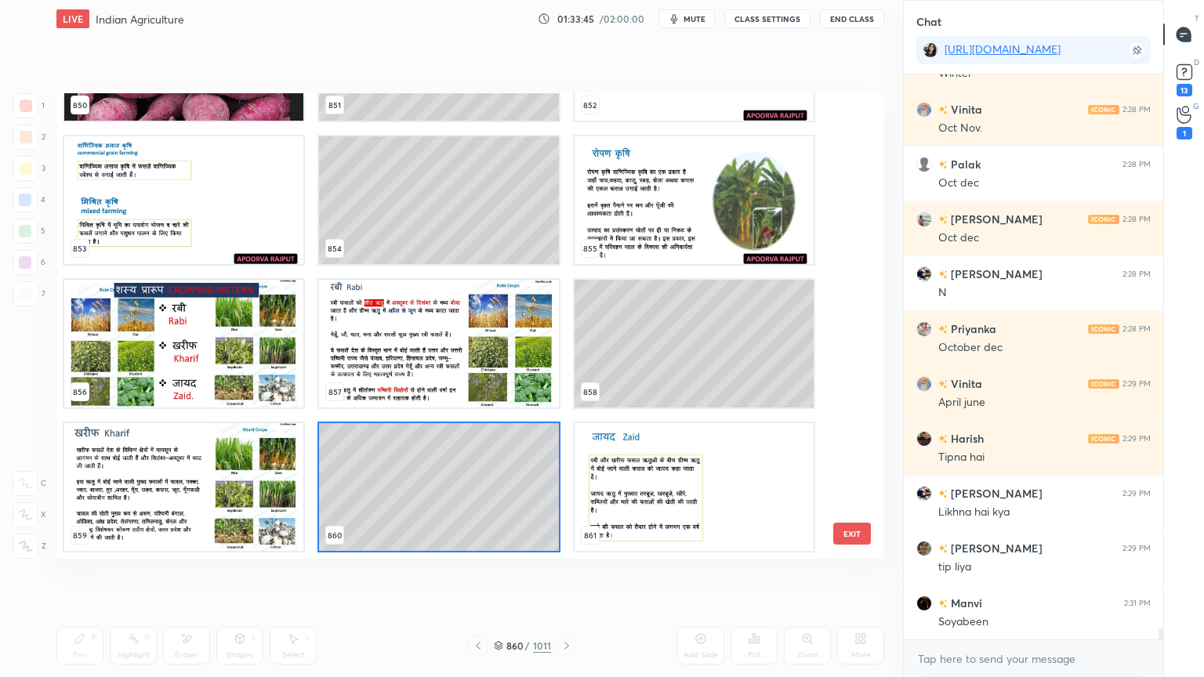
scroll to position [28455, 0]
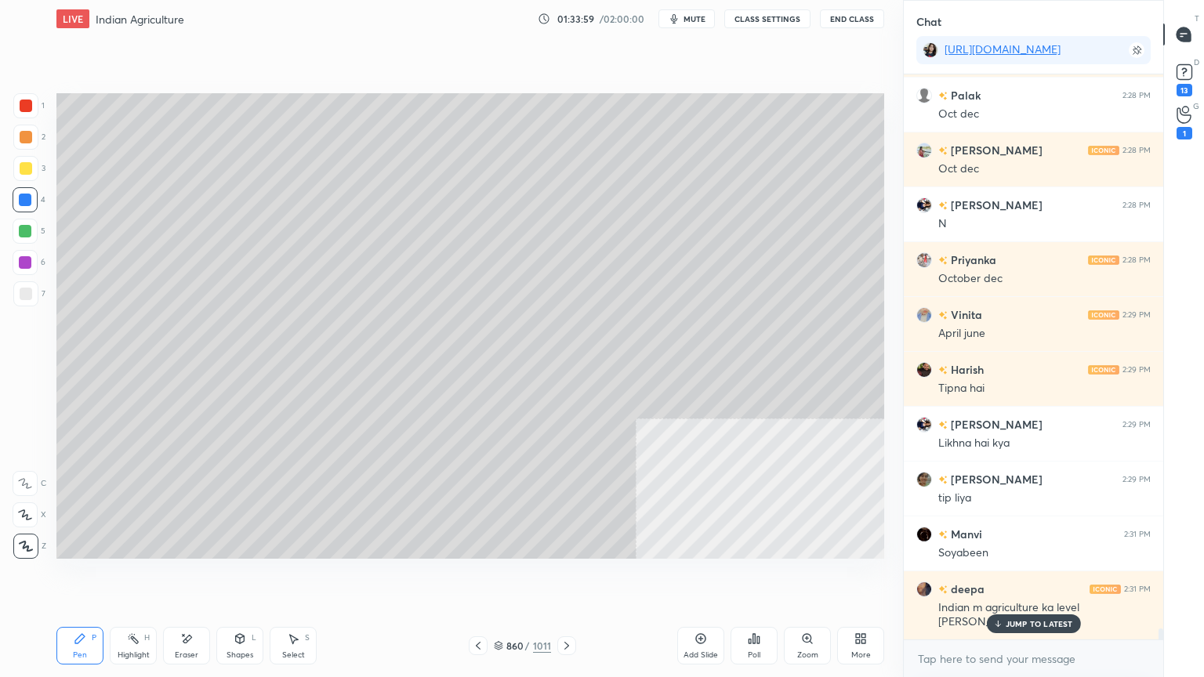
drag, startPoint x: 485, startPoint y: 595, endPoint x: 501, endPoint y: 590, distance: 16.4
click at [501, 577] on div "Setting up your live class Poll for secs No correct answer Start poll" at bounding box center [470, 326] width 840 height 577
click at [495, 577] on icon at bounding box center [498, 645] width 9 height 9
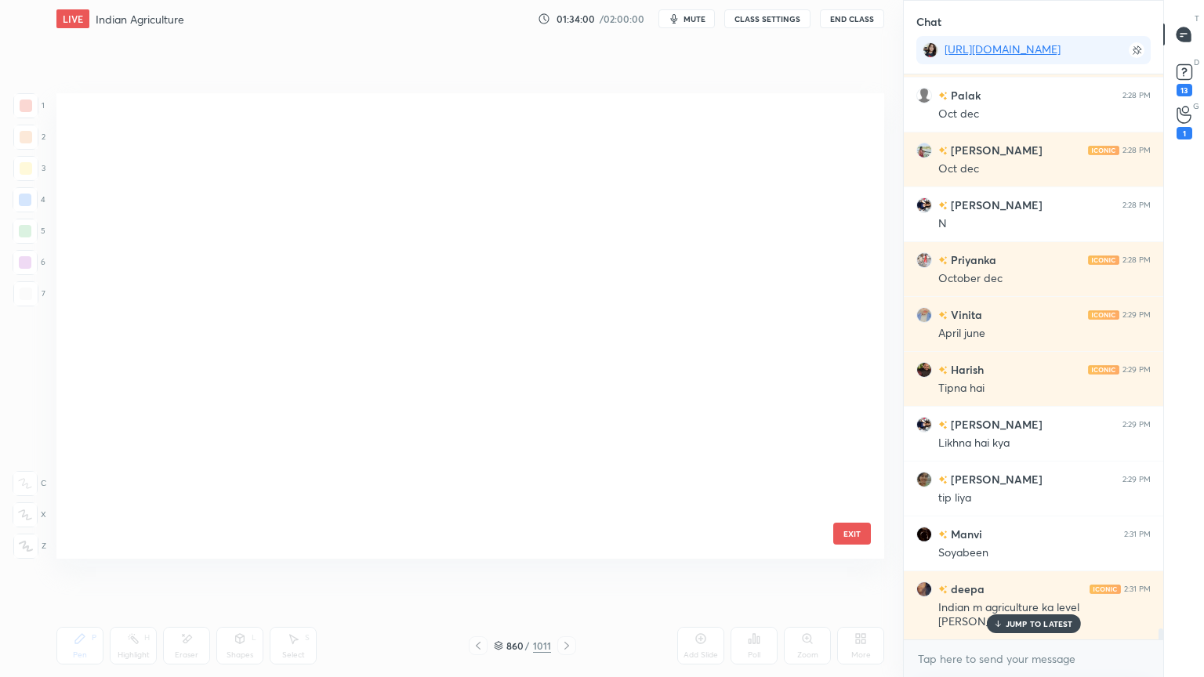
scroll to position [461, 820]
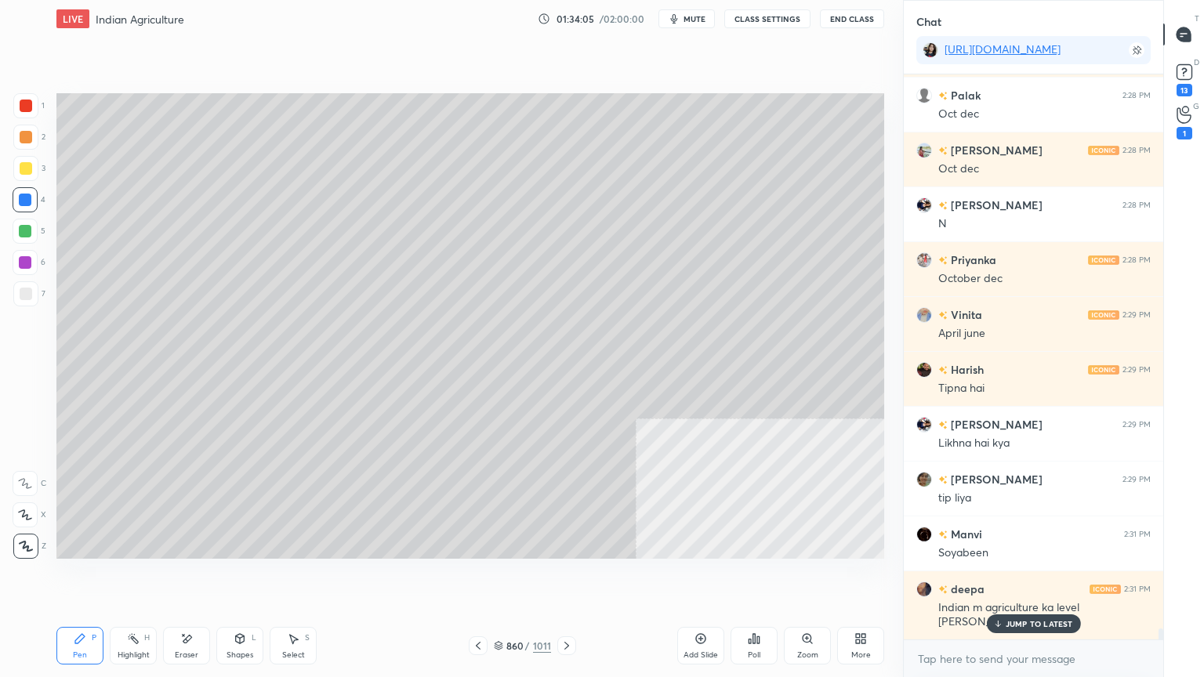
click at [31, 298] on div at bounding box center [26, 294] width 13 height 13
click at [27, 299] on div at bounding box center [26, 294] width 13 height 13
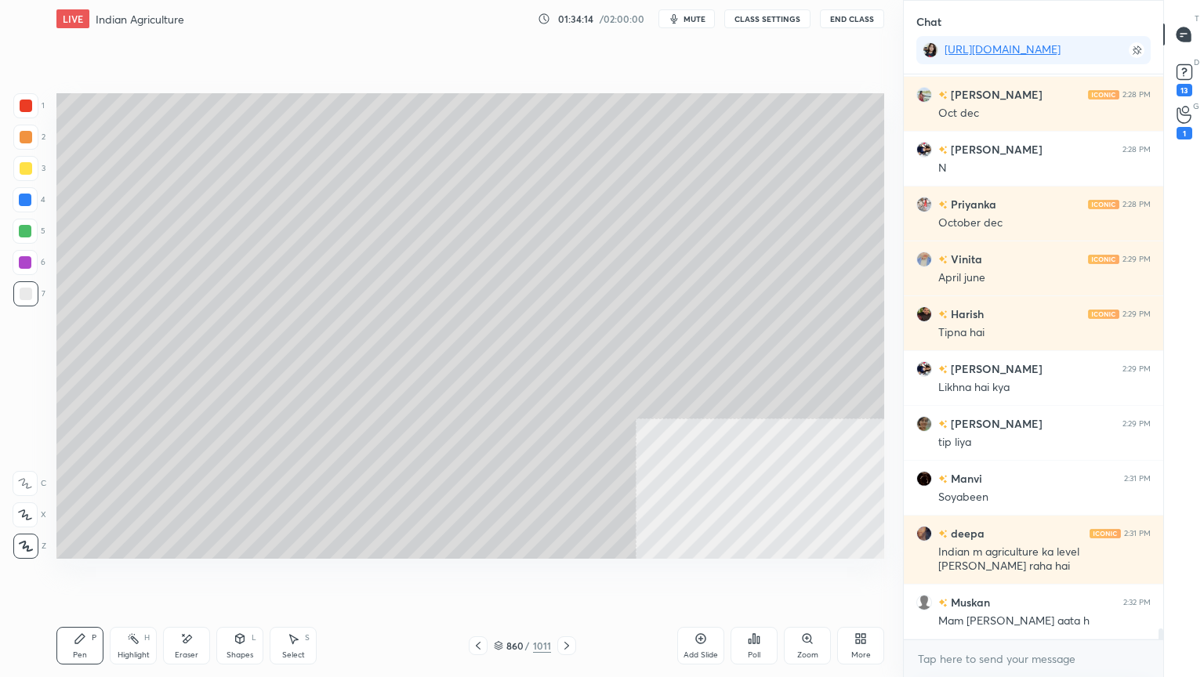
click at [495, 577] on icon at bounding box center [498, 645] width 9 height 9
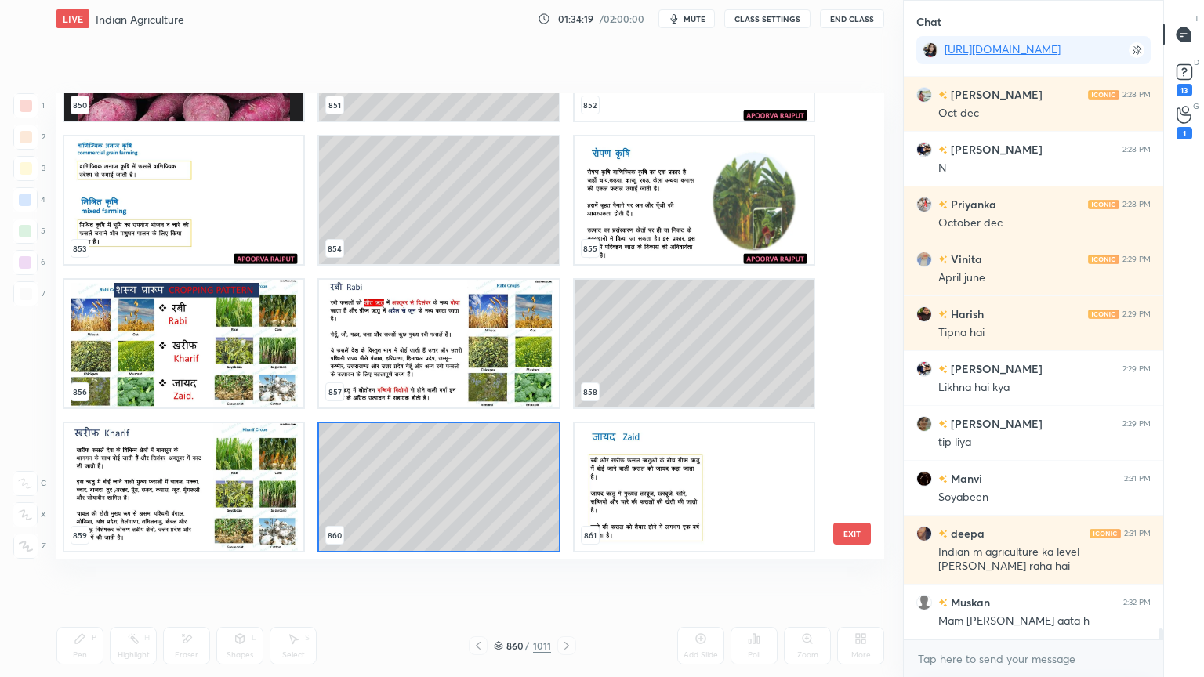
scroll to position [28565, 0]
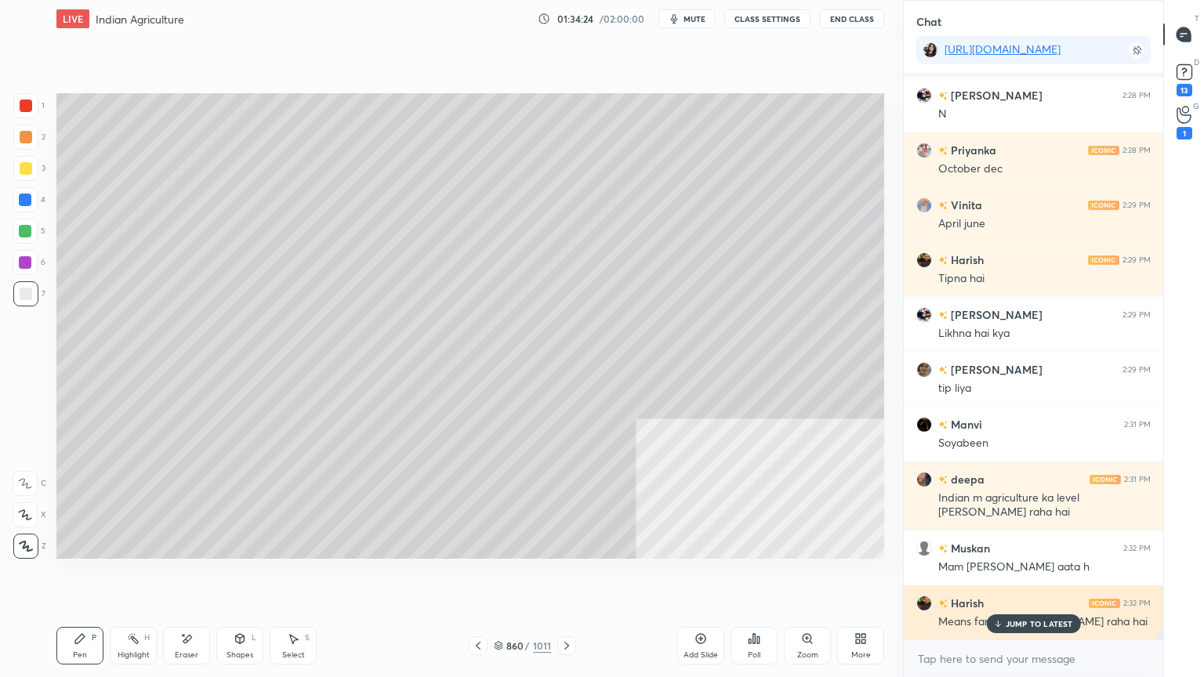
click at [1041, 577] on p "JUMP TO LATEST" at bounding box center [1038, 623] width 67 height 9
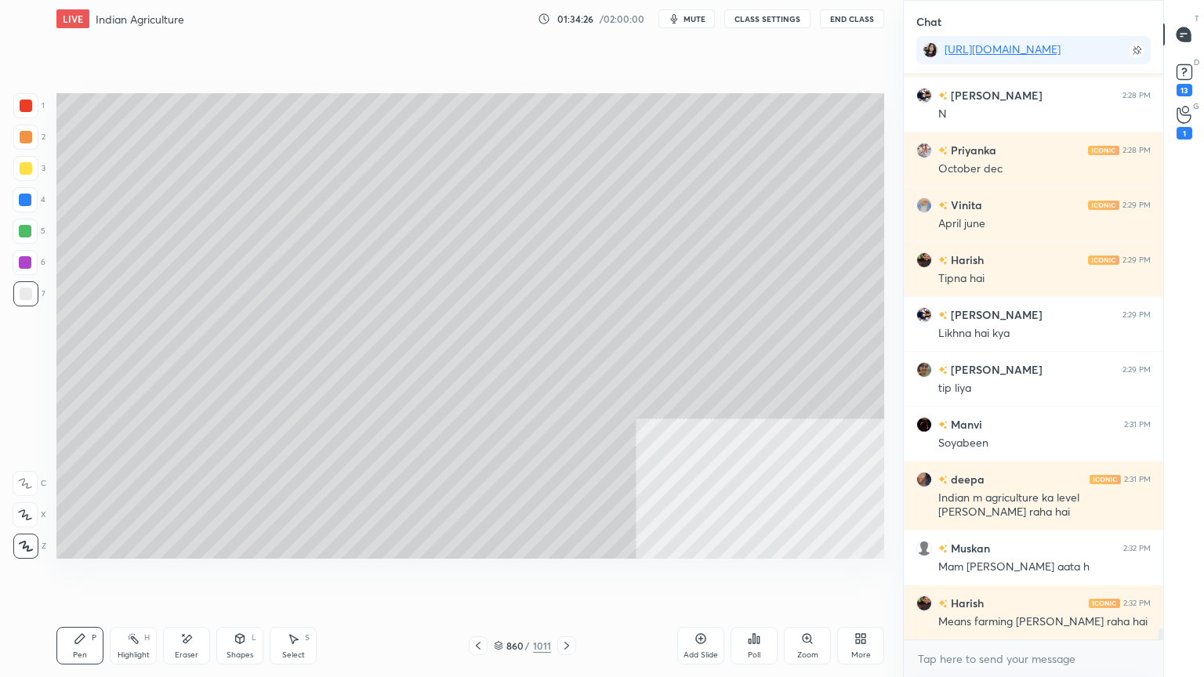
click at [183, 577] on icon at bounding box center [186, 638] width 13 height 13
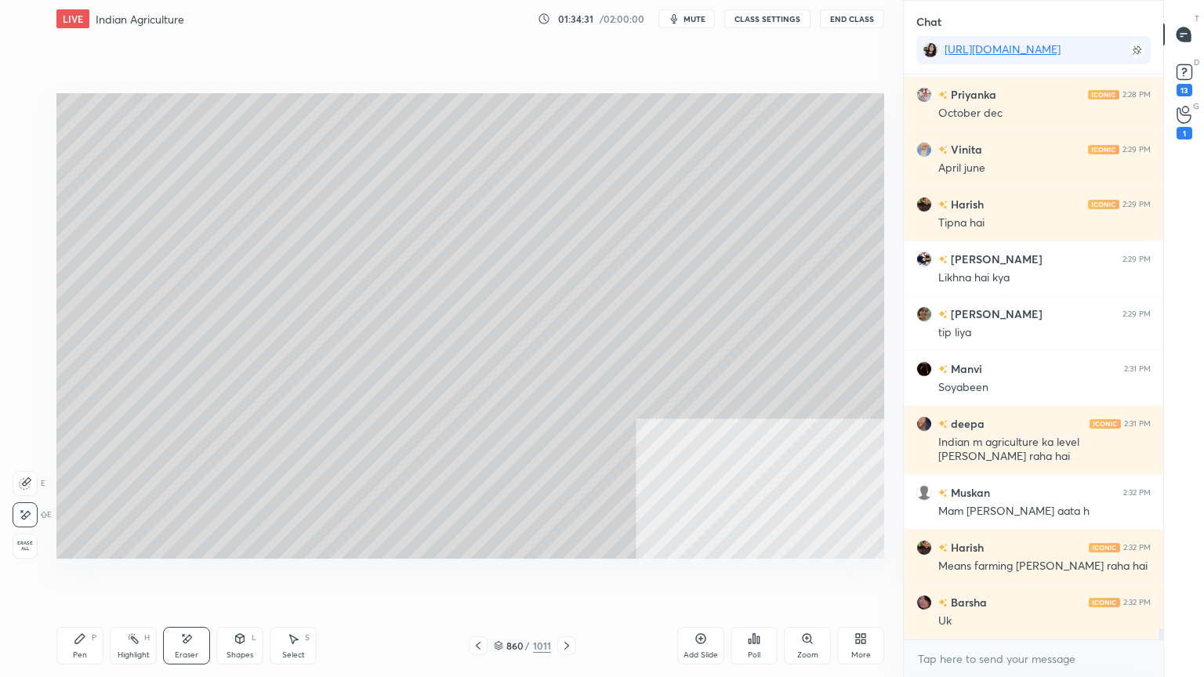
scroll to position [28675, 0]
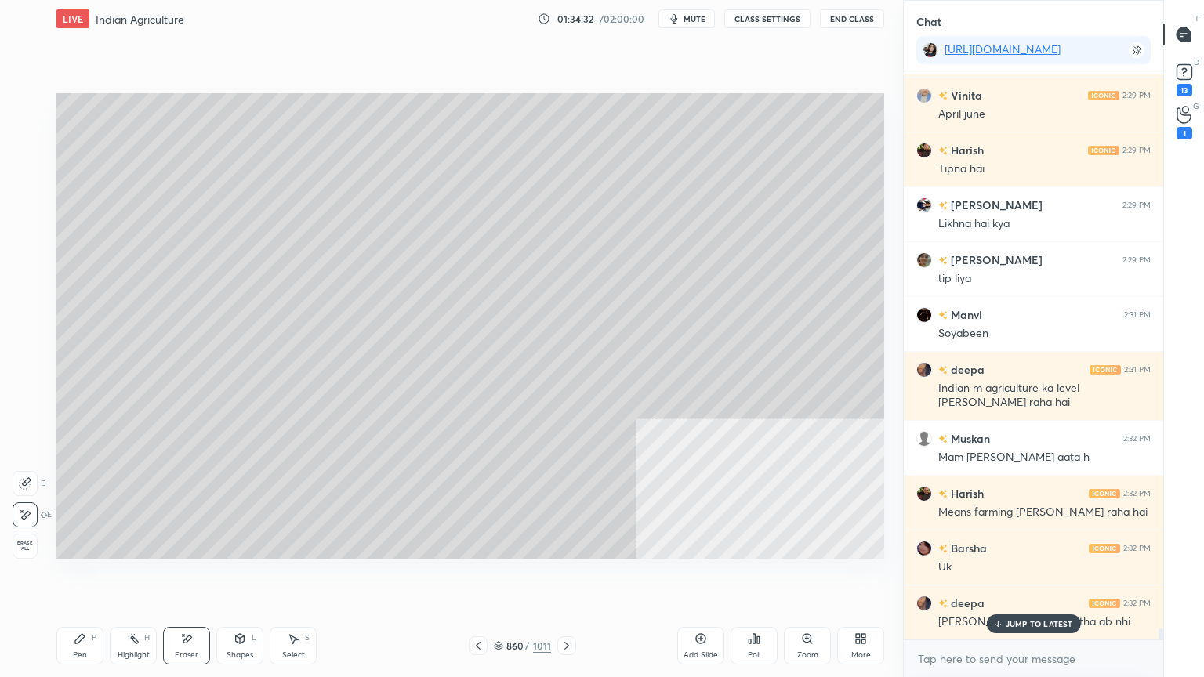
click at [1030, 577] on p "JUMP TO LATEST" at bounding box center [1038, 623] width 67 height 9
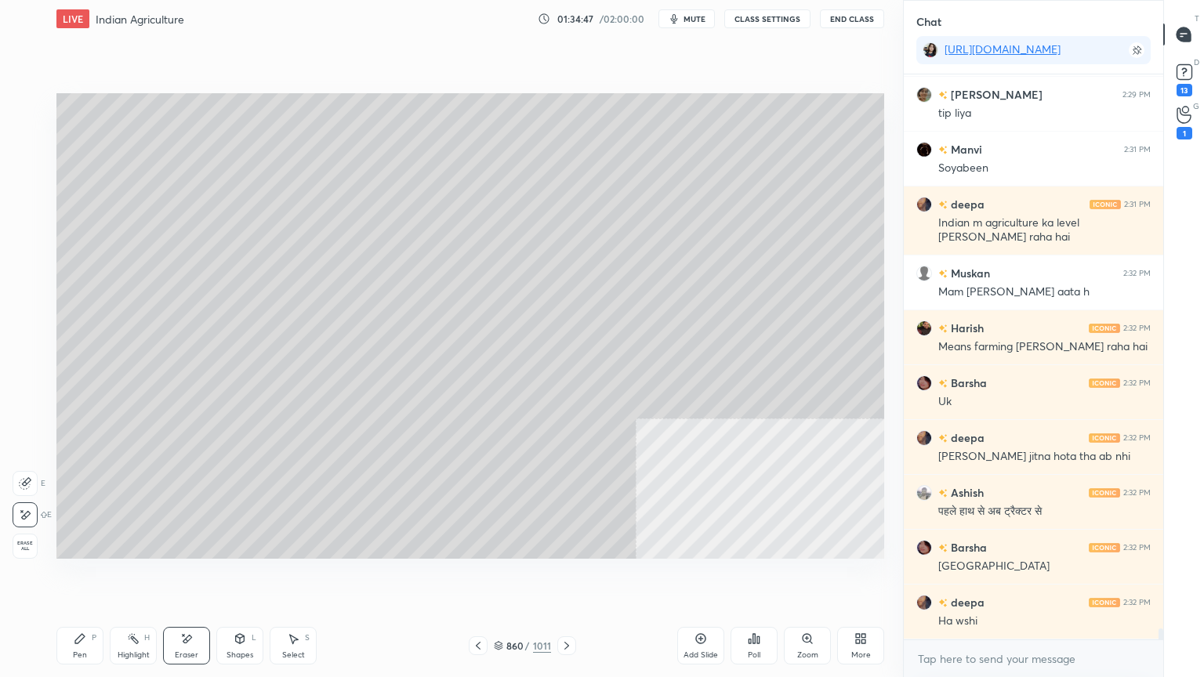
scroll to position [28894, 0]
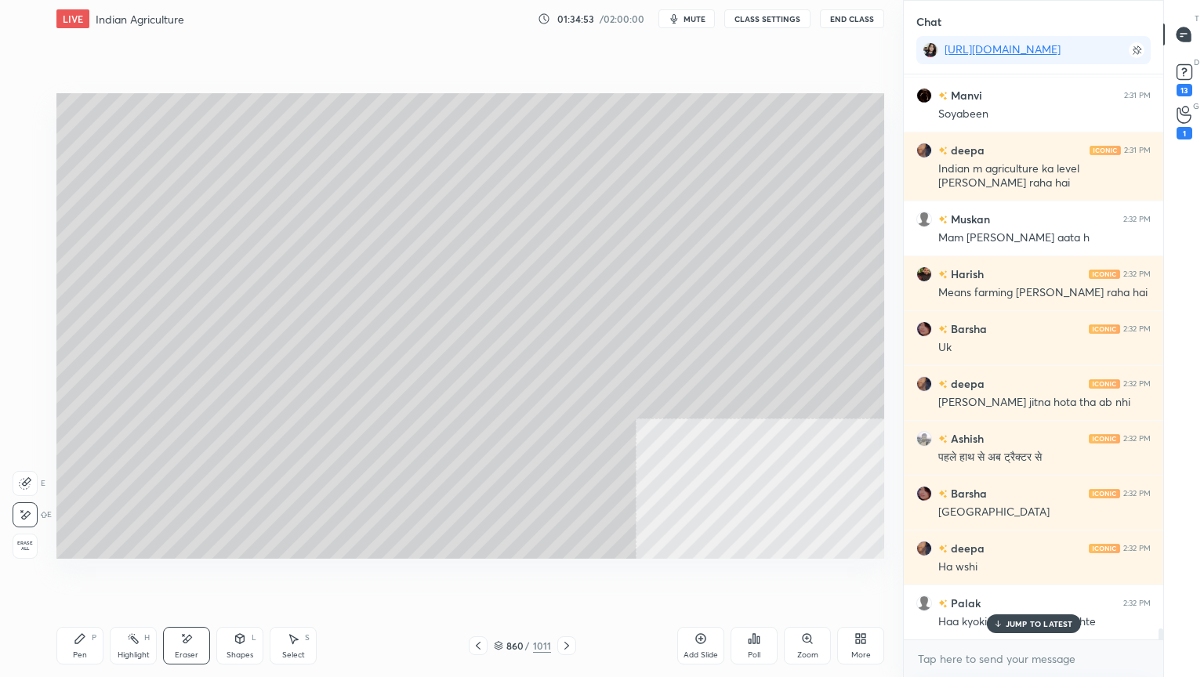
click at [84, 577] on div "Pen" at bounding box center [80, 655] width 14 height 8
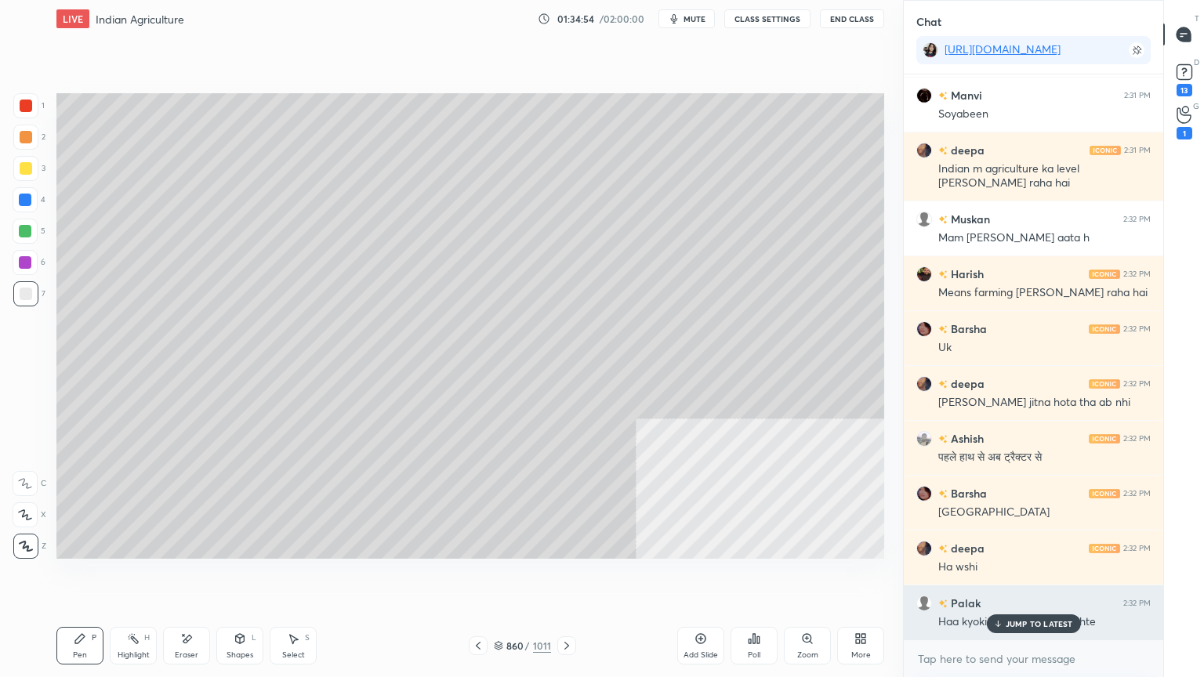
click at [1028, 577] on p "JUMP TO LATEST" at bounding box center [1038, 623] width 67 height 9
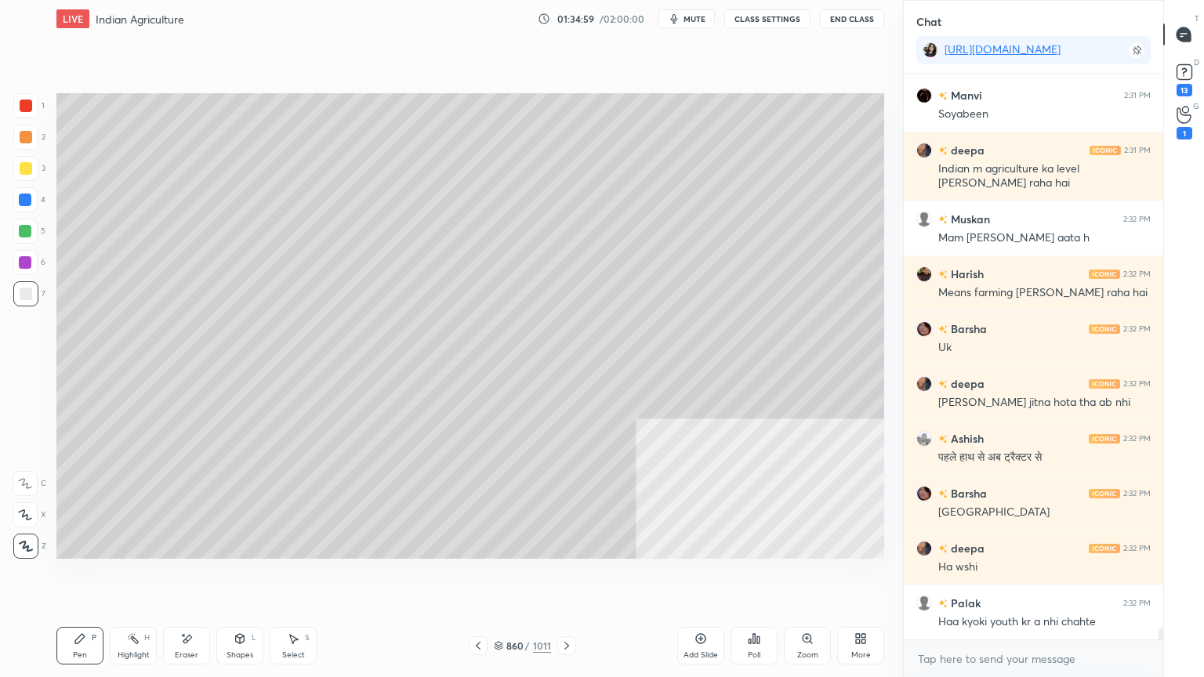
click at [297, 577] on div "Select S" at bounding box center [293, 646] width 47 height 38
click at [86, 577] on div "Pen" at bounding box center [80, 655] width 14 height 8
click at [296, 577] on icon at bounding box center [293, 638] width 13 height 13
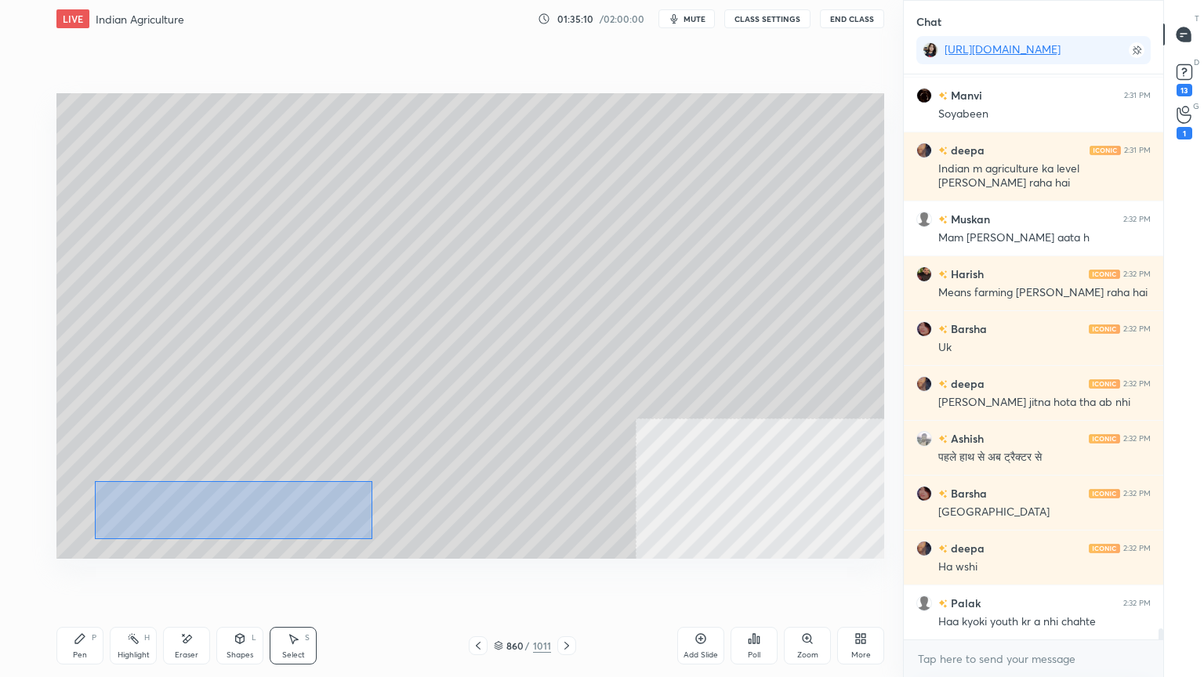
drag, startPoint x: 214, startPoint y: 510, endPoint x: 353, endPoint y: 534, distance: 140.7
click at [373, 539] on div "0 ° Undo Copy Duplicate Duplicate to new slide Delete" at bounding box center [469, 325] width 827 height 465
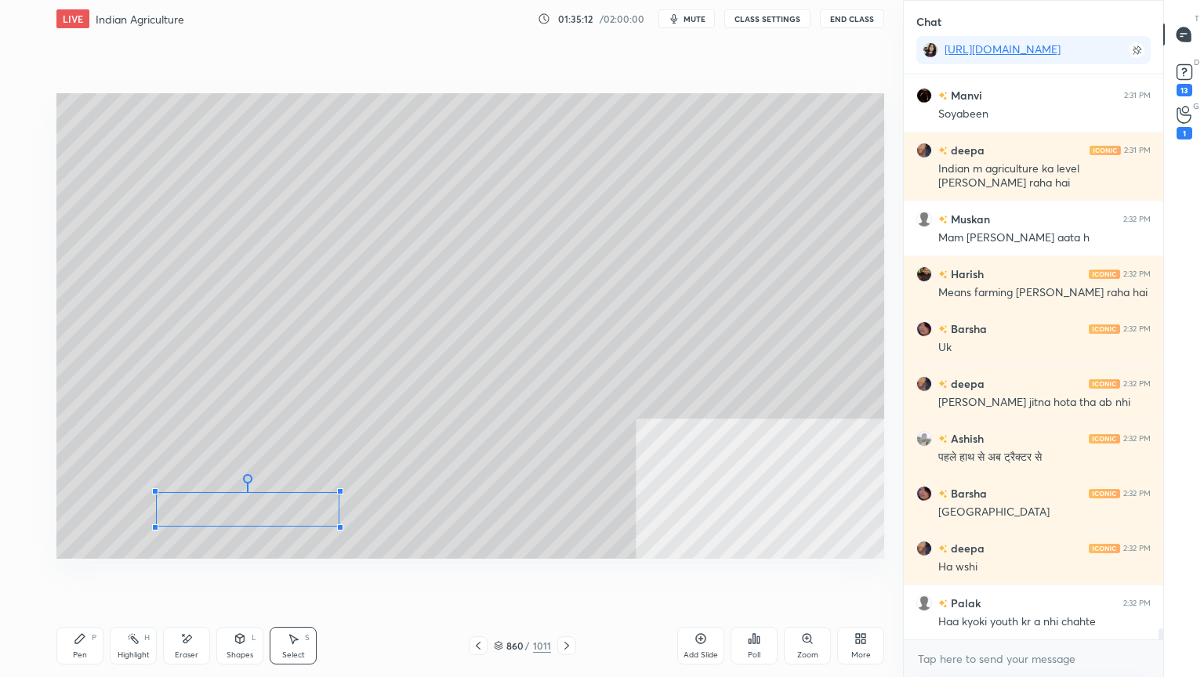
drag, startPoint x: 96, startPoint y: 487, endPoint x: 156, endPoint y: 495, distance: 60.8
click at [156, 494] on div at bounding box center [155, 491] width 6 height 6
drag, startPoint x: 185, startPoint y: 507, endPoint x: 141, endPoint y: 505, distance: 43.9
click at [143, 505] on div "0 ° Undo Copy Duplicate Duplicate to new slide Delete" at bounding box center [469, 325] width 827 height 465
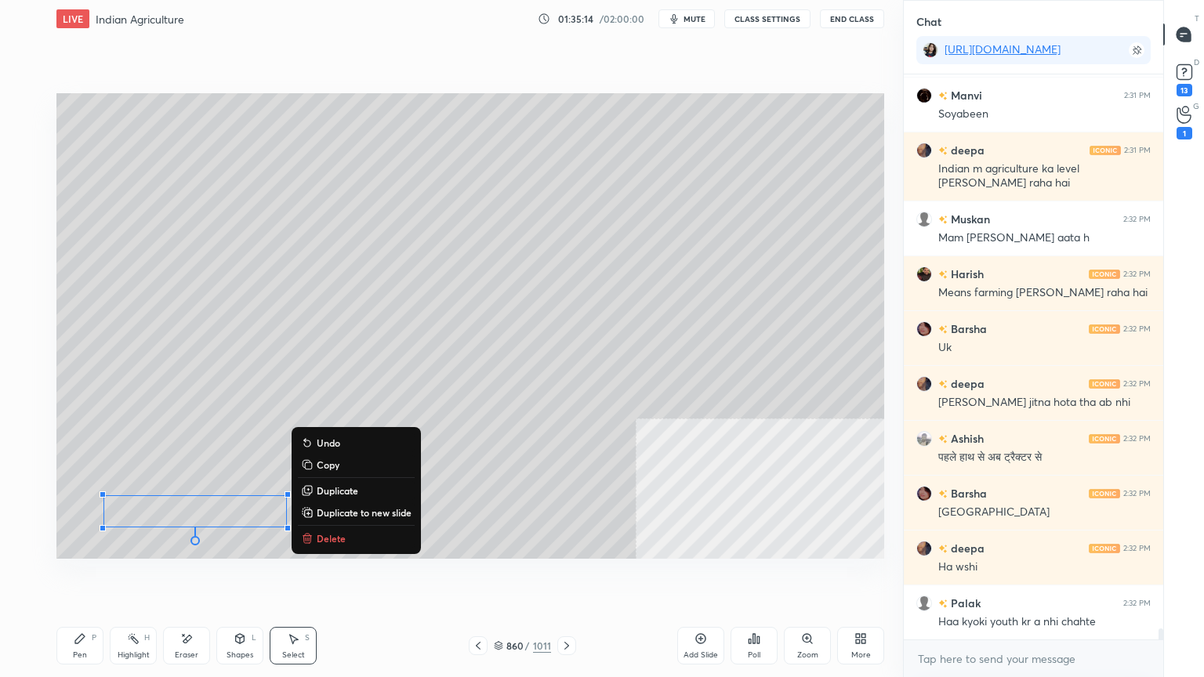
click at [85, 577] on div "Pen P" at bounding box center [79, 646] width 47 height 38
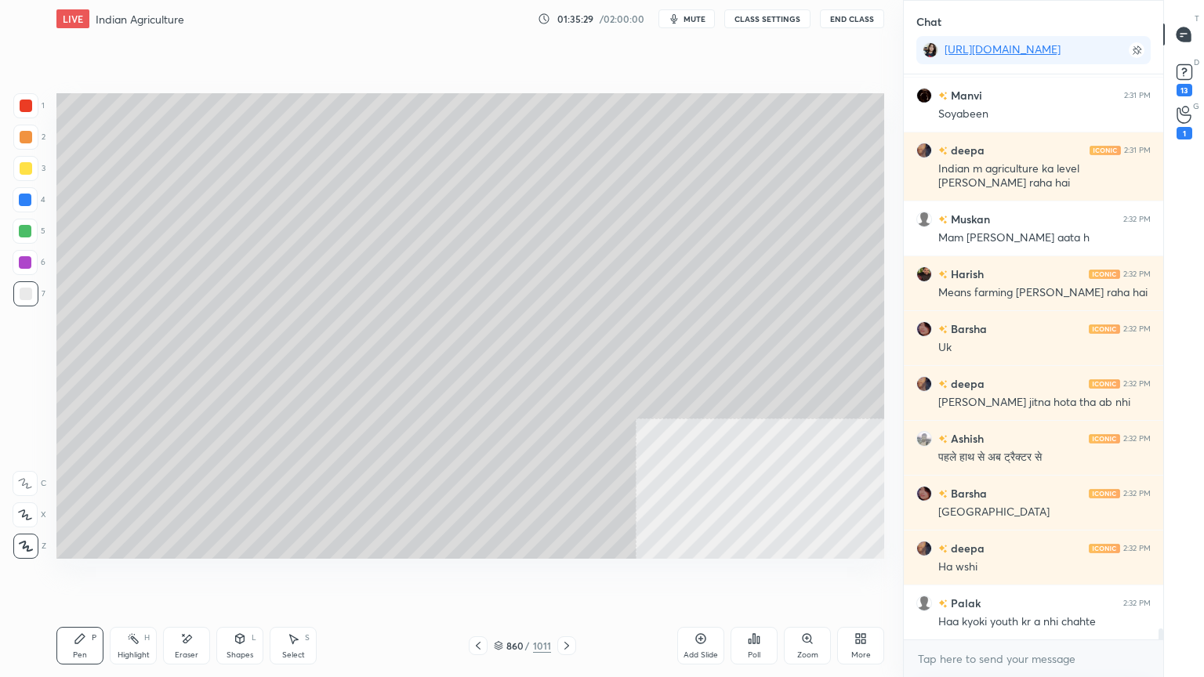
click at [284, 577] on div "Select" at bounding box center [293, 655] width 23 height 8
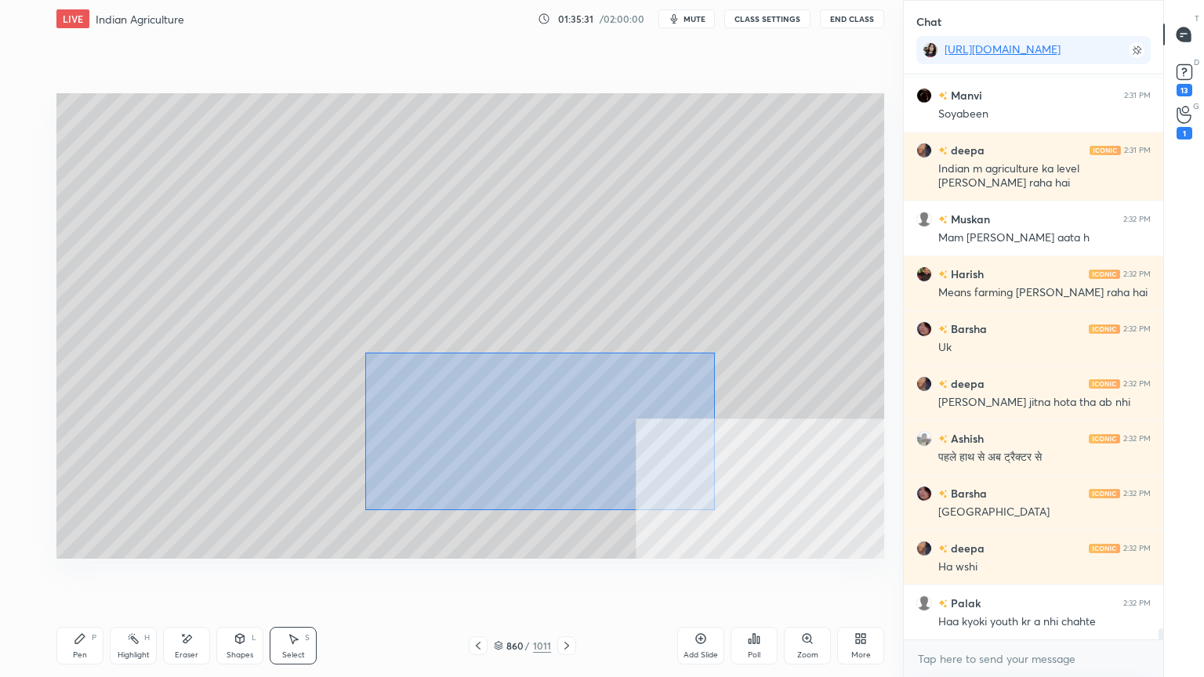
drag, startPoint x: 366, startPoint y: 353, endPoint x: 708, endPoint y: 507, distance: 374.6
click at [710, 508] on div "0 ° Undo Copy Duplicate Duplicate to new slide Delete" at bounding box center [469, 325] width 827 height 465
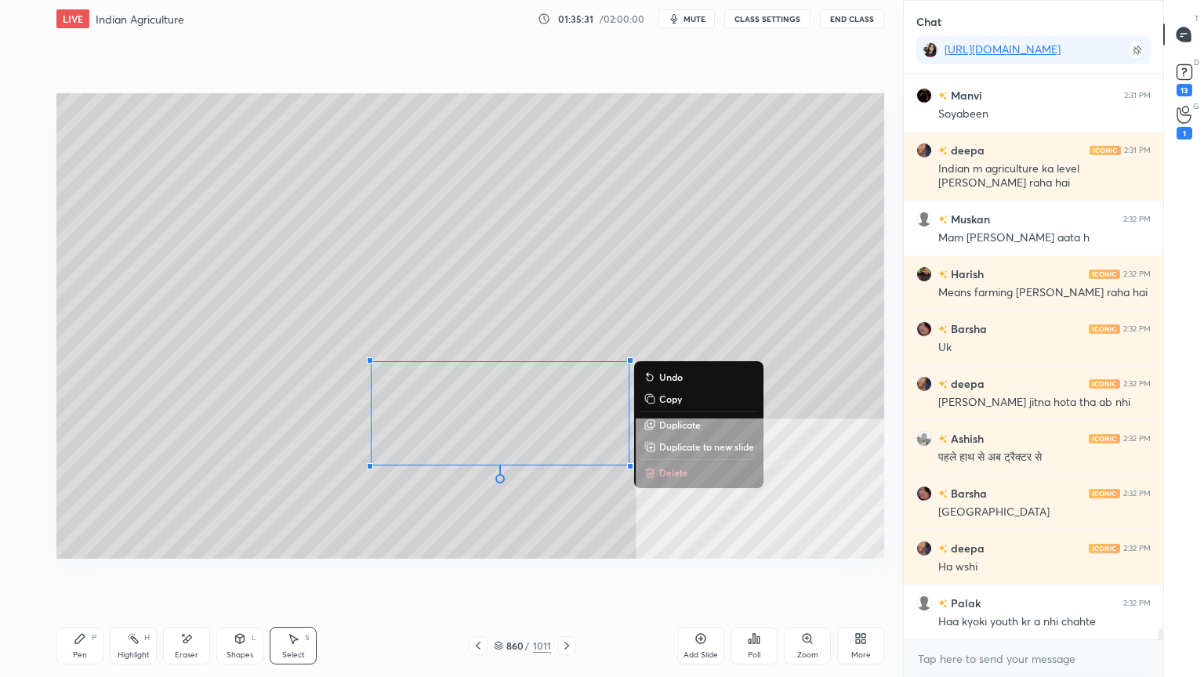
click at [360, 510] on div "0 ° Undo Copy Duplicate Duplicate to new slide Delete" at bounding box center [469, 325] width 827 height 465
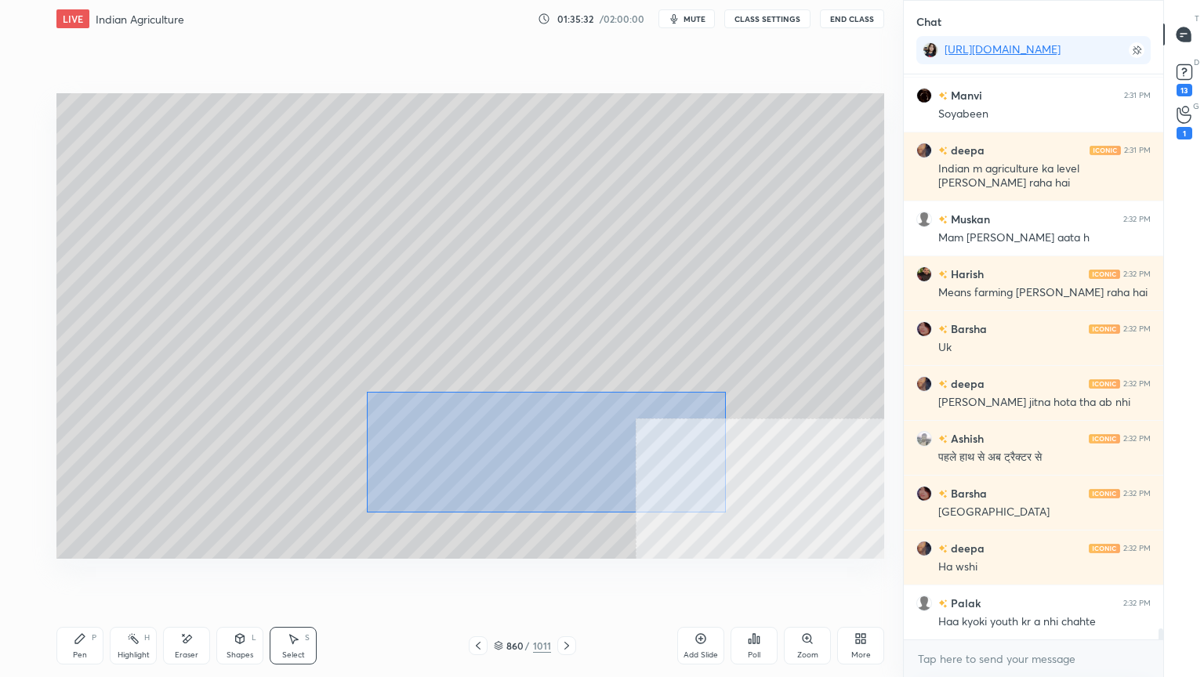
drag, startPoint x: 367, startPoint y: 392, endPoint x: 570, endPoint y: 468, distance: 217.4
click at [720, 511] on div "0 ° Undo Copy Duplicate Duplicate to new slide Delete" at bounding box center [469, 325] width 827 height 465
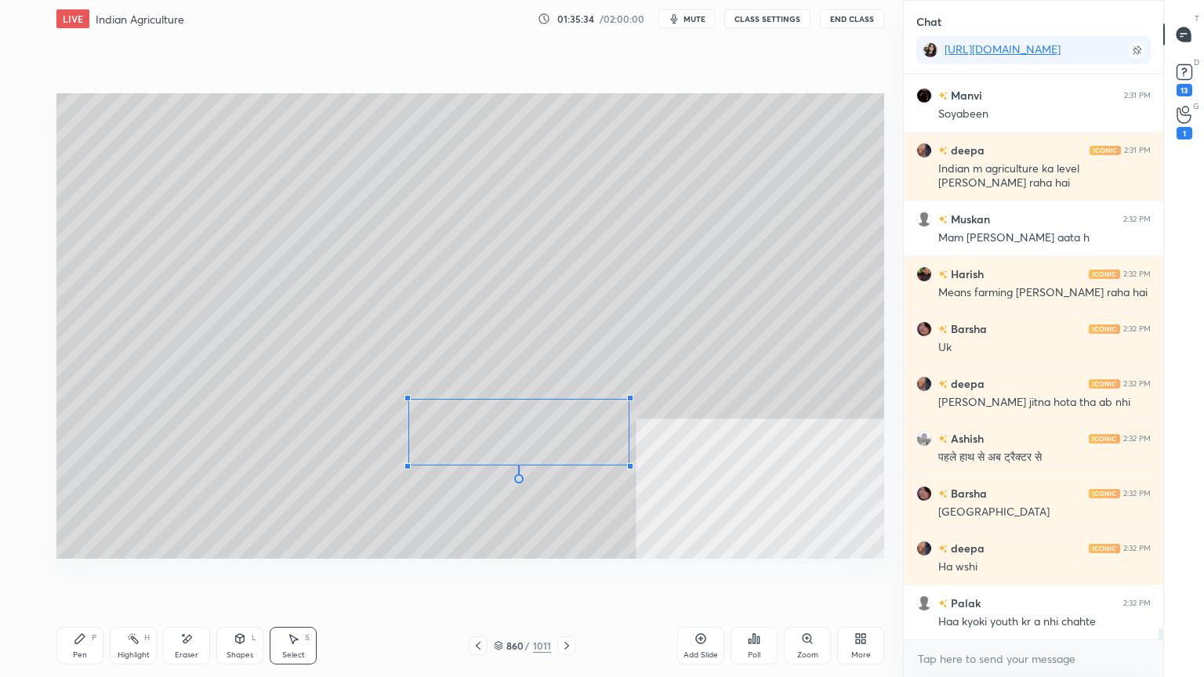
drag, startPoint x: 367, startPoint y: 386, endPoint x: 448, endPoint y: 411, distance: 84.3
click at [407, 401] on div at bounding box center [407, 398] width 6 height 6
drag, startPoint x: 503, startPoint y: 425, endPoint x: 471, endPoint y: 411, distance: 34.8
click at [472, 413] on div "0 ° Undo Copy Duplicate Duplicate to new slide Delete" at bounding box center [469, 325] width 827 height 465
click at [424, 335] on div "0 ° Undo Copy Duplicate Duplicate to new slide Delete" at bounding box center [469, 325] width 827 height 465
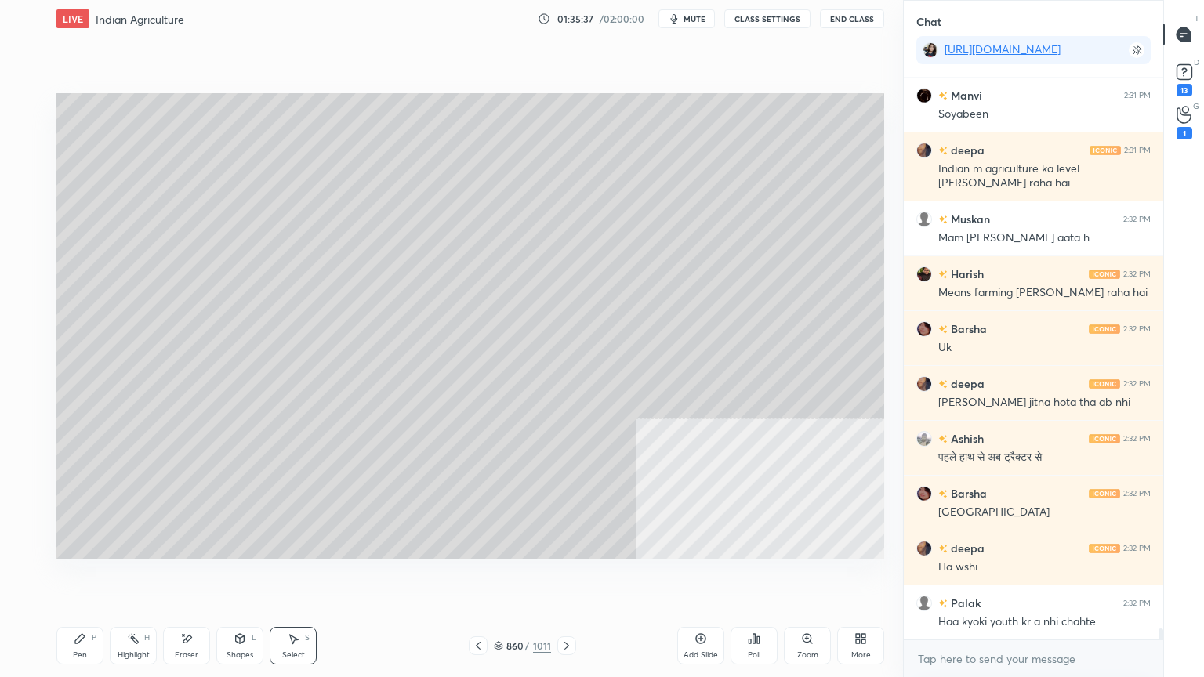
click at [186, 577] on div "Eraser" at bounding box center [186, 646] width 47 height 38
click at [74, 577] on icon at bounding box center [80, 638] width 13 height 13
click at [82, 577] on icon at bounding box center [80, 638] width 13 height 13
click at [291, 577] on icon at bounding box center [294, 639] width 9 height 9
click at [78, 577] on div "Pen P" at bounding box center [79, 646] width 47 height 38
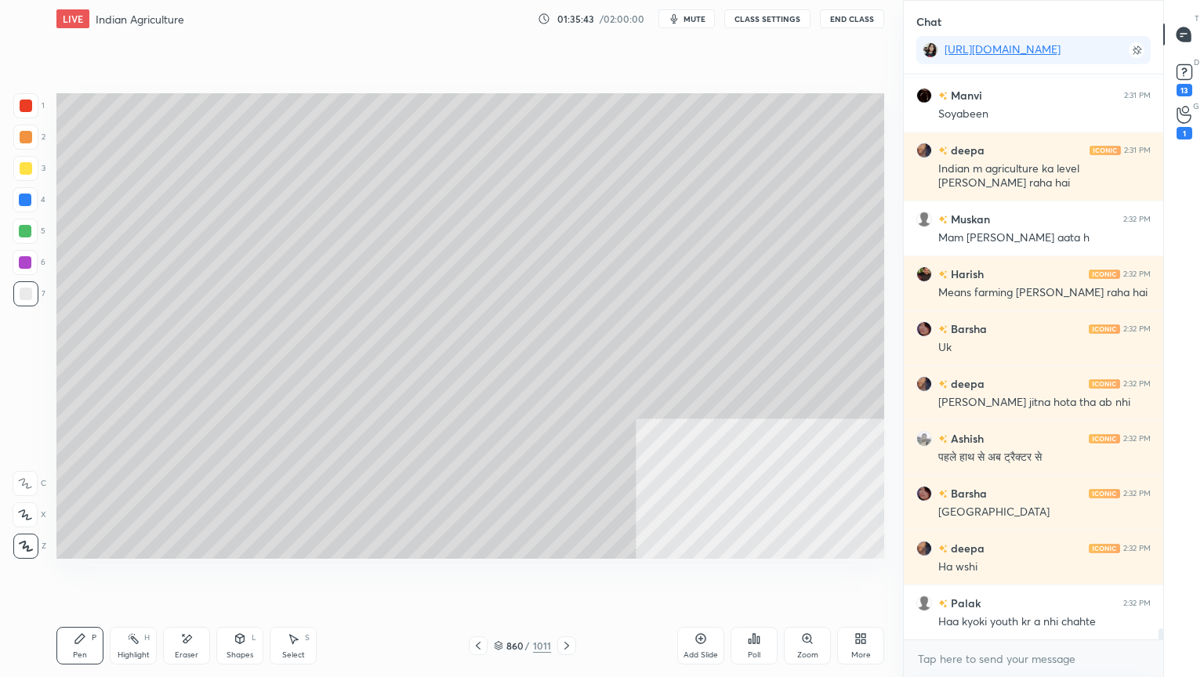
click at [78, 577] on div "Pen P" at bounding box center [79, 646] width 47 height 38
click at [501, 577] on icon at bounding box center [498, 648] width 8 height 2
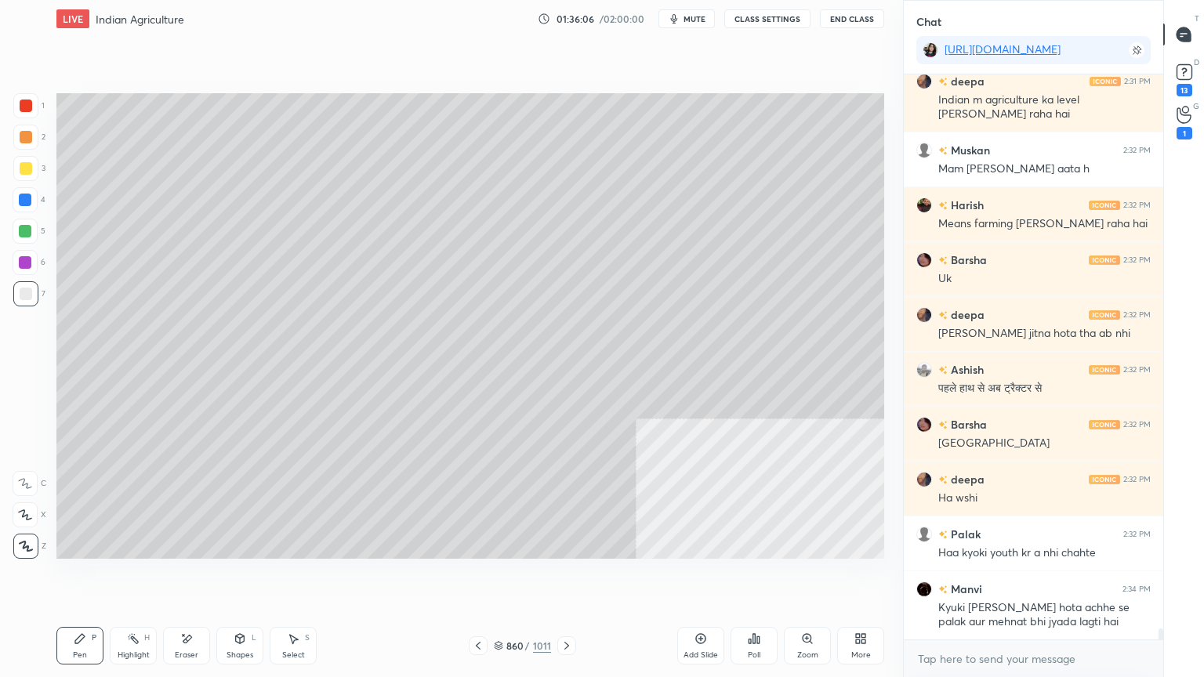
click at [185, 577] on icon at bounding box center [187, 639] width 9 height 8
click at [78, 577] on div "Pen P" at bounding box center [79, 646] width 47 height 38
click at [91, 577] on div "Pen P" at bounding box center [79, 646] width 47 height 38
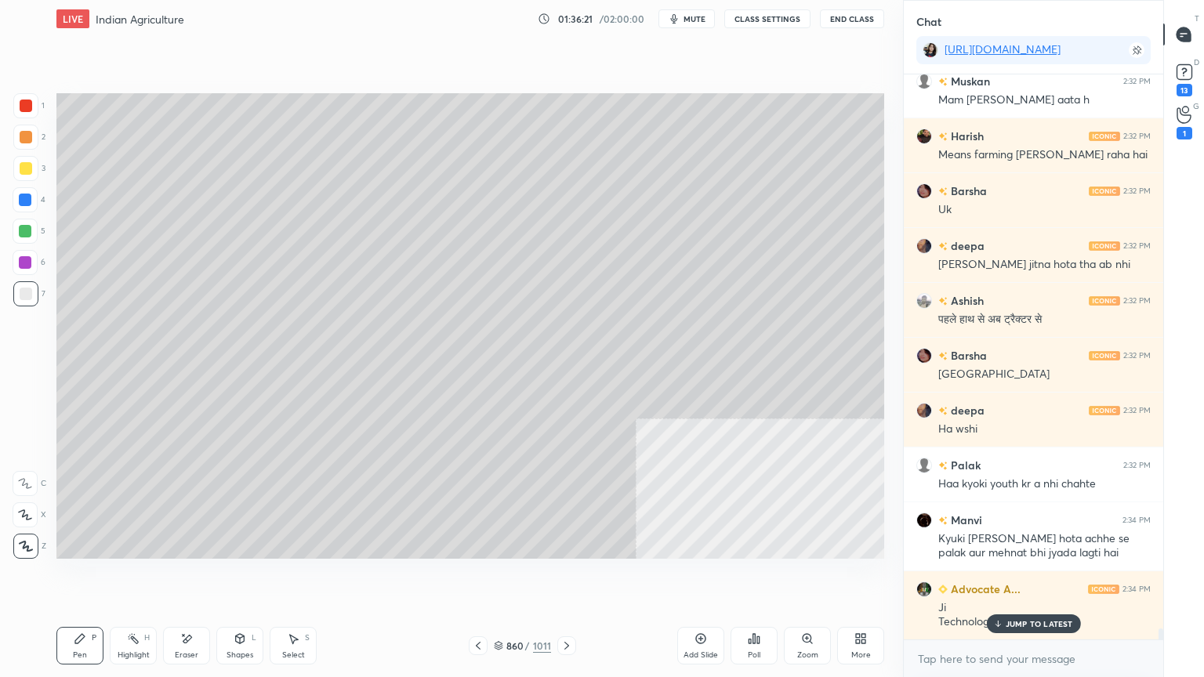
click at [1015, 577] on p "JUMP TO LATEST" at bounding box center [1038, 623] width 67 height 9
click at [1007, 577] on textarea at bounding box center [1033, 658] width 234 height 25
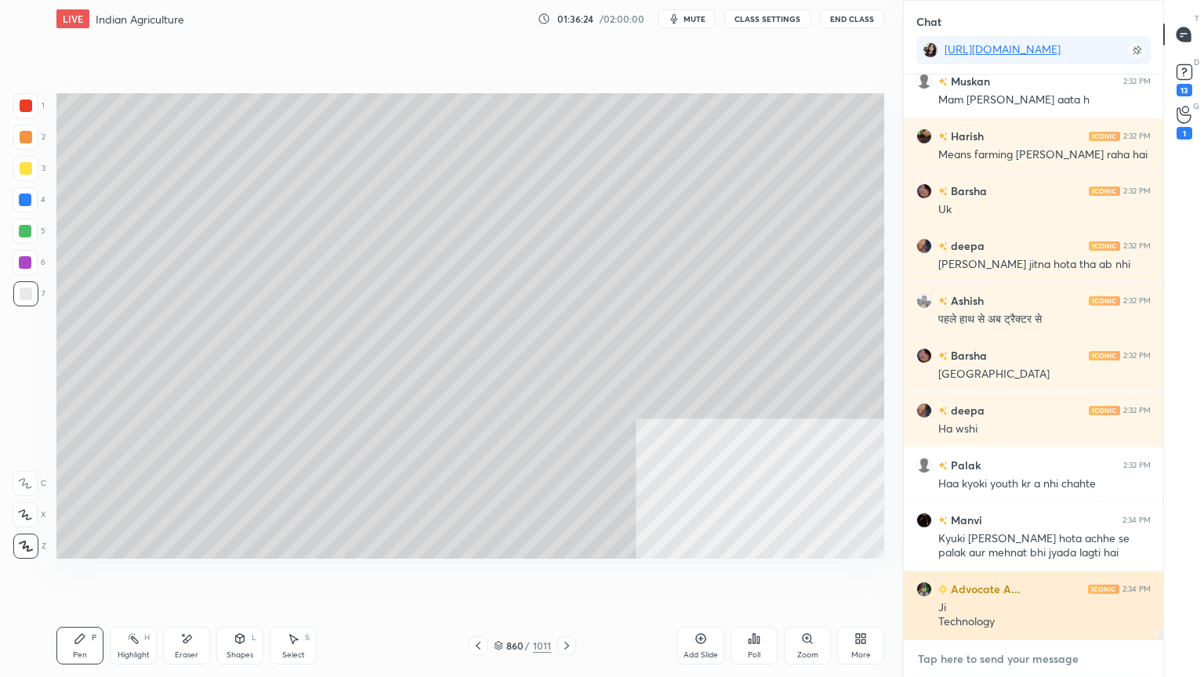
scroll to position [29087, 0]
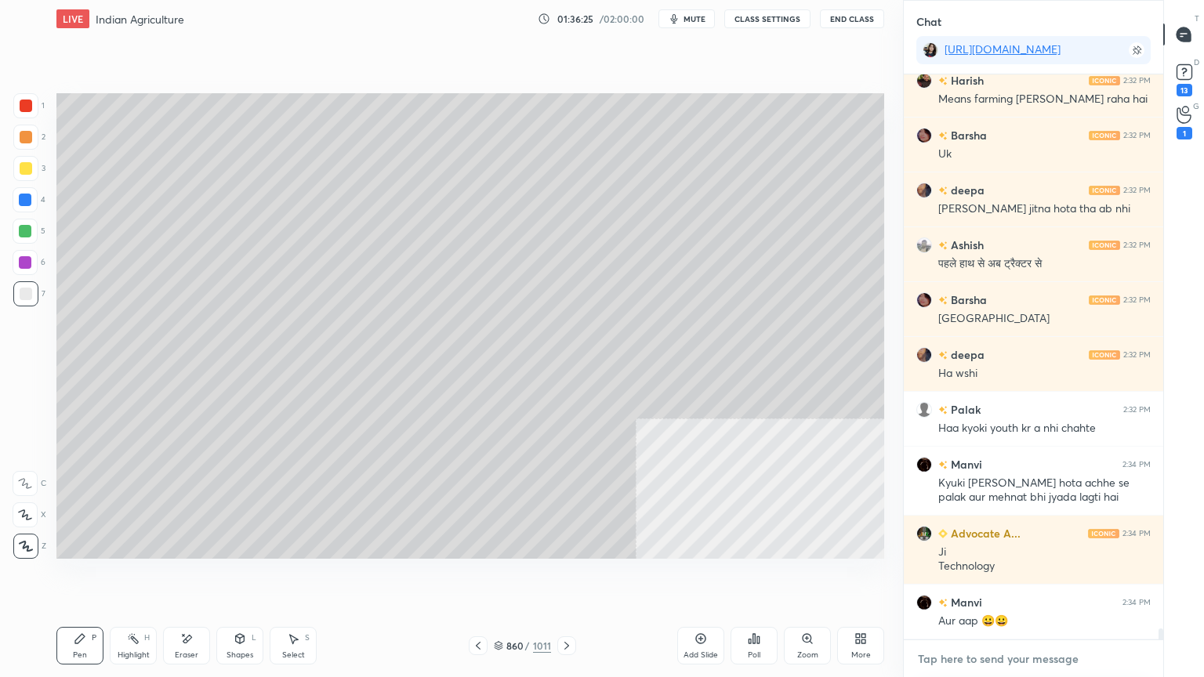
click at [981, 577] on textarea at bounding box center [1033, 658] width 234 height 25
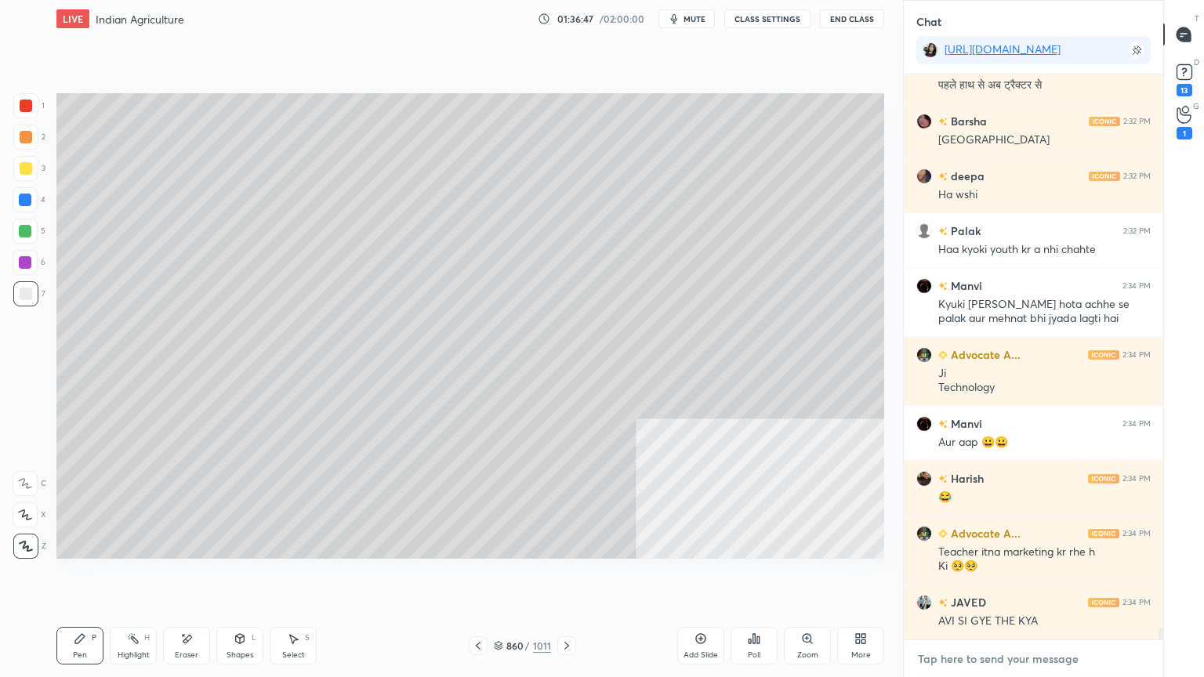
scroll to position [29320, 0]
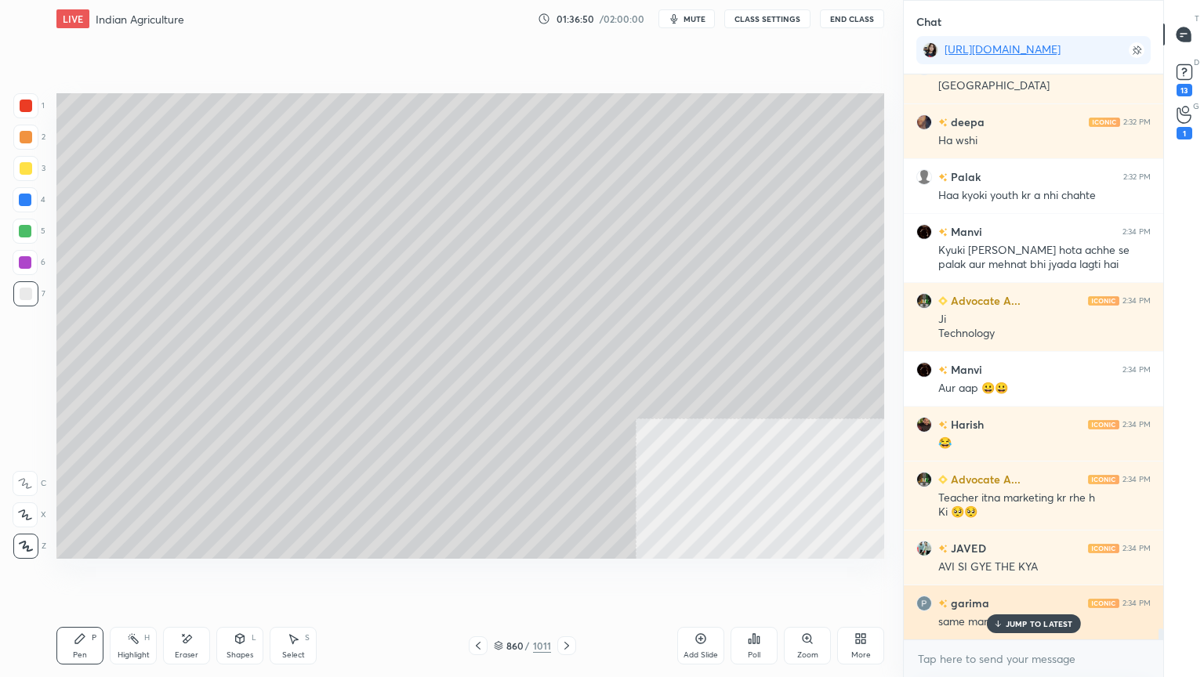
click at [1015, 577] on p "JUMP TO LATEST" at bounding box center [1038, 623] width 67 height 9
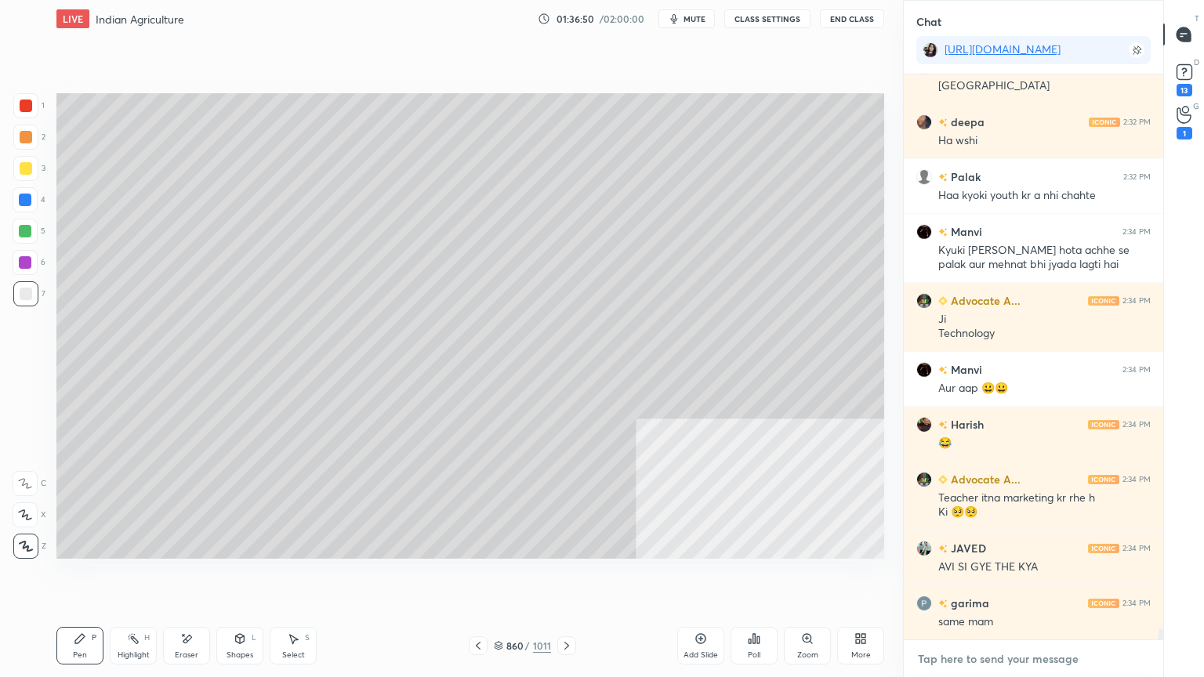
click at [1014, 577] on textarea at bounding box center [1033, 658] width 234 height 25
drag, startPoint x: 79, startPoint y: 636, endPoint x: 87, endPoint y: 641, distance: 9.1
click at [78, 577] on icon at bounding box center [80, 638] width 13 height 13
drag, startPoint x: 87, startPoint y: 641, endPoint x: 129, endPoint y: 626, distance: 44.1
click at [91, 577] on div "Pen P" at bounding box center [79, 646] width 47 height 38
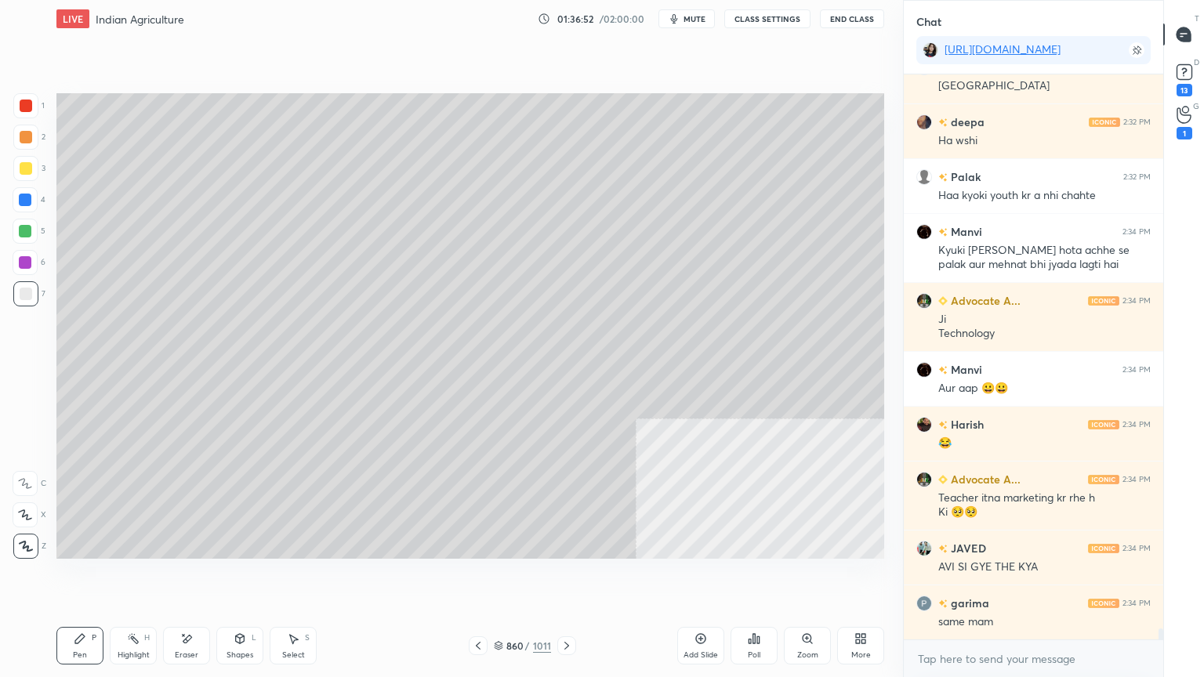
click at [294, 577] on div "Select" at bounding box center [293, 655] width 23 height 8
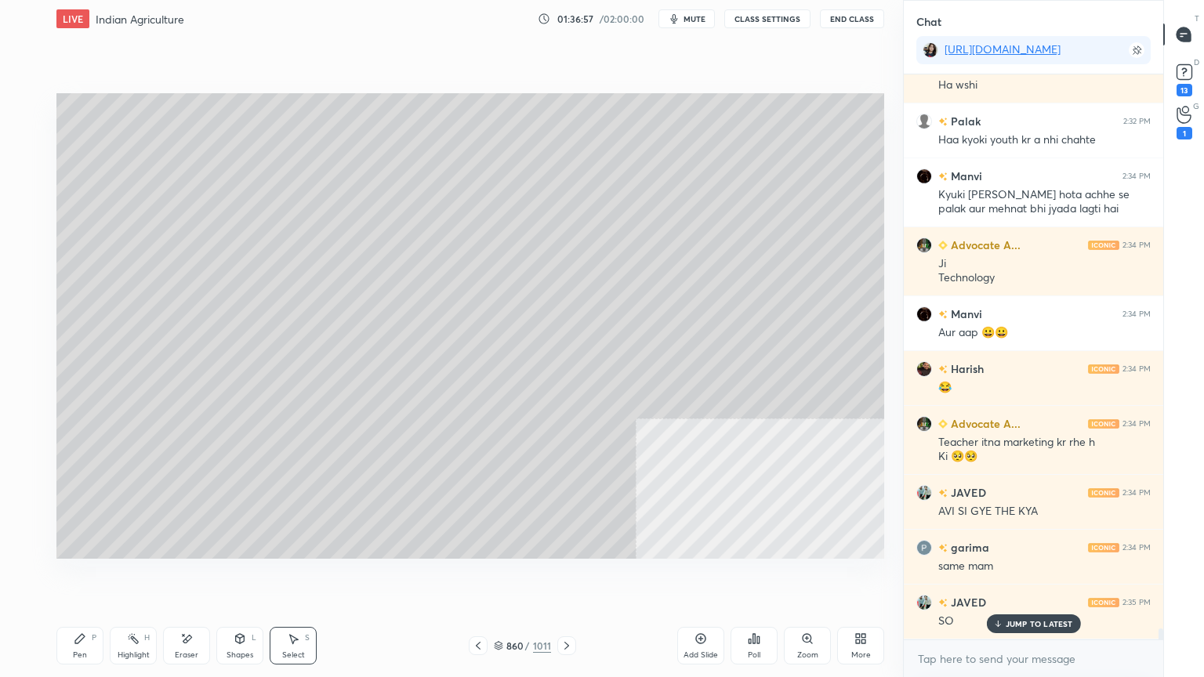
scroll to position [29430, 0]
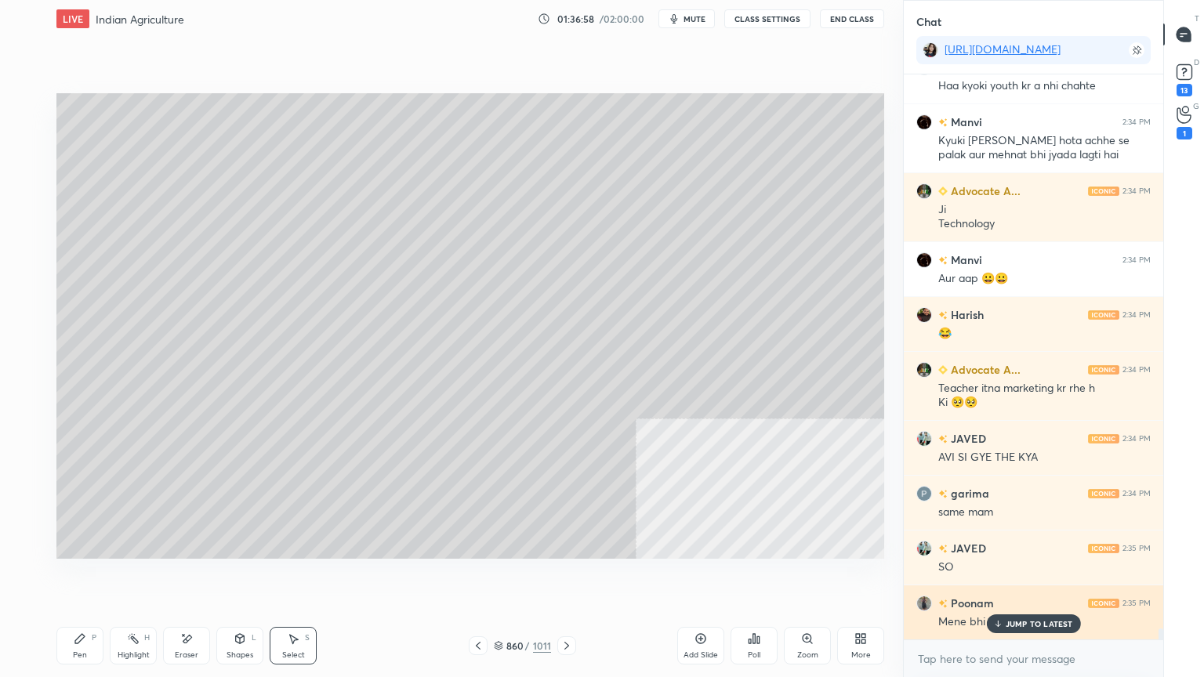
click at [1009, 577] on p "JUMP TO LATEST" at bounding box center [1038, 623] width 67 height 9
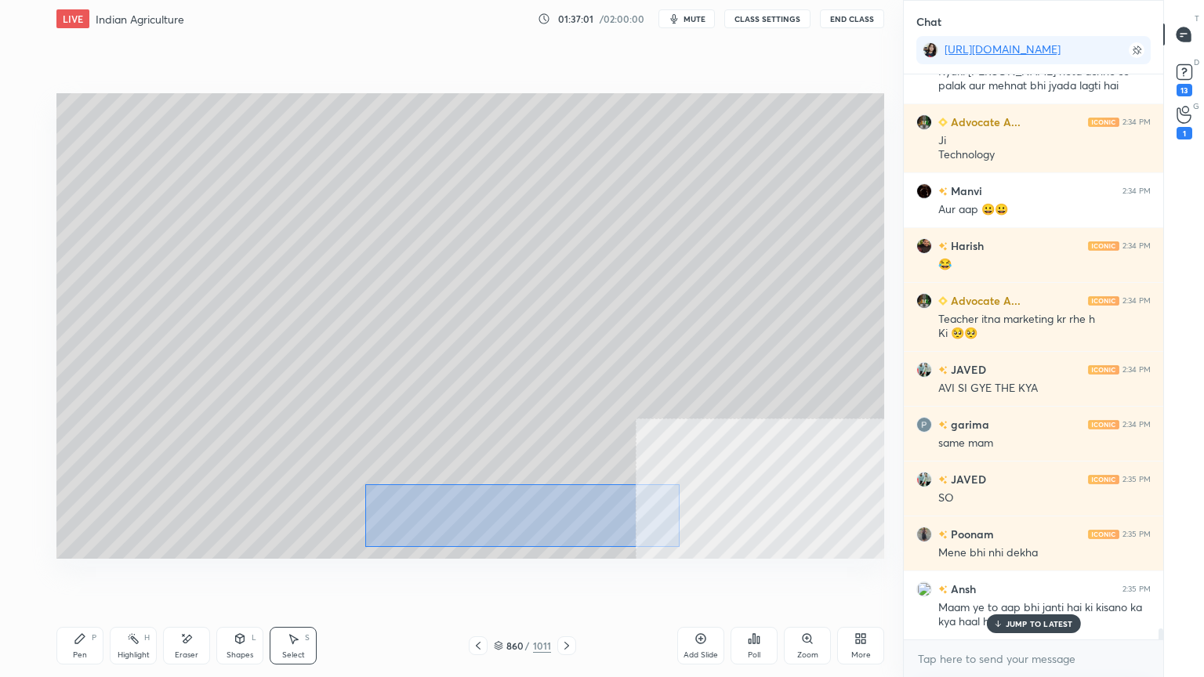
drag, startPoint x: 365, startPoint y: 483, endPoint x: 655, endPoint y: 544, distance: 296.1
click at [676, 545] on div "0 ° Undo Copy Duplicate Duplicate to new slide Delete" at bounding box center [469, 325] width 827 height 465
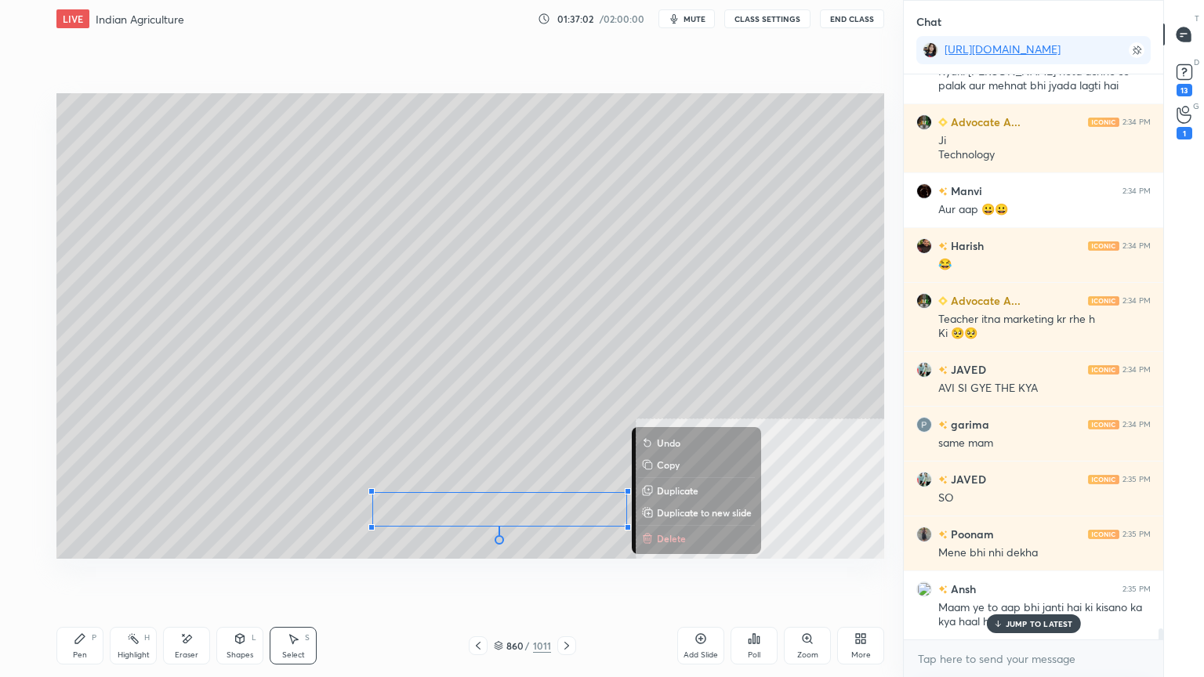
scroll to position [29554, 0]
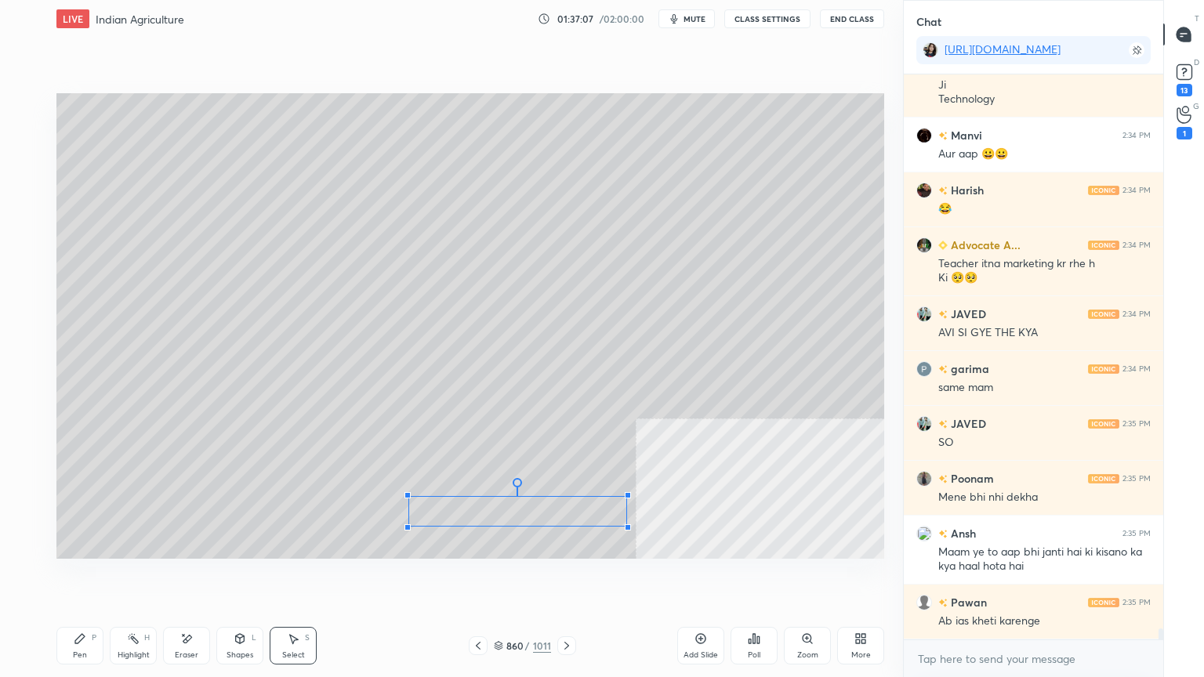
drag, startPoint x: 371, startPoint y: 495, endPoint x: 408, endPoint y: 497, distance: 36.9
click at [408, 497] on div at bounding box center [407, 495] width 6 height 6
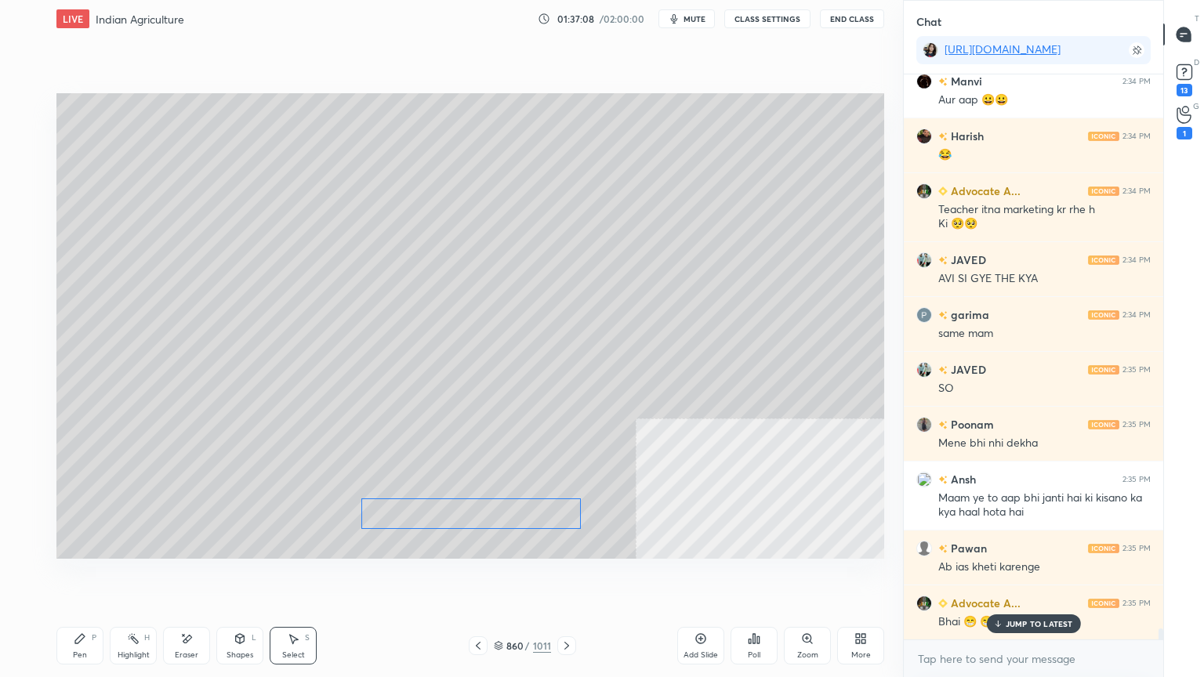
drag, startPoint x: 458, startPoint y: 512, endPoint x: 436, endPoint y: 516, distance: 21.5
click at [438, 516] on div "0 ° Undo Copy Duplicate Duplicate to new slide Delete" at bounding box center [469, 325] width 827 height 465
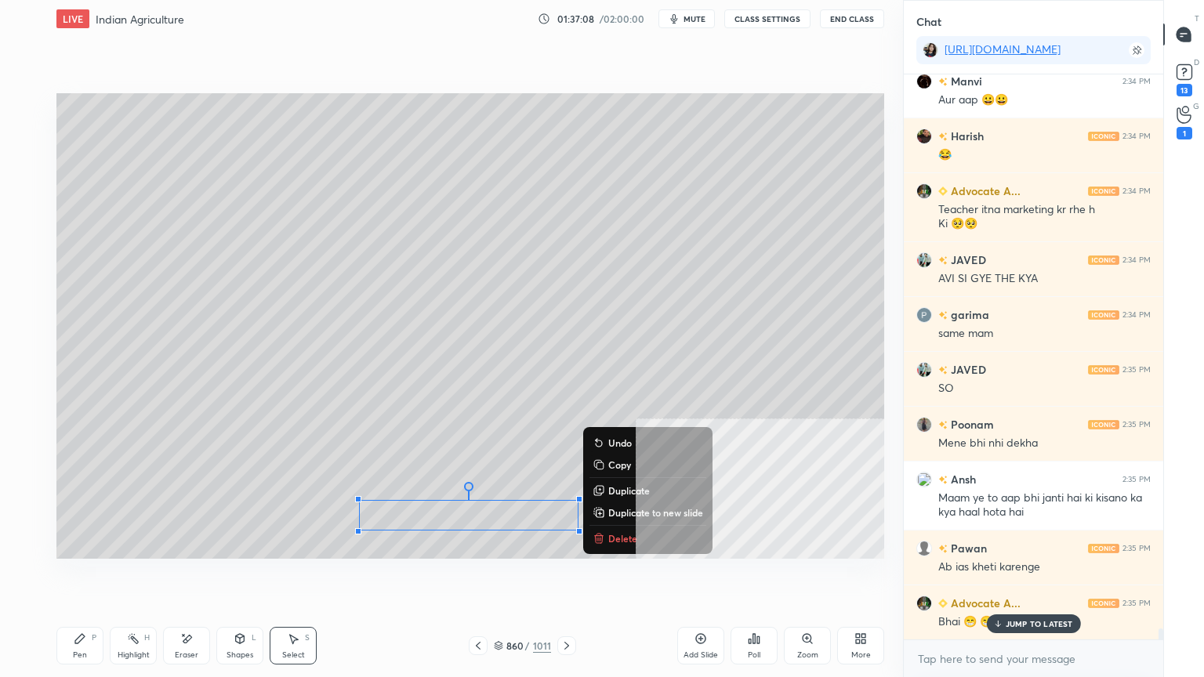
click at [85, 577] on div "Pen" at bounding box center [80, 655] width 14 height 8
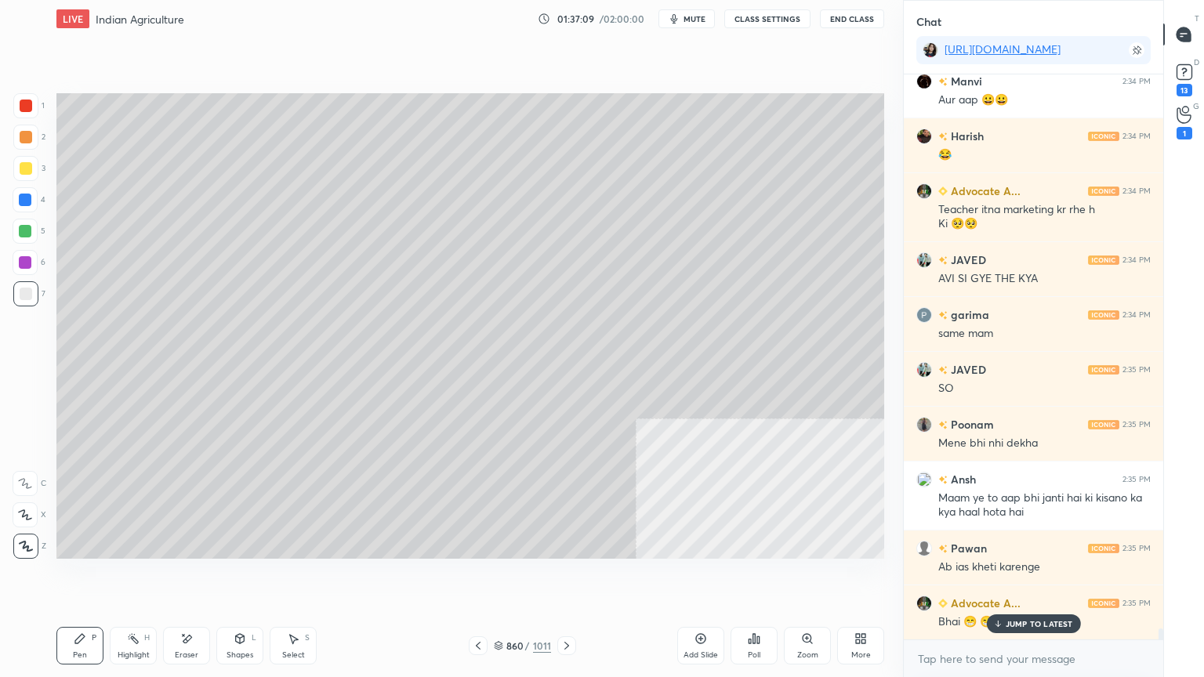
drag, startPoint x: 1010, startPoint y: 624, endPoint x: 997, endPoint y: 651, distance: 29.4
click at [1008, 577] on p "JUMP TO LATEST" at bounding box center [1038, 623] width 67 height 9
click at [1001, 577] on textarea at bounding box center [1033, 658] width 234 height 25
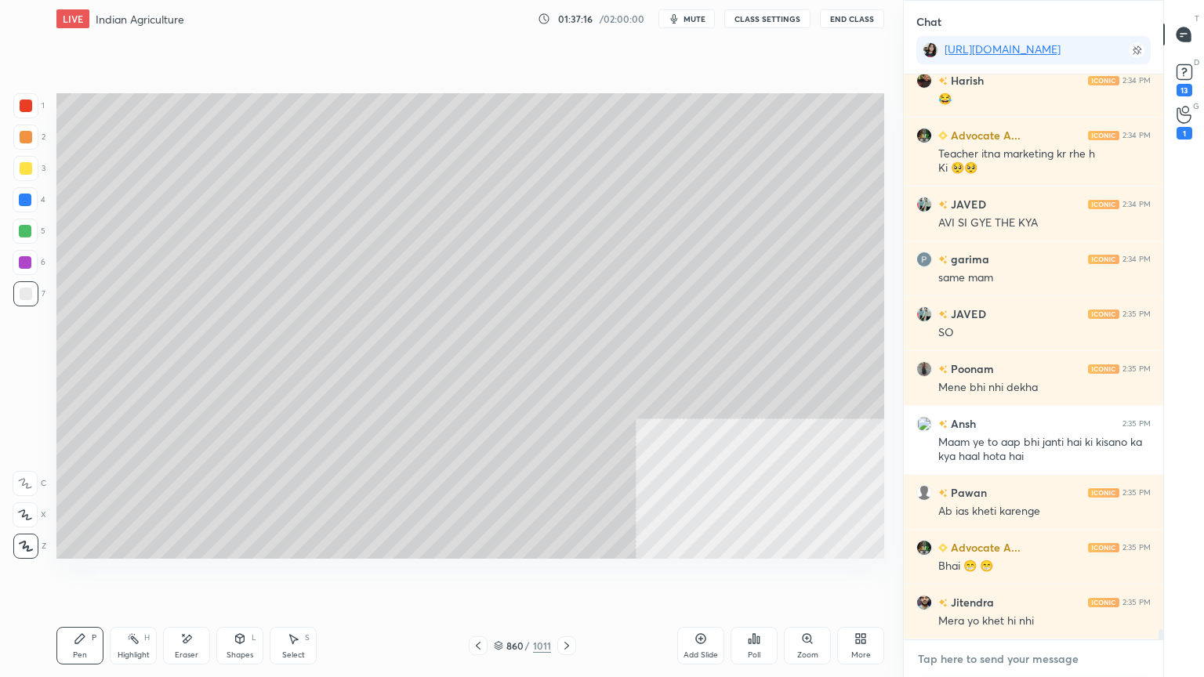
scroll to position [29718, 0]
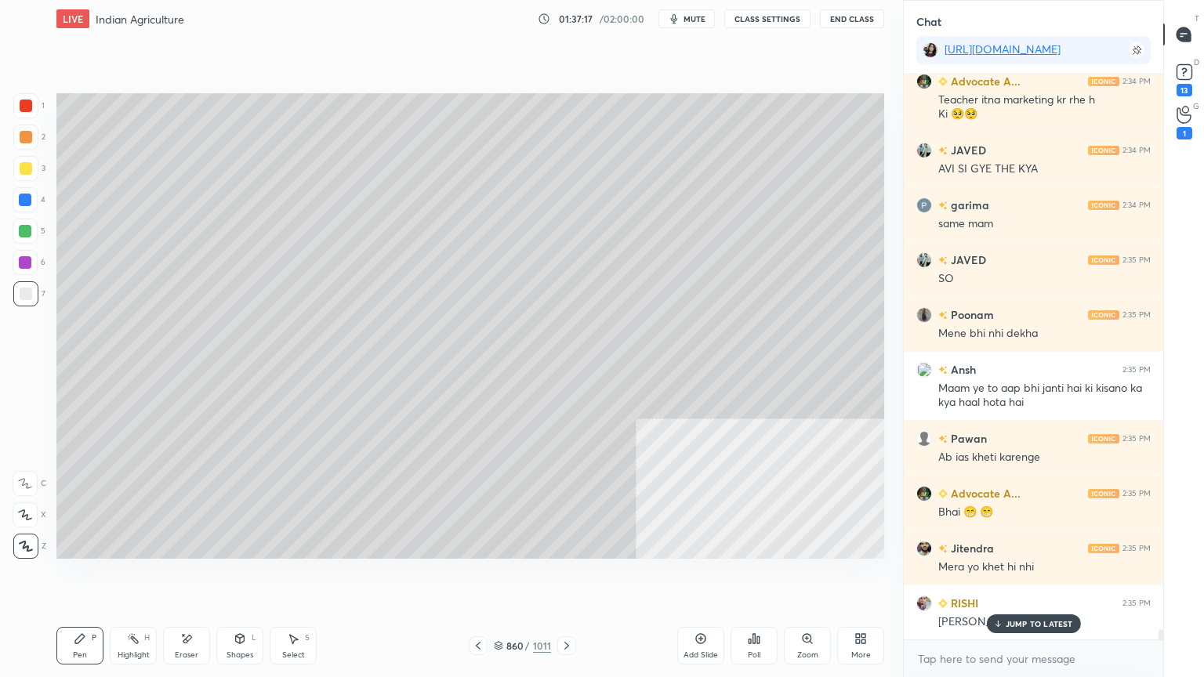
click at [296, 577] on div "Select" at bounding box center [293, 655] width 23 height 8
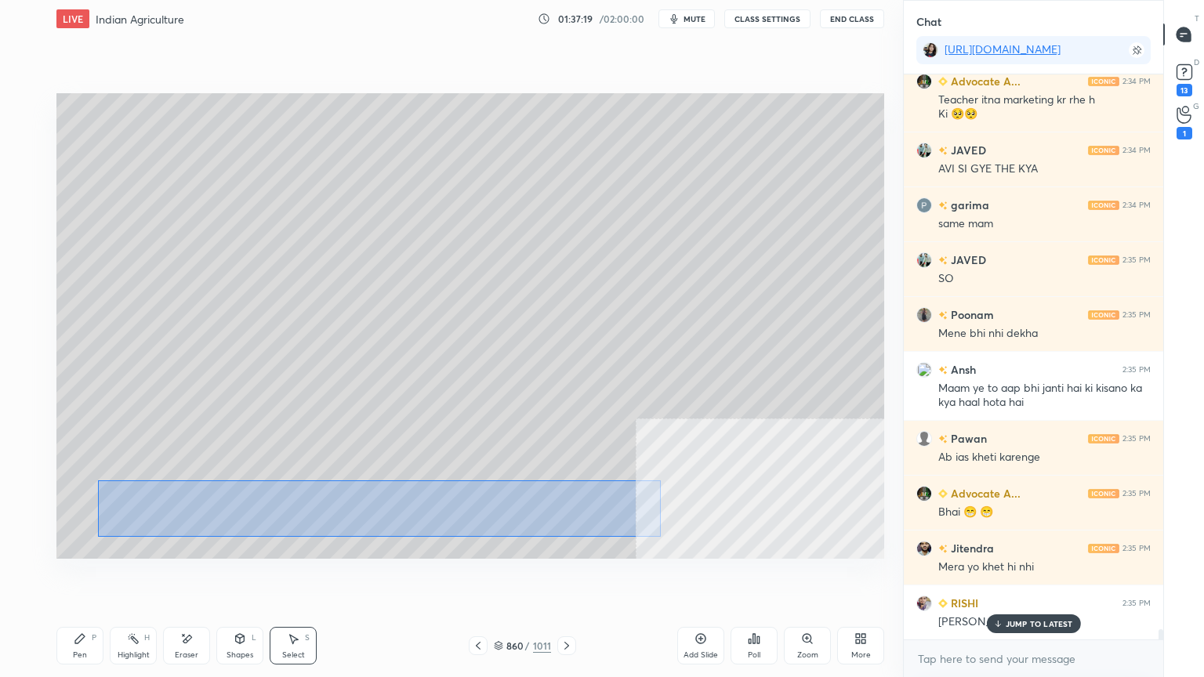
drag, startPoint x: 141, startPoint y: 490, endPoint x: 661, endPoint y: 541, distance: 522.8
click at [663, 542] on div "0 ° Undo Copy Duplicate Duplicate to new slide Delete" at bounding box center [469, 325] width 827 height 465
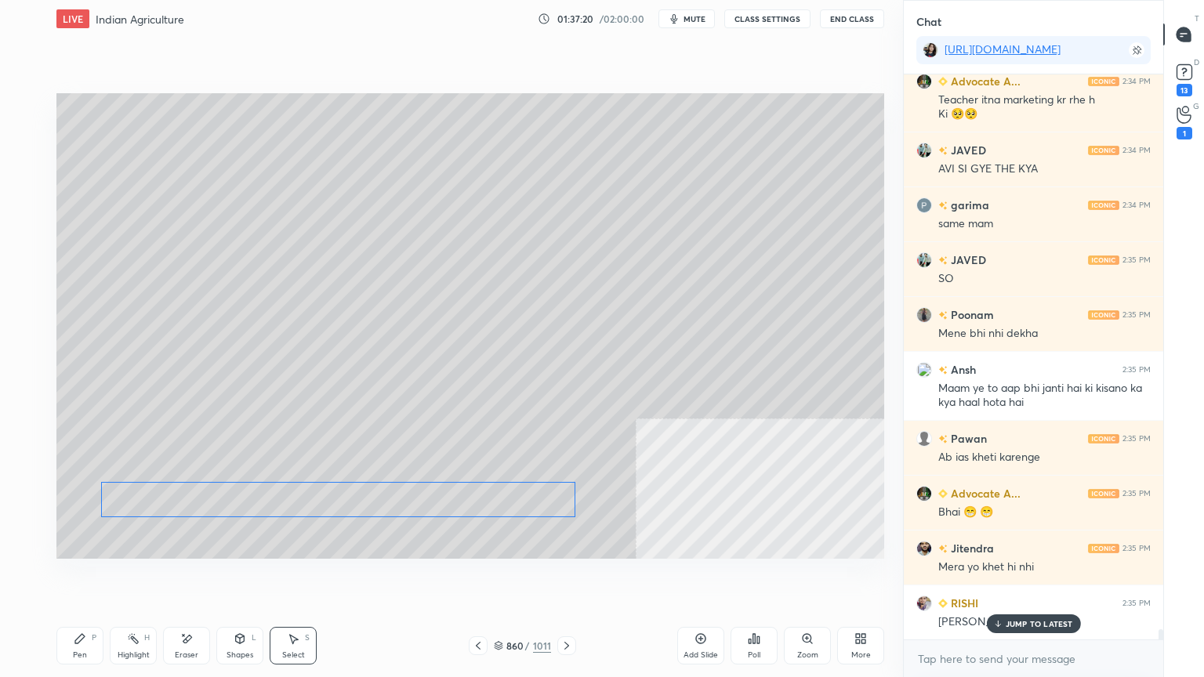
drag, startPoint x: 500, startPoint y: 515, endPoint x: 498, endPoint y: 498, distance: 16.5
click at [498, 501] on div "0 ° Undo Copy Duplicate Duplicate to new slide Delete" at bounding box center [469, 325] width 827 height 465
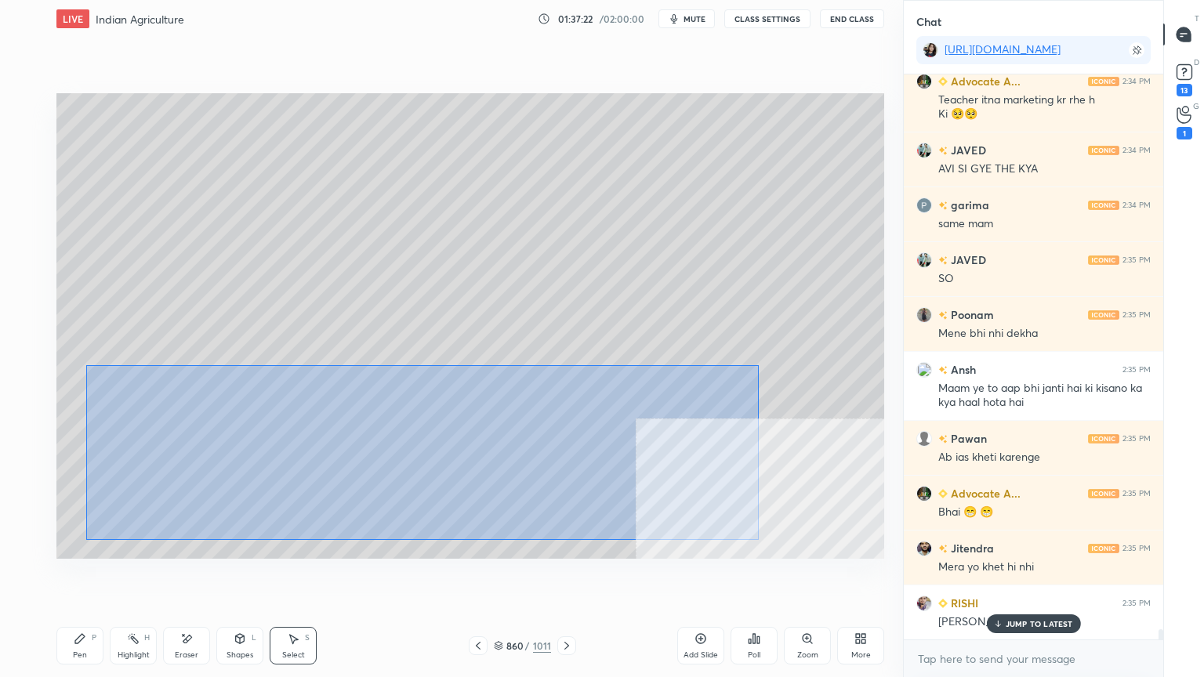
drag, startPoint x: 92, startPoint y: 371, endPoint x: 751, endPoint y: 523, distance: 677.0
click at [755, 538] on div "0 ° Undo Copy Duplicate Duplicate to new slide Delete" at bounding box center [469, 325] width 827 height 465
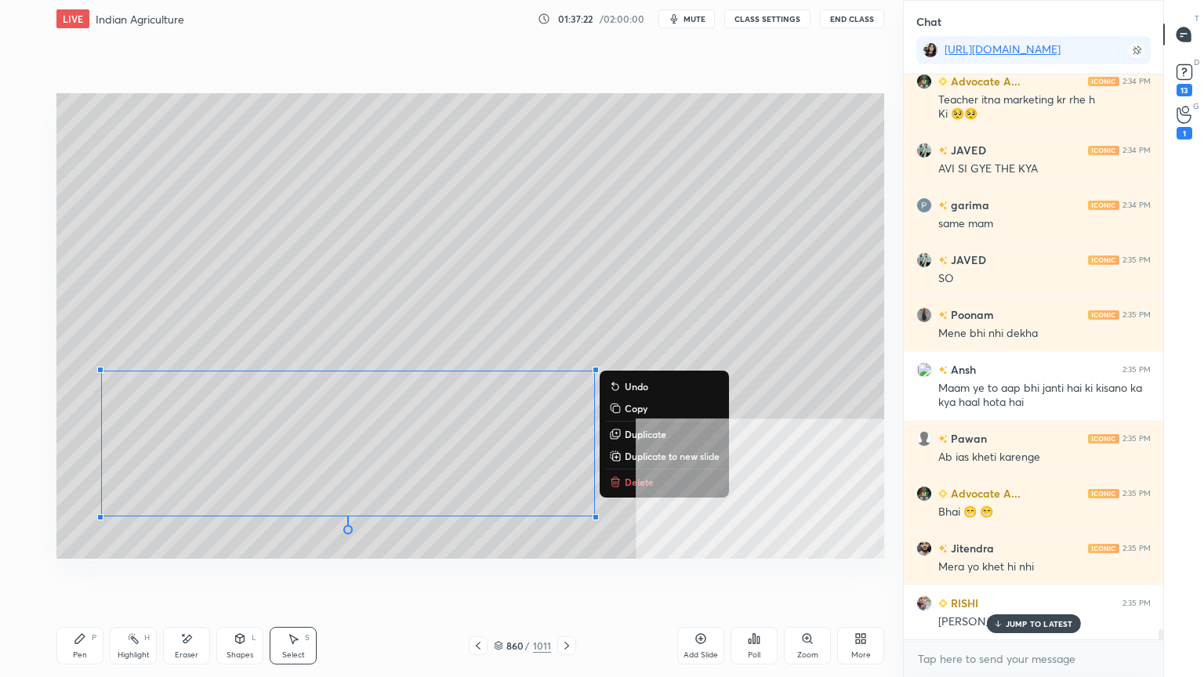
drag, startPoint x: 724, startPoint y: 287, endPoint x: 648, endPoint y: 341, distance: 93.3
click at [720, 291] on div "0 ° Undo Copy Duplicate Duplicate to new slide Delete" at bounding box center [469, 325] width 827 height 465
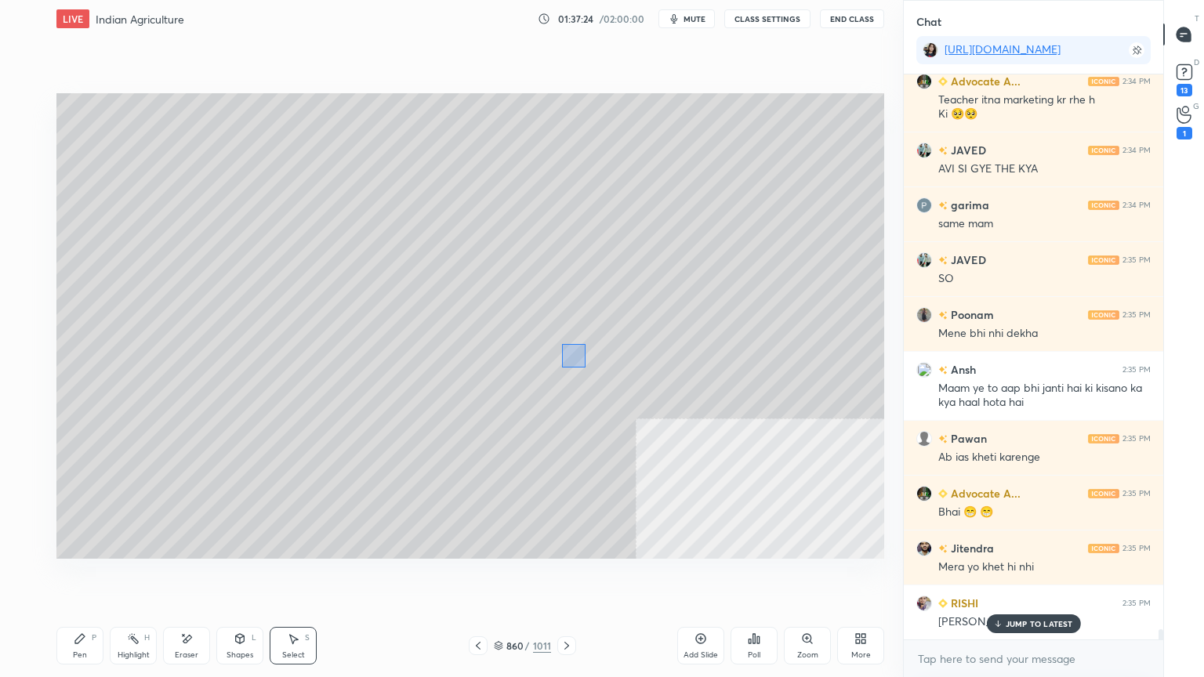
drag, startPoint x: 561, startPoint y: 344, endPoint x: 585, endPoint y: 367, distance: 33.3
click at [586, 367] on div "0 ° Undo Copy Duplicate Duplicate to new slide Delete" at bounding box center [469, 325] width 827 height 465
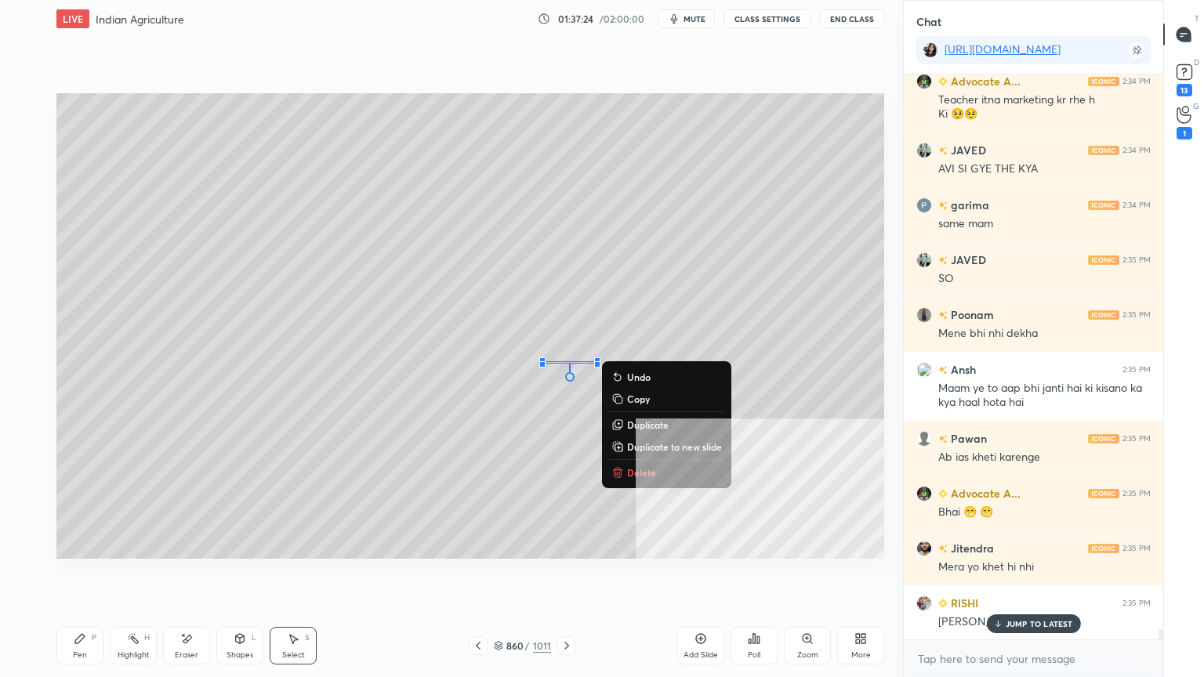
click at [646, 472] on p "Delete" at bounding box center [641, 472] width 29 height 13
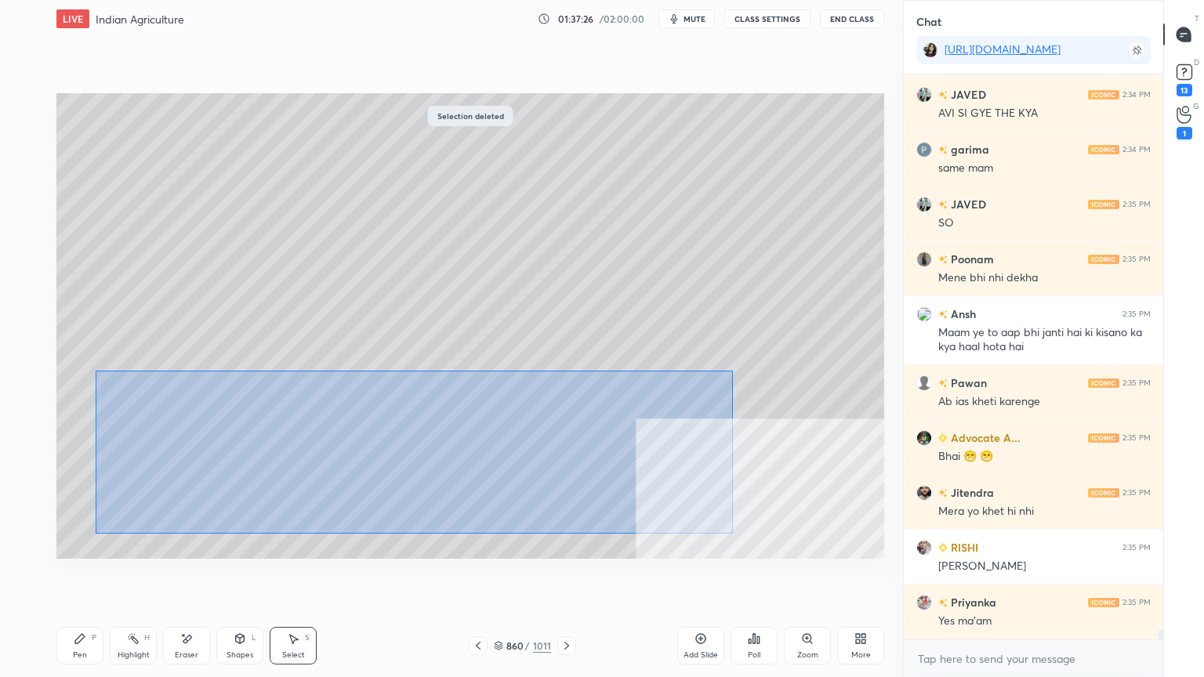
drag, startPoint x: 99, startPoint y: 367, endPoint x: 720, endPoint y: 525, distance: 641.0
click at [725, 530] on div "0 ° Undo Copy Duplicate Duplicate to new slide Delete" at bounding box center [469, 325] width 827 height 465
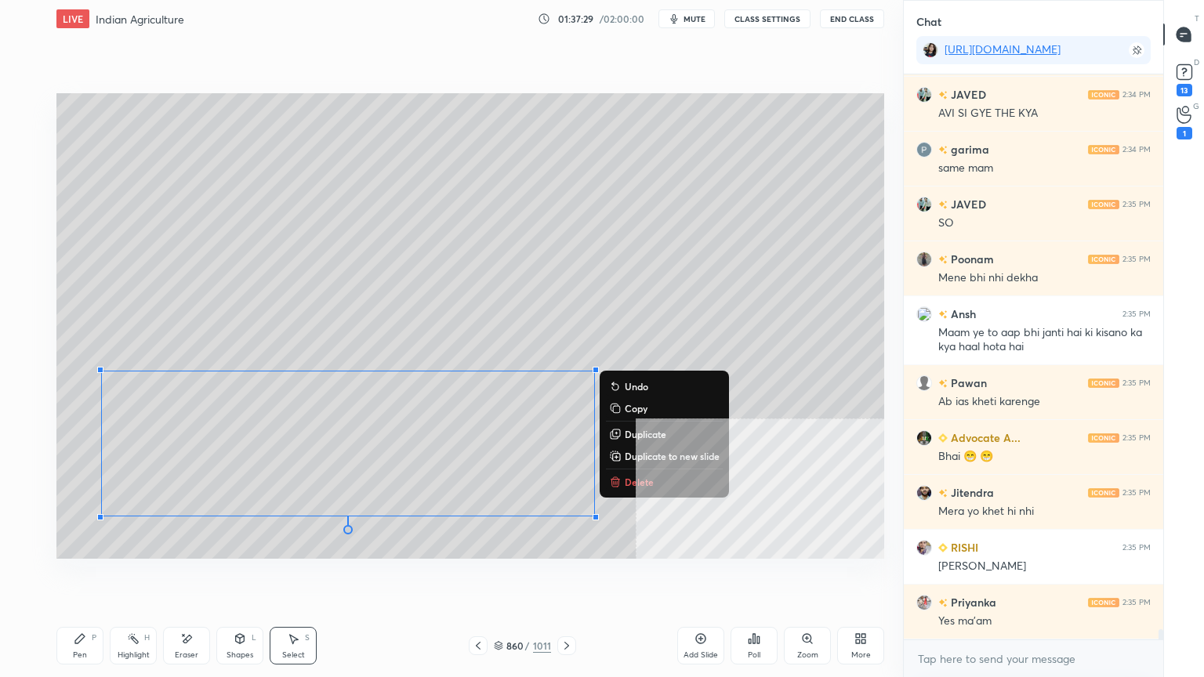
click at [64, 577] on div "Pen P" at bounding box center [79, 646] width 47 height 38
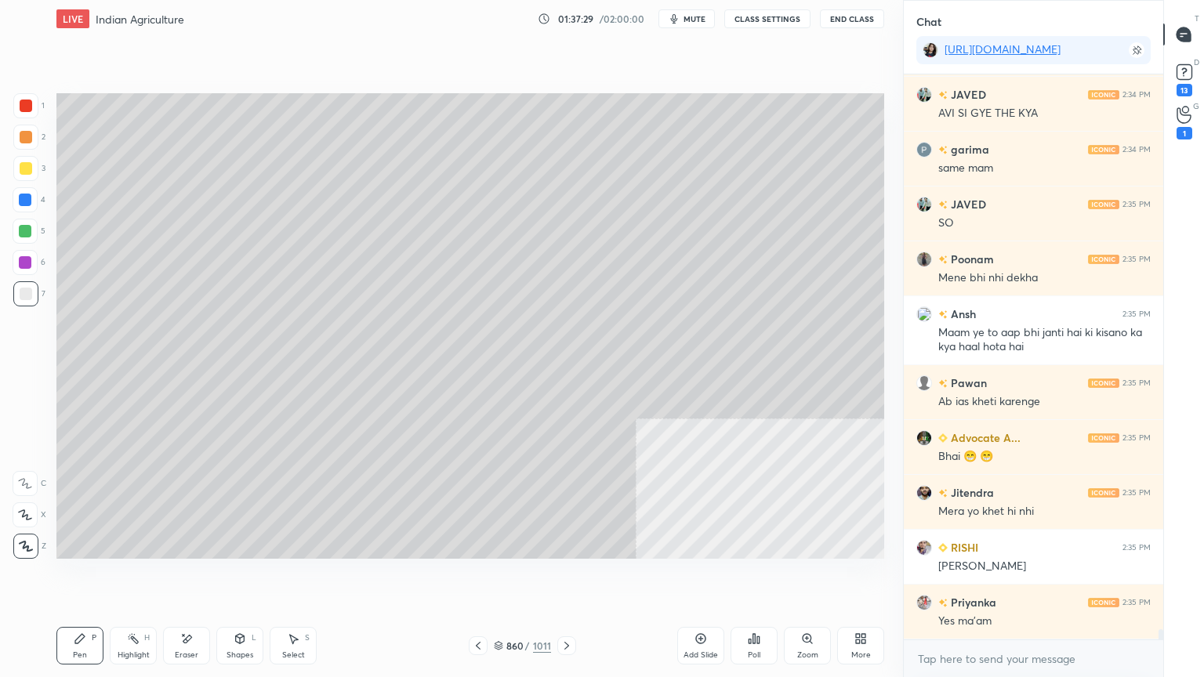
click at [69, 577] on div "Pen P" at bounding box center [79, 646] width 47 height 38
click at [25, 291] on div at bounding box center [26, 294] width 13 height 13
click at [24, 294] on div at bounding box center [26, 294] width 13 height 13
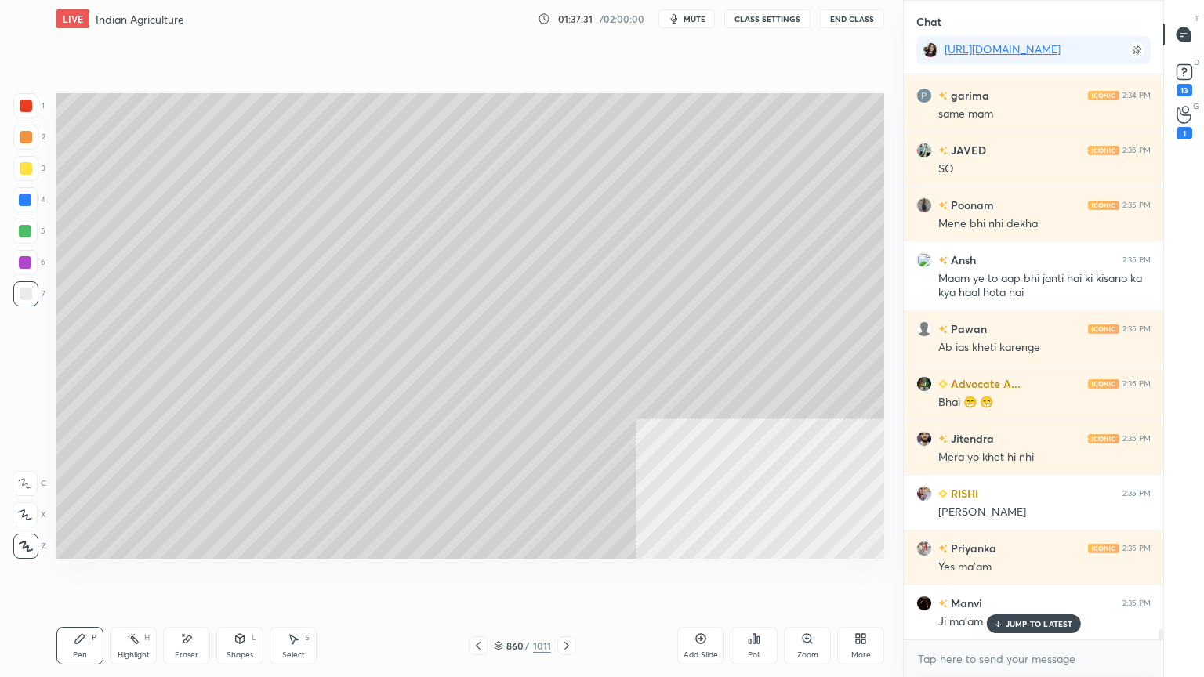
scroll to position [29897, 0]
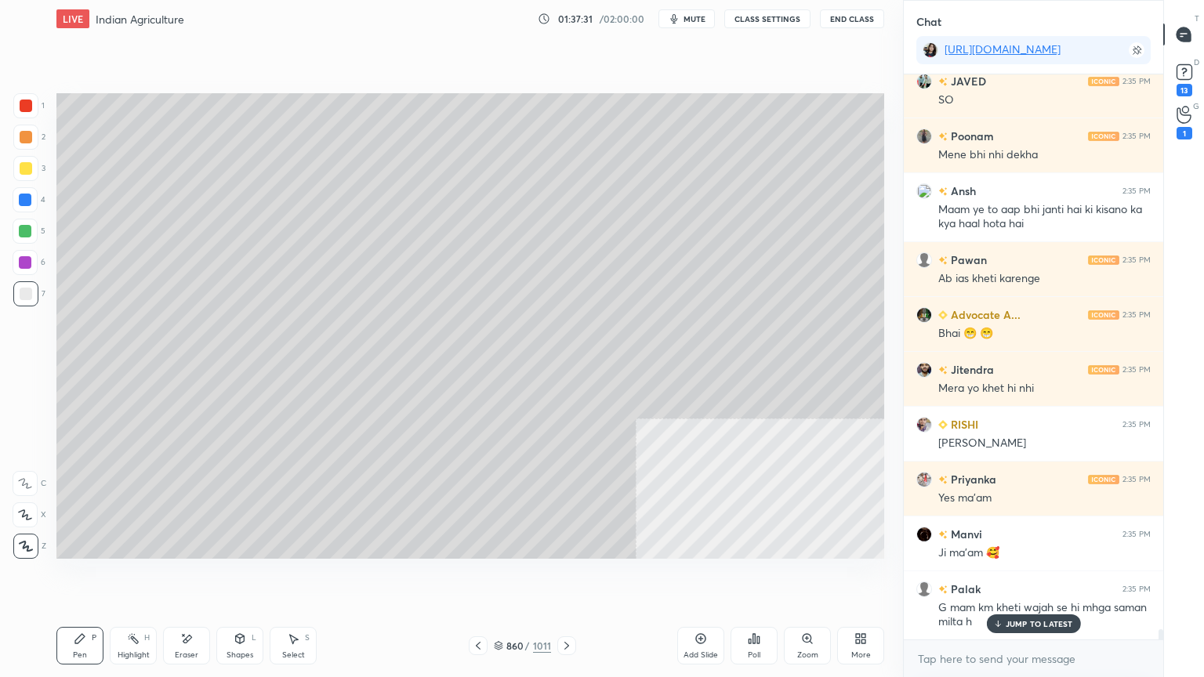
click at [1016, 577] on p "JUMP TO LATEST" at bounding box center [1038, 623] width 67 height 9
click at [999, 577] on div "x" at bounding box center [1032, 658] width 259 height 37
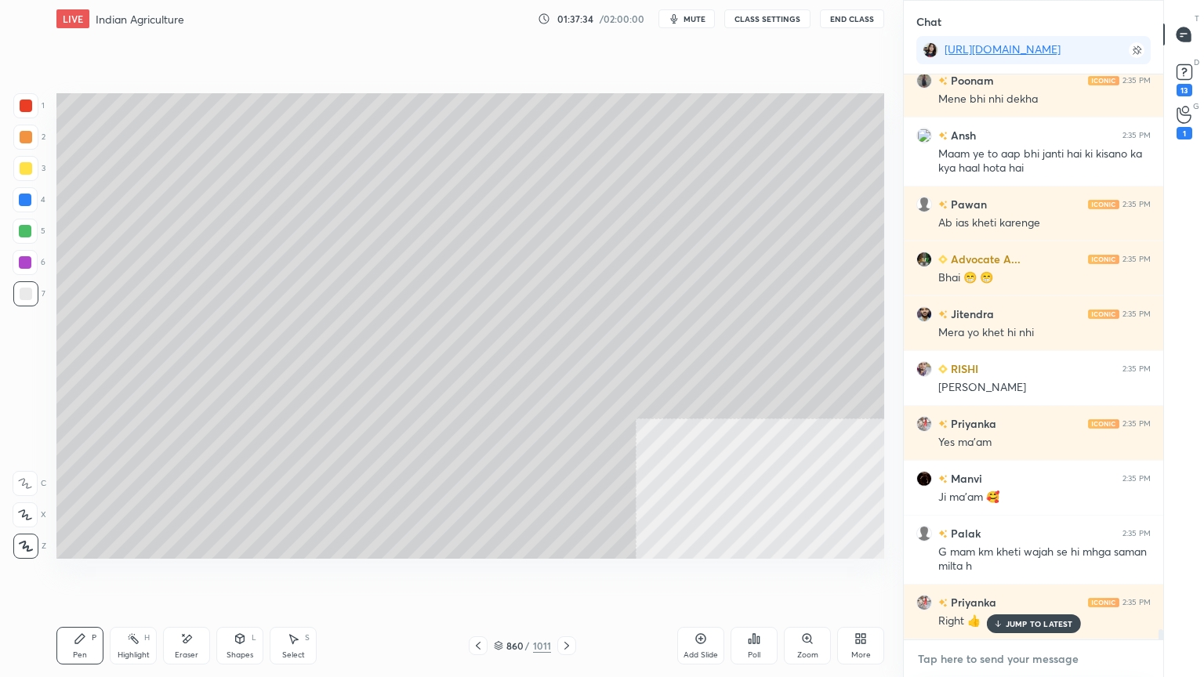
scroll to position [30007, 0]
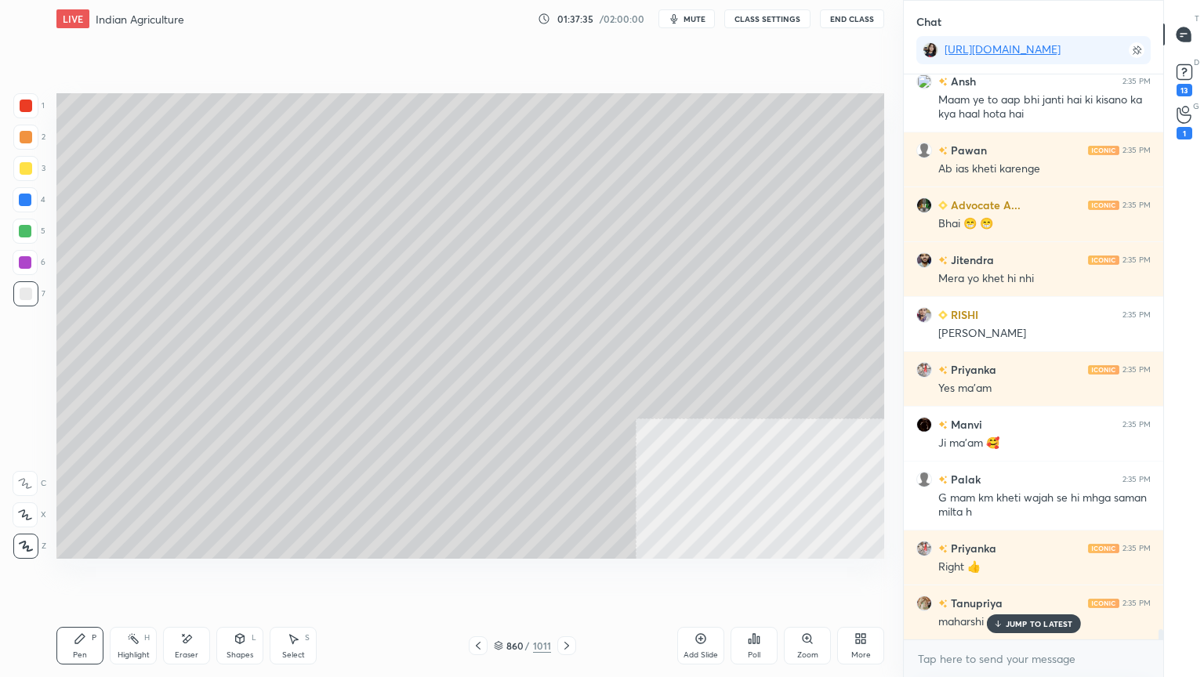
click at [1013, 577] on p "JUMP TO LATEST" at bounding box center [1038, 623] width 67 height 9
click at [1010, 577] on div "x" at bounding box center [1032, 658] width 259 height 37
click at [1005, 577] on div "x" at bounding box center [1032, 658] width 259 height 37
drag, startPoint x: 498, startPoint y: 645, endPoint x: 538, endPoint y: 621, distance: 46.8
click at [500, 577] on icon at bounding box center [498, 645] width 9 height 9
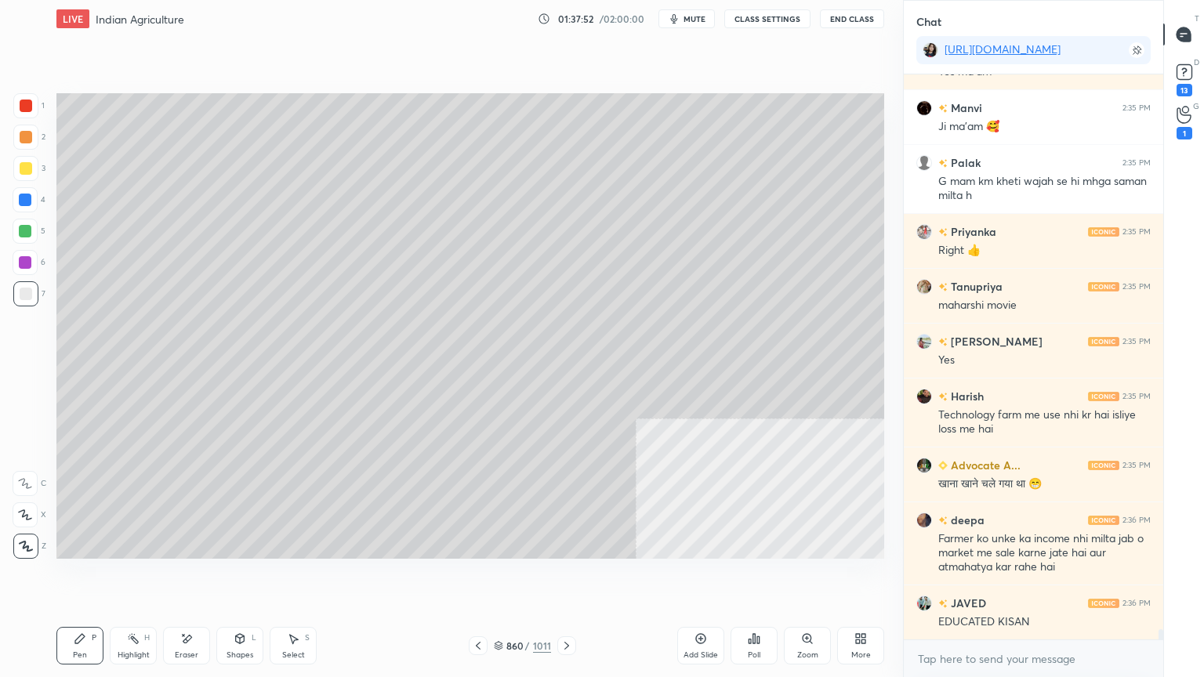
scroll to position [30392, 0]
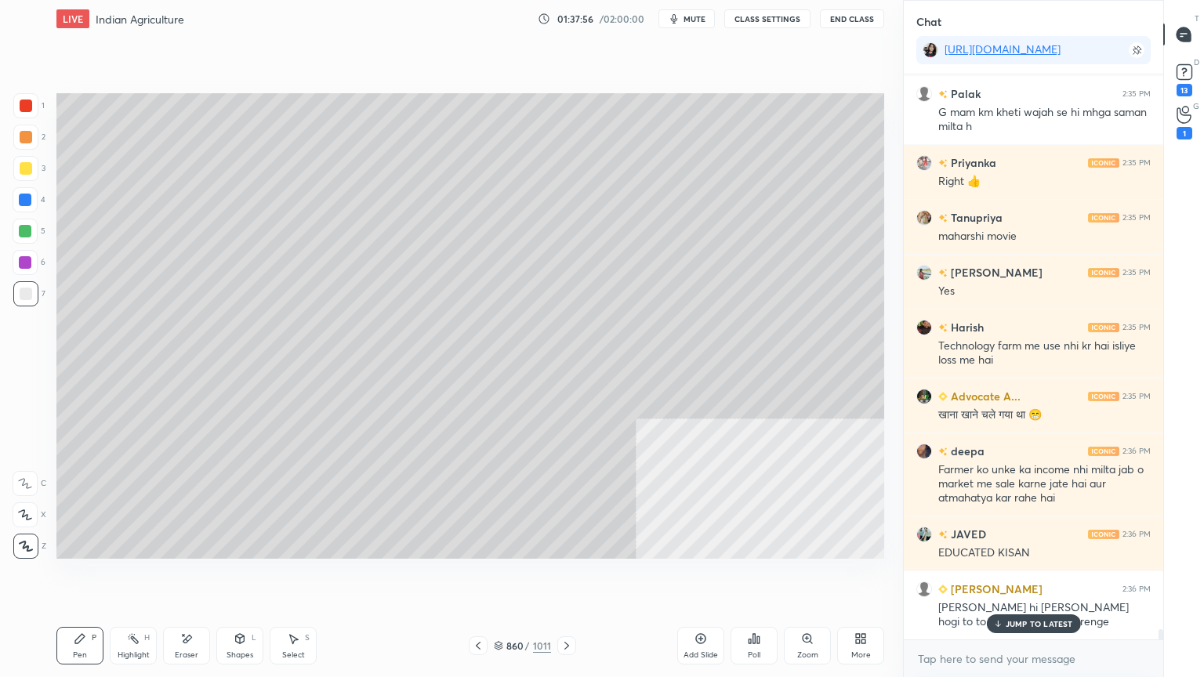
click at [1012, 577] on p "JUMP TO LATEST" at bounding box center [1038, 623] width 67 height 9
click at [1029, 577] on div "x" at bounding box center [1032, 658] width 259 height 37
click at [29, 205] on div at bounding box center [25, 200] width 13 height 13
click at [28, 204] on div at bounding box center [25, 200] width 13 height 13
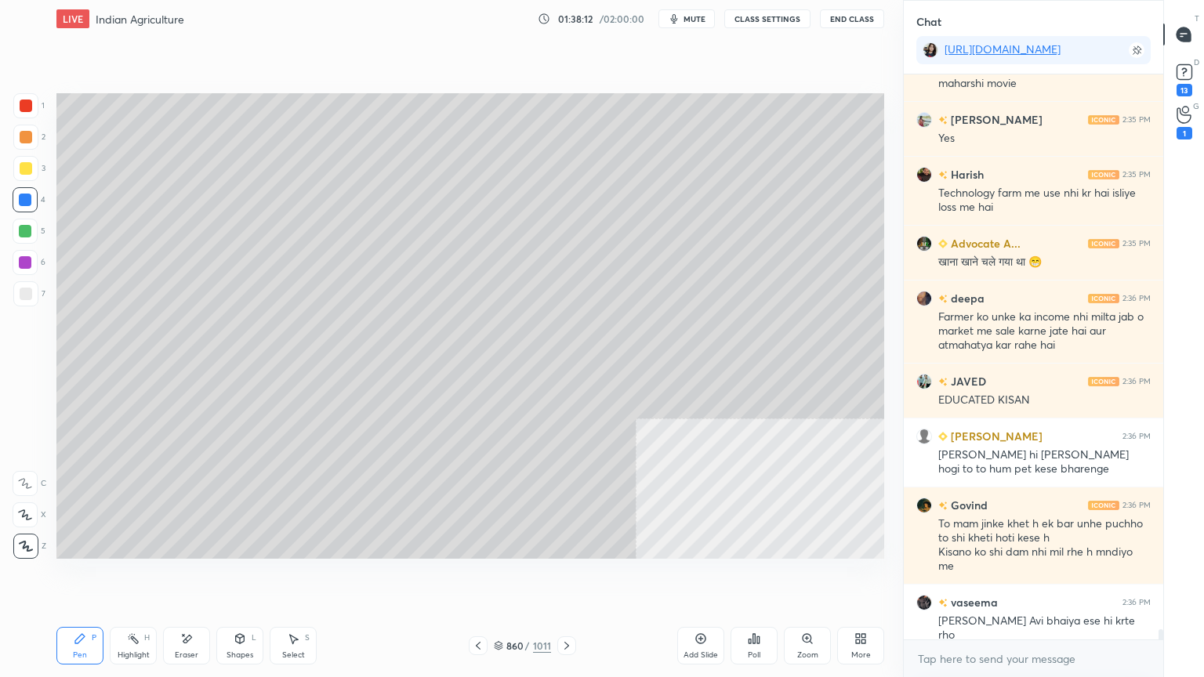
scroll to position [30599, 0]
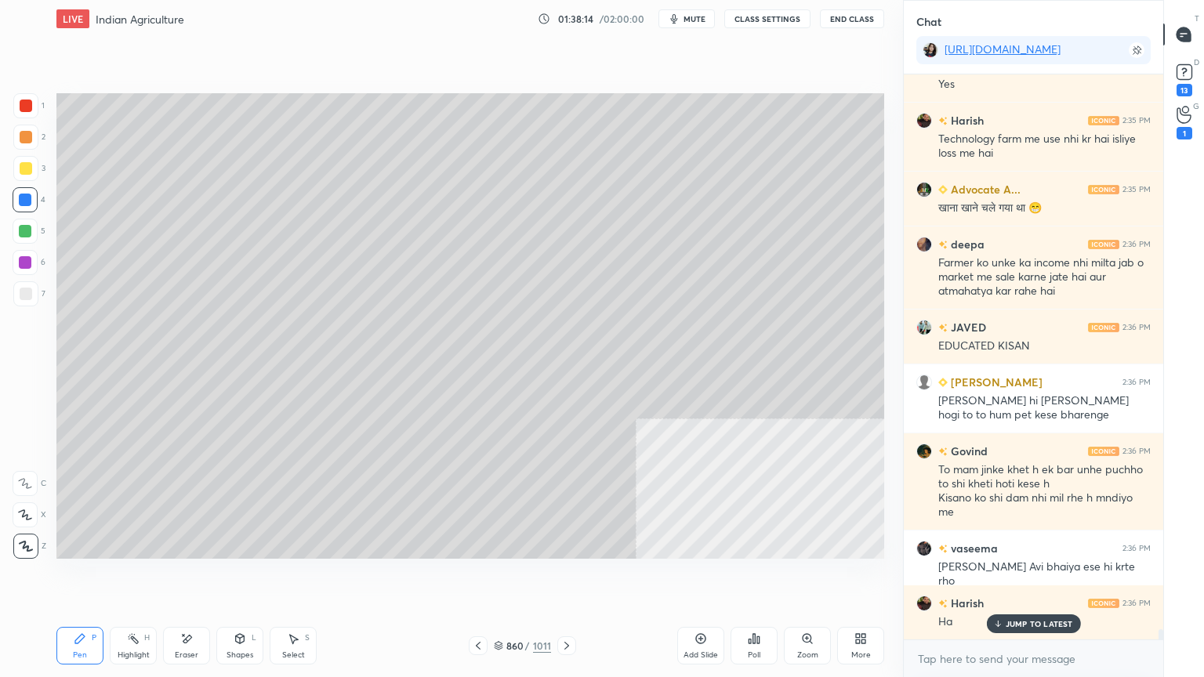
click at [19, 197] on div at bounding box center [25, 199] width 25 height 25
click at [22, 195] on div at bounding box center [25, 200] width 13 height 13
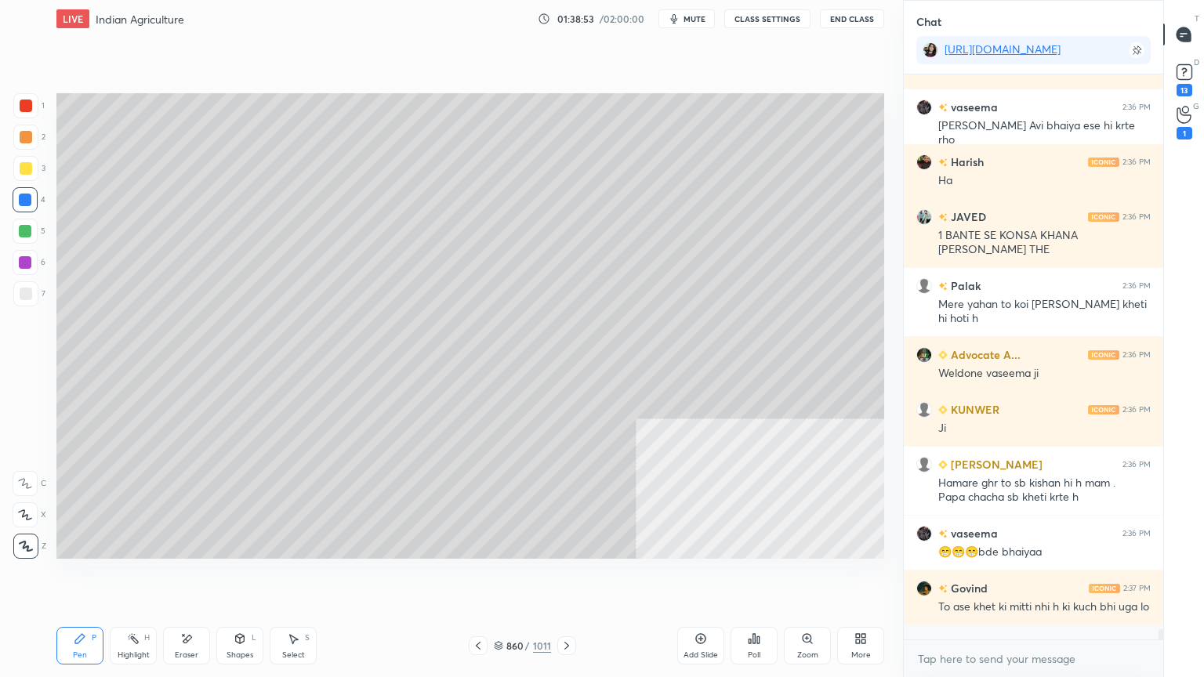
scroll to position [31094, 0]
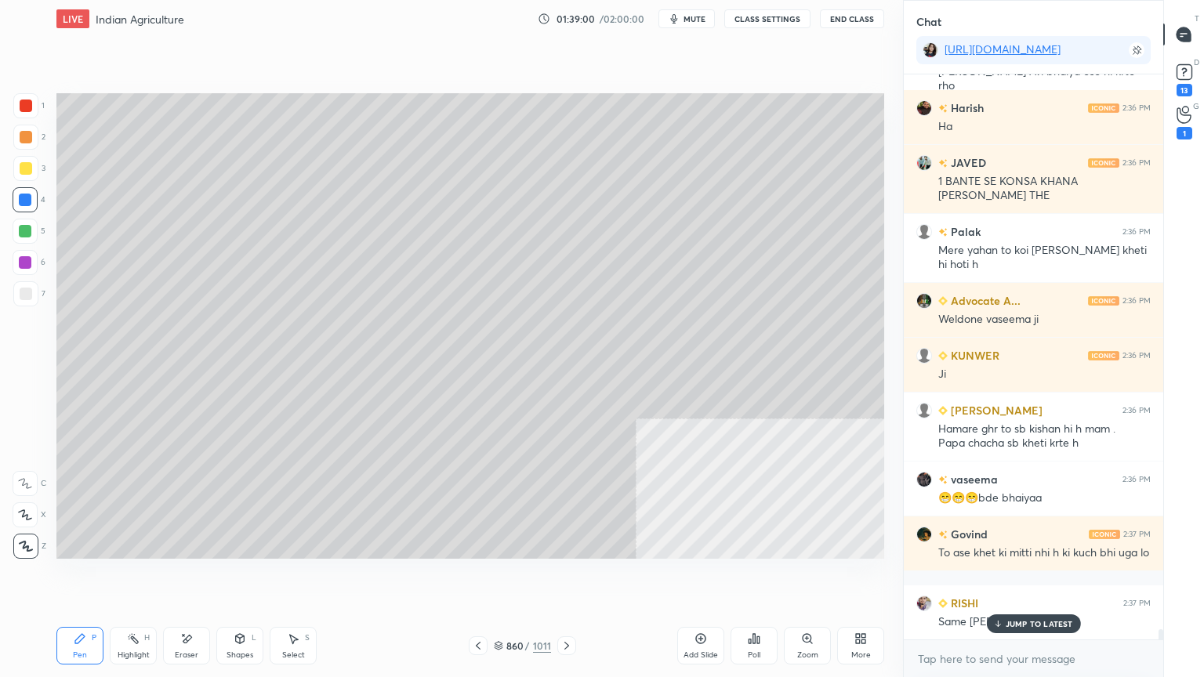
click at [31, 232] on div at bounding box center [25, 231] width 13 height 13
click at [32, 230] on div at bounding box center [25, 231] width 25 height 25
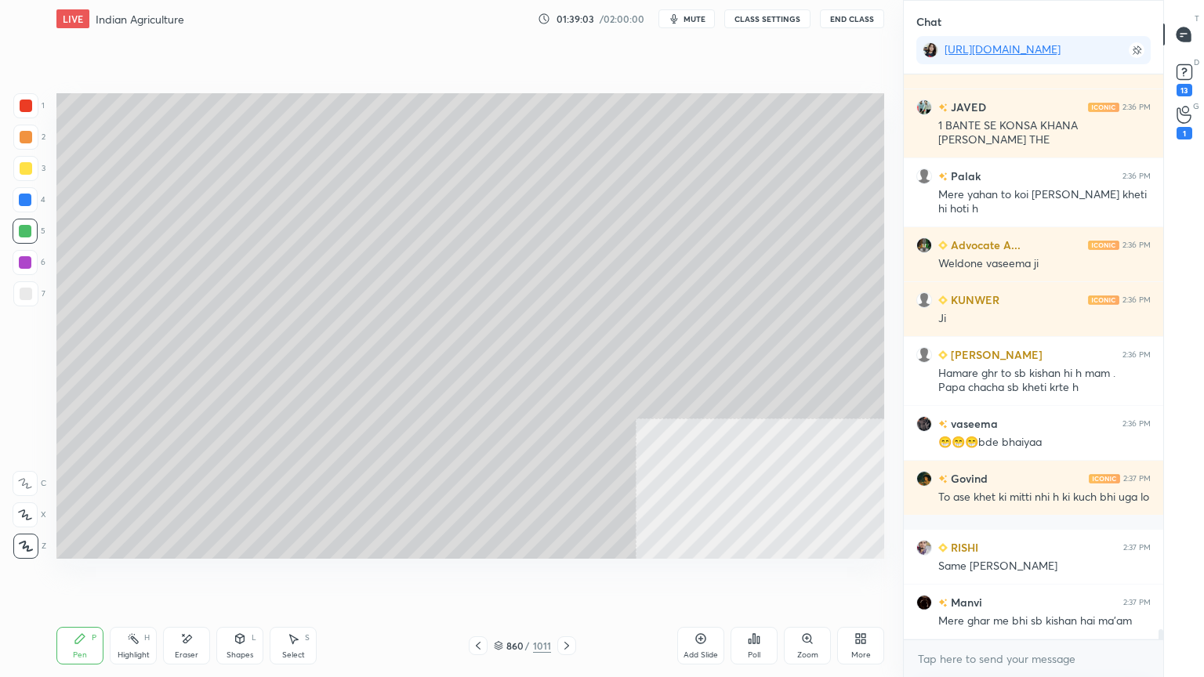
click at [199, 577] on div "Eraser" at bounding box center [186, 646] width 47 height 38
click at [197, 577] on div "Eraser" at bounding box center [186, 646] width 47 height 38
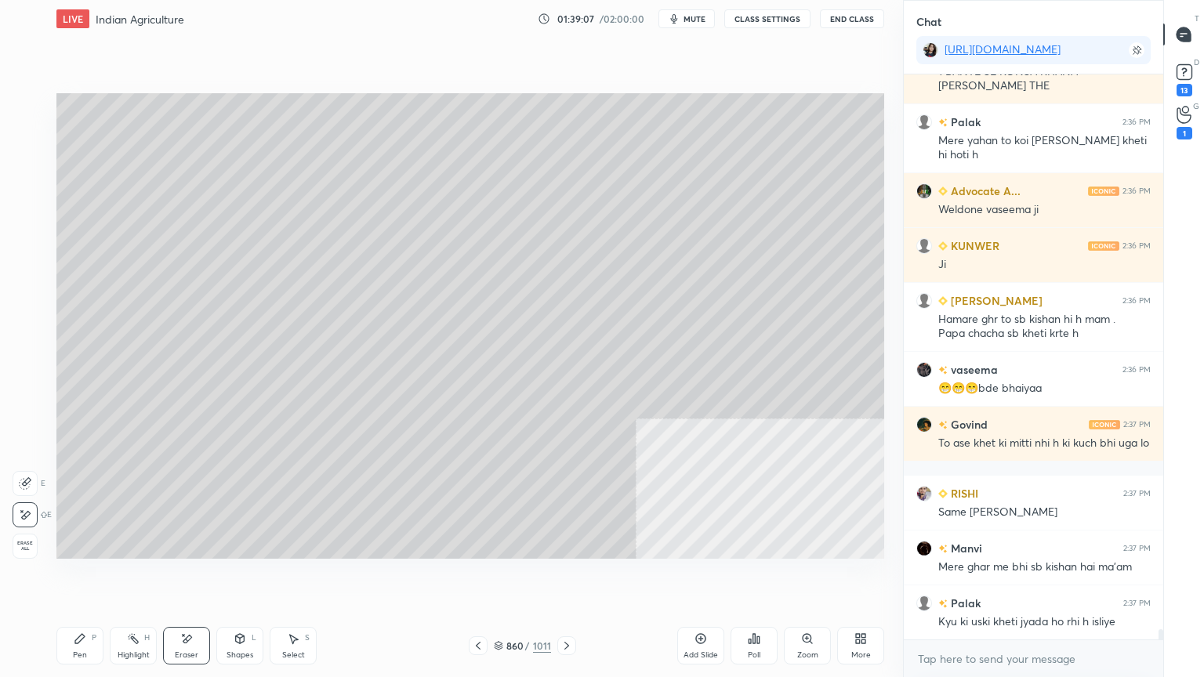
click at [82, 577] on div "Pen" at bounding box center [80, 655] width 14 height 8
click at [31, 200] on div at bounding box center [25, 199] width 25 height 25
click at [20, 207] on div at bounding box center [25, 199] width 25 height 25
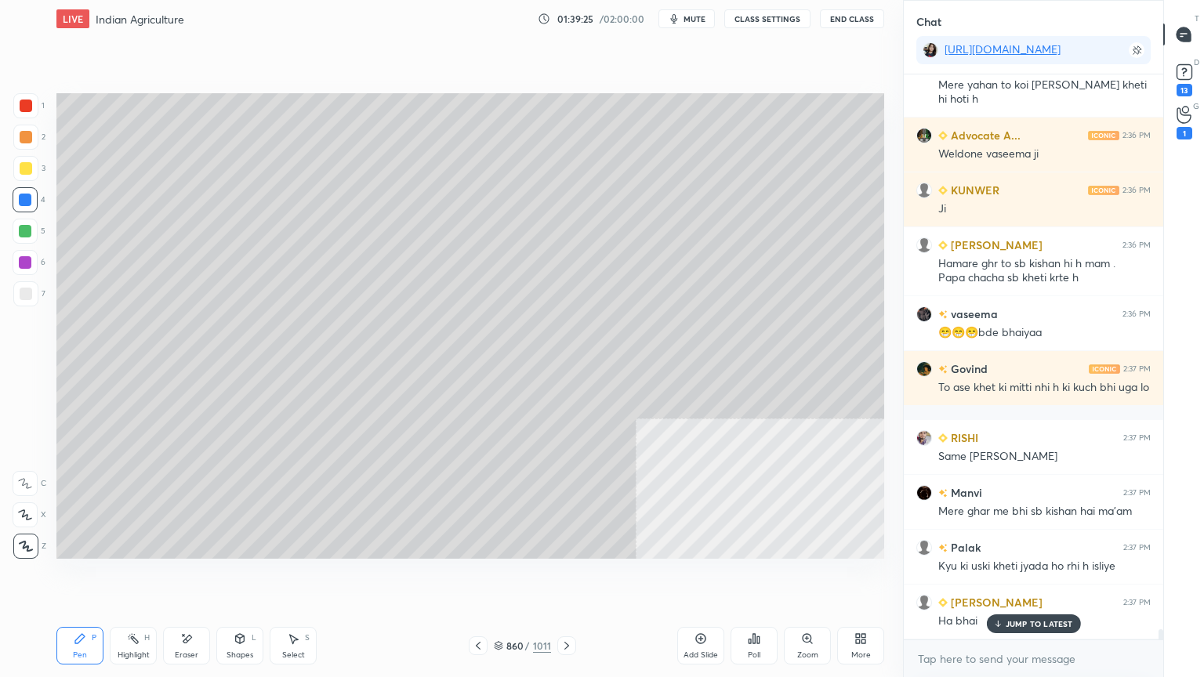
scroll to position [31313, 0]
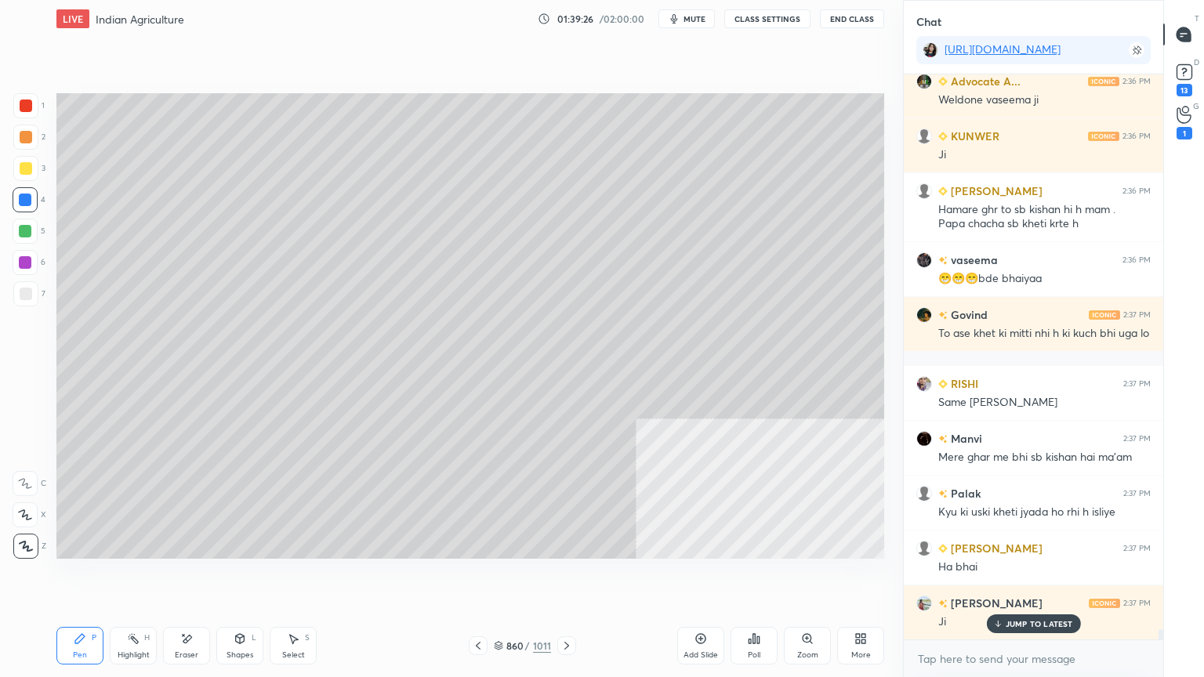
click at [26, 204] on div at bounding box center [25, 200] width 13 height 13
click at [30, 196] on div at bounding box center [25, 200] width 13 height 13
click at [1043, 577] on p "JUMP TO LATEST" at bounding box center [1038, 623] width 67 height 9
click at [498, 577] on div "860 / 1011" at bounding box center [522, 646] width 57 height 14
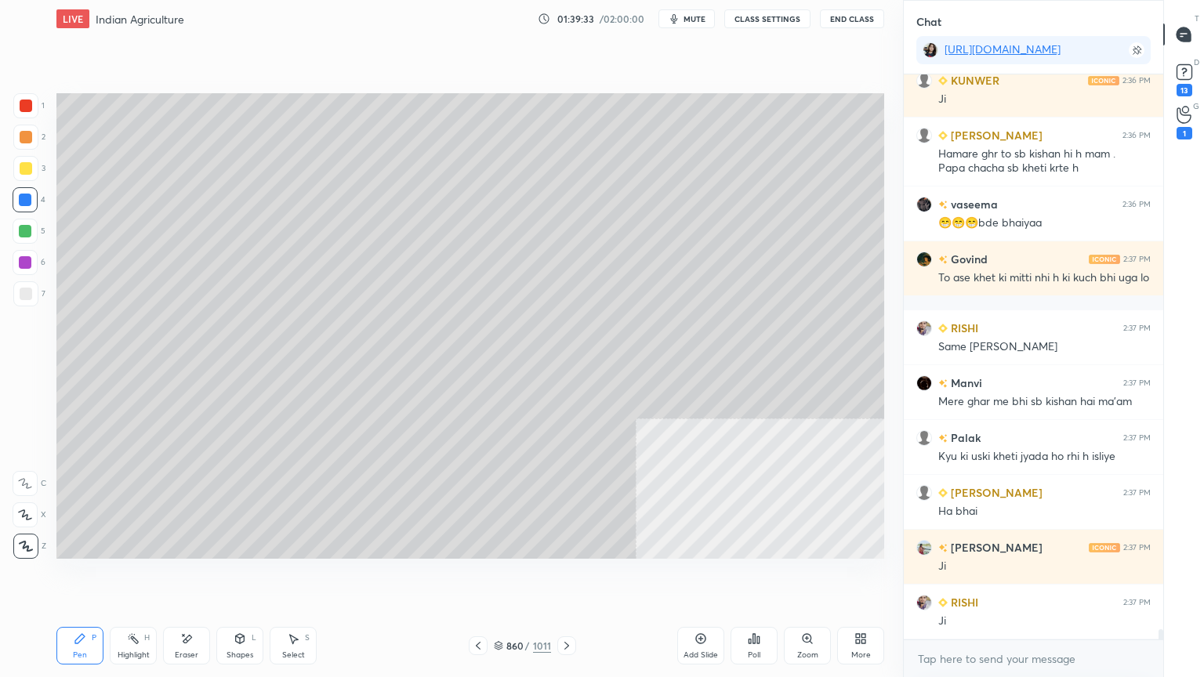
click at [22, 290] on div at bounding box center [26, 294] width 13 height 13
click at [22, 285] on div at bounding box center [25, 293] width 25 height 25
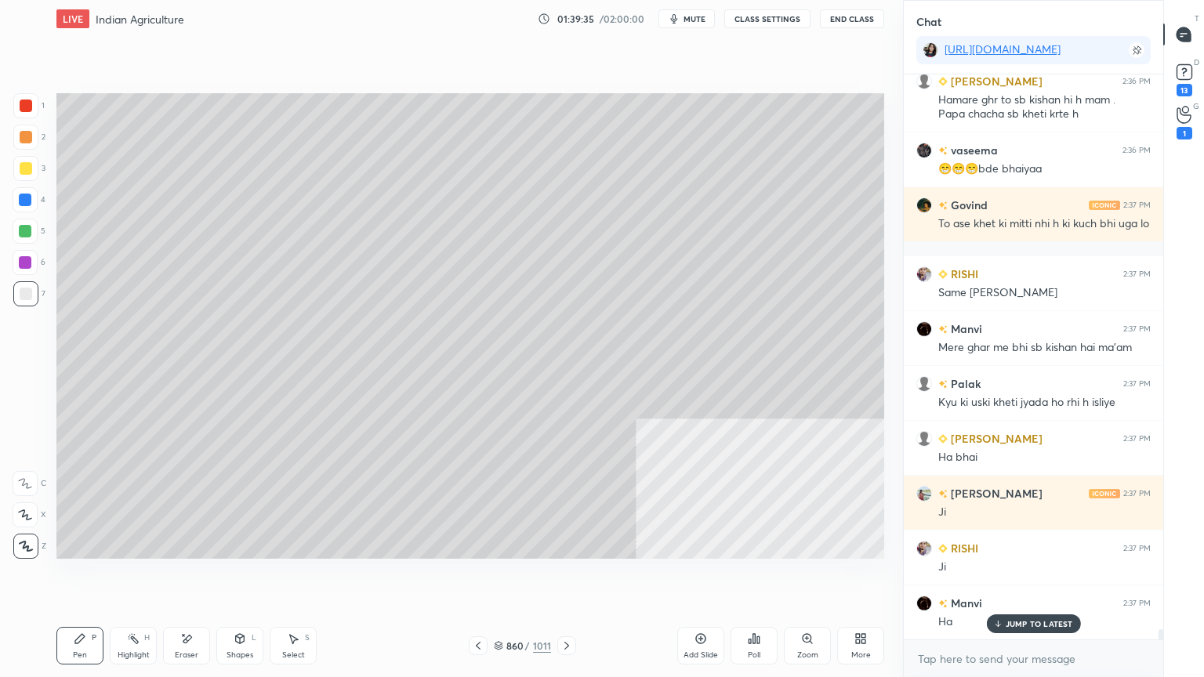
scroll to position [31533, 0]
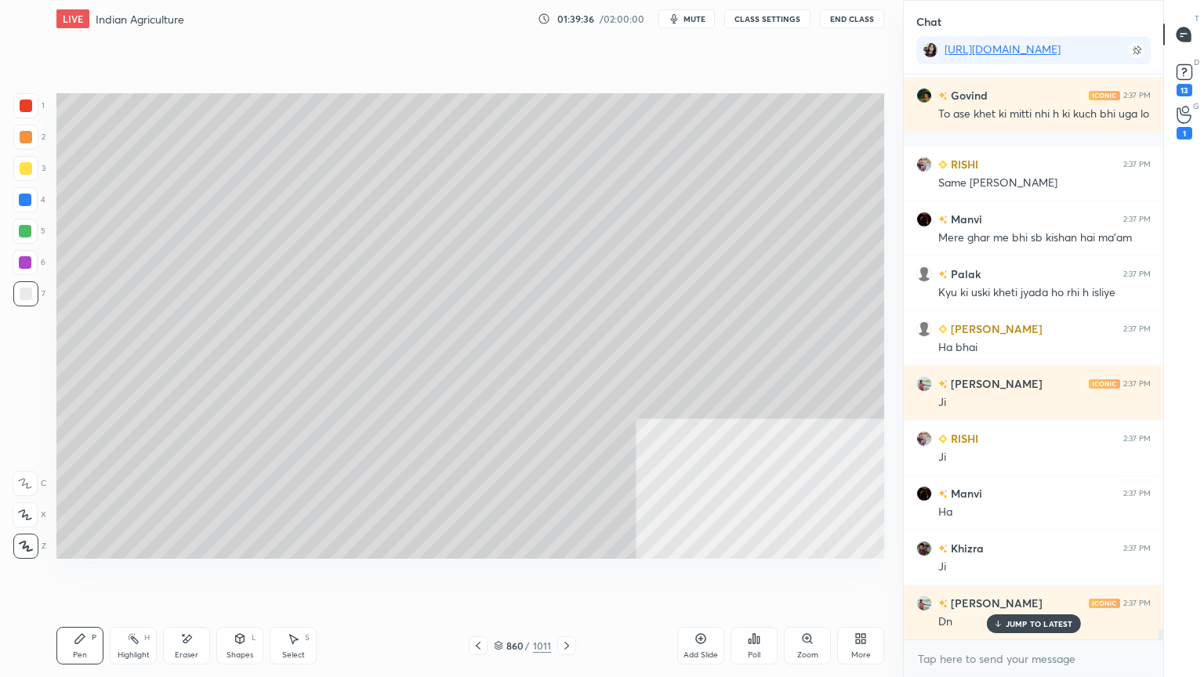
click at [1029, 577] on div "JAVED 2:36 PM EDUCATED [PERSON_NAME] 2:36 PM [PERSON_NAME] hi [PERSON_NAME] hog…" at bounding box center [1032, 356] width 259 height 565
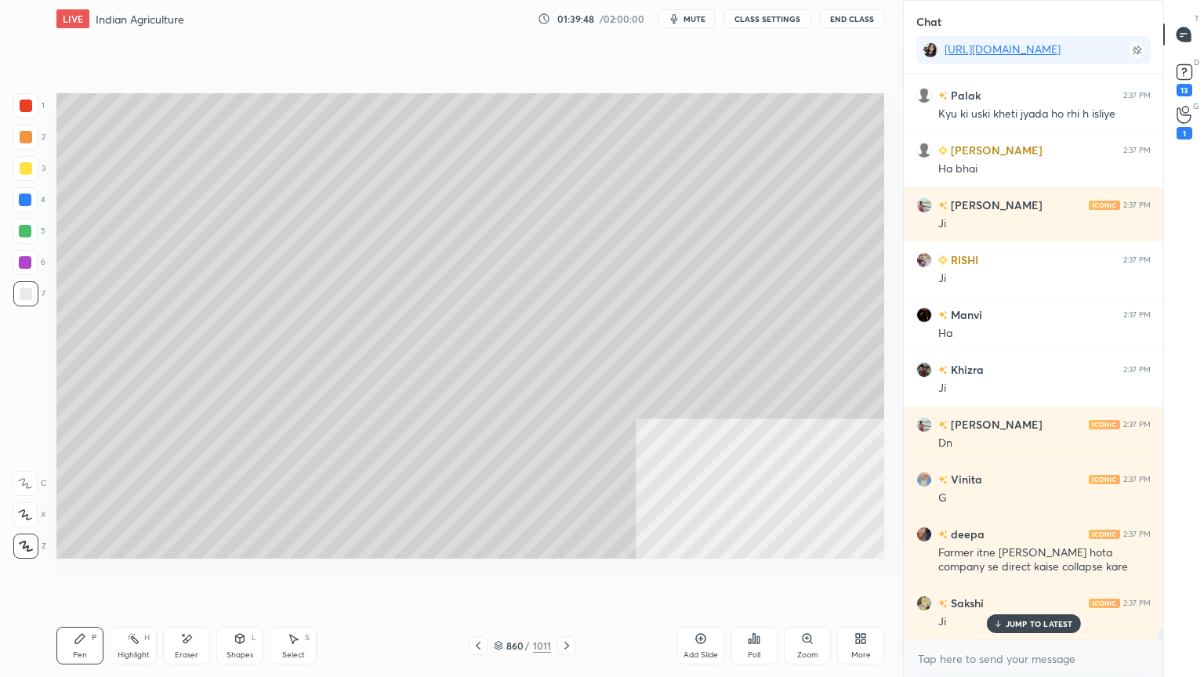
scroll to position [31780, 0]
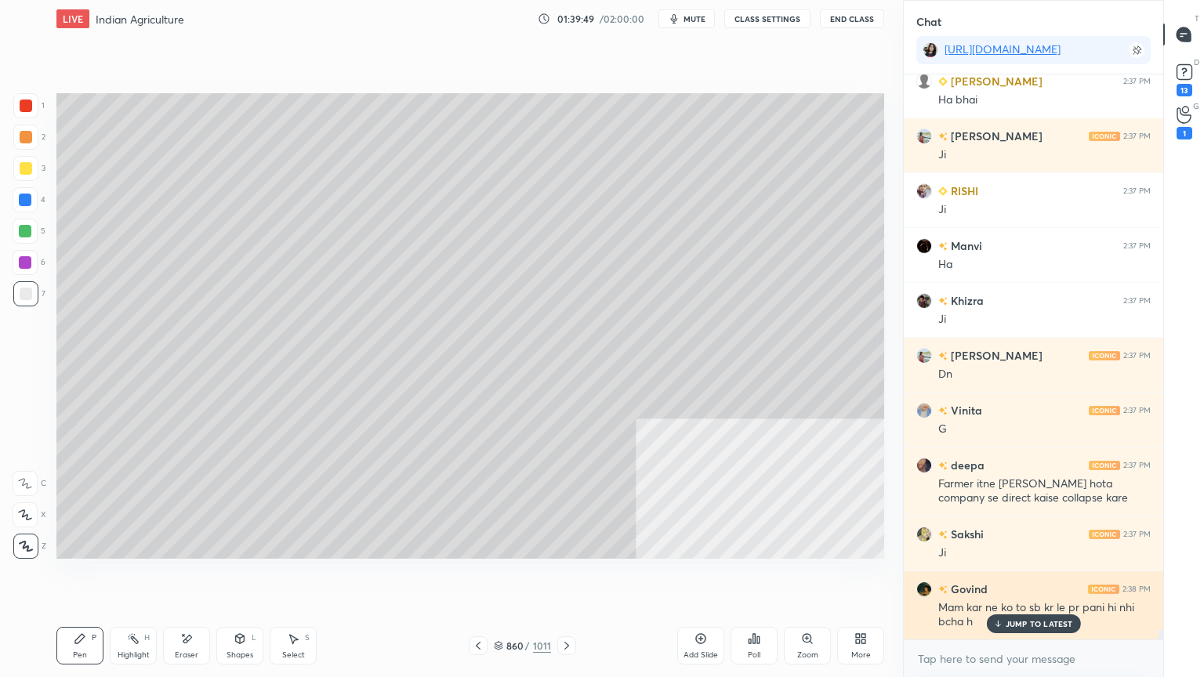
click at [1044, 577] on p "JUMP TO LATEST" at bounding box center [1038, 623] width 67 height 9
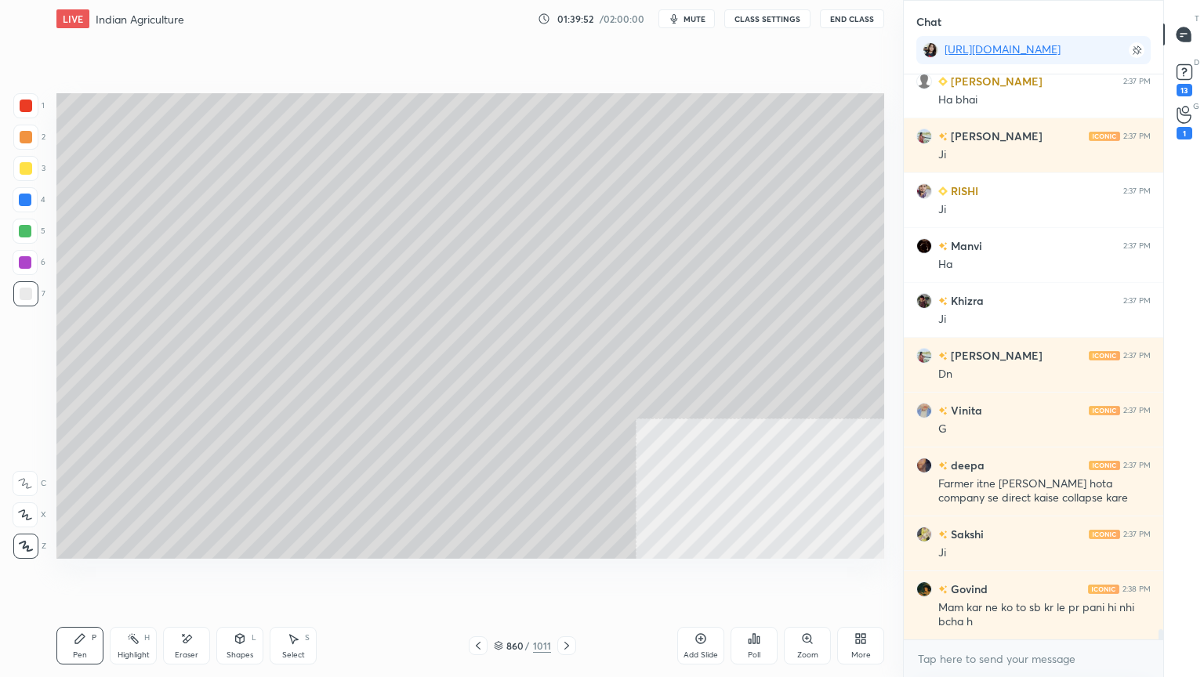
scroll to position [31864, 0]
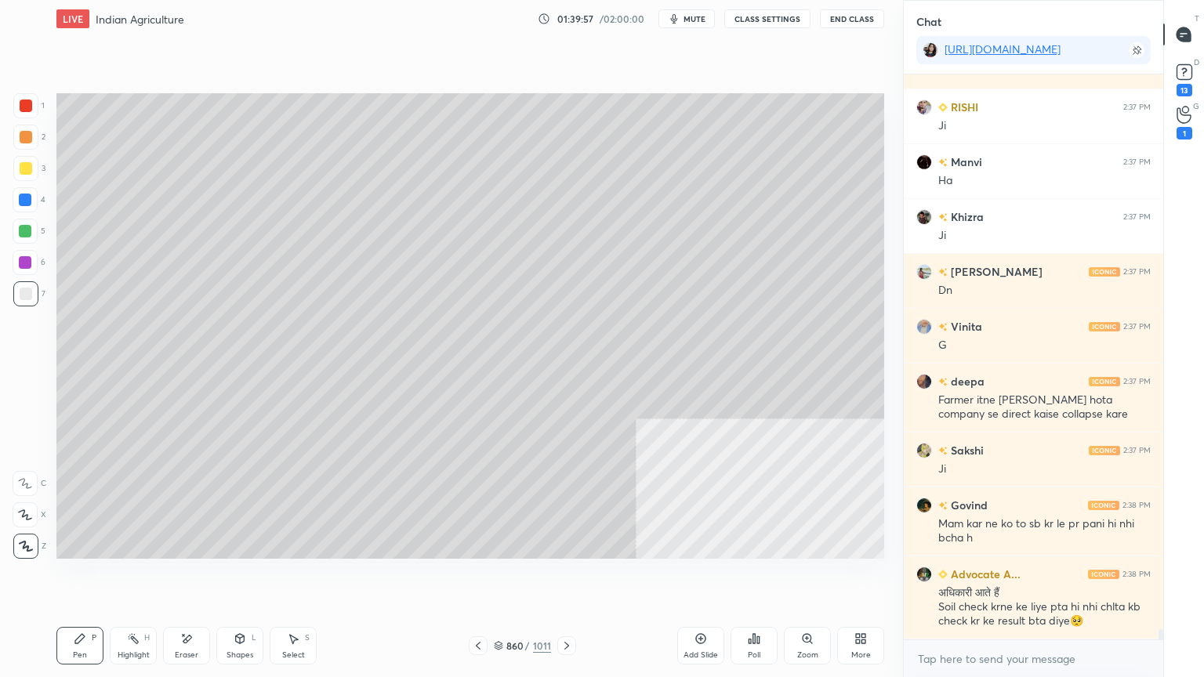
click at [33, 201] on div at bounding box center [25, 199] width 25 height 25
click at [25, 202] on div at bounding box center [25, 200] width 13 height 13
click at [509, 577] on div "860" at bounding box center [514, 645] width 16 height 9
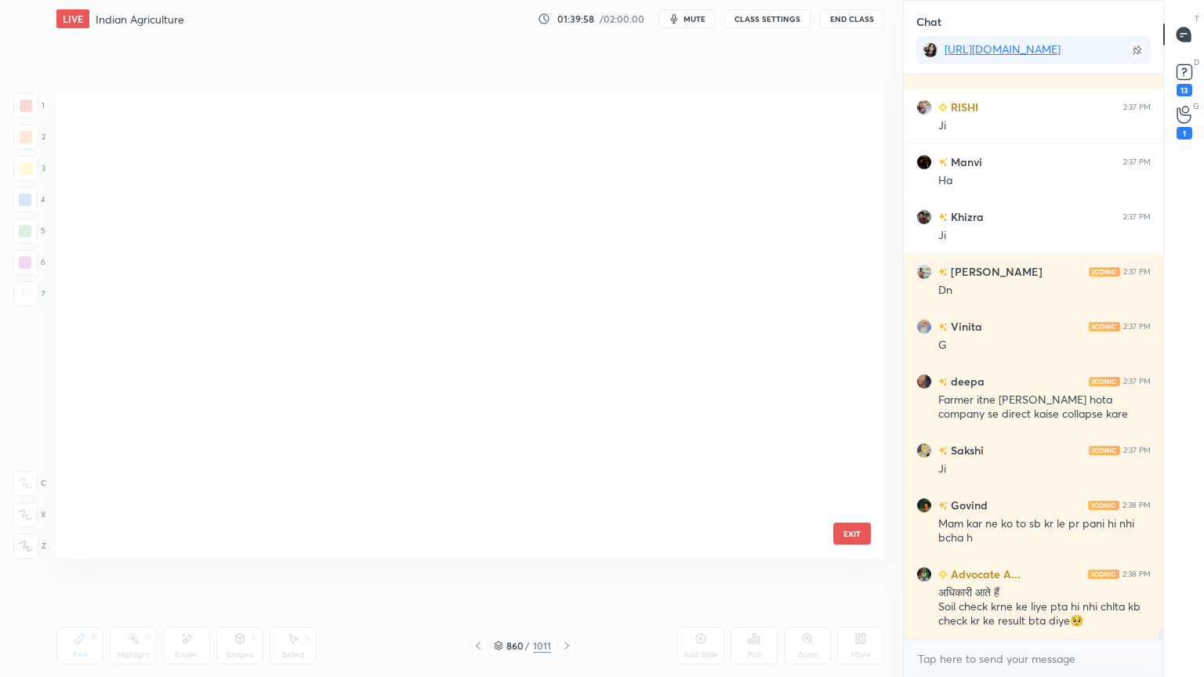
scroll to position [461, 820]
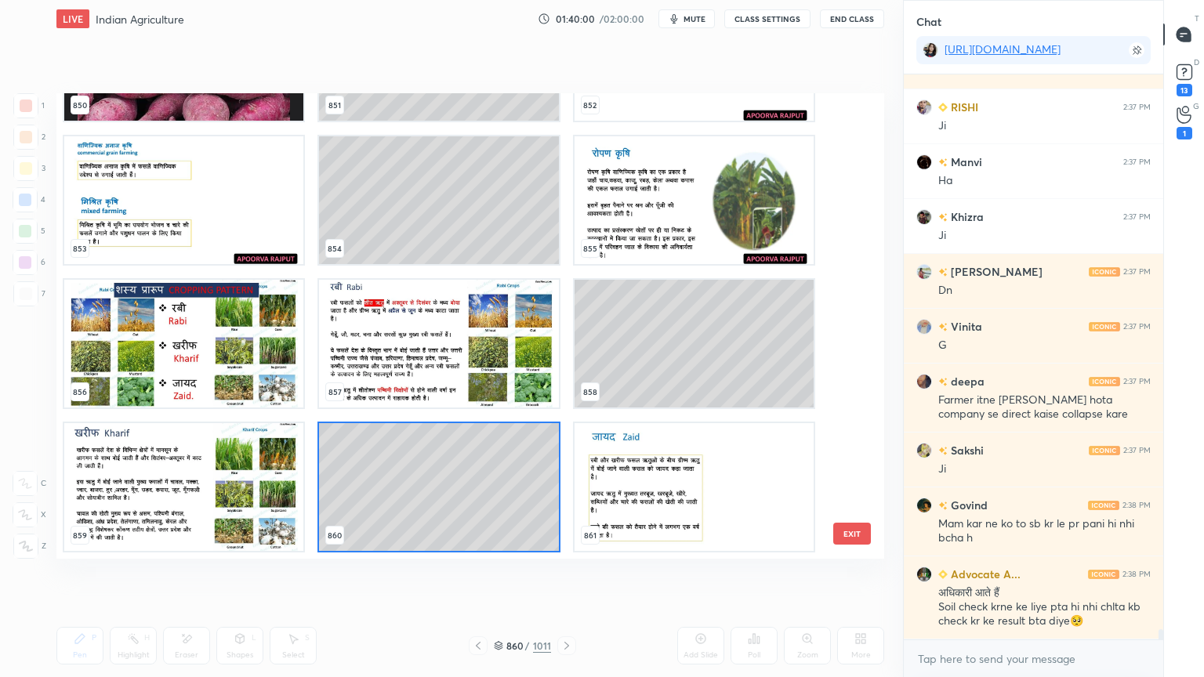
click at [603, 468] on img "grid" at bounding box center [693, 487] width 239 height 128
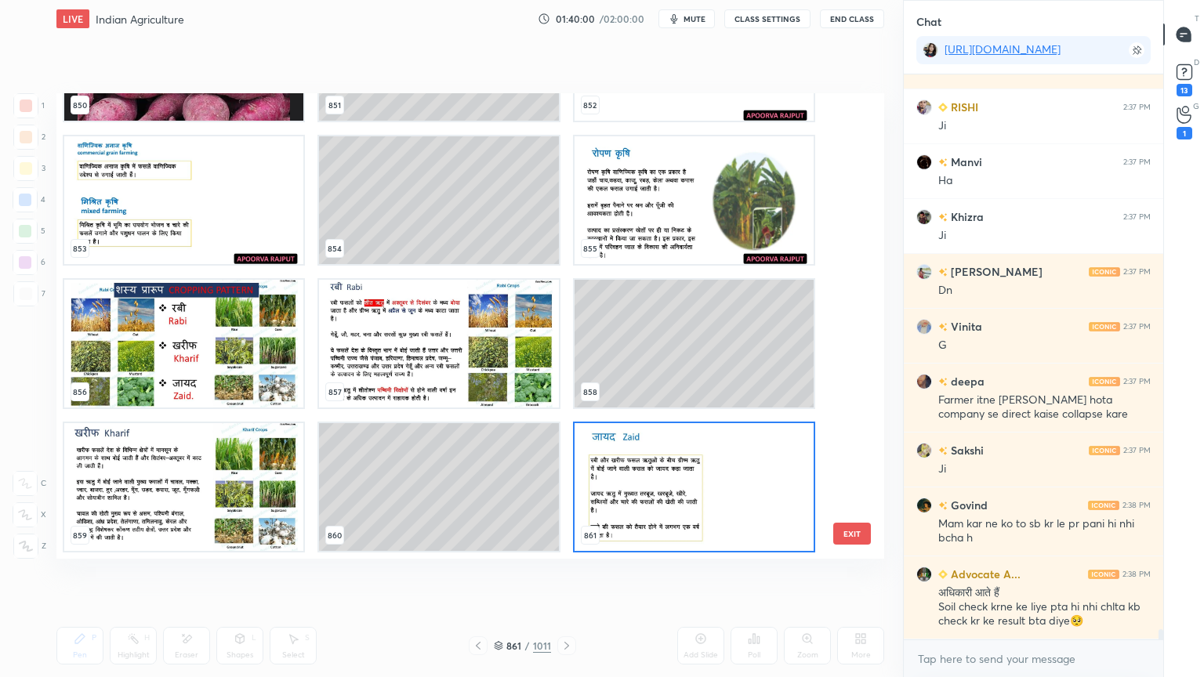
click at [602, 469] on img "grid" at bounding box center [693, 487] width 239 height 128
click at [601, 469] on img "grid" at bounding box center [693, 487] width 239 height 128
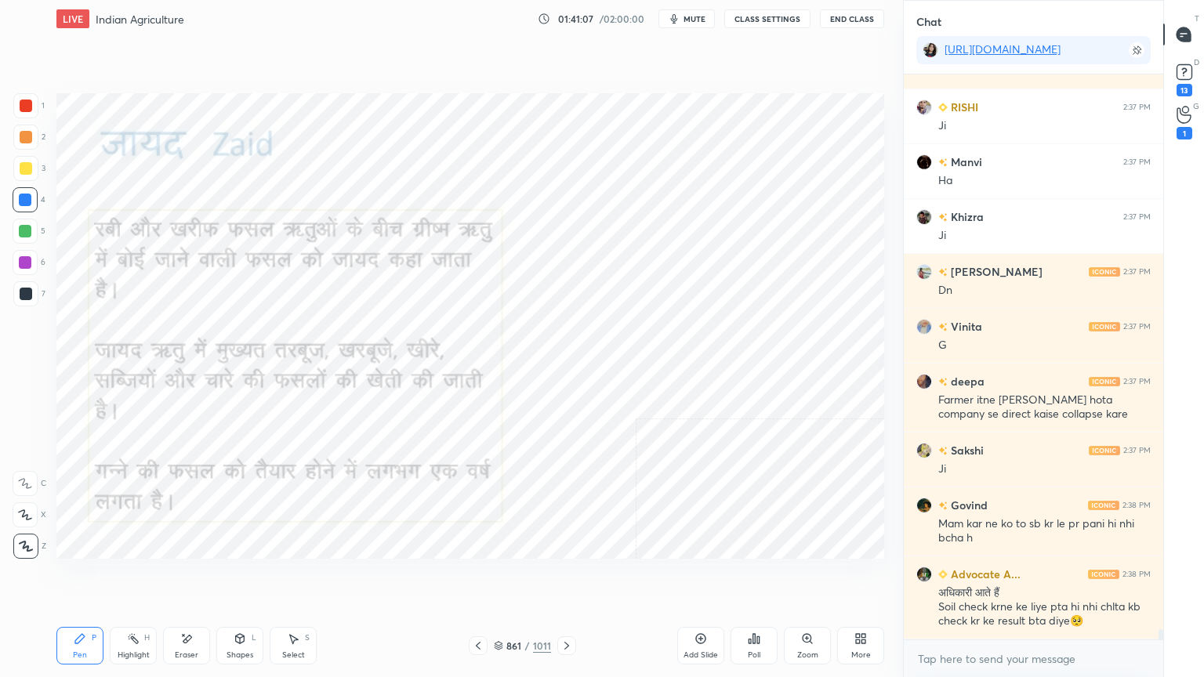
drag, startPoint x: 190, startPoint y: 639, endPoint x: 154, endPoint y: 612, distance: 45.3
click at [186, 577] on icon at bounding box center [186, 638] width 13 height 13
click at [19, 538] on div "Erase all" at bounding box center [25, 546] width 25 height 25
drag, startPoint x: 19, startPoint y: 540, endPoint x: 31, endPoint y: 518, distance: 25.3
click at [25, 536] on div "1 2 3 4 5 6 7 C X Z E E Erase all H H" at bounding box center [25, 325] width 50 height 465
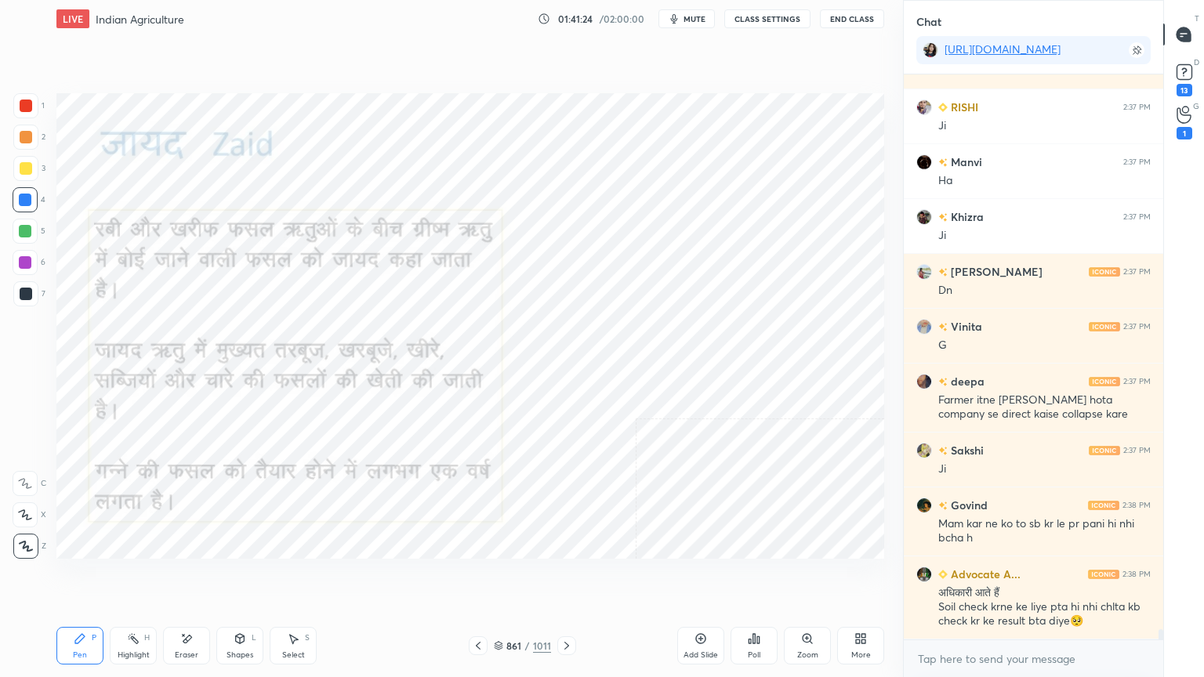
click at [499, 577] on icon at bounding box center [498, 645] width 9 height 9
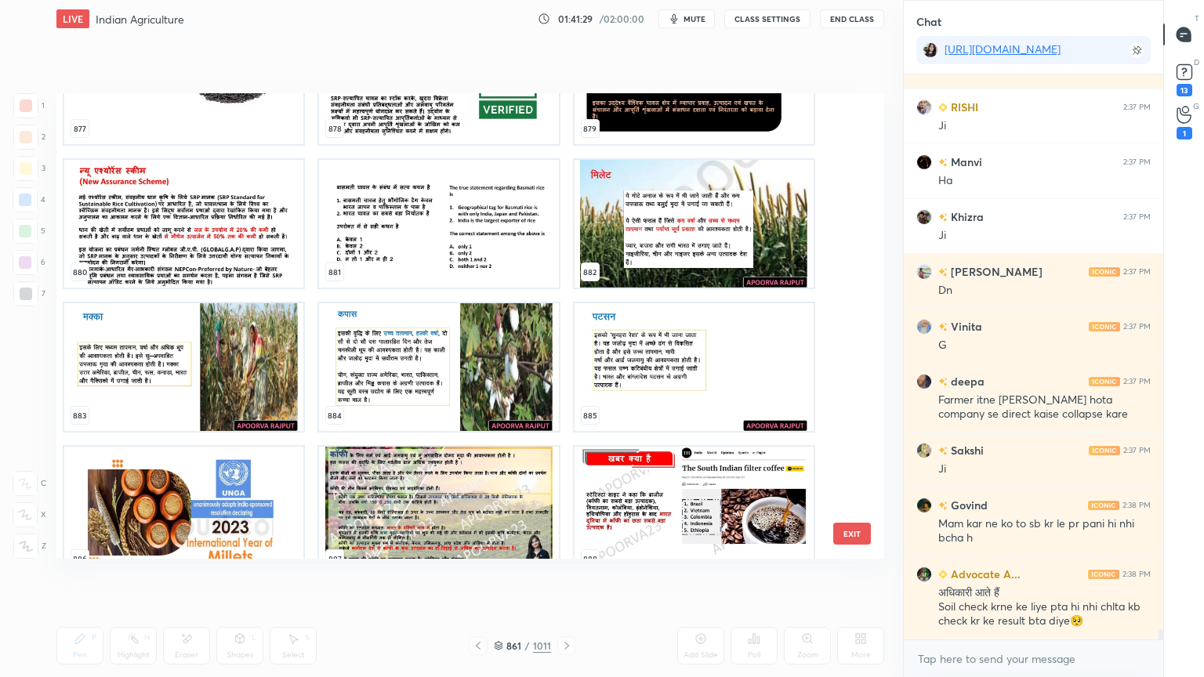
scroll to position [42432, 0]
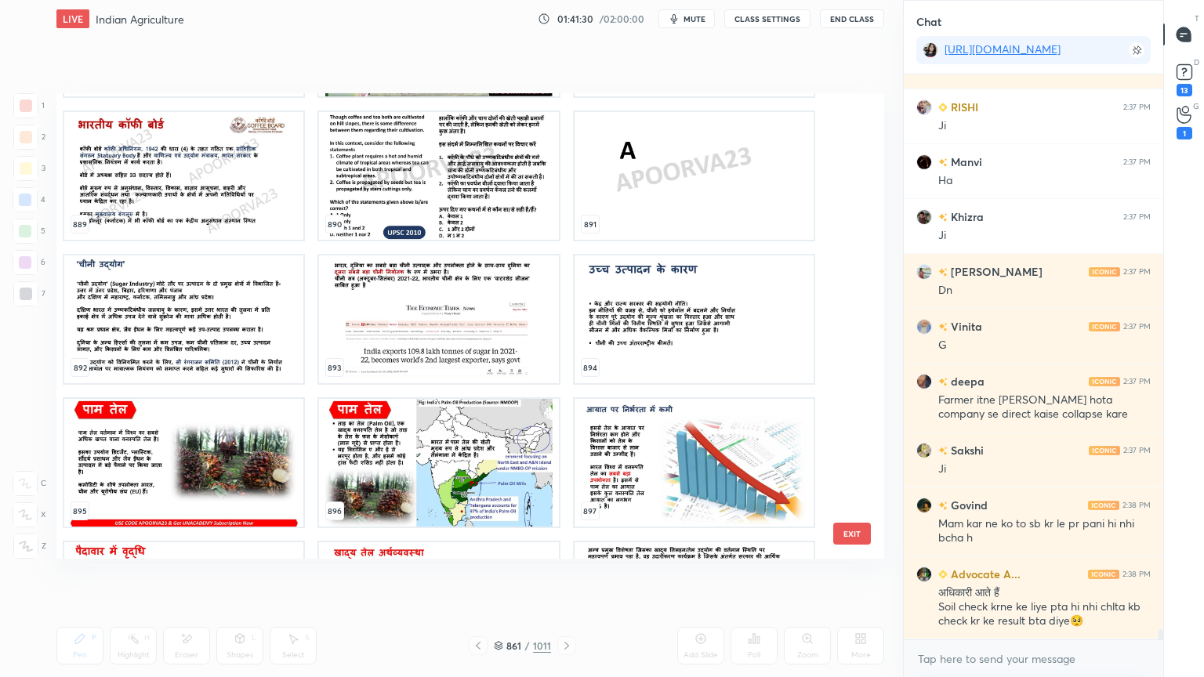
drag, startPoint x: 852, startPoint y: 530, endPoint x: 862, endPoint y: 520, distance: 13.9
click at [856, 525] on button "EXIT" at bounding box center [852, 534] width 38 height 22
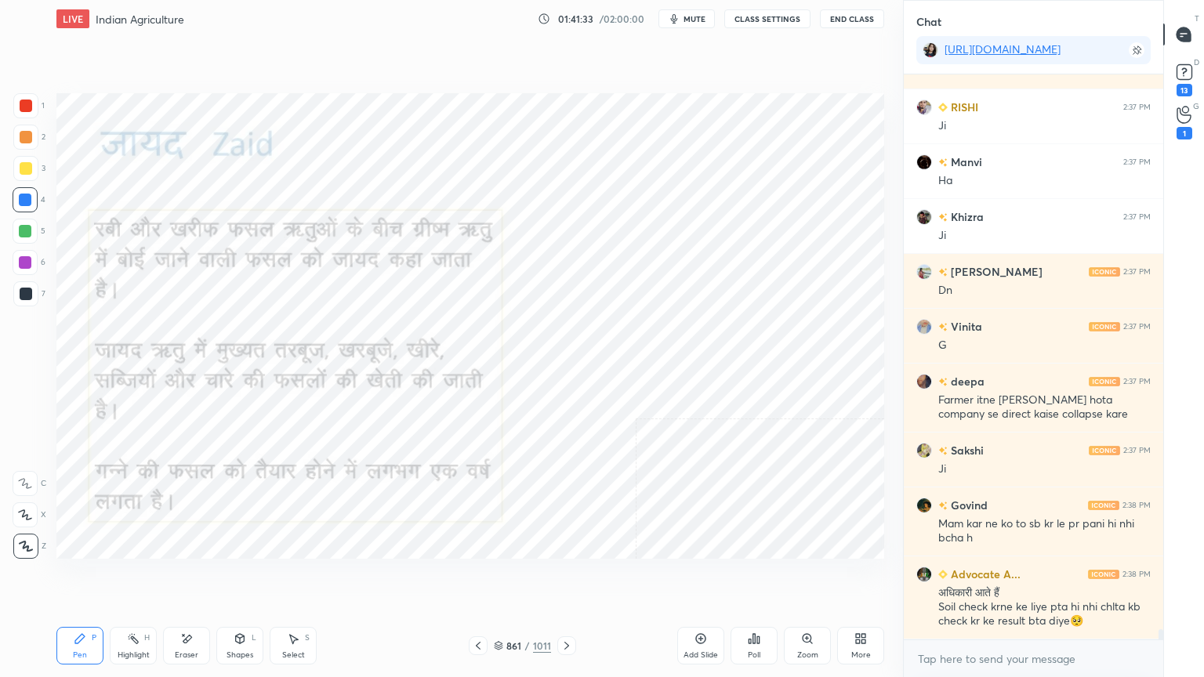
click at [574, 577] on div "LIVE Indian Agriculture 01:41:33 / 02:00:00 mute CLASS SETTINGS End Class Setti…" at bounding box center [470, 338] width 840 height 677
click at [570, 577] on div "LIVE Indian Agriculture 01:41:33 / 02:00:00 mute CLASS SETTINGS End Class Setti…" at bounding box center [470, 338] width 840 height 677
drag, startPoint x: 563, startPoint y: 615, endPoint x: 555, endPoint y: 614, distance: 8.7
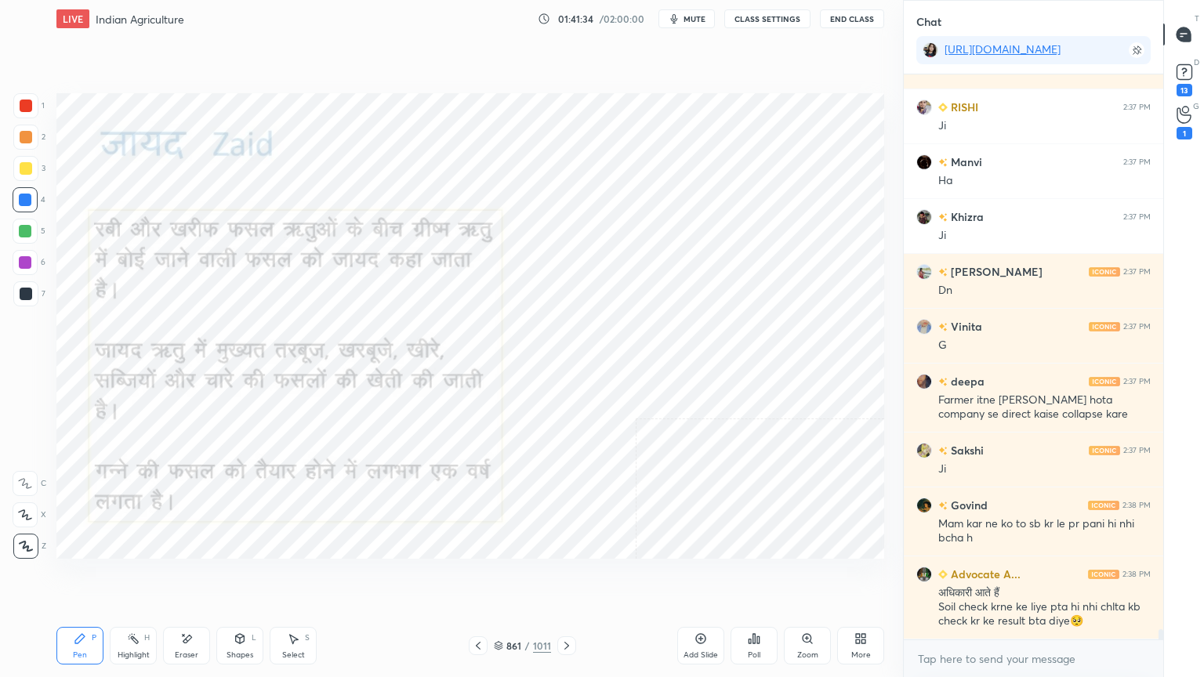
click at [568, 577] on div "LIVE Indian Agriculture 01:41:34 / 02:00:00 mute CLASS SETTINGS End Class Setti…" at bounding box center [470, 338] width 840 height 677
drag, startPoint x: 555, startPoint y: 614, endPoint x: 570, endPoint y: 611, distance: 16.0
click at [571, 577] on div "LIVE Indian Agriculture 01:41:34 / 02:00:00 mute CLASS SETTINGS End Class Setti…" at bounding box center [470, 338] width 840 height 677
click at [570, 577] on div "Pen P Highlight H Eraser Shapes L Select S 861 / 1011 Add Slide Poll Zoom More" at bounding box center [469, 645] width 827 height 63
click at [571, 577] on div "Pen P Highlight H Eraser Shapes L Select S 861 / 1011 Add Slide Poll Zoom More" at bounding box center [469, 645] width 827 height 63
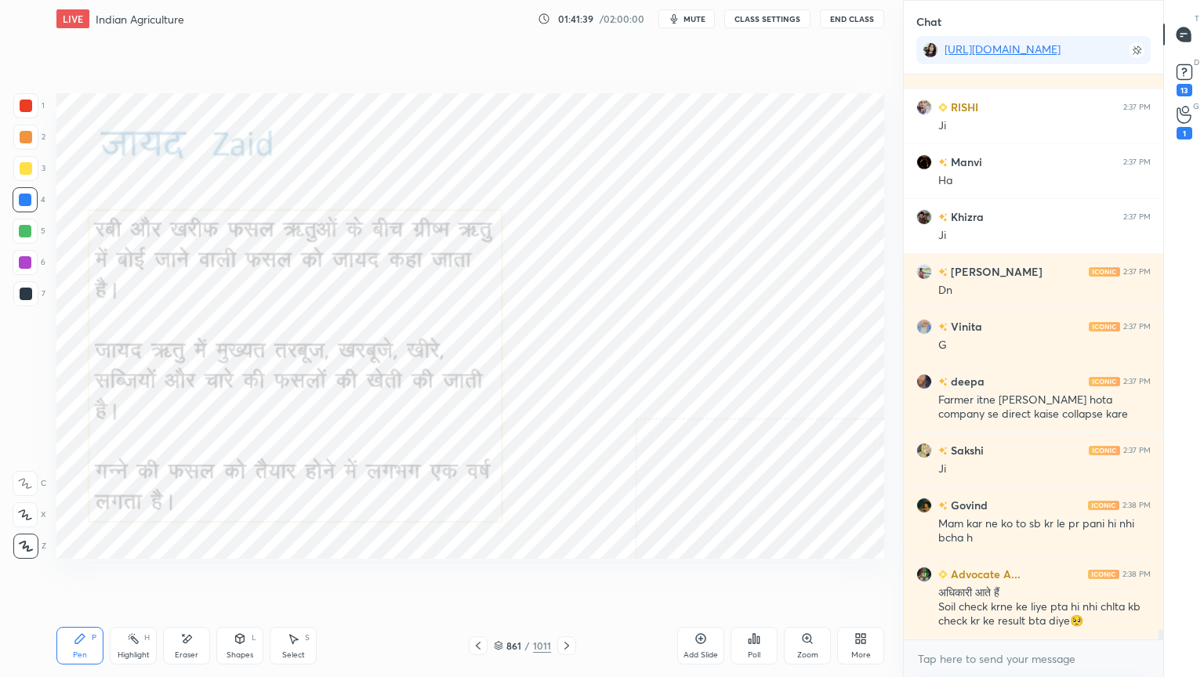
scroll to position [31918, 0]
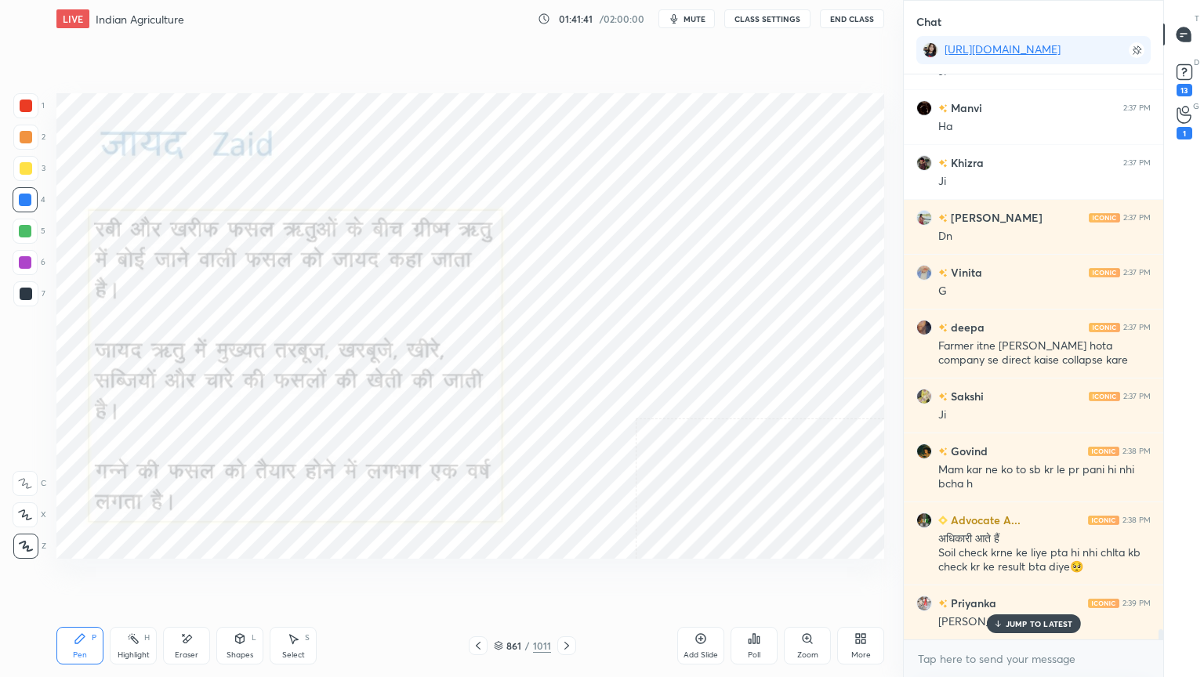
click at [561, 577] on icon at bounding box center [566, 645] width 13 height 13
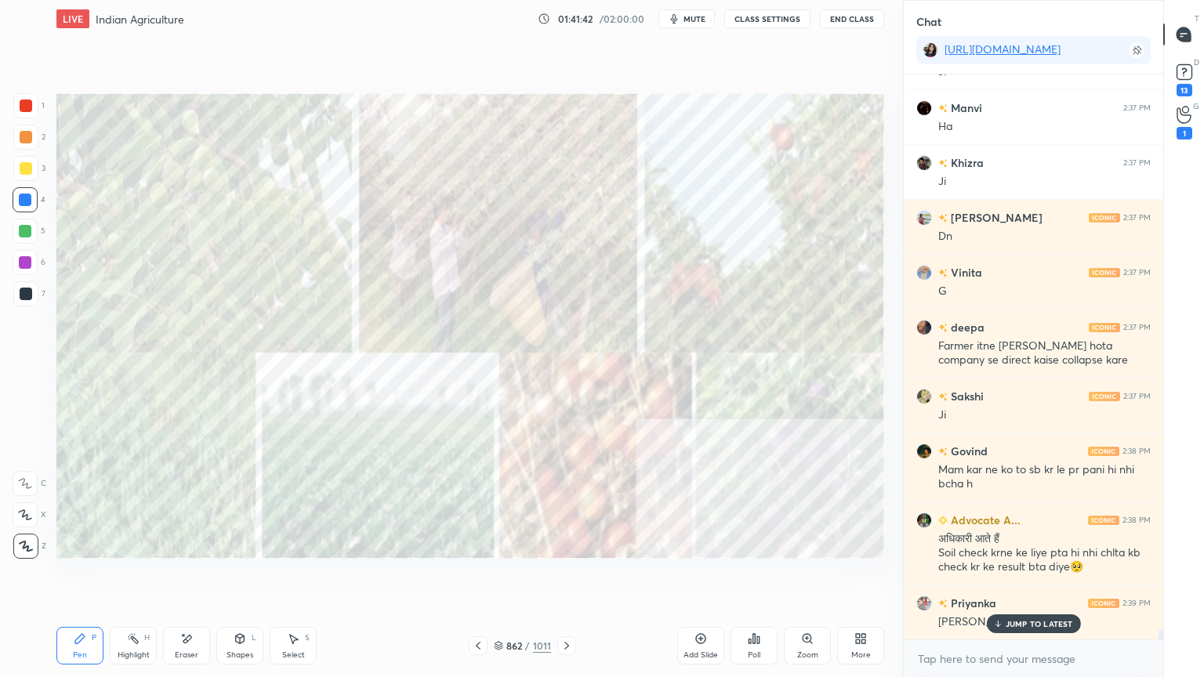
click at [570, 577] on icon at bounding box center [566, 645] width 13 height 13
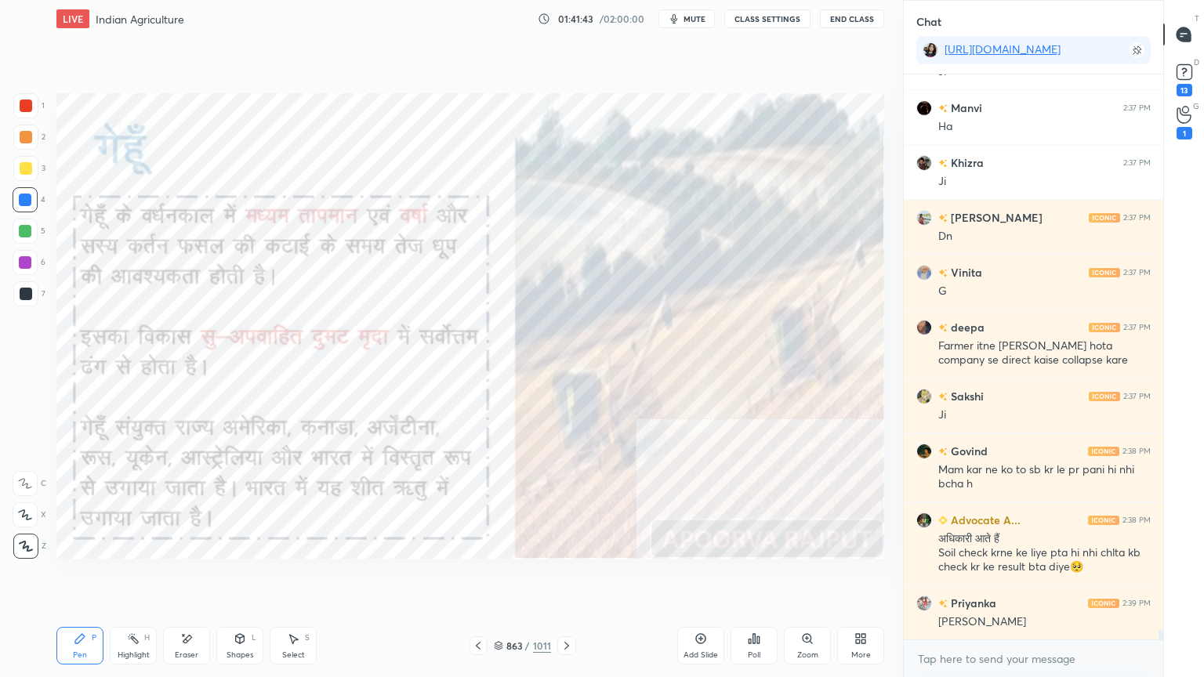
scroll to position [31974, 0]
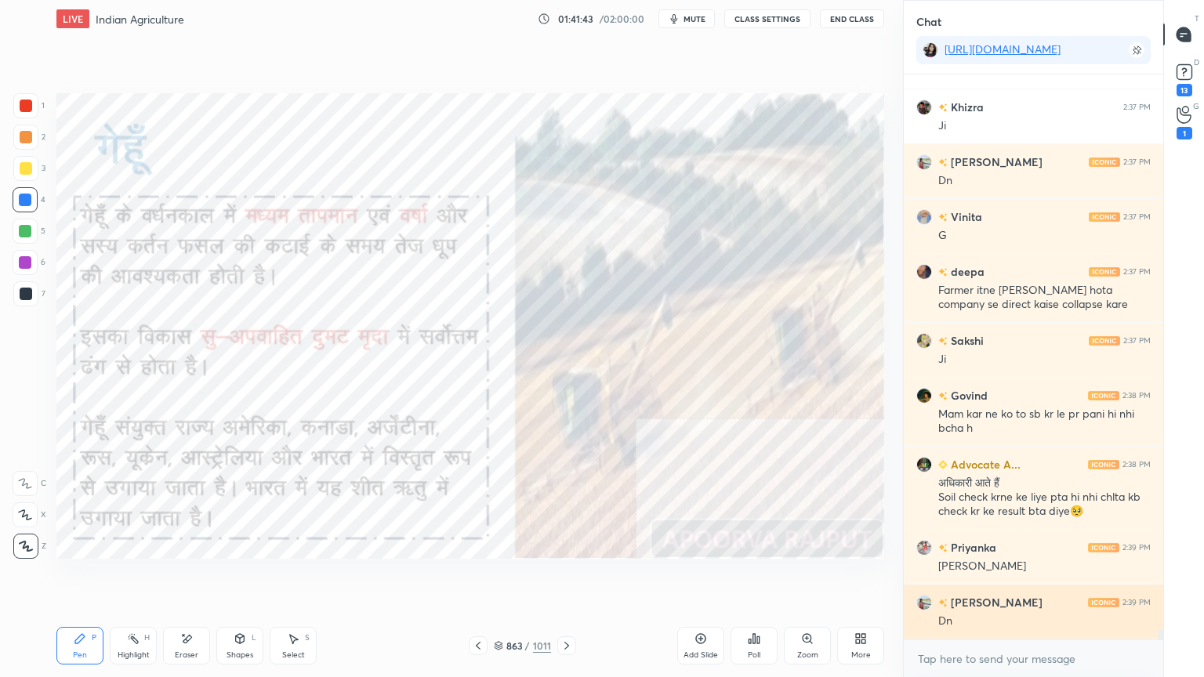
click at [1030, 577] on div "Dn" at bounding box center [1044, 622] width 212 height 16
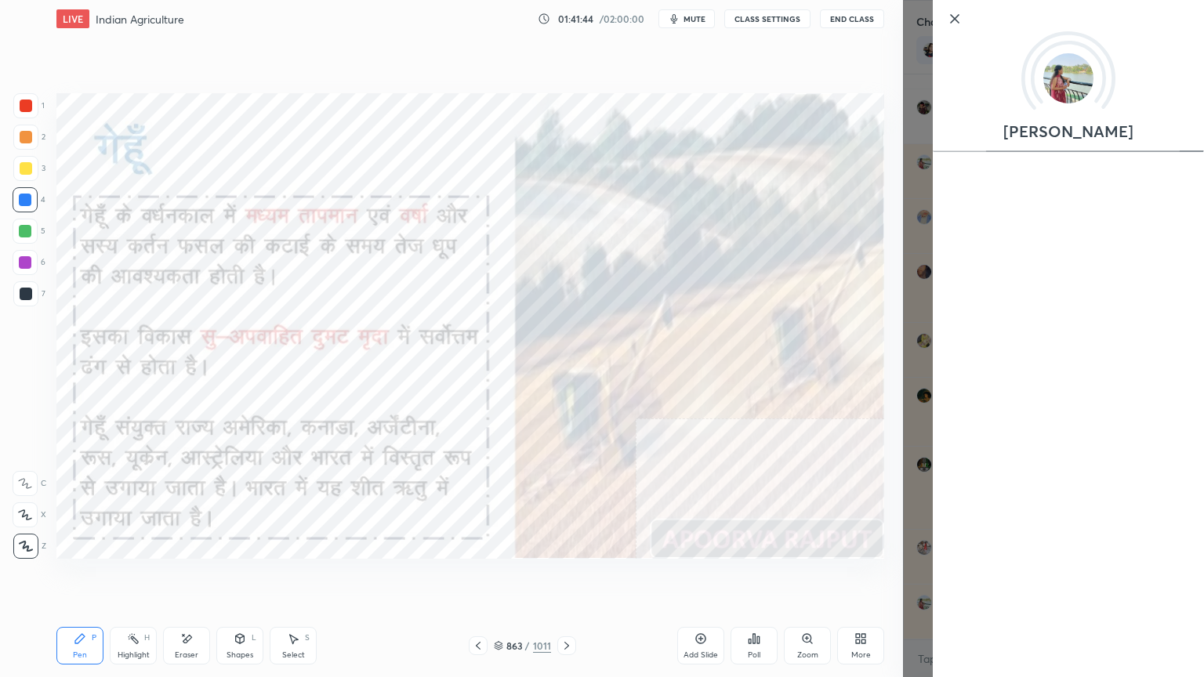
scroll to position [32028, 0]
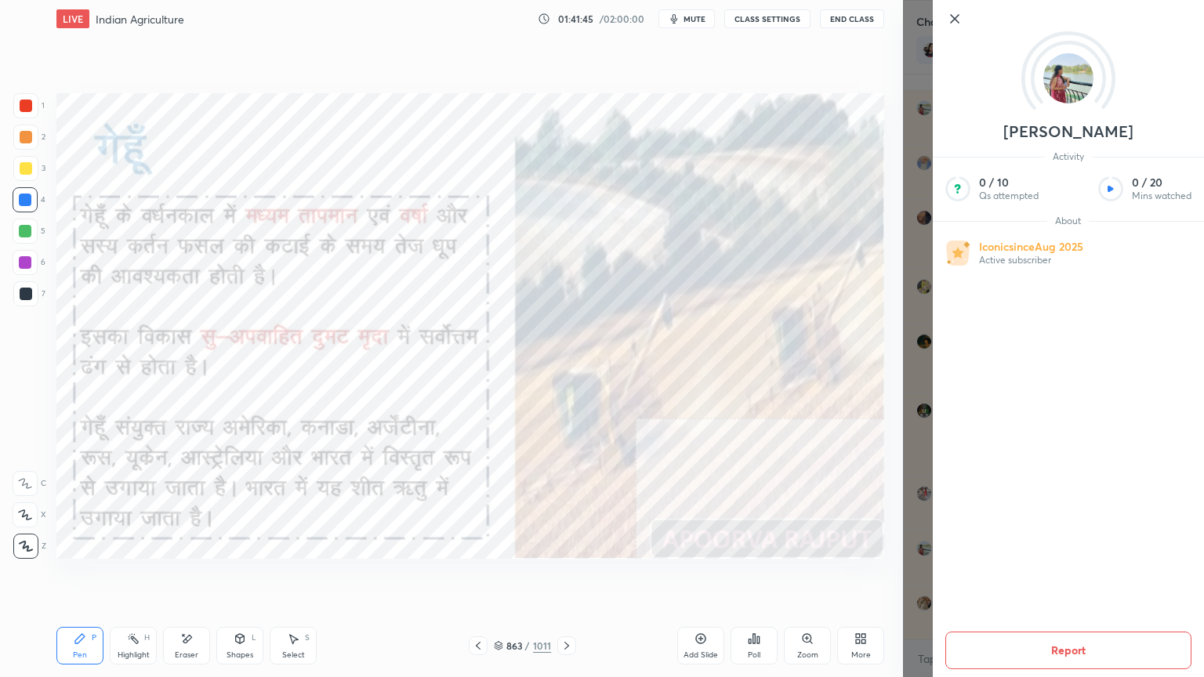
click at [953, 24] on icon at bounding box center [954, 18] width 19 height 19
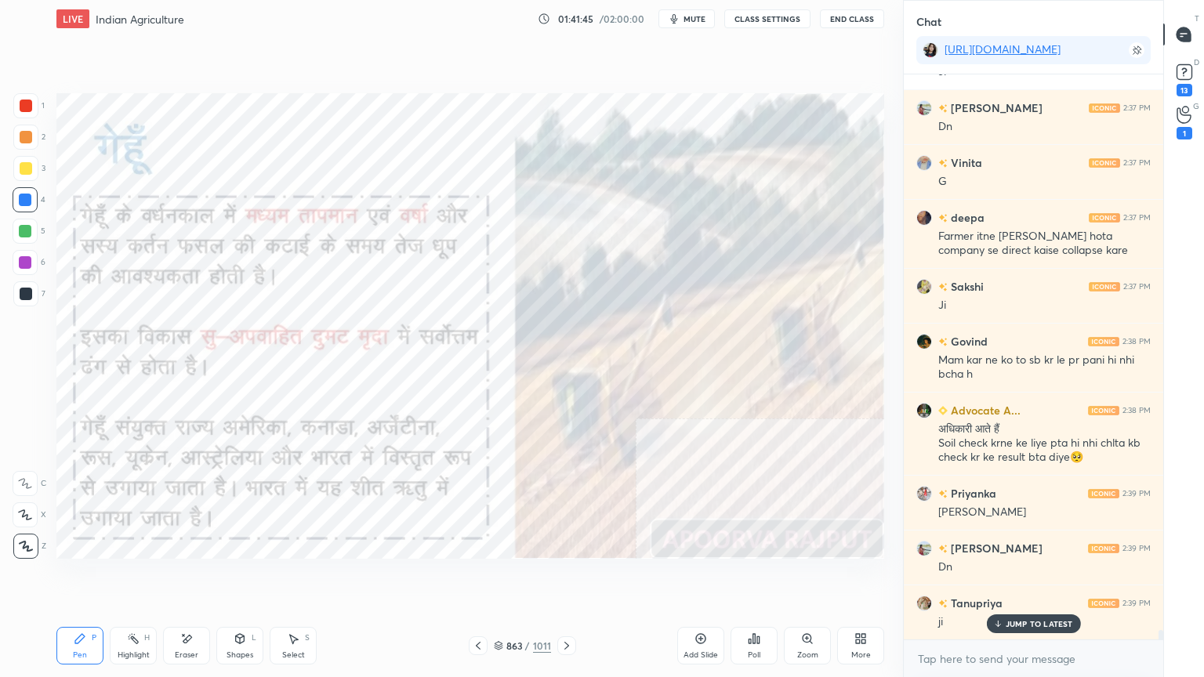
click at [997, 577] on div "x" at bounding box center [1032, 658] width 259 height 37
click at [1014, 577] on p "JUMP TO LATEST" at bounding box center [1038, 623] width 67 height 9
drag, startPoint x: 1019, startPoint y: 668, endPoint x: 1015, endPoint y: 660, distance: 8.4
click at [1019, 577] on textarea at bounding box center [1033, 658] width 234 height 25
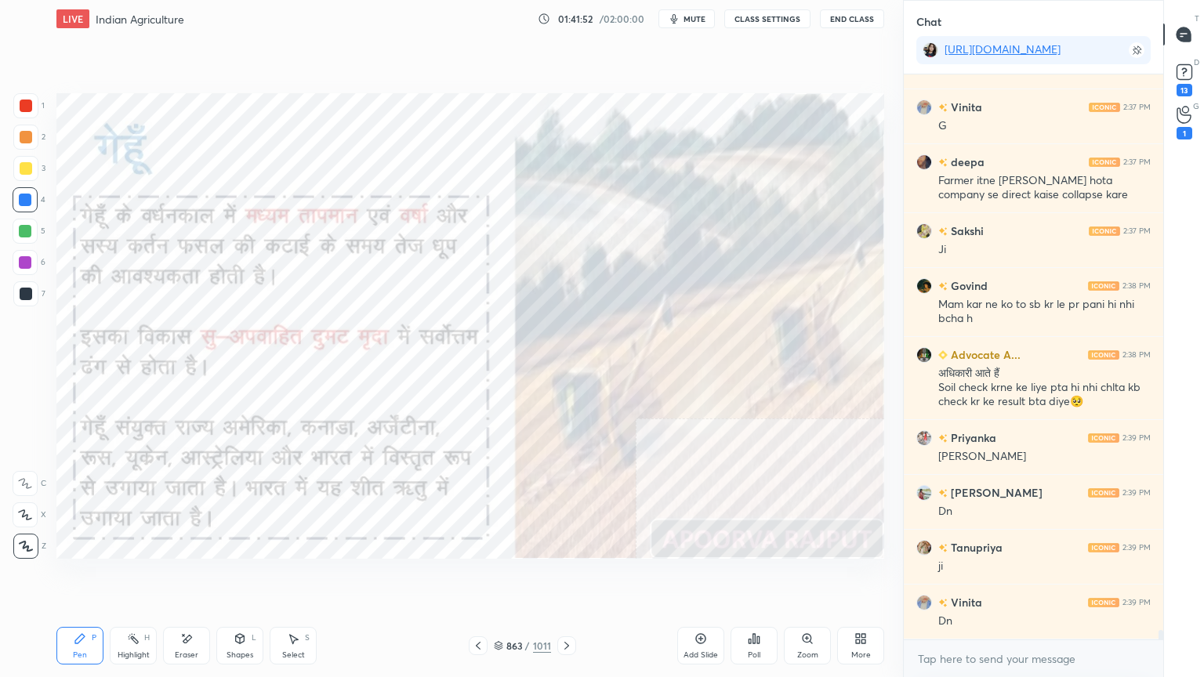
click at [487, 577] on div at bounding box center [478, 645] width 19 height 19
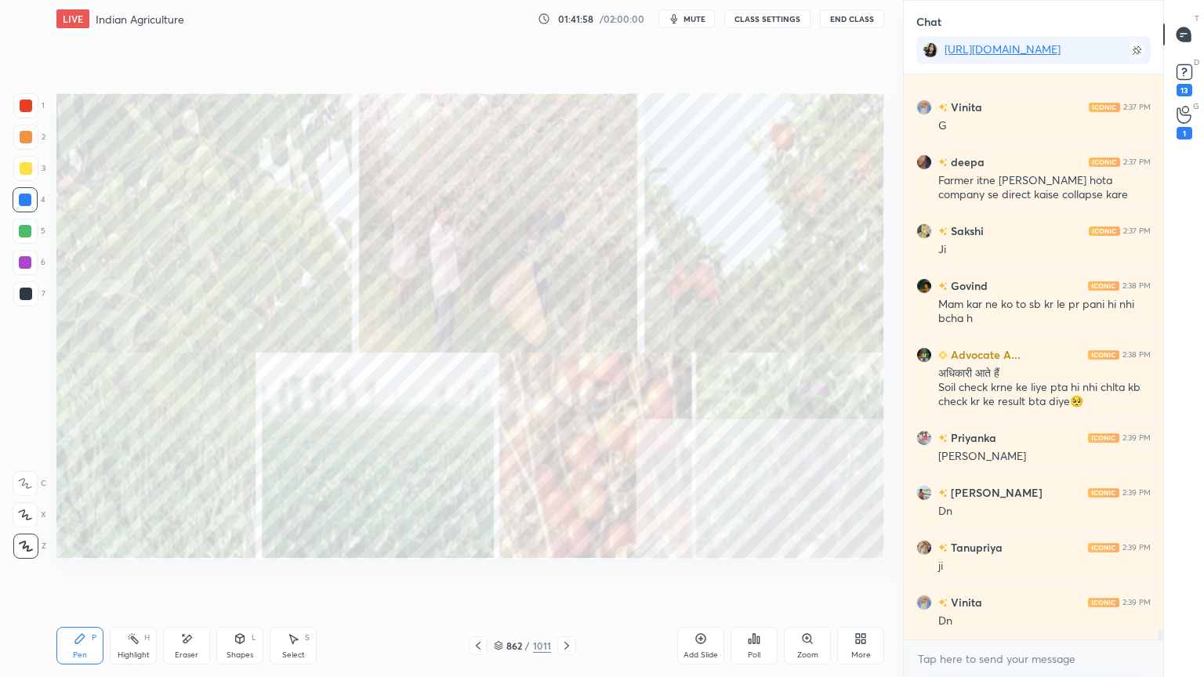
click at [698, 577] on div "Add Slide" at bounding box center [700, 646] width 47 height 38
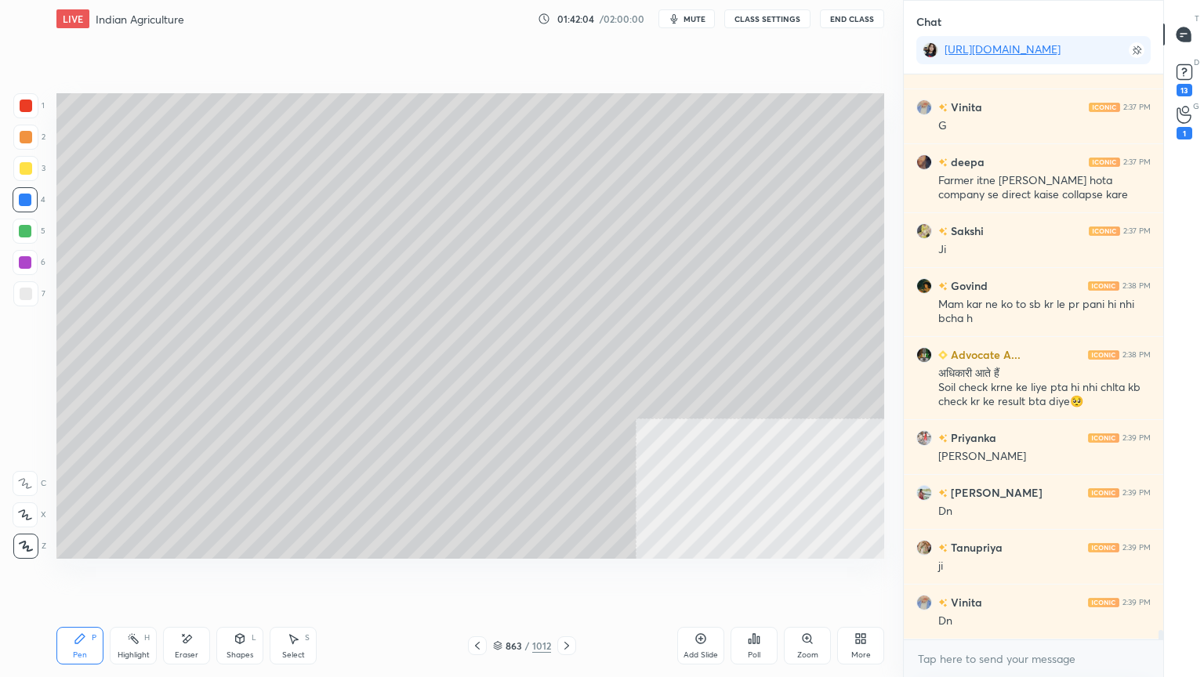
click at [186, 577] on div "Eraser" at bounding box center [186, 646] width 47 height 38
click at [25, 534] on div "Erase all" at bounding box center [25, 546] width 25 height 25
click at [487, 577] on div "863 / 1012" at bounding box center [522, 645] width 108 height 19
click at [472, 577] on icon at bounding box center [477, 645] width 13 height 13
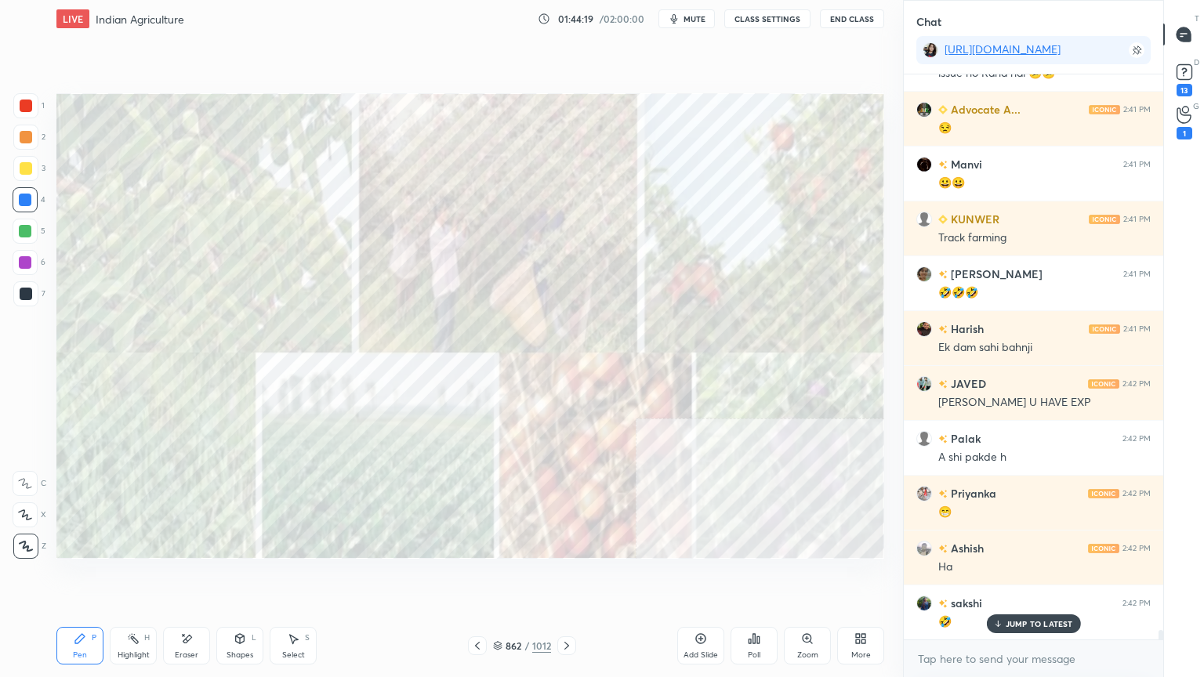
scroll to position [33757, 0]
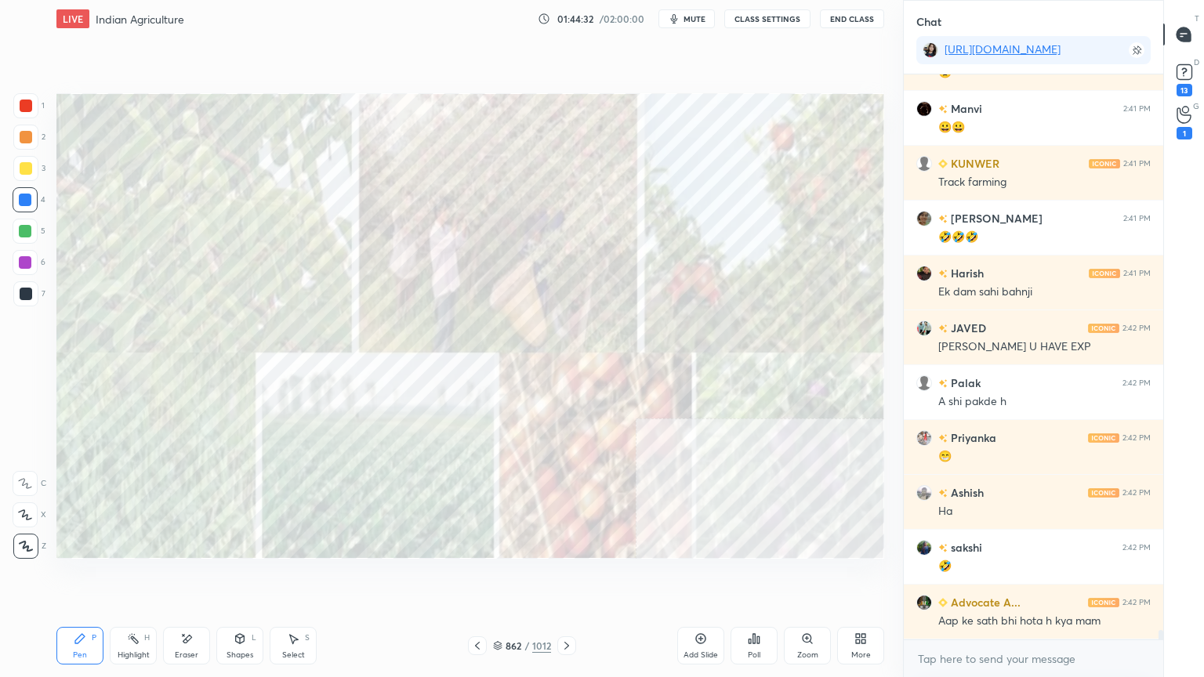
click at [574, 577] on div at bounding box center [566, 645] width 19 height 19
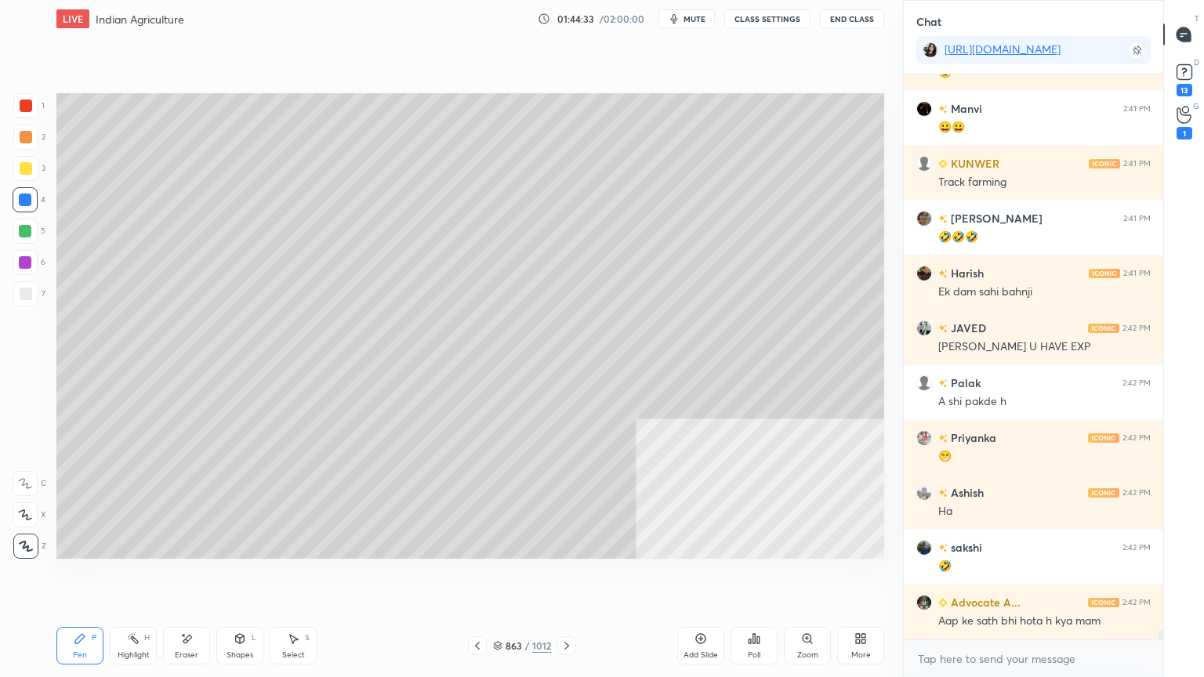
click at [564, 577] on icon at bounding box center [566, 646] width 5 height 8
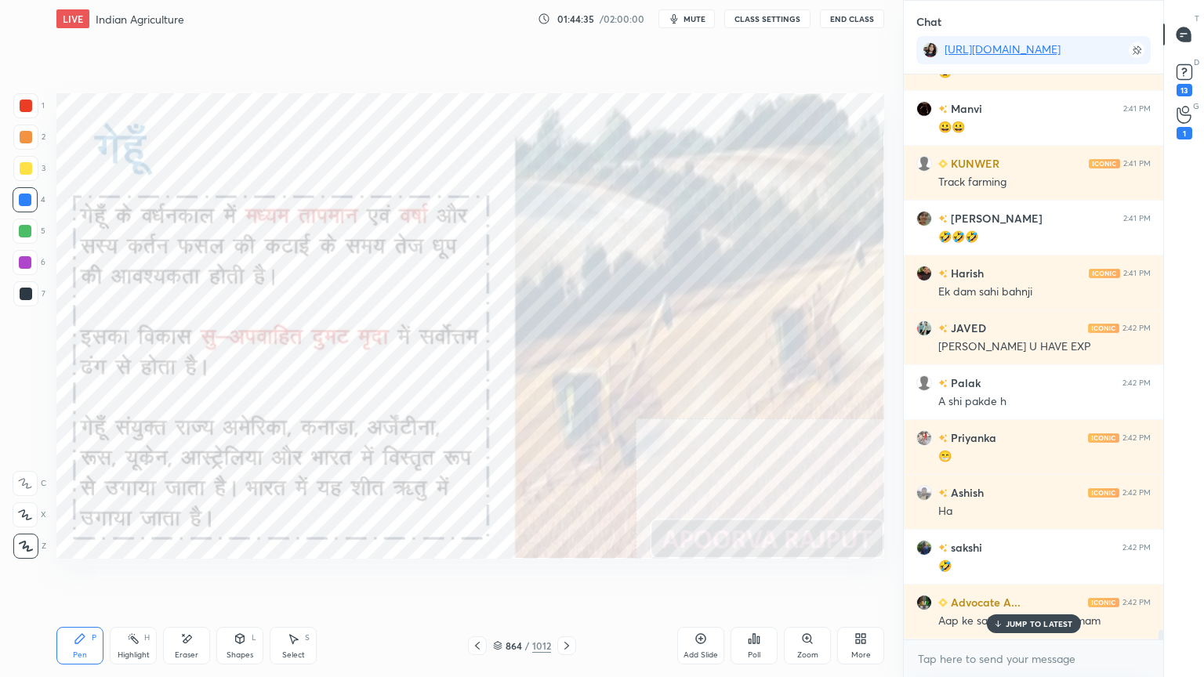
scroll to position [33811, 0]
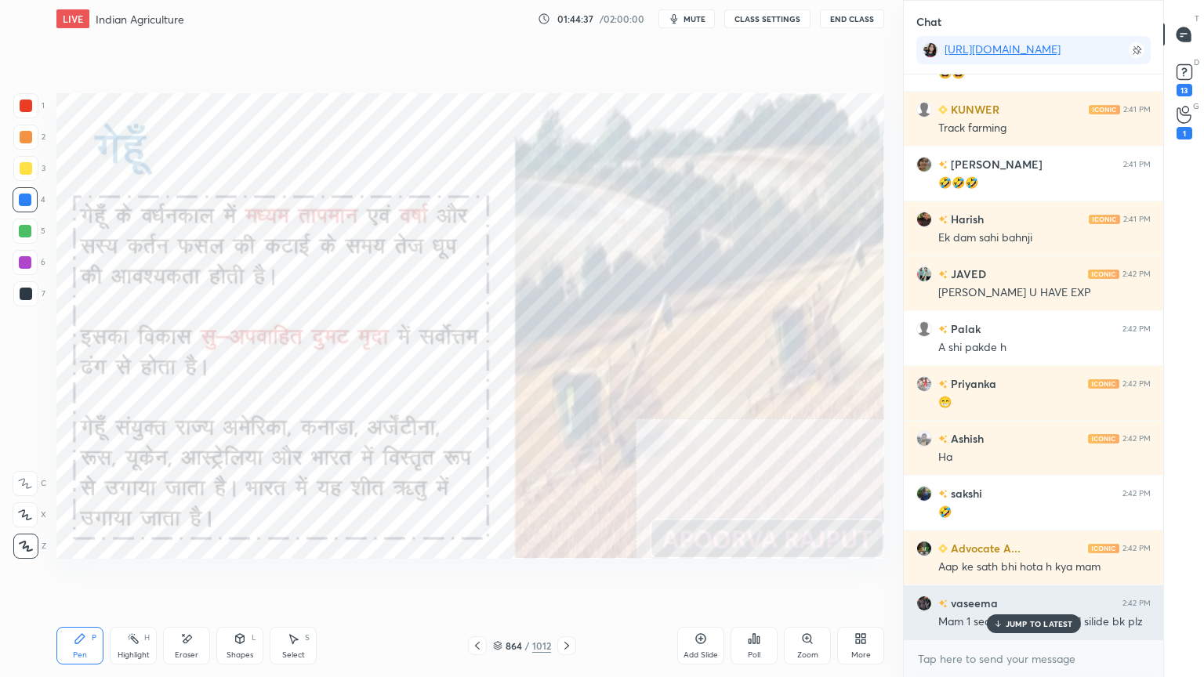
click at [999, 577] on icon at bounding box center [997, 623] width 10 height 9
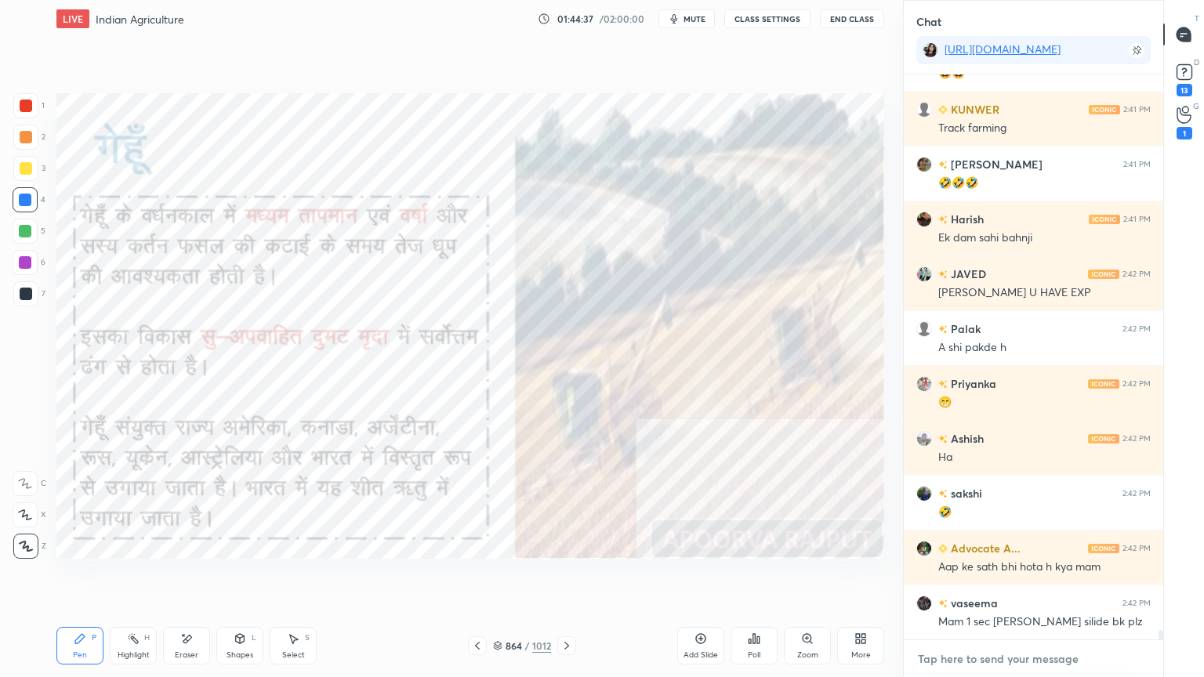
click at [1010, 577] on textarea at bounding box center [1033, 658] width 234 height 25
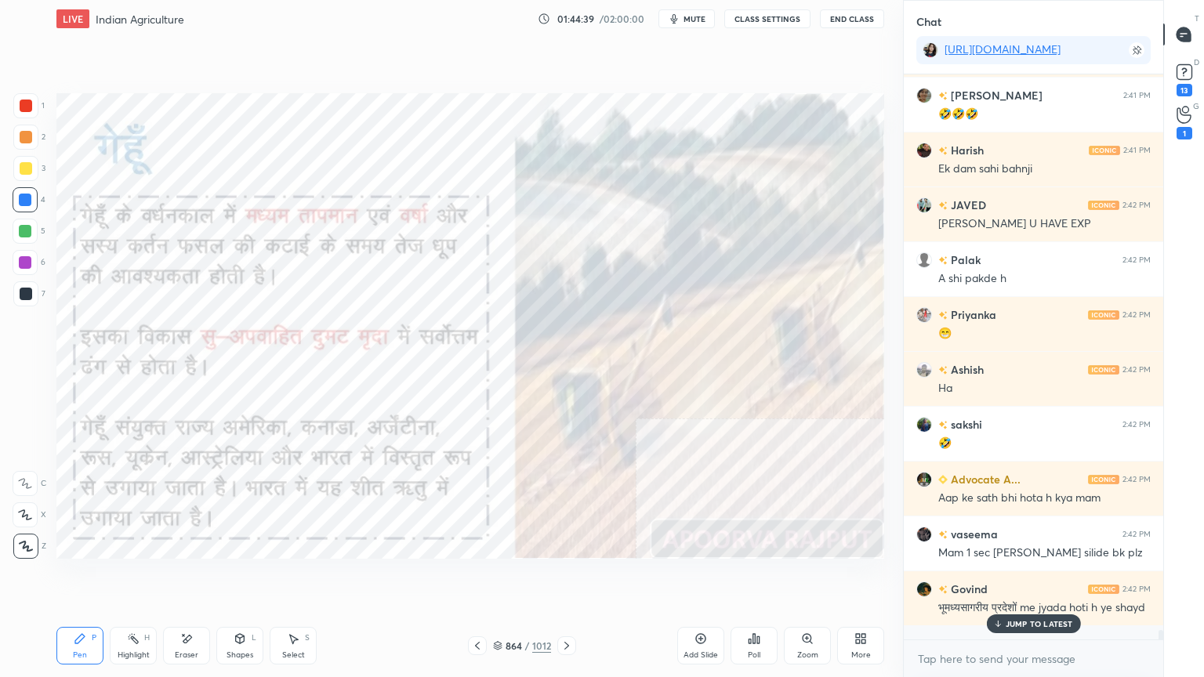
drag, startPoint x: 502, startPoint y: 647, endPoint x: 509, endPoint y: 639, distance: 10.0
click at [501, 577] on div "864 / 1012" at bounding box center [522, 646] width 58 height 14
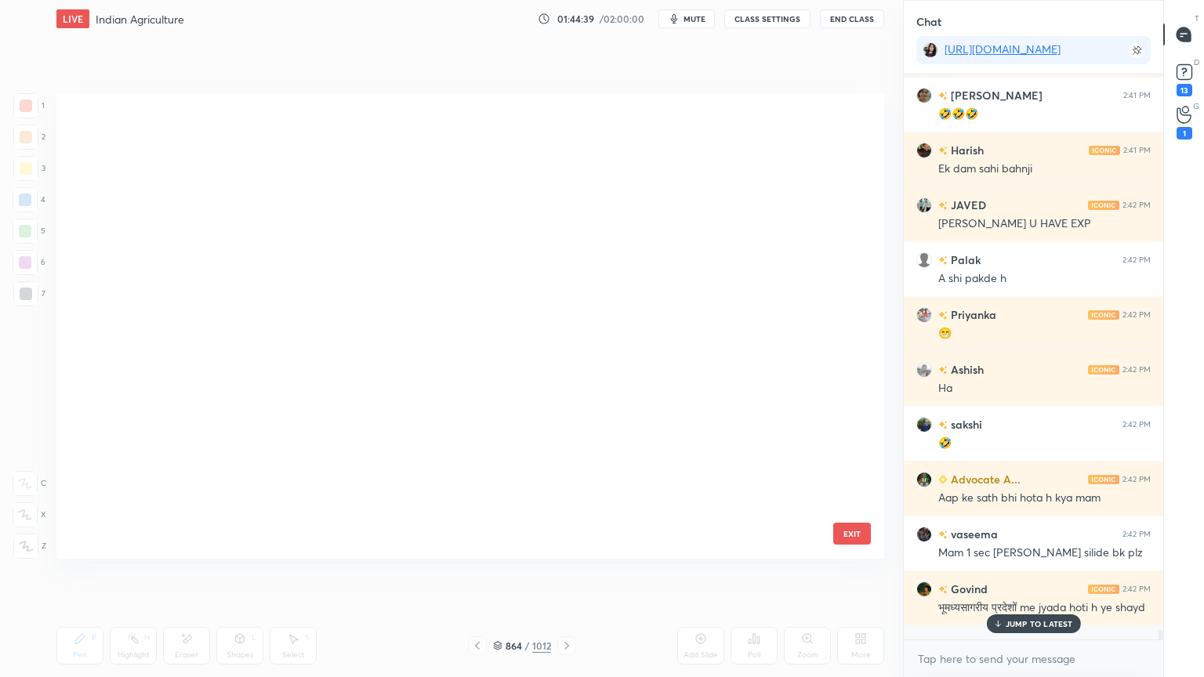
scroll to position [461, 820]
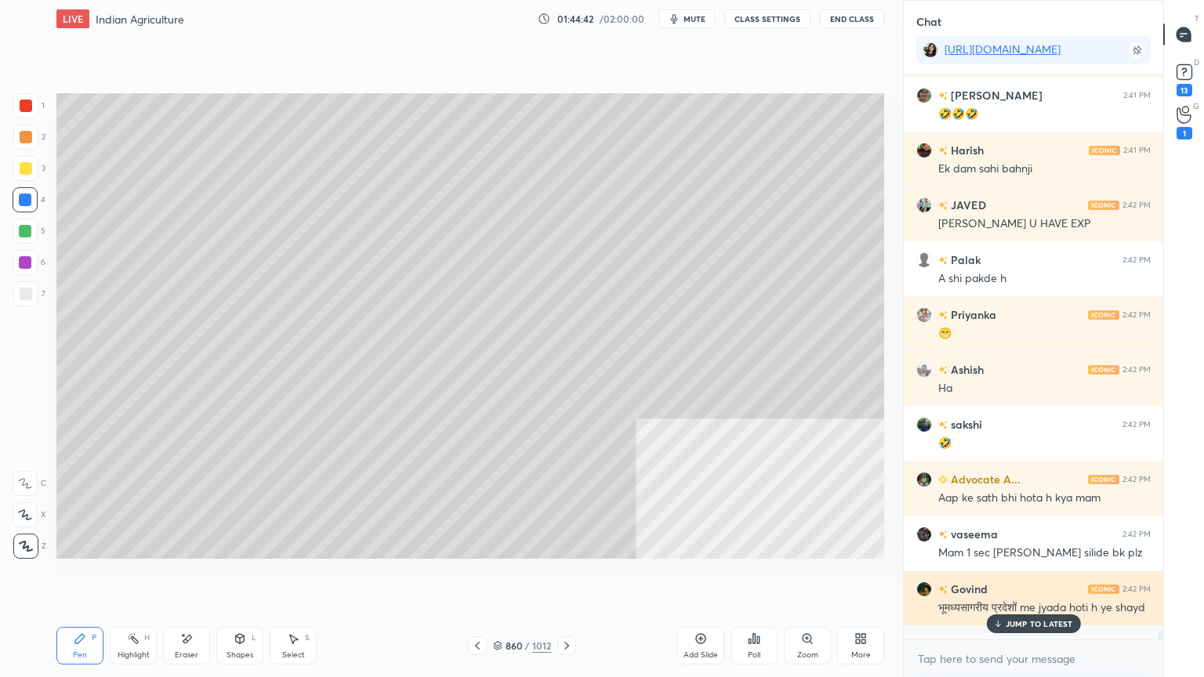
click at [1052, 577] on p "JUMP TO LATEST" at bounding box center [1038, 623] width 67 height 9
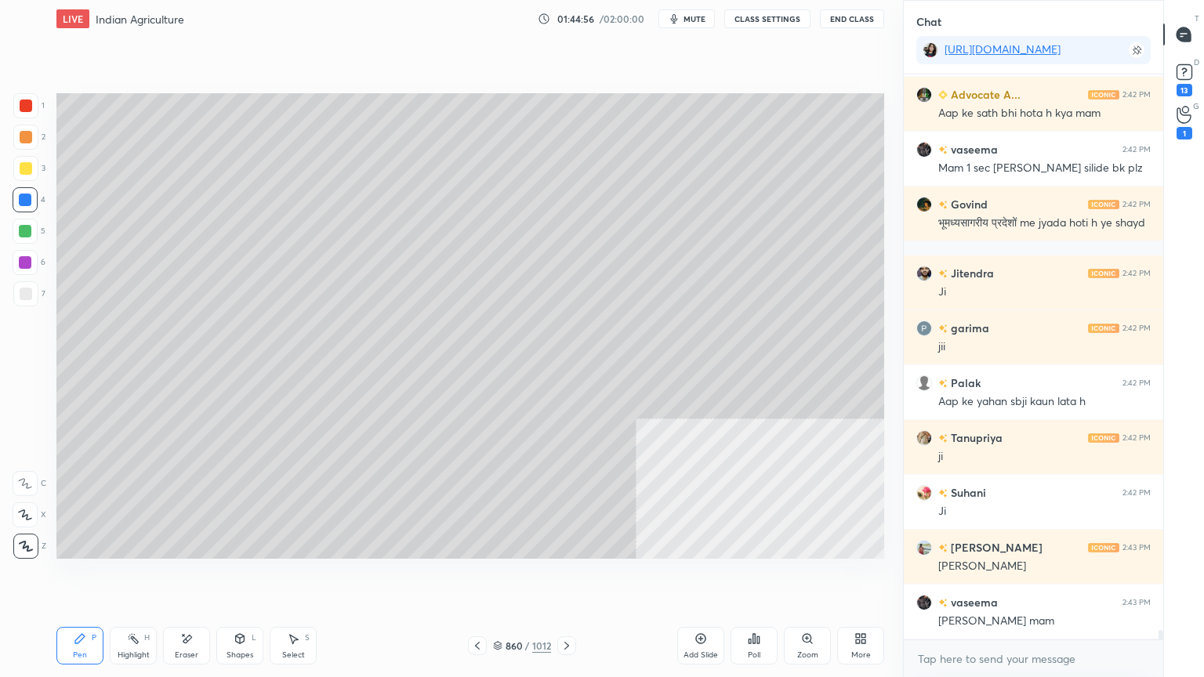
scroll to position [34332, 0]
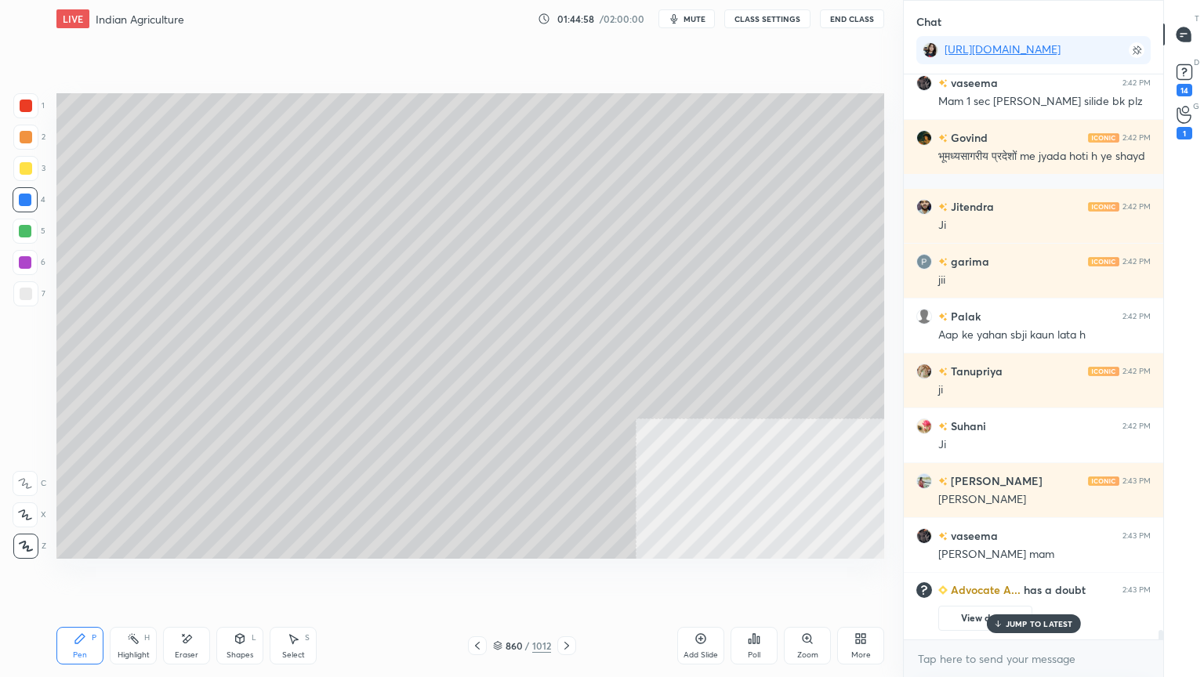
click at [574, 577] on div "Setting up your live class Poll for secs No correct answer Start poll" at bounding box center [470, 326] width 840 height 577
click at [575, 577] on div "Setting up your live class Poll for secs No correct answer Start poll" at bounding box center [470, 326] width 840 height 577
click at [561, 577] on icon at bounding box center [566, 645] width 13 height 13
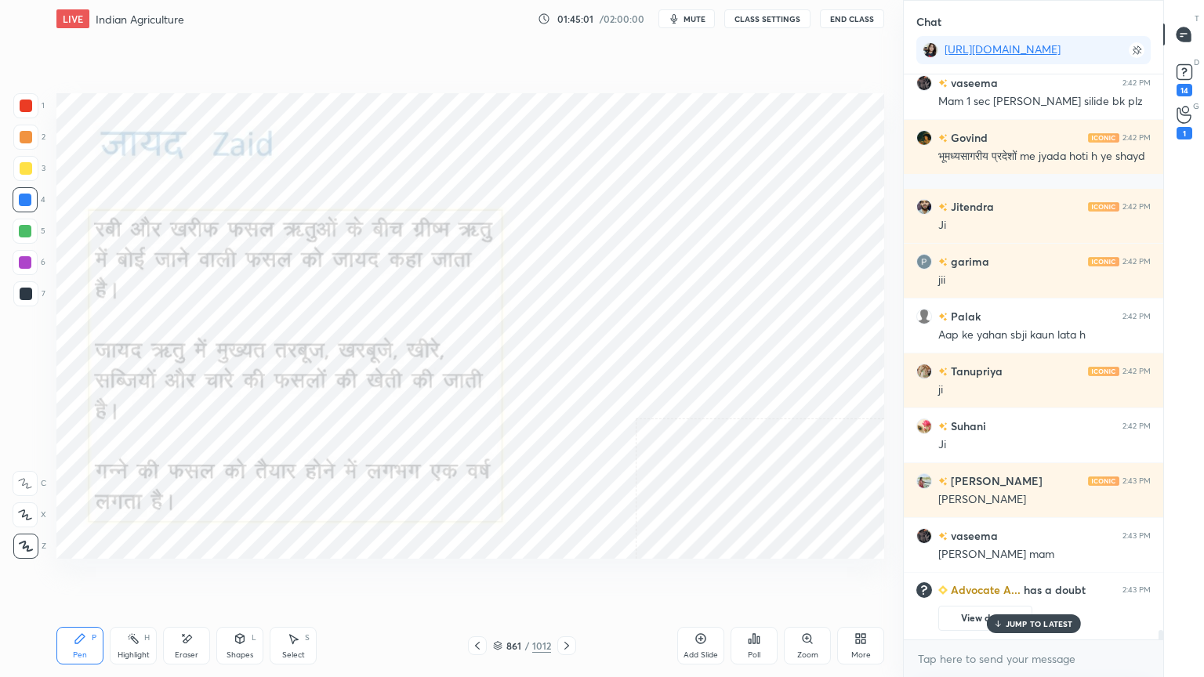
drag, startPoint x: 478, startPoint y: 653, endPoint x: 494, endPoint y: 646, distance: 18.2
click at [479, 577] on div at bounding box center [477, 645] width 19 height 19
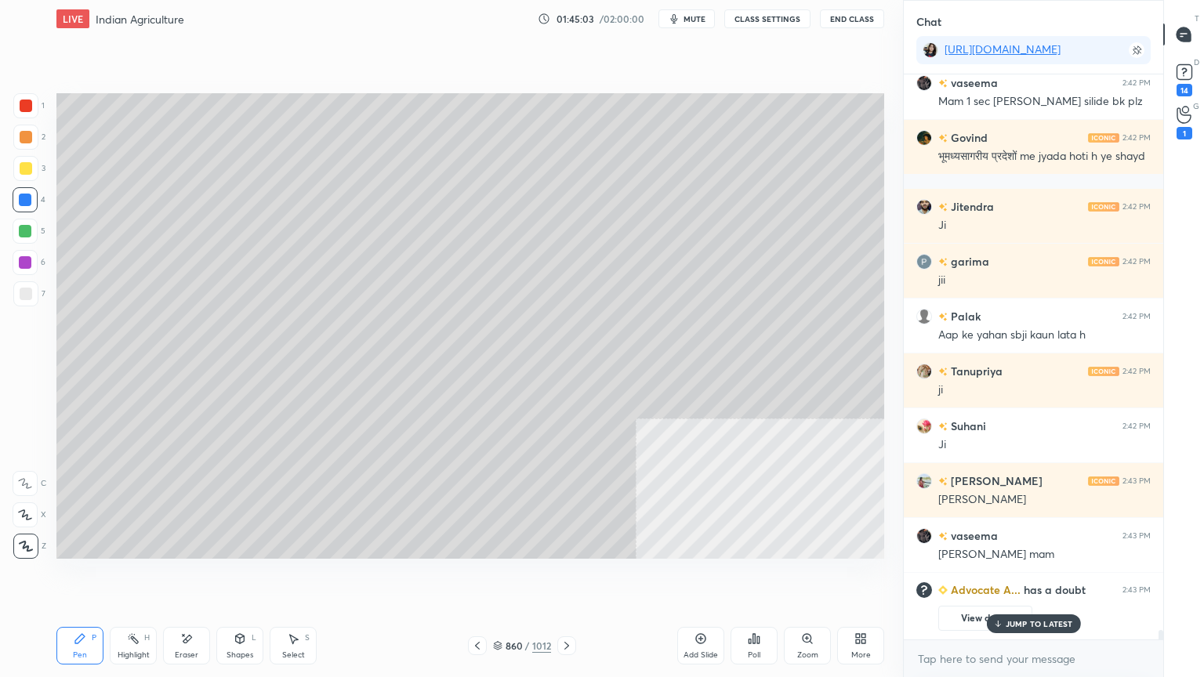
click at [1077, 577] on div "JUMP TO LATEST" at bounding box center [1033, 623] width 94 height 19
click at [1054, 577] on div "x" at bounding box center [1032, 658] width 259 height 37
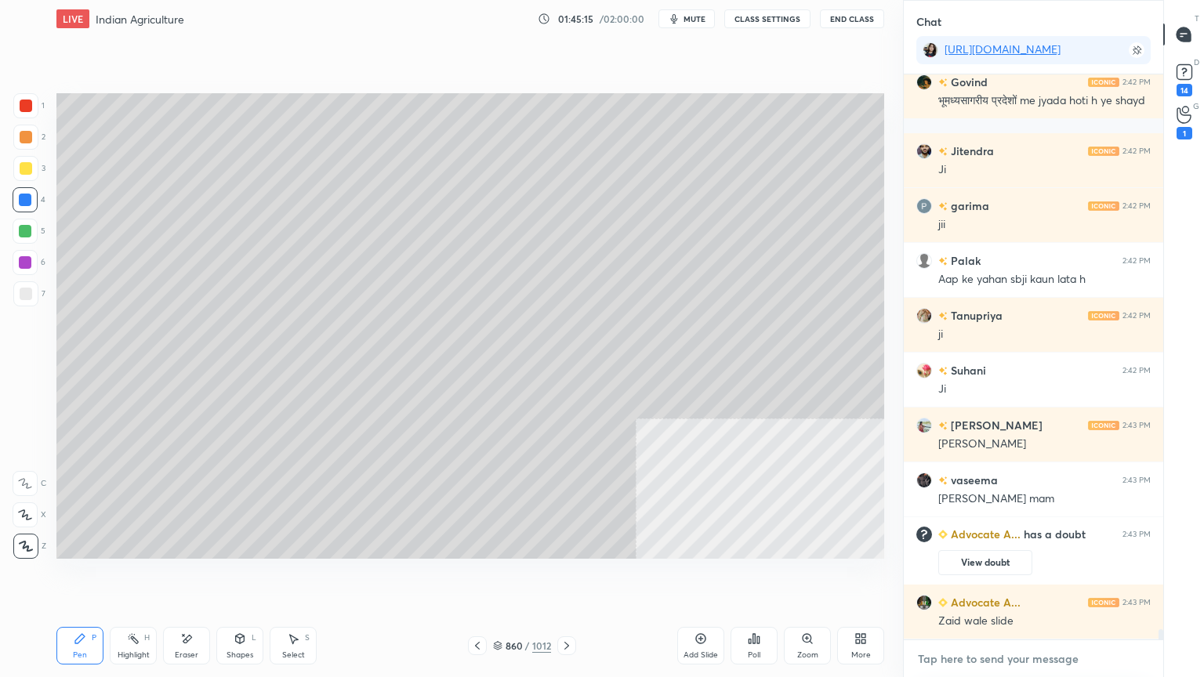
scroll to position [31006, 0]
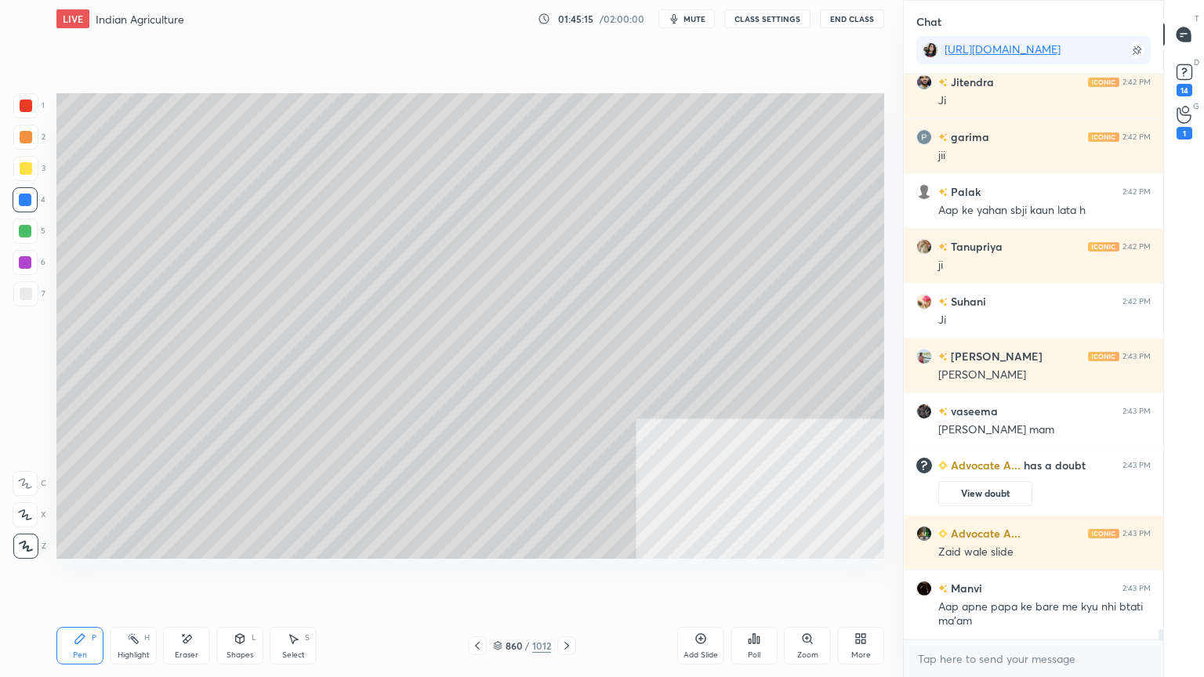
click at [476, 577] on icon at bounding box center [477, 645] width 13 height 13
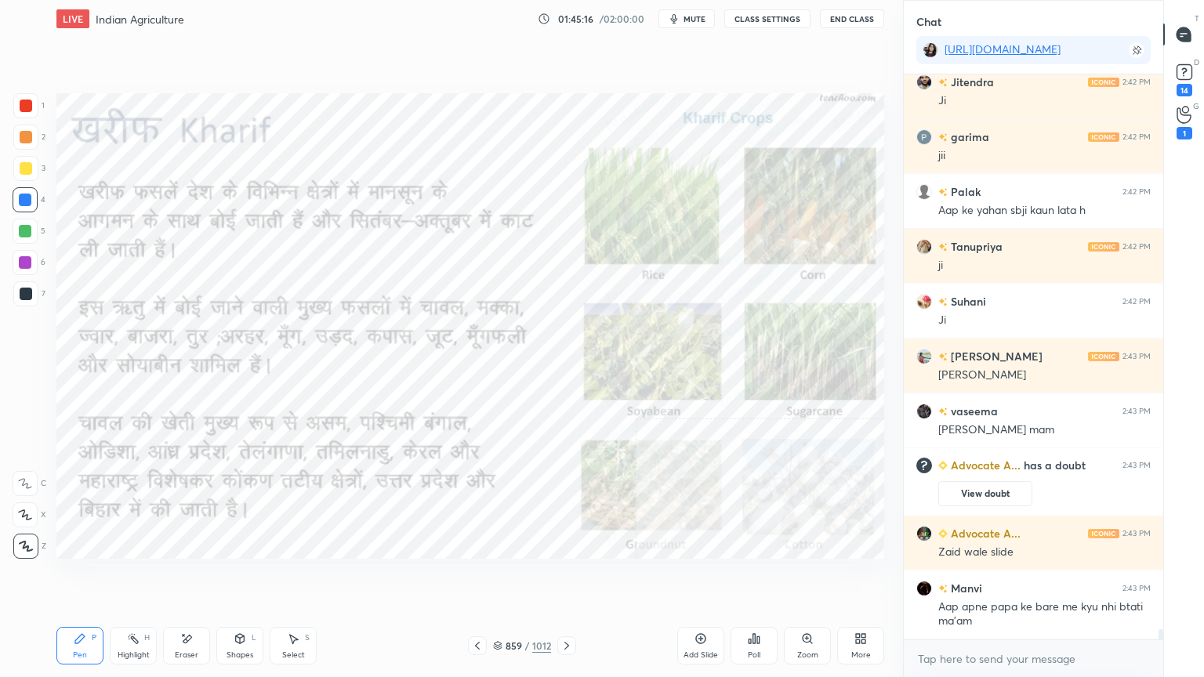
click at [476, 577] on icon at bounding box center [477, 645] width 13 height 13
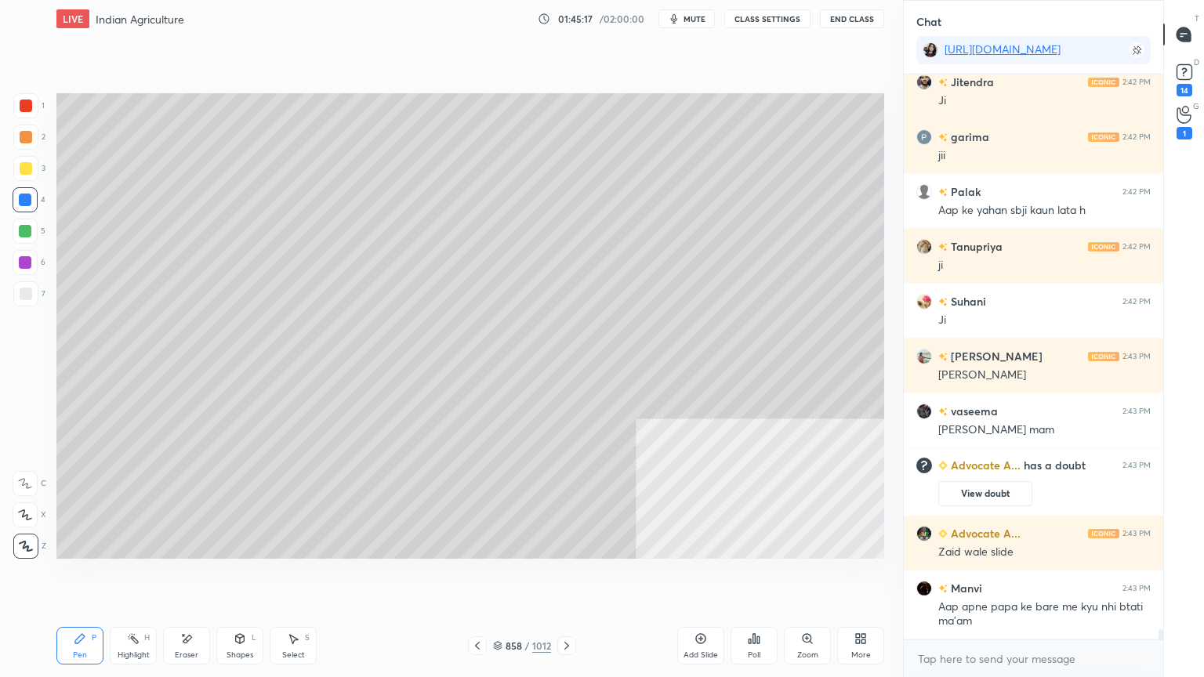
click at [564, 577] on icon at bounding box center [566, 645] width 13 height 13
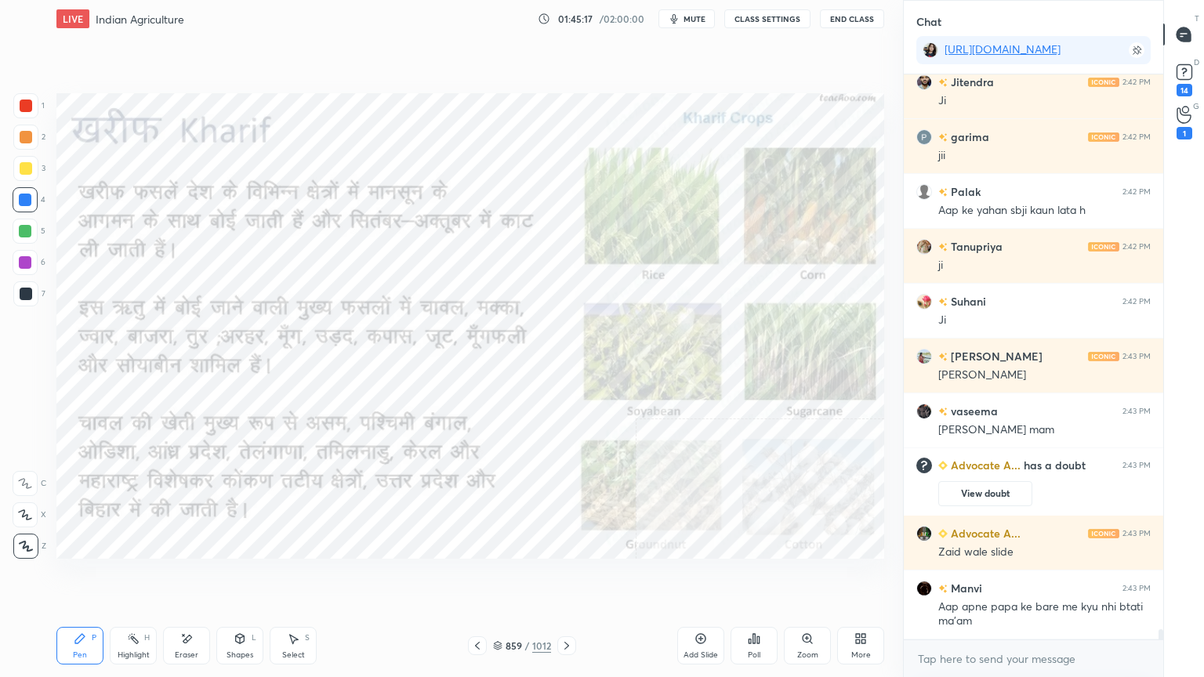
click at [562, 577] on icon at bounding box center [566, 645] width 13 height 13
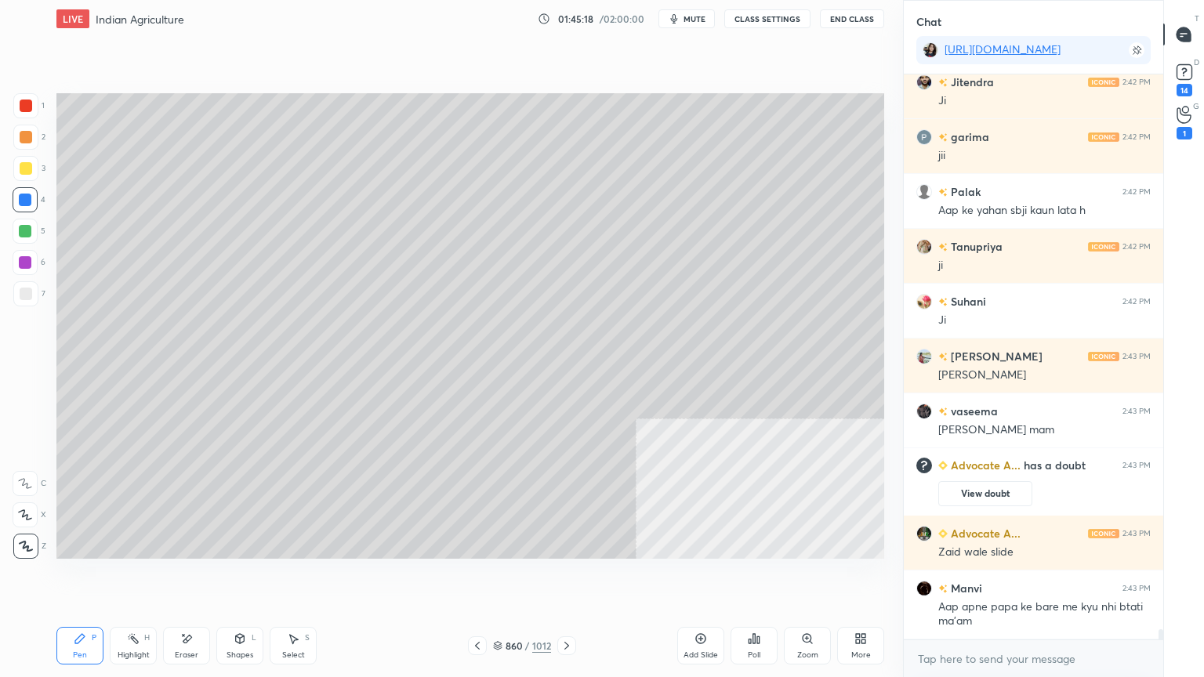
click at [564, 577] on icon at bounding box center [566, 645] width 13 height 13
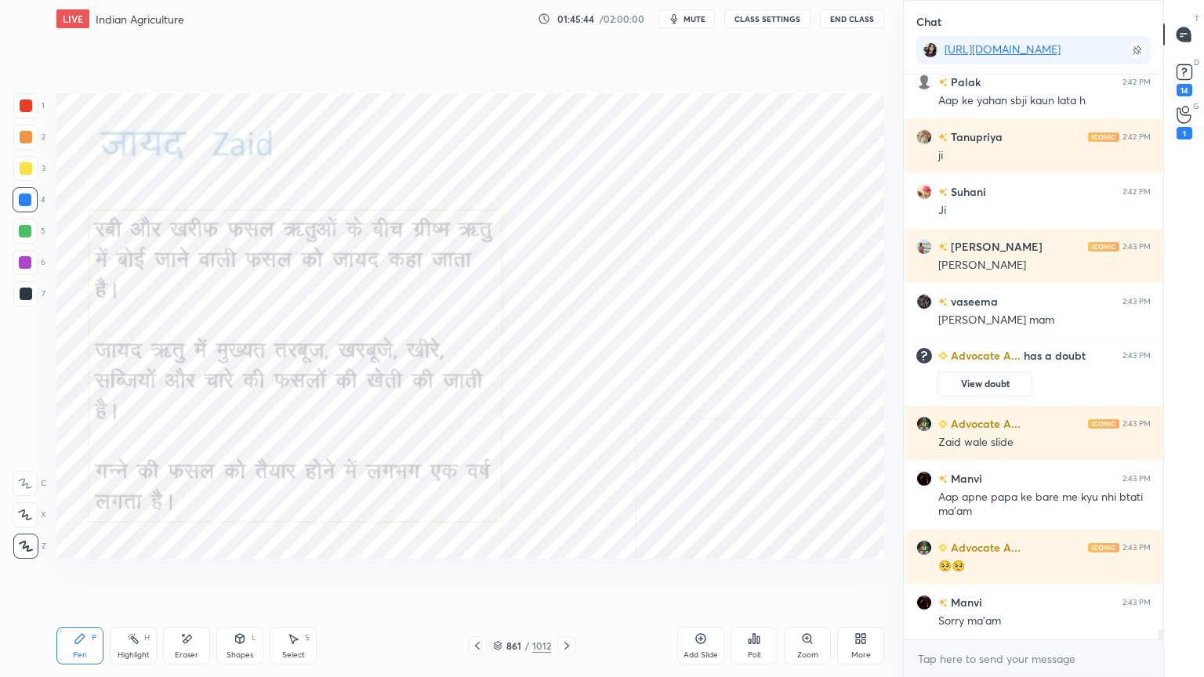
scroll to position [31169, 0]
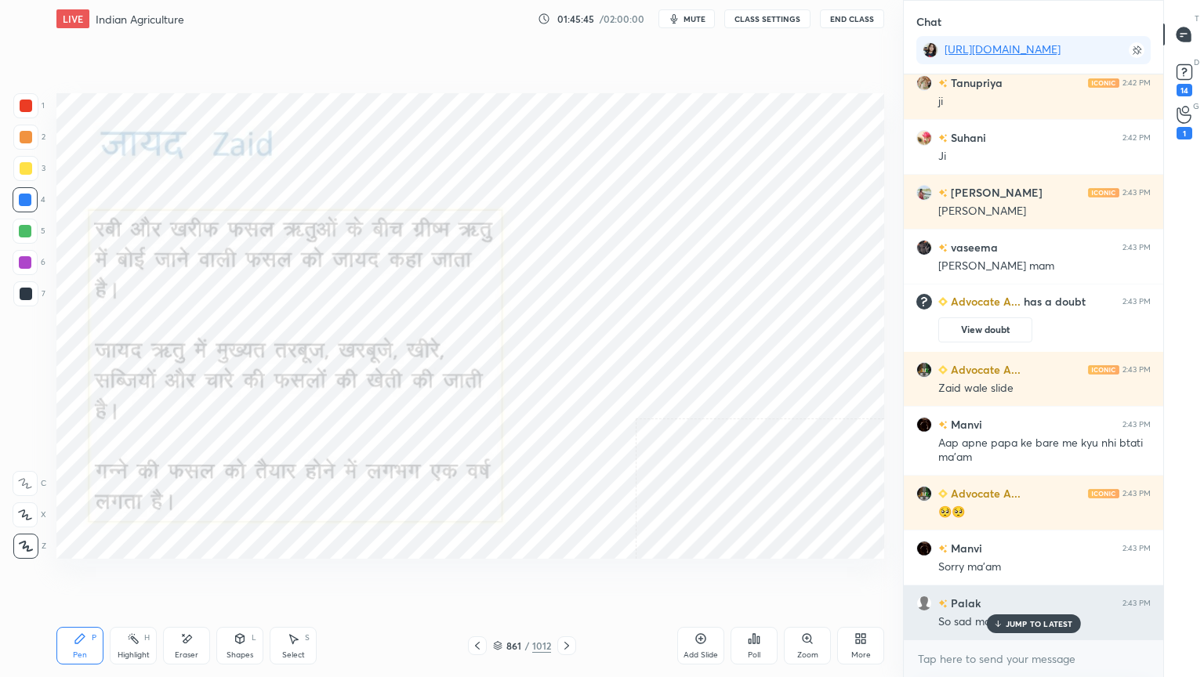
click at [1002, 577] on icon at bounding box center [997, 623] width 10 height 9
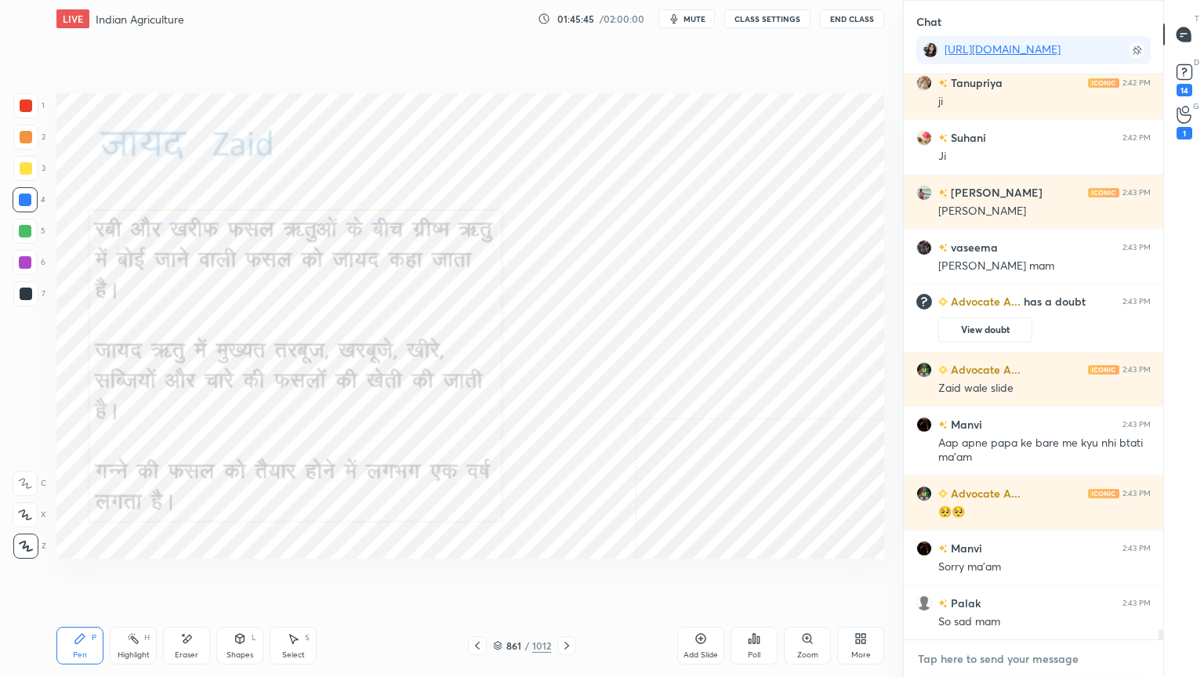
click at [1011, 577] on textarea at bounding box center [1033, 658] width 234 height 25
click at [567, 577] on div "Pen P Highlight H Eraser Shapes L Select S 861 / 1012 Add Slide Poll Zoom More" at bounding box center [469, 645] width 827 height 63
drag, startPoint x: 564, startPoint y: 621, endPoint x: 566, endPoint y: 632, distance: 11.1
click at [568, 577] on div "Pen P Highlight H Eraser Shapes L Select S 861 / 1012 Add Slide Poll Zoom More" at bounding box center [469, 645] width 827 height 63
click at [566, 577] on icon at bounding box center [566, 646] width 5 height 8
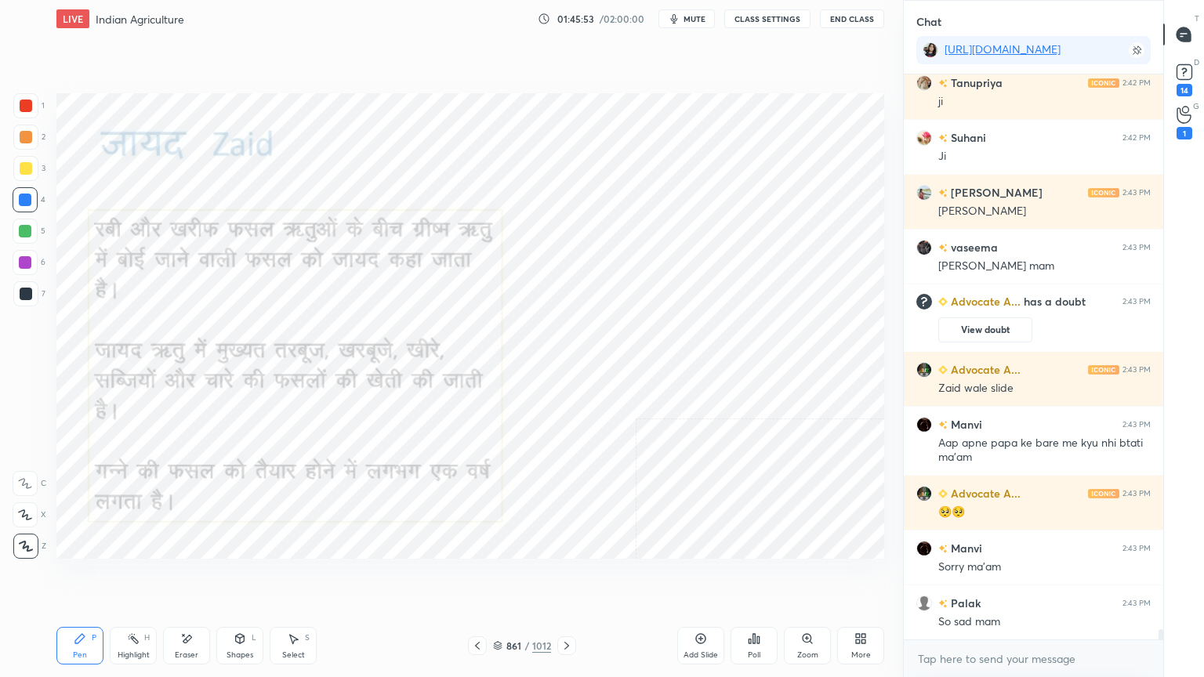
scroll to position [31225, 0]
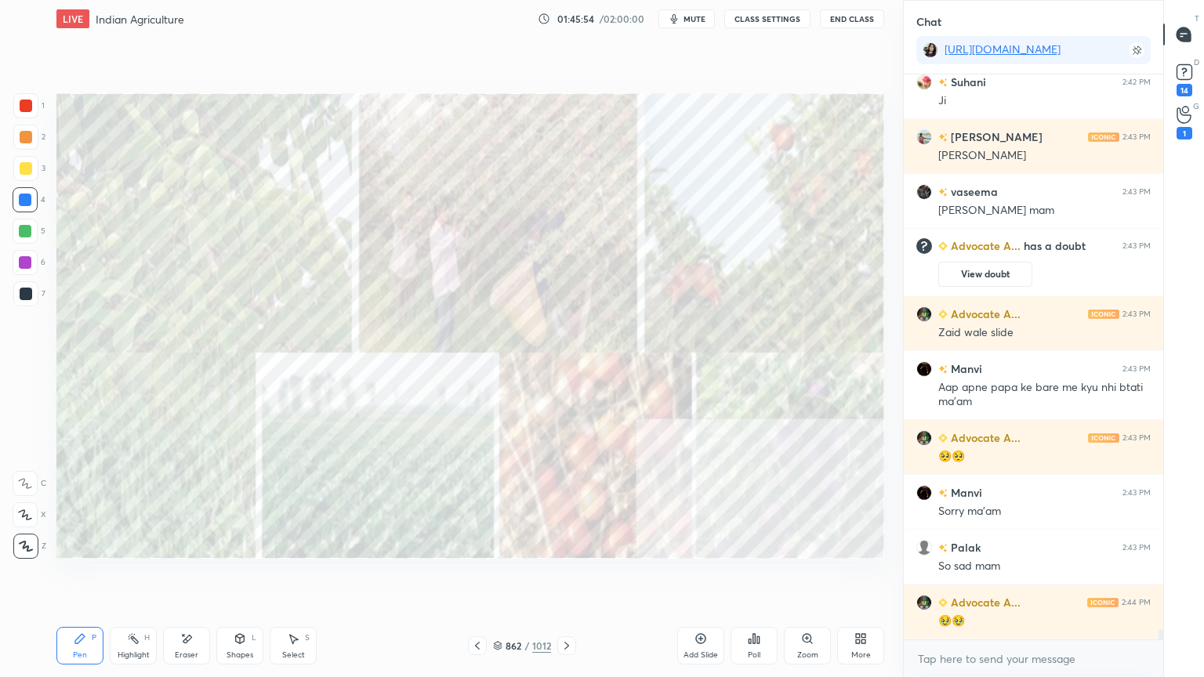
click at [568, 577] on icon at bounding box center [566, 645] width 13 height 13
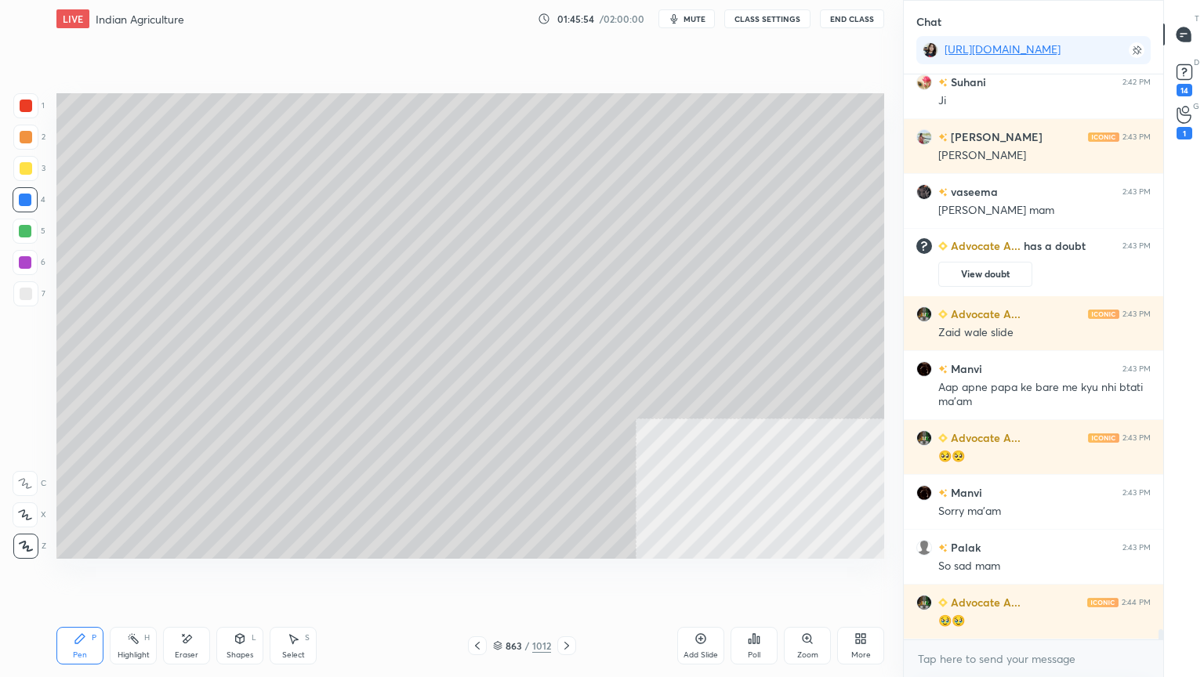
click at [561, 577] on icon at bounding box center [566, 645] width 13 height 13
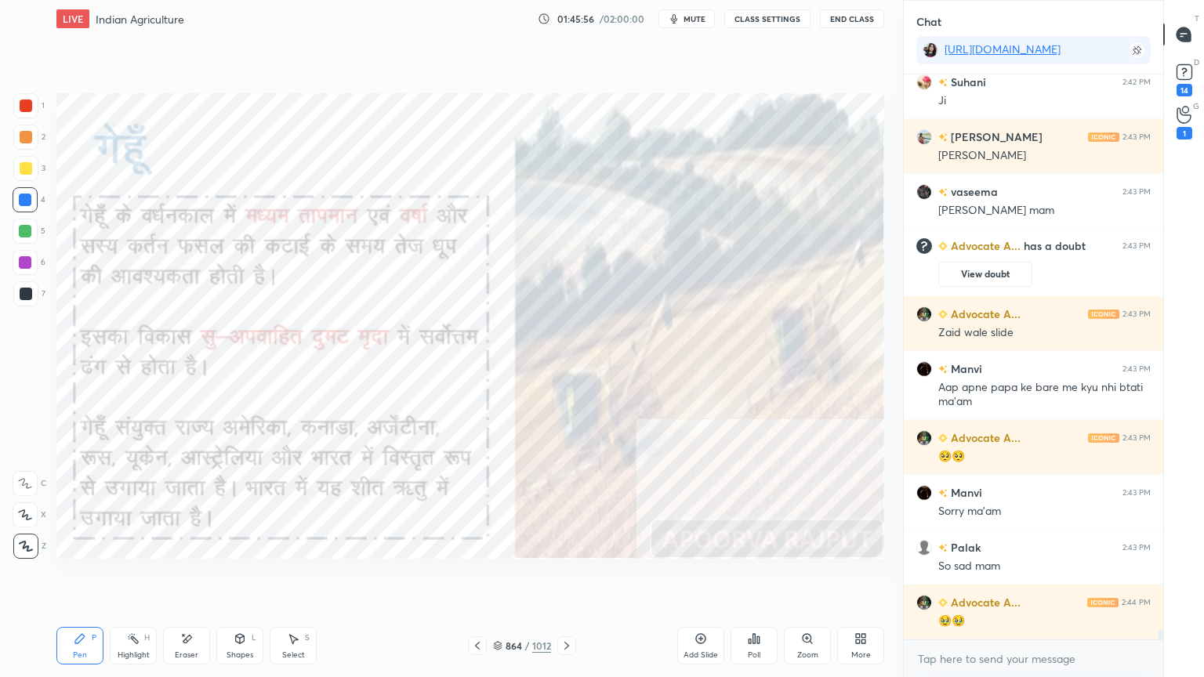
click at [476, 577] on icon at bounding box center [477, 645] width 13 height 13
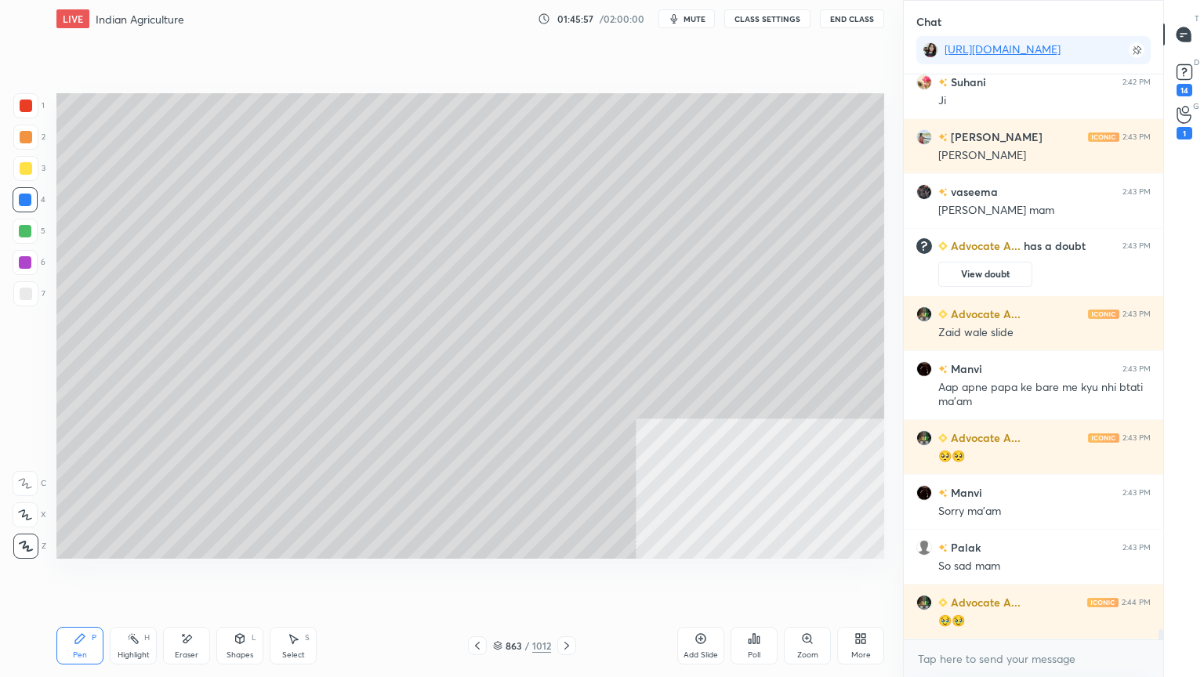
click at [563, 577] on icon at bounding box center [566, 645] width 13 height 13
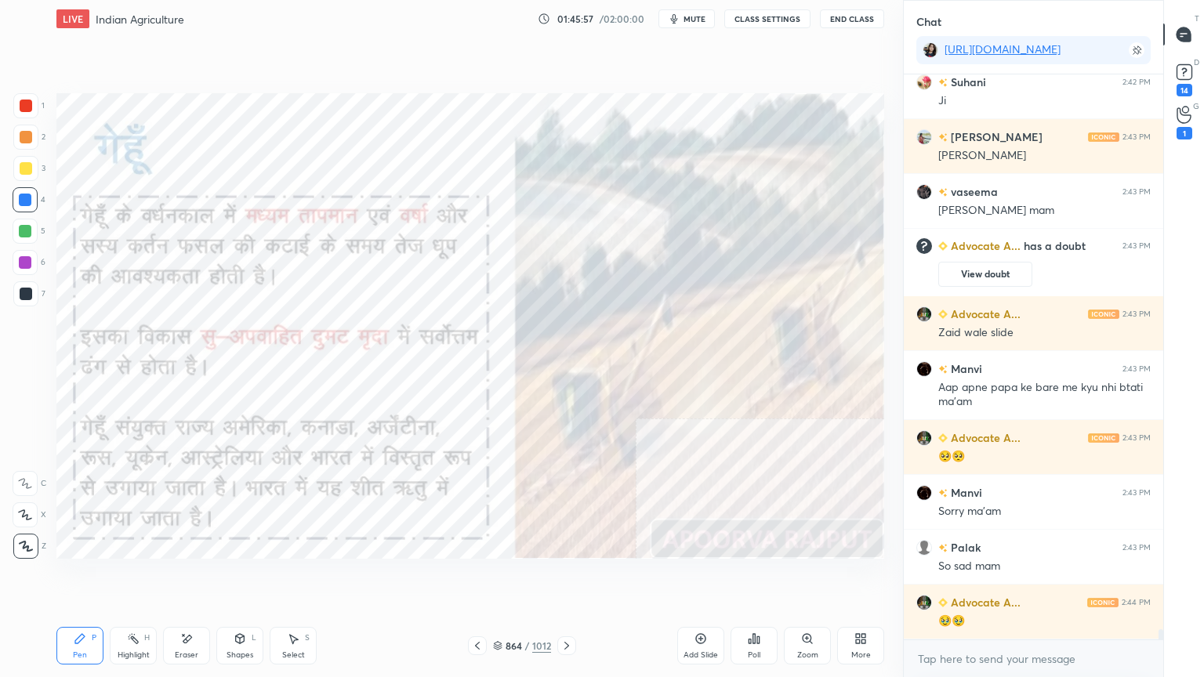
click at [501, 577] on icon at bounding box center [497, 645] width 9 height 9
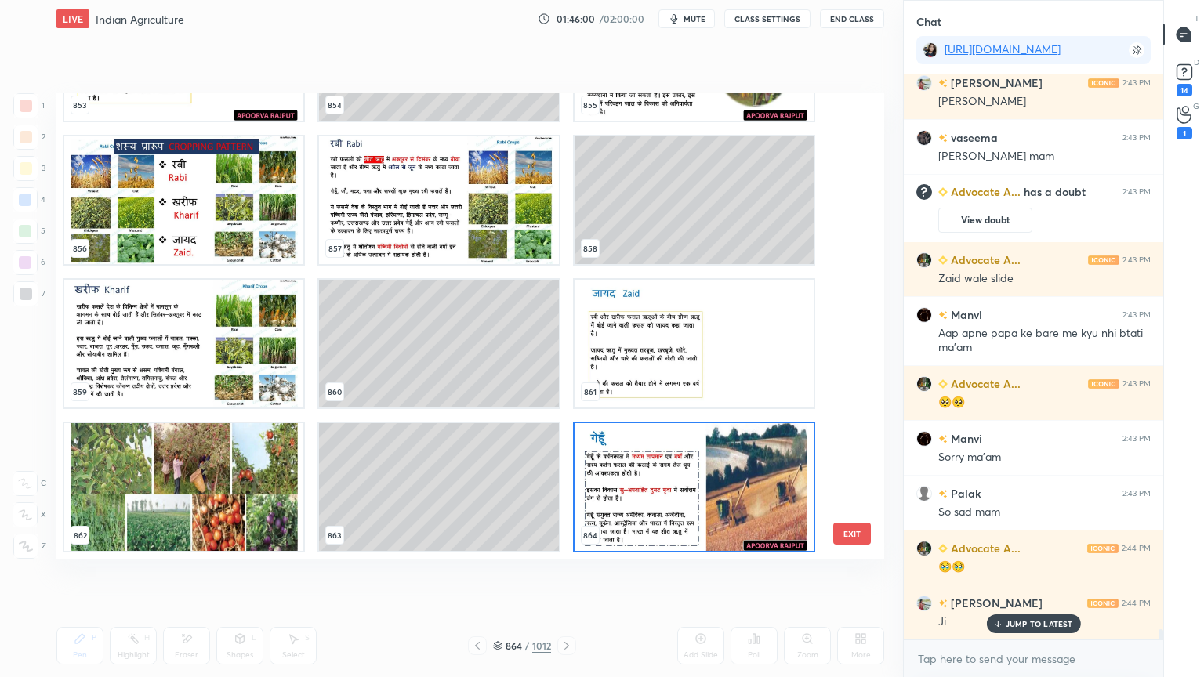
scroll to position [31389, 0]
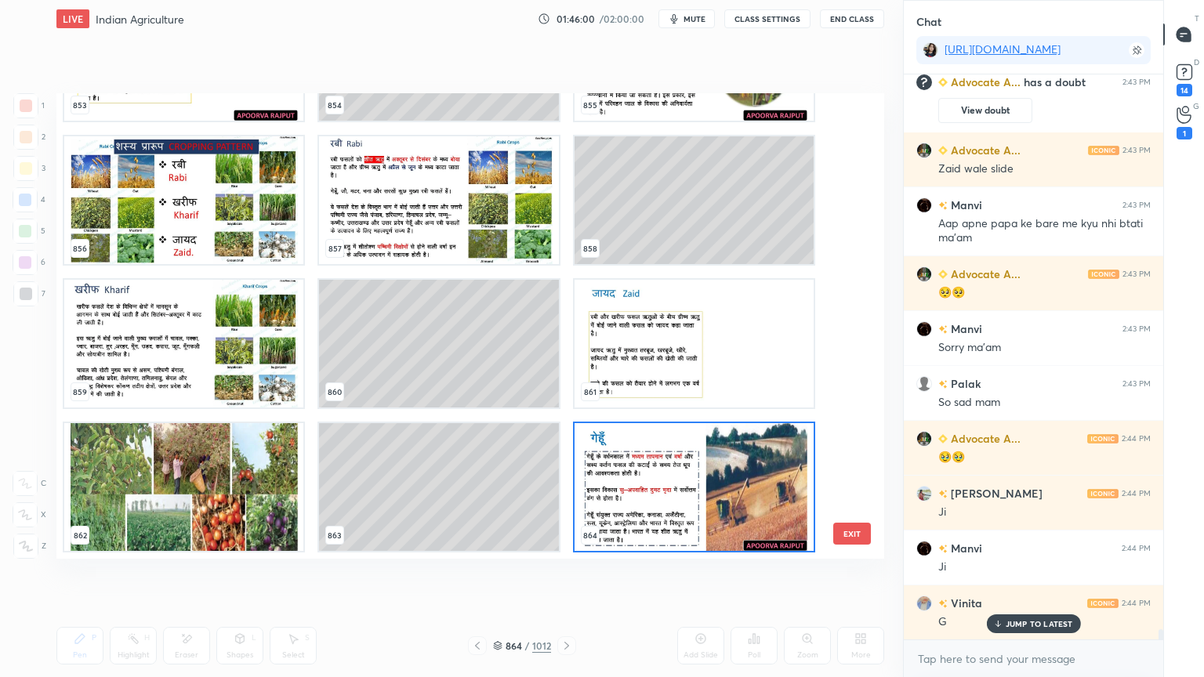
click at [664, 469] on img "grid" at bounding box center [693, 487] width 239 height 128
click at [665, 469] on img "grid" at bounding box center [693, 487] width 239 height 128
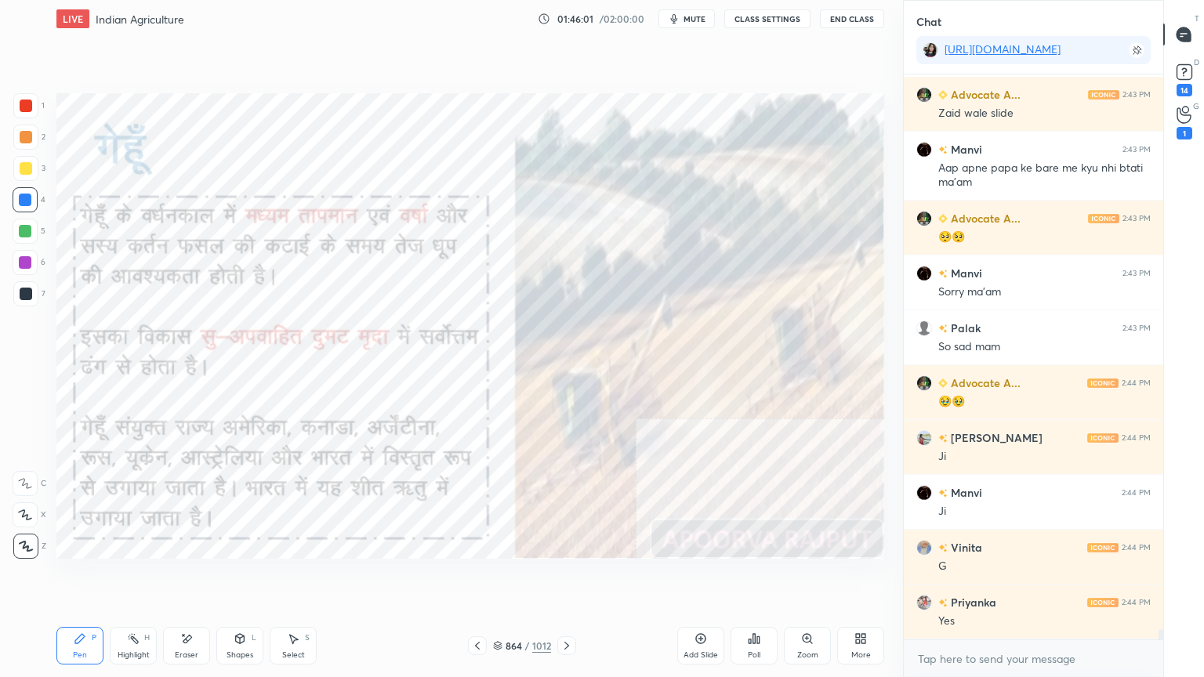
scroll to position [31498, 0]
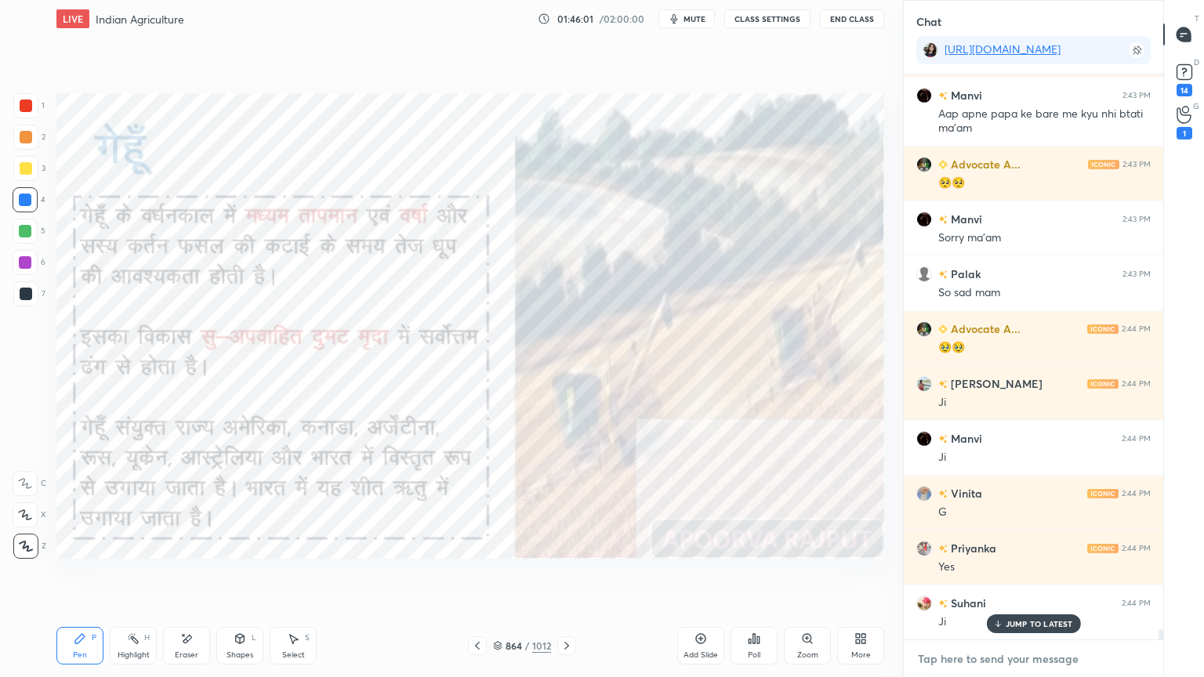
click at [1002, 577] on textarea at bounding box center [1033, 658] width 234 height 25
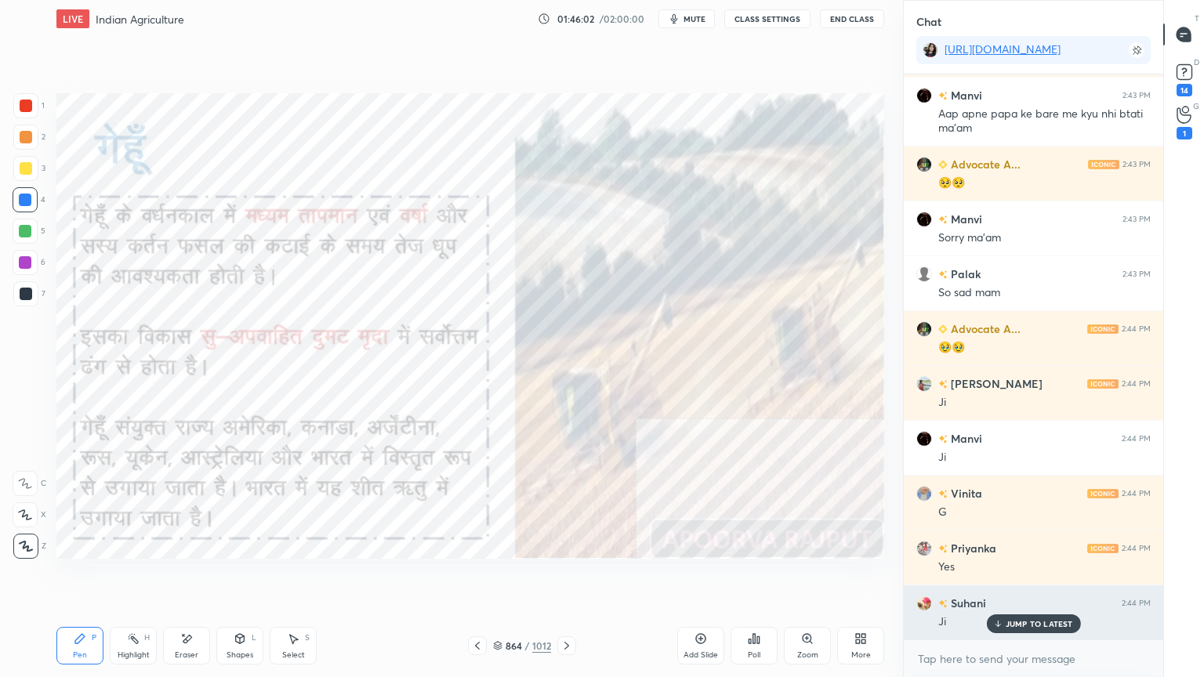
click at [1015, 577] on p "JUMP TO LATEST" at bounding box center [1038, 623] width 67 height 9
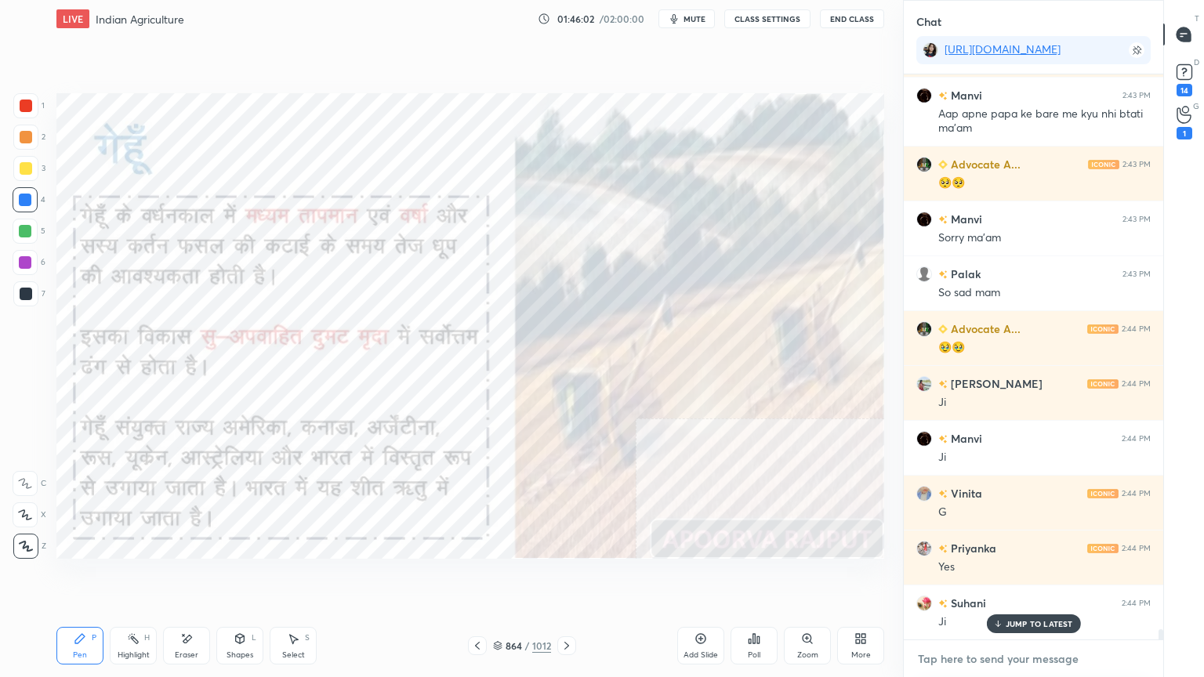
click at [1031, 577] on textarea at bounding box center [1033, 658] width 234 height 25
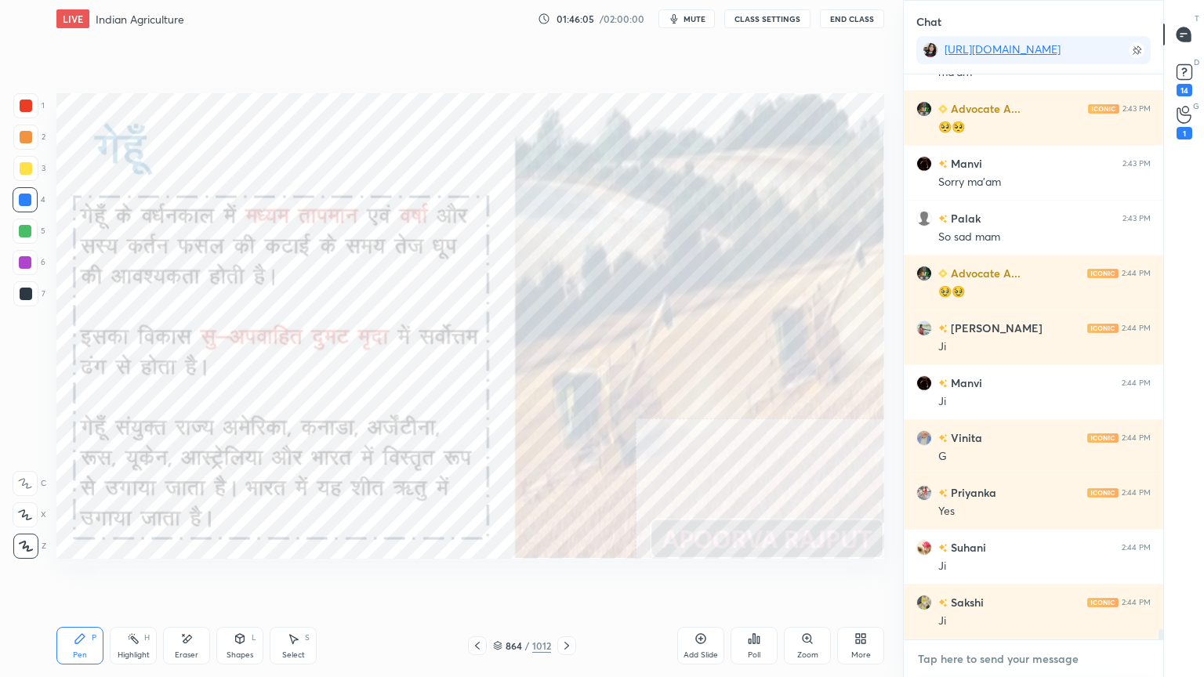
scroll to position [31621, 0]
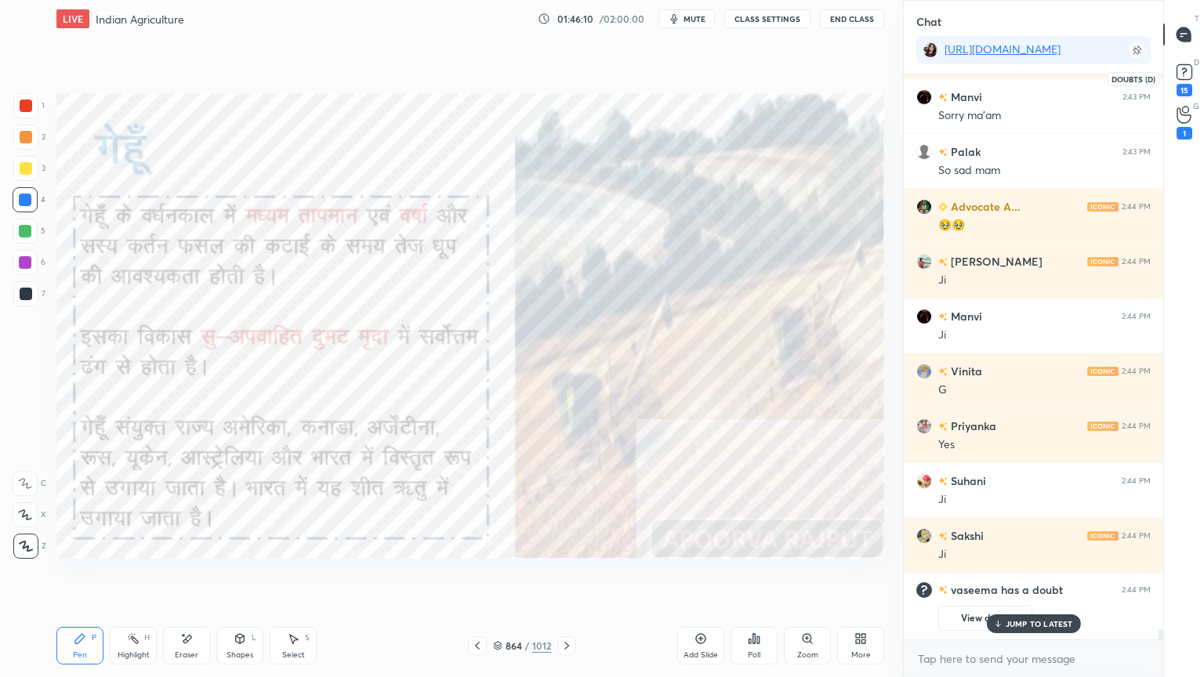
click at [1184, 70] on icon at bounding box center [1184, 72] width 24 height 24
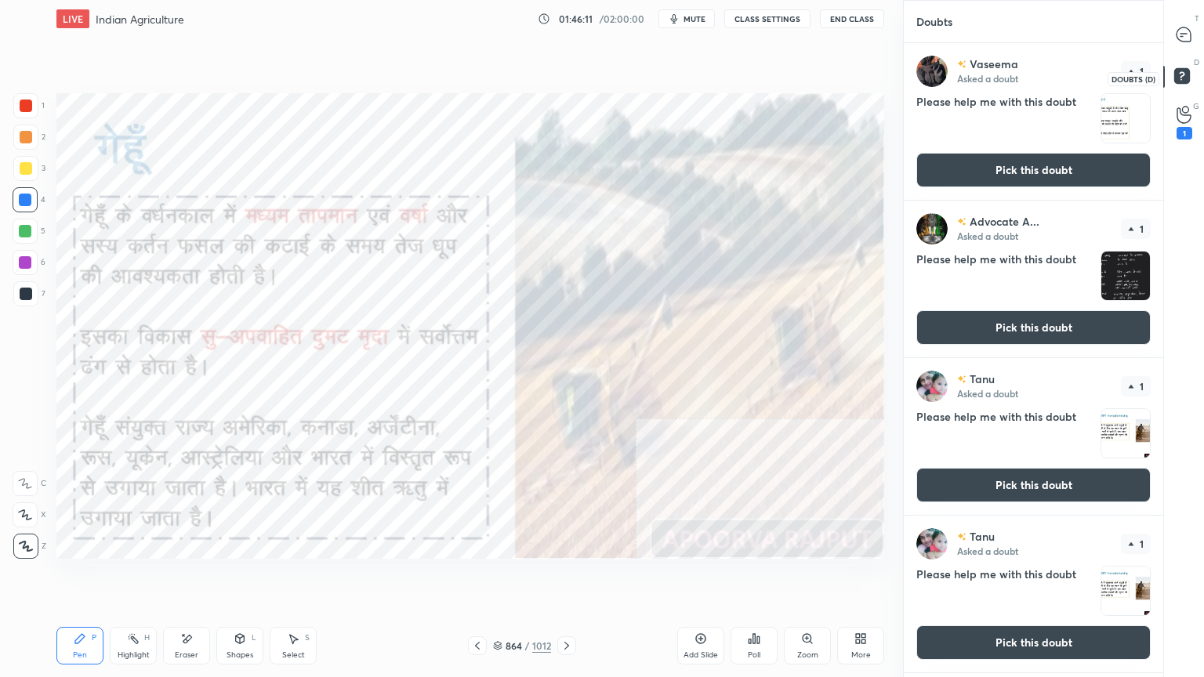
scroll to position [629, 255]
click at [1058, 169] on button "Pick this doubt" at bounding box center [1033, 170] width 234 height 34
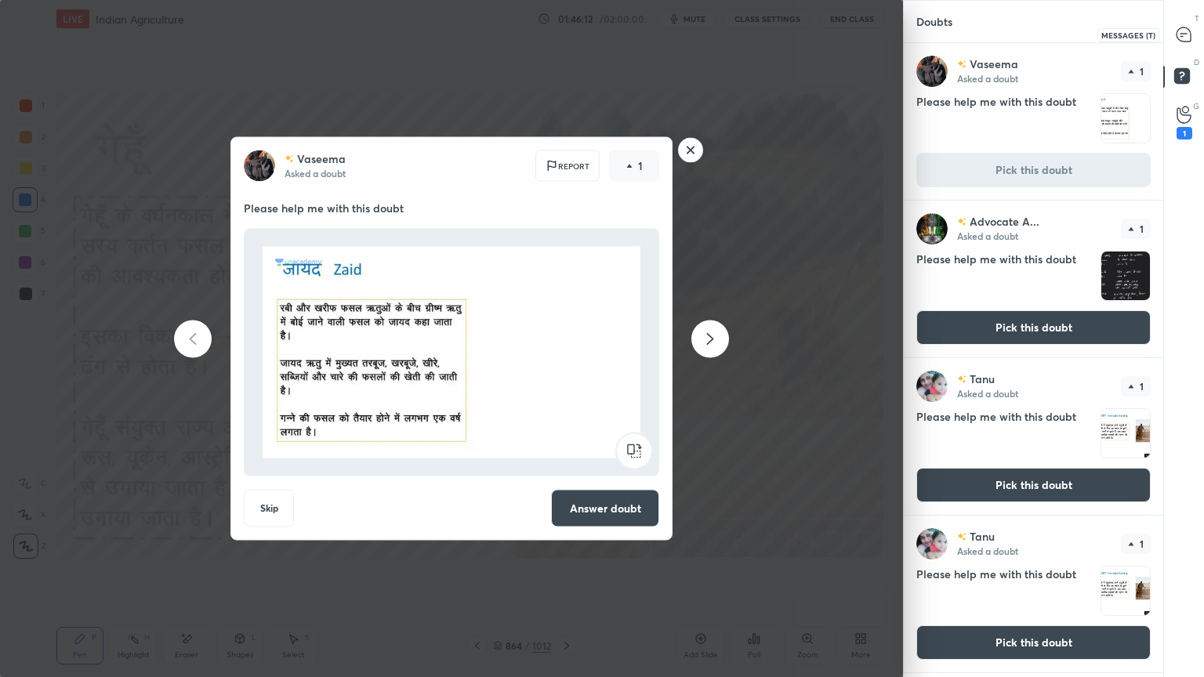
click at [1191, 38] on div at bounding box center [1183, 34] width 31 height 28
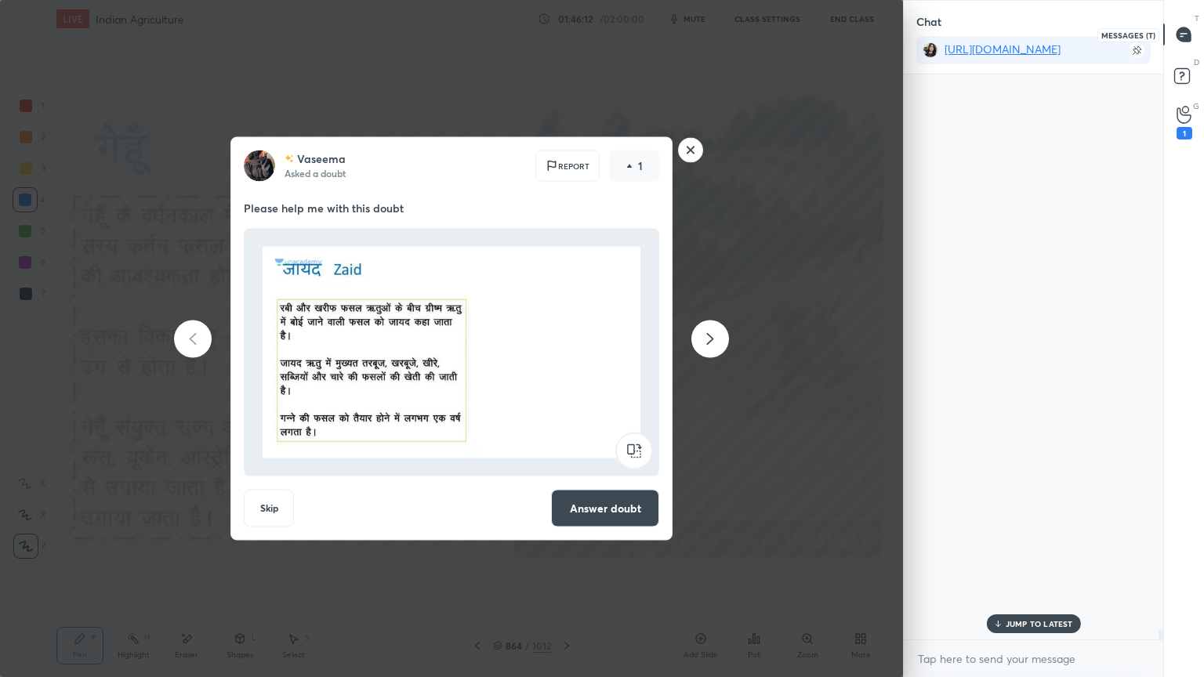
scroll to position [560, 255]
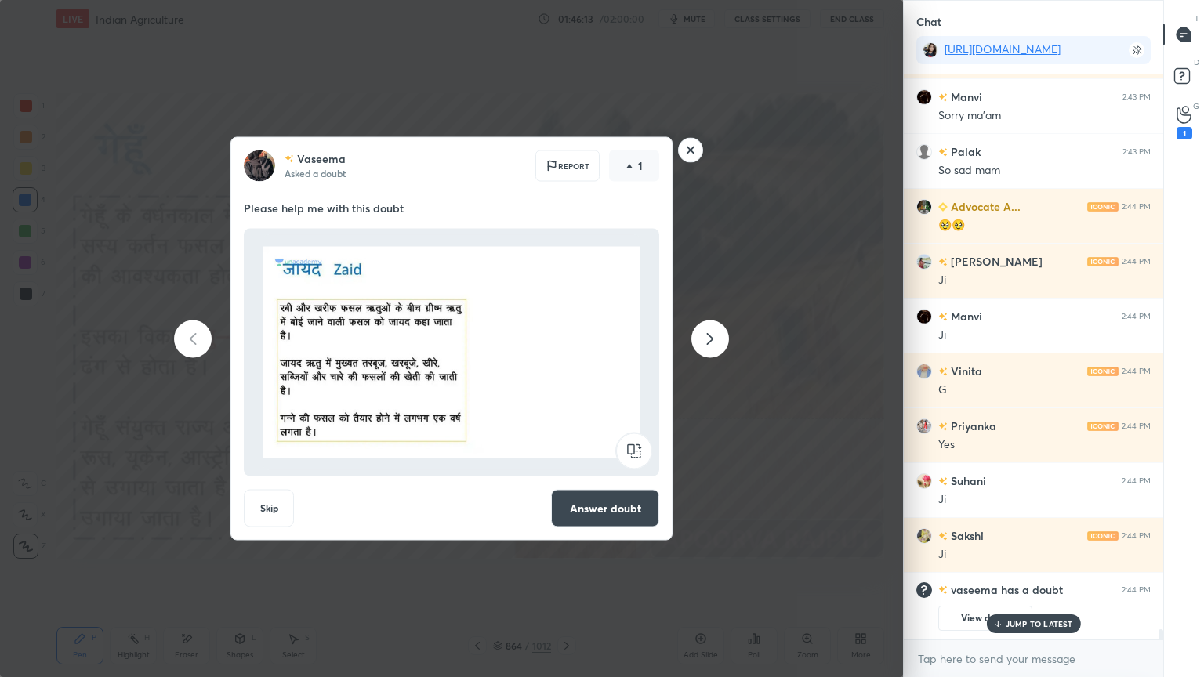
click at [1075, 577] on div "JUMP TO LATEST" at bounding box center [1033, 623] width 94 height 19
click at [693, 334] on div at bounding box center [710, 339] width 38 height 38
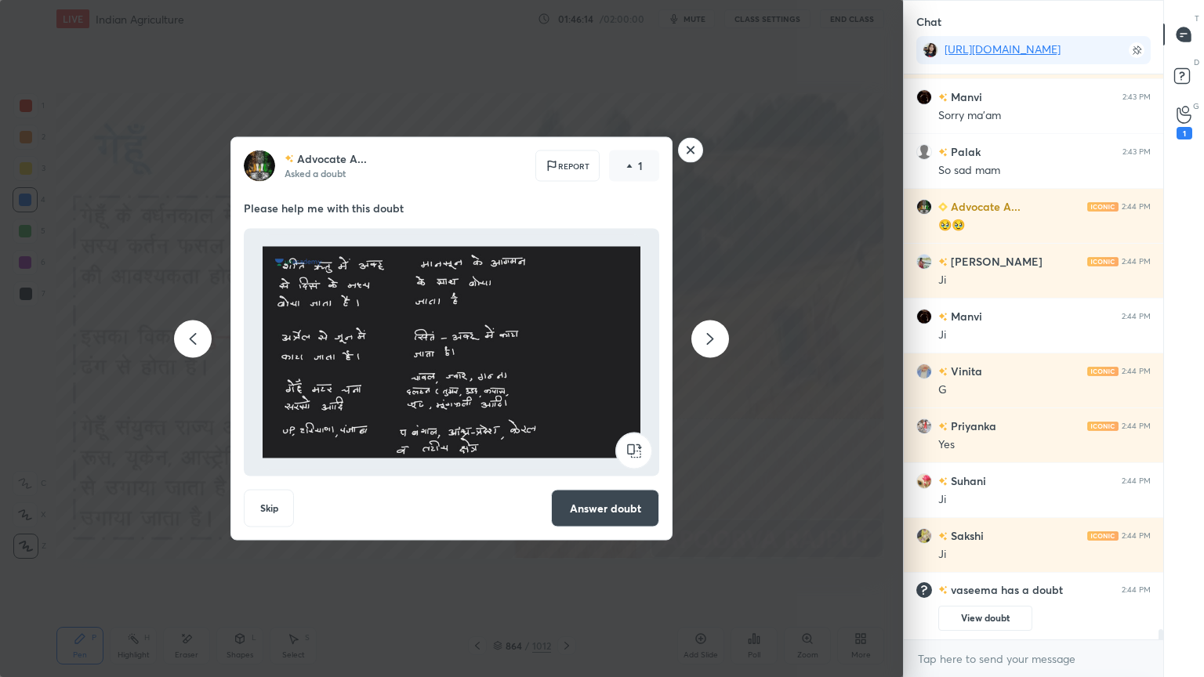
click at [703, 338] on icon at bounding box center [709, 338] width 19 height 19
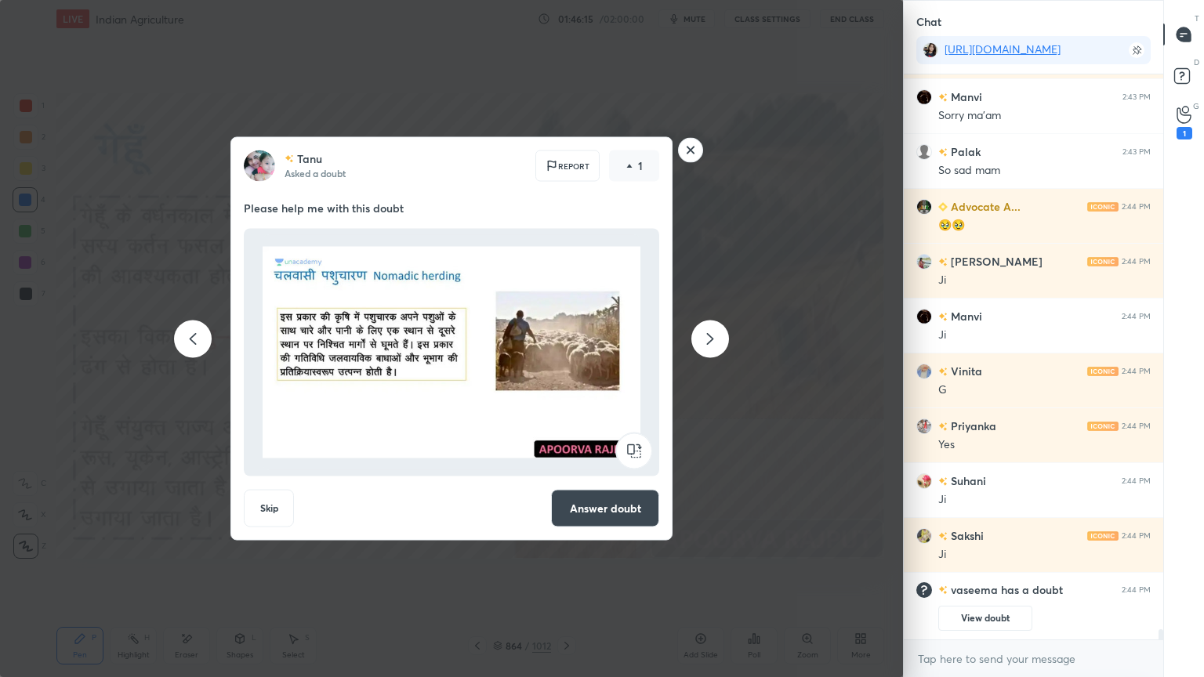
click at [705, 338] on icon at bounding box center [709, 338] width 19 height 19
click at [708, 338] on icon at bounding box center [709, 338] width 19 height 19
click at [711, 337] on icon at bounding box center [710, 339] width 7 height 12
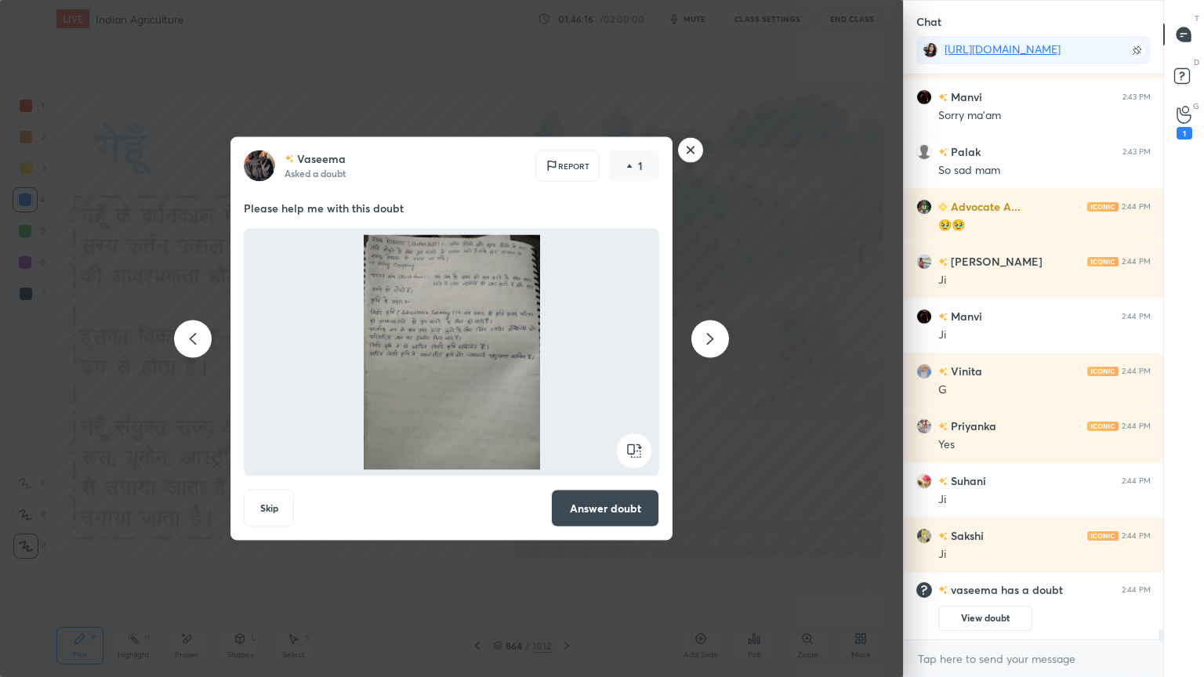
click at [706, 336] on icon at bounding box center [709, 338] width 19 height 19
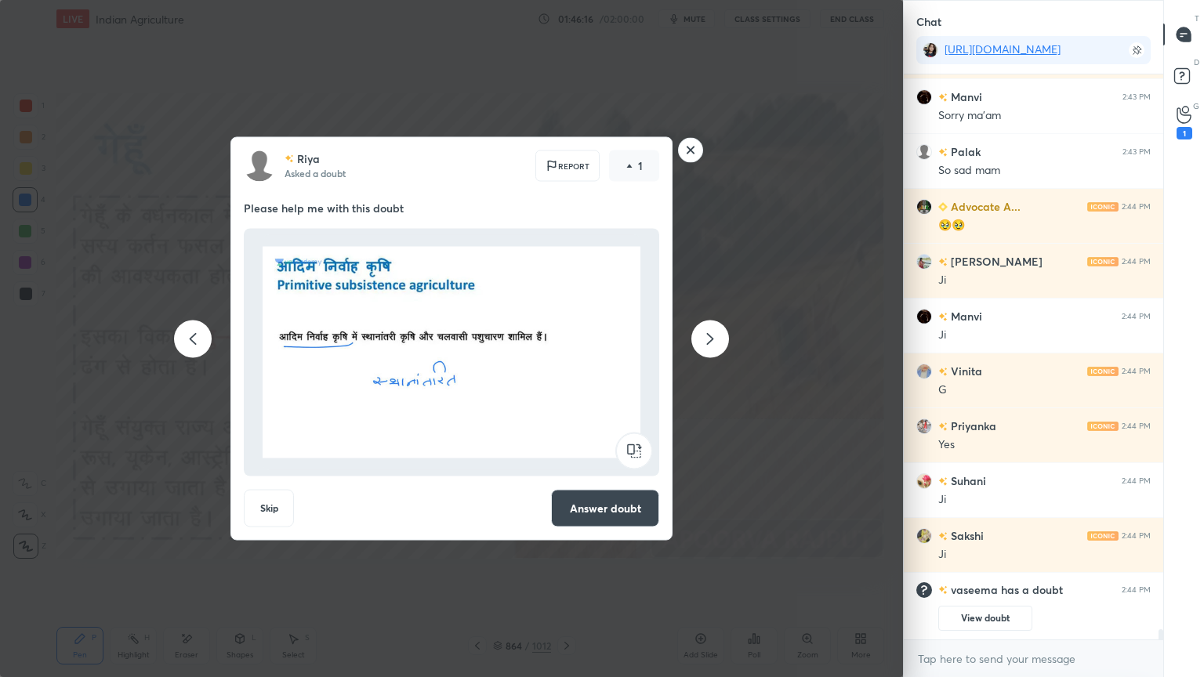
click at [708, 336] on icon at bounding box center [709, 338] width 19 height 19
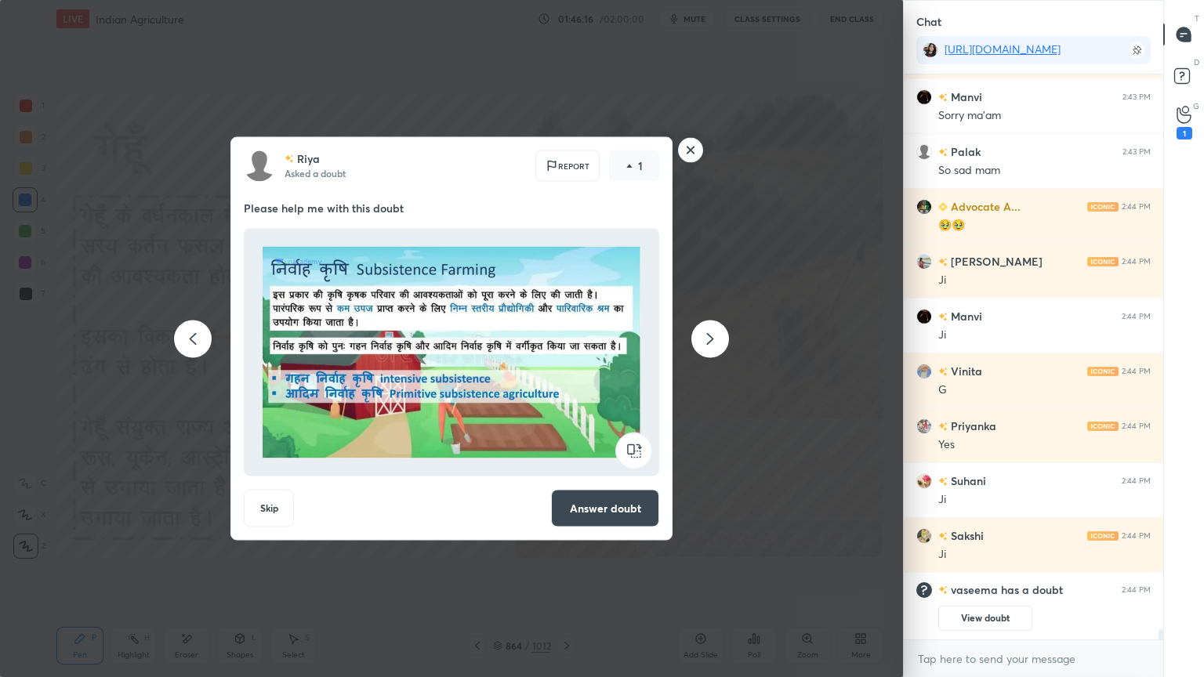
click at [715, 338] on icon at bounding box center [709, 338] width 19 height 19
click at [718, 338] on div at bounding box center [710, 339] width 38 height 38
click at [711, 338] on icon at bounding box center [709, 338] width 19 height 19
click at [708, 339] on icon at bounding box center [709, 338] width 19 height 19
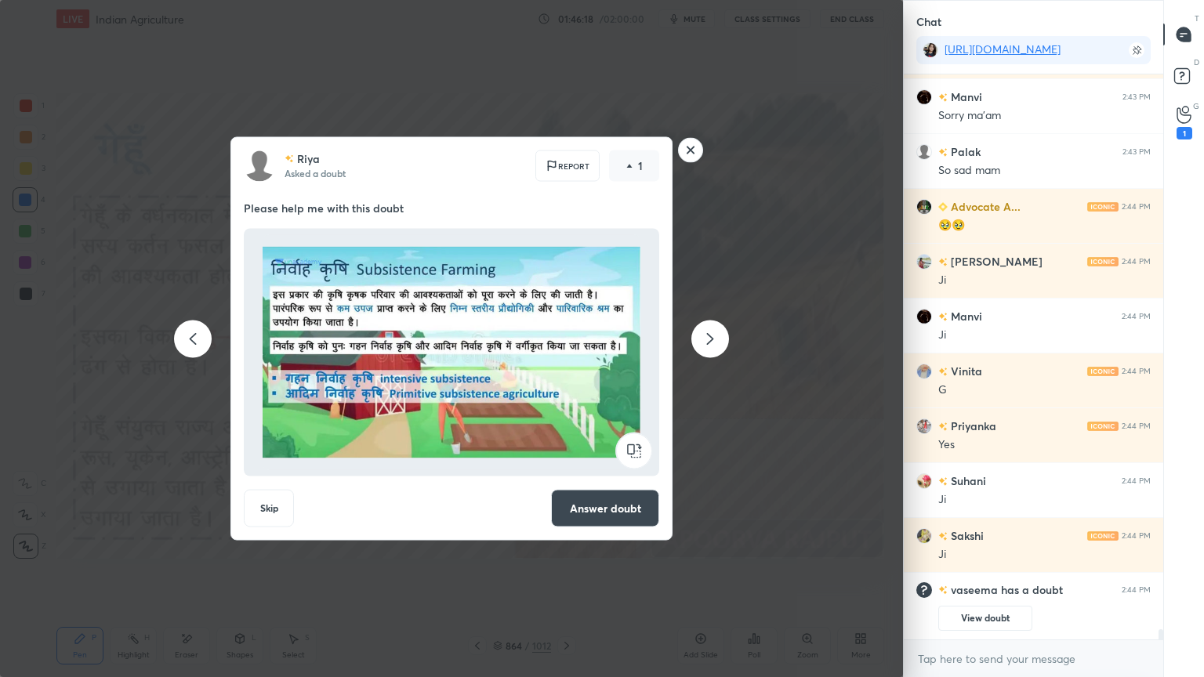
click at [705, 338] on icon at bounding box center [709, 338] width 19 height 19
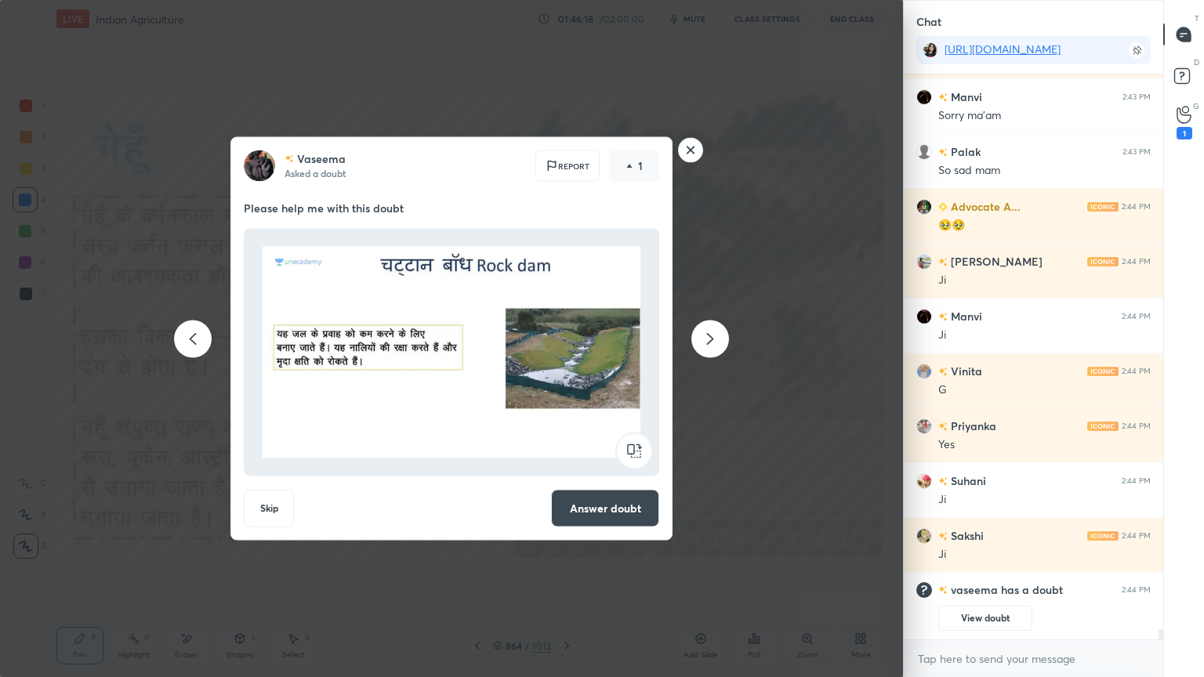
click at [711, 338] on icon at bounding box center [709, 338] width 19 height 19
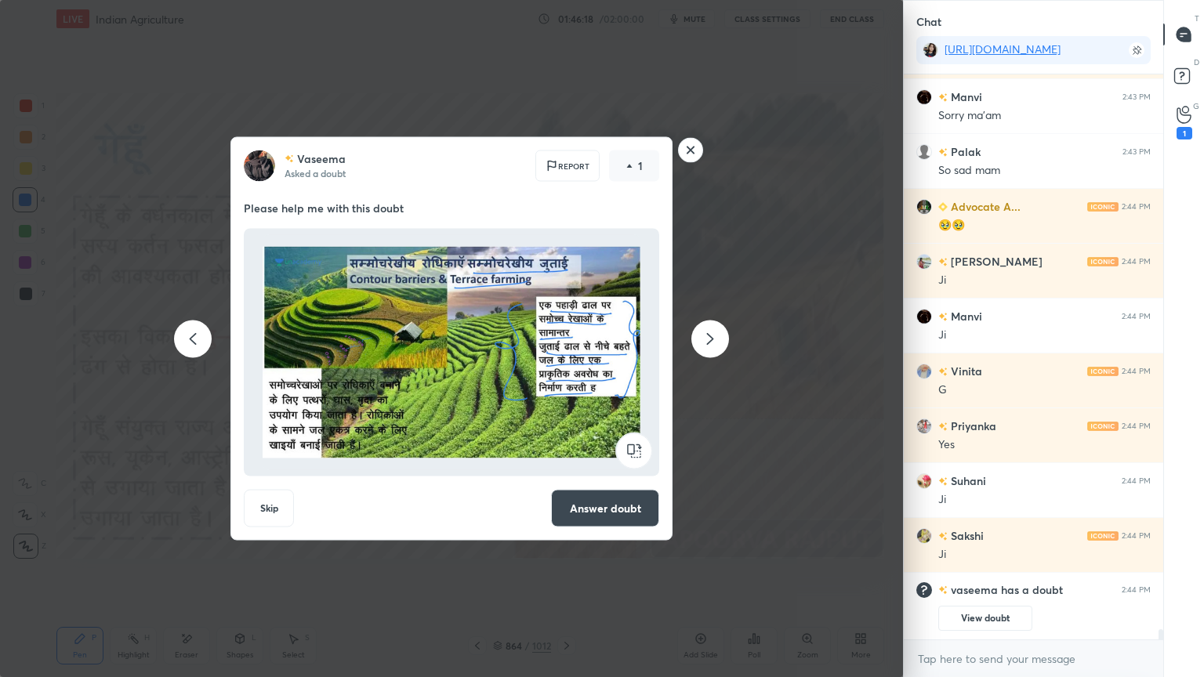
click at [712, 338] on icon at bounding box center [709, 338] width 19 height 19
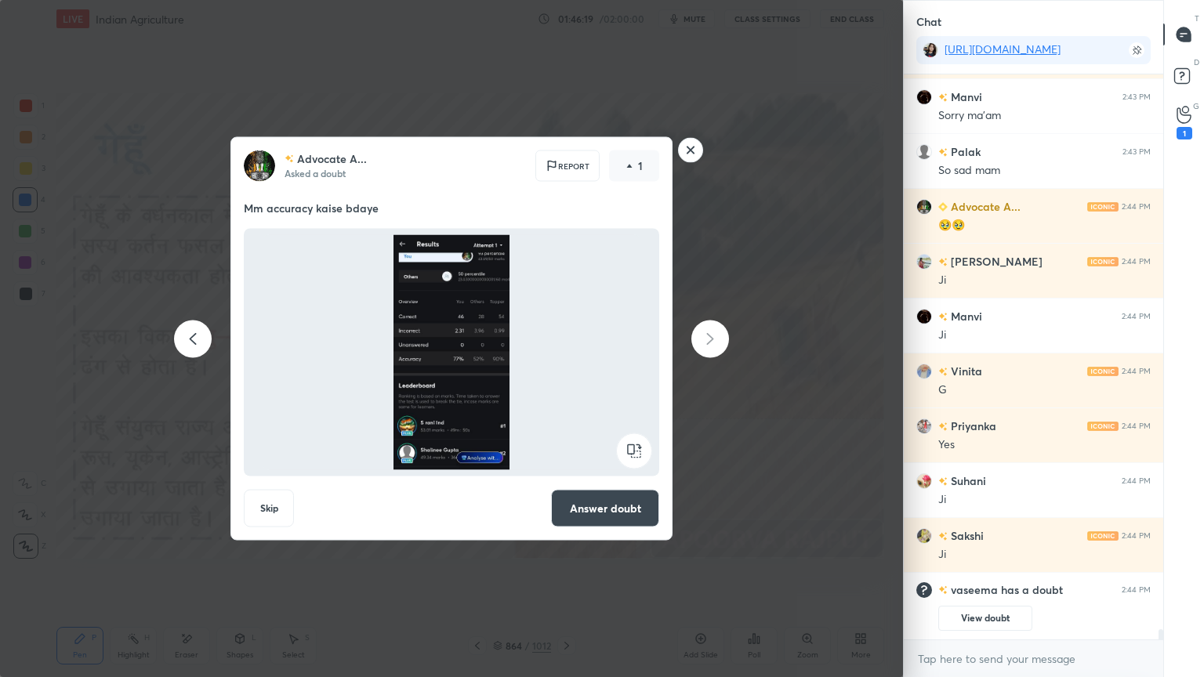
click at [715, 337] on icon at bounding box center [709, 338] width 19 height 19
click at [714, 338] on icon at bounding box center [709, 338] width 19 height 19
click at [713, 338] on icon at bounding box center [709, 338] width 19 height 19
drag, startPoint x: 719, startPoint y: 339, endPoint x: 708, endPoint y: 329, distance: 15.0
click at [716, 338] on div at bounding box center [710, 339] width 38 height 38
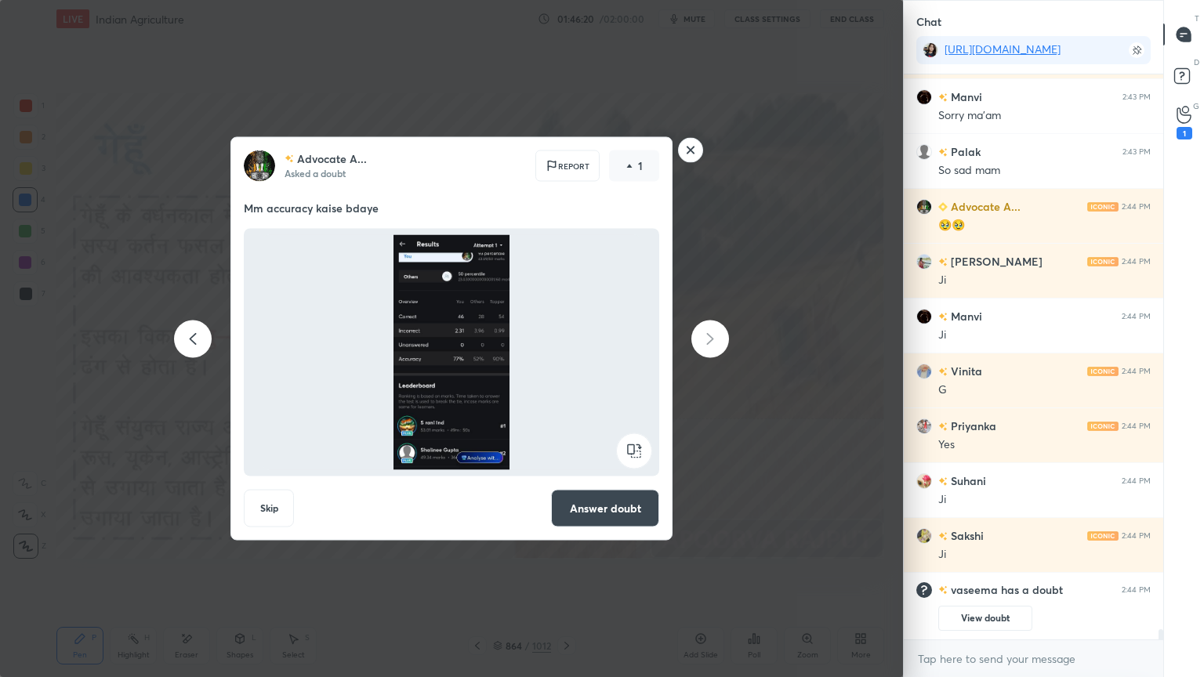
click at [690, 147] on rect at bounding box center [691, 150] width 24 height 24
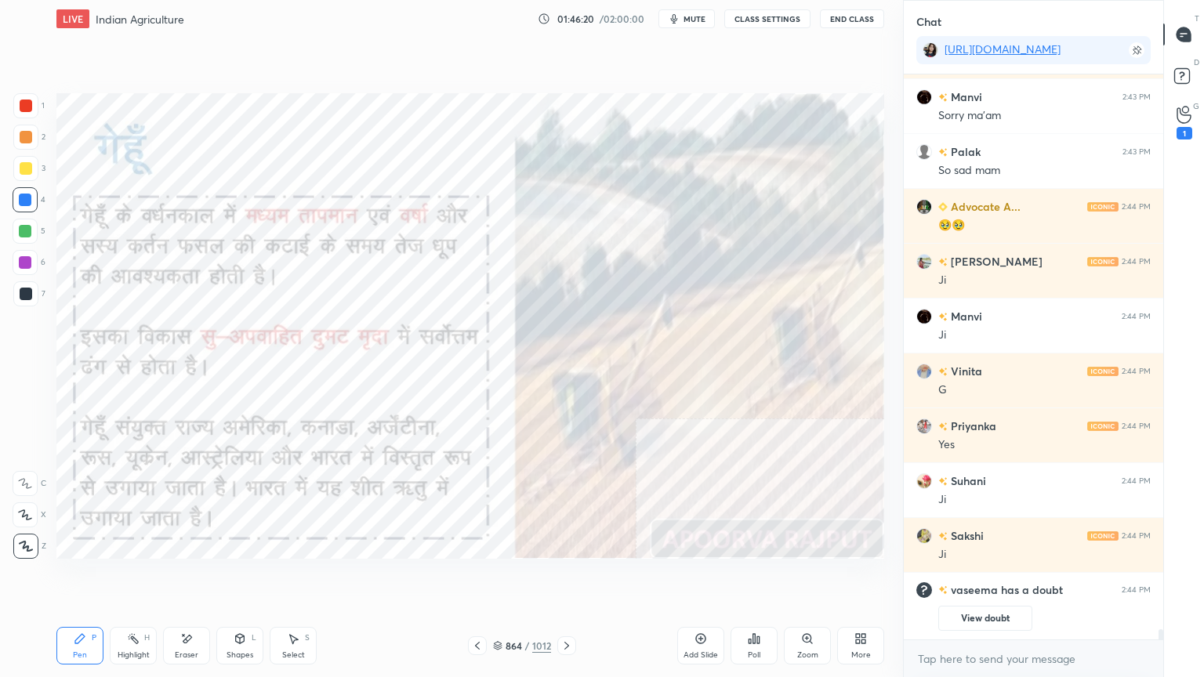
scroll to position [0, 0]
drag, startPoint x: 686, startPoint y: 636, endPoint x: 679, endPoint y: 634, distance: 8.2
click at [687, 577] on div "Add Slide" at bounding box center [700, 646] width 47 height 38
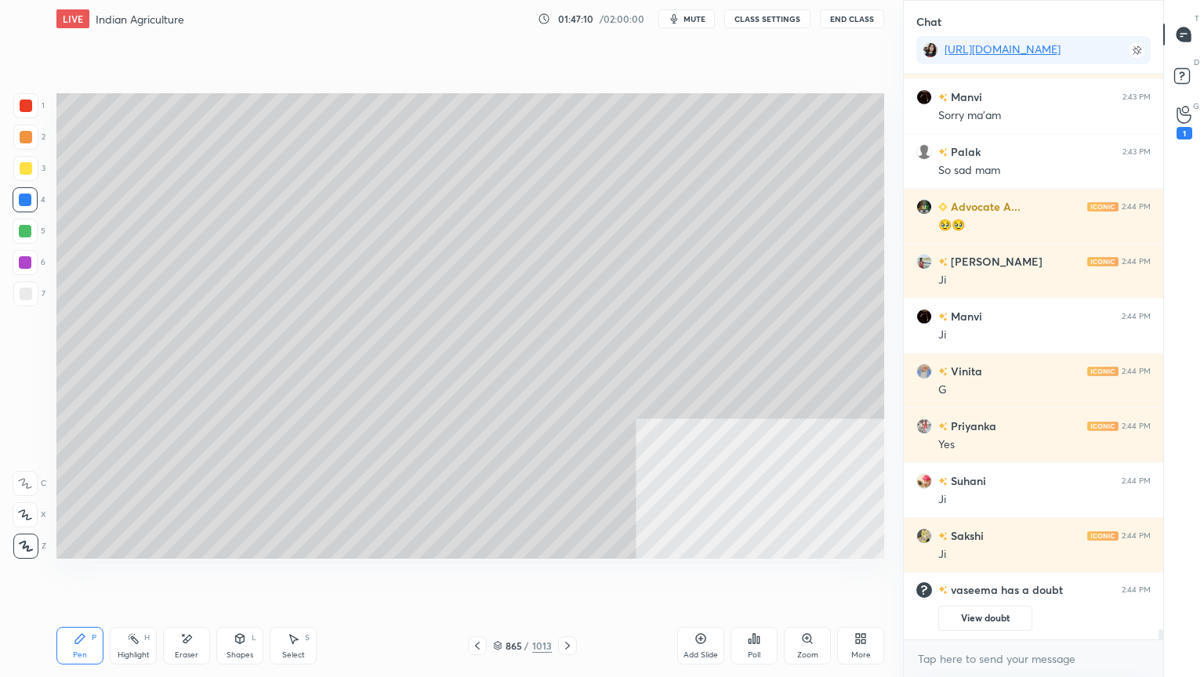
click at [238, 577] on icon at bounding box center [240, 638] width 9 height 9
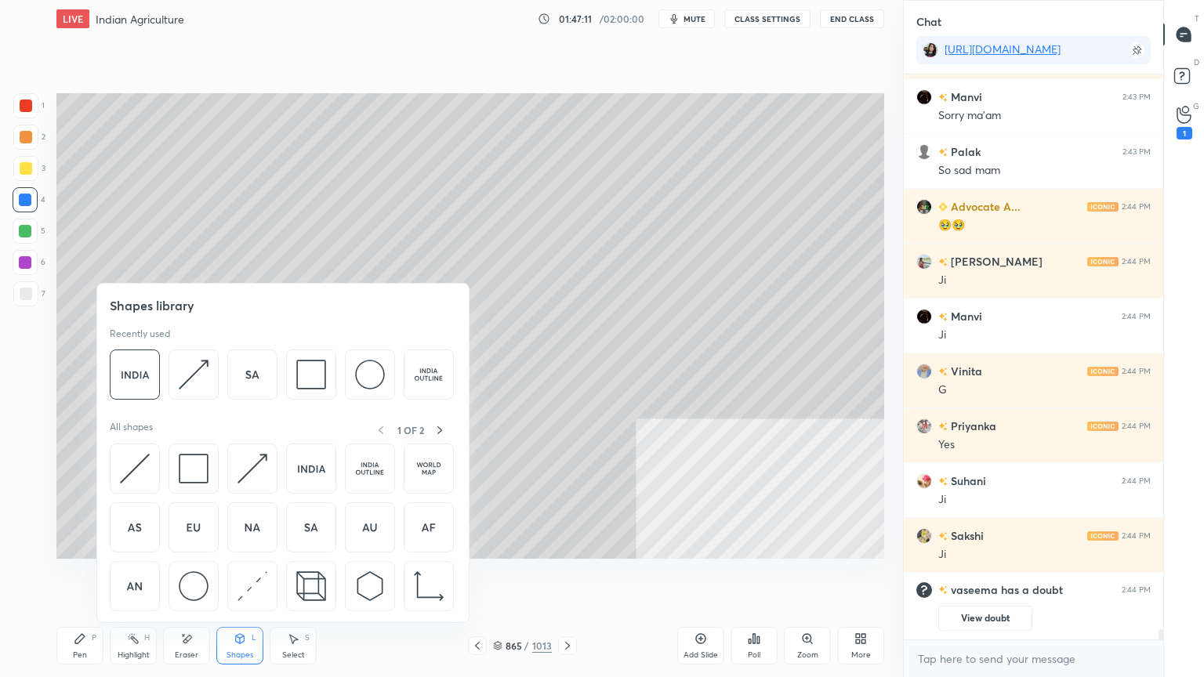
click at [205, 577] on img at bounding box center [194, 586] width 30 height 30
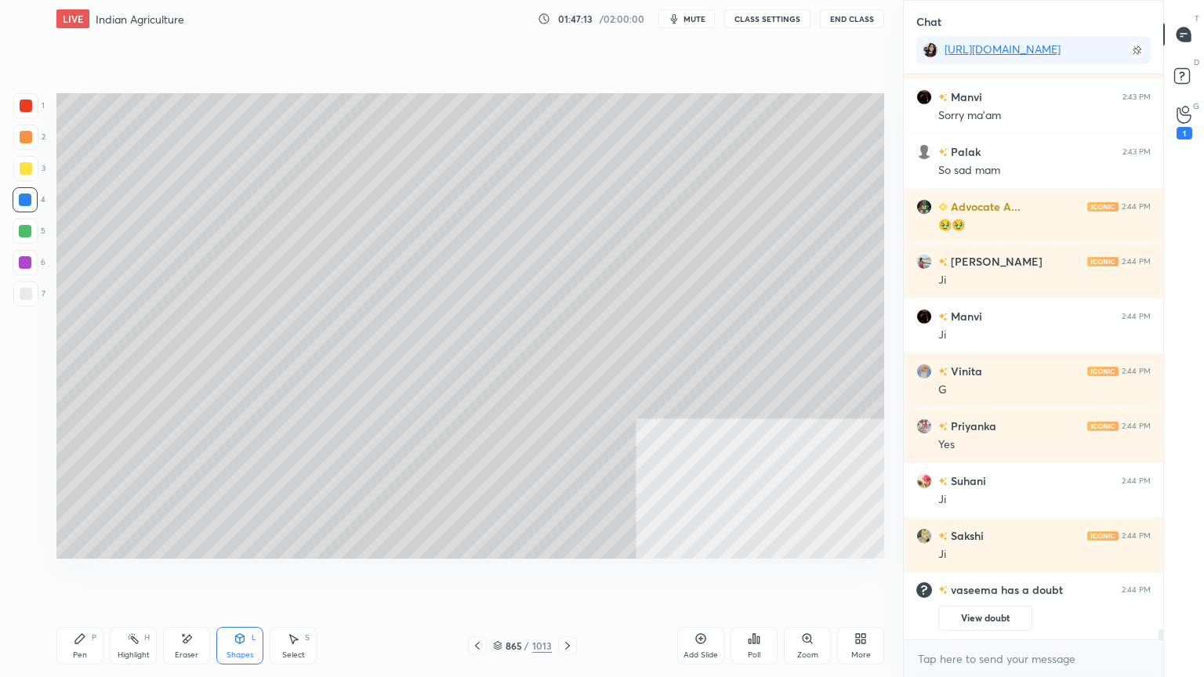
click at [242, 577] on div "Shapes L" at bounding box center [239, 646] width 47 height 38
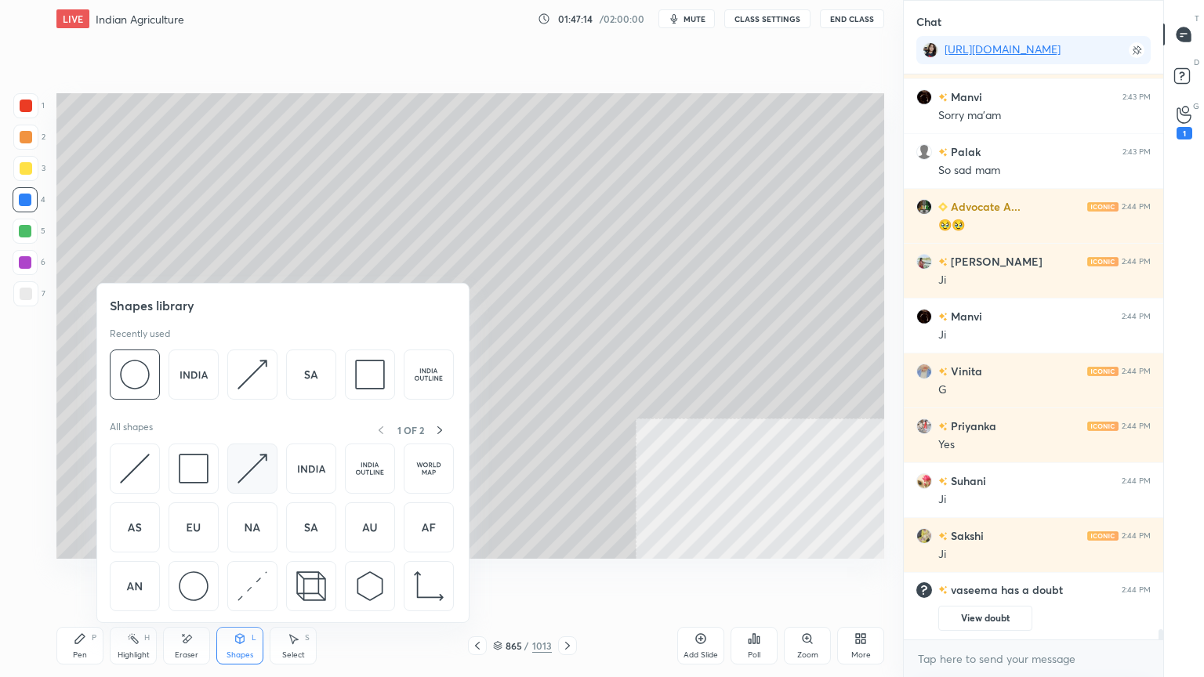
click at [262, 470] on img at bounding box center [252, 469] width 30 height 30
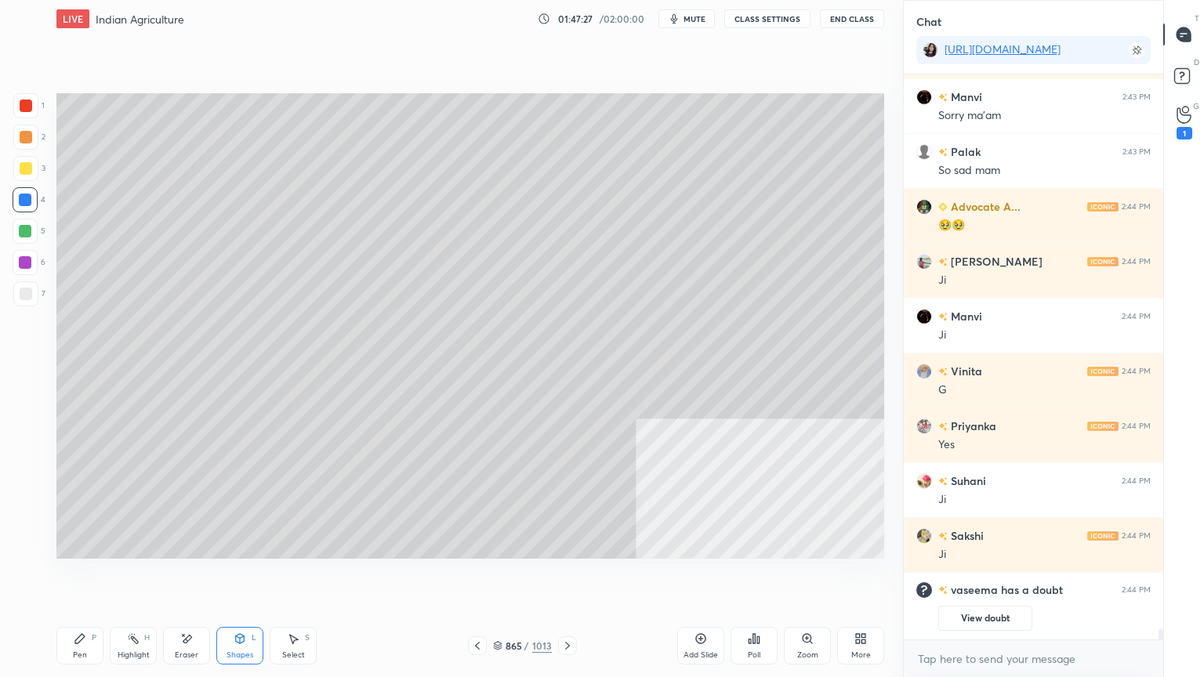
scroll to position [31520, 0]
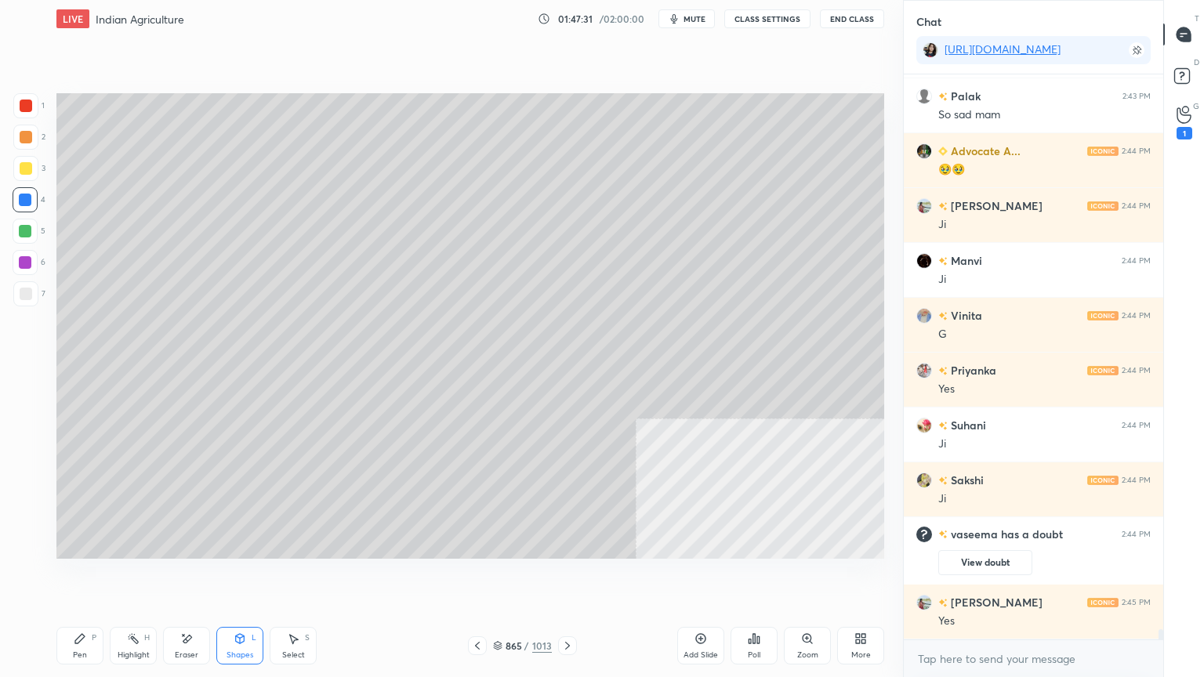
click at [75, 577] on div "Pen P" at bounding box center [79, 646] width 47 height 38
click at [31, 305] on div at bounding box center [25, 293] width 25 height 25
click at [31, 302] on div at bounding box center [25, 293] width 25 height 25
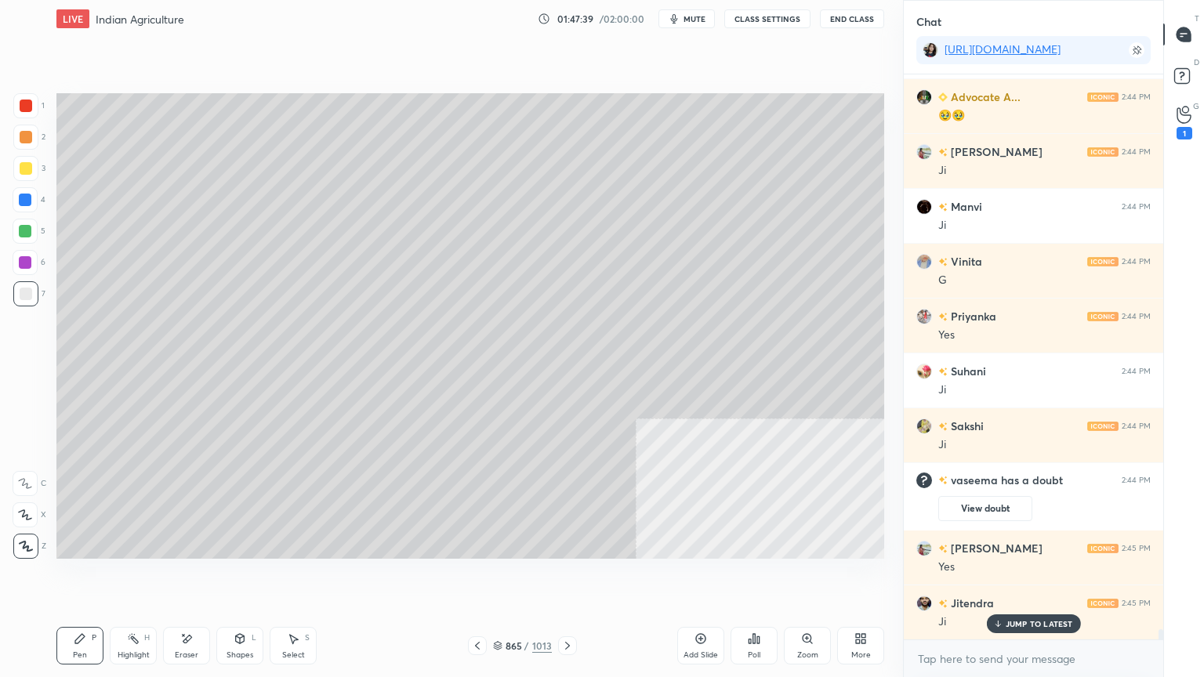
click at [23, 225] on div at bounding box center [25, 231] width 13 height 13
click at [185, 577] on icon at bounding box center [186, 638] width 13 height 13
click at [222, 577] on div "Shapes L" at bounding box center [239, 646] width 47 height 38
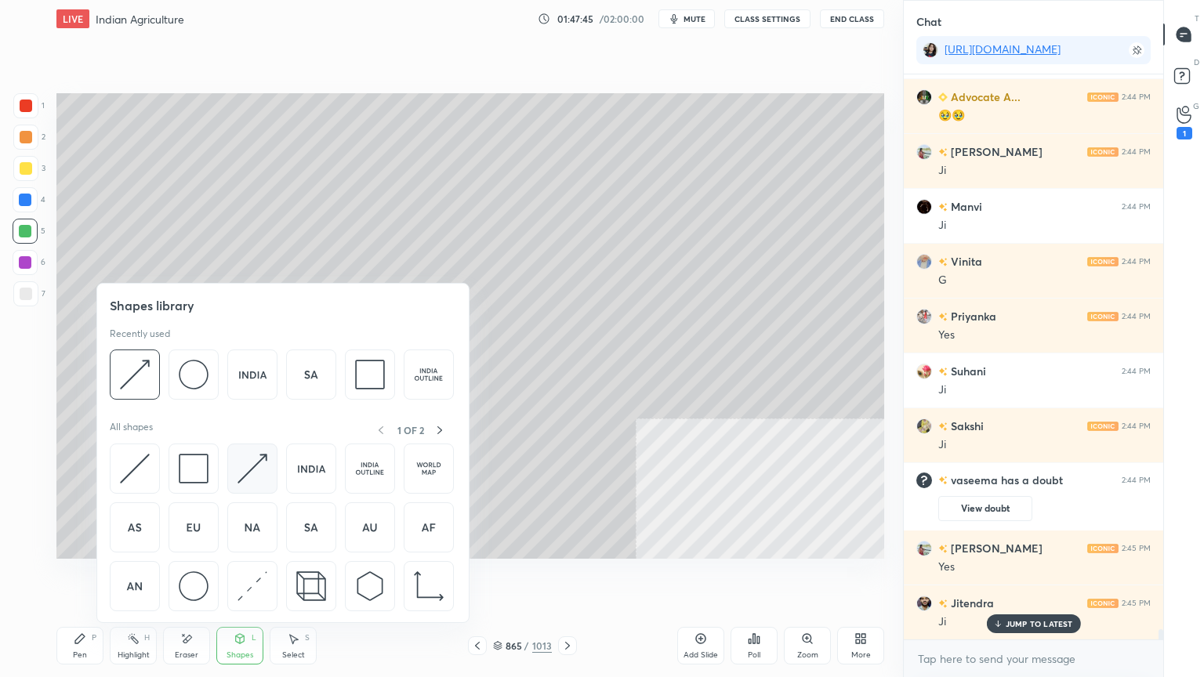
click at [255, 476] on img at bounding box center [252, 469] width 30 height 30
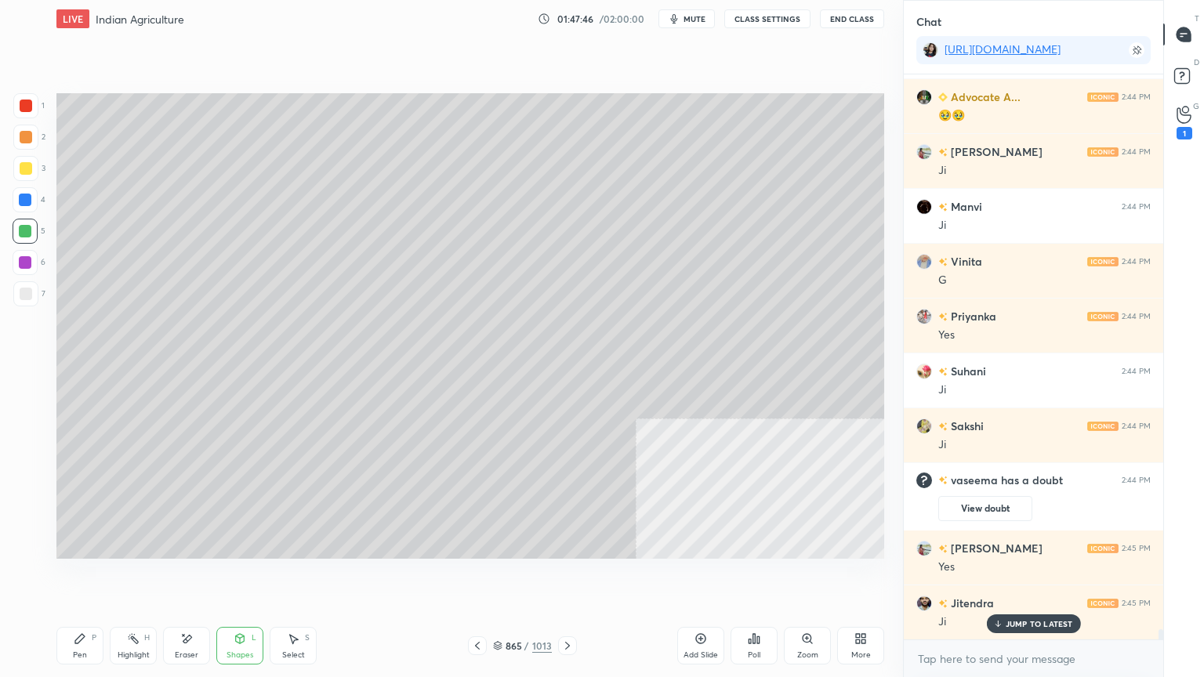
click at [29, 205] on div at bounding box center [25, 200] width 13 height 13
click at [69, 577] on div "Pen P" at bounding box center [79, 646] width 47 height 38
click at [31, 288] on div at bounding box center [25, 293] width 25 height 25
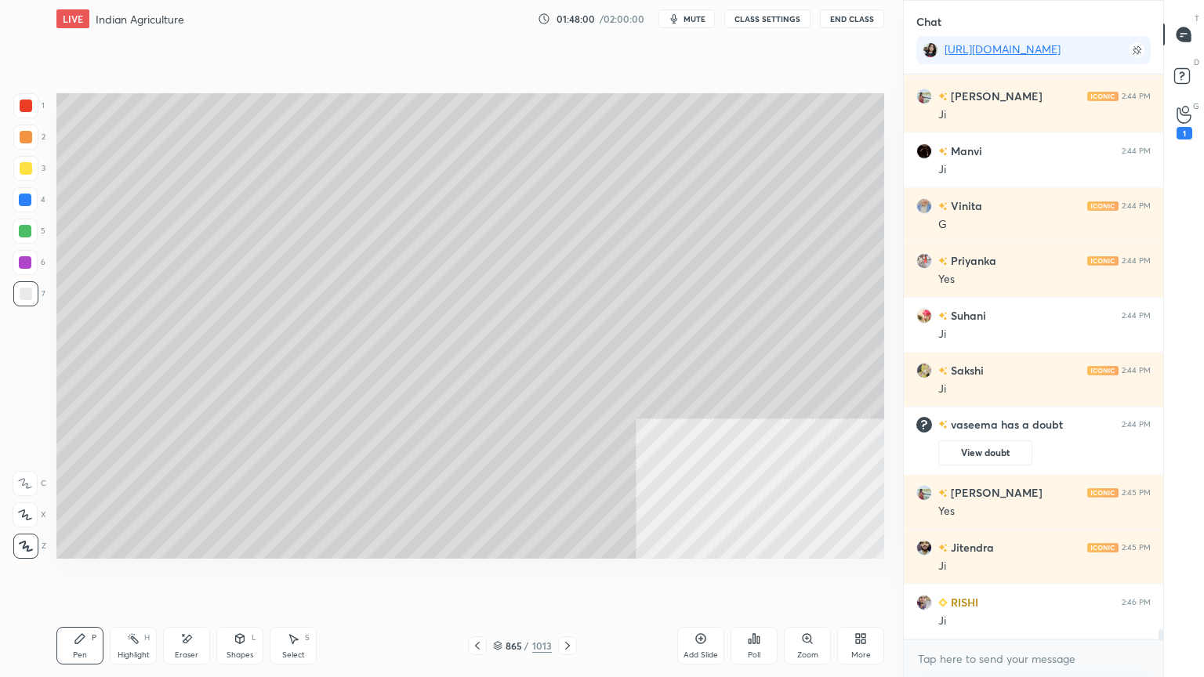
click at [31, 112] on div at bounding box center [25, 105] width 25 height 25
click at [28, 110] on div at bounding box center [26, 106] width 13 height 13
click at [472, 577] on icon at bounding box center [477, 645] width 13 height 13
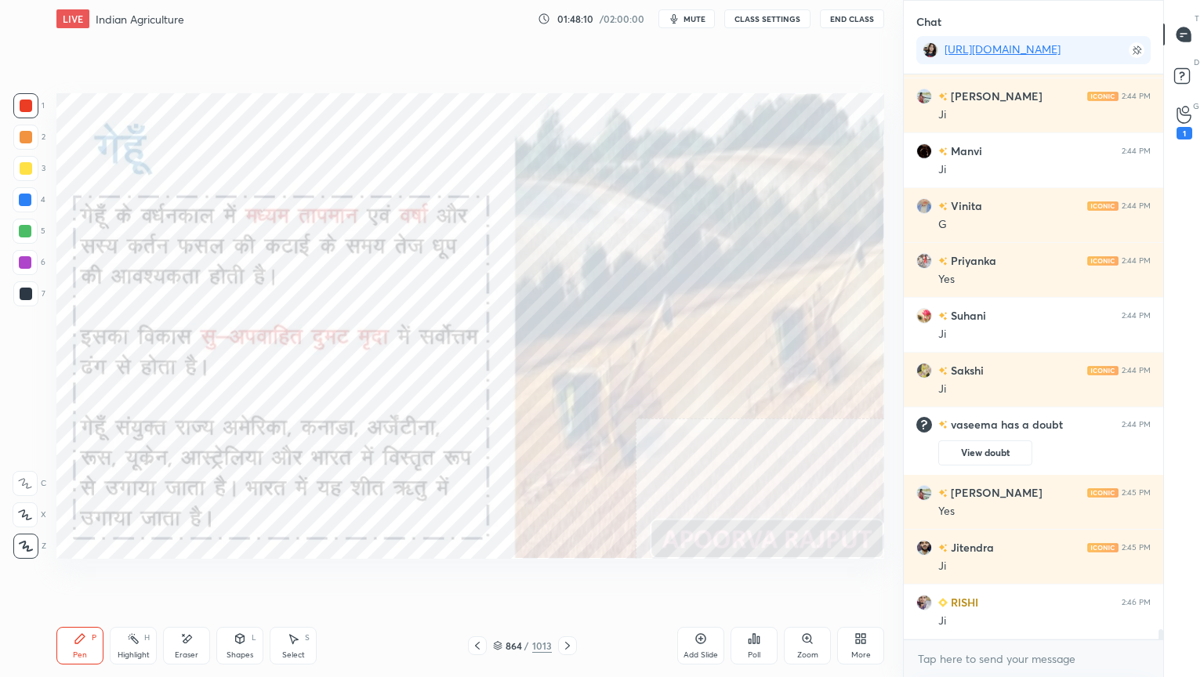
click at [38, 201] on div "4" at bounding box center [29, 199] width 33 height 25
click at [564, 577] on icon at bounding box center [567, 645] width 13 height 13
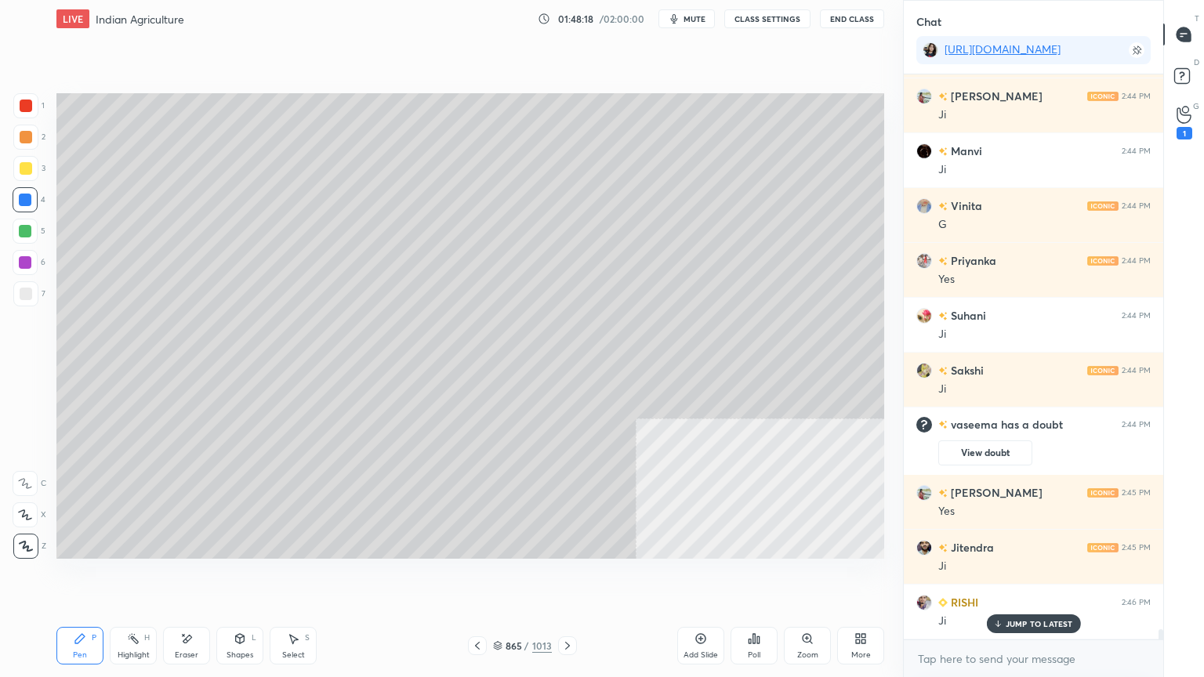
scroll to position [31683, 0]
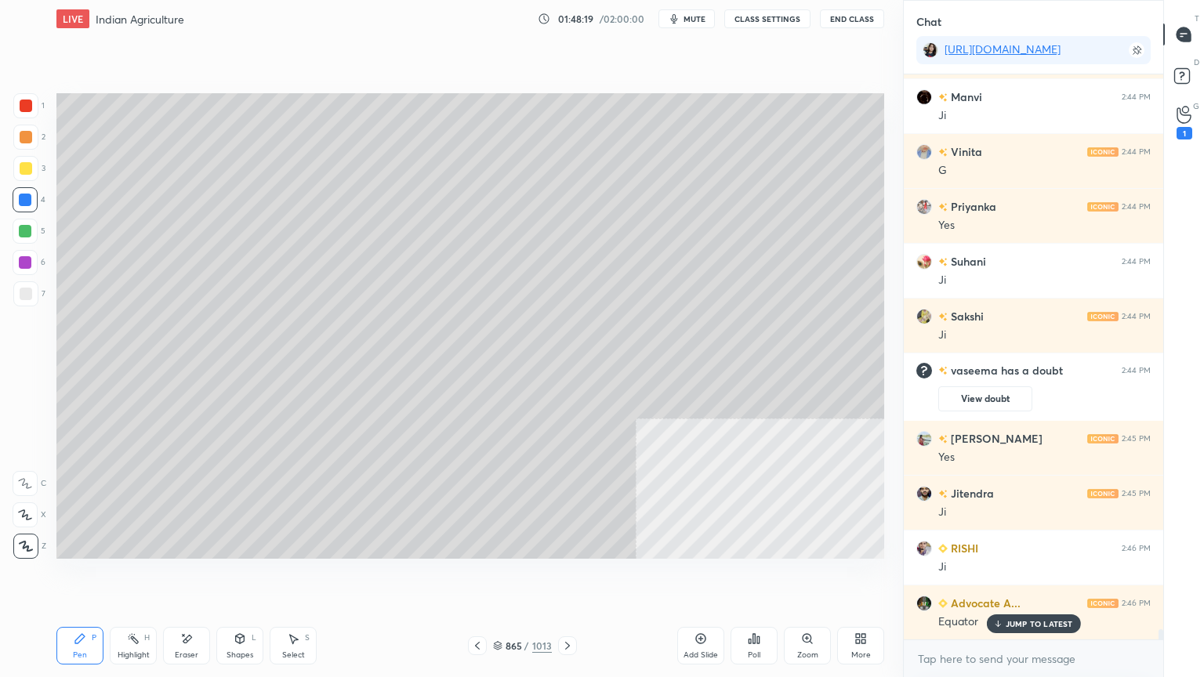
click at [1016, 577] on p "JUMP TO LATEST" at bounding box center [1038, 623] width 67 height 9
click at [474, 577] on icon at bounding box center [477, 645] width 13 height 13
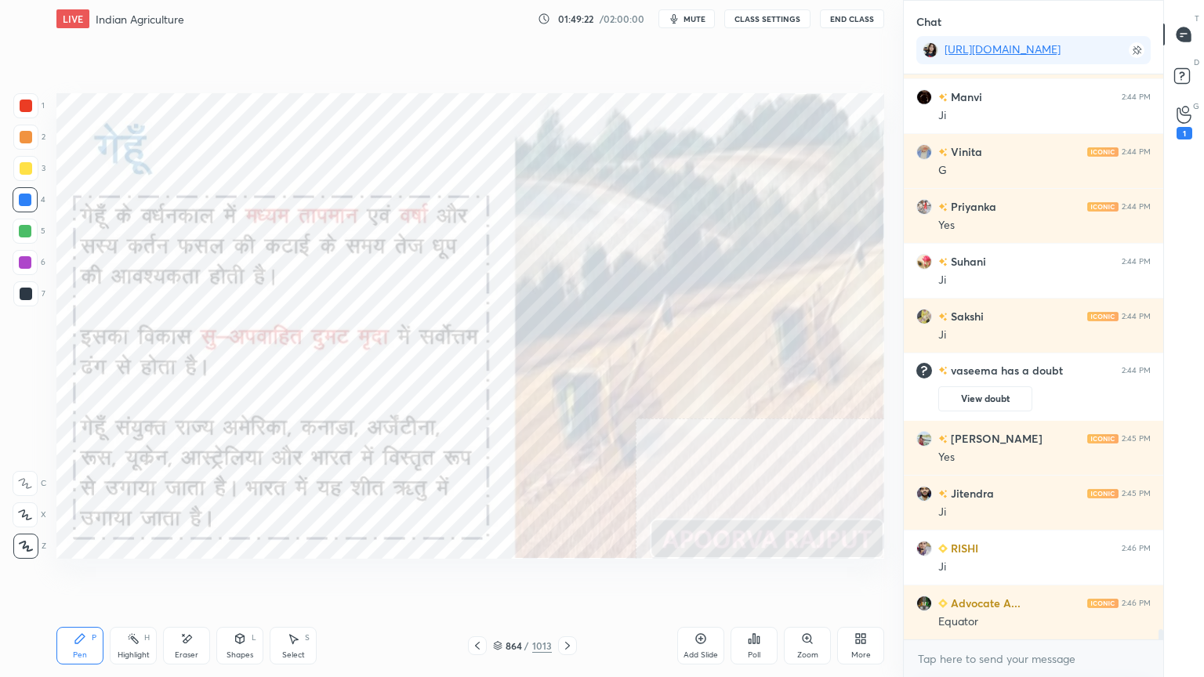
click at [190, 577] on icon at bounding box center [186, 638] width 13 height 13
click at [20, 536] on div "Erase all" at bounding box center [25, 546] width 25 height 25
click at [27, 541] on div "1 2 3 4 5 6 7 C X Z E E Erase all H H" at bounding box center [25, 325] width 50 height 465
drag, startPoint x: 27, startPoint y: 540, endPoint x: 49, endPoint y: 521, distance: 29.5
click at [24, 541] on icon at bounding box center [26, 546] width 14 height 11
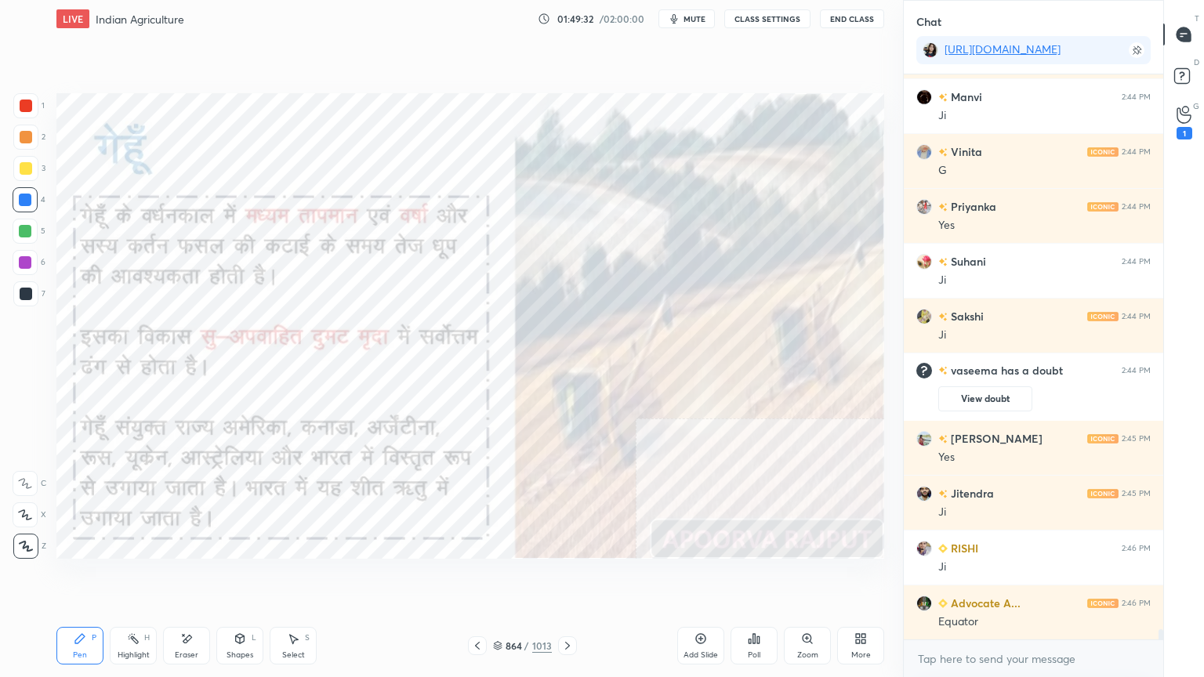
click at [700, 577] on icon at bounding box center [700, 638] width 13 height 13
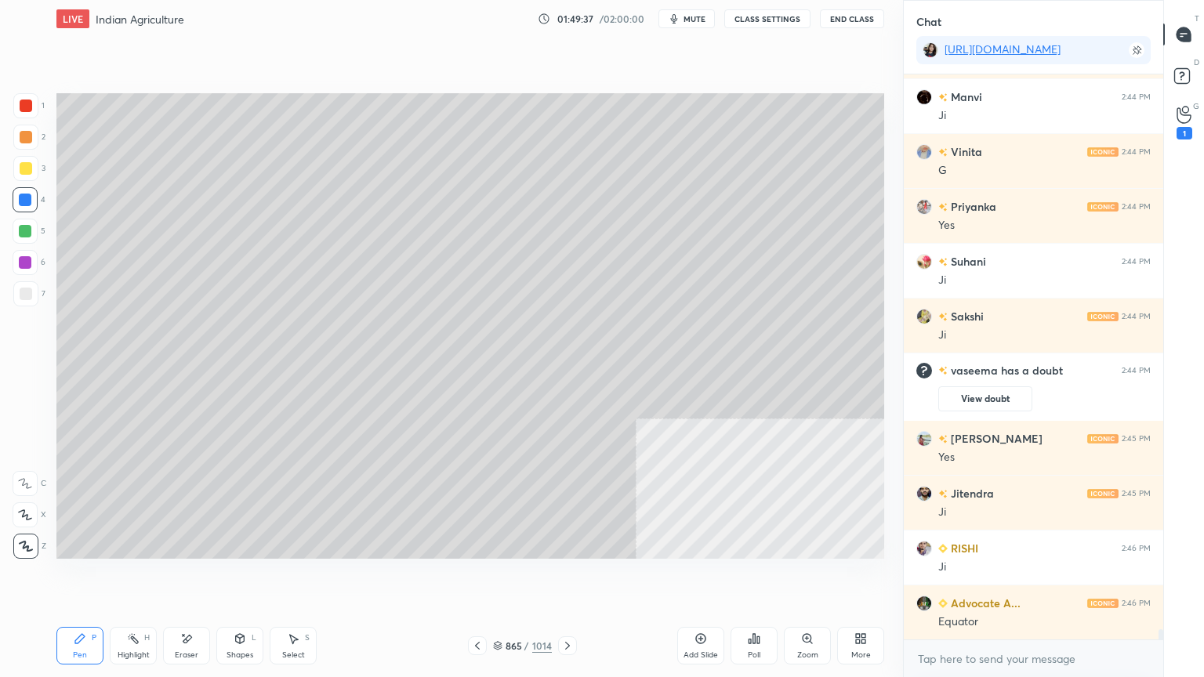
click at [27, 294] on div at bounding box center [26, 294] width 13 height 13
click at [23, 201] on div at bounding box center [25, 200] width 13 height 13
click at [27, 199] on div at bounding box center [25, 200] width 13 height 13
click at [499, 577] on div "865 / 1014" at bounding box center [522, 646] width 59 height 14
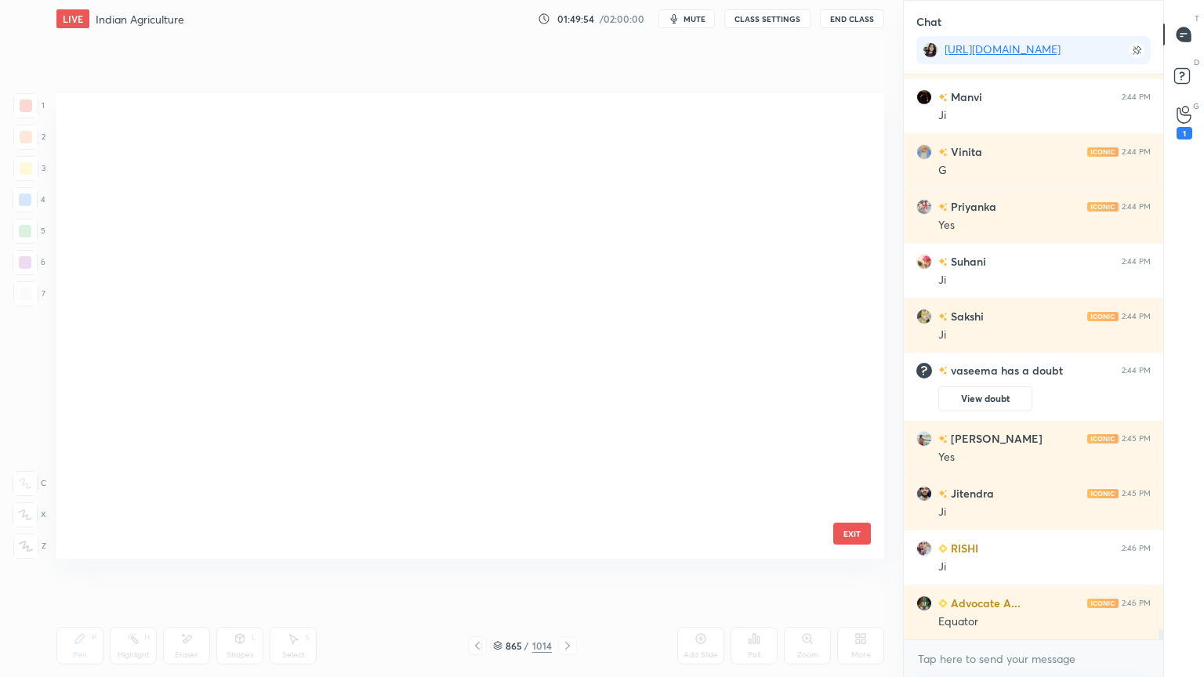
scroll to position [461, 820]
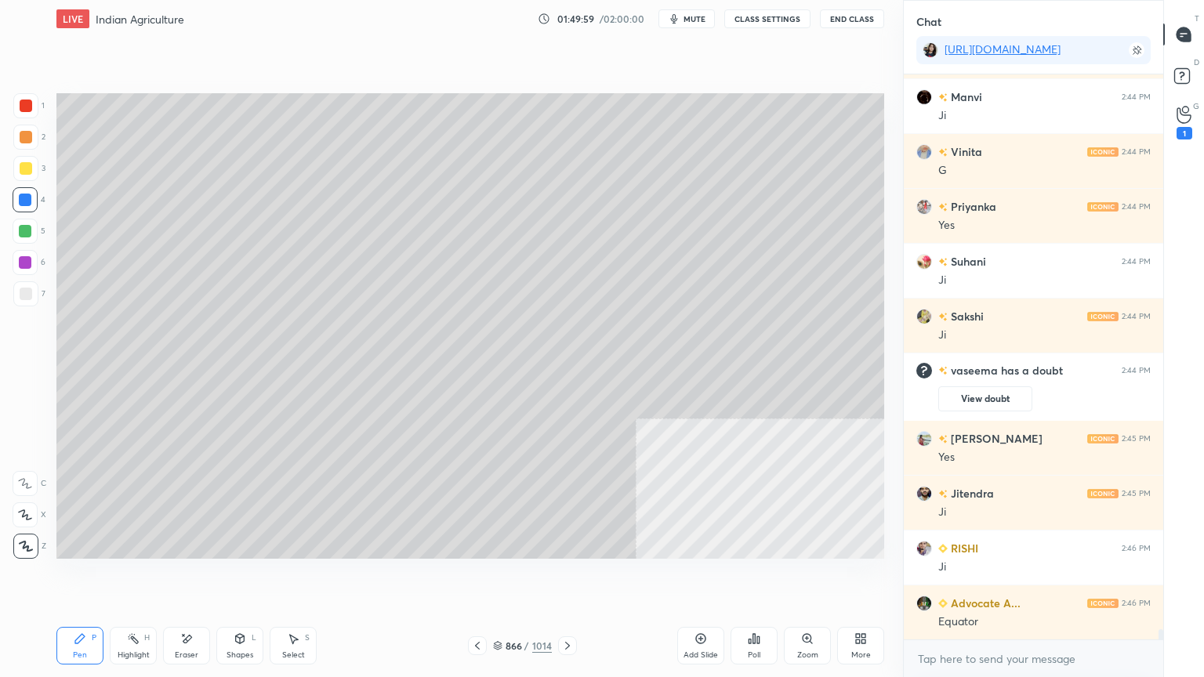
click at [568, 577] on icon at bounding box center [567, 645] width 13 height 13
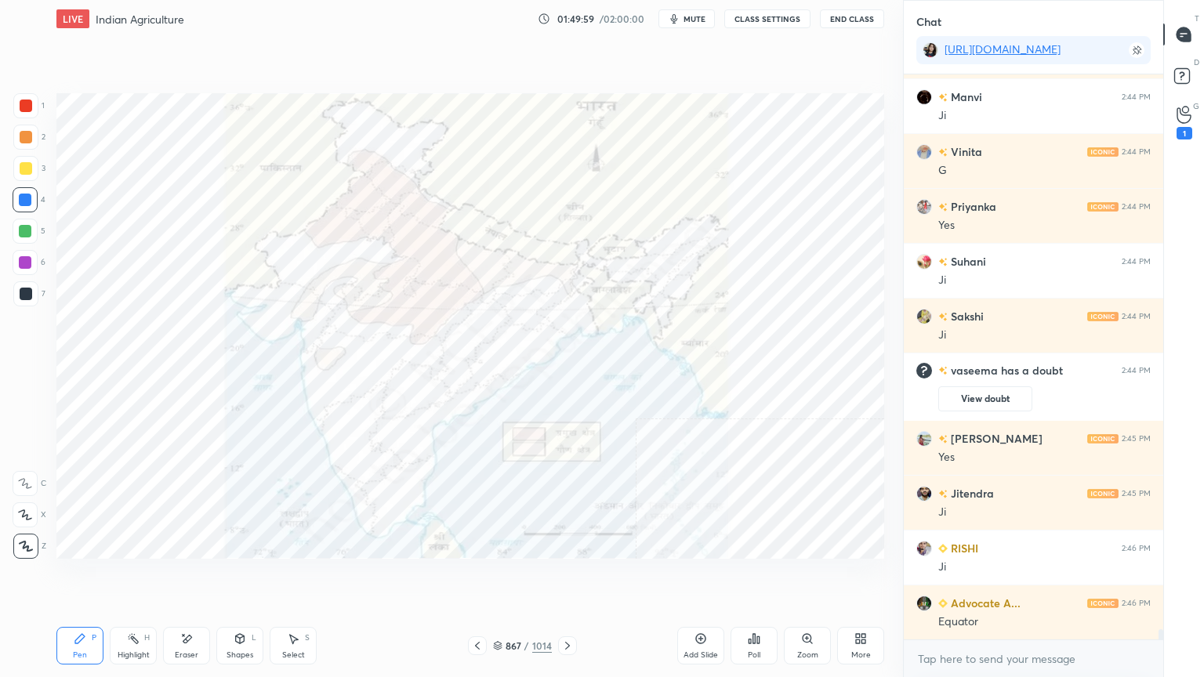
click at [570, 577] on icon at bounding box center [567, 645] width 13 height 13
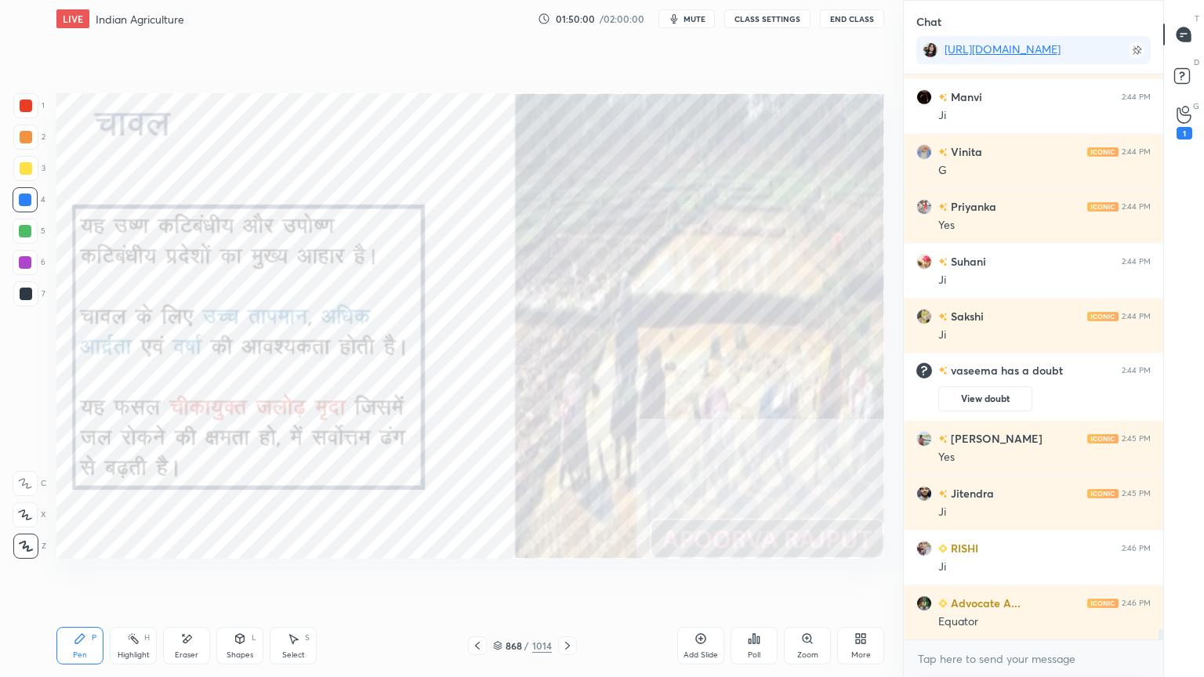
click at [567, 577] on icon at bounding box center [567, 645] width 13 height 13
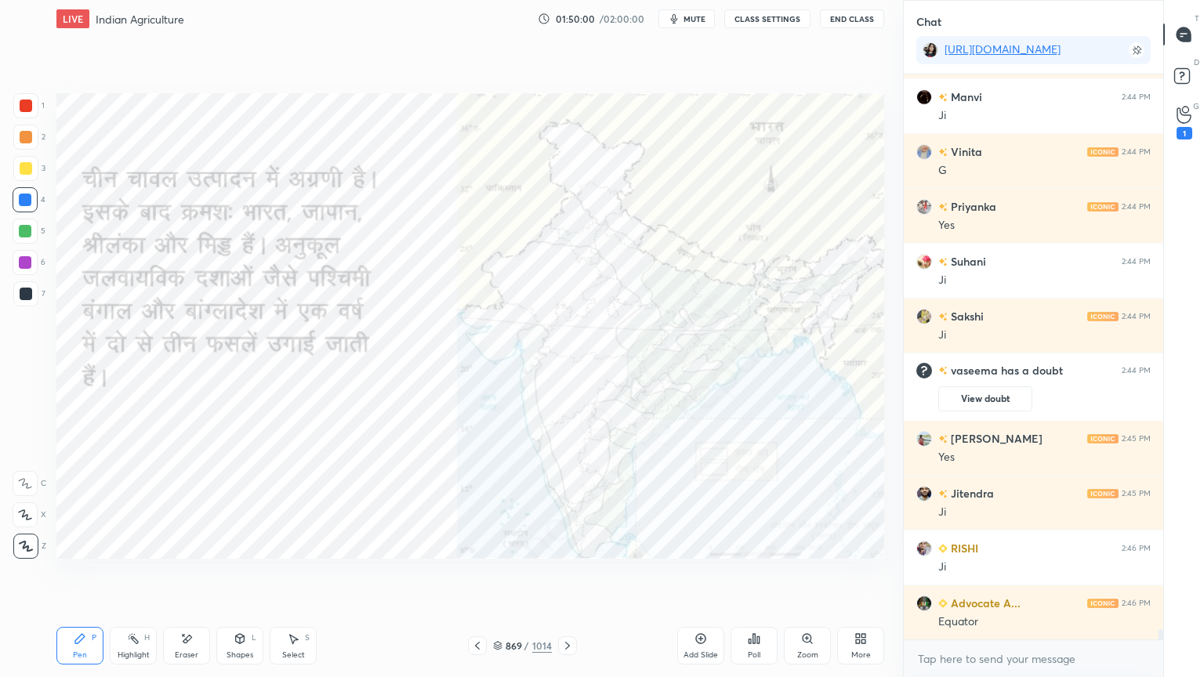
click at [505, 577] on div "869 / 1014" at bounding box center [522, 646] width 59 height 14
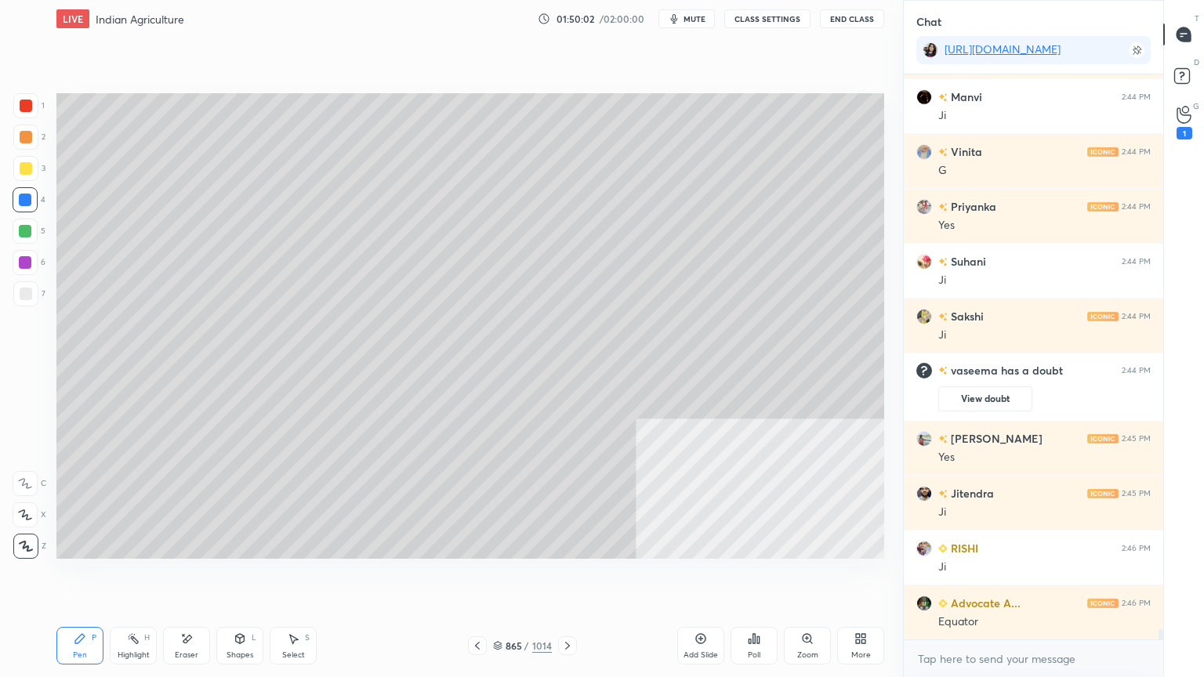
click at [25, 226] on div at bounding box center [25, 231] width 13 height 13
click at [21, 256] on div at bounding box center [25, 262] width 13 height 13
click at [22, 228] on div at bounding box center [25, 231] width 13 height 13
drag, startPoint x: 20, startPoint y: 286, endPoint x: 50, endPoint y: 273, distance: 32.3
click at [25, 284] on div at bounding box center [25, 293] width 25 height 25
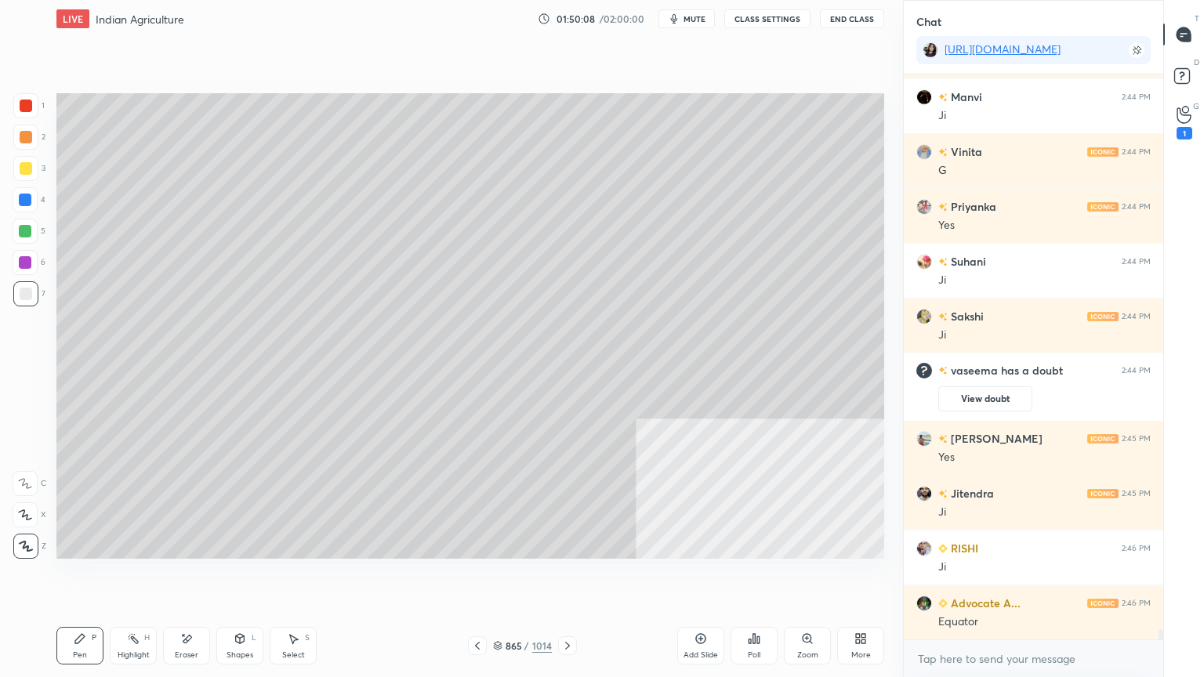
click at [31, 224] on div at bounding box center [25, 231] width 25 height 25
drag, startPoint x: 504, startPoint y: 646, endPoint x: 555, endPoint y: 611, distance: 61.5
click at [505, 577] on div "865 / 1014" at bounding box center [522, 646] width 59 height 14
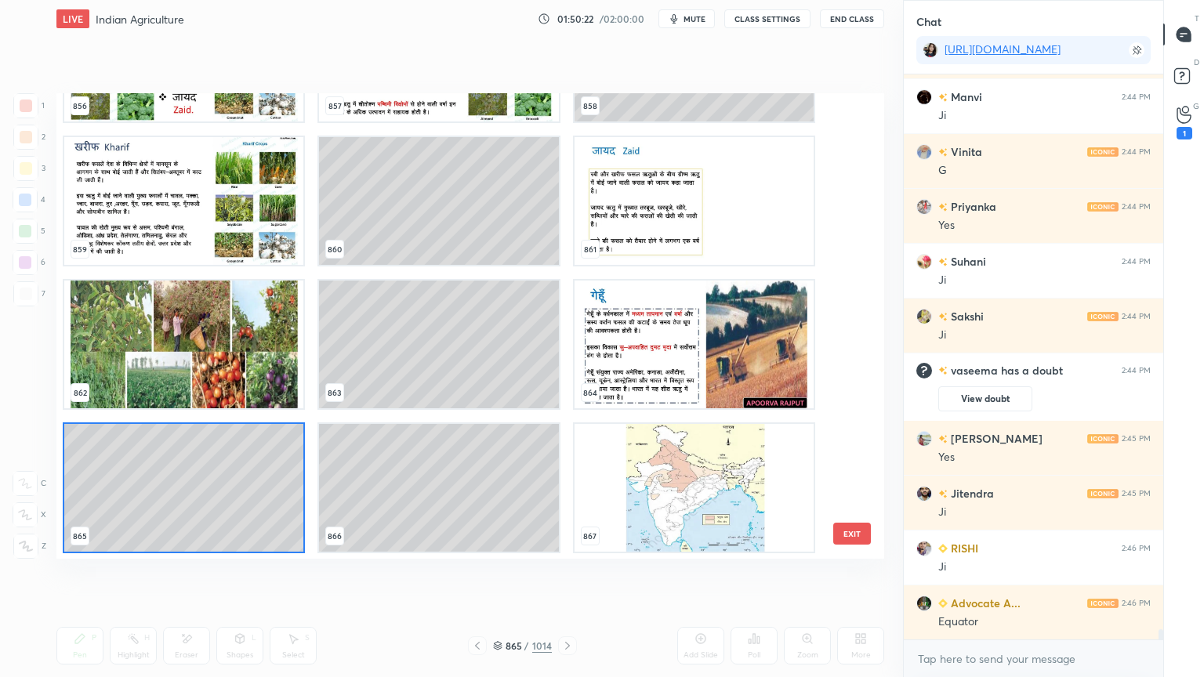
click at [852, 530] on button "EXIT" at bounding box center [852, 534] width 38 height 22
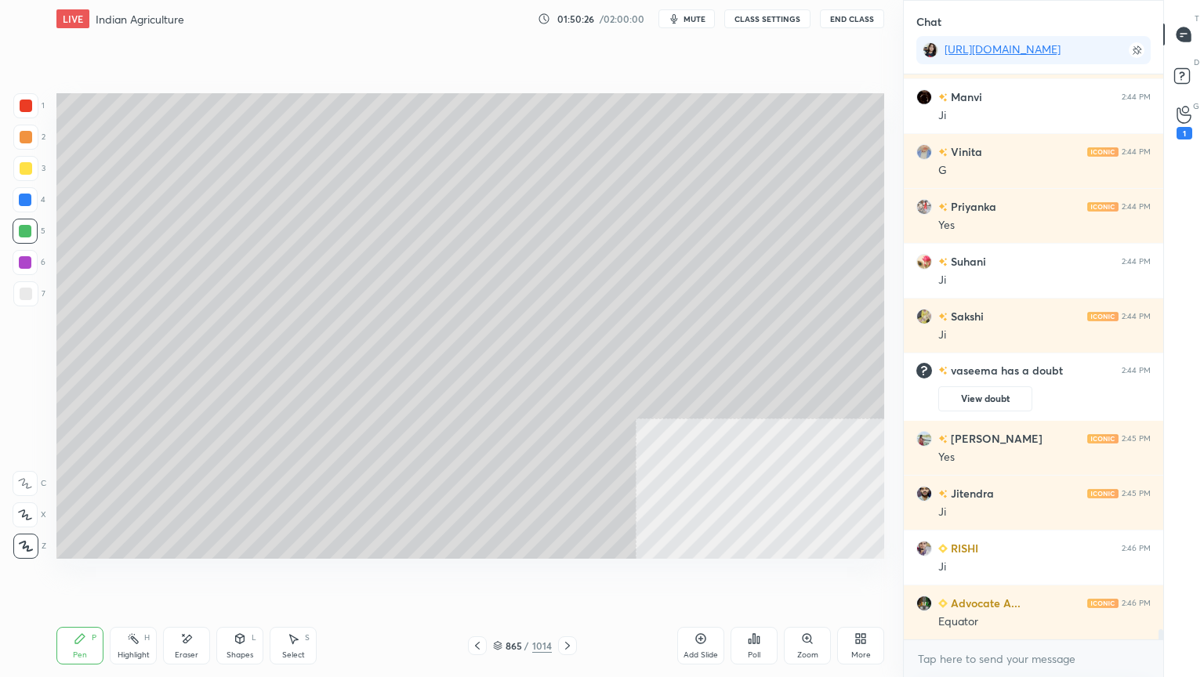
click at [31, 210] on div at bounding box center [25, 199] width 25 height 25
click at [307, 577] on div "Select S" at bounding box center [293, 646] width 47 height 38
drag, startPoint x: 302, startPoint y: 644, endPoint x: 320, endPoint y: 621, distance: 29.1
click at [305, 577] on div "Select S" at bounding box center [293, 646] width 47 height 38
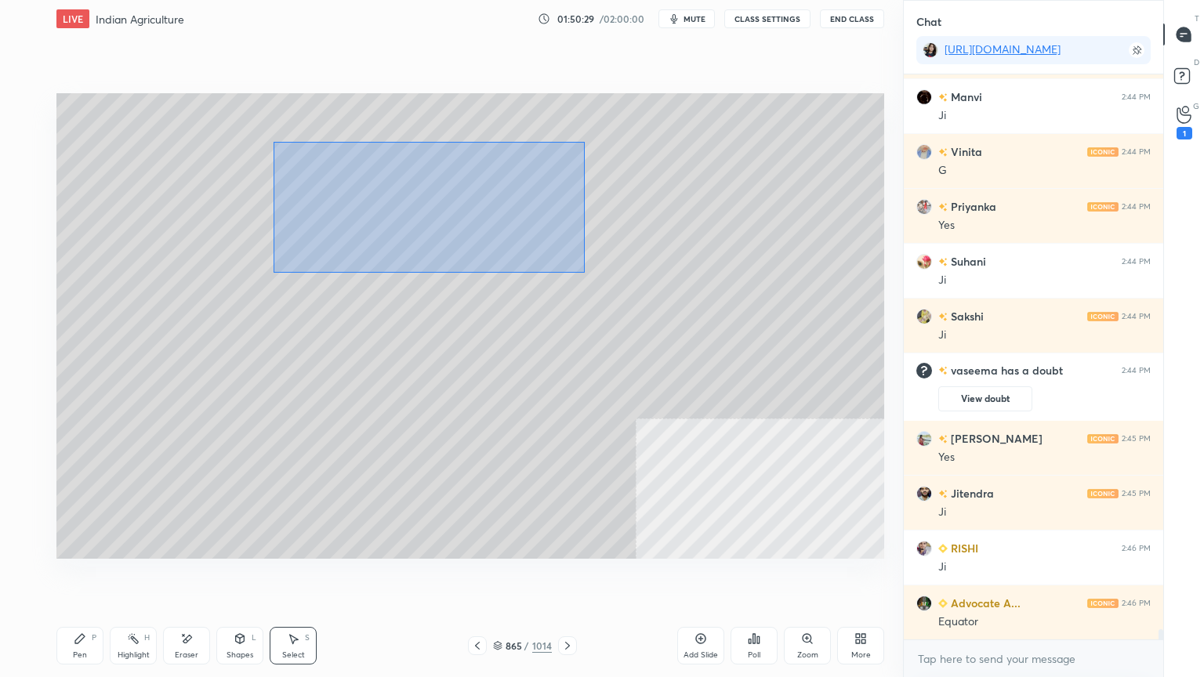
drag, startPoint x: 346, startPoint y: 177, endPoint x: 724, endPoint y: 324, distance: 405.4
click at [733, 330] on div "0 ° Undo Copy Duplicate Duplicate to new slide Delete" at bounding box center [469, 325] width 827 height 465
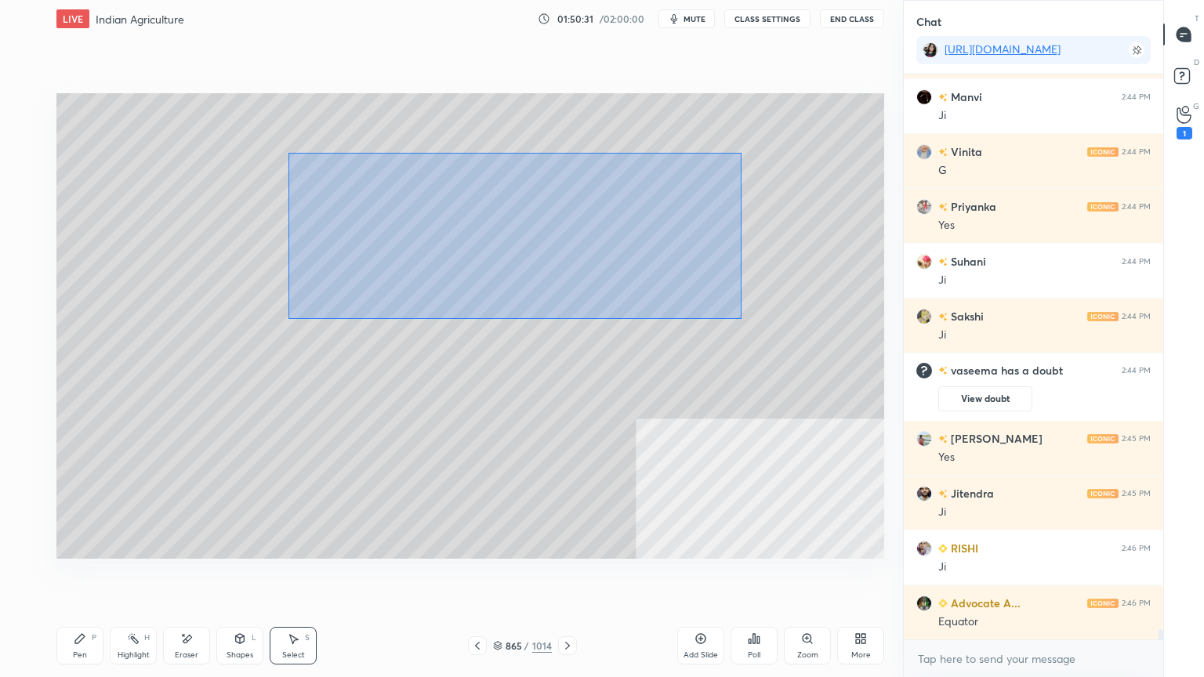
drag, startPoint x: 292, startPoint y: 155, endPoint x: 577, endPoint y: 253, distance: 300.8
click at [735, 313] on div "0 ° Undo Copy Duplicate Duplicate to new slide Delete" at bounding box center [469, 325] width 827 height 465
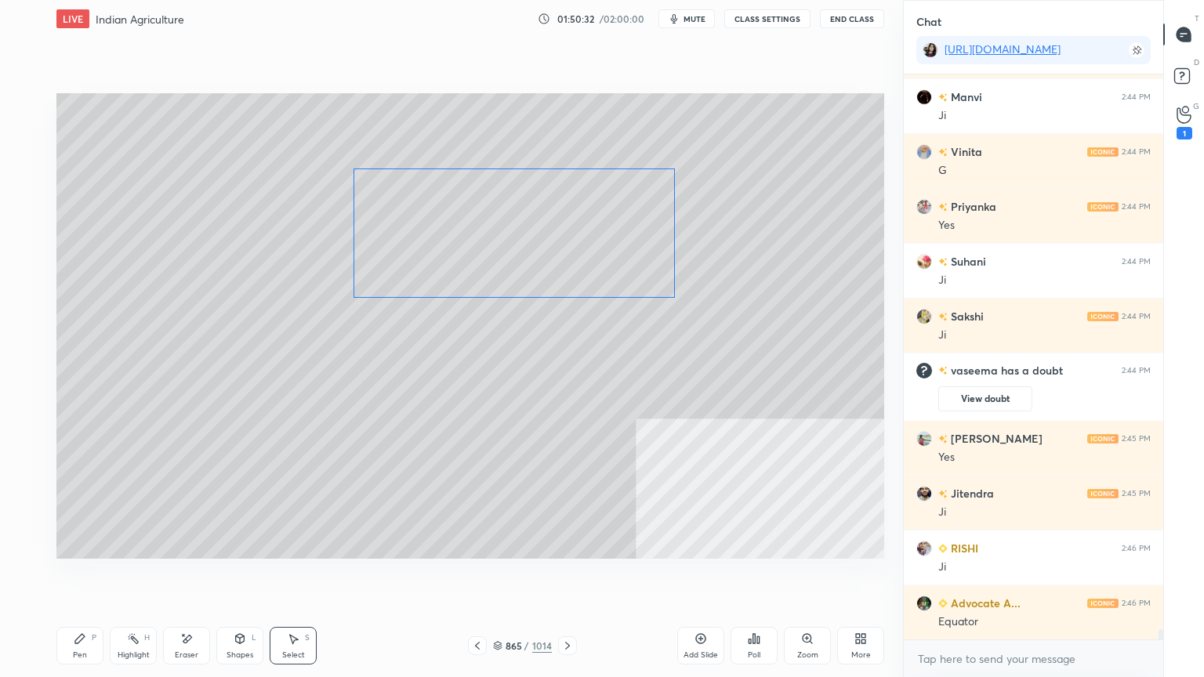
drag, startPoint x: 299, startPoint y: 157, endPoint x: 357, endPoint y: 167, distance: 58.7
click at [355, 170] on div "0 ° Undo Copy Duplicate Duplicate to new slide Delete" at bounding box center [469, 325] width 827 height 465
drag, startPoint x: 361, startPoint y: 172, endPoint x: 422, endPoint y: 194, distance: 64.7
click at [422, 194] on div at bounding box center [420, 192] width 6 height 6
drag, startPoint x: 375, startPoint y: 194, endPoint x: 304, endPoint y: 166, distance: 76.4
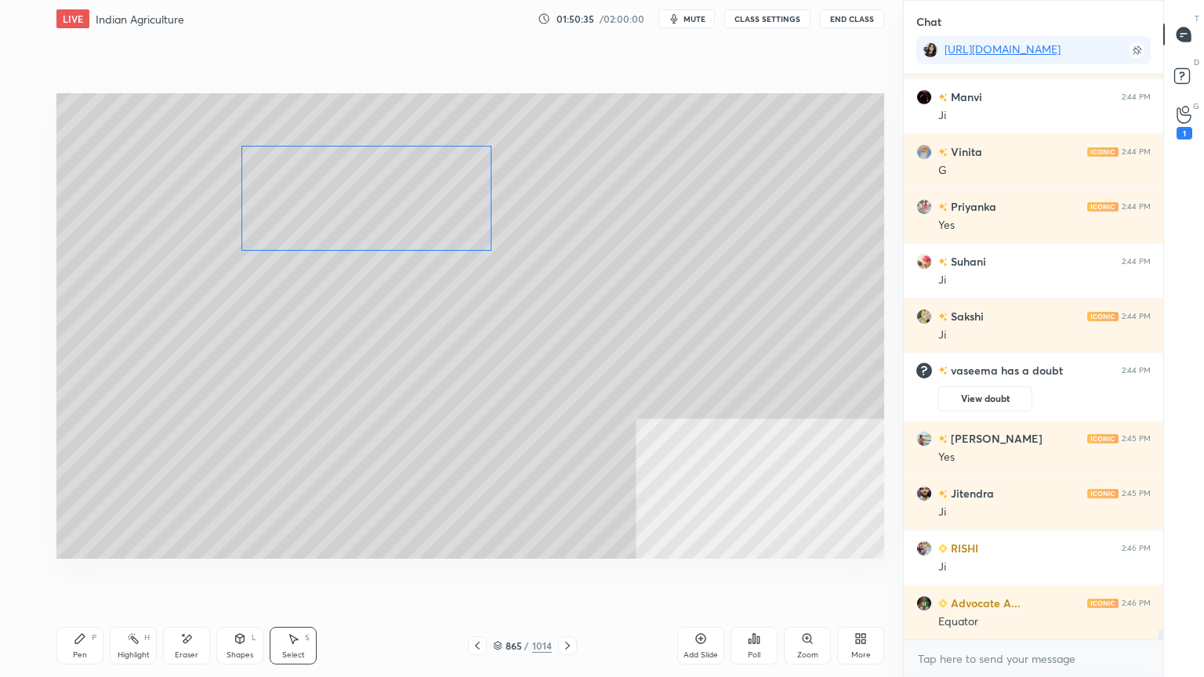
click at [304, 168] on div "0 ° Undo Copy Duplicate Duplicate to new slide Delete" at bounding box center [469, 325] width 827 height 465
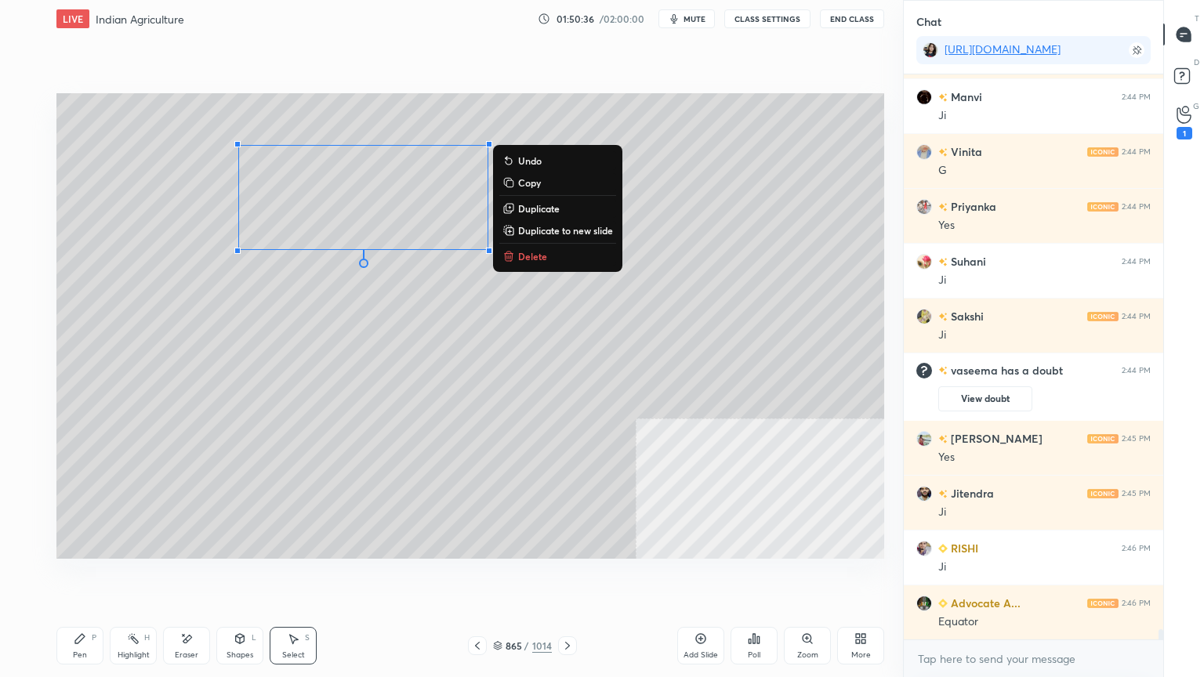
click at [135, 216] on div "0 ° Undo Copy Duplicate Duplicate to new slide Delete" at bounding box center [469, 325] width 827 height 465
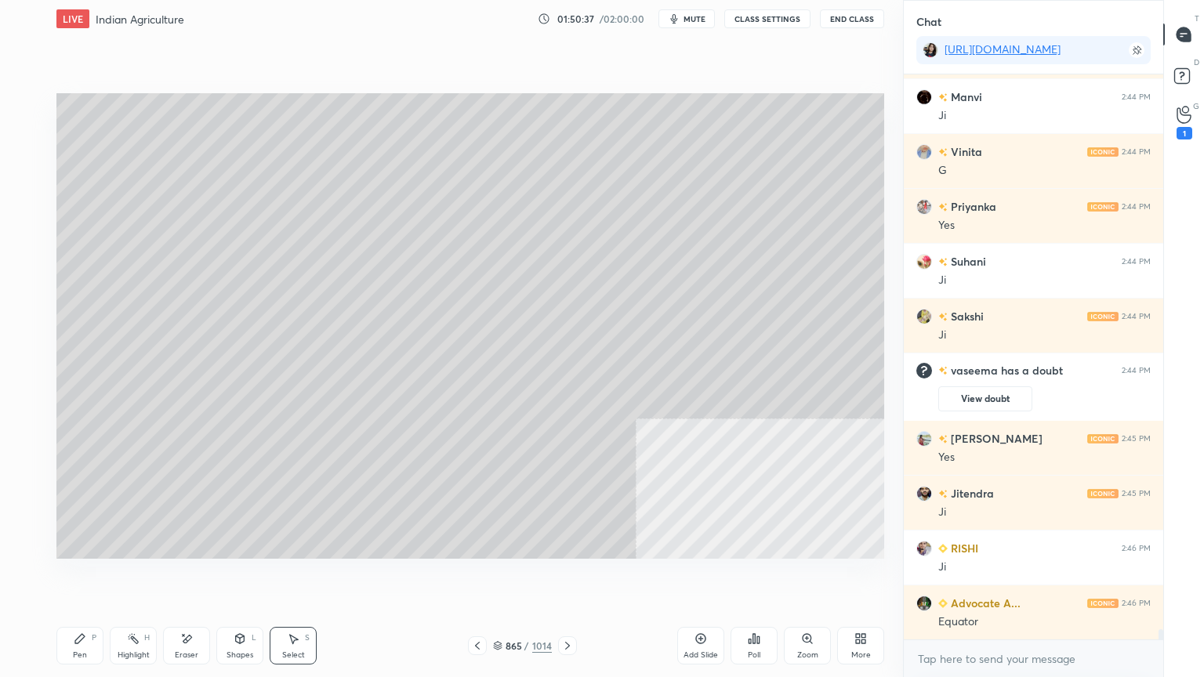
click at [501, 577] on icon at bounding box center [497, 645] width 9 height 9
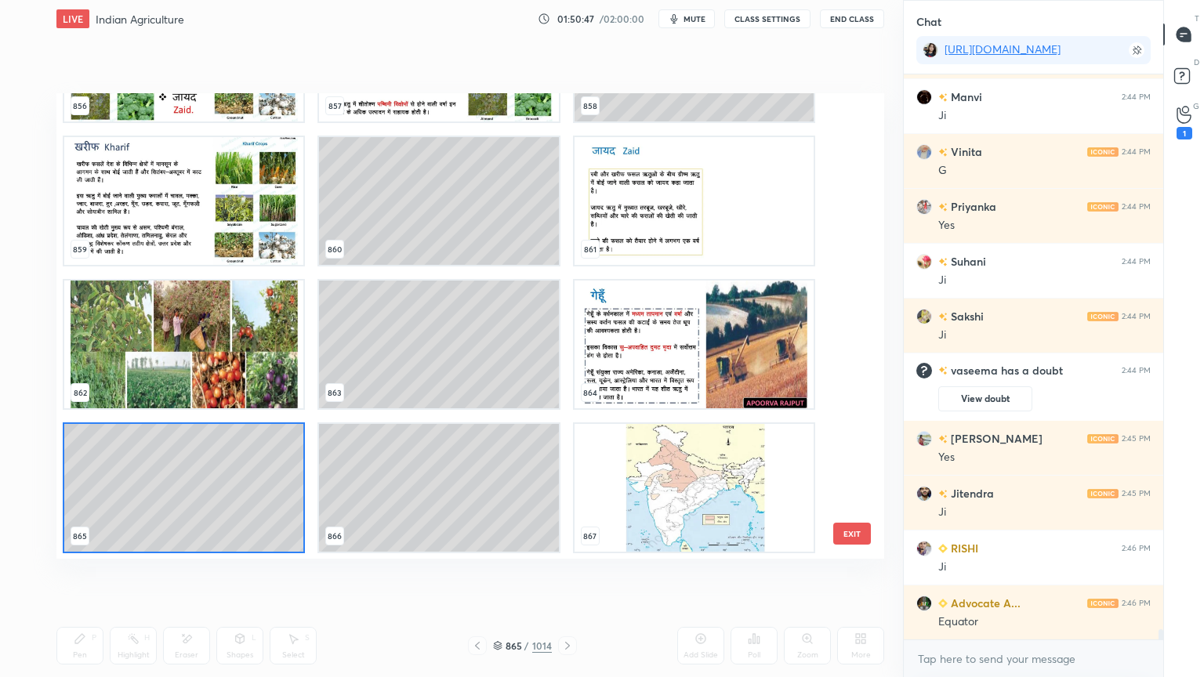
click at [653, 369] on img "grid" at bounding box center [693, 345] width 239 height 128
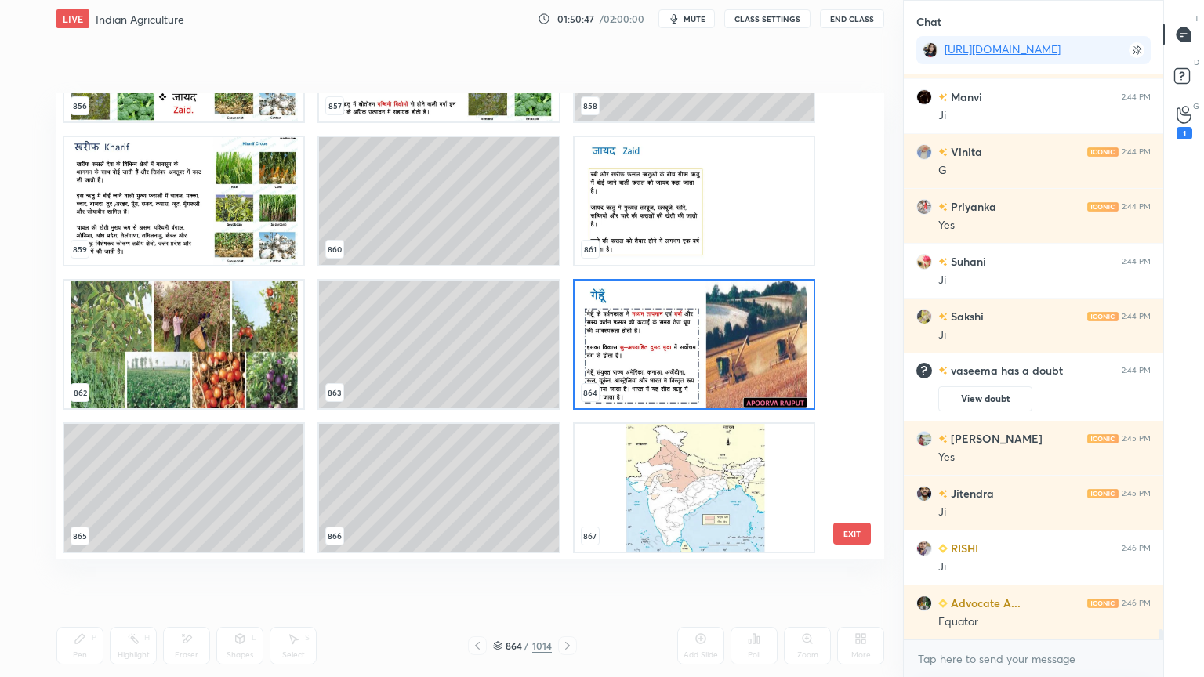
click at [654, 367] on img "grid" at bounding box center [693, 345] width 239 height 128
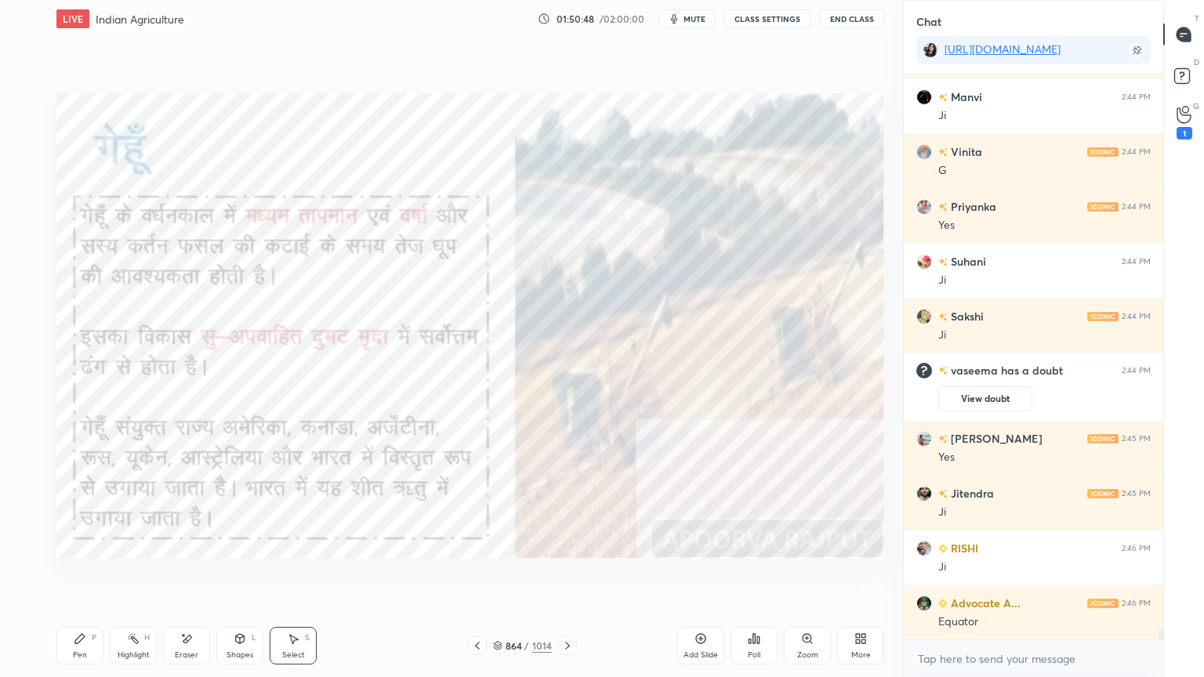
click at [570, 577] on icon at bounding box center [567, 645] width 13 height 13
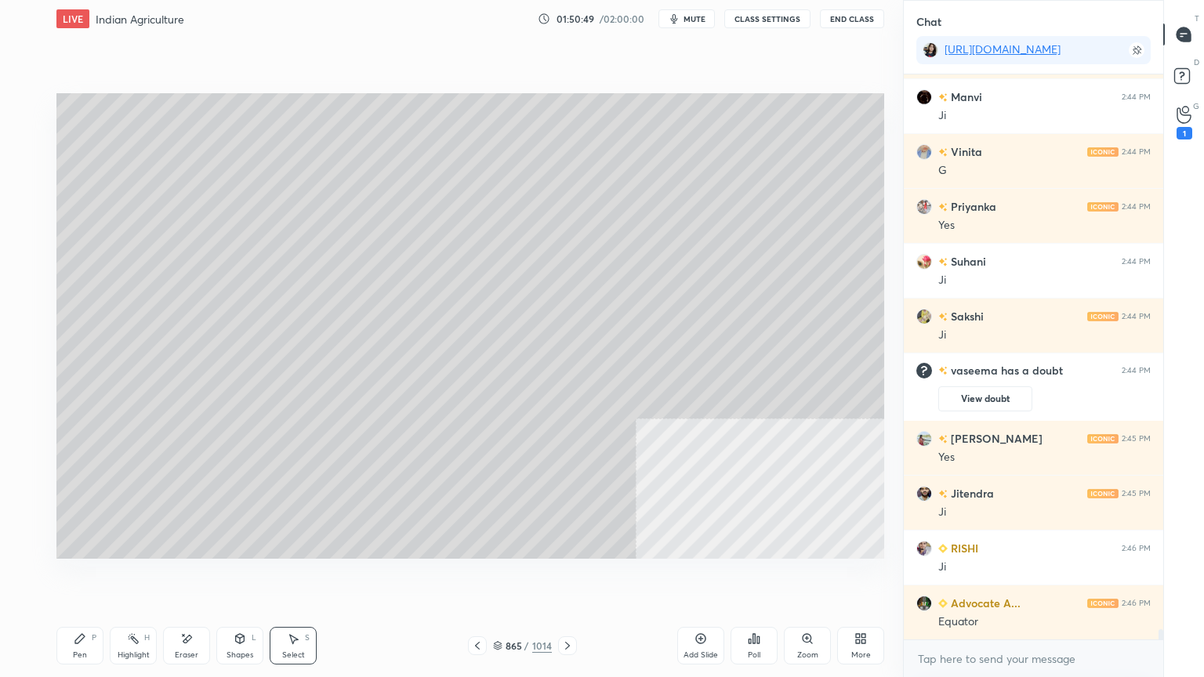
click at [103, 577] on div "Pen P Highlight H Eraser Shapes L Select S" at bounding box center [211, 646] width 310 height 38
click at [96, 577] on div "Pen P" at bounding box center [79, 646] width 47 height 38
click at [34, 299] on div "7" at bounding box center [29, 293] width 32 height 25
click at [30, 295] on div at bounding box center [26, 294] width 13 height 13
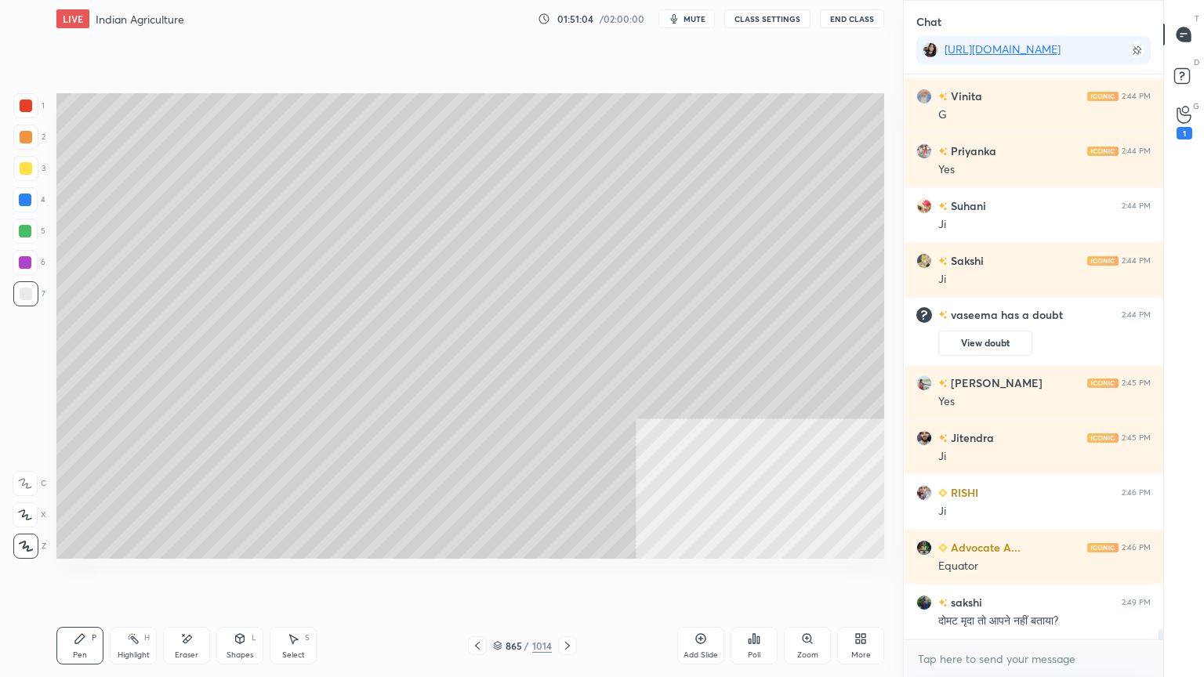
click at [32, 201] on div at bounding box center [25, 199] width 25 height 25
click at [29, 201] on div at bounding box center [25, 200] width 13 height 13
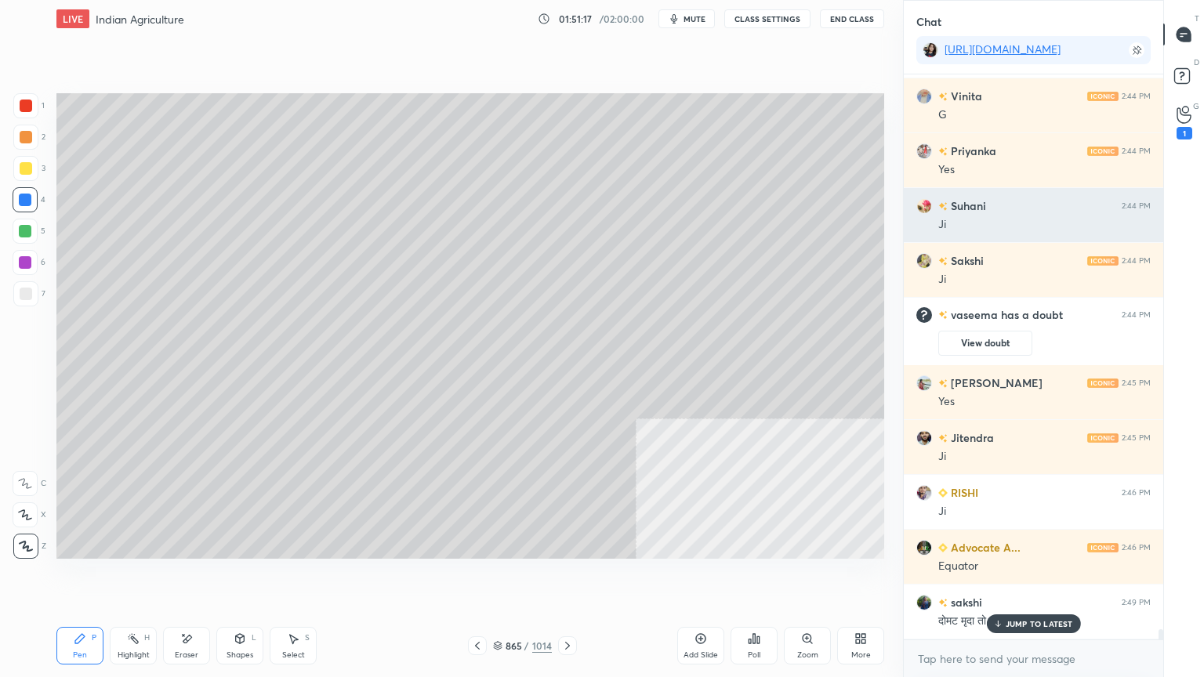
scroll to position [31793, 0]
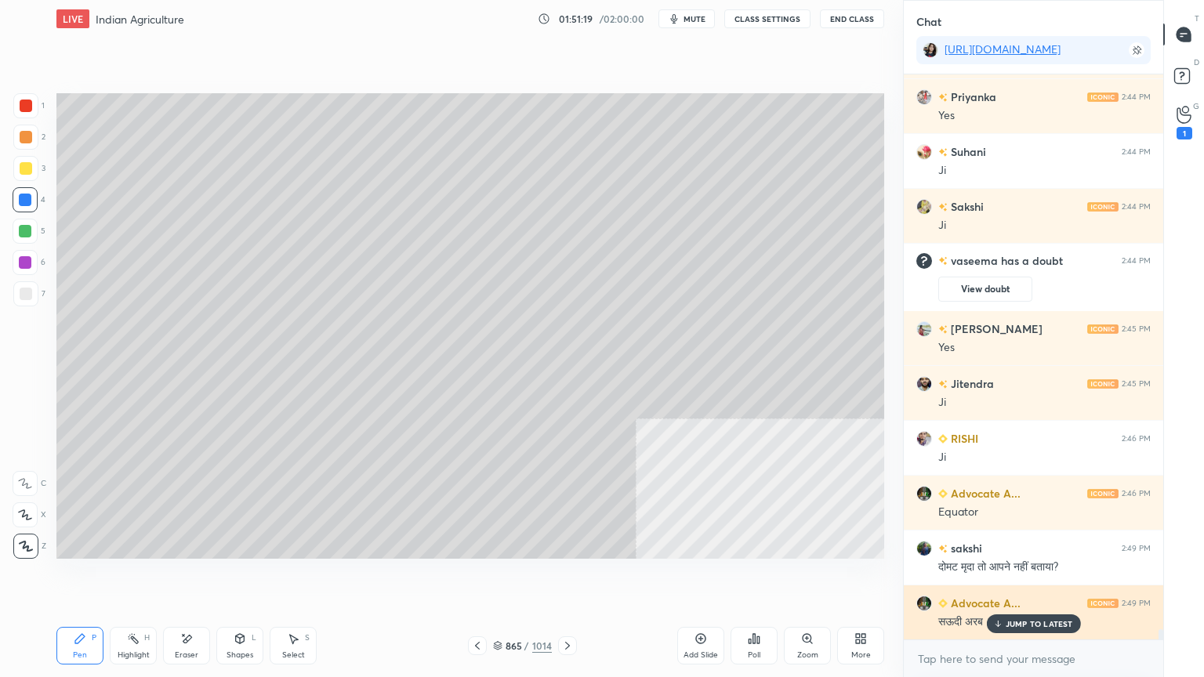
click at [1053, 577] on p "JUMP TO LATEST" at bounding box center [1038, 623] width 67 height 9
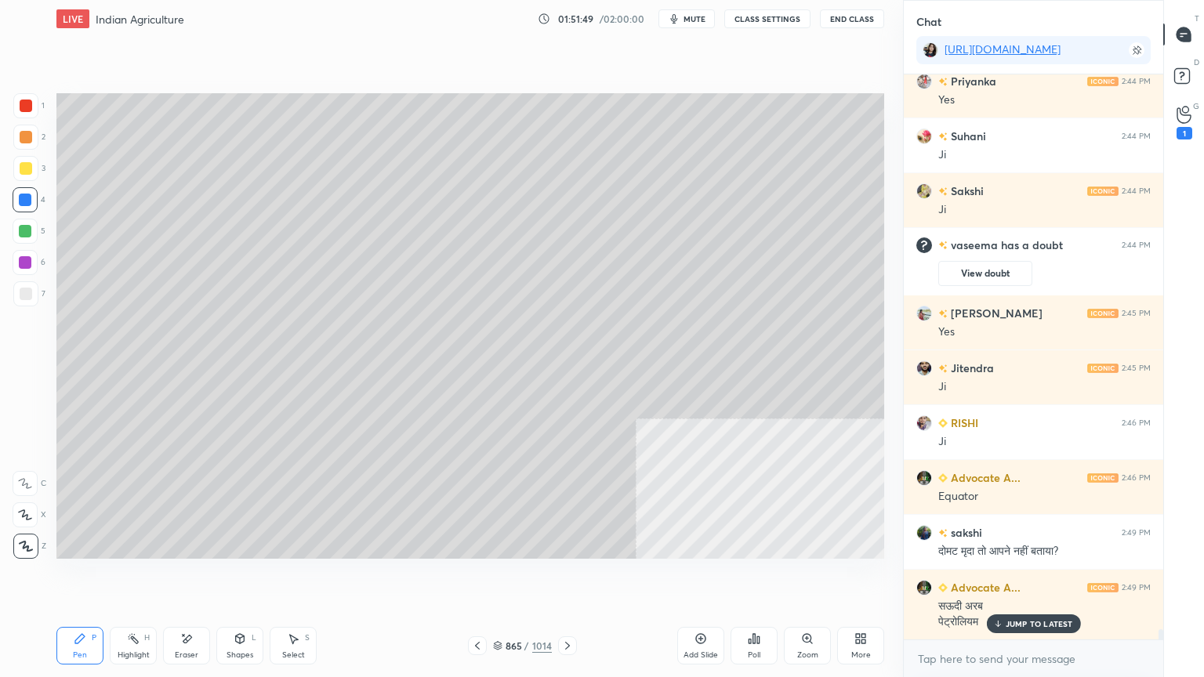
click at [191, 577] on div "Eraser" at bounding box center [187, 655] width 24 height 8
click at [85, 577] on div "Pen" at bounding box center [80, 655] width 14 height 8
click at [94, 577] on div "Pen P" at bounding box center [79, 646] width 47 height 38
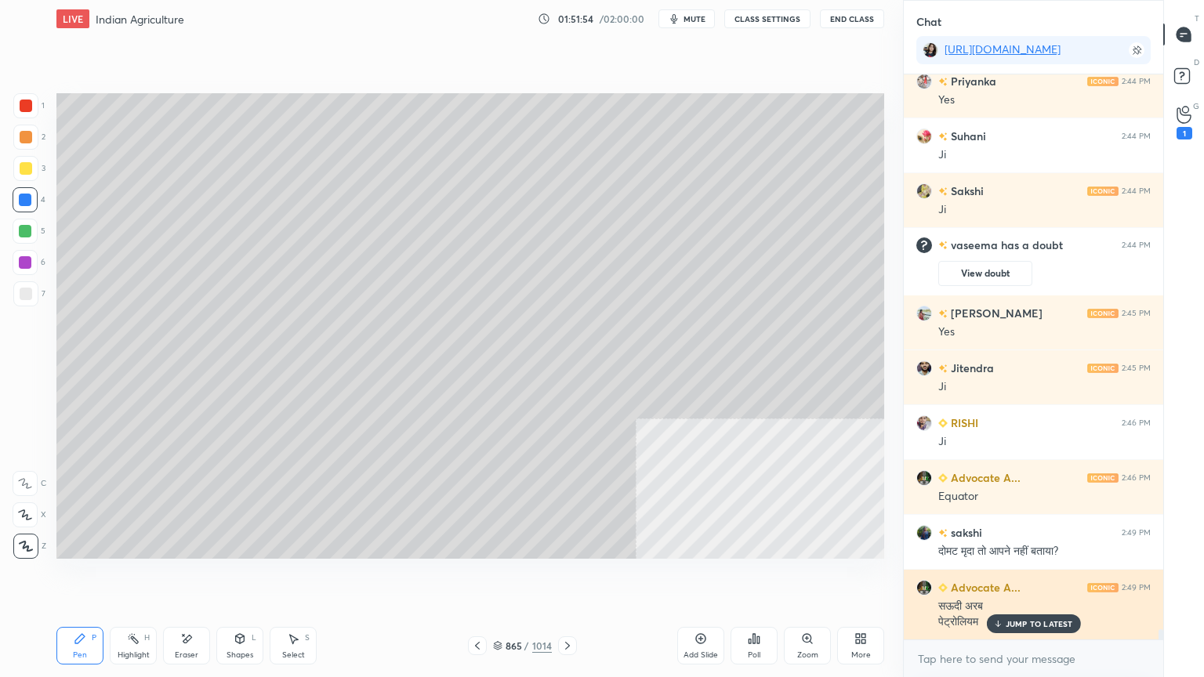
click at [1034, 577] on p "JUMP TO LATEST" at bounding box center [1038, 623] width 67 height 9
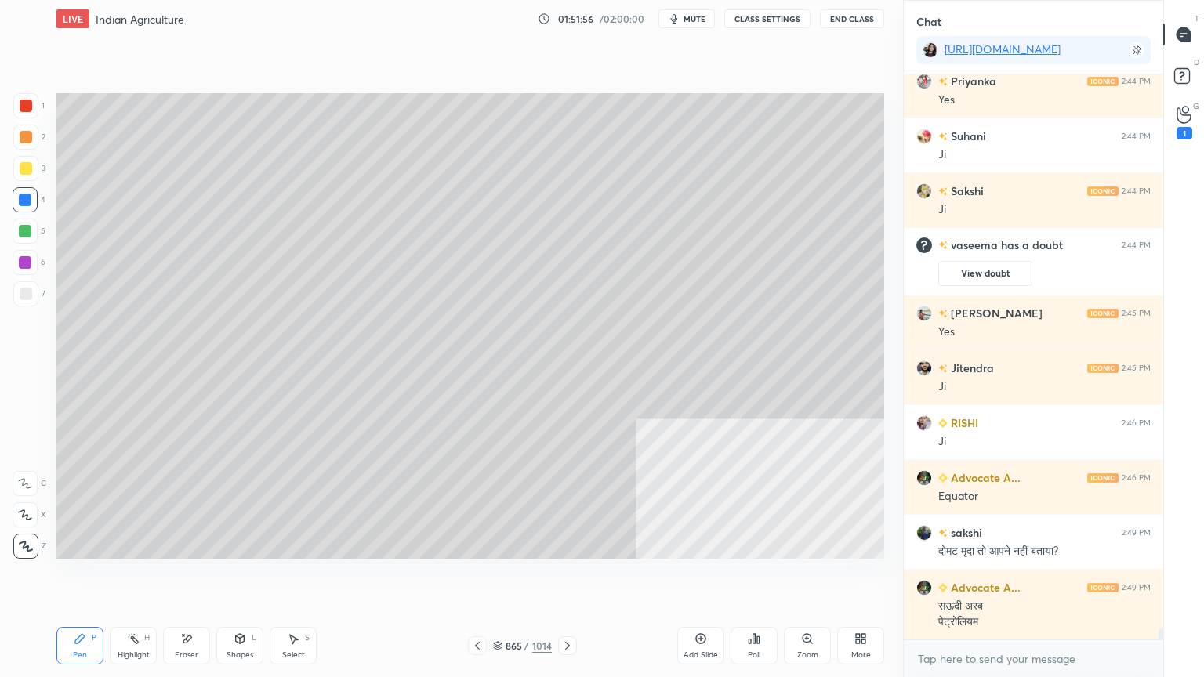
scroll to position [31864, 0]
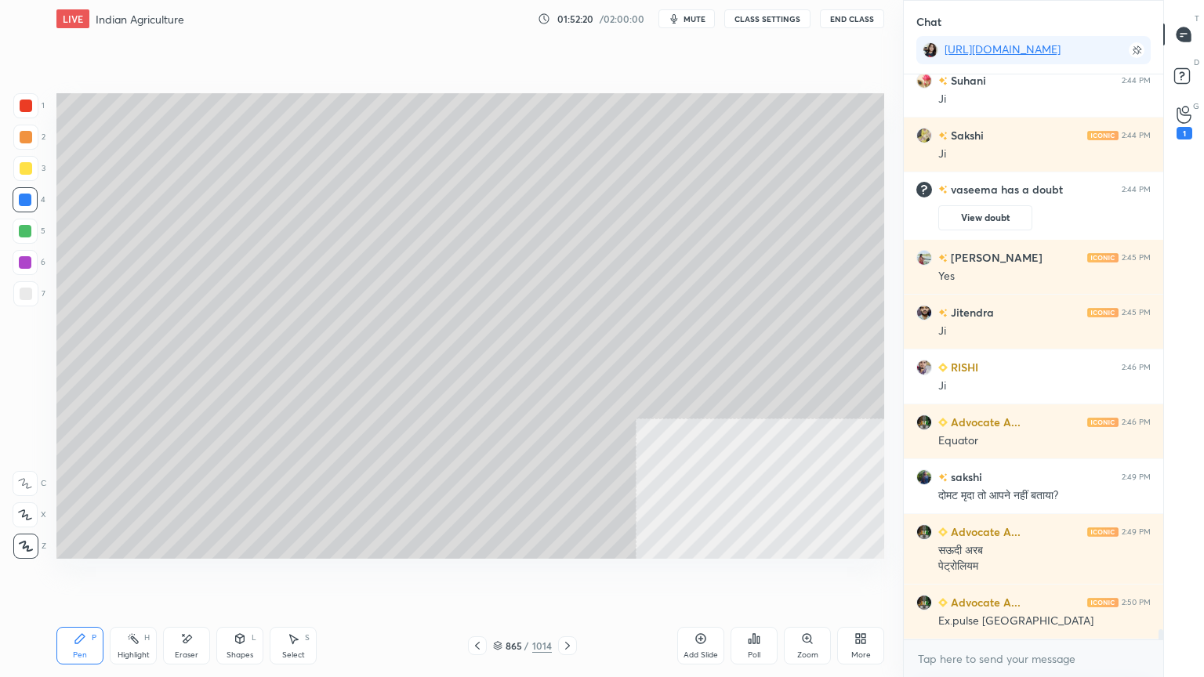
click at [197, 577] on div "Eraser" at bounding box center [186, 646] width 47 height 38
drag, startPoint x: 195, startPoint y: 646, endPoint x: 235, endPoint y: 605, distance: 57.1
click at [196, 577] on div "Eraser" at bounding box center [186, 646] width 47 height 38
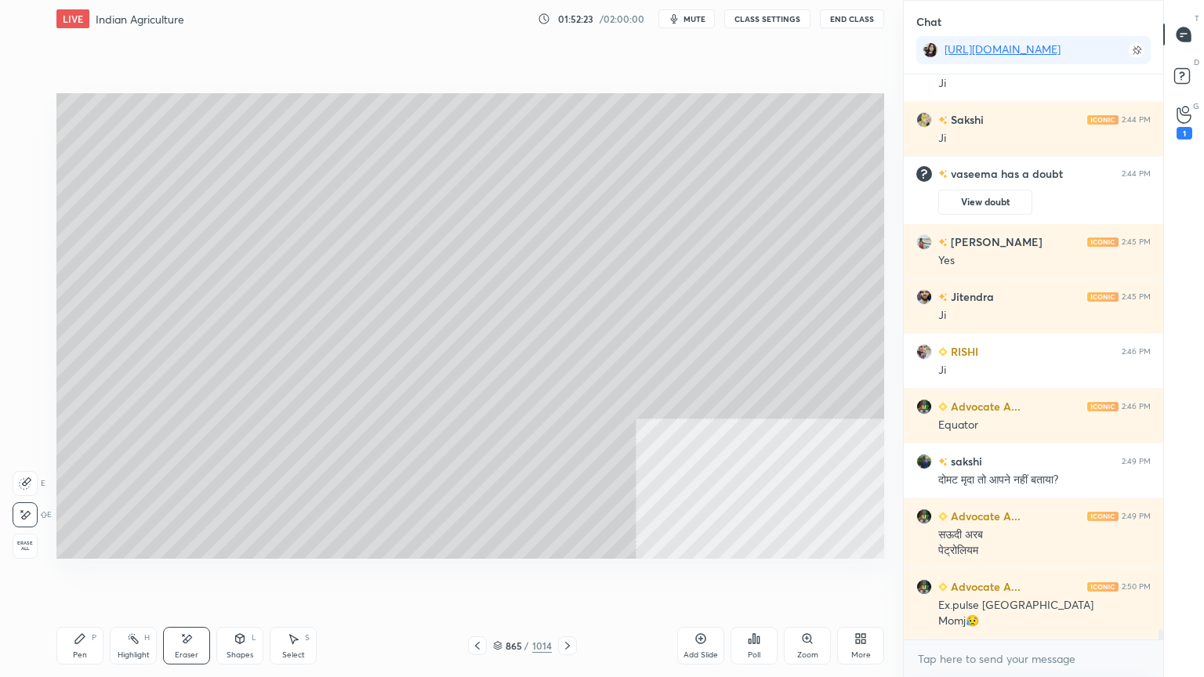
click at [72, 577] on div "Pen P" at bounding box center [79, 646] width 47 height 38
click at [34, 199] on div at bounding box center [25, 199] width 25 height 25
click at [27, 203] on div at bounding box center [25, 200] width 13 height 13
click at [27, 201] on div at bounding box center [25, 200] width 13 height 13
click at [250, 577] on div "Shapes" at bounding box center [239, 655] width 27 height 8
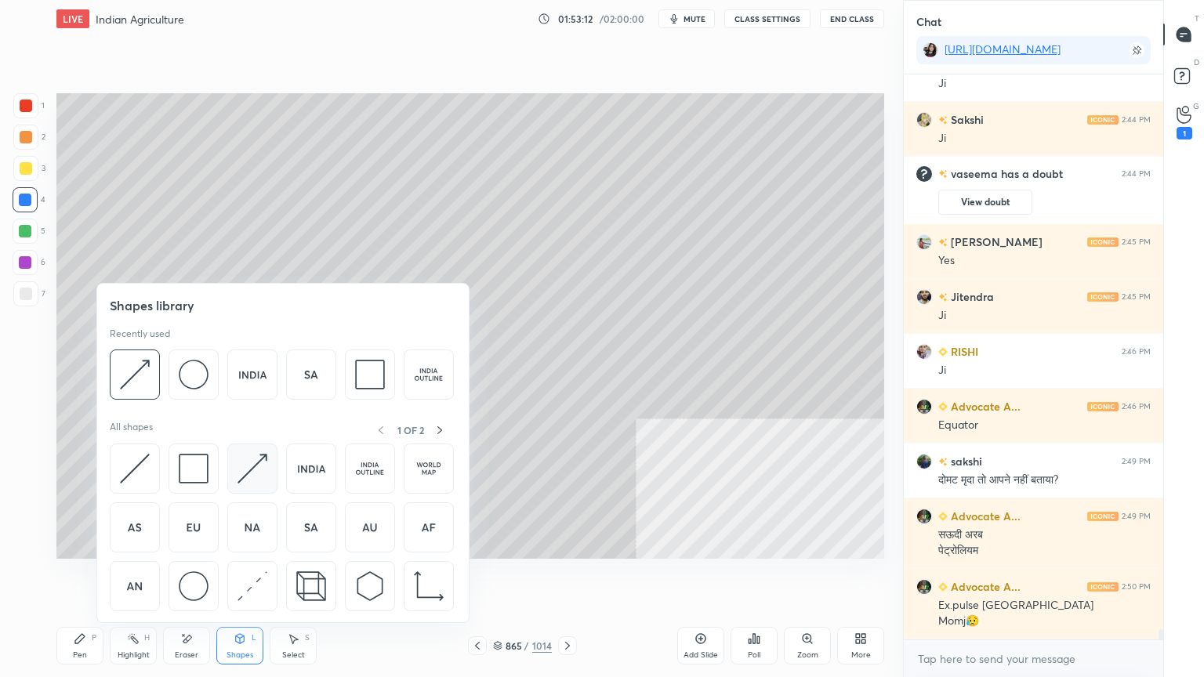
click at [256, 477] on img at bounding box center [252, 469] width 30 height 30
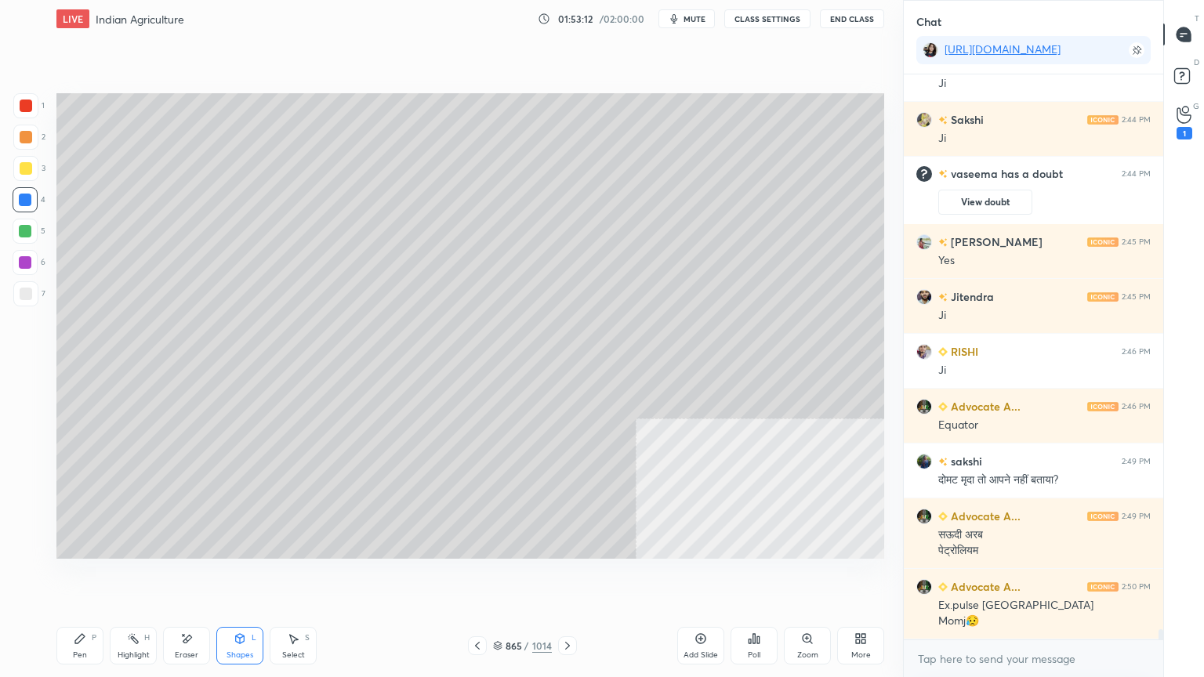
click at [31, 289] on div at bounding box center [25, 293] width 25 height 25
click at [31, 288] on div at bounding box center [25, 293] width 25 height 25
click at [91, 577] on div "Pen P" at bounding box center [79, 646] width 47 height 38
click at [93, 577] on div "P" at bounding box center [94, 638] width 5 height 8
click at [30, 295] on div at bounding box center [26, 294] width 13 height 13
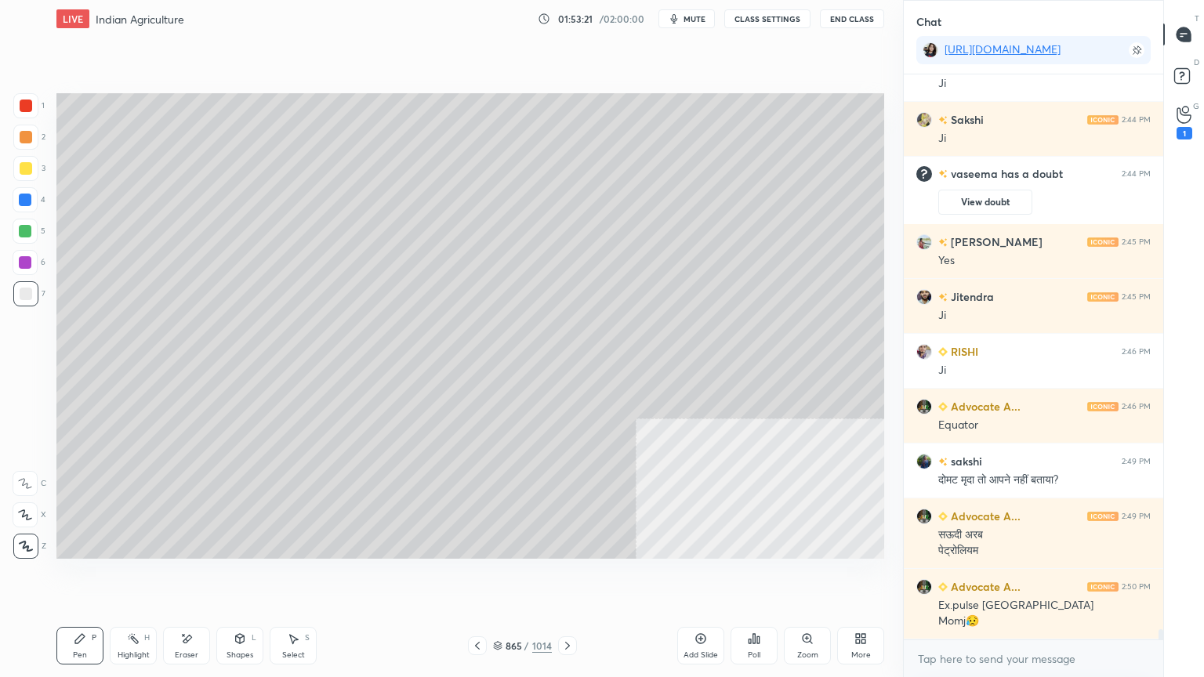
click at [24, 205] on div at bounding box center [25, 200] width 13 height 13
click at [31, 234] on div at bounding box center [25, 231] width 13 height 13
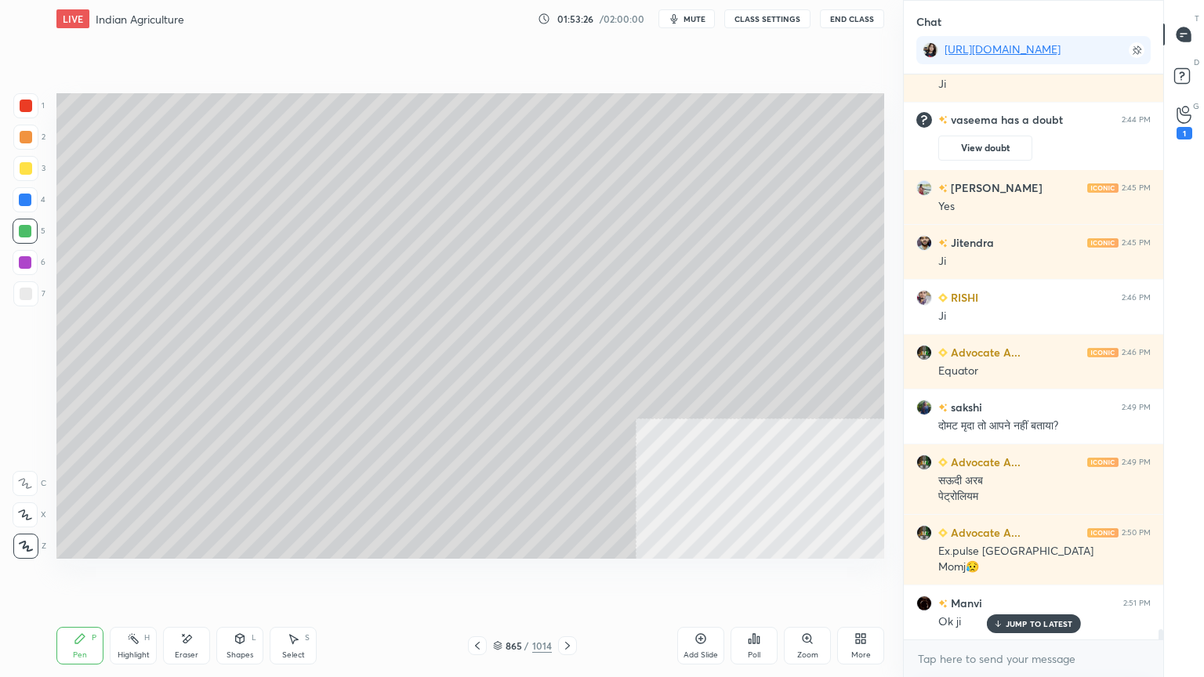
click at [27, 235] on div at bounding box center [25, 231] width 13 height 13
click at [1037, 577] on p "JUMP TO LATEST" at bounding box center [1038, 623] width 67 height 9
click at [34, 293] on div at bounding box center [25, 293] width 25 height 25
click at [28, 297] on div at bounding box center [26, 294] width 13 height 13
click at [23, 295] on div at bounding box center [26, 294] width 13 height 13
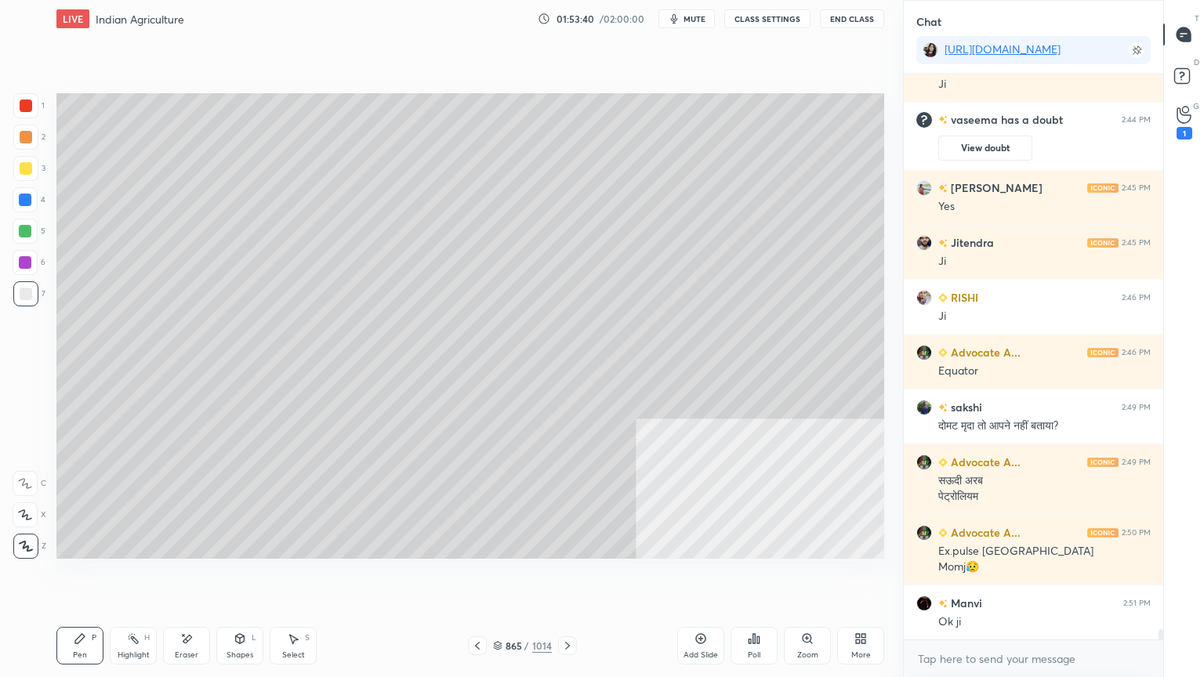
click at [307, 577] on div "Select S" at bounding box center [293, 646] width 47 height 38
click at [70, 577] on div "Pen P" at bounding box center [79, 646] width 47 height 38
click at [298, 577] on div "Select" at bounding box center [293, 655] width 23 height 8
click at [301, 577] on div "Select S" at bounding box center [293, 646] width 47 height 38
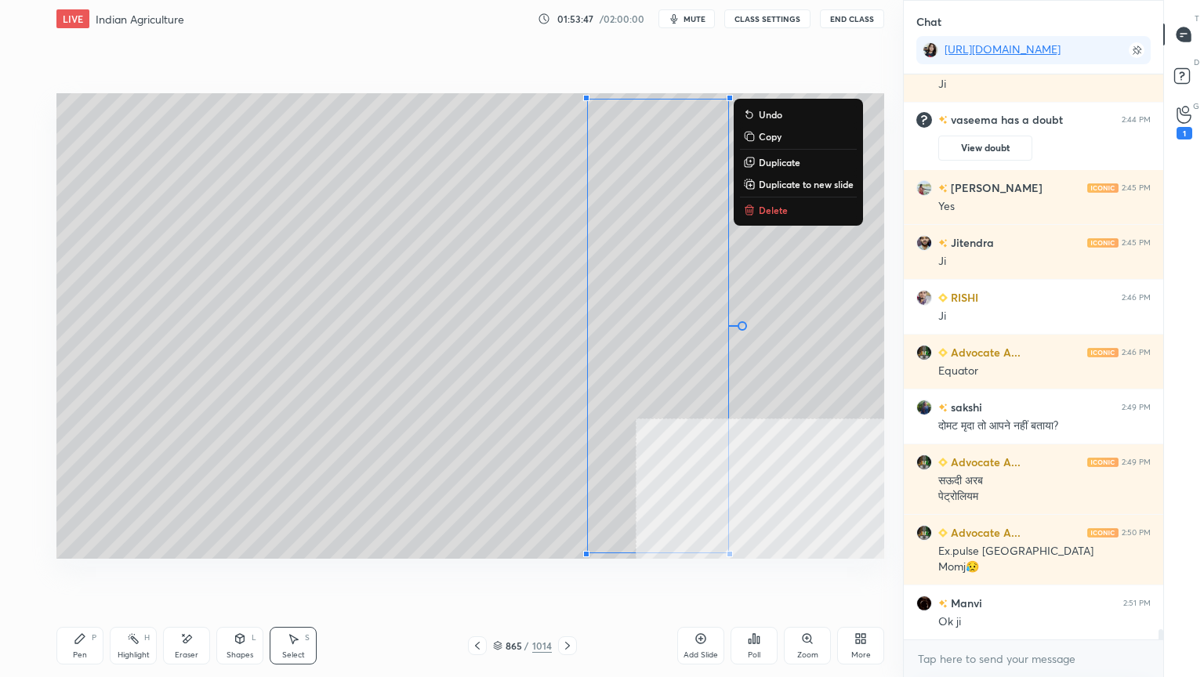
drag, startPoint x: 561, startPoint y: 97, endPoint x: 813, endPoint y: 548, distance: 516.4
click at [817, 577] on div "0 ° Undo Copy Duplicate Duplicate to new slide Delete Setting up your live clas…" at bounding box center [470, 326] width 840 height 577
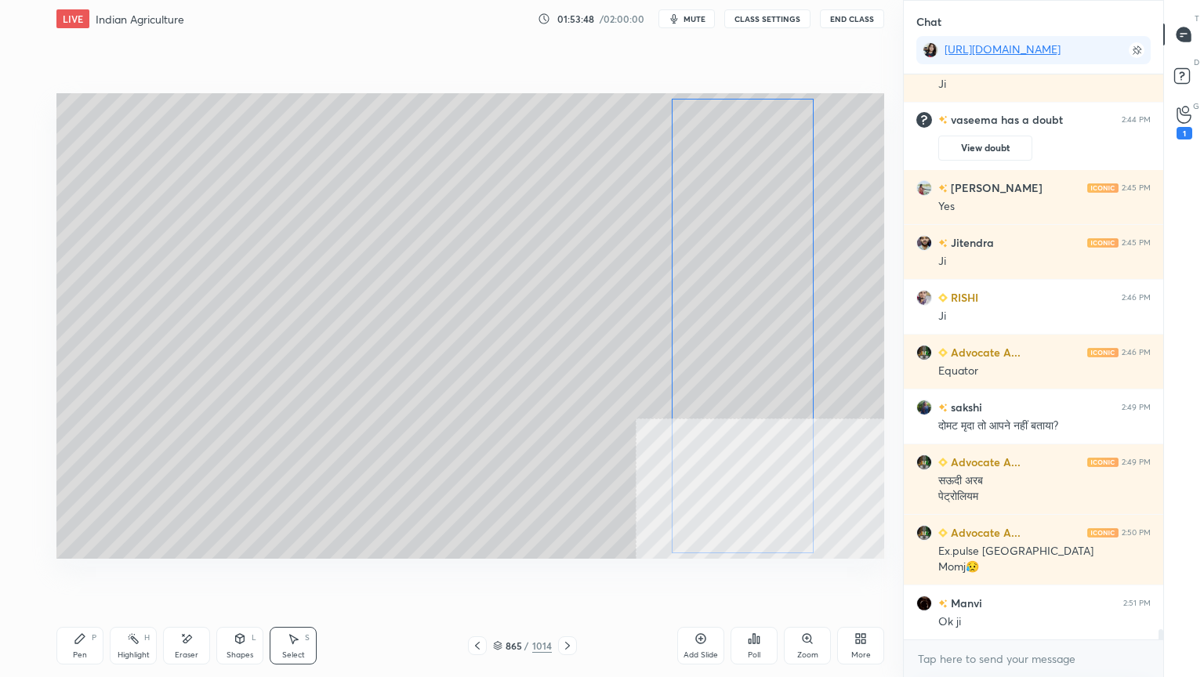
drag, startPoint x: 652, startPoint y: 260, endPoint x: 739, endPoint y: 257, distance: 87.0
click at [739, 258] on div "0 ° Undo Copy Duplicate Duplicate to new slide Delete" at bounding box center [469, 325] width 827 height 465
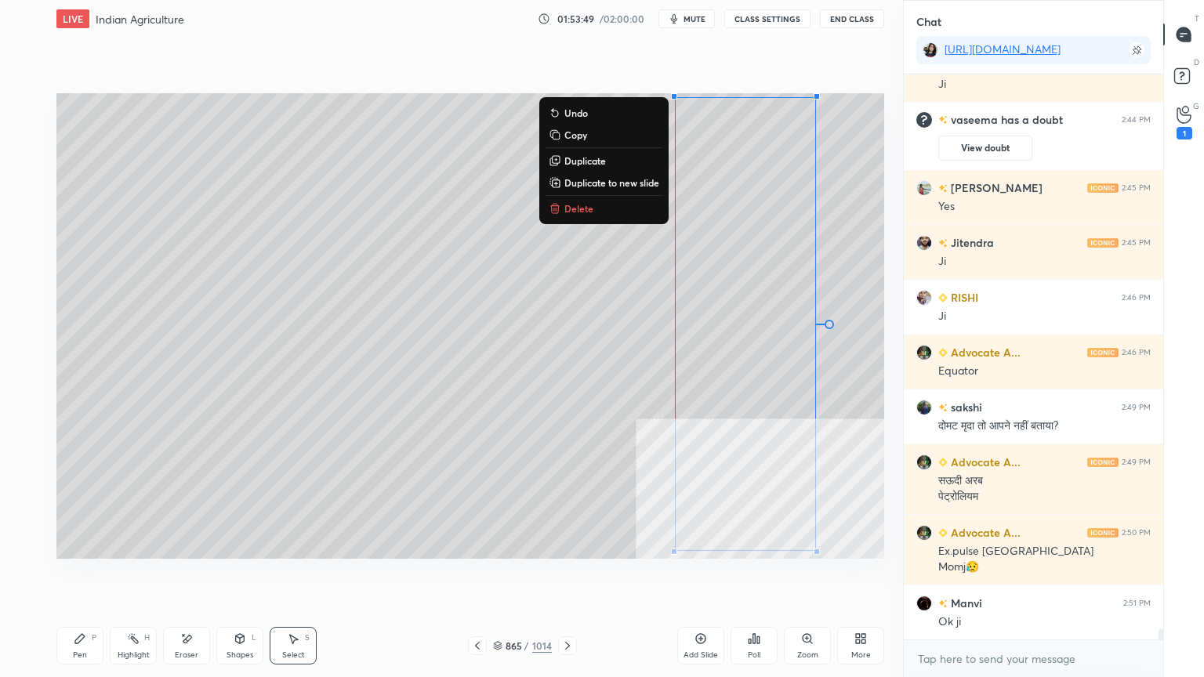
click at [563, 303] on div "0 ° Undo Copy Duplicate Duplicate to new slide Delete" at bounding box center [469, 325] width 827 height 465
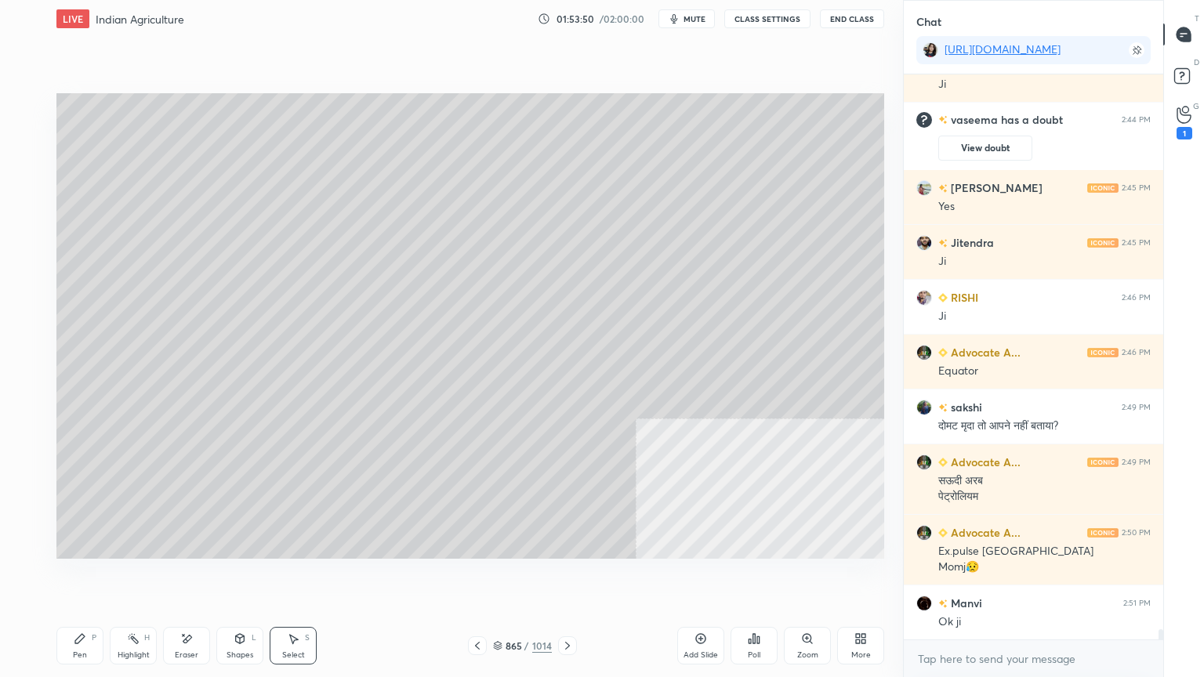
drag, startPoint x: 294, startPoint y: 652, endPoint x: 297, endPoint y: 608, distance: 44.0
click at [294, 577] on div "Select S" at bounding box center [293, 646] width 47 height 38
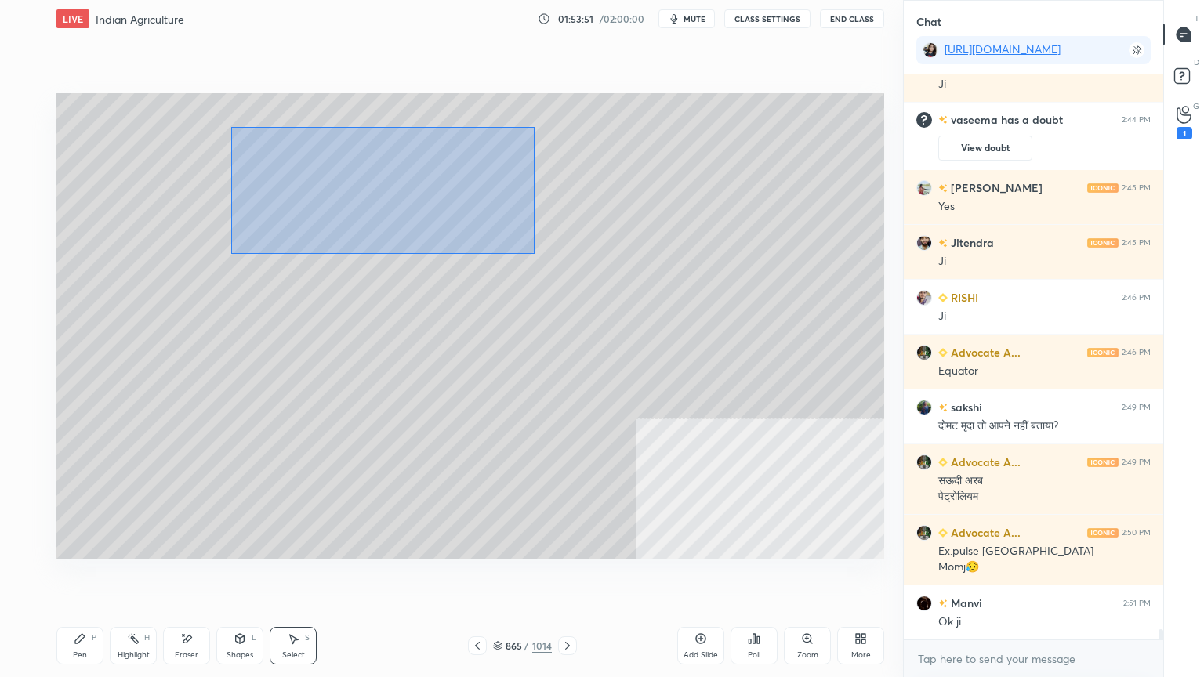
drag, startPoint x: 231, startPoint y: 126, endPoint x: 480, endPoint y: 226, distance: 267.9
click at [583, 270] on div "0 ° Undo Copy Duplicate Duplicate to new slide Delete" at bounding box center [469, 325] width 827 height 465
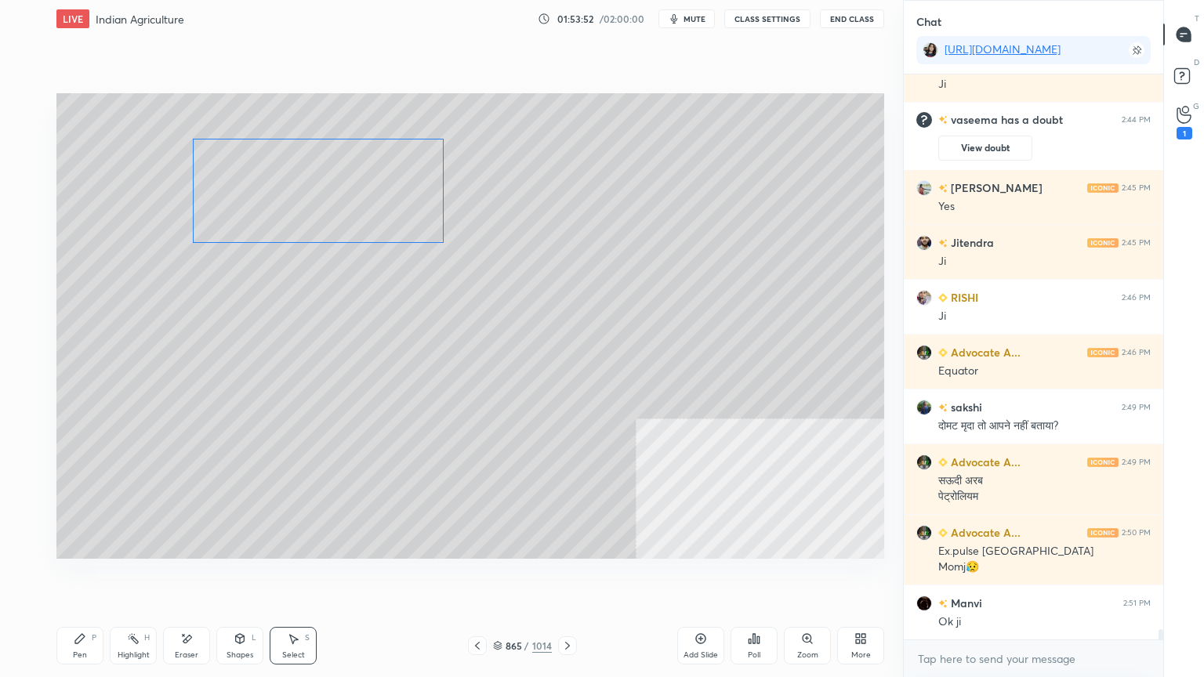
click at [335, 193] on div "0 ° Undo Copy Duplicate Duplicate to new slide Delete" at bounding box center [469, 325] width 827 height 465
click at [87, 264] on div "0 ° Undo Copy Duplicate Duplicate to new slide Delete" at bounding box center [469, 325] width 827 height 465
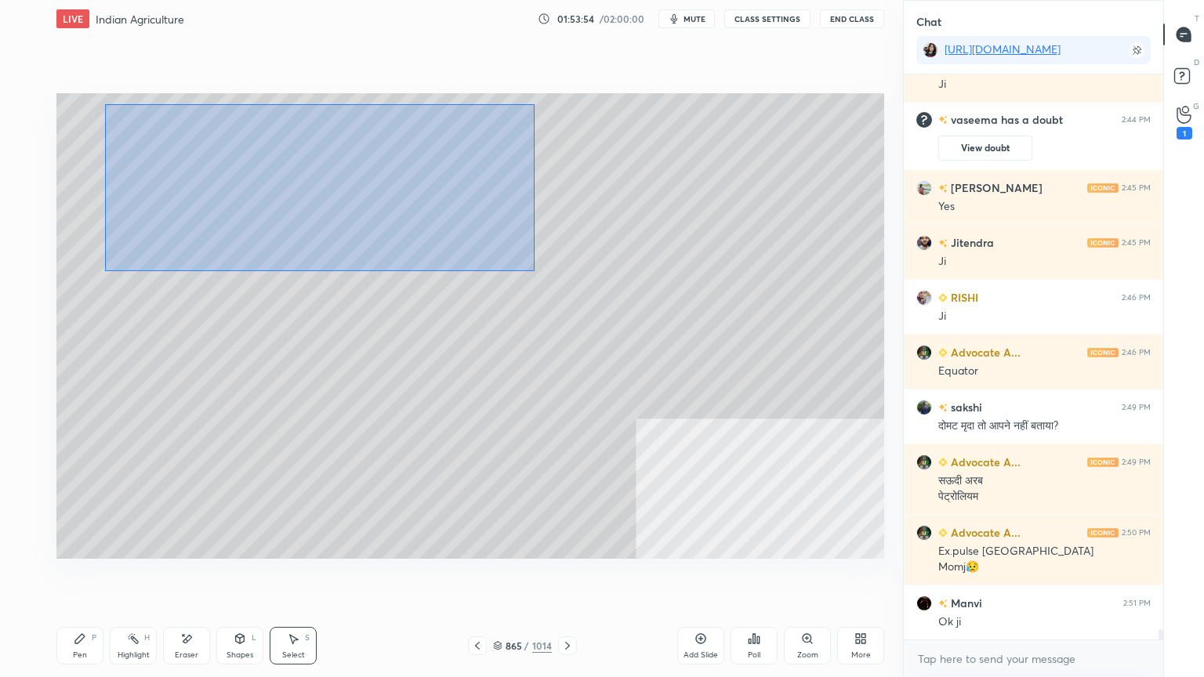
drag, startPoint x: 104, startPoint y: 103, endPoint x: 384, endPoint y: 229, distance: 306.5
click at [521, 264] on div "0 ° Undo Copy Duplicate Duplicate to new slide Delete" at bounding box center [469, 325] width 827 height 465
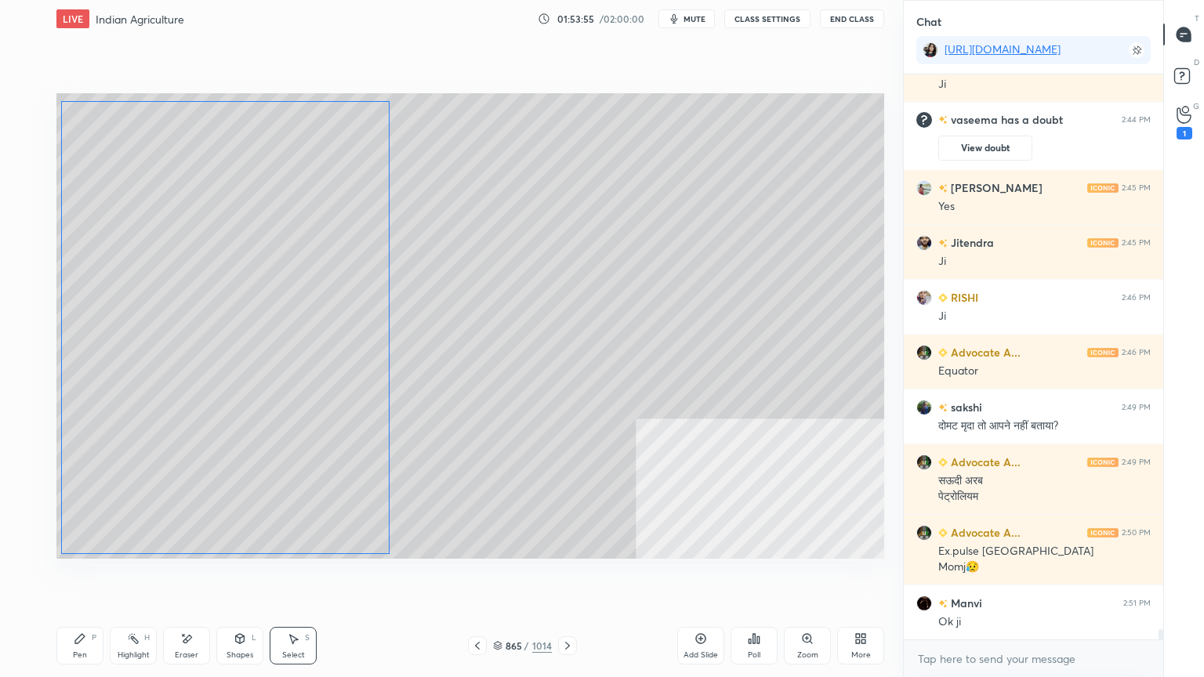
drag, startPoint x: 288, startPoint y: 209, endPoint x: 266, endPoint y: 205, distance: 23.2
click at [267, 205] on div "0 ° Undo Copy Duplicate Duplicate to new slide Delete" at bounding box center [469, 325] width 827 height 465
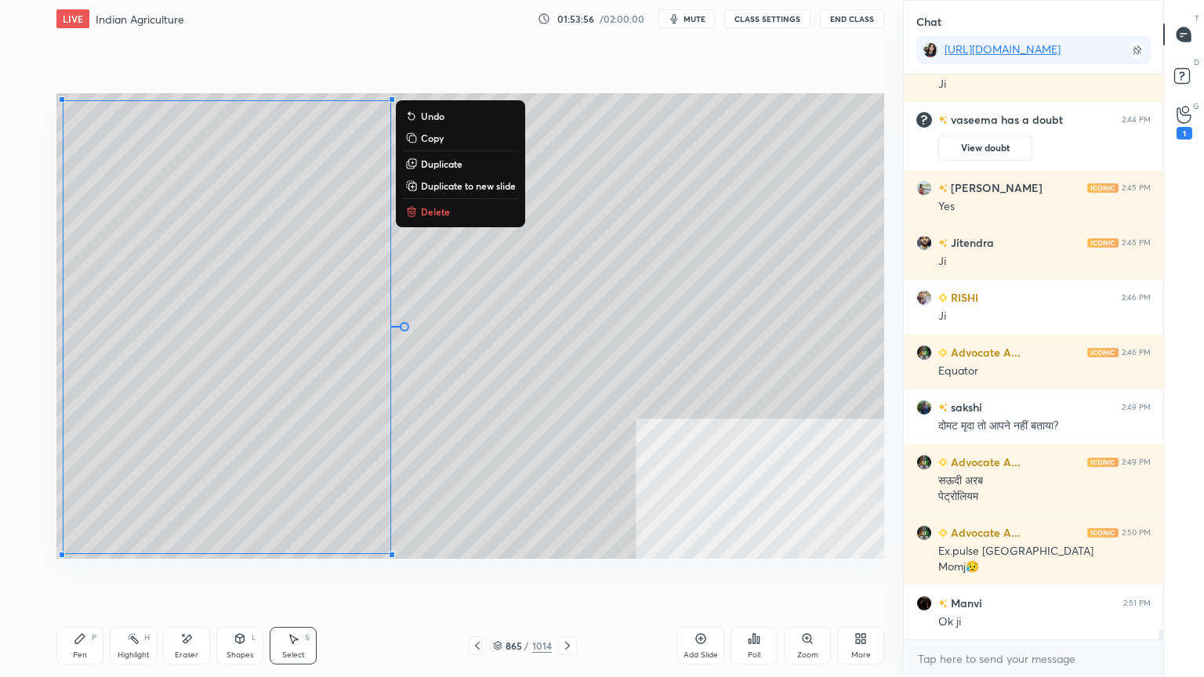
drag, startPoint x: 78, startPoint y: 653, endPoint x: 168, endPoint y: 628, distance: 94.3
click at [77, 577] on div "Pen" at bounding box center [80, 655] width 14 height 8
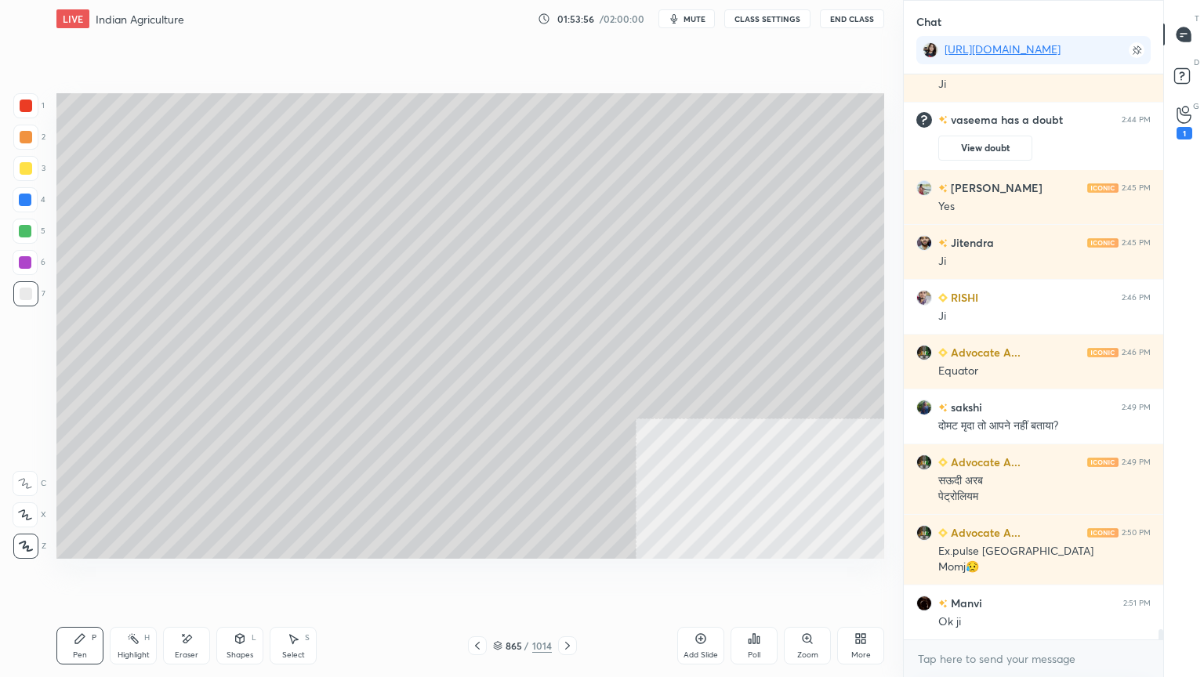
drag, startPoint x: 249, startPoint y: 649, endPoint x: 246, endPoint y: 624, distance: 25.3
click at [248, 577] on div "Shapes L" at bounding box center [239, 646] width 47 height 38
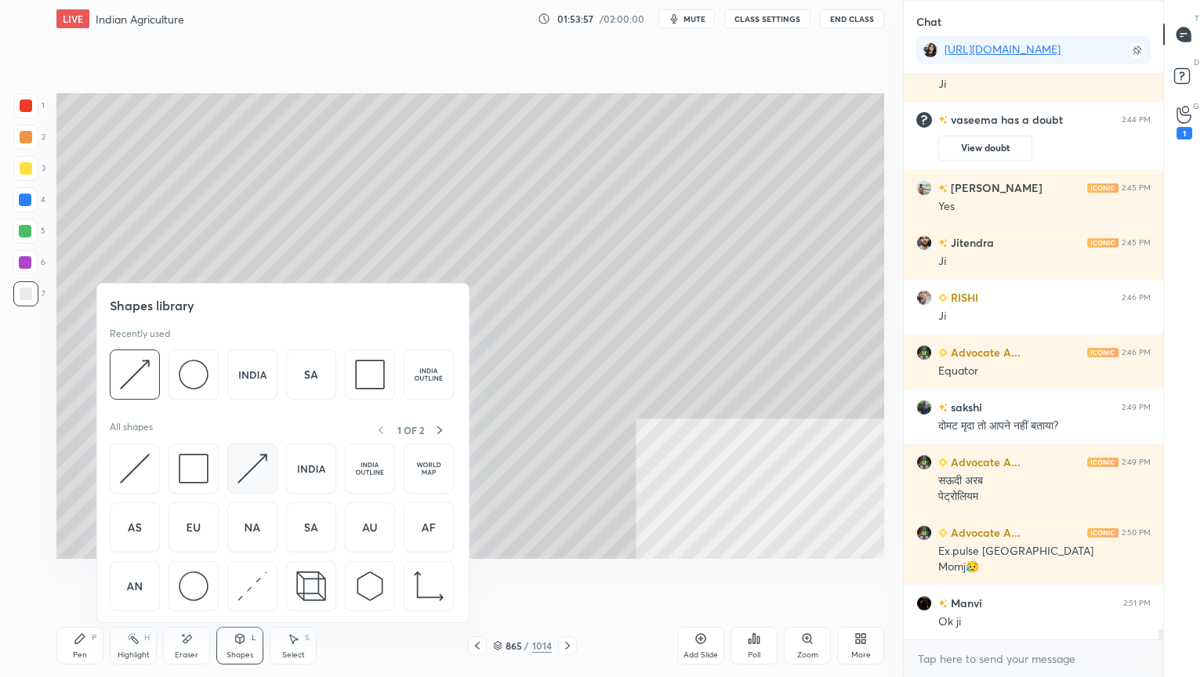
click at [251, 458] on img at bounding box center [252, 469] width 30 height 30
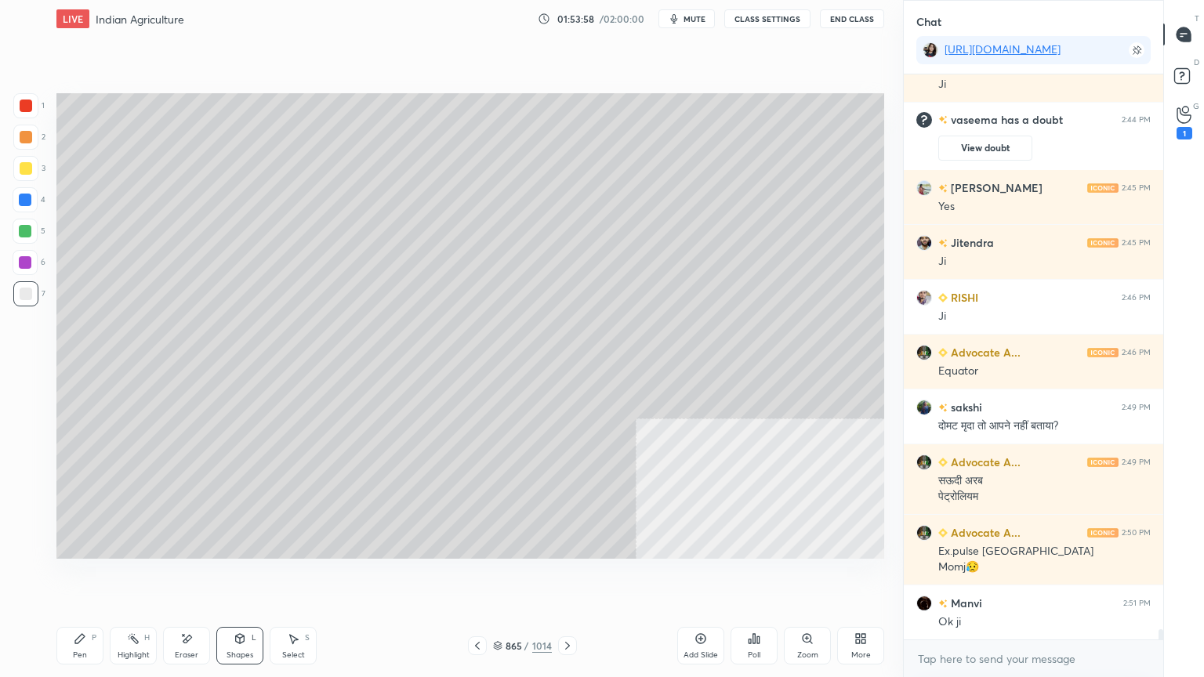
click at [16, 201] on div "1 2 3 4 5 6 7 C X Z E E Erase all H H" at bounding box center [25, 325] width 50 height 465
click at [20, 201] on div at bounding box center [25, 200] width 13 height 13
click at [4, 296] on div "1 2 3 4 5 6 7 C X Z E E Erase all H H" at bounding box center [25, 325] width 50 height 465
click at [20, 295] on div at bounding box center [26, 294] width 13 height 13
click at [31, 295] on div at bounding box center [26, 294] width 13 height 13
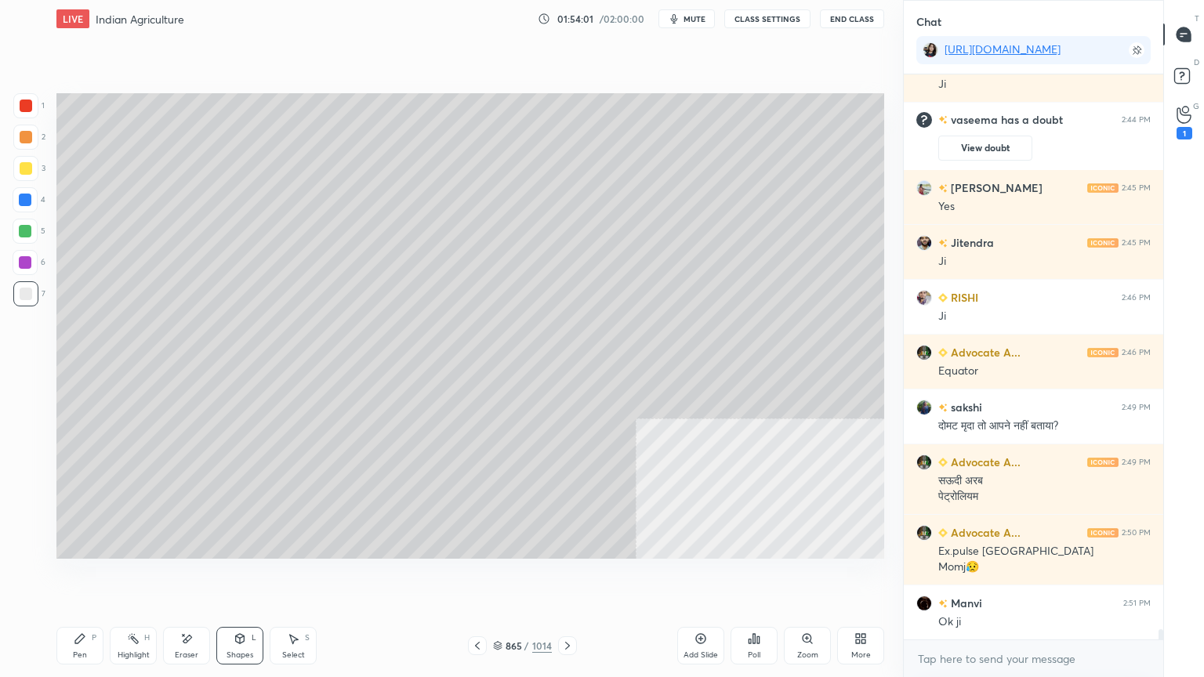
click at [33, 292] on div at bounding box center [25, 293] width 25 height 25
click at [72, 577] on div "Pen P" at bounding box center [79, 646] width 47 height 38
click at [90, 577] on div "Pen P" at bounding box center [79, 646] width 47 height 38
click at [22, 295] on div at bounding box center [26, 294] width 13 height 13
click at [501, 577] on icon at bounding box center [497, 645] width 9 height 9
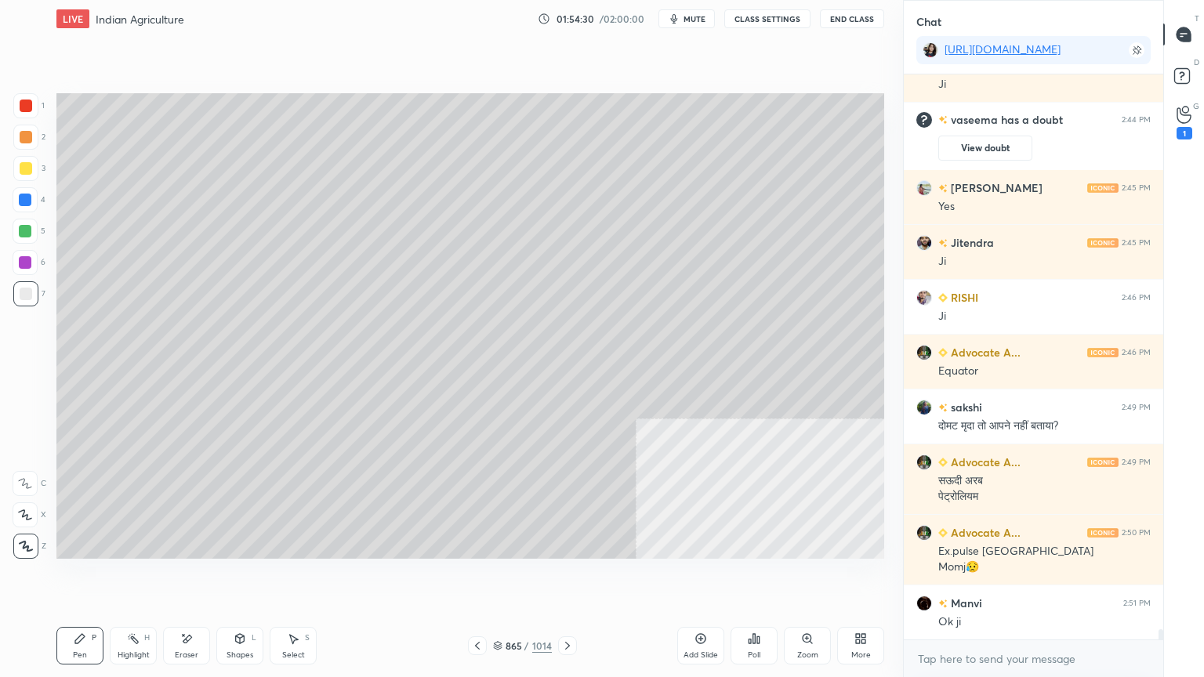
scroll to position [31990, 0]
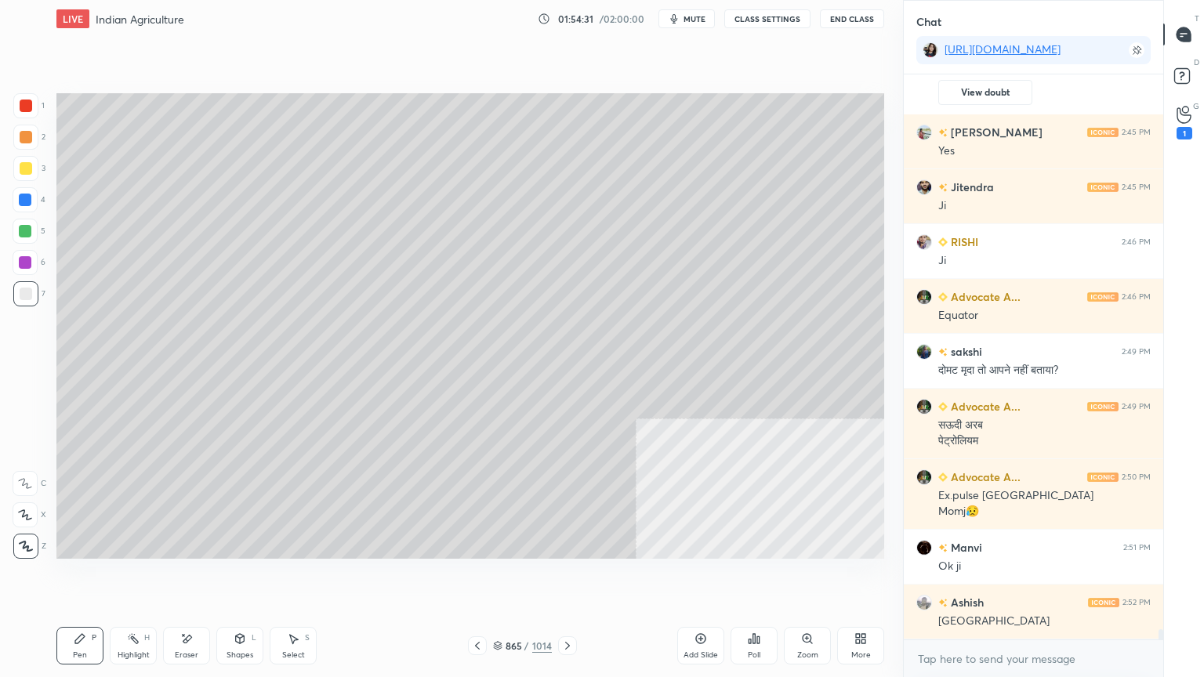
click at [25, 197] on div at bounding box center [25, 200] width 13 height 13
click at [25, 196] on div at bounding box center [25, 200] width 13 height 13
drag, startPoint x: 16, startPoint y: 295, endPoint x: 56, endPoint y: 280, distance: 42.9
click at [20, 292] on div at bounding box center [25, 293] width 25 height 25
click at [2, 201] on div "1 2 3 4 5 6 7 C X Z E E Erase all H H" at bounding box center [25, 325] width 50 height 465
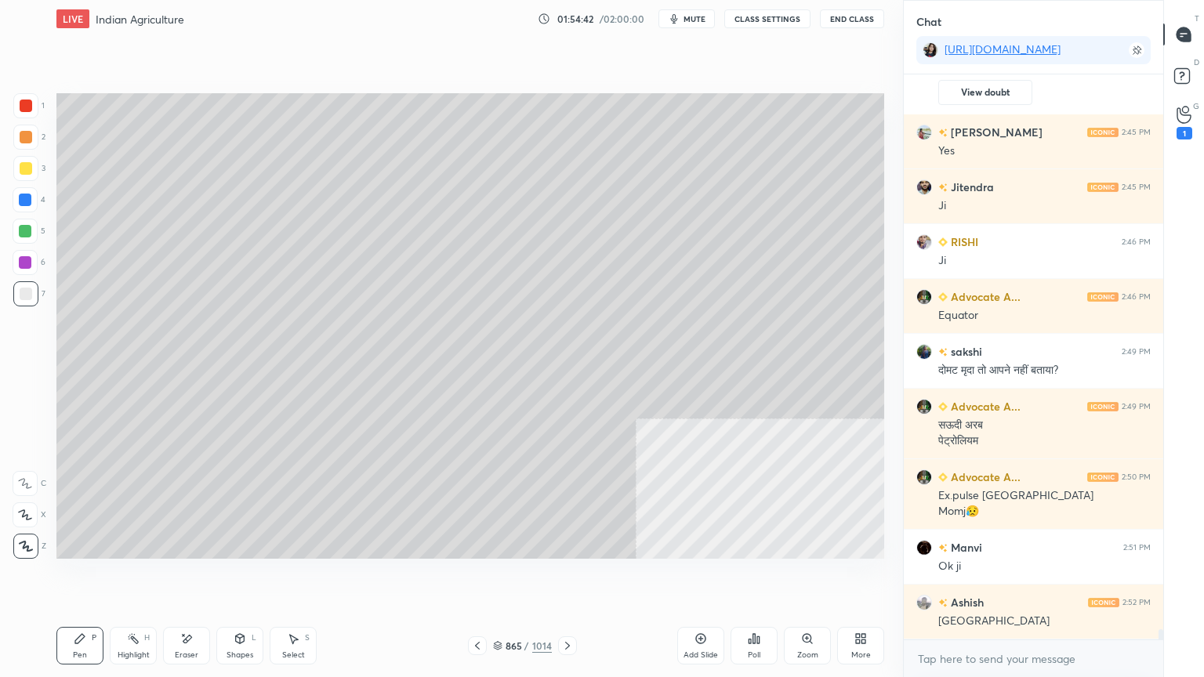
click at [9, 203] on div "1 2 3 4 5 6 7 C X Z E E Erase all H H" at bounding box center [25, 325] width 50 height 465
click at [28, 201] on div at bounding box center [25, 200] width 13 height 13
click at [25, 202] on div at bounding box center [25, 200] width 13 height 13
drag, startPoint x: 302, startPoint y: 639, endPoint x: 332, endPoint y: 600, distance: 49.2
click at [299, 577] on div "Select S" at bounding box center [293, 646] width 47 height 38
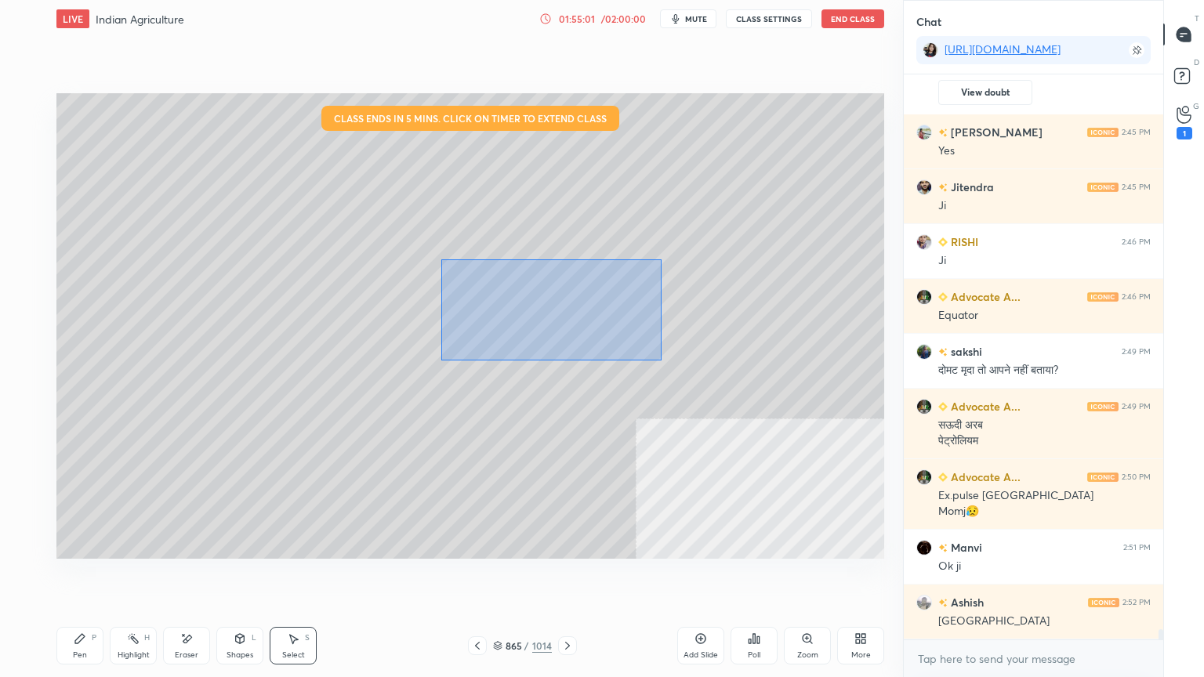
drag, startPoint x: 442, startPoint y: 260, endPoint x: 588, endPoint y: 332, distance: 162.6
click at [652, 357] on div "0 ° Undo Copy Duplicate Duplicate to new slide Delete" at bounding box center [469, 325] width 827 height 465
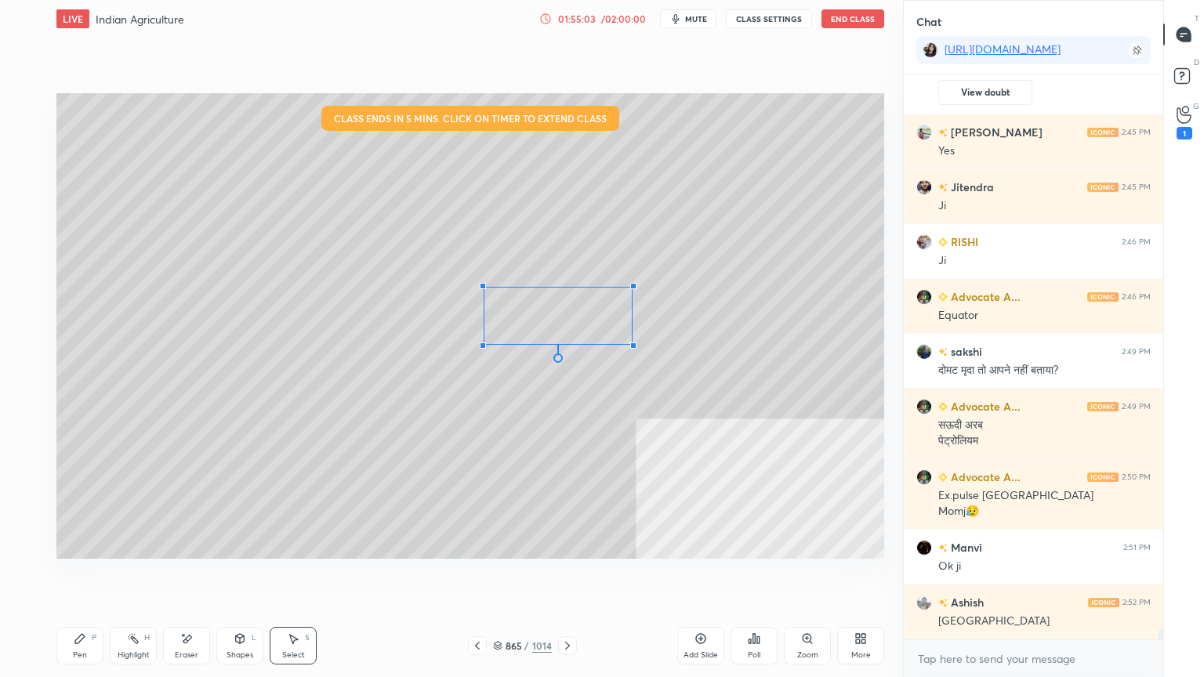
drag, startPoint x: 445, startPoint y: 273, endPoint x: 531, endPoint y: 295, distance: 89.1
click at [484, 289] on div at bounding box center [483, 286] width 6 height 6
drag, startPoint x: 495, startPoint y: 291, endPoint x: 496, endPoint y: 279, distance: 11.8
click at [497, 281] on div "0 ° Undo Copy Duplicate Duplicate to new slide Delete" at bounding box center [469, 325] width 827 height 465
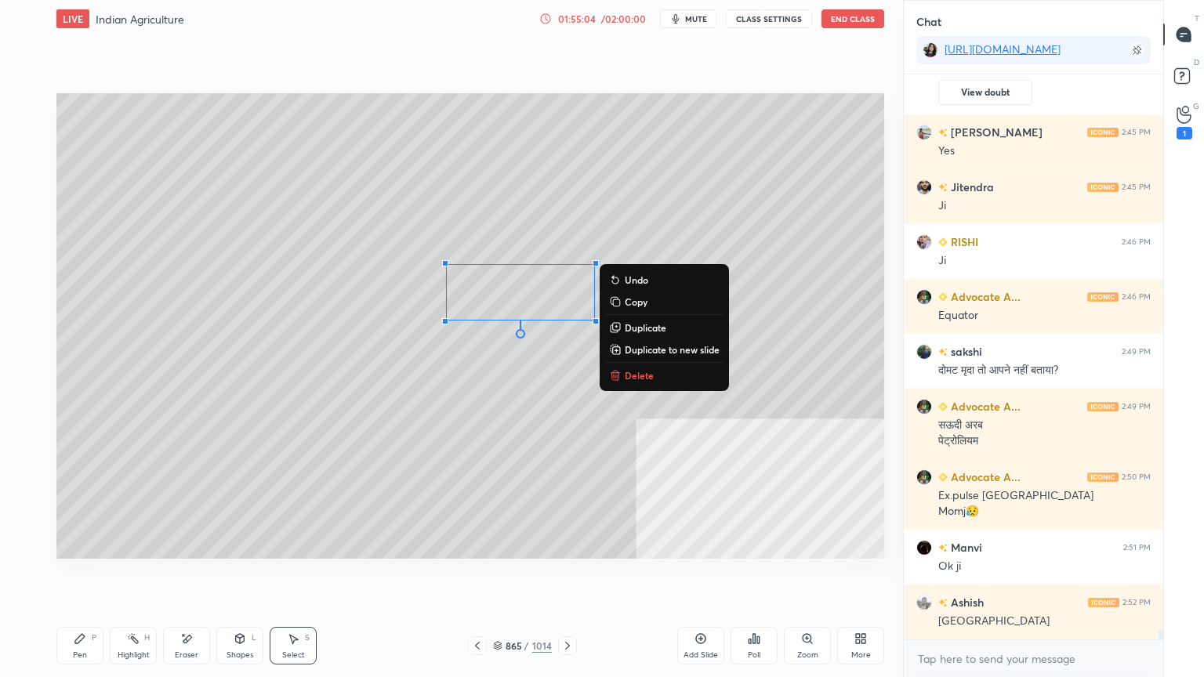
click at [324, 325] on div "0 ° Undo Copy Duplicate Duplicate to new slide Delete" at bounding box center [469, 325] width 827 height 465
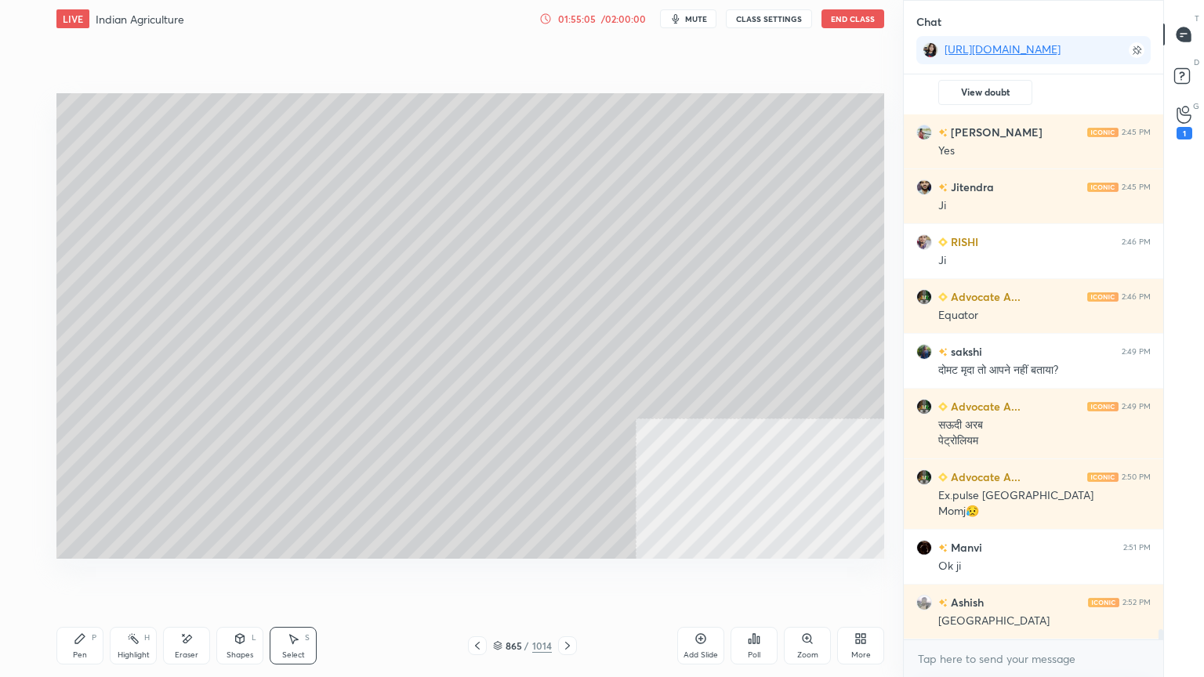
drag, startPoint x: 580, startPoint y: 15, endPoint x: 590, endPoint y: 22, distance: 12.4
click at [581, 18] on div "01:55:05" at bounding box center [577, 18] width 44 height 9
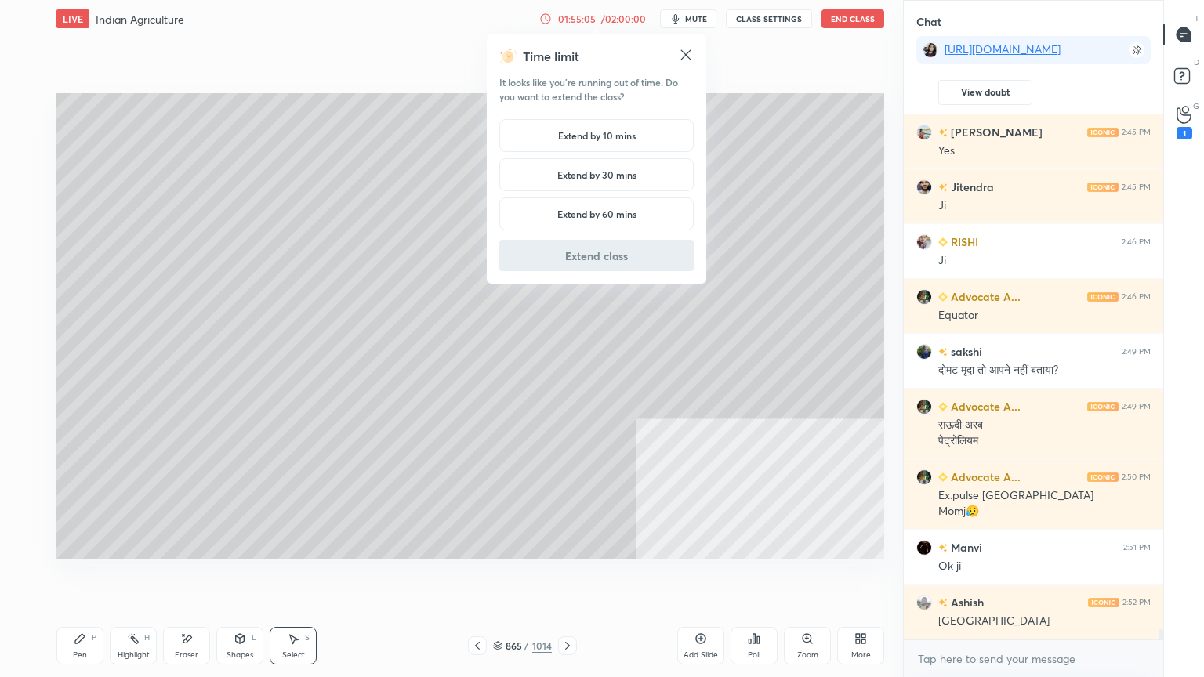
drag, startPoint x: 614, startPoint y: 129, endPoint x: 627, endPoint y: 154, distance: 28.0
click at [614, 132] on h5 "Extend by 10 mins" at bounding box center [597, 136] width 78 height 14
click at [632, 262] on button "Extend class" at bounding box center [596, 255] width 194 height 31
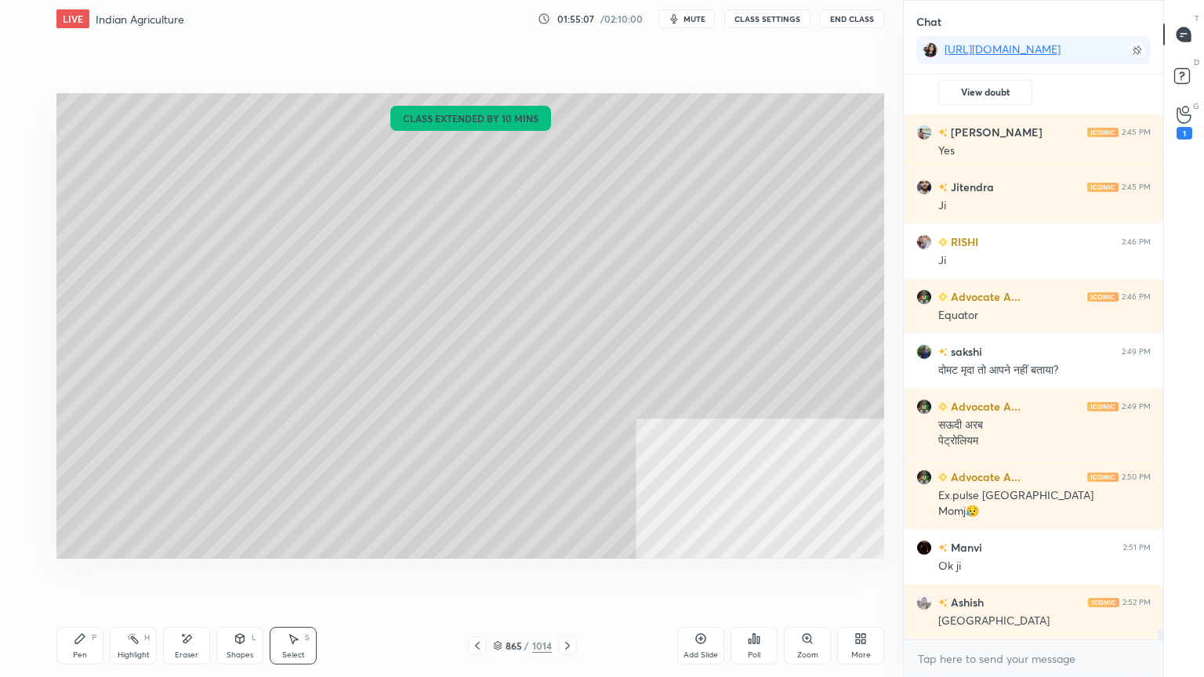
click at [86, 577] on div "Pen P" at bounding box center [79, 646] width 47 height 38
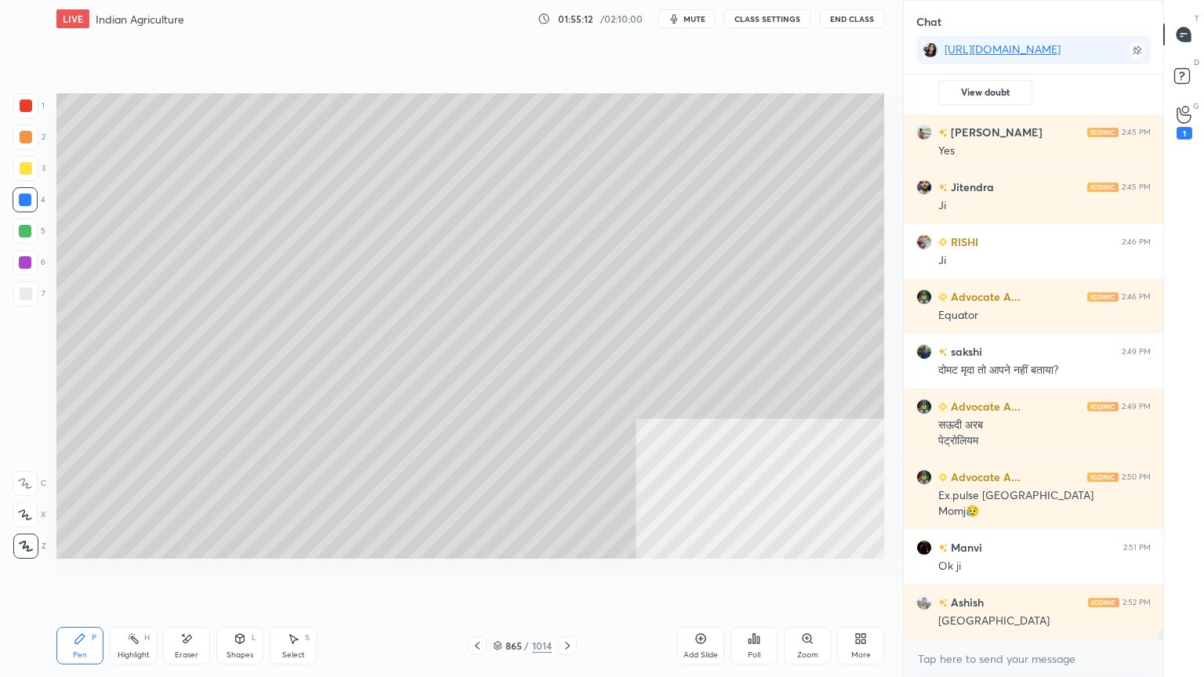
click at [293, 577] on div "Select S" at bounding box center [293, 646] width 47 height 38
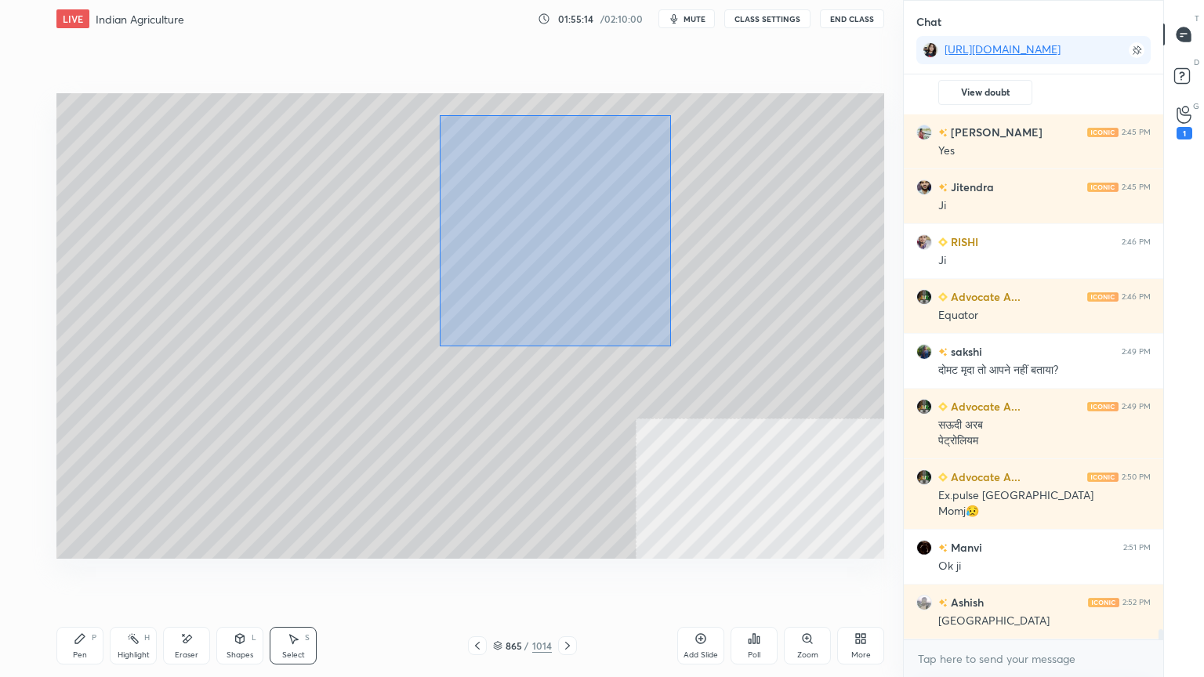
drag, startPoint x: 442, startPoint y: 116, endPoint x: 667, endPoint y: 342, distance: 318.6
click at [668, 342] on div "0 ° Undo Copy Duplicate Duplicate to new slide Delete" at bounding box center [469, 325] width 827 height 465
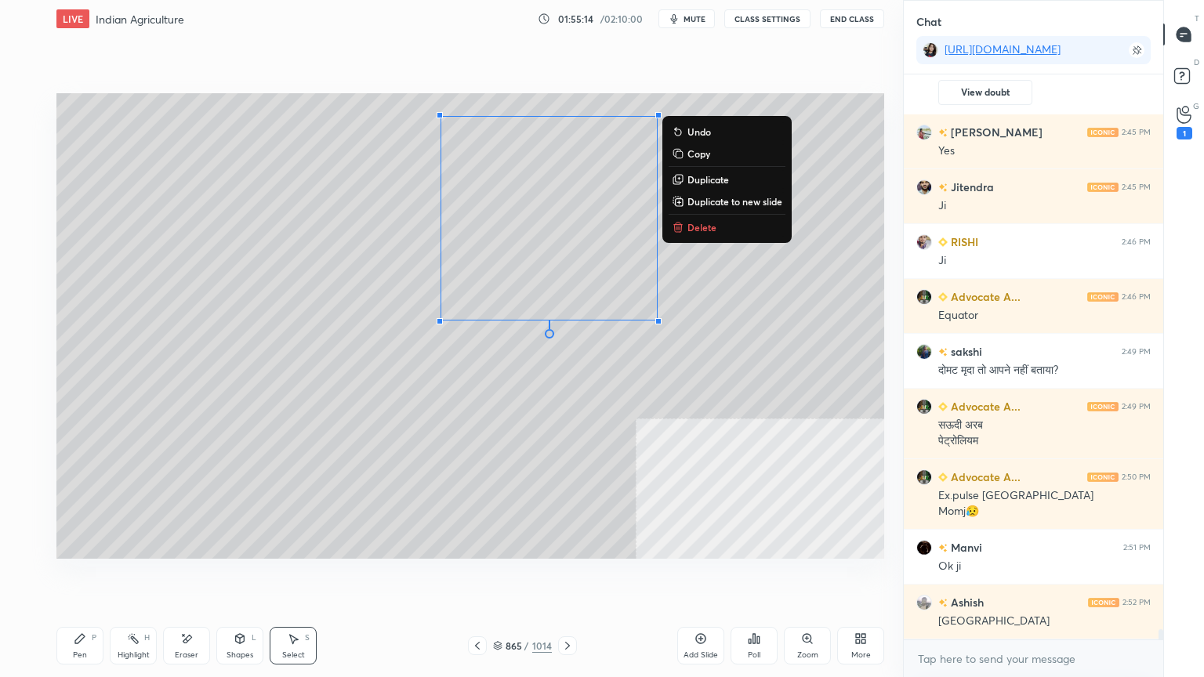
click at [482, 381] on div "0 ° Undo Copy Duplicate Duplicate to new slide Delete" at bounding box center [469, 325] width 827 height 465
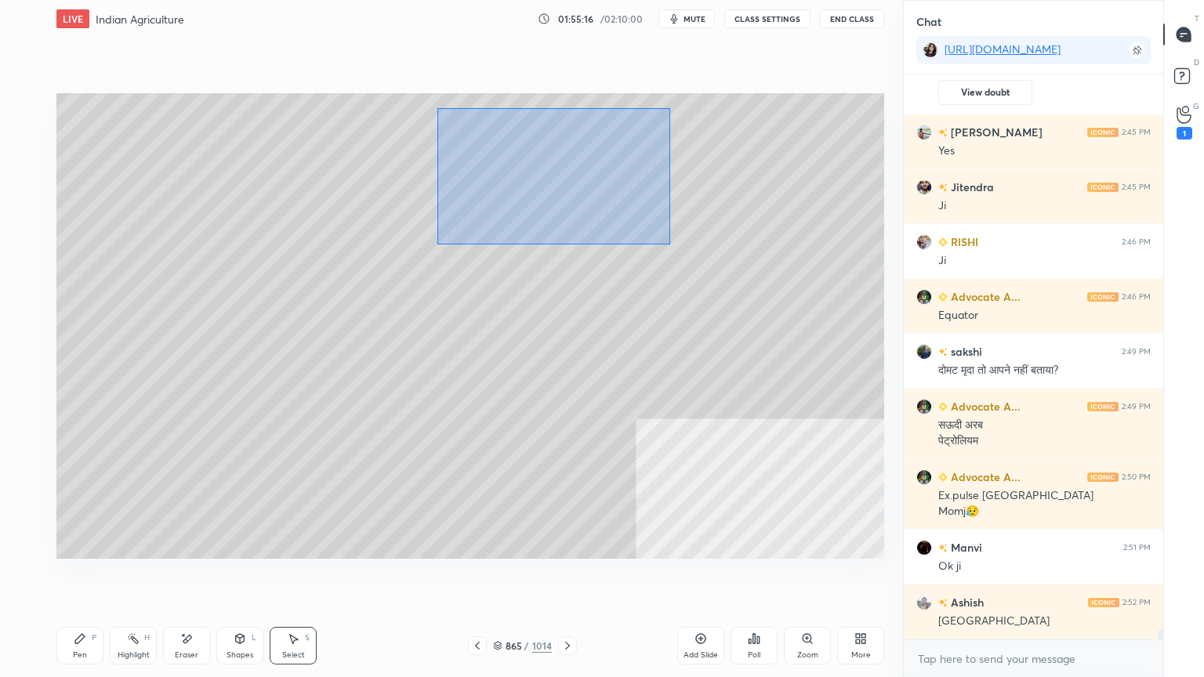
drag, startPoint x: 462, startPoint y: 120, endPoint x: 658, endPoint y: 237, distance: 228.0
click at [666, 241] on div "0 ° Undo Copy Duplicate Duplicate to new slide Delete" at bounding box center [469, 325] width 827 height 465
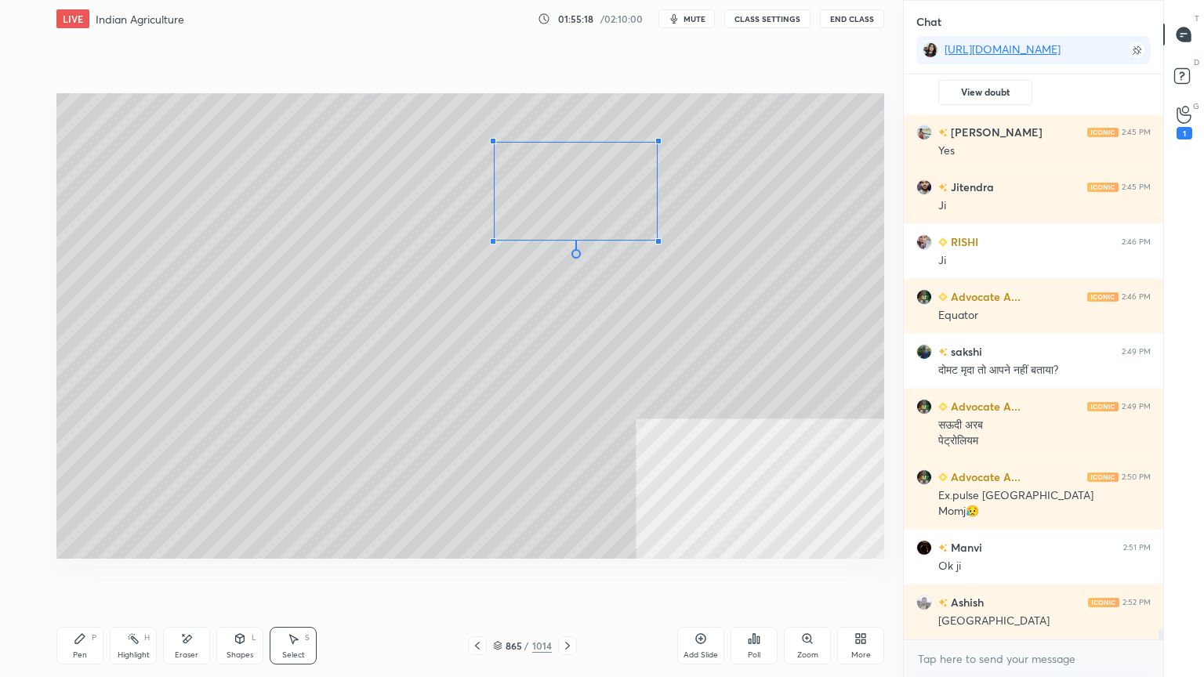
drag, startPoint x: 438, startPoint y: 111, endPoint x: 538, endPoint y: 154, distance: 109.2
click at [495, 143] on div at bounding box center [493, 141] width 6 height 6
drag, startPoint x: 507, startPoint y: 164, endPoint x: 489, endPoint y: 150, distance: 22.4
click at [492, 150] on div "0 ° Undo Copy Duplicate Duplicate to new slide Delete" at bounding box center [469, 325] width 827 height 465
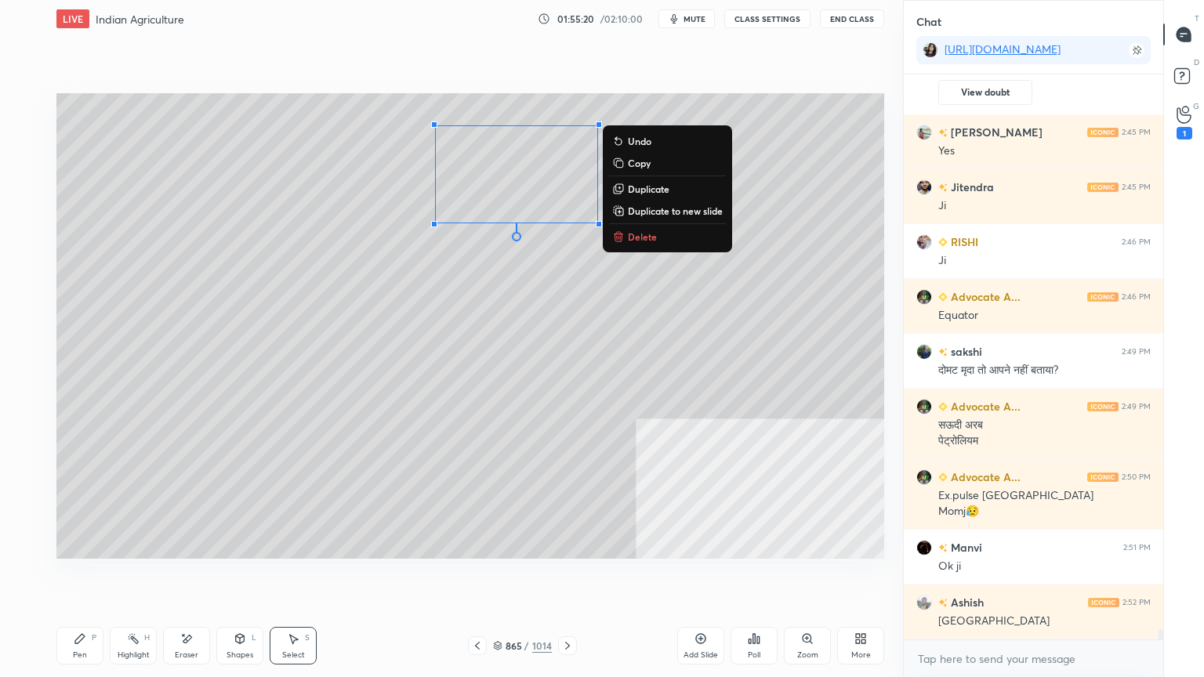
click at [343, 281] on div "0 ° Undo Copy Duplicate Duplicate to new slide Delete" at bounding box center [469, 325] width 827 height 465
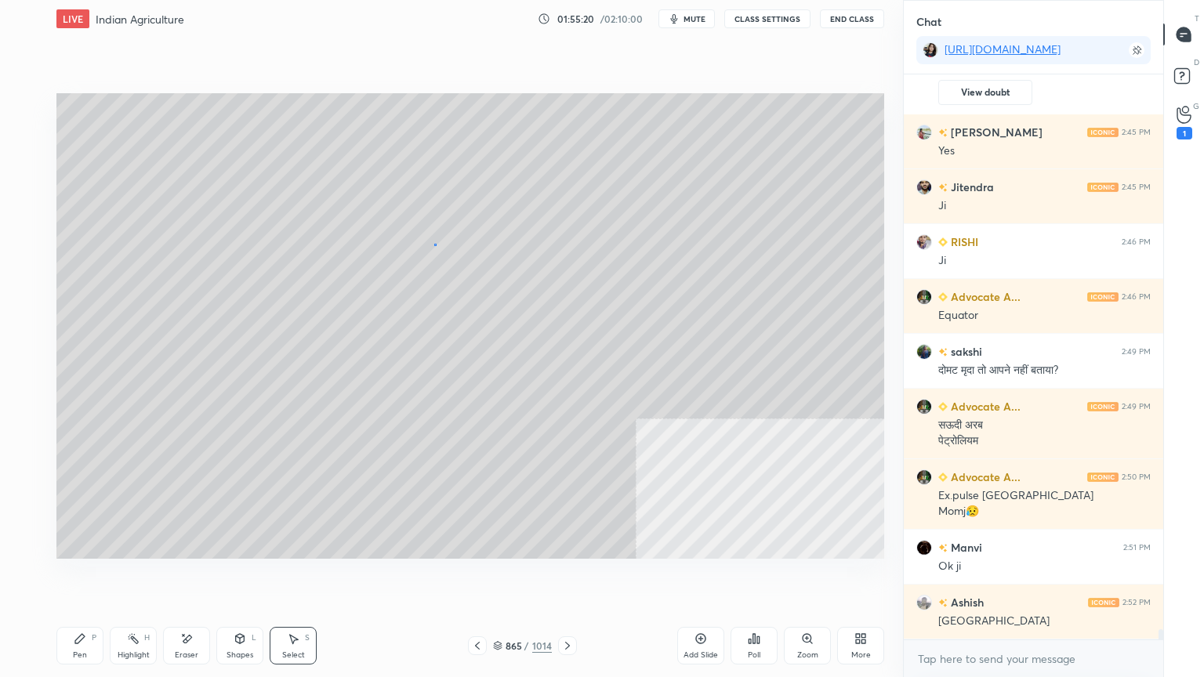
scroll to position [32044, 0]
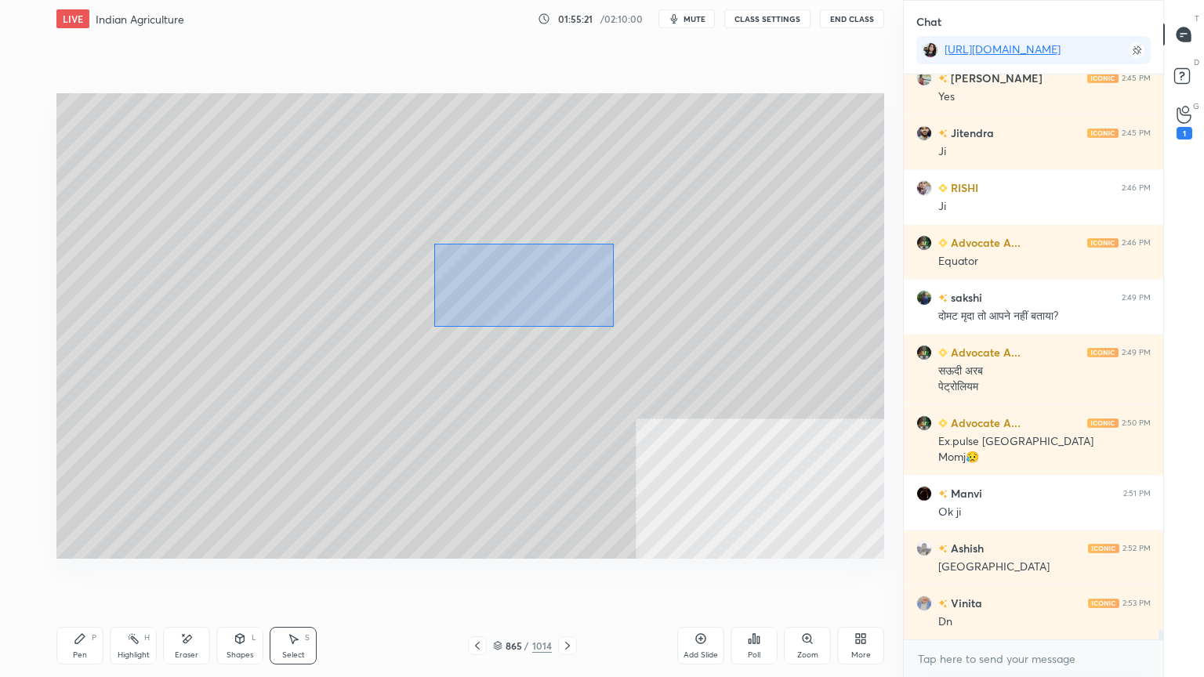
drag, startPoint x: 434, startPoint y: 244, endPoint x: 606, endPoint y: 315, distance: 185.8
click at [616, 328] on div "0 ° Undo Copy Duplicate Duplicate to new slide Delete" at bounding box center [469, 325] width 827 height 465
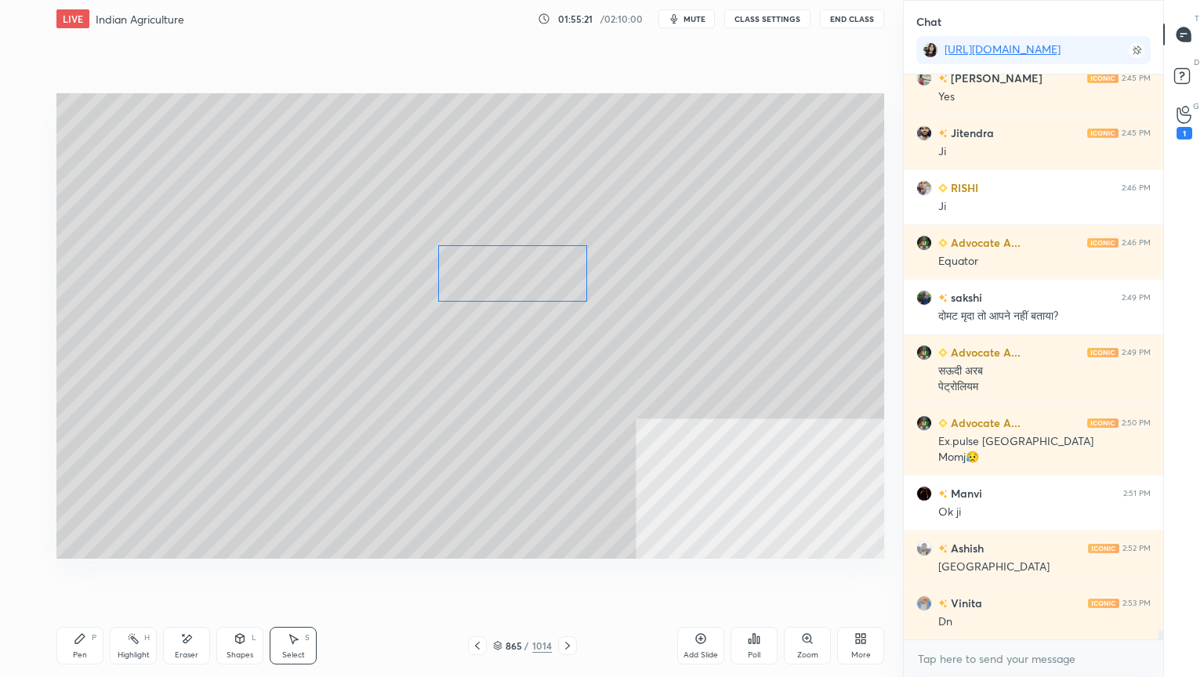
scroll to position [32099, 0]
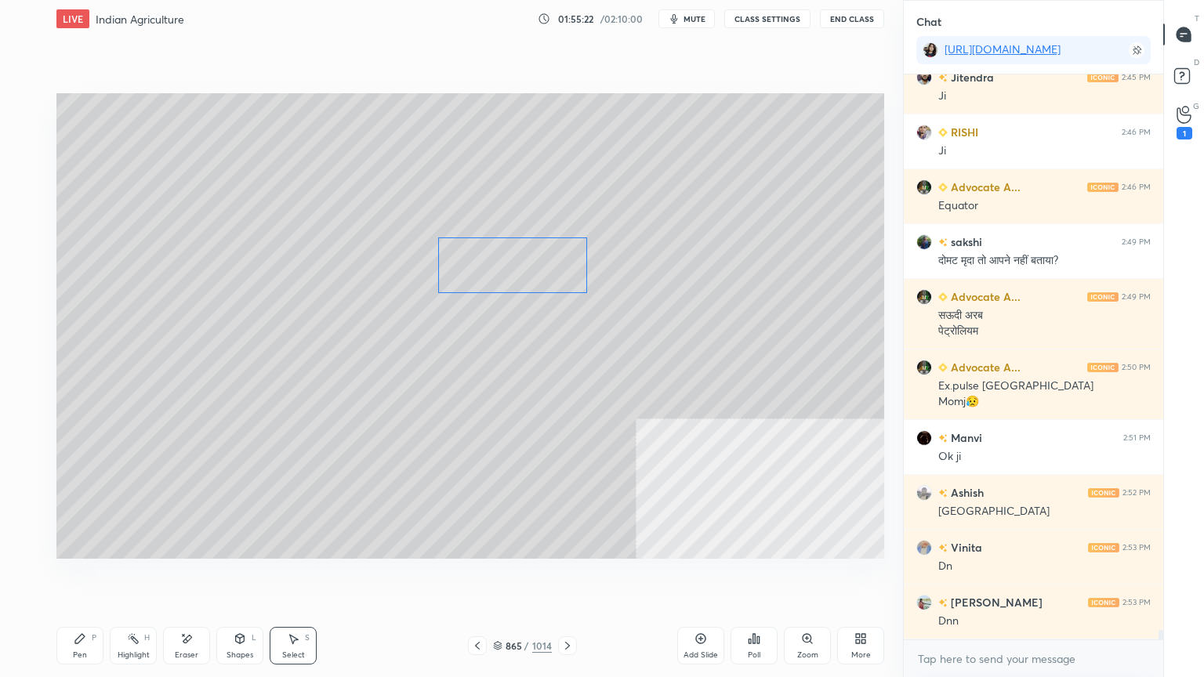
drag, startPoint x: 517, startPoint y: 284, endPoint x: 517, endPoint y: 273, distance: 11.0
click at [517, 273] on div "0 ° Undo Copy Duplicate Duplicate to new slide Delete" at bounding box center [469, 325] width 827 height 465
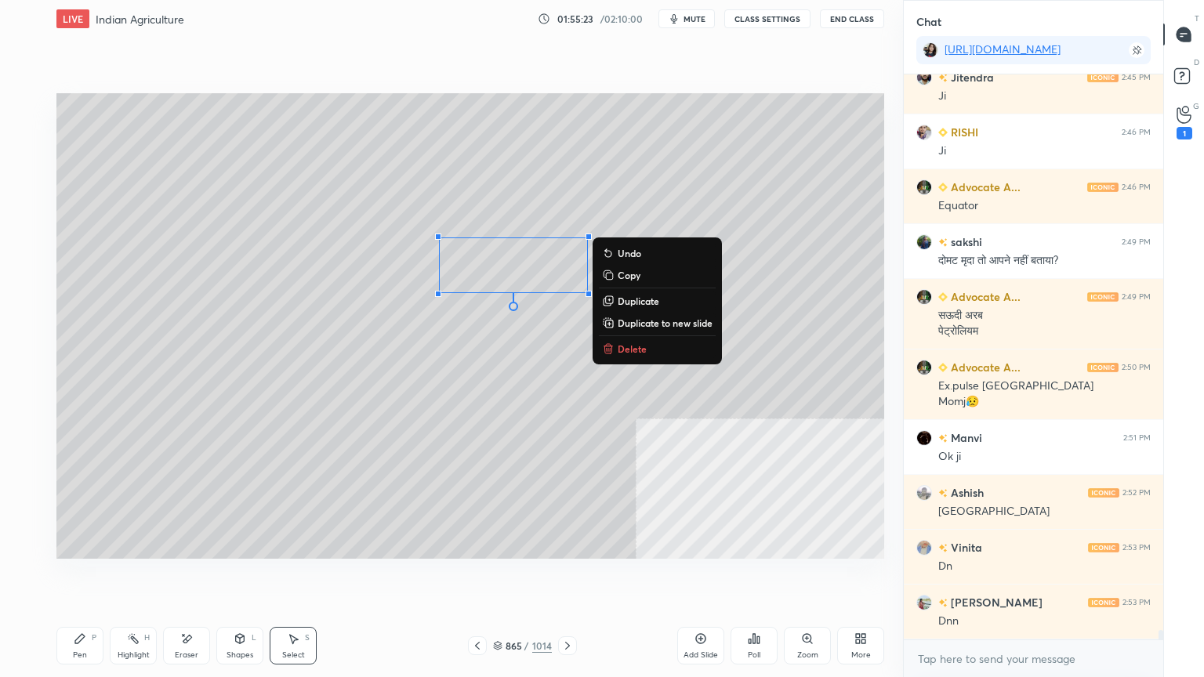
click at [298, 382] on div "0 ° Undo Copy Duplicate Duplicate to new slide Delete" at bounding box center [469, 325] width 827 height 465
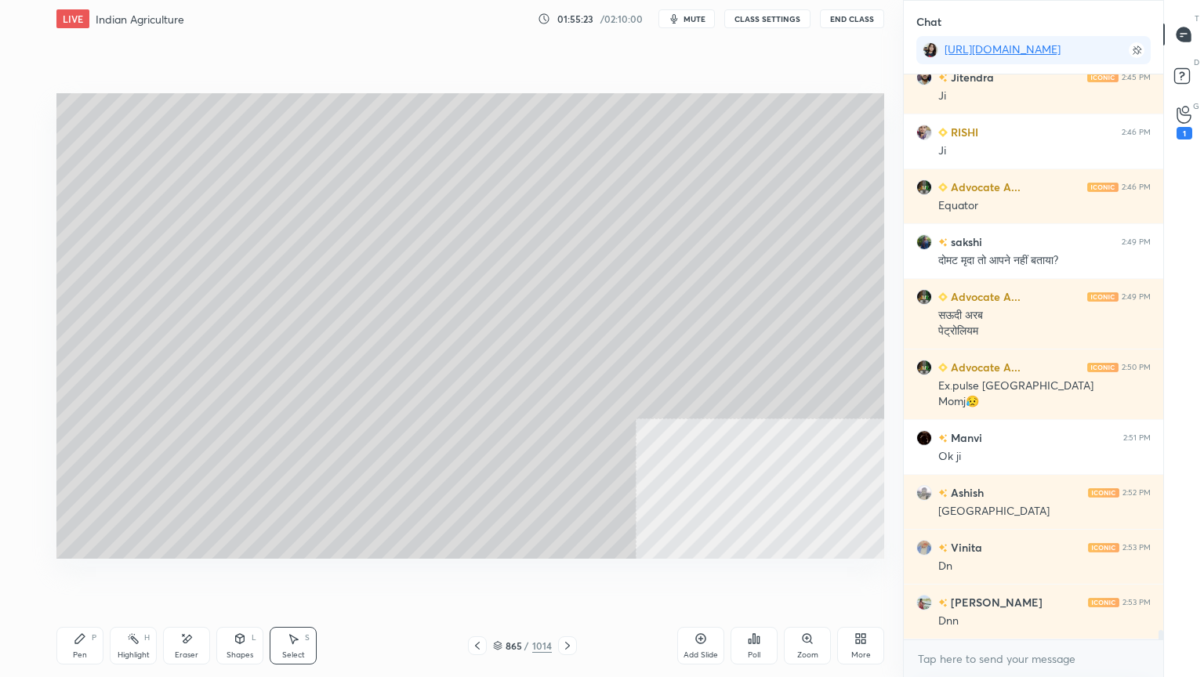
drag, startPoint x: 61, startPoint y: 650, endPoint x: 82, endPoint y: 642, distance: 22.6
click at [67, 577] on div "Pen P" at bounding box center [79, 646] width 47 height 38
click at [82, 577] on icon at bounding box center [80, 638] width 13 height 13
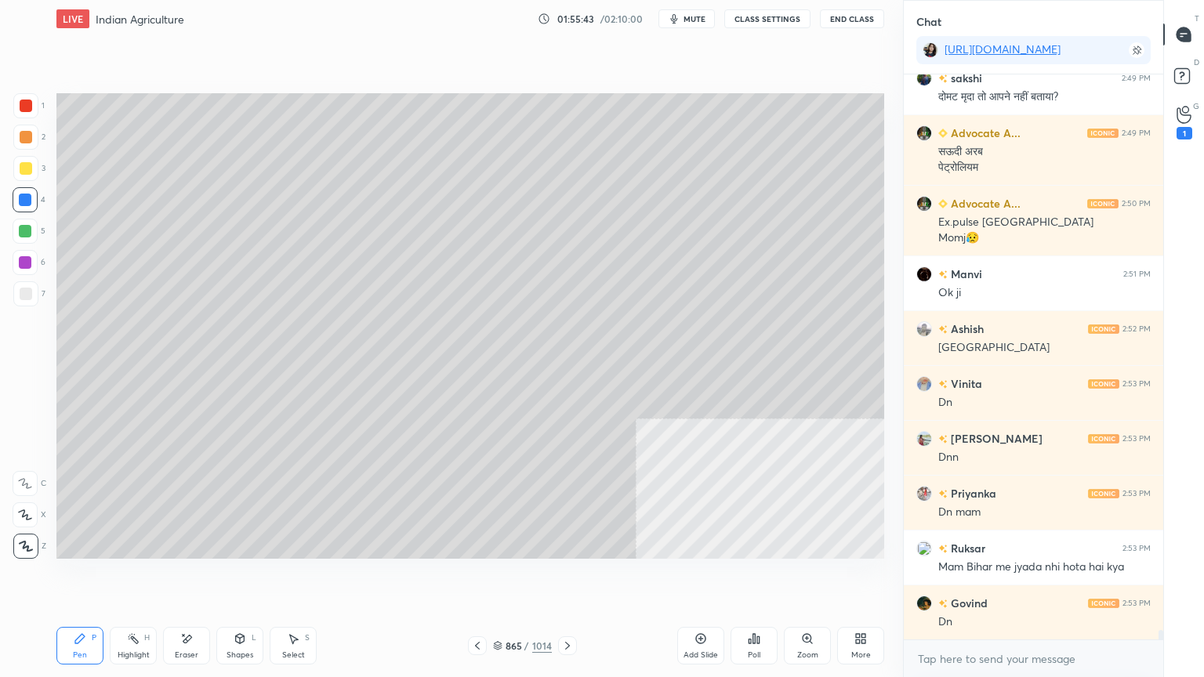
scroll to position [32319, 0]
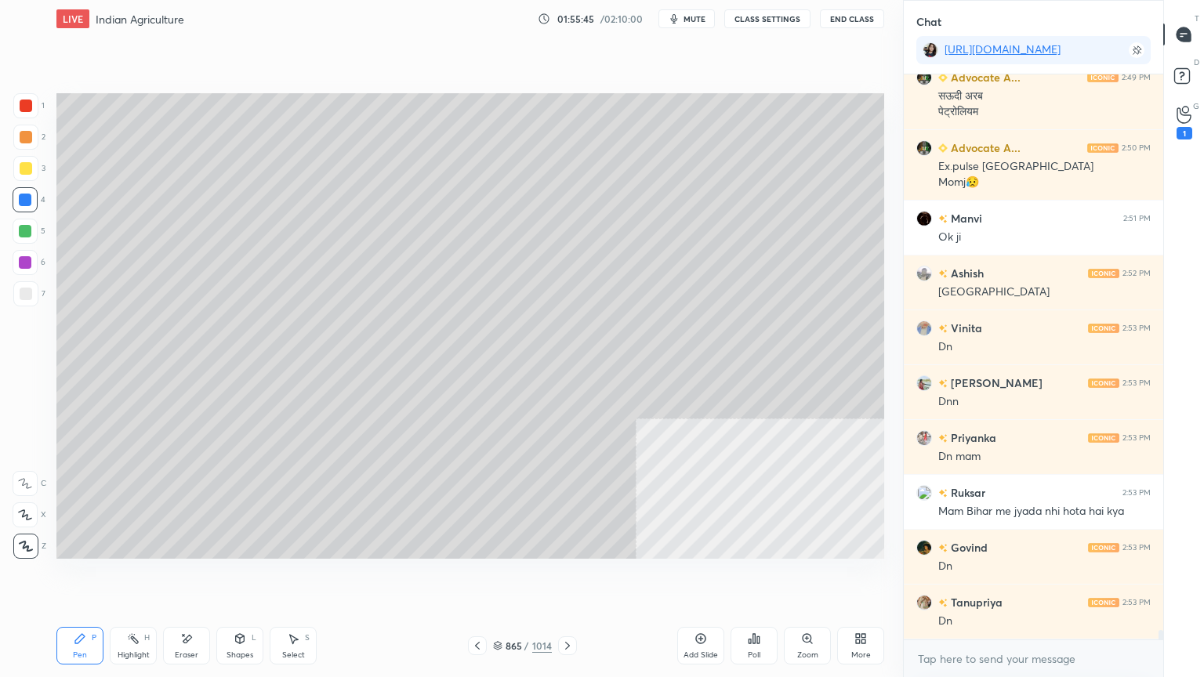
click at [25, 202] on div at bounding box center [25, 200] width 13 height 13
click at [29, 201] on div at bounding box center [25, 200] width 13 height 13
click at [501, 577] on icon at bounding box center [497, 645] width 9 height 9
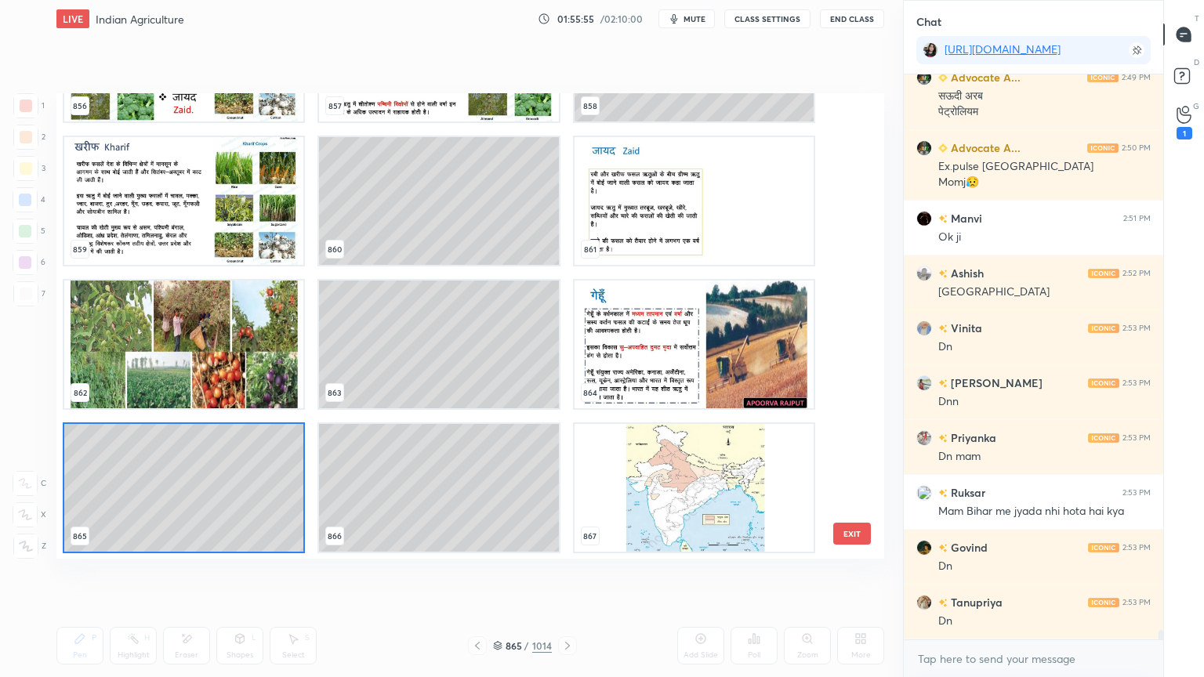
scroll to position [32373, 0]
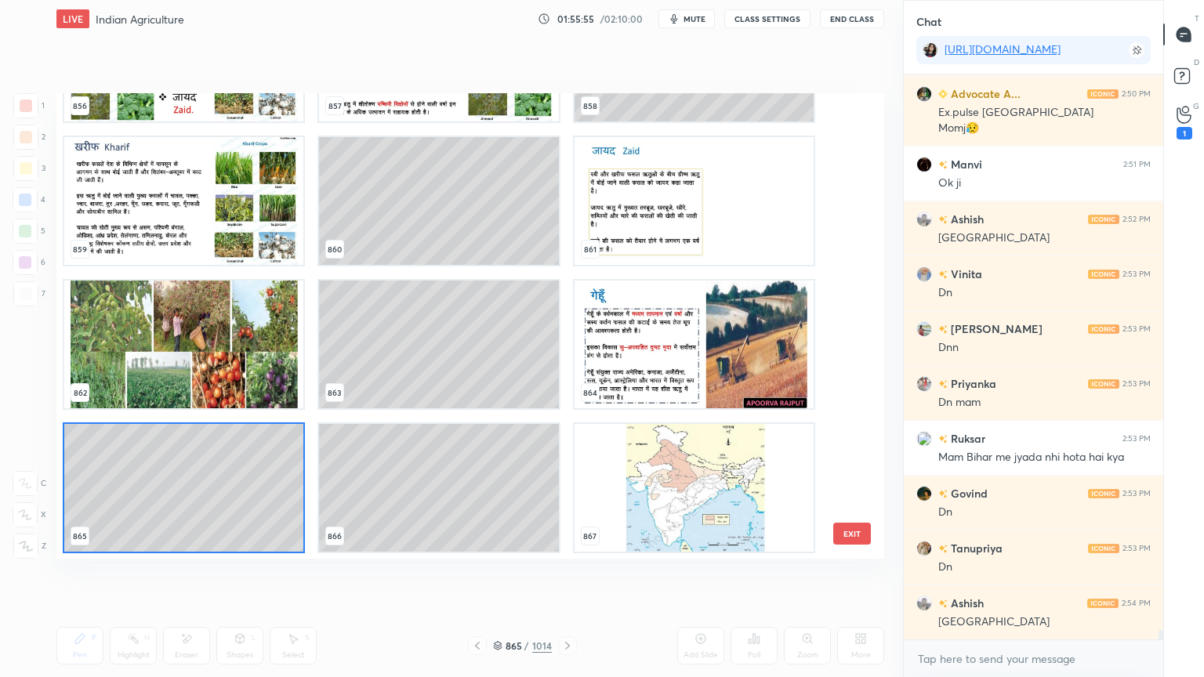
click at [733, 451] on img "grid" at bounding box center [693, 488] width 239 height 128
click at [734, 451] on img "grid" at bounding box center [693, 488] width 239 height 128
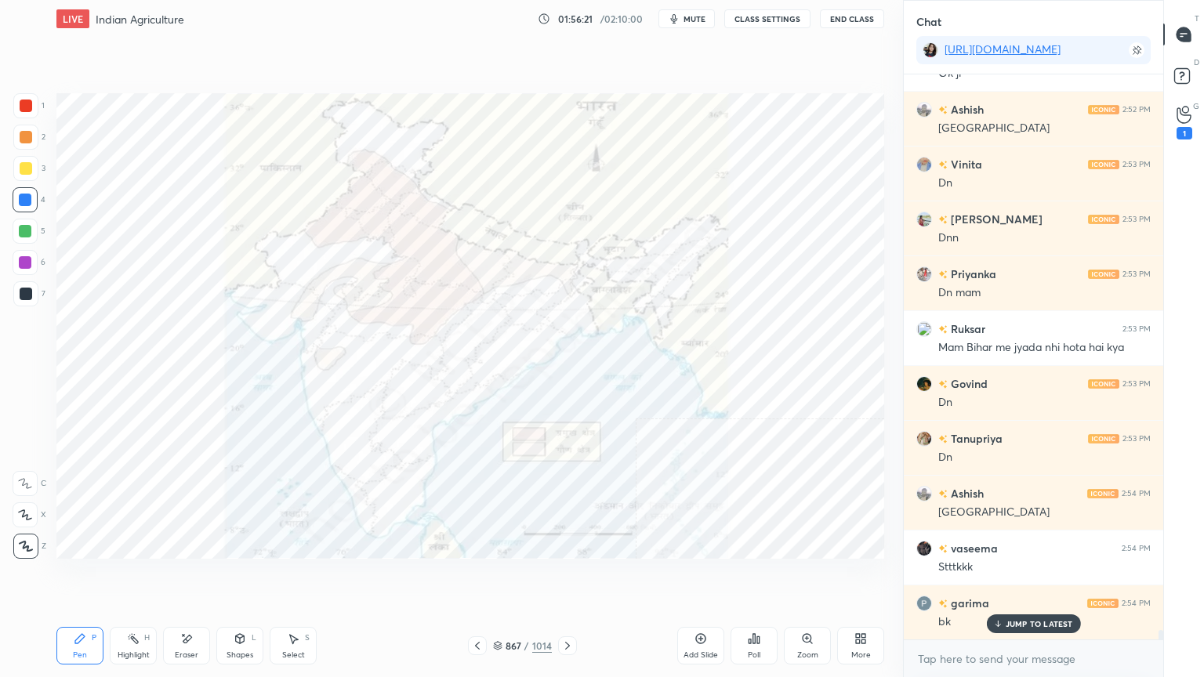
scroll to position [32538, 0]
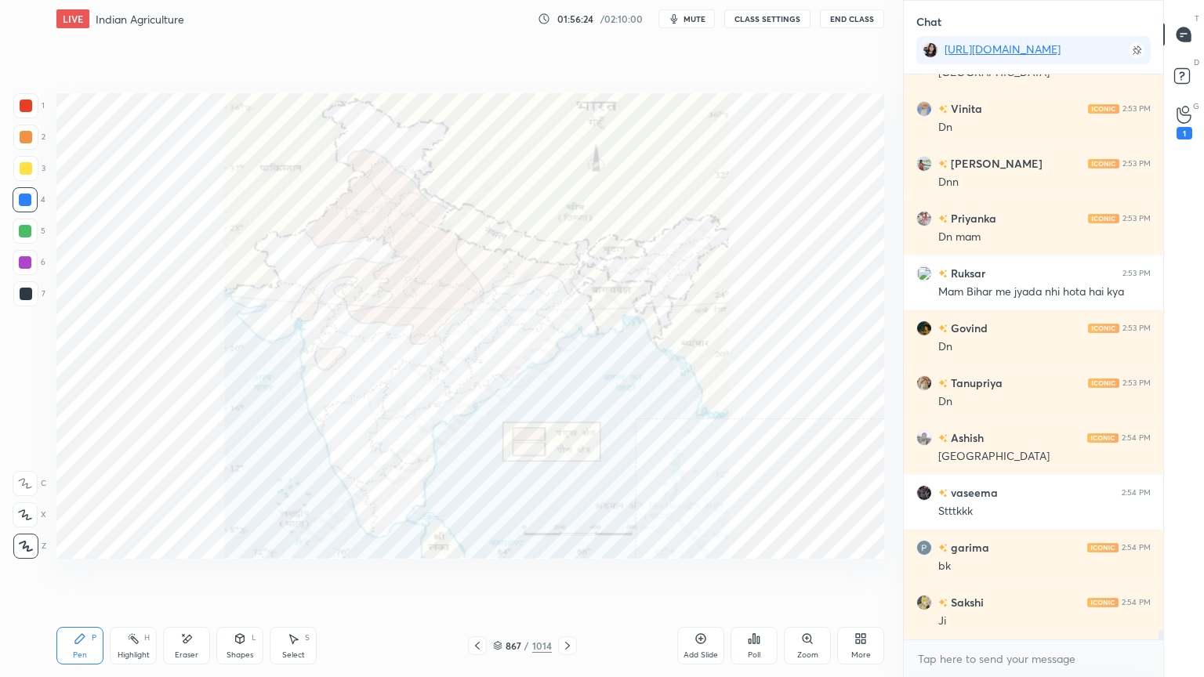
click at [477, 577] on icon at bounding box center [477, 645] width 13 height 13
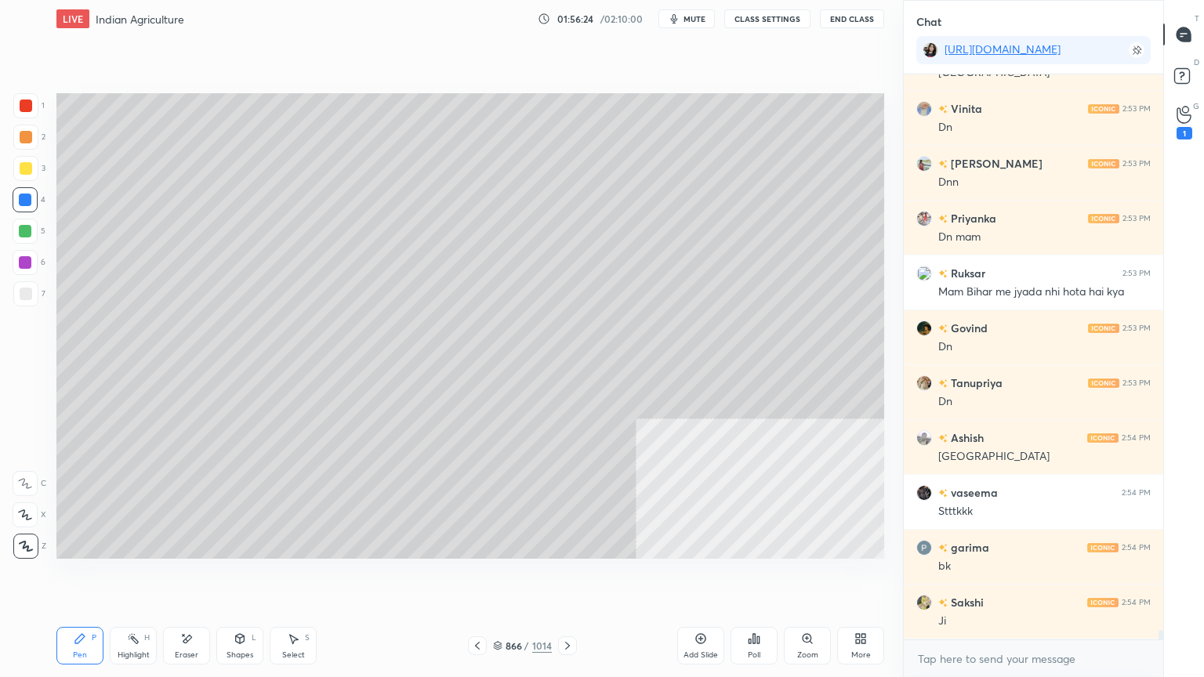
click at [476, 577] on icon at bounding box center [477, 646] width 5 height 8
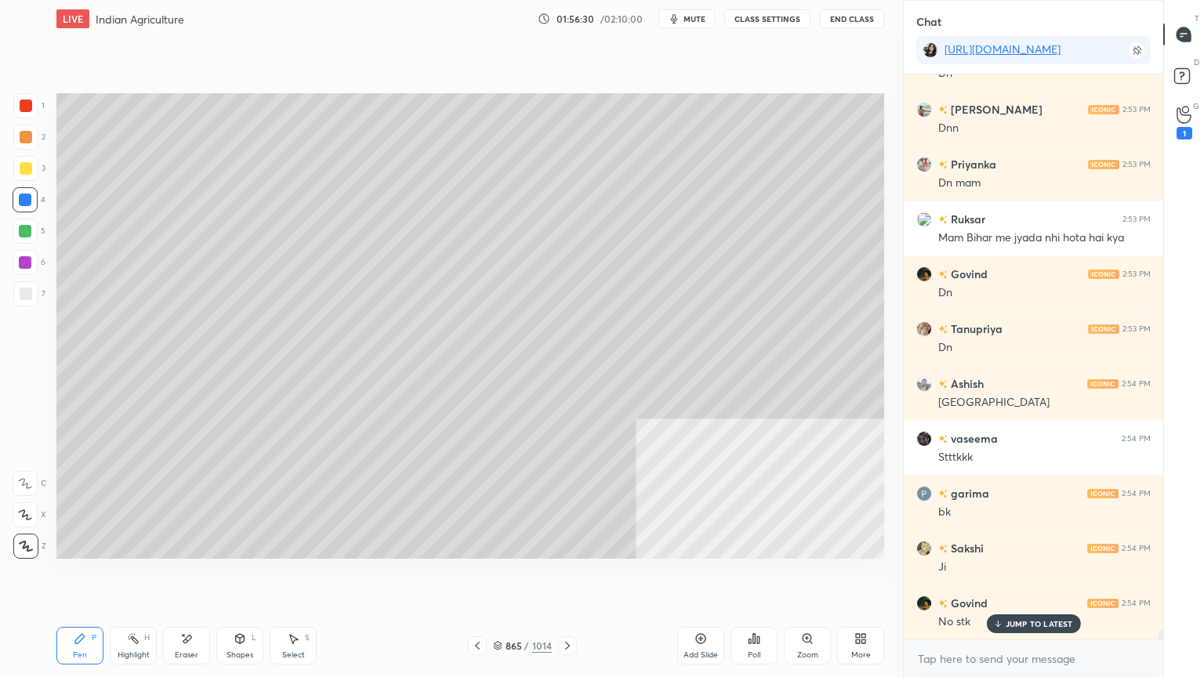
click at [493, 577] on icon at bounding box center [497, 645] width 9 height 9
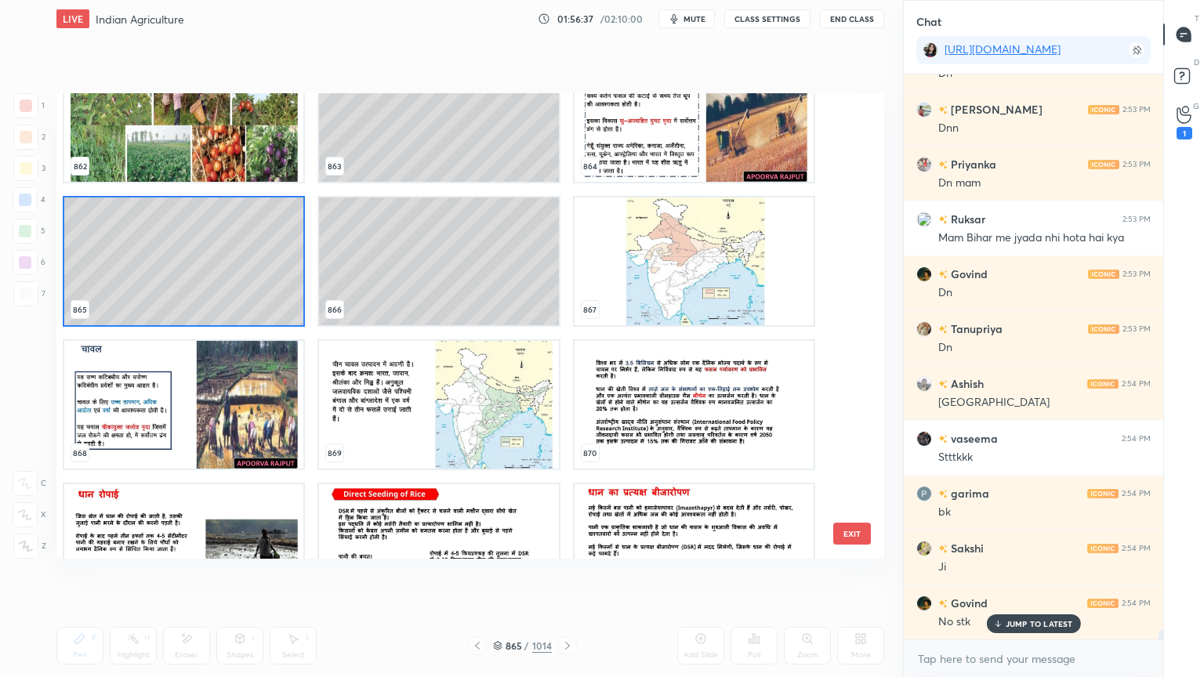
scroll to position [32630, 0]
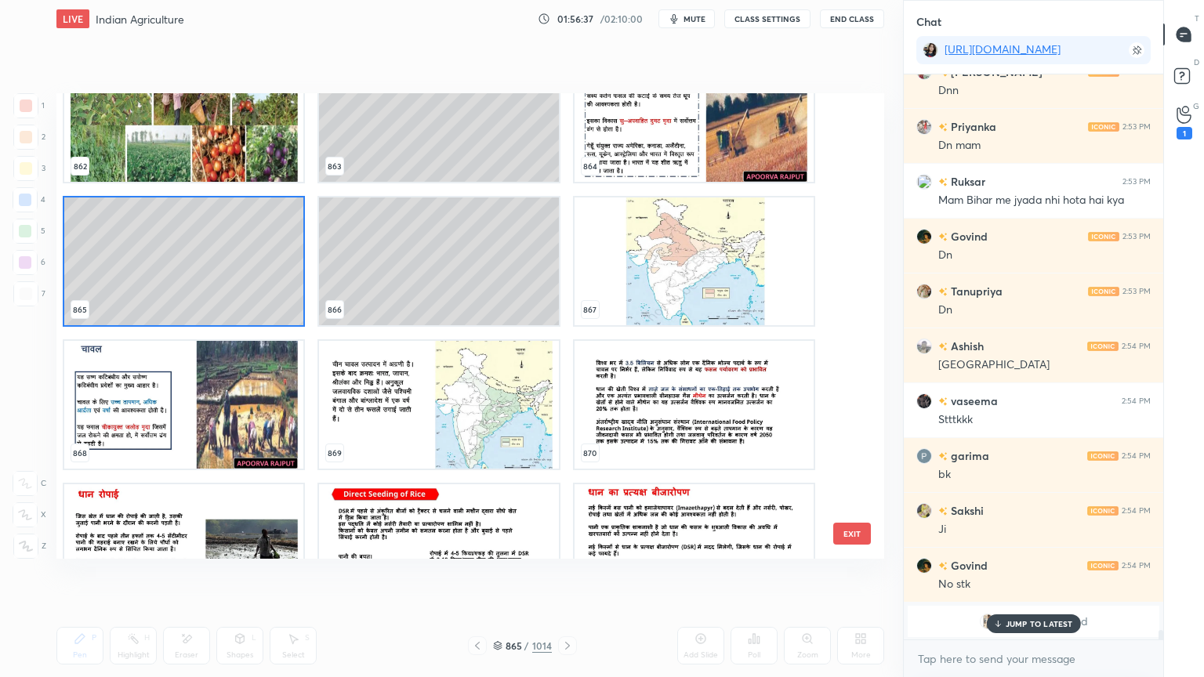
click at [845, 531] on button "EXIT" at bounding box center [852, 534] width 38 height 22
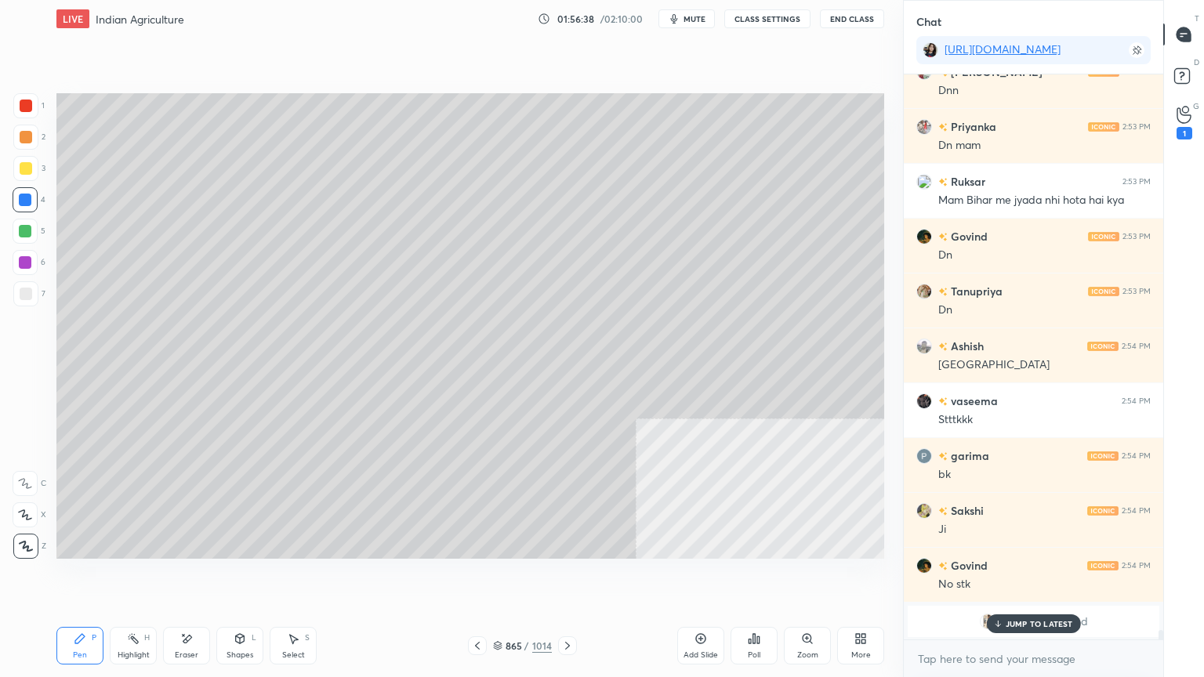
click at [28, 293] on div at bounding box center [26, 294] width 13 height 13
click at [26, 291] on div at bounding box center [26, 294] width 13 height 13
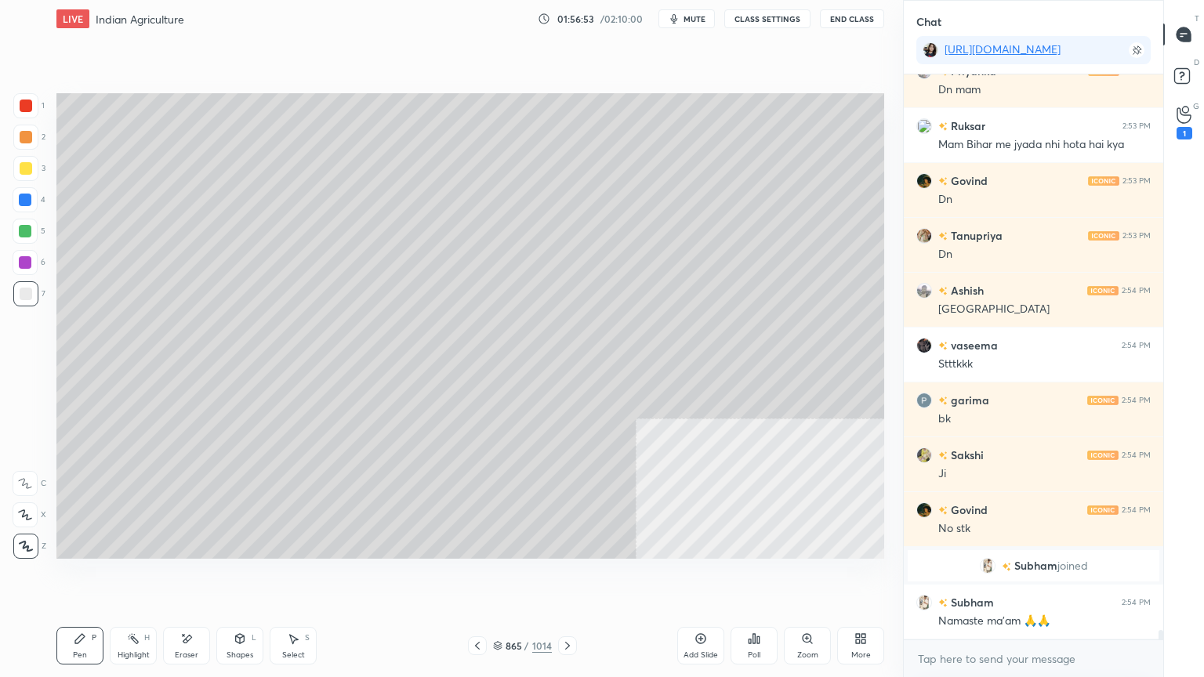
click at [31, 206] on div at bounding box center [25, 199] width 25 height 25
click at [25, 209] on div at bounding box center [25, 199] width 25 height 25
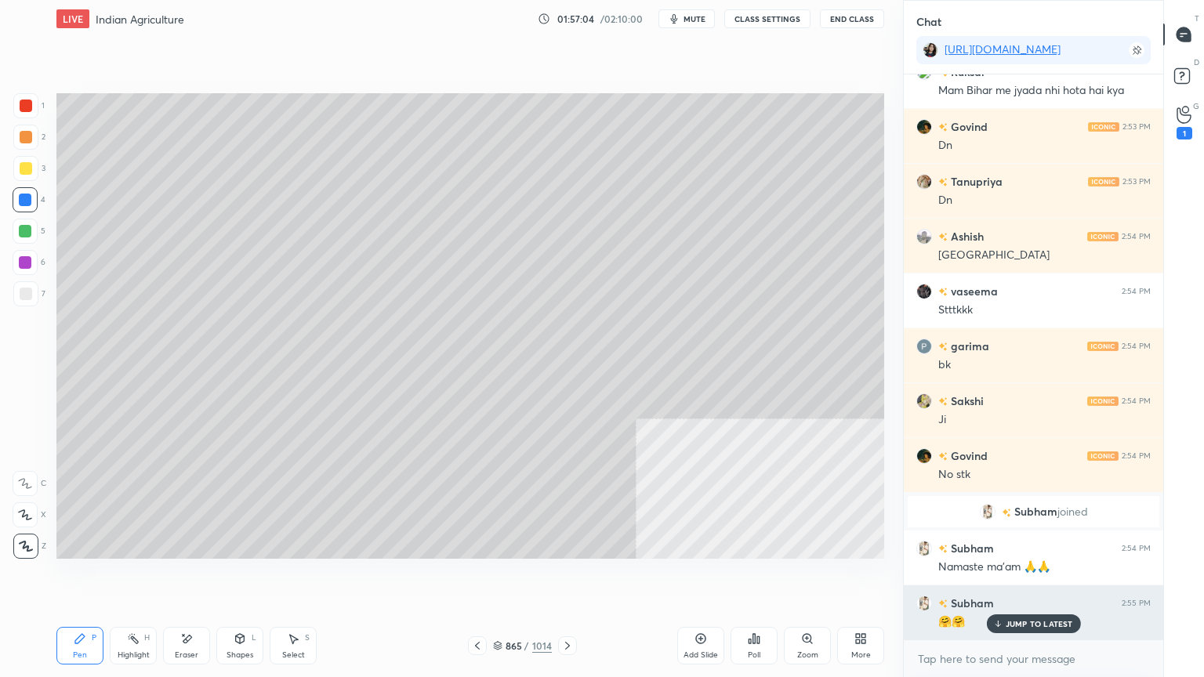
click at [1053, 577] on p "JUMP TO LATEST" at bounding box center [1038, 623] width 67 height 9
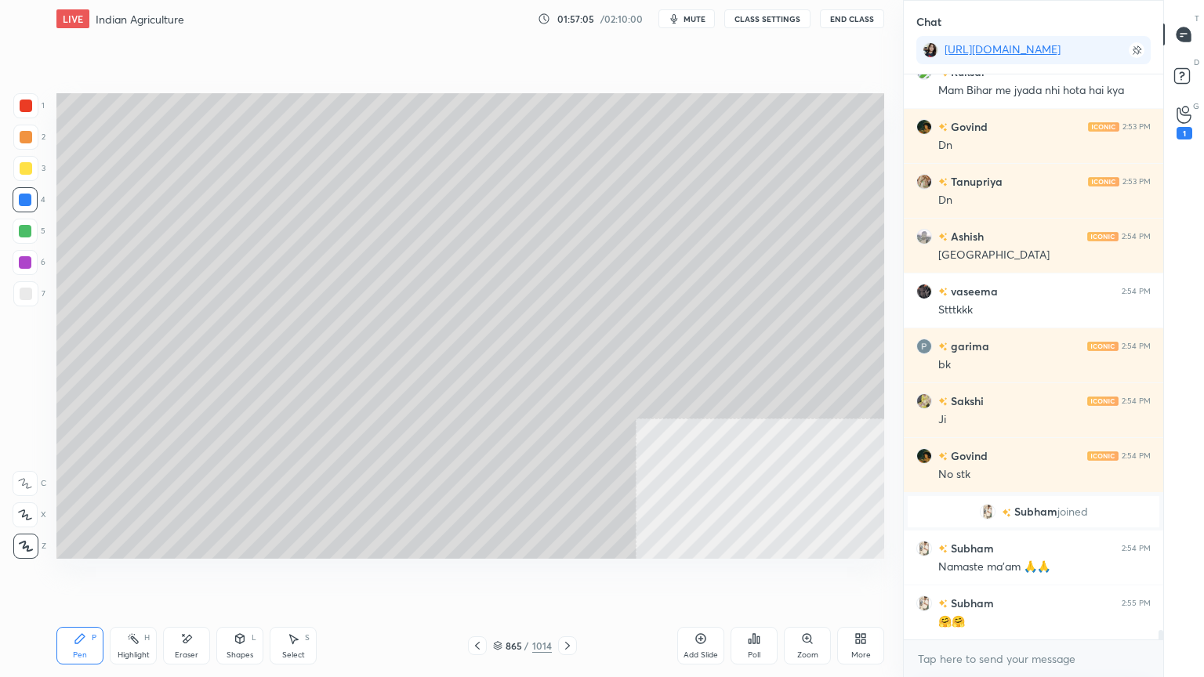
click at [533, 577] on div "Setting up your live class Poll for secs No correct answer Start poll" at bounding box center [470, 326] width 840 height 577
drag, startPoint x: 498, startPoint y: 642, endPoint x: 519, endPoint y: 614, distance: 34.6
click at [498, 577] on icon at bounding box center [497, 645] width 9 height 9
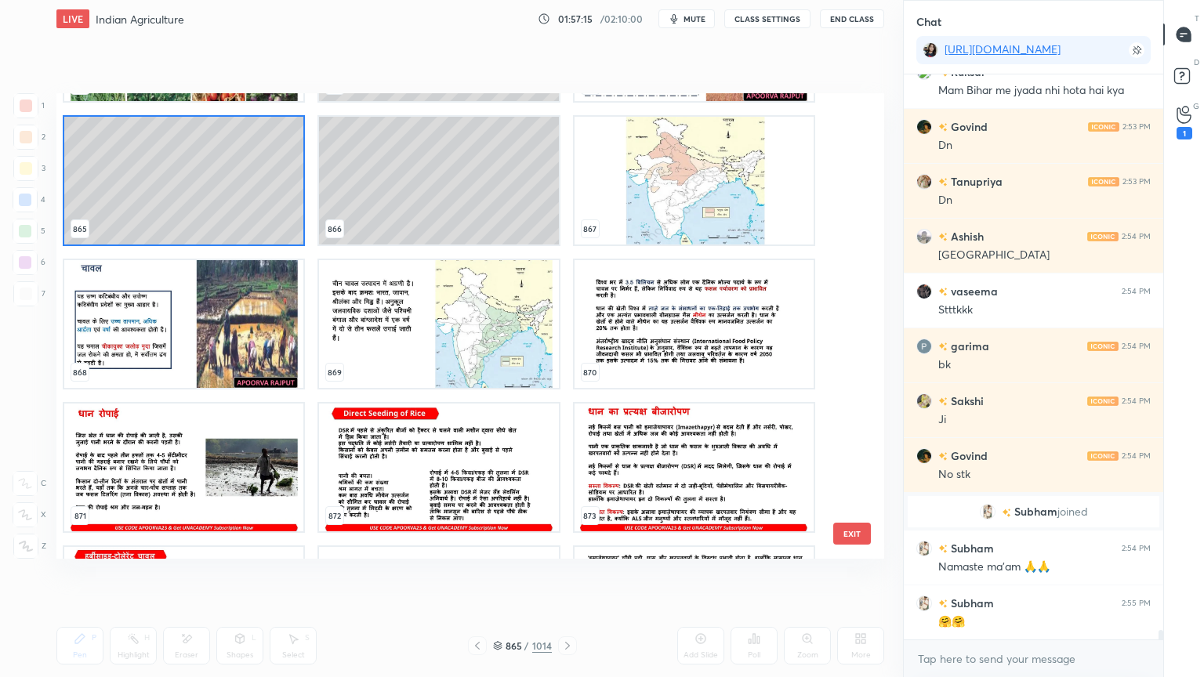
scroll to position [32795, 0]
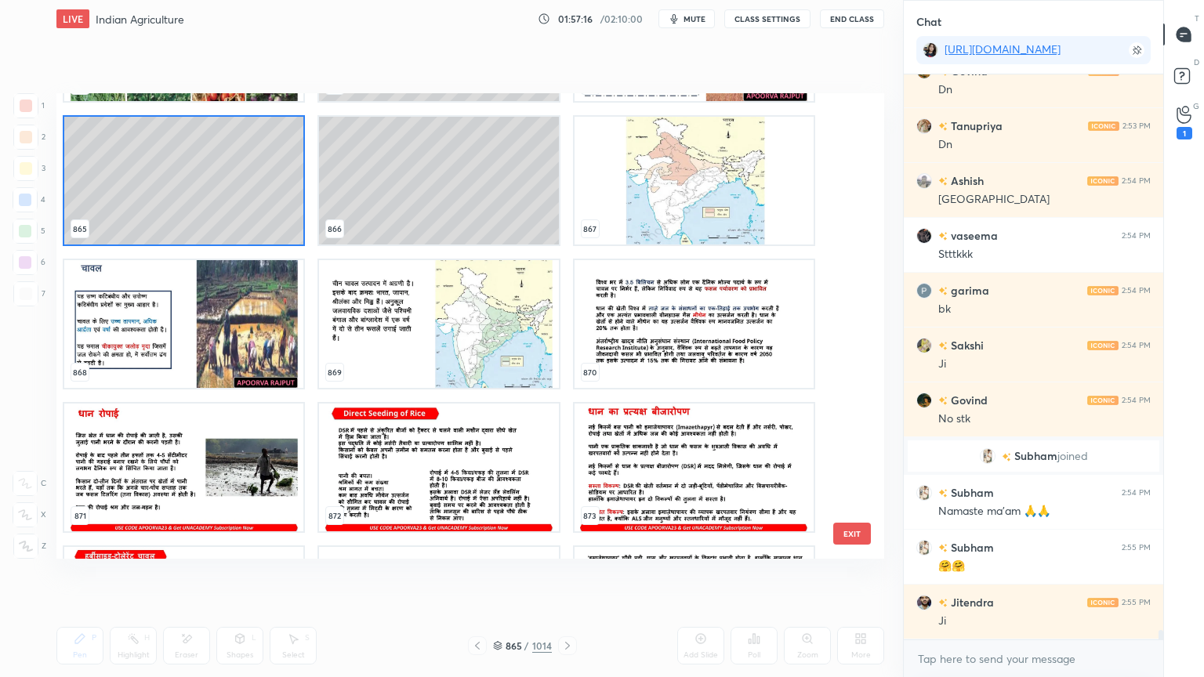
click at [849, 529] on button "EXIT" at bounding box center [852, 534] width 38 height 22
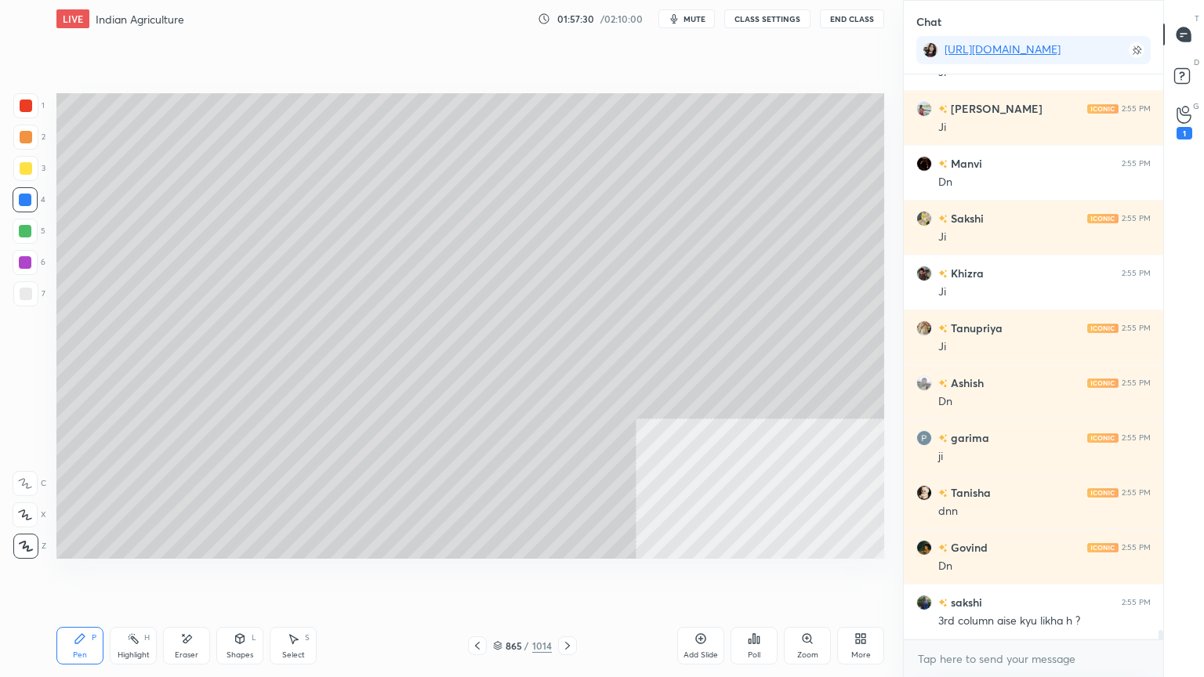
scroll to position [33617, 0]
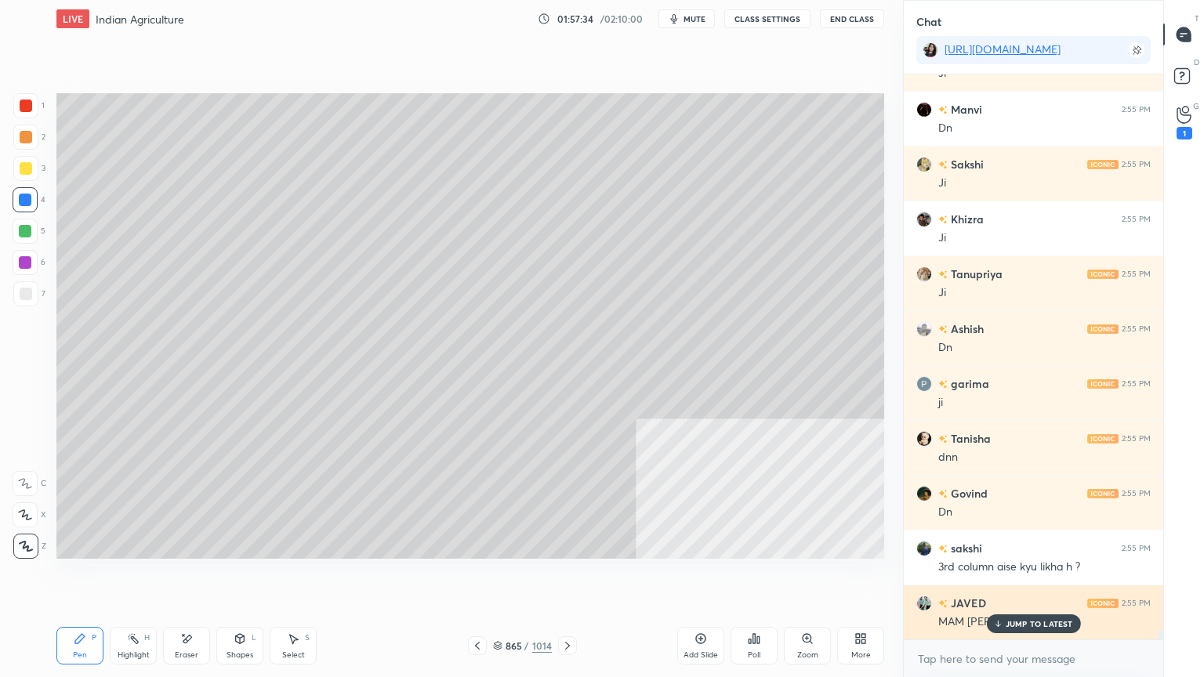
click at [1015, 577] on div "JUMP TO LATEST" at bounding box center [1033, 623] width 94 height 19
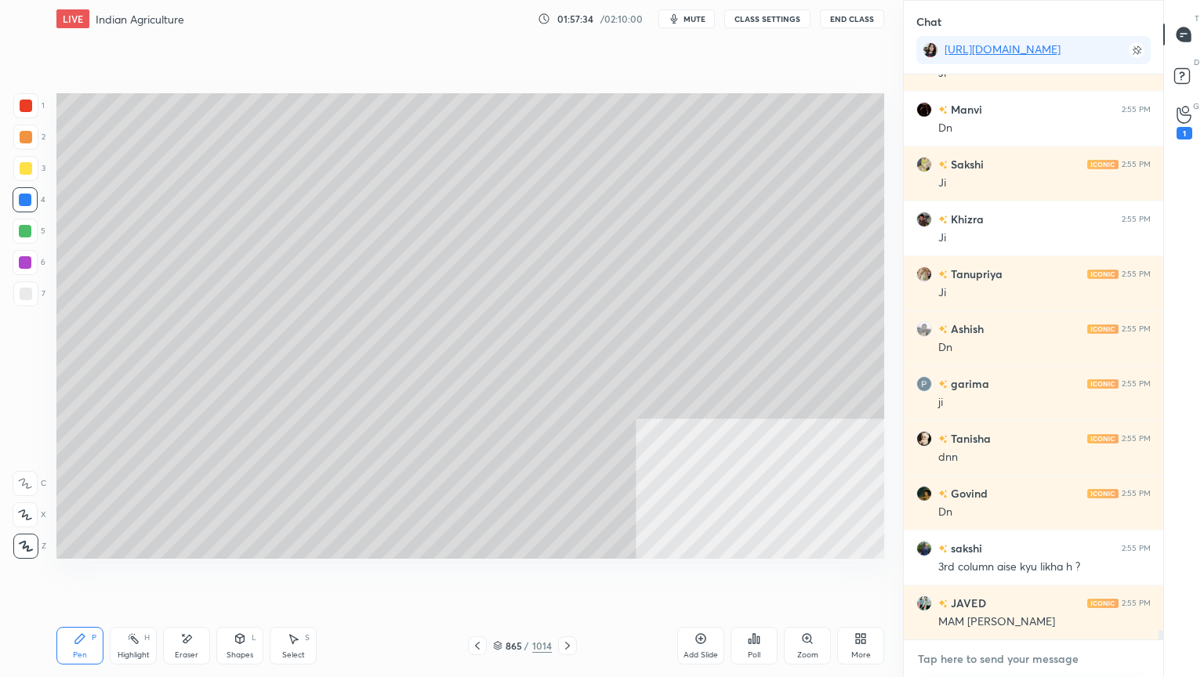
click at [1008, 577] on textarea at bounding box center [1033, 658] width 234 height 25
click at [172, 577] on div "Eraser" at bounding box center [186, 646] width 47 height 38
click at [187, 577] on icon at bounding box center [187, 639] width 9 height 8
click at [85, 577] on div "Pen" at bounding box center [80, 655] width 14 height 8
click at [87, 577] on div "Pen P" at bounding box center [79, 646] width 47 height 38
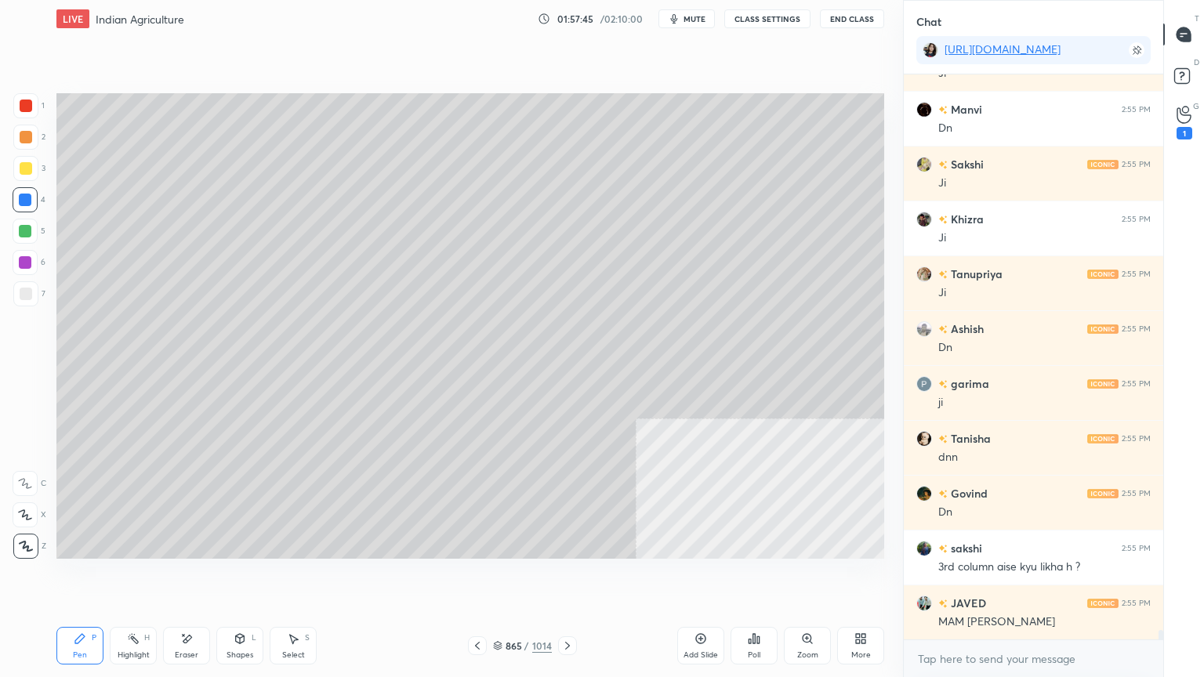
click at [303, 577] on div "Select S" at bounding box center [293, 646] width 47 height 38
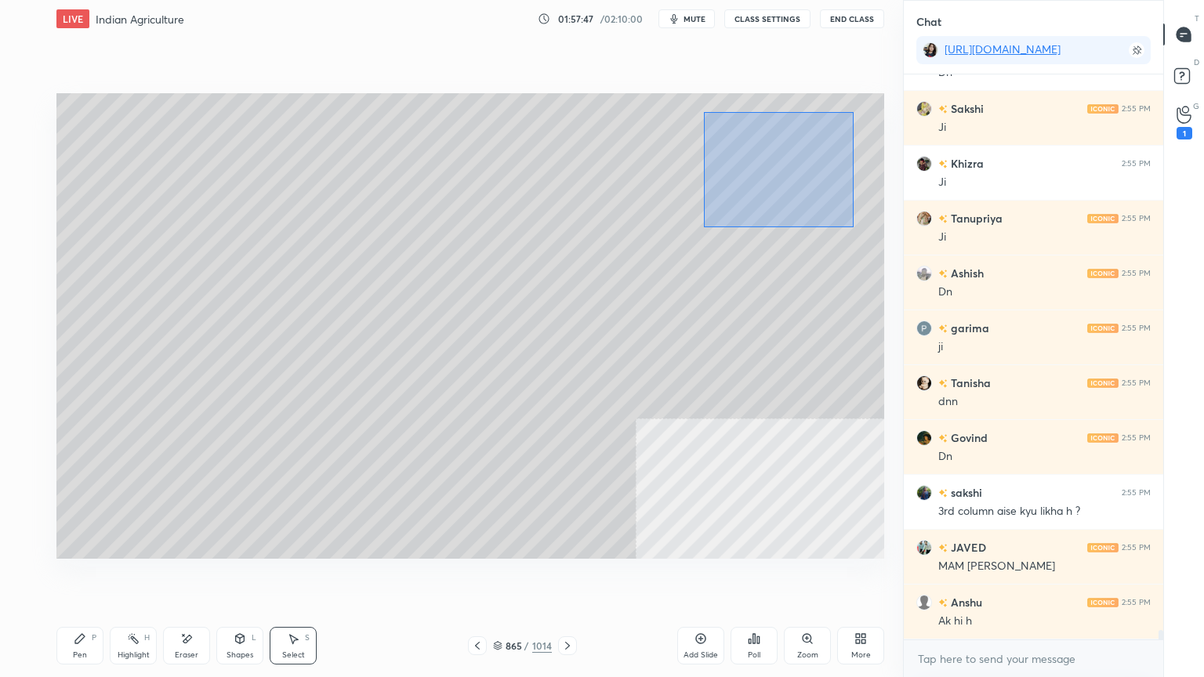
drag, startPoint x: 699, startPoint y: 112, endPoint x: 843, endPoint y: 205, distance: 171.7
click at [849, 226] on div "0 ° Undo Copy Duplicate Duplicate to new slide Delete" at bounding box center [469, 325] width 827 height 465
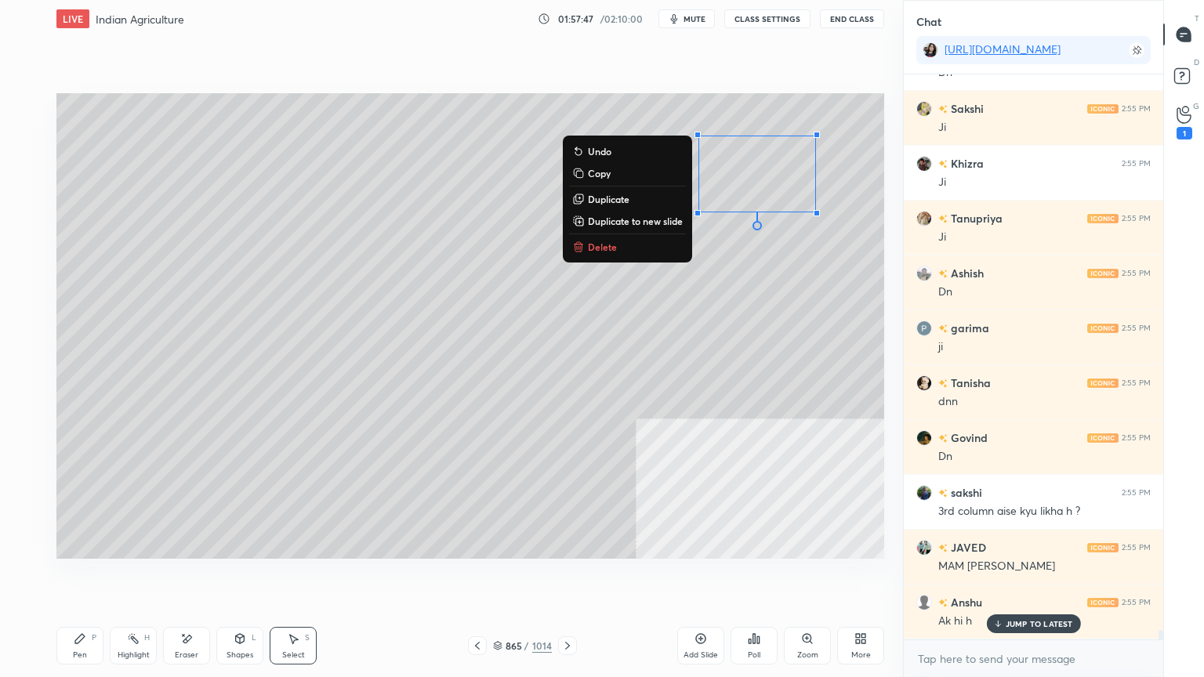
scroll to position [33727, 0]
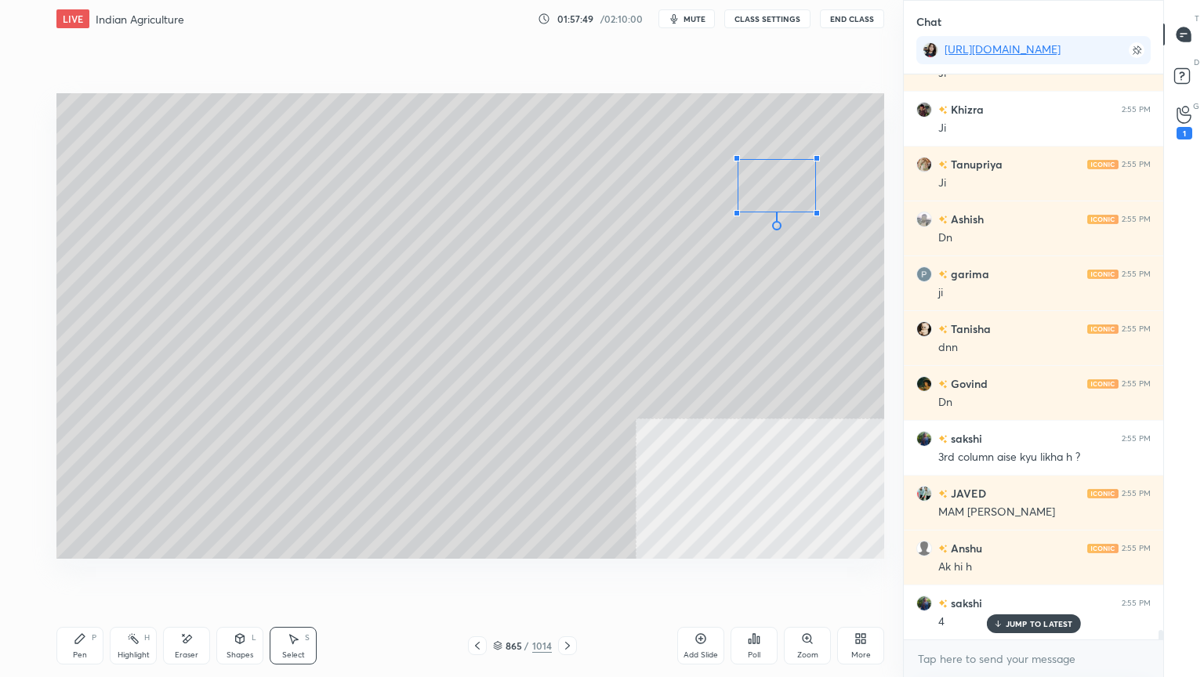
drag, startPoint x: 696, startPoint y: 134, endPoint x: 765, endPoint y: 165, distance: 75.4
click at [737, 160] on div at bounding box center [736, 158] width 6 height 6
drag, startPoint x: 790, startPoint y: 186, endPoint x: 744, endPoint y: 150, distance: 57.5
click at [744, 150] on div "0 ° Undo Copy Duplicate Duplicate to new slide Delete" at bounding box center [469, 325] width 827 height 465
click at [814, 237] on div "0 ° Undo Copy Duplicate Duplicate to new slide Delete" at bounding box center [469, 325] width 827 height 465
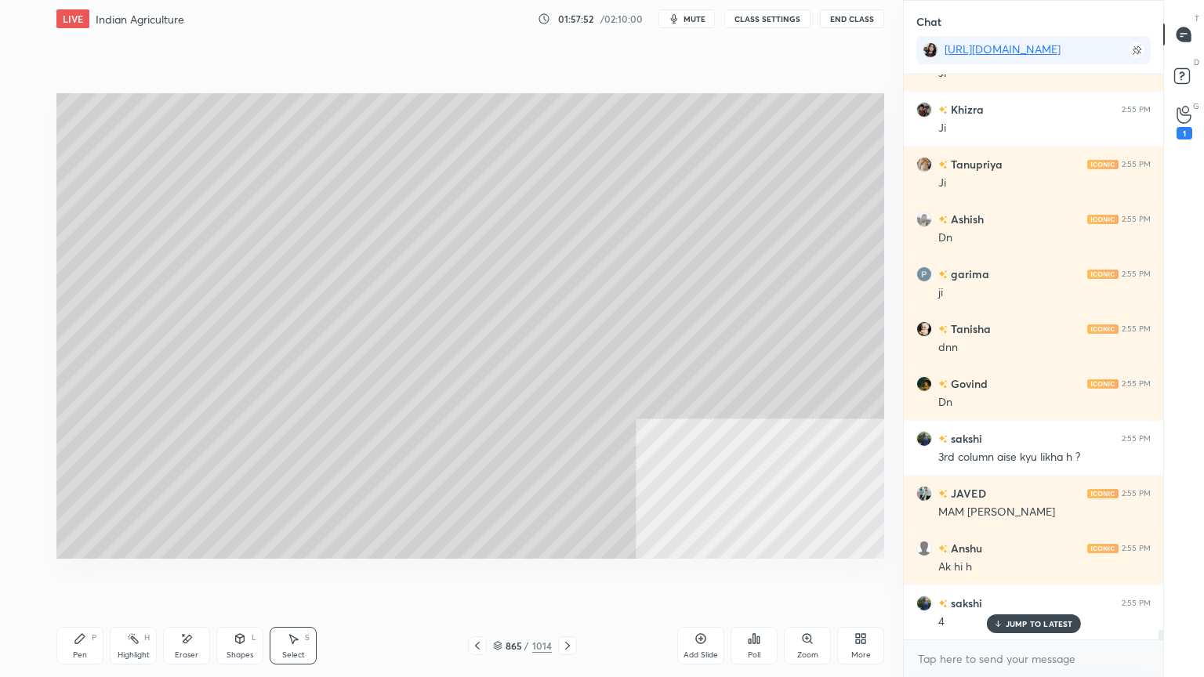
click at [96, 577] on div "P" at bounding box center [94, 638] width 5 height 8
click at [81, 577] on icon at bounding box center [80, 638] width 13 height 13
click at [28, 203] on div at bounding box center [25, 200] width 13 height 13
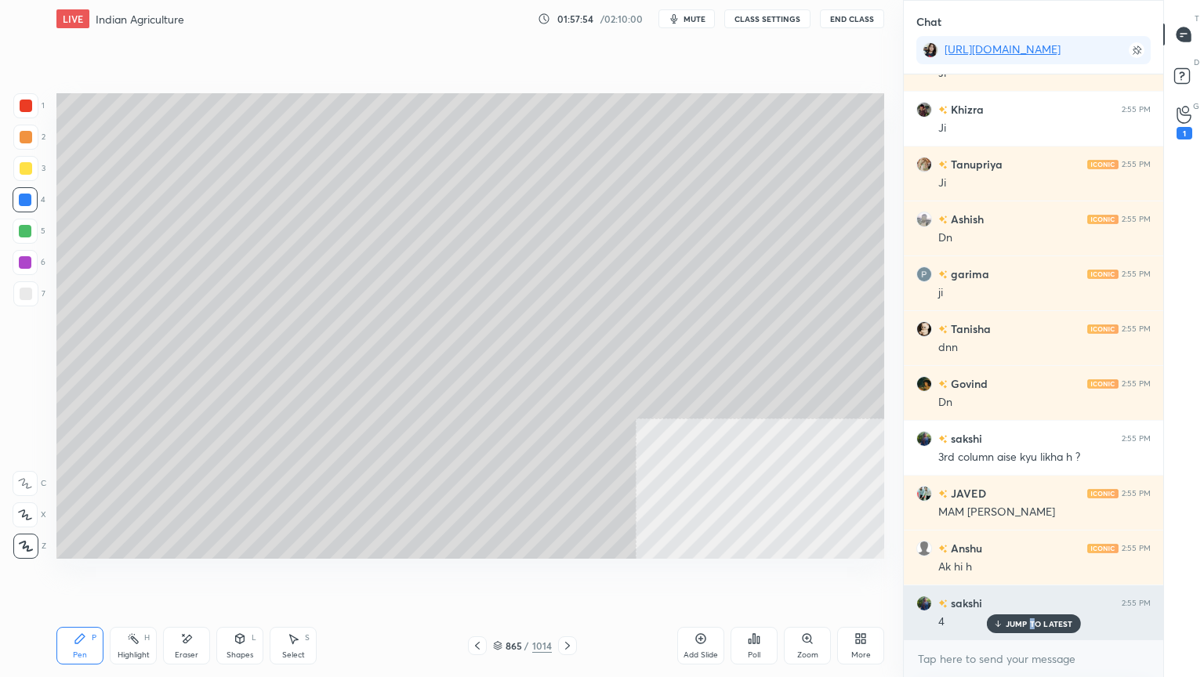
click at [1033, 577] on p "JUMP TO LATEST" at bounding box center [1038, 623] width 67 height 9
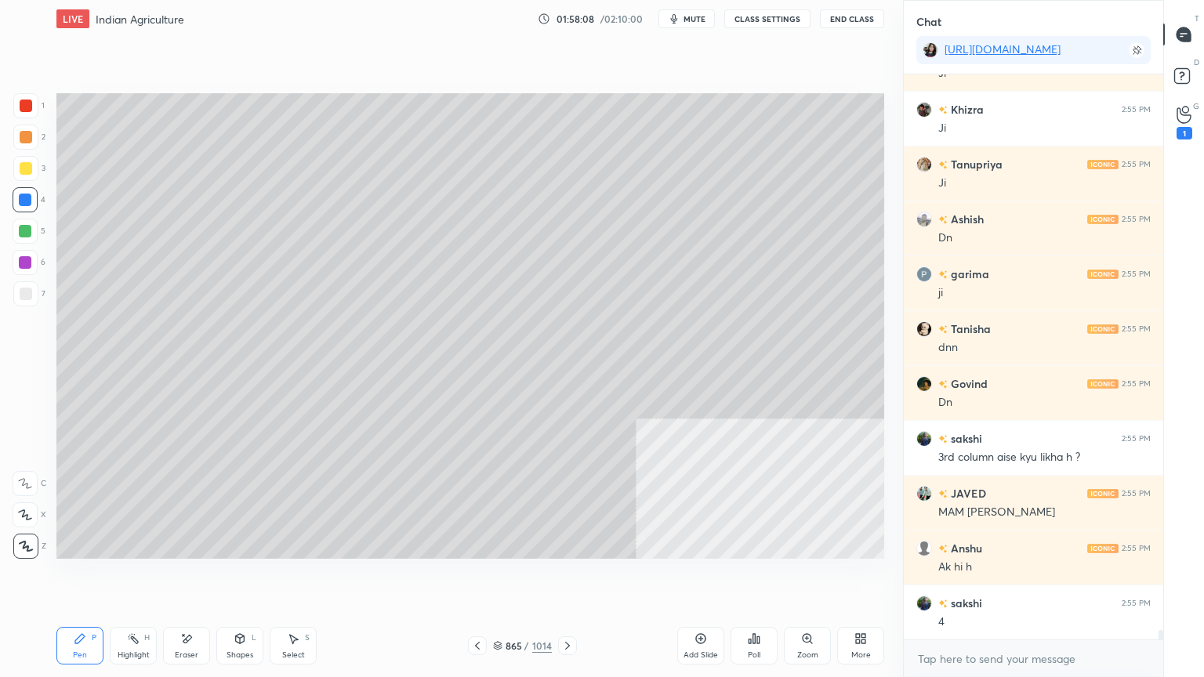
click at [565, 577] on icon at bounding box center [567, 645] width 13 height 13
click at [567, 577] on icon at bounding box center [567, 645] width 13 height 13
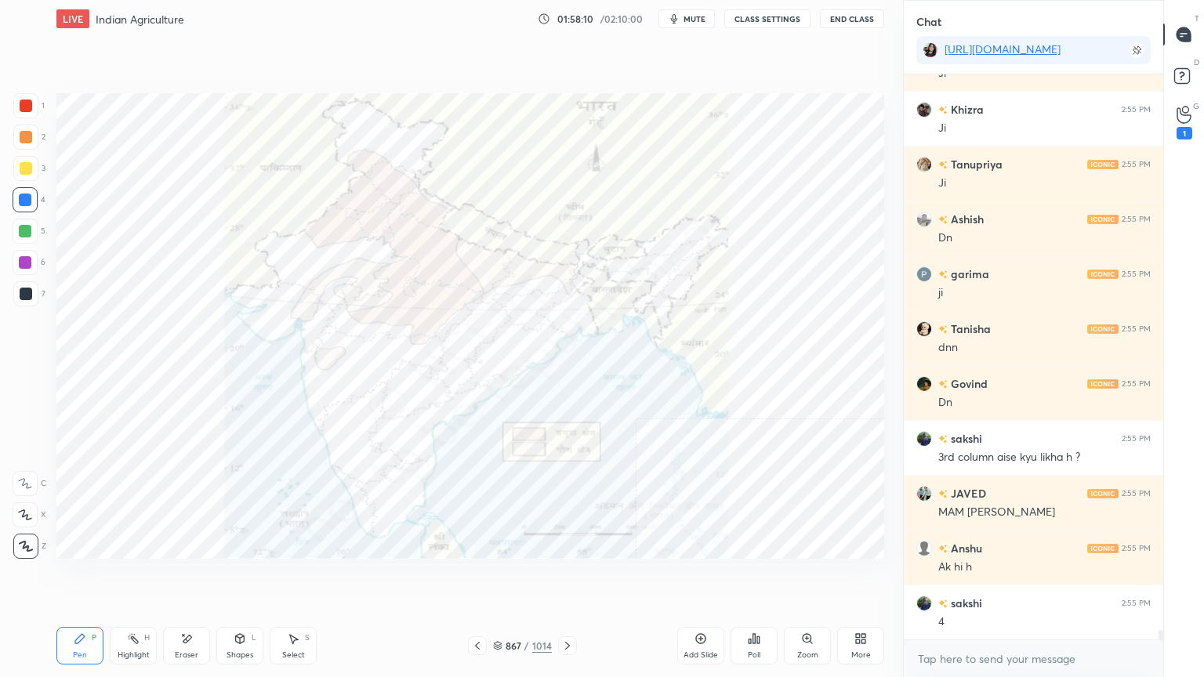
click at [564, 577] on icon at bounding box center [567, 645] width 13 height 13
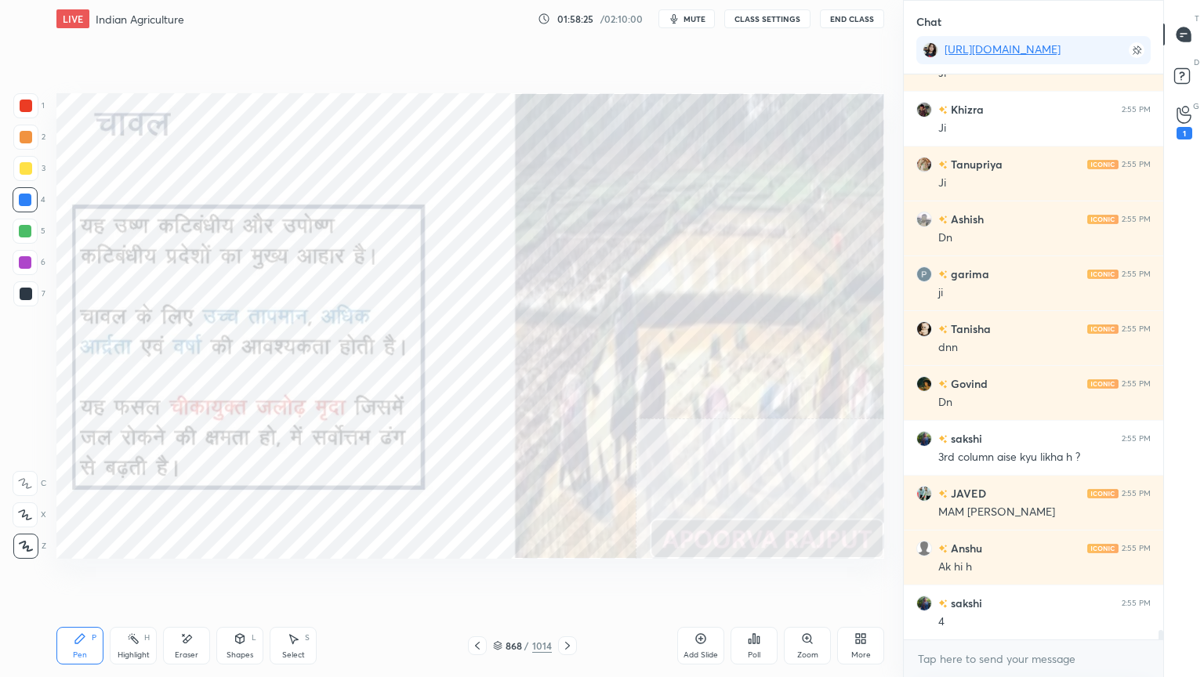
click at [182, 577] on icon at bounding box center [186, 638] width 13 height 13
click at [190, 577] on icon at bounding box center [186, 638] width 13 height 13
click at [28, 539] on div "Erase all" at bounding box center [25, 546] width 25 height 25
click at [28, 535] on div "1 2 3 4 5 6 7 C X Z E E Erase all H H" at bounding box center [25, 325] width 50 height 465
drag, startPoint x: 213, startPoint y: 650, endPoint x: 184, endPoint y: 638, distance: 31.3
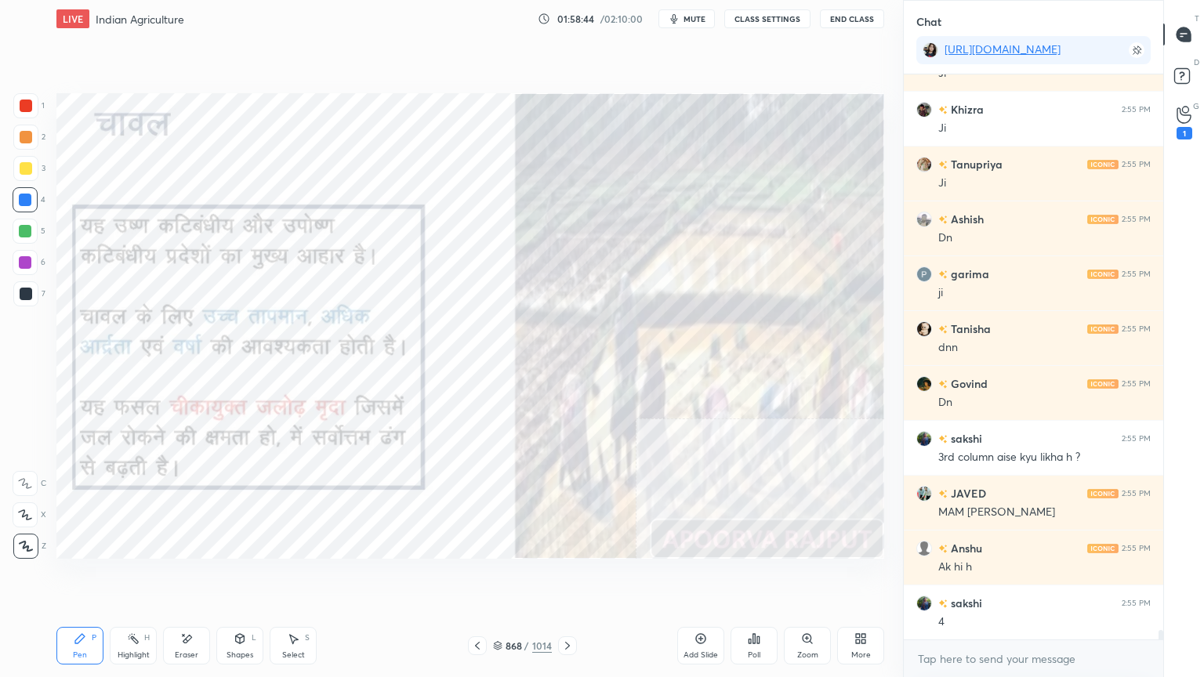
click at [208, 577] on div "Pen P Highlight H Eraser Shapes L Select S" at bounding box center [211, 646] width 310 height 38
drag, startPoint x: 188, startPoint y: 641, endPoint x: 119, endPoint y: 588, distance: 86.7
click at [183, 577] on icon at bounding box center [187, 639] width 9 height 8
click at [25, 541] on span "Erase all" at bounding box center [25, 546] width 24 height 11
click at [569, 577] on icon at bounding box center [567, 645] width 13 height 13
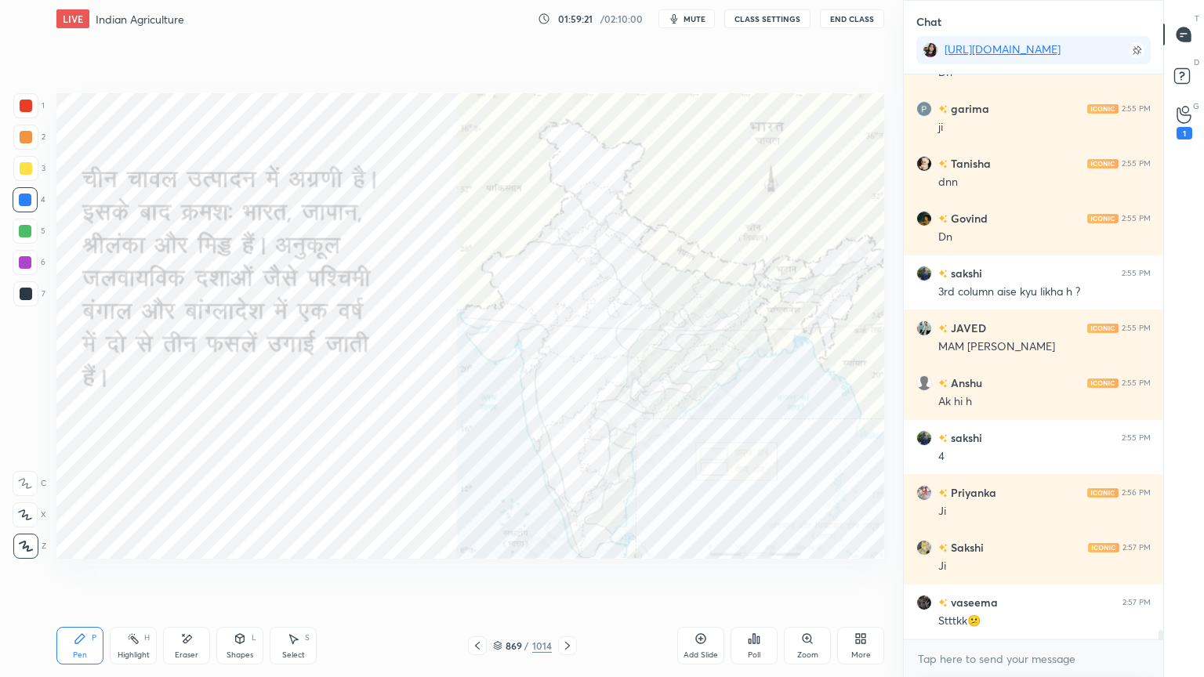
scroll to position [33946, 0]
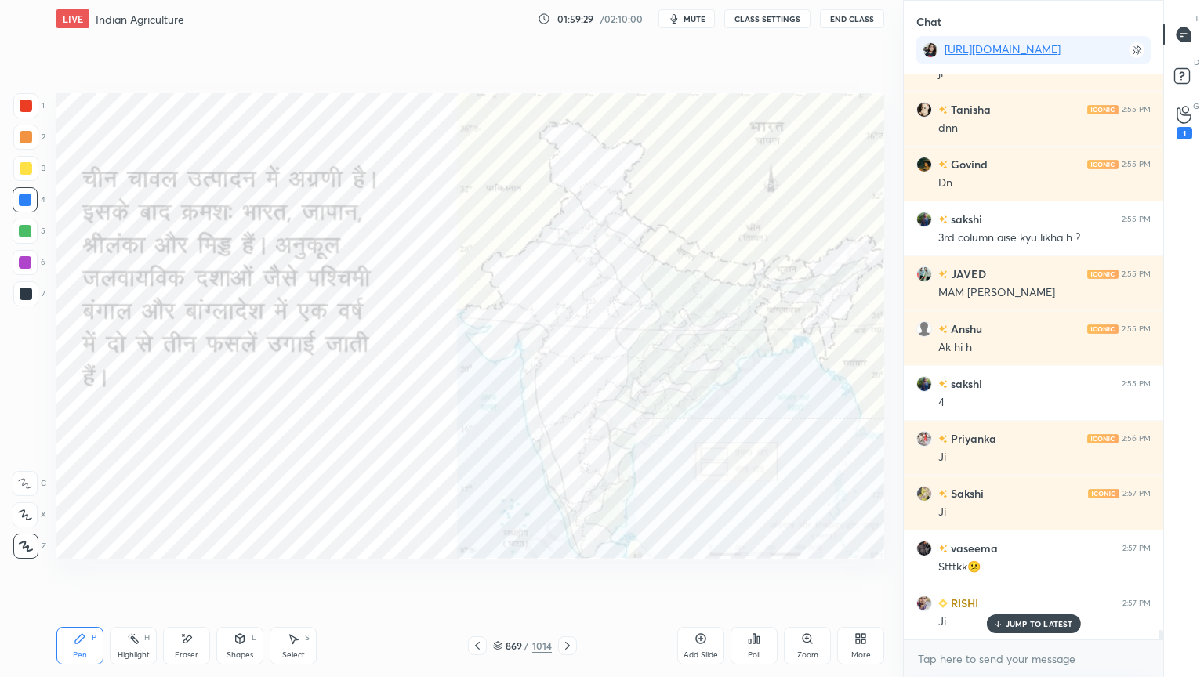
click at [190, 577] on div "Eraser" at bounding box center [187, 655] width 24 height 8
click at [197, 577] on div "Eraser" at bounding box center [186, 646] width 47 height 38
click at [28, 546] on span "Erase all" at bounding box center [25, 546] width 24 height 11
click at [37, 539] on div "1 2 3 4 5 6 7 C X Z E E Erase all H H" at bounding box center [25, 325] width 50 height 465
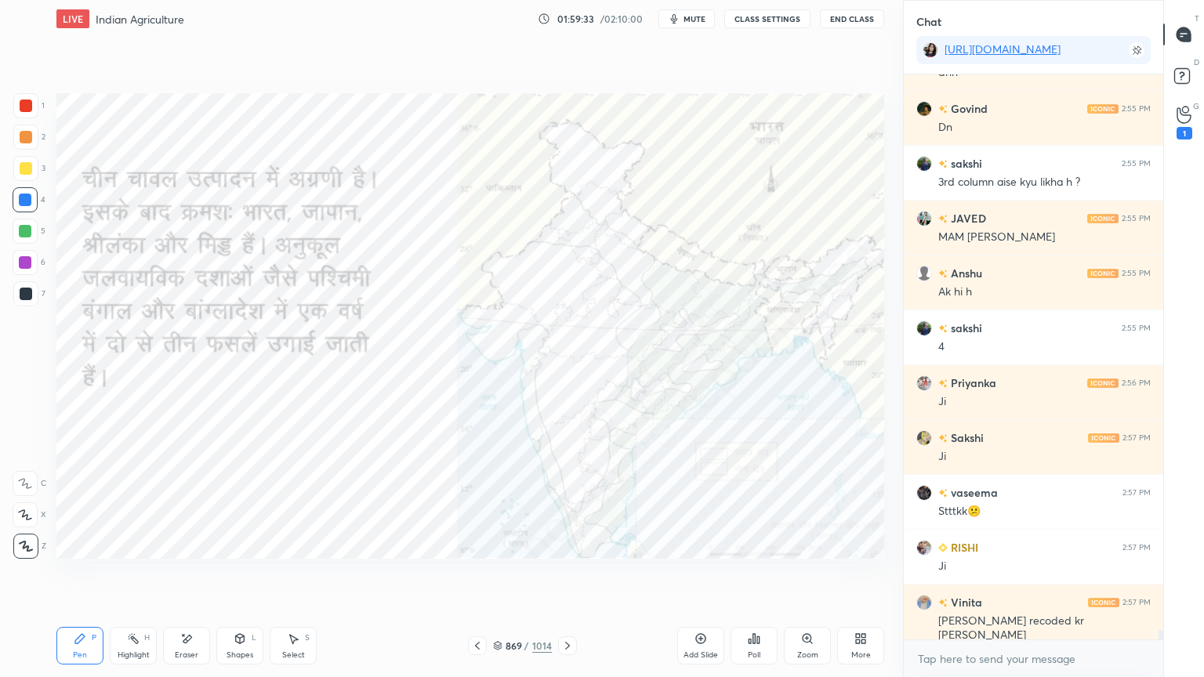
scroll to position [34056, 0]
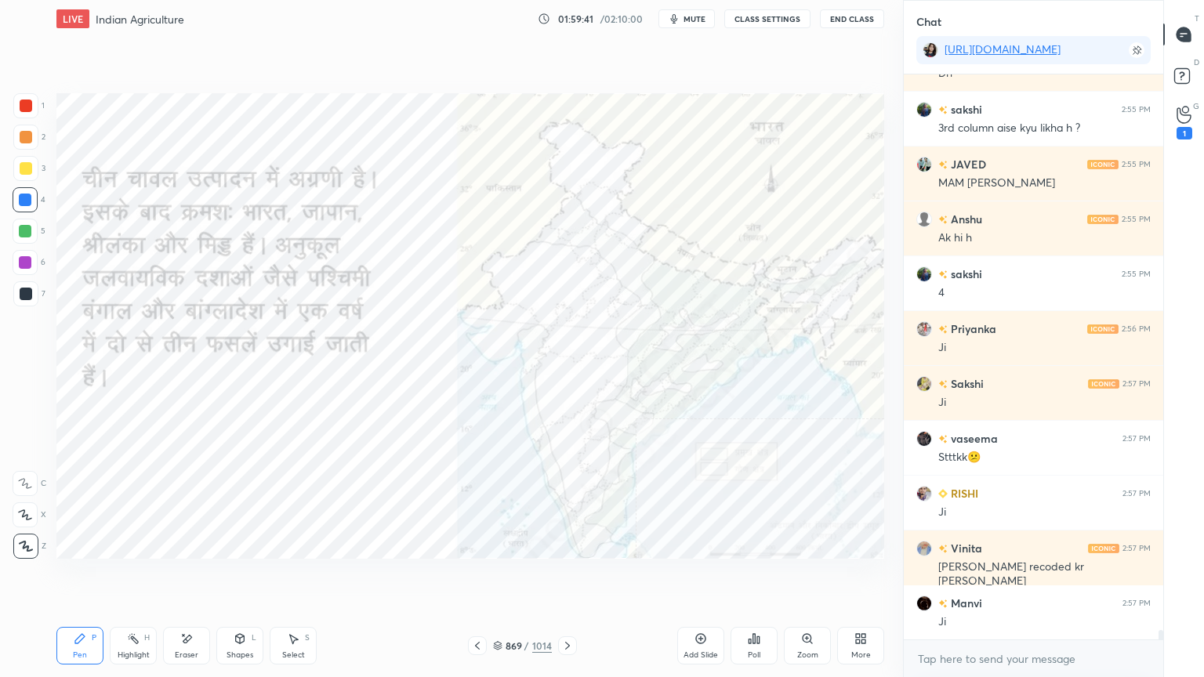
click at [188, 577] on div "Eraser" at bounding box center [186, 646] width 47 height 38
click at [34, 534] on div "Erase all" at bounding box center [25, 546] width 25 height 25
click at [31, 527] on div "1 2 3 4 5 6 7 C X Z E E Erase all H H" at bounding box center [25, 325] width 50 height 465
click at [31, 530] on div "Z" at bounding box center [29, 542] width 33 height 31
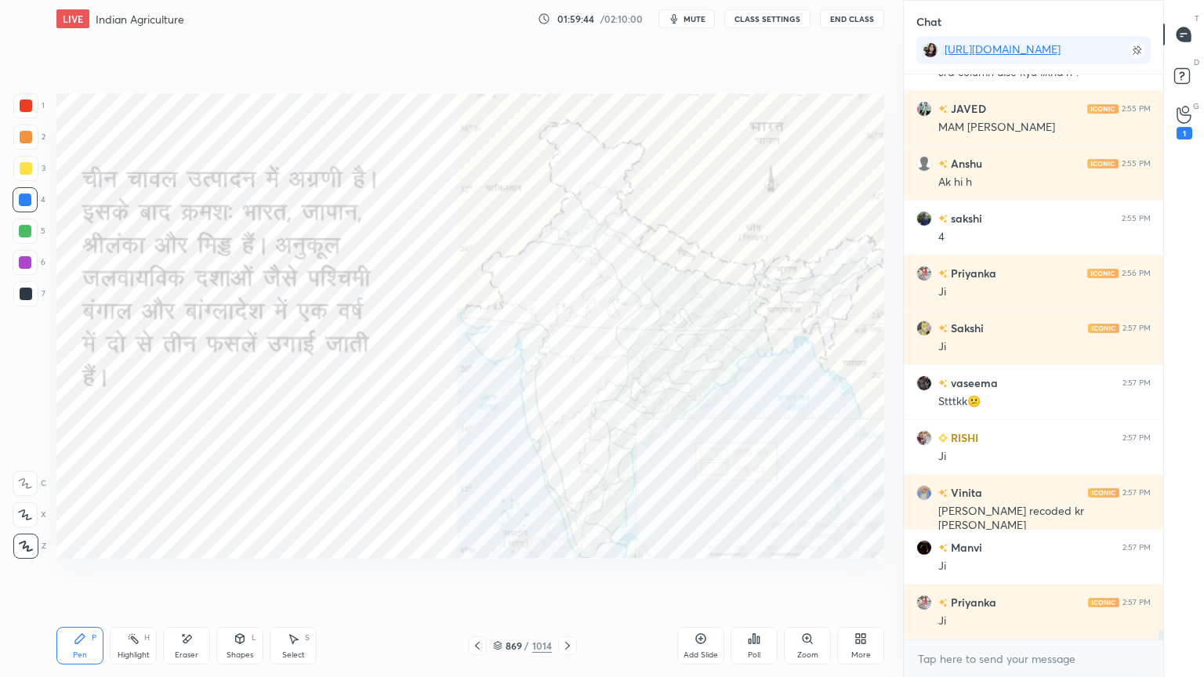
scroll to position [34166, 0]
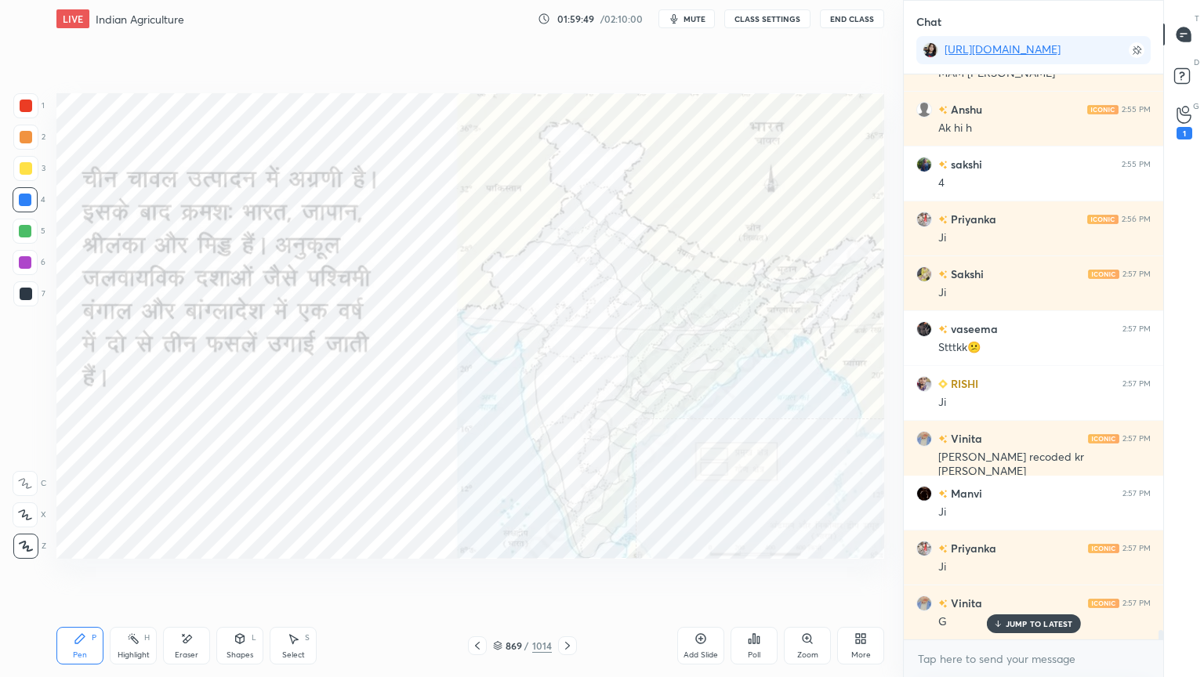
click at [186, 577] on div "Eraser" at bounding box center [187, 655] width 24 height 8
click at [186, 577] on div "Eraser" at bounding box center [186, 646] width 47 height 38
click at [29, 536] on div "Erase all" at bounding box center [25, 546] width 25 height 25
click at [28, 532] on div "1 2 3 4 5 6 7 C X Z E E Erase all H H" at bounding box center [25, 325] width 50 height 465
click at [31, 532] on div "Z" at bounding box center [29, 542] width 33 height 31
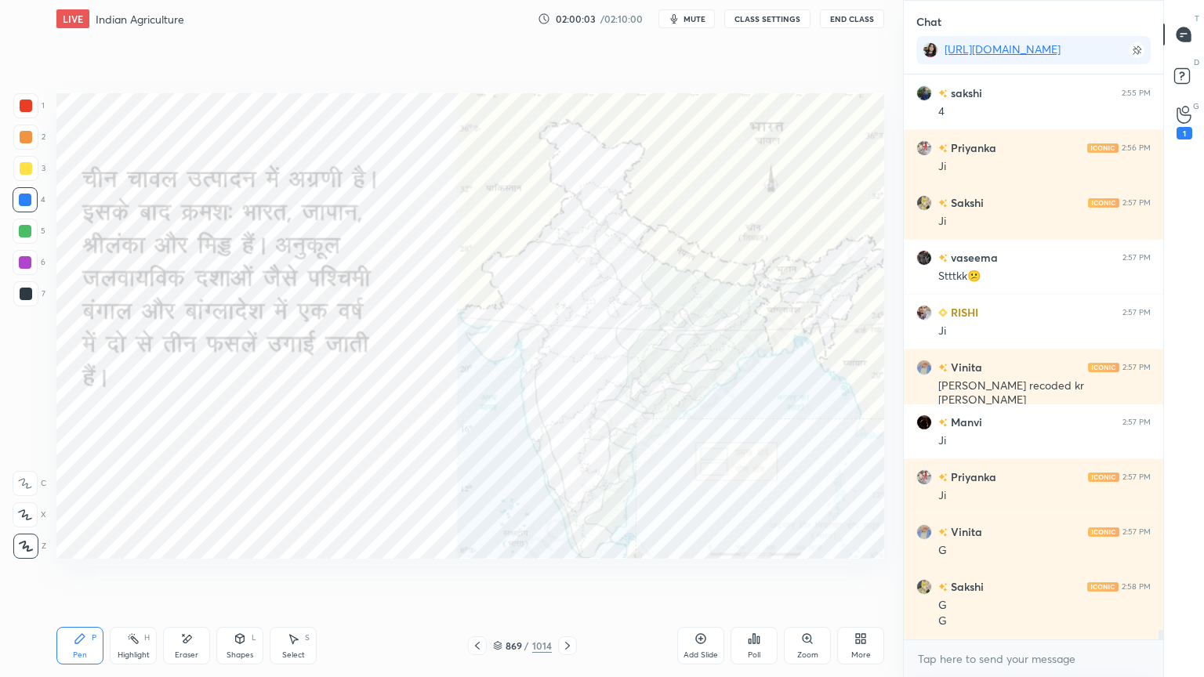
scroll to position [34291, 0]
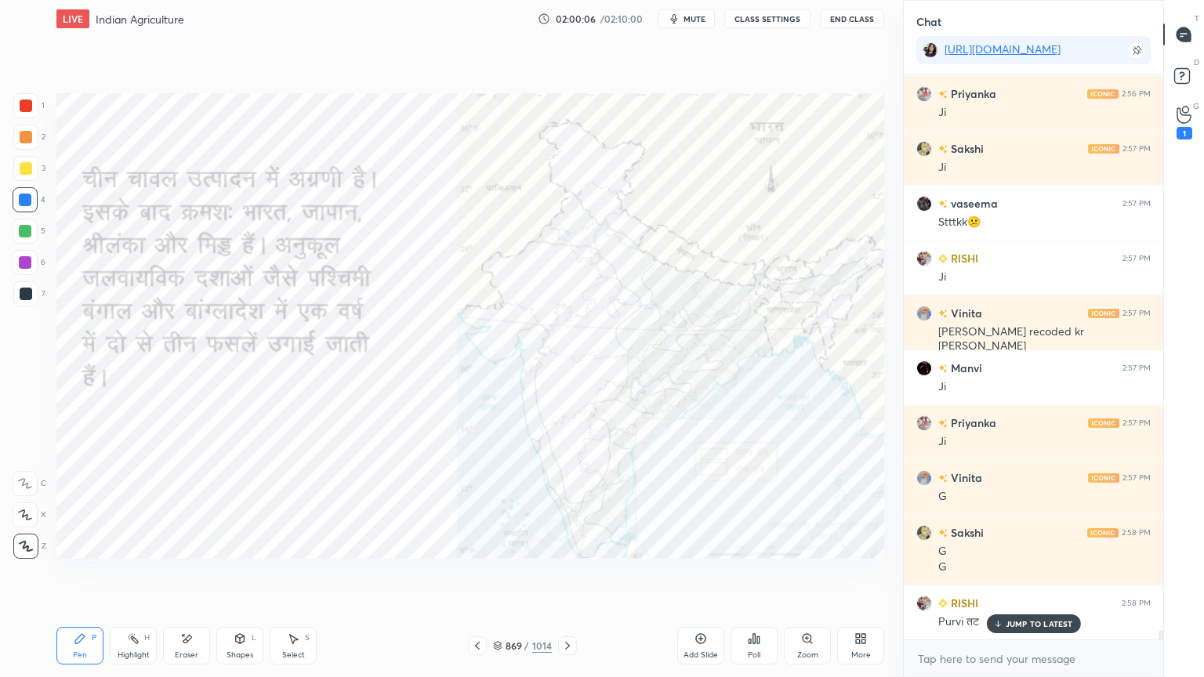
click at [179, 577] on div "Eraser" at bounding box center [187, 655] width 24 height 8
click at [34, 544] on div "Erase all" at bounding box center [27, 546] width 28 height 25
click at [34, 542] on div "1 2 3 4 5 6 7 C X Z E E Erase all H H" at bounding box center [25, 325] width 50 height 465
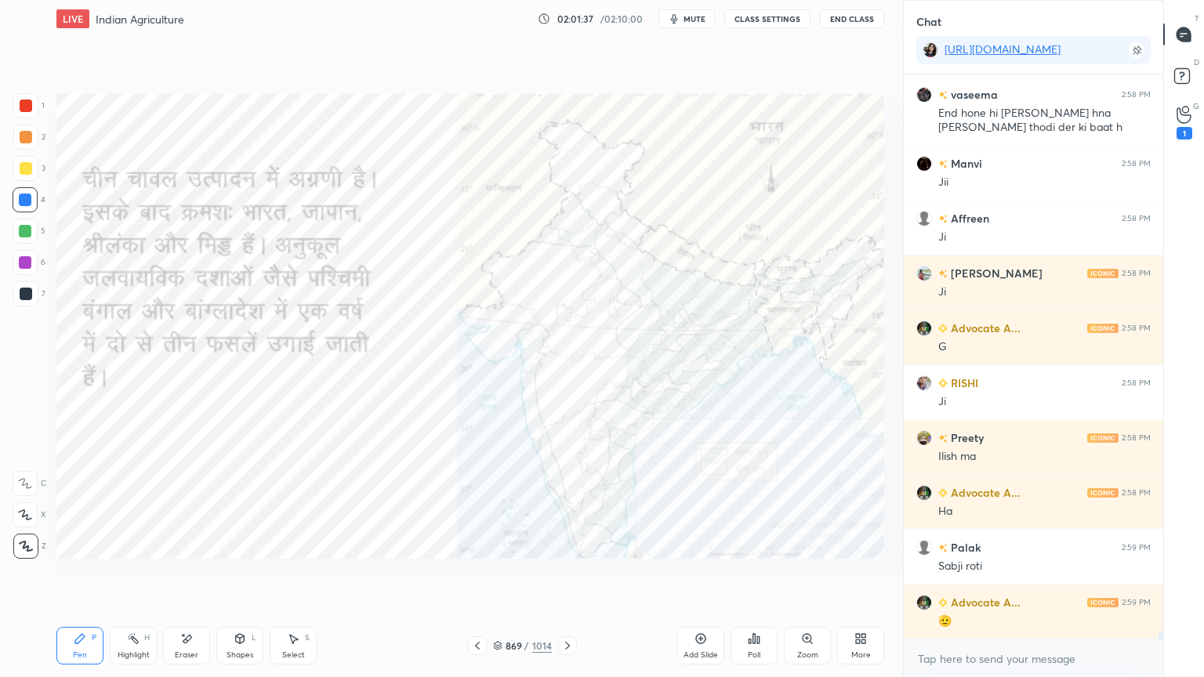
scroll to position [34908, 0]
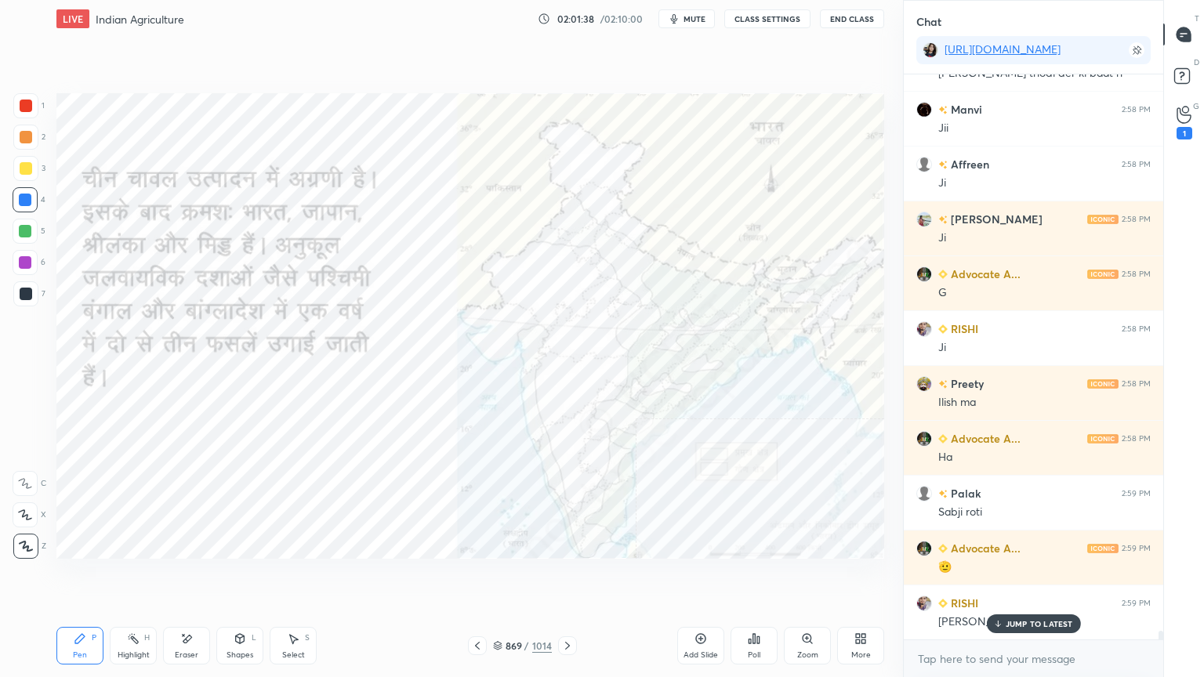
drag, startPoint x: 1012, startPoint y: 627, endPoint x: 1005, endPoint y: 657, distance: 31.4
click at [1012, 577] on div "JUMP TO LATEST" at bounding box center [1033, 623] width 94 height 19
click at [994, 577] on div "x" at bounding box center [1032, 658] width 259 height 37
click at [186, 577] on div "Eraser" at bounding box center [186, 646] width 47 height 38
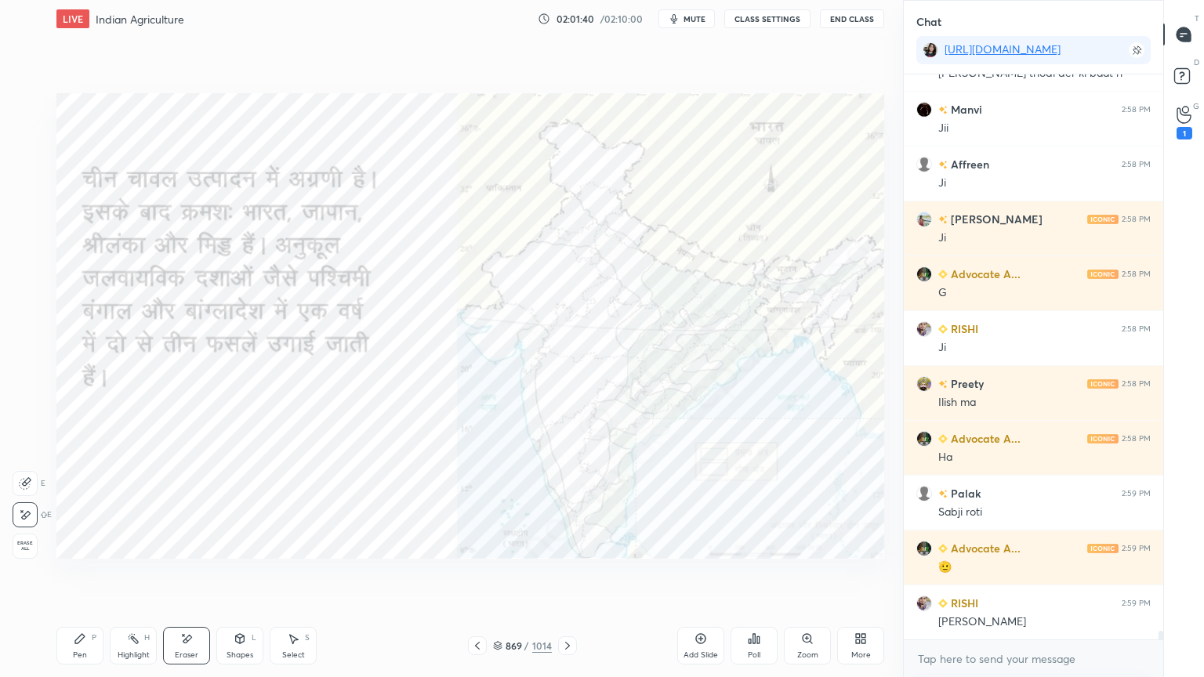
click at [22, 543] on span "Erase all" at bounding box center [25, 546] width 24 height 11
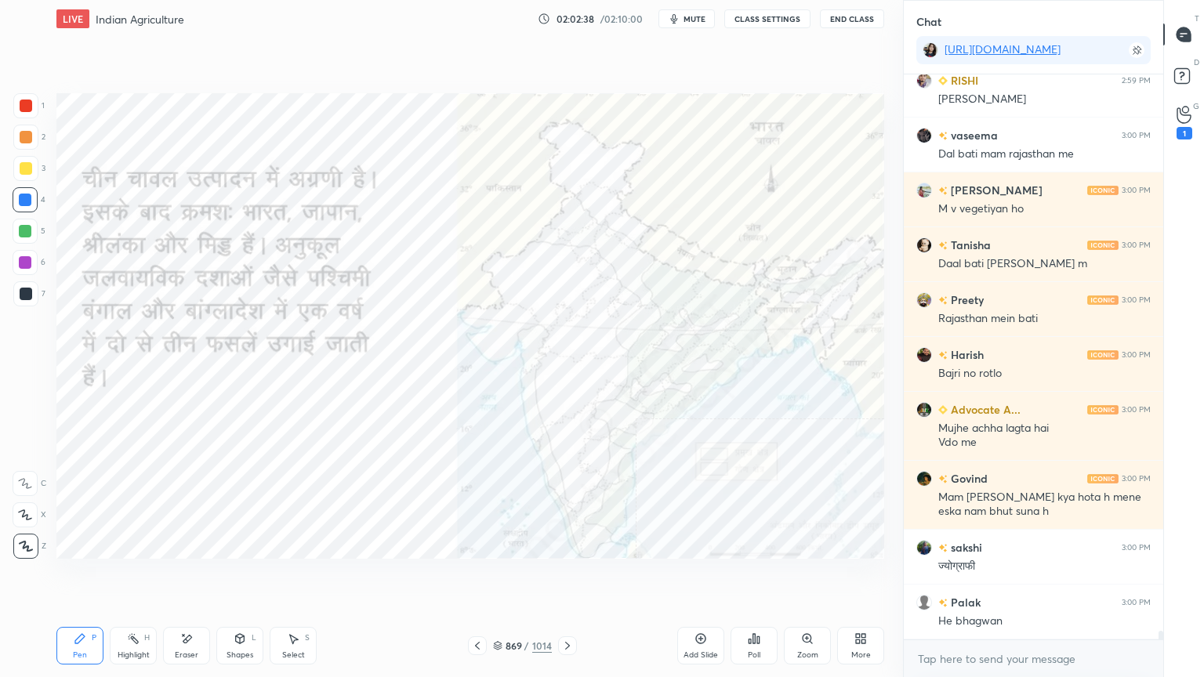
scroll to position [35485, 0]
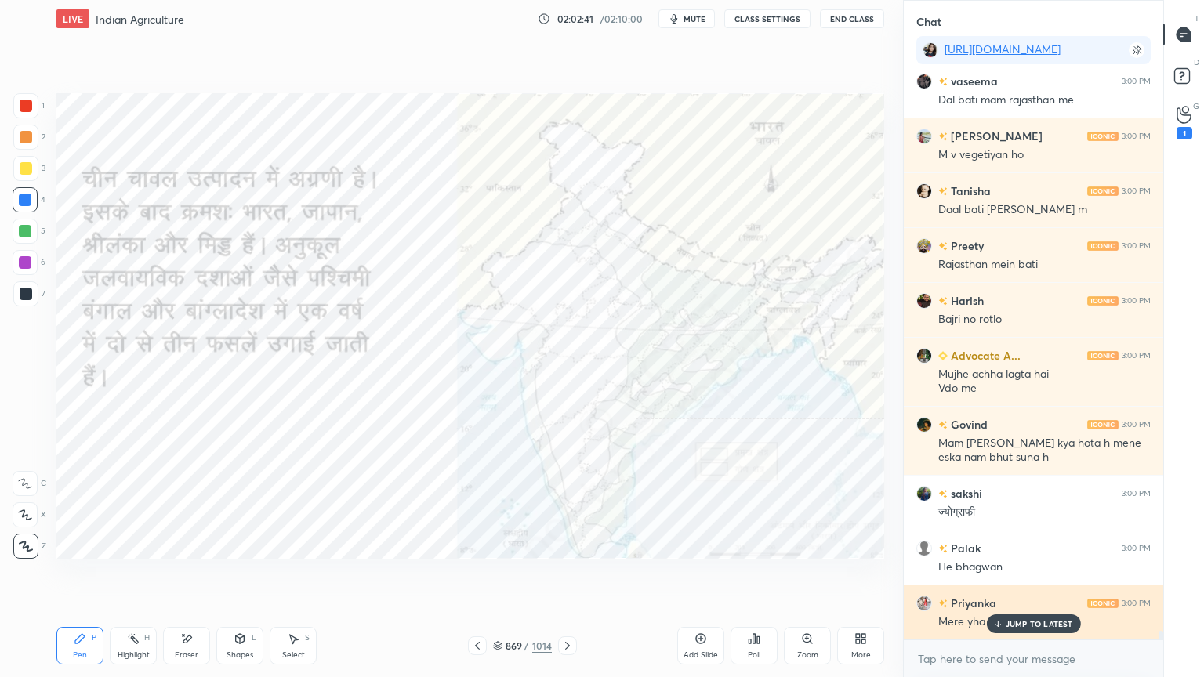
click at [1022, 577] on p "JUMP TO LATEST" at bounding box center [1038, 623] width 67 height 9
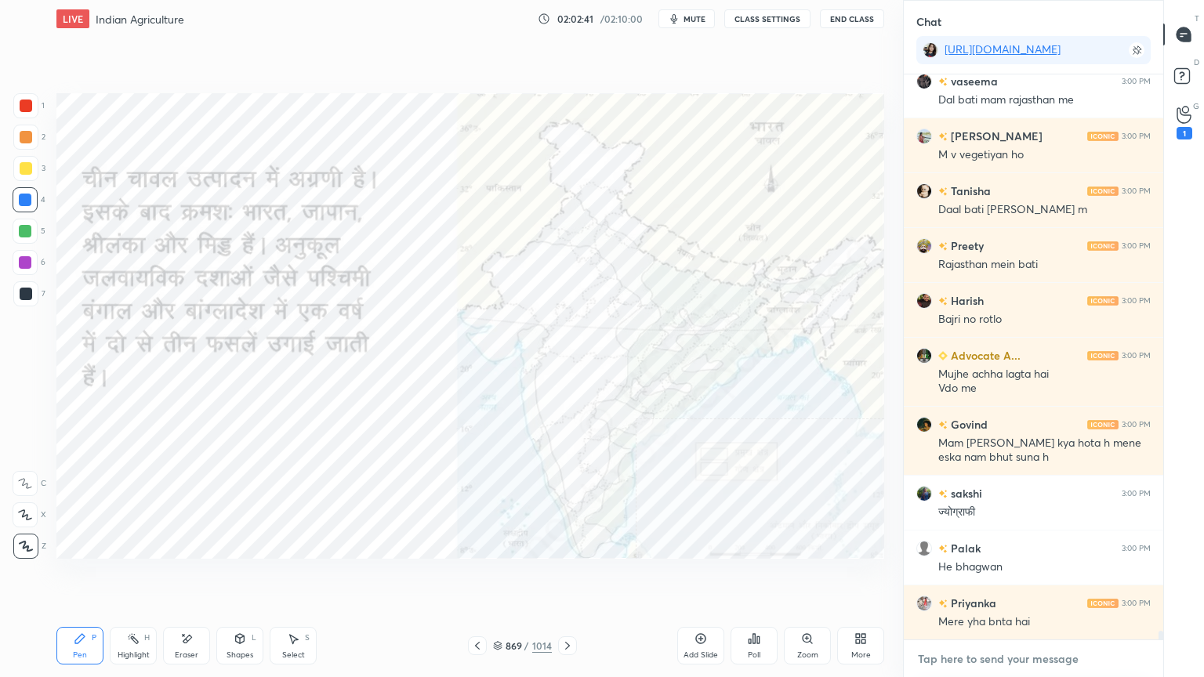
click at [1015, 577] on textarea at bounding box center [1033, 658] width 234 height 25
click at [1021, 577] on div "x" at bounding box center [1032, 658] width 259 height 37
click at [1026, 577] on div "x" at bounding box center [1032, 658] width 259 height 37
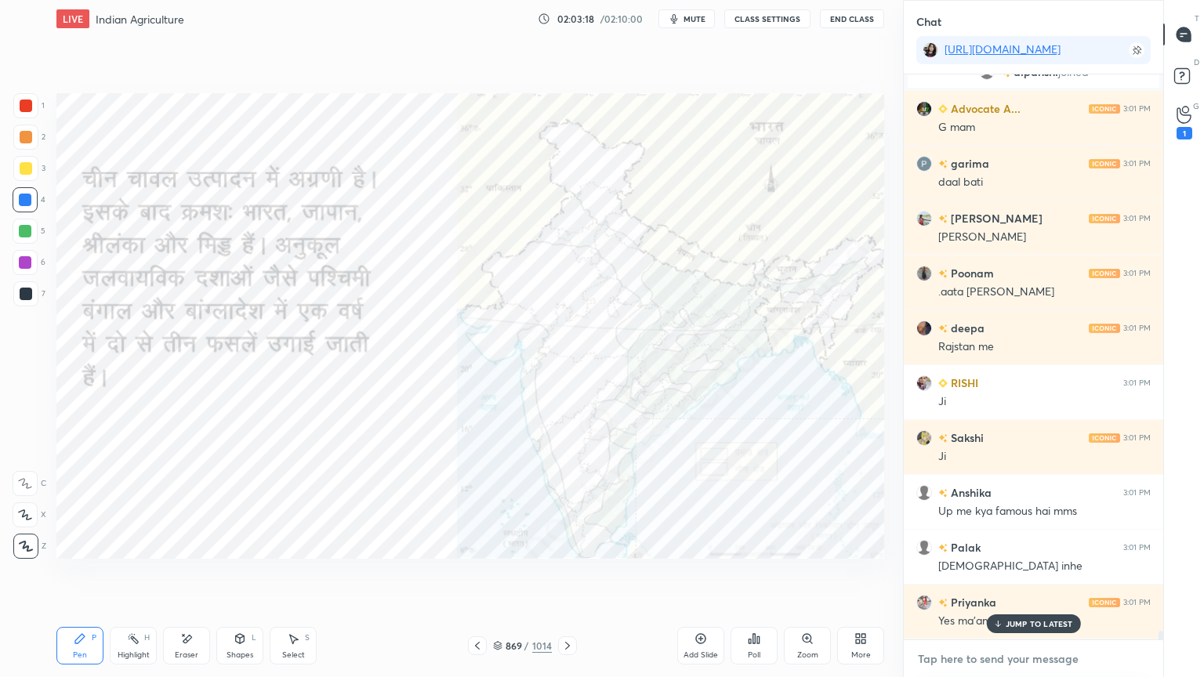
scroll to position [35002, 0]
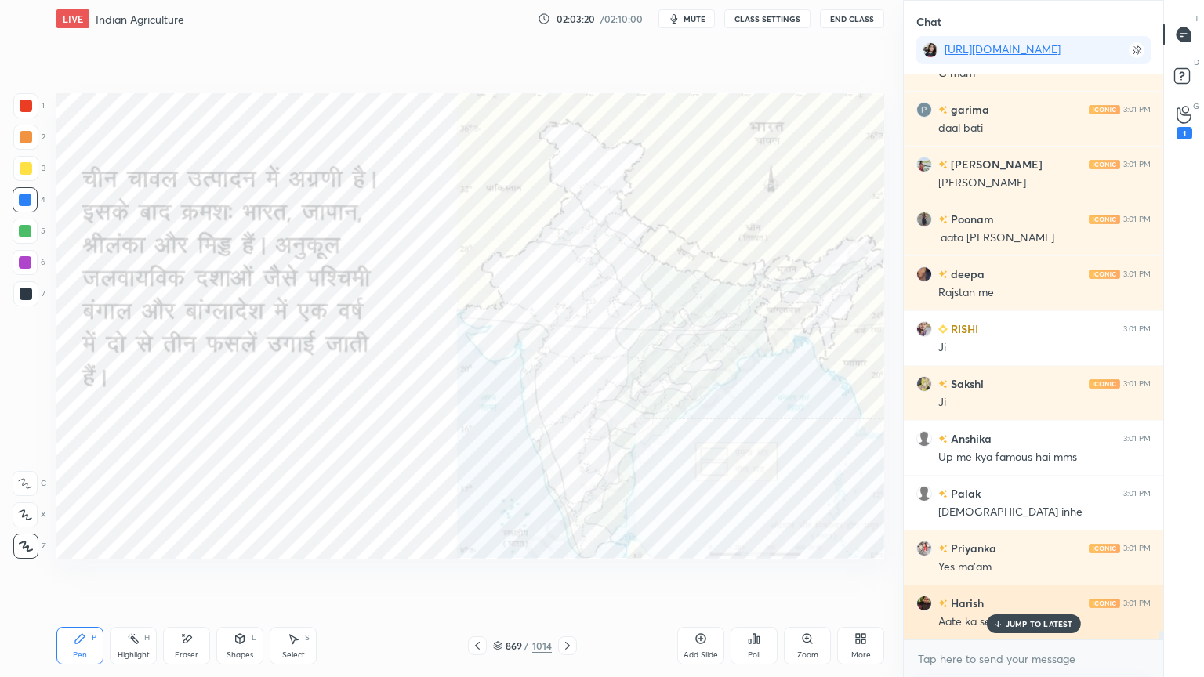
click at [1036, 577] on p "JUMP TO LATEST" at bounding box center [1038, 623] width 67 height 9
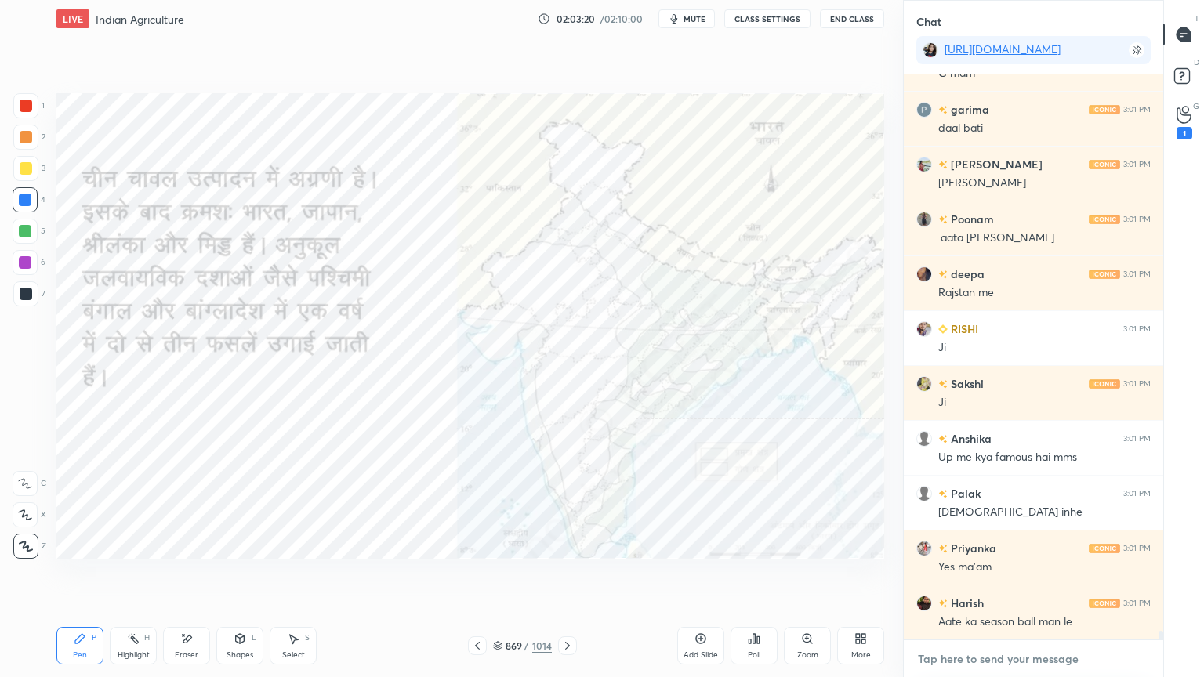
click at [1022, 577] on textarea at bounding box center [1033, 658] width 234 height 25
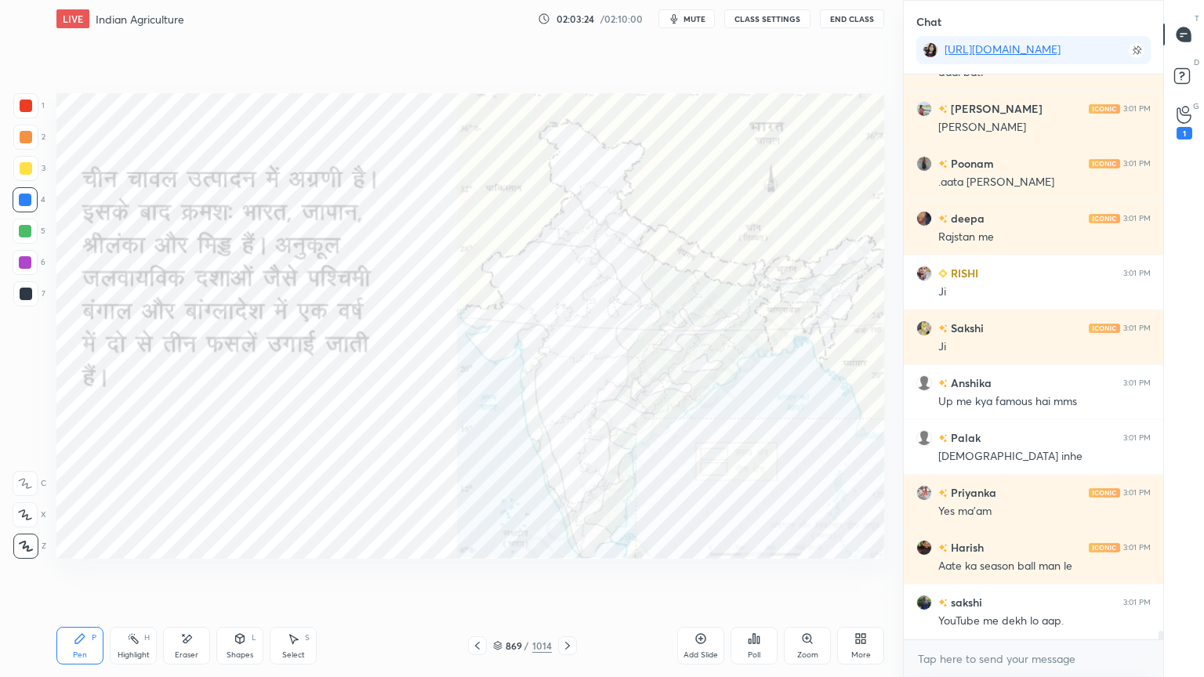
click at [197, 577] on div "Eraser" at bounding box center [186, 646] width 47 height 38
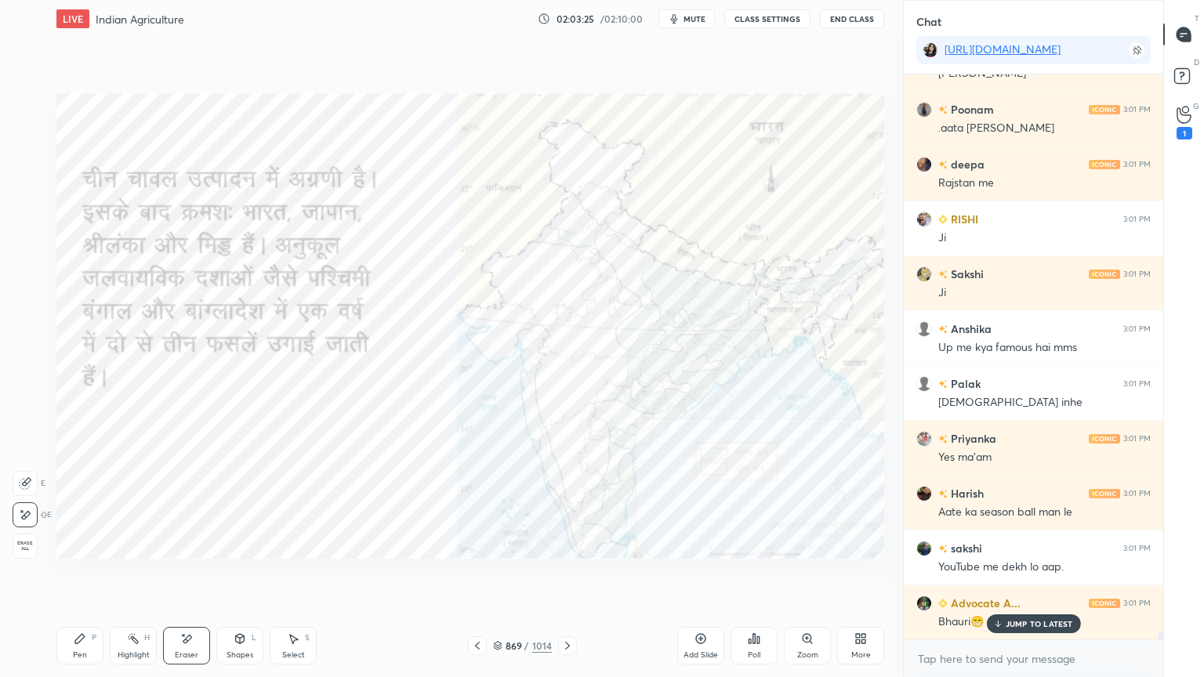
click at [23, 537] on div "Erase all" at bounding box center [25, 546] width 25 height 25
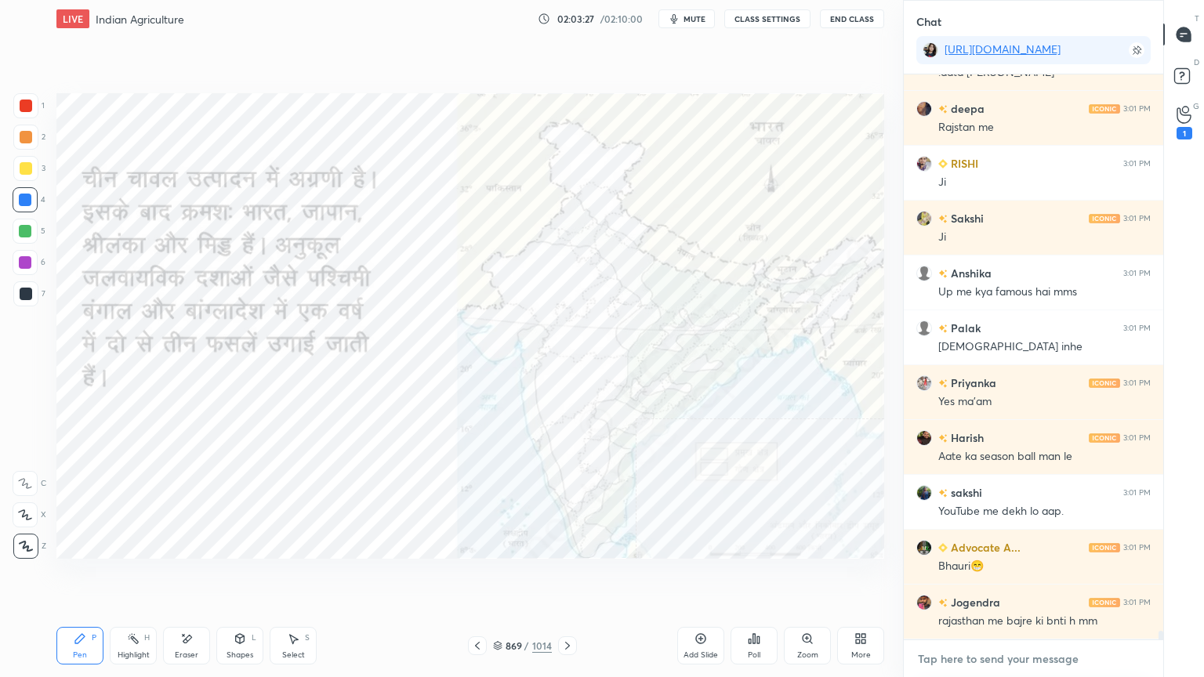
click at [995, 577] on textarea at bounding box center [1033, 658] width 234 height 25
click at [504, 577] on div "869 / 1014" at bounding box center [522, 646] width 59 height 14
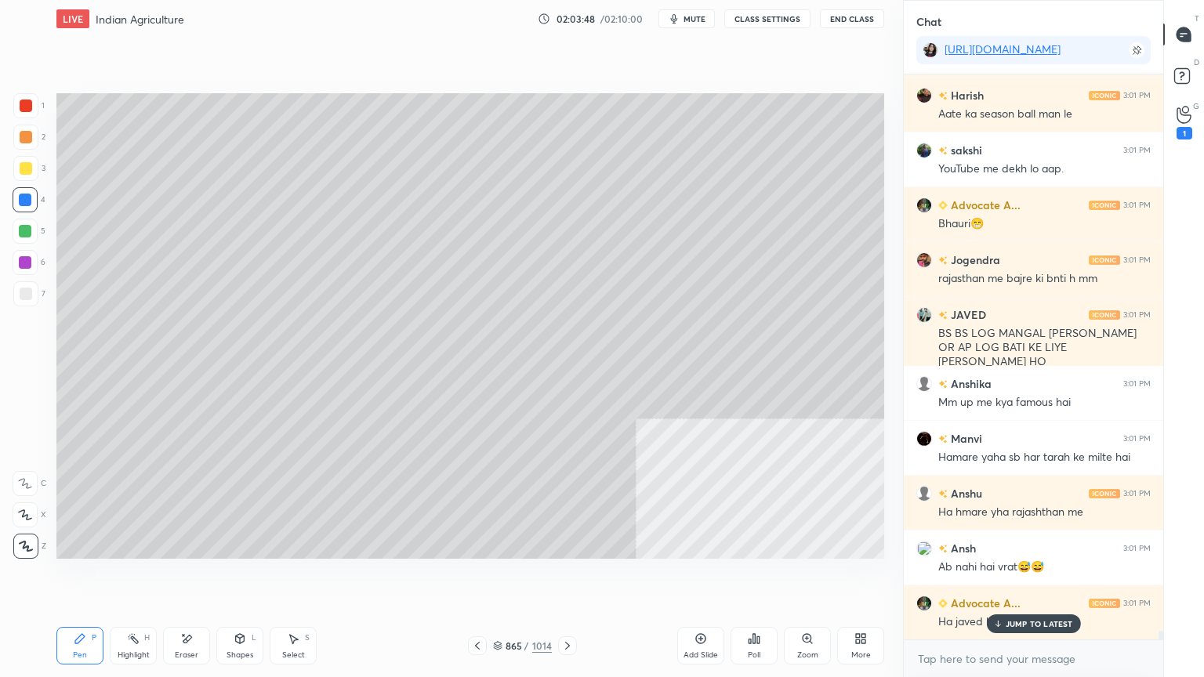
scroll to position [35579, 0]
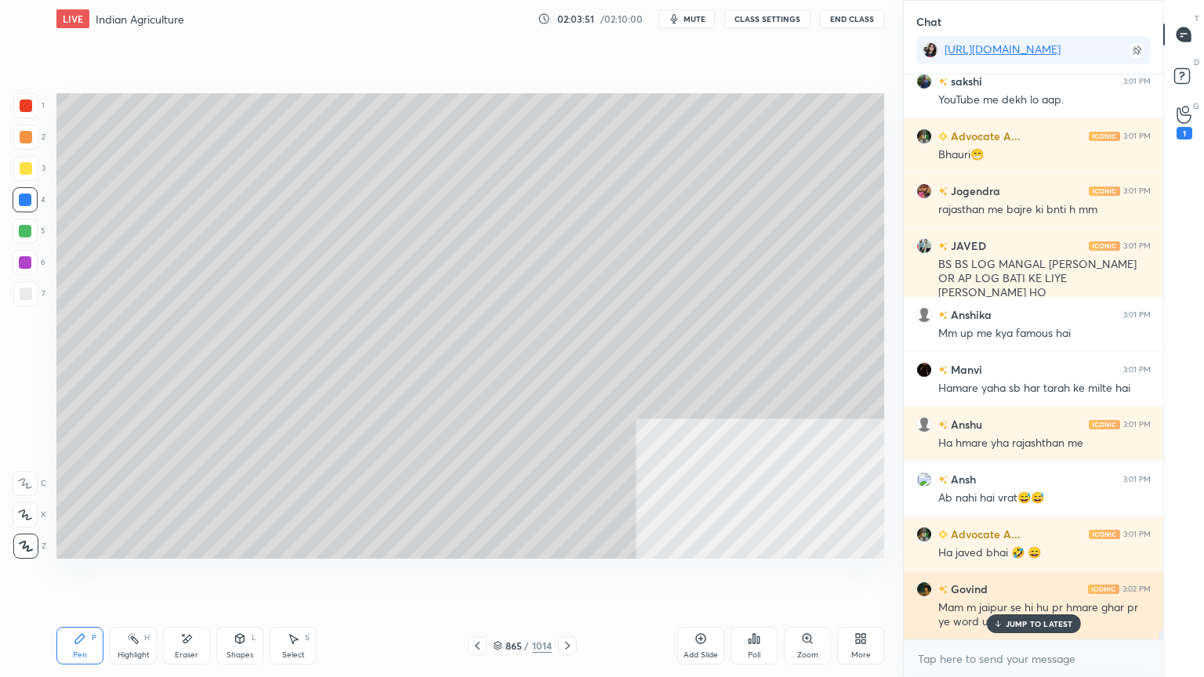
click at [1034, 577] on p "JUMP TO LATEST" at bounding box center [1038, 623] width 67 height 9
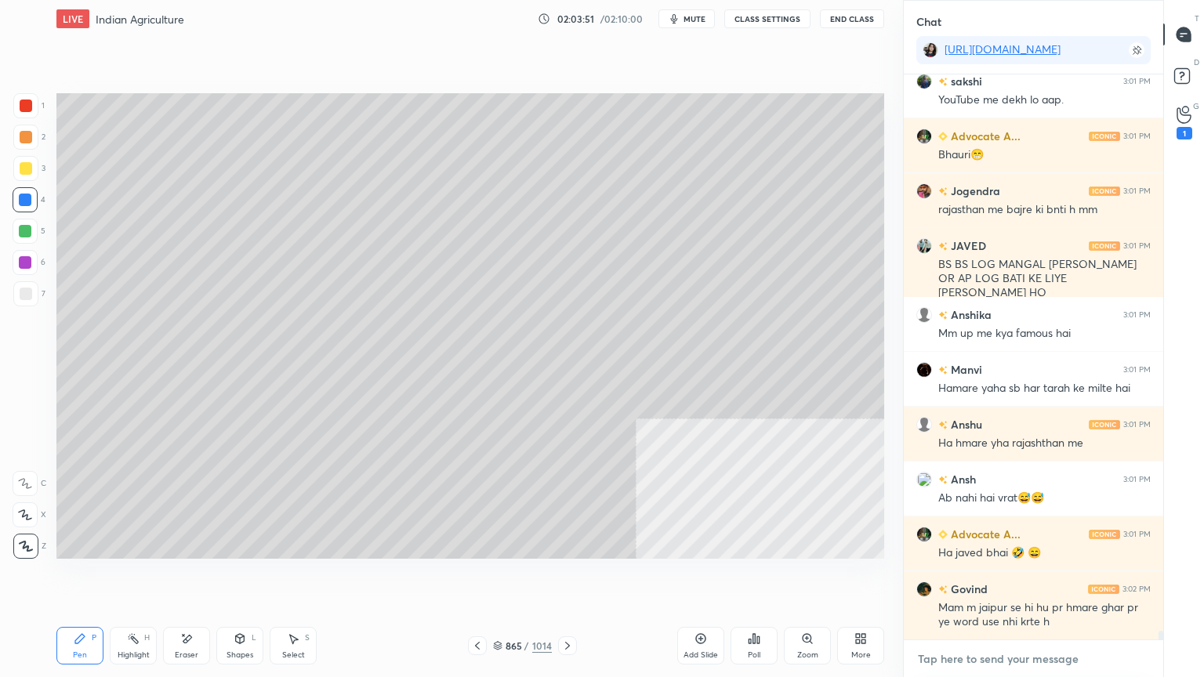
click at [1022, 577] on textarea at bounding box center [1033, 658] width 234 height 25
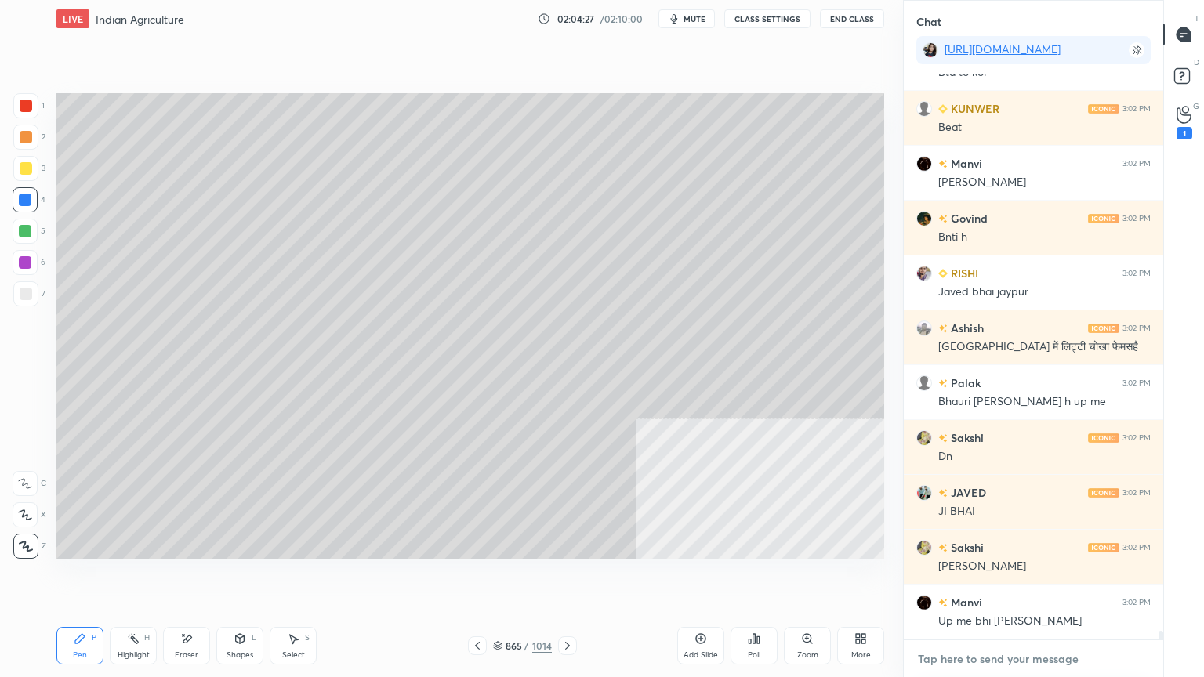
scroll to position [36566, 0]
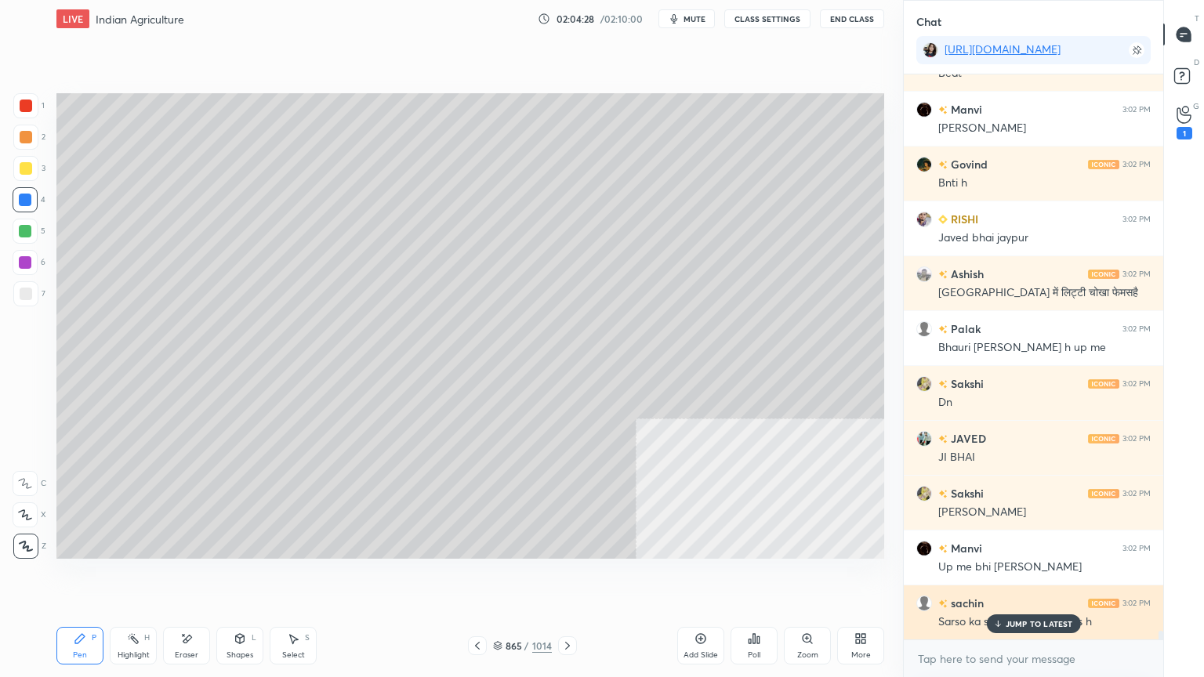
click at [1029, 577] on p "JUMP TO LATEST" at bounding box center [1038, 623] width 67 height 9
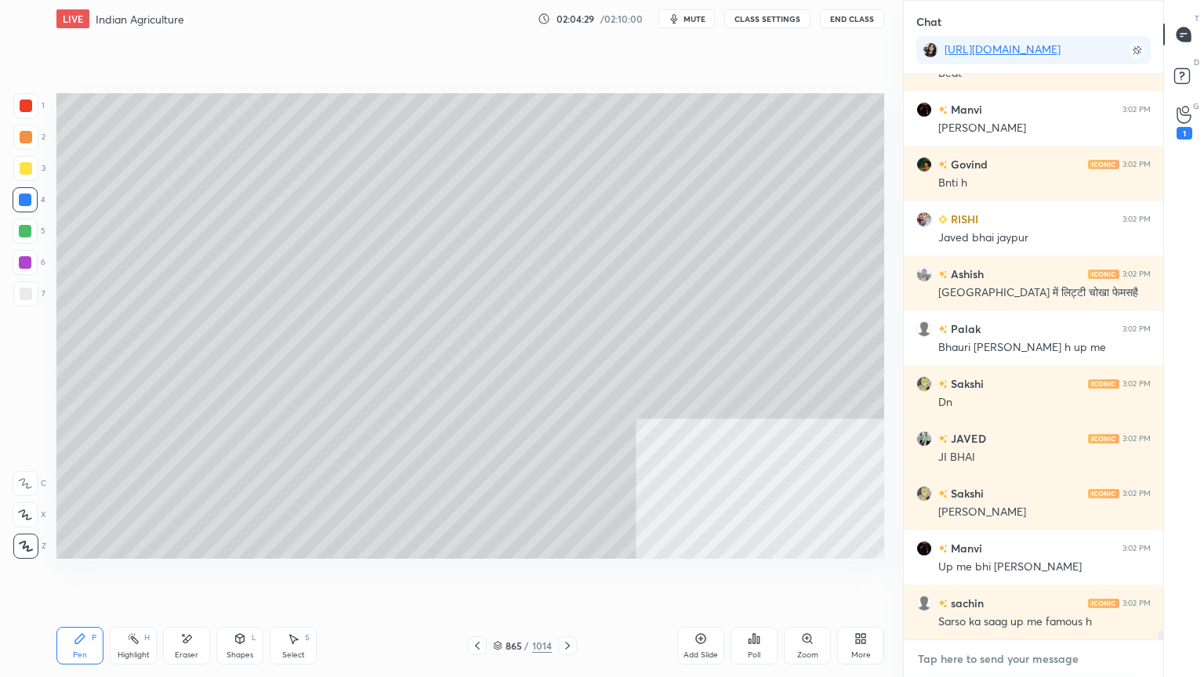
drag, startPoint x: 1021, startPoint y: 661, endPoint x: 1024, endPoint y: 652, distance: 9.9
click at [1023, 577] on textarea at bounding box center [1033, 658] width 234 height 25
click at [974, 577] on div "x" at bounding box center [1032, 658] width 259 height 37
click at [1003, 577] on div "x" at bounding box center [1032, 658] width 259 height 37
drag, startPoint x: 33, startPoint y: 195, endPoint x: 25, endPoint y: 196, distance: 7.9
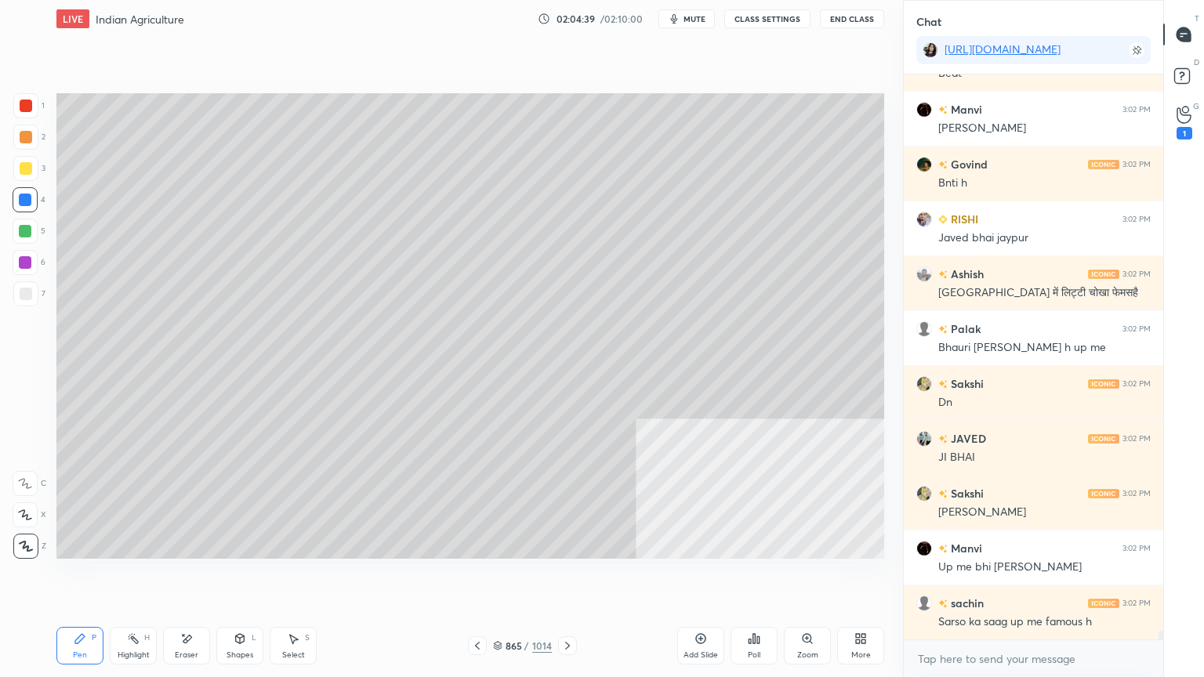
click at [30, 195] on div at bounding box center [25, 199] width 25 height 25
click at [24, 195] on div at bounding box center [25, 200] width 13 height 13
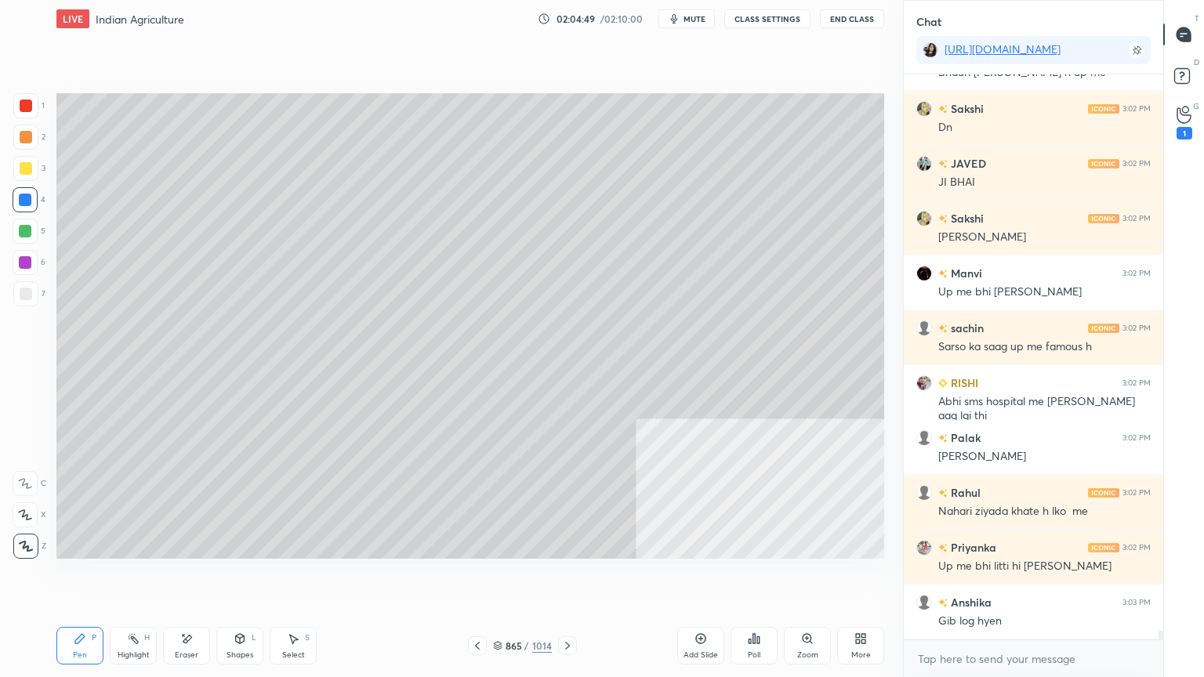
scroll to position [36895, 0]
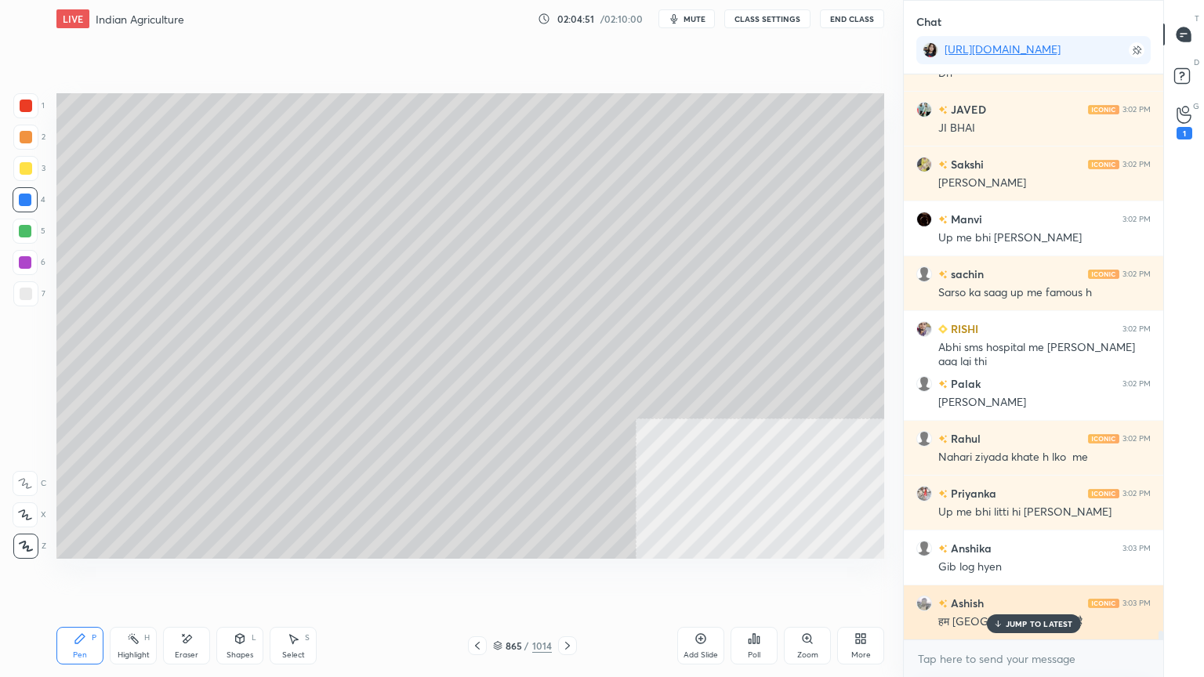
click at [1028, 577] on div "JUMP TO LATEST" at bounding box center [1033, 623] width 94 height 19
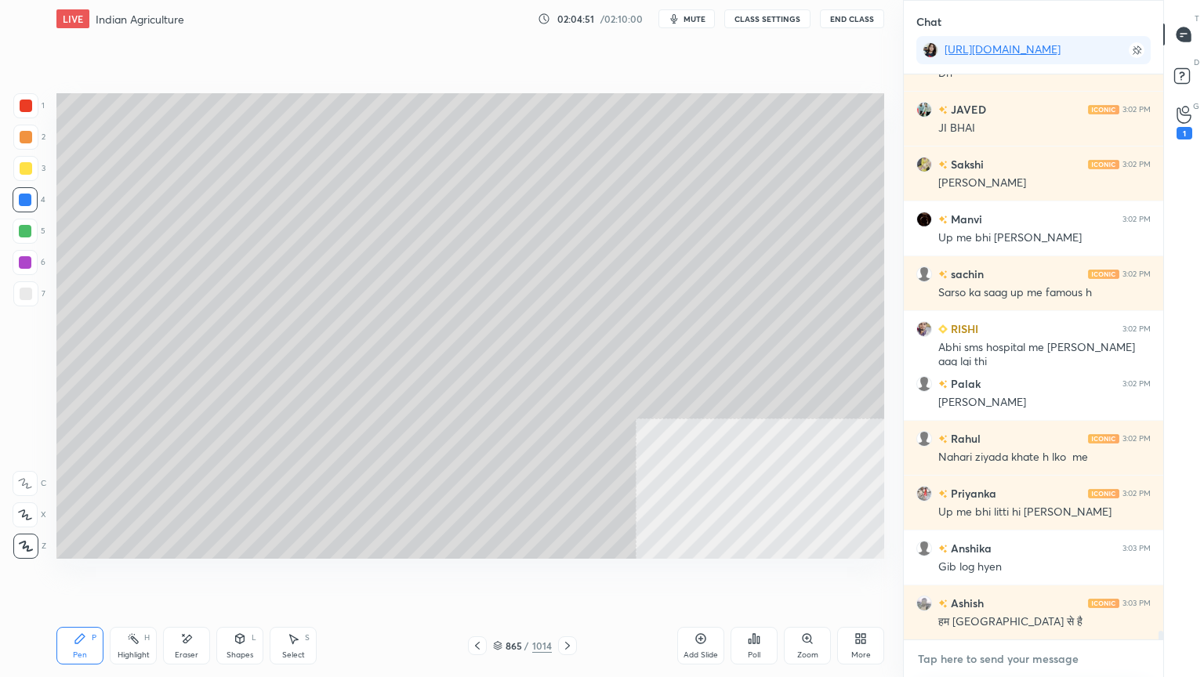
click at [1023, 577] on textarea at bounding box center [1033, 658] width 234 height 25
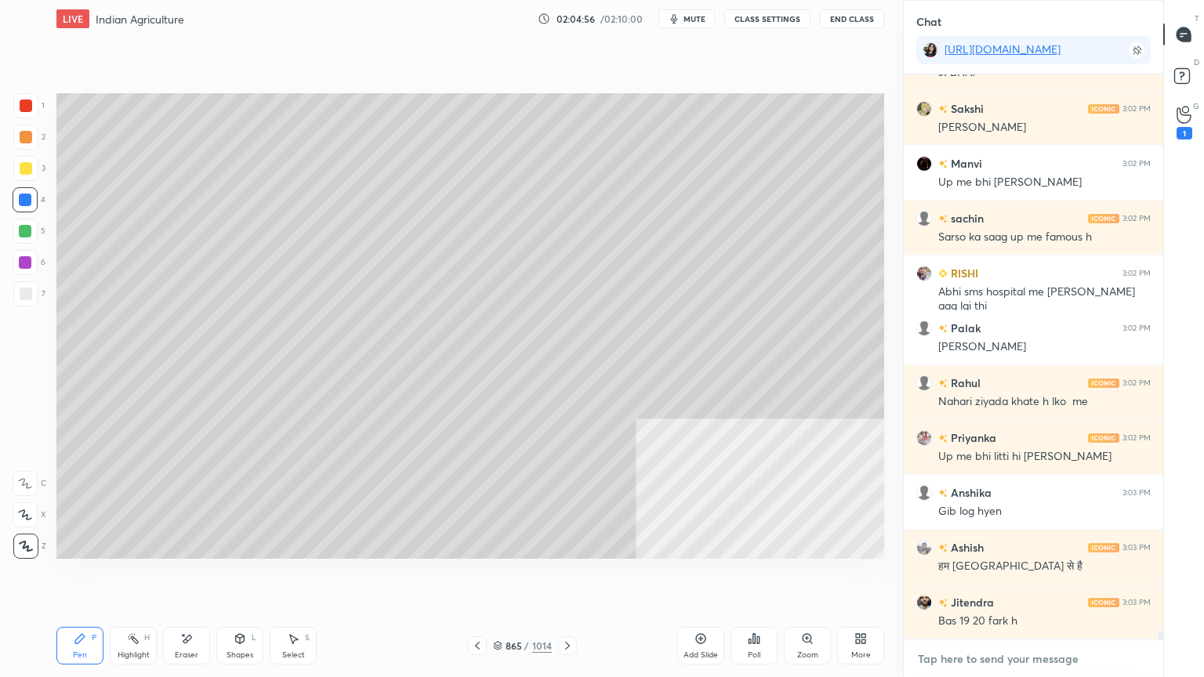
scroll to position [37005, 0]
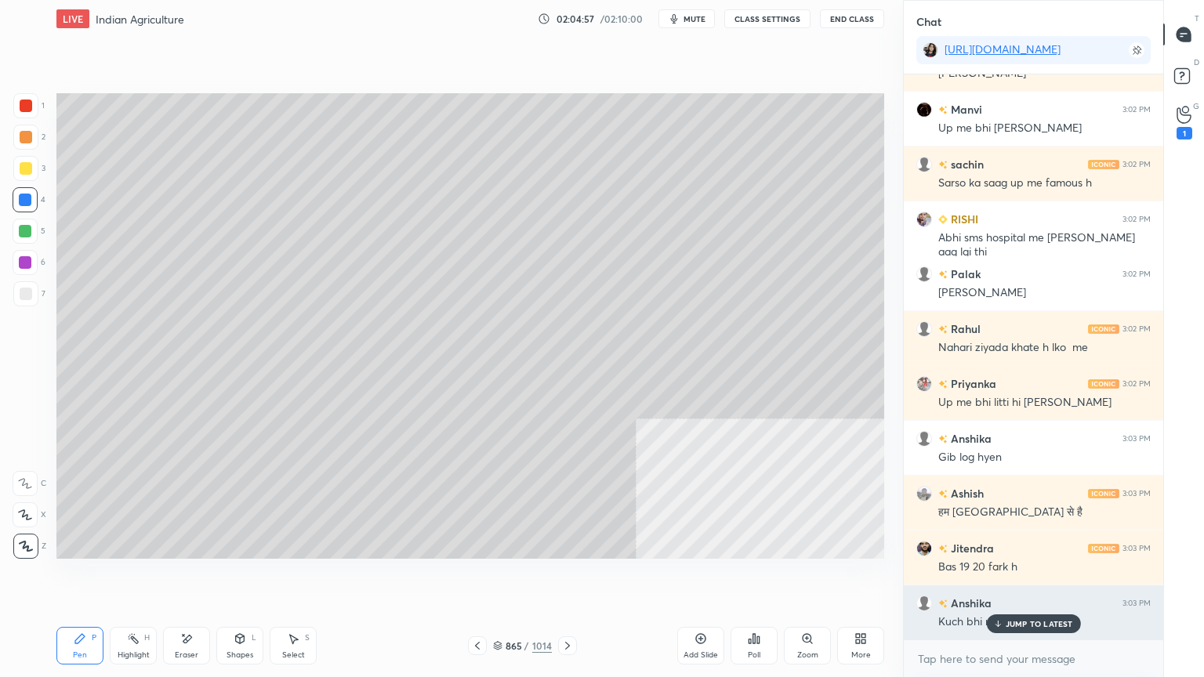
drag, startPoint x: 1001, startPoint y: 624, endPoint x: 997, endPoint y: 632, distance: 8.4
click at [1000, 577] on icon at bounding box center [997, 623] width 10 height 9
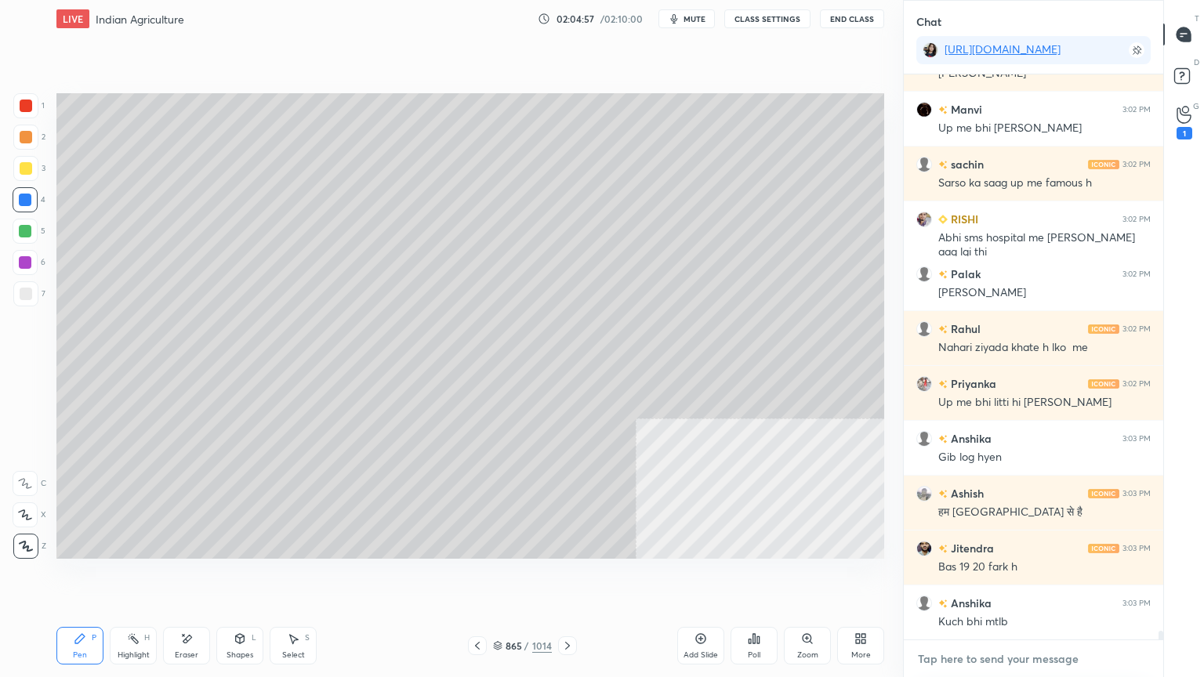
click at [991, 577] on textarea at bounding box center [1033, 658] width 234 height 25
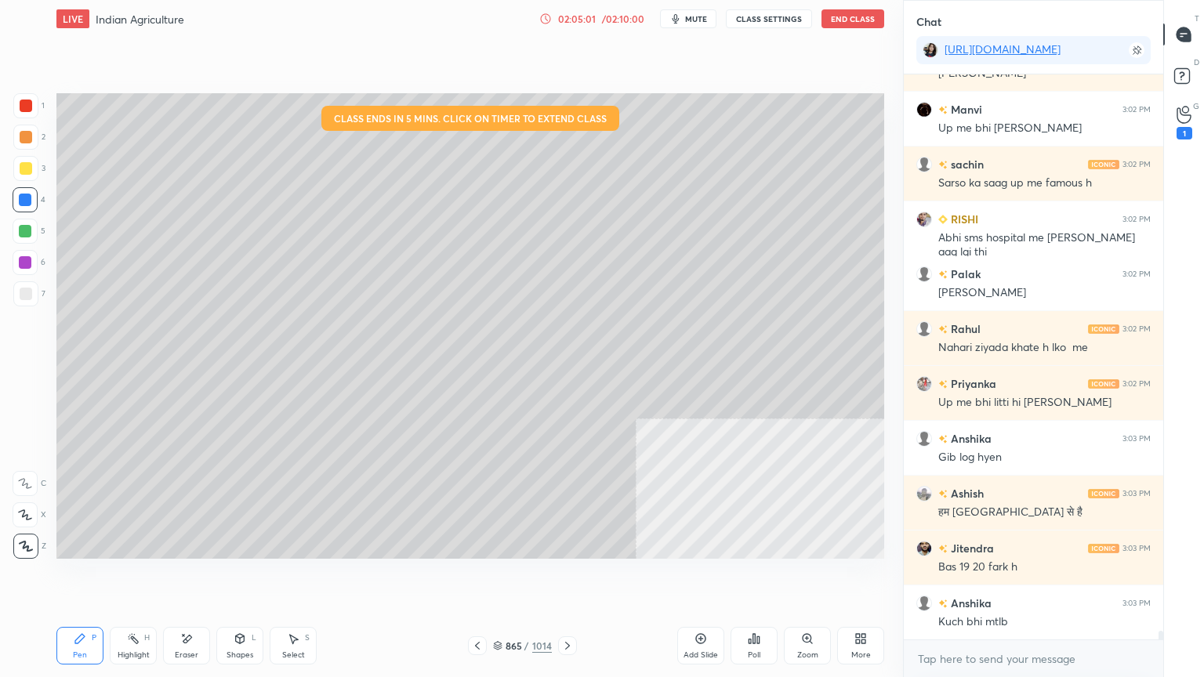
click at [585, 16] on div "02:05:01" at bounding box center [577, 18] width 44 height 9
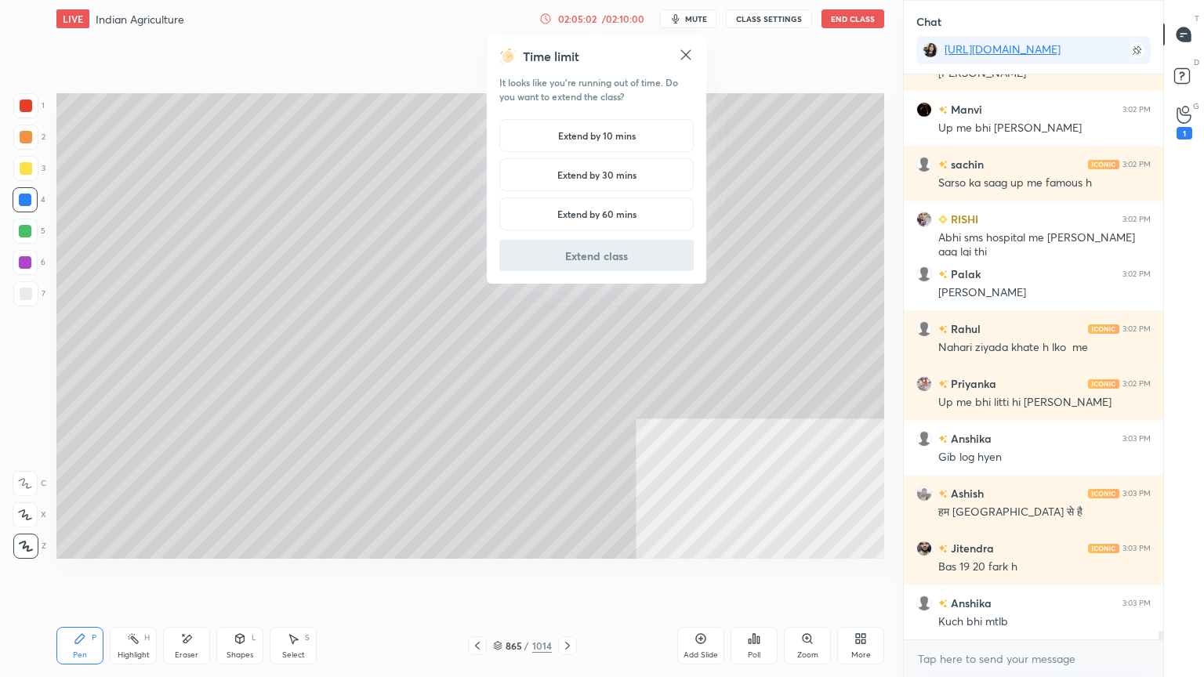
drag, startPoint x: 599, startPoint y: 138, endPoint x: 602, endPoint y: 216, distance: 78.4
click at [595, 139] on h5 "Extend by 10 mins" at bounding box center [597, 136] width 78 height 14
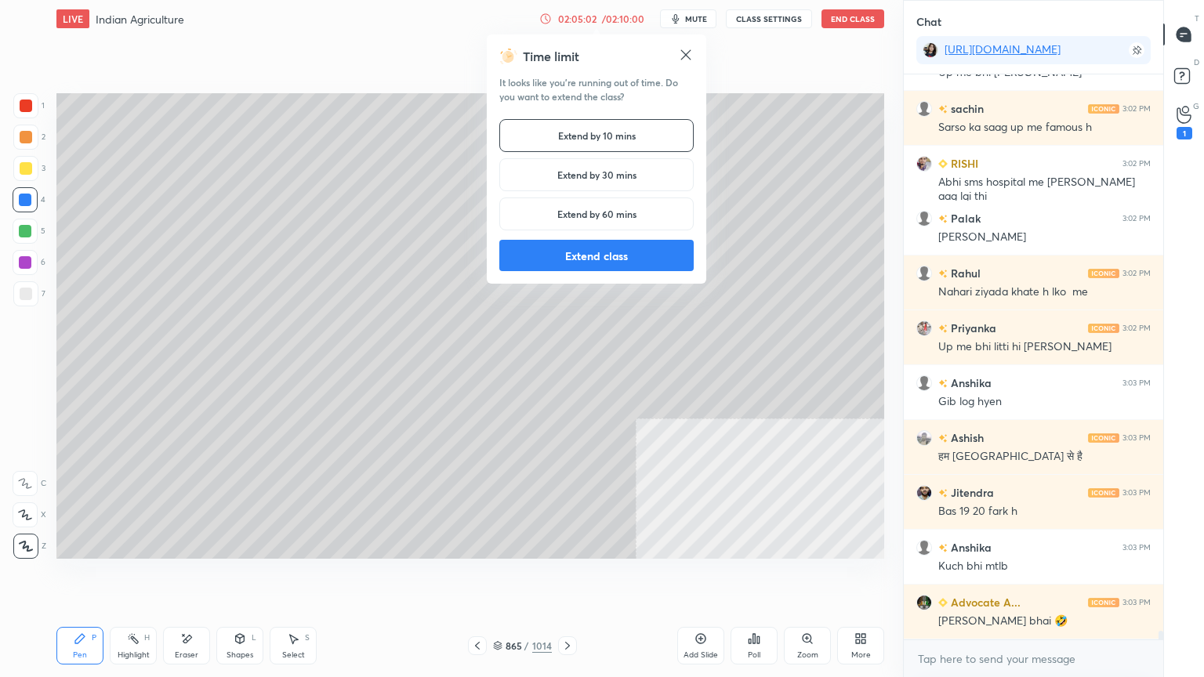
click at [599, 254] on button "Extend class" at bounding box center [596, 255] width 194 height 31
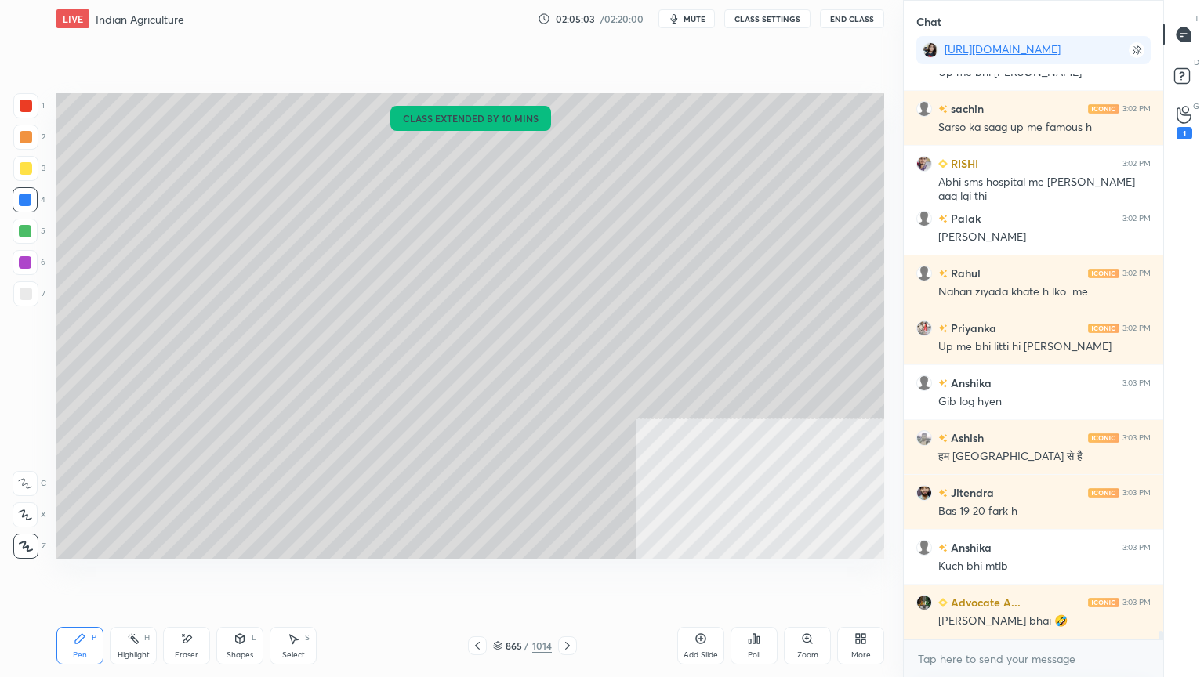
scroll to position [37115, 0]
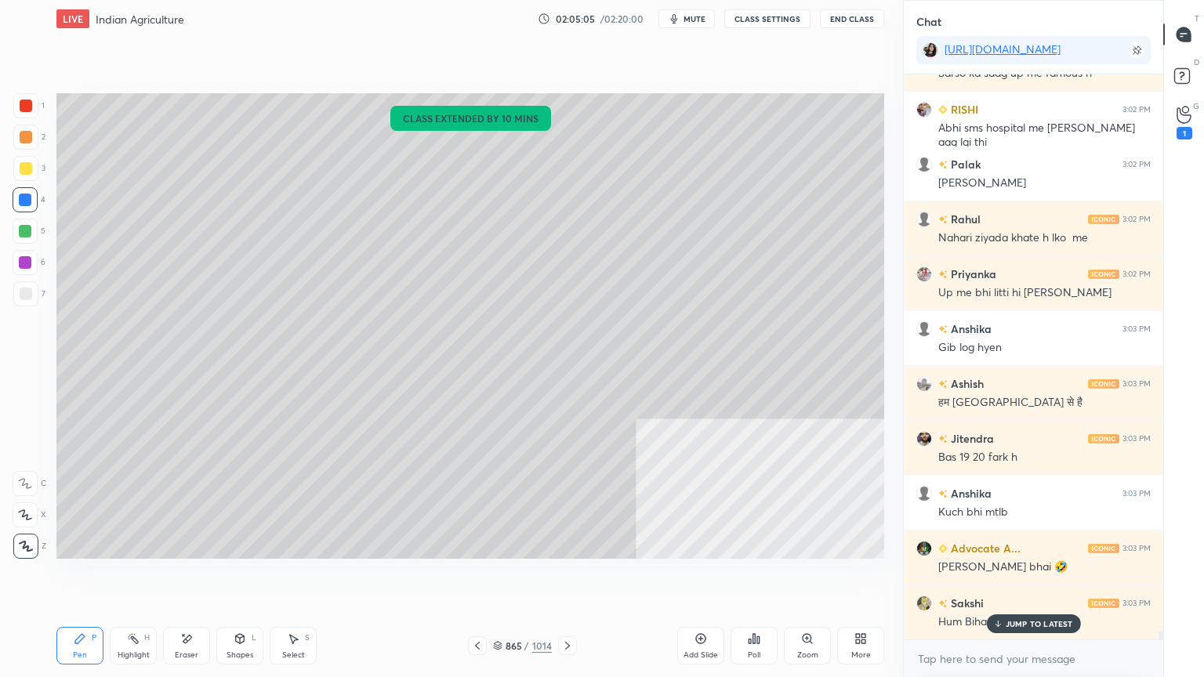
click at [31, 234] on div at bounding box center [25, 231] width 25 height 25
click at [34, 284] on div at bounding box center [25, 293] width 25 height 25
click at [28, 288] on div at bounding box center [26, 294] width 13 height 13
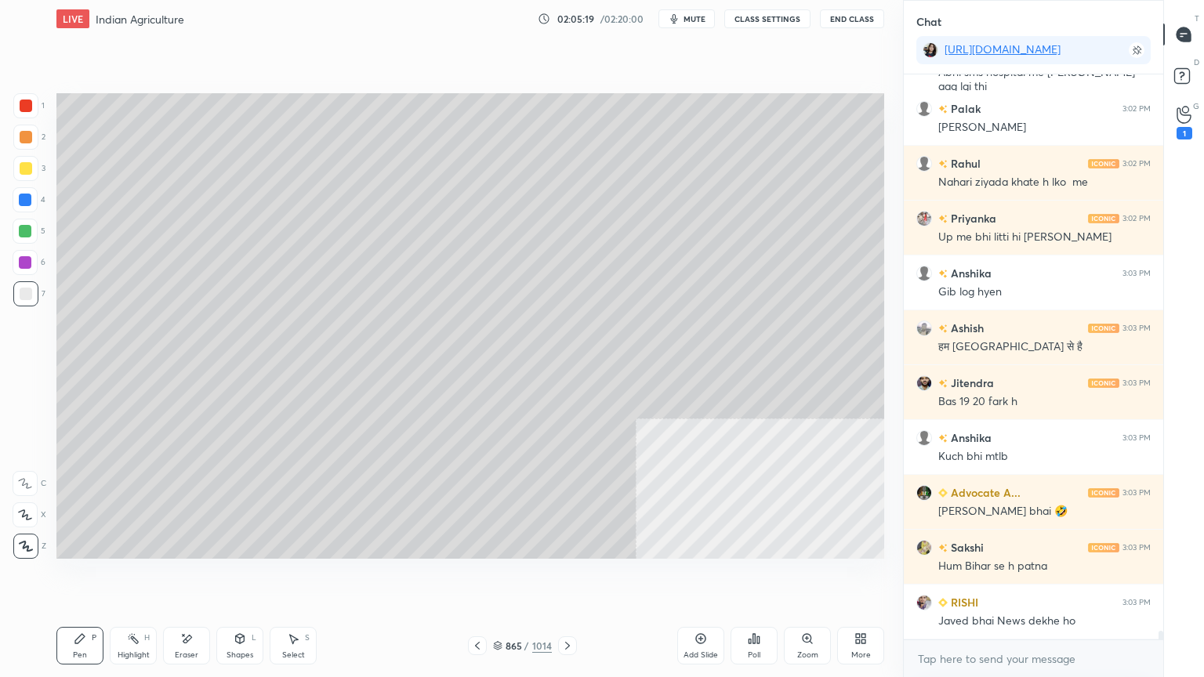
scroll to position [37239, 0]
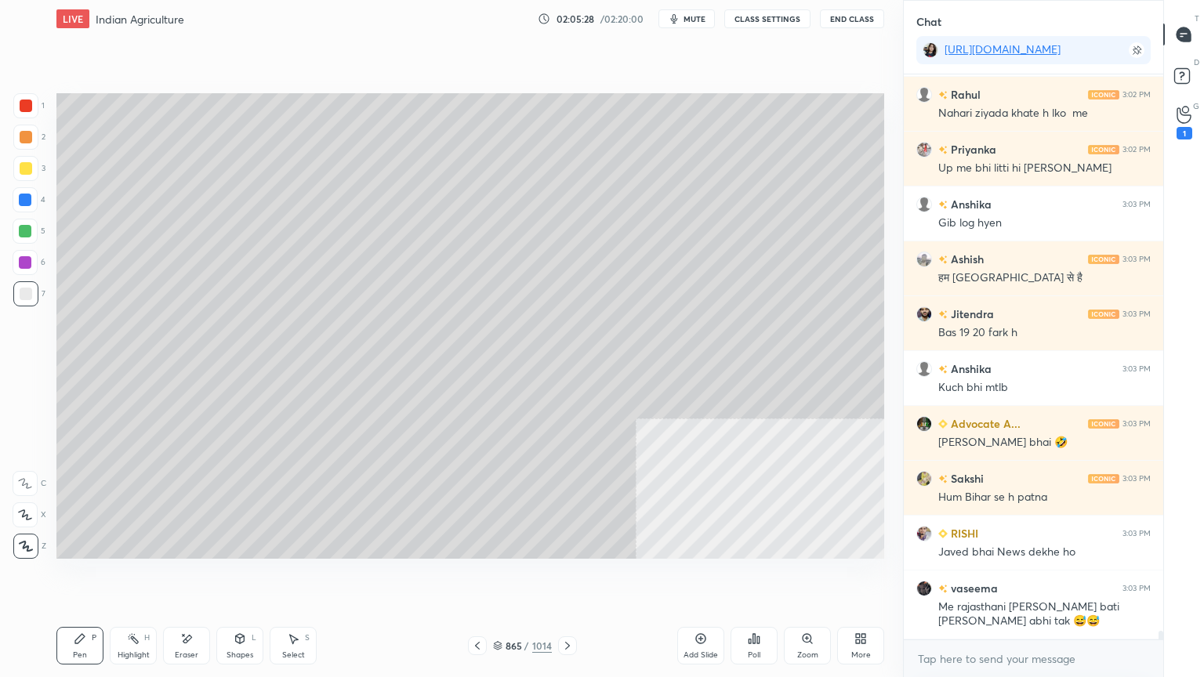
drag, startPoint x: 171, startPoint y: 639, endPoint x: 307, endPoint y: 561, distance: 156.9
click at [175, 577] on div "Eraser" at bounding box center [186, 646] width 47 height 38
click at [79, 577] on div "Pen P" at bounding box center [79, 646] width 47 height 38
click at [84, 577] on icon at bounding box center [80, 638] width 13 height 13
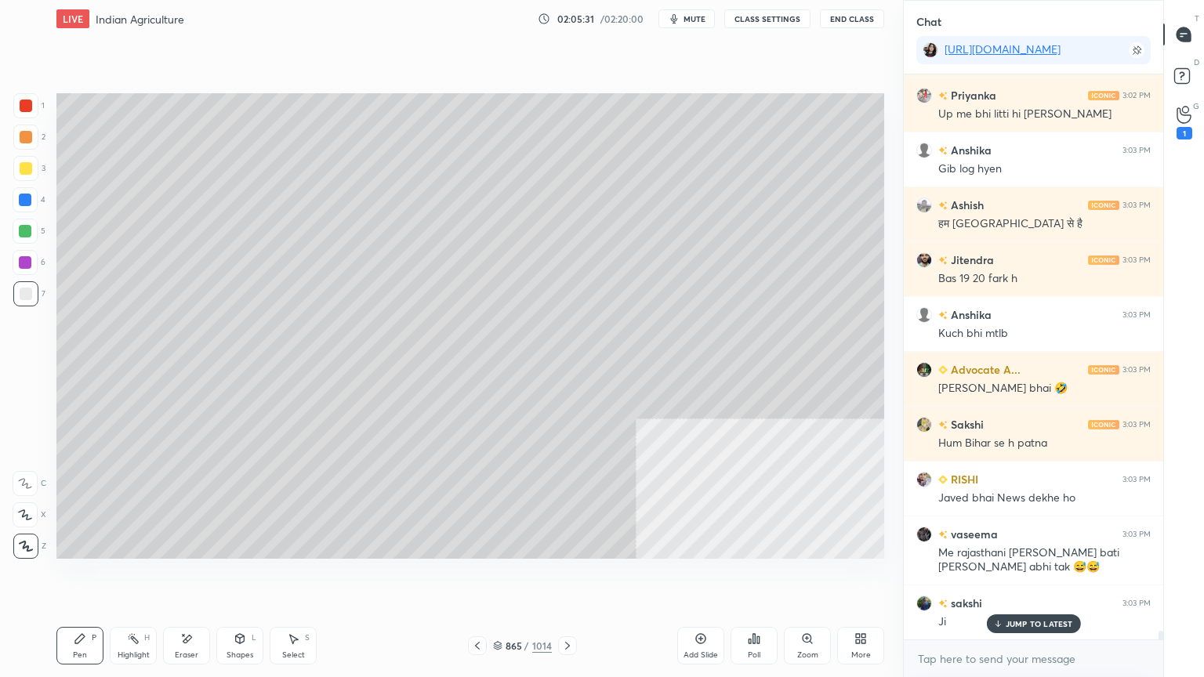
drag, startPoint x: 43, startPoint y: 198, endPoint x: 31, endPoint y: 200, distance: 11.9
click at [34, 199] on div "4" at bounding box center [29, 199] width 33 height 25
click at [28, 204] on div at bounding box center [25, 200] width 13 height 13
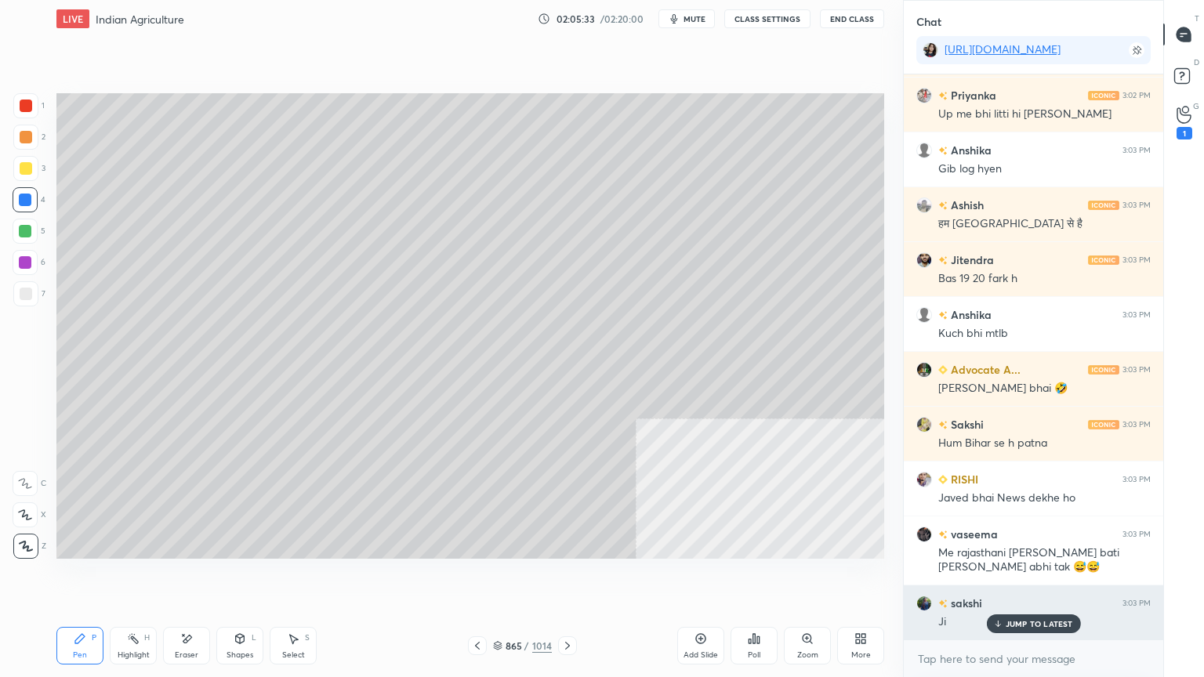
click at [1030, 577] on p "JUMP TO LATEST" at bounding box center [1038, 623] width 67 height 9
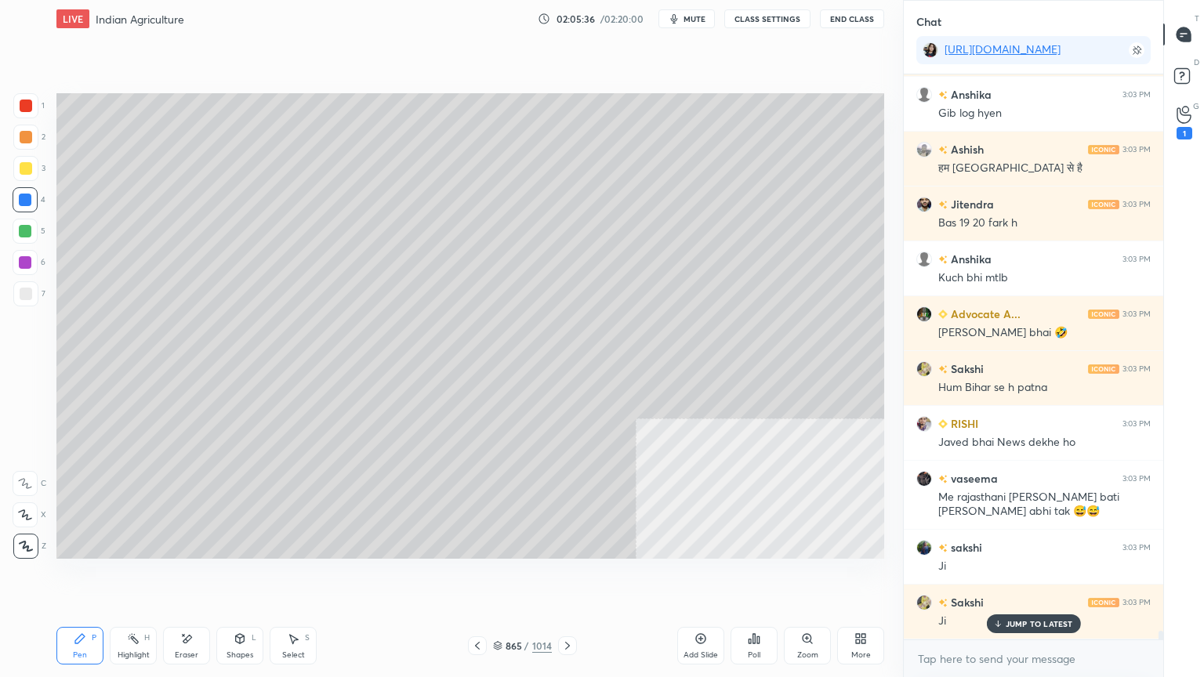
scroll to position [37403, 0]
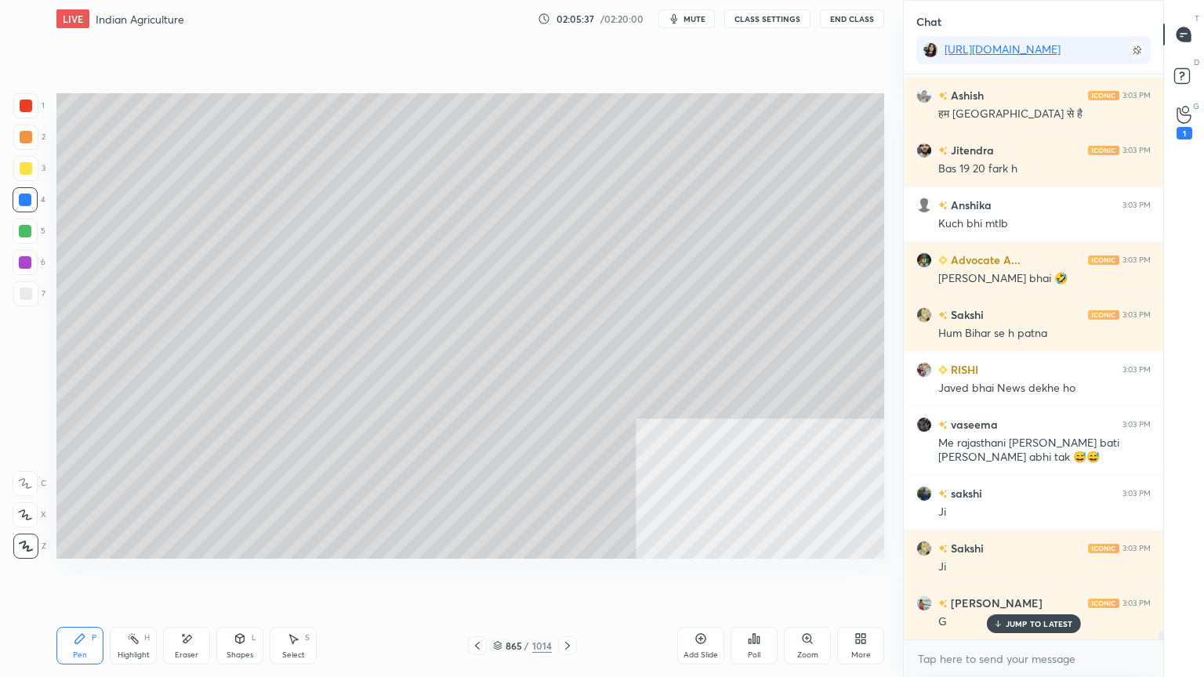
click at [21, 289] on div at bounding box center [25, 293] width 25 height 25
click at [28, 291] on div at bounding box center [26, 294] width 13 height 13
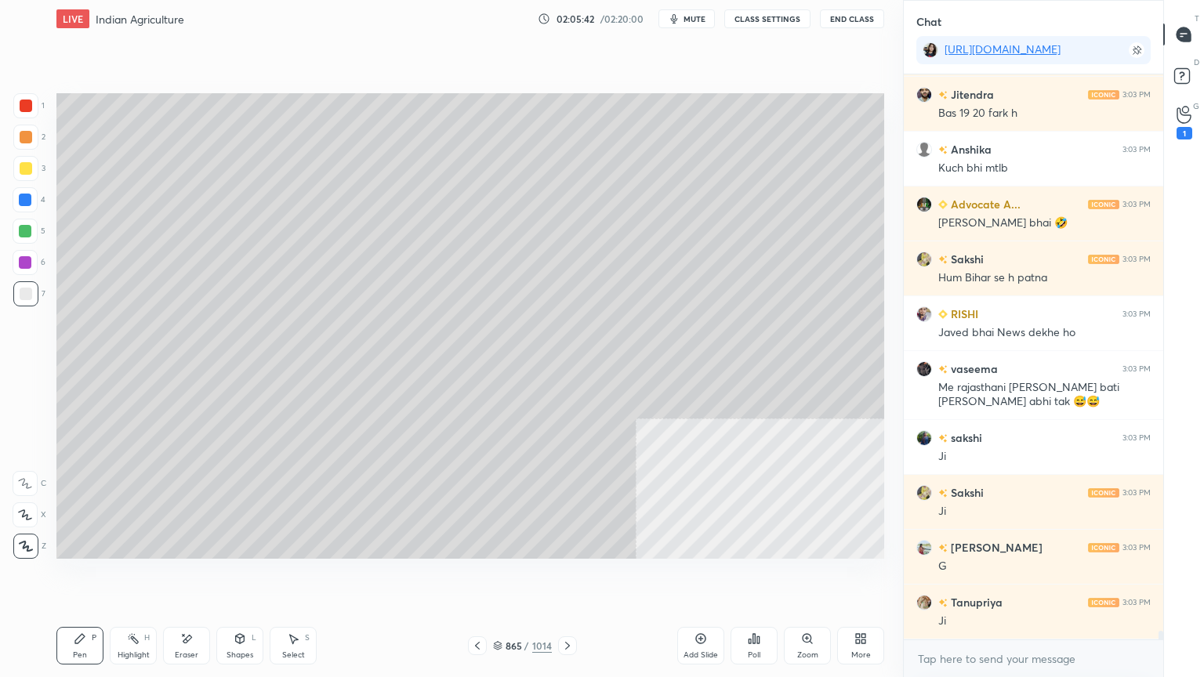
scroll to position [37513, 0]
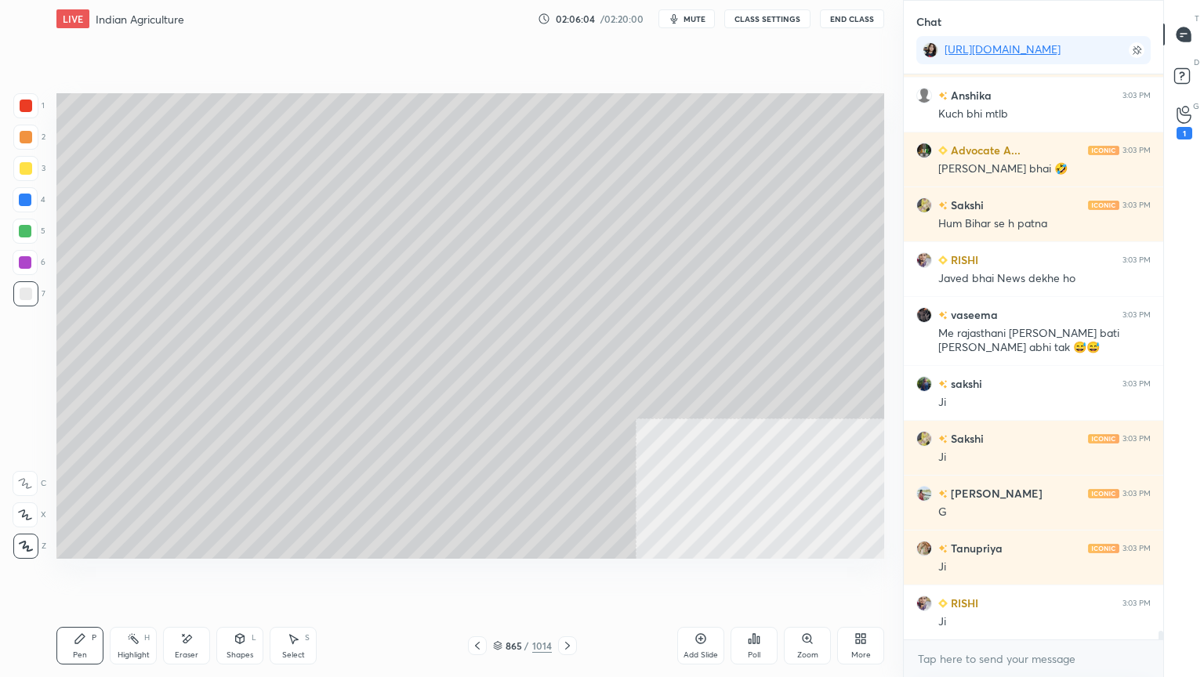
click at [291, 577] on icon at bounding box center [294, 639] width 9 height 9
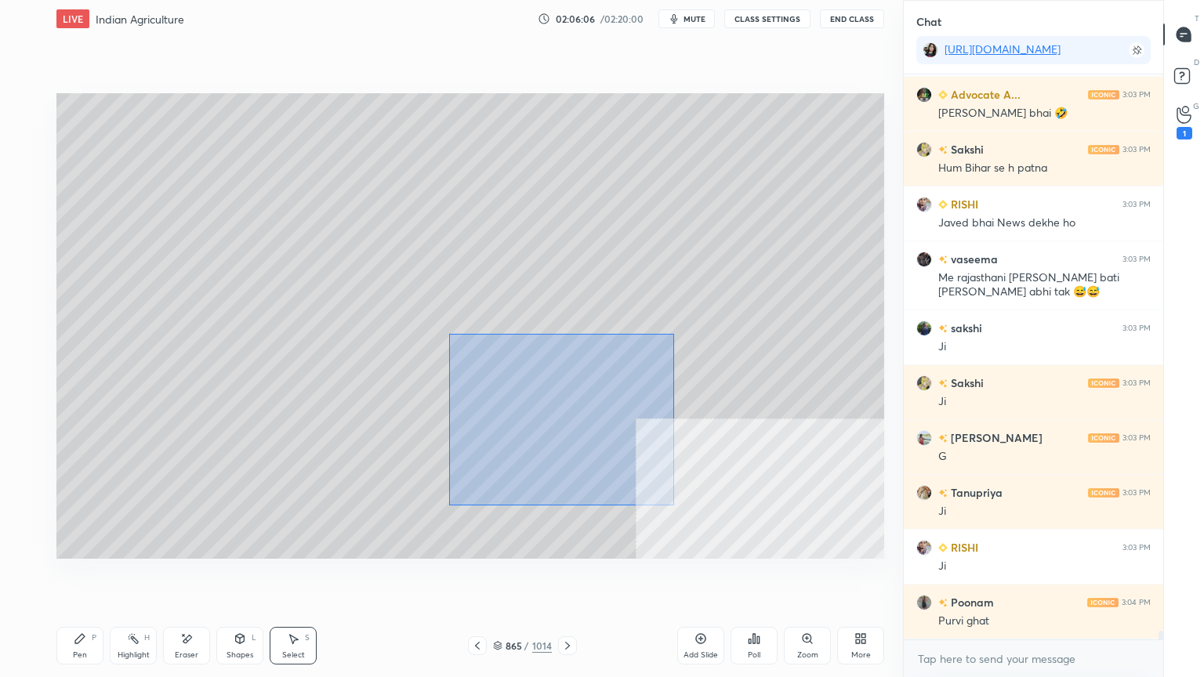
scroll to position [37623, 0]
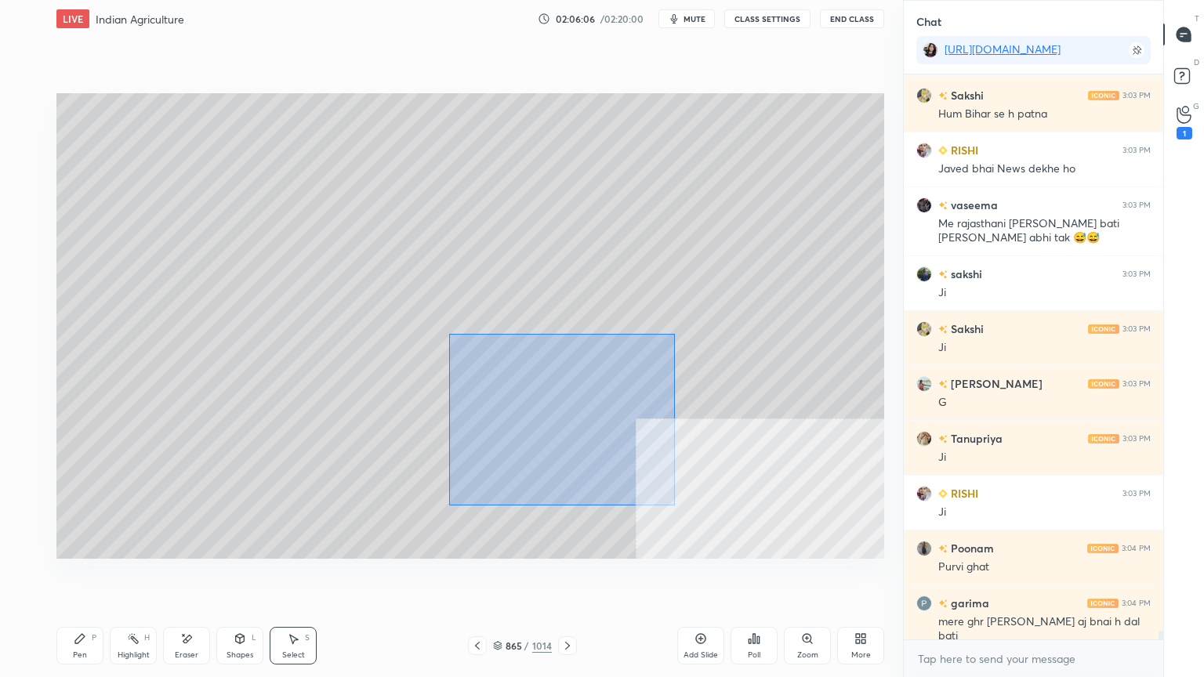
drag, startPoint x: 447, startPoint y: 329, endPoint x: 665, endPoint y: 504, distance: 279.2
click at [667, 505] on div "0 ° Undo Copy Duplicate Duplicate to new slide Delete" at bounding box center [469, 325] width 827 height 465
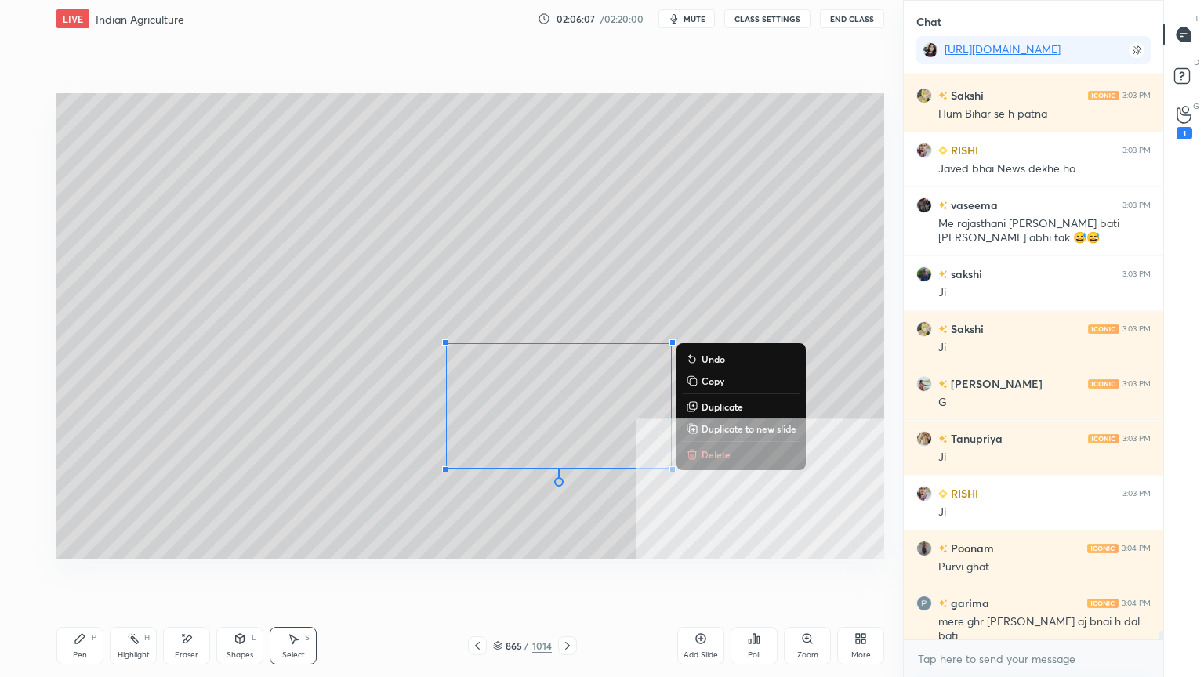
click at [85, 577] on div "Pen" at bounding box center [80, 655] width 14 height 8
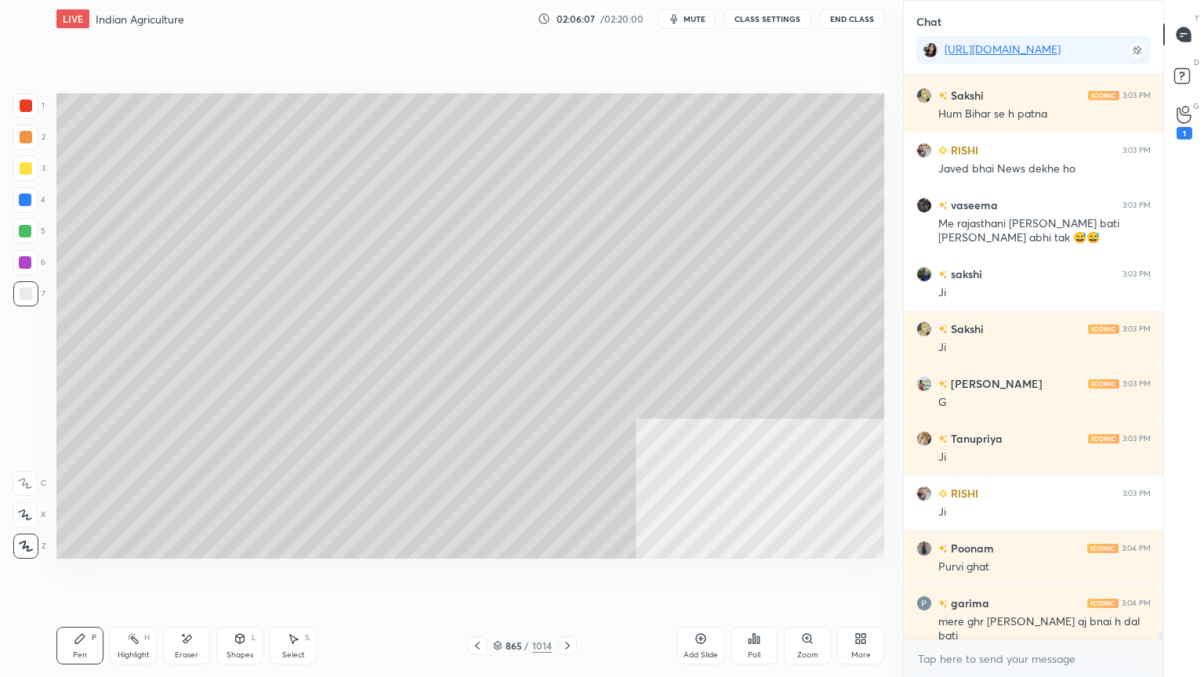
click at [99, 577] on div "Pen P" at bounding box center [79, 646] width 47 height 38
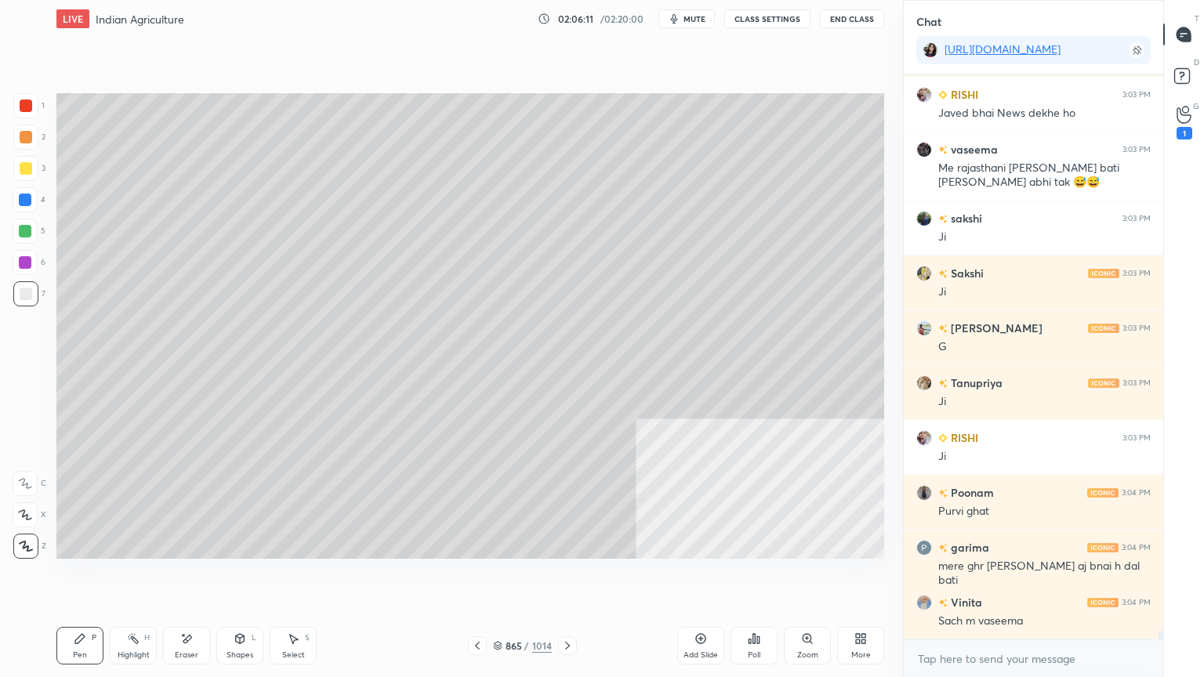
click at [26, 206] on div at bounding box center [25, 199] width 25 height 25
click at [25, 201] on div at bounding box center [25, 200] width 13 height 13
click at [27, 201] on div at bounding box center [25, 200] width 13 height 13
click at [508, 577] on div "865" at bounding box center [513, 645] width 16 height 9
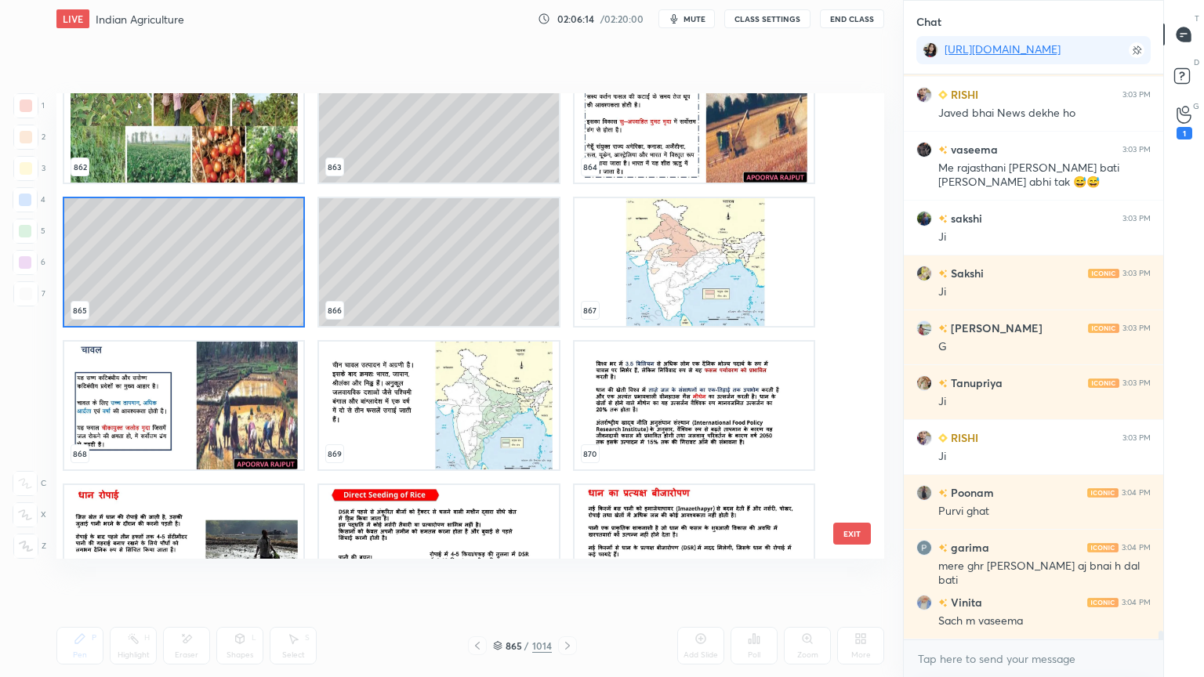
scroll to position [41199, 0]
click at [852, 535] on button "EXIT" at bounding box center [852, 534] width 38 height 22
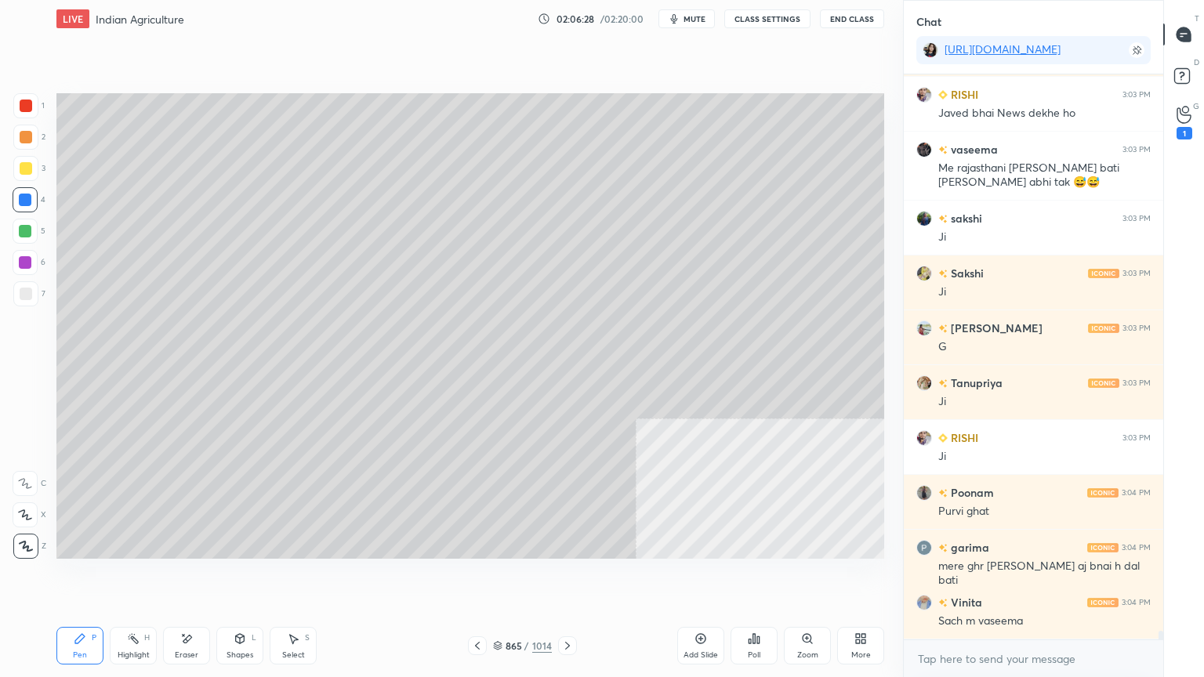
drag, startPoint x: 292, startPoint y: 657, endPoint x: 376, endPoint y: 562, distance: 126.6
click at [297, 577] on div "Select" at bounding box center [293, 655] width 23 height 8
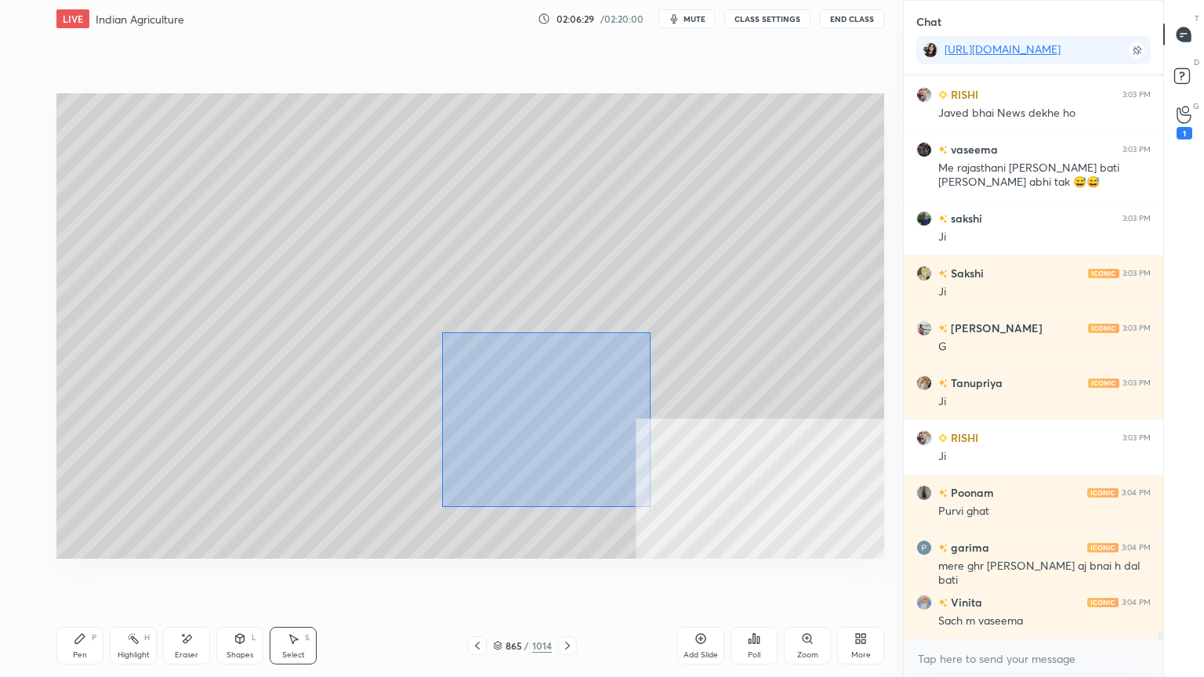
scroll to position [37732, 0]
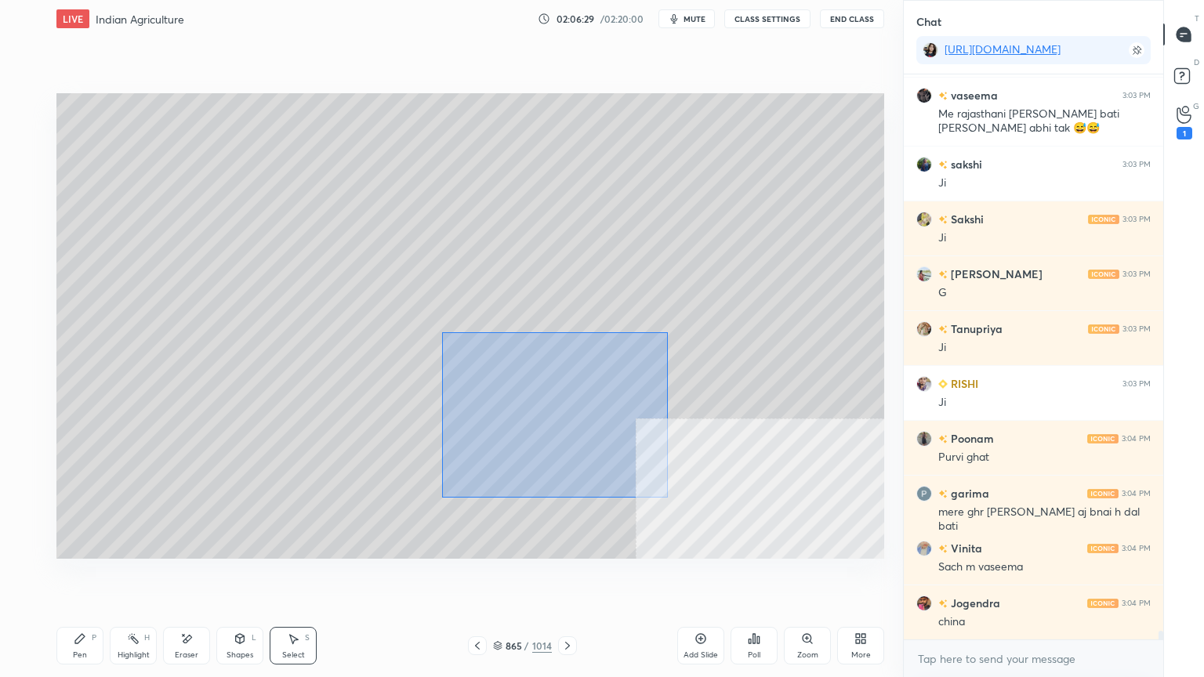
drag, startPoint x: 442, startPoint y: 332, endPoint x: 662, endPoint y: 493, distance: 272.5
click at [664, 495] on div "0 ° Undo Copy Duplicate Duplicate to new slide Delete" at bounding box center [469, 325] width 827 height 465
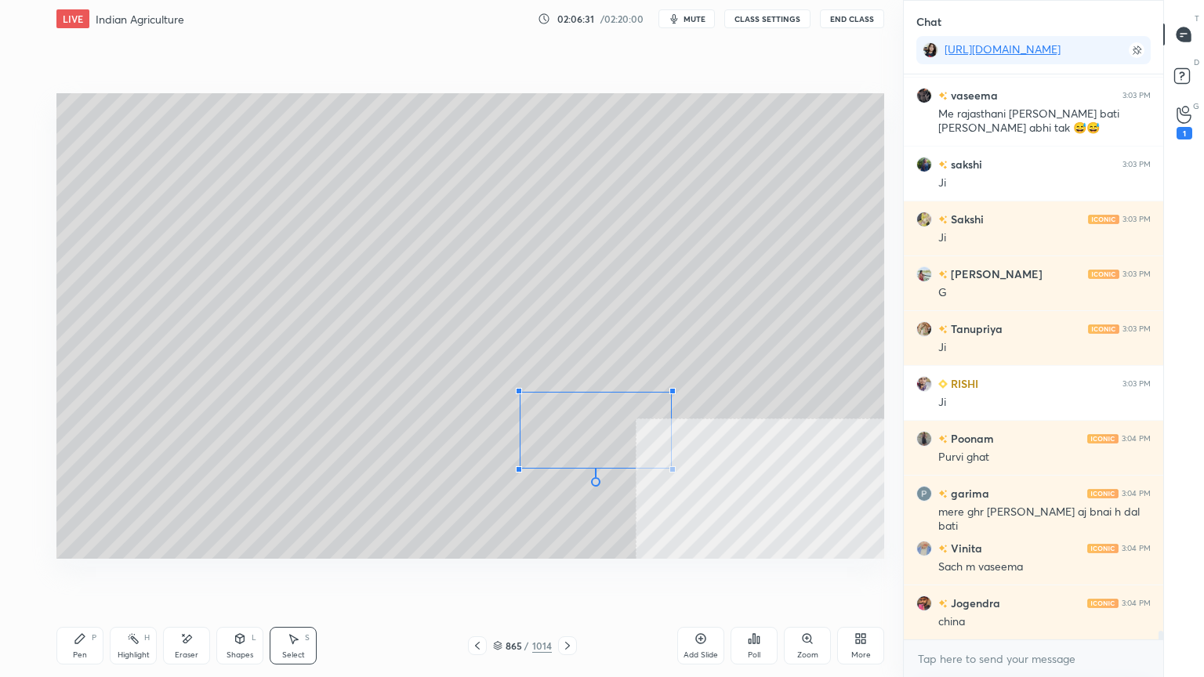
drag, startPoint x: 444, startPoint y: 343, endPoint x: 523, endPoint y: 392, distance: 92.2
click at [520, 392] on div at bounding box center [519, 391] width 6 height 6
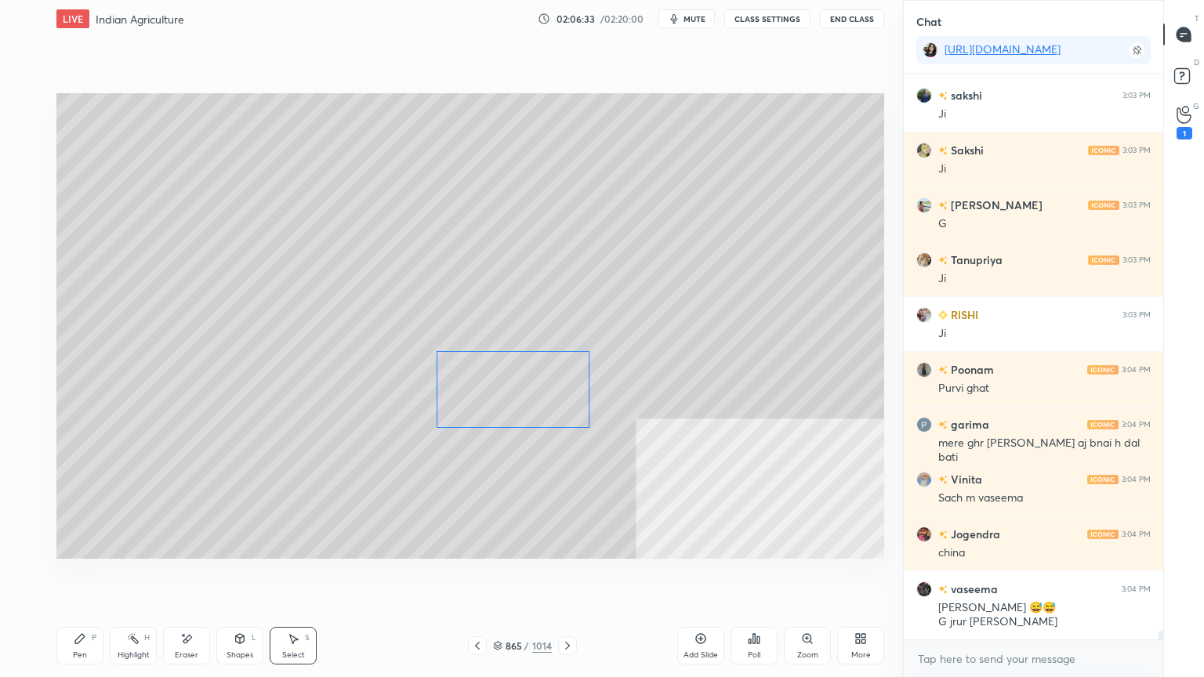
drag, startPoint x: 515, startPoint y: 452, endPoint x: 465, endPoint y: 404, distance: 69.3
click at [501, 392] on div "0 ° Undo Copy Duplicate Duplicate to new slide Delete" at bounding box center [469, 325] width 827 height 465
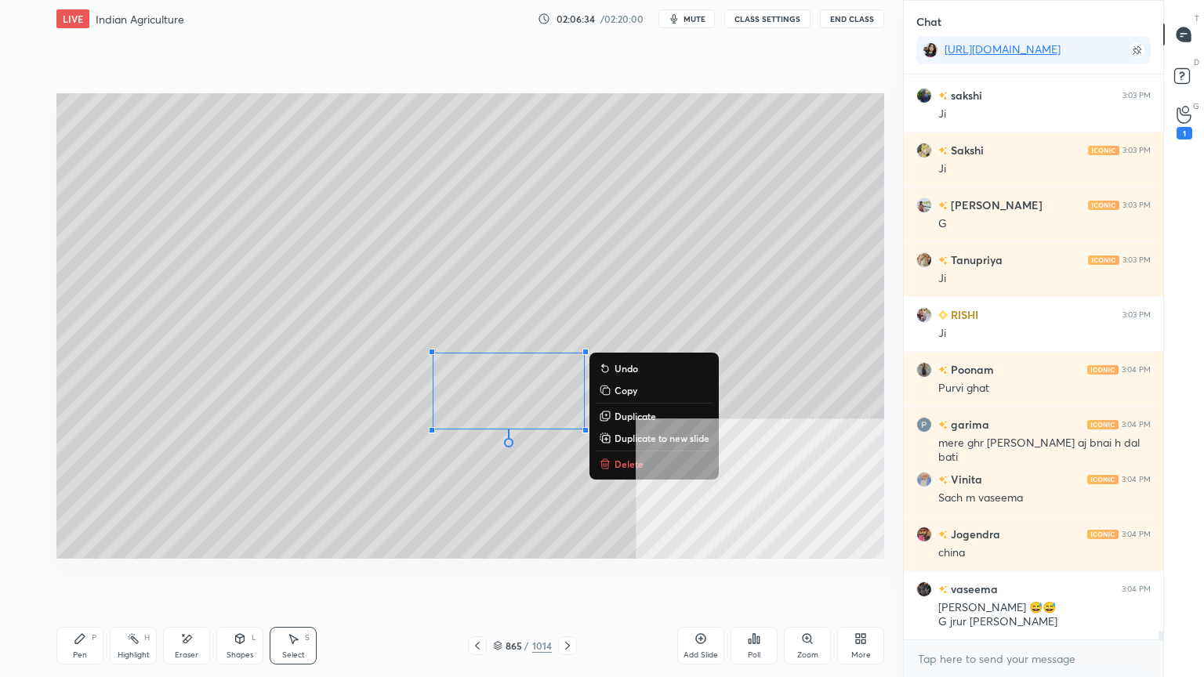
scroll to position [37857, 0]
click at [89, 577] on div "Pen P" at bounding box center [79, 646] width 47 height 38
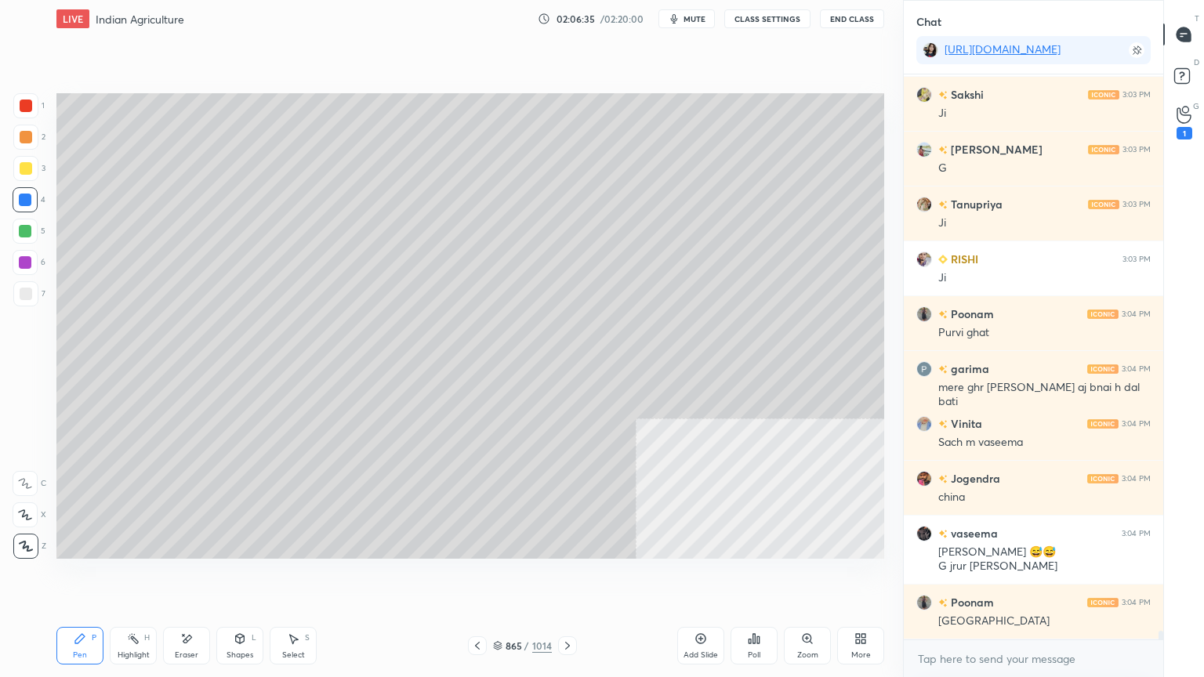
click at [33, 205] on div at bounding box center [25, 199] width 25 height 25
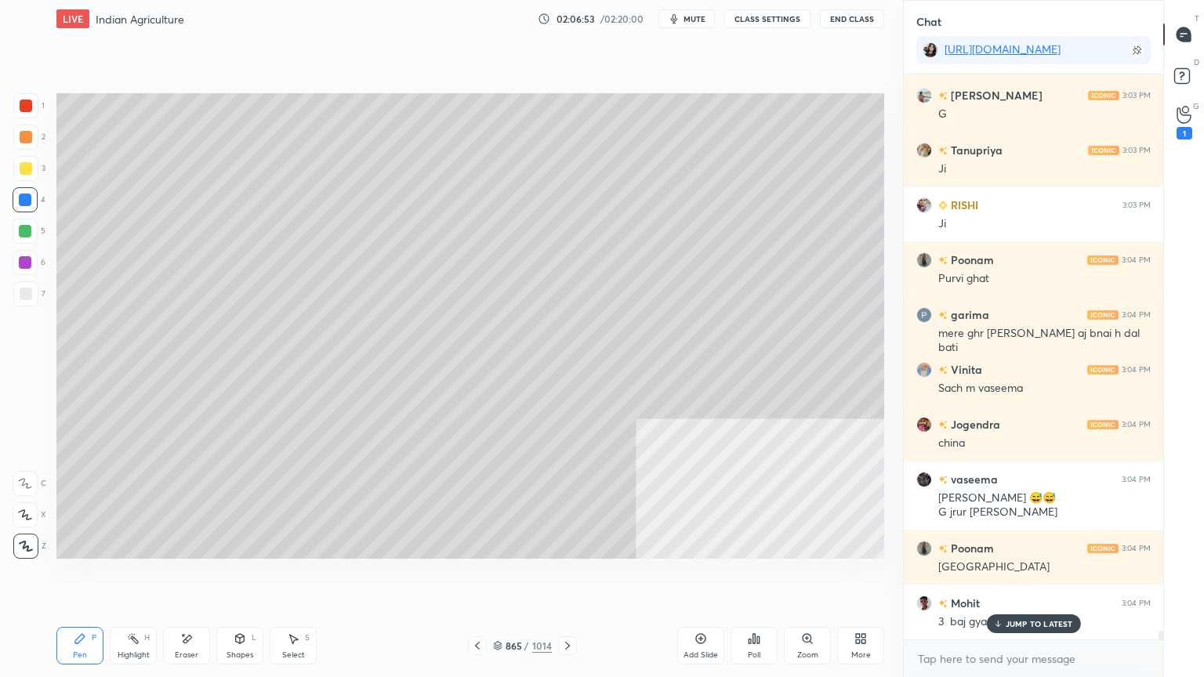
scroll to position [37967, 0]
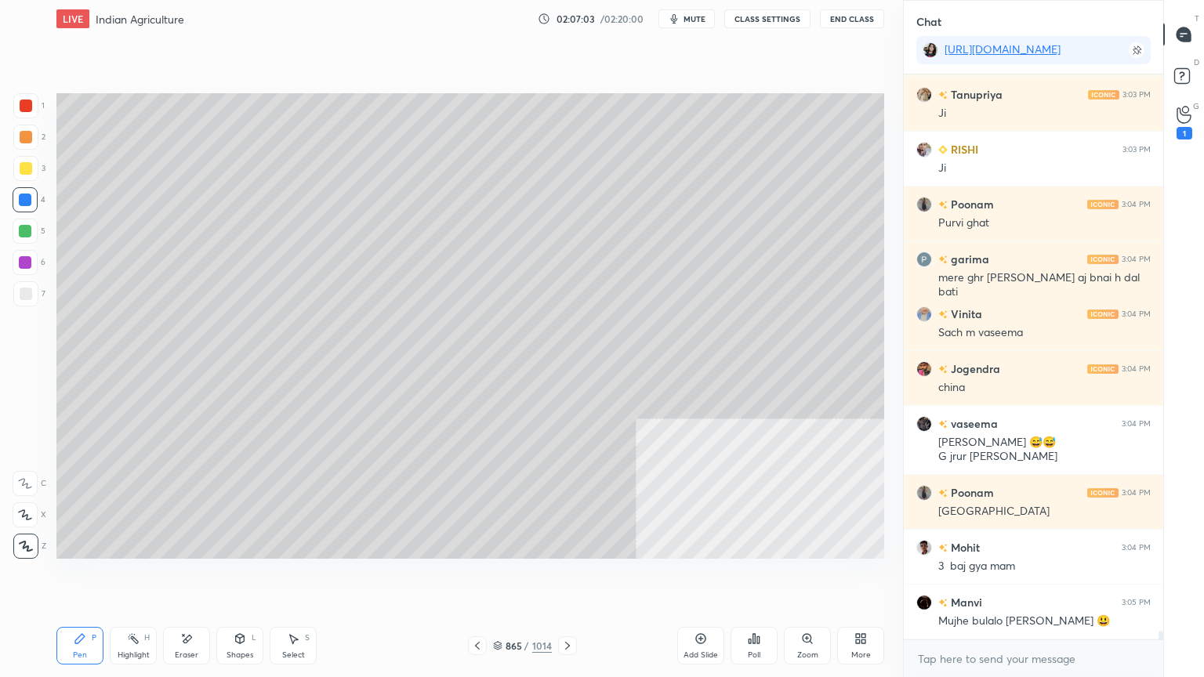
click at [304, 577] on div "Select S" at bounding box center [293, 646] width 47 height 38
click at [300, 577] on div "Select S" at bounding box center [293, 646] width 47 height 38
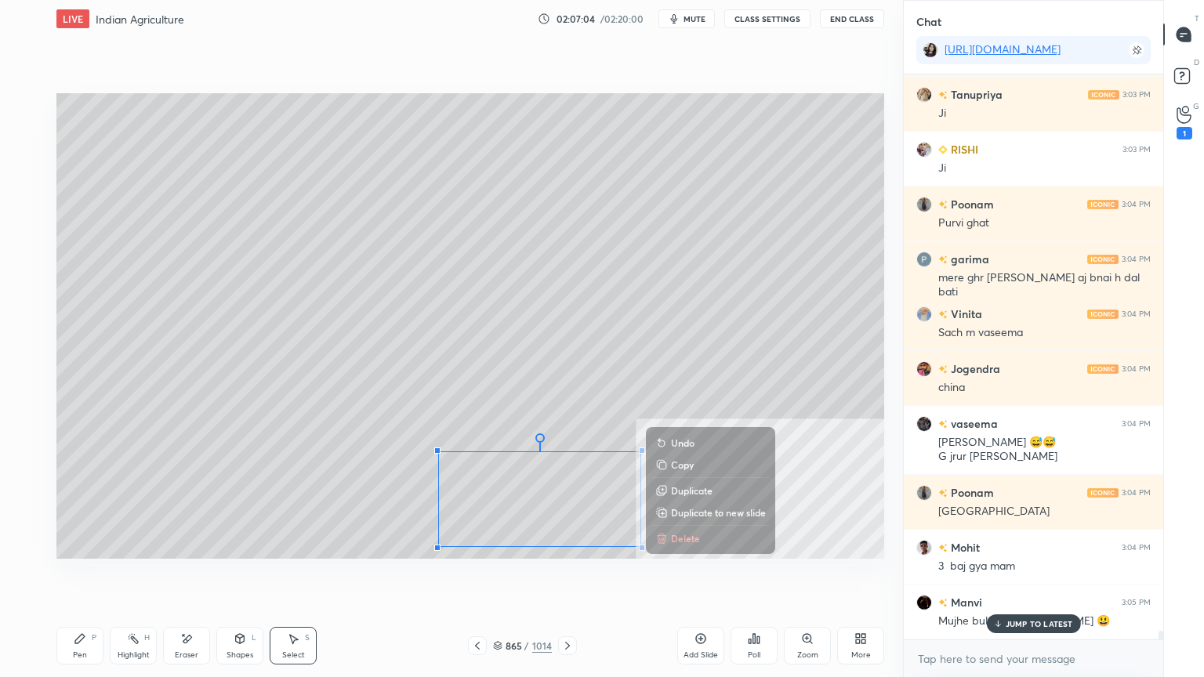
scroll to position [38021, 0]
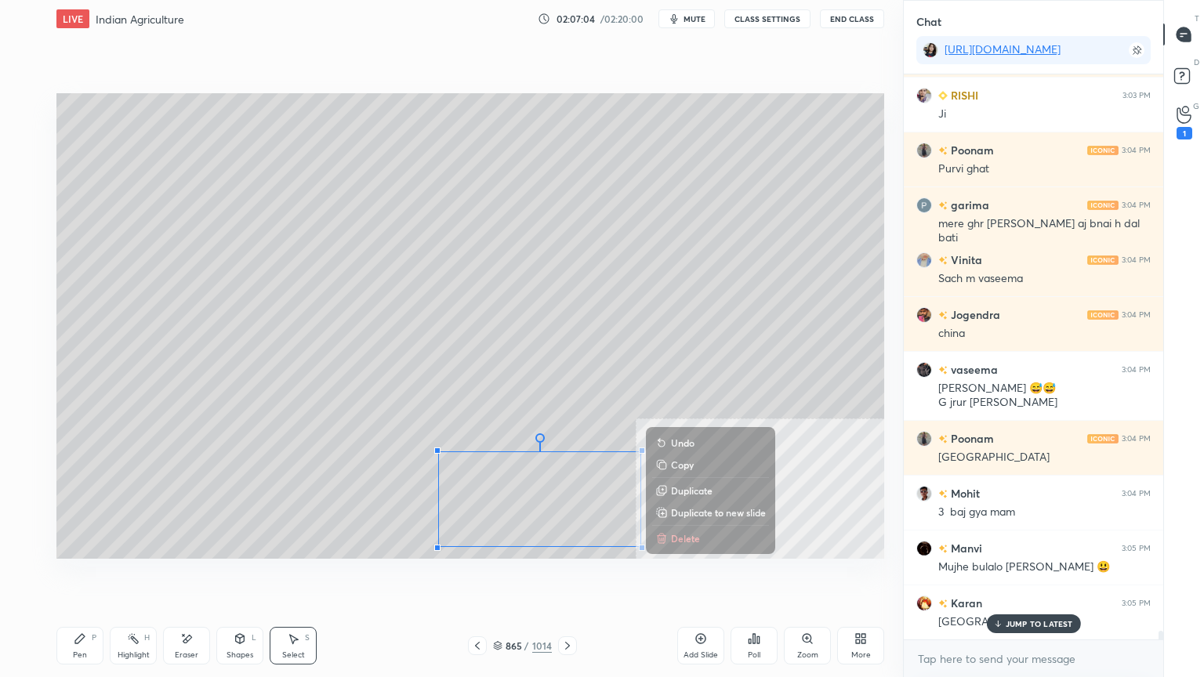
drag, startPoint x: 447, startPoint y: 441, endPoint x: 656, endPoint y: 549, distance: 234.8
click at [658, 552] on div "0 ° Undo Copy Duplicate Duplicate to new slide Delete" at bounding box center [469, 325] width 827 height 465
click at [617, 380] on div "0 ° Undo Copy Duplicate Duplicate to new slide Delete" at bounding box center [469, 325] width 827 height 465
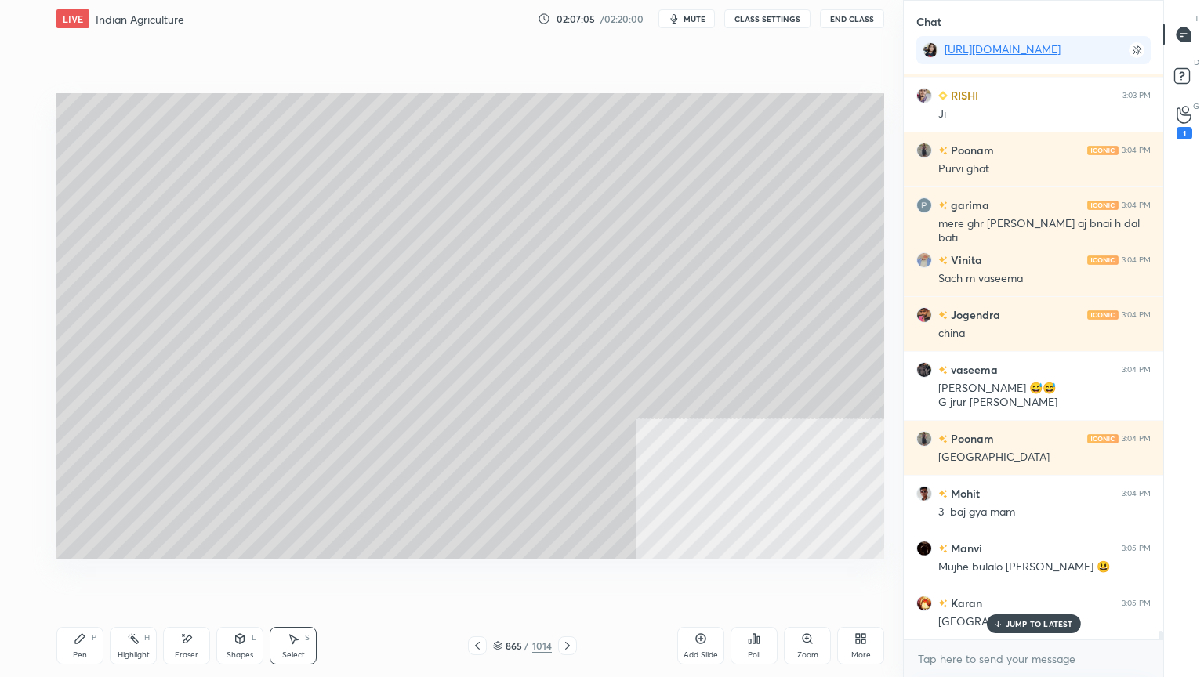
scroll to position [38076, 0]
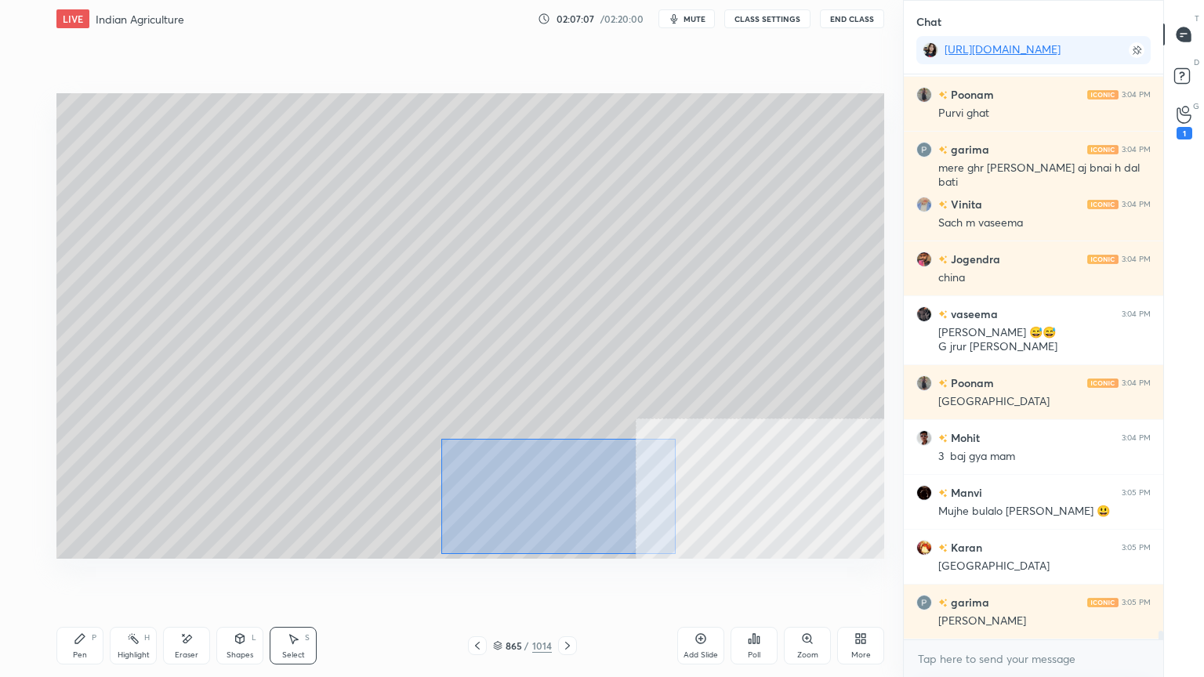
drag, startPoint x: 441, startPoint y: 439, endPoint x: 667, endPoint y: 554, distance: 253.4
click at [669, 557] on div "0 ° Undo Copy Duplicate Duplicate to new slide Delete" at bounding box center [469, 325] width 827 height 465
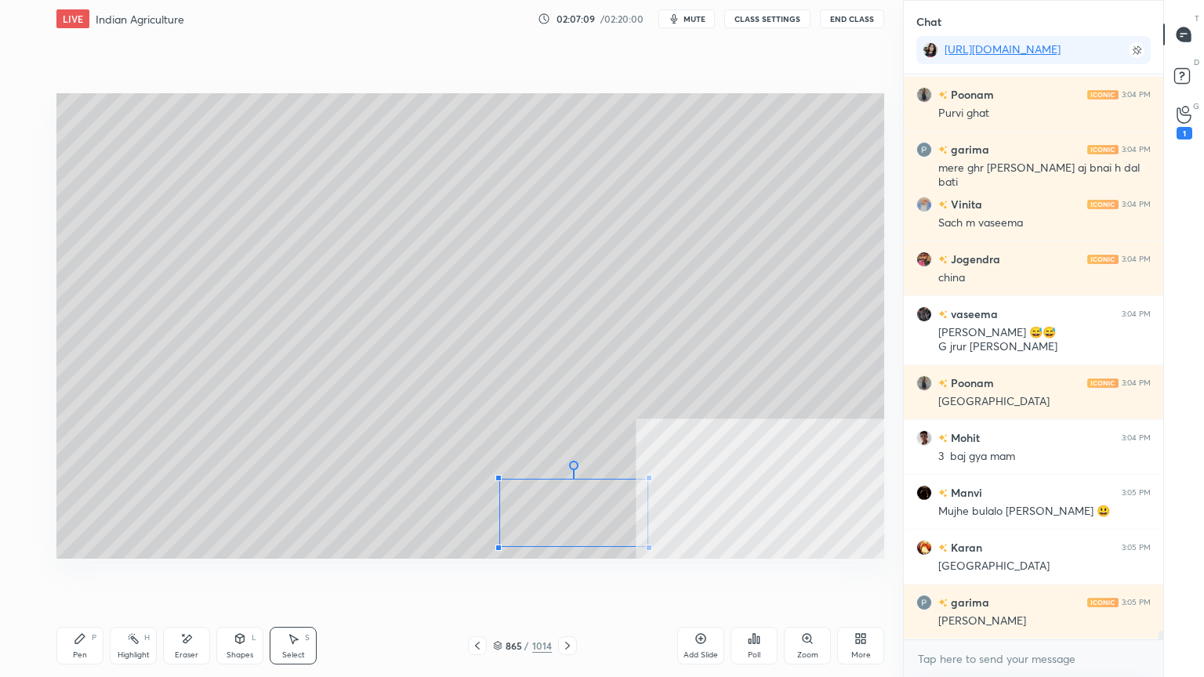
drag, startPoint x: 458, startPoint y: 462, endPoint x: 499, endPoint y: 480, distance: 45.3
click at [500, 480] on div at bounding box center [498, 478] width 6 height 6
drag, startPoint x: 548, startPoint y: 501, endPoint x: 489, endPoint y: 470, distance: 67.3
click at [490, 470] on div "0 ° Undo Copy Duplicate Duplicate to new slide Delete" at bounding box center [469, 325] width 827 height 465
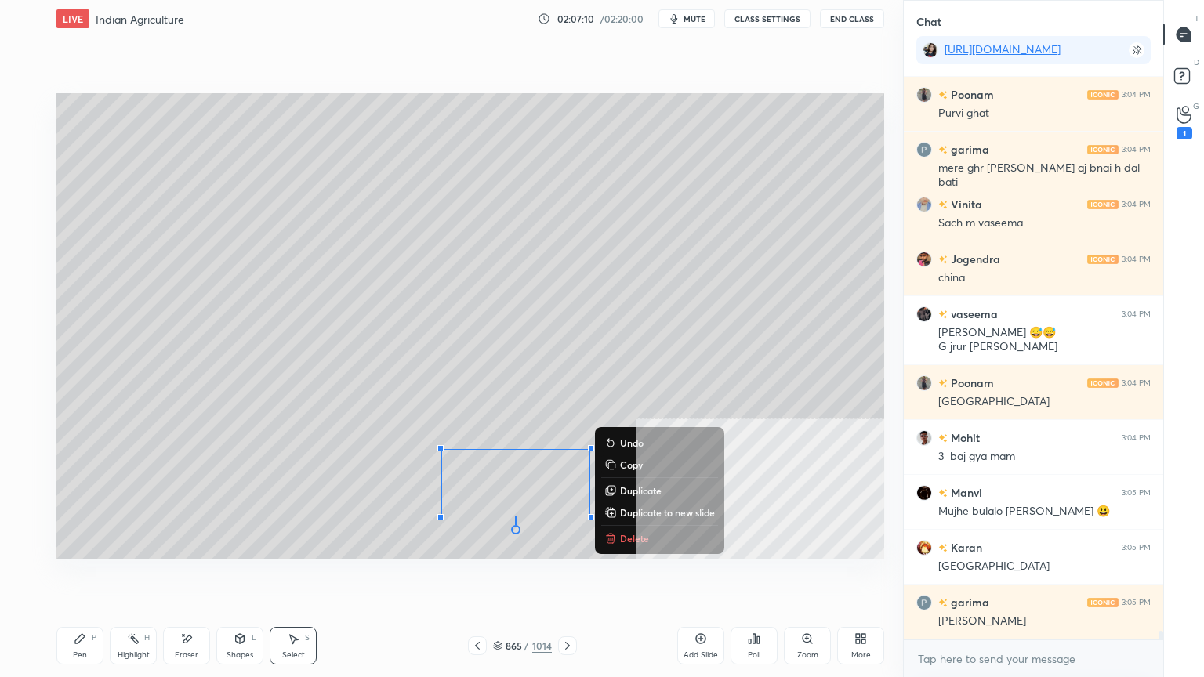
click at [82, 577] on div "Pen P" at bounding box center [79, 646] width 47 height 38
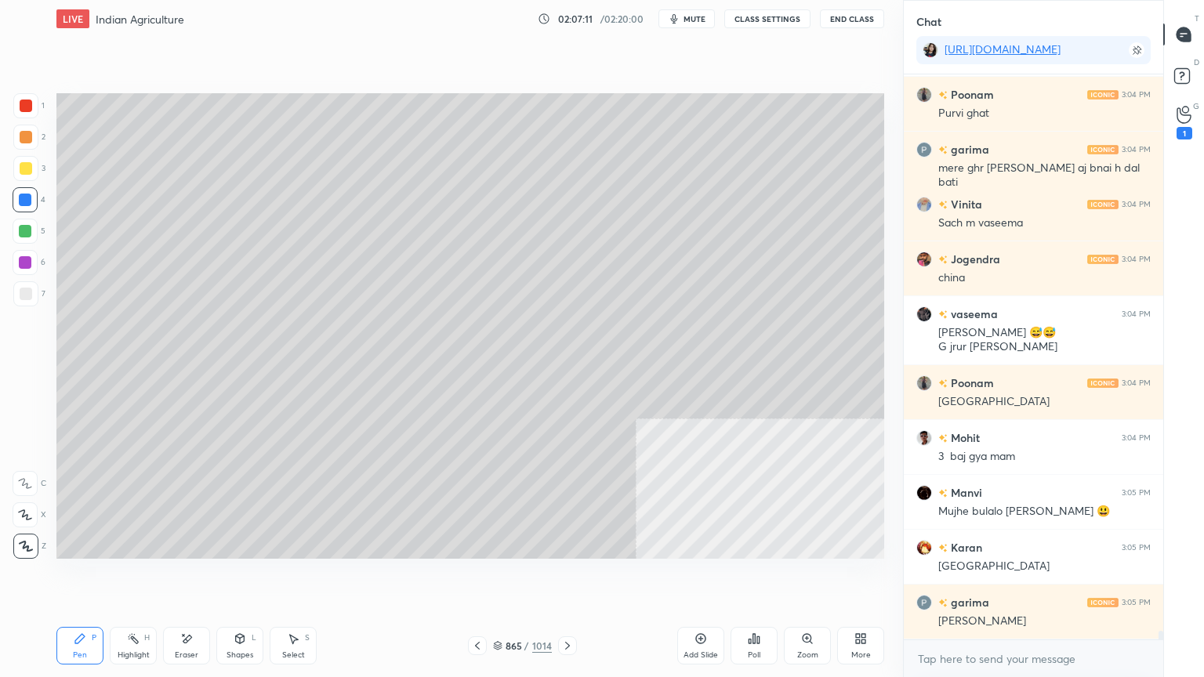
click at [88, 577] on div "Pen P" at bounding box center [79, 646] width 47 height 38
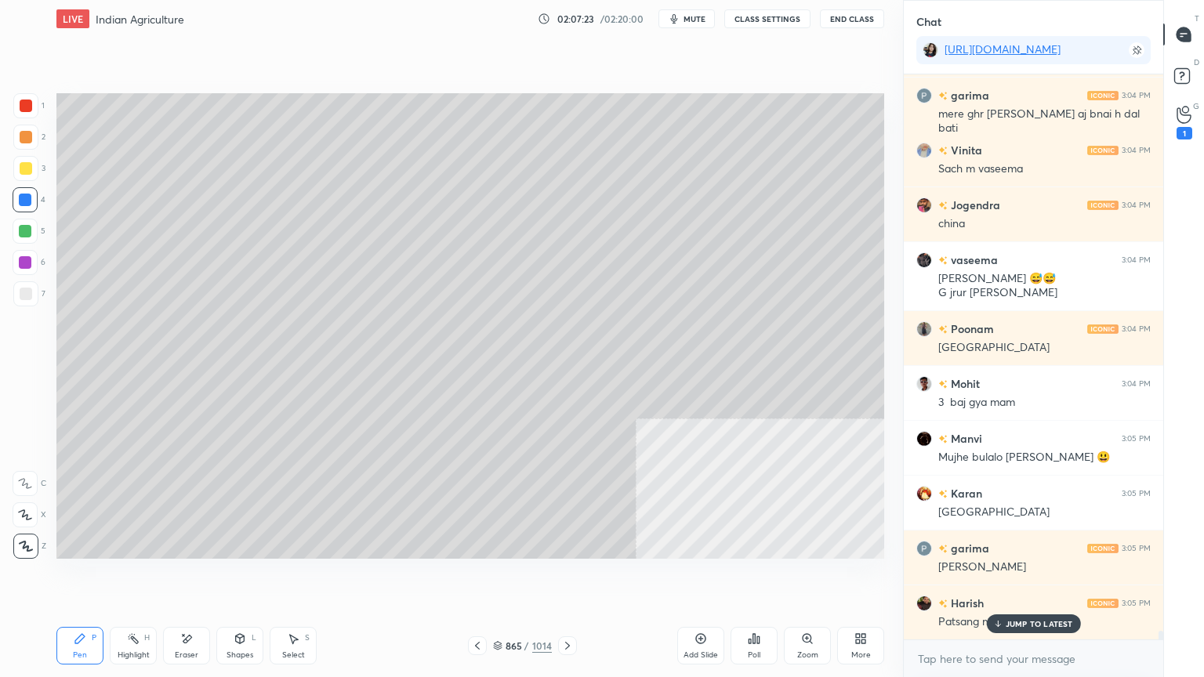
scroll to position [38186, 0]
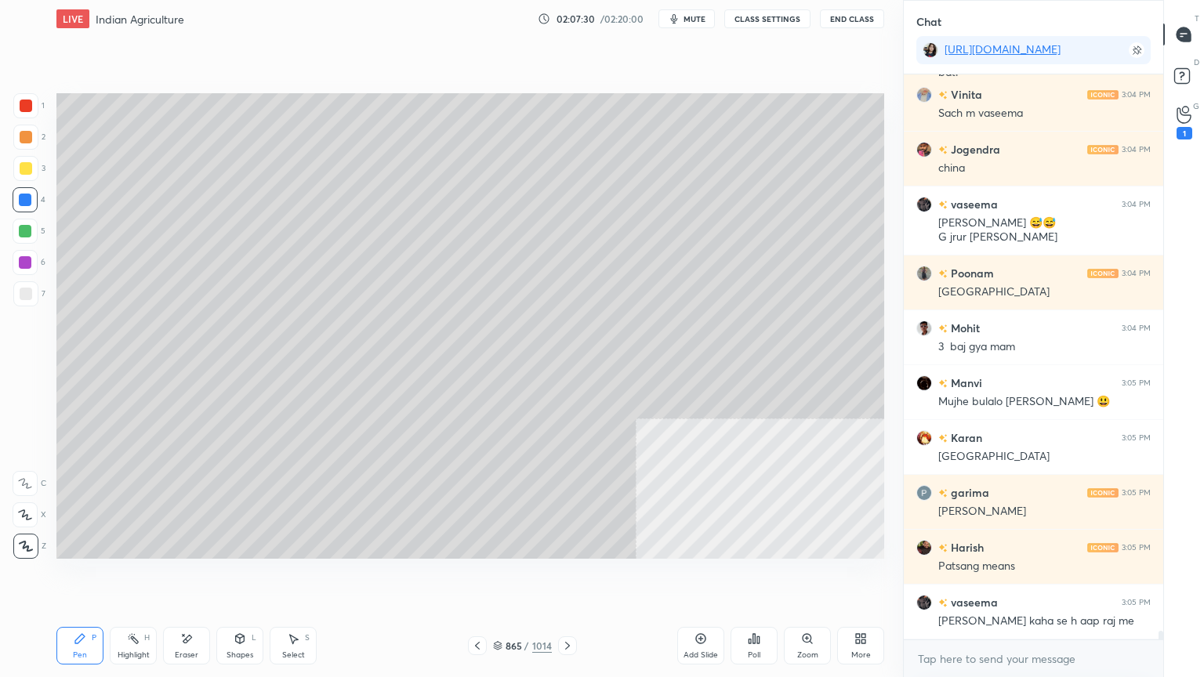
click at [321, 577] on div "Setting up your live class Poll for secs No correct answer Start poll" at bounding box center [470, 326] width 840 height 577
click at [295, 577] on div "Select" at bounding box center [293, 655] width 23 height 8
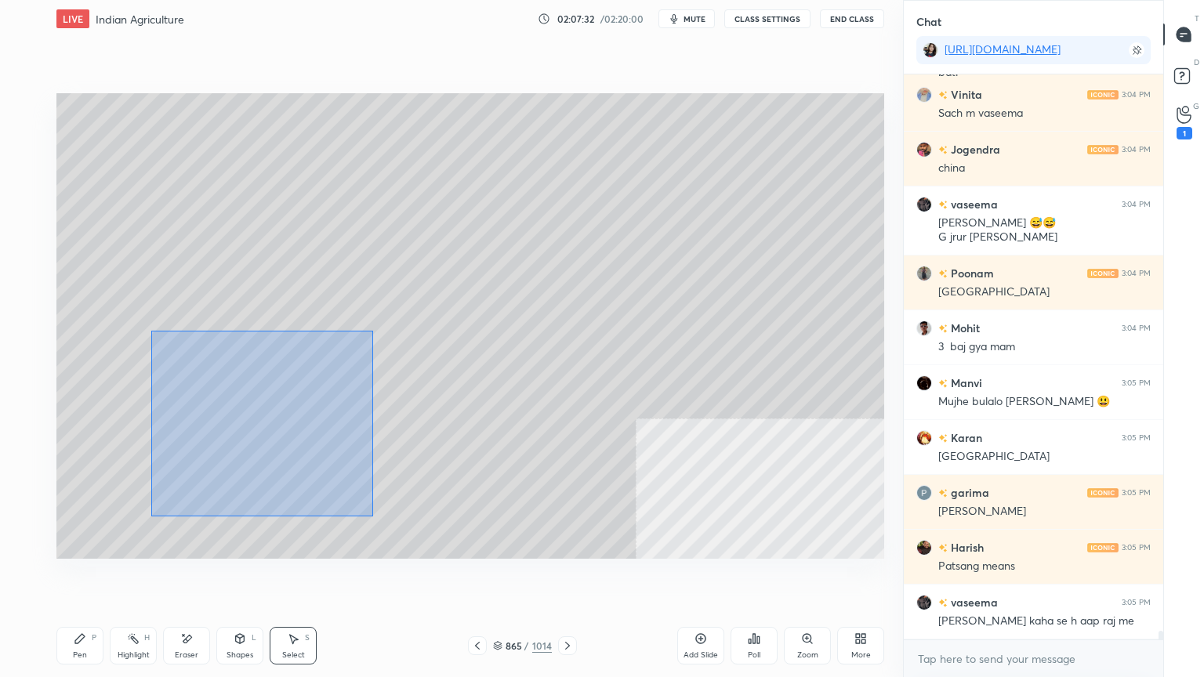
drag, startPoint x: 151, startPoint y: 331, endPoint x: 359, endPoint y: 493, distance: 263.0
click at [366, 511] on div "0 ° Undo Copy Duplicate Duplicate to new slide Delete" at bounding box center [469, 325] width 827 height 465
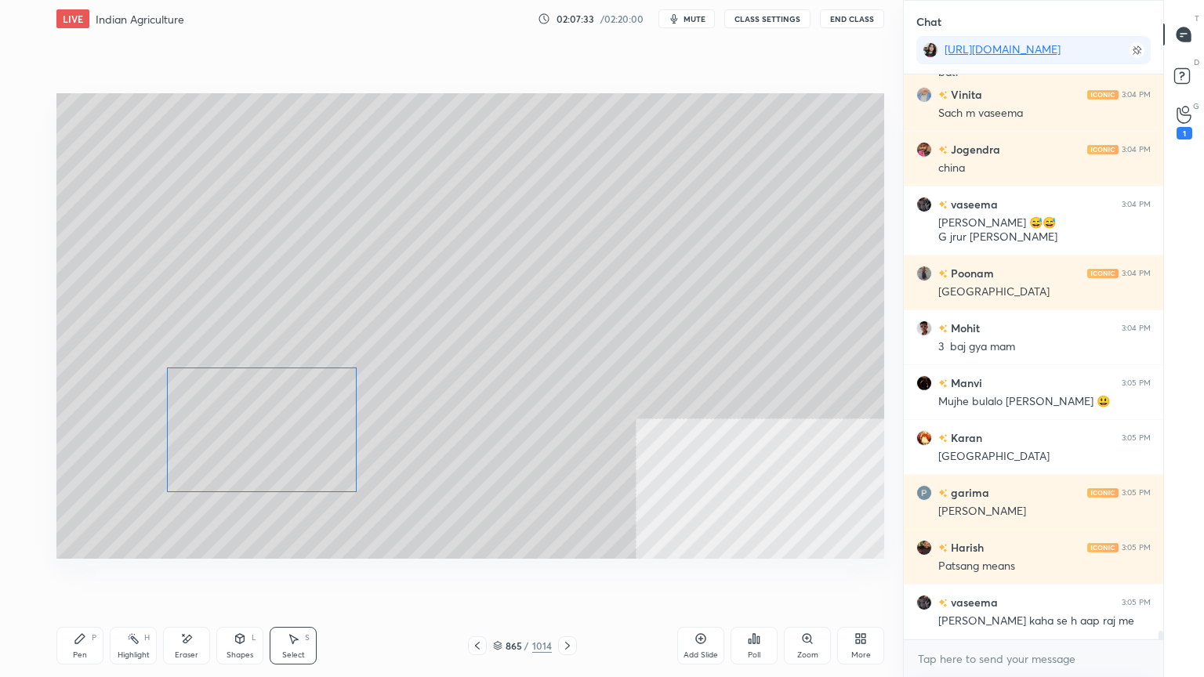
scroll to position [38240, 0]
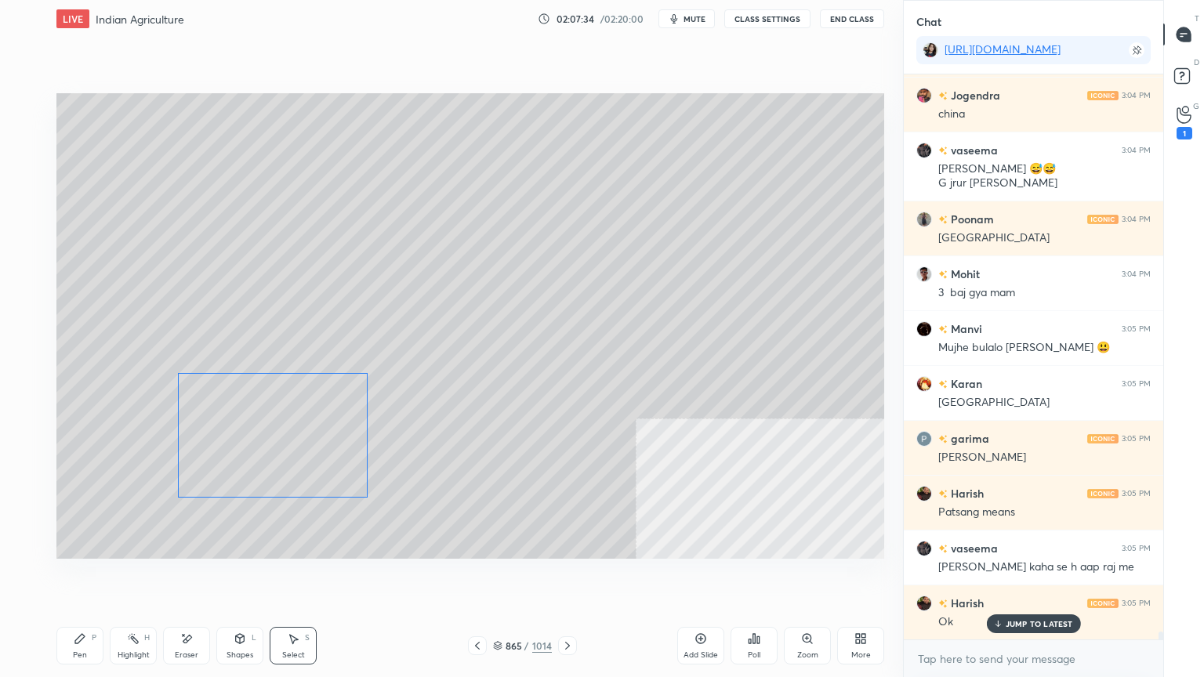
drag, startPoint x: 163, startPoint y: 365, endPoint x: 177, endPoint y: 369, distance: 14.6
click at [176, 373] on div "0 ° Undo Copy Duplicate Duplicate to new slide Delete" at bounding box center [469, 325] width 827 height 465
drag, startPoint x: 172, startPoint y: 370, endPoint x: 227, endPoint y: 389, distance: 59.0
click at [201, 391] on div at bounding box center [204, 391] width 6 height 6
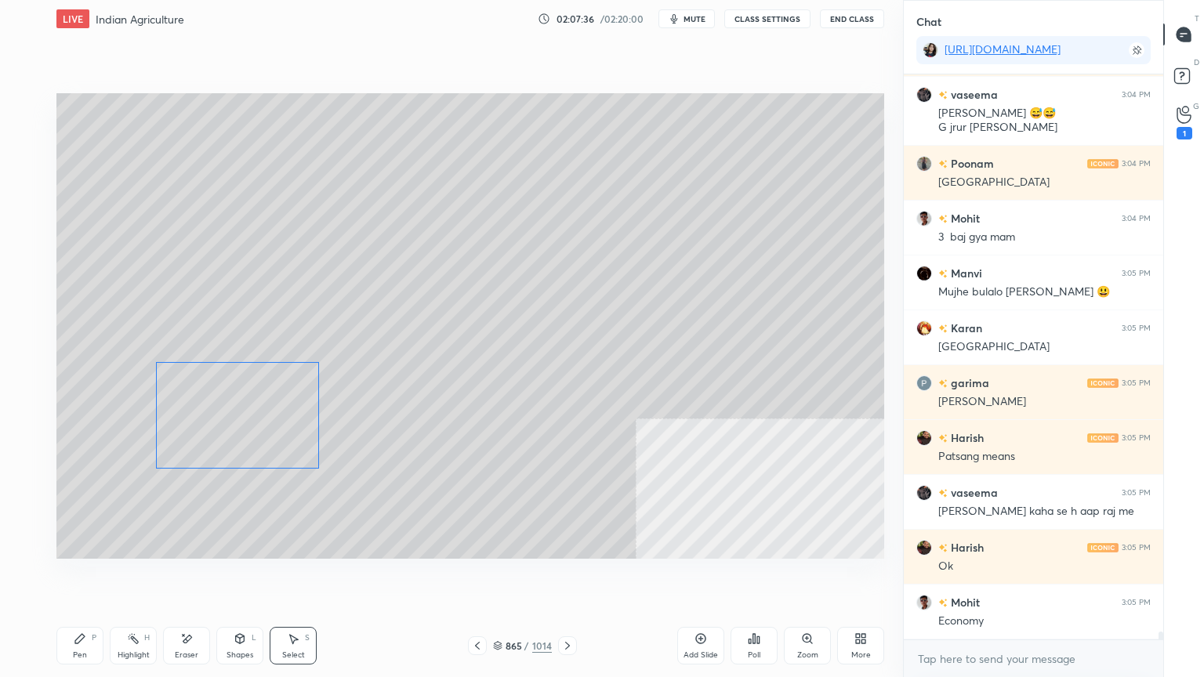
drag, startPoint x: 191, startPoint y: 389, endPoint x: 186, endPoint y: 381, distance: 9.1
click at [186, 383] on div "0 ° Undo Copy Duplicate Duplicate to new slide Delete" at bounding box center [469, 325] width 827 height 465
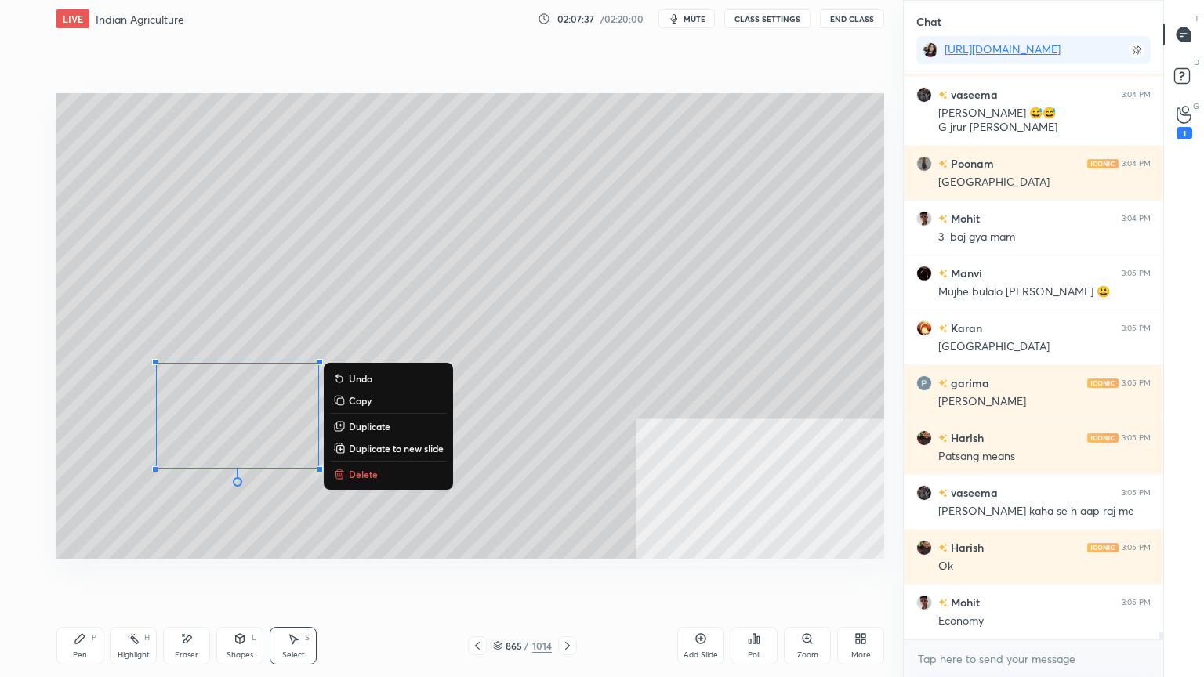
click at [221, 288] on div "0 ° Undo Copy Duplicate Duplicate to new slide Delete" at bounding box center [469, 325] width 827 height 465
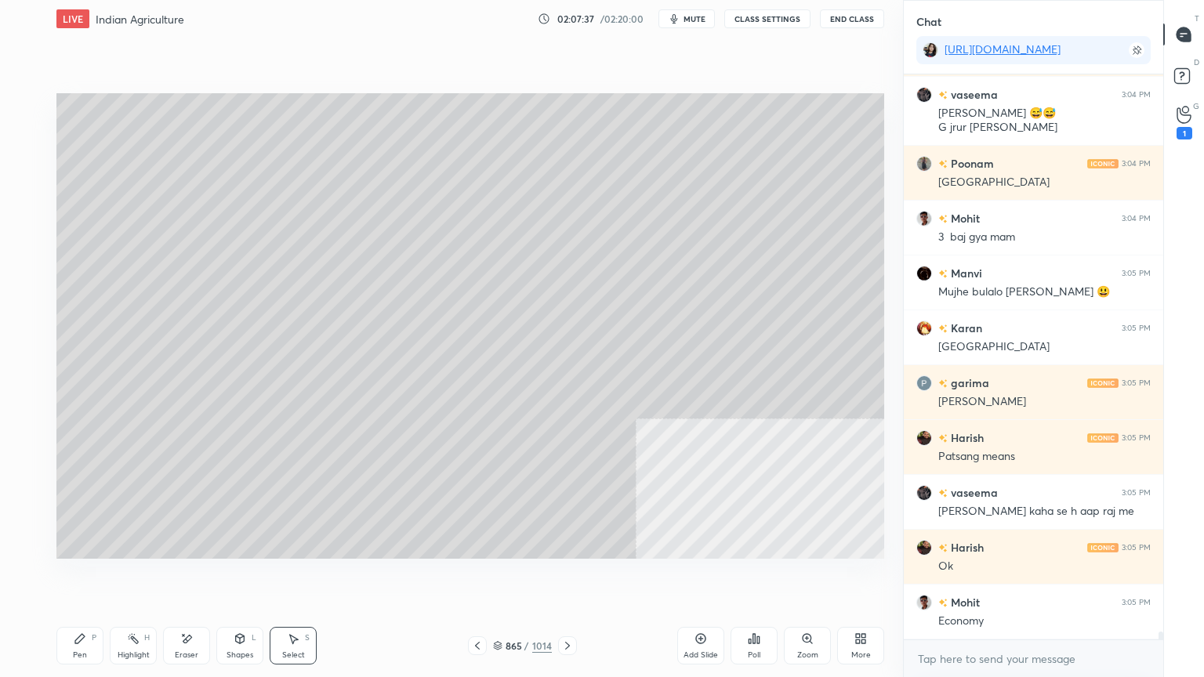
scroll to position [38350, 0]
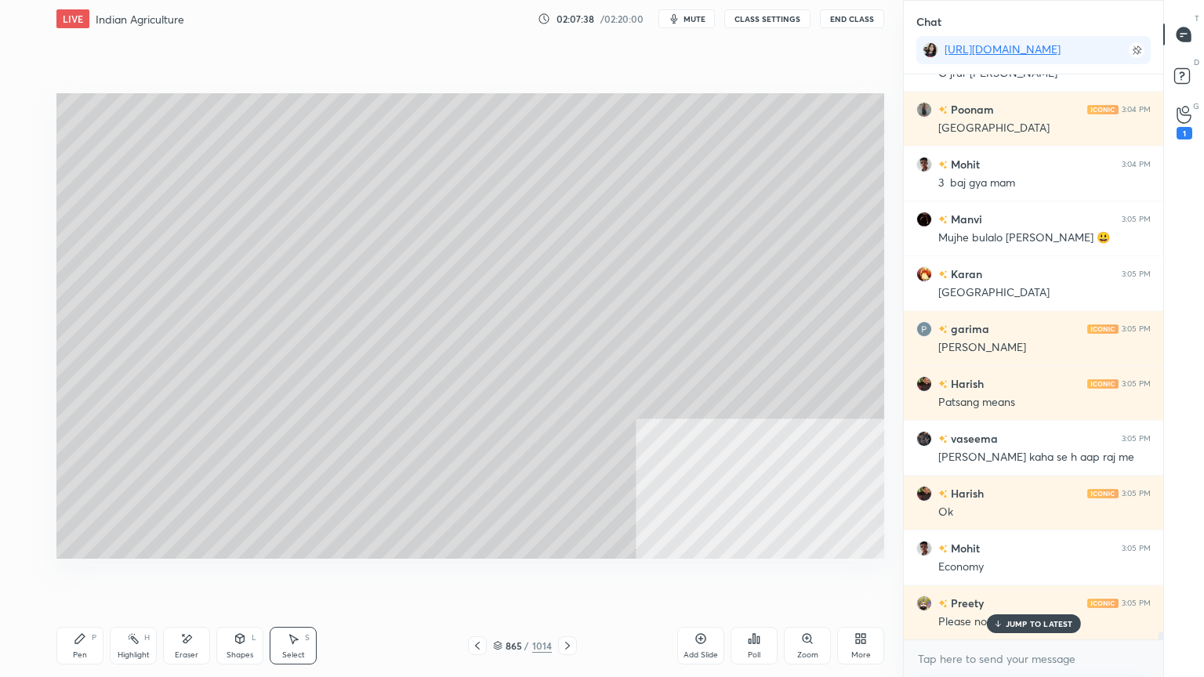
click at [501, 577] on icon at bounding box center [497, 645] width 9 height 9
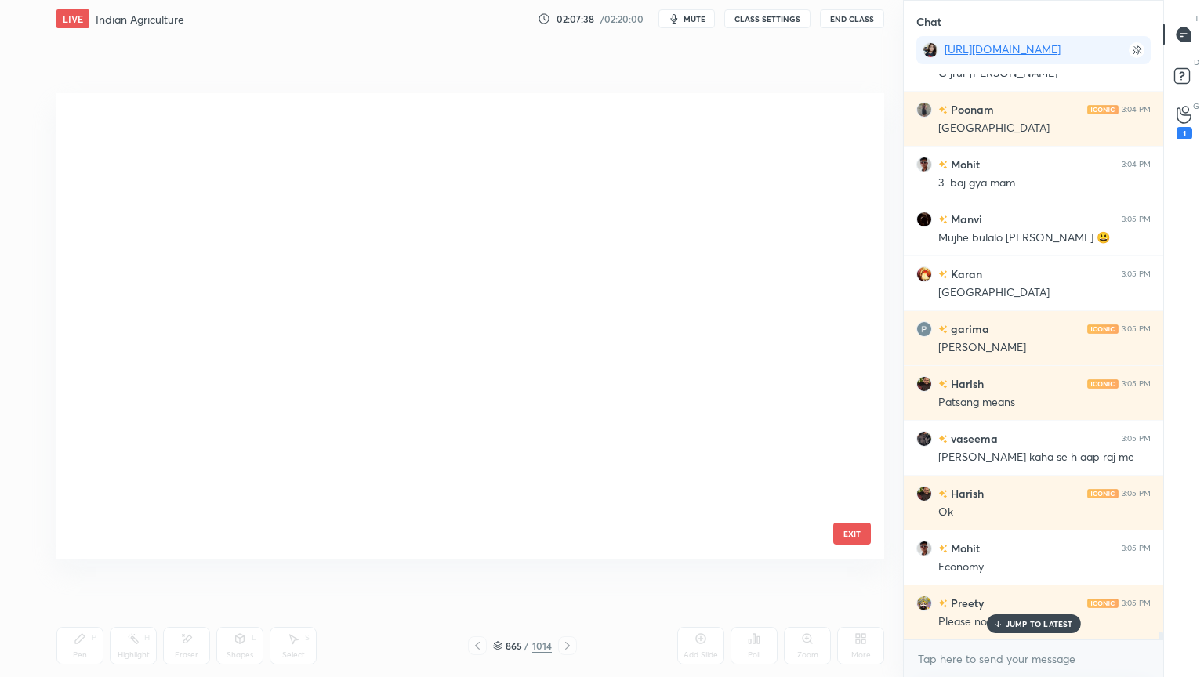
scroll to position [461, 820]
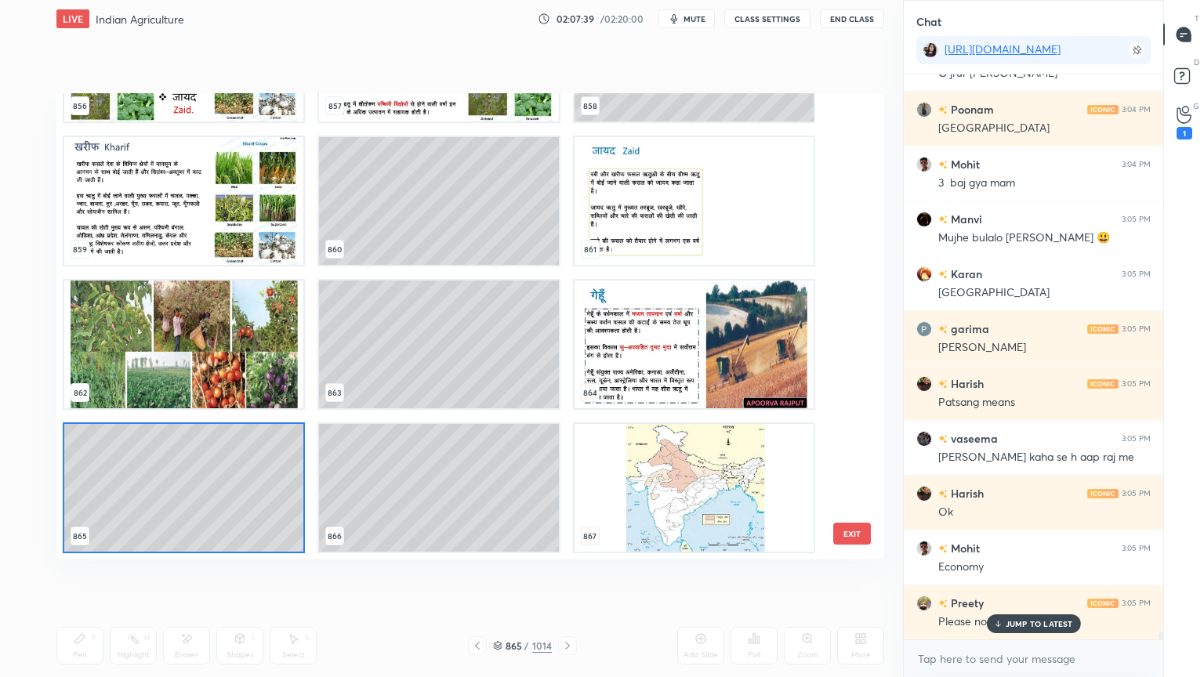
click at [845, 450] on div "853 854 855 856 857 858 859 860 861 862 863 864 865 866 867" at bounding box center [456, 325] width 800 height 465
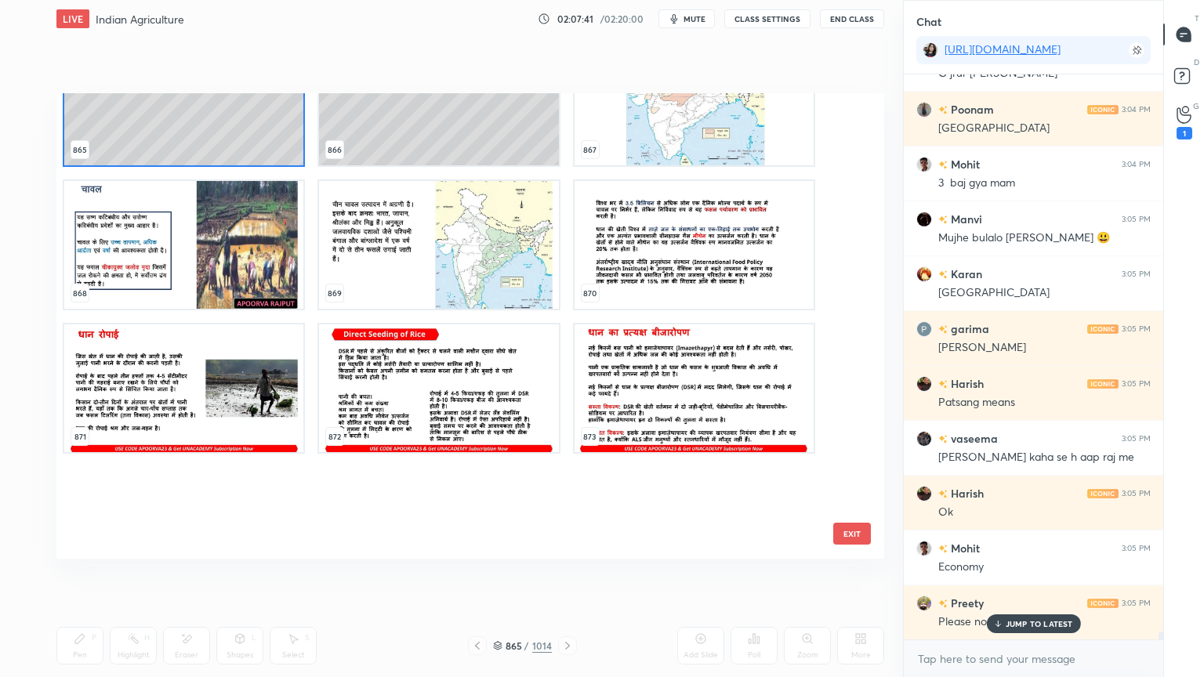
scroll to position [41199, 0]
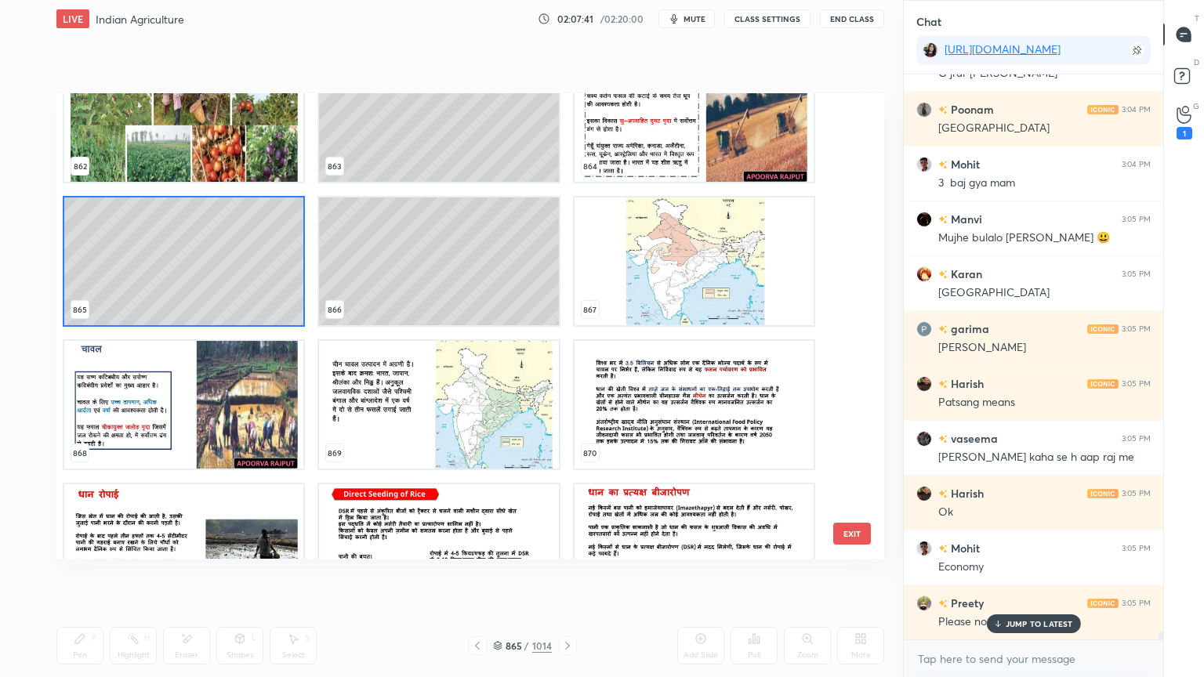
click at [404, 436] on img "grid" at bounding box center [438, 405] width 239 height 128
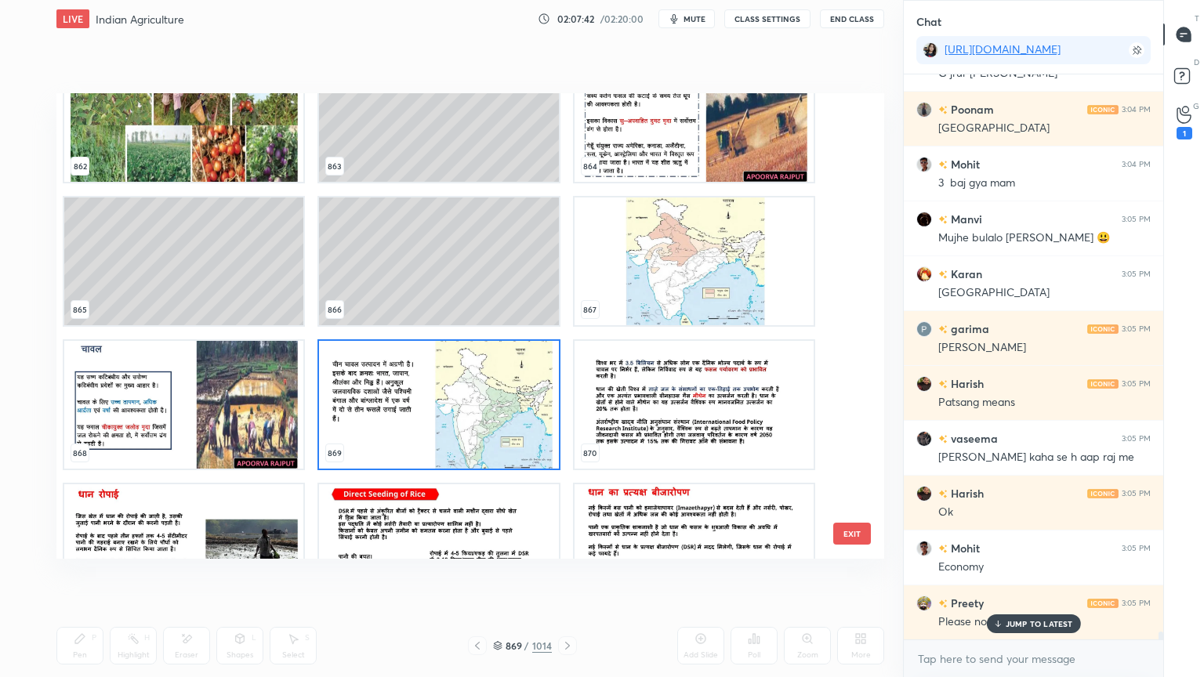
click at [404, 436] on img "grid" at bounding box center [438, 405] width 239 height 128
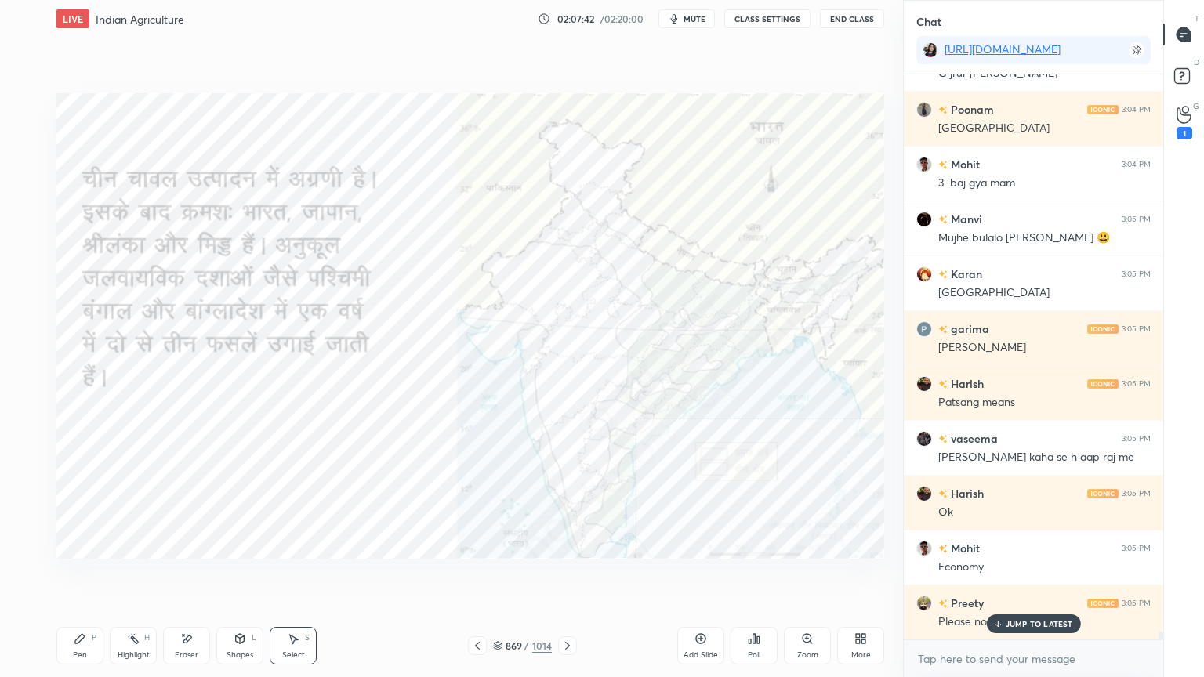
click at [568, 577] on icon at bounding box center [567, 646] width 5 height 8
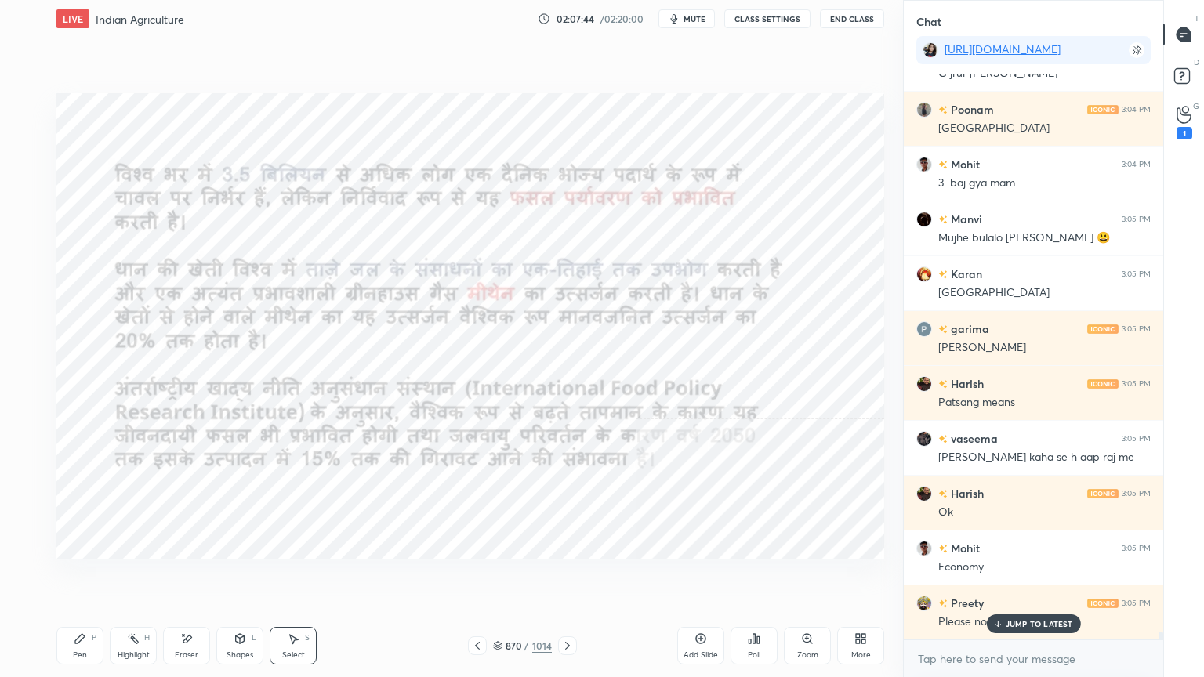
click at [72, 577] on div "Pen P" at bounding box center [79, 646] width 47 height 38
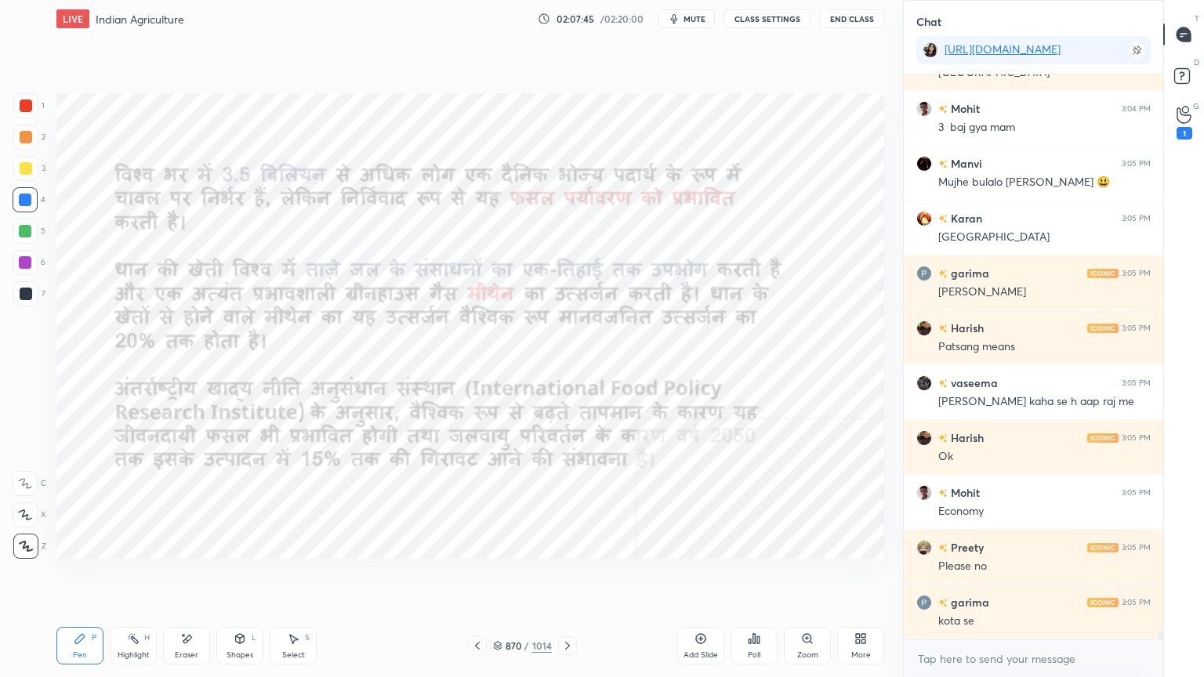
click at [31, 187] on div "4" at bounding box center [29, 199] width 33 height 25
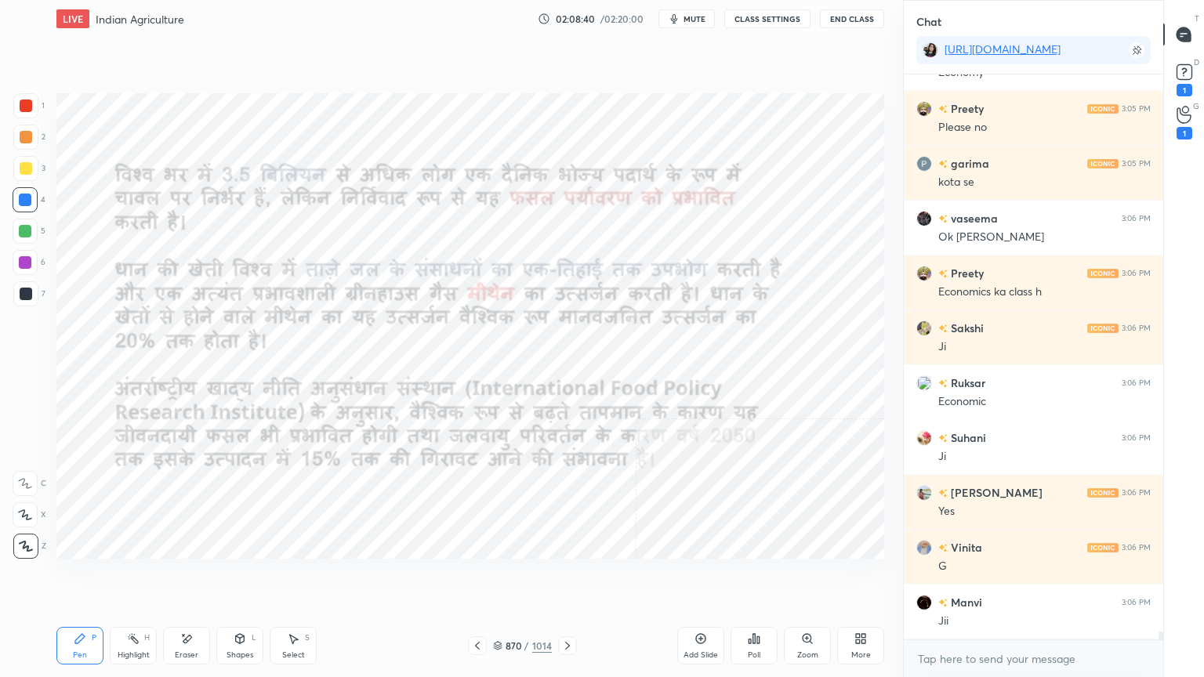
scroll to position [38898, 0]
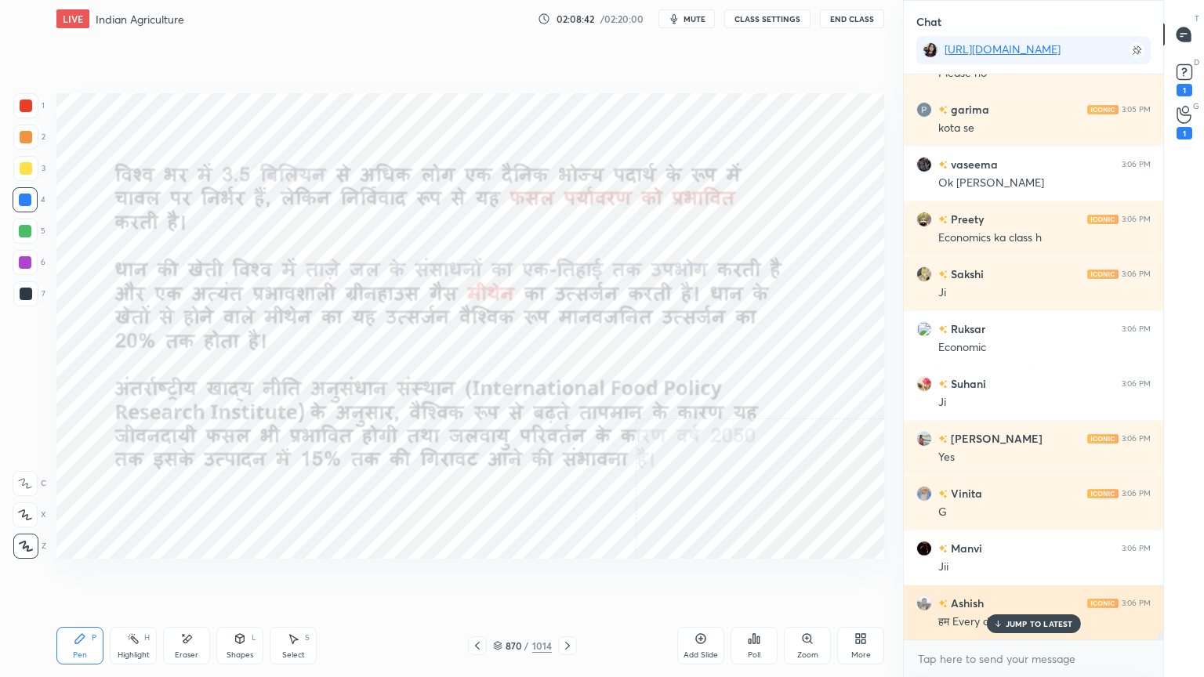
click at [1006, 577] on div "JUMP TO LATEST" at bounding box center [1033, 623] width 94 height 19
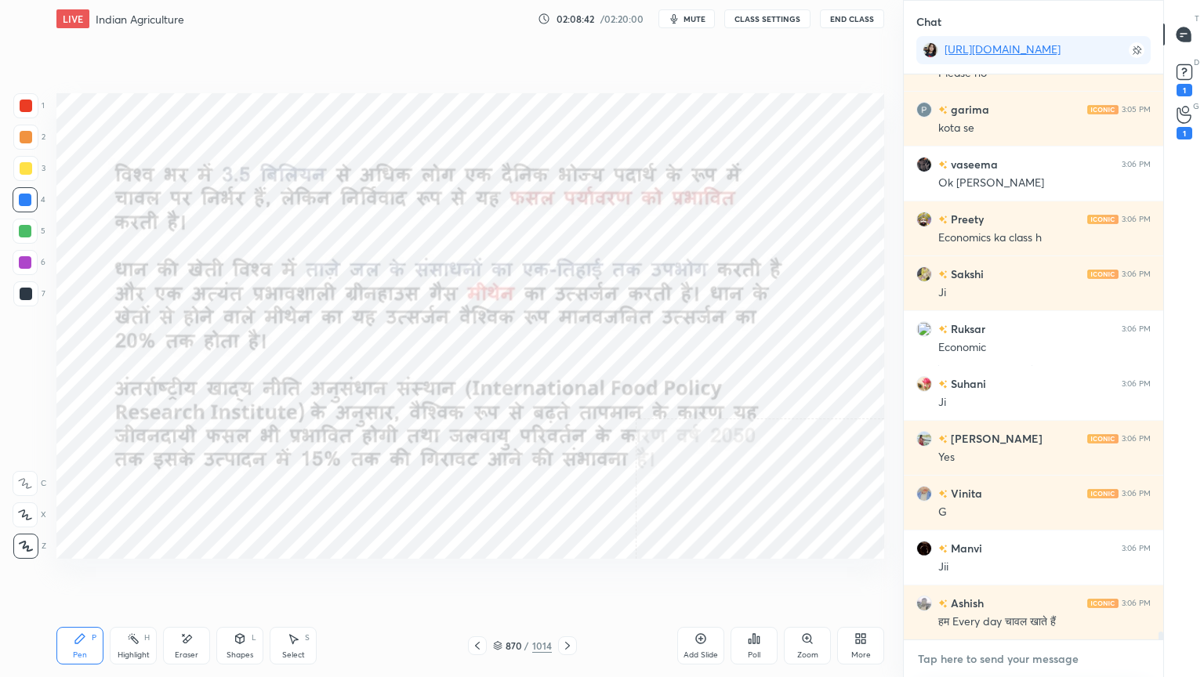
click at [1011, 577] on textarea at bounding box center [1033, 658] width 234 height 25
drag, startPoint x: 184, startPoint y: 645, endPoint x: 154, endPoint y: 630, distance: 33.3
click at [184, 577] on icon at bounding box center [186, 638] width 13 height 13
click at [24, 544] on span "Erase all" at bounding box center [25, 546] width 24 height 11
click at [572, 577] on div at bounding box center [567, 645] width 19 height 19
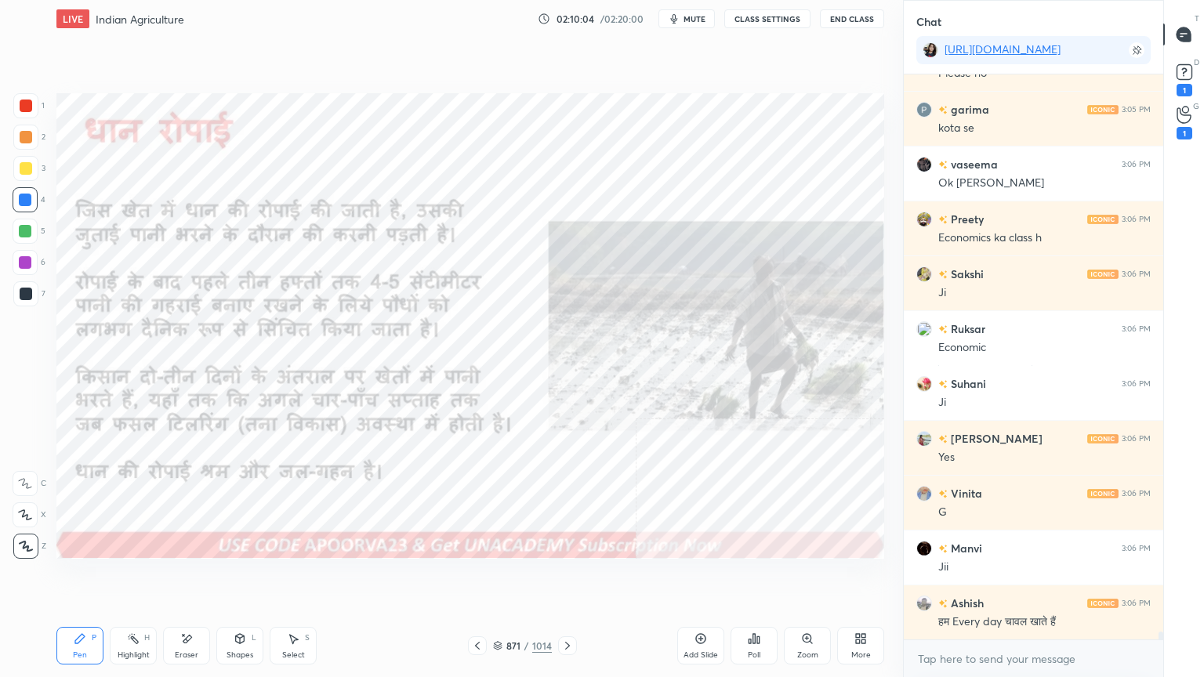
scroll to position [38954, 0]
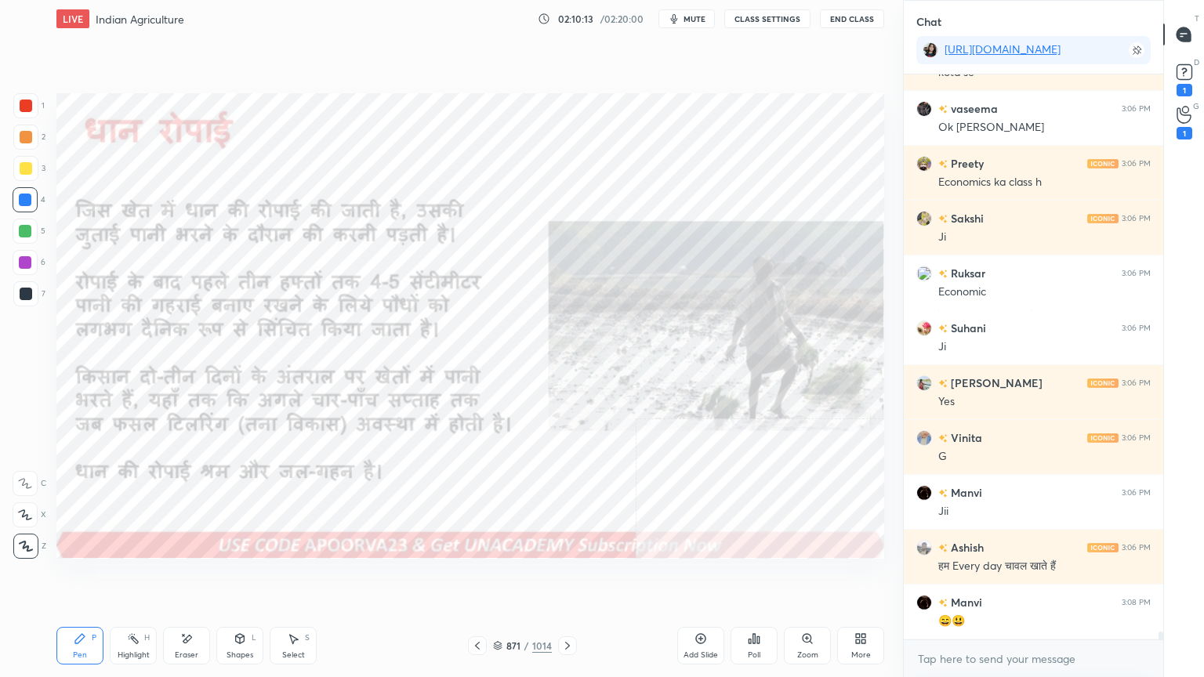
drag, startPoint x: 179, startPoint y: 646, endPoint x: 161, endPoint y: 617, distance: 33.5
click at [181, 577] on div "Eraser" at bounding box center [186, 646] width 47 height 38
click at [20, 536] on div "Erase all" at bounding box center [25, 546] width 25 height 25
drag, startPoint x: 16, startPoint y: 533, endPoint x: 17, endPoint y: 524, distance: 8.7
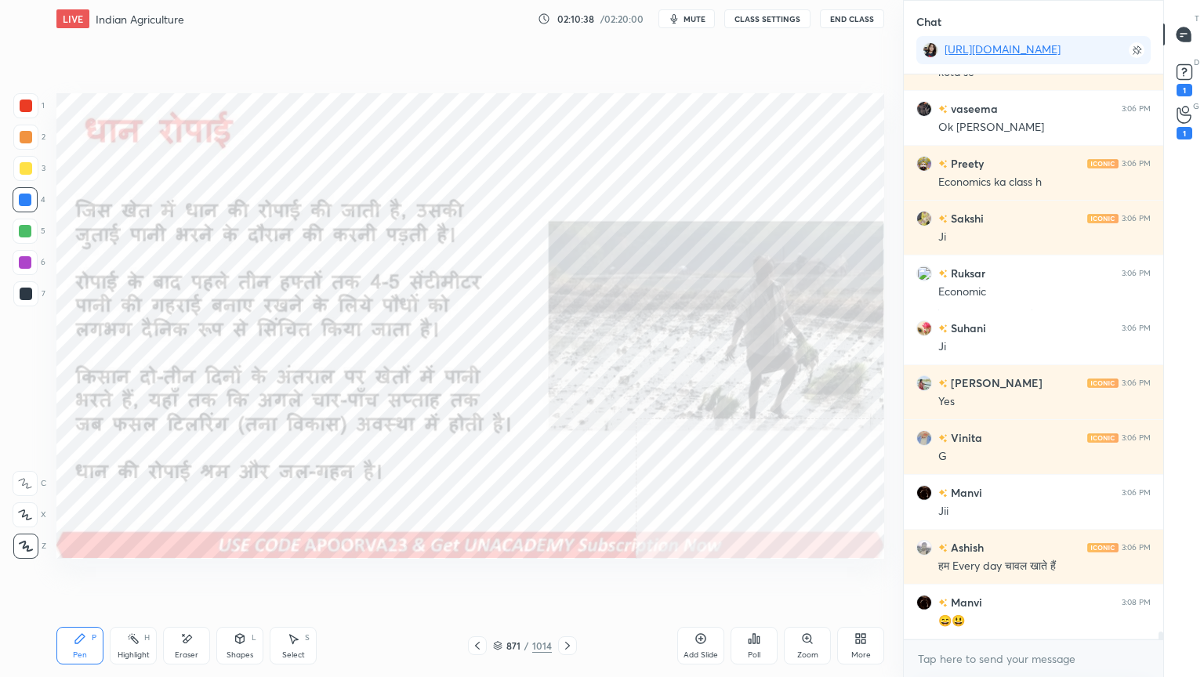
click at [502, 577] on div "871 / 1014" at bounding box center [522, 646] width 59 height 14
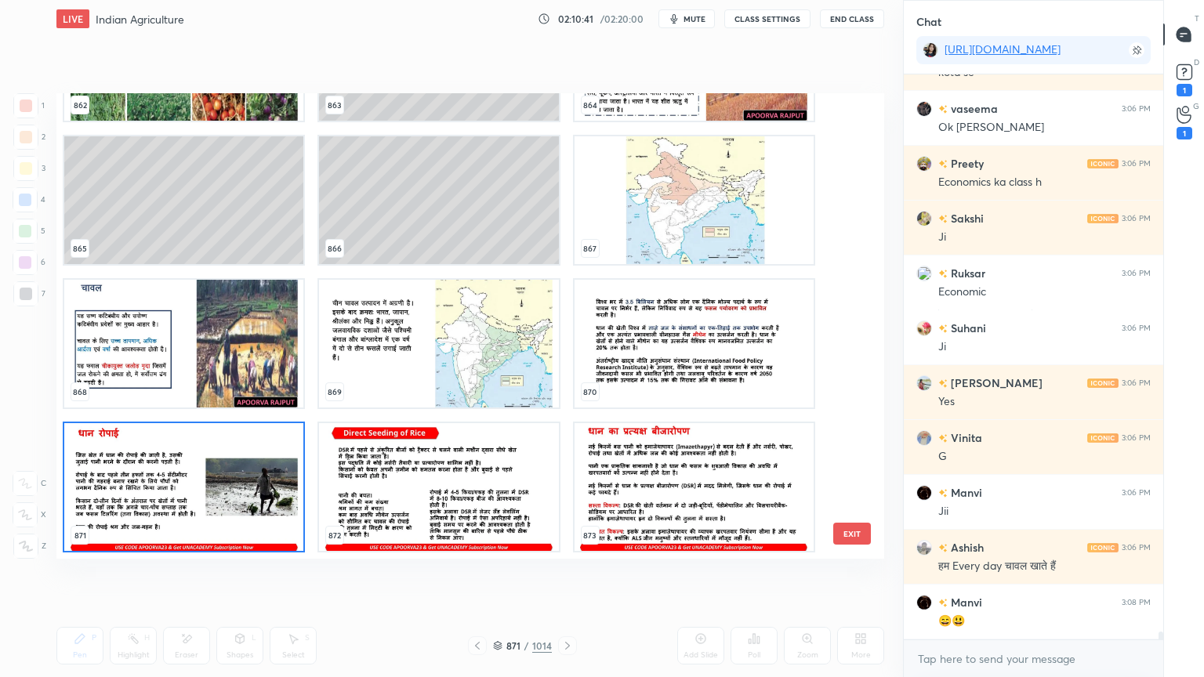
scroll to position [39008, 0]
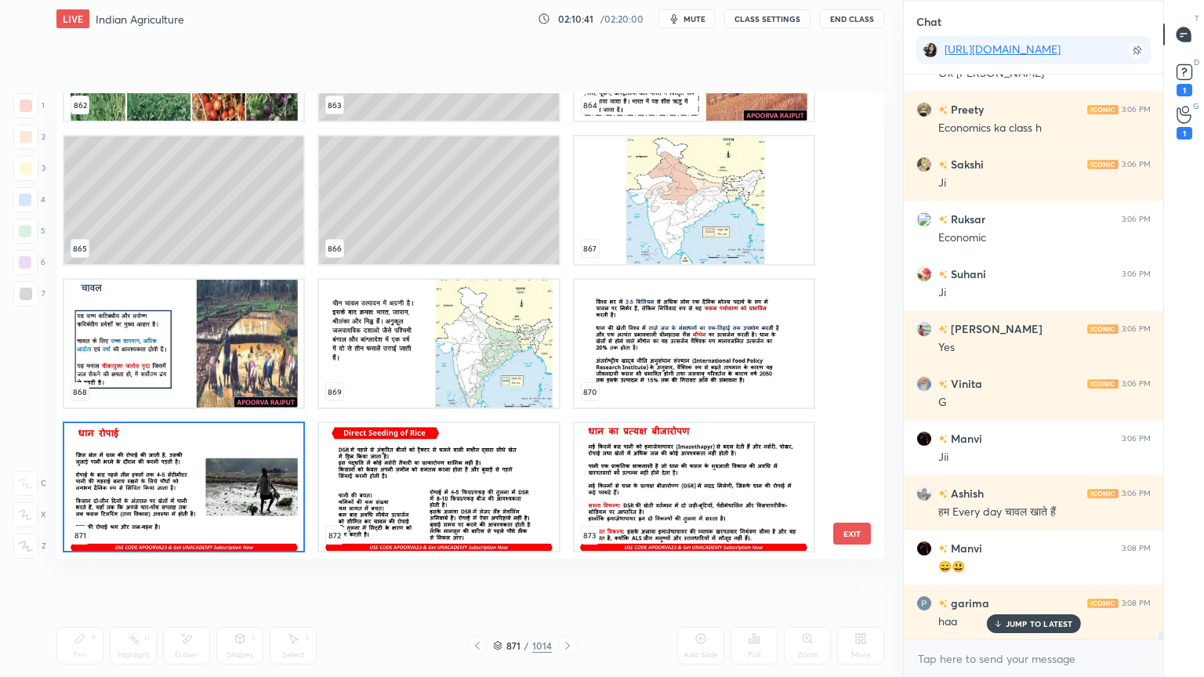
click at [213, 354] on img "grid" at bounding box center [183, 344] width 239 height 128
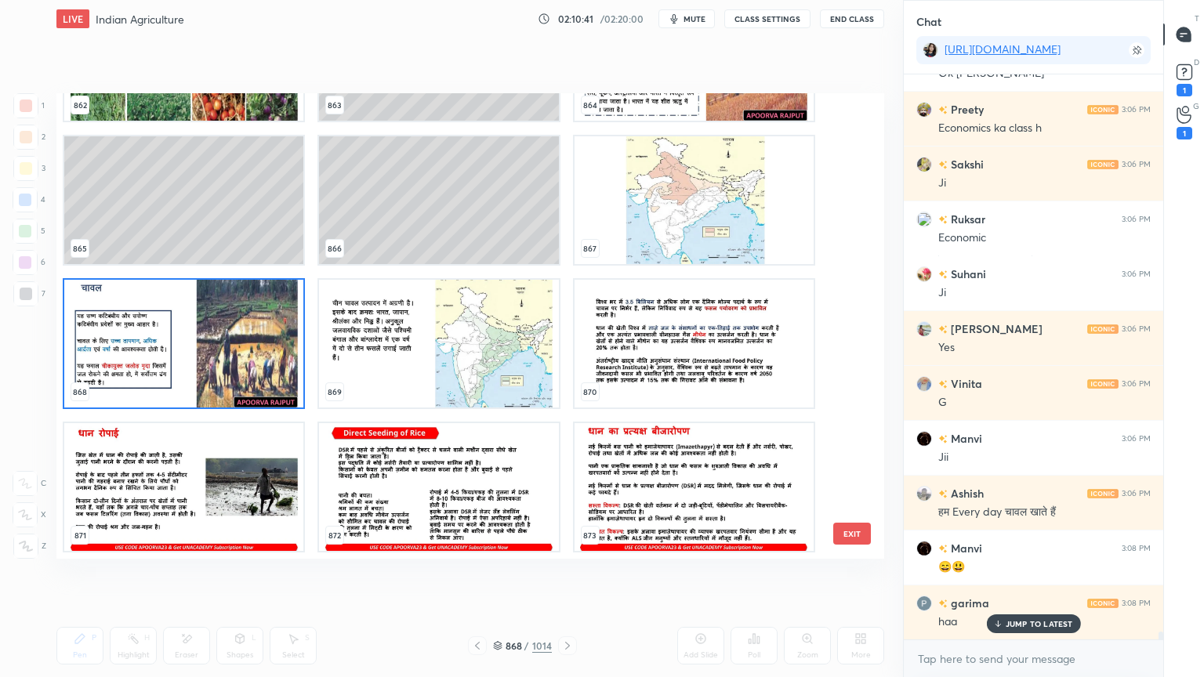
click at [214, 354] on img "grid" at bounding box center [183, 344] width 239 height 128
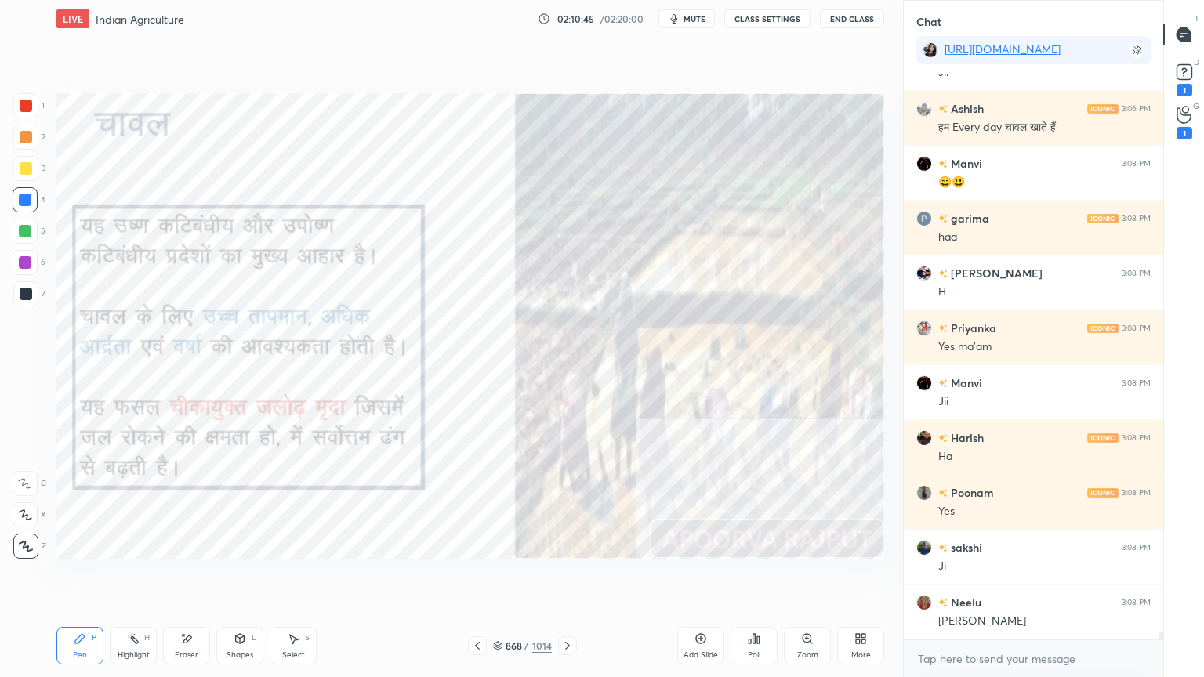
scroll to position [39447, 0]
click at [567, 577] on icon at bounding box center [567, 645] width 13 height 13
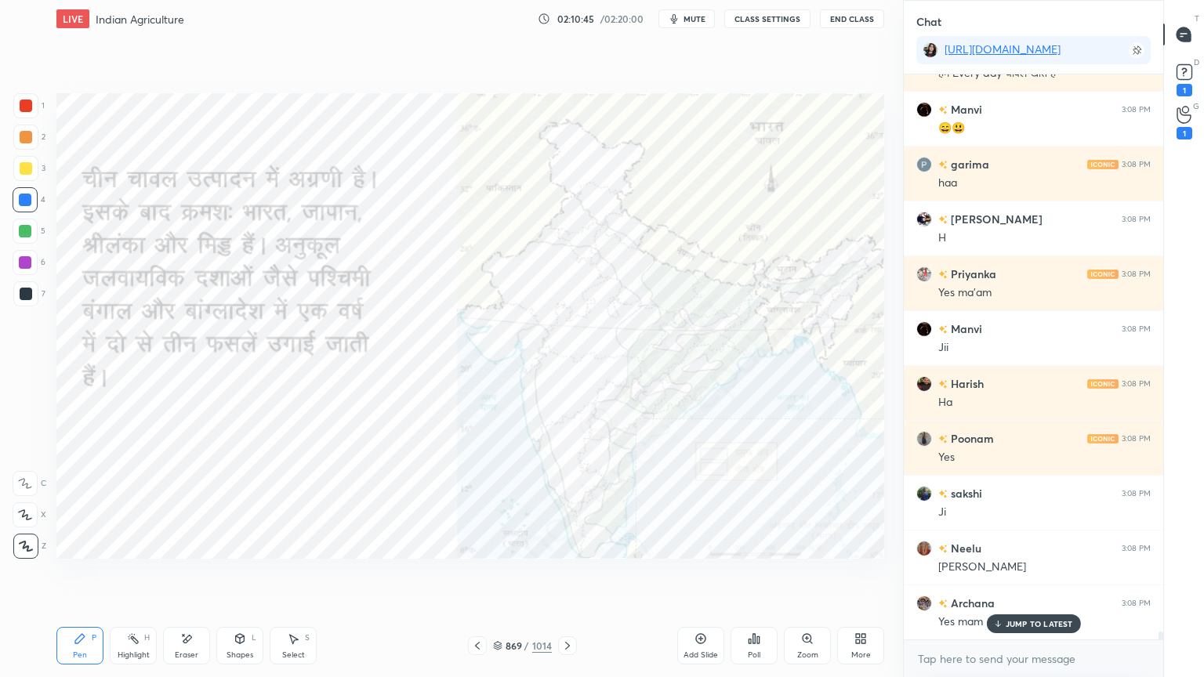
click at [564, 577] on icon at bounding box center [567, 645] width 13 height 13
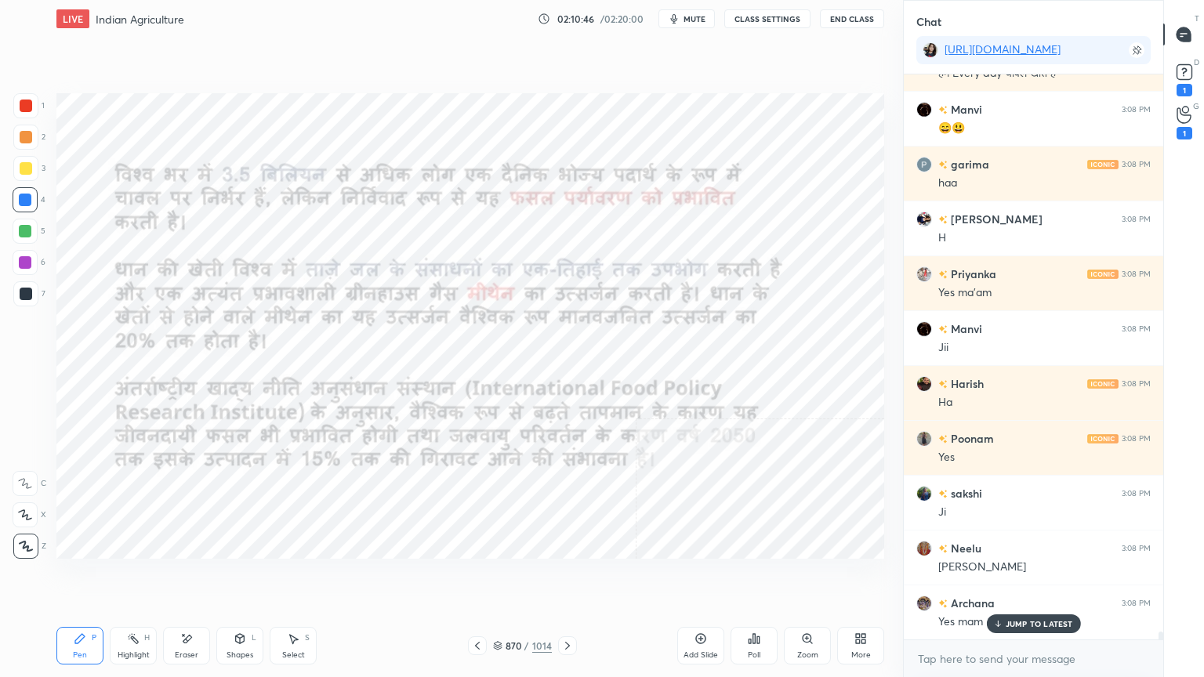
click at [564, 577] on icon at bounding box center [567, 645] width 13 height 13
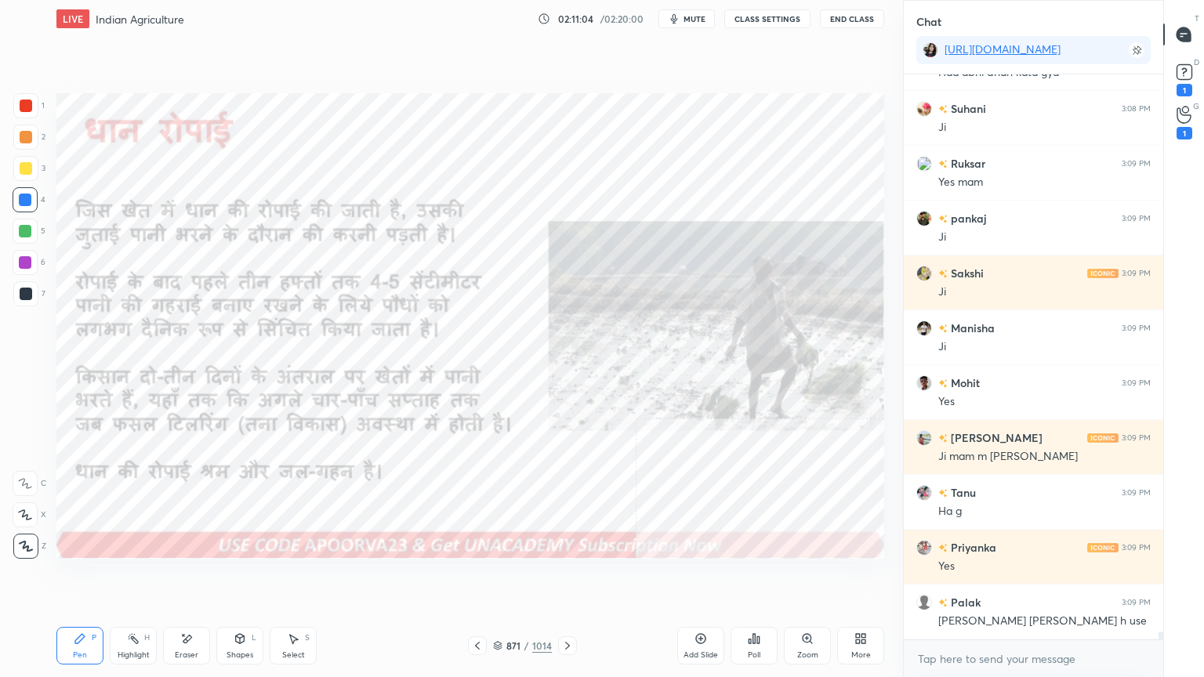
scroll to position [40105, 0]
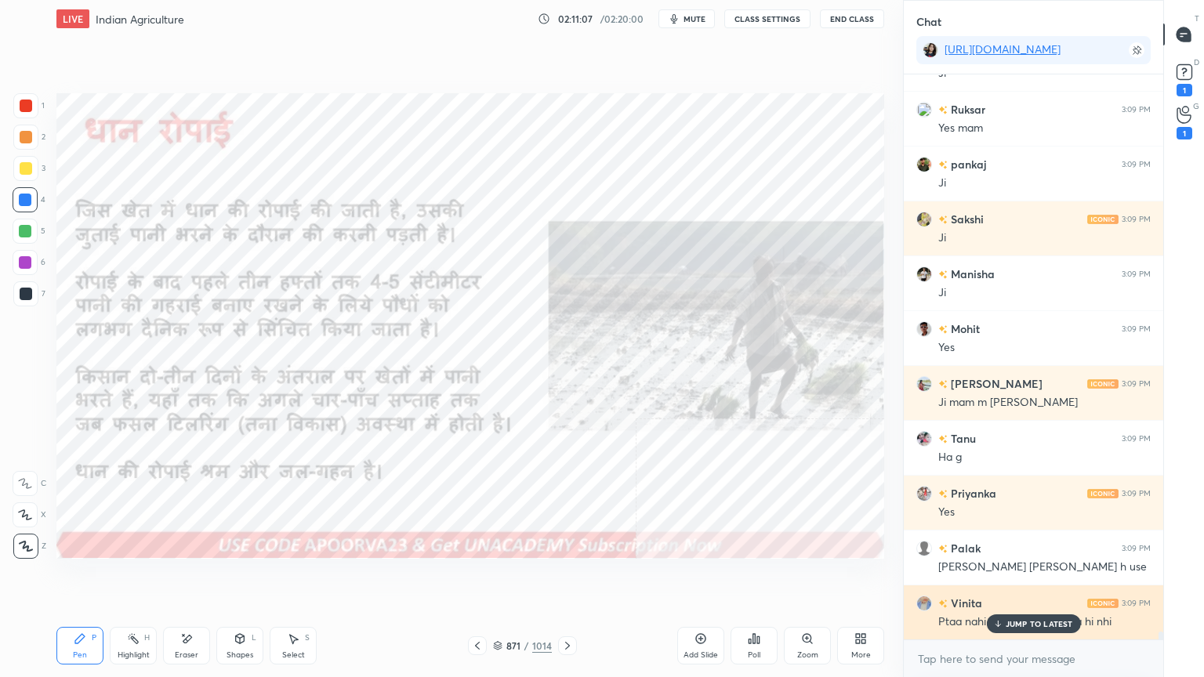
click at [1015, 577] on div "JUMP TO LATEST" at bounding box center [1033, 623] width 94 height 19
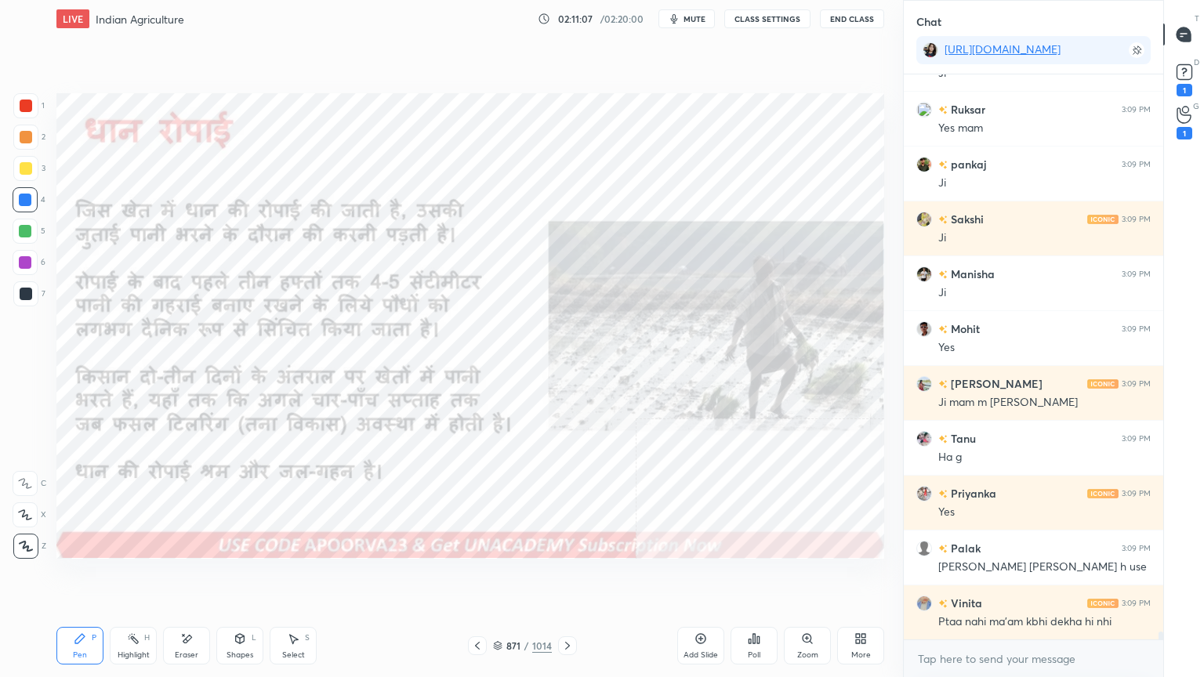
click at [1012, 577] on div "x" at bounding box center [1032, 658] width 259 height 37
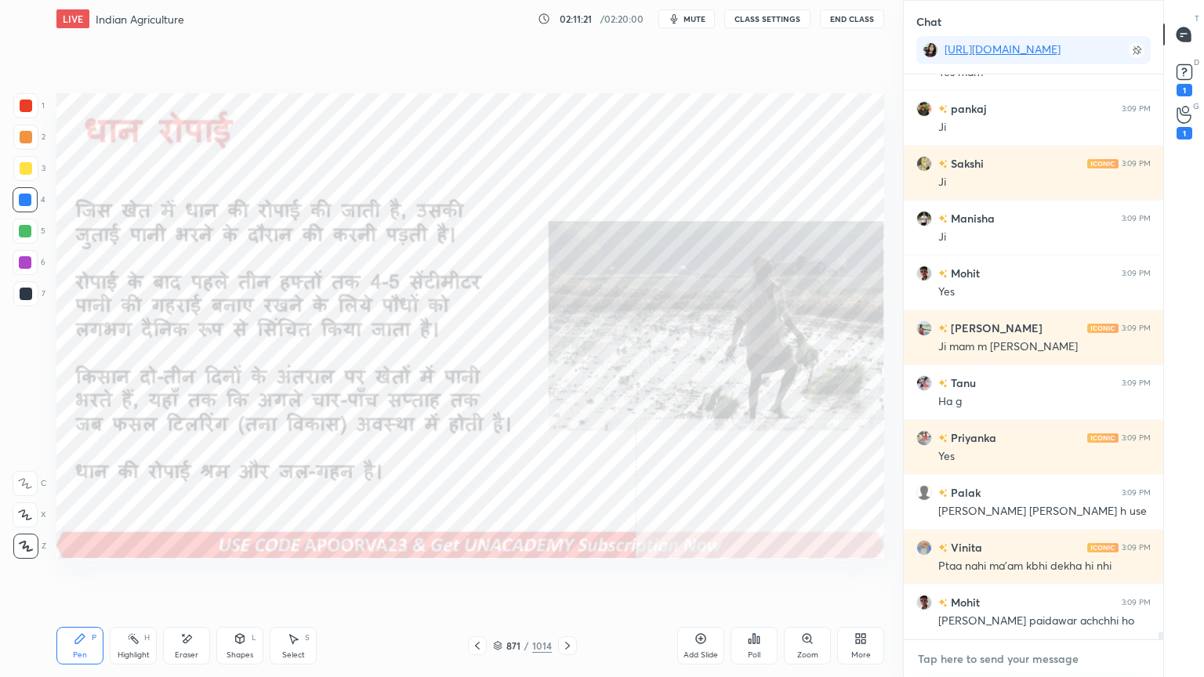
scroll to position [40215, 0]
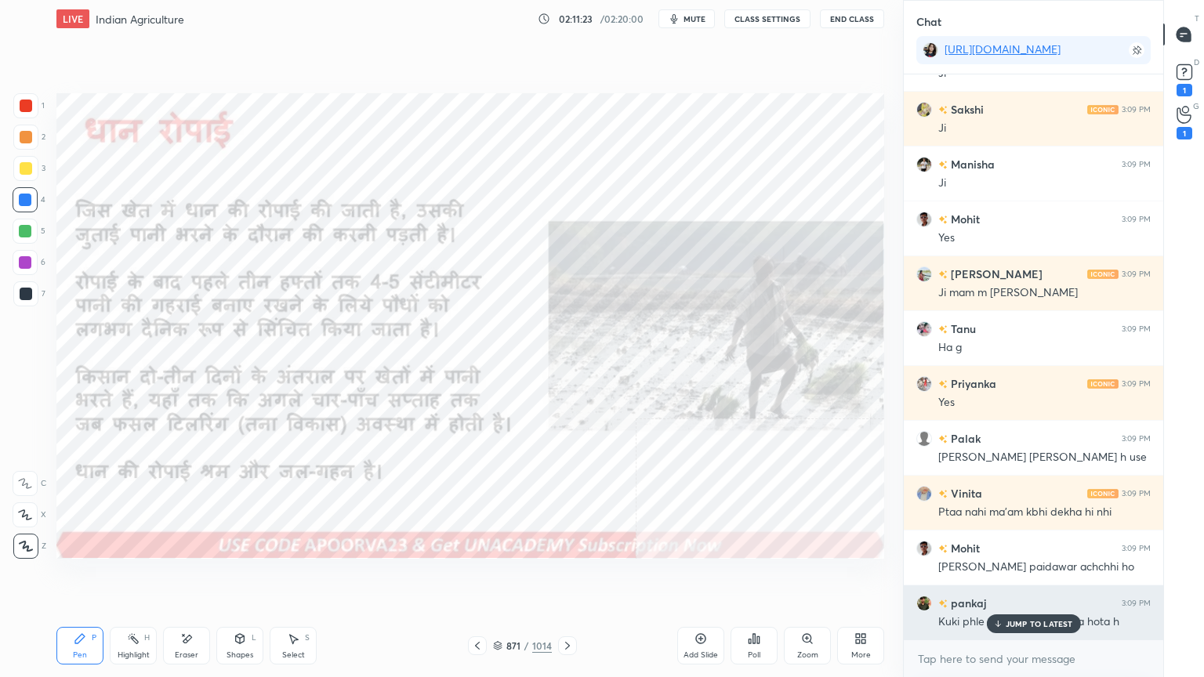
click at [1025, 577] on div "JUMP TO LATEST" at bounding box center [1033, 623] width 94 height 19
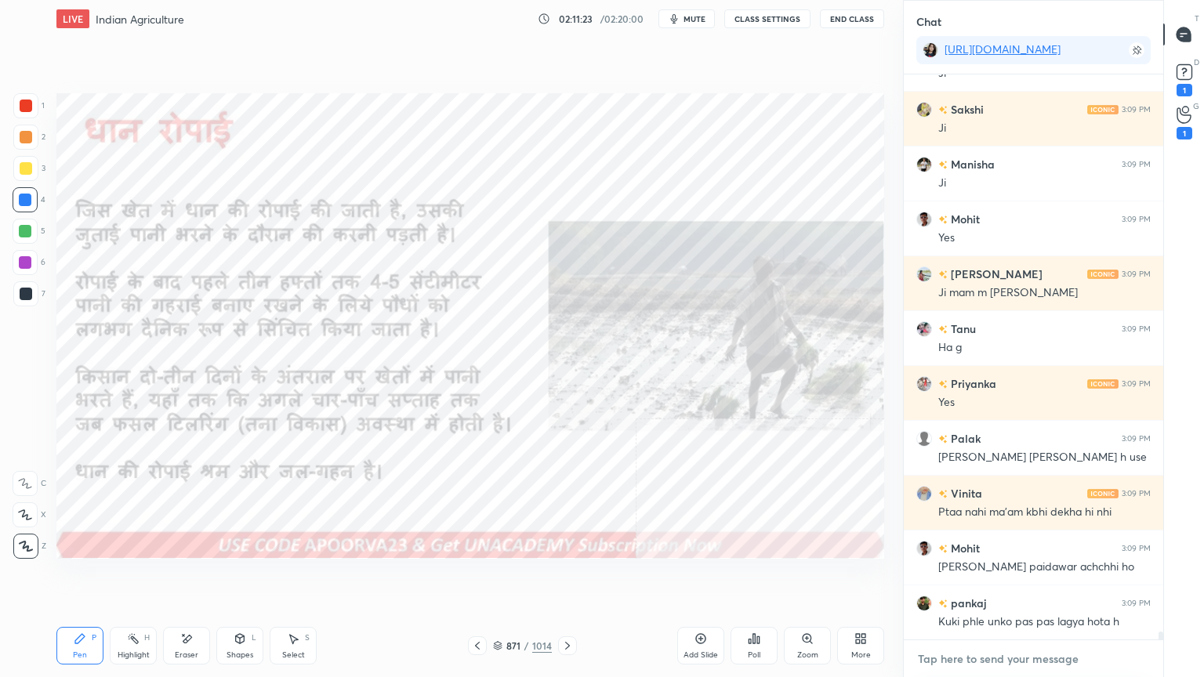
click at [1003, 577] on textarea at bounding box center [1033, 658] width 234 height 25
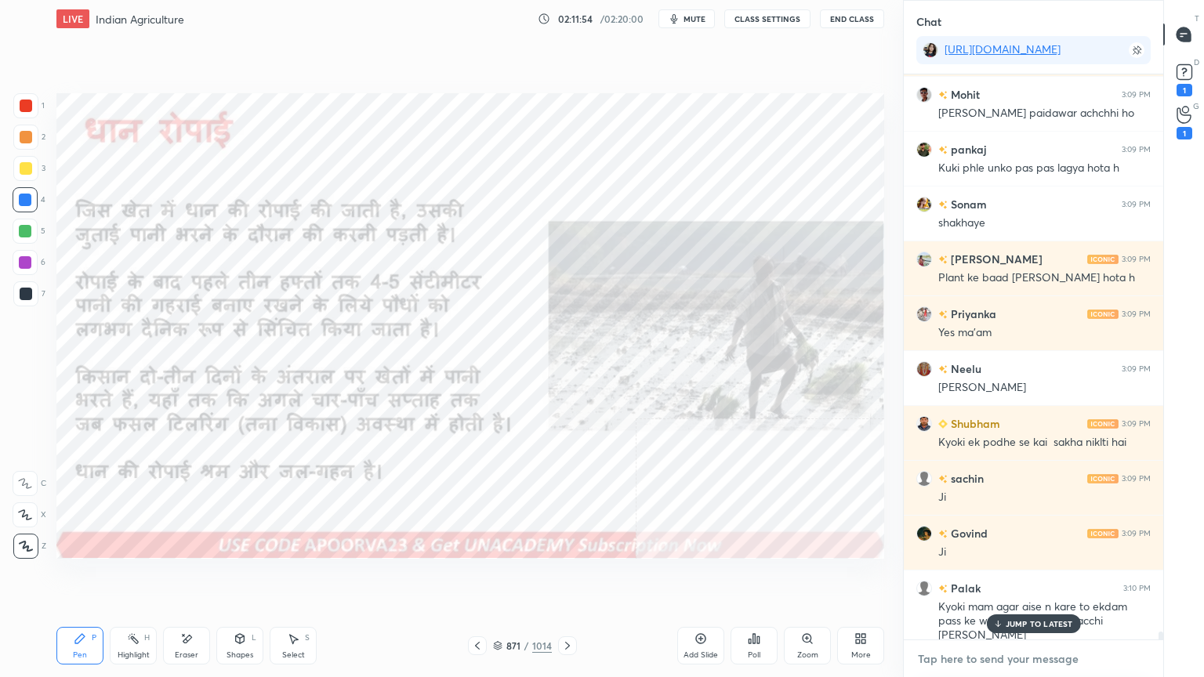
scroll to position [40722, 0]
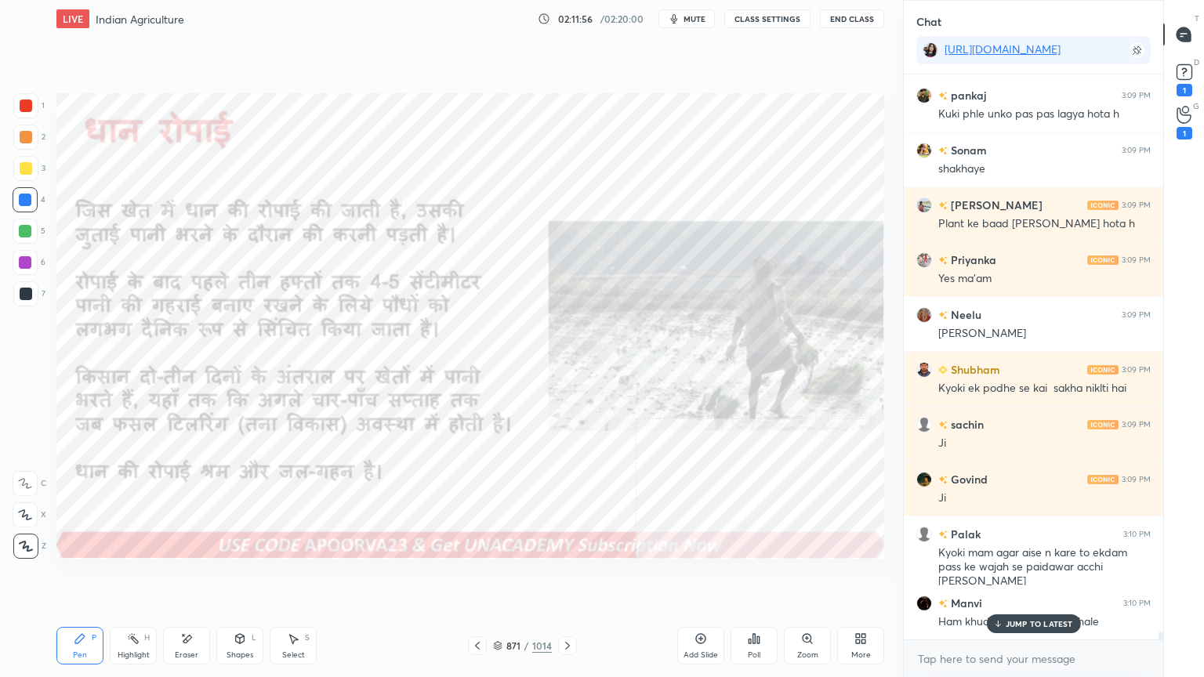
click at [567, 577] on icon at bounding box center [567, 645] width 13 height 13
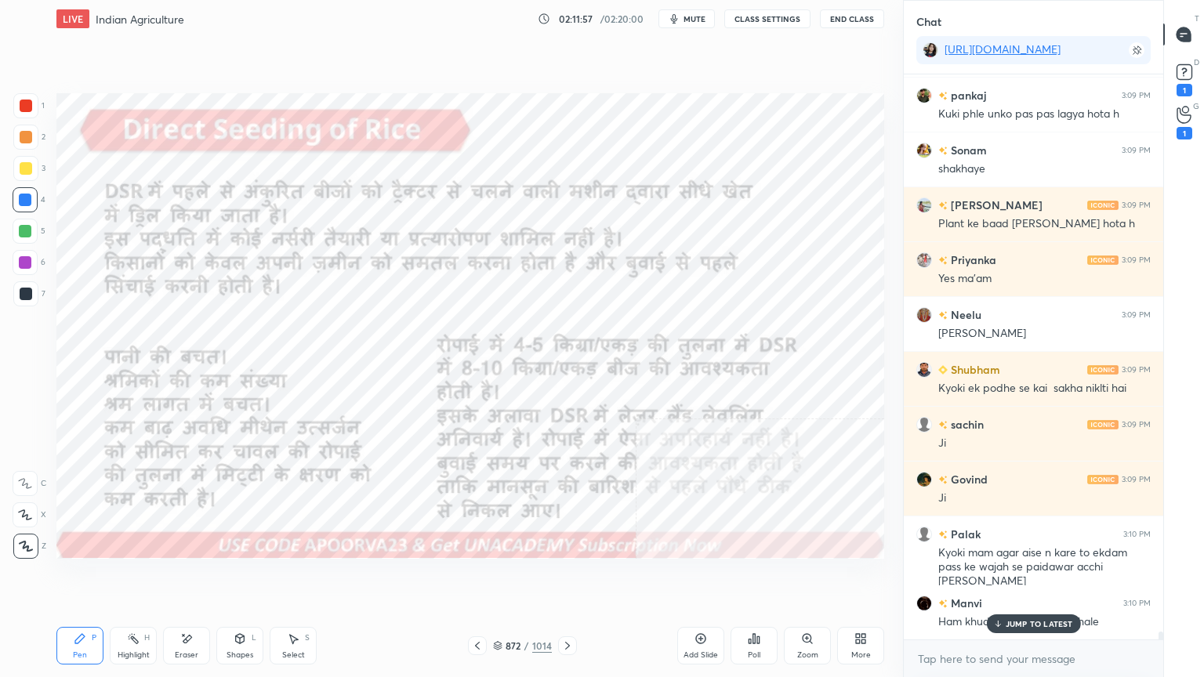
click at [476, 577] on icon at bounding box center [477, 645] width 13 height 13
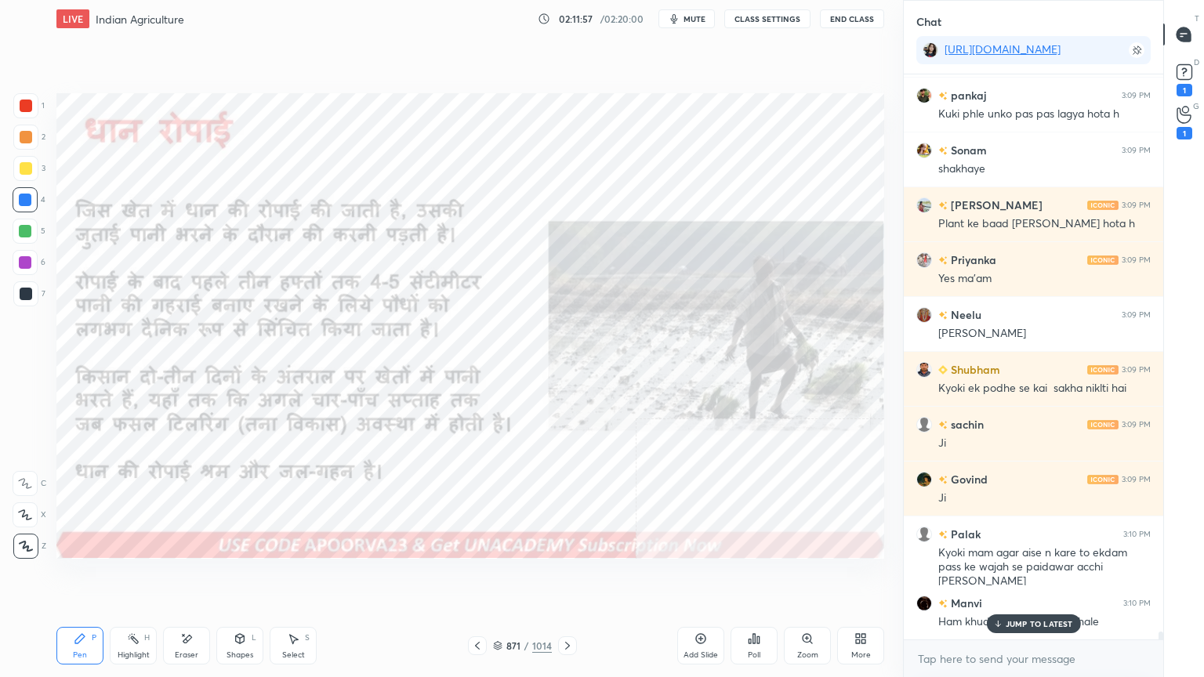
click at [170, 577] on div "Eraser" at bounding box center [186, 646] width 47 height 38
drag, startPoint x: 21, startPoint y: 539, endPoint x: 56, endPoint y: 536, distance: 34.6
click at [23, 539] on div "Erase all" at bounding box center [25, 546] width 25 height 25
click at [577, 577] on div "871 / 1014" at bounding box center [522, 645] width 310 height 19
click at [570, 577] on icon at bounding box center [567, 645] width 13 height 13
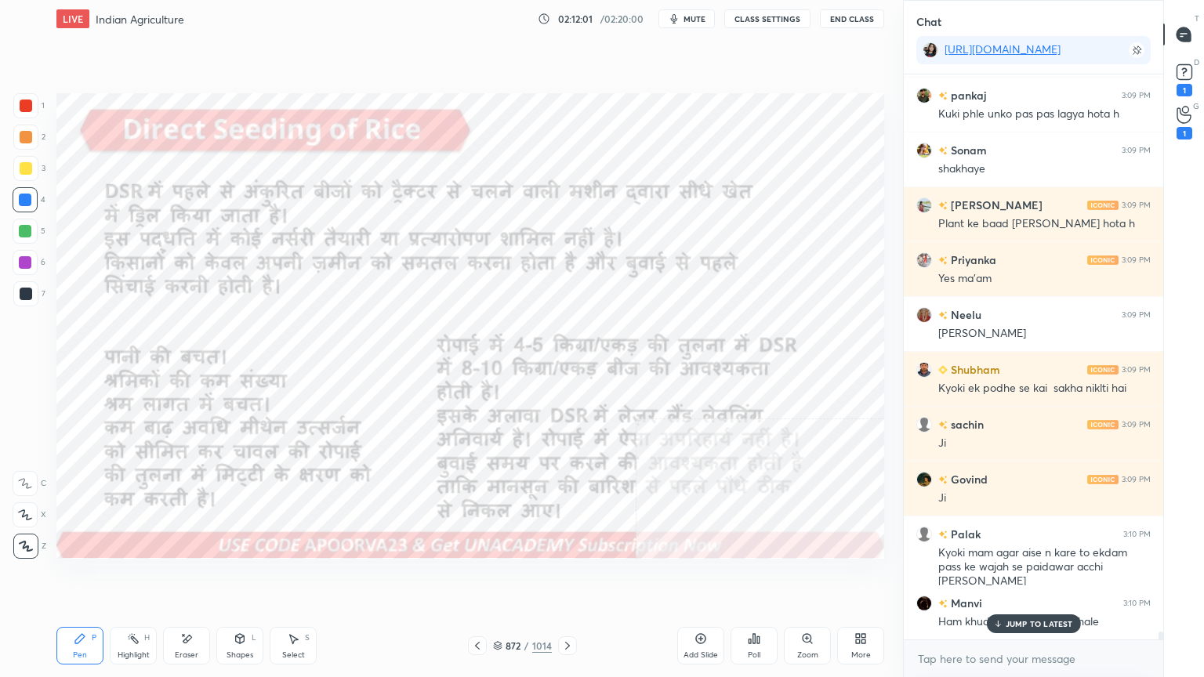
click at [1022, 577] on p "JUMP TO LATEST" at bounding box center [1038, 623] width 67 height 9
click at [1015, 577] on textarea at bounding box center [1033, 658] width 234 height 25
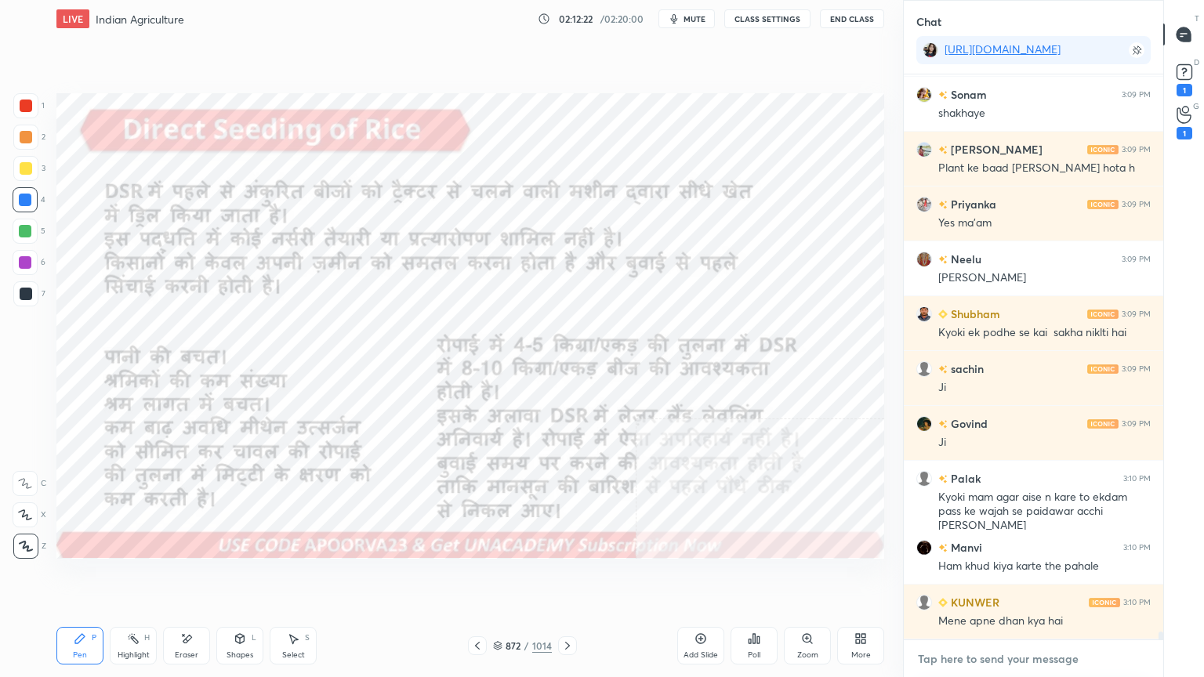
scroll to position [40832, 0]
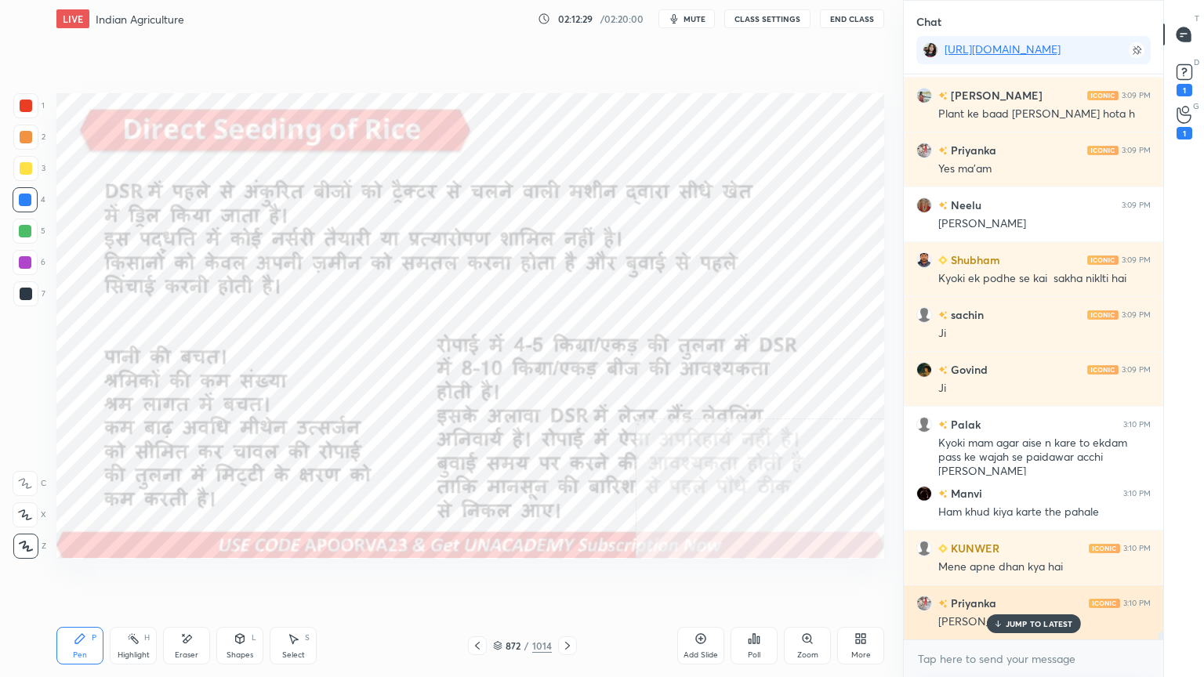
click at [1026, 577] on p "JUMP TO LATEST" at bounding box center [1038, 623] width 67 height 9
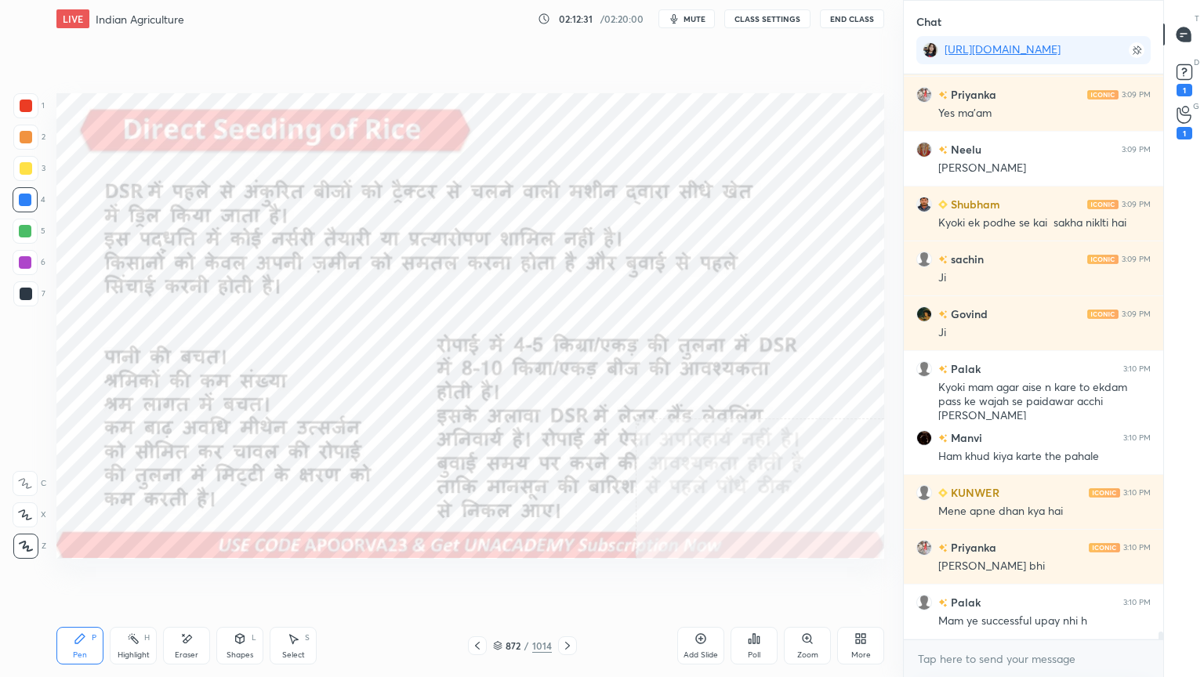
click at [997, 577] on div "x" at bounding box center [1032, 658] width 259 height 37
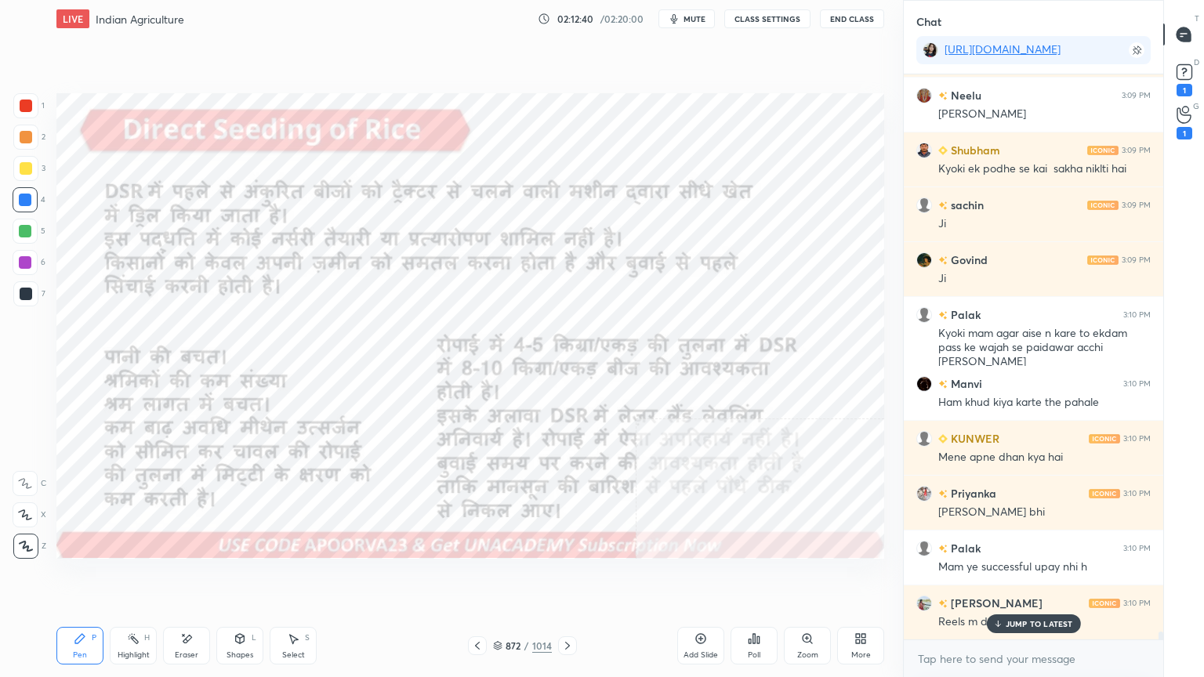
click at [1001, 577] on icon at bounding box center [997, 623] width 10 height 9
click at [558, 577] on div at bounding box center [567, 645] width 19 height 19
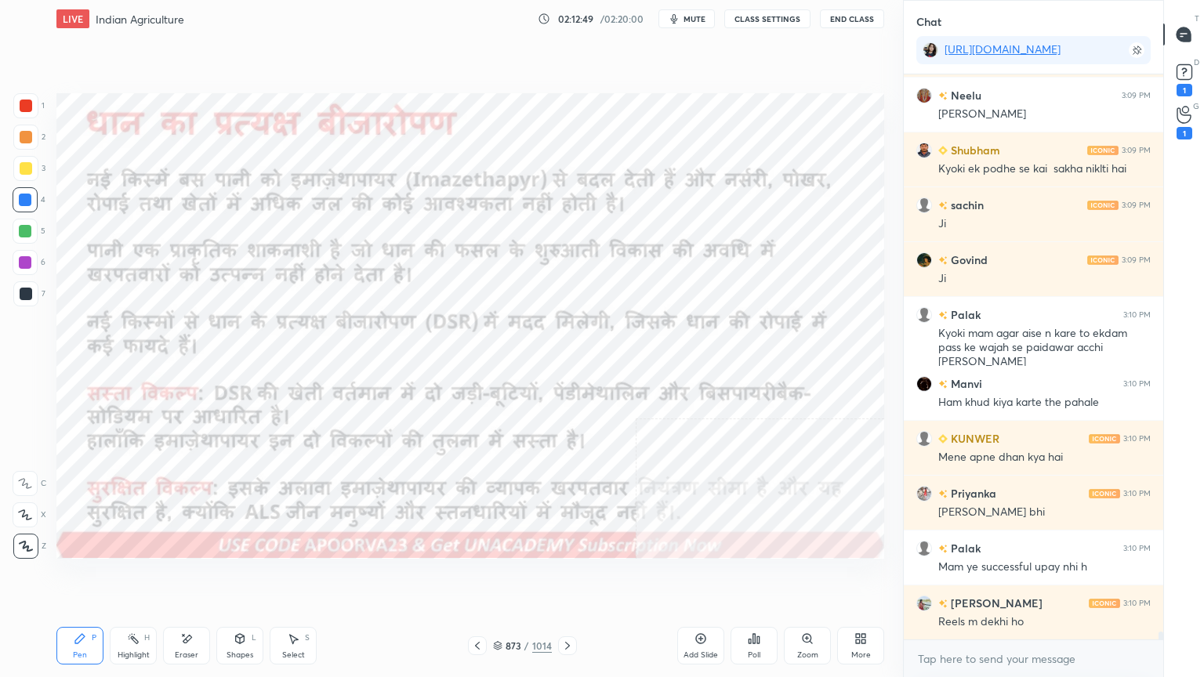
scroll to position [40997, 0]
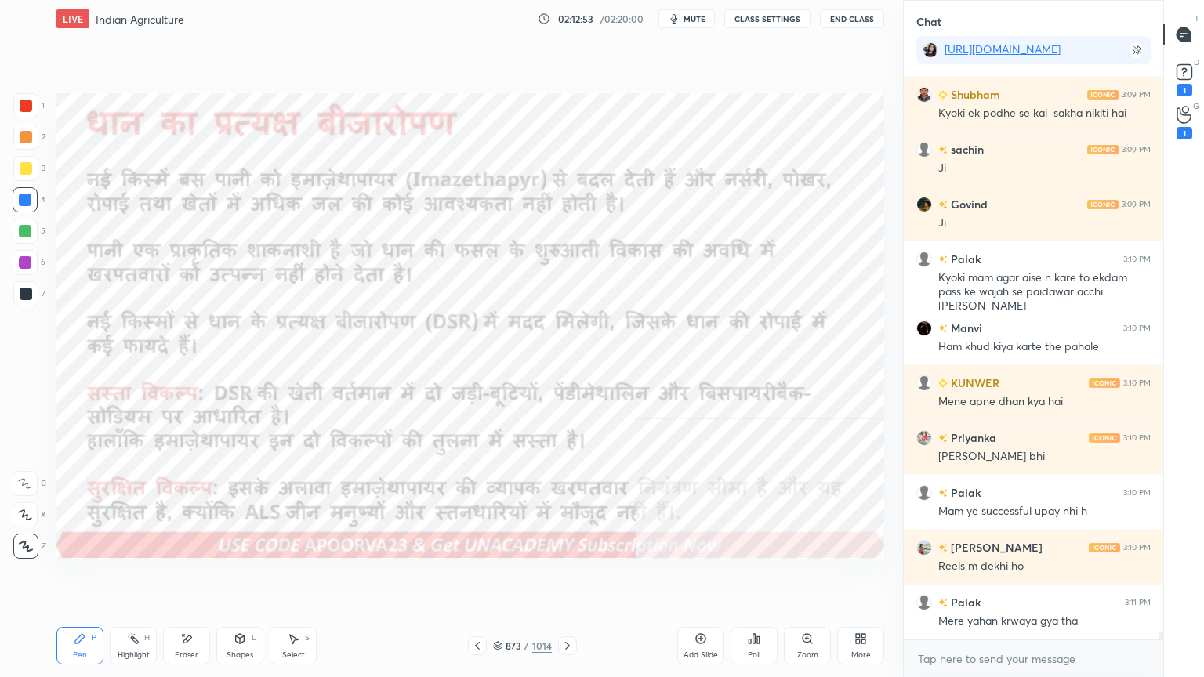
click at [479, 577] on icon at bounding box center [477, 645] width 13 height 13
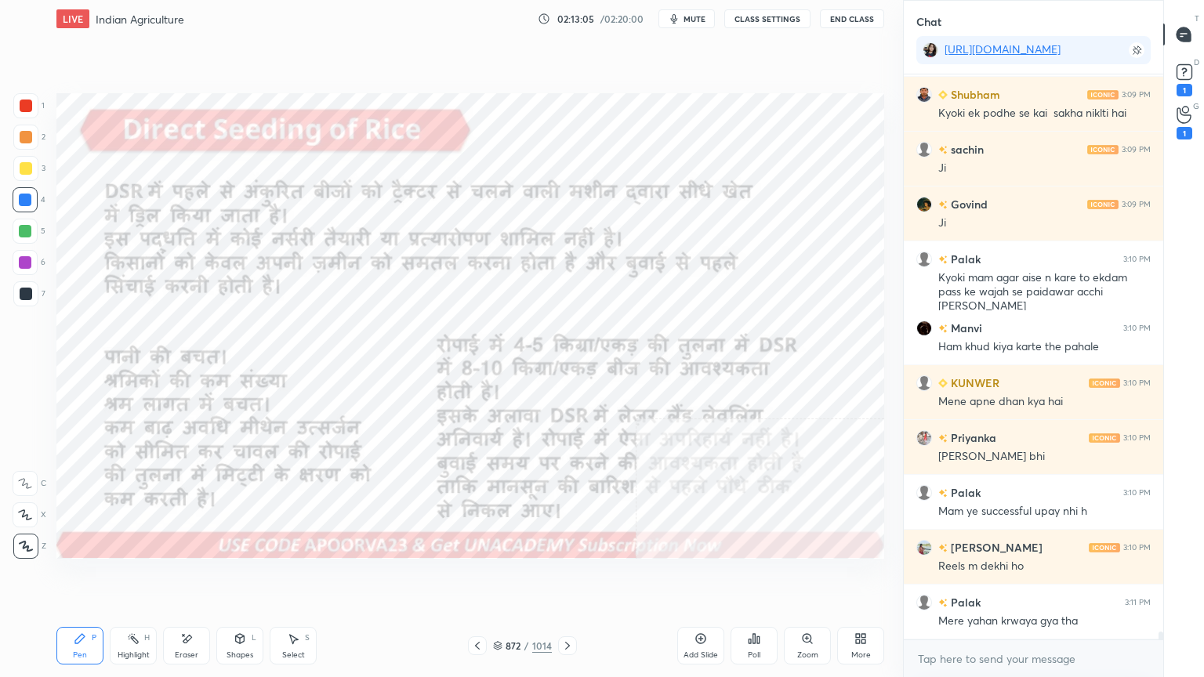
drag, startPoint x: 559, startPoint y: 650, endPoint x: 567, endPoint y: 646, distance: 8.1
click at [559, 577] on div at bounding box center [567, 645] width 19 height 19
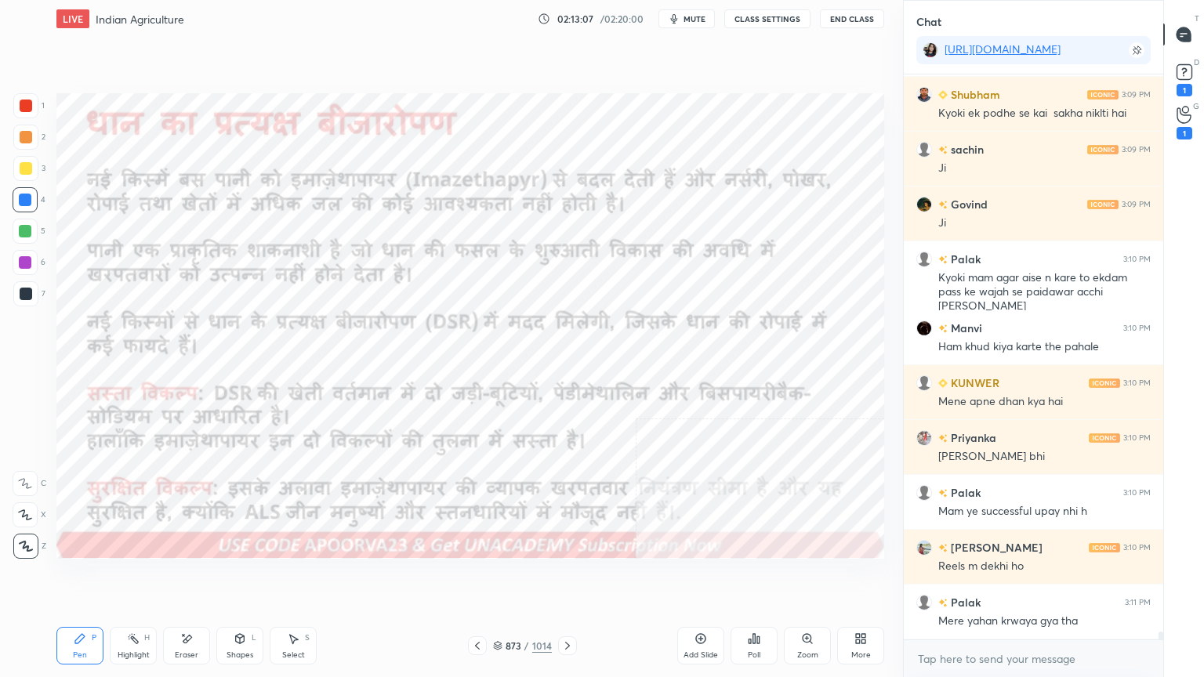
click at [571, 577] on icon at bounding box center [567, 645] width 13 height 13
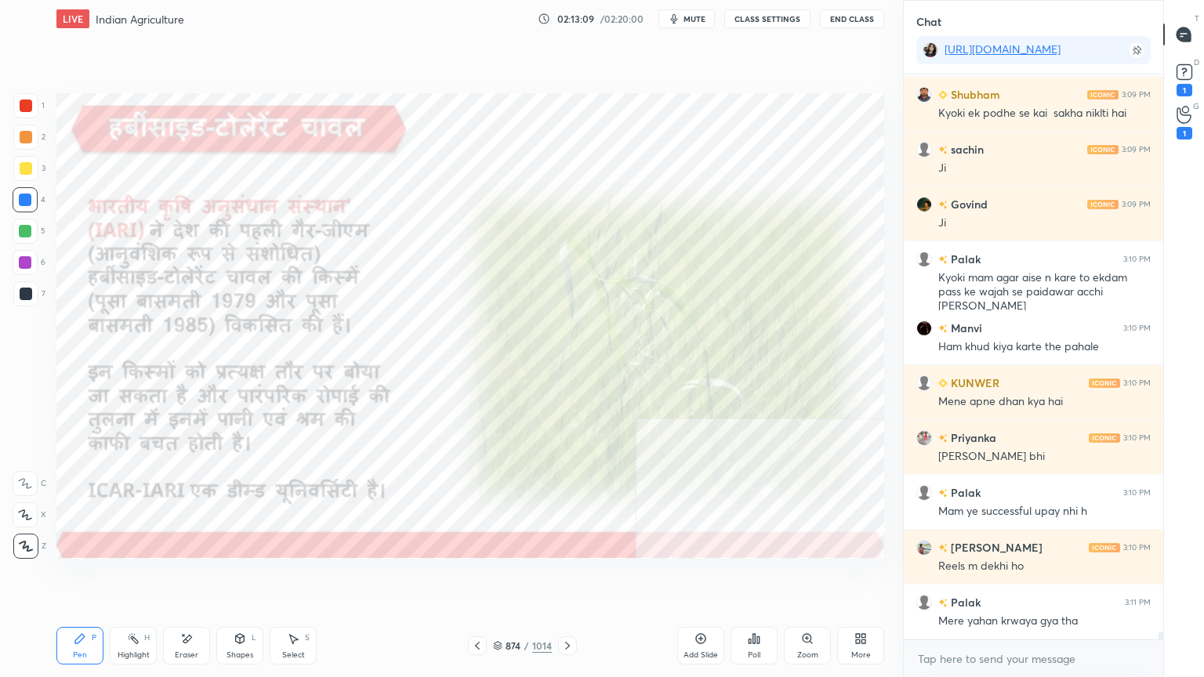
click at [567, 577] on icon at bounding box center [567, 645] width 13 height 13
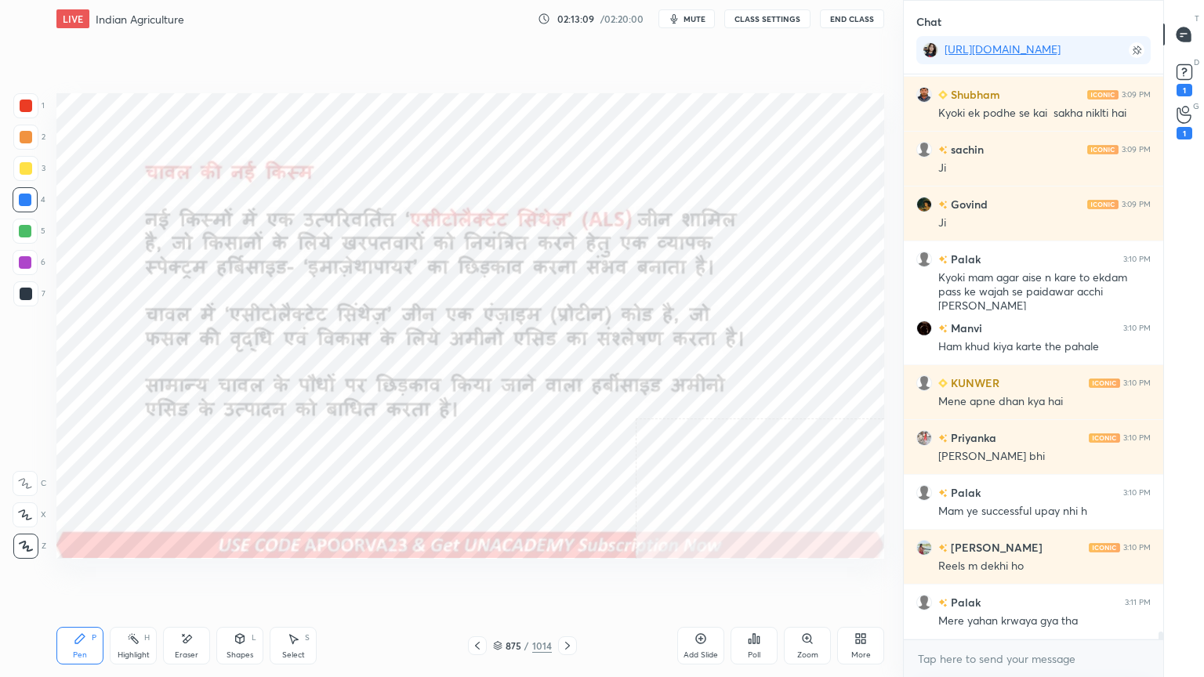
click at [567, 577] on icon at bounding box center [567, 645] width 13 height 13
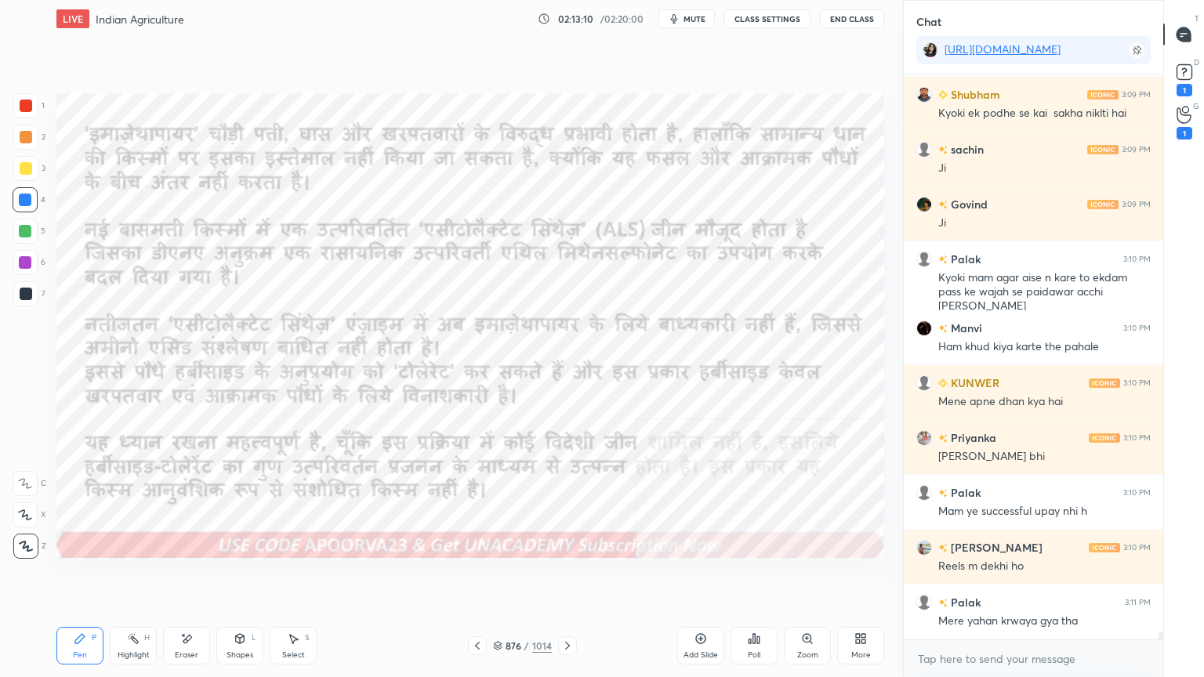
click at [569, 577] on icon at bounding box center [567, 645] width 13 height 13
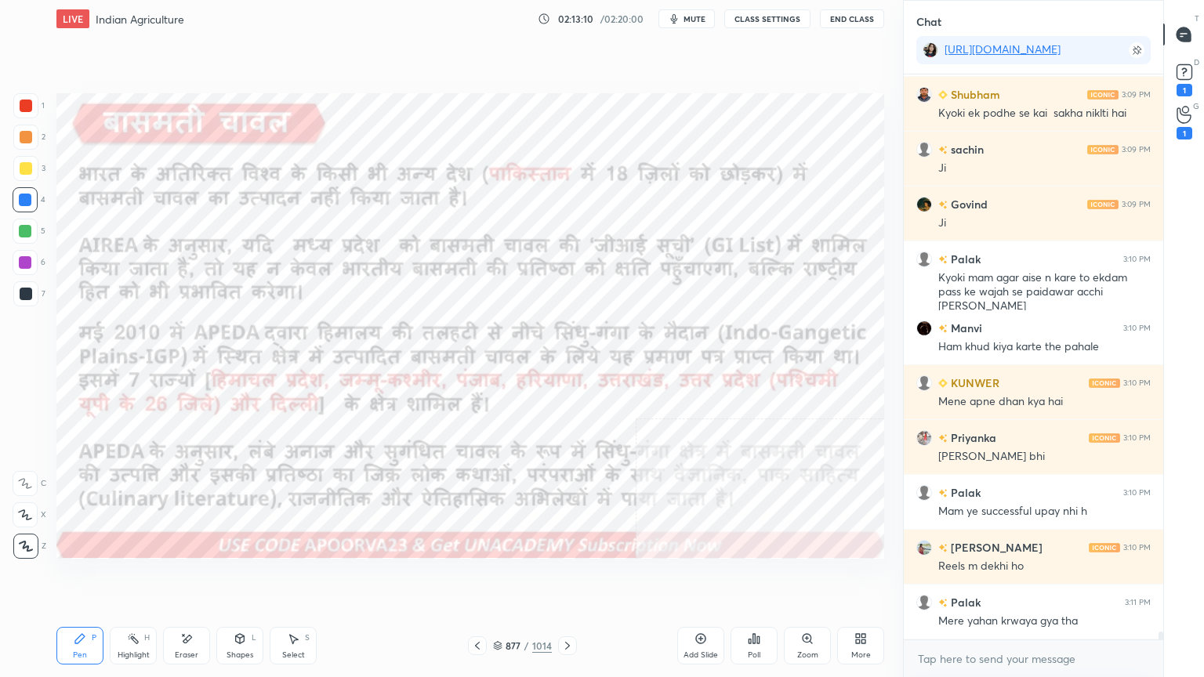
click at [567, 577] on icon at bounding box center [567, 645] width 13 height 13
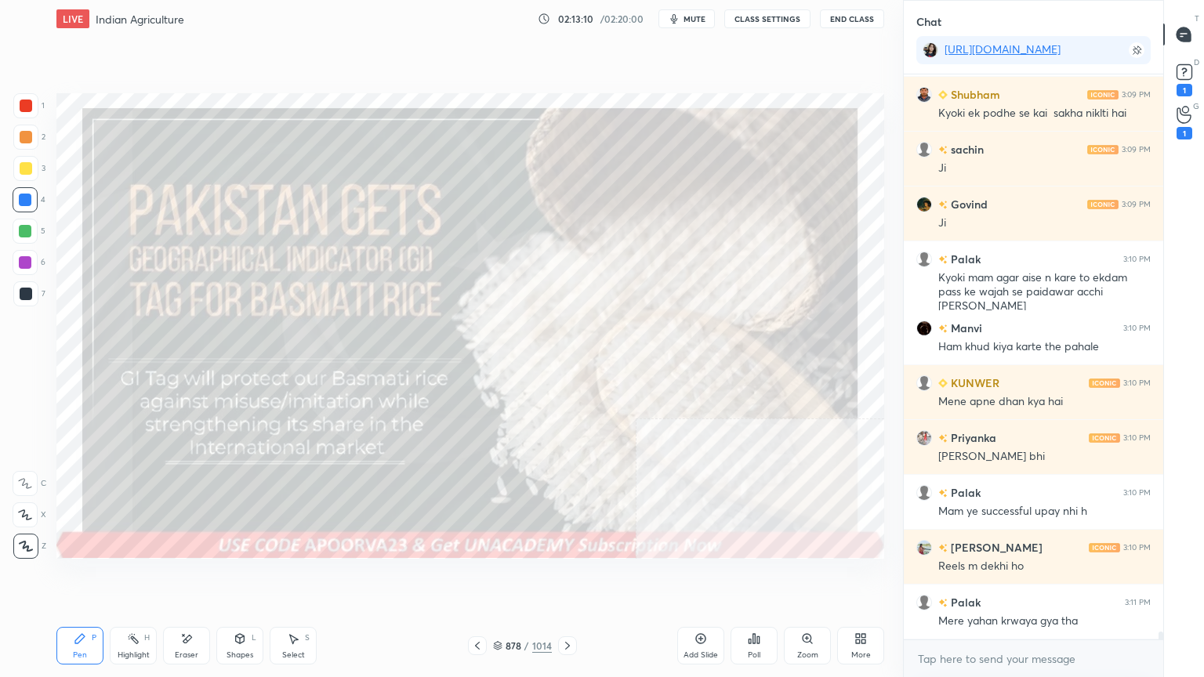
click at [567, 577] on icon at bounding box center [567, 645] width 13 height 13
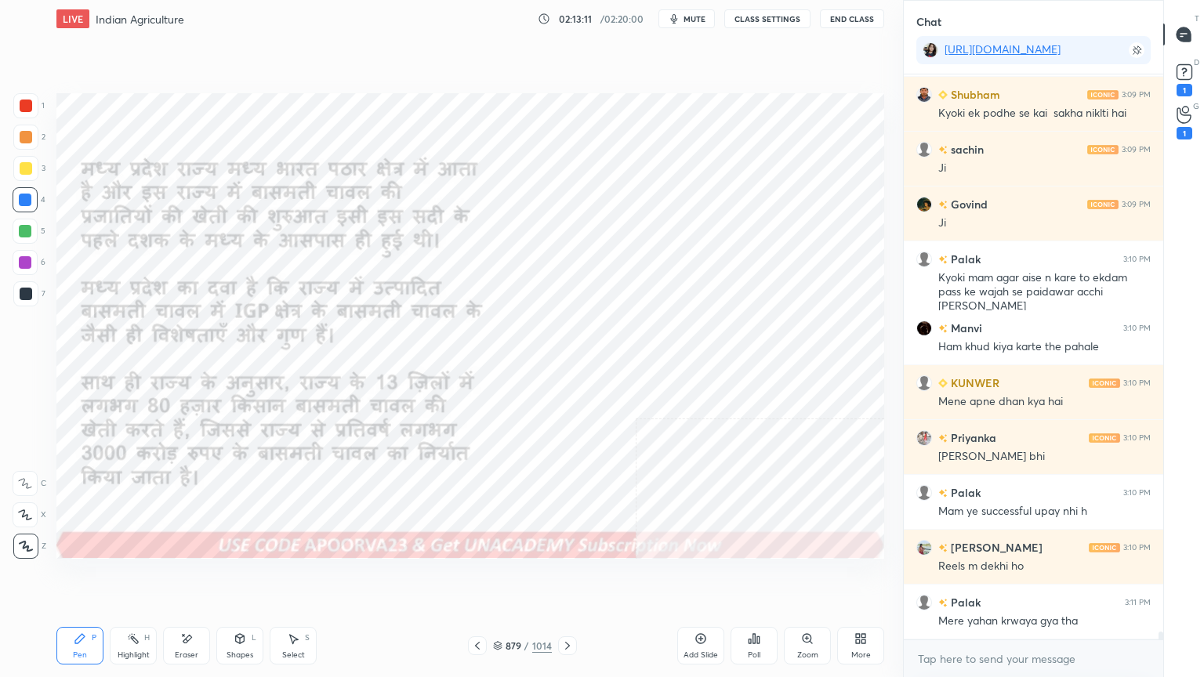
click at [567, 577] on icon at bounding box center [567, 645] width 13 height 13
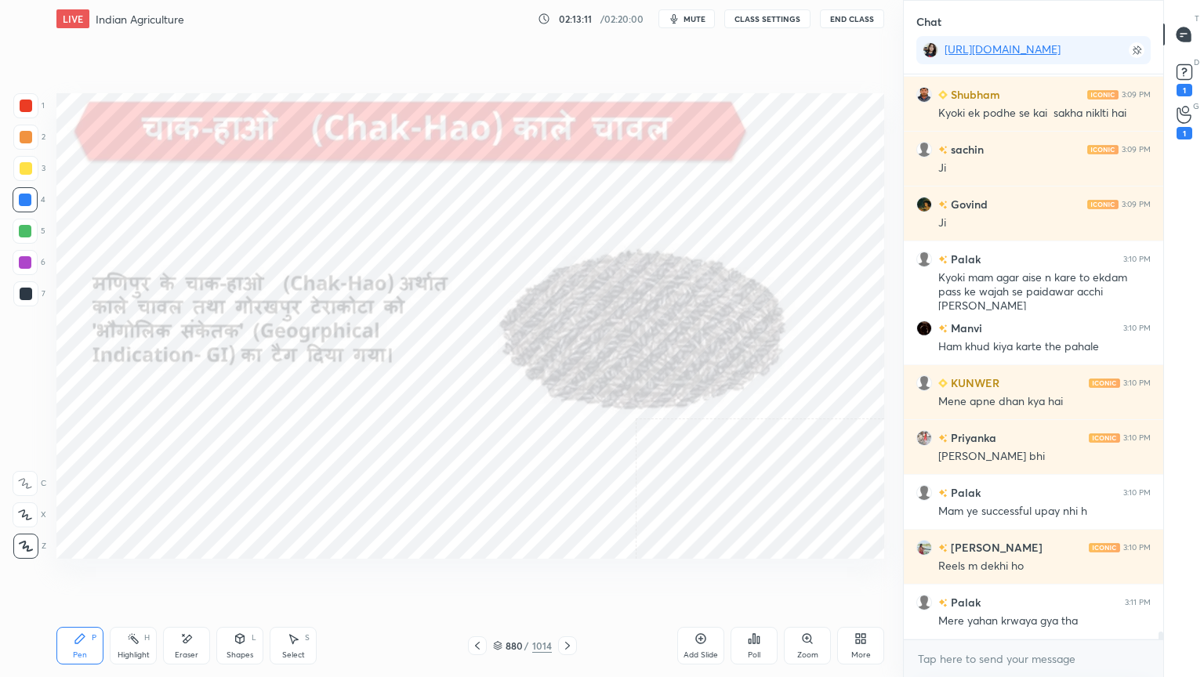
click at [567, 577] on icon at bounding box center [567, 645] width 13 height 13
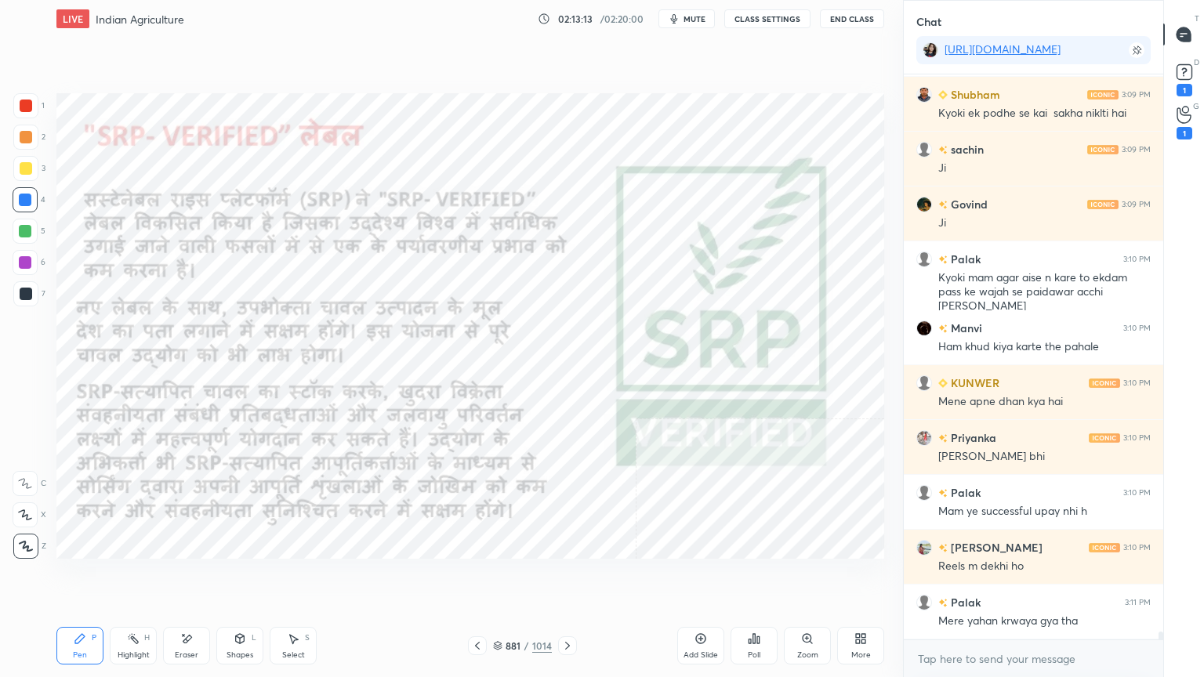
click at [505, 577] on div "881" at bounding box center [513, 645] width 16 height 9
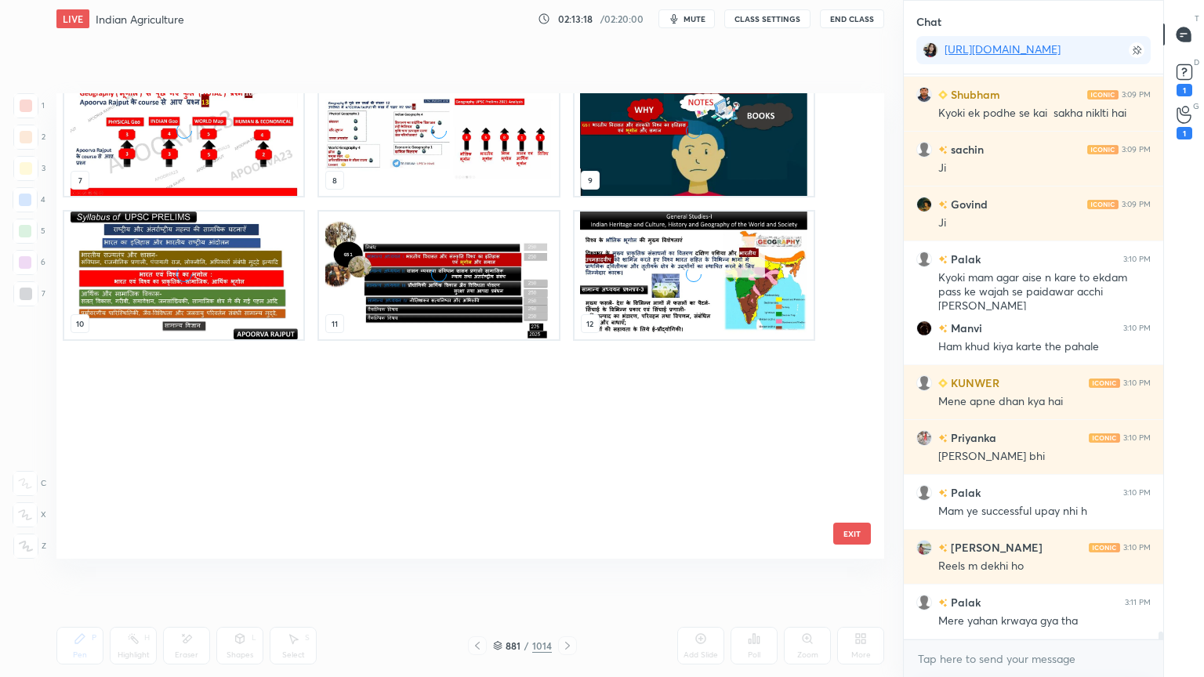
scroll to position [0, 0]
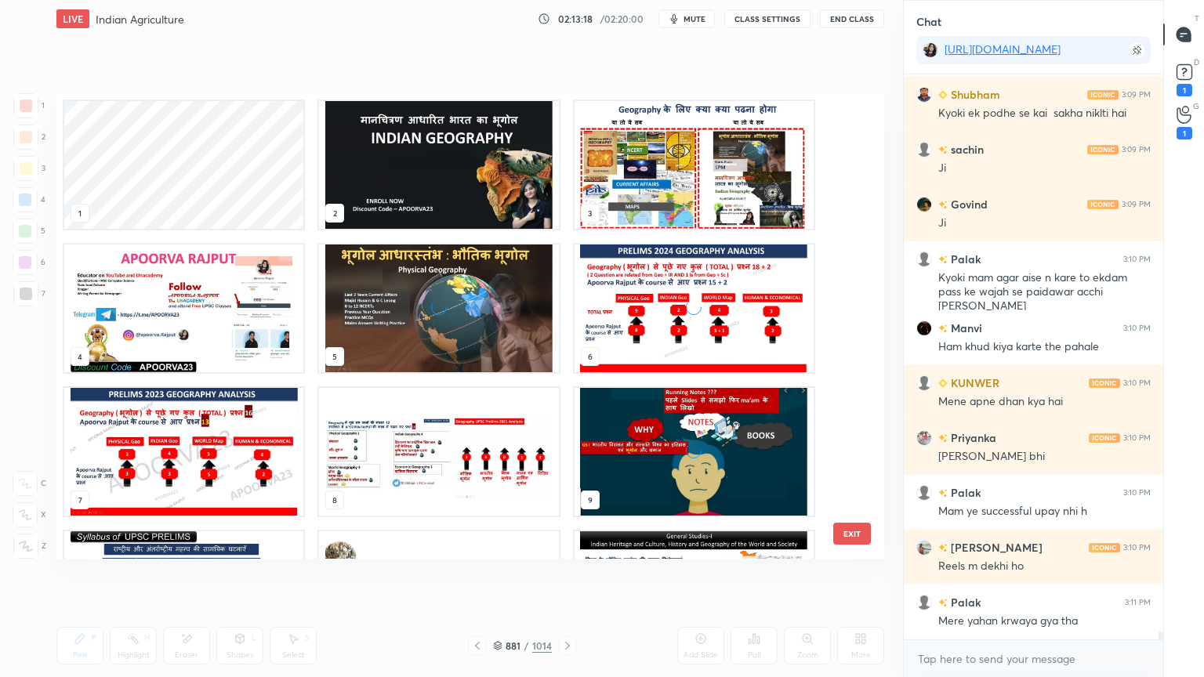
click at [635, 162] on img "grid" at bounding box center [693, 165] width 239 height 128
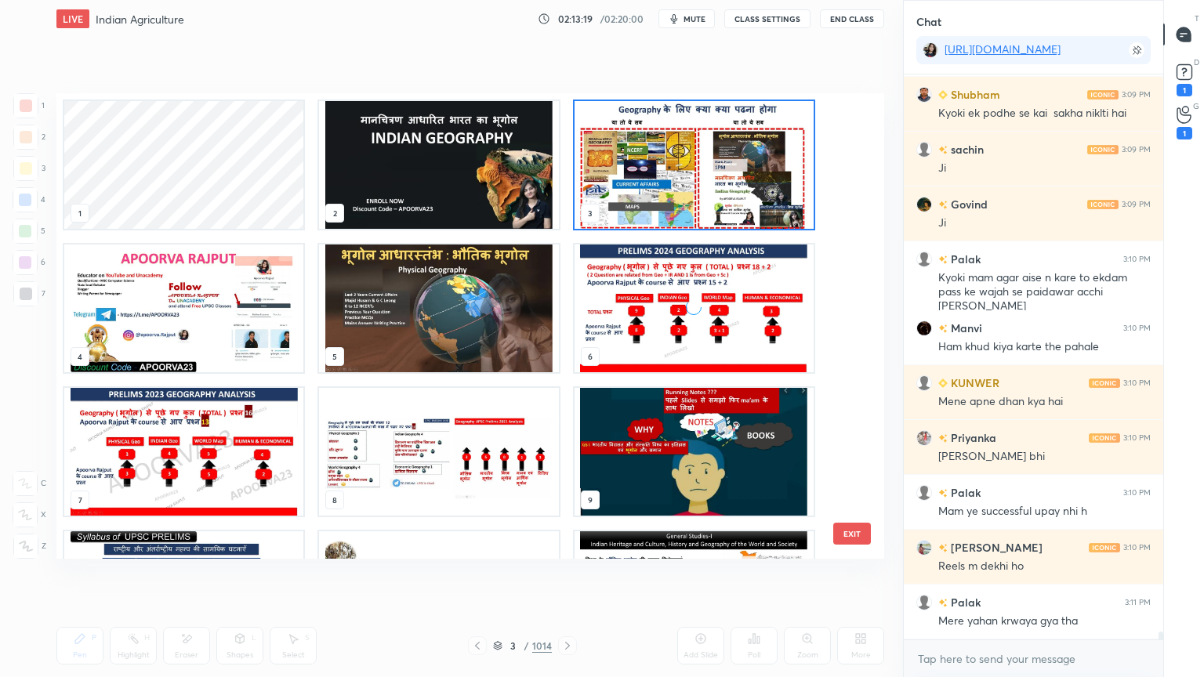
click at [634, 162] on img "grid" at bounding box center [693, 165] width 239 height 128
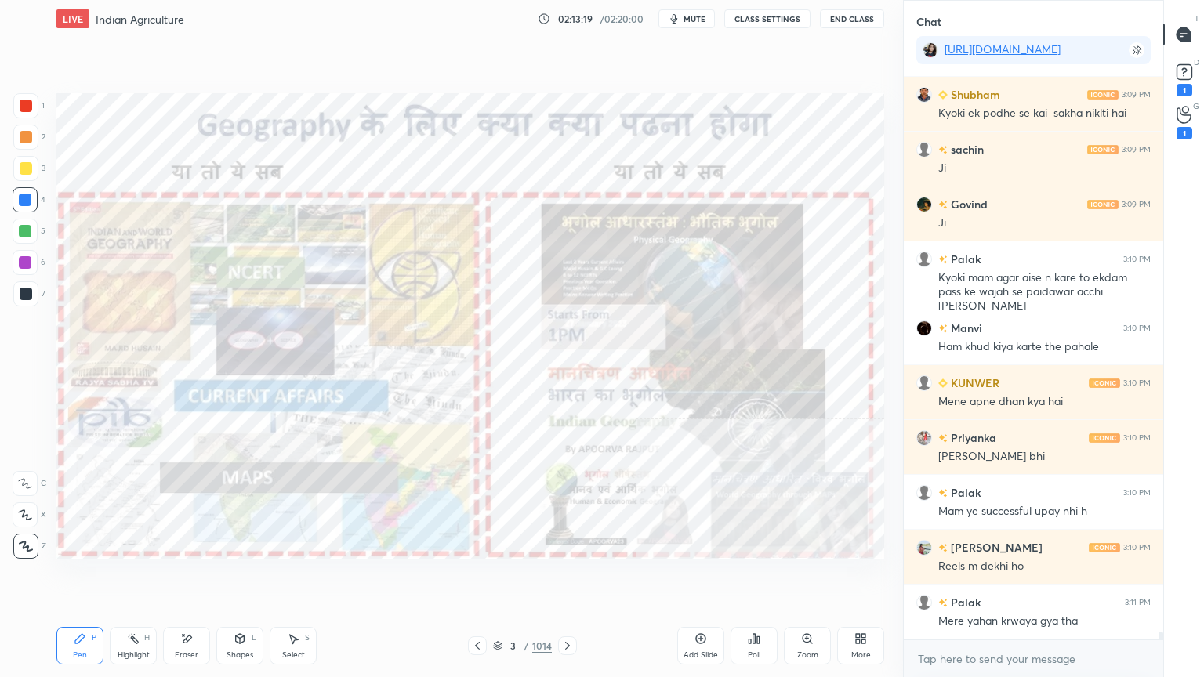
click at [636, 161] on img "grid" at bounding box center [693, 165] width 239 height 128
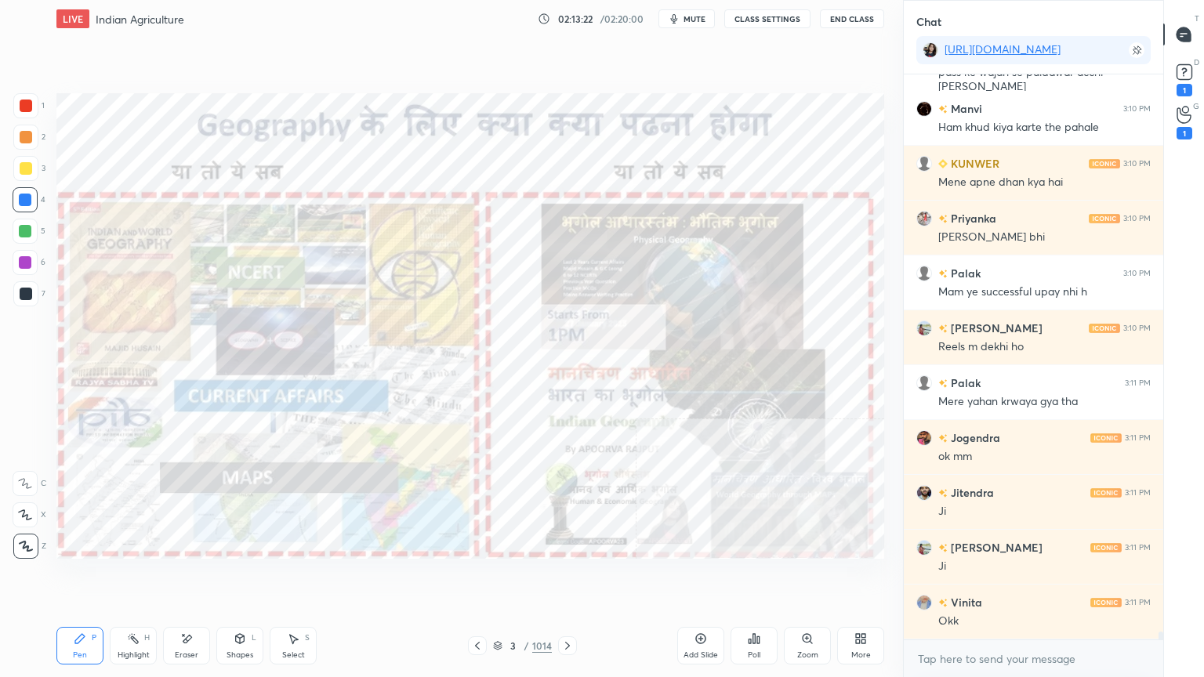
scroll to position [41271, 0]
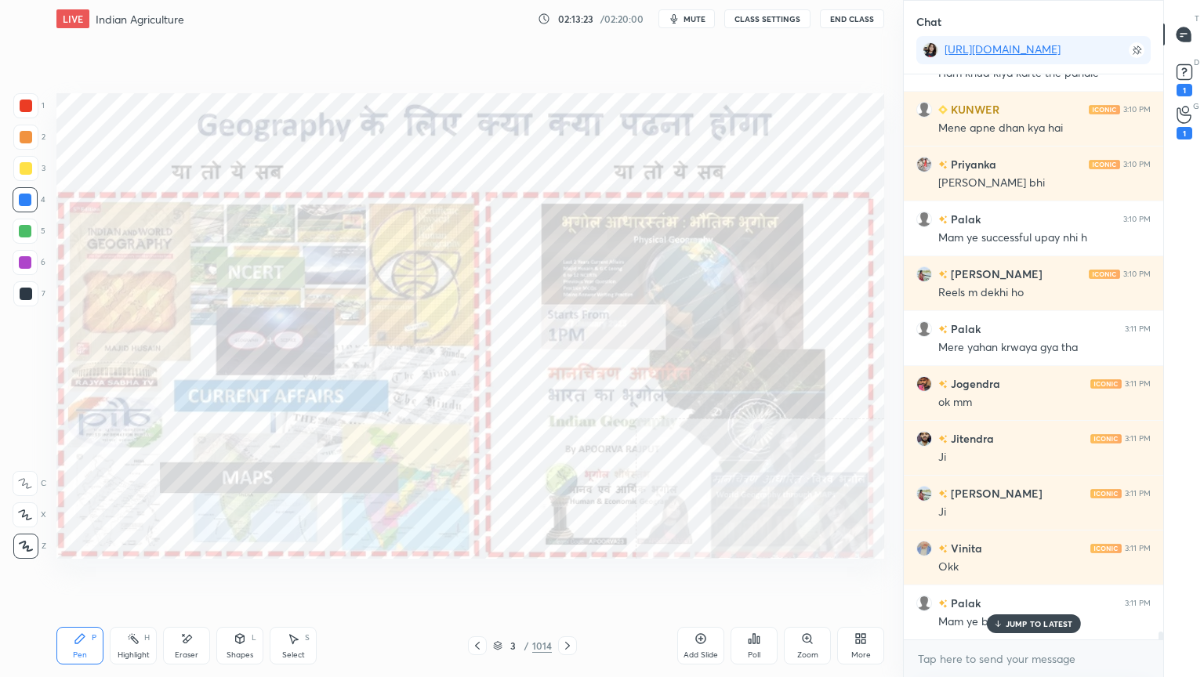
click at [498, 577] on icon at bounding box center [497, 645] width 9 height 9
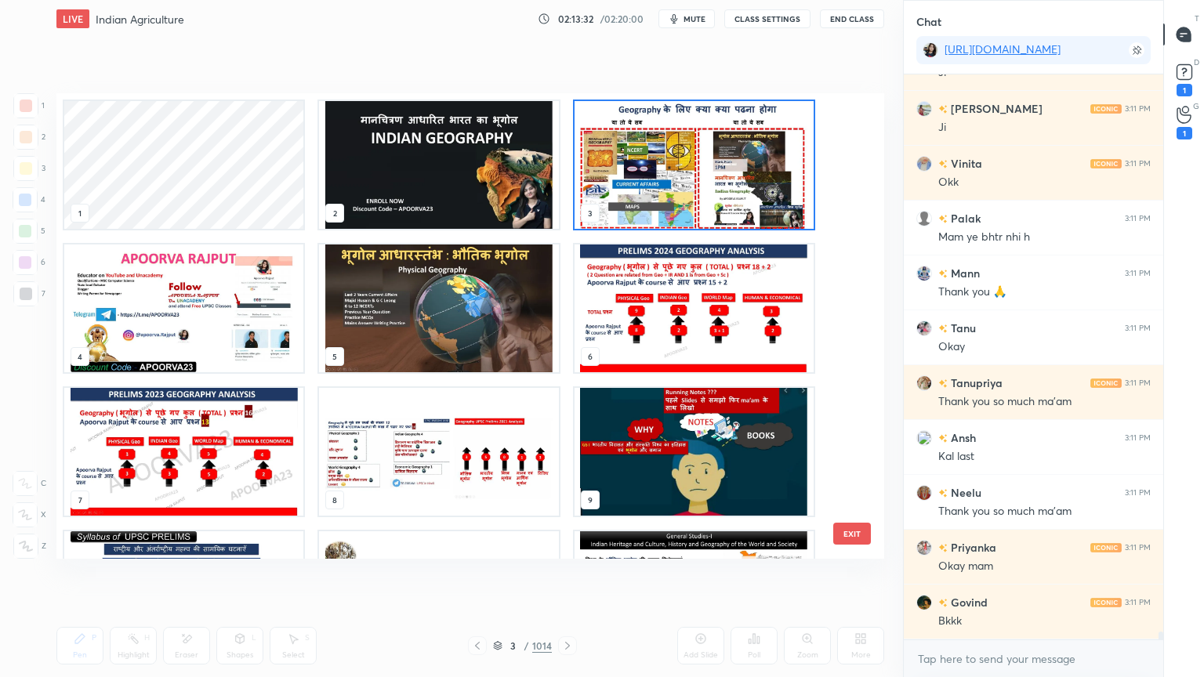
scroll to position [41710, 0]
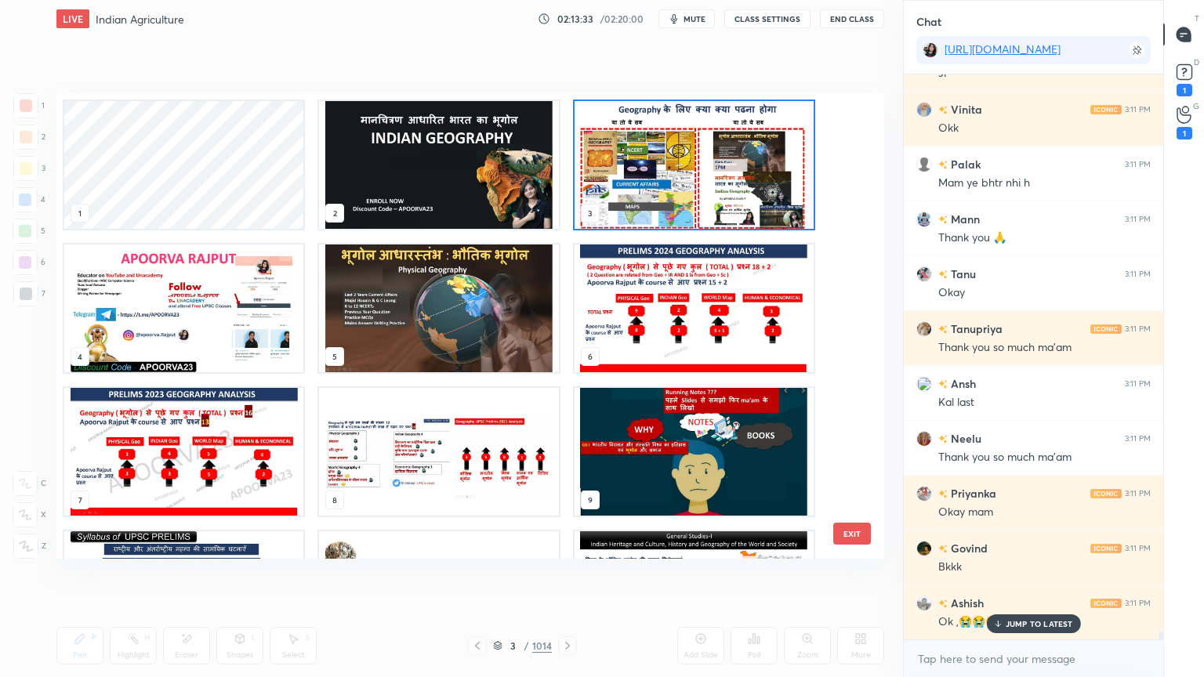
click at [610, 188] on img "grid" at bounding box center [693, 165] width 239 height 128
click at [610, 189] on img "grid" at bounding box center [693, 165] width 239 height 128
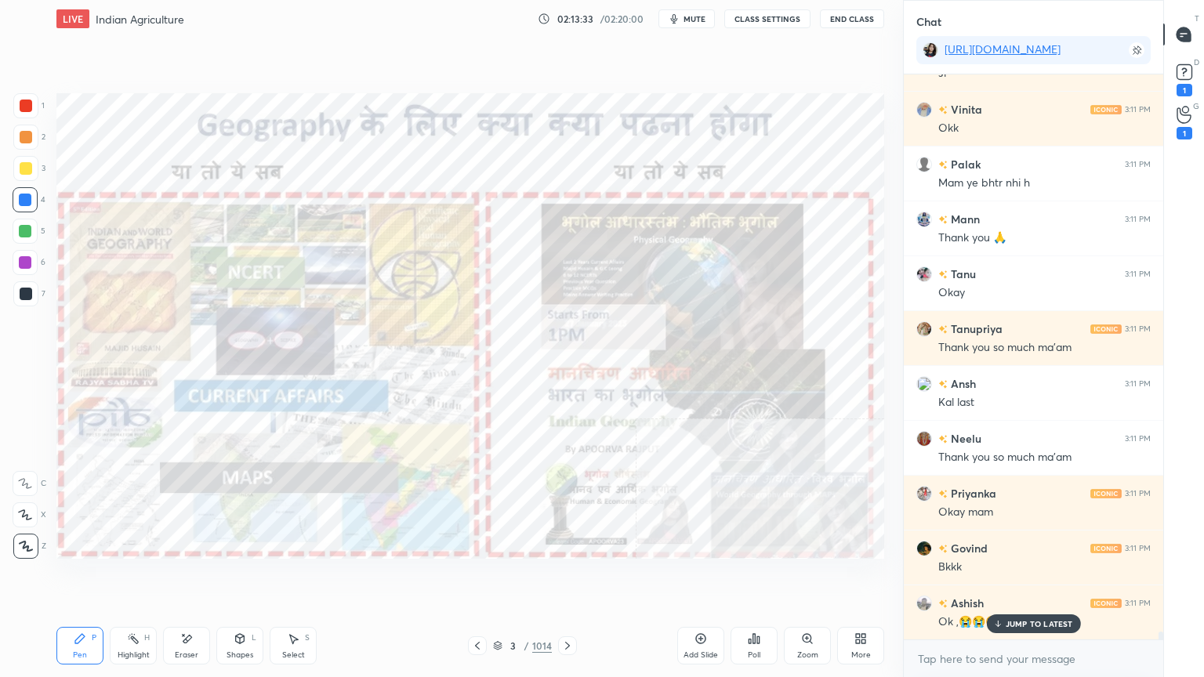
click at [612, 187] on img "grid" at bounding box center [693, 165] width 239 height 128
click at [1044, 577] on p "JUMP TO LATEST" at bounding box center [1038, 623] width 67 height 9
click at [1043, 577] on textarea at bounding box center [1033, 658] width 234 height 25
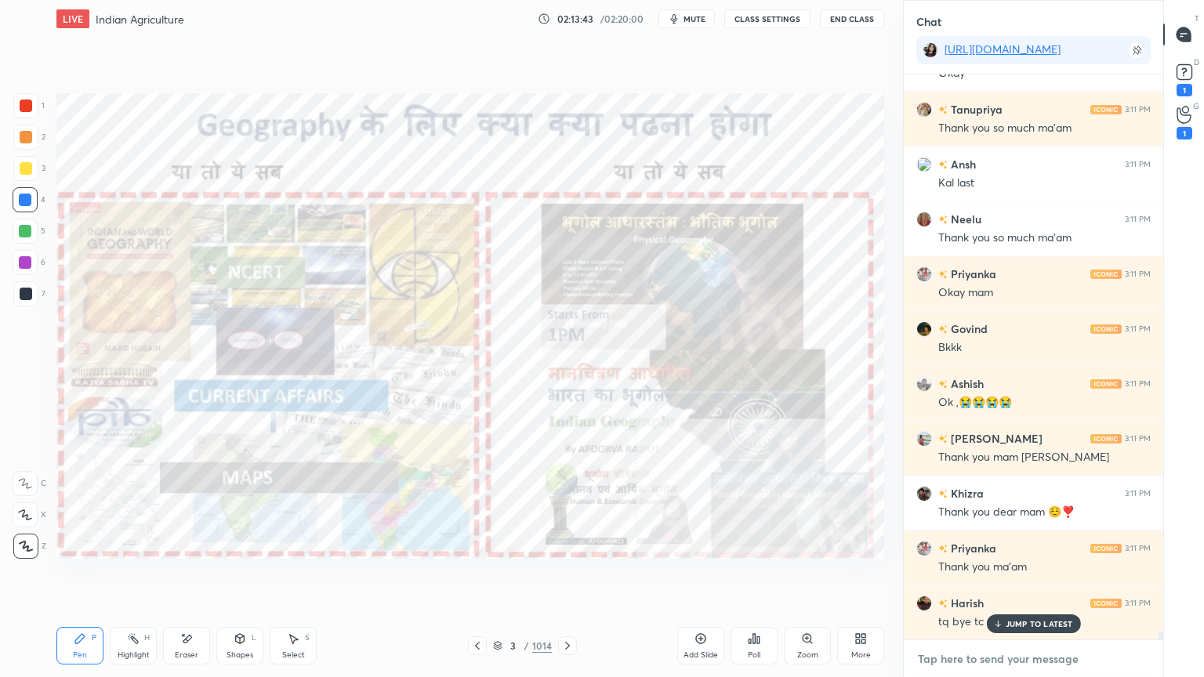
scroll to position [41985, 0]
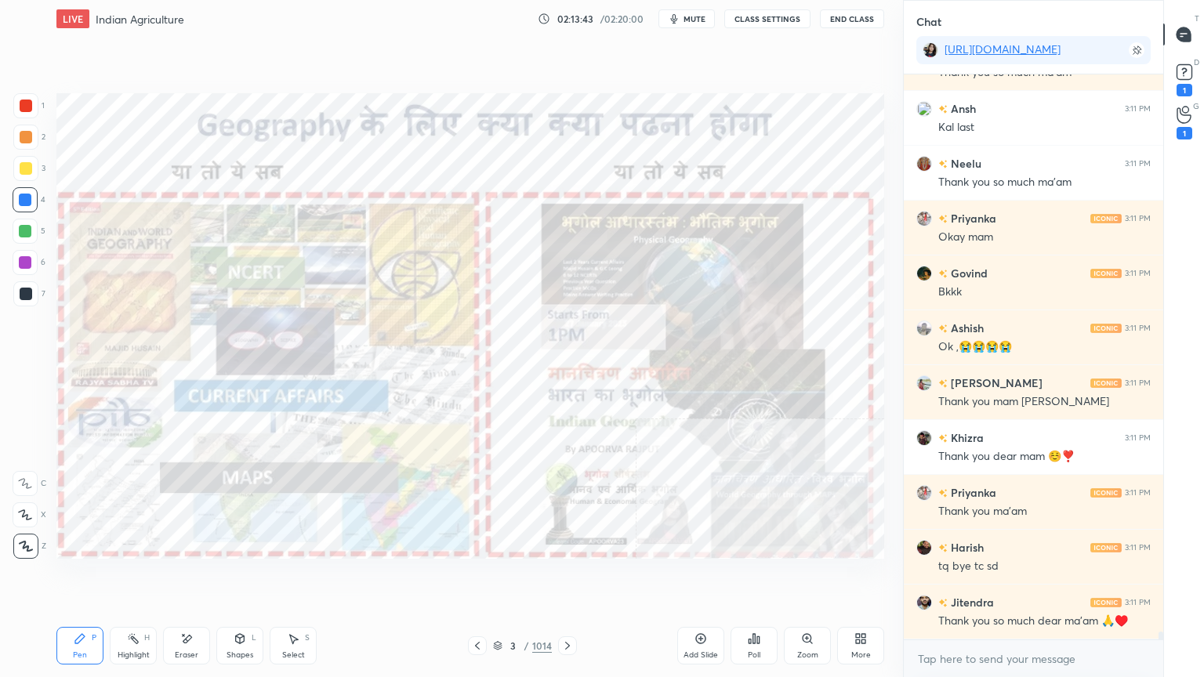
click at [850, 16] on button "End Class" at bounding box center [852, 18] width 64 height 19
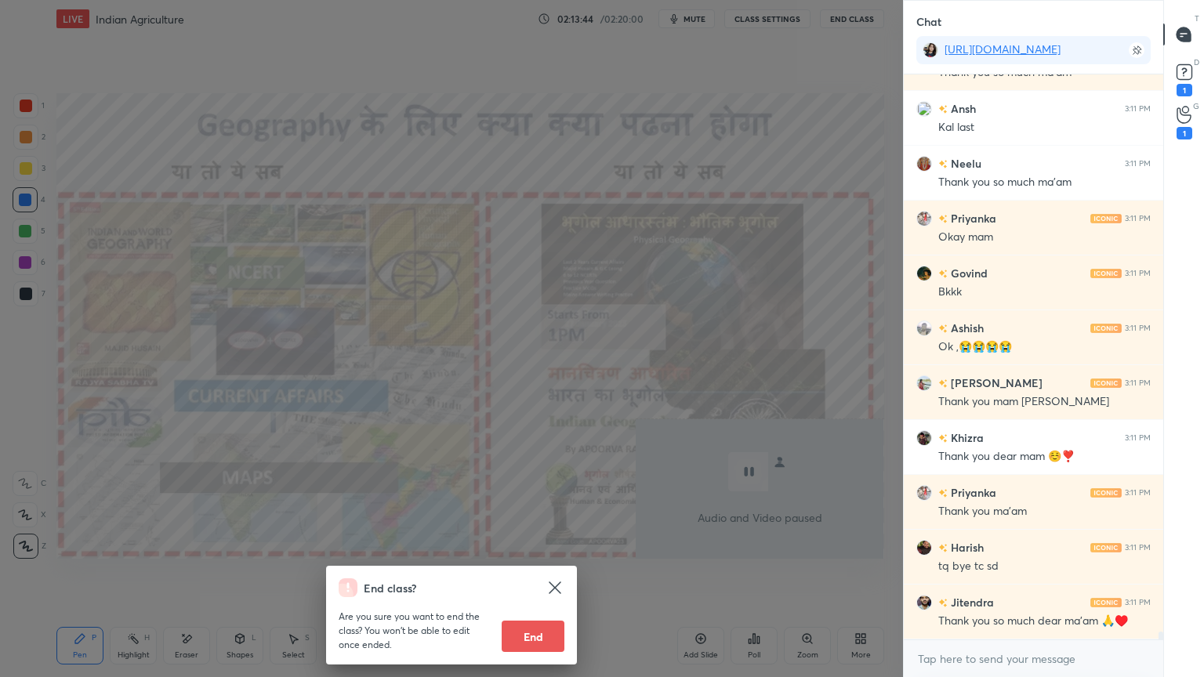
scroll to position [42039, 0]
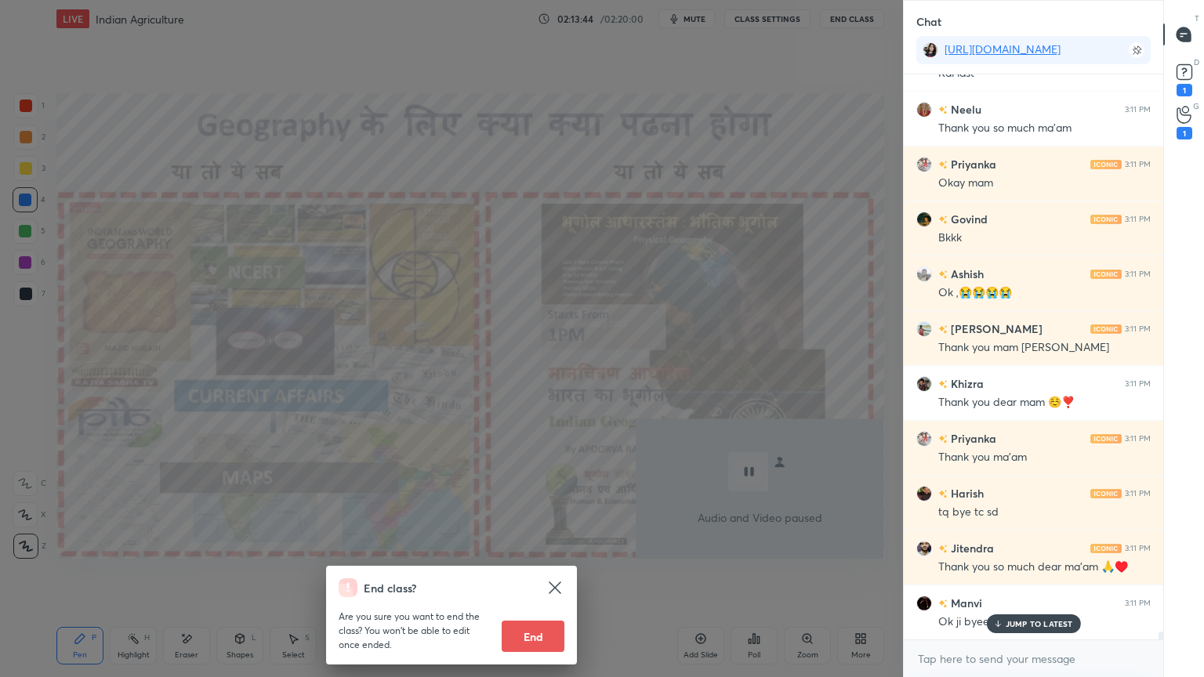
click at [536, 577] on button "End" at bounding box center [532, 636] width 63 height 31
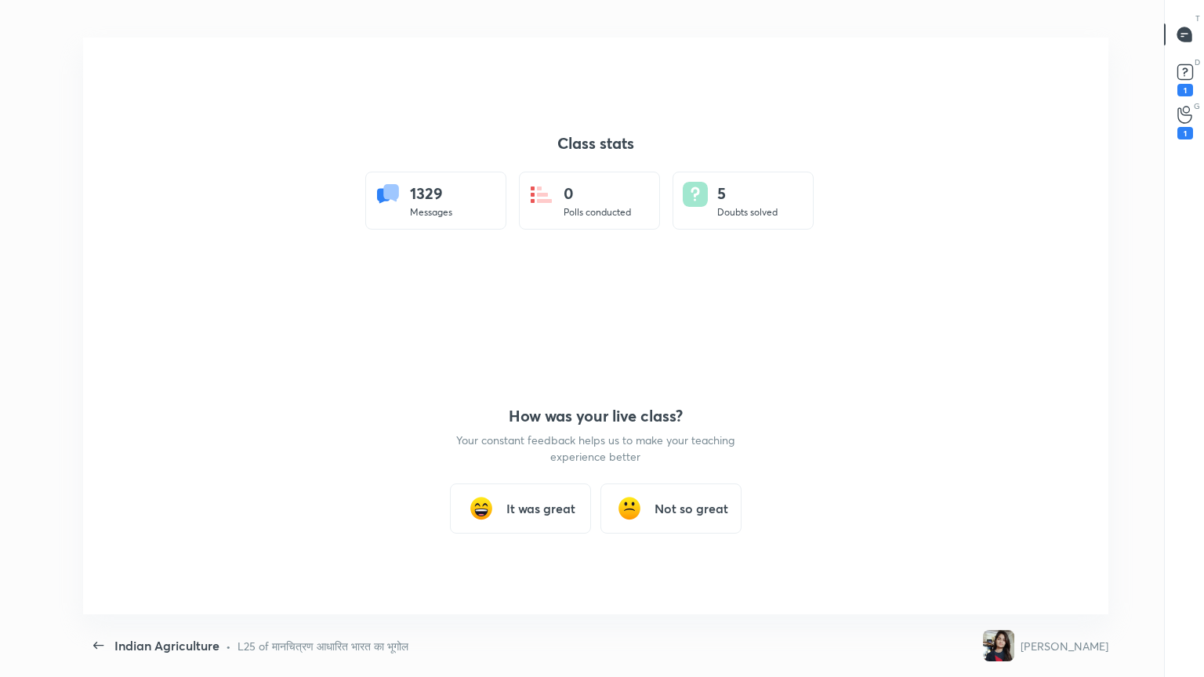
click at [524, 518] on div "It was great" at bounding box center [520, 508] width 141 height 50
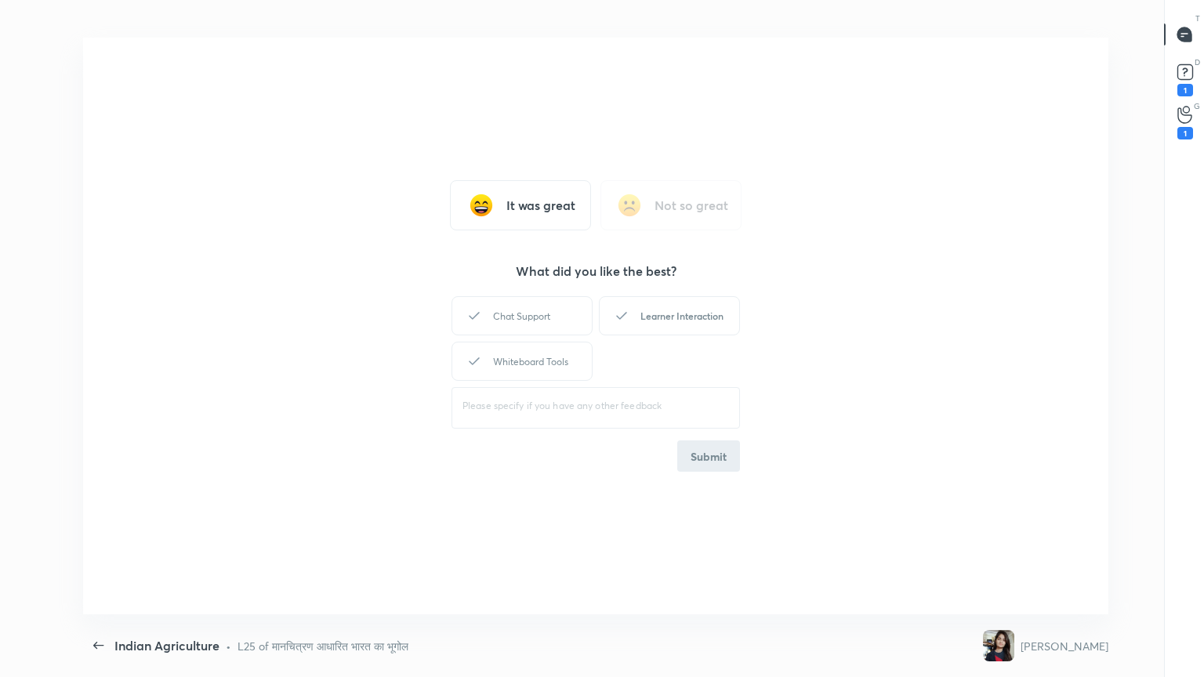
click at [696, 332] on div "Learner Interaction" at bounding box center [669, 315] width 141 height 39
click at [720, 455] on button "Submit" at bounding box center [708, 455] width 63 height 31
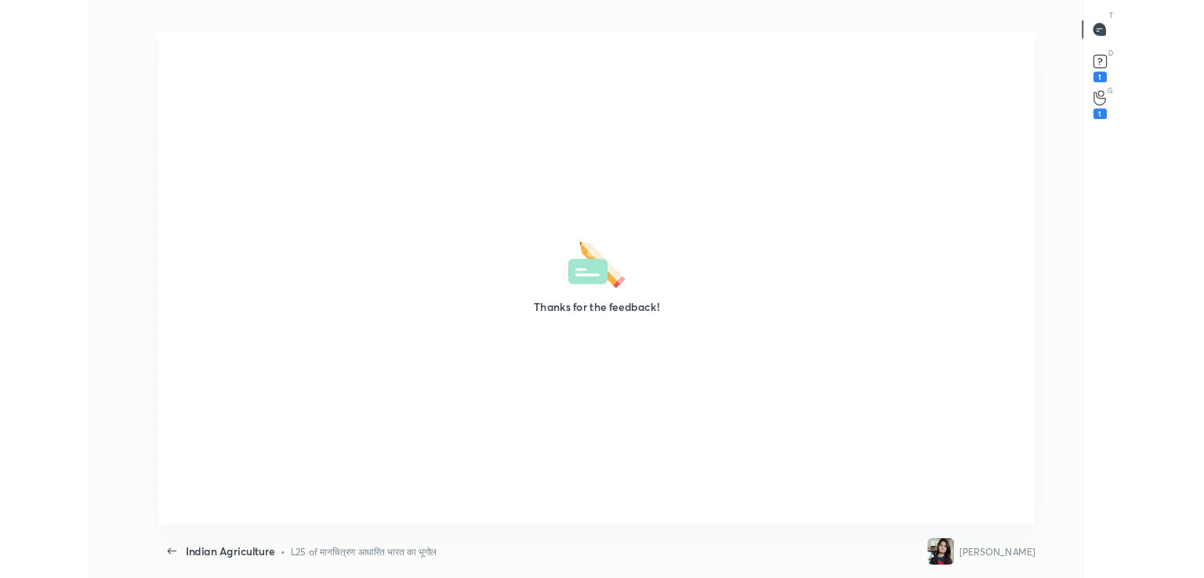
scroll to position [77875, 77163]
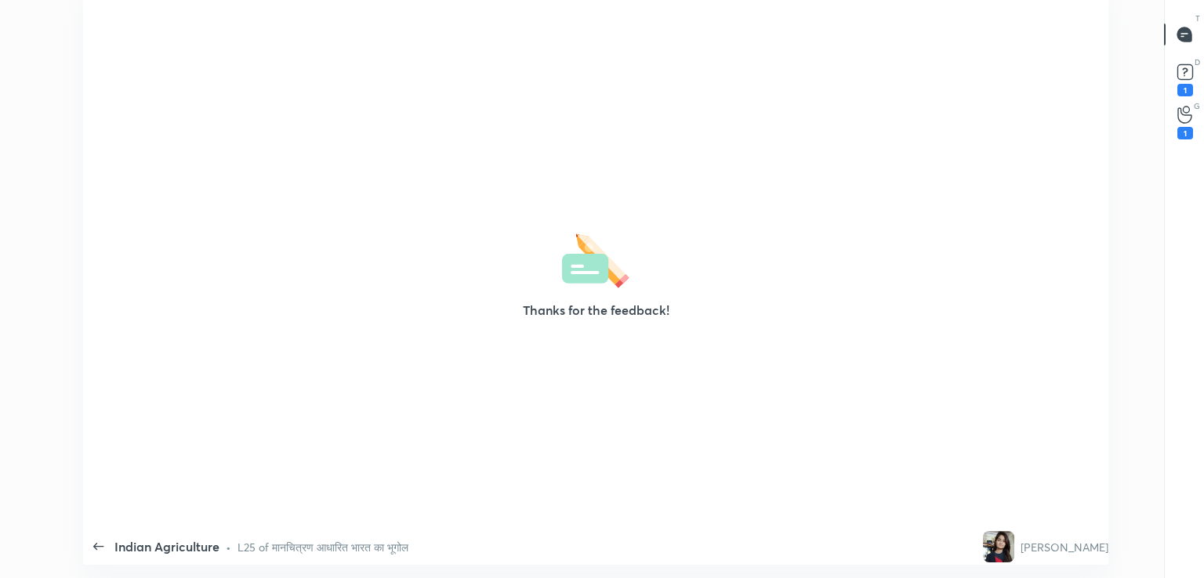
type textarea "x"
